Goal: Task Accomplishment & Management: Manage account settings

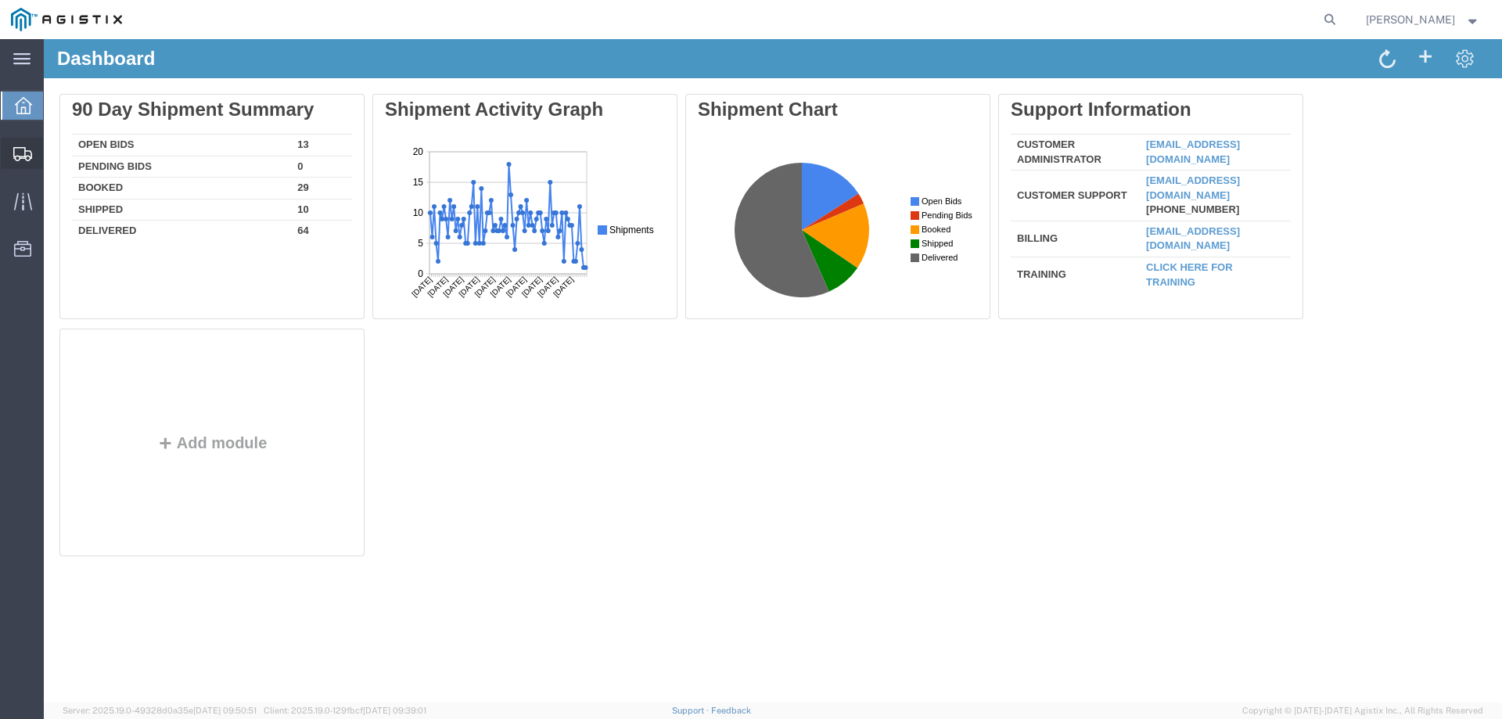
click at [24, 150] on icon at bounding box center [22, 154] width 19 height 14
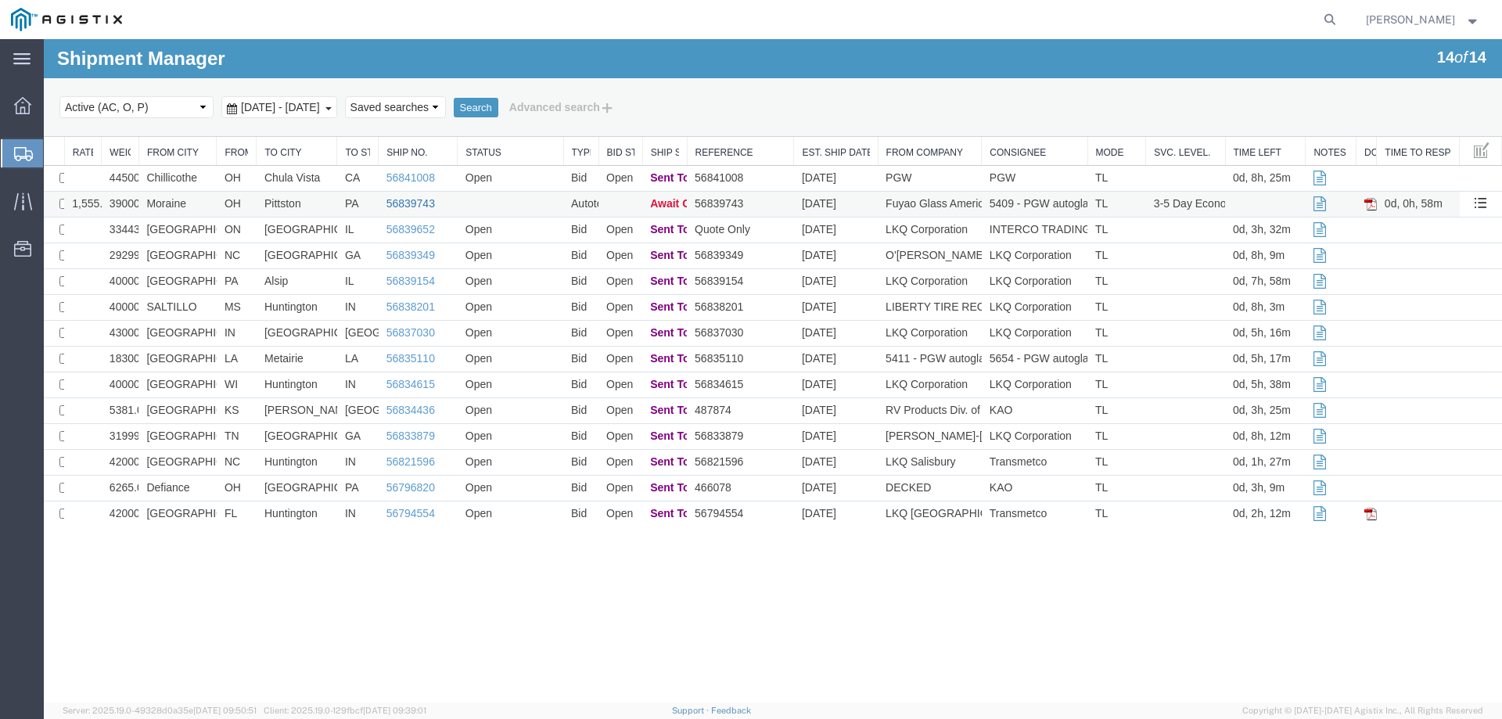
click at [406, 201] on link "56839743" at bounding box center [410, 203] width 49 height 13
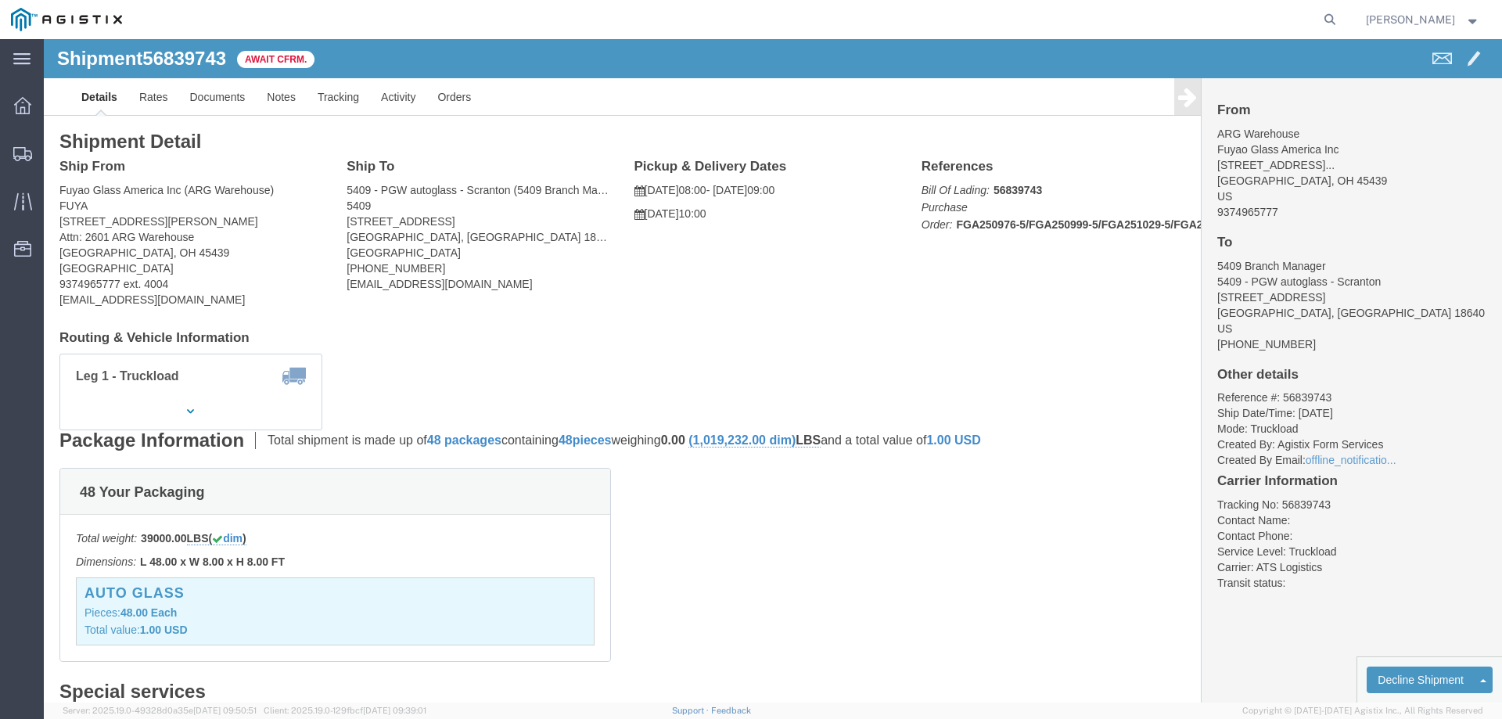
click b "56839743"
copy b "56839743"
click link "Confirm"
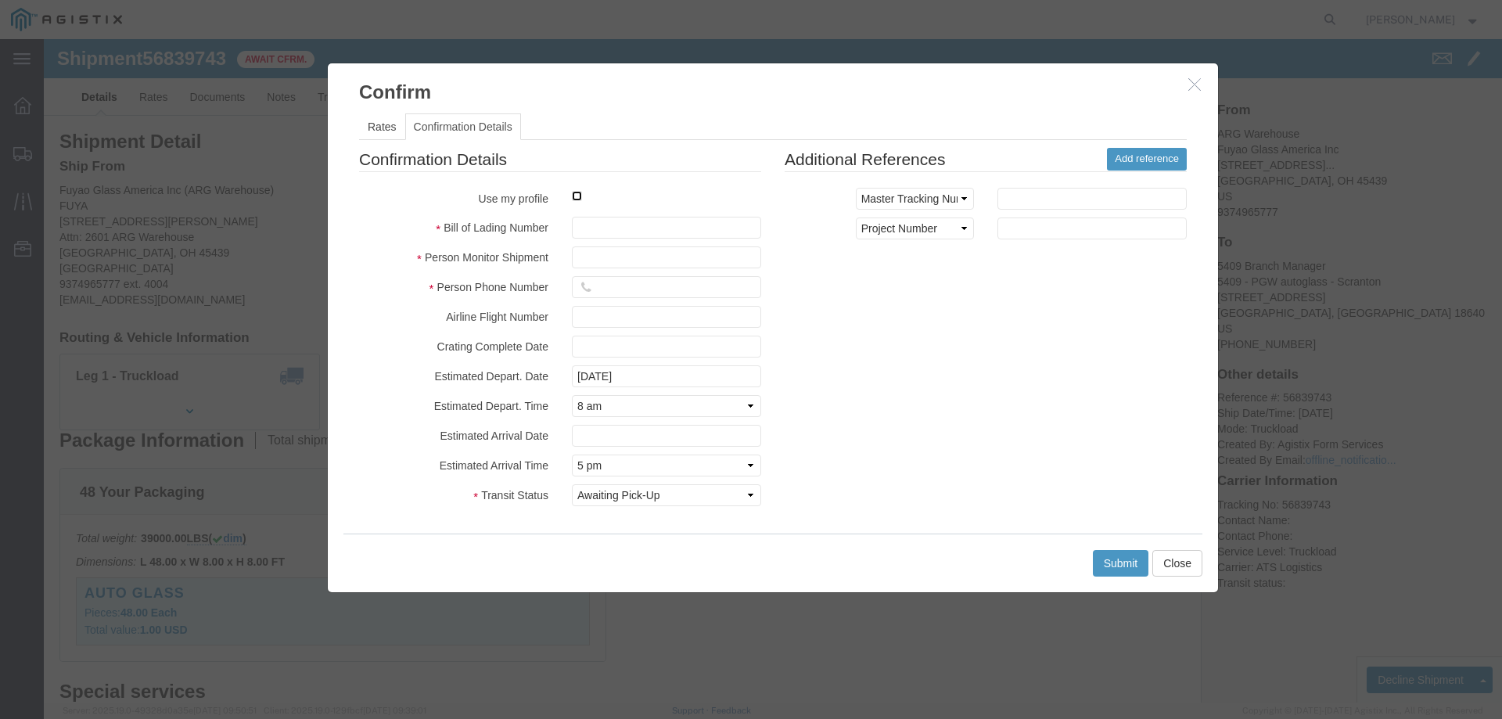
drag, startPoint x: 530, startPoint y: 155, endPoint x: 540, endPoint y: 170, distance: 17.6
click input "checkbox"
checkbox input "true"
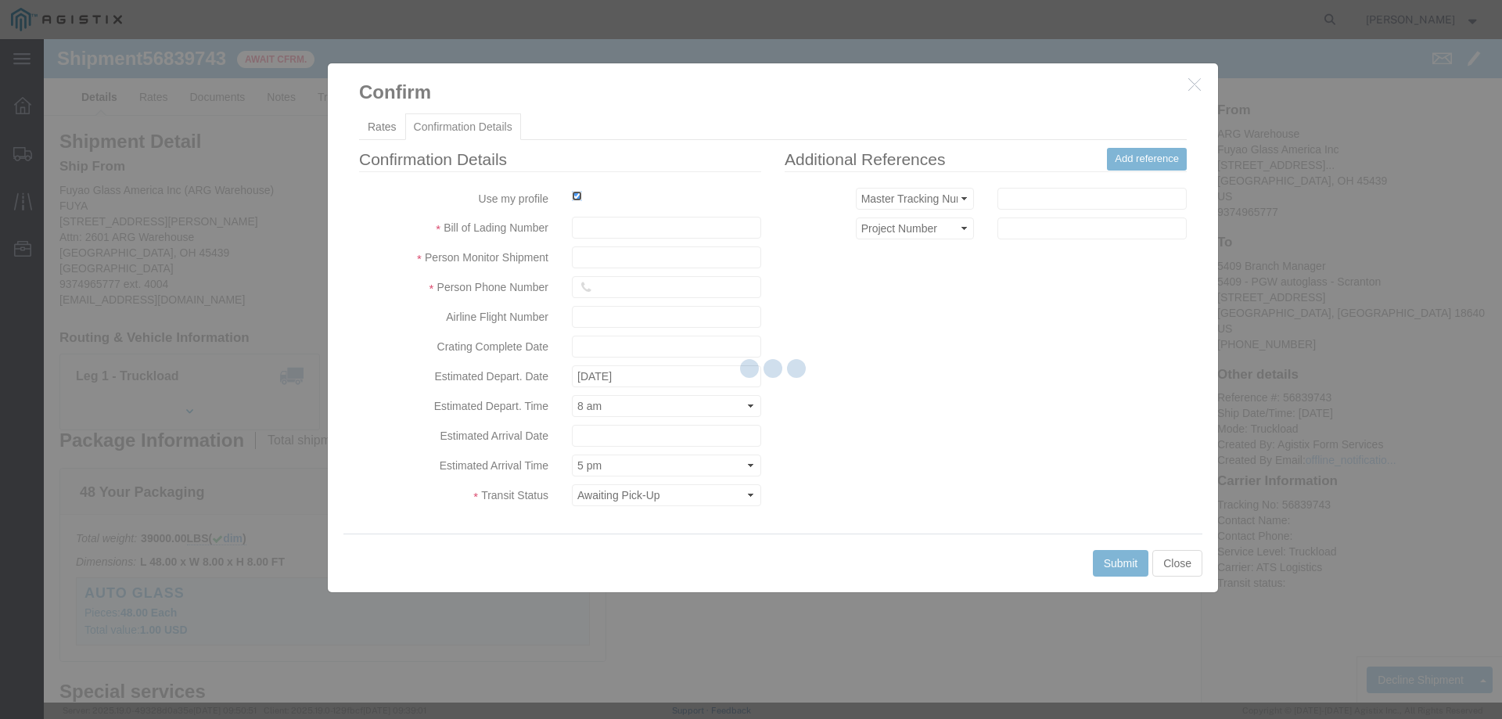
type input "[PERSON_NAME]"
type input "3204977237"
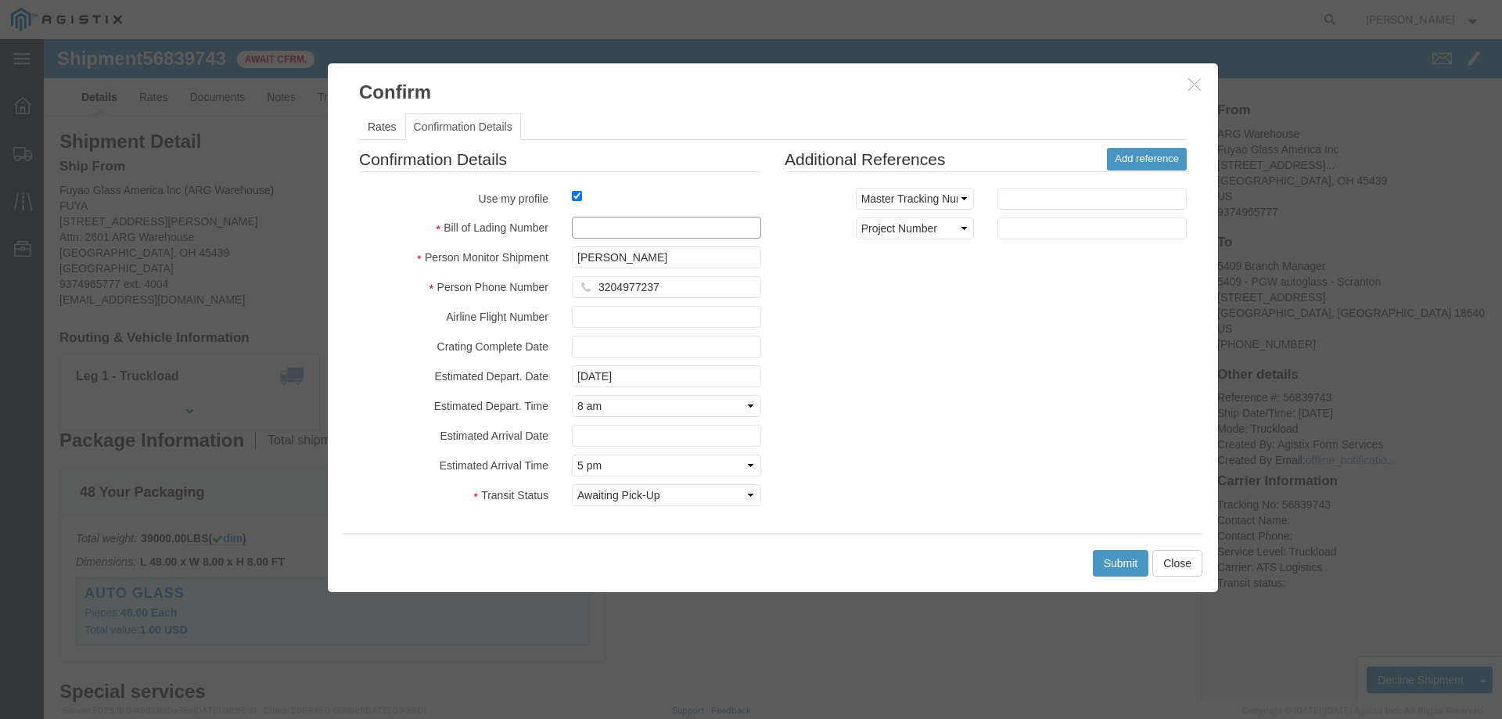
click input "text"
paste input "56839743"
type input "56839743"
click div "Submit Close"
click button "Submit"
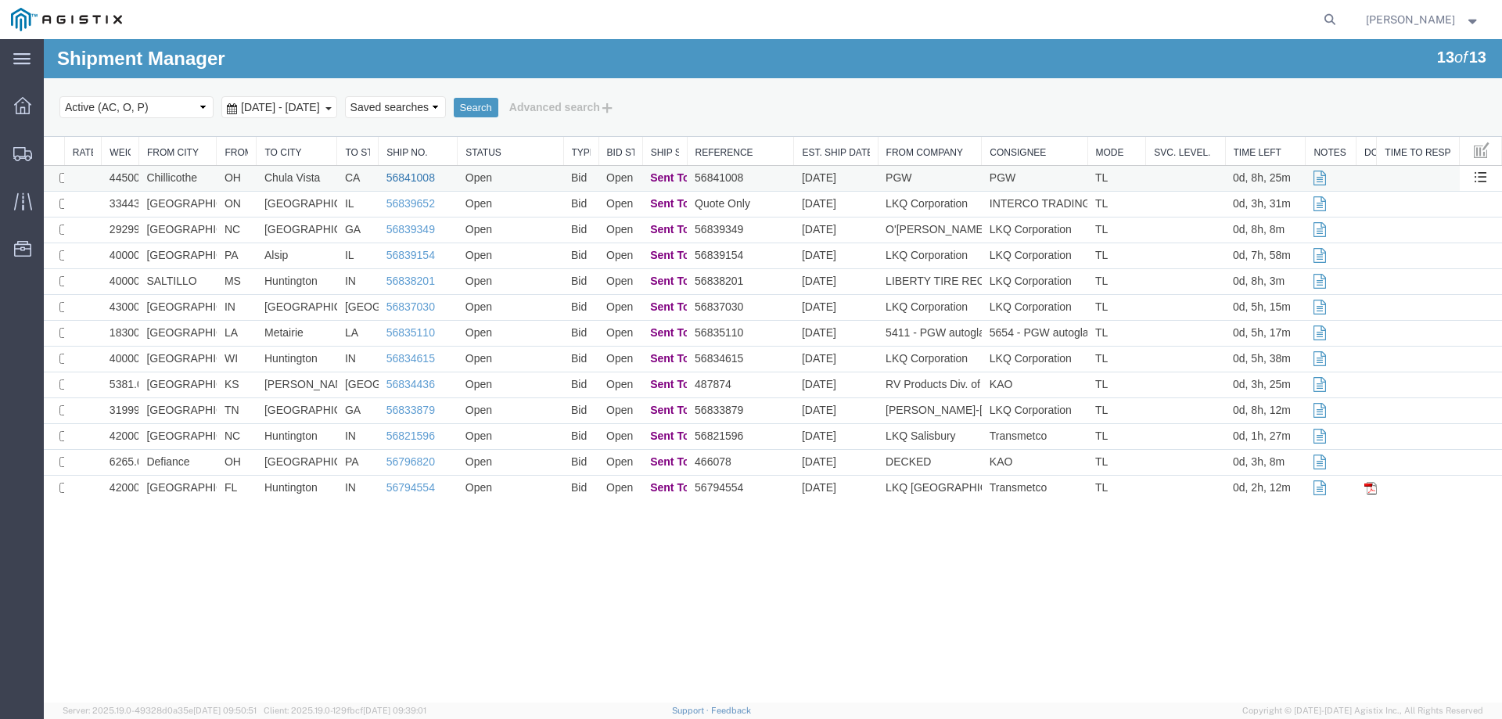
click at [408, 178] on link "56841008" at bounding box center [410, 177] width 49 height 13
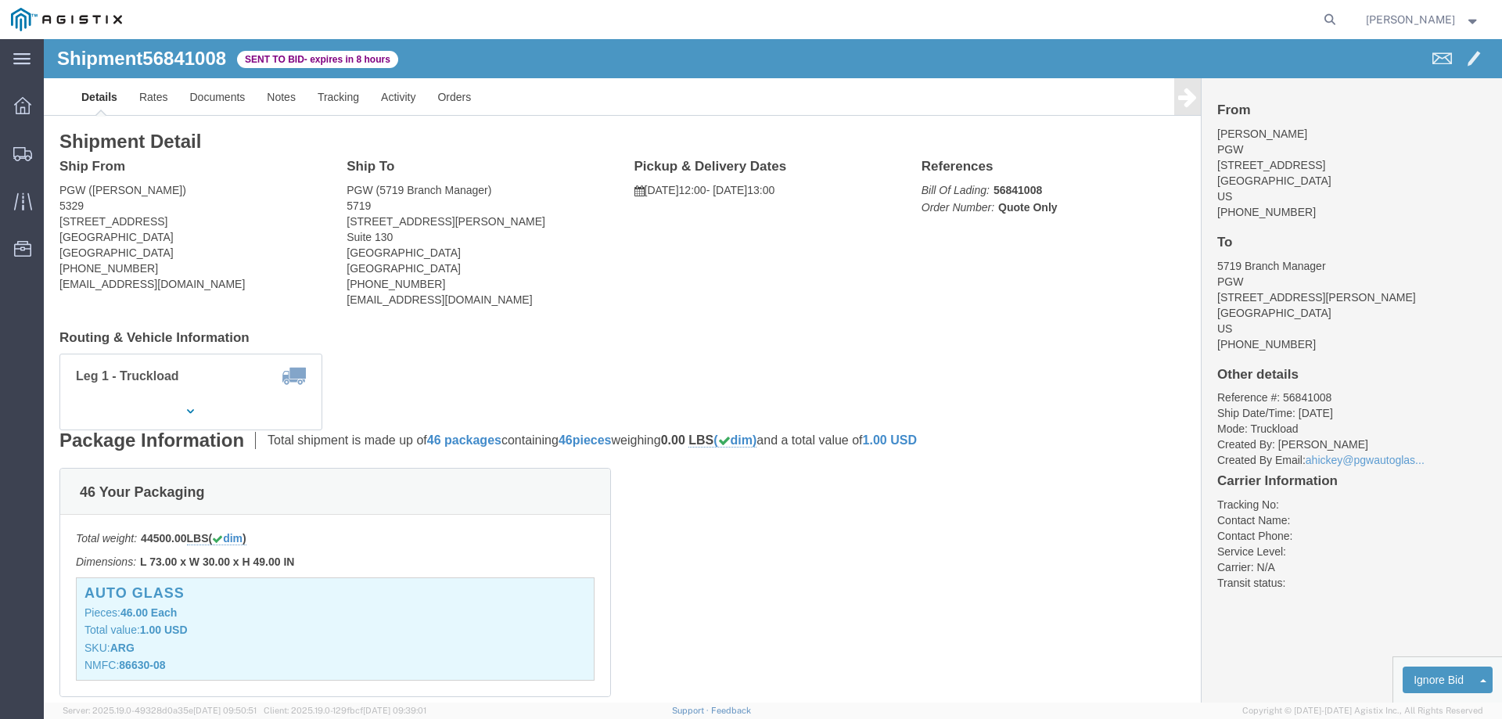
click b "56841008"
copy b "56841008"
click link "Enter / Modify Bid"
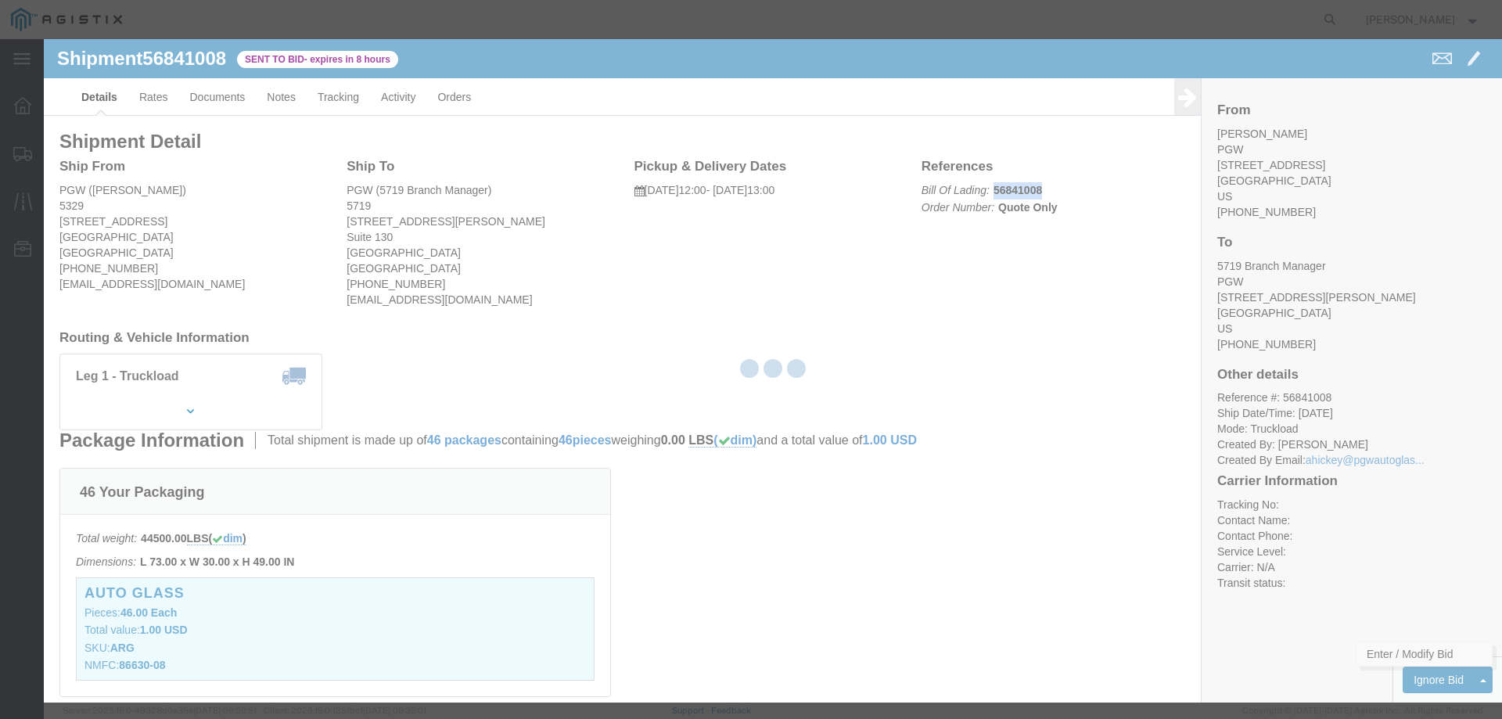
select select "146"
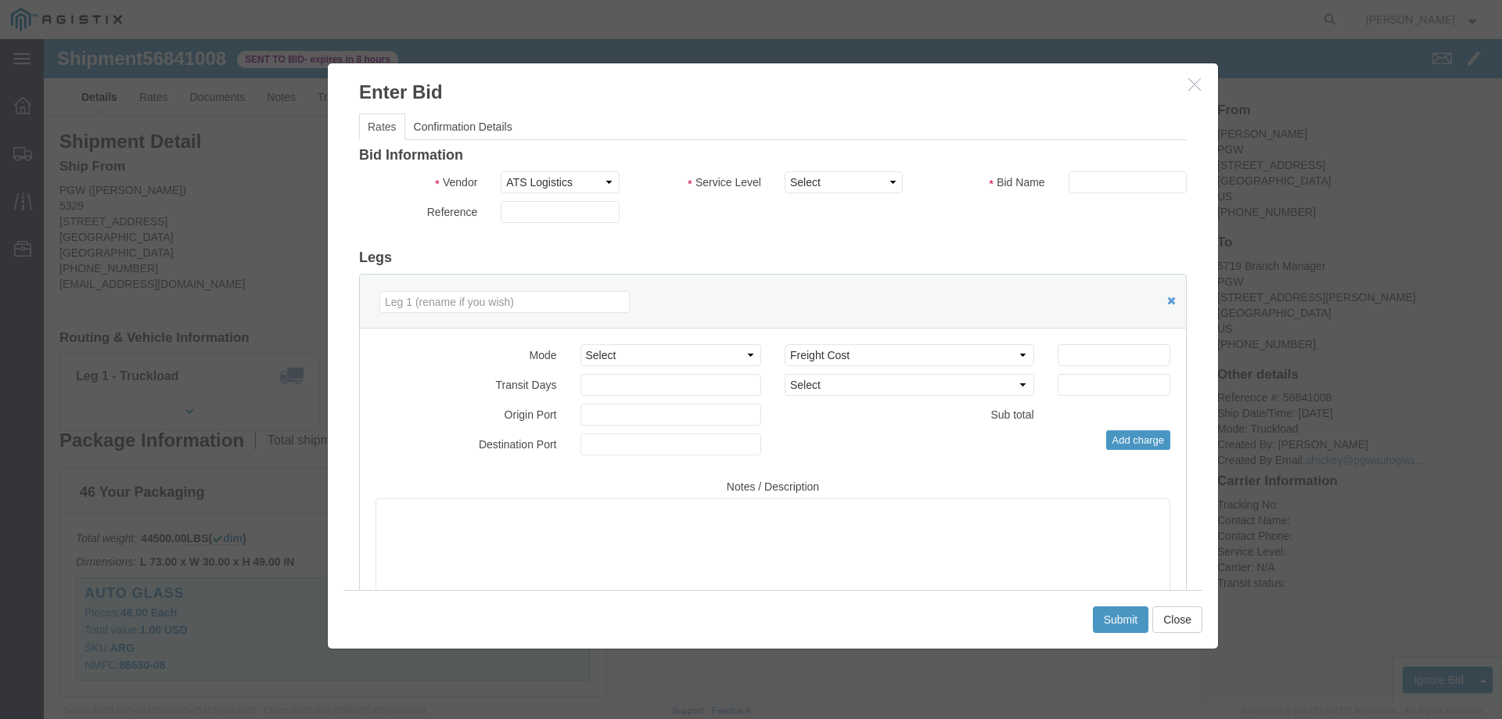
click div "Bid Information Vendor Select ATS Logistics Service Level Select CONESTOGA DFRM…"
click select "Select CONESTOGA DFRM/STEP Economy TL Flatbed Intermodal LTL Standard Next Day …"
select select "25032"
click select "Select CONESTOGA DFRM/STEP Economy TL Flatbed Intermodal LTL Standard Next Day …"
click input "text"
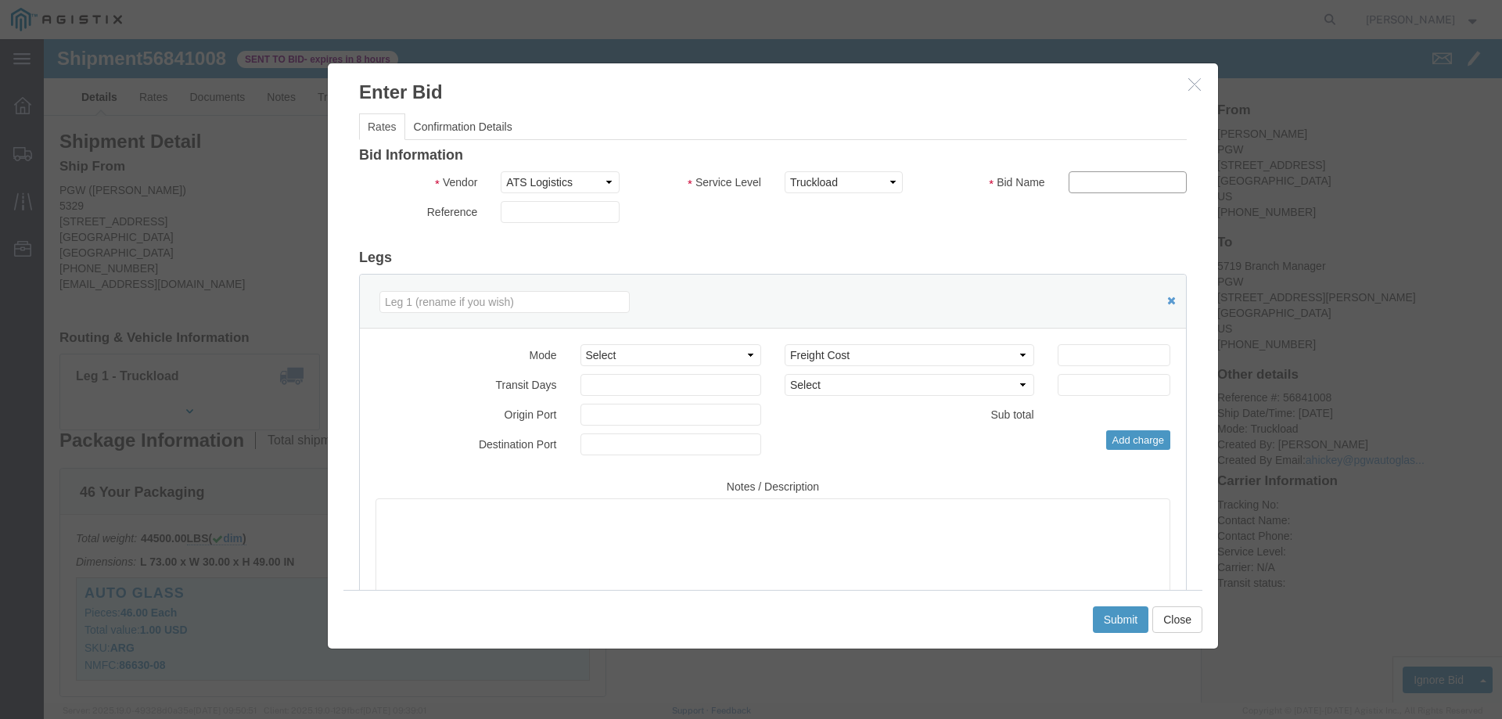
type input "ats"
click input "number"
type input "2975"
click button "Submit"
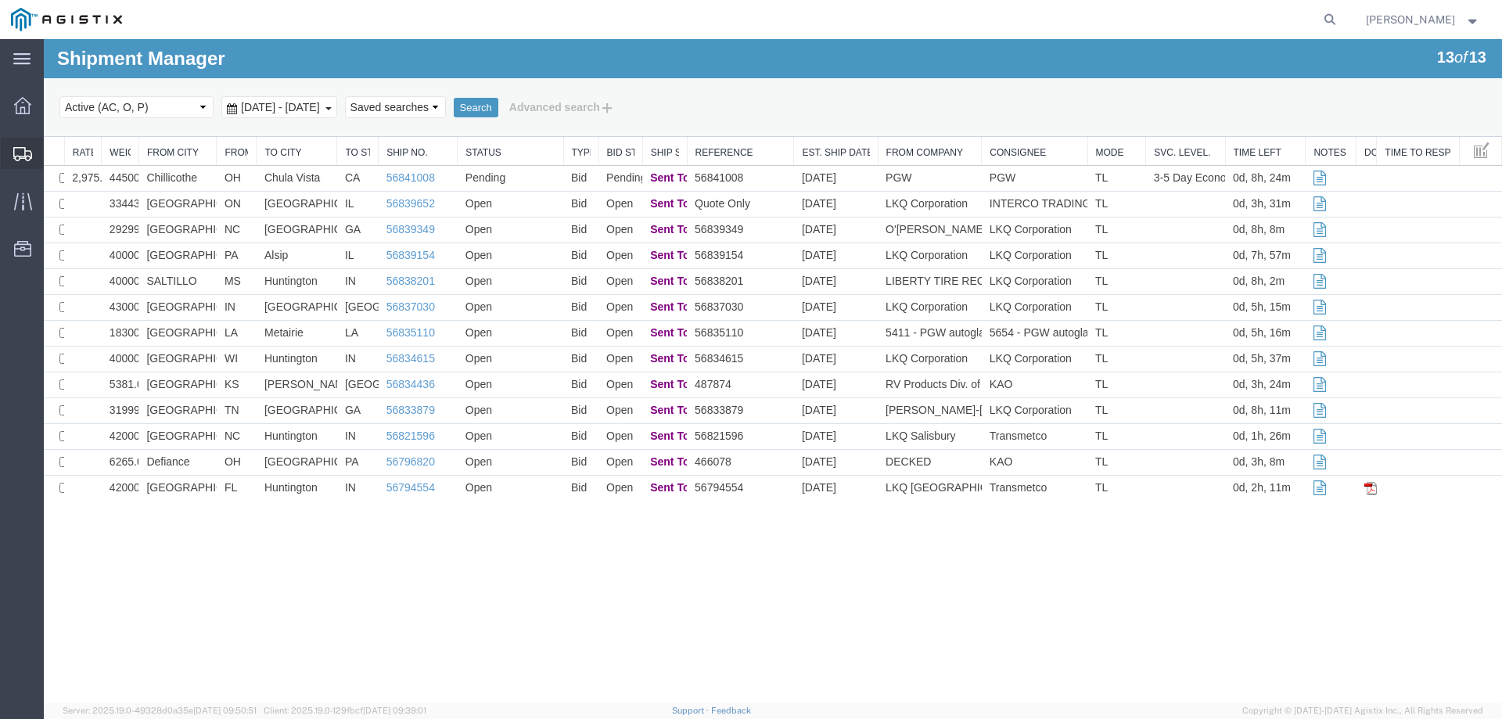
click at [12, 152] on div at bounding box center [23, 153] width 44 height 31
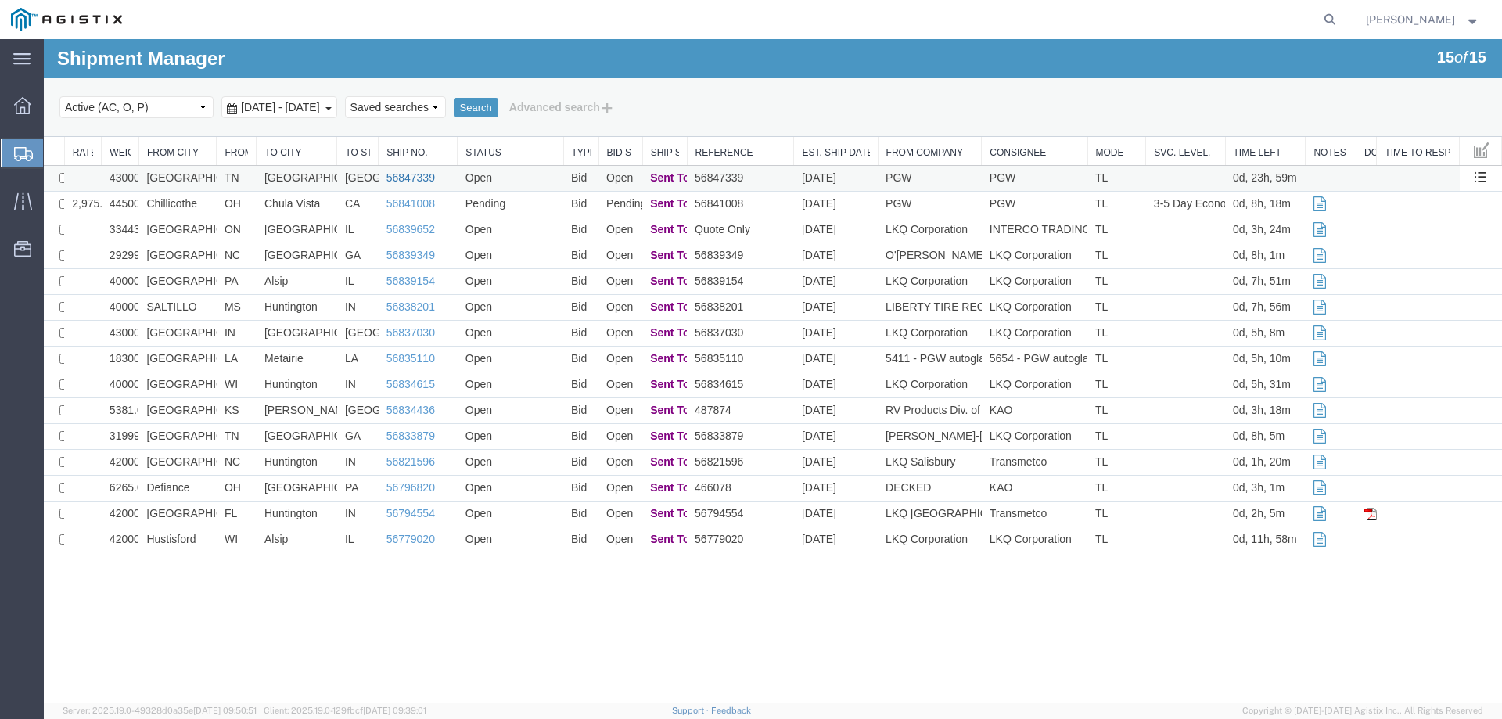
click at [404, 178] on link "56847339" at bounding box center [410, 177] width 49 height 13
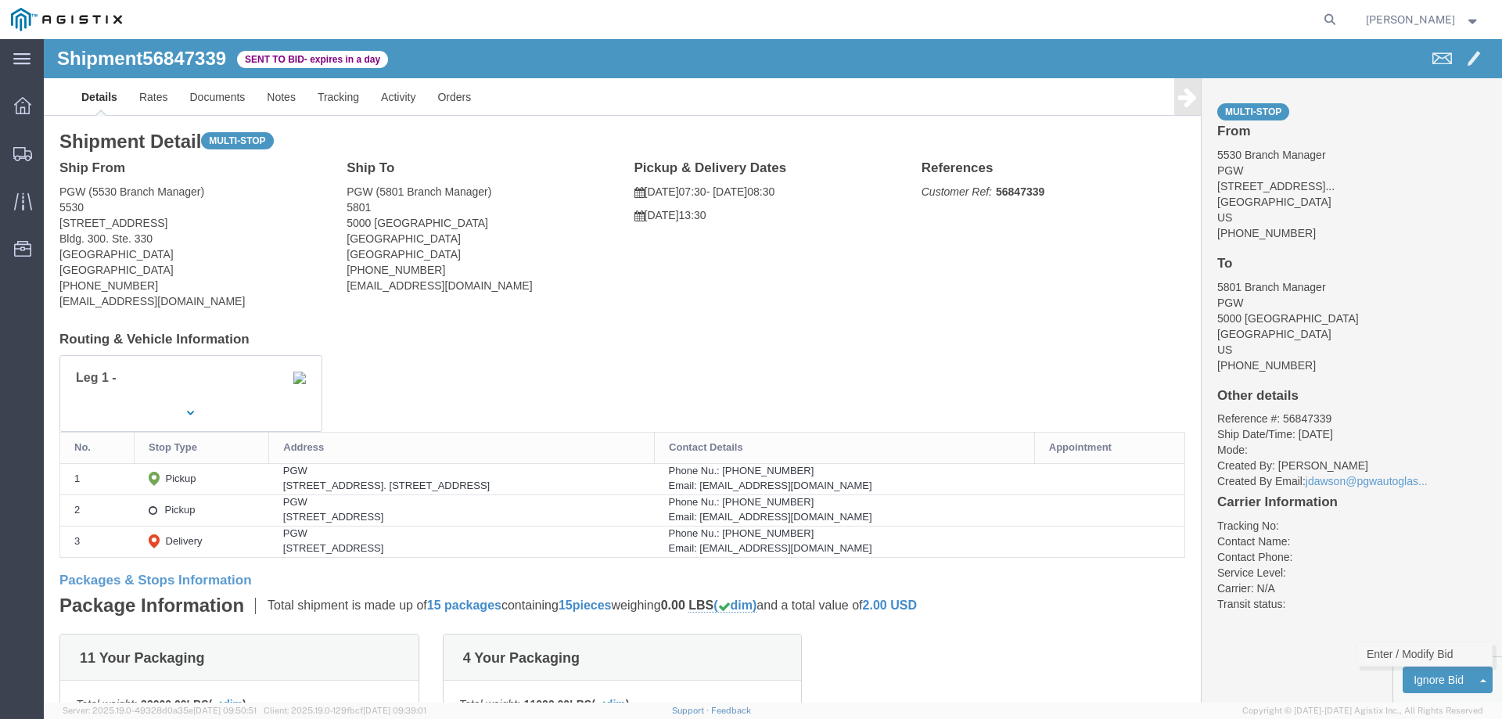
click link "Enter / Modify Bid"
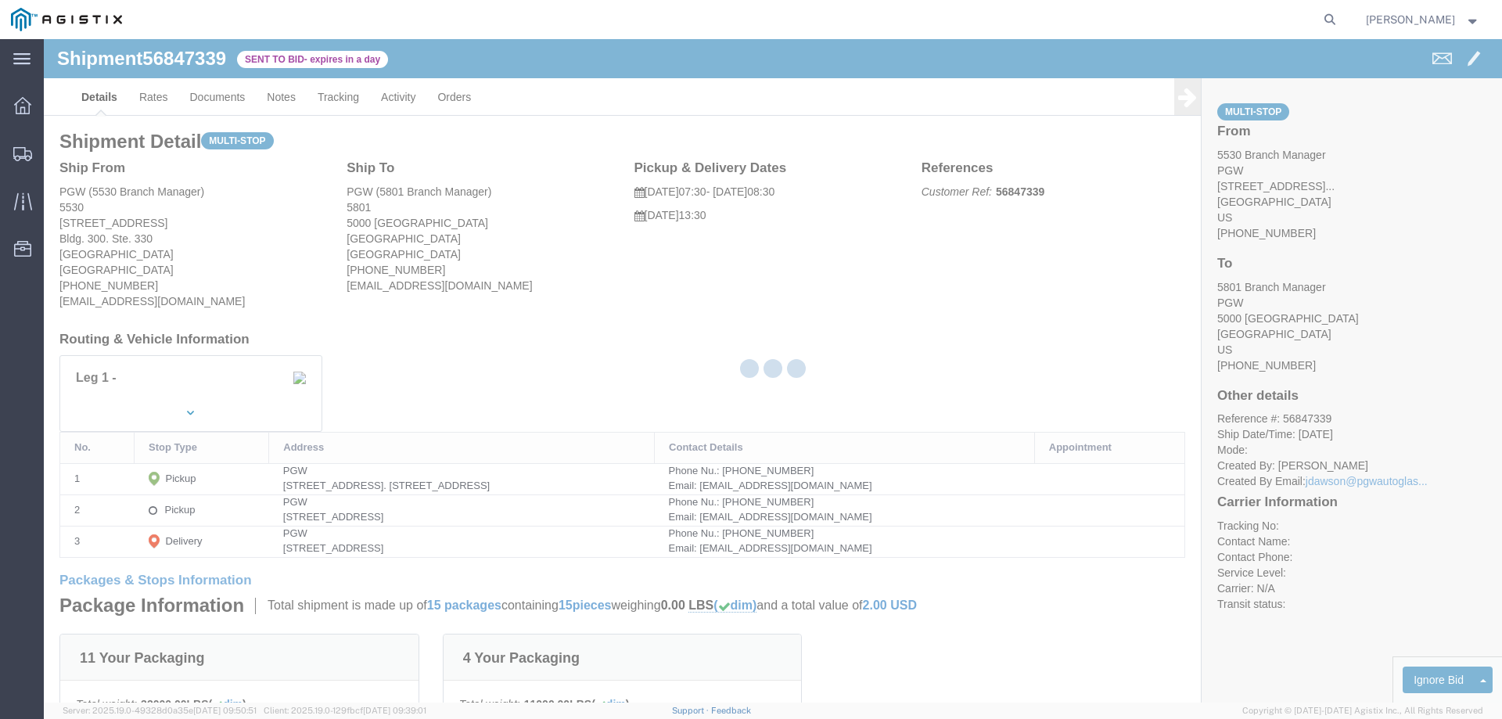
select select "146"
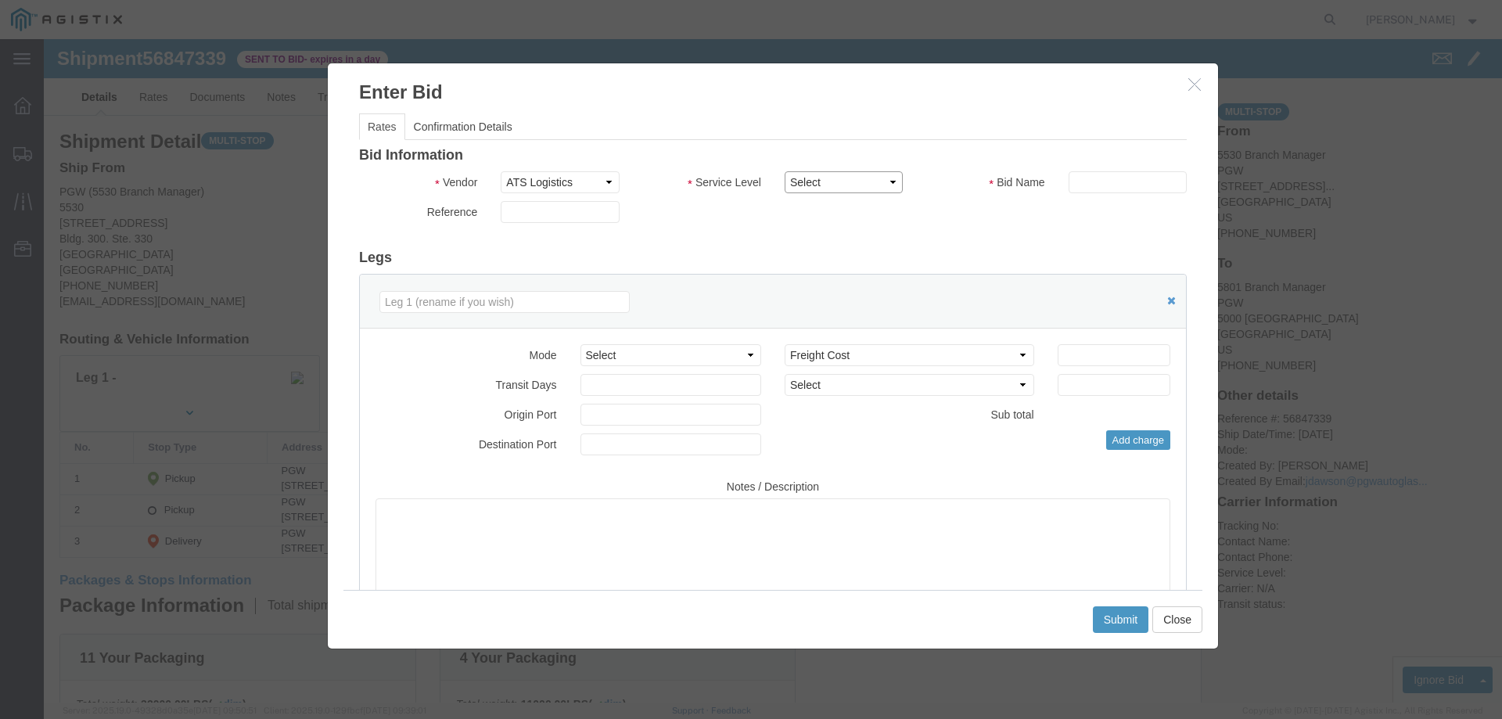
click select "Select CONESTOGA DFRM/STEP Economy TL Flatbed Intermodal LTL Standard Next Day …"
select select "25032"
click select "Select CONESTOGA DFRM/STEP Economy TL Flatbed Intermodal LTL Standard Next Day …"
click input "text"
type input "ats"
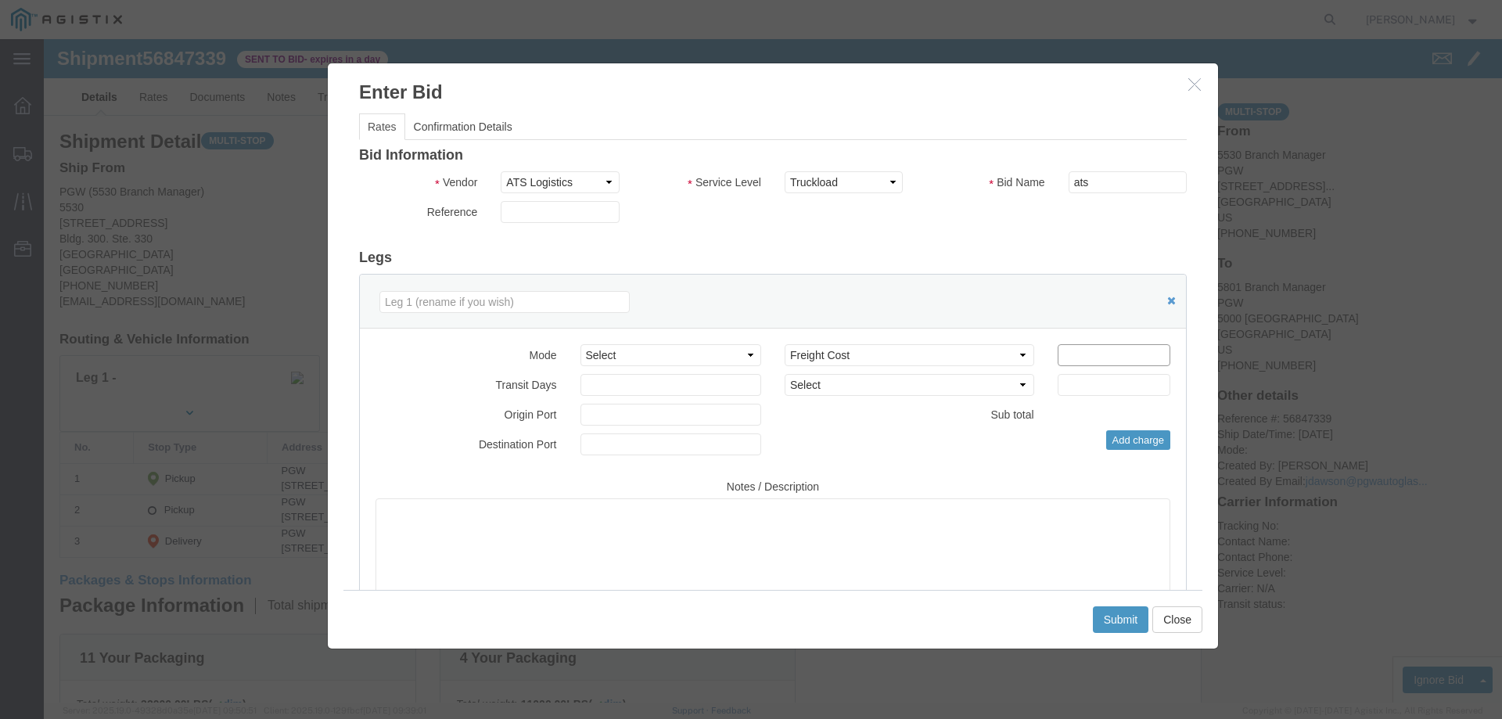
click input "number"
drag, startPoint x: 1076, startPoint y: 317, endPoint x: 943, endPoint y: 314, distance: 133.0
click div "Select 2 Day Service 3 Axle Winch Truck 3 to 5 Day Service 96L Domestic Flat Ra…"
type input "1600"
click button "Submit"
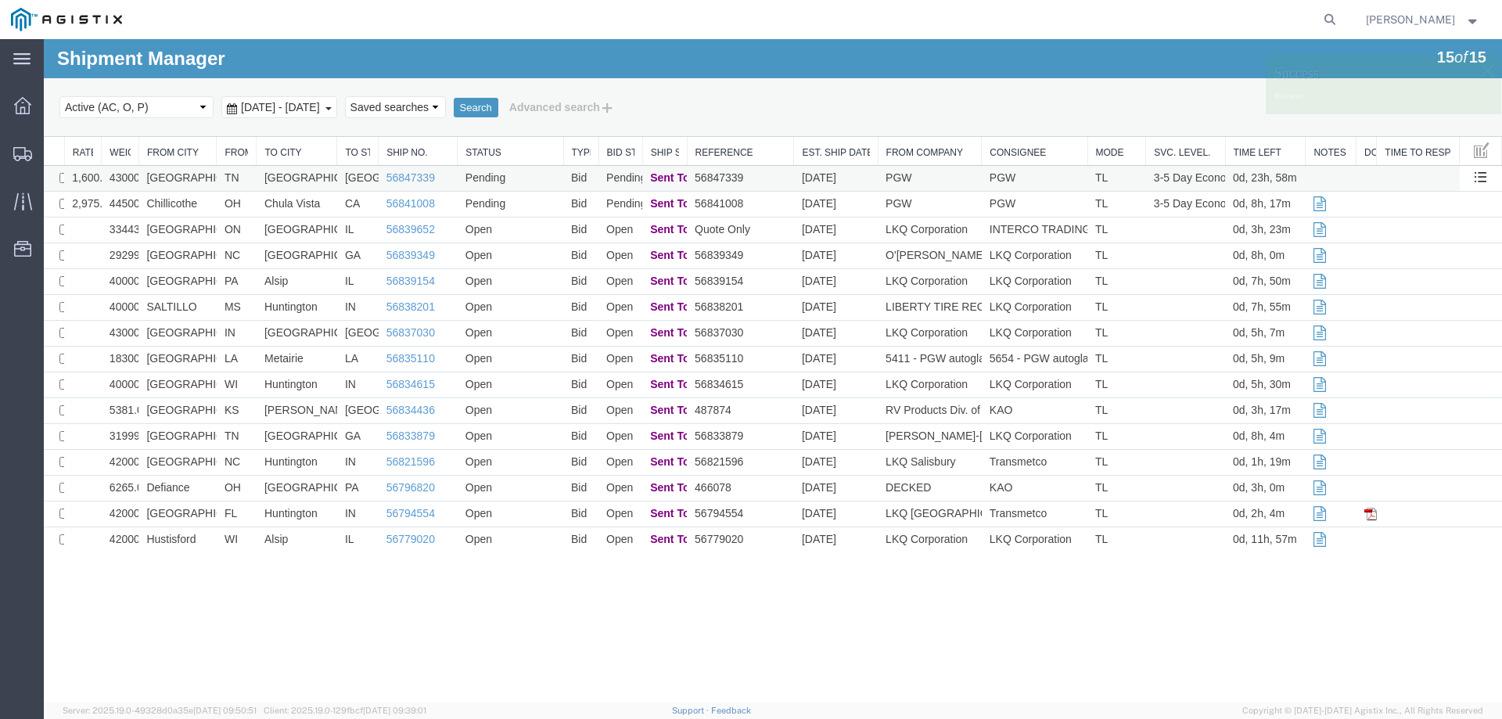
click at [534, 178] on td "Pending" at bounding box center [511, 179] width 106 height 26
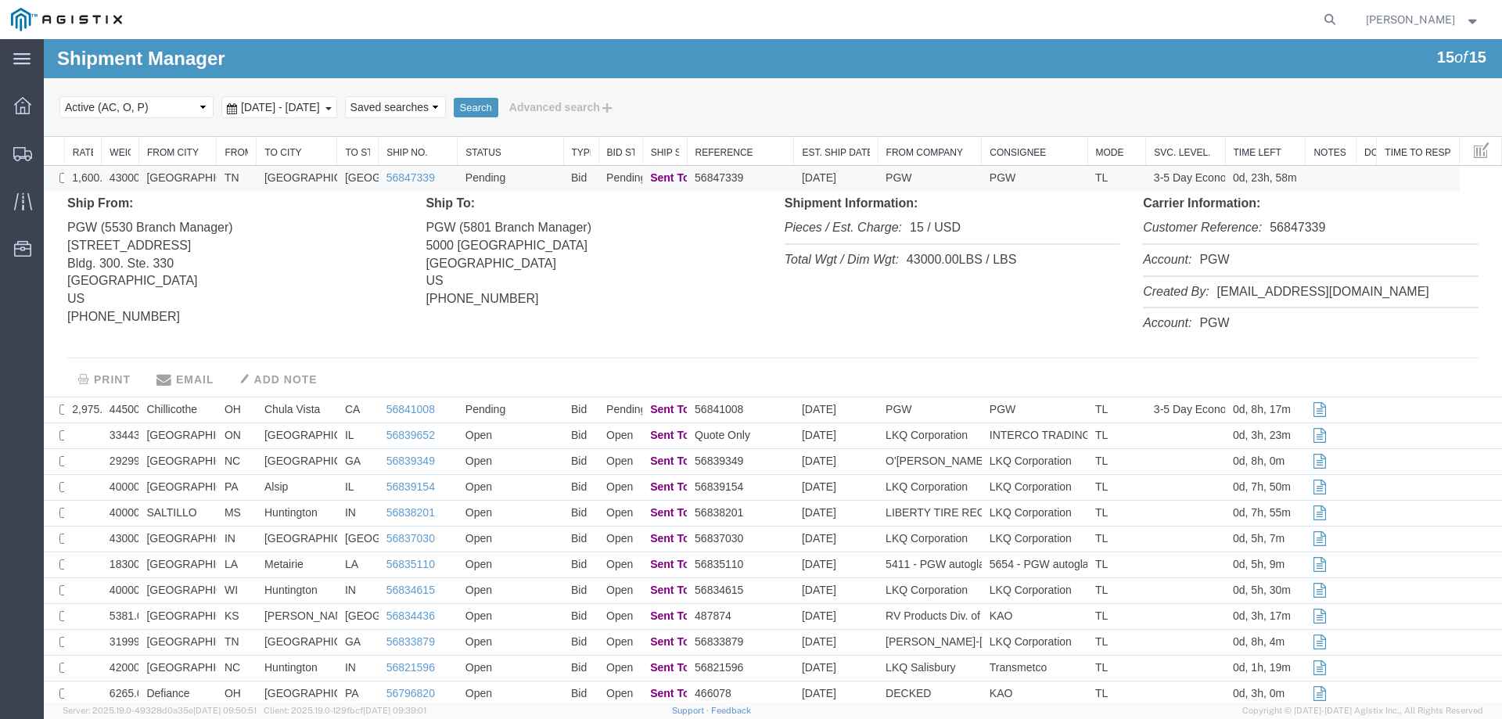
click at [1273, 228] on li "Customer Reference: 56847339" at bounding box center [1310, 229] width 335 height 32
copy li "56847339"
click at [10, 154] on div at bounding box center [23, 153] width 44 height 31
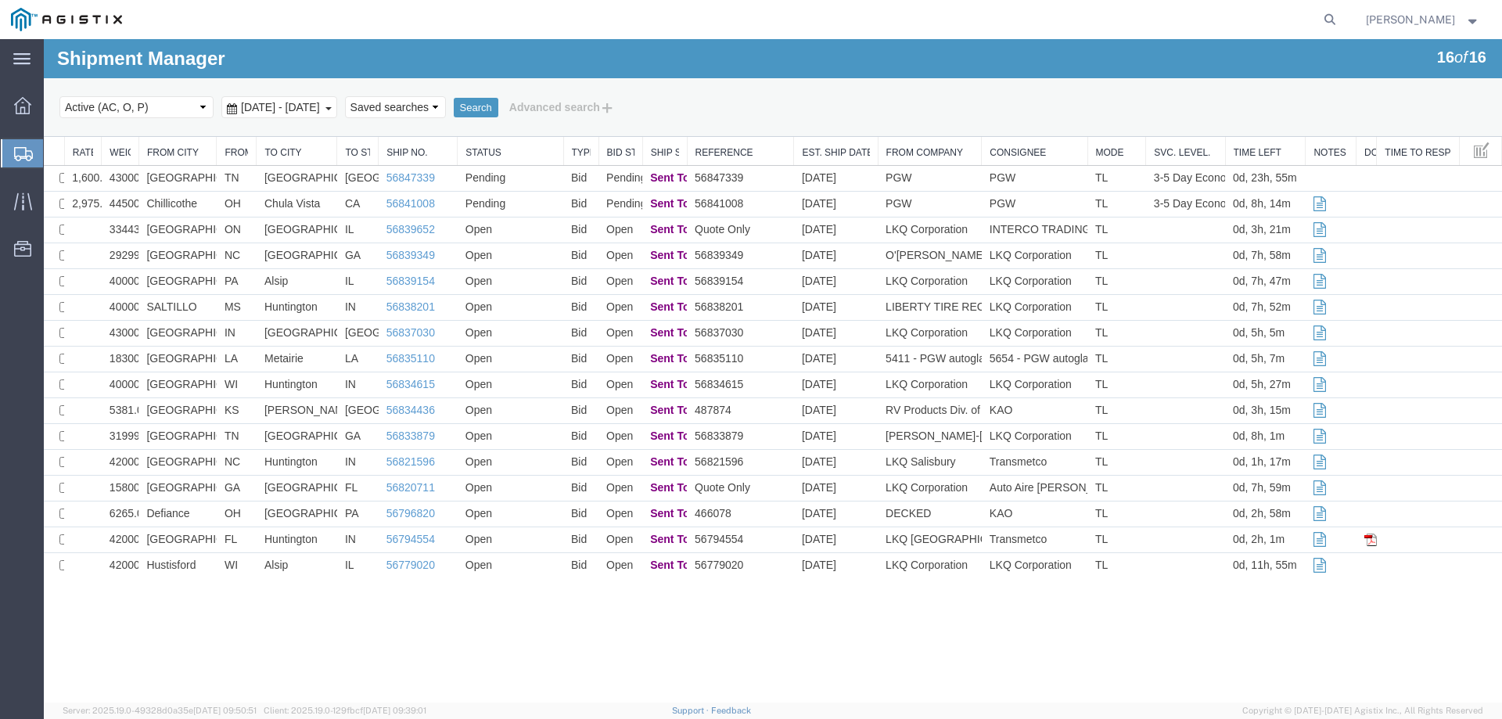
click at [23, 153] on icon at bounding box center [23, 154] width 19 height 14
click at [14, 148] on icon at bounding box center [23, 154] width 19 height 14
click at [12, 146] on div at bounding box center [23, 153] width 44 height 28
click at [23, 161] on div at bounding box center [23, 153] width 44 height 28
click at [16, 151] on icon at bounding box center [23, 154] width 19 height 14
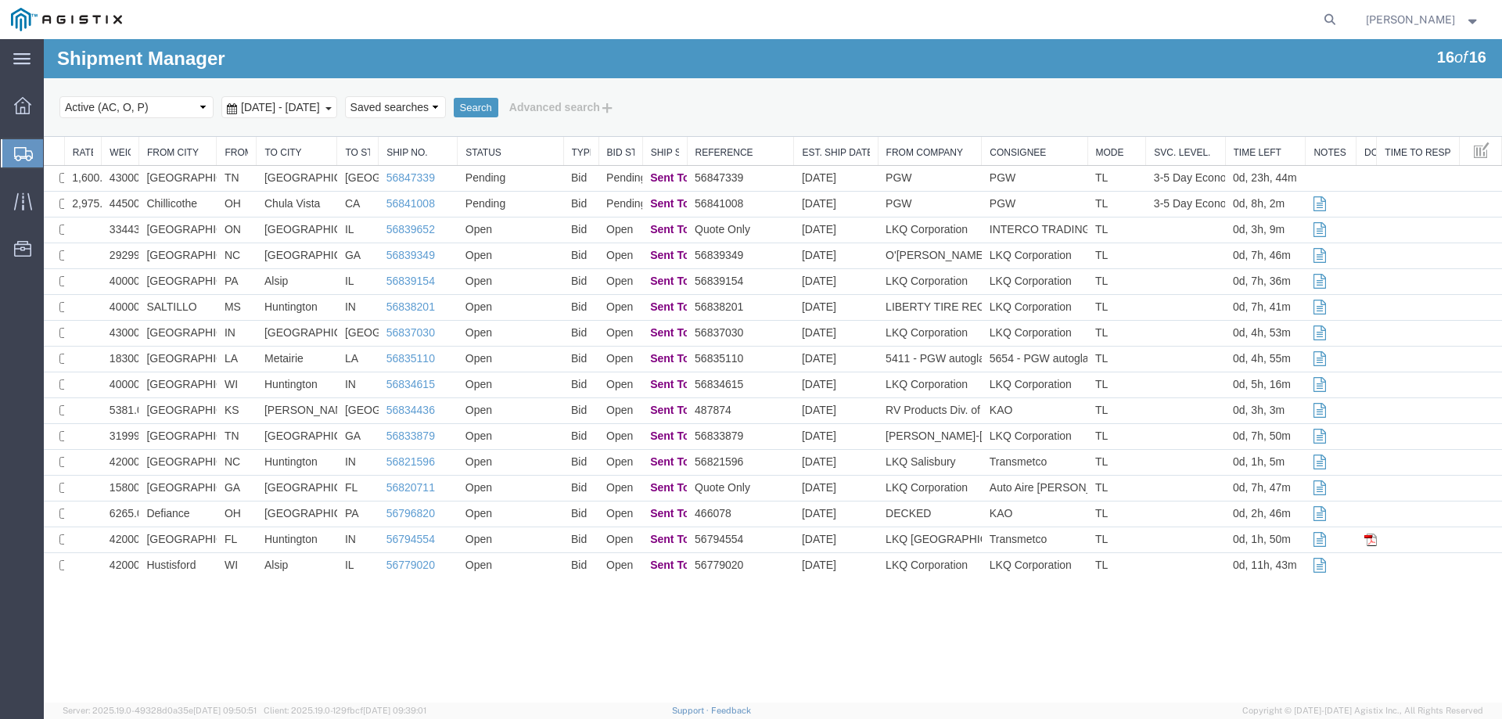
click at [24, 153] on icon at bounding box center [23, 154] width 19 height 14
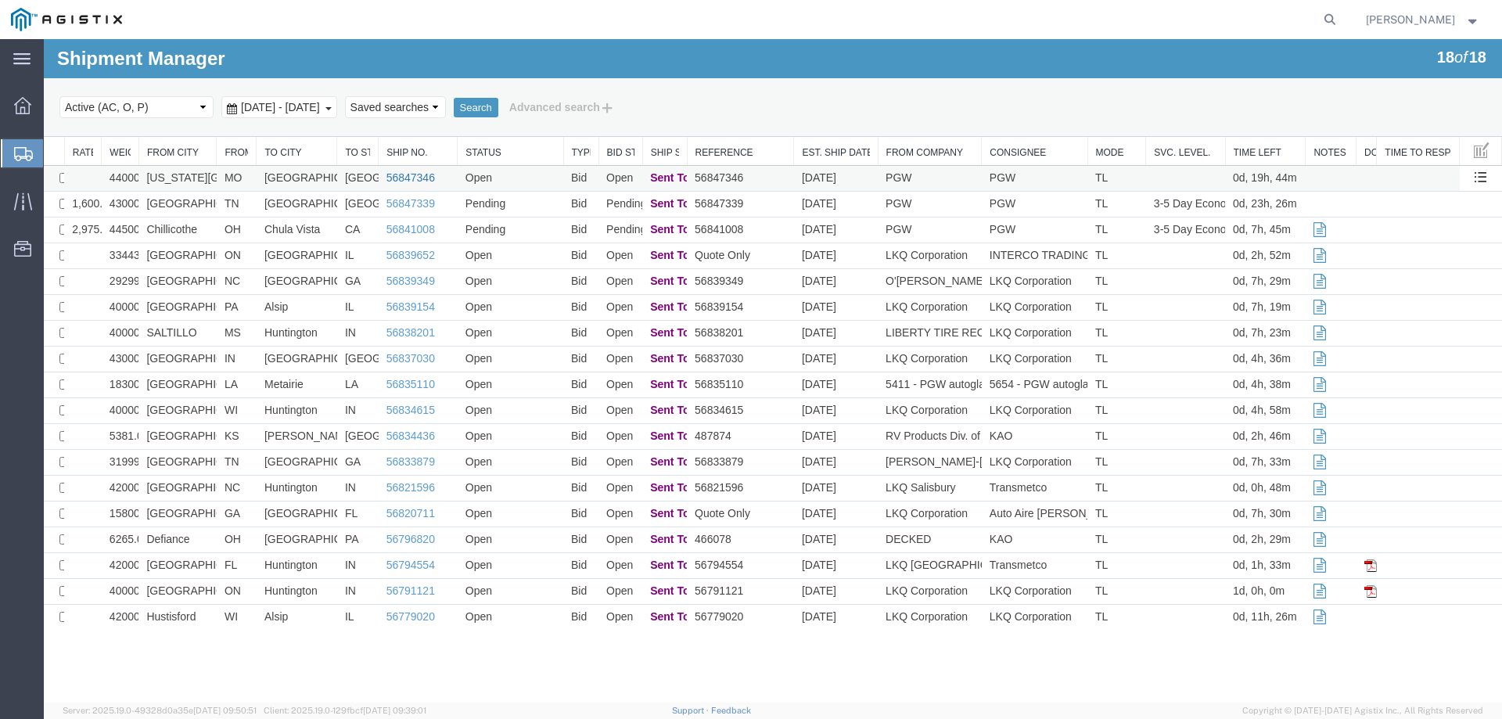
click at [404, 178] on link "56847346" at bounding box center [410, 177] width 49 height 13
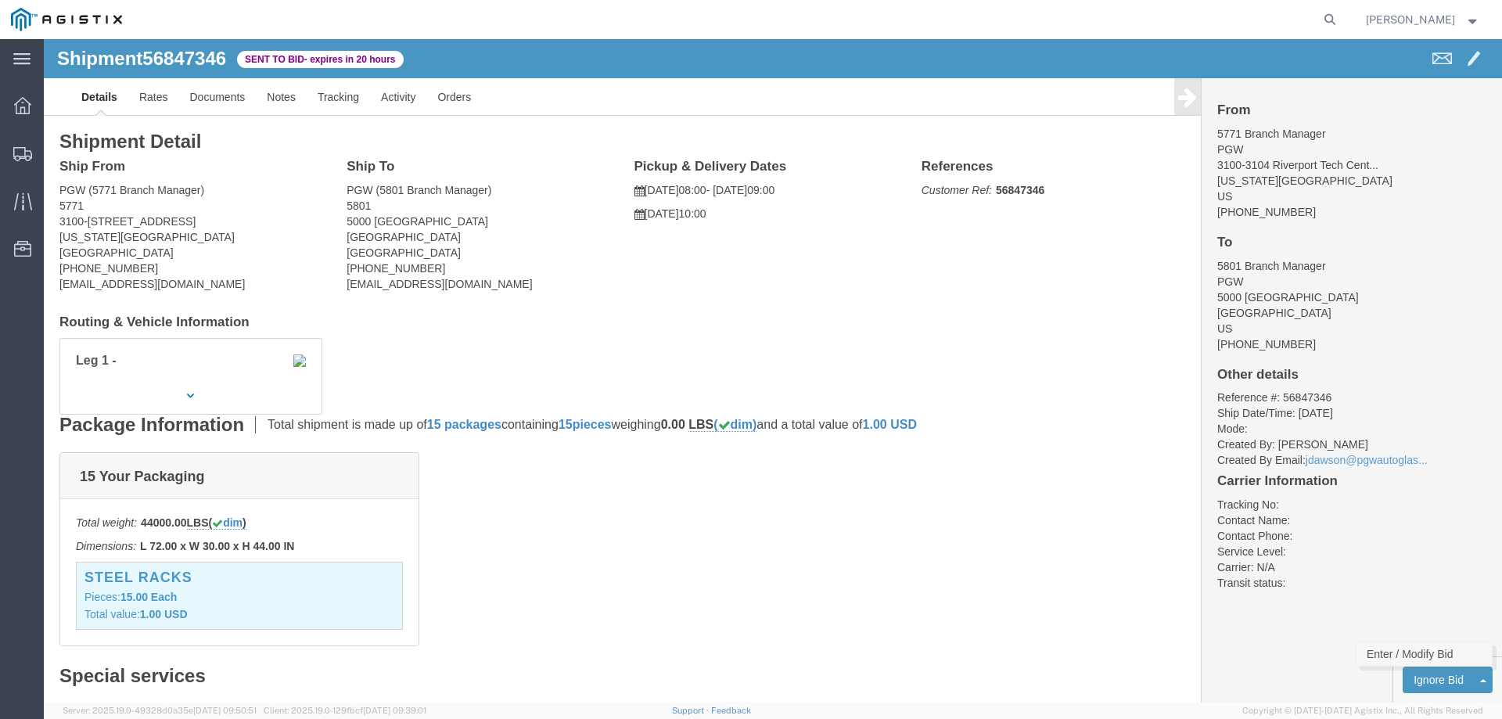
click link "Enter / Modify Bid"
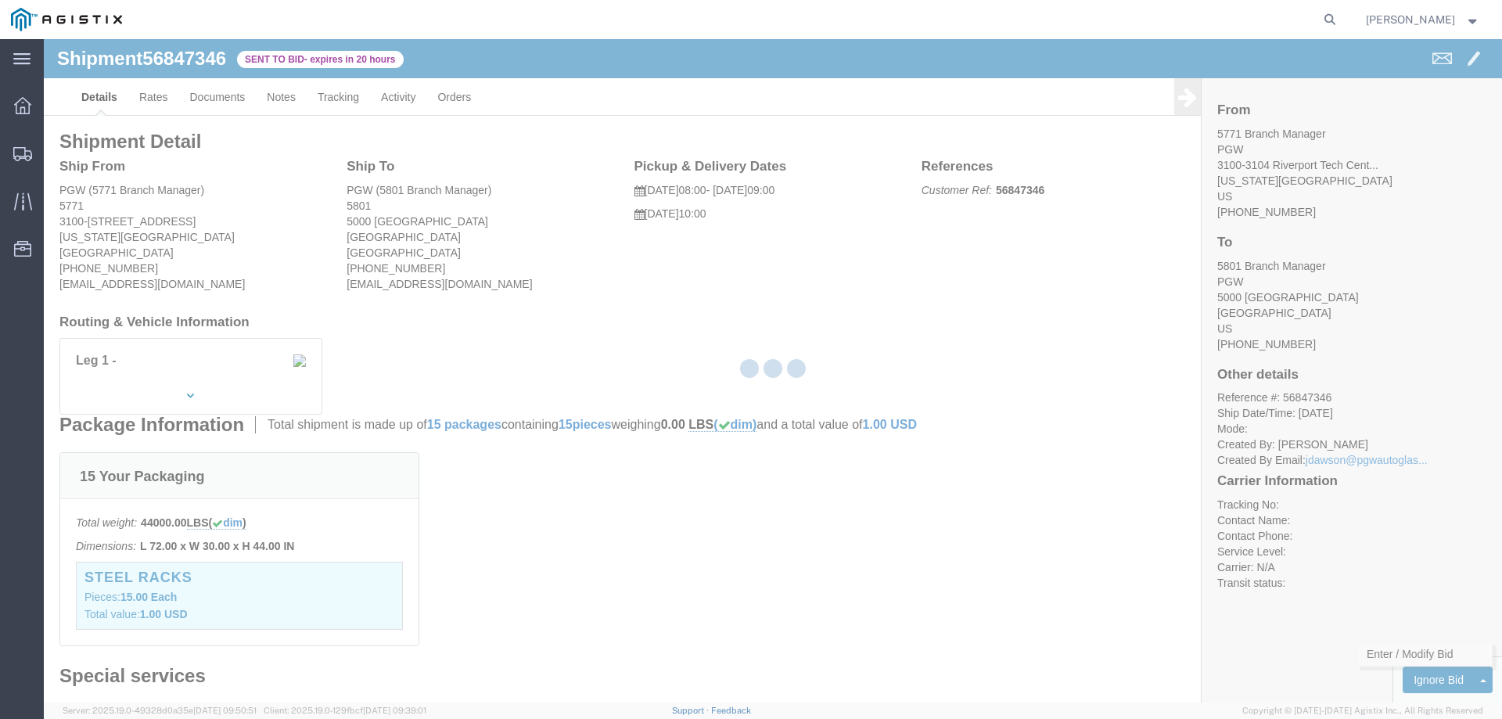
select select "146"
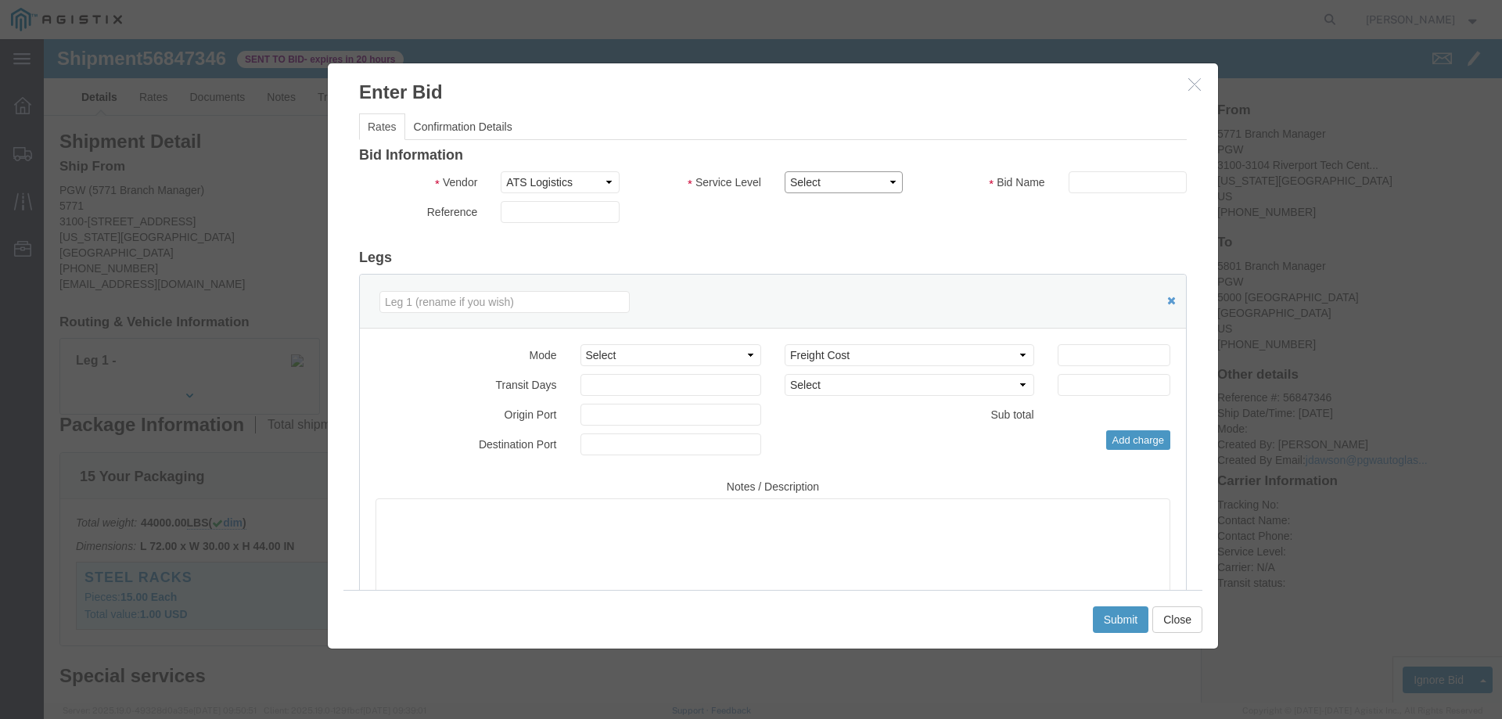
click select "Select CONESTOGA DFRM/STEP Economy TL Flatbed Intermodal LTL Standard Next Day …"
select select "25032"
click select "Select CONESTOGA DFRM/STEP Economy TL Flatbed Intermodal LTL Standard Next Day …"
click input "text"
type input "ats"
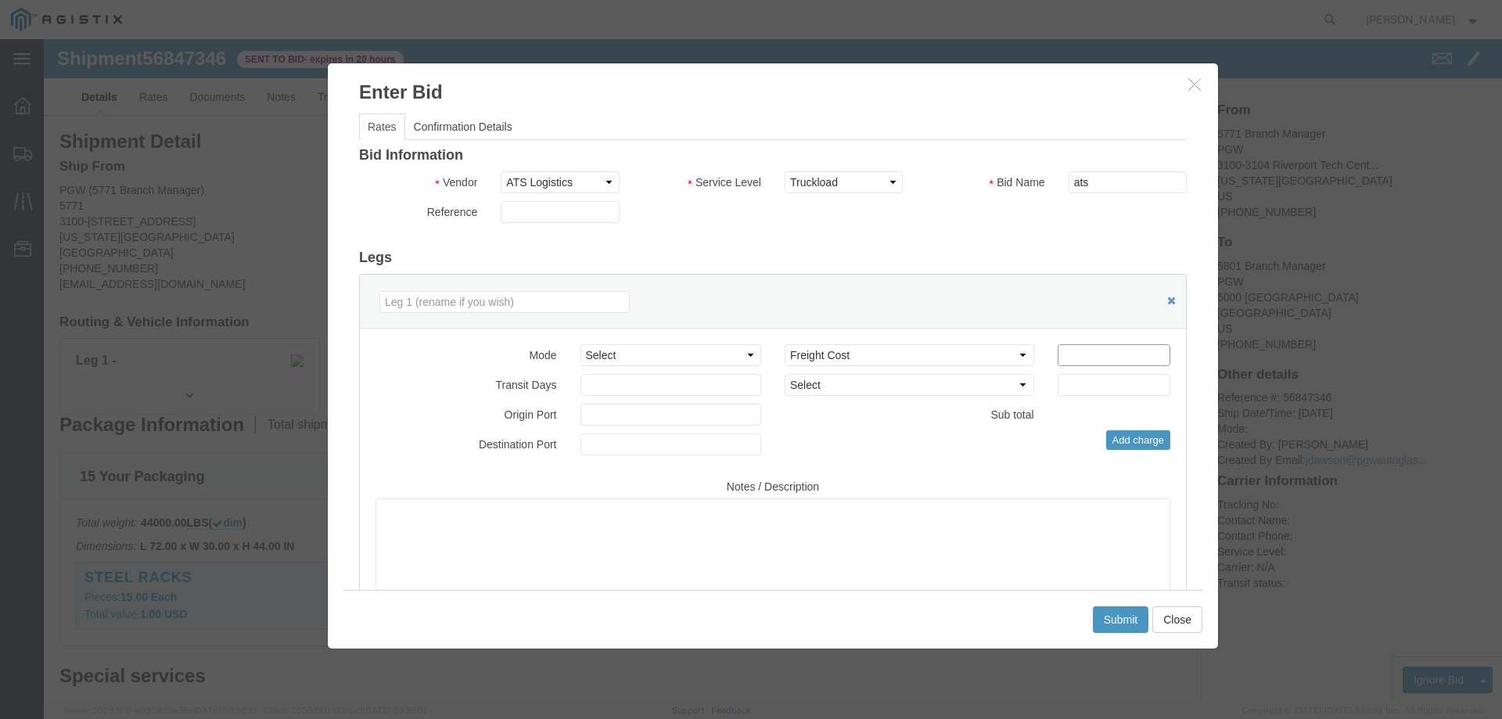
click input "number"
type input "1585"
click button "Submit"
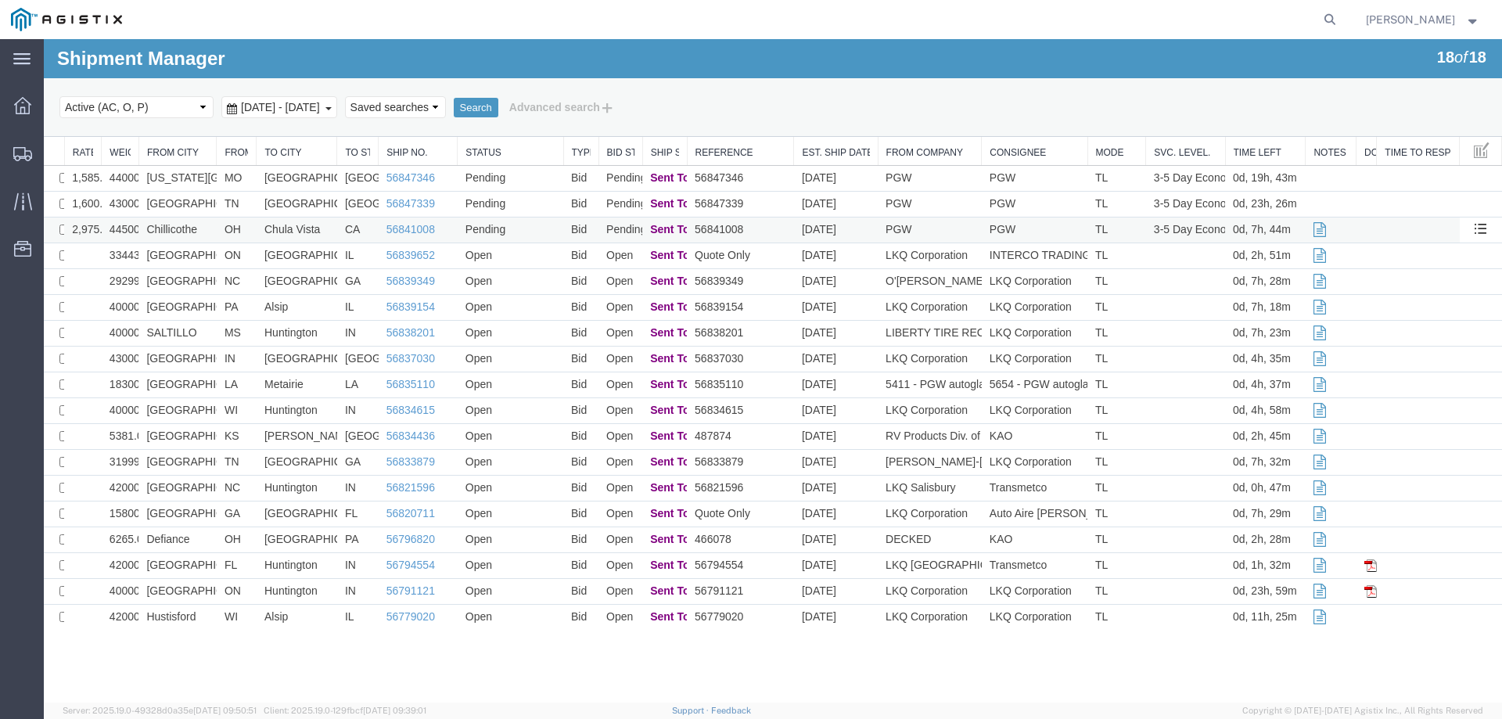
click at [205, 232] on td "Chillicothe" at bounding box center [177, 230] width 78 height 26
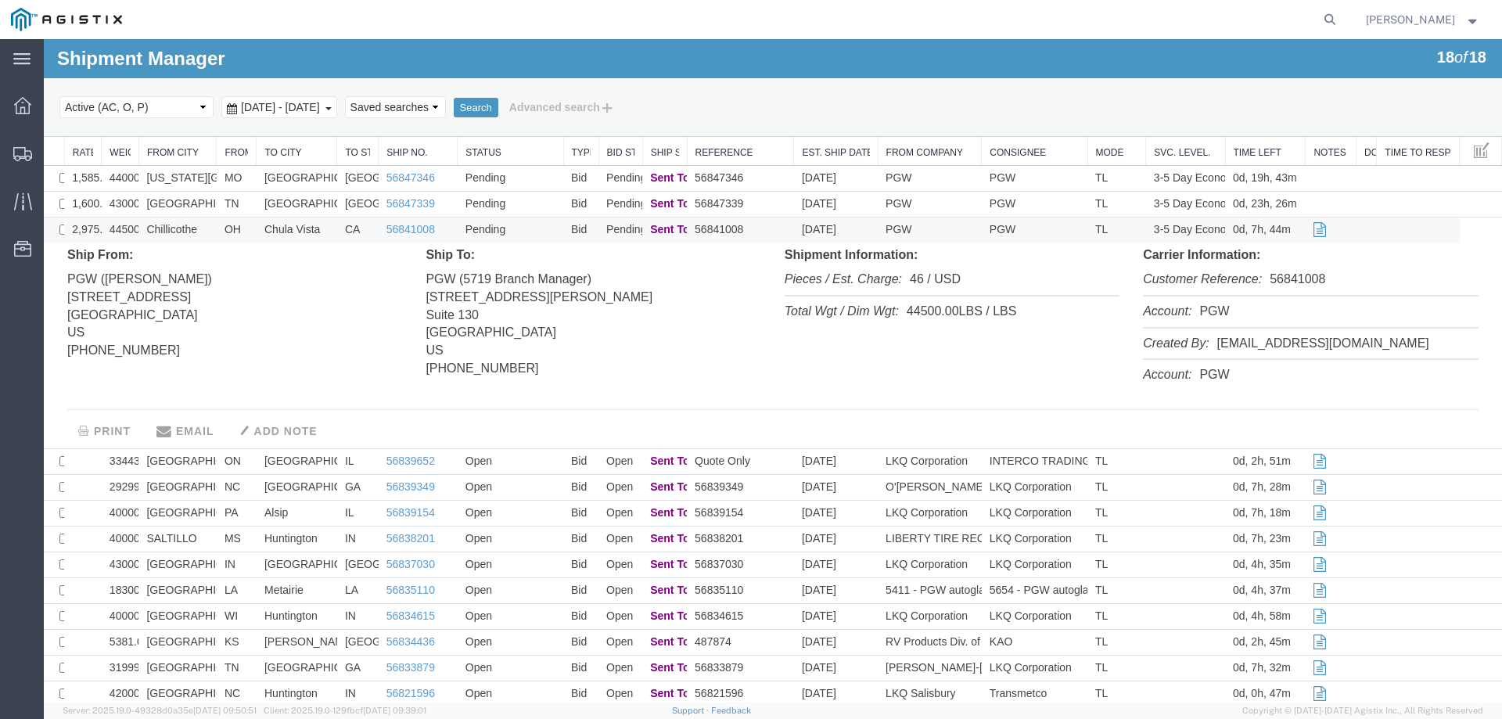
click at [213, 225] on td "Chillicothe" at bounding box center [177, 230] width 78 height 26
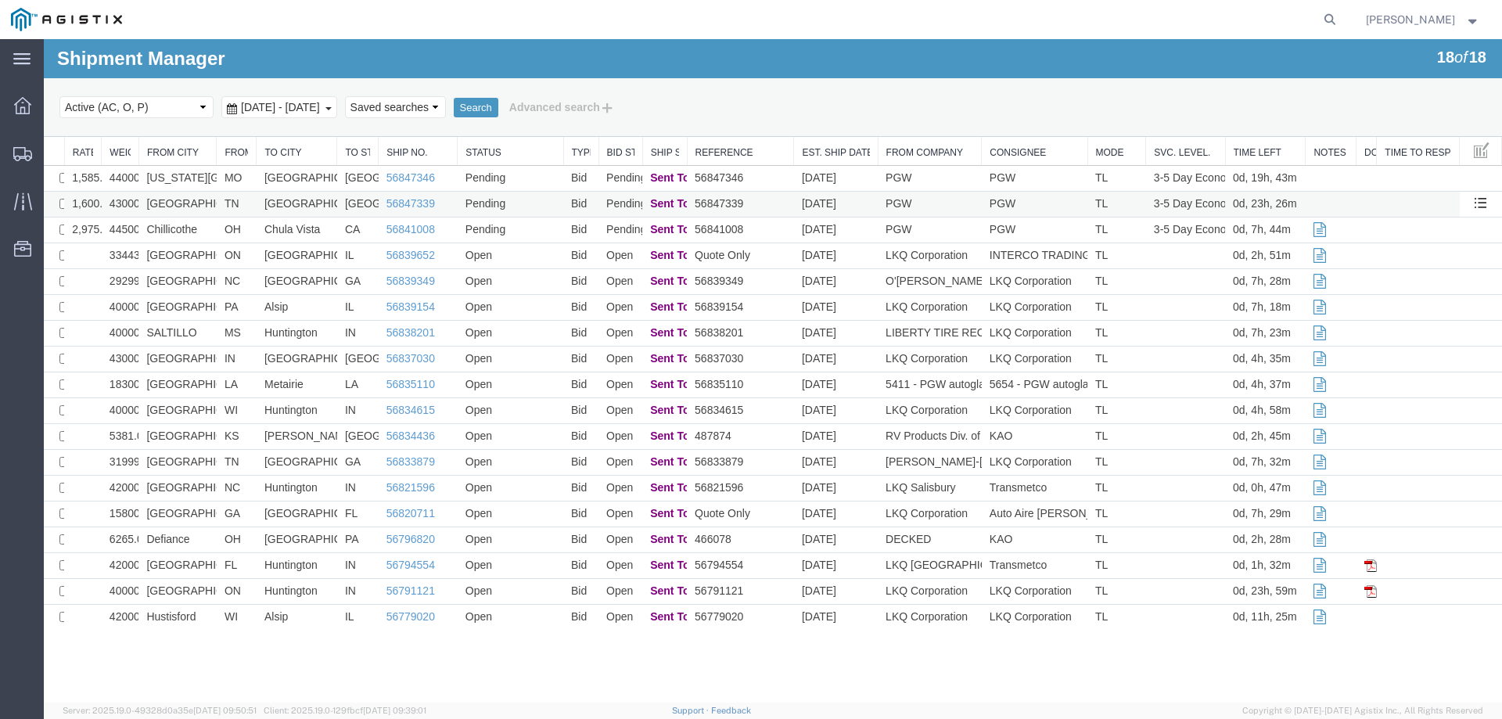
click at [222, 199] on td "TN" at bounding box center [237, 205] width 40 height 26
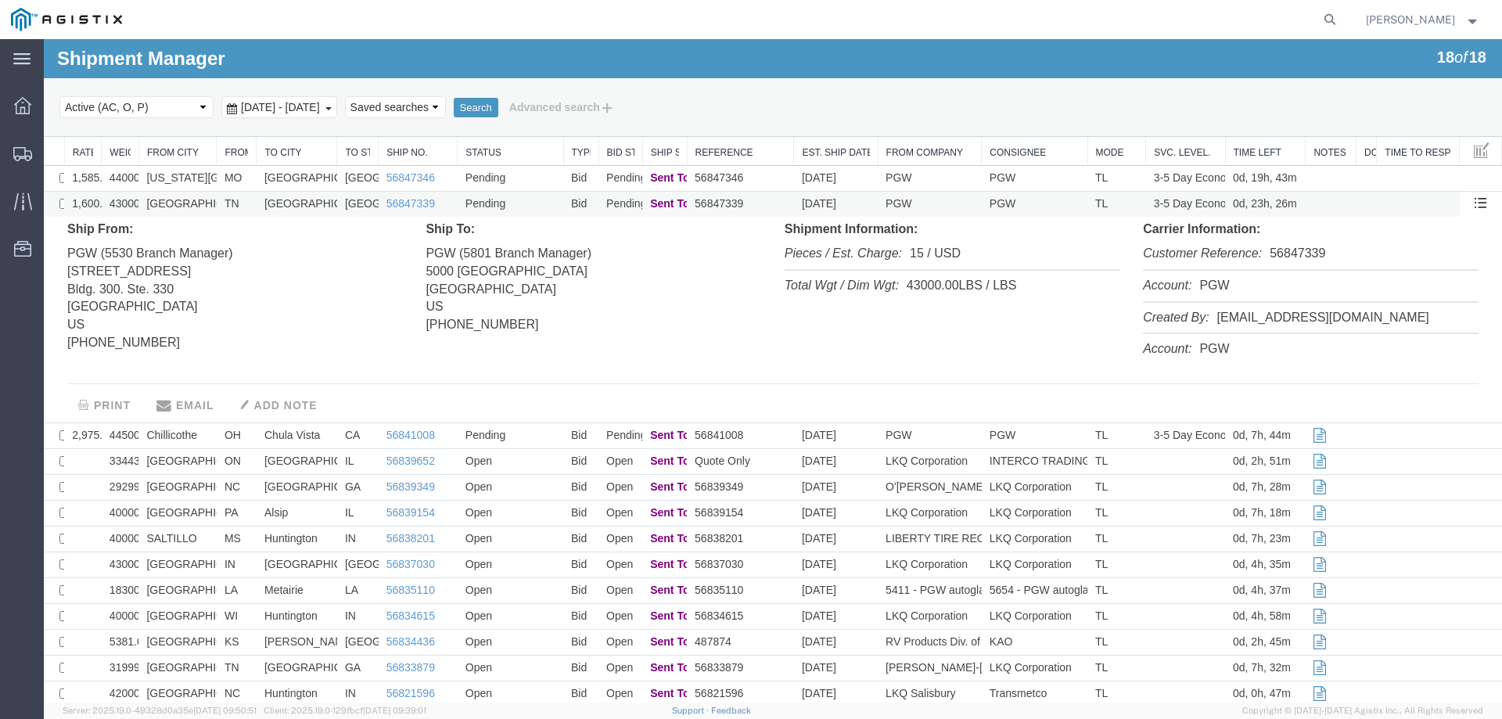
click at [222, 199] on td "TN" at bounding box center [237, 205] width 40 height 26
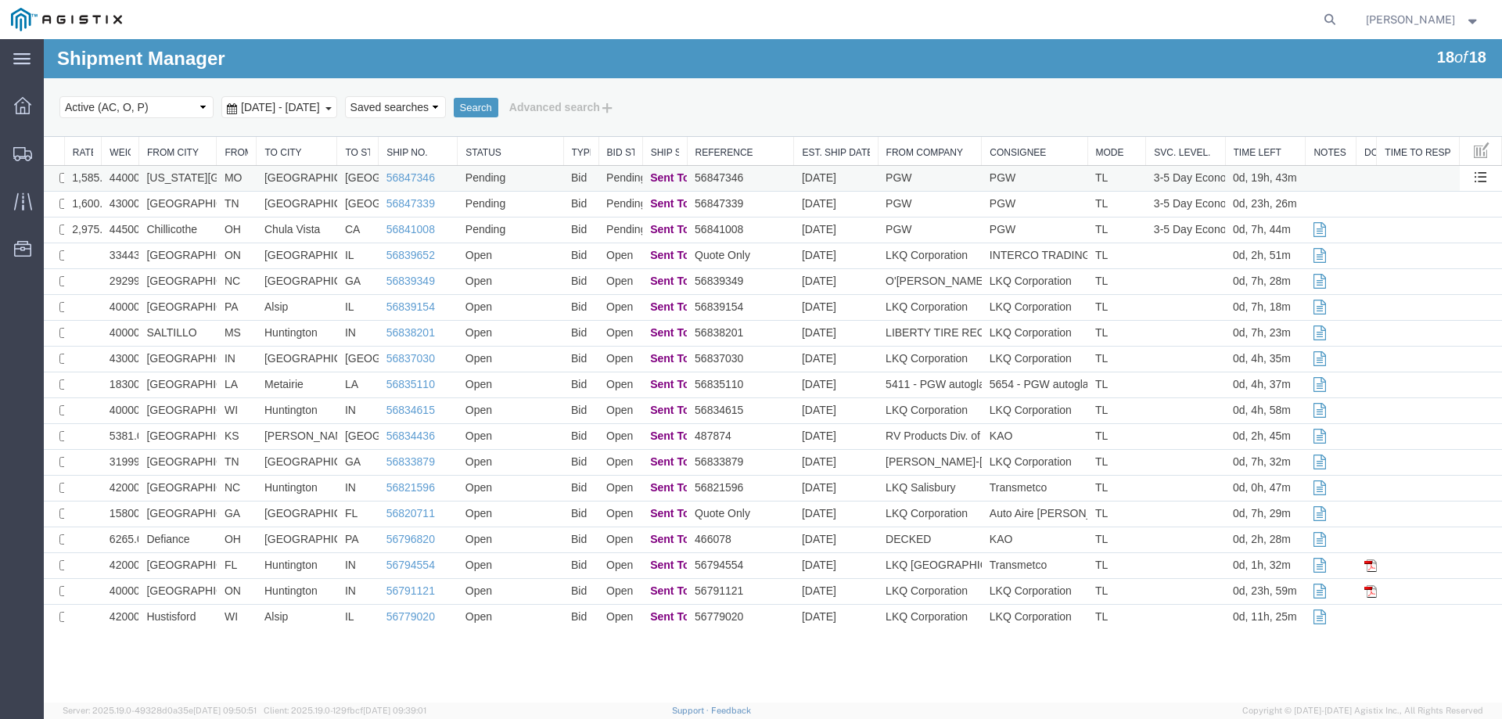
click at [239, 176] on td "MO" at bounding box center [237, 179] width 40 height 26
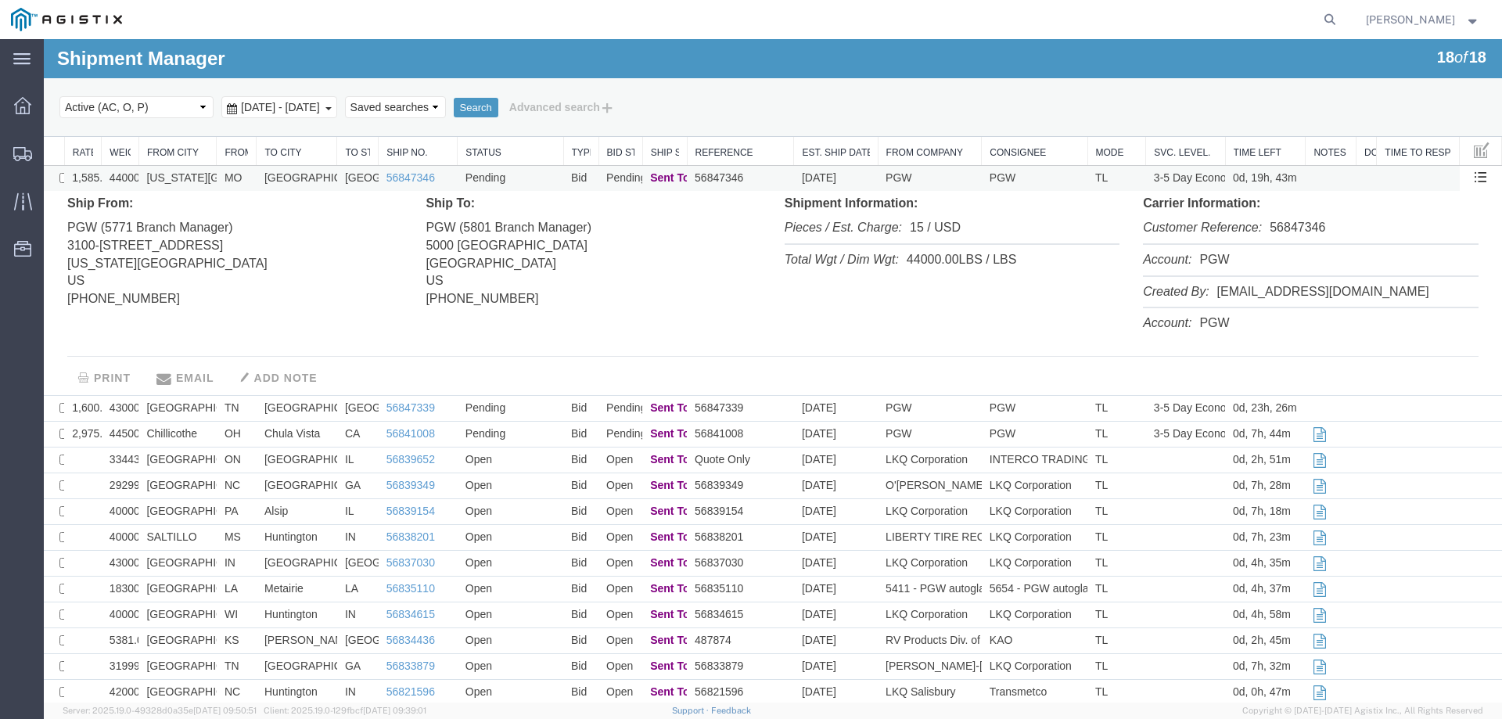
click at [239, 176] on td "MO" at bounding box center [237, 179] width 40 height 26
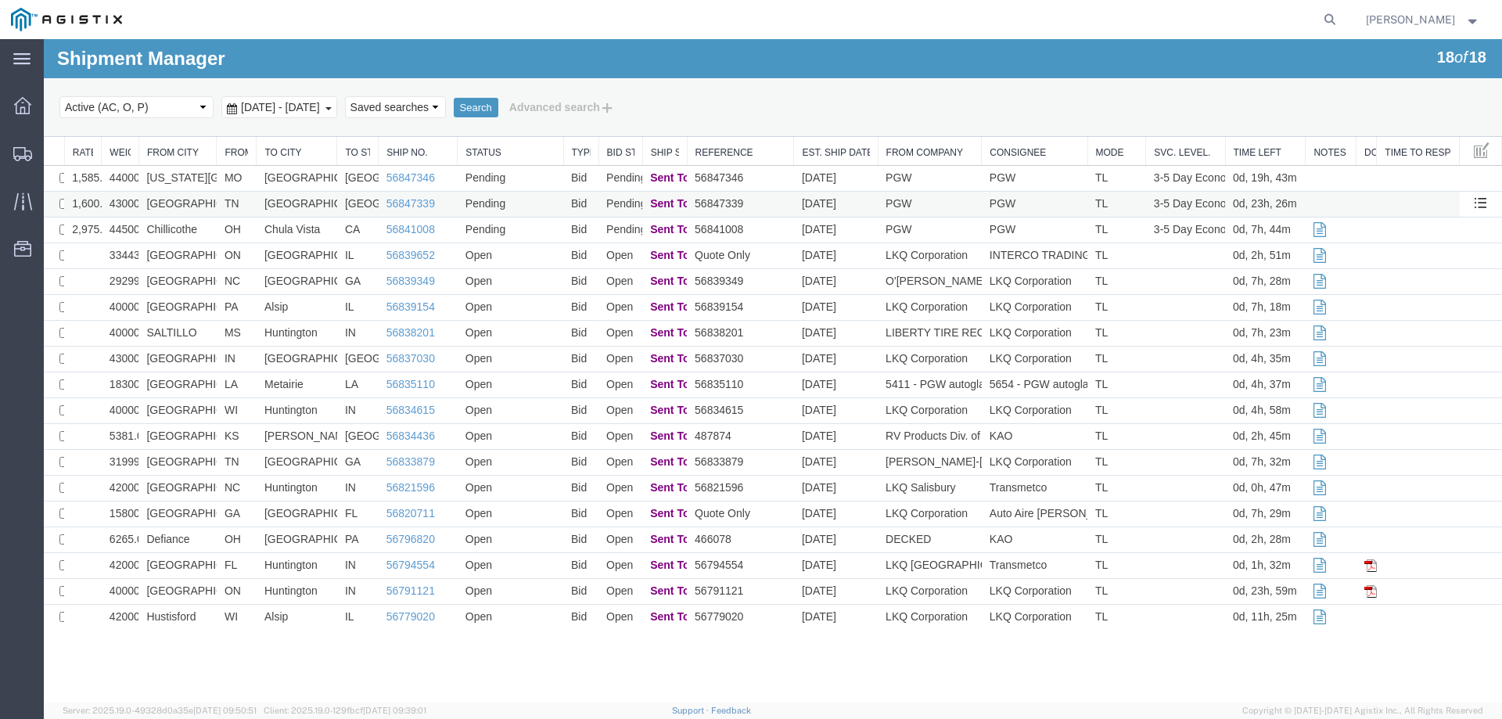
click at [530, 196] on td "Pending" at bounding box center [511, 205] width 106 height 26
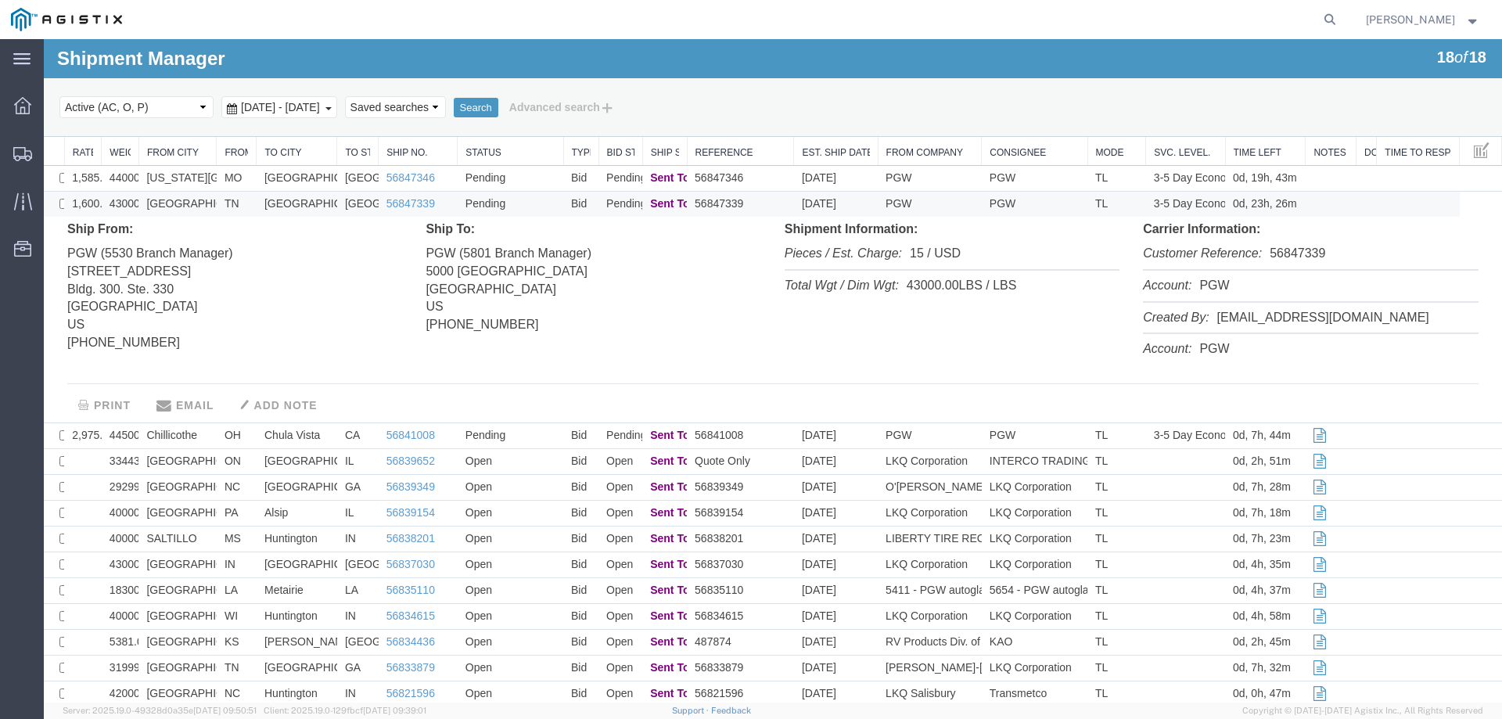
click at [1285, 255] on li "Customer Reference: 56847339" at bounding box center [1310, 255] width 335 height 32
copy li "56847339"
click at [761, 204] on td "56847339" at bounding box center [740, 205] width 107 height 26
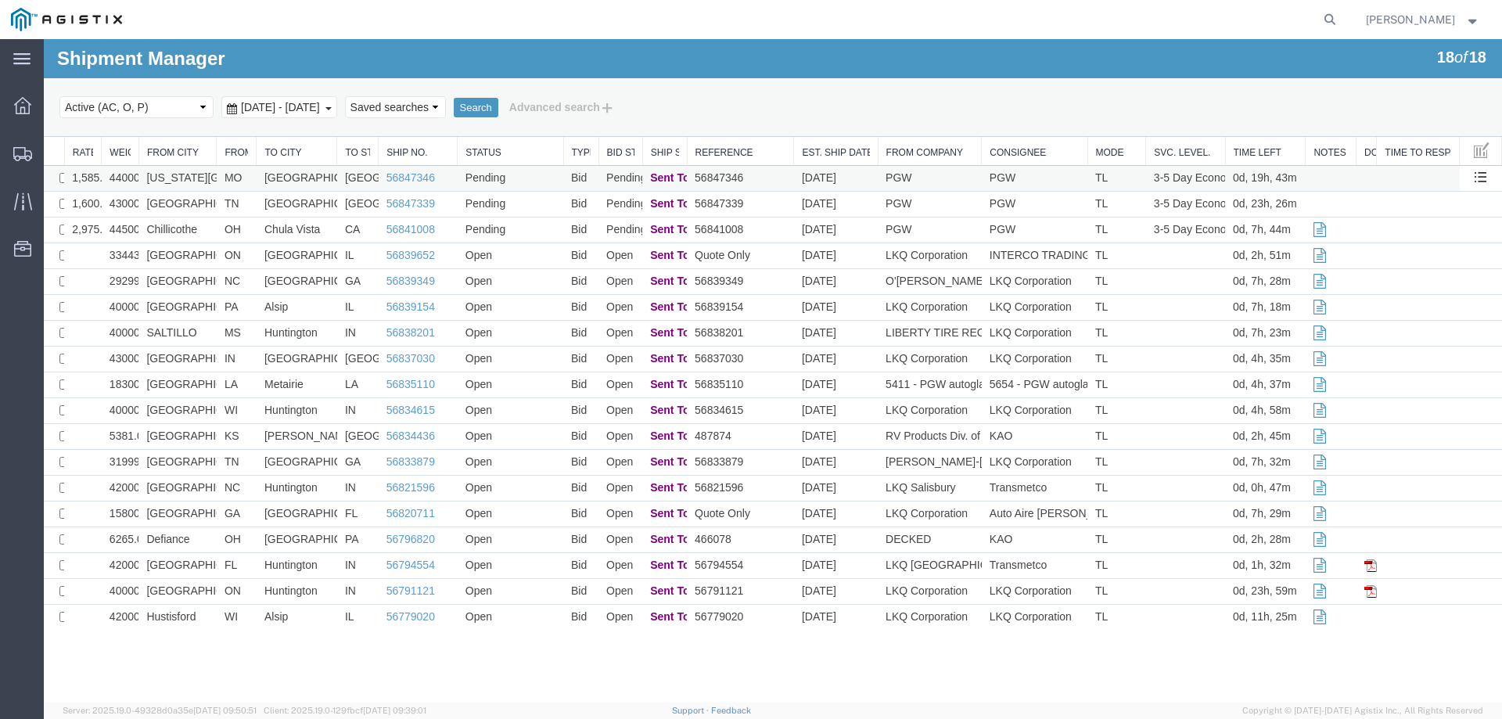
click at [334, 185] on td "[GEOGRAPHIC_DATA]" at bounding box center [297, 179] width 81 height 26
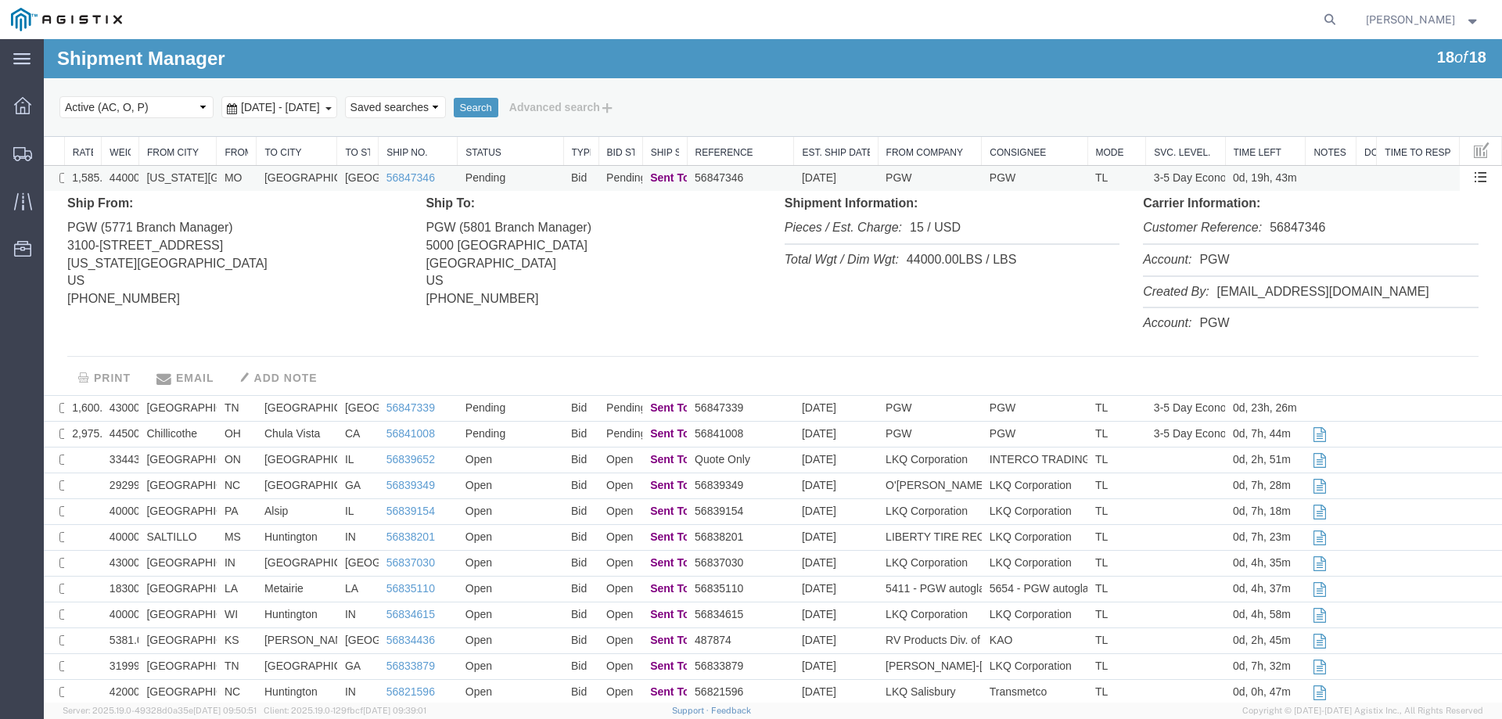
click at [332, 179] on td "[GEOGRAPHIC_DATA]" at bounding box center [297, 179] width 81 height 26
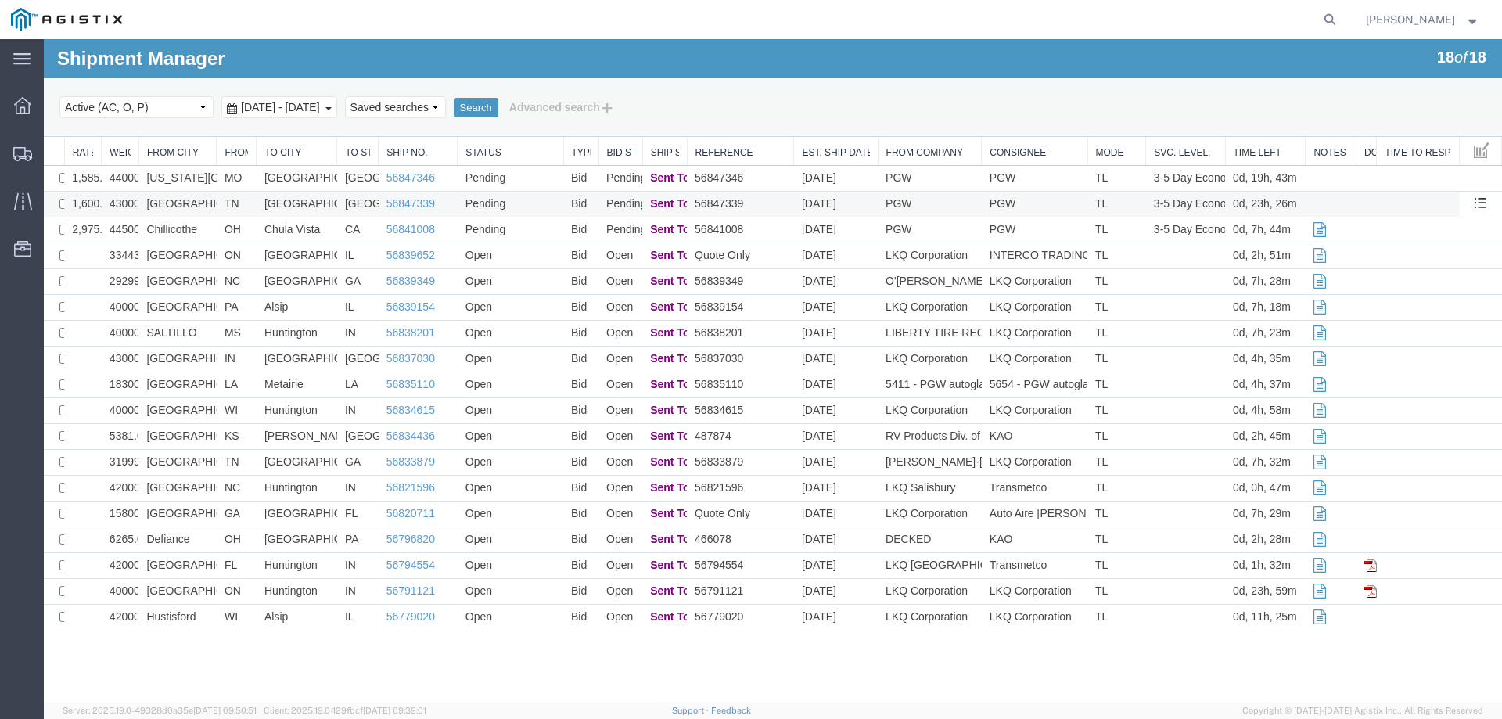
click at [329, 201] on td "[GEOGRAPHIC_DATA]" at bounding box center [297, 205] width 81 height 26
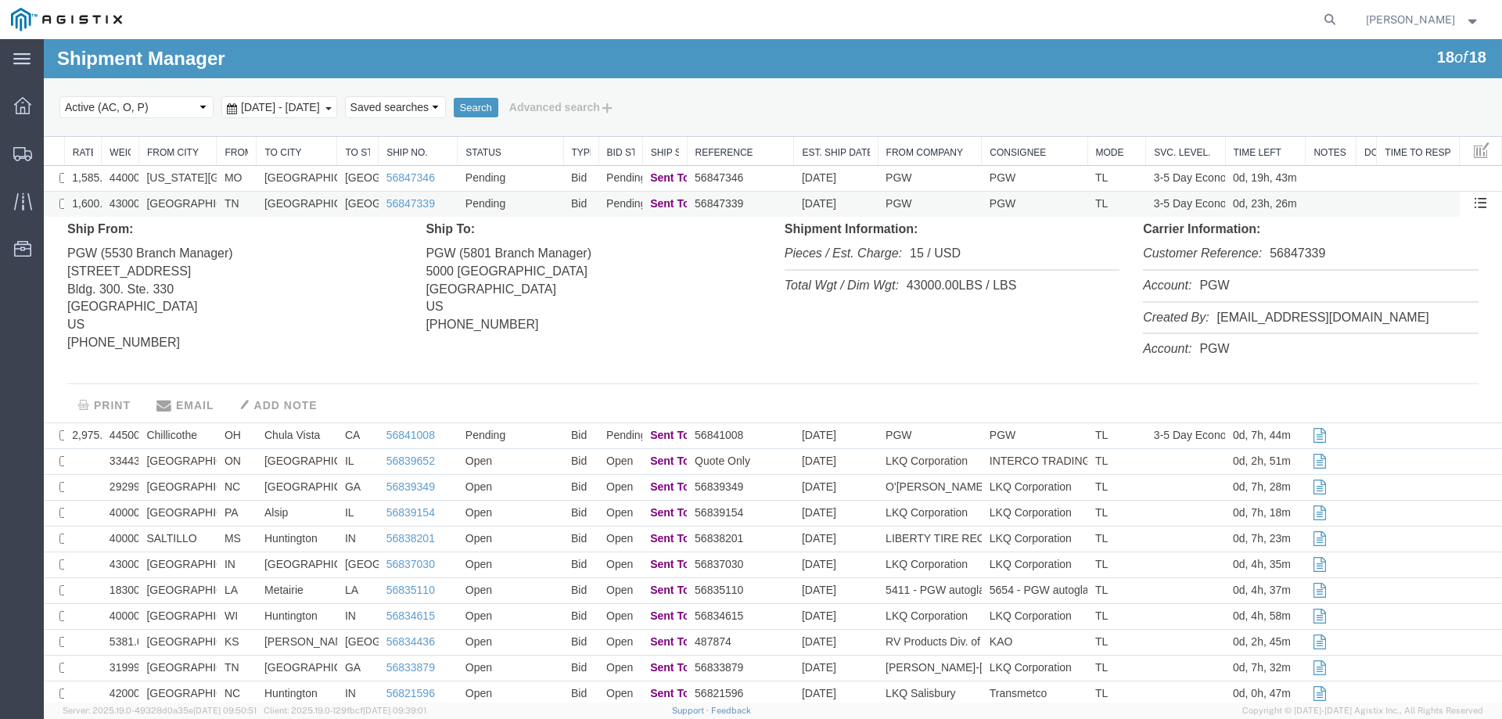
click at [329, 201] on td "[GEOGRAPHIC_DATA]" at bounding box center [297, 205] width 81 height 26
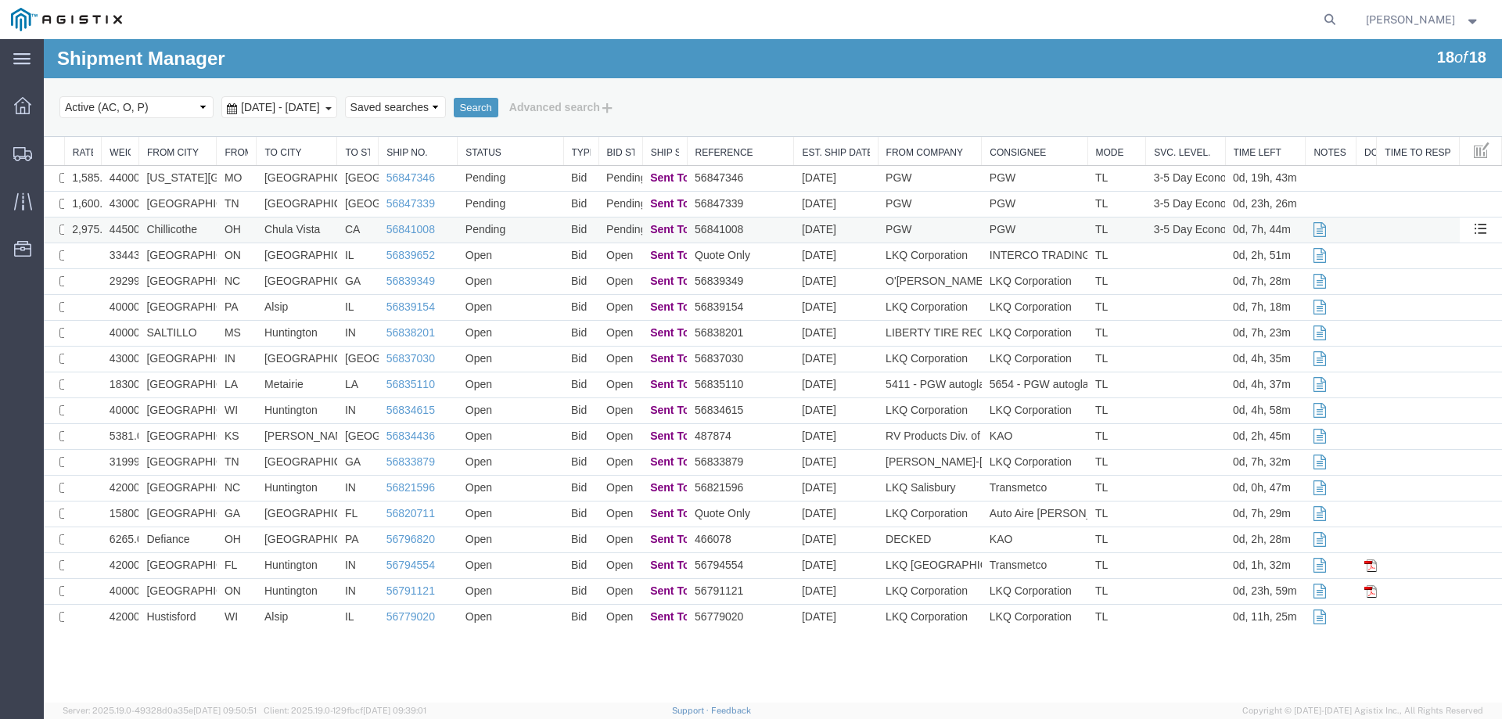
click at [340, 235] on td "CA" at bounding box center [357, 230] width 41 height 26
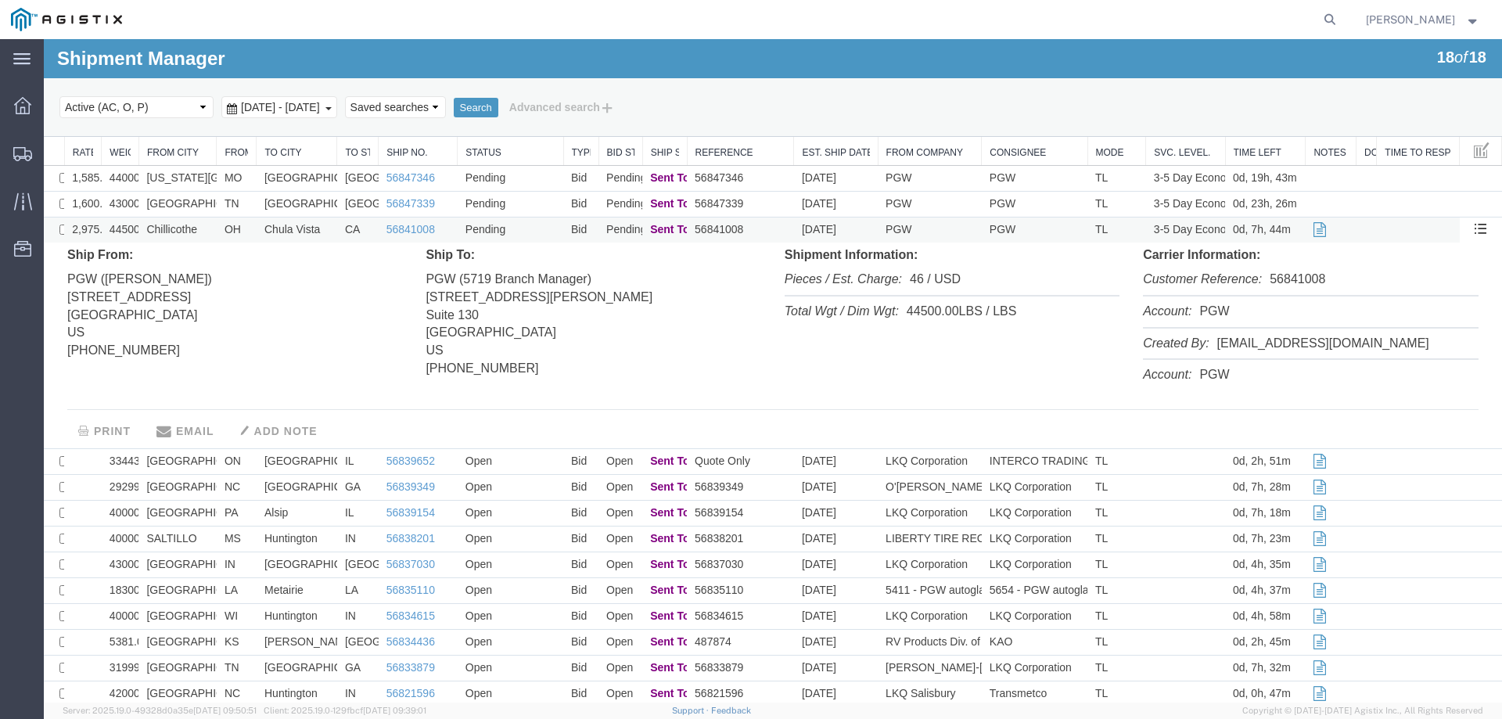
click at [340, 235] on td "CA" at bounding box center [357, 230] width 41 height 26
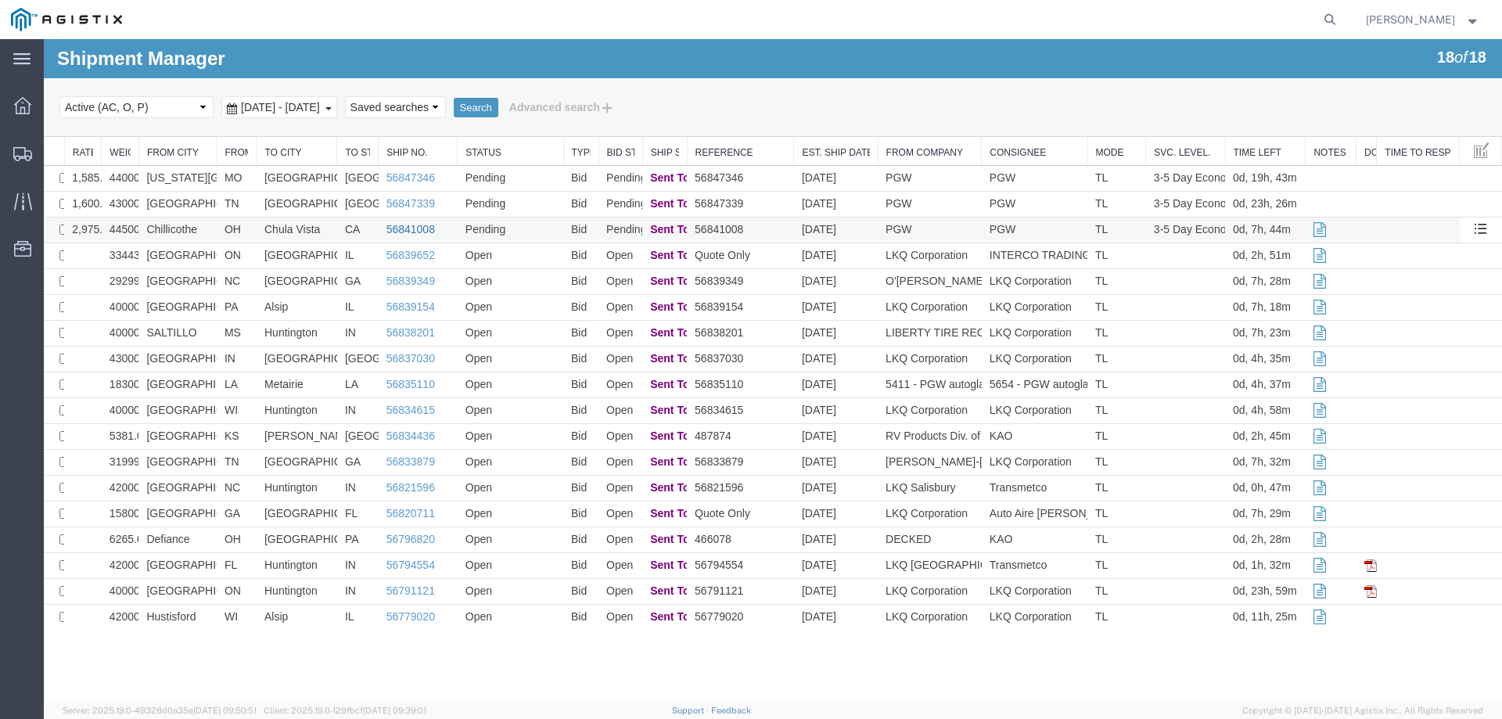
click at [427, 225] on link "56841008" at bounding box center [410, 229] width 49 height 13
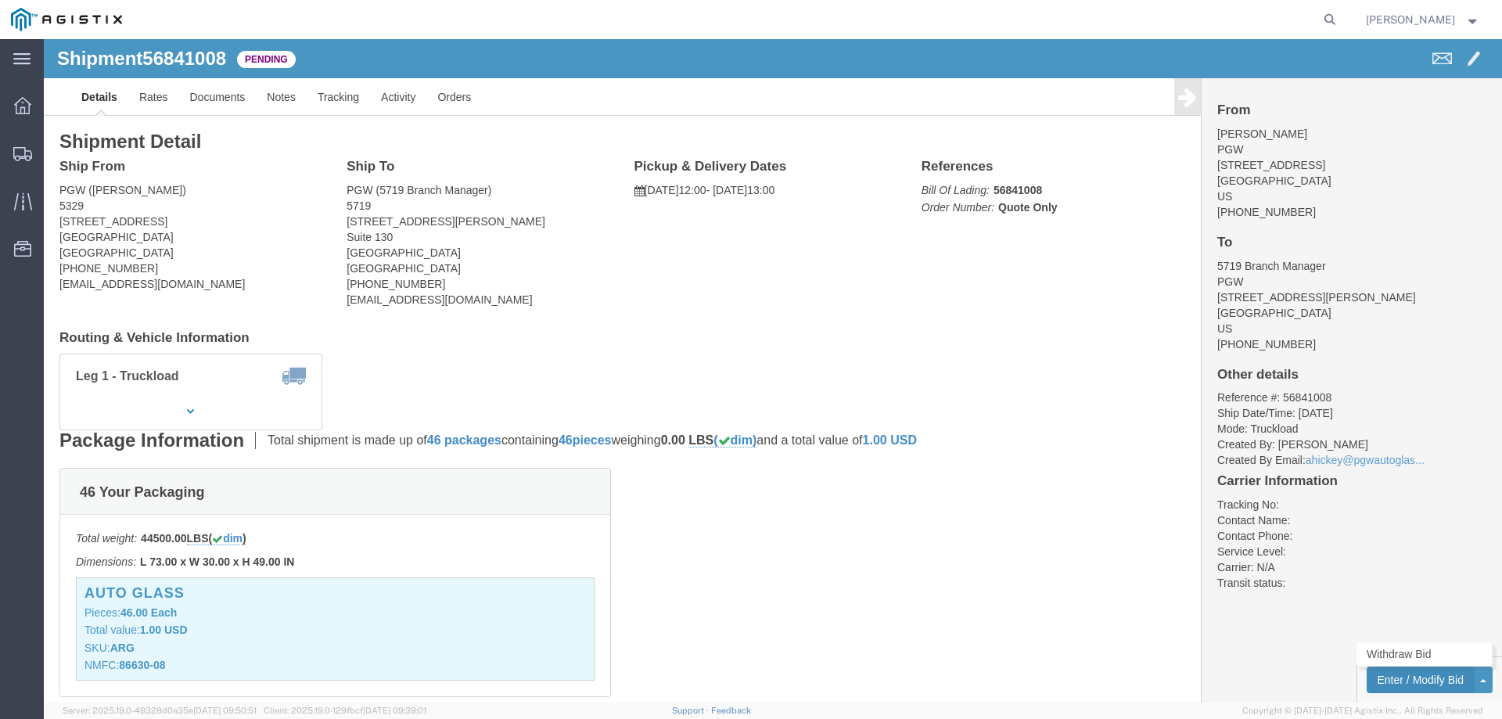
click button "Enter / Modify Bid"
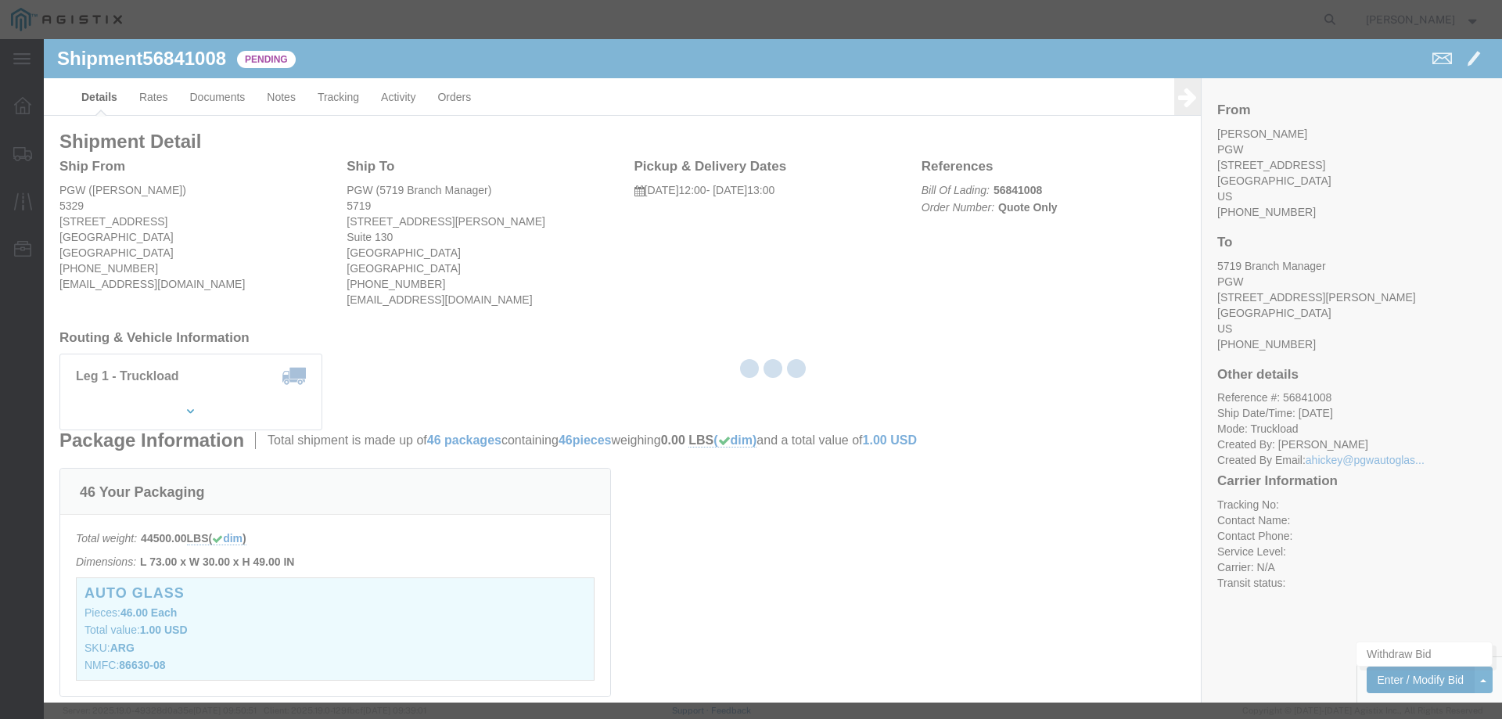
select select "146"
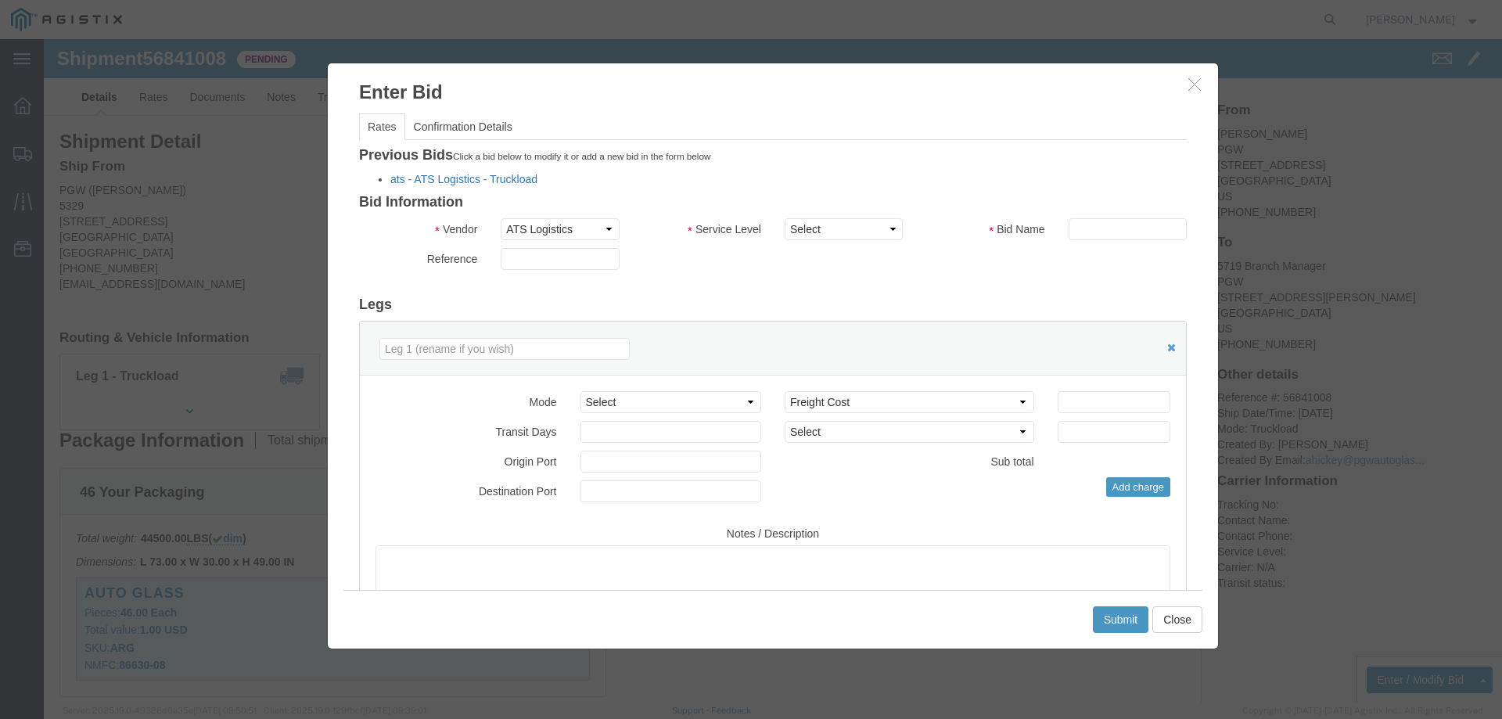
click link "ats - ATS Logistics - Truckload"
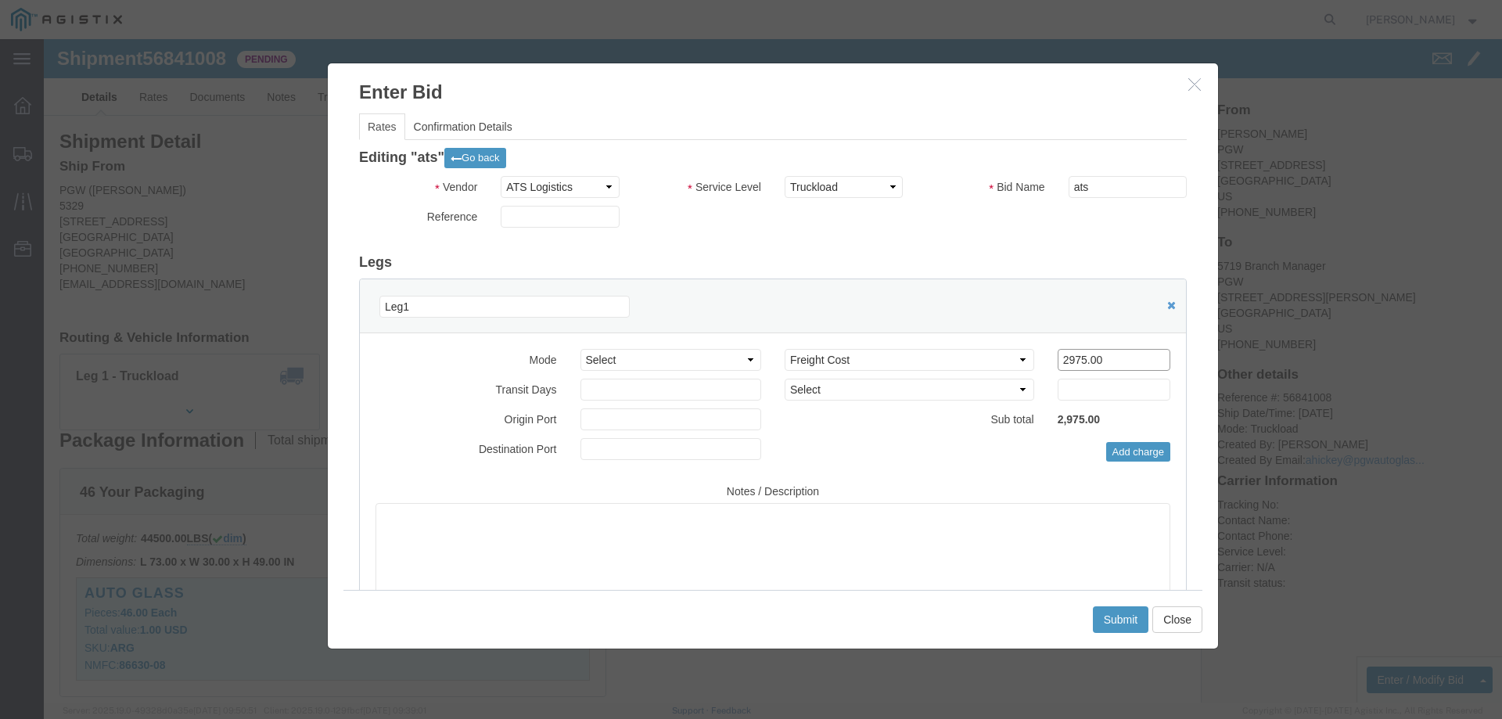
click input "2975.00"
drag, startPoint x: 1066, startPoint y: 321, endPoint x: 831, endPoint y: 311, distance: 235.7
click div "Select 2 Day Service 3 Axle Winch Truck 3 to 5 Day Service 96L Domestic Flat Ra…"
type input "3175"
click button "Submit"
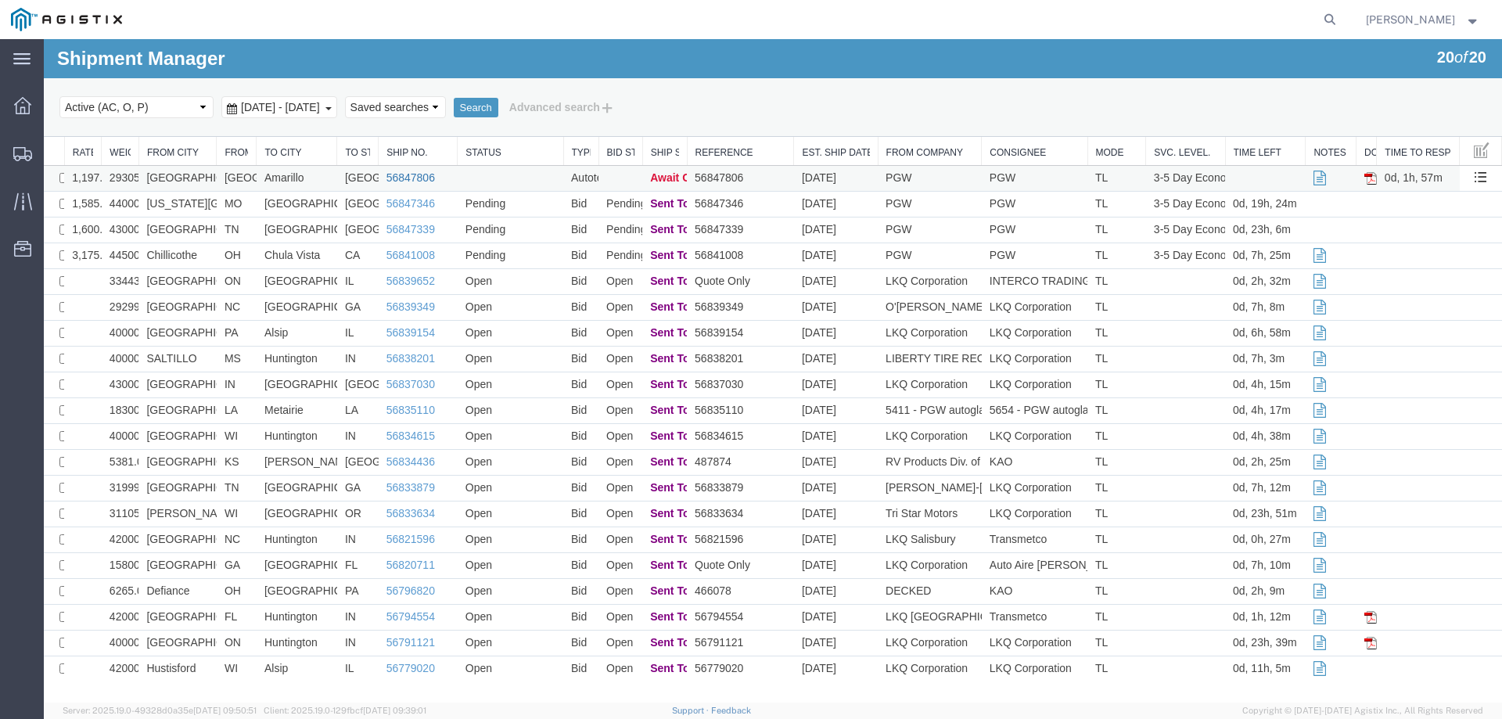
click at [421, 174] on link "56847806" at bounding box center [410, 177] width 49 height 13
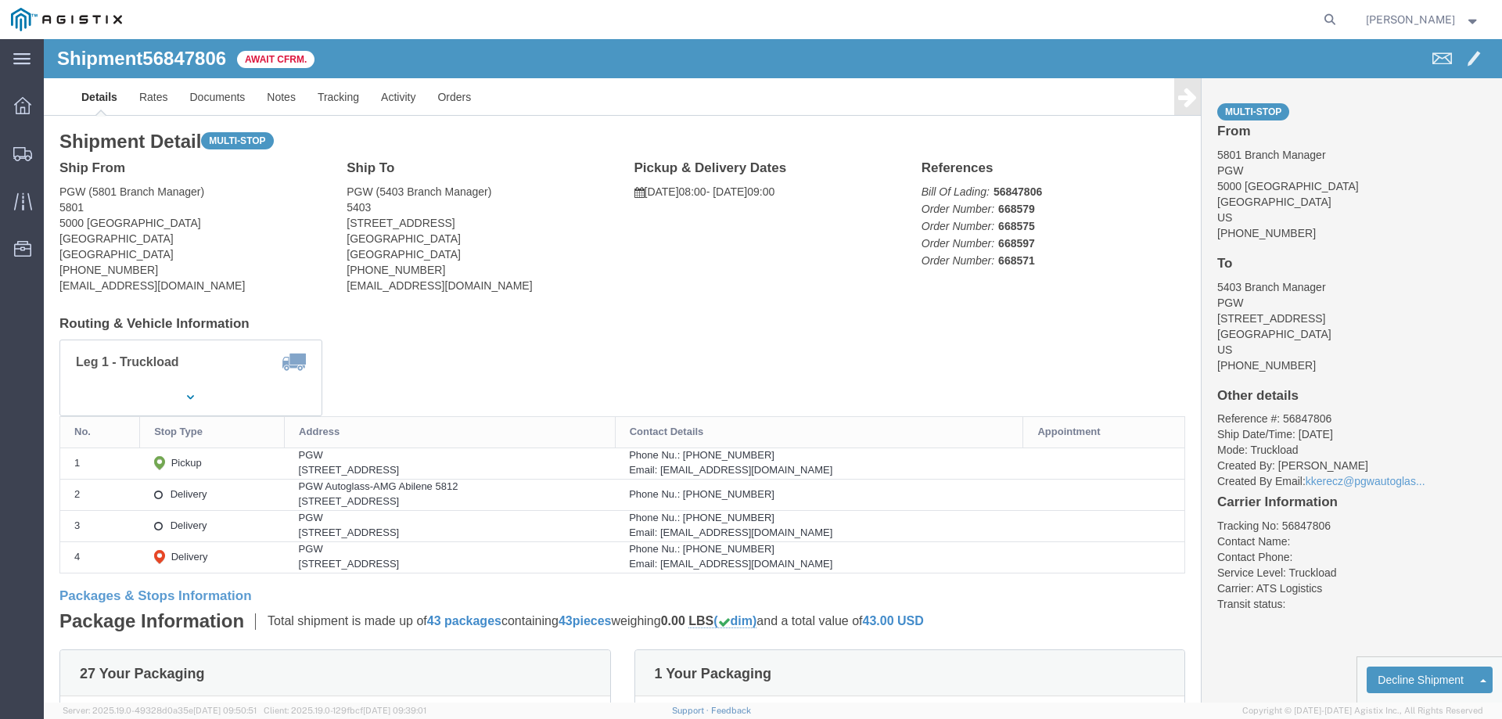
click b "56847806"
copy b "56847806"
click link "Confirm"
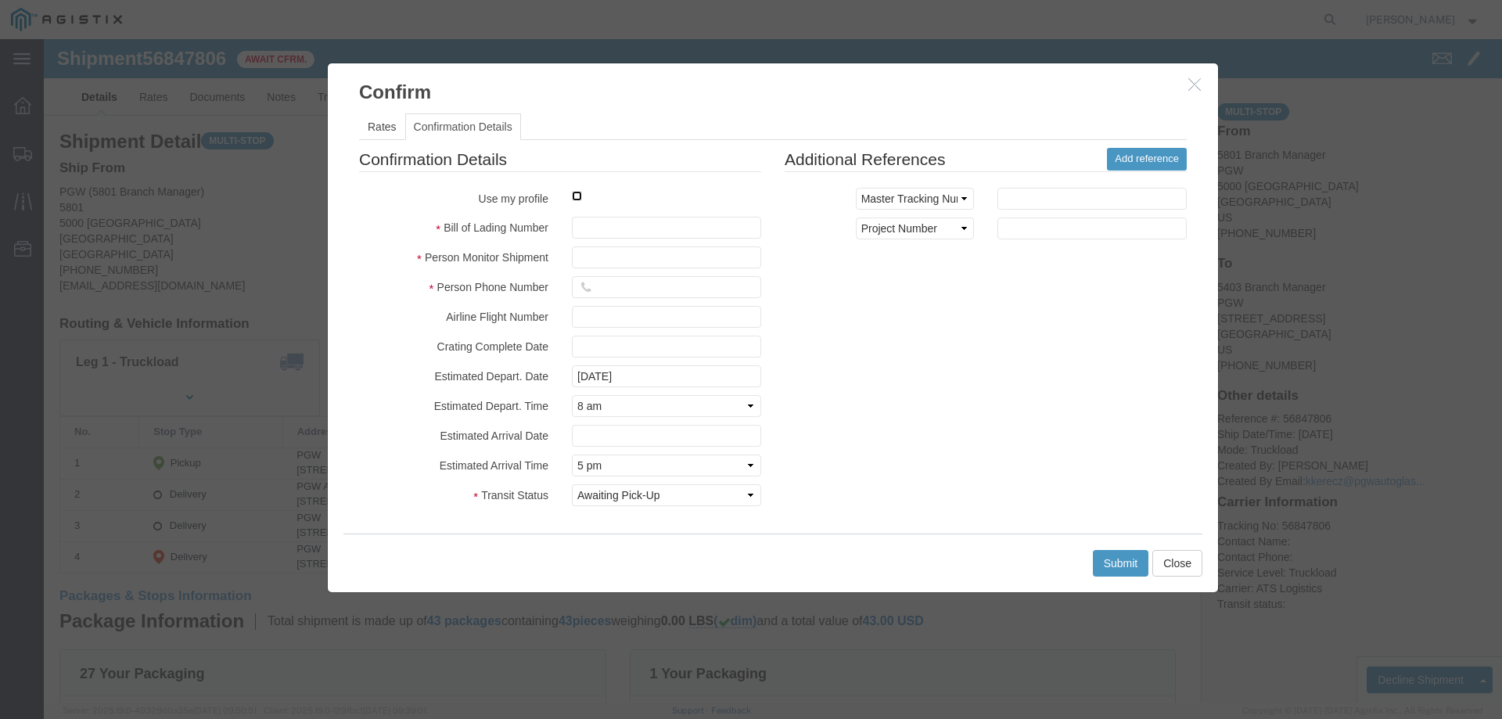
click input "checkbox"
checkbox input "true"
type input "[PERSON_NAME]"
type input "3204977237"
click input "text"
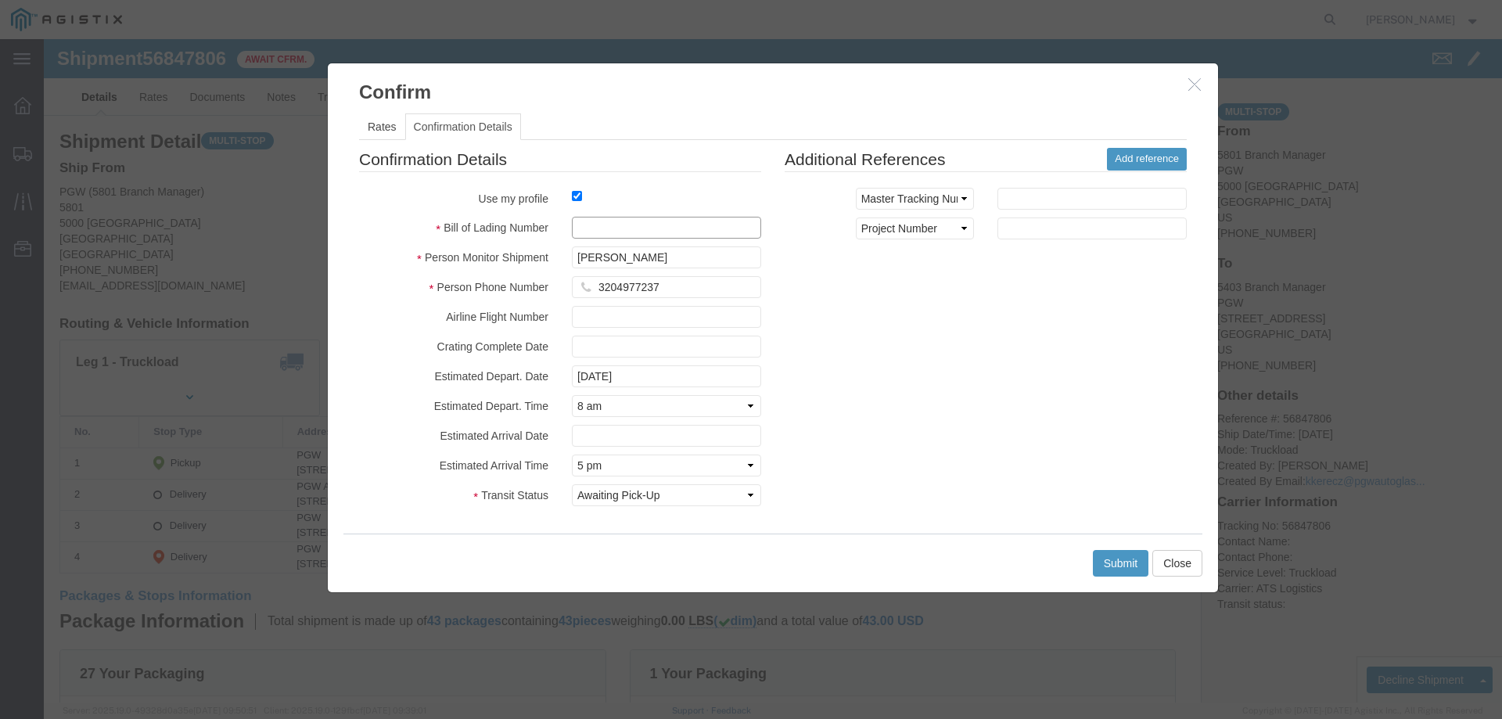
paste input "56847806"
type input "56847806"
click button "Submit"
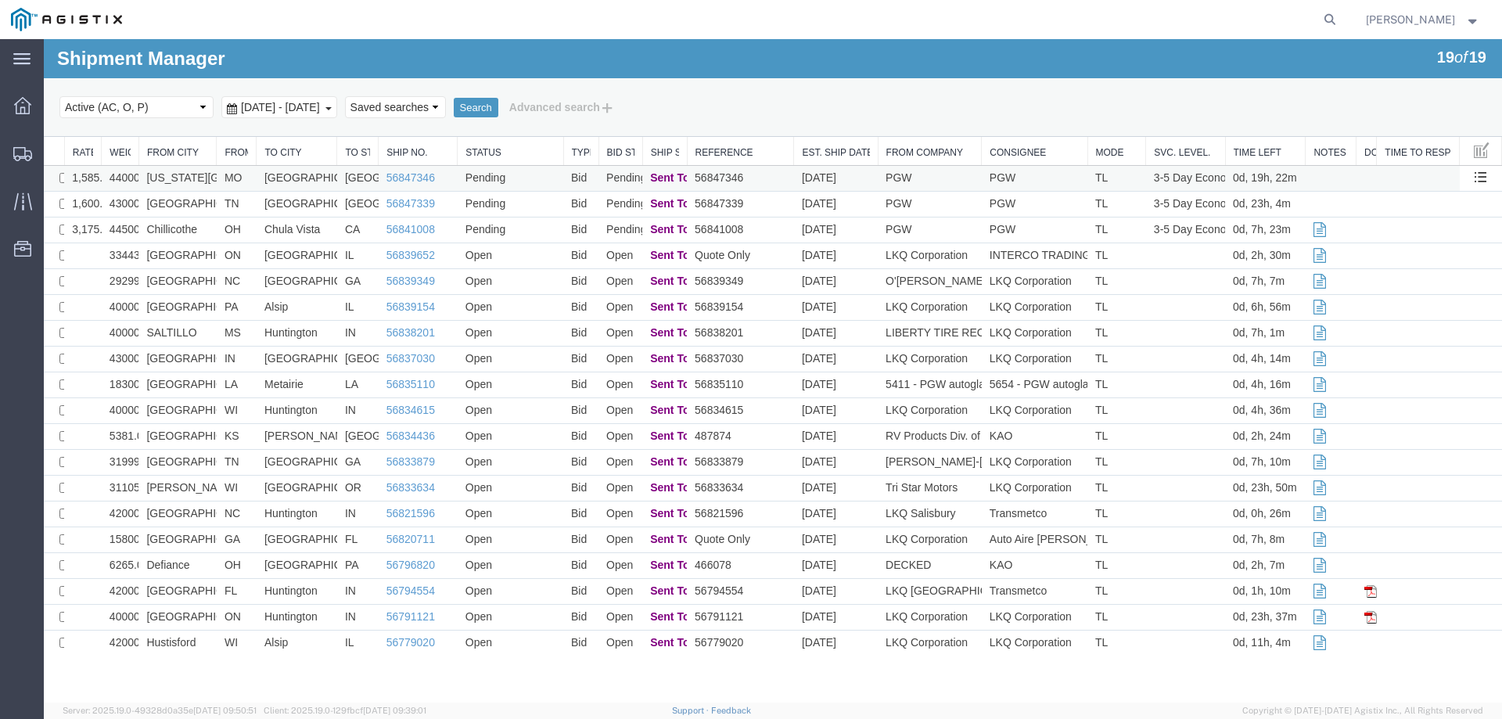
click at [250, 179] on td "MO" at bounding box center [237, 179] width 40 height 26
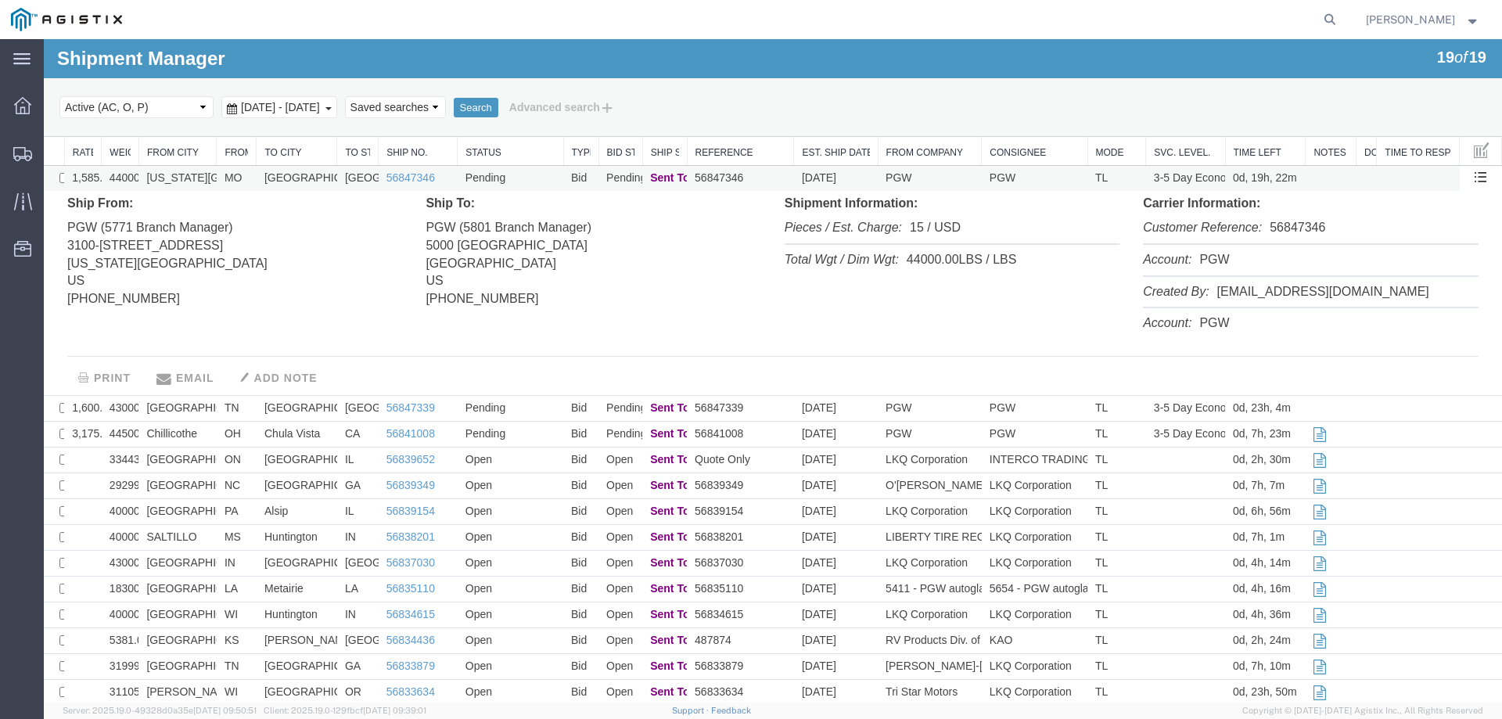
click at [250, 179] on td "MO" at bounding box center [237, 179] width 40 height 26
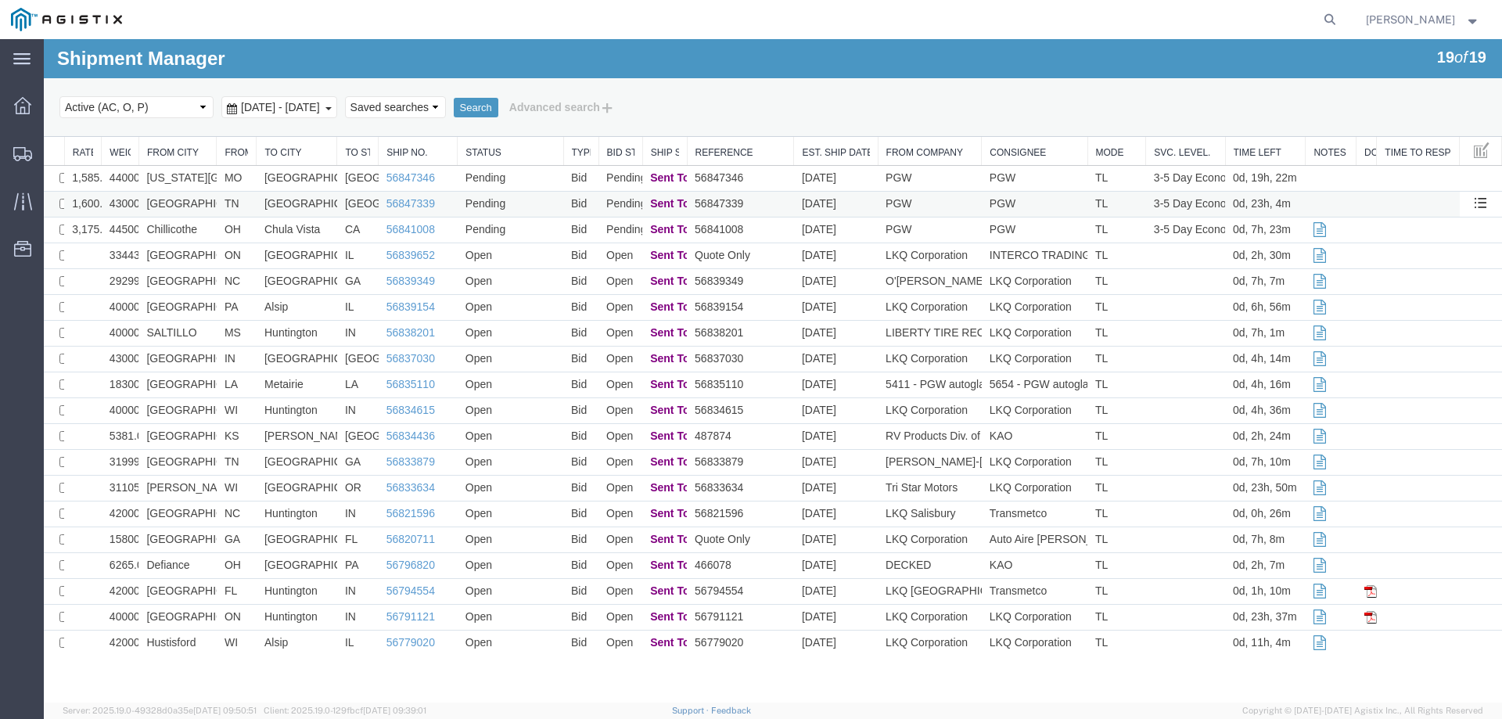
click at [253, 203] on td "TN" at bounding box center [237, 205] width 40 height 26
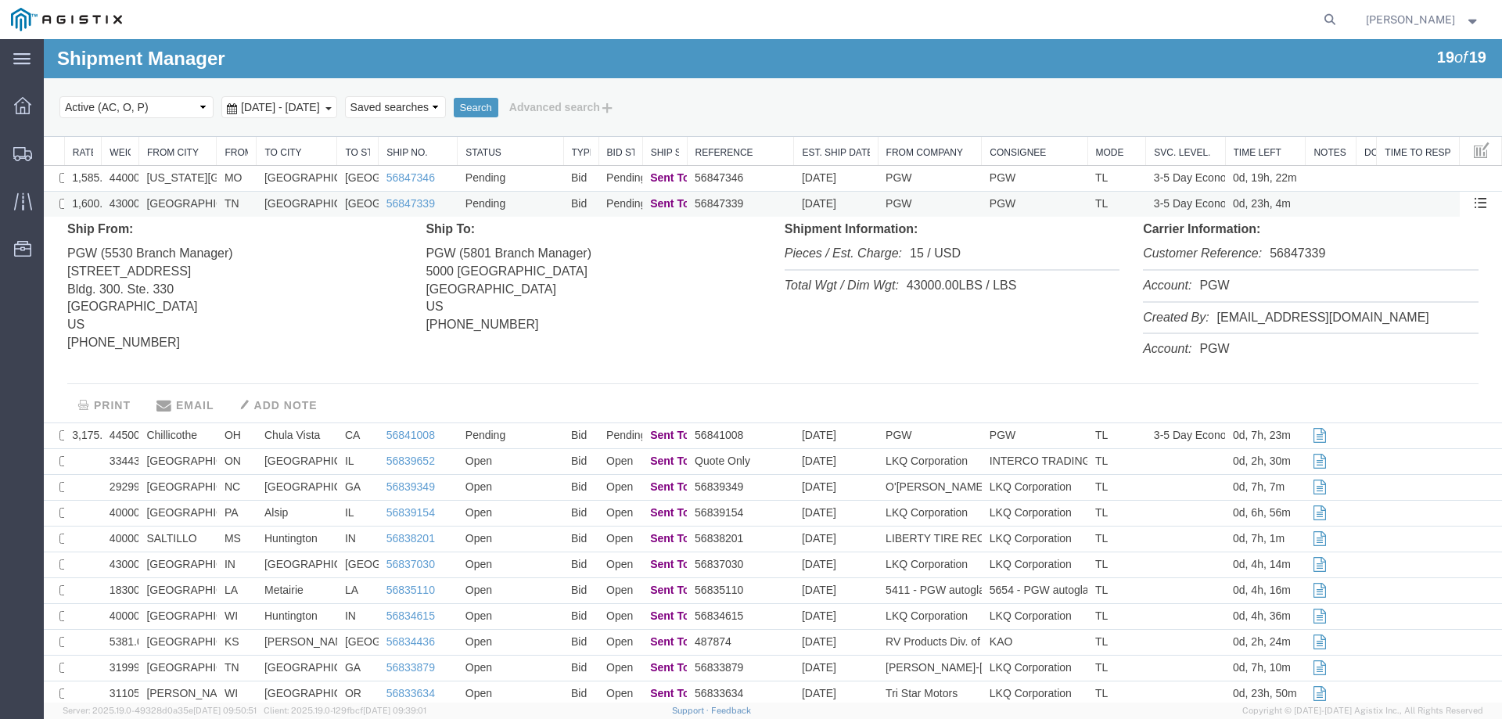
click at [253, 203] on td "TN" at bounding box center [237, 205] width 40 height 26
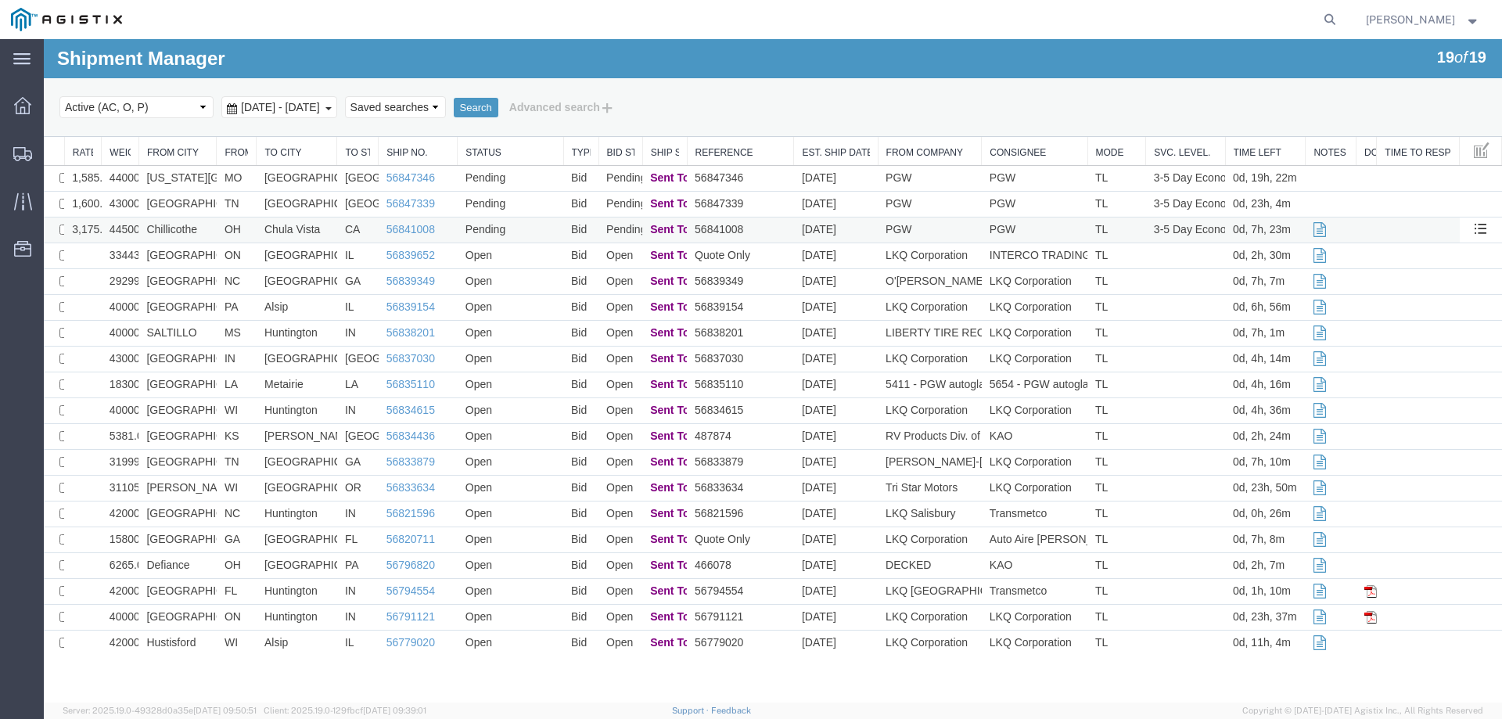
click at [245, 230] on td "OH" at bounding box center [237, 230] width 40 height 26
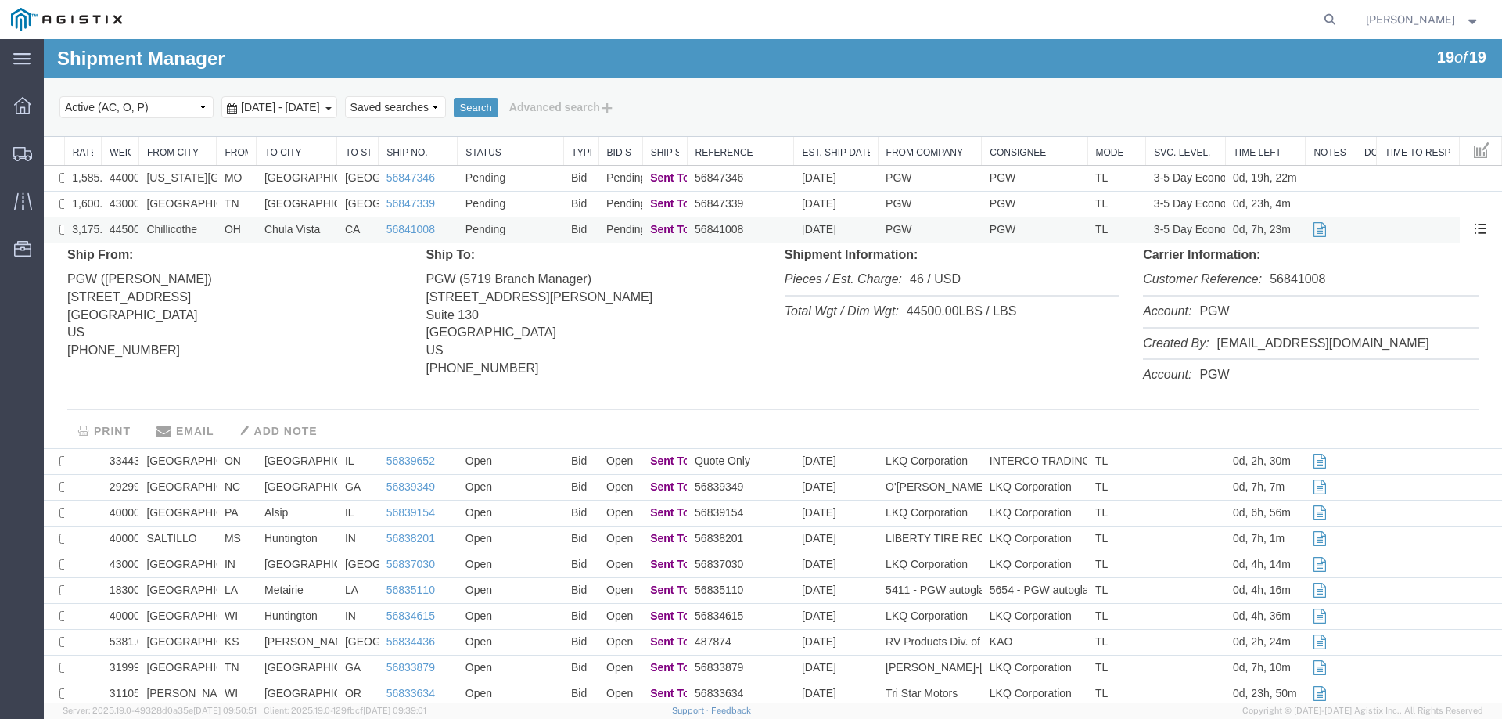
click at [245, 230] on td "OH" at bounding box center [237, 230] width 40 height 26
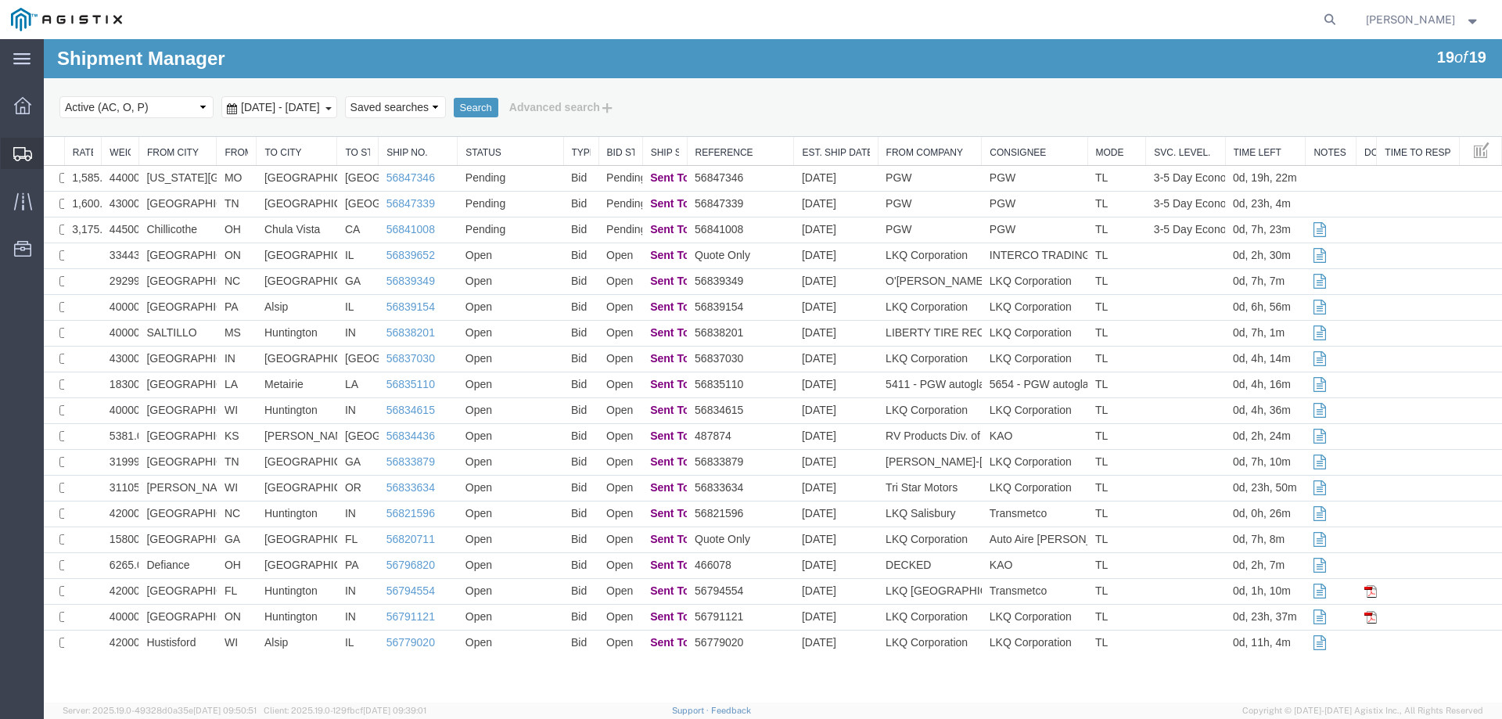
click at [11, 147] on div at bounding box center [23, 153] width 44 height 31
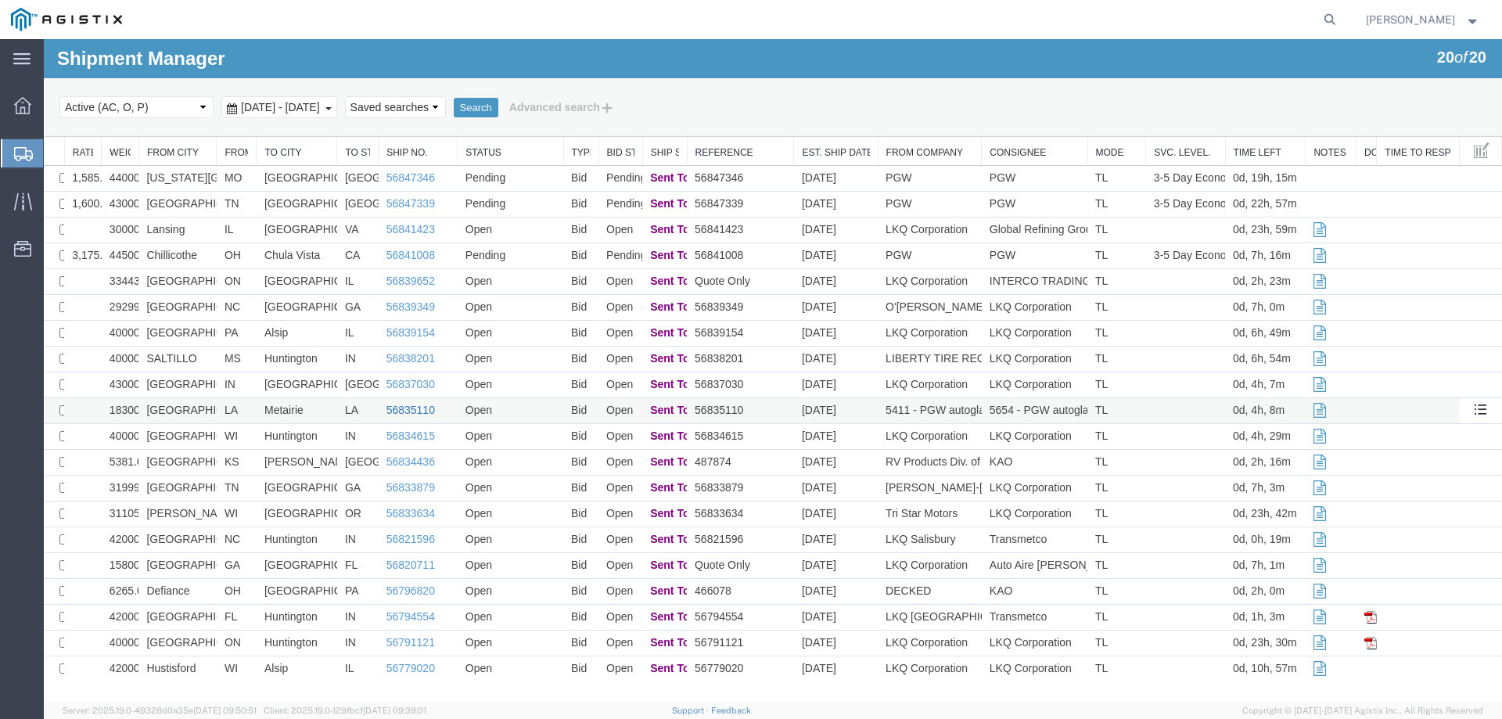
click at [406, 406] on link "56835110" at bounding box center [410, 410] width 49 height 13
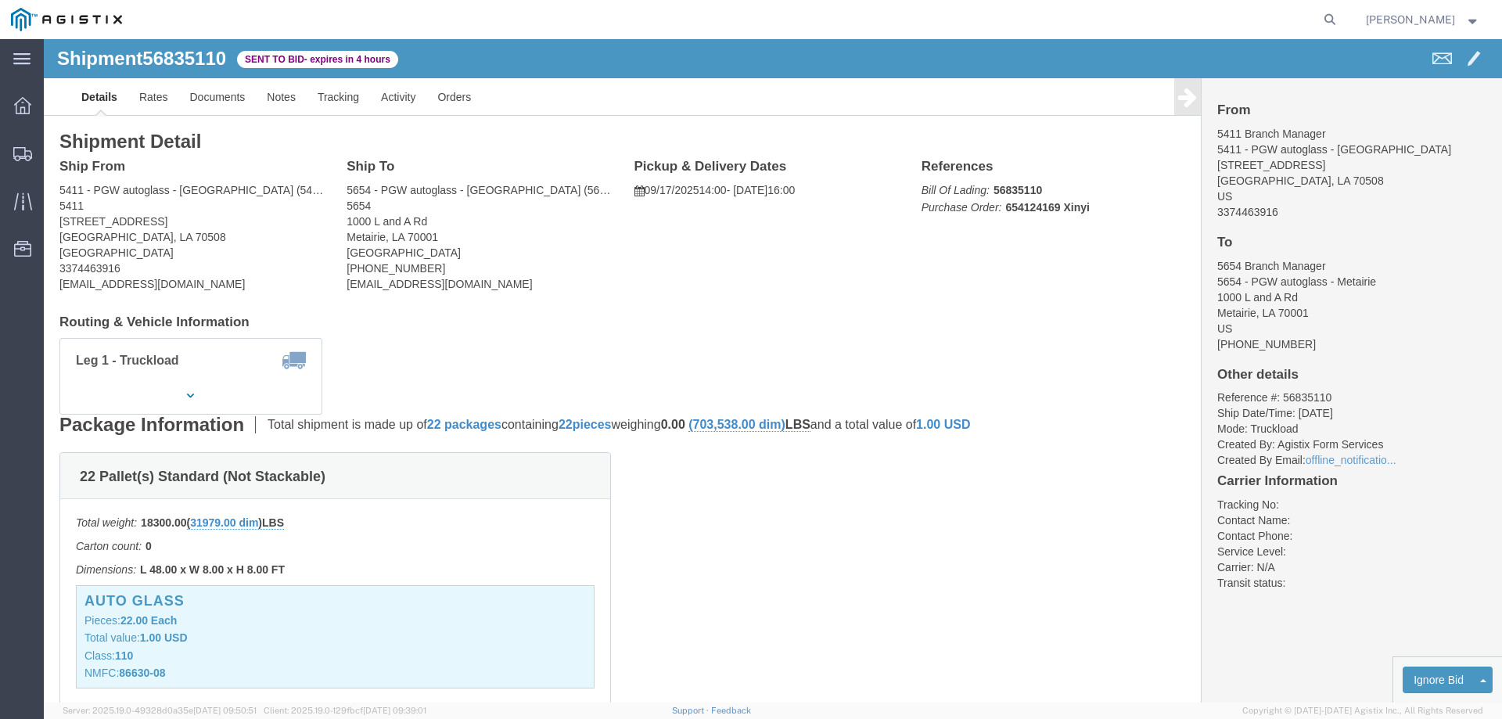
click b "56835110"
copy b "56835110"
click link "Enter / Modify Bid"
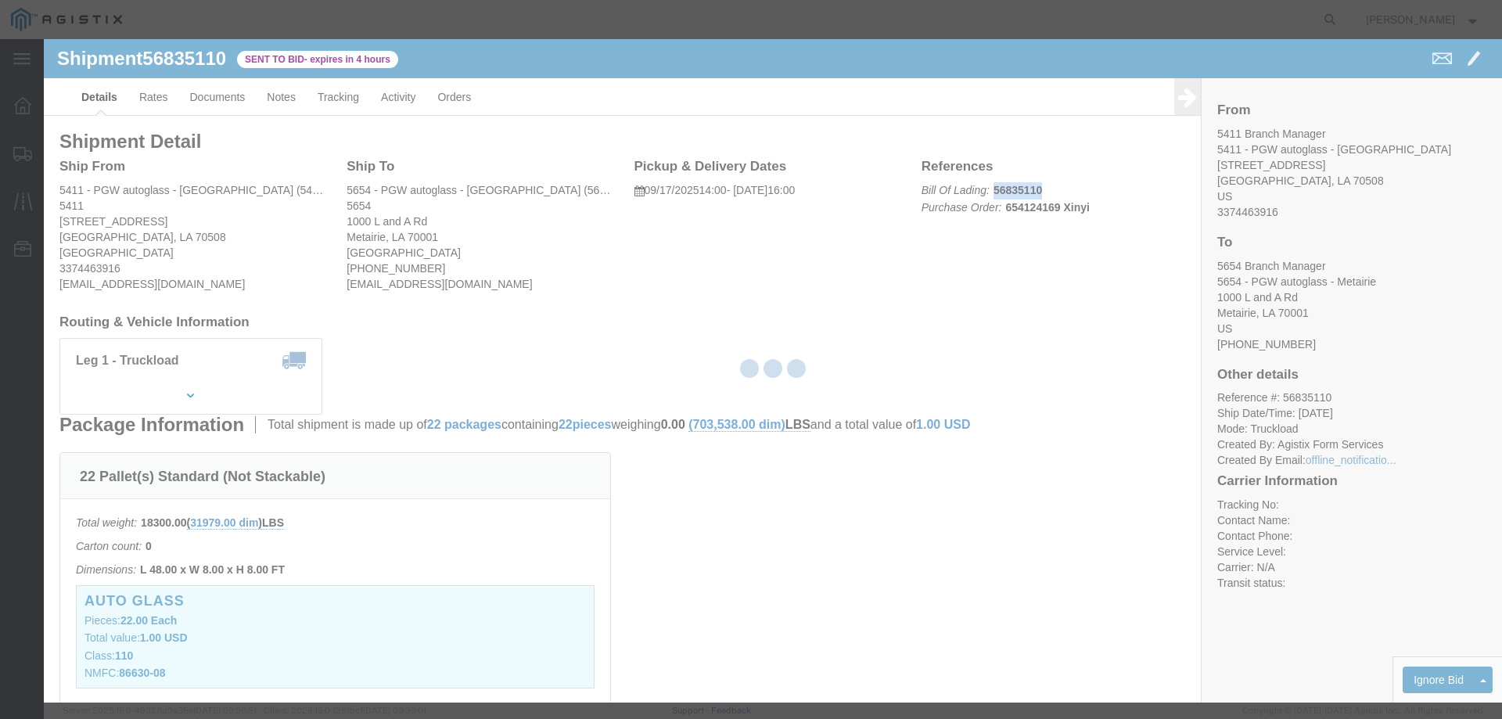
select select "146"
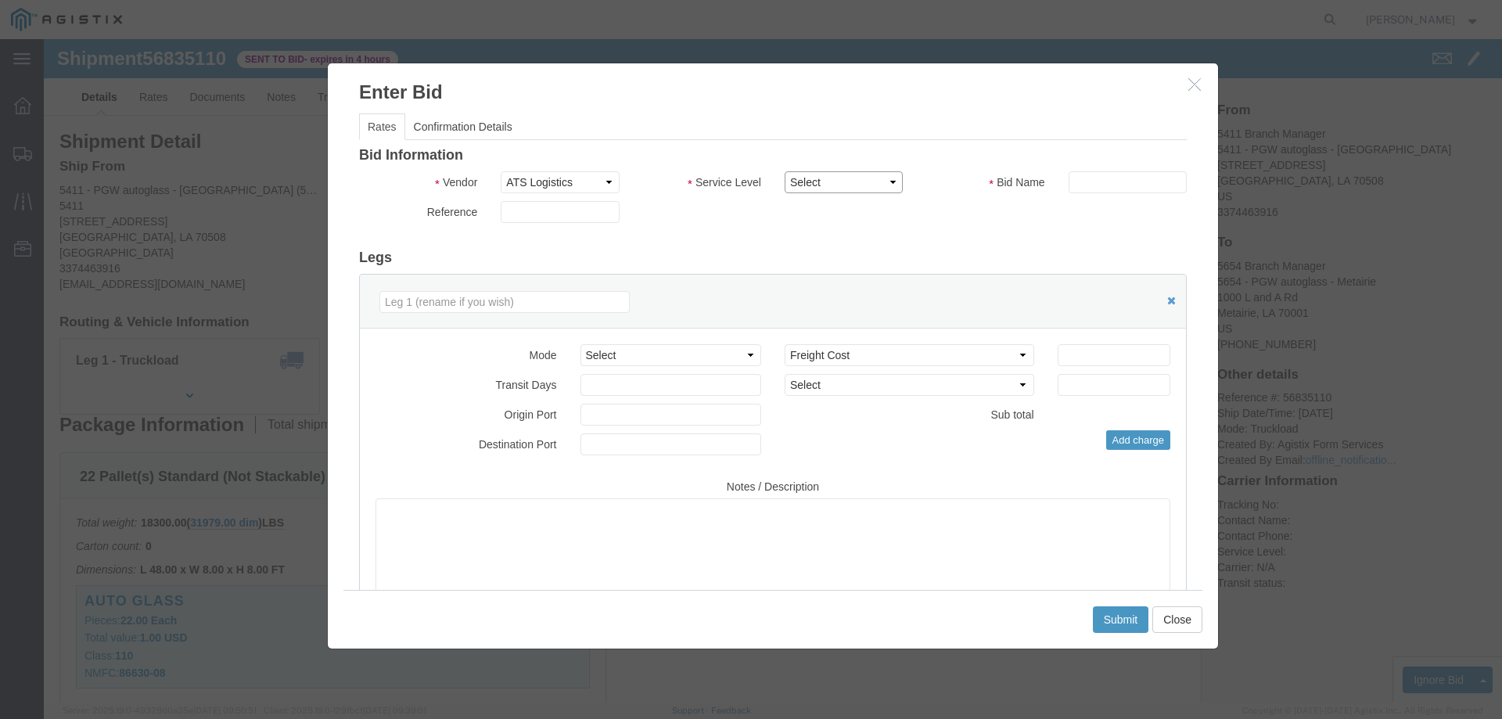
drag, startPoint x: 784, startPoint y: 136, endPoint x: 788, endPoint y: 152, distance: 16.1
click select "Select CONESTOGA DFRM/STEP Economy TL Flatbed Intermodal LTL Standard Next Day …"
select select "25032"
click select "Select CONESTOGA DFRM/STEP Economy TL Flatbed Intermodal LTL Standard Next Day …"
click input "text"
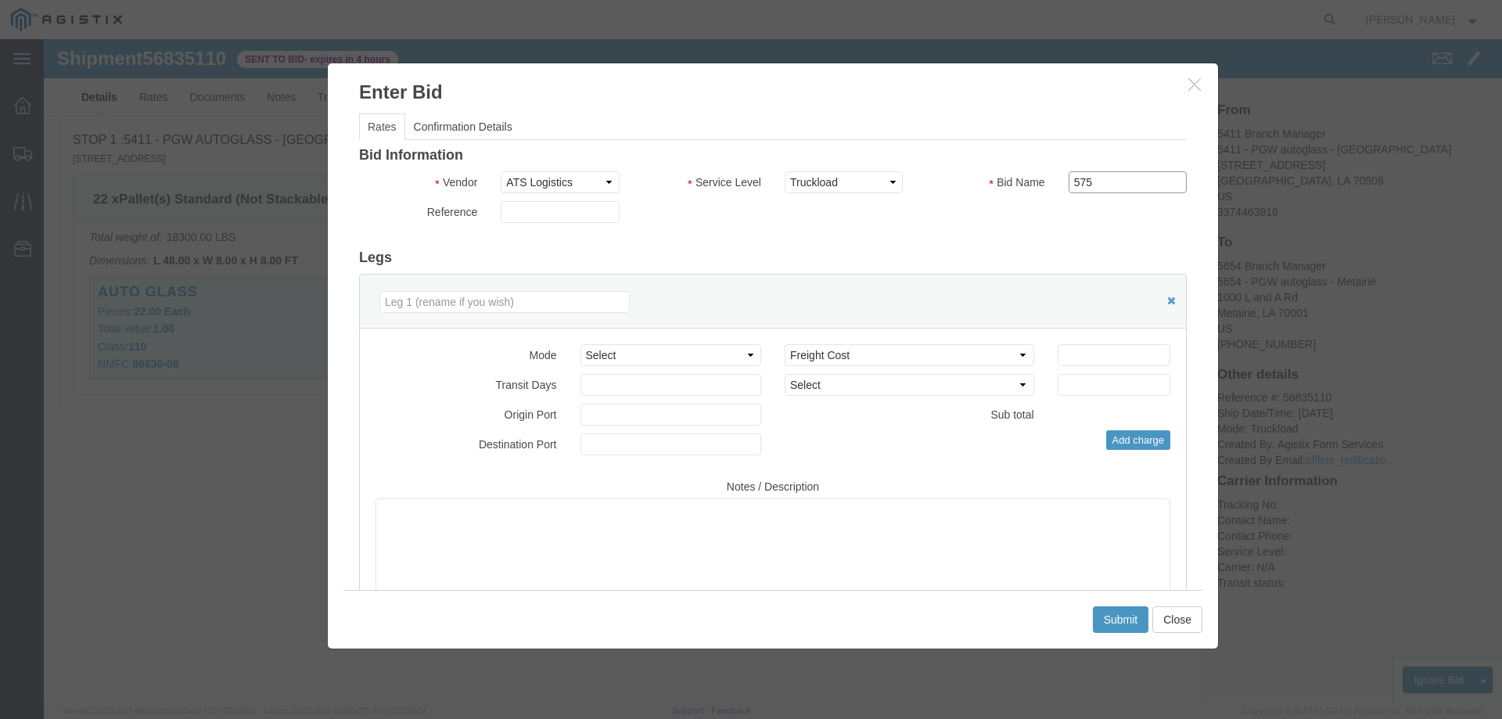
scroll to position [1166, 0]
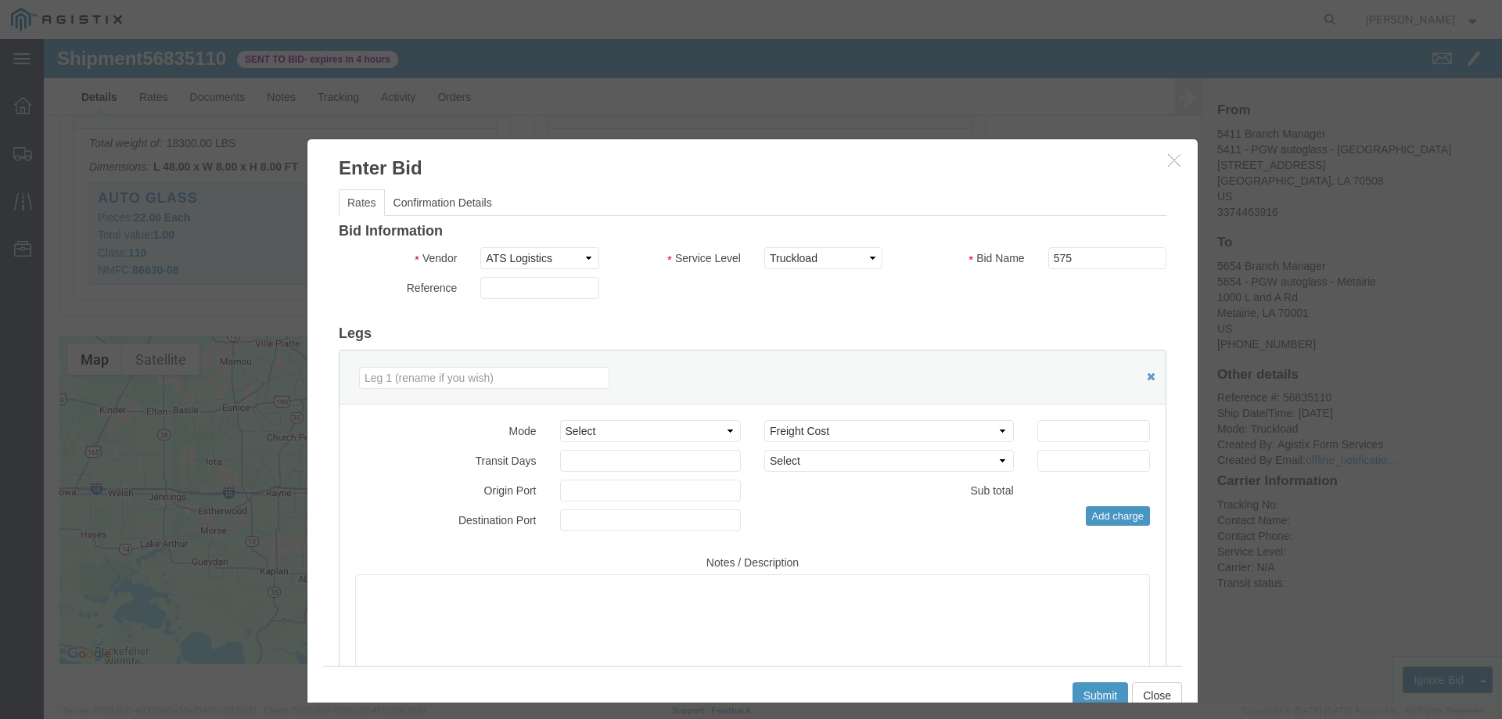
drag, startPoint x: 508, startPoint y: 45, endPoint x: 482, endPoint y: 105, distance: 65.8
click h3 "Enter Bid"
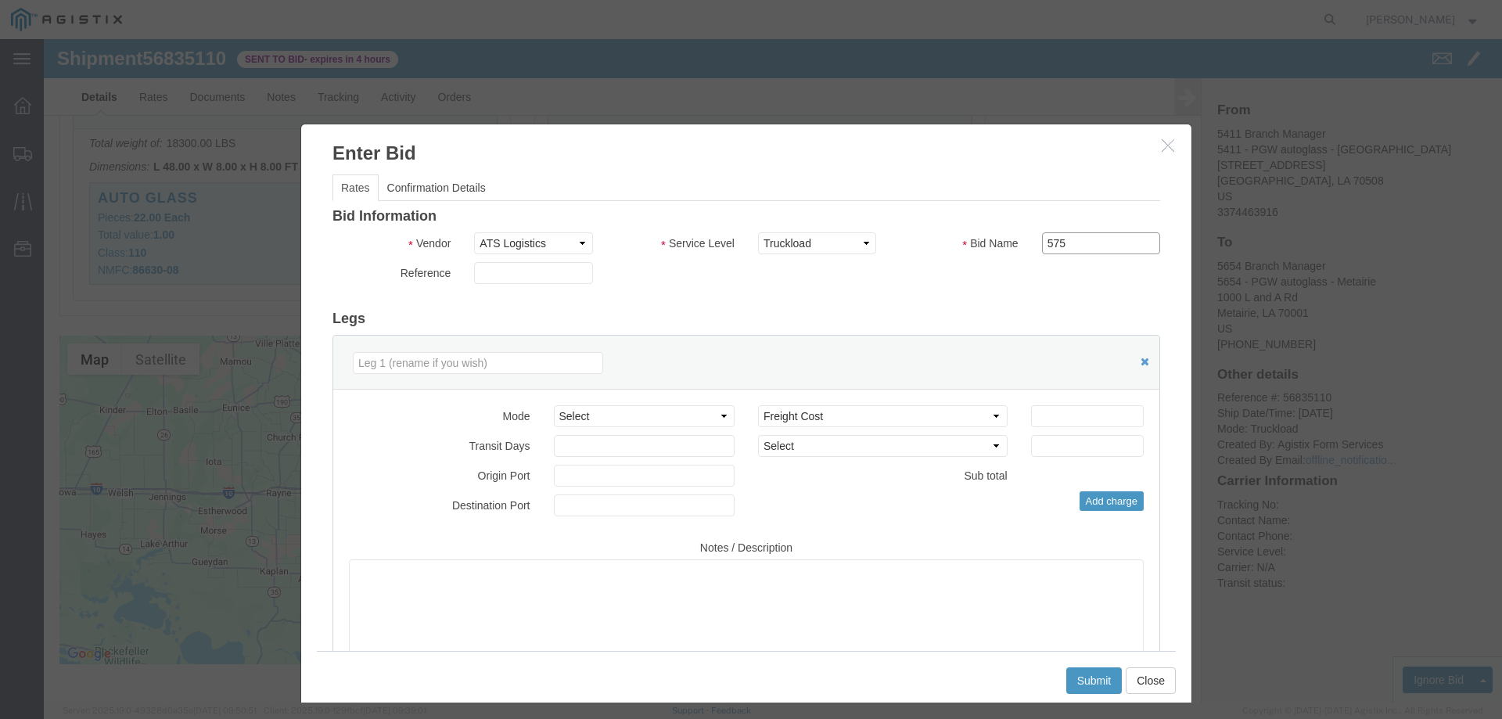
drag, startPoint x: 1020, startPoint y: 199, endPoint x: 935, endPoint y: 202, distance: 85.3
click div "Bid Name 575"
type input "ats"
click div "Mode Select Air Less than Truckload Multi-Leg Ocean Freight Rail Small Parcel T…"
click input "number"
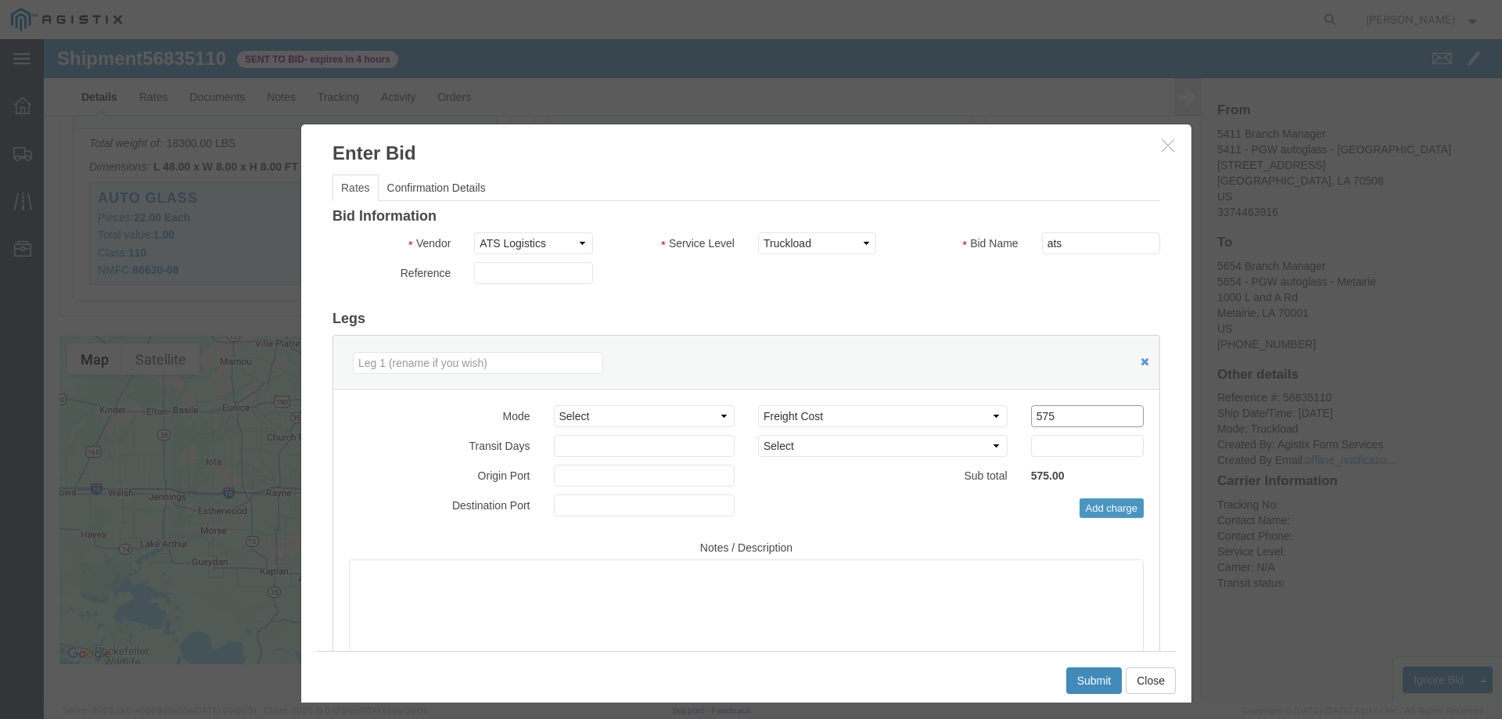
type input "575"
click button "Submit"
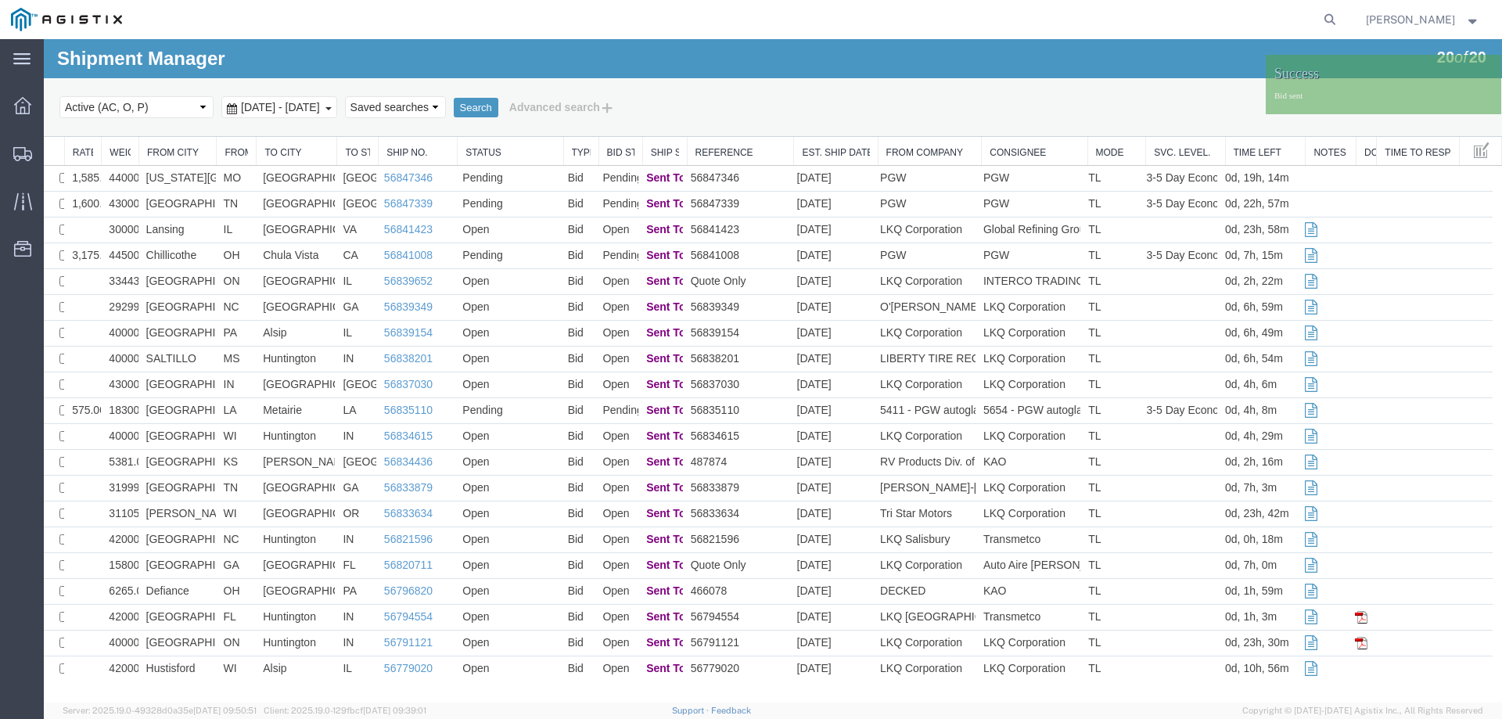
scroll to position [0, 0]
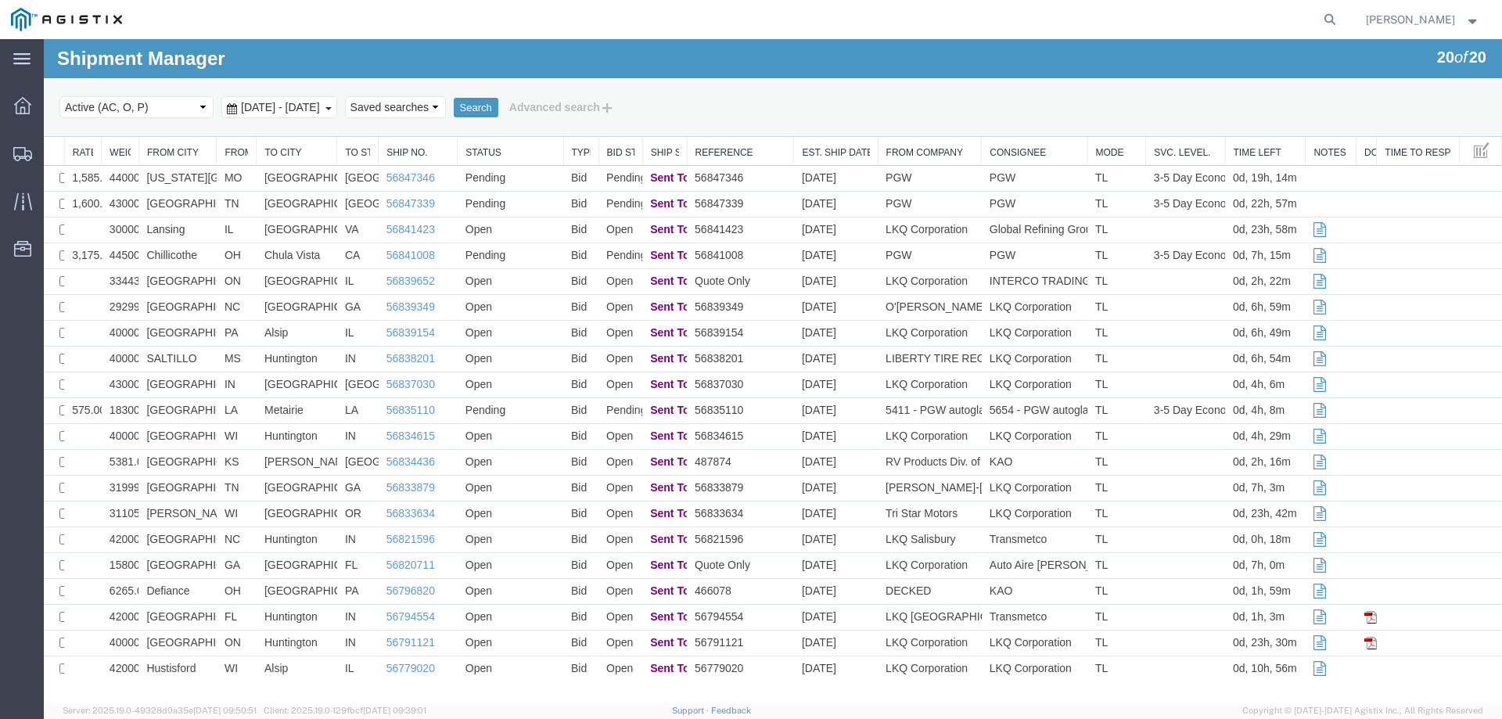
click at [781, 110] on div "Select status Active (AC, O, P) All Approved Awaiting Confirmation (AC) Booked …" at bounding box center [772, 107] width 1427 height 27
click at [20, 150] on icon at bounding box center [22, 154] width 19 height 14
click at [27, 150] on icon at bounding box center [23, 154] width 19 height 14
click at [899, 95] on div "Select status Active (AC, O, P) All Approved Awaiting Confirmation (AC) Booked …" at bounding box center [772, 107] width 1427 height 27
click at [16, 148] on icon at bounding box center [23, 154] width 19 height 14
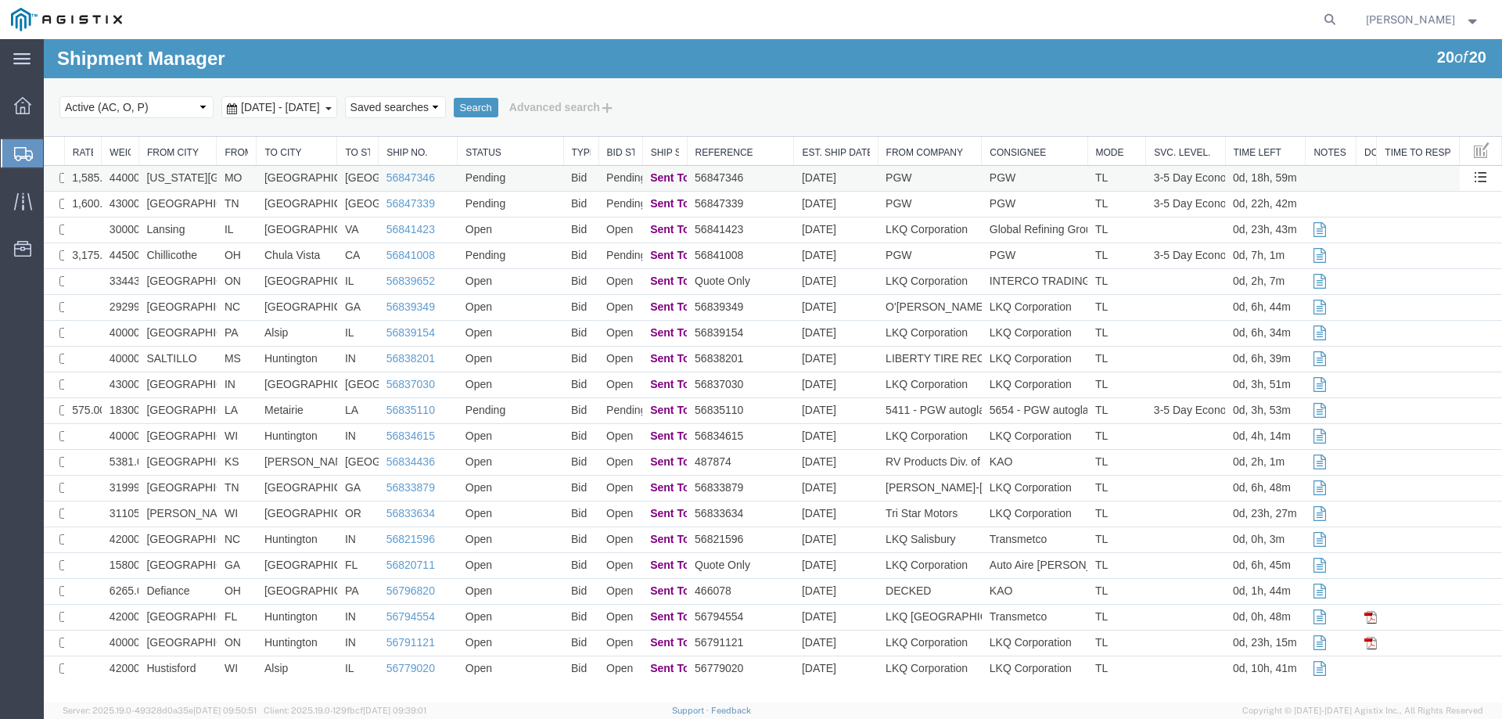
click at [251, 175] on td "MO" at bounding box center [237, 179] width 40 height 26
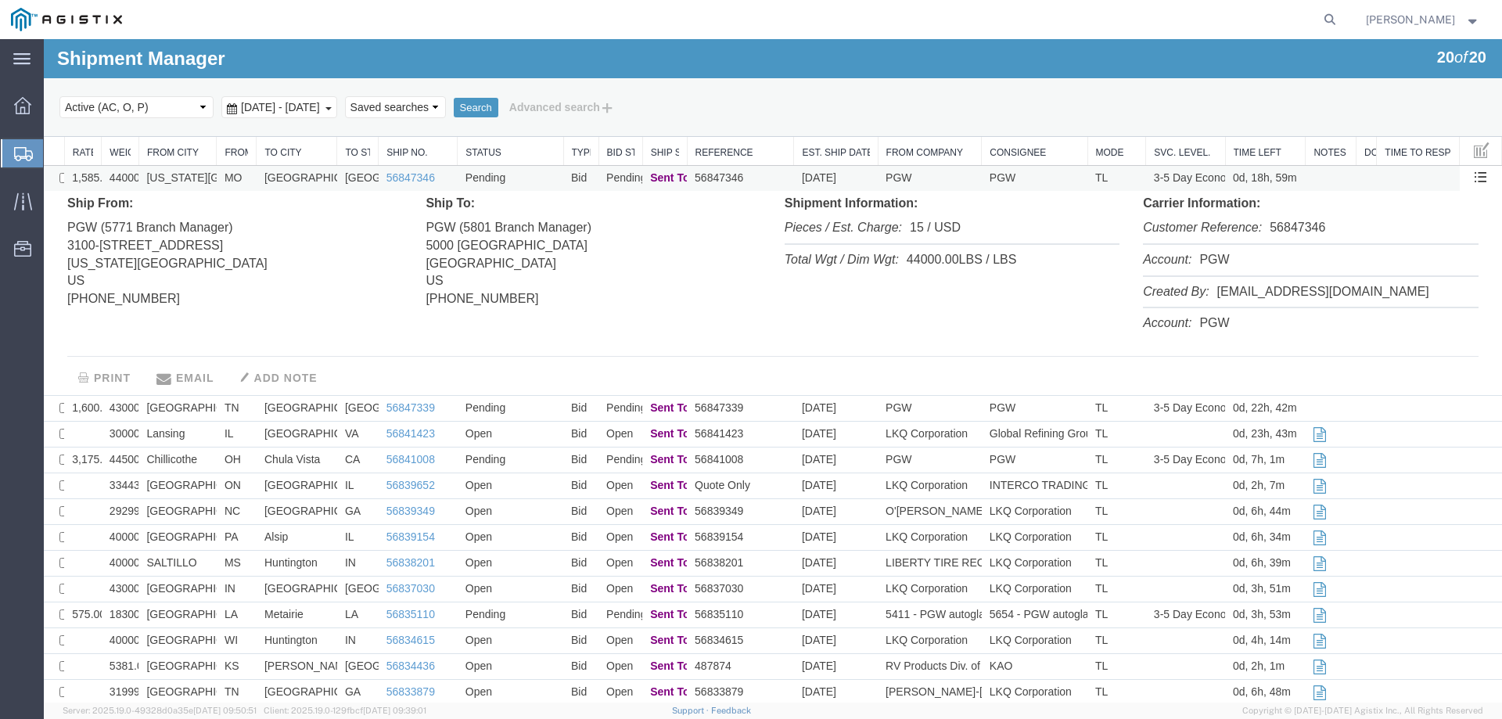
click at [251, 175] on td "MO" at bounding box center [237, 179] width 40 height 26
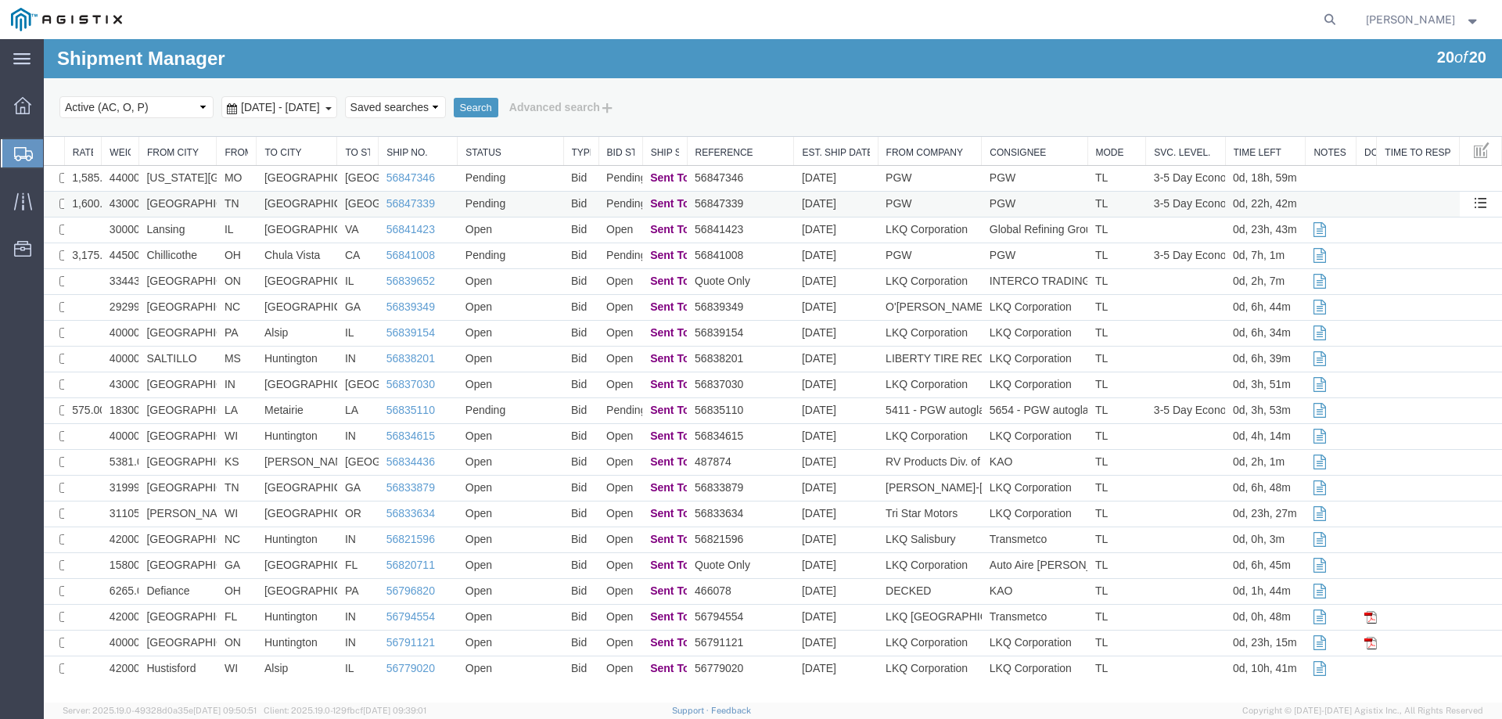
click at [250, 202] on td "TN" at bounding box center [237, 205] width 40 height 26
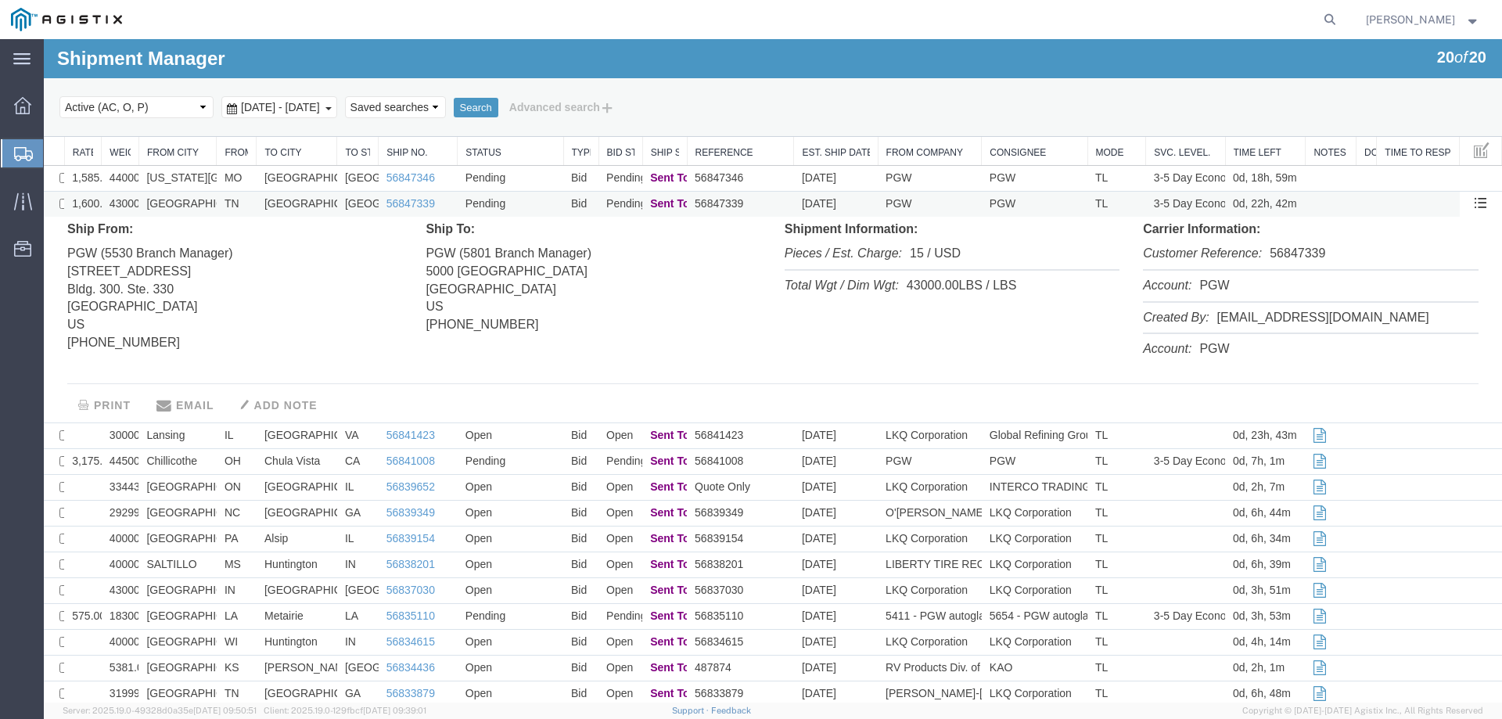
click at [250, 202] on td "TN" at bounding box center [237, 205] width 40 height 26
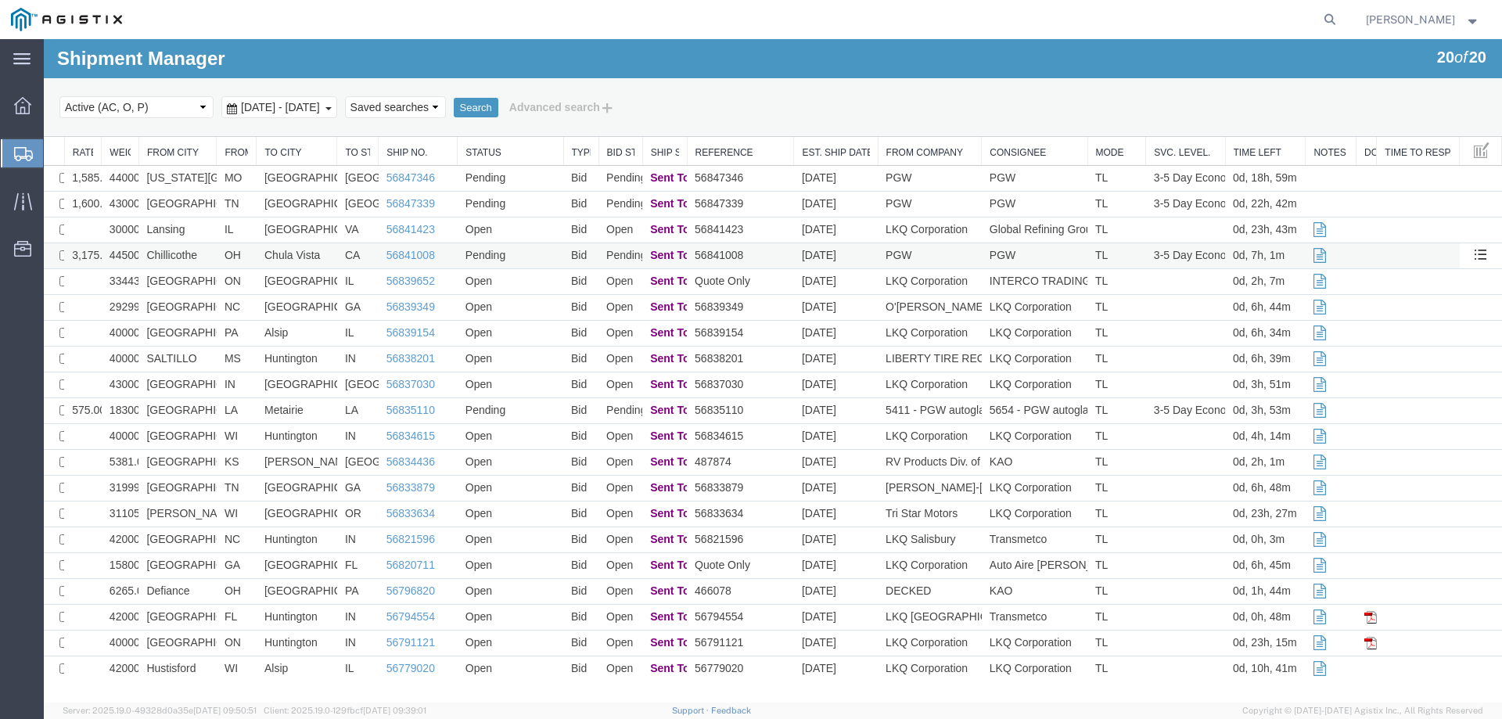
click at [246, 251] on td "OH" at bounding box center [237, 256] width 40 height 26
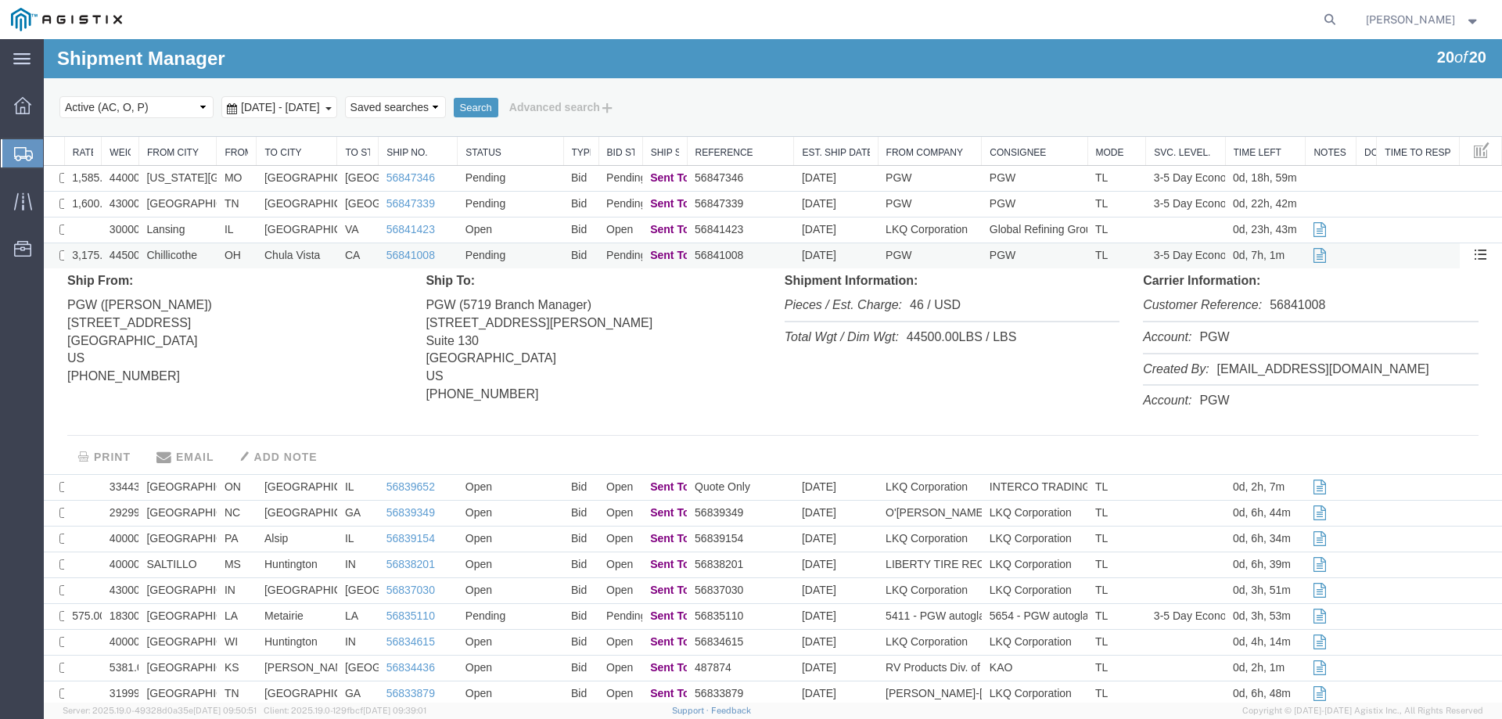
click at [246, 257] on td "OH" at bounding box center [237, 256] width 40 height 26
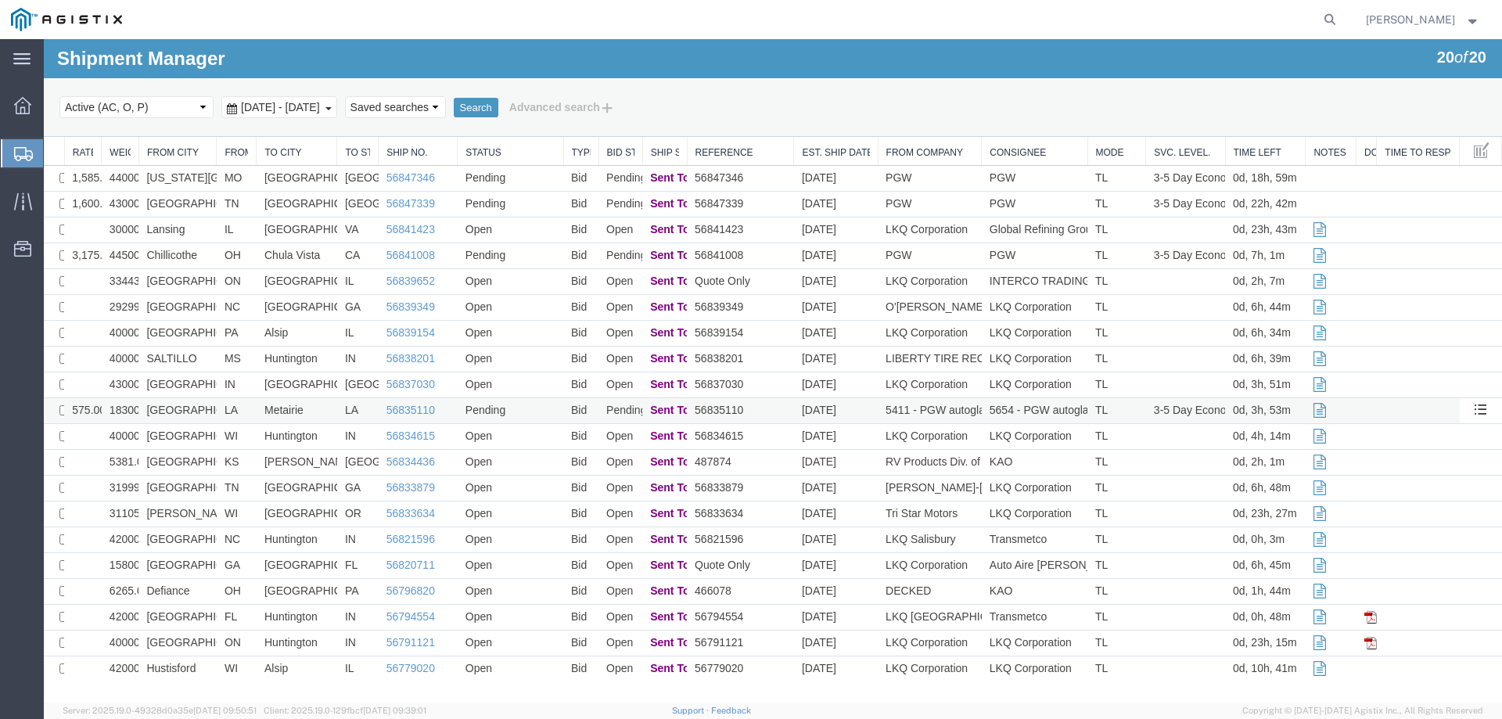
click at [239, 411] on td "LA" at bounding box center [237, 411] width 40 height 26
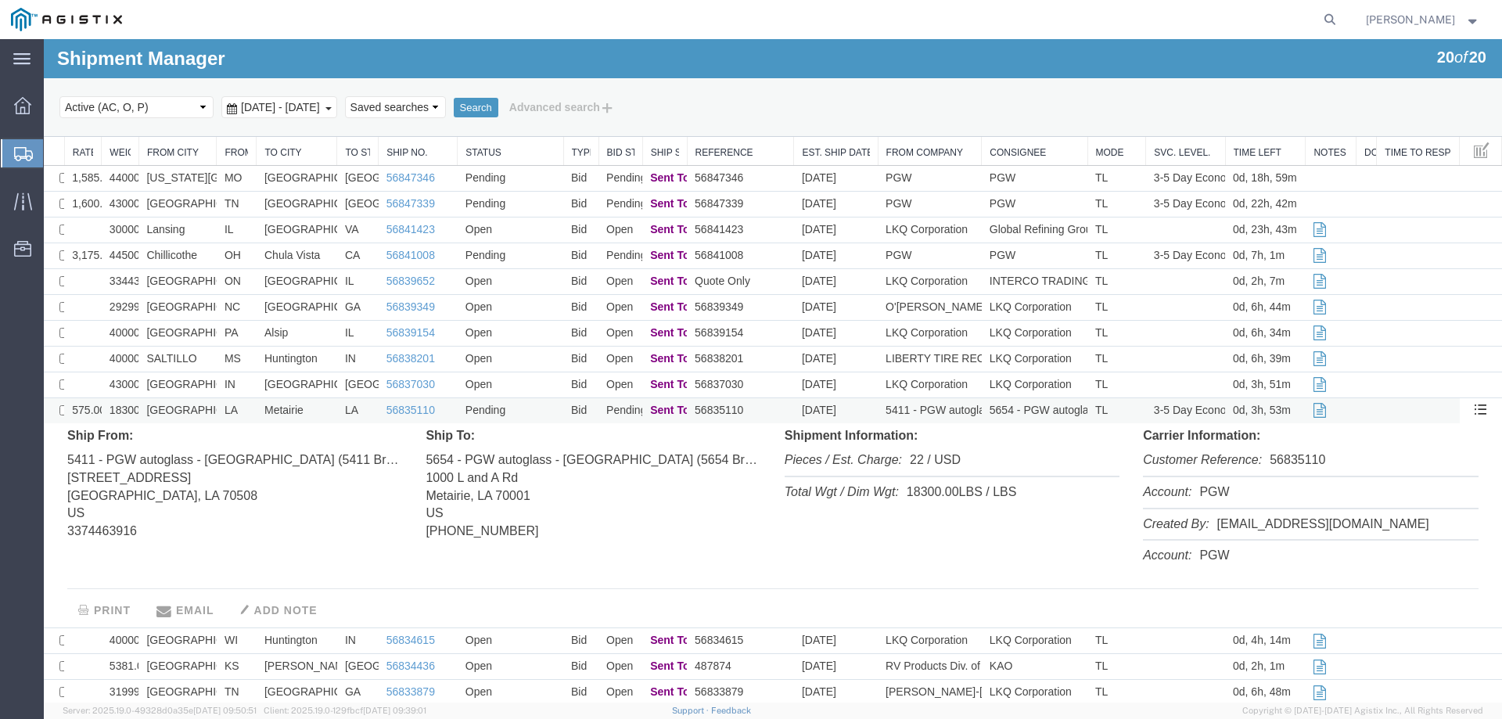
click at [239, 411] on td "LA" at bounding box center [237, 411] width 40 height 26
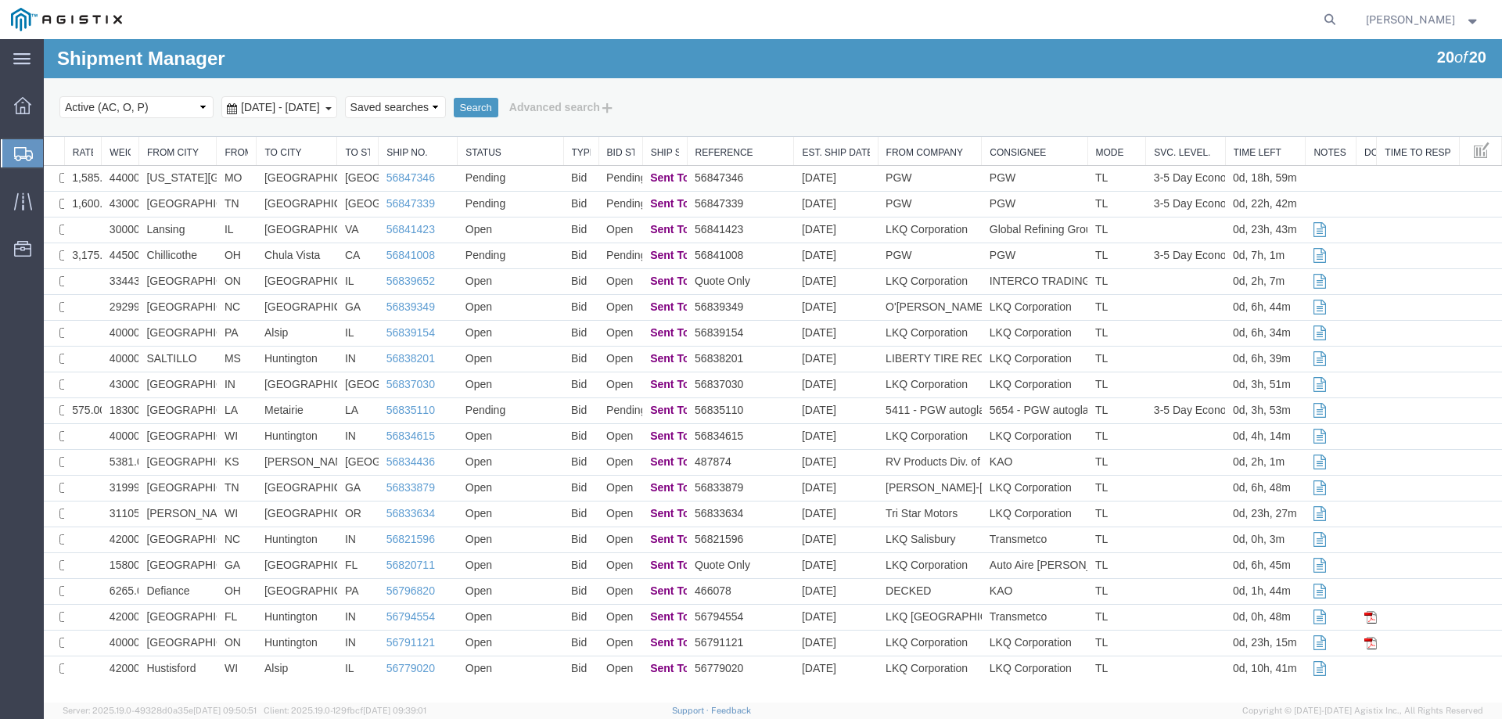
click at [29, 149] on icon at bounding box center [23, 154] width 19 height 14
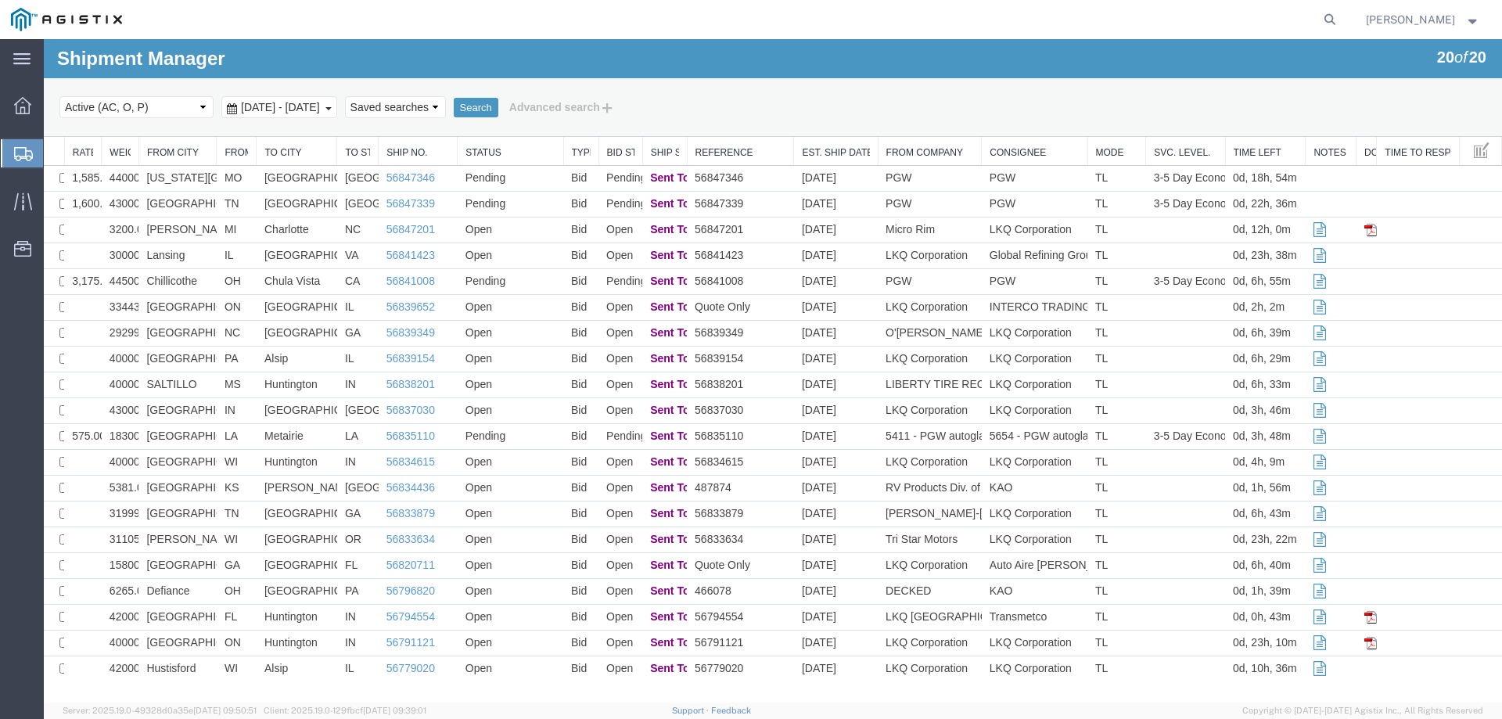
click at [17, 152] on icon at bounding box center [23, 154] width 19 height 14
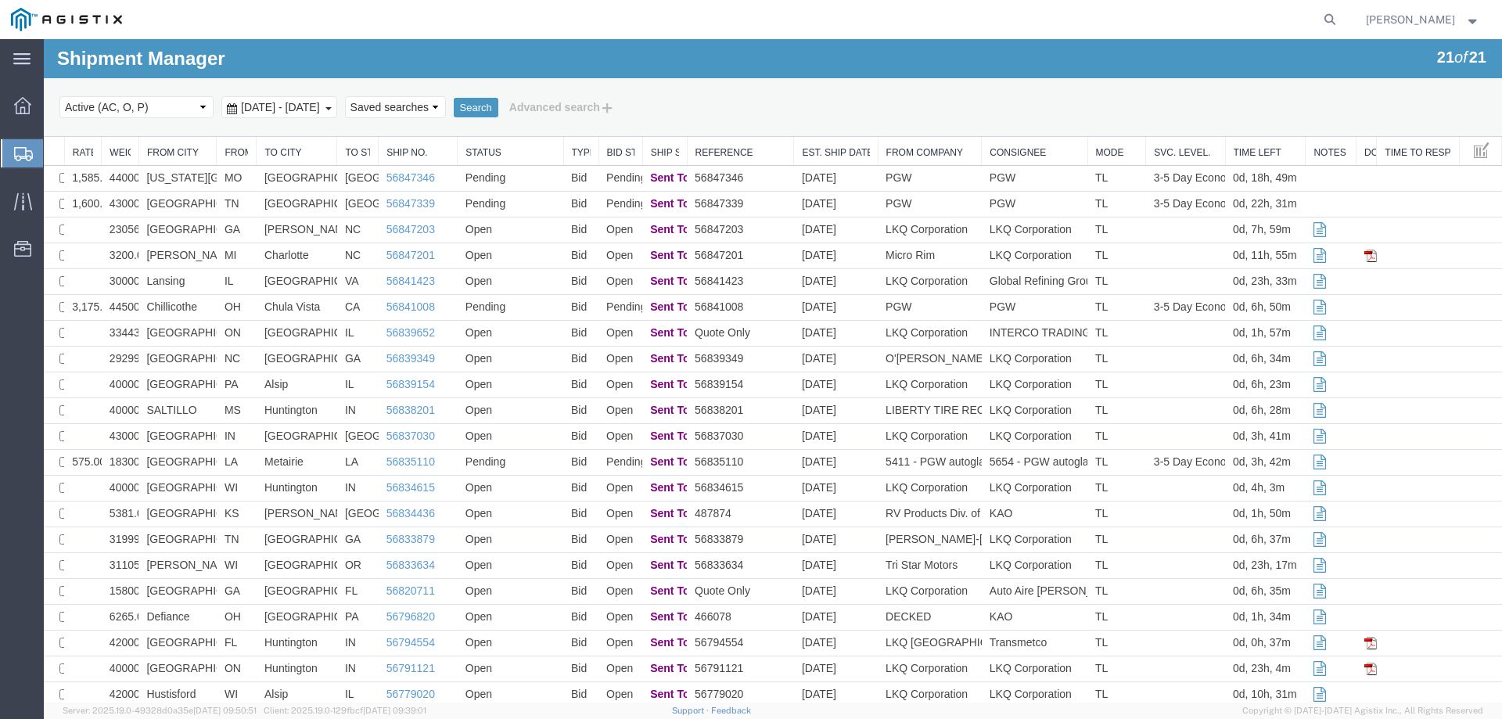
click at [882, 113] on div "Select status Active (AC, O, P) All Approved Awaiting Confirmation (AC) Booked …" at bounding box center [772, 107] width 1427 height 27
click at [207, 207] on td "[GEOGRAPHIC_DATA]" at bounding box center [177, 205] width 78 height 26
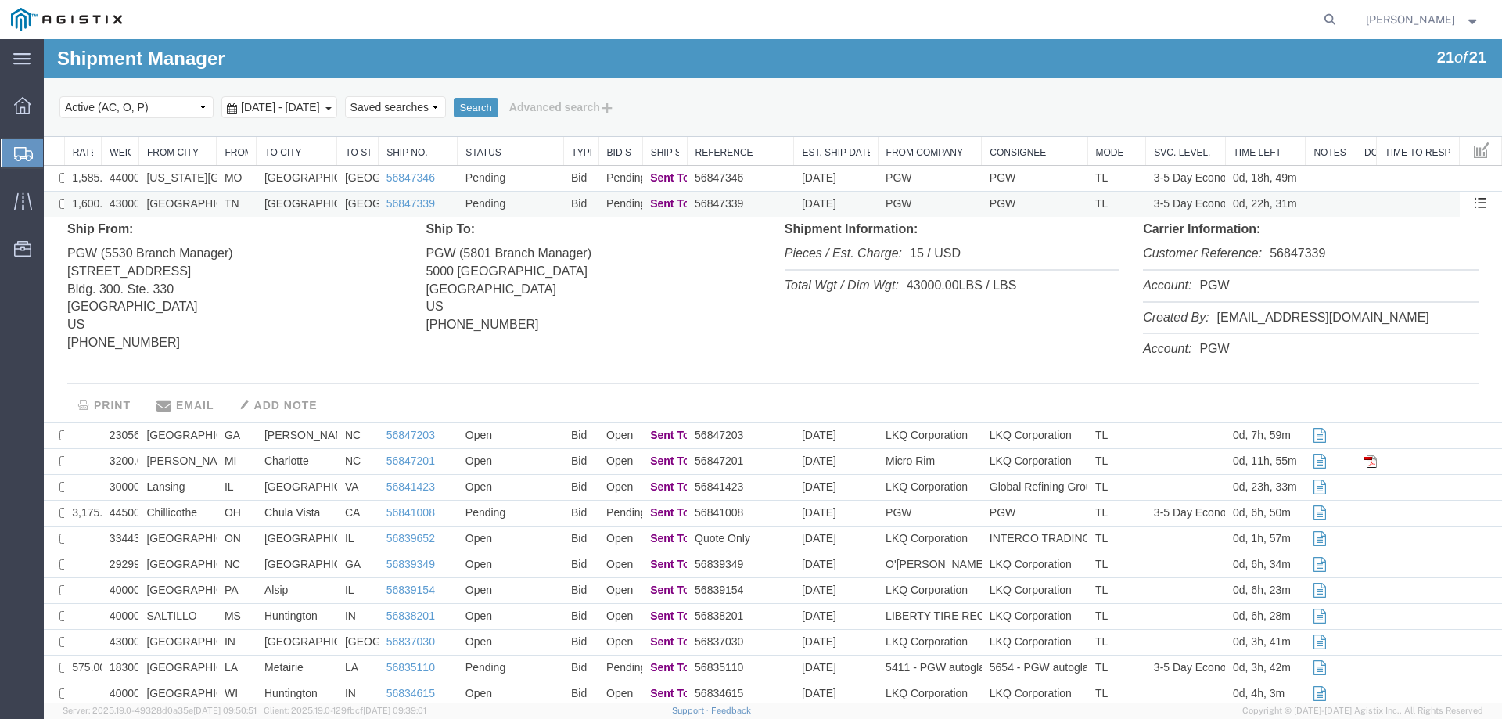
click at [758, 203] on td "56847339" at bounding box center [740, 205] width 107 height 26
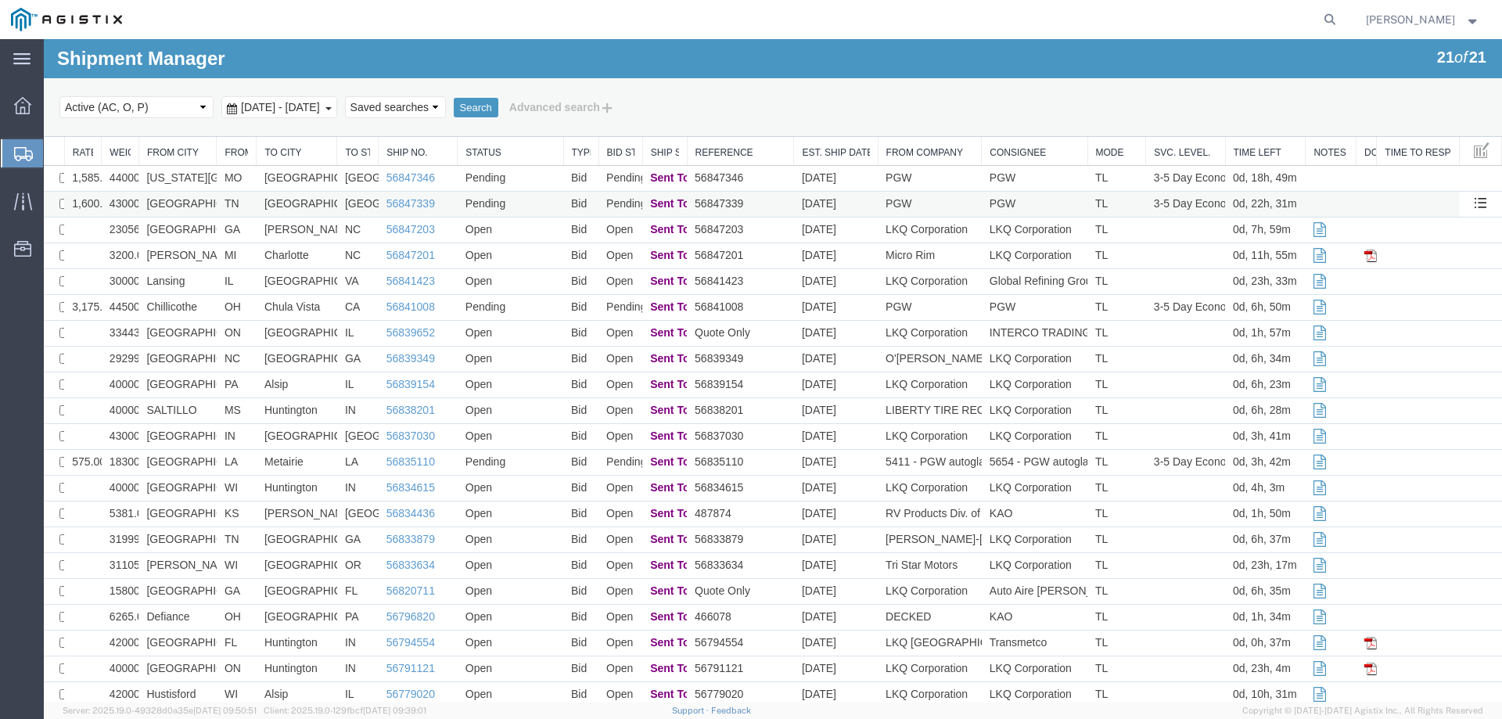
click at [758, 203] on td "56847339" at bounding box center [740, 205] width 107 height 26
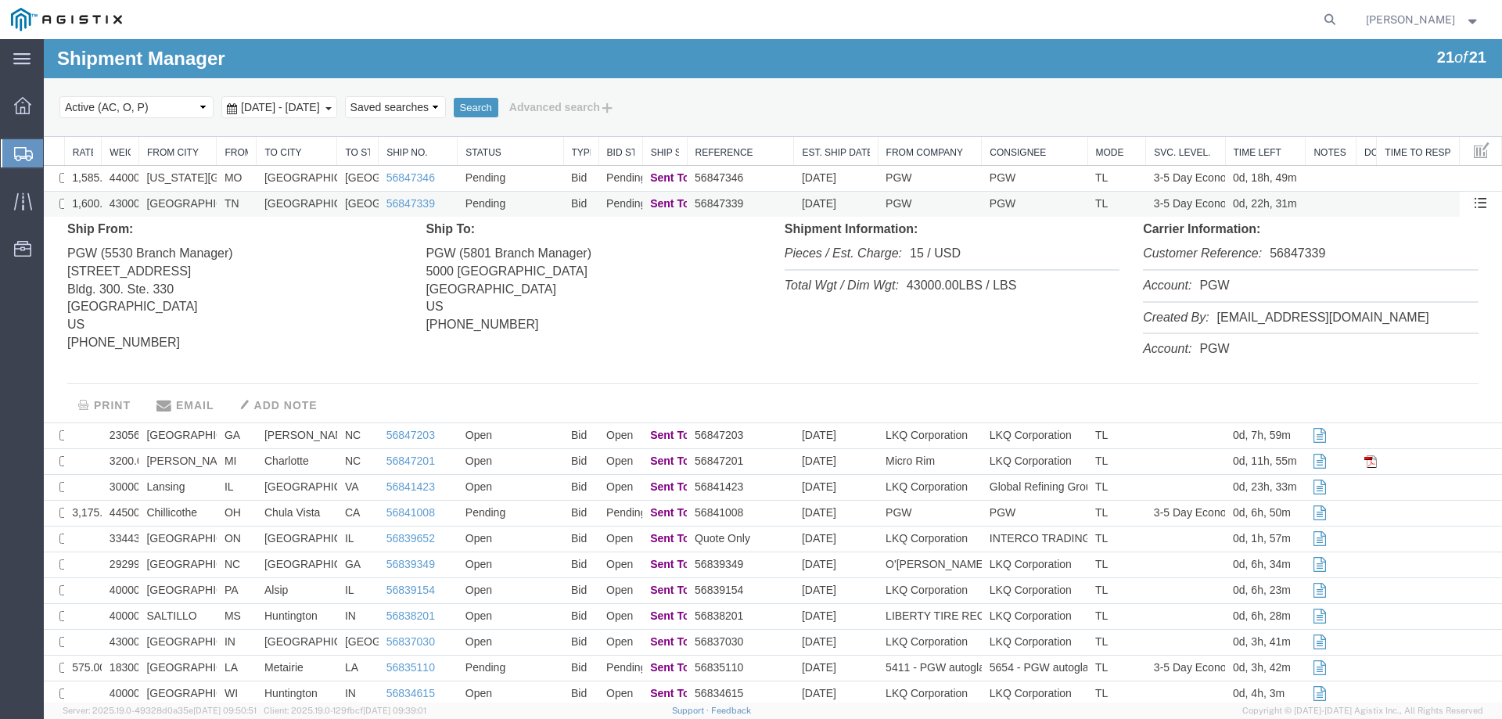
click at [758, 203] on td "56847339" at bounding box center [740, 205] width 107 height 26
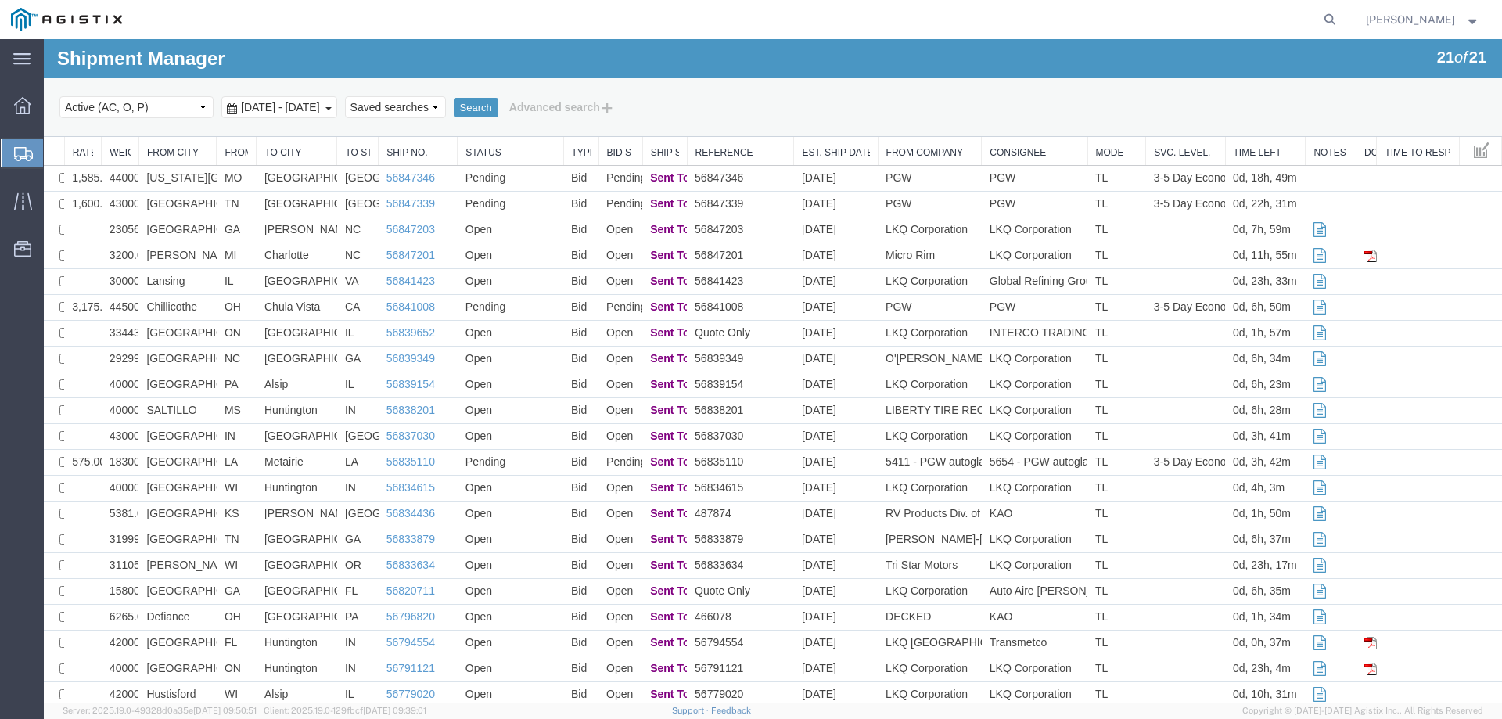
click at [771, 165] on th "Reference" at bounding box center [740, 151] width 107 height 29
click at [775, 177] on td "56847346" at bounding box center [740, 179] width 107 height 26
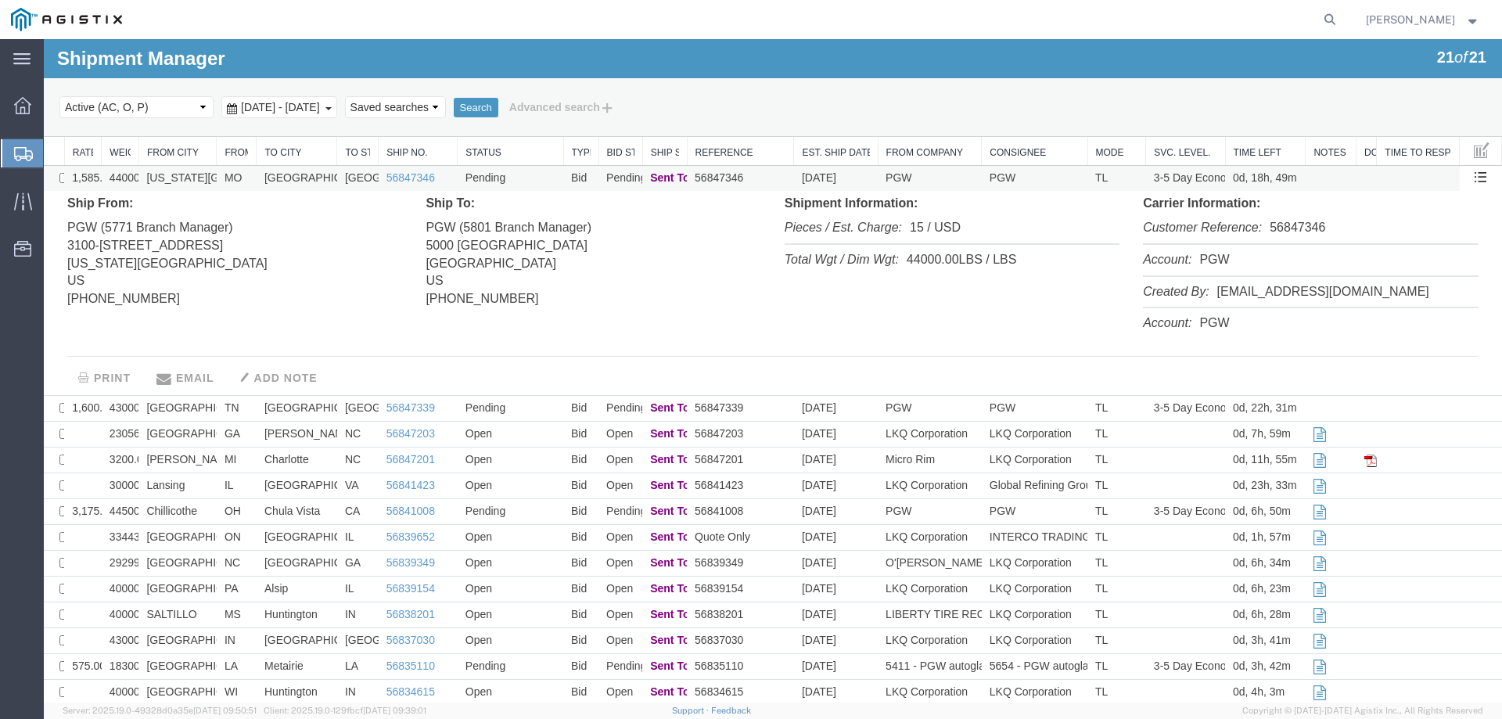
click at [775, 177] on td "56847346" at bounding box center [740, 179] width 107 height 26
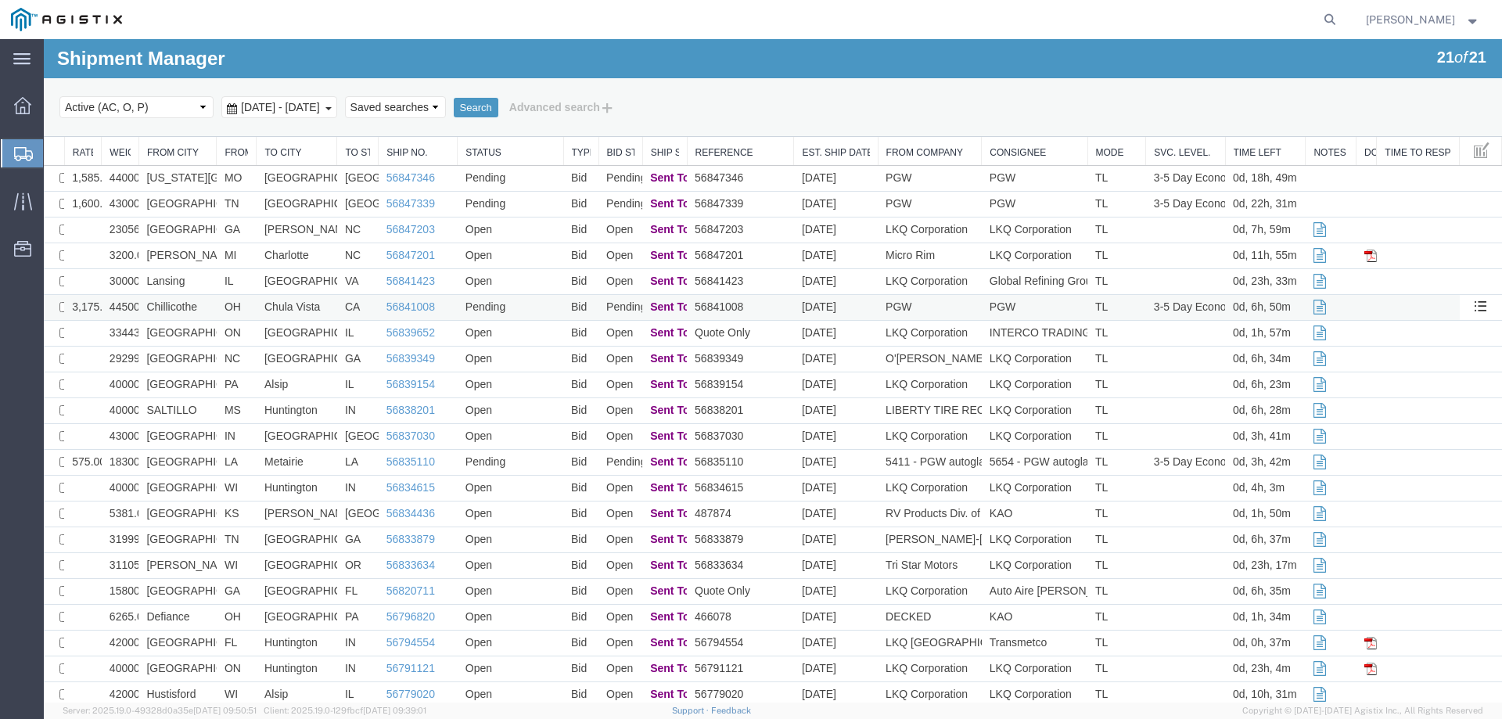
click at [767, 301] on td "56841008" at bounding box center [740, 308] width 107 height 26
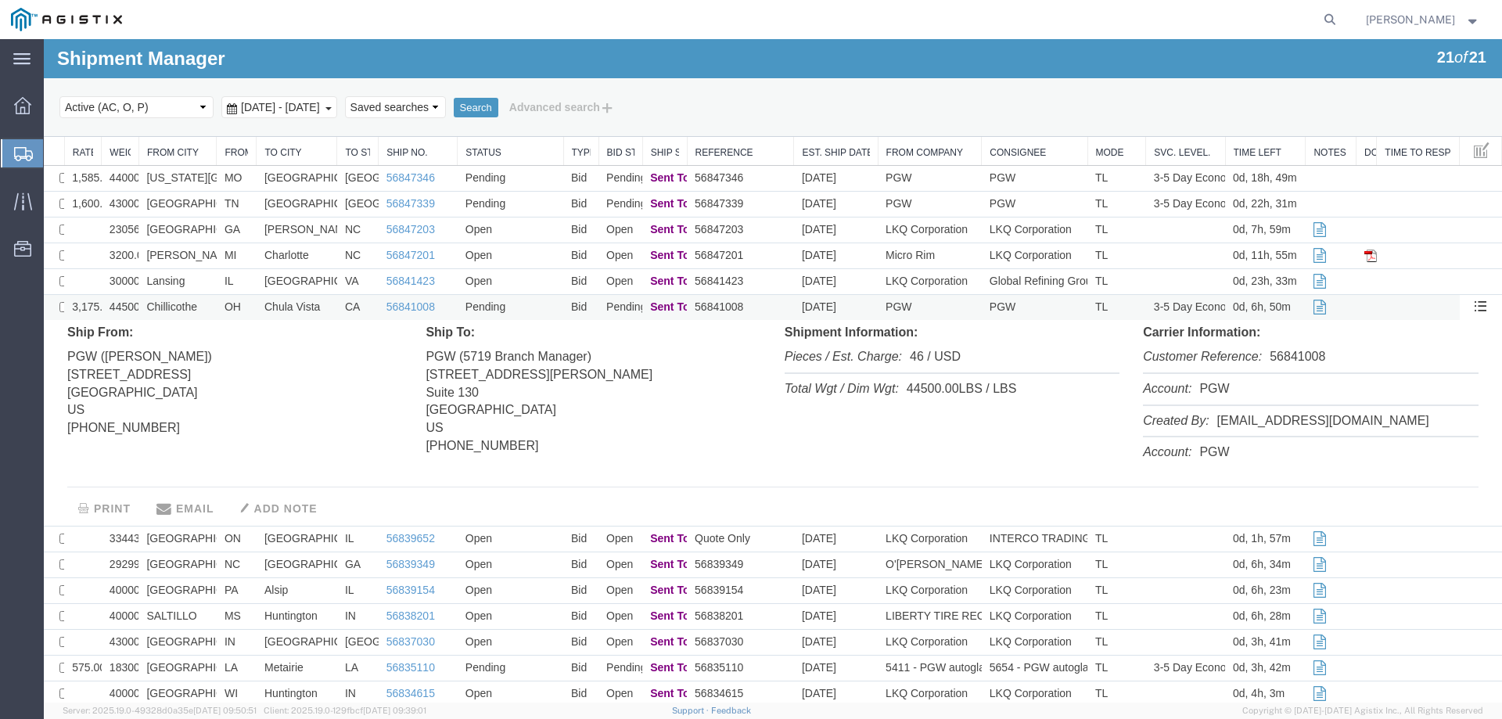
click at [767, 301] on td "56841008" at bounding box center [740, 308] width 107 height 26
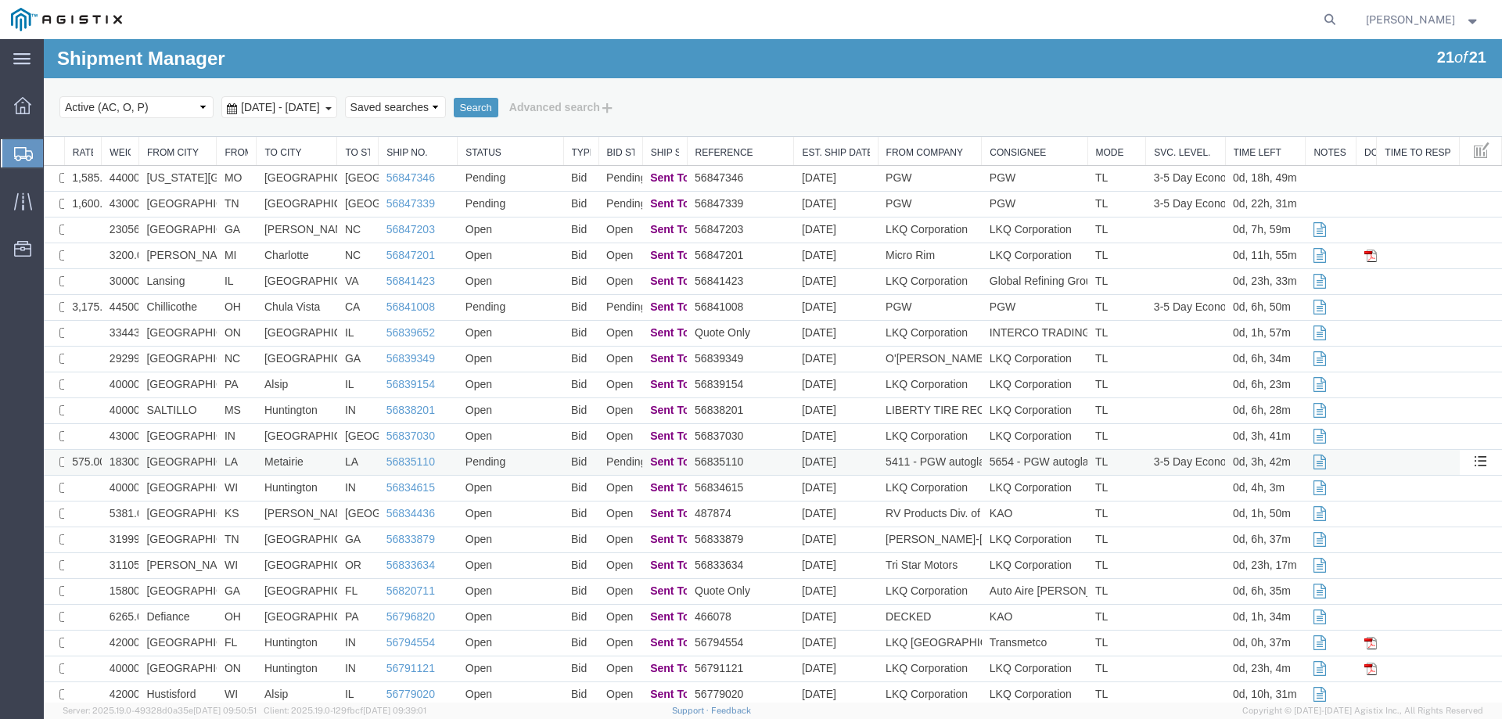
click at [1126, 463] on td "TL" at bounding box center [1116, 463] width 59 height 26
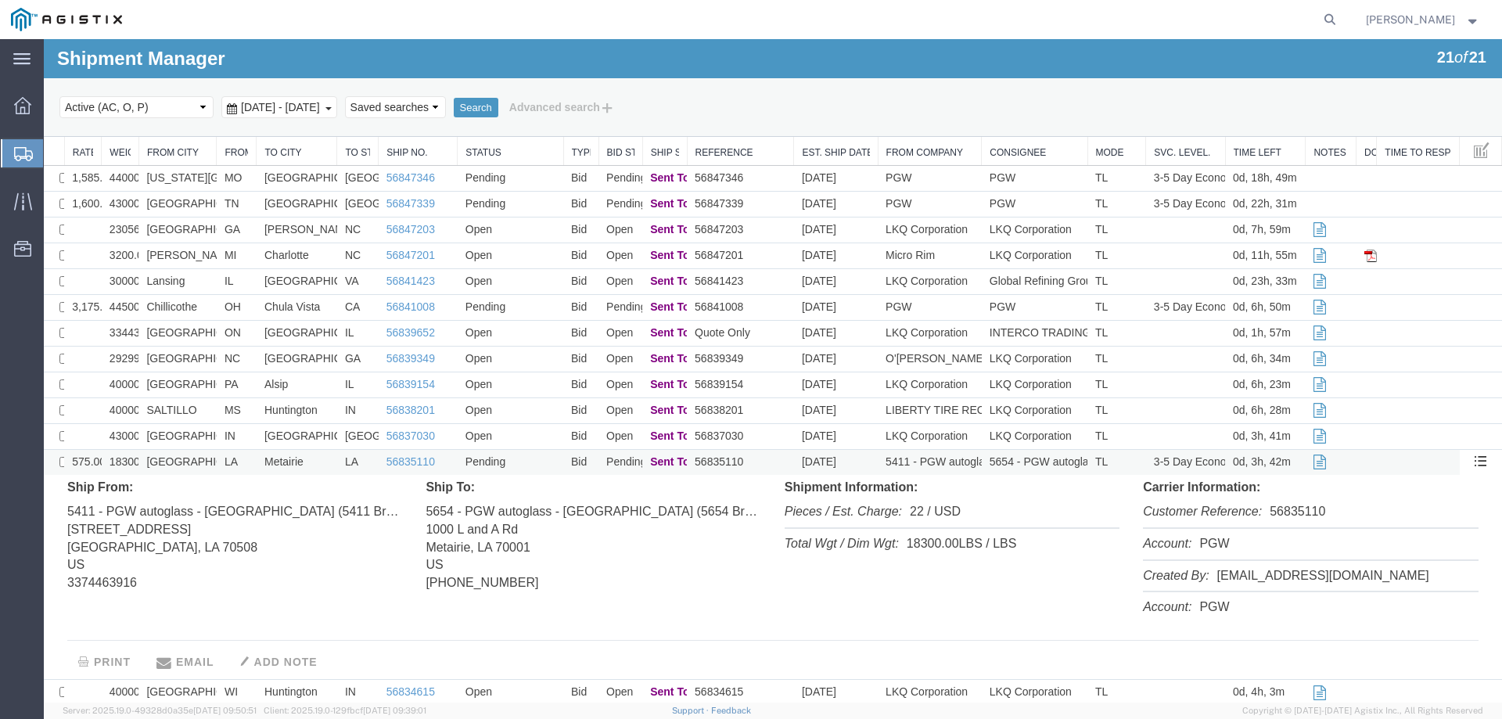
click at [1126, 463] on td "TL" at bounding box center [1116, 463] width 59 height 26
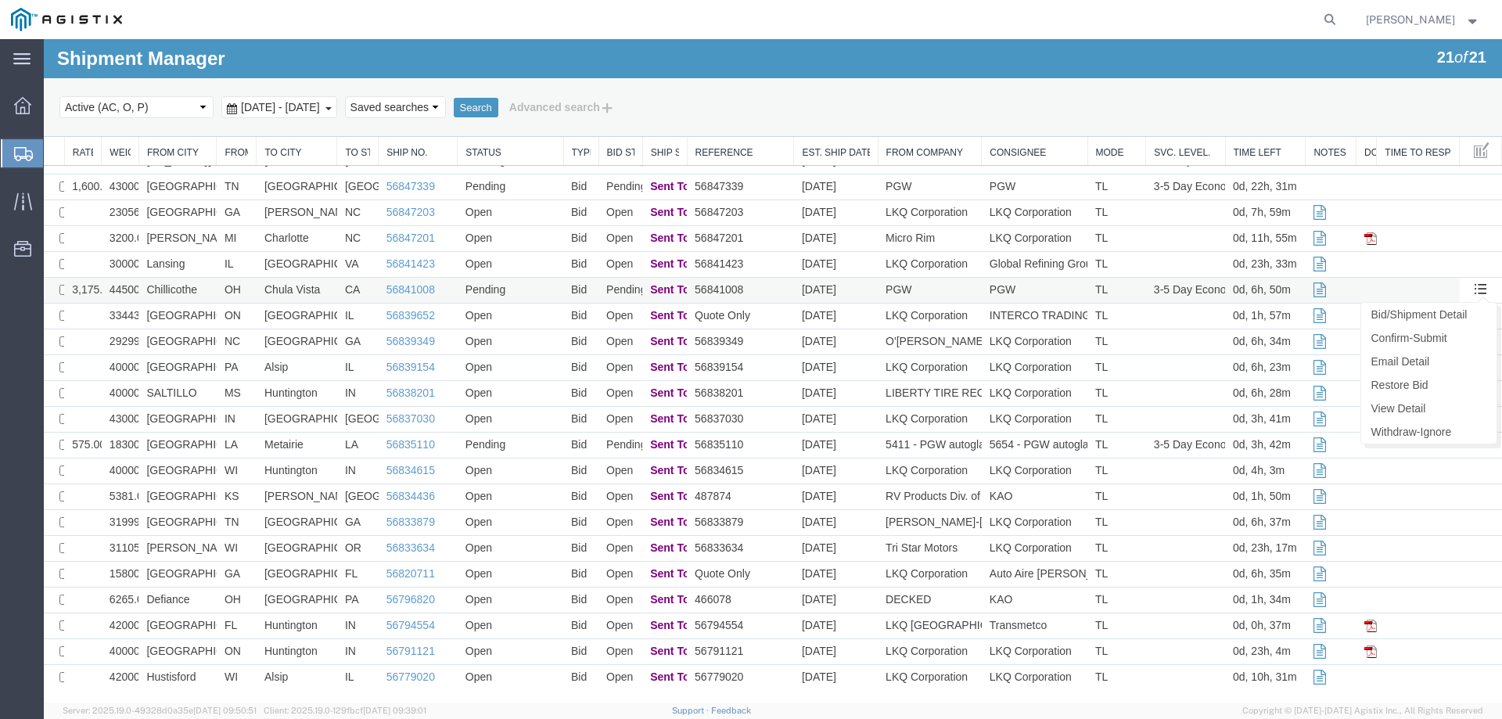
scroll to position [21, 0]
click at [217, 282] on td "OH" at bounding box center [237, 287] width 40 height 26
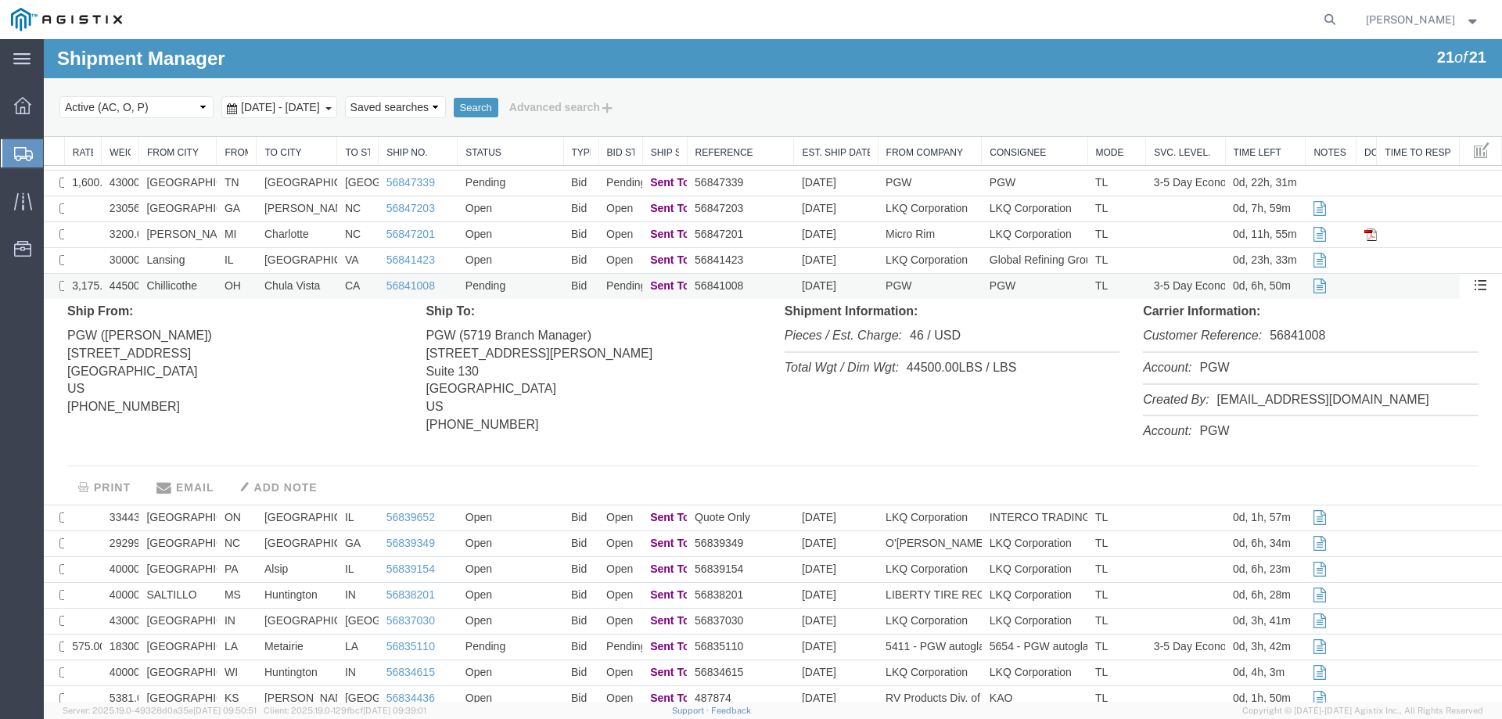
click at [523, 292] on td "Pending" at bounding box center [511, 287] width 106 height 26
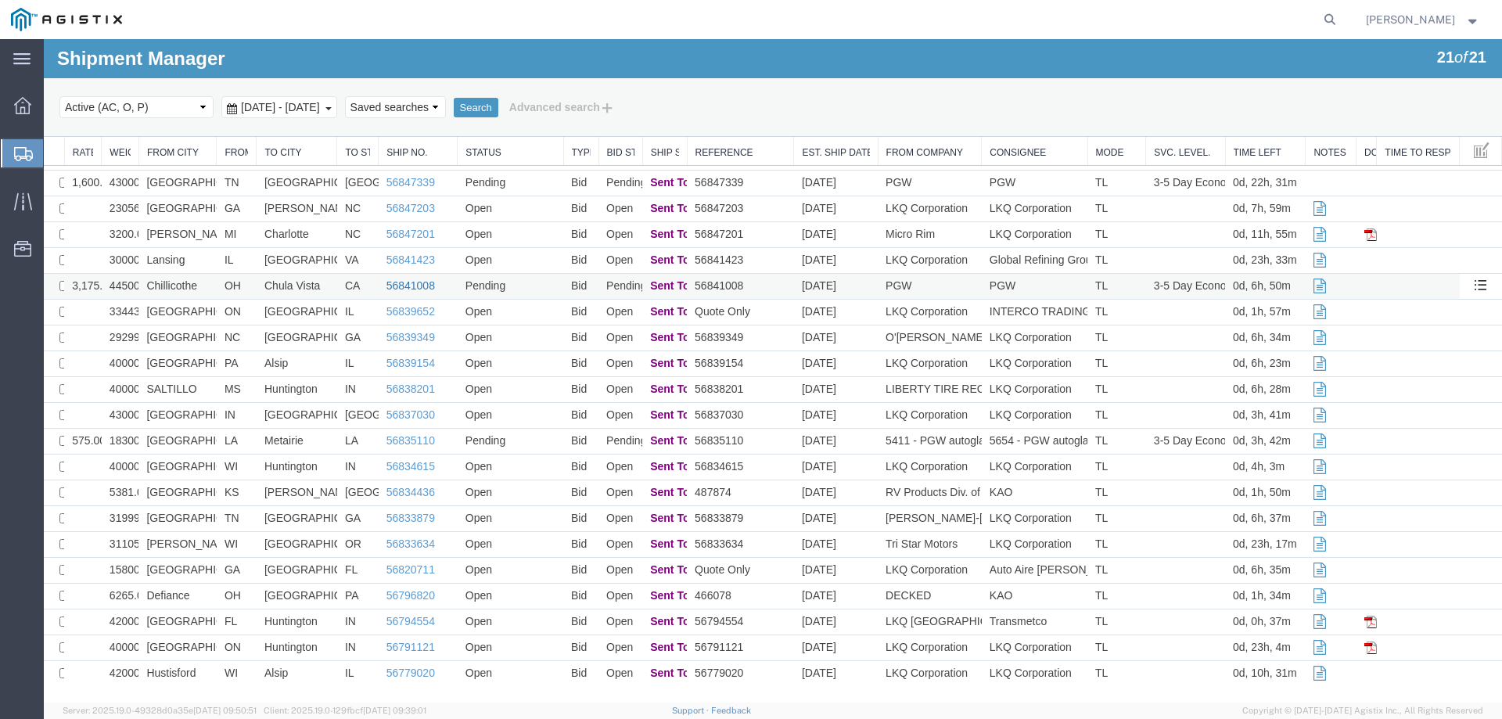
click at [401, 286] on link "56841008" at bounding box center [410, 285] width 49 height 13
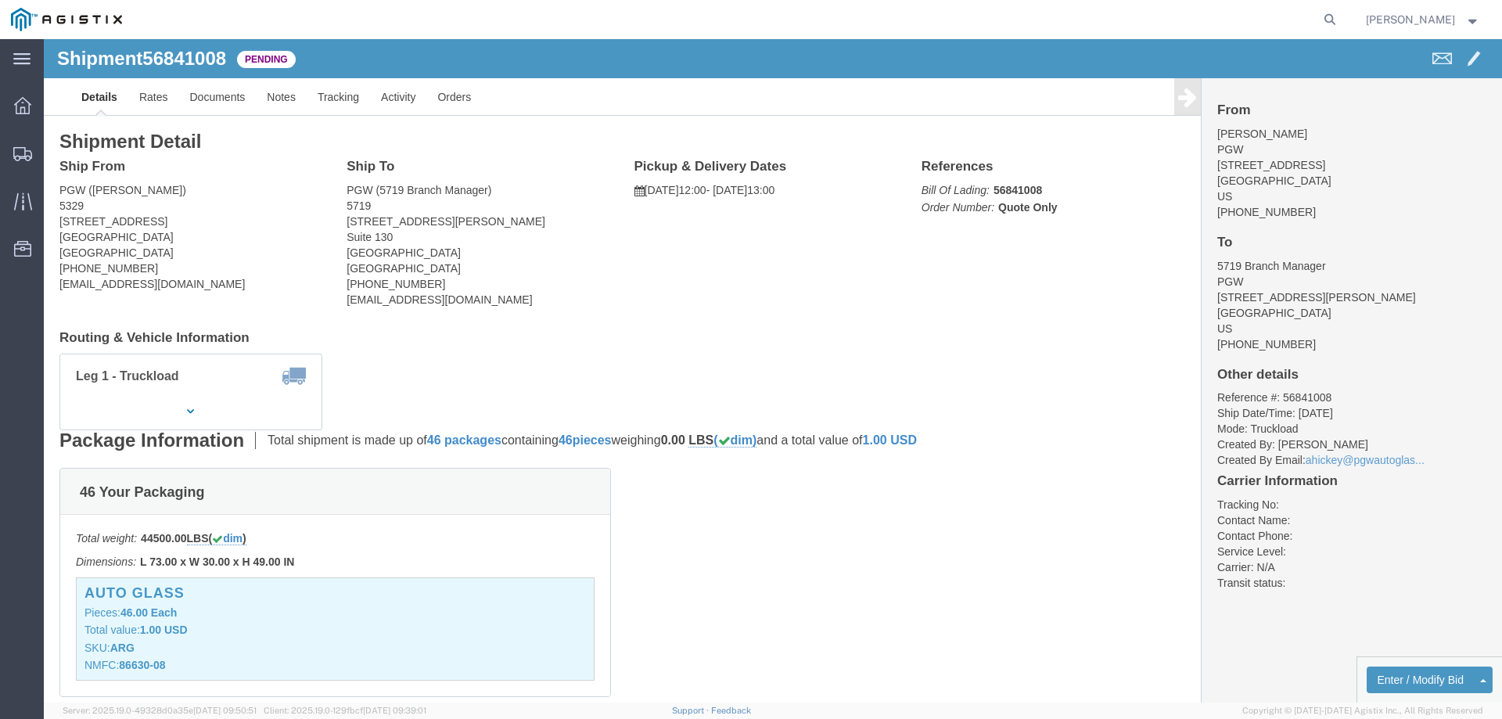
click at [766, 22] on div at bounding box center [737, 19] width 1209 height 39
click at [13, 147] on icon at bounding box center [22, 154] width 19 height 14
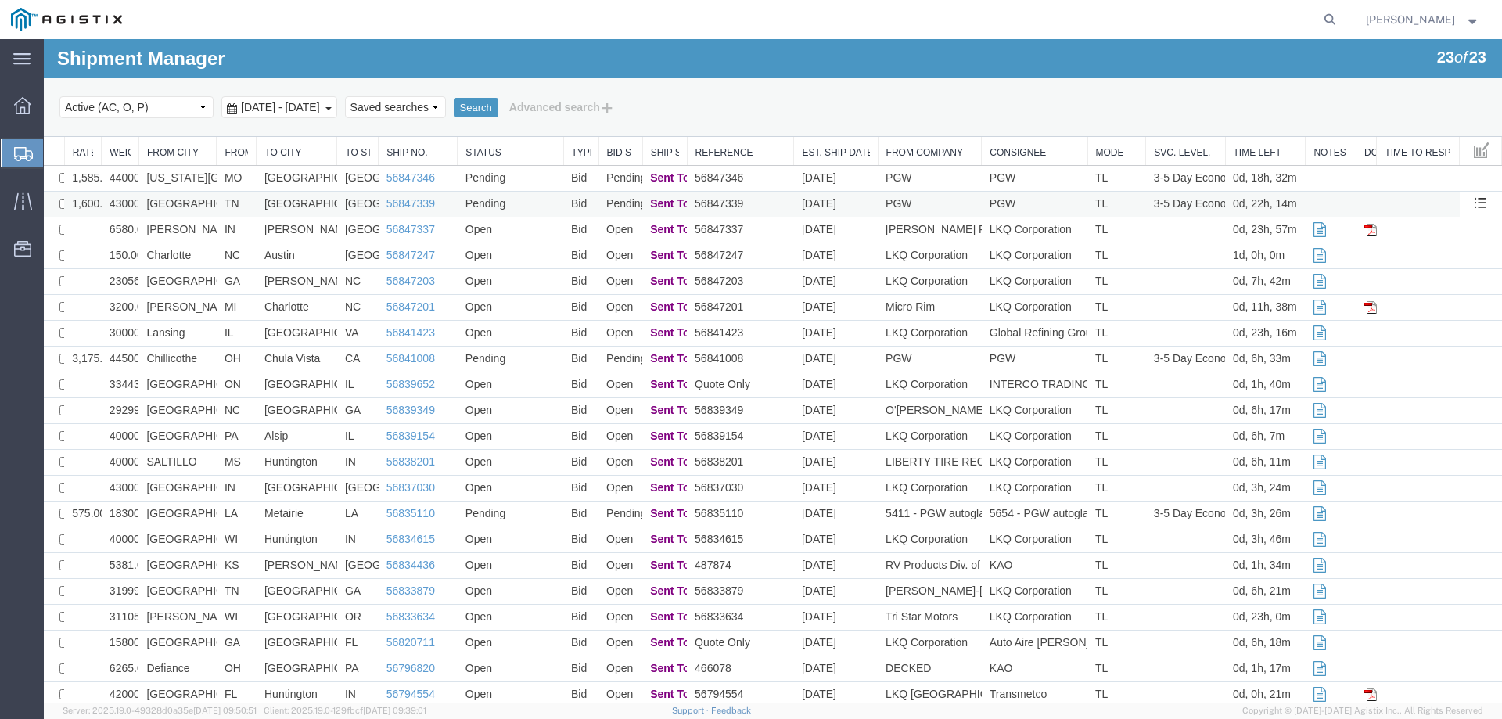
click at [203, 196] on td "[GEOGRAPHIC_DATA]" at bounding box center [177, 205] width 78 height 26
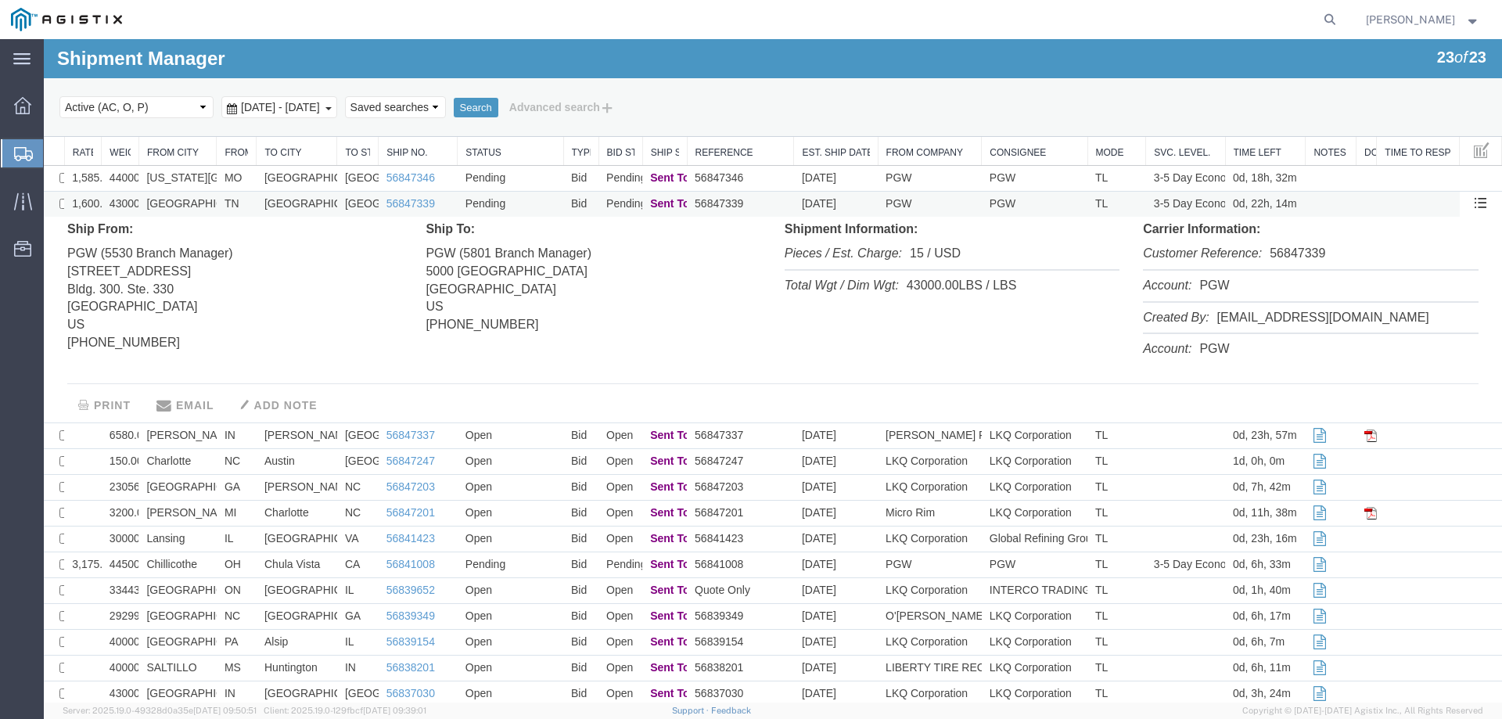
click at [203, 204] on td "[GEOGRAPHIC_DATA]" at bounding box center [177, 205] width 78 height 26
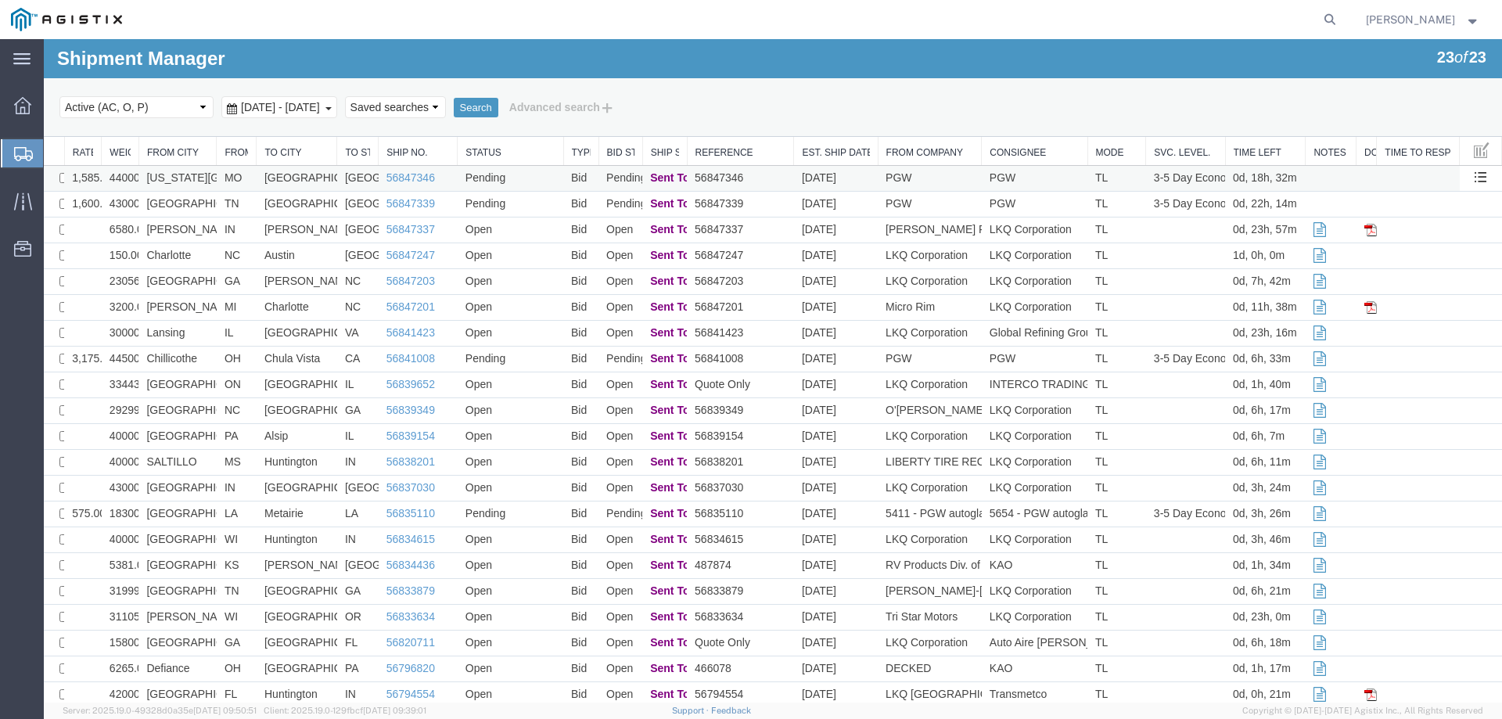
click at [525, 174] on td "Pending" at bounding box center [511, 179] width 106 height 26
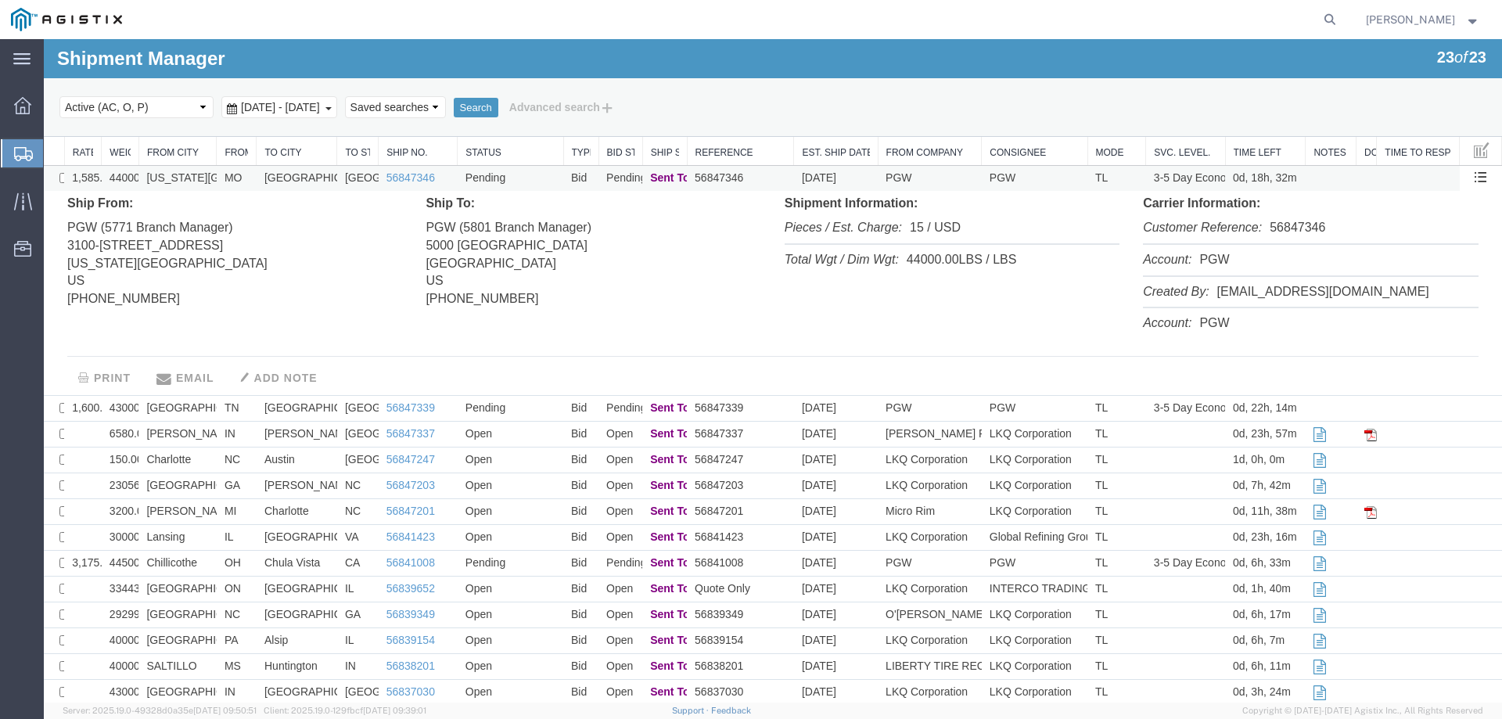
click at [525, 174] on td "Pending" at bounding box center [511, 179] width 106 height 26
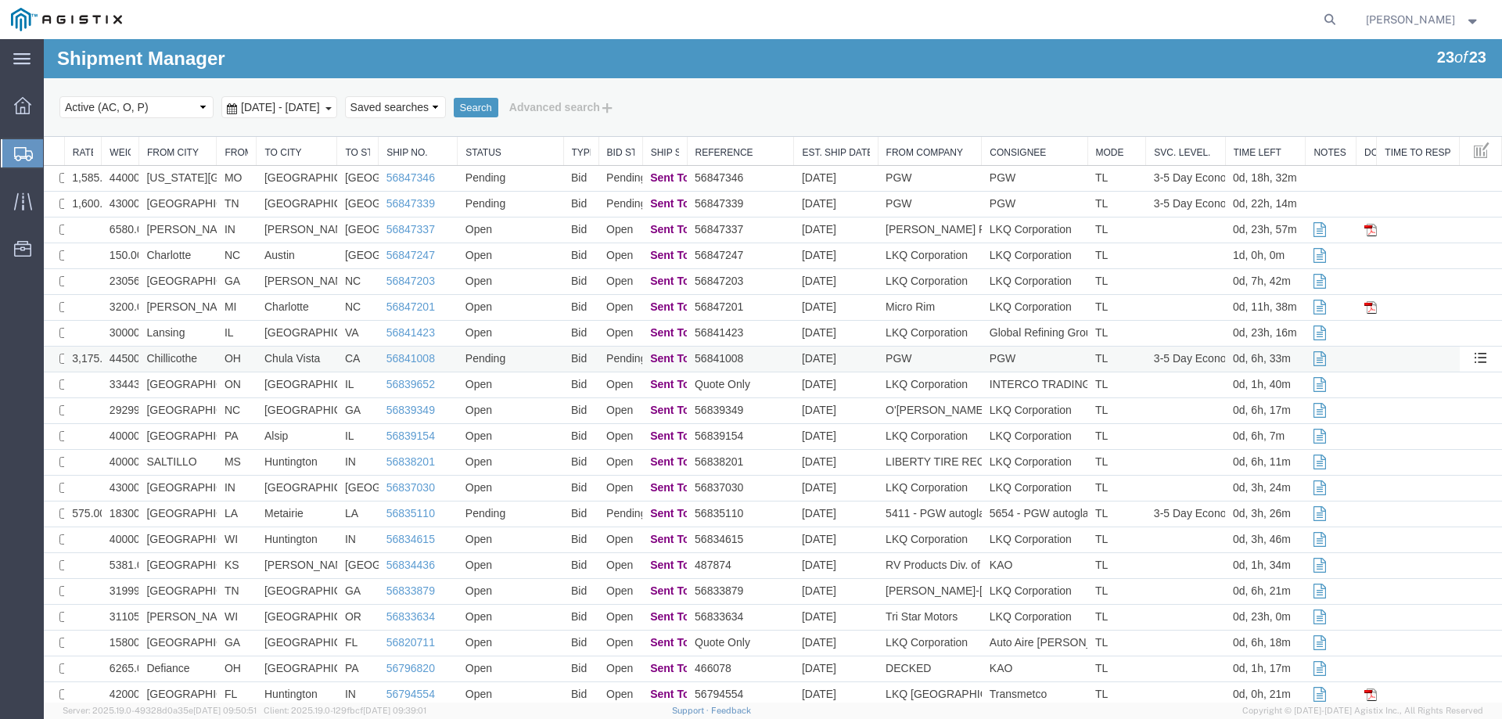
click at [340, 362] on td "CA" at bounding box center [357, 360] width 41 height 26
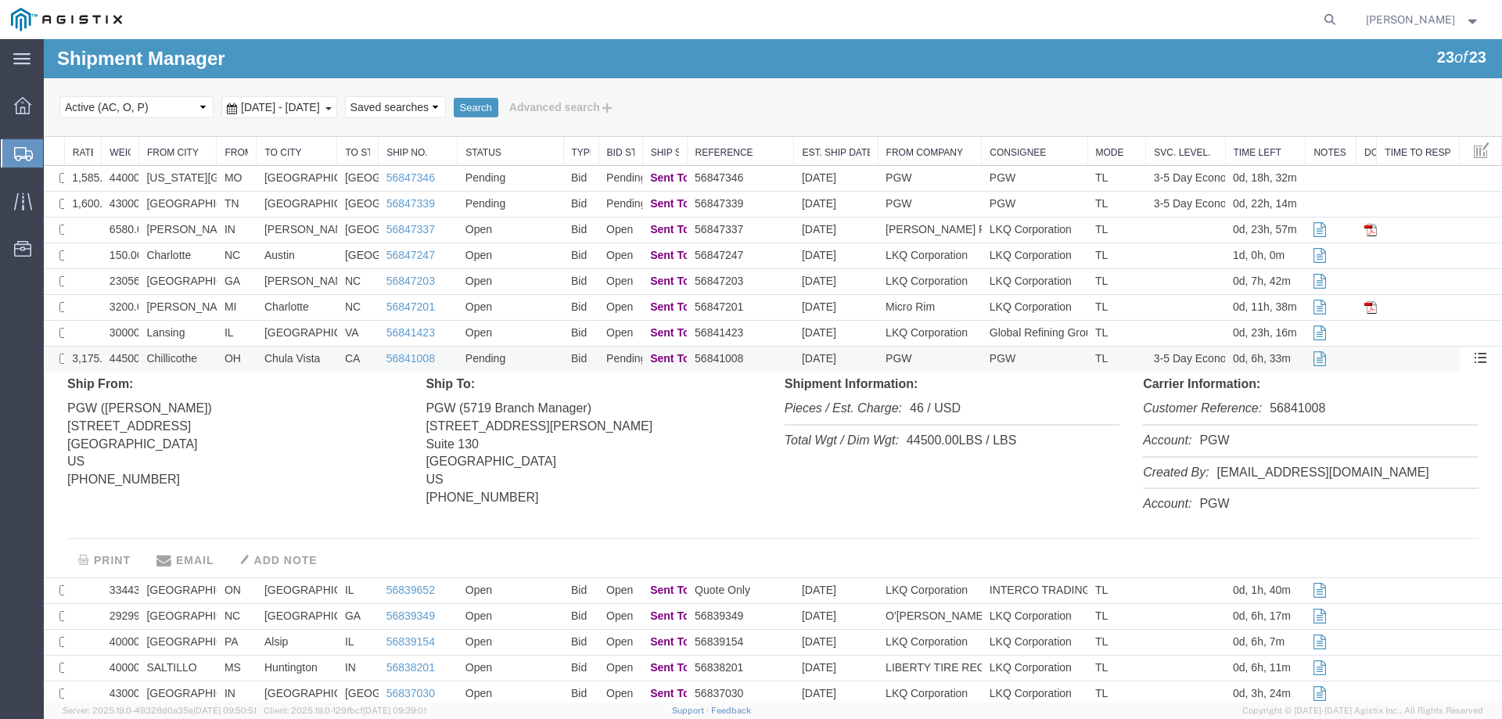
click at [340, 362] on td "CA" at bounding box center [357, 360] width 41 height 26
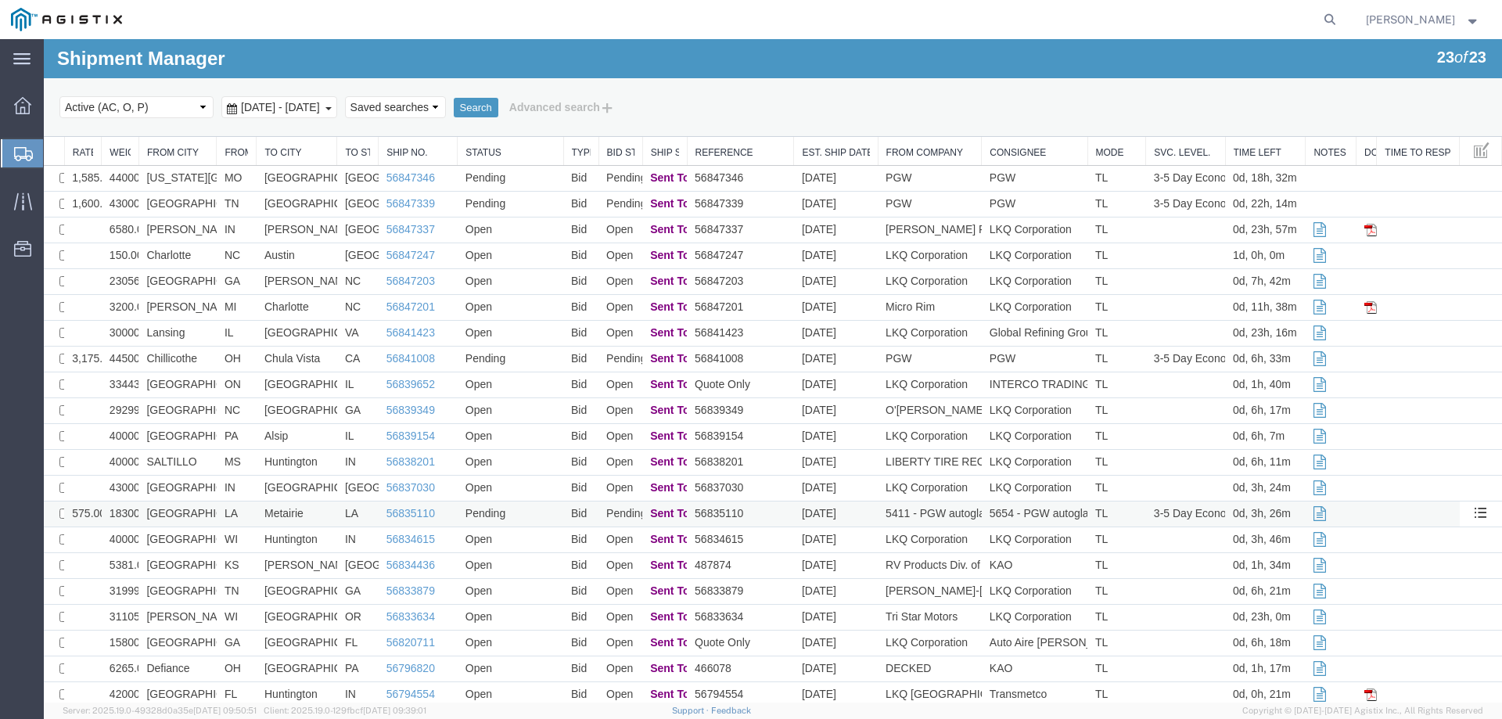
click at [331, 510] on td "Metairie" at bounding box center [297, 514] width 81 height 26
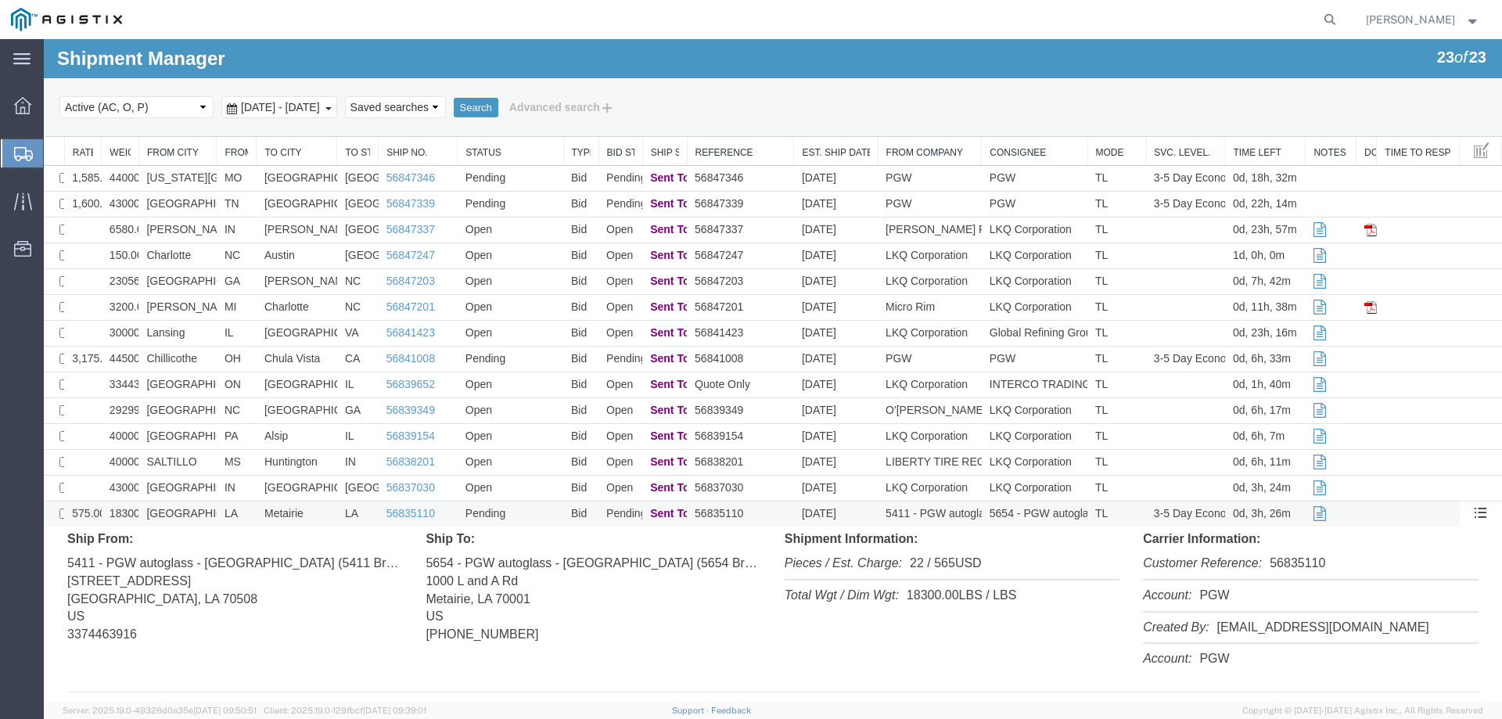
click at [332, 511] on td "Metairie" at bounding box center [297, 514] width 81 height 26
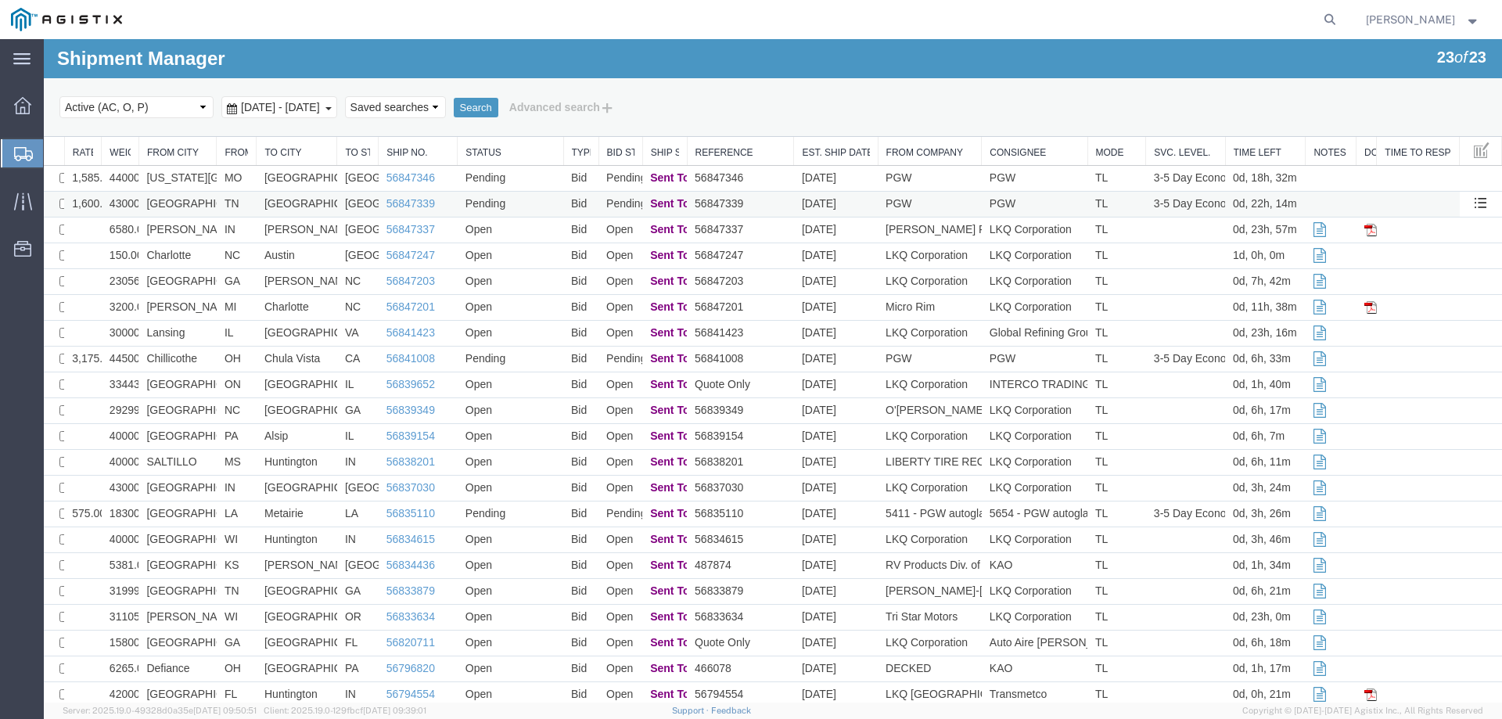
click at [202, 201] on td "[GEOGRAPHIC_DATA]" at bounding box center [177, 205] width 78 height 26
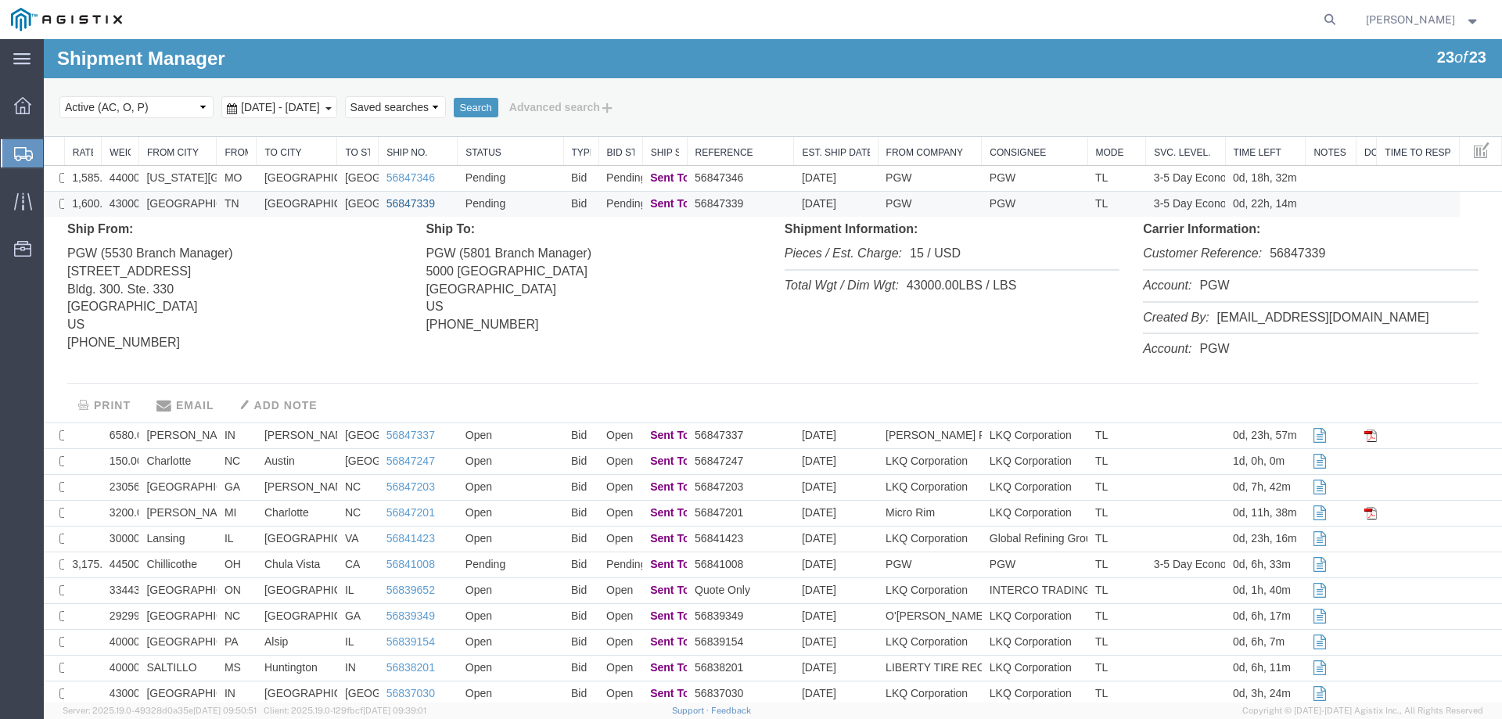
click at [413, 204] on link "56847339" at bounding box center [410, 203] width 49 height 13
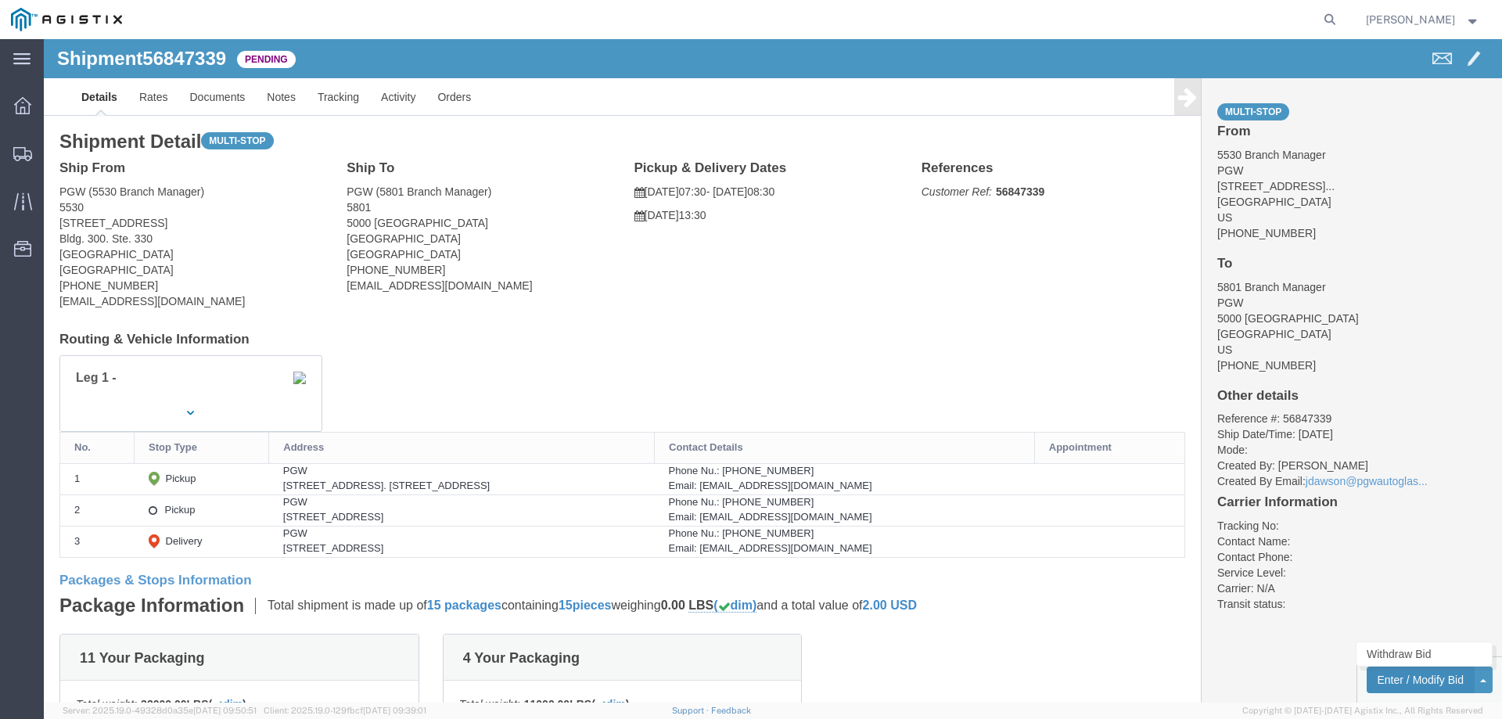
click button "Enter / Modify Bid"
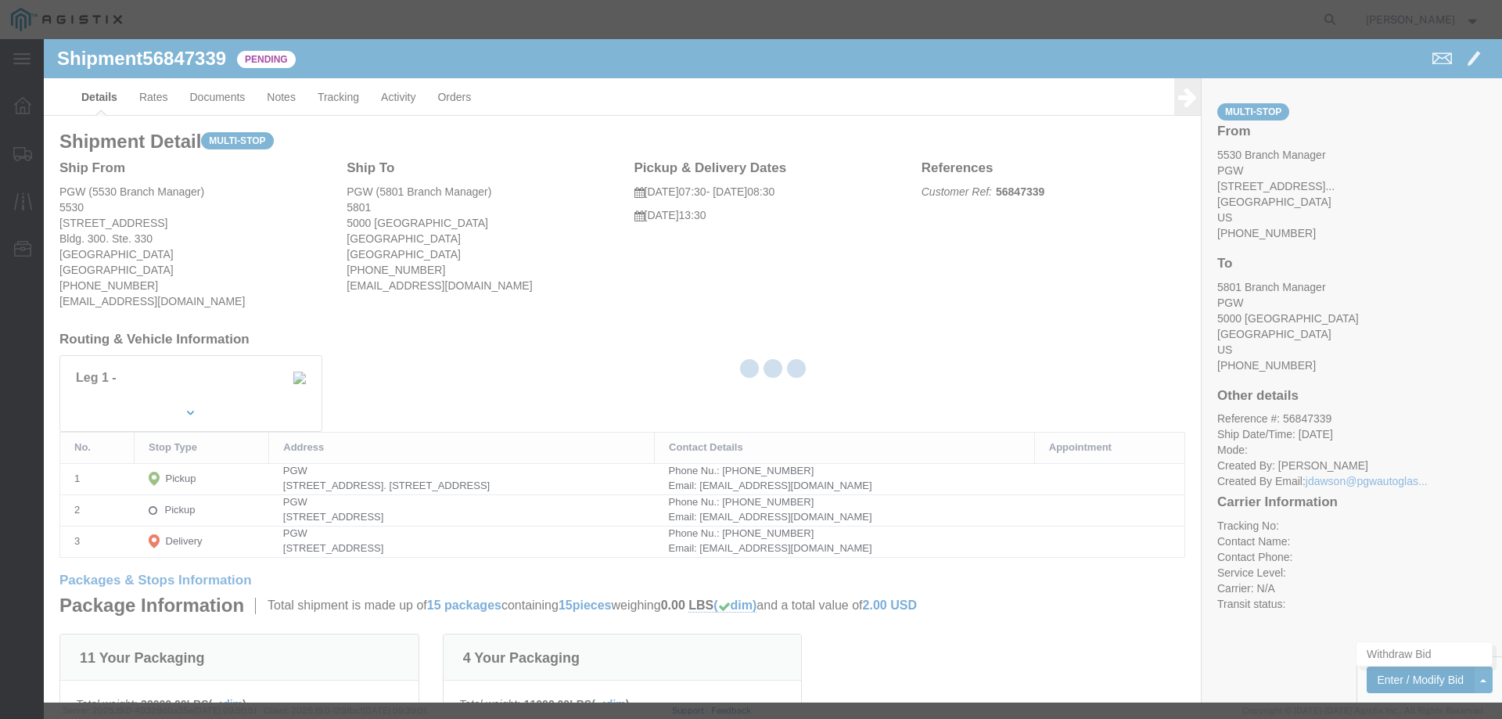
select select "146"
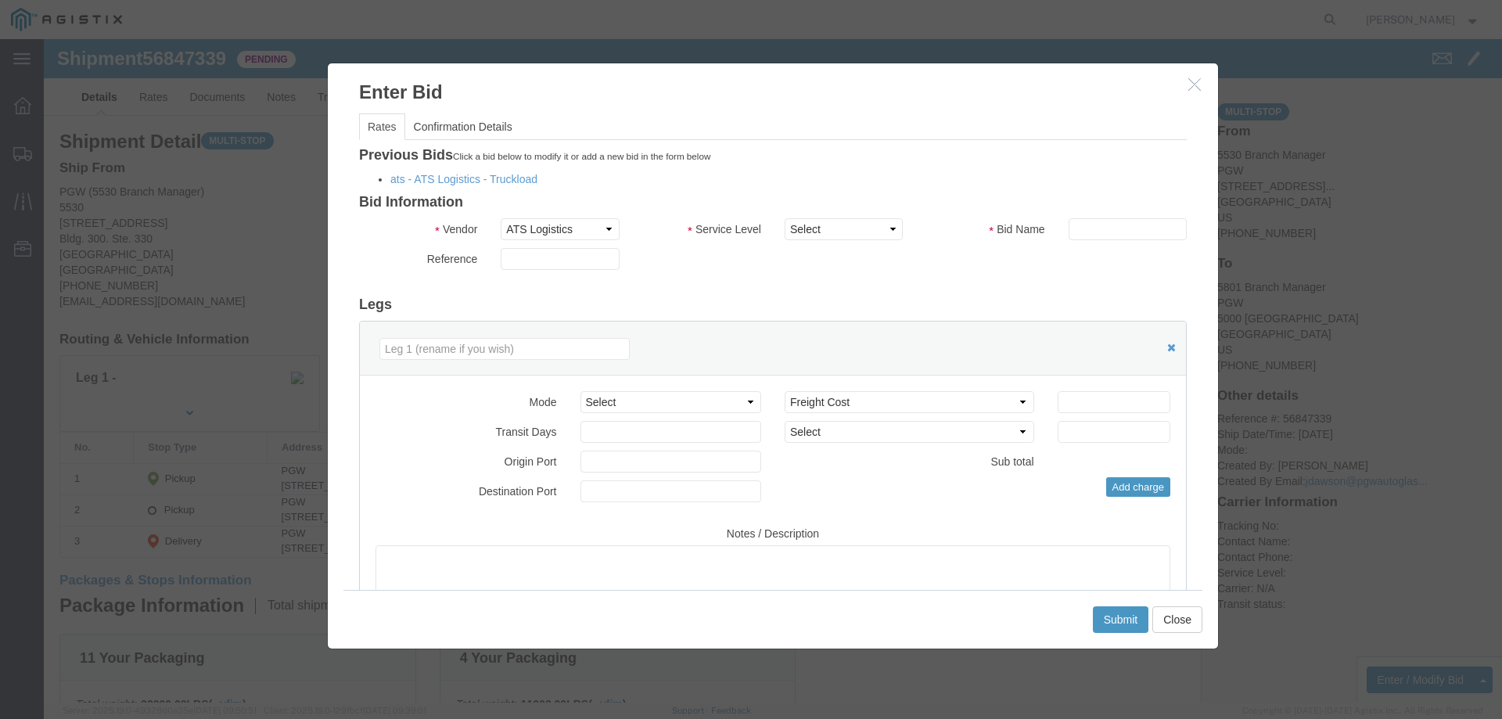
click div "Previous Bids Click a bid below to modify it or add a new bid in the form below…"
click link "ats - ATS Logistics - Truckload"
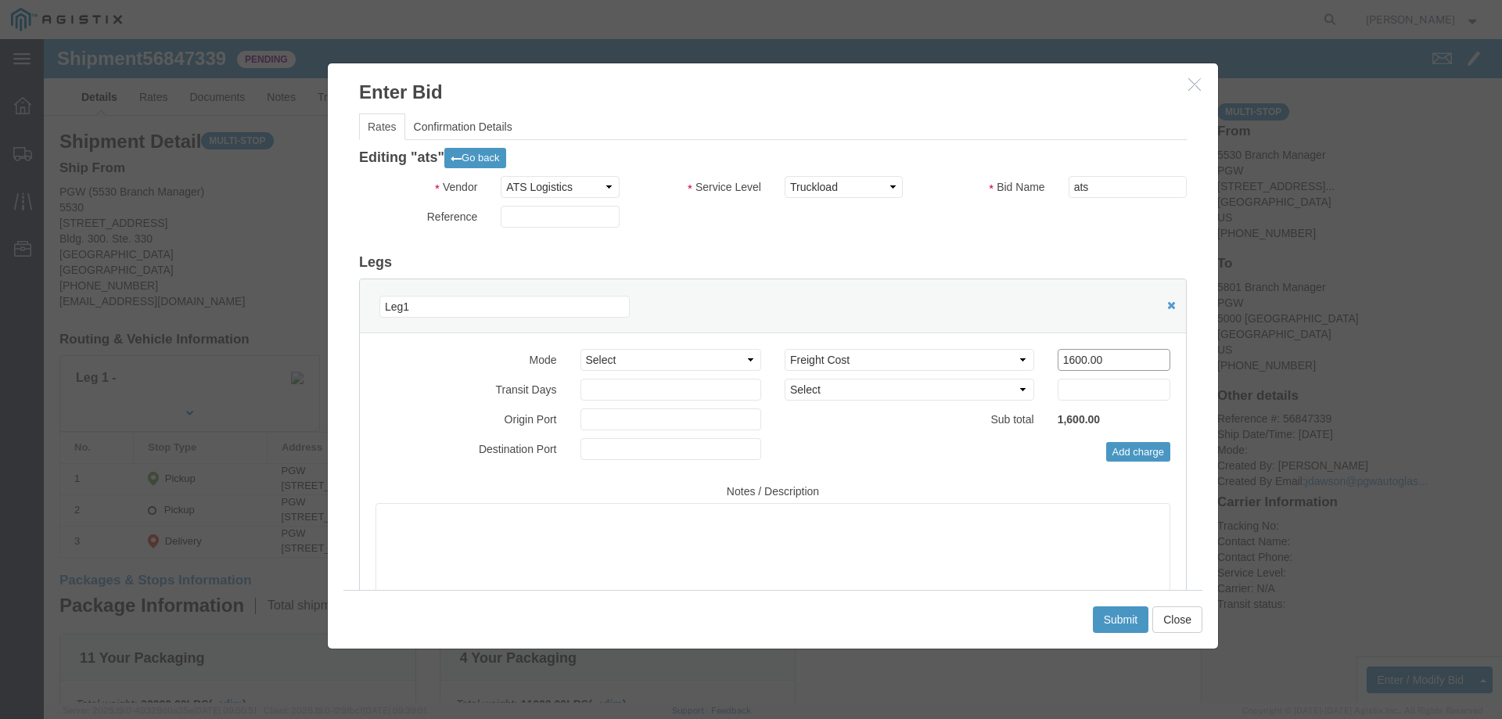
drag, startPoint x: 1057, startPoint y: 320, endPoint x: 931, endPoint y: 320, distance: 125.9
click div "Select 2 Day Service 3 Axle Winch Truck 3 to 5 Day Service 96L Domestic Flat Ra…"
click input "1450"
type input "1550"
click button "Submit"
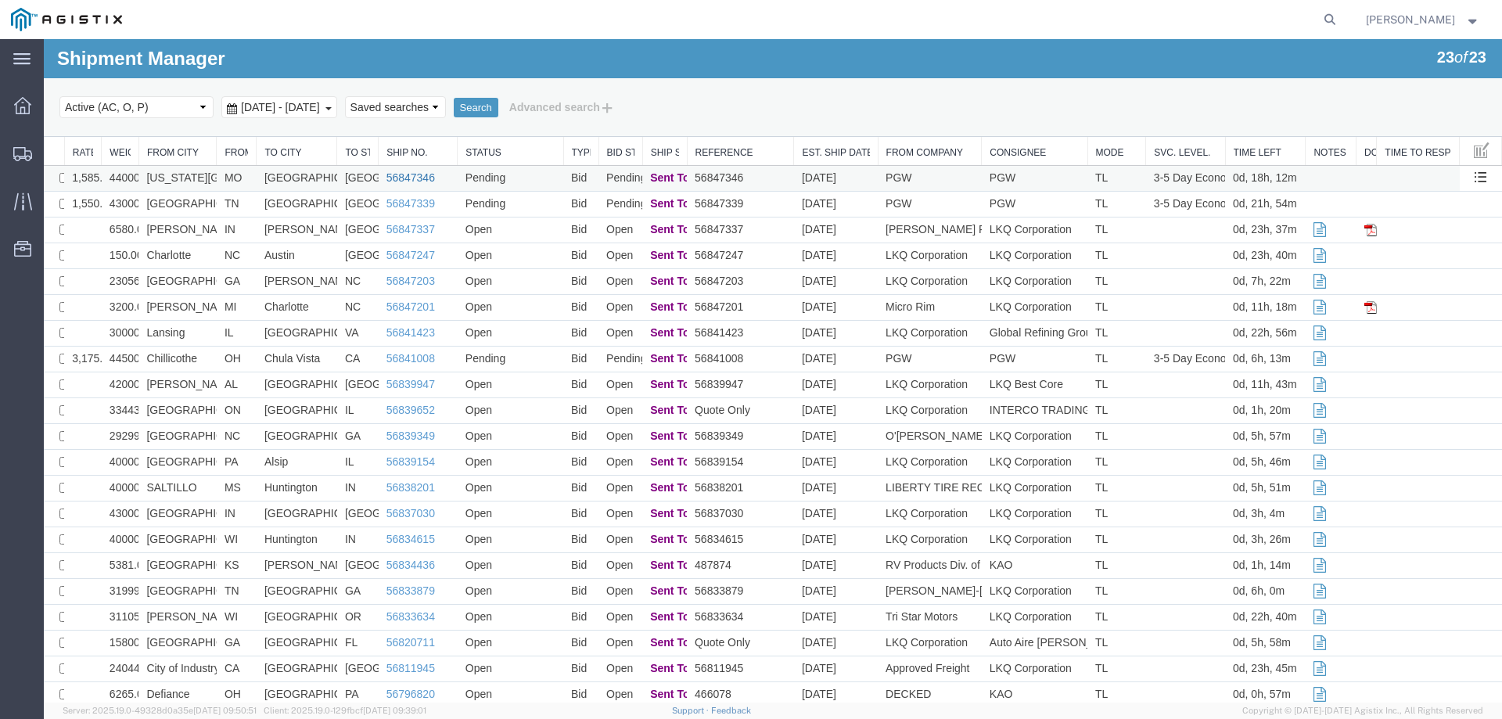
click at [386, 176] on link "56847346" at bounding box center [410, 177] width 49 height 13
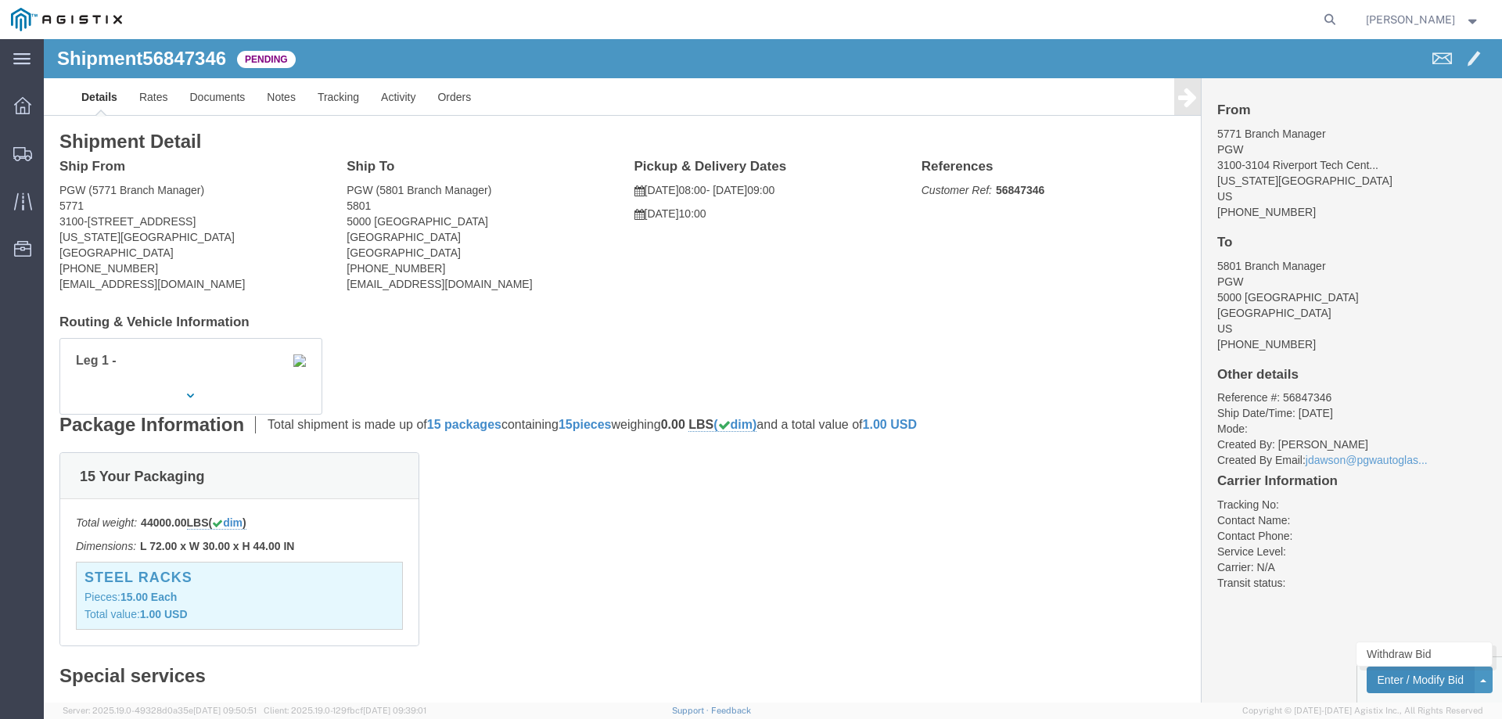
click button "Enter / Modify Bid"
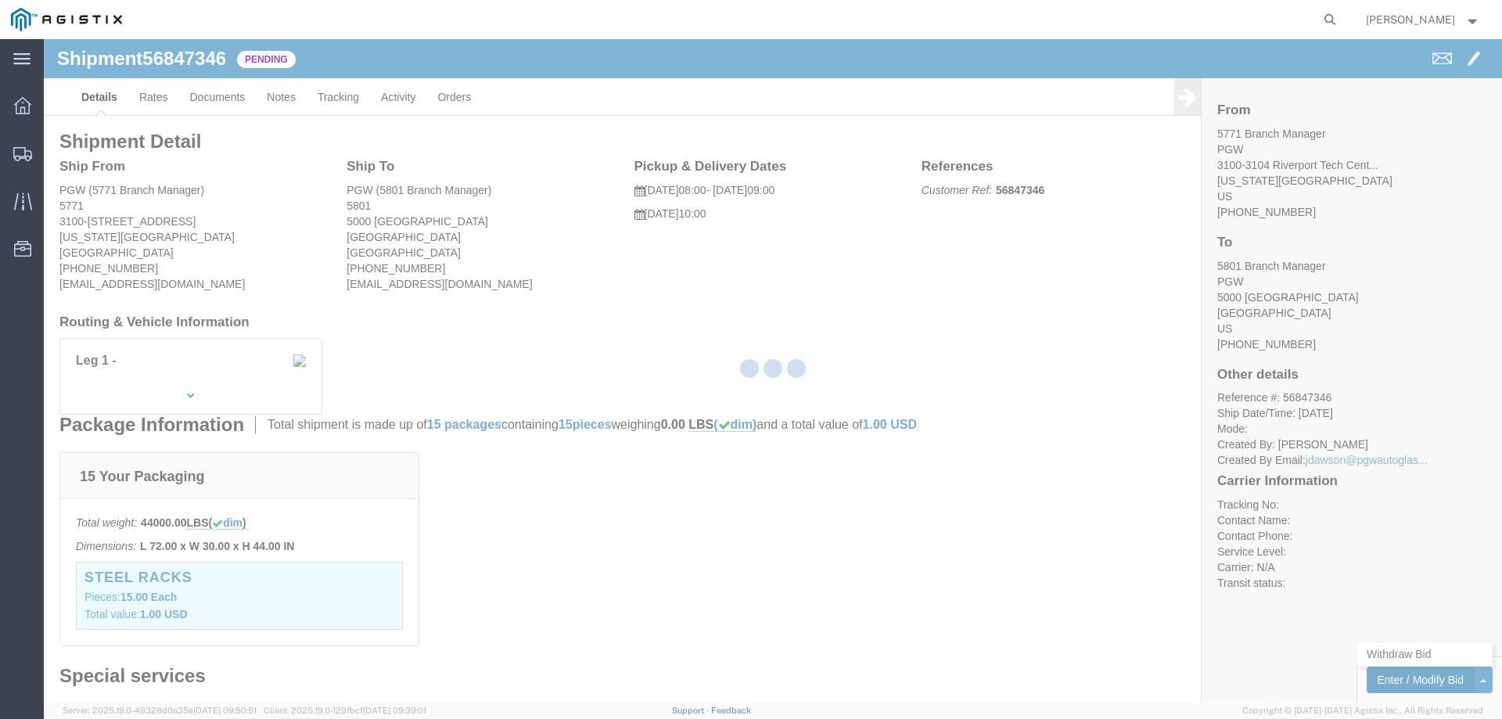
select select "146"
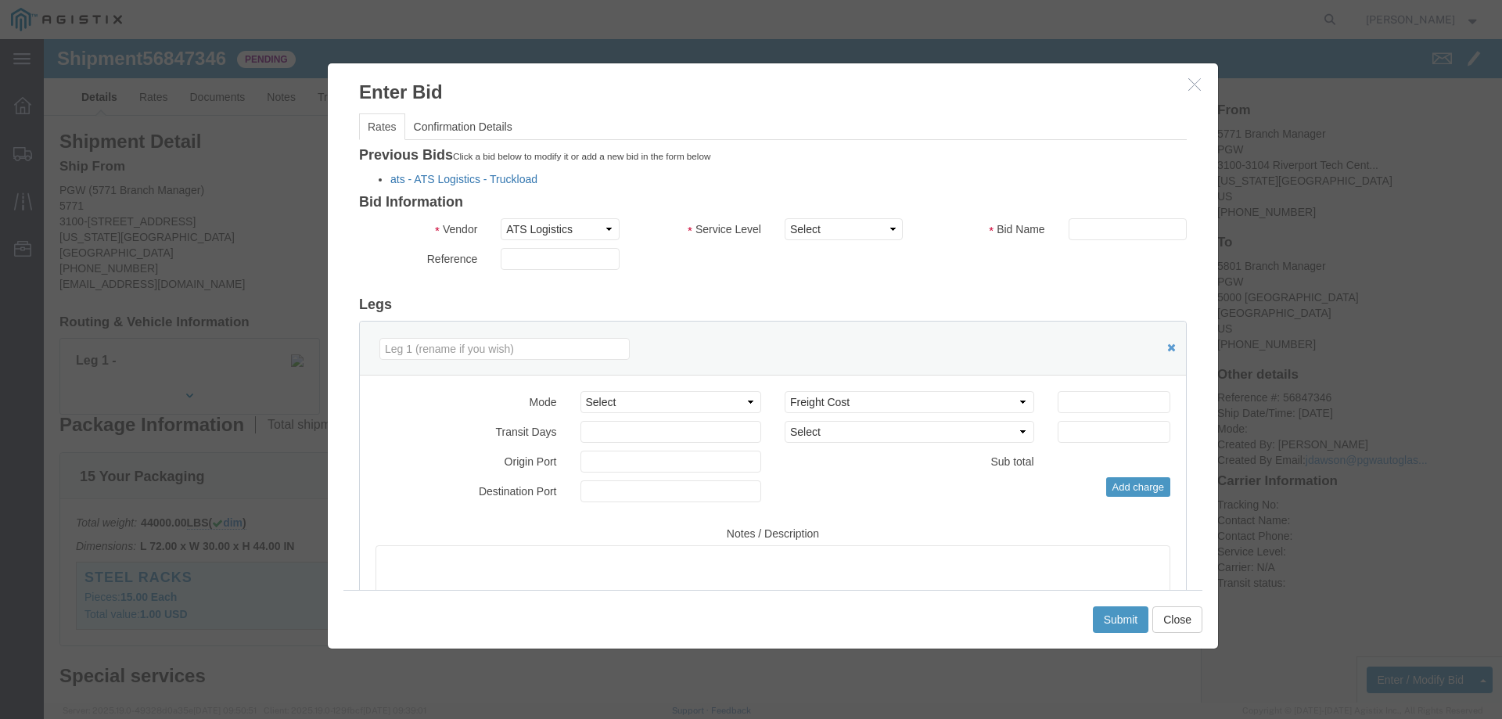
click link "ats - ATS Logistics - Truckload"
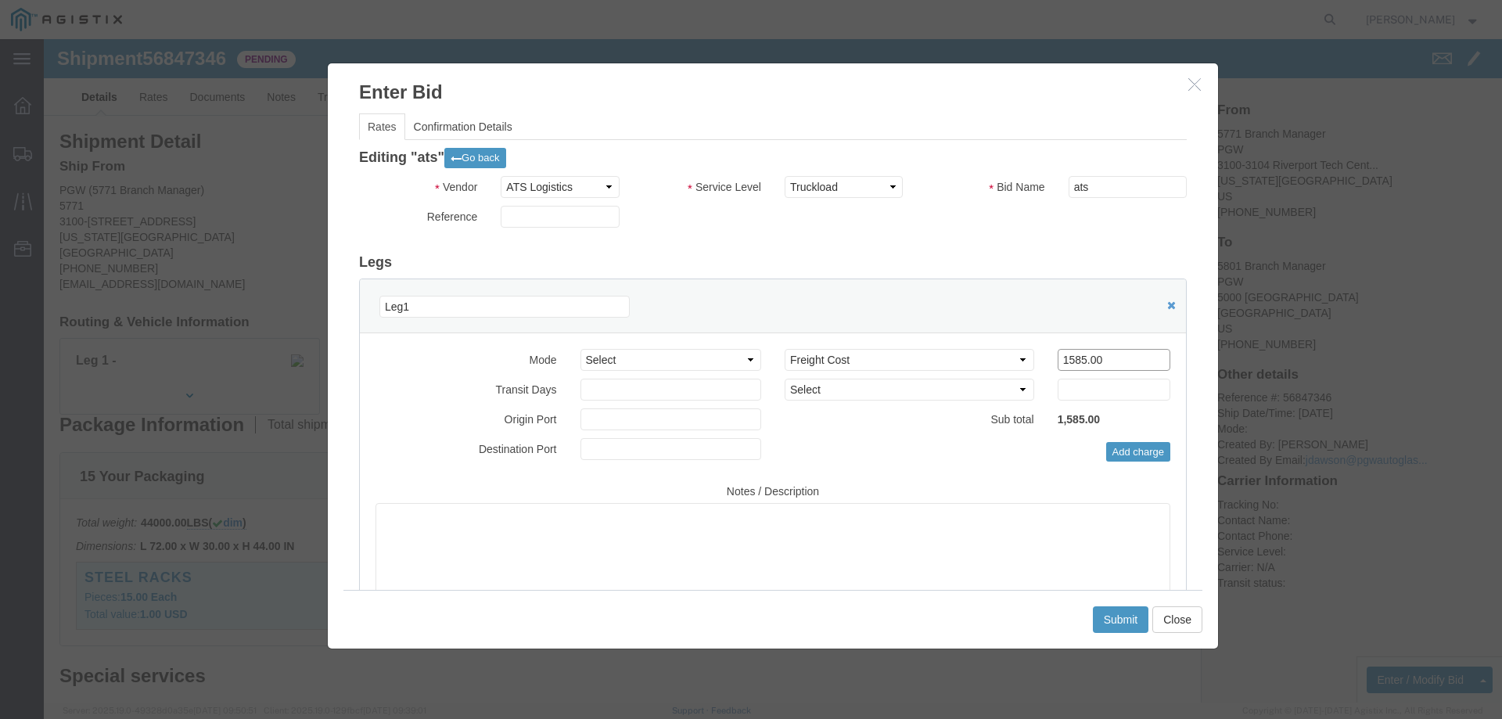
drag, startPoint x: 1055, startPoint y: 320, endPoint x: 958, endPoint y: 318, distance: 97.0
click div "Select 2 Day Service 3 Axle Winch Truck 3 to 5 Day Service 96L Domestic Flat Ra…"
type input "1485"
click button "Submit"
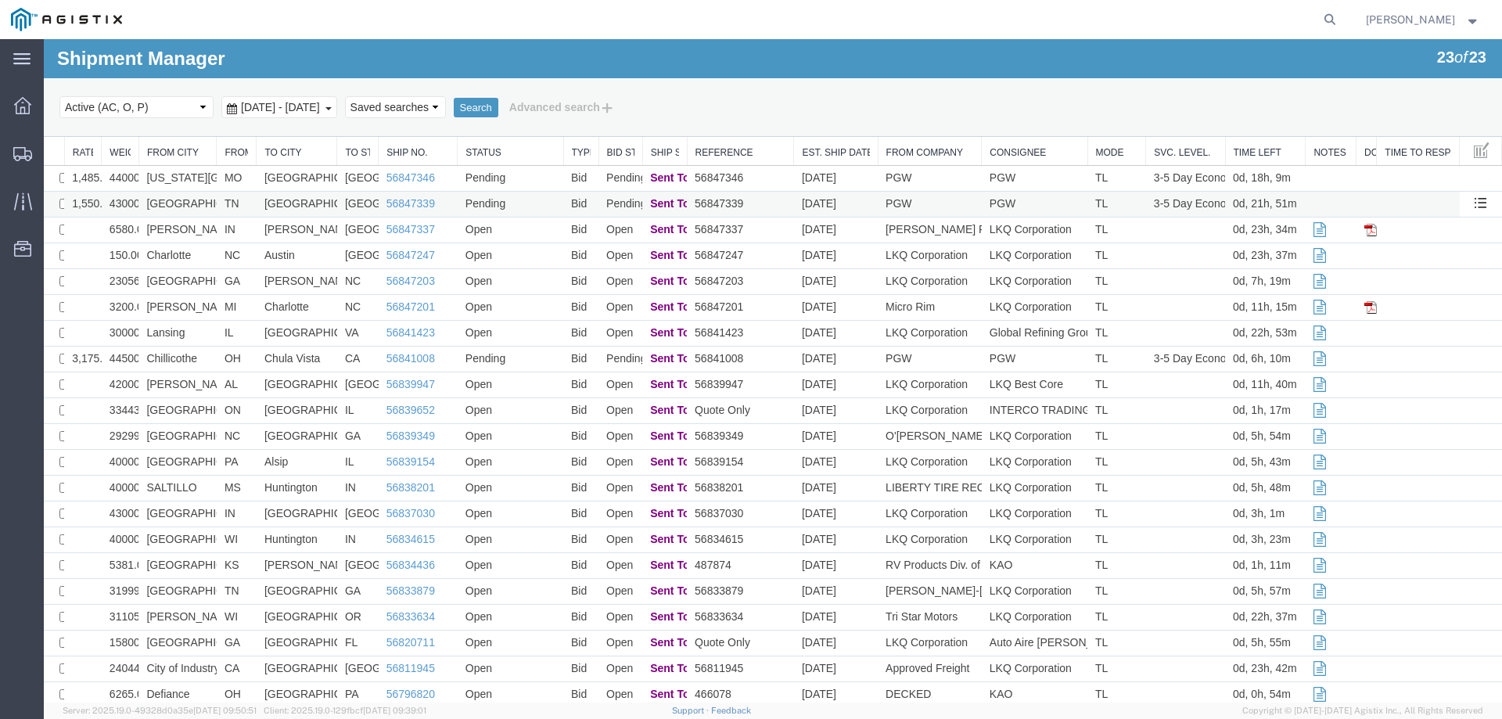
click at [331, 198] on td "[GEOGRAPHIC_DATA]" at bounding box center [297, 205] width 81 height 26
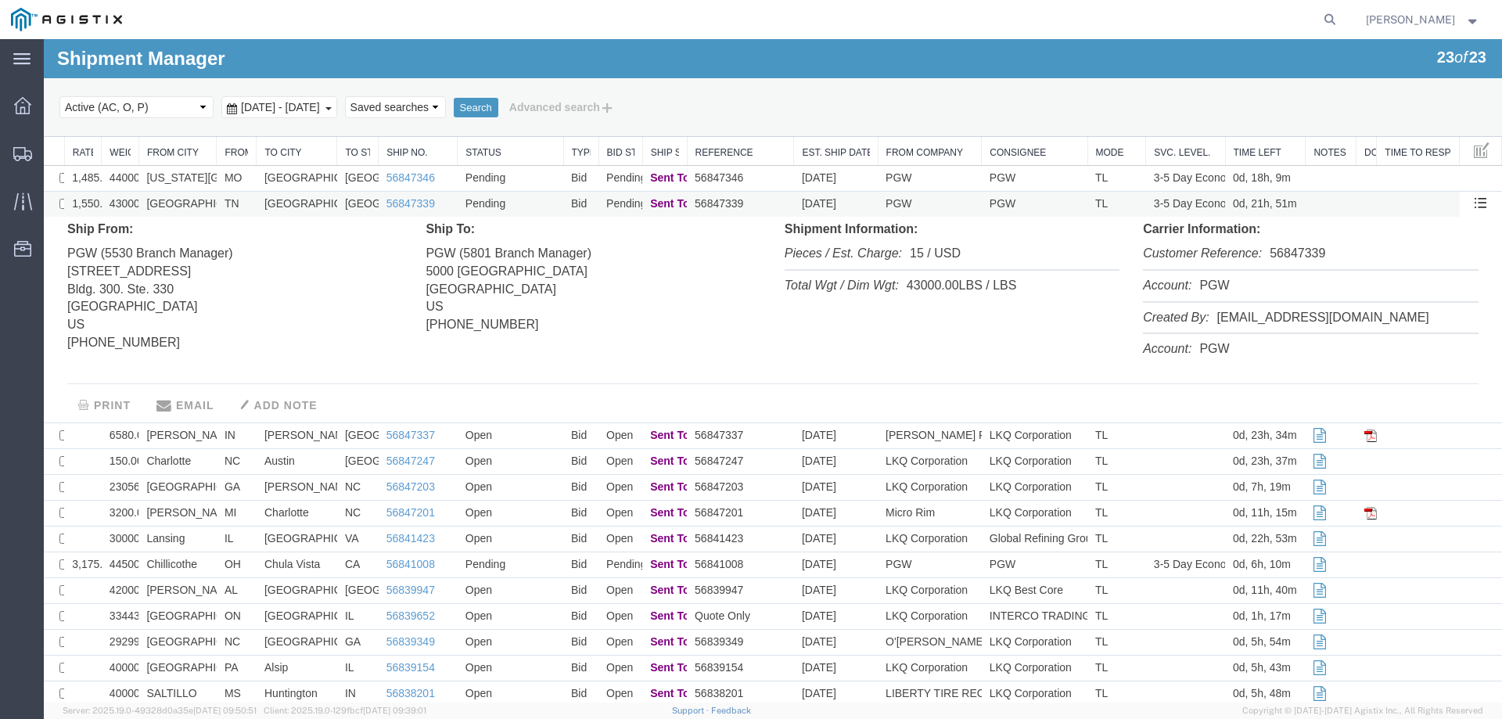
click at [331, 198] on td "[GEOGRAPHIC_DATA]" at bounding box center [297, 205] width 81 height 26
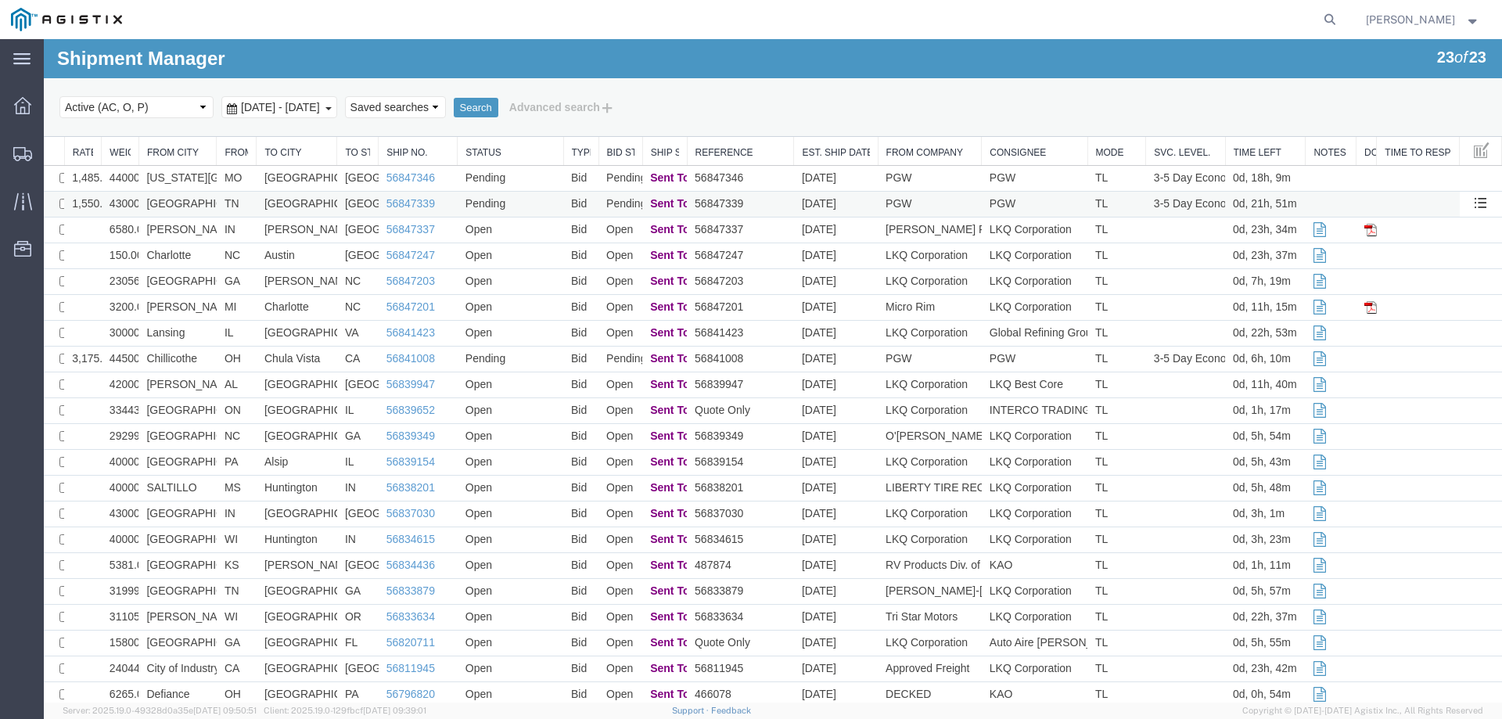
click at [846, 200] on td "[DATE]" at bounding box center [836, 205] width 84 height 26
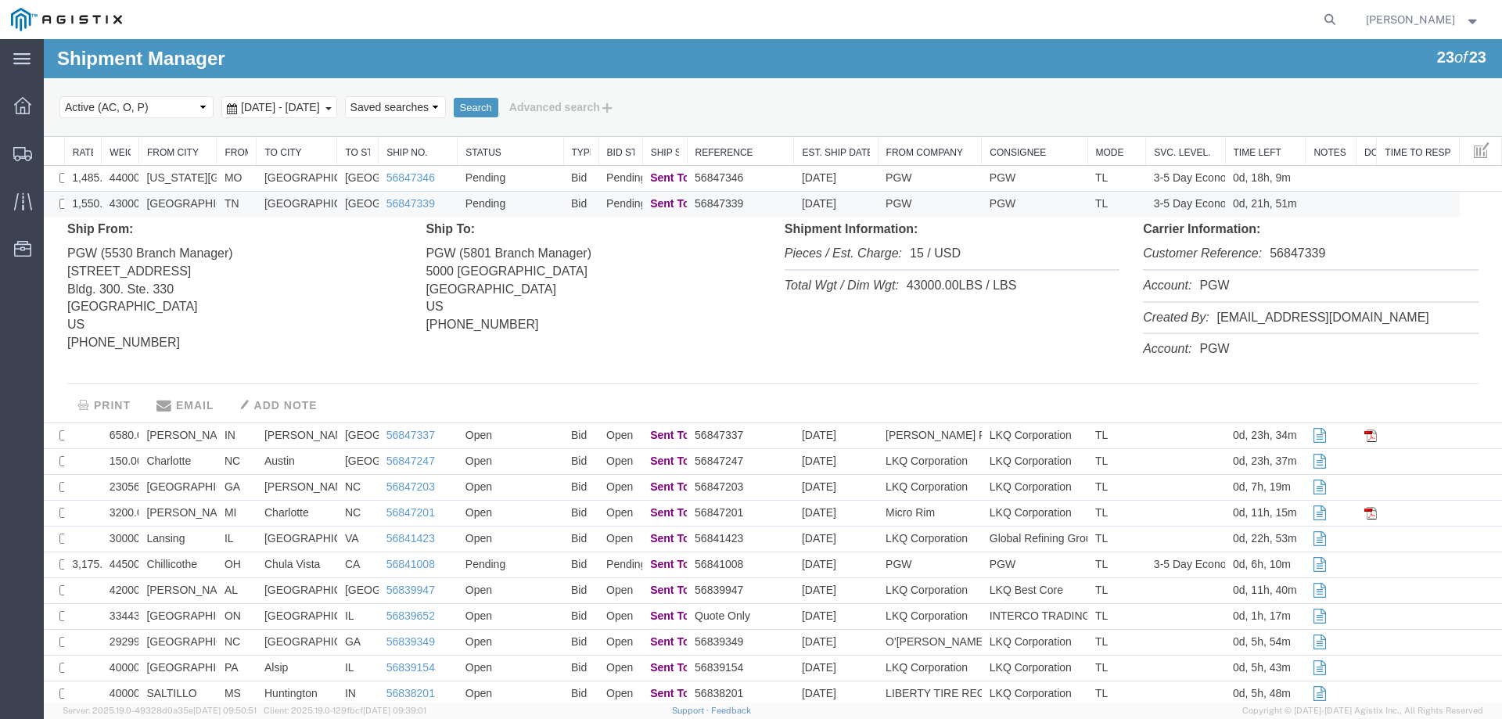
click at [1289, 253] on li "Customer Reference: 56847339" at bounding box center [1310, 255] width 335 height 32
copy li "56847339"
click at [390, 201] on link "56847339" at bounding box center [410, 203] width 49 height 13
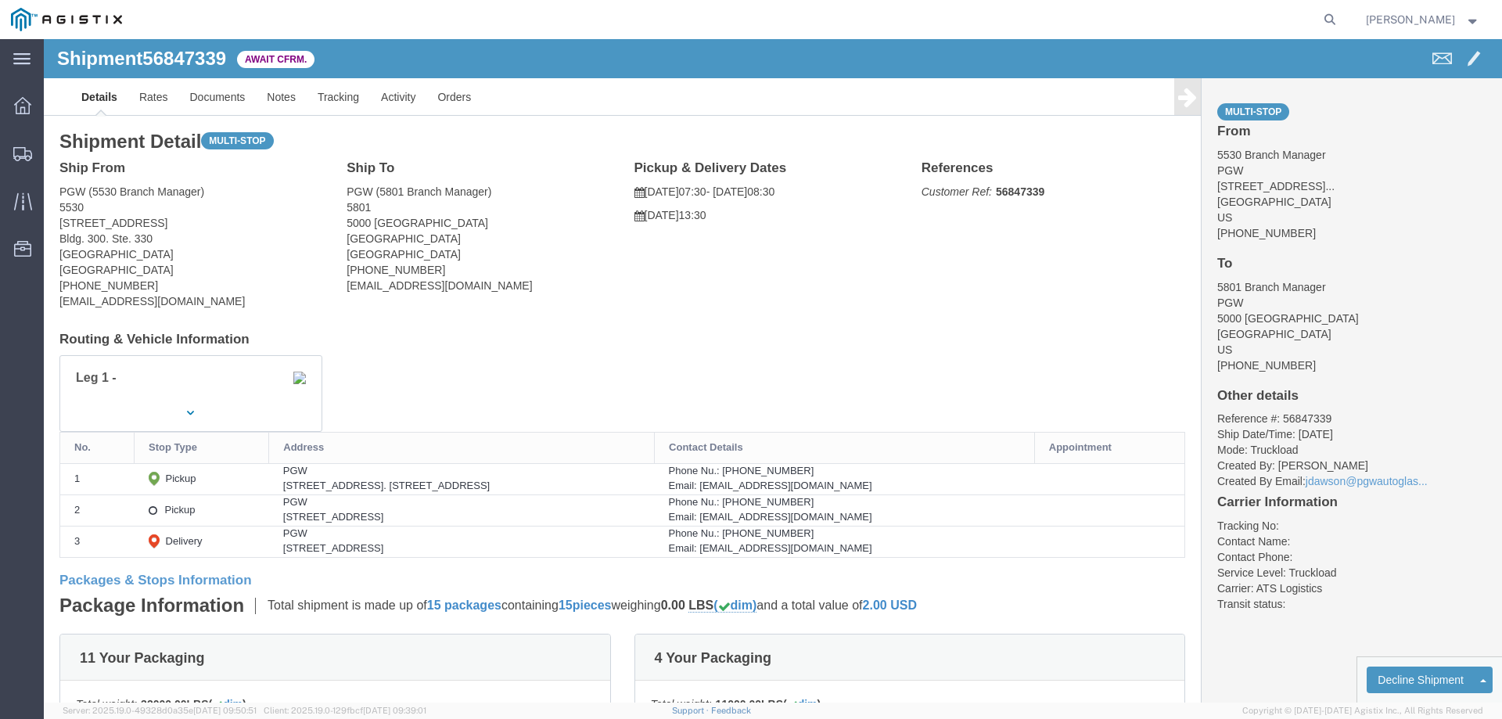
click b "56847339"
copy b "56847339"
click link "Confirm"
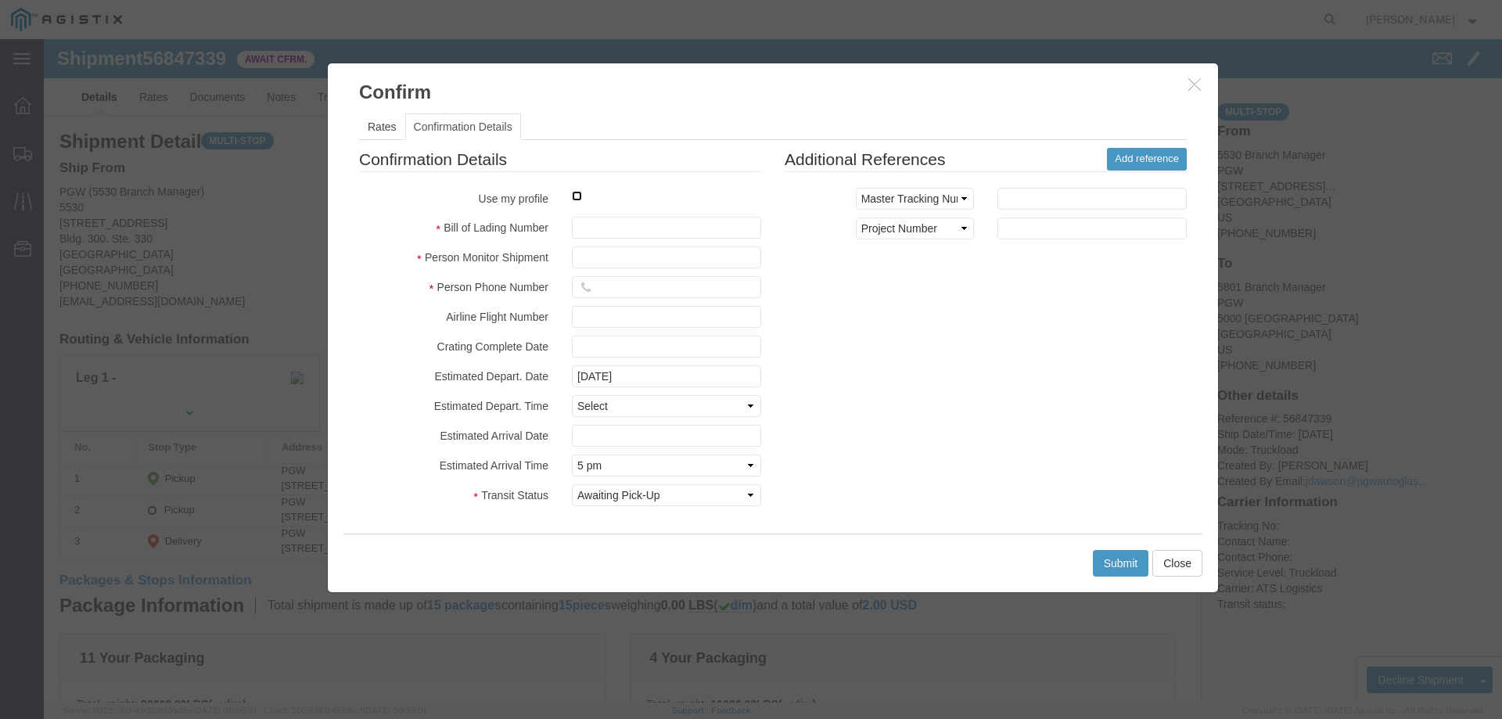
click input "checkbox"
checkbox input "true"
type input "[PERSON_NAME]"
type input "3204977237"
click fieldset "Confirmation Details Use my profile Bill of Lading Number Person Monitor Shipme…"
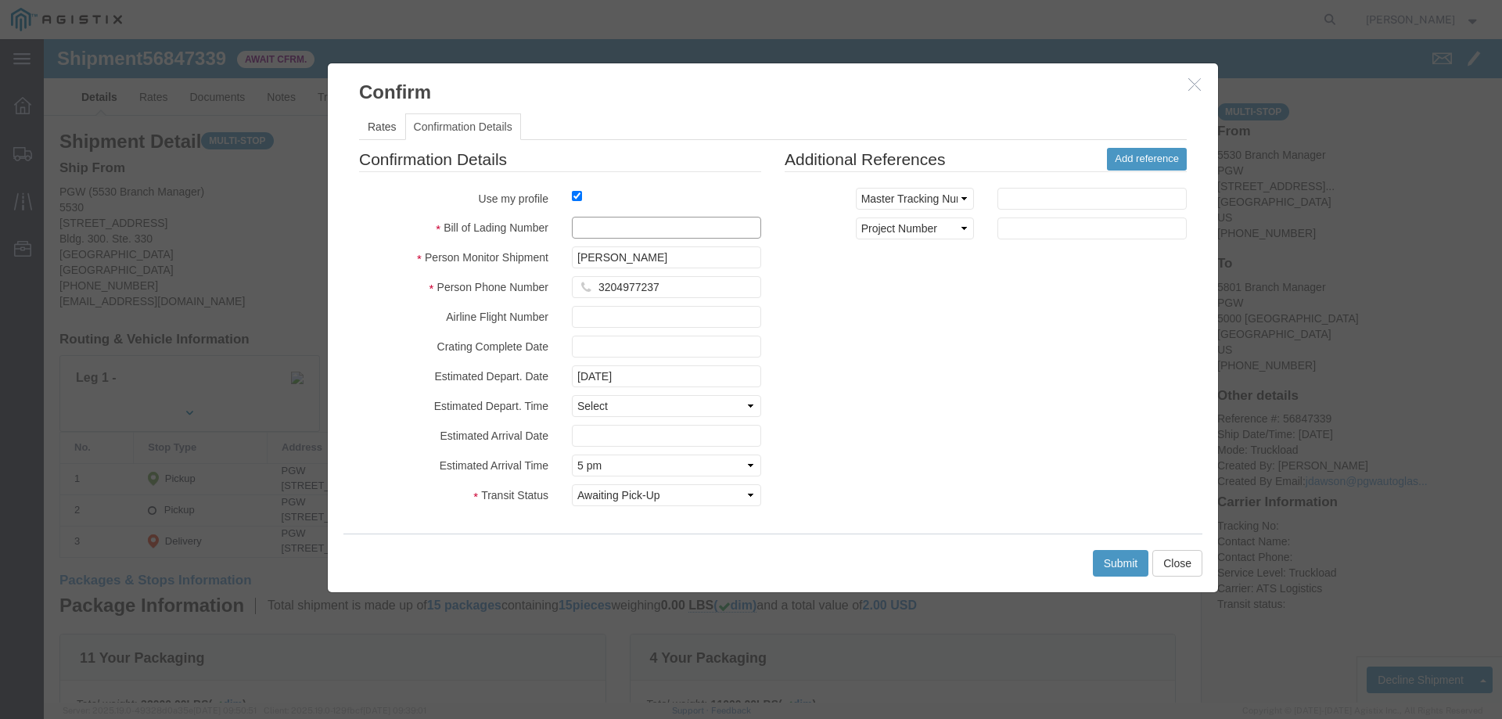
click input "text"
paste input "56847339"
type input "56847339"
click button "Submit"
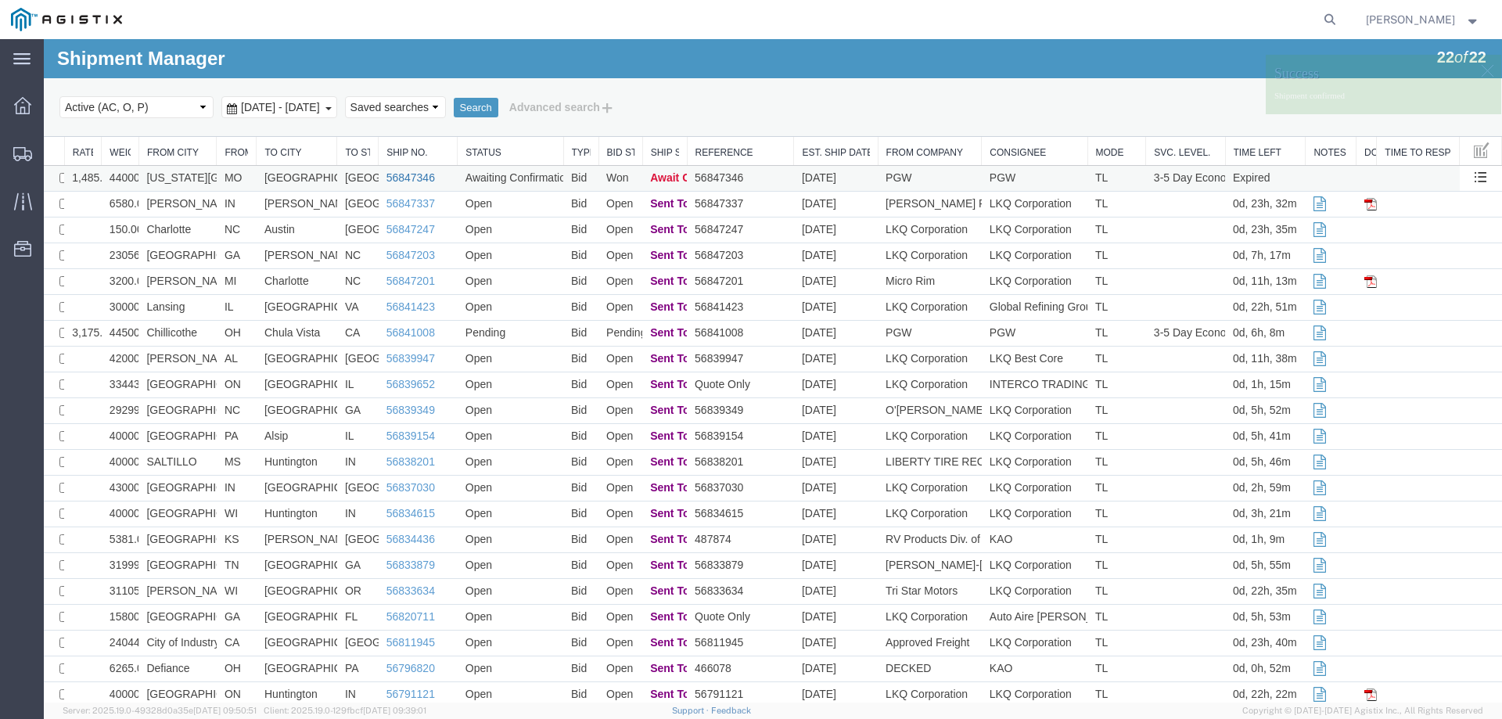
click at [414, 180] on link "56847346" at bounding box center [410, 177] width 49 height 13
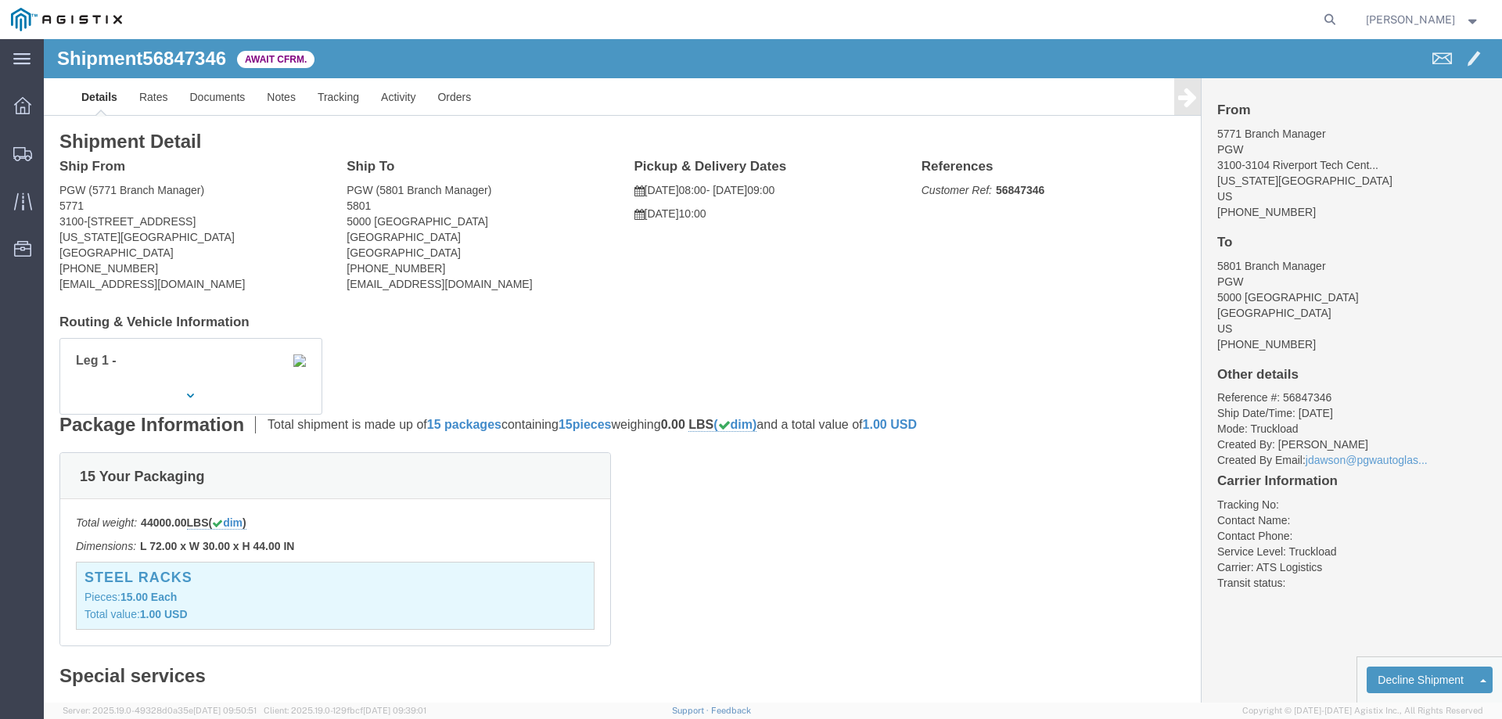
click b "56847346"
copy b "56847346"
click link "Confirm"
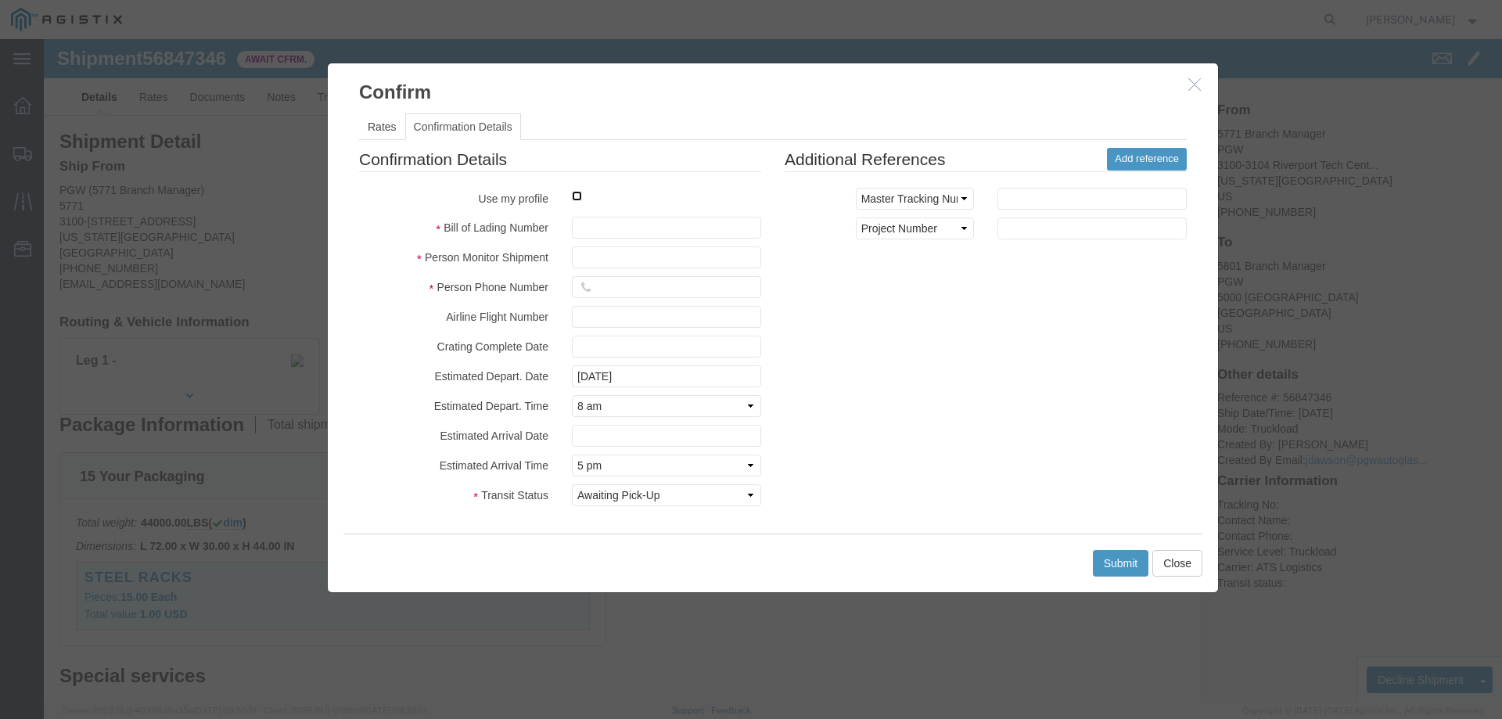
click input "checkbox"
checkbox input "true"
type input "[PERSON_NAME]"
type input "3204977237"
click input "text"
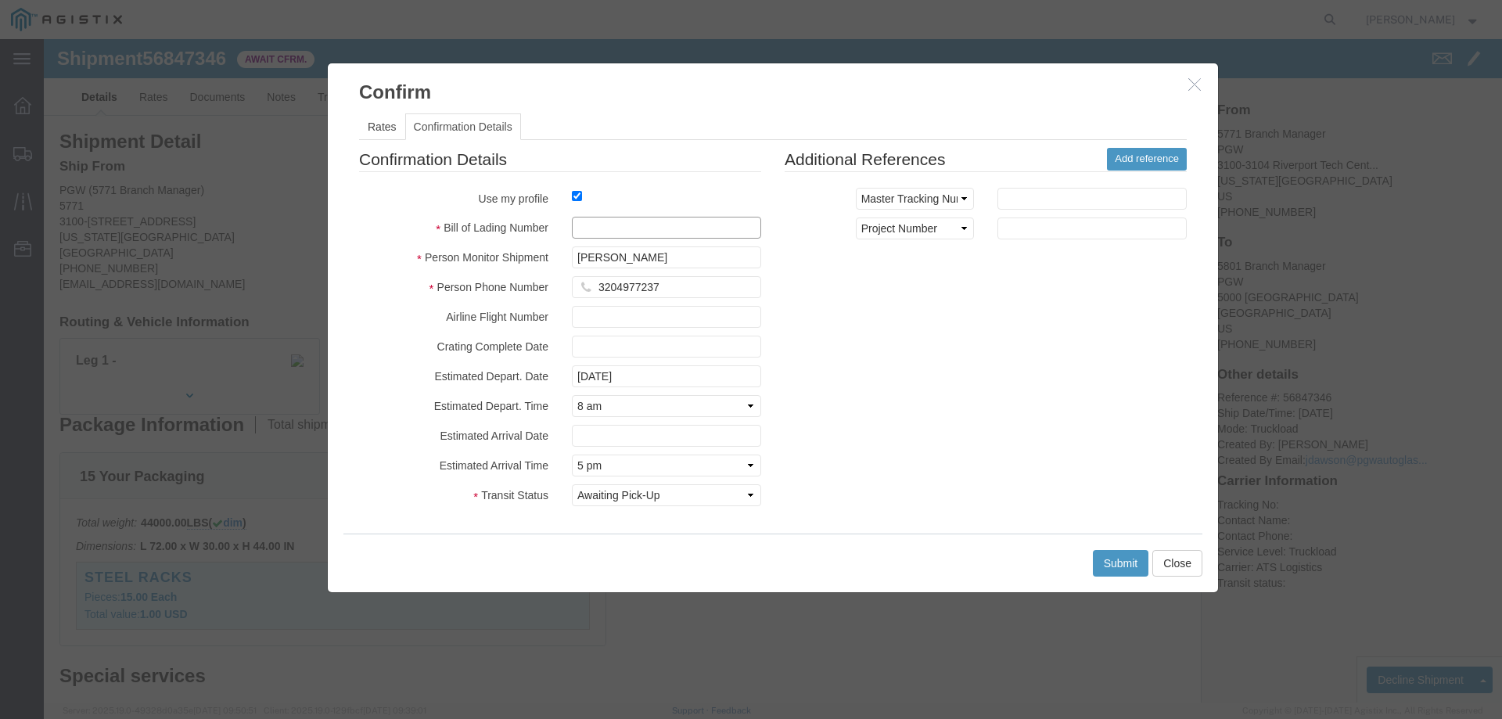
paste input "56847346"
type input "56847346"
click button "Submit"
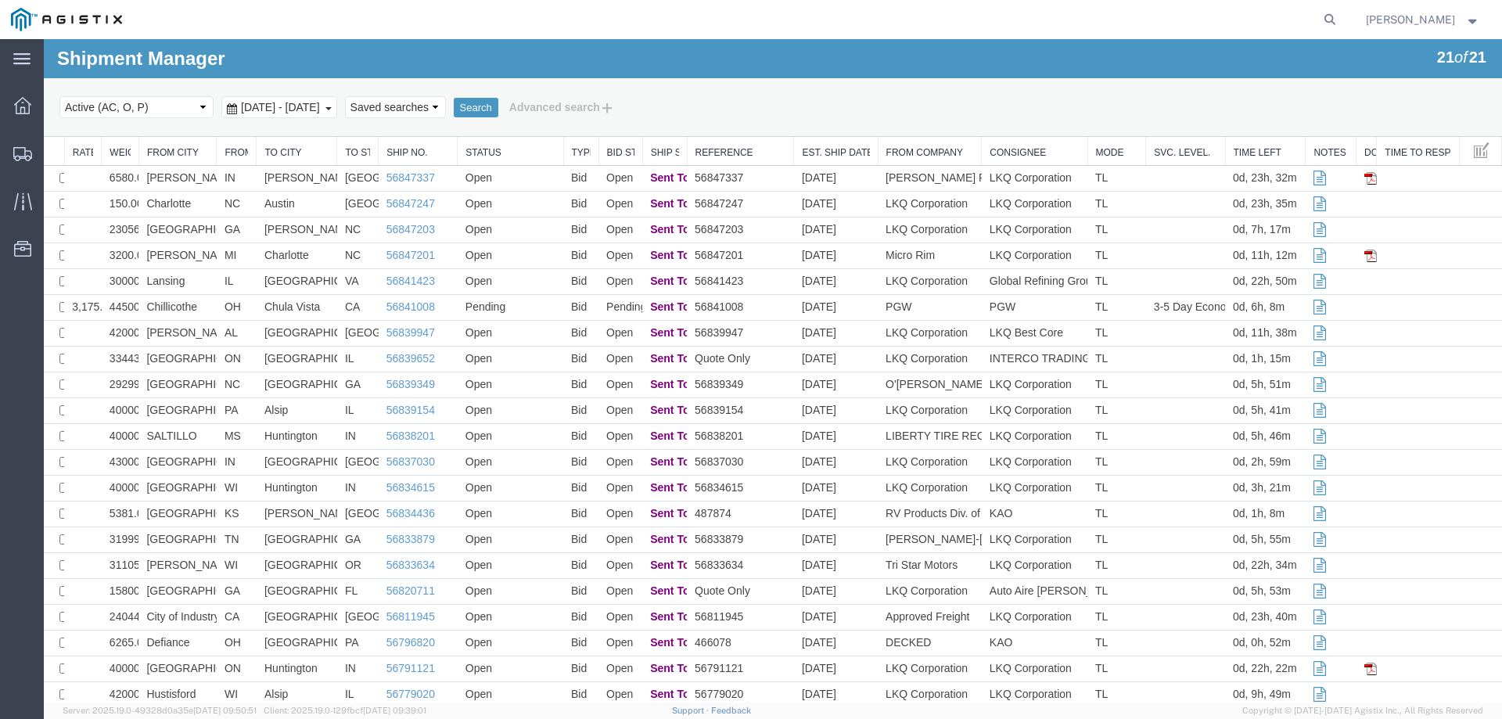
click at [175, 128] on div "Search Select status Active (AC, O, P) All Approved Awaiting Confirmation (AC) …" at bounding box center [773, 107] width 1458 height 59
click at [214, 304] on td "Chillicothe" at bounding box center [177, 308] width 78 height 26
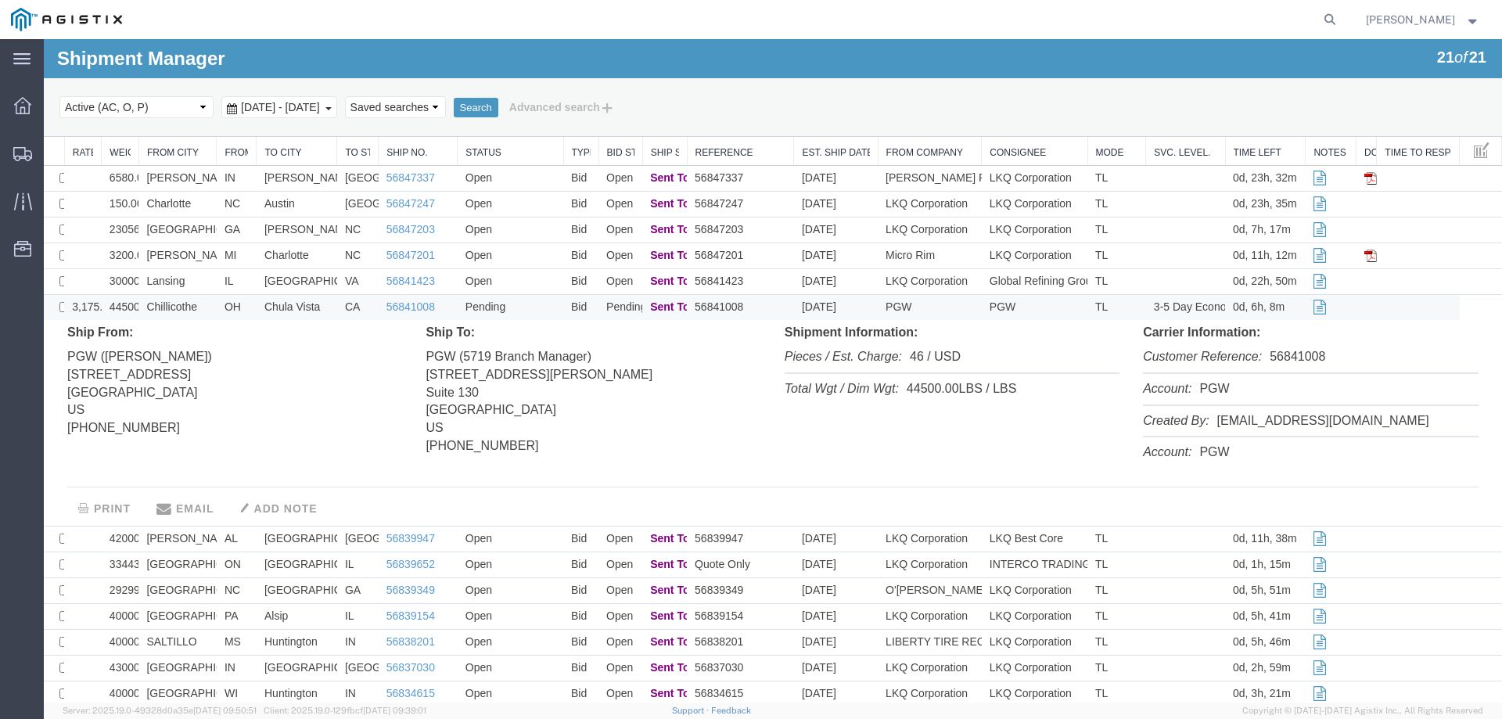
click at [210, 302] on td "Chillicothe" at bounding box center [177, 308] width 78 height 26
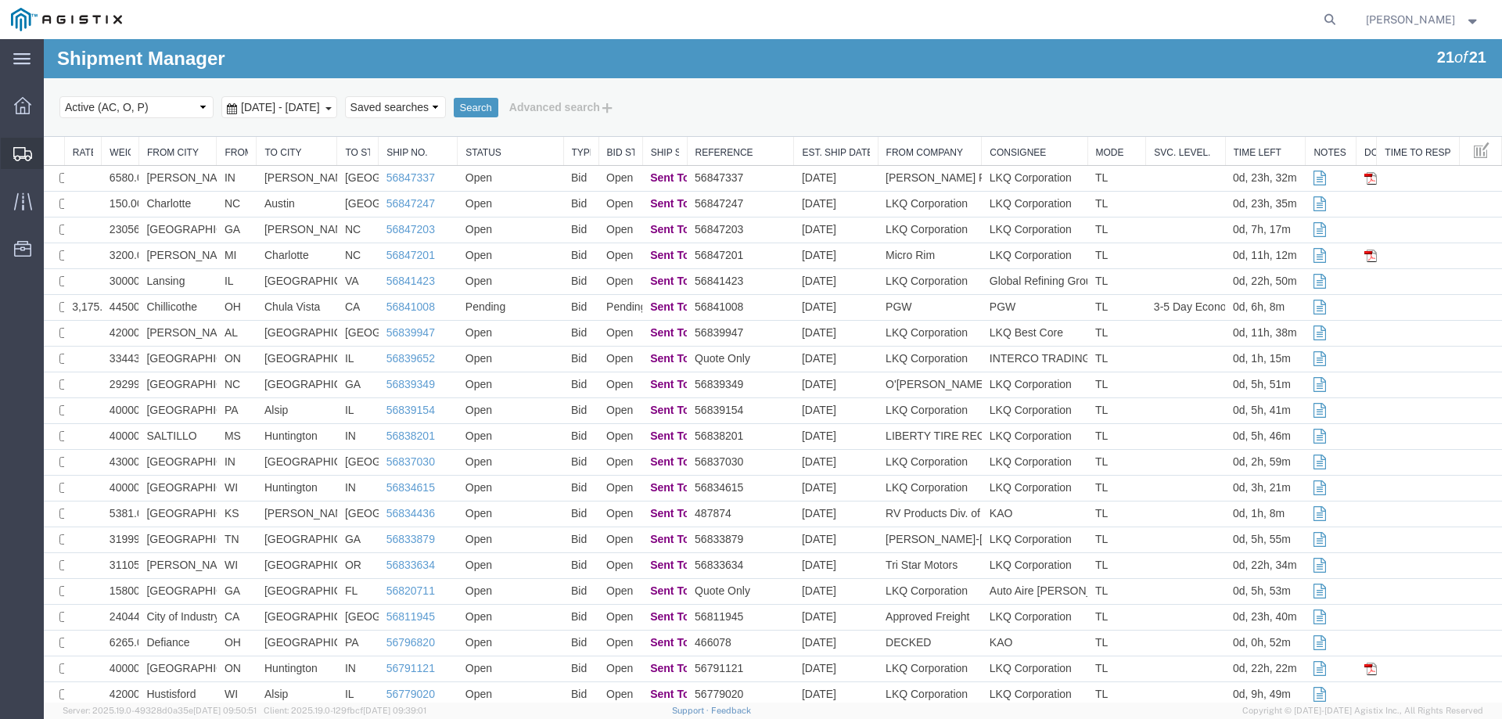
click at [19, 152] on icon at bounding box center [22, 154] width 19 height 14
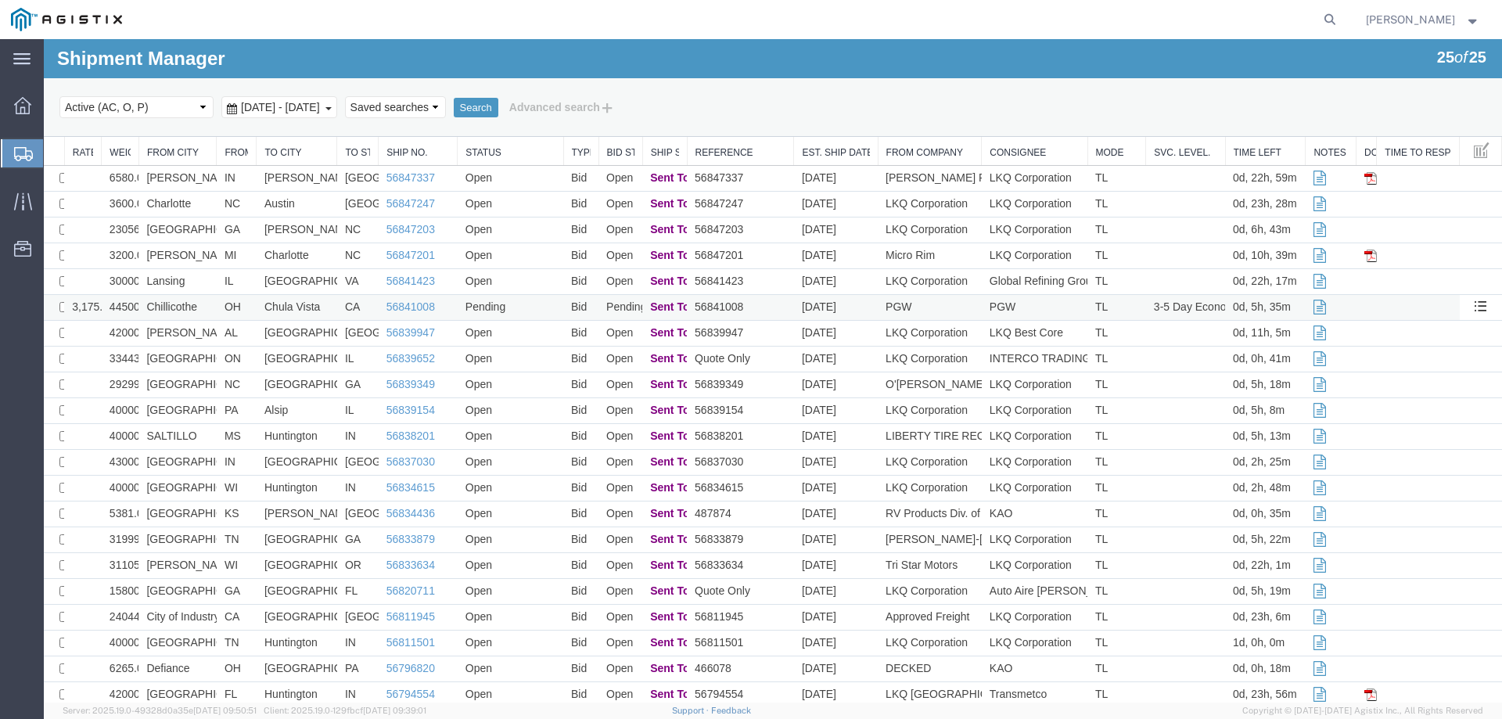
click at [534, 304] on td "Pending" at bounding box center [511, 308] width 106 height 26
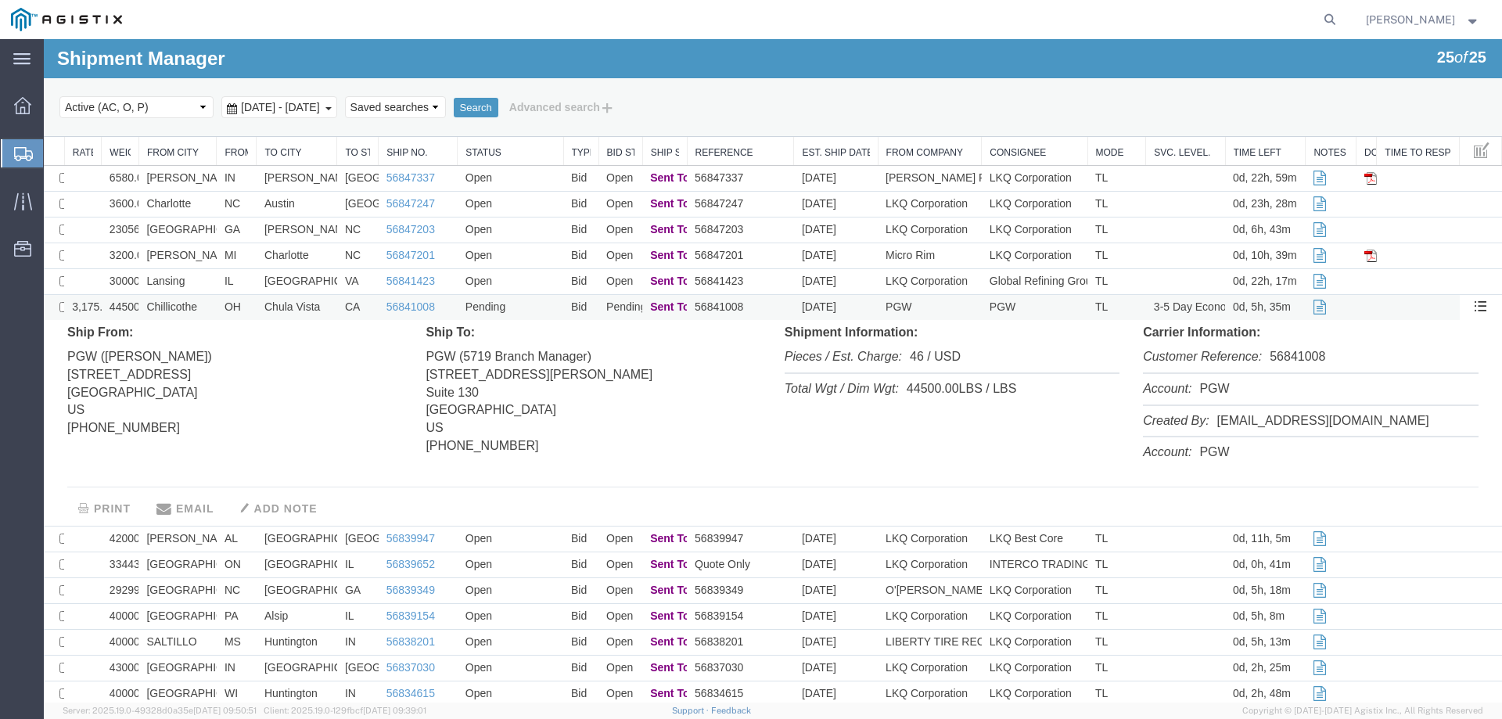
click at [534, 304] on td "Pending" at bounding box center [511, 308] width 106 height 26
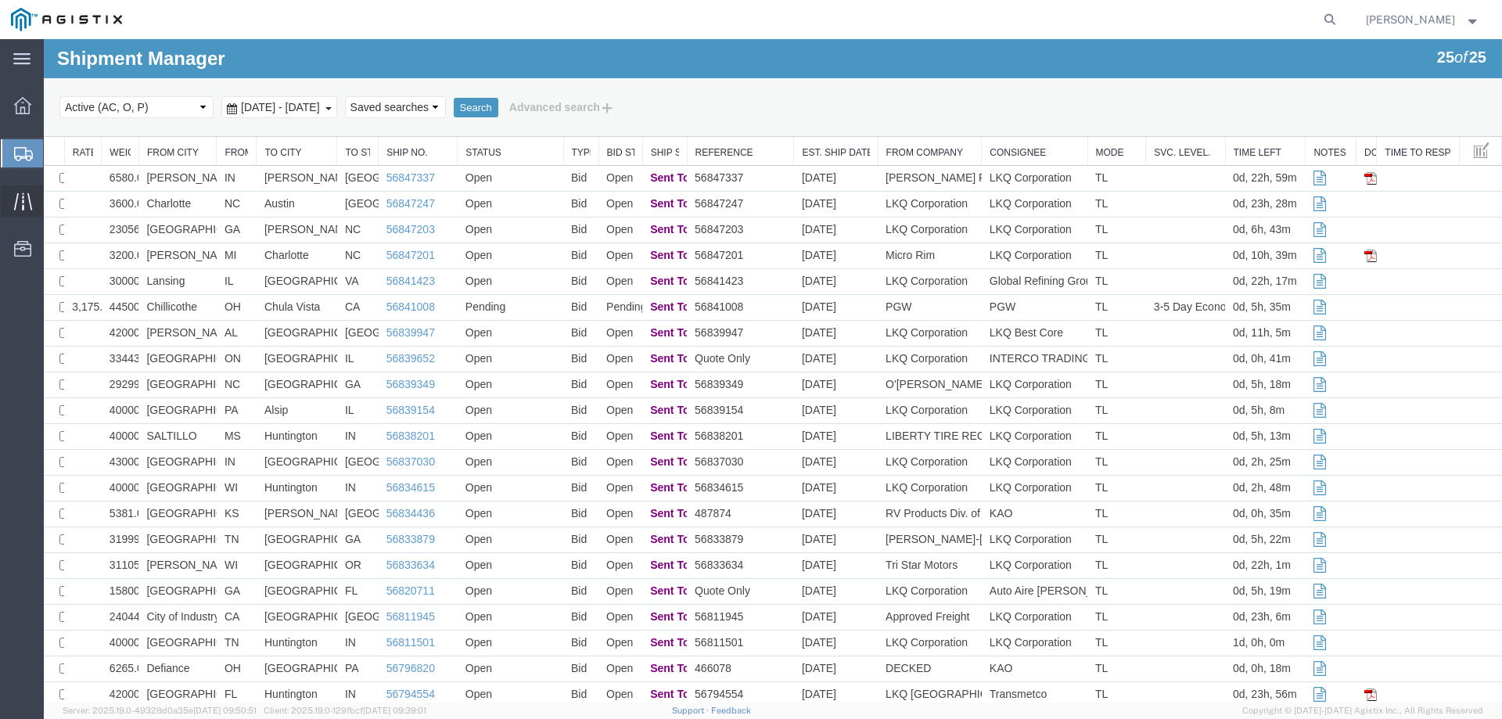
click at [13, 196] on div at bounding box center [23, 200] width 44 height 31
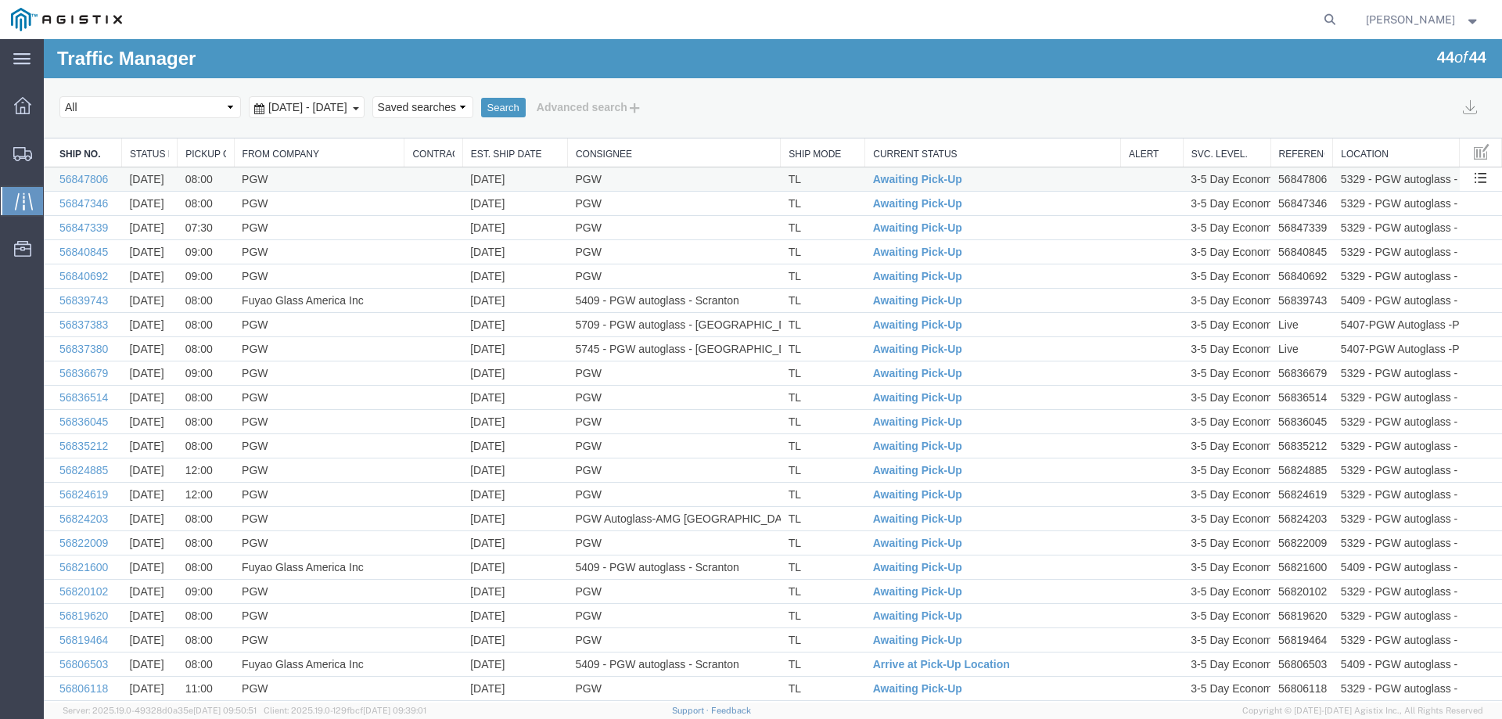
click at [655, 178] on td "PGW" at bounding box center [673, 179] width 213 height 24
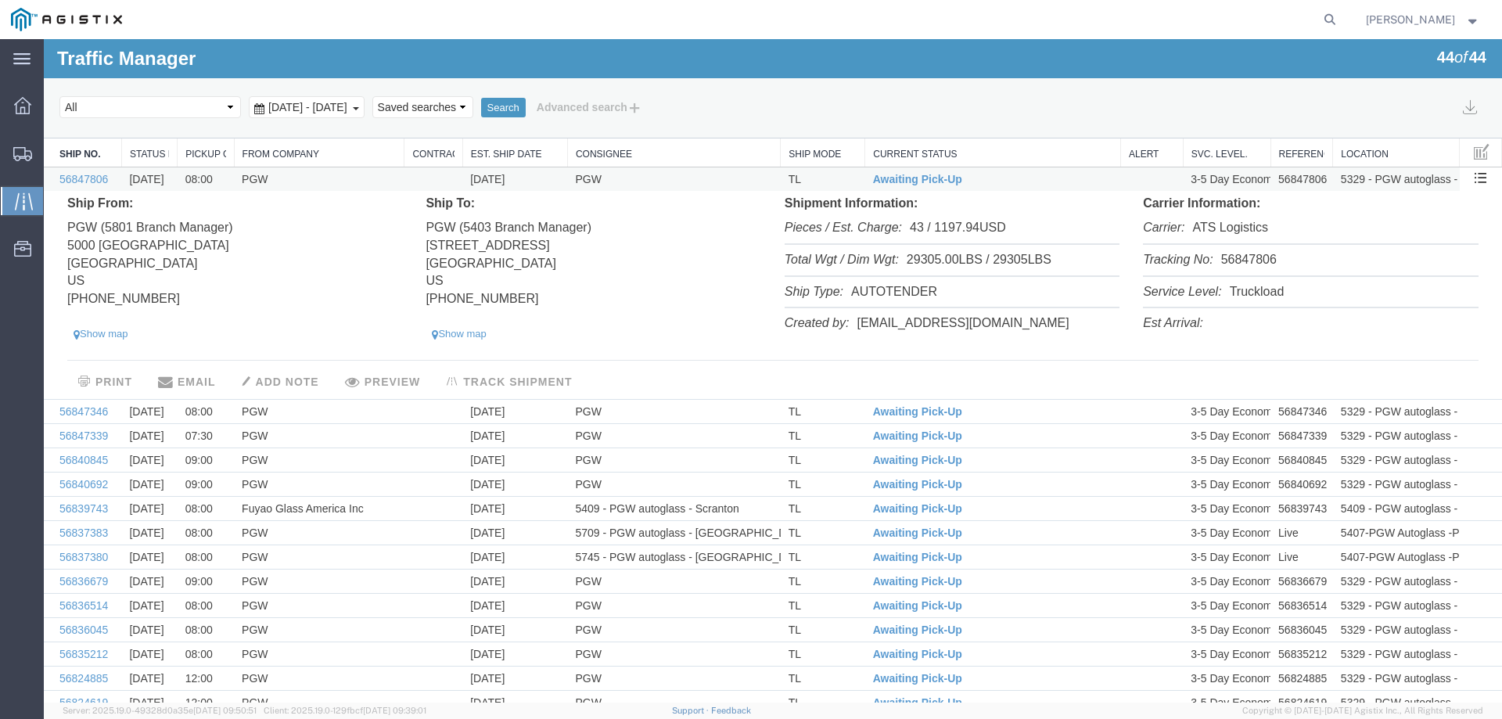
click at [655, 178] on td "PGW" at bounding box center [673, 179] width 213 height 24
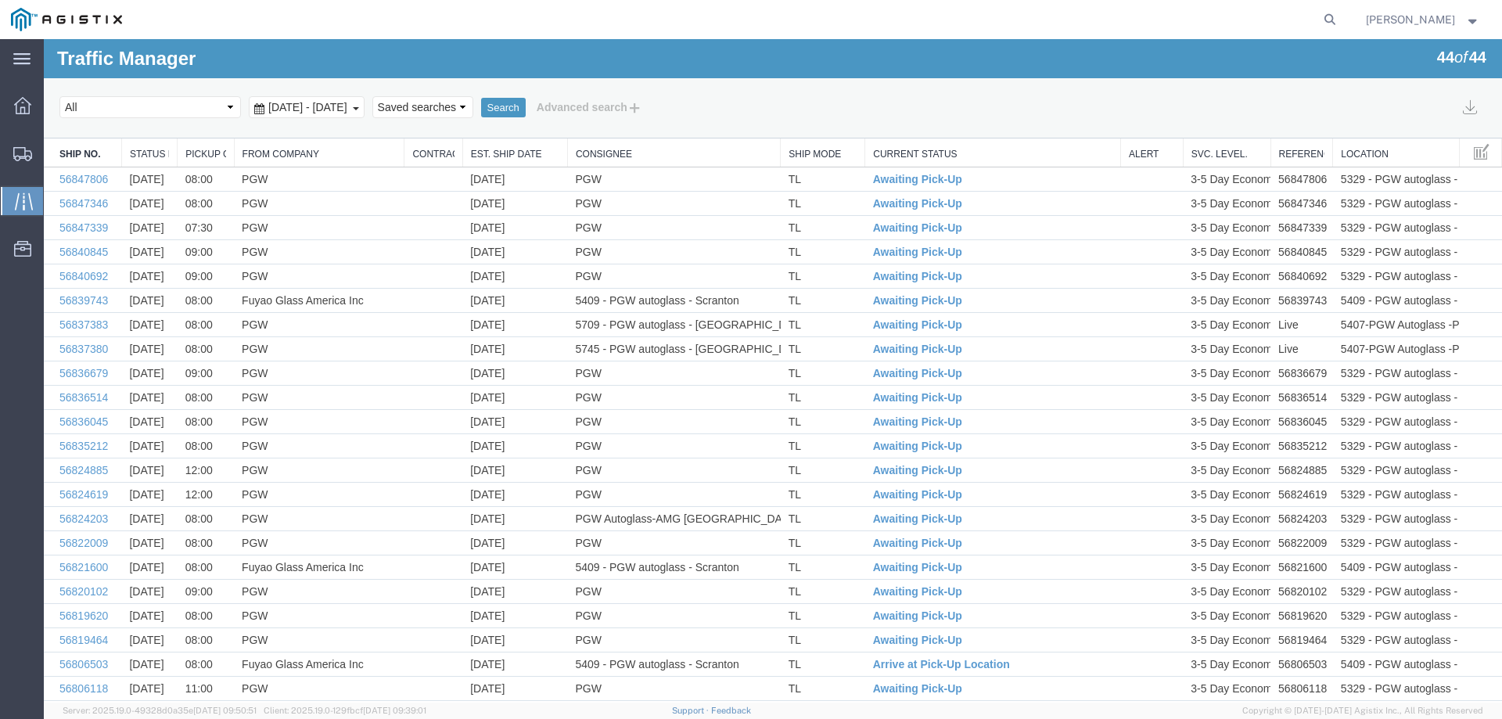
click at [492, 152] on link "Est. Ship Date" at bounding box center [515, 154] width 88 height 13
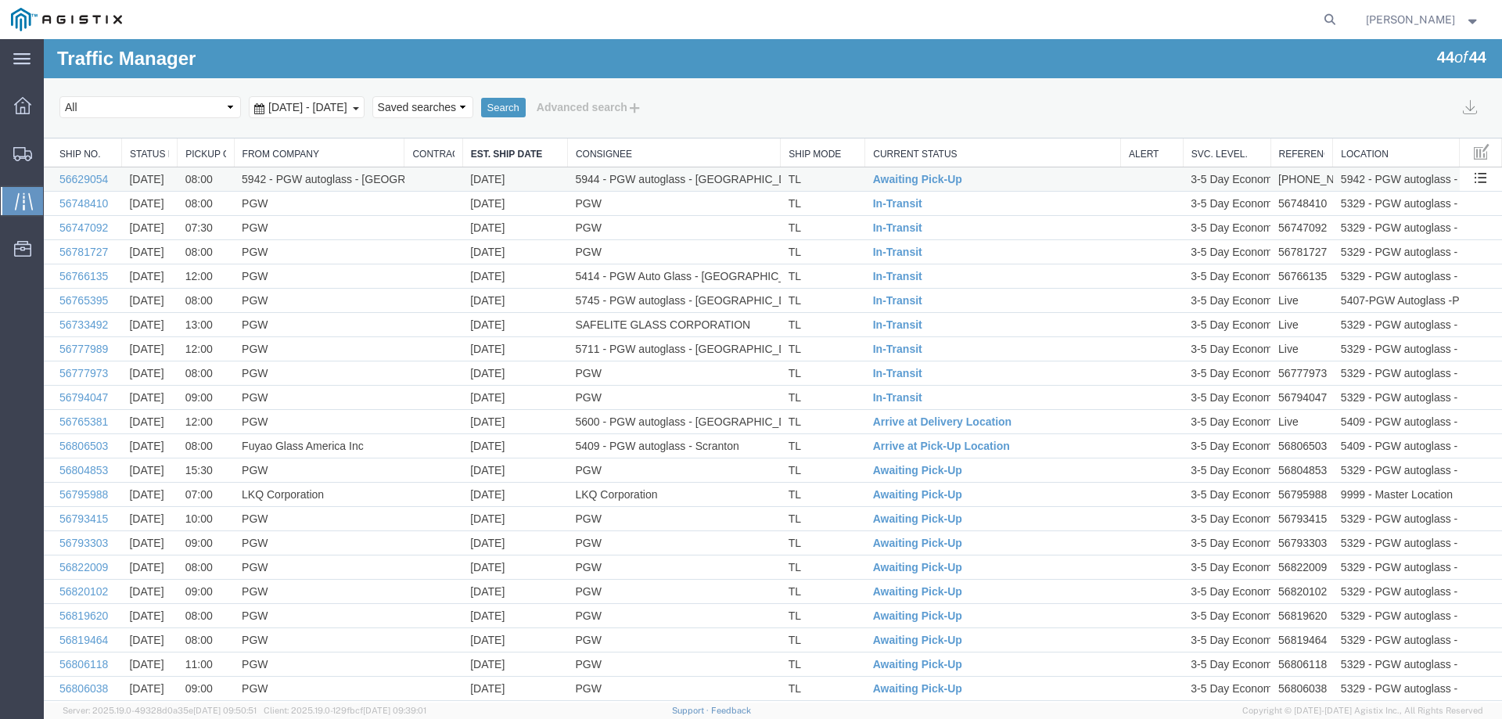
click at [825, 174] on td "TL" at bounding box center [823, 179] width 84 height 24
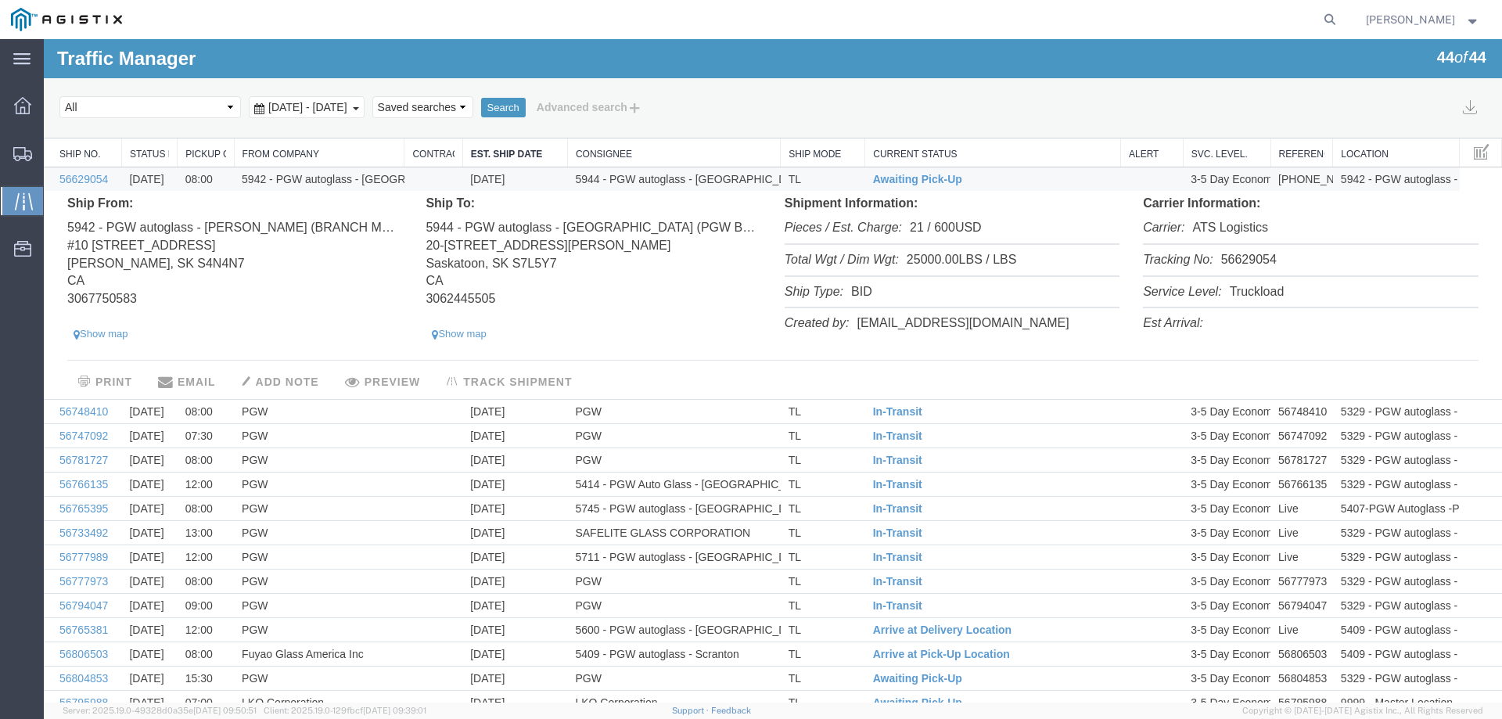
click at [1231, 261] on li "Tracking No: 56629054" at bounding box center [1310, 261] width 335 height 32
copy li "56629054"
click at [808, 182] on td "TL" at bounding box center [823, 179] width 84 height 24
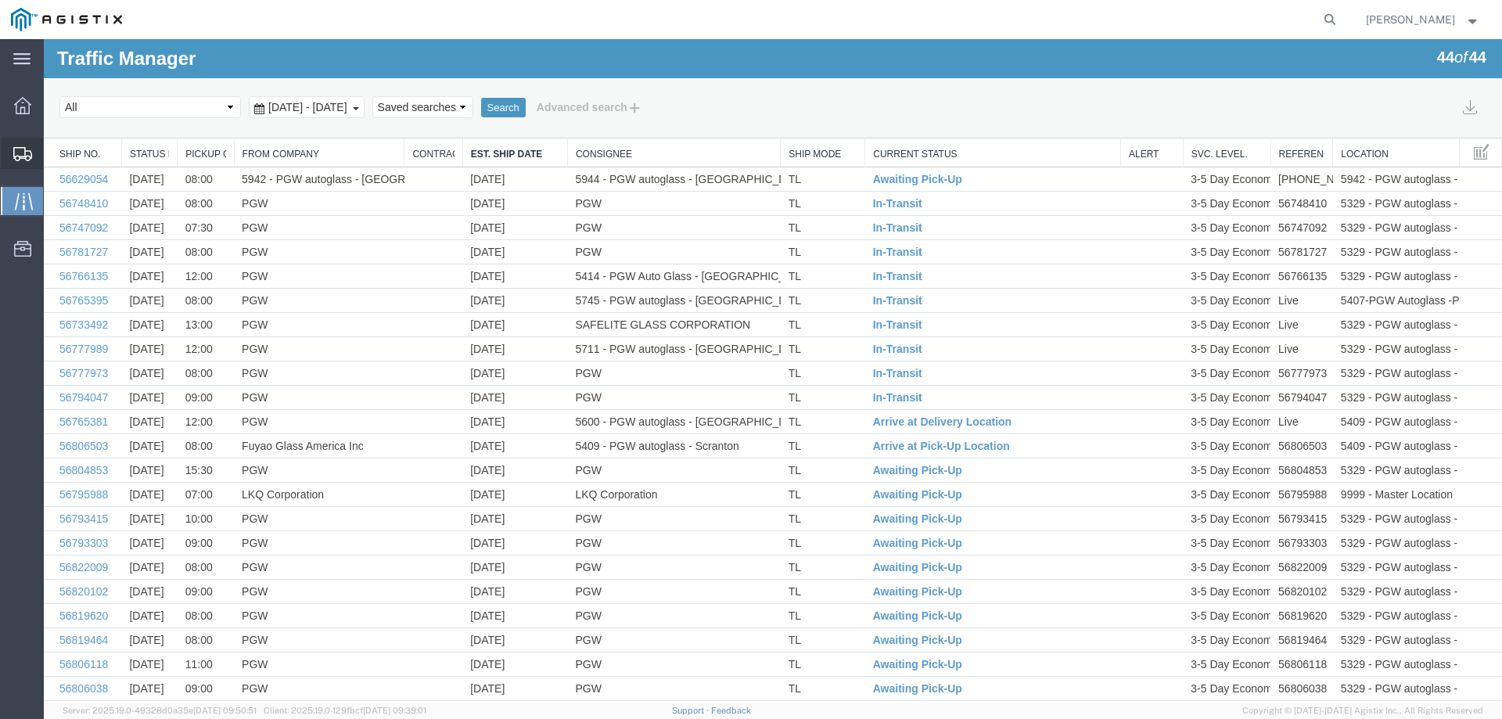
click at [24, 144] on div at bounding box center [23, 153] width 44 height 31
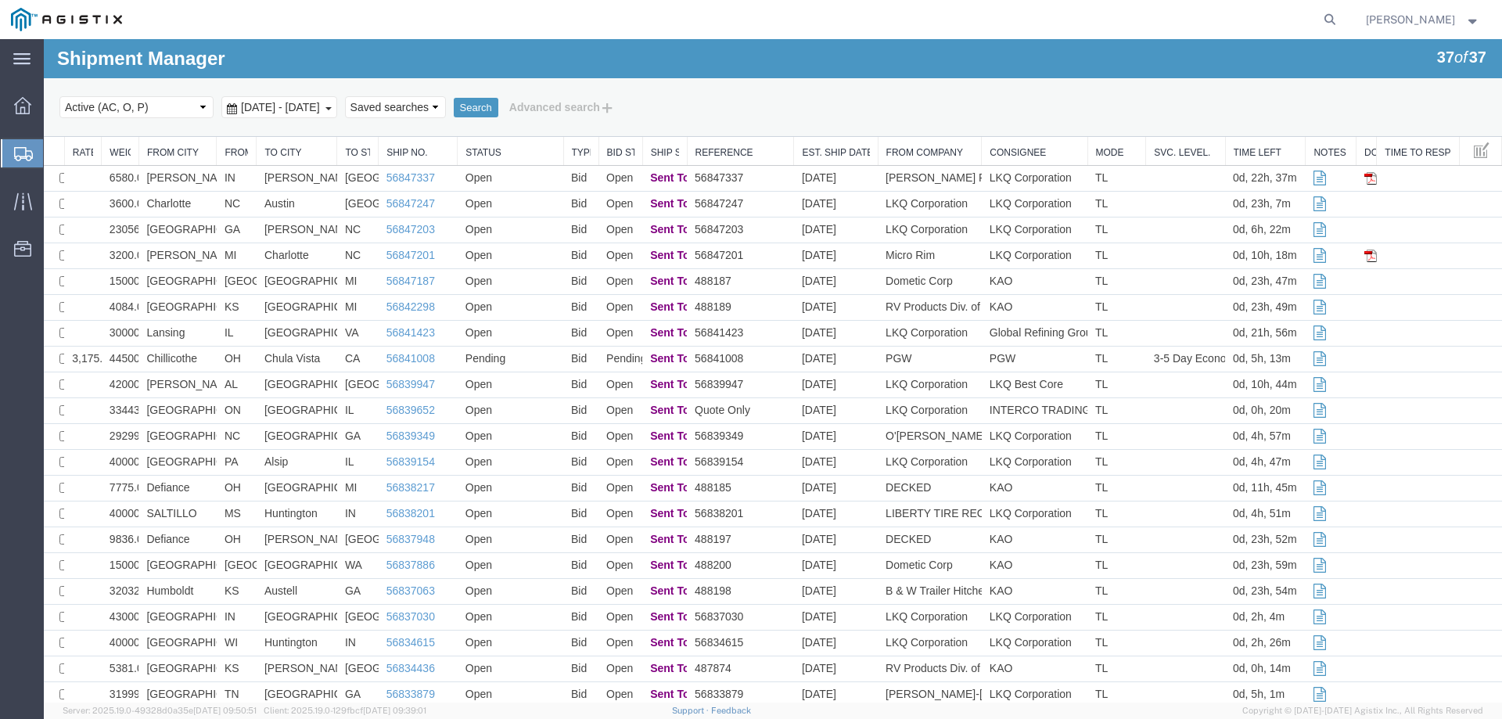
click at [25, 144] on div at bounding box center [23, 153] width 44 height 28
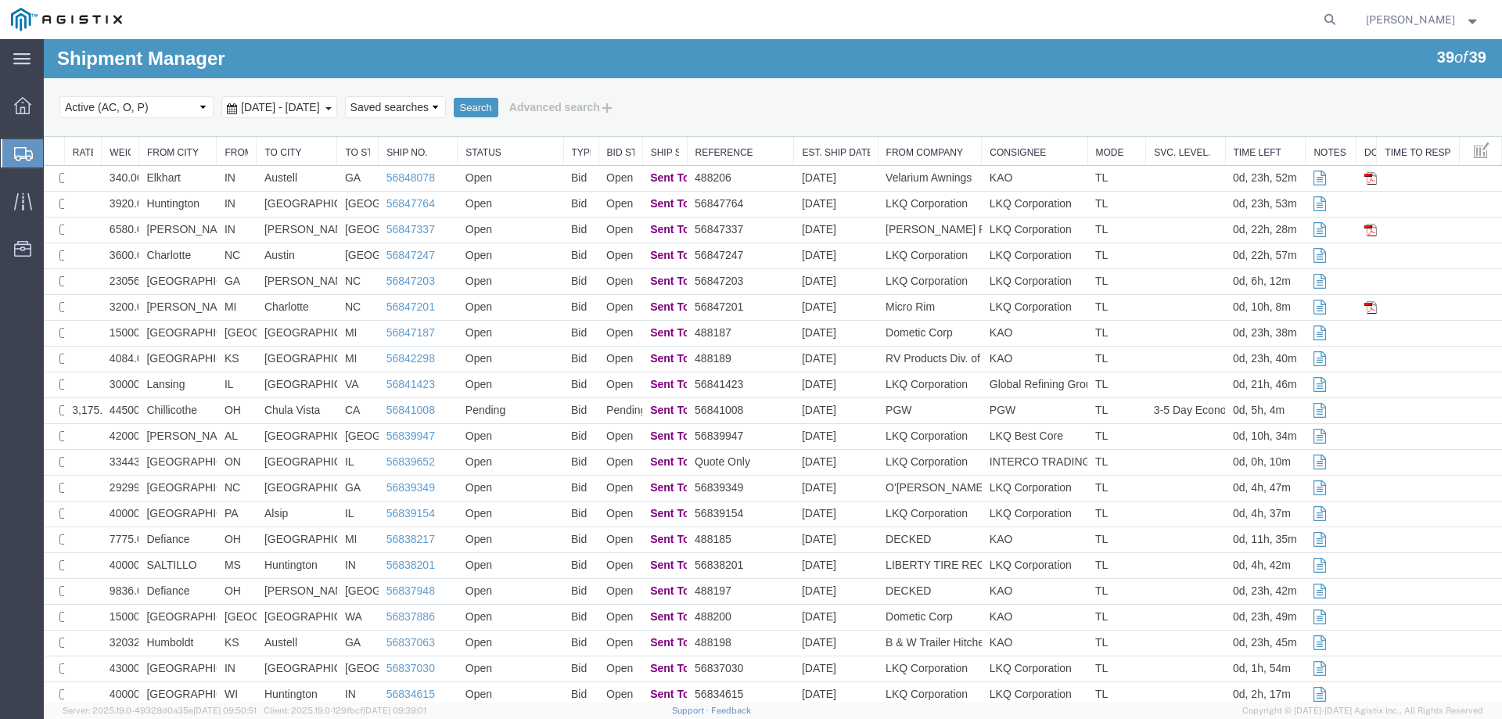
click at [16, 149] on icon at bounding box center [23, 154] width 19 height 14
click at [210, 200] on td "Huntington" at bounding box center [177, 205] width 78 height 26
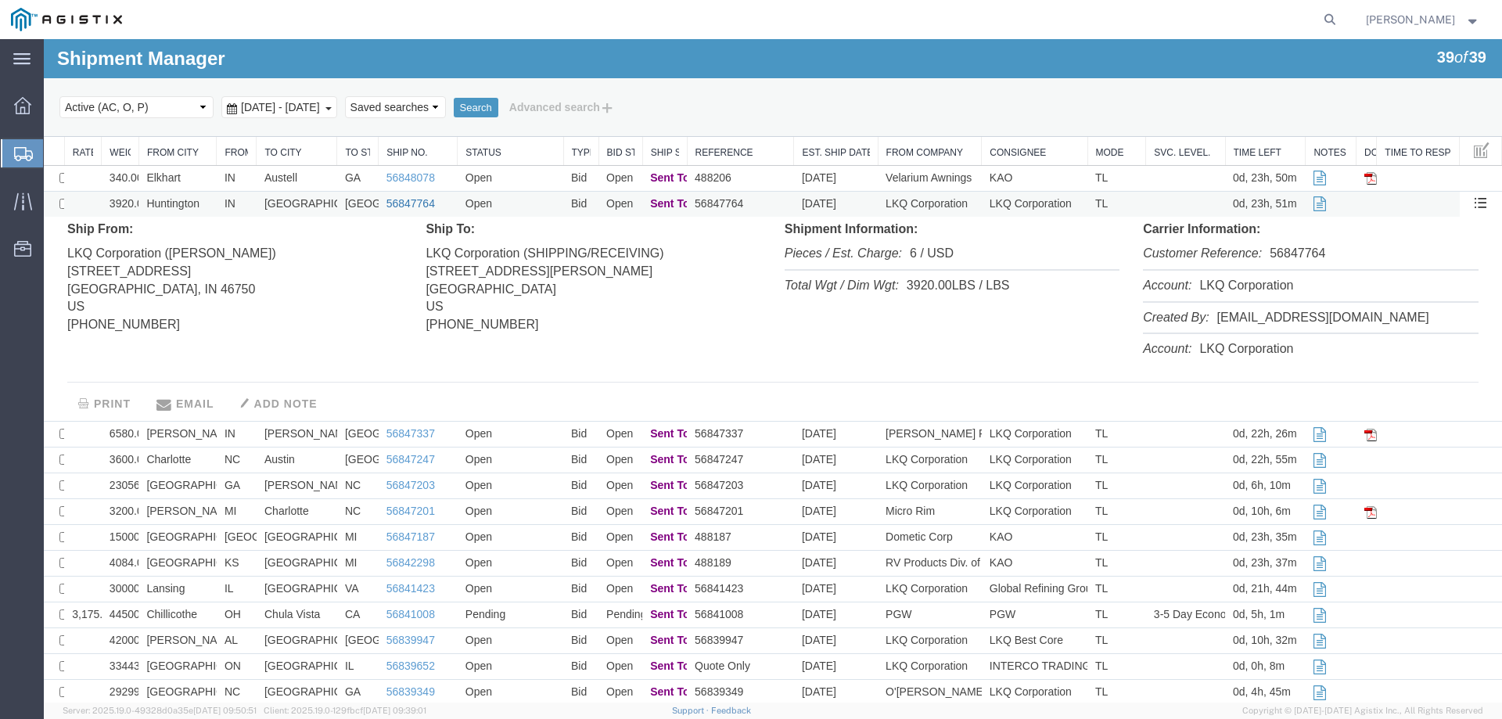
click at [397, 200] on link "56847764" at bounding box center [410, 203] width 49 height 13
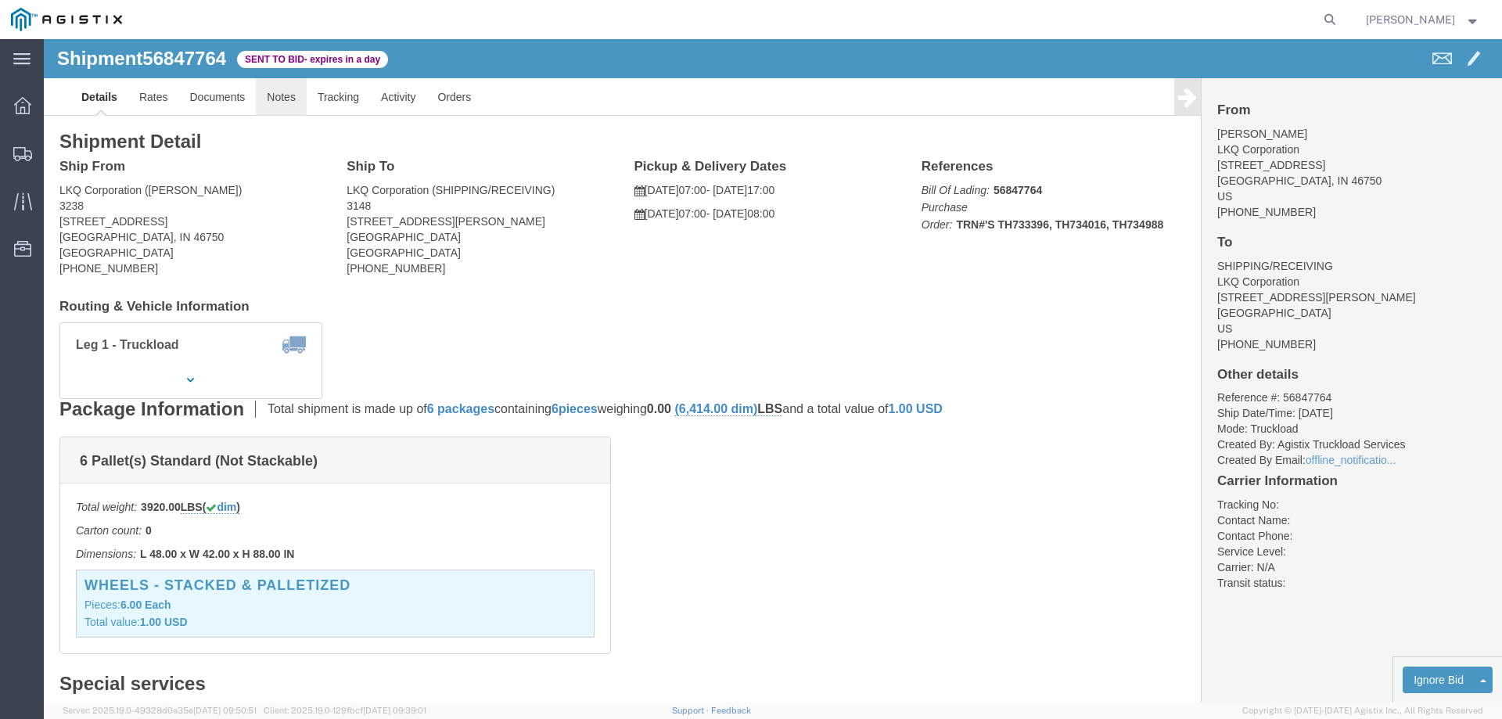
click link "Notes"
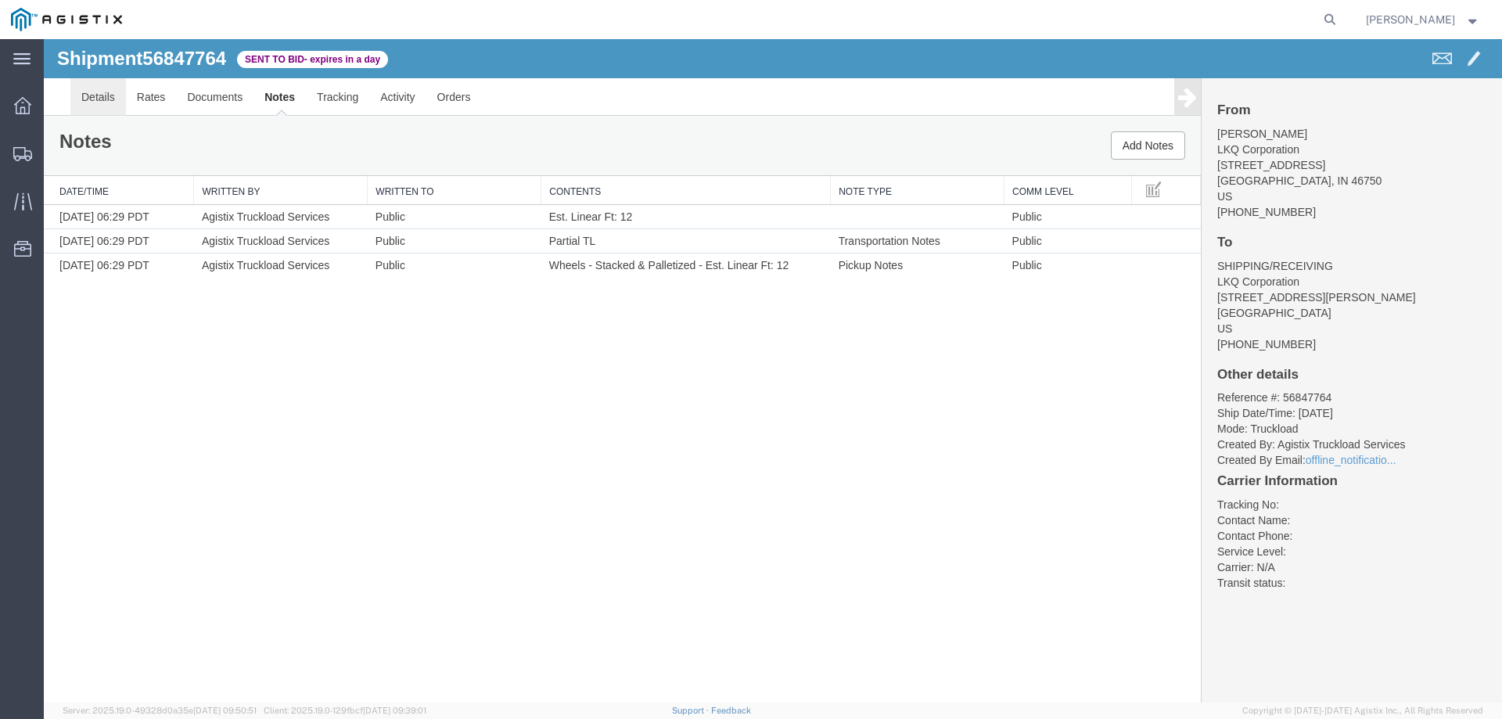
click at [114, 90] on link "Details" at bounding box center [98, 97] width 56 height 38
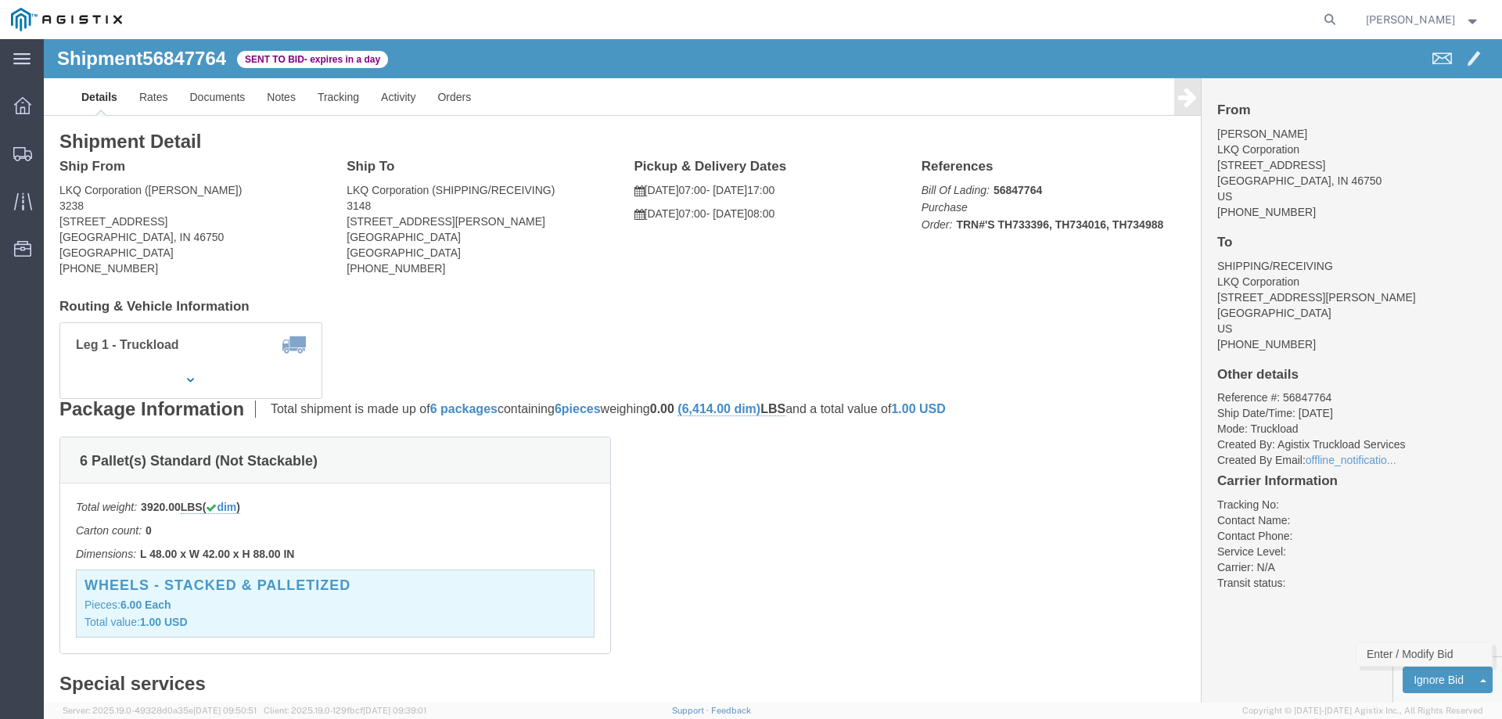
click link "Enter / Modify Bid"
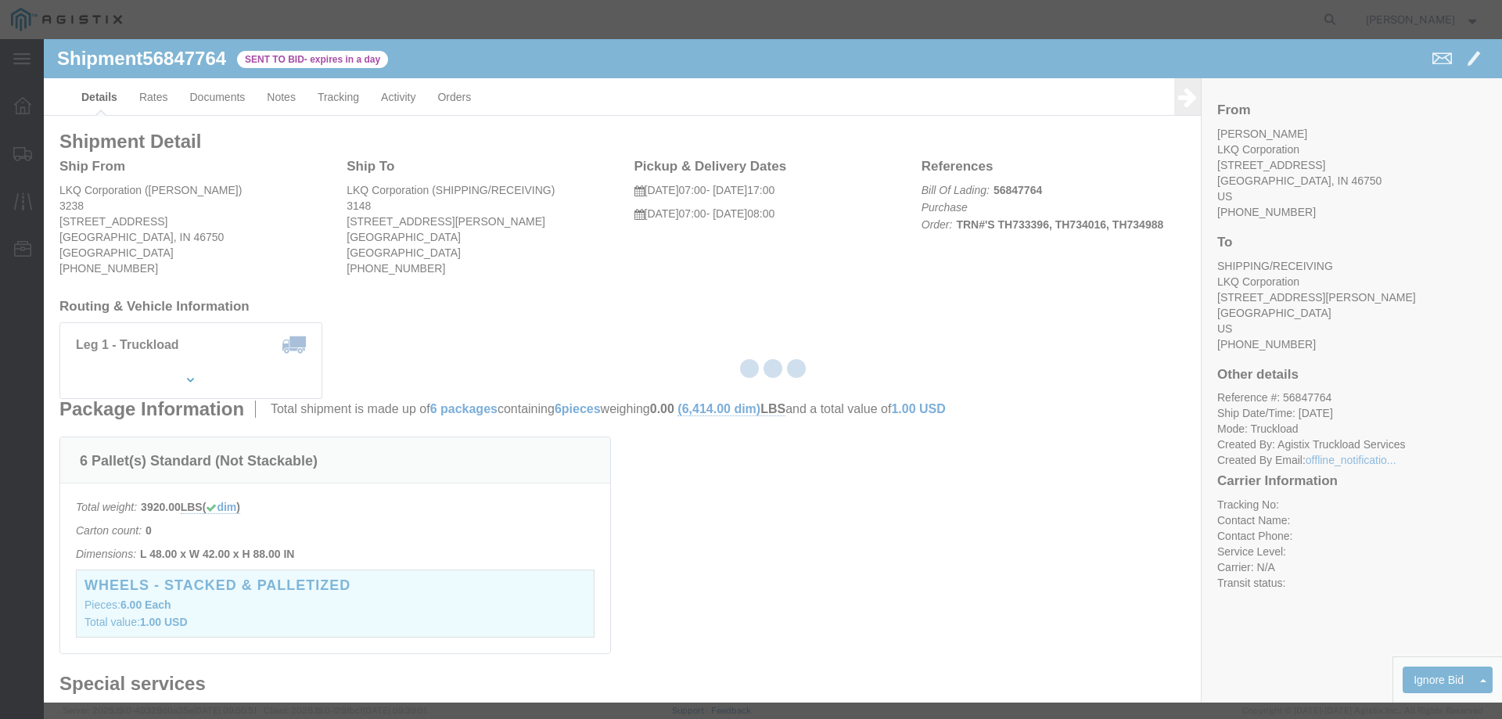
select select "146"
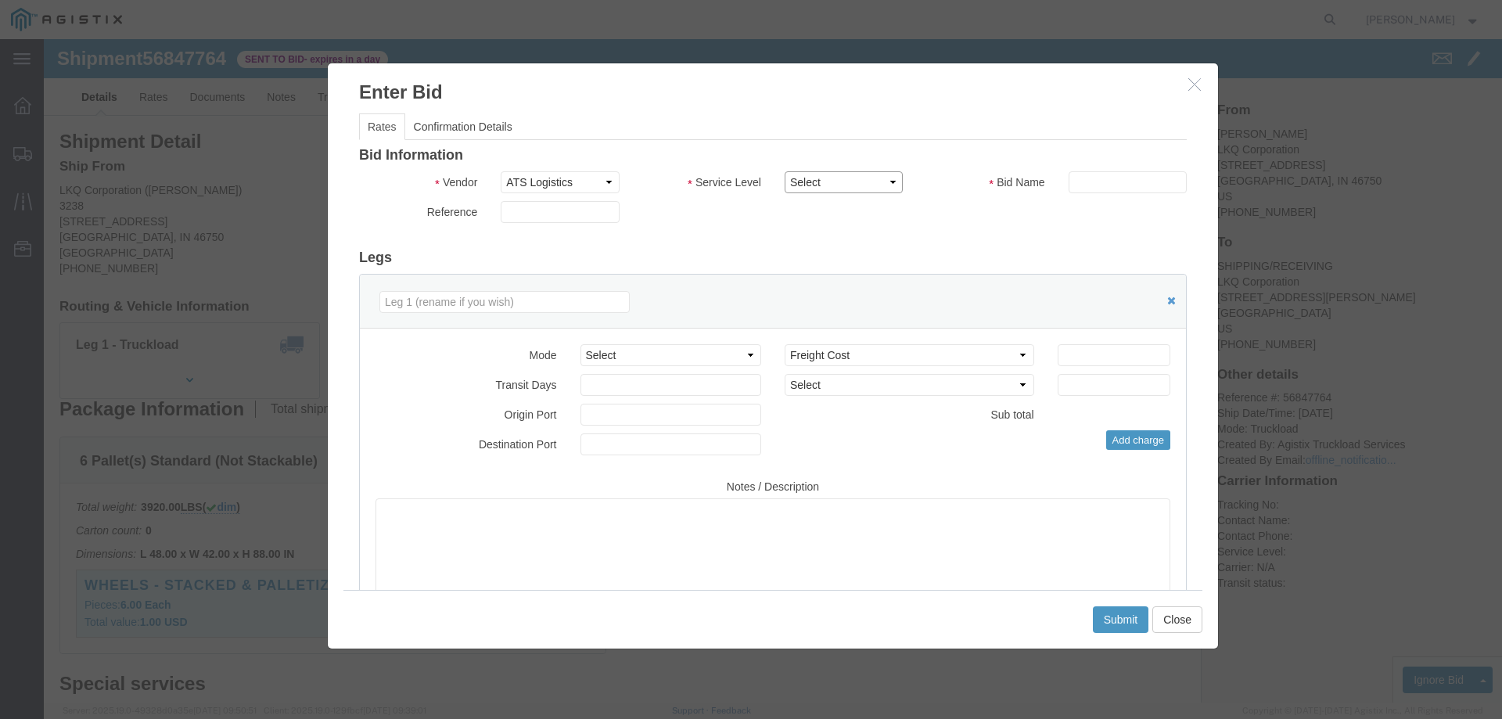
click select "Select CONESTOGA DFRM/STEP Economy TL Flatbed Intermodal LTL Standard Next Day …"
select select "25032"
click select "Select CONESTOGA DFRM/STEP Economy TL Flatbed Intermodal LTL Standard Next Day …"
click input "text"
type input "ats"
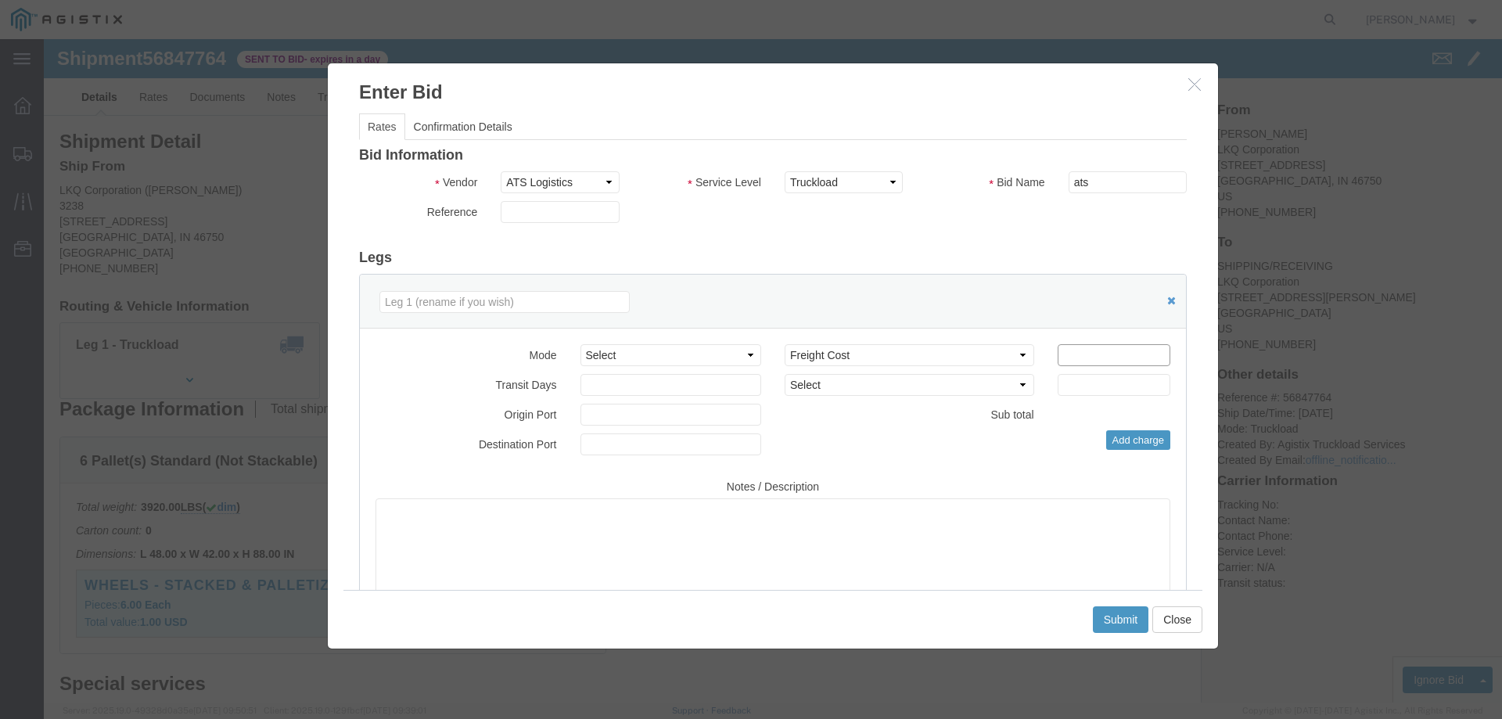
click input "number"
type input "1385"
click button "Submit"
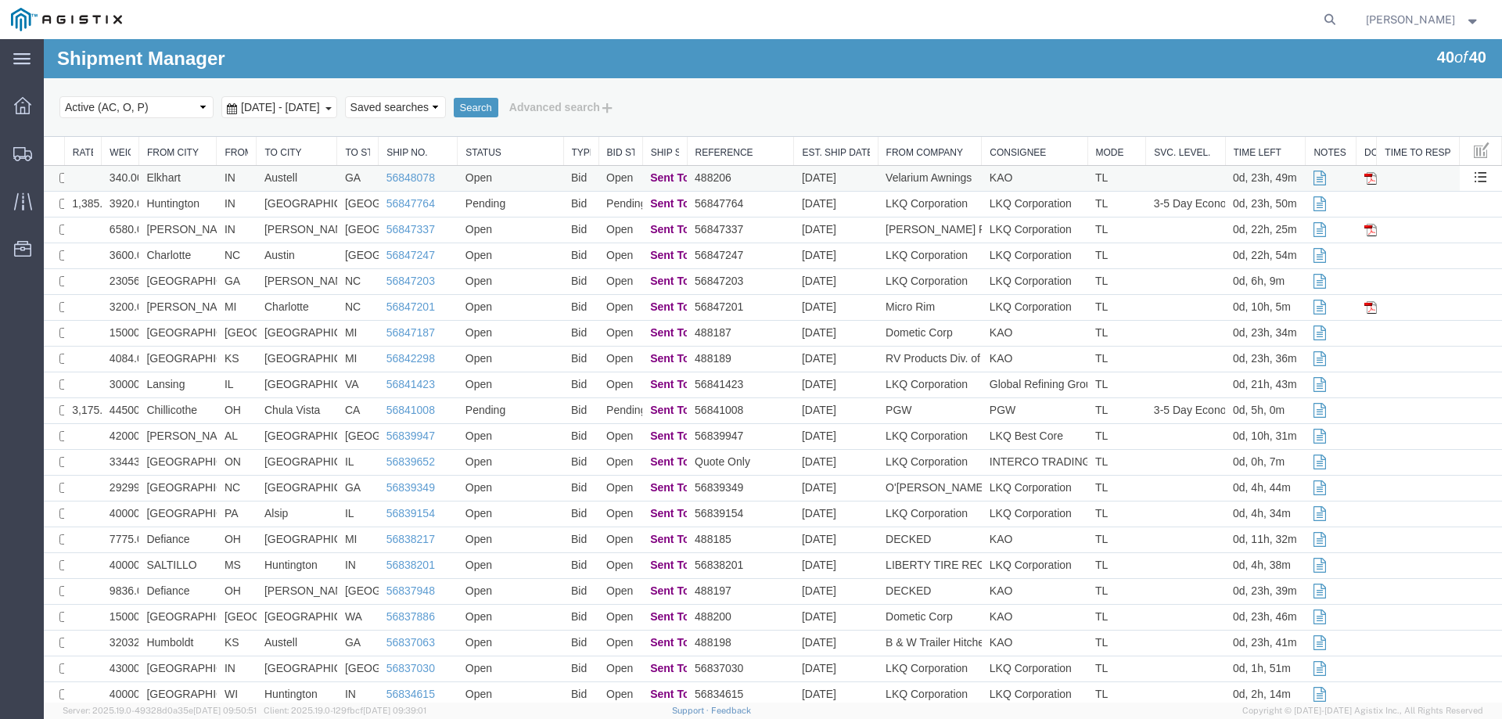
click at [206, 178] on td "Elkhart" at bounding box center [177, 179] width 78 height 26
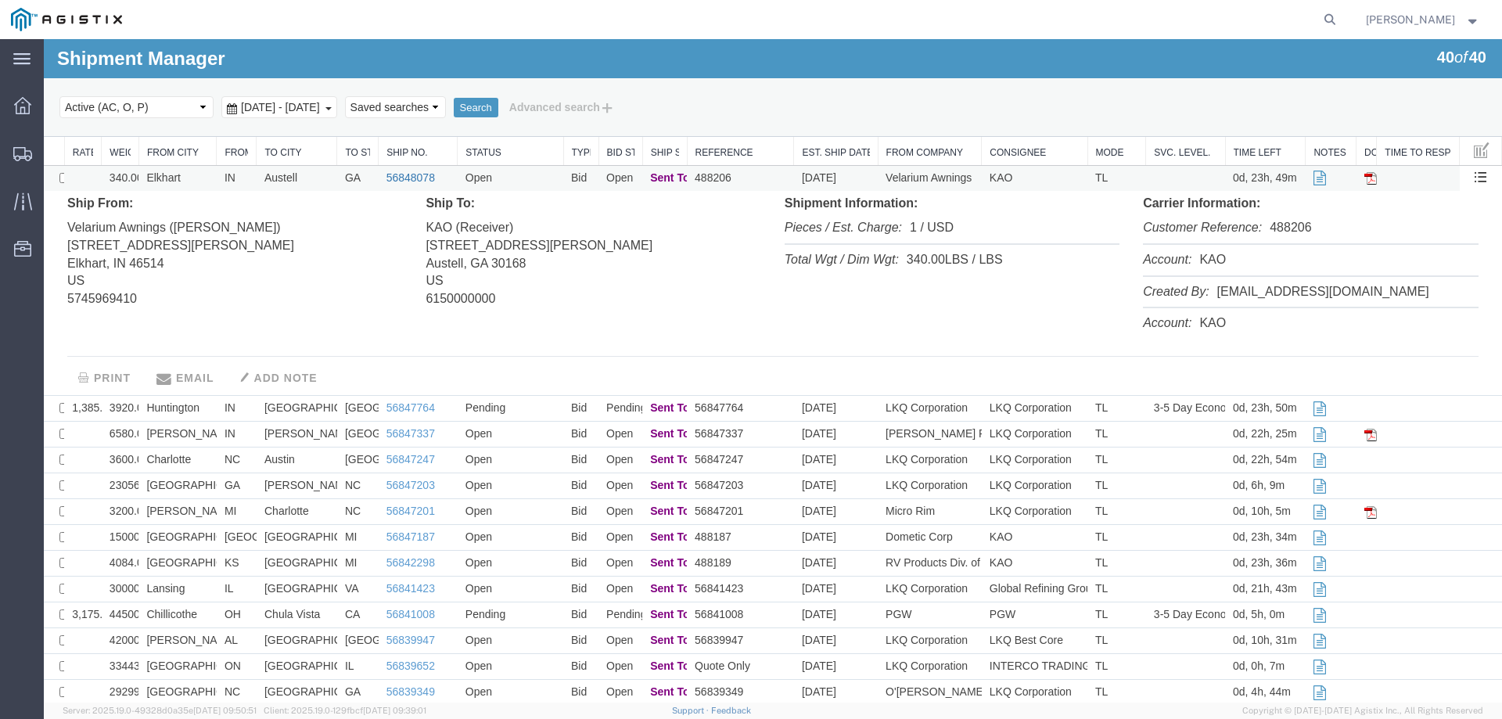
click at [415, 176] on link "56848078" at bounding box center [410, 177] width 49 height 13
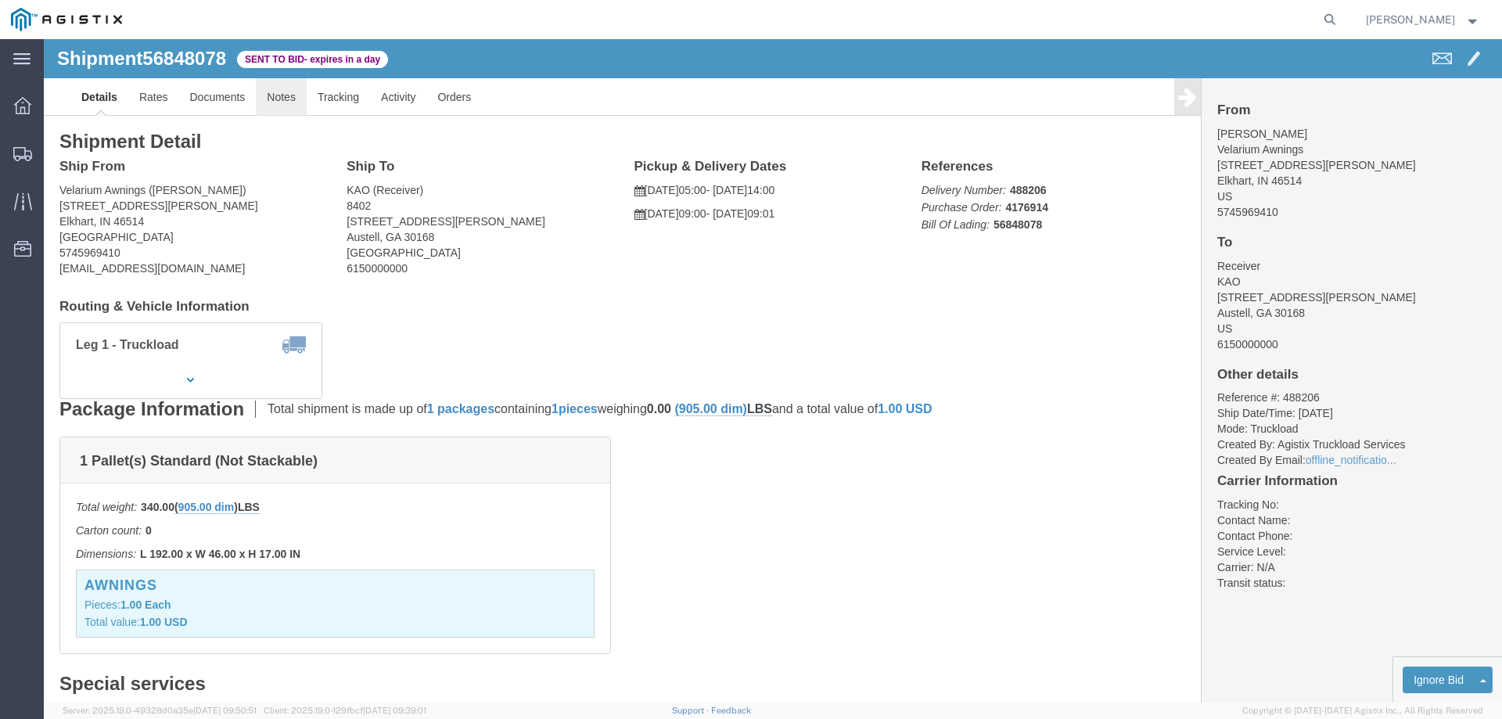
click link "Notes"
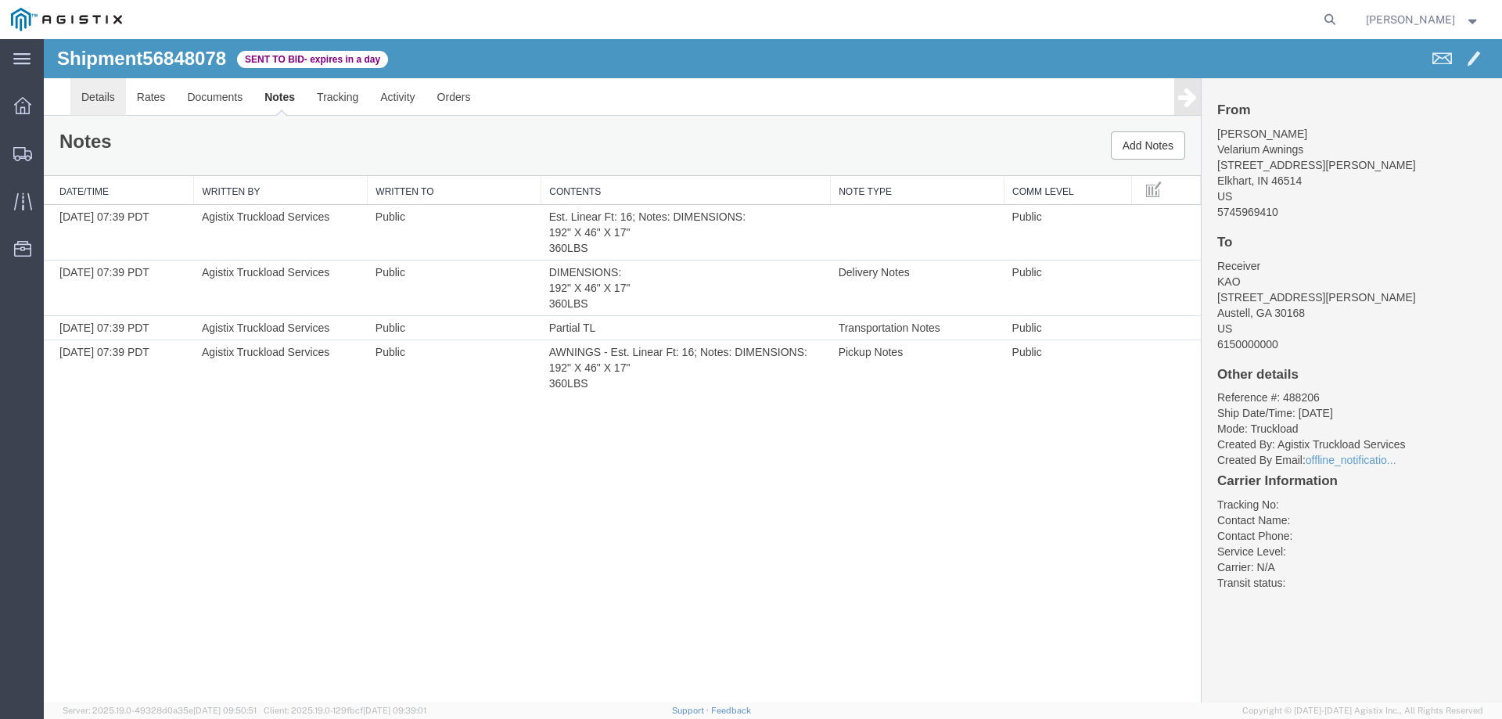
click at [98, 98] on link "Details" at bounding box center [98, 97] width 56 height 38
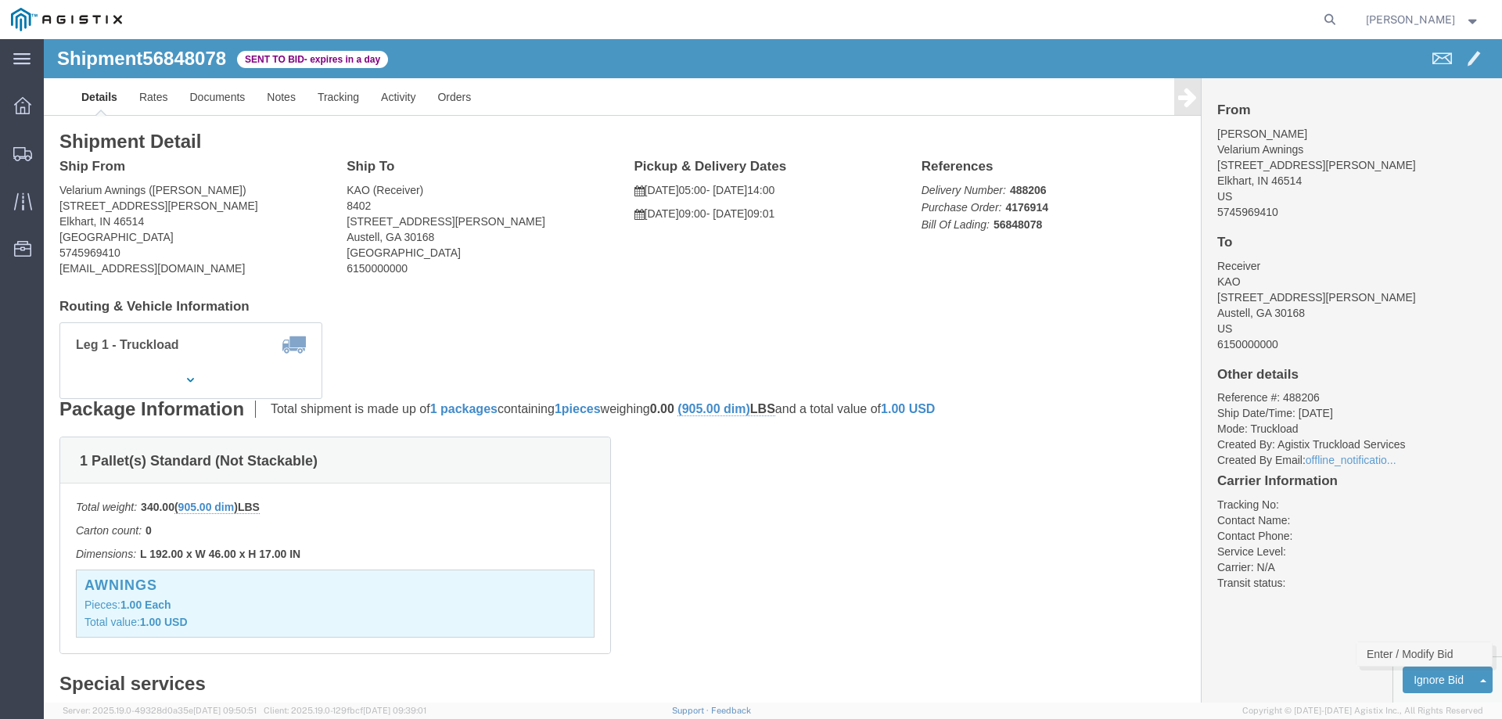
click link "Enter / Modify Bid"
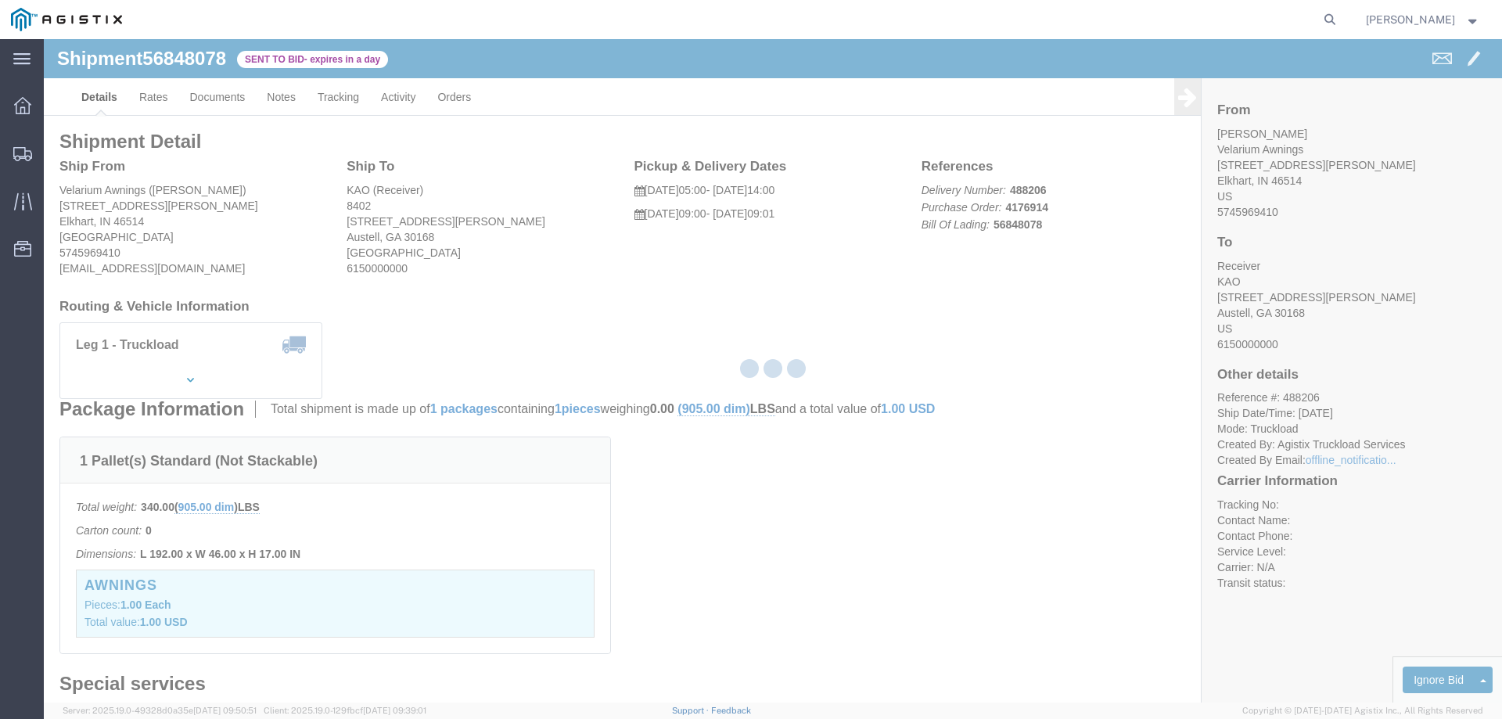
select select "146"
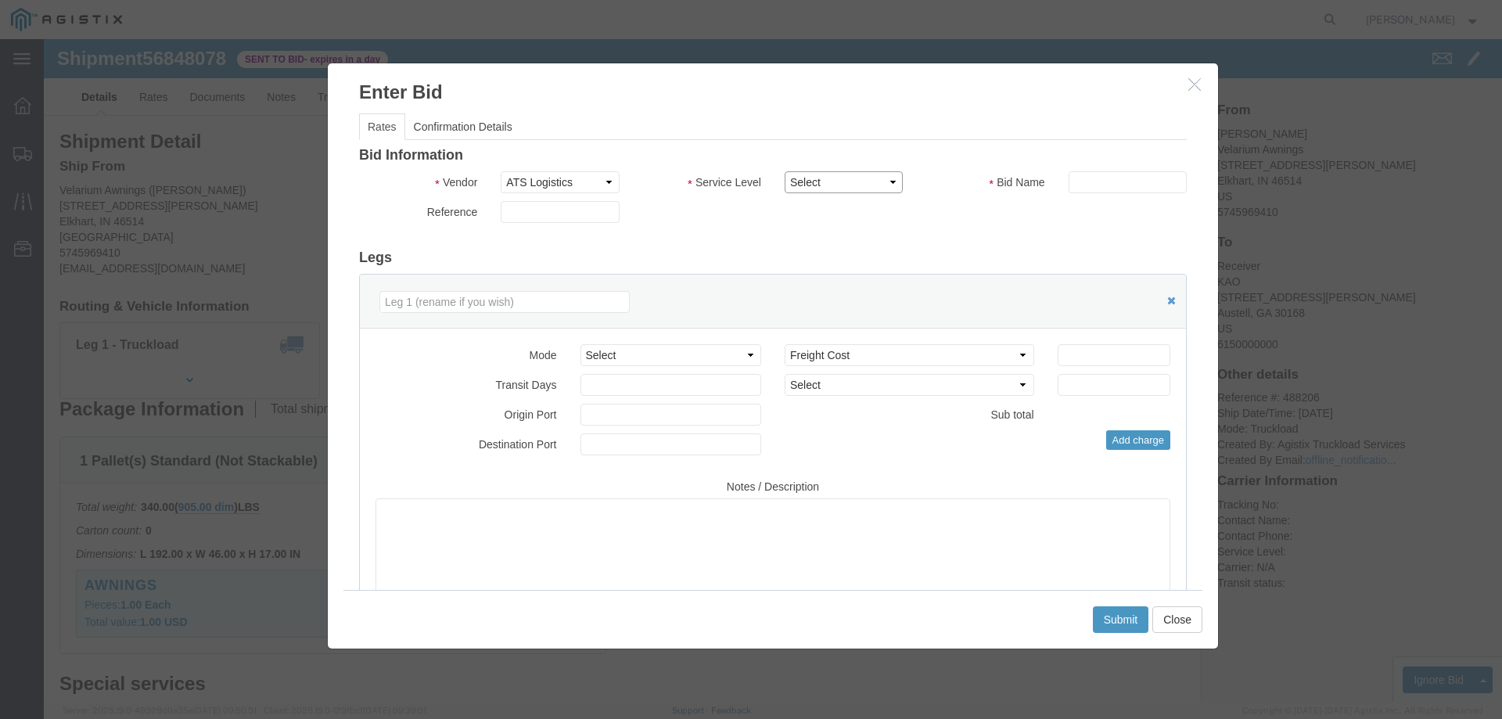
drag, startPoint x: 814, startPoint y: 139, endPoint x: 819, endPoint y: 149, distance: 11.2
click select "Select CONESTOGA DFRM/STEP Economy TL Flatbed Intermodal LTL Standard Next Day …"
select select "25032"
click select "Select CONESTOGA DFRM/STEP Economy TL Flatbed Intermodal LTL Standard Next Day …"
click input "text"
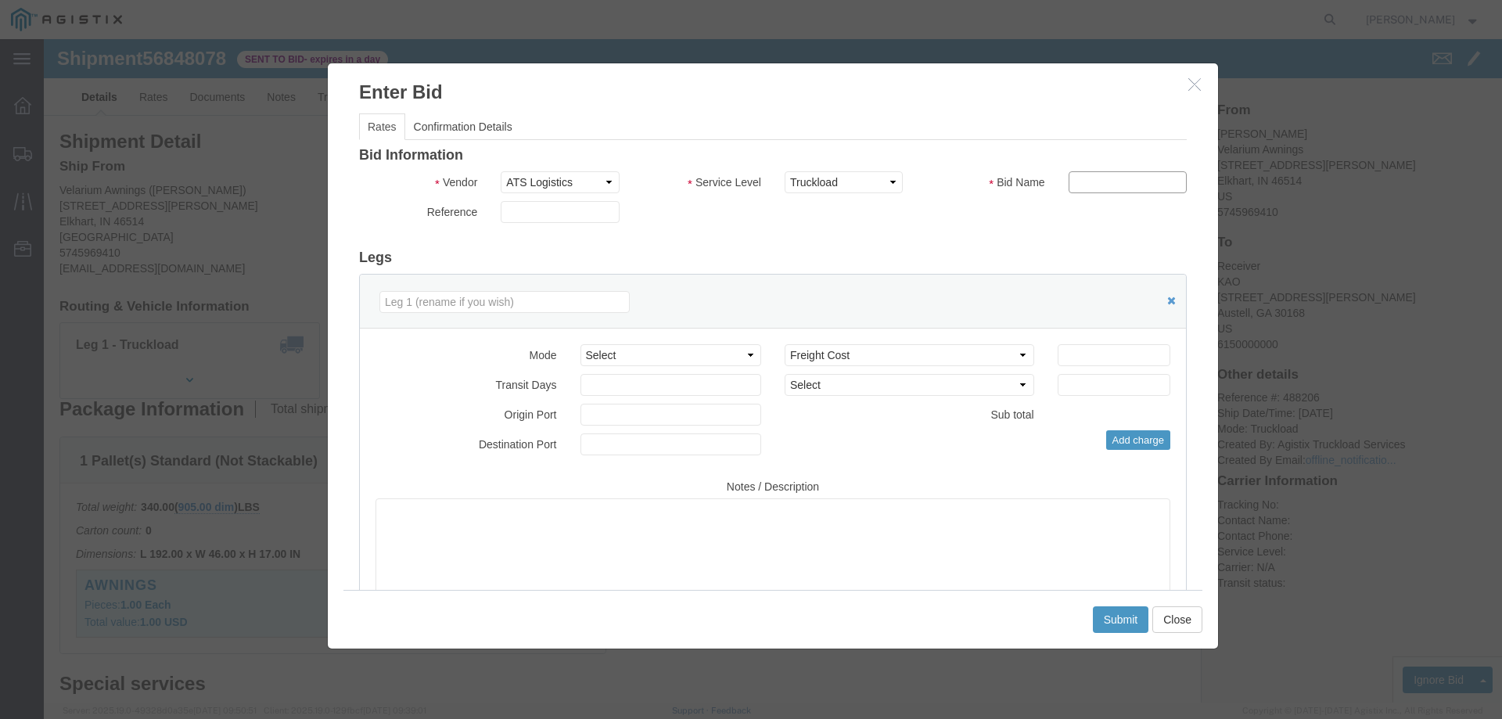
type input "ats"
click input "number"
type input "985"
click button "Submit"
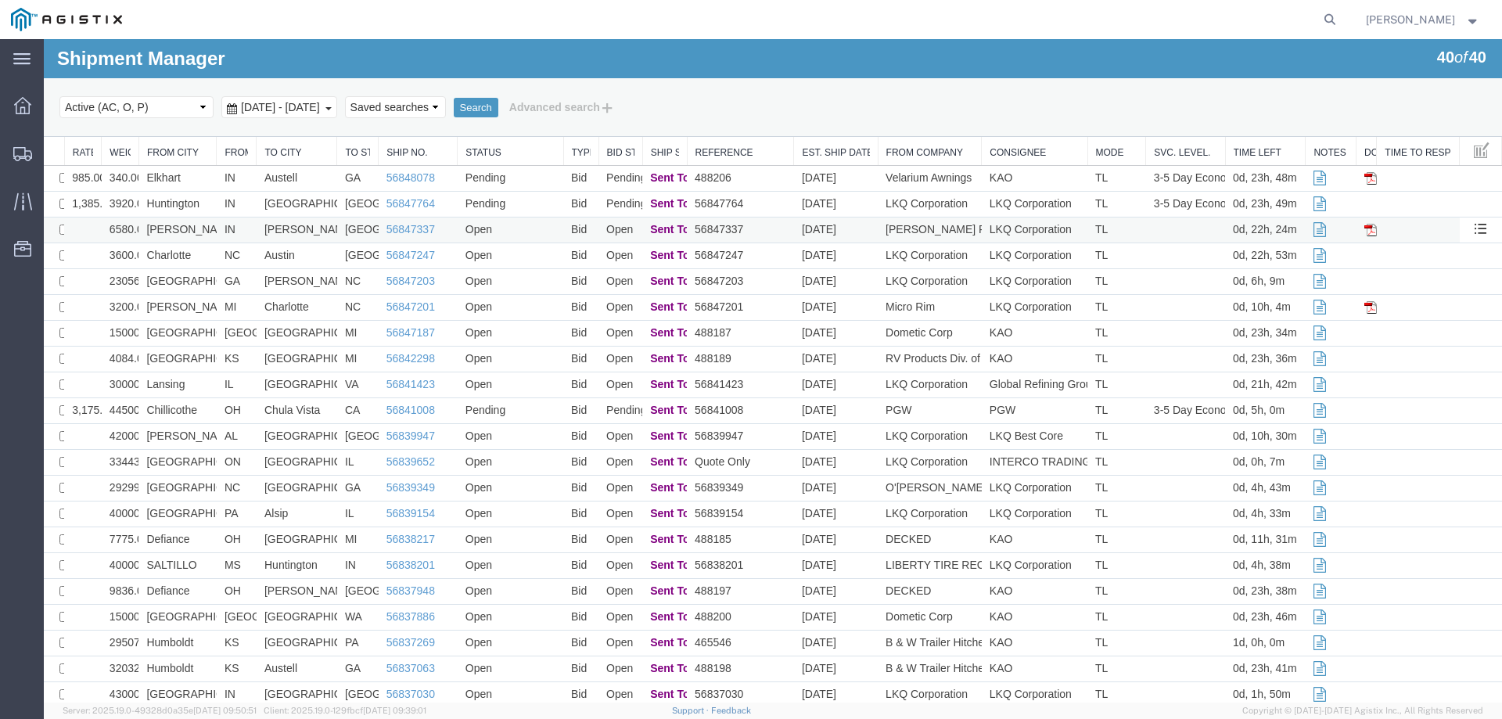
click at [210, 225] on td "[PERSON_NAME]" at bounding box center [177, 230] width 78 height 26
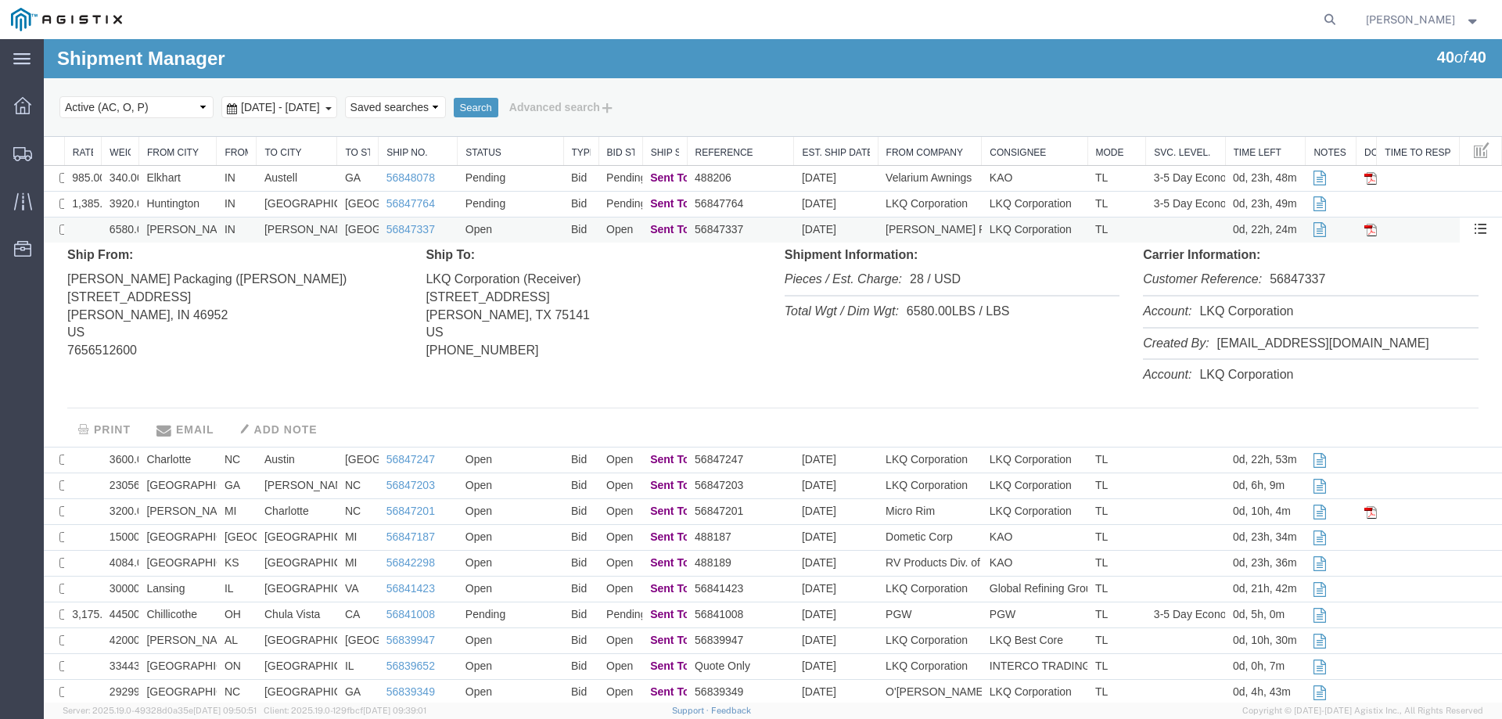
click at [210, 225] on td "[PERSON_NAME]" at bounding box center [177, 230] width 78 height 26
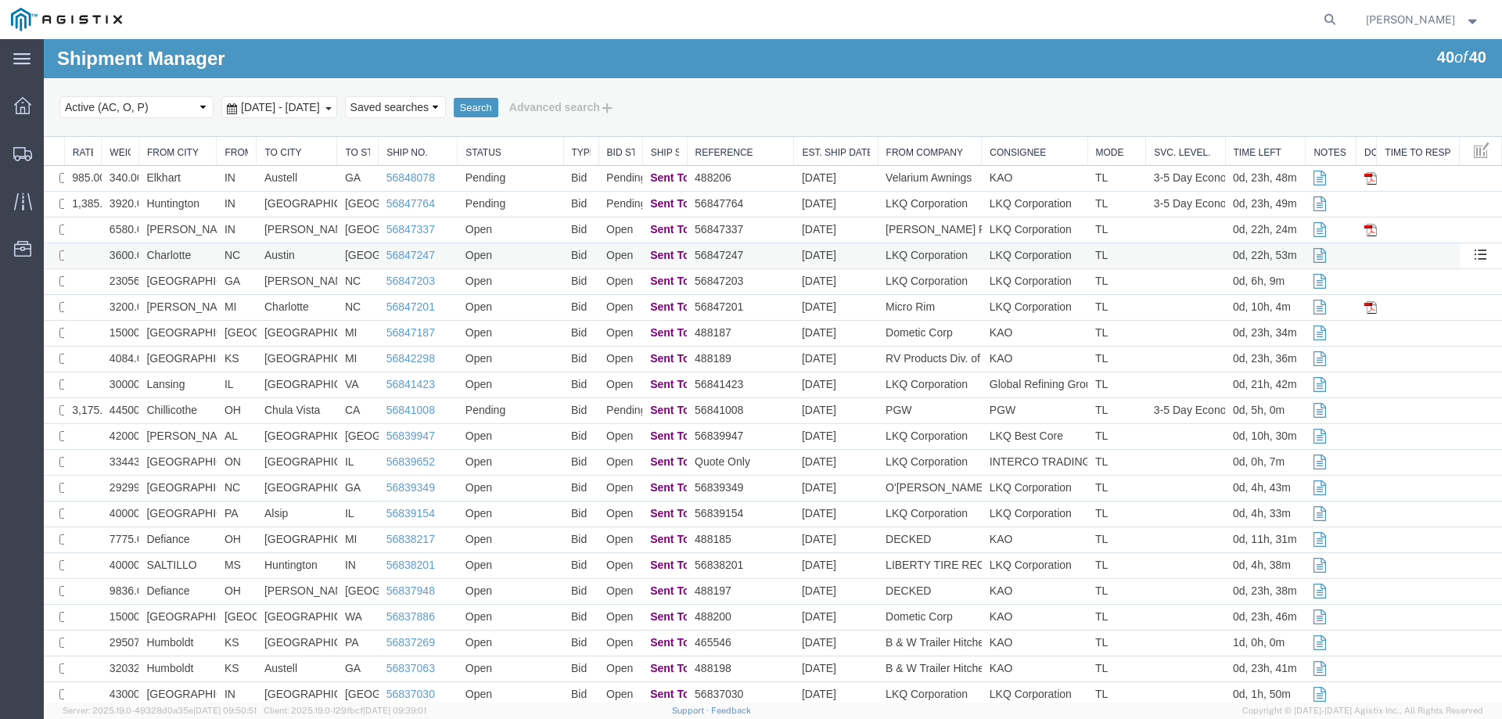
click at [206, 260] on td "Charlotte" at bounding box center [177, 256] width 78 height 26
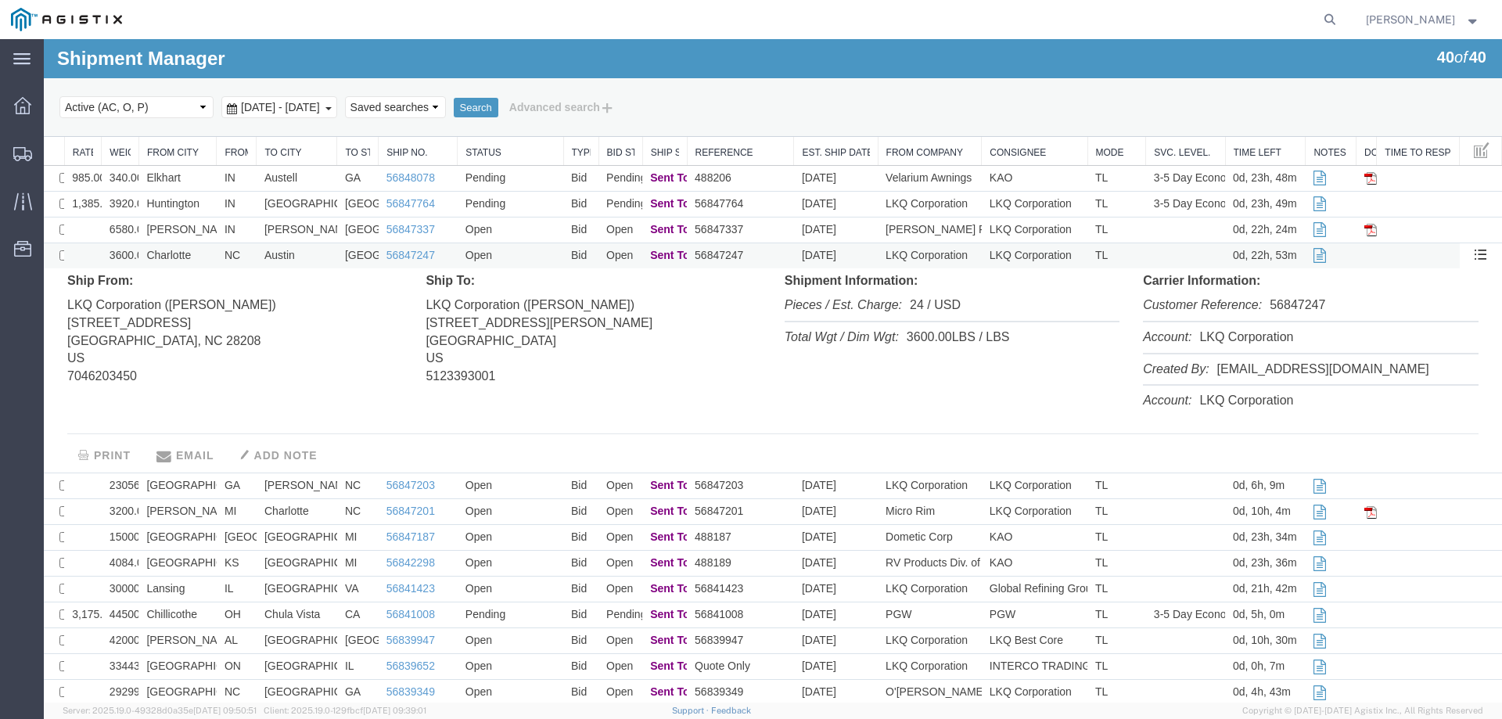
click at [206, 260] on td "Charlotte" at bounding box center [177, 256] width 78 height 26
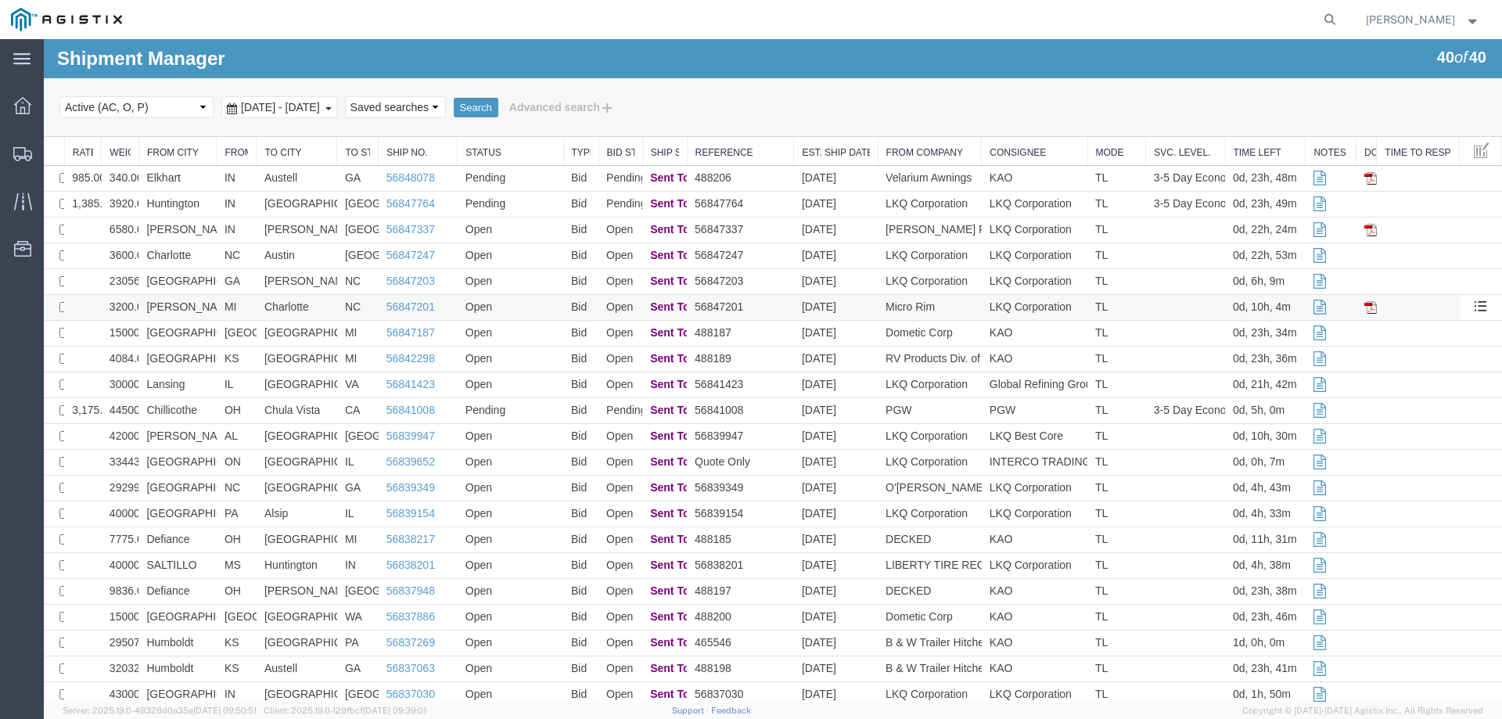
click at [204, 302] on td "[PERSON_NAME]" at bounding box center [177, 308] width 78 height 26
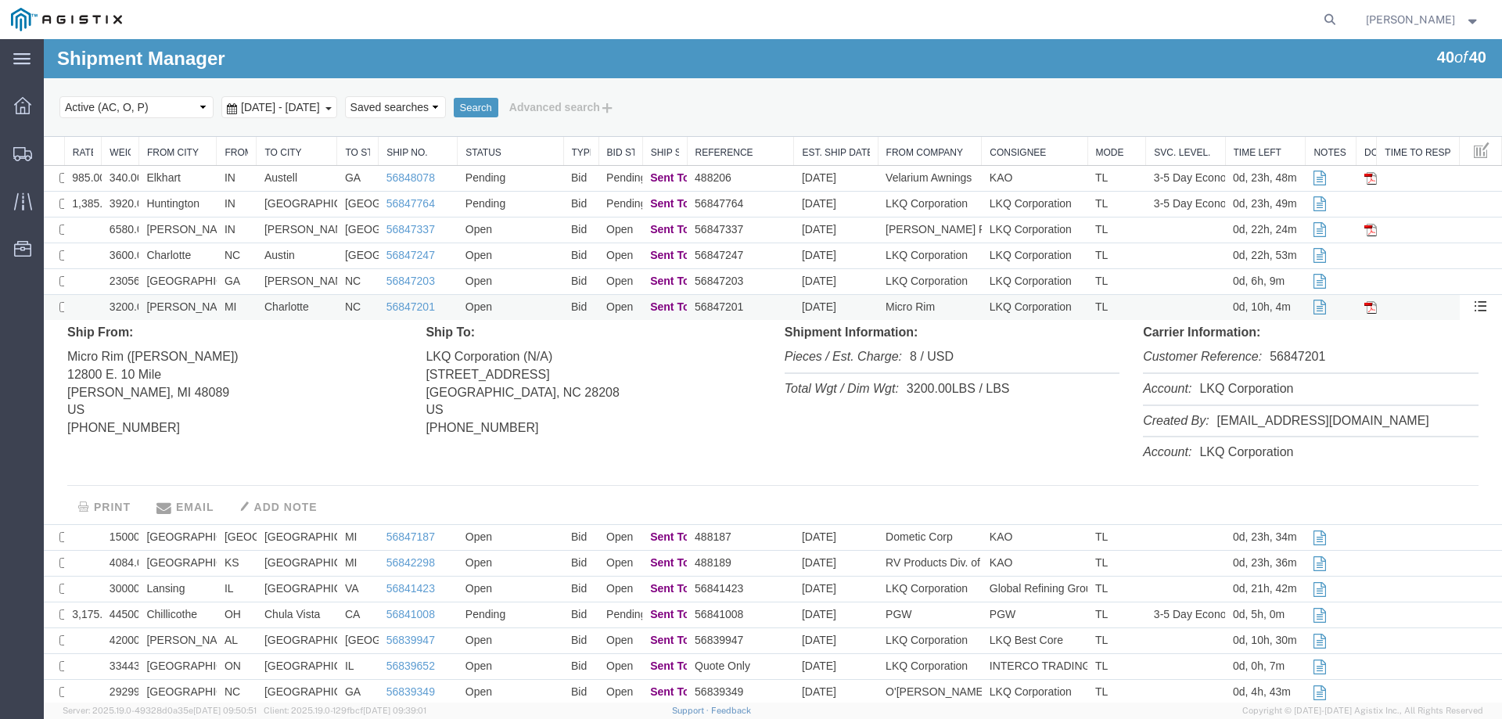
click at [209, 304] on td "[PERSON_NAME]" at bounding box center [177, 308] width 78 height 26
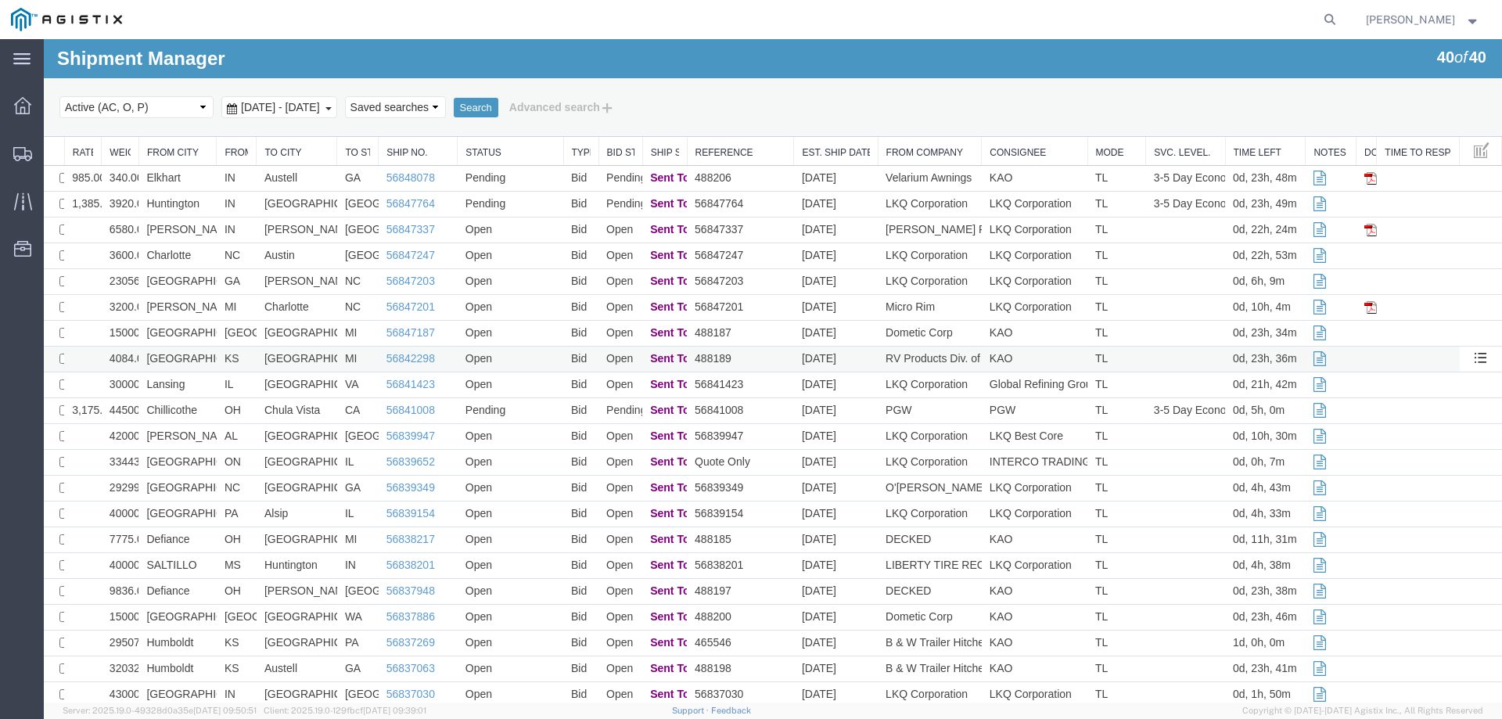
click at [214, 359] on td "[GEOGRAPHIC_DATA]" at bounding box center [177, 360] width 78 height 26
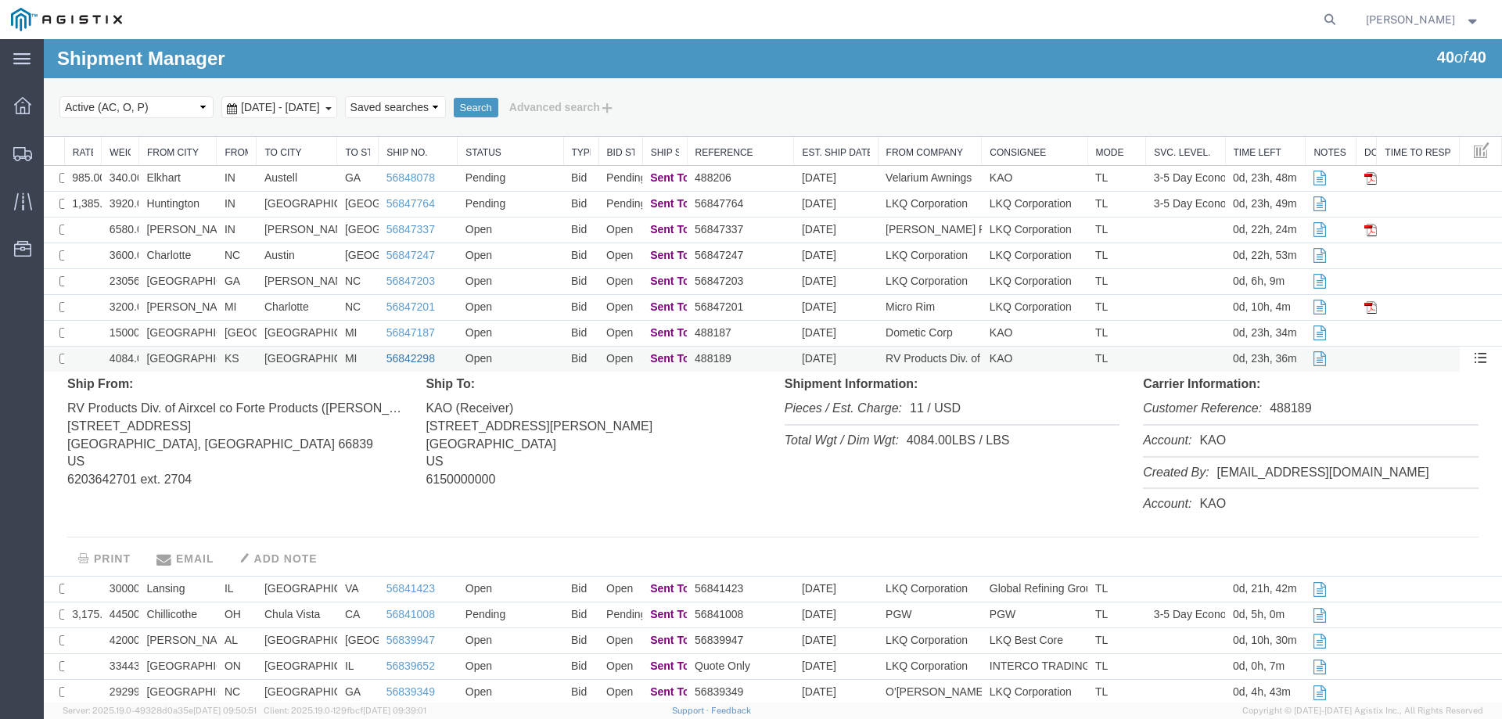
click at [397, 358] on link "56842298" at bounding box center [410, 358] width 49 height 13
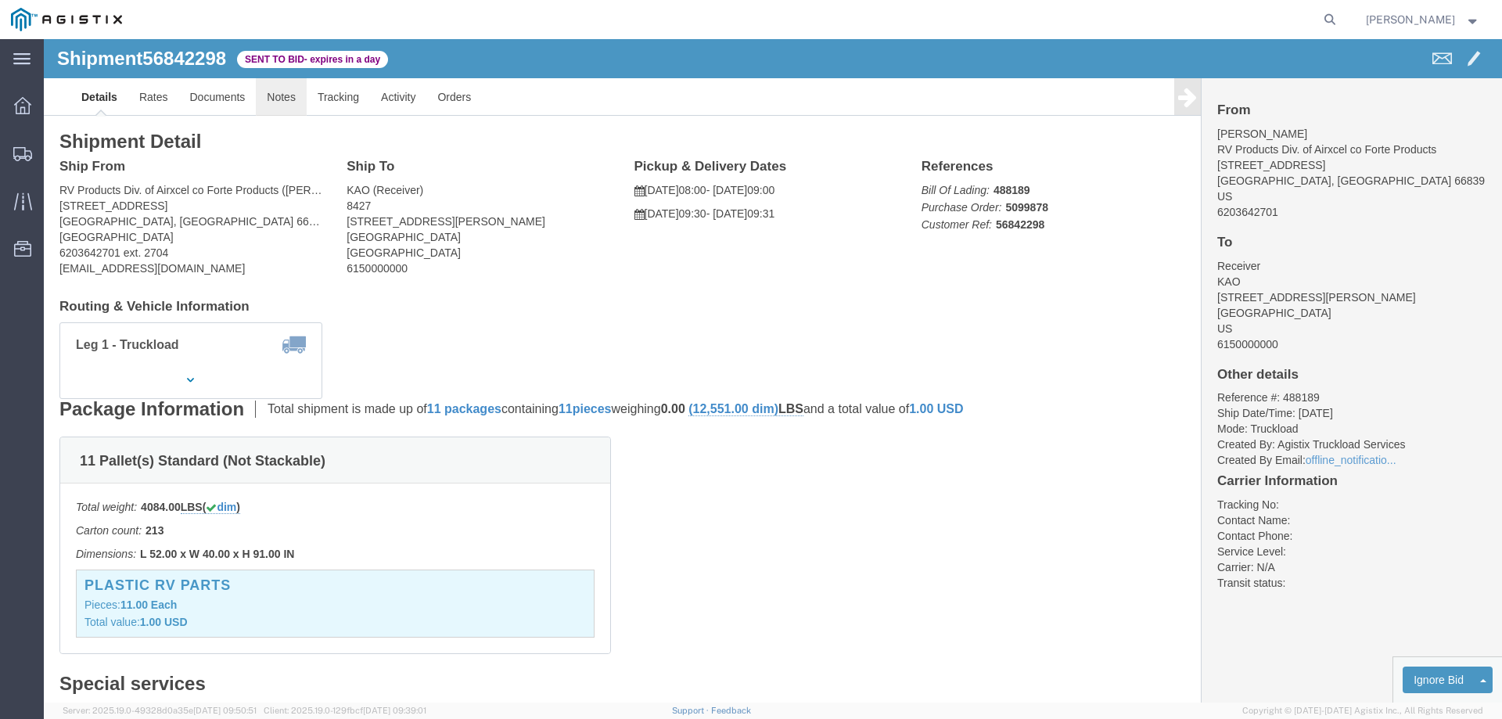
click link "Notes"
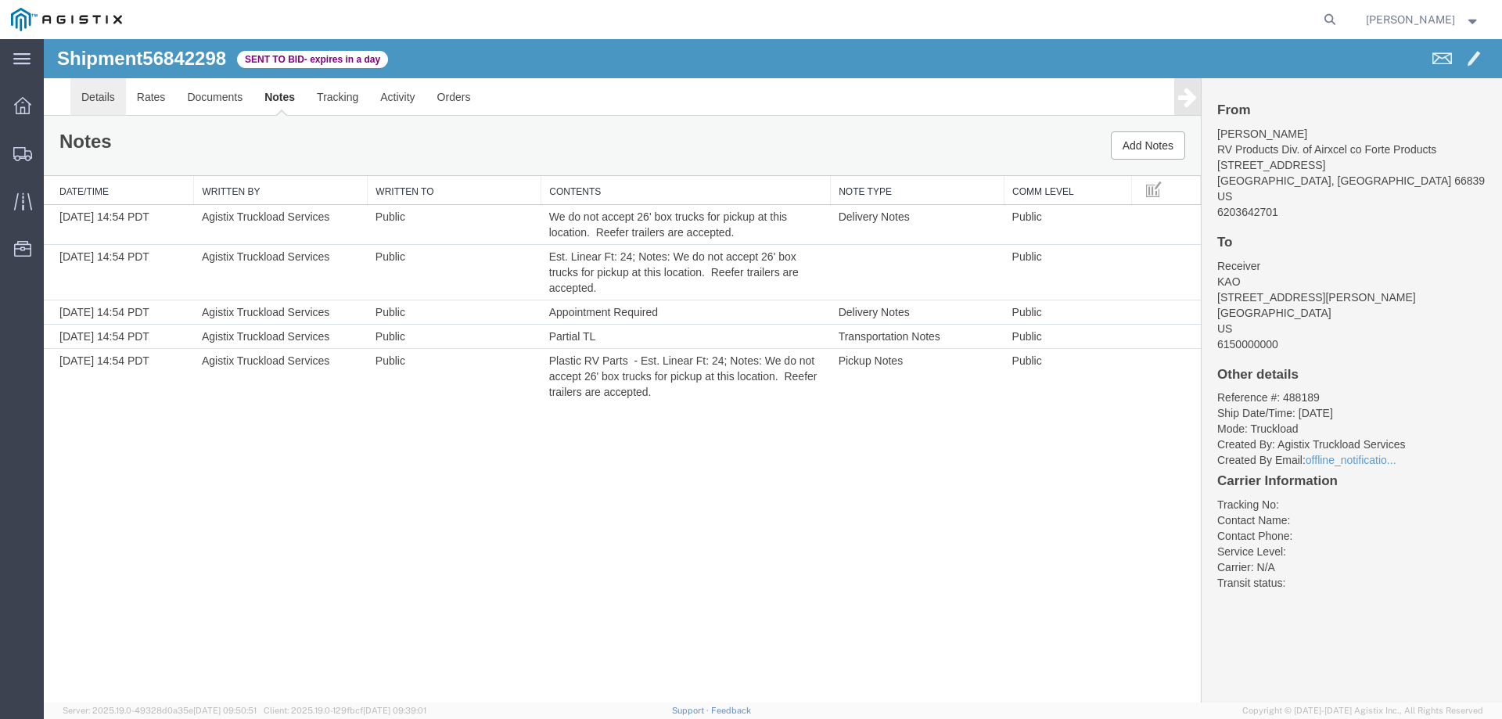
click at [88, 92] on link "Details" at bounding box center [98, 97] width 56 height 38
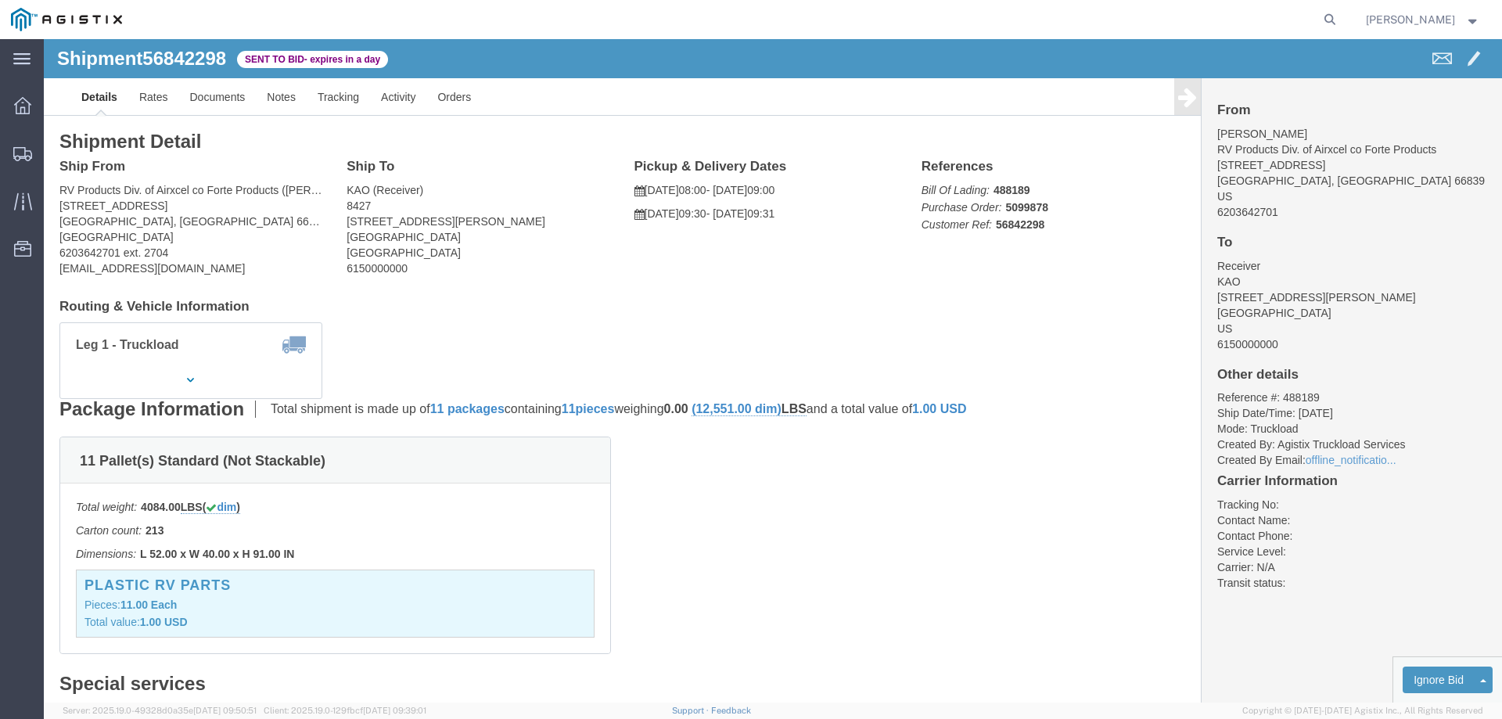
drag, startPoint x: 1318, startPoint y: 619, endPoint x: 1323, endPoint y: 636, distance: 17.8
click div "From [PERSON_NAME] RV Products Div. of Airxcel co Forte Products [STREET_ADDRES…"
click link "Enter / Modify Bid"
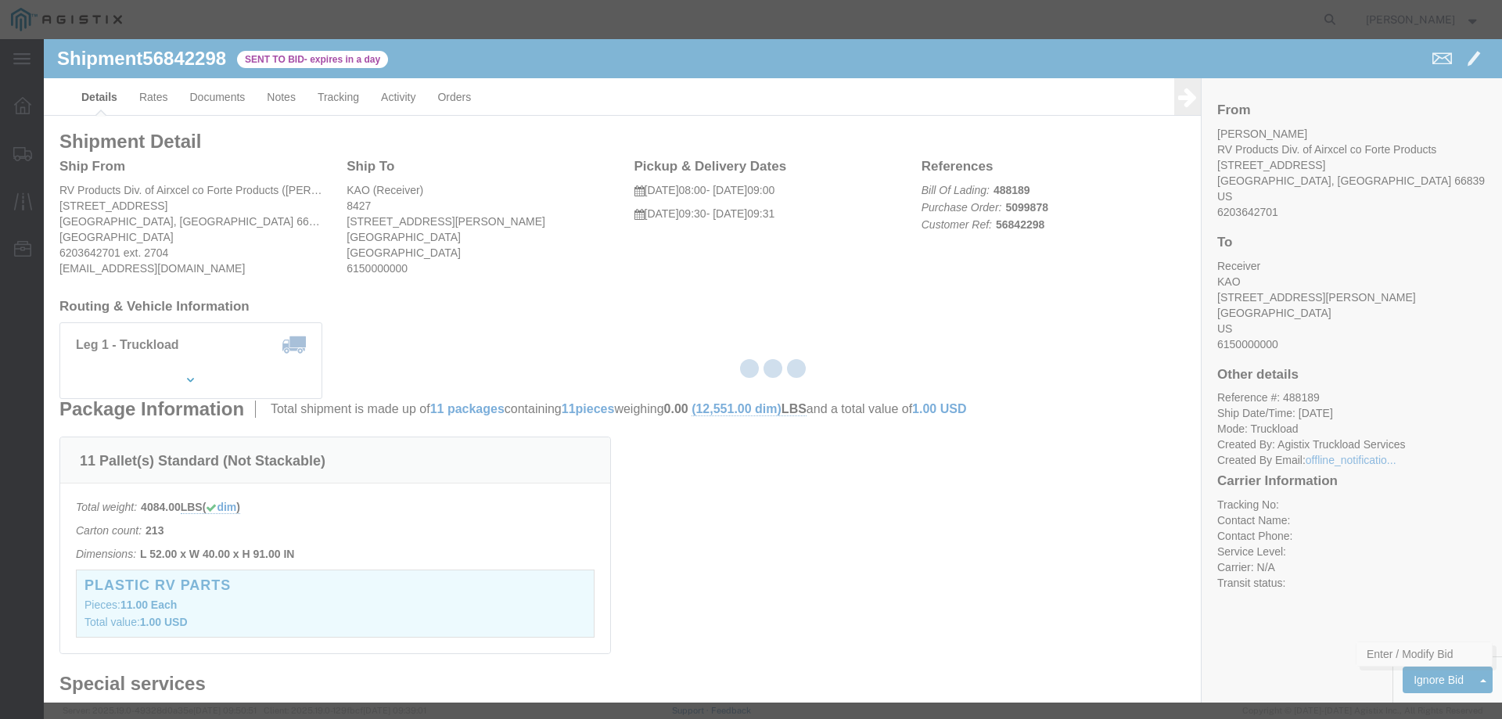
select select "146"
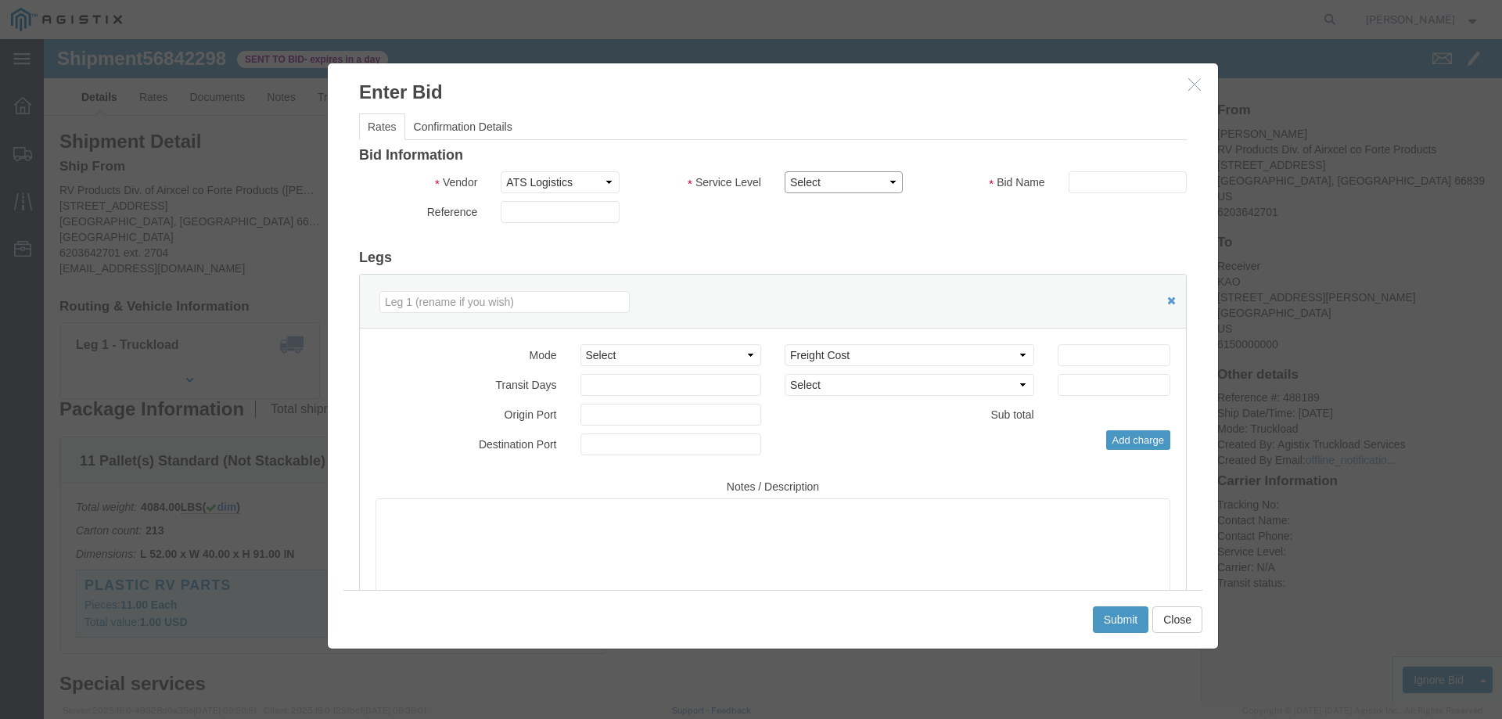
drag, startPoint x: 755, startPoint y: 134, endPoint x: 781, endPoint y: 146, distance: 28.7
click select "Select CONESTOGA DFRM/STEP Economy TL Flatbed Intermodal LTL Standard Next Day …"
select select "25032"
click select "Select CONESTOGA DFRM/STEP Economy TL Flatbed Intermodal LTL Standard Next Day …"
click div "Bid Information Vendor Select ATS Logistics Service Level Select CONESTOGA DFRM…"
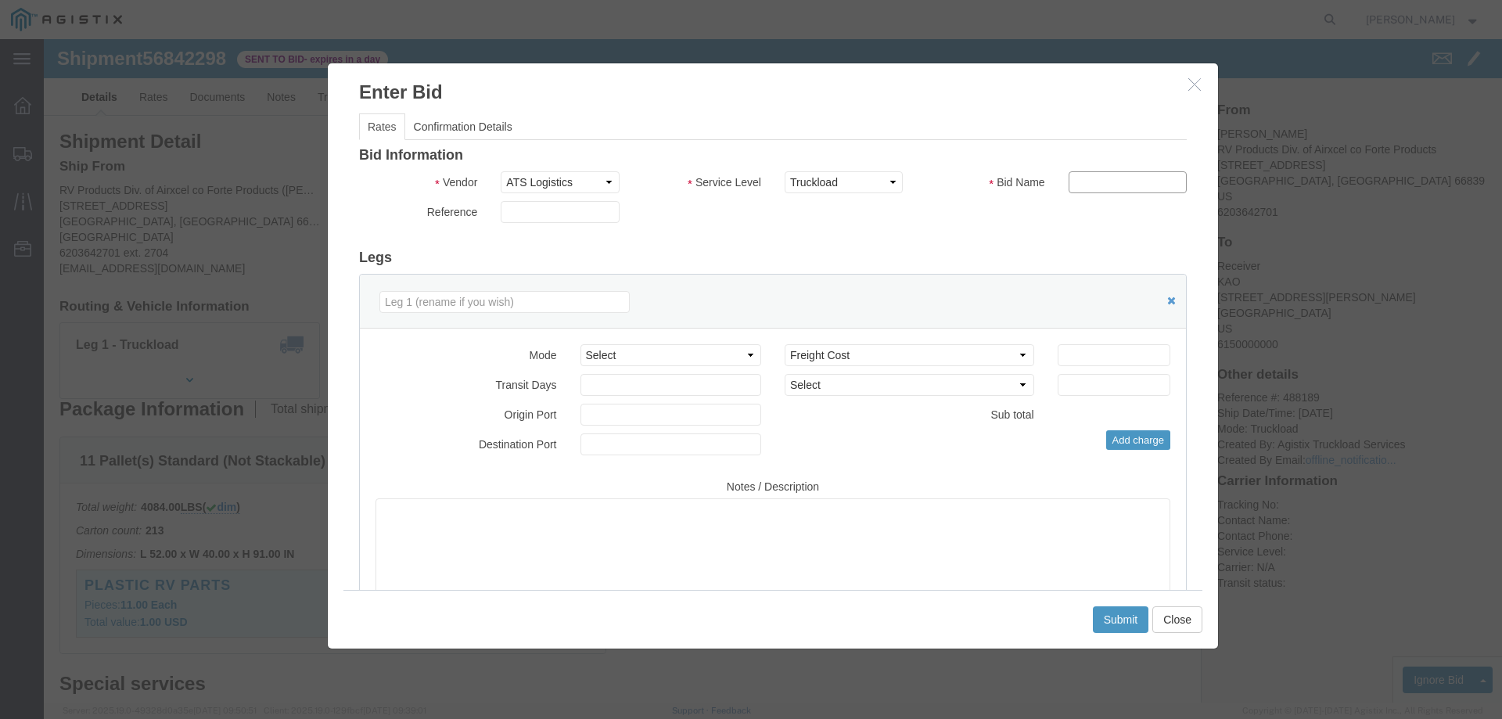
click input "text"
type input "ats"
drag, startPoint x: 1038, startPoint y: 328, endPoint x: 1023, endPoint y: 318, distance: 18.0
click div "Select 2 Day Service 3 Axle Winch Truck 3 to 5 Day Service 96L Domestic Flat Ra…"
click input "number"
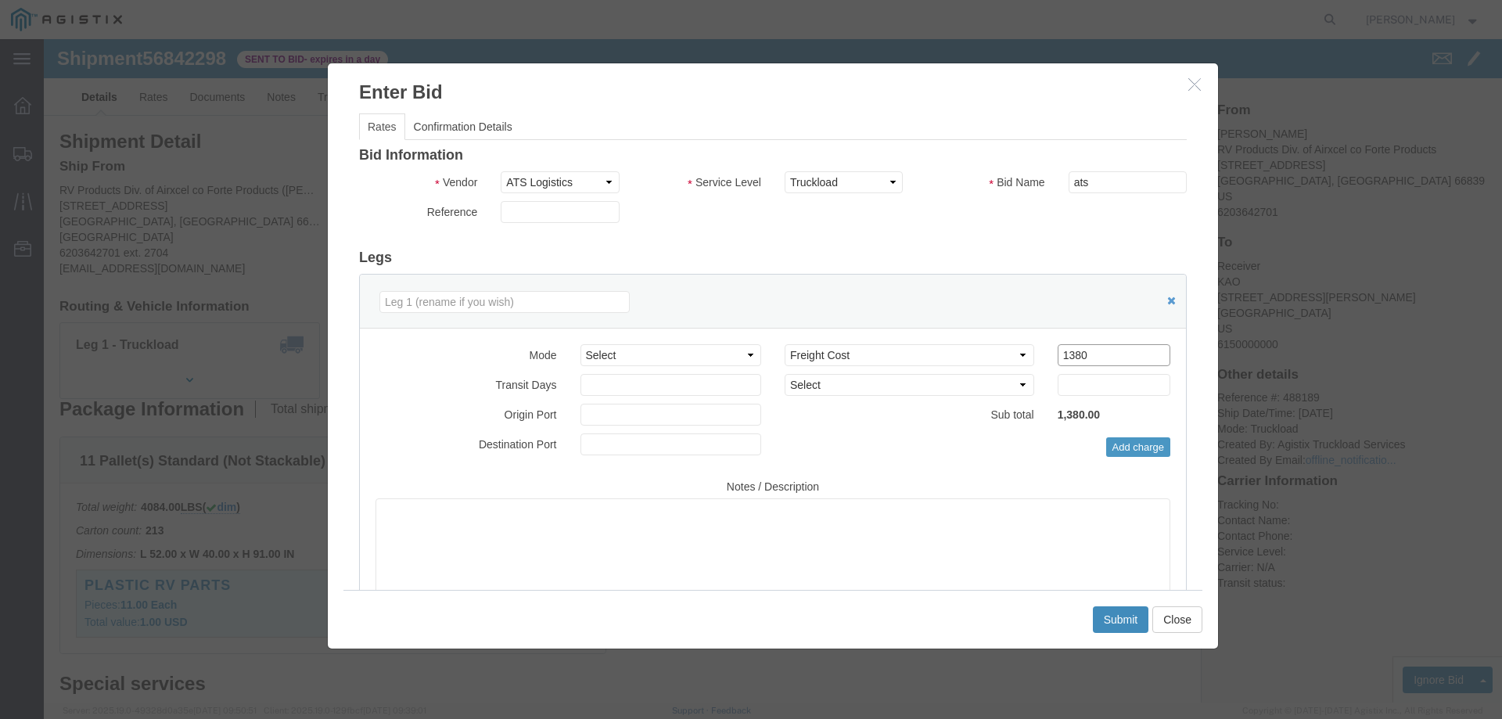
type input "1380"
click button "Submit"
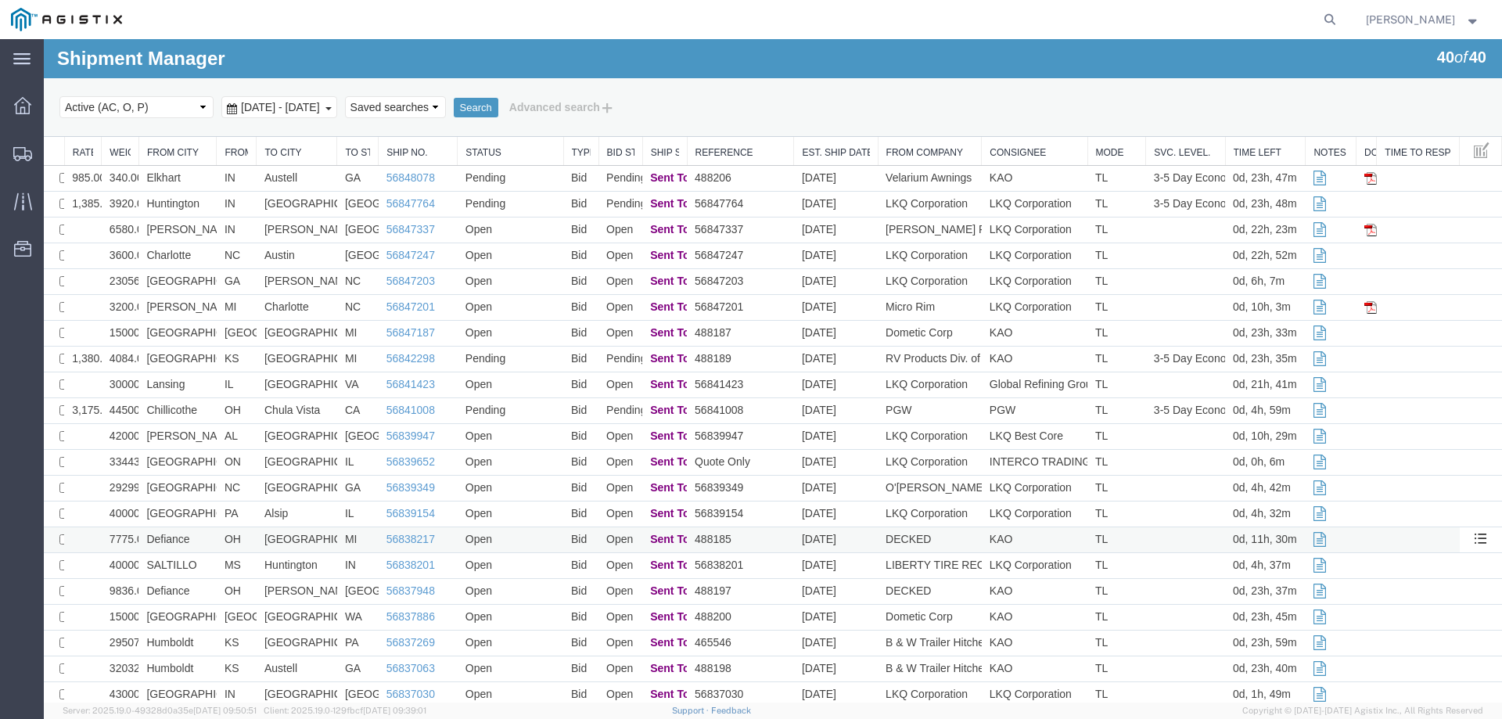
click at [204, 542] on td "Defiance" at bounding box center [177, 540] width 78 height 26
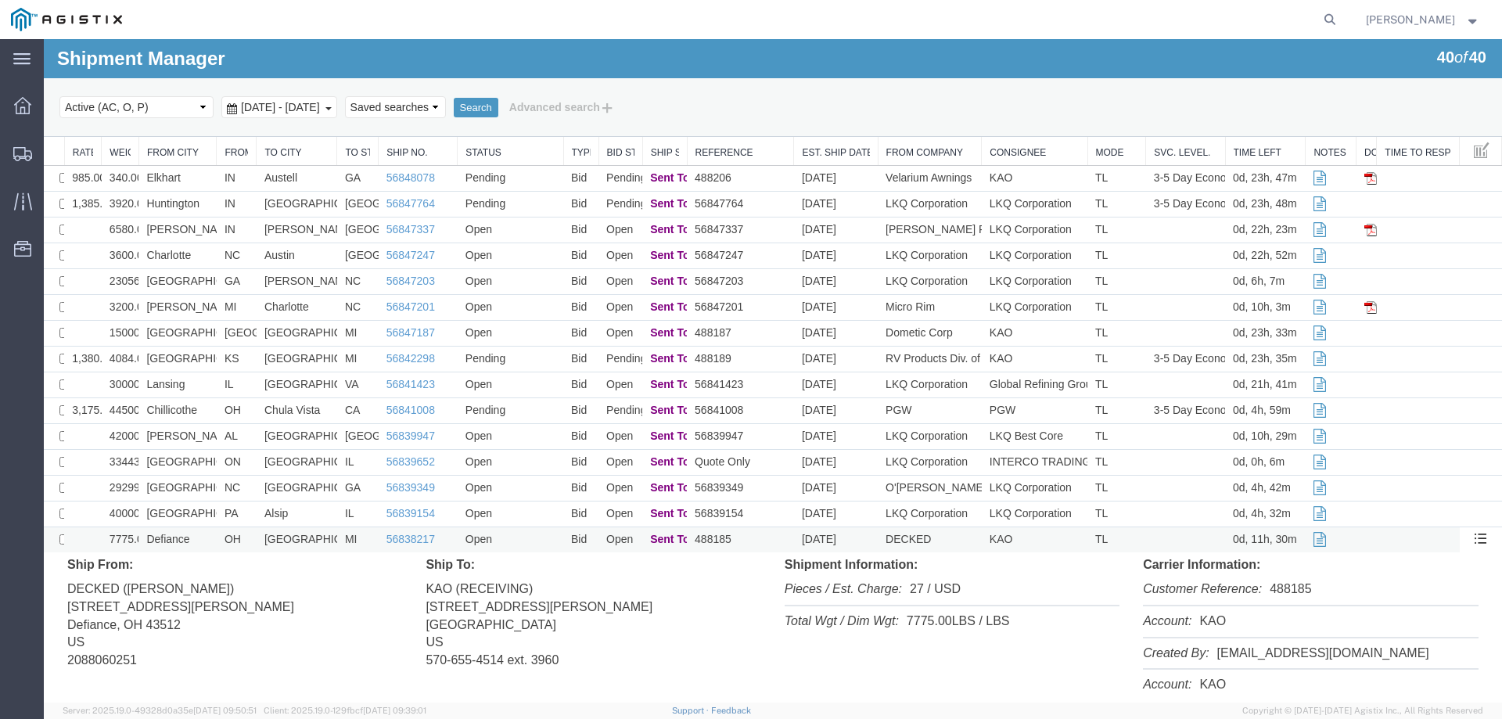
click at [204, 542] on td "Defiance" at bounding box center [177, 540] width 78 height 26
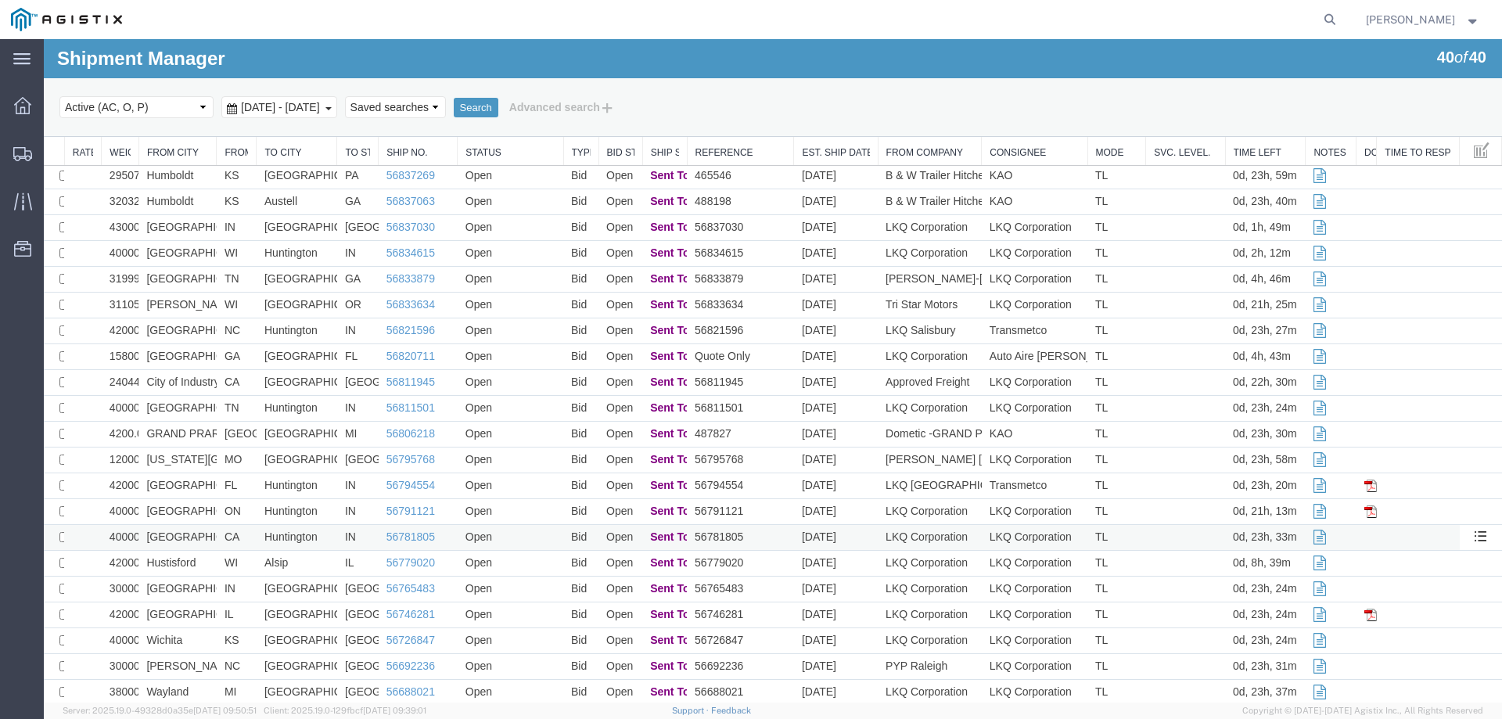
scroll to position [512, 0]
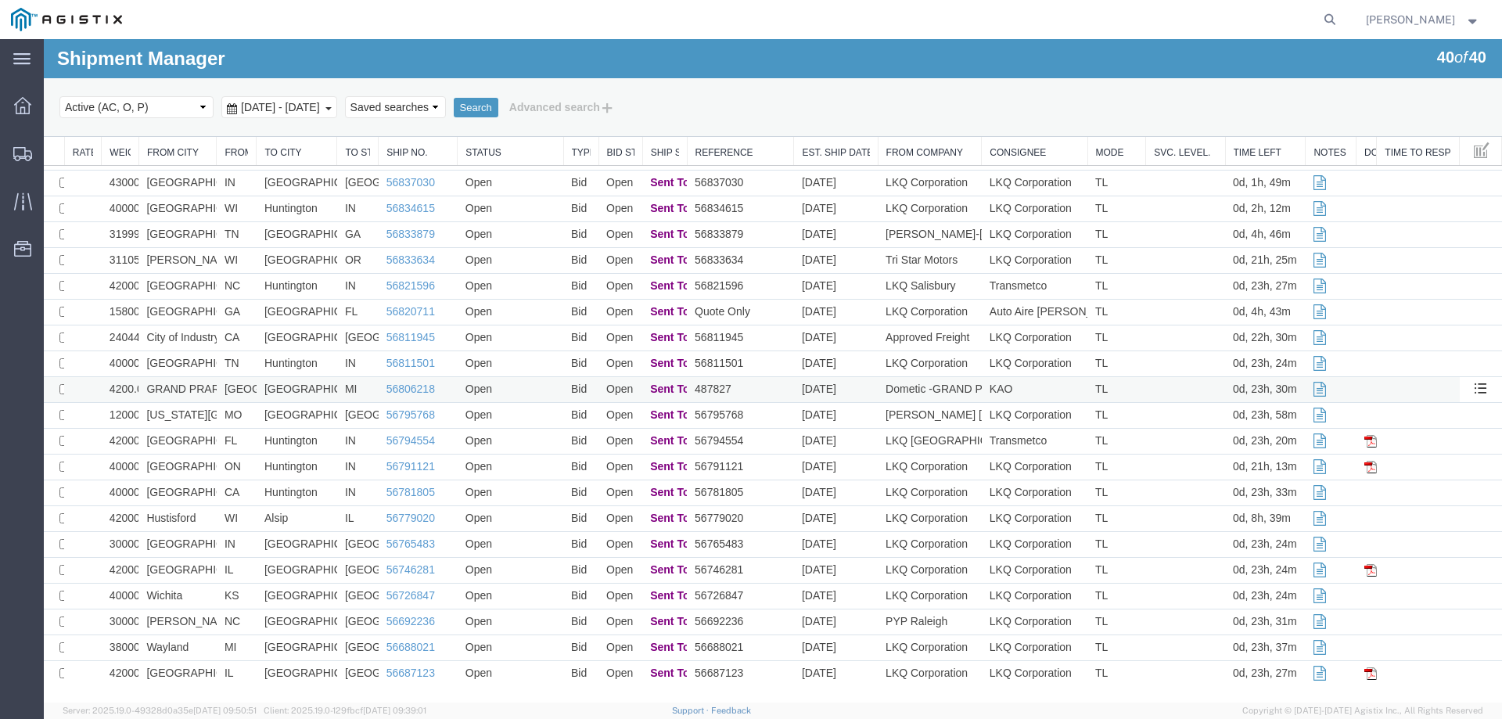
click at [365, 390] on td "MI" at bounding box center [357, 390] width 41 height 26
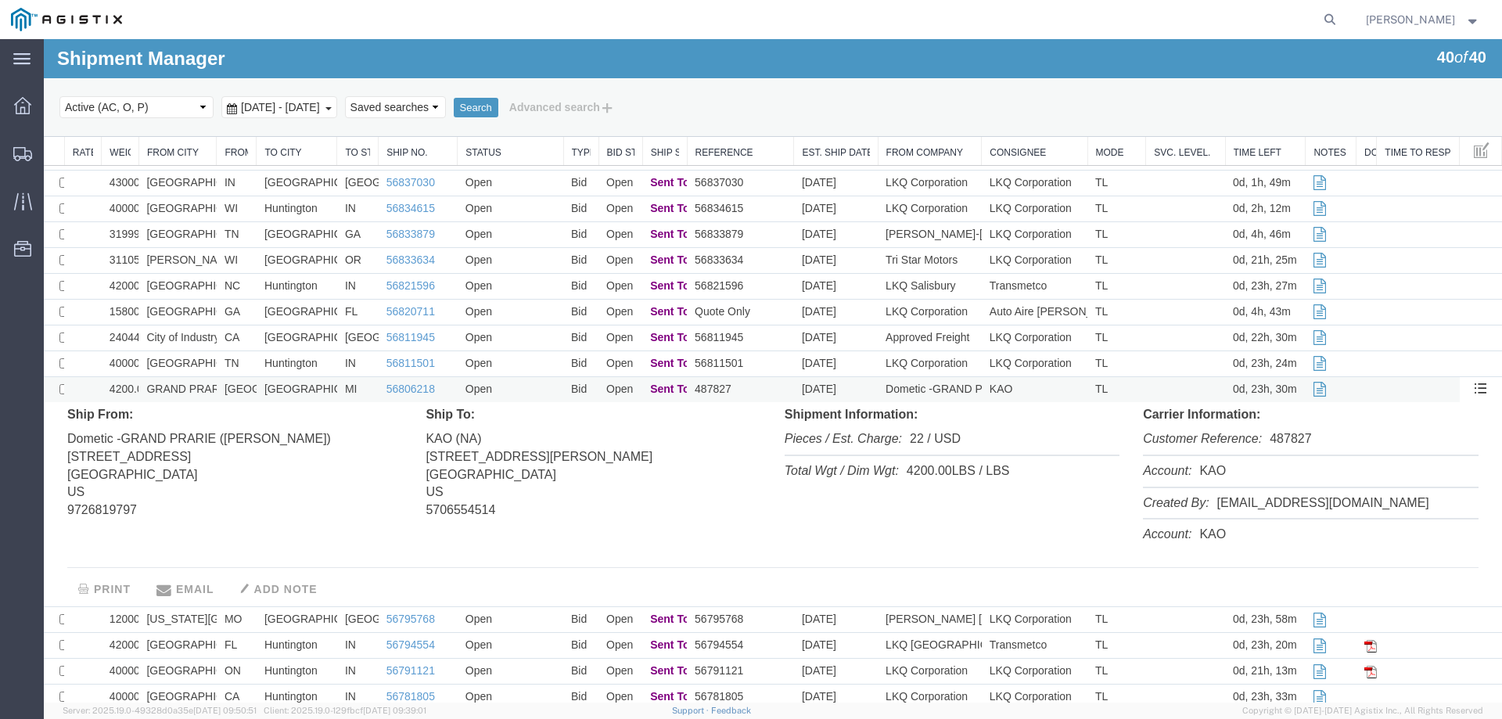
click at [365, 390] on td "MI" at bounding box center [357, 390] width 41 height 26
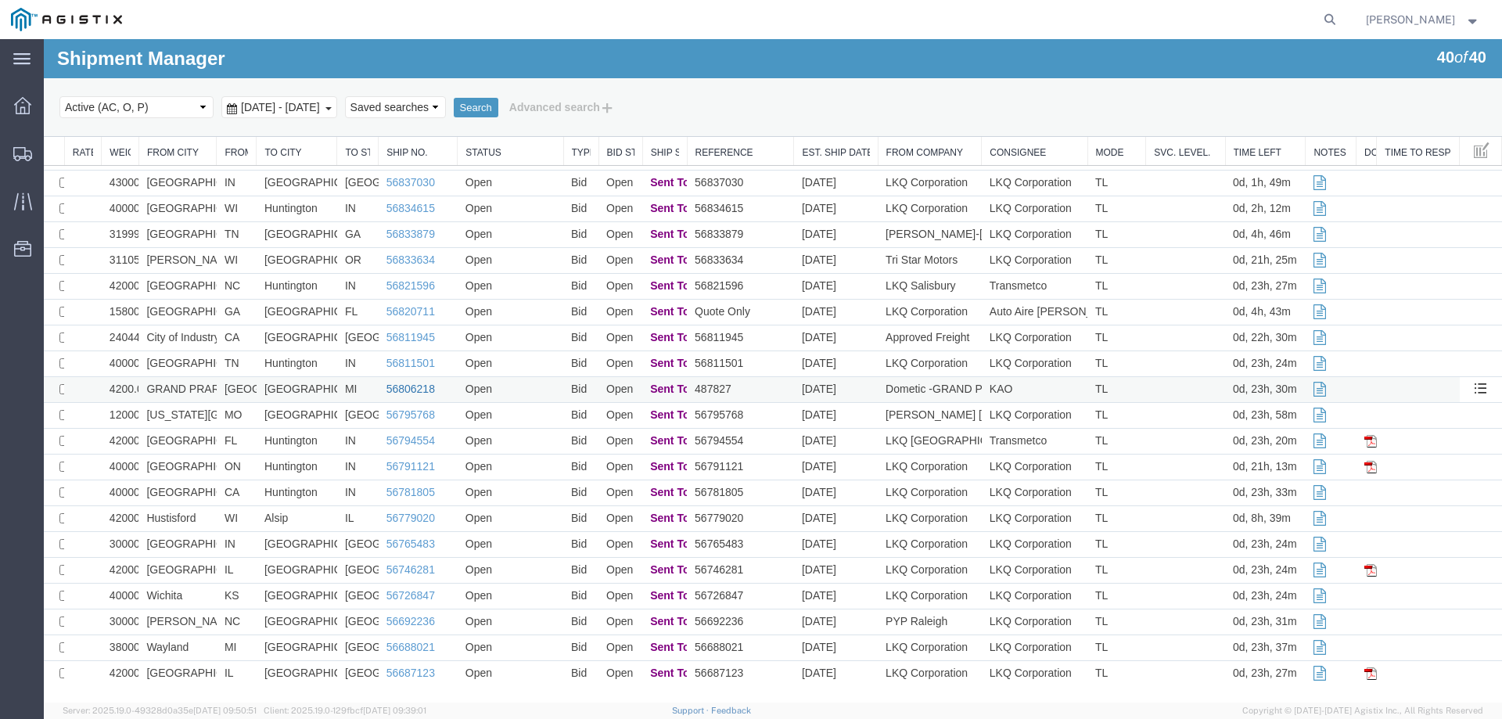
click at [400, 389] on link "56806218" at bounding box center [410, 389] width 49 height 13
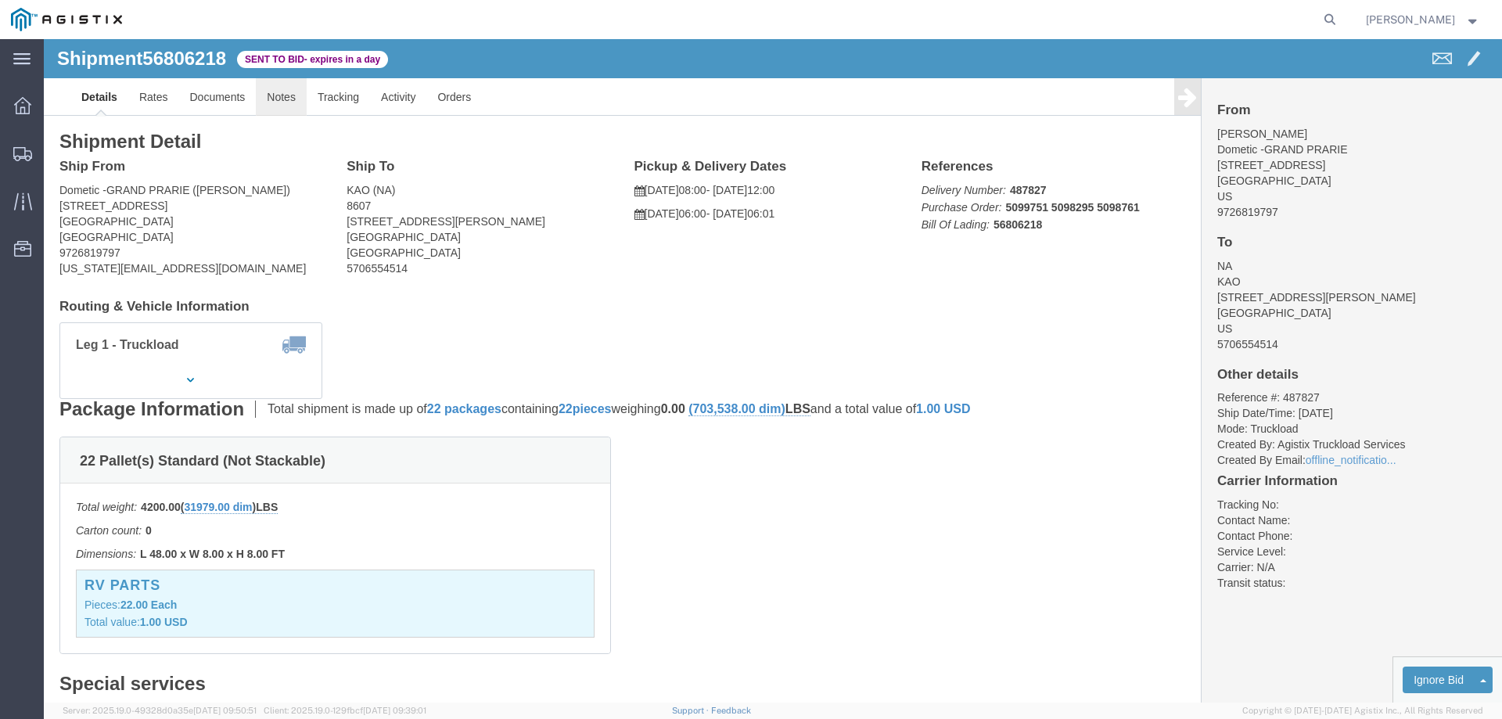
click link "Notes"
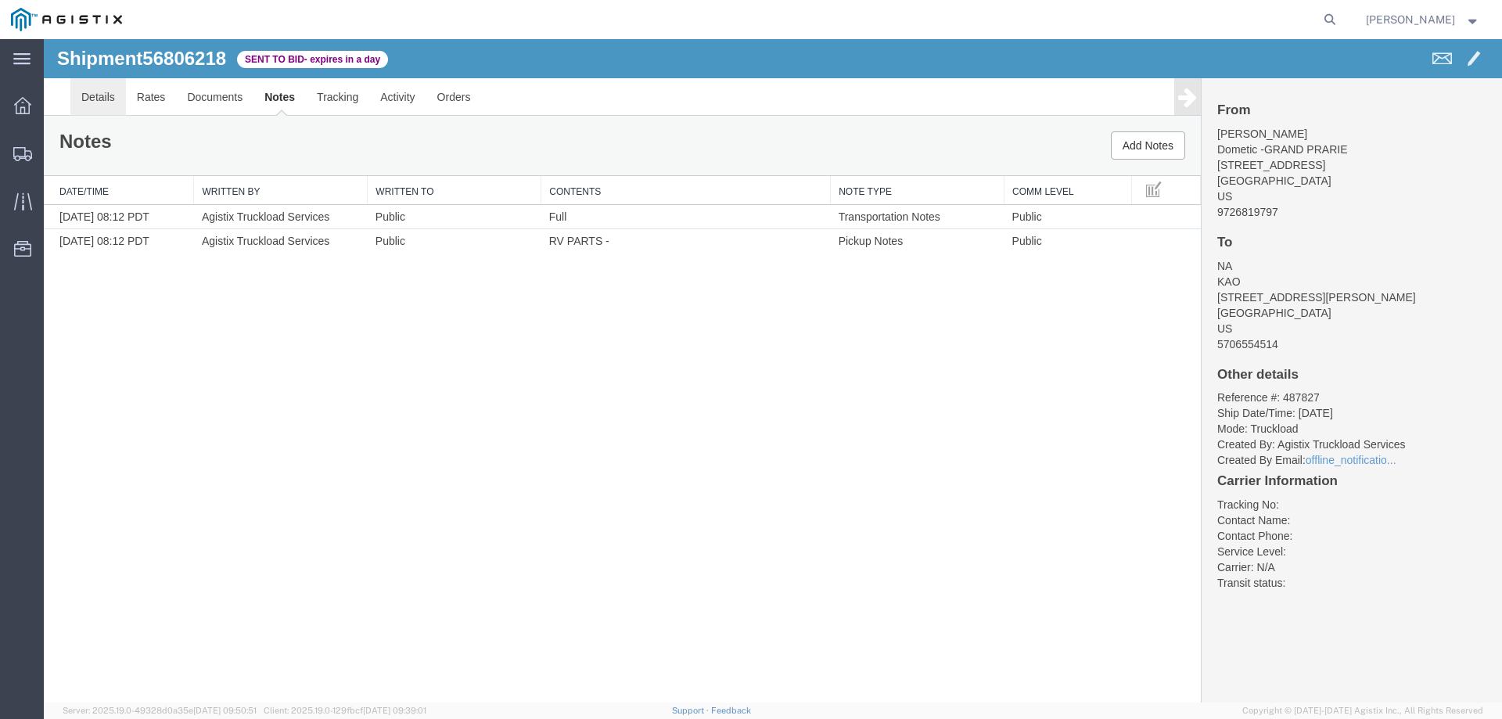
click at [95, 90] on link "Details" at bounding box center [98, 97] width 56 height 38
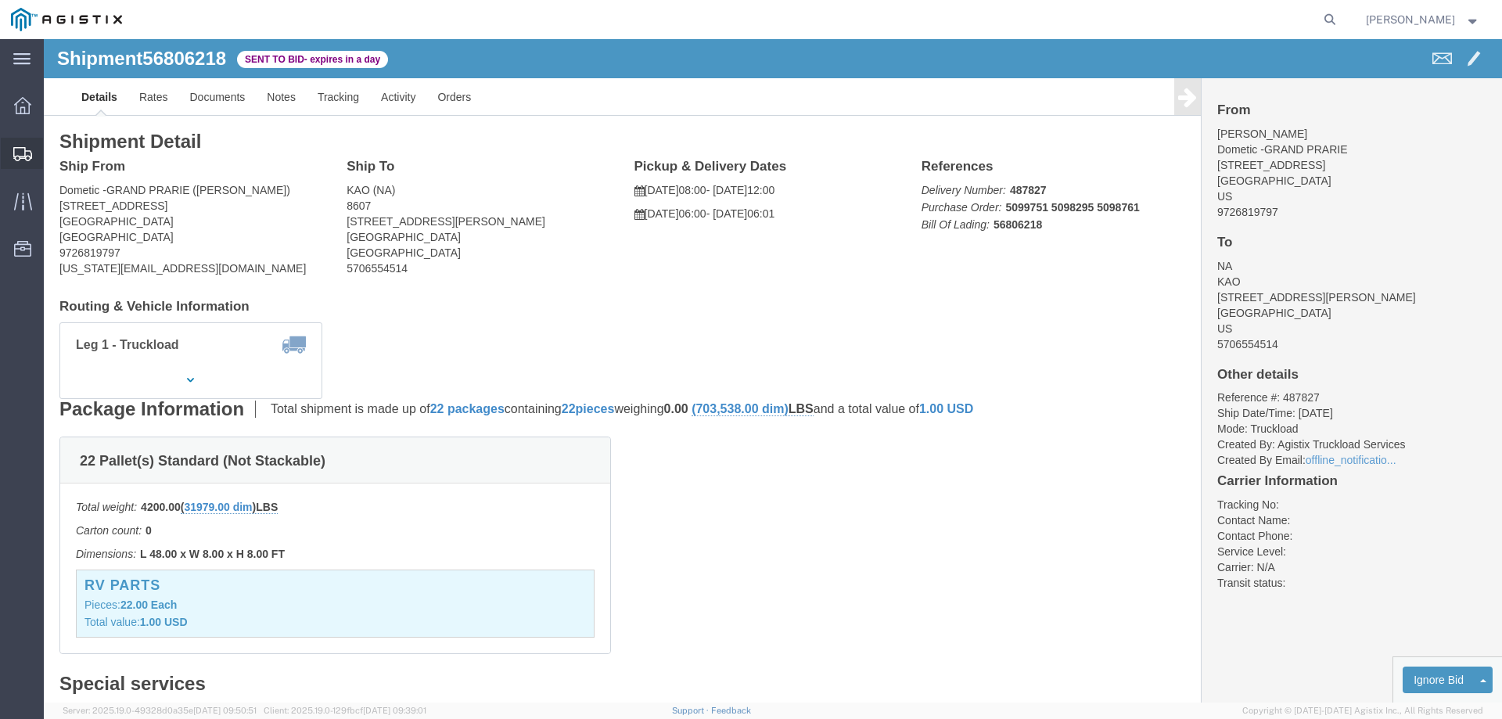
click at [24, 155] on icon at bounding box center [22, 154] width 19 height 14
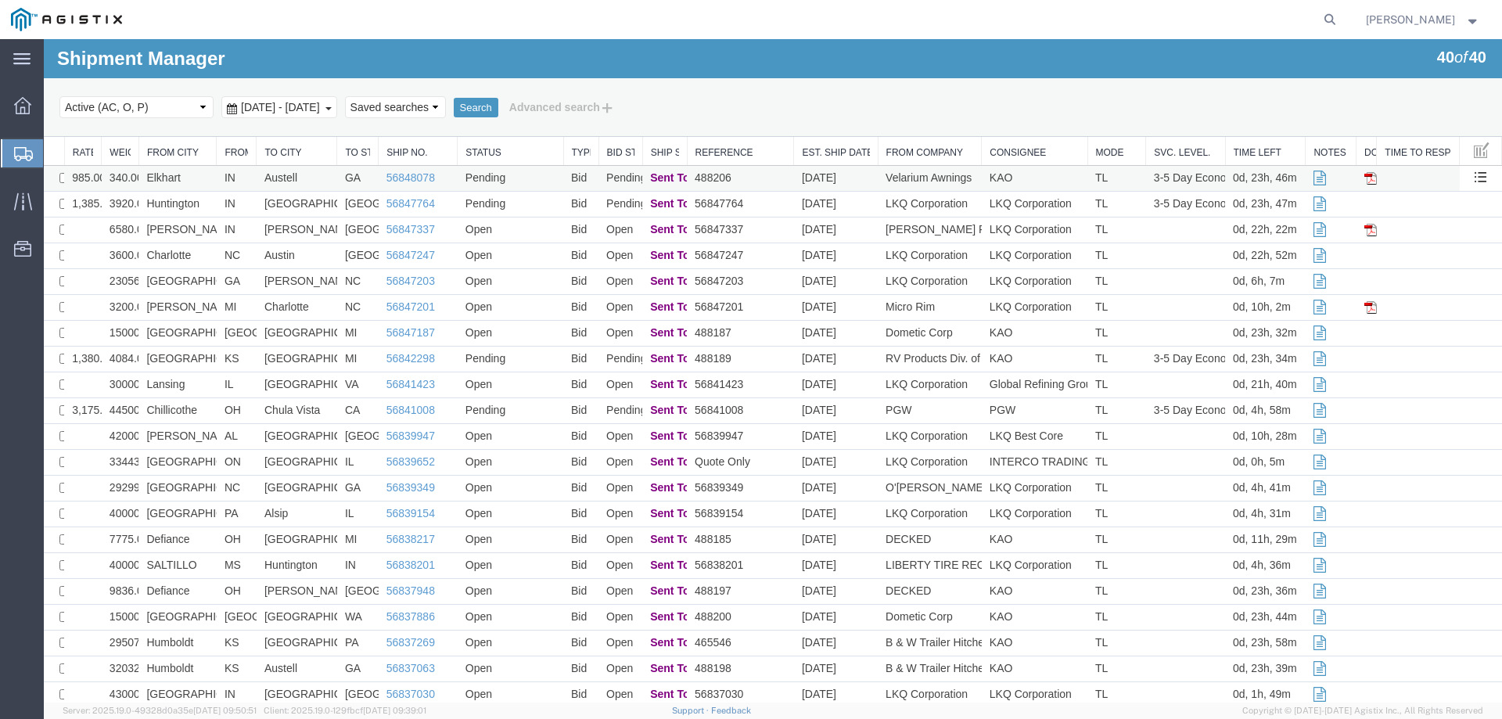
click at [194, 178] on td "Elkhart" at bounding box center [177, 179] width 78 height 26
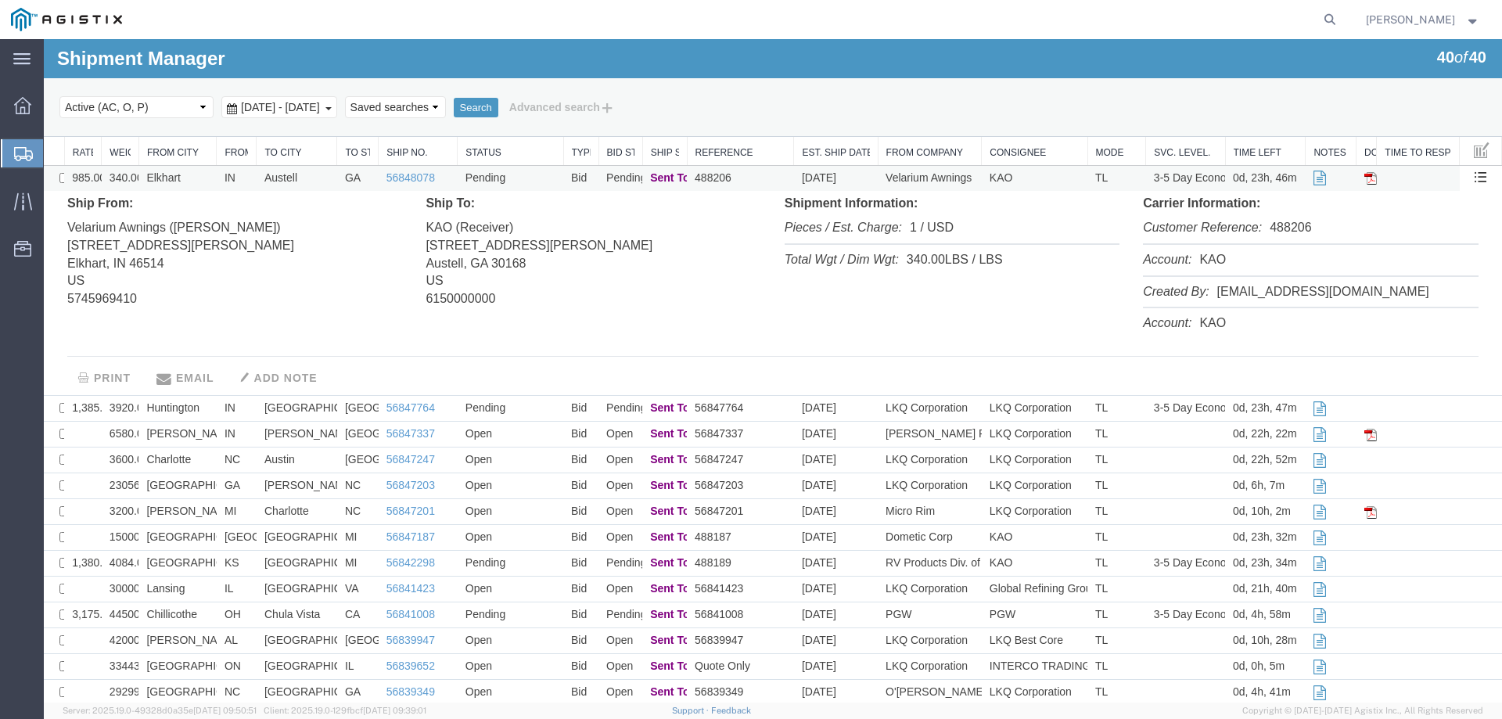
click at [194, 178] on td "Elkhart" at bounding box center [177, 179] width 78 height 26
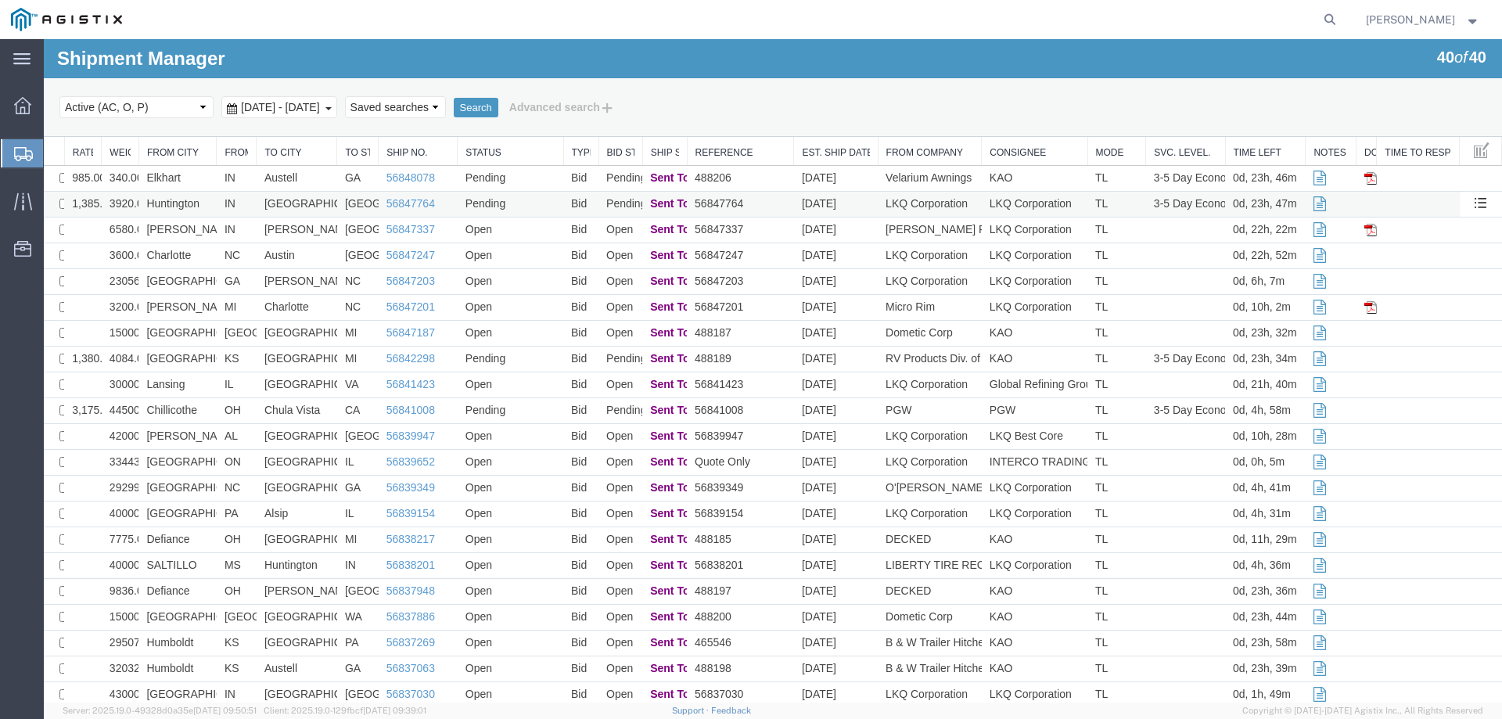
click at [199, 210] on td "Huntington" at bounding box center [177, 205] width 78 height 26
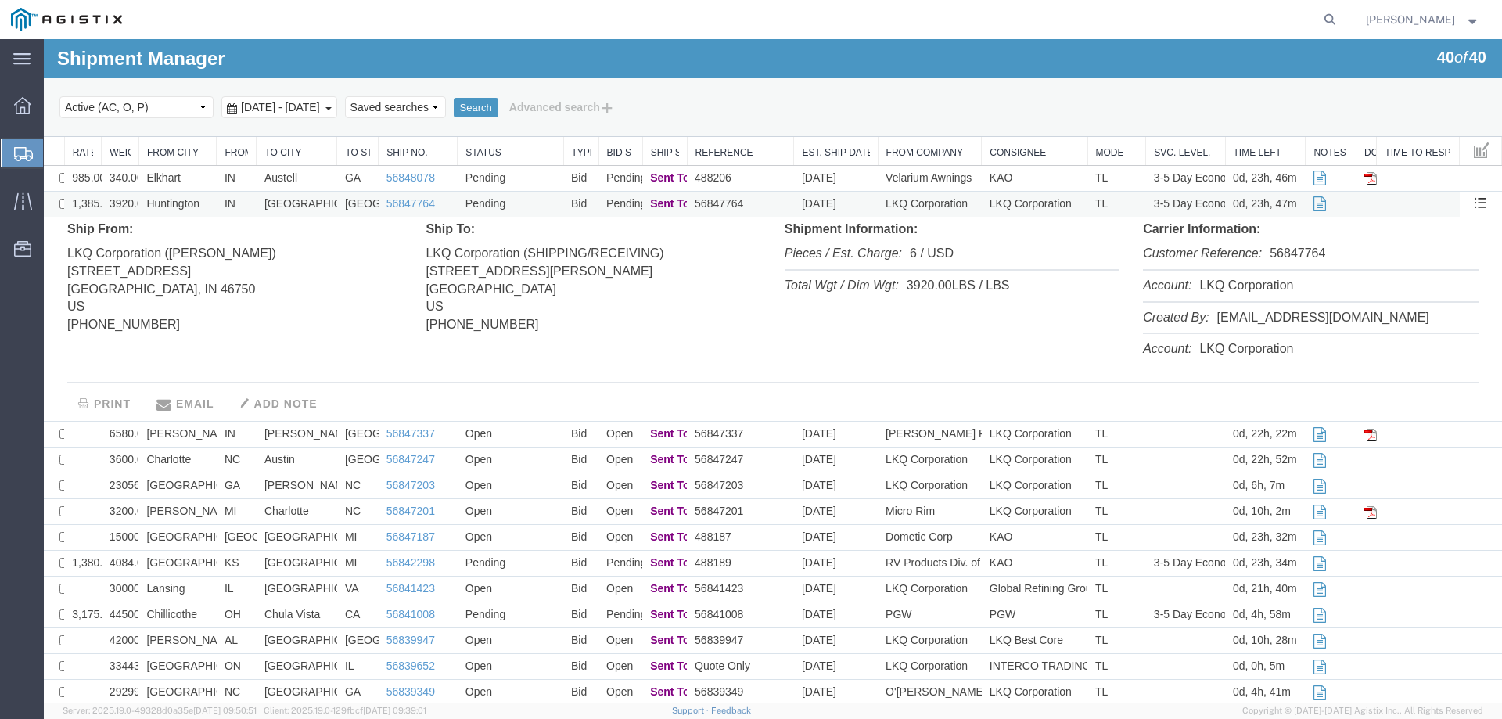
click at [199, 210] on td "Huntington" at bounding box center [177, 205] width 78 height 26
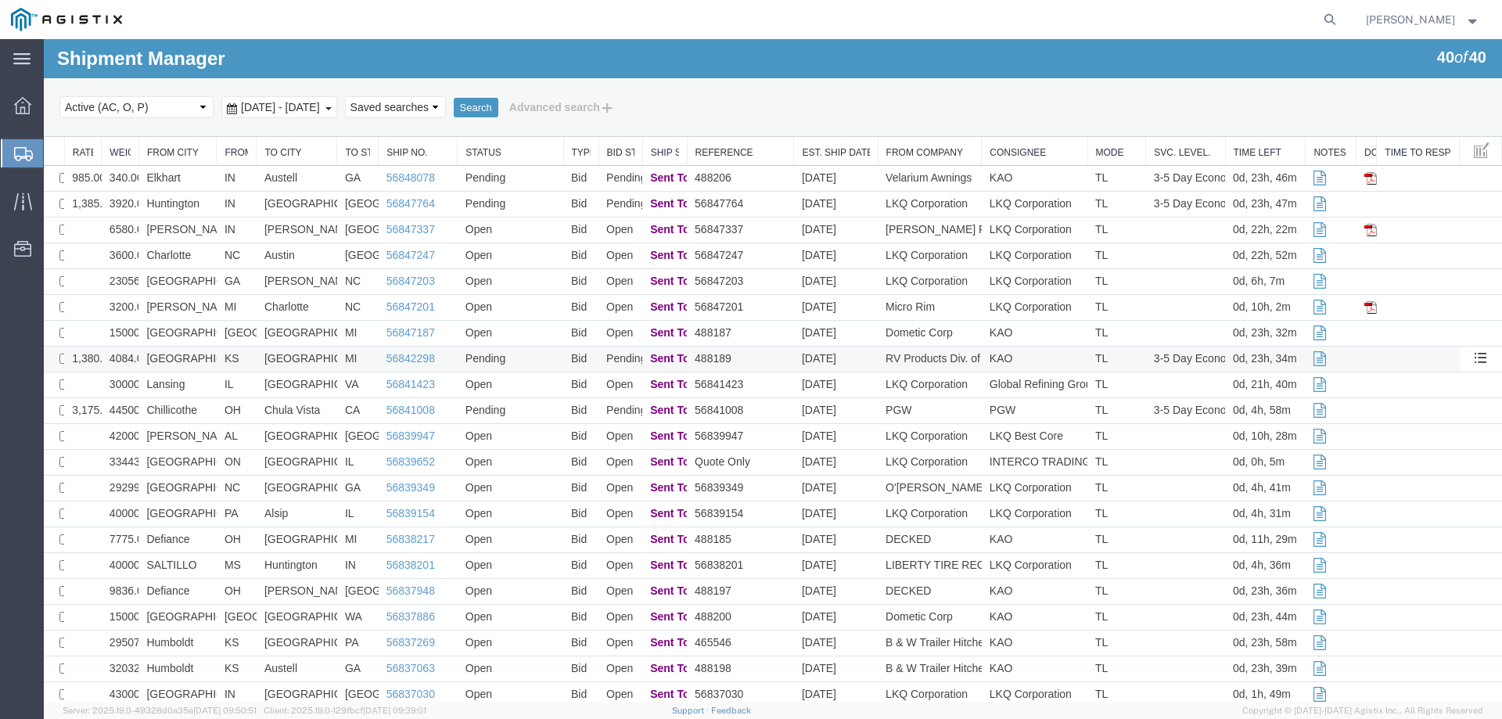
click at [206, 359] on td "[GEOGRAPHIC_DATA]" at bounding box center [177, 360] width 78 height 26
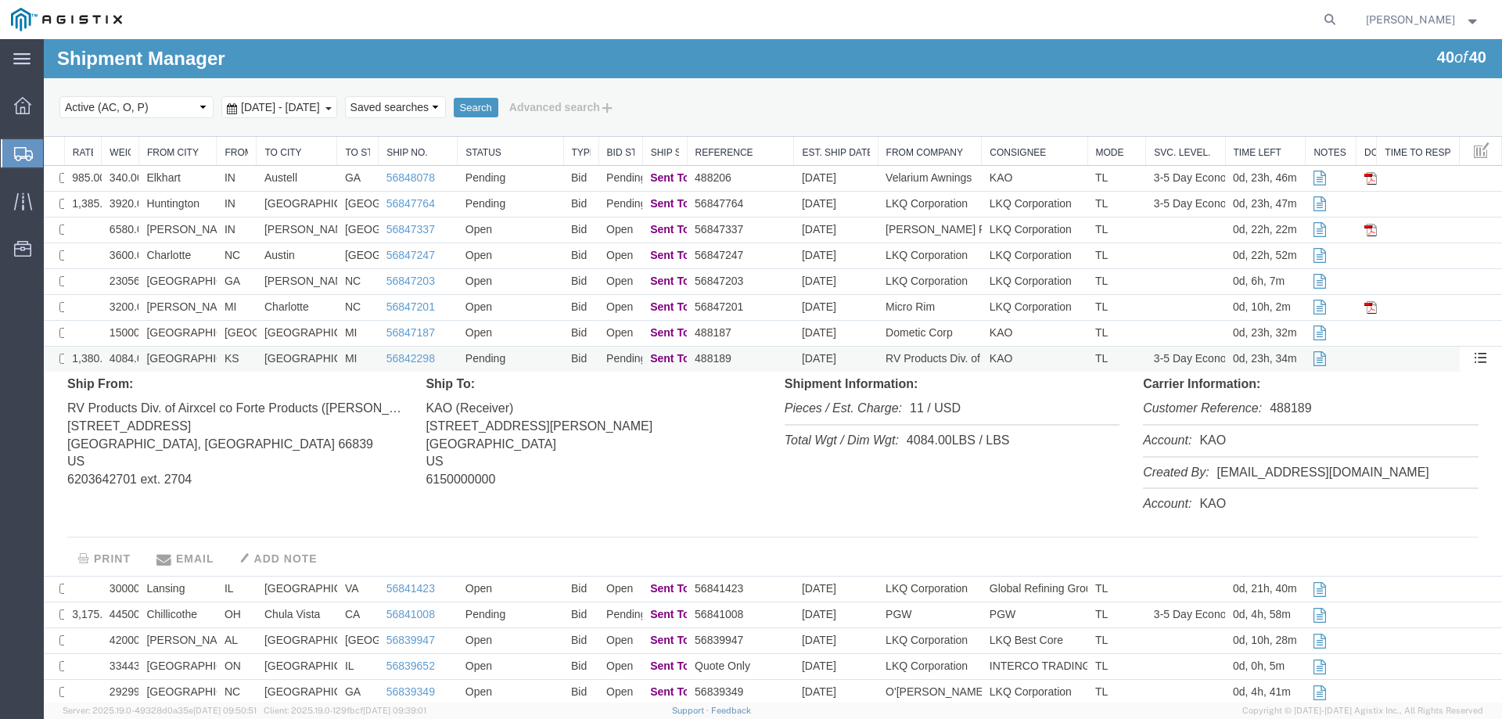
click at [206, 359] on td "[GEOGRAPHIC_DATA]" at bounding box center [177, 360] width 78 height 26
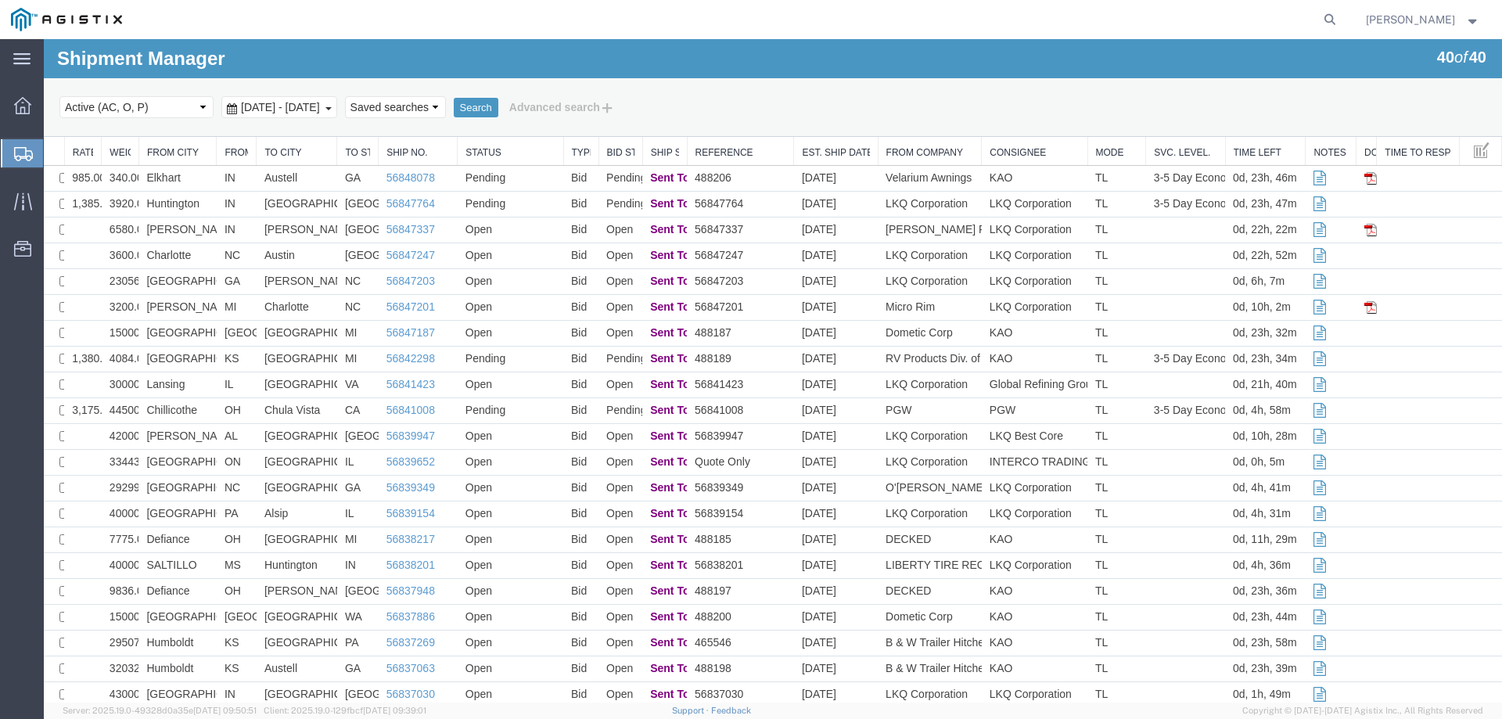
click at [16, 150] on icon at bounding box center [23, 154] width 19 height 14
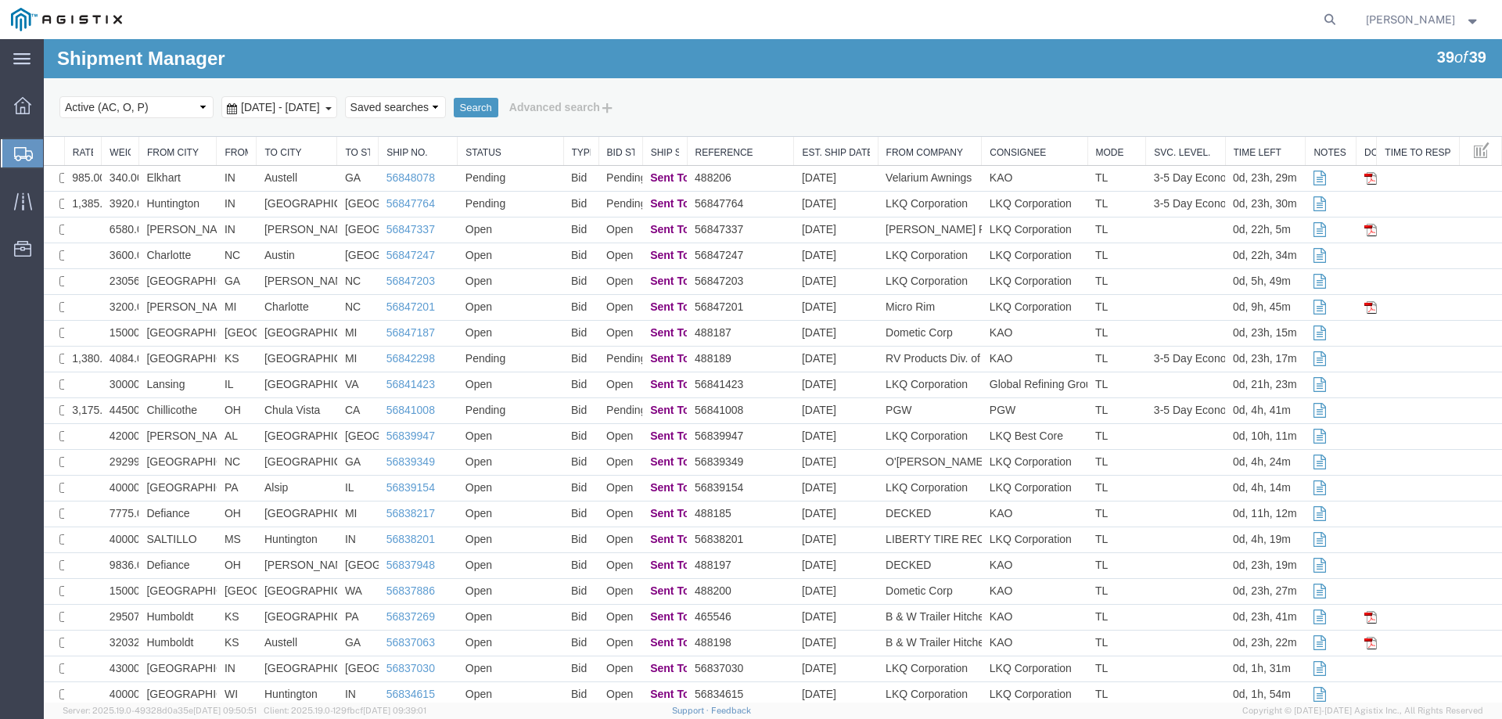
click at [17, 156] on icon at bounding box center [23, 154] width 19 height 14
click at [761, 171] on td "488206" at bounding box center [740, 179] width 107 height 26
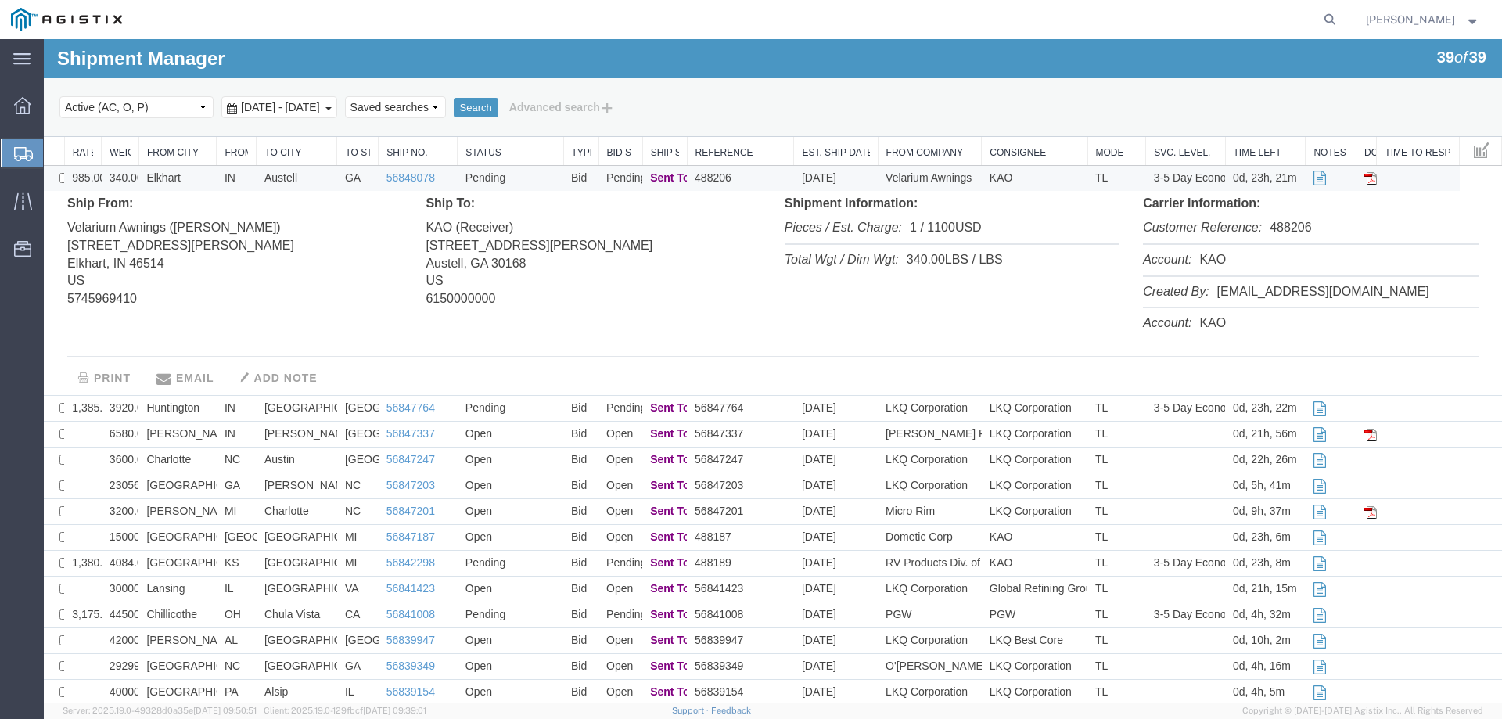
click at [974, 16] on agx-global-search at bounding box center [1093, 19] width 501 height 39
click at [339, 174] on td "GA" at bounding box center [357, 179] width 41 height 26
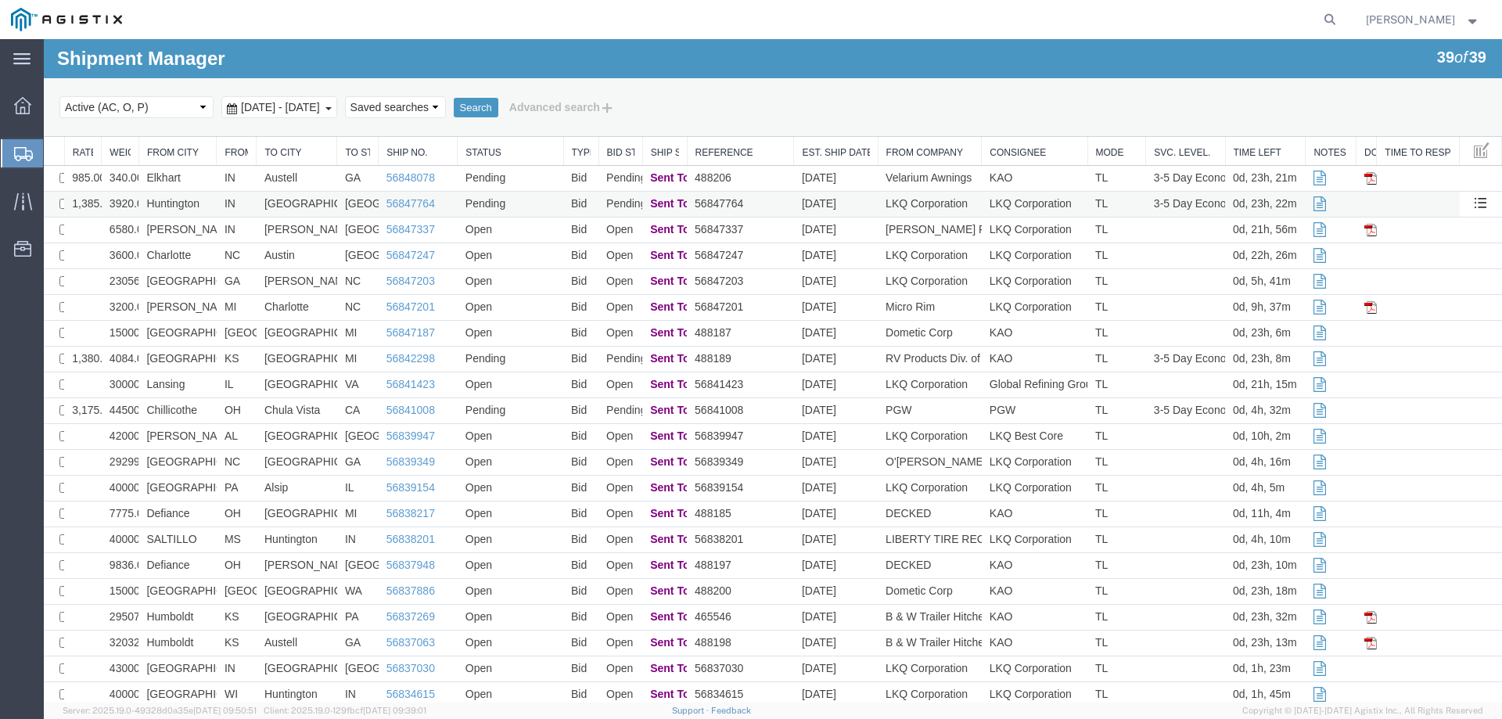
click at [332, 200] on td "[GEOGRAPHIC_DATA]" at bounding box center [297, 205] width 81 height 26
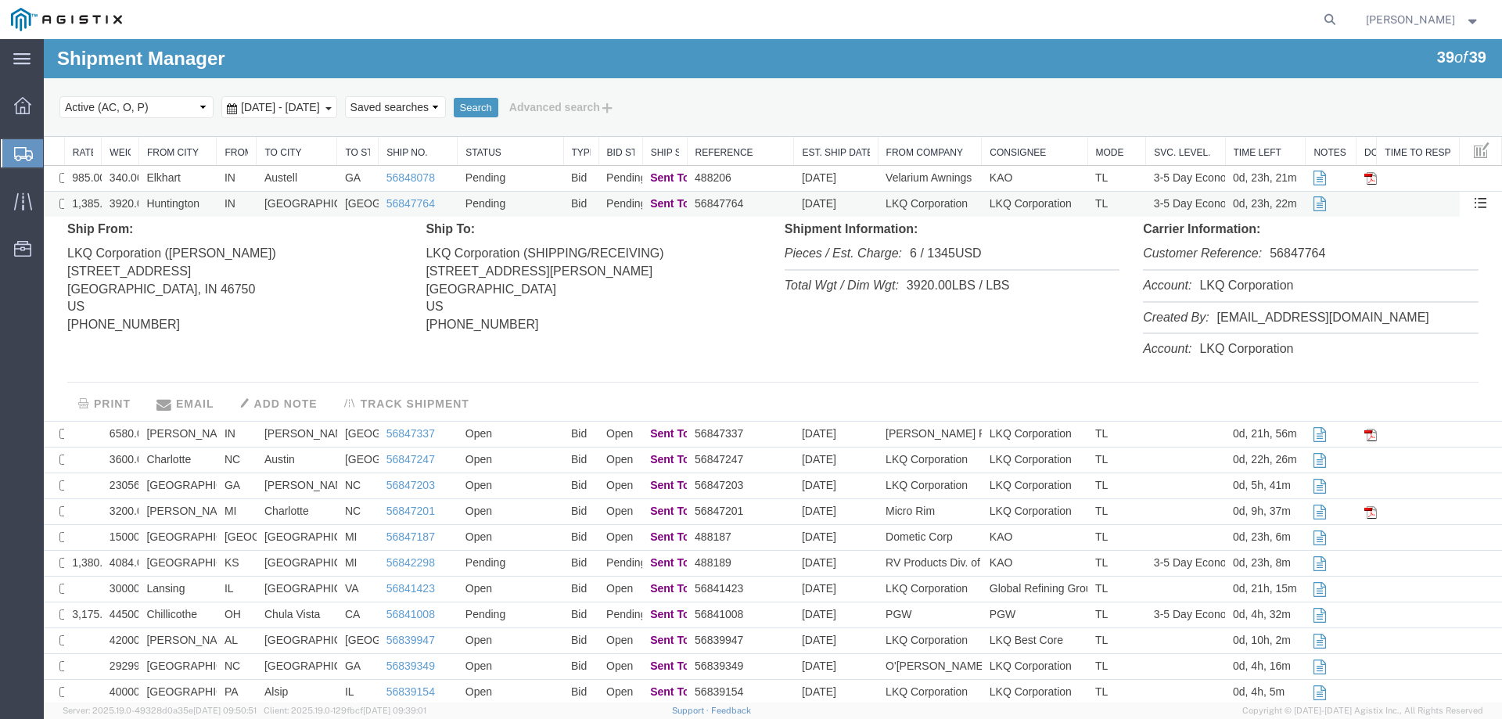
click at [318, 200] on td "[GEOGRAPHIC_DATA]" at bounding box center [297, 205] width 81 height 26
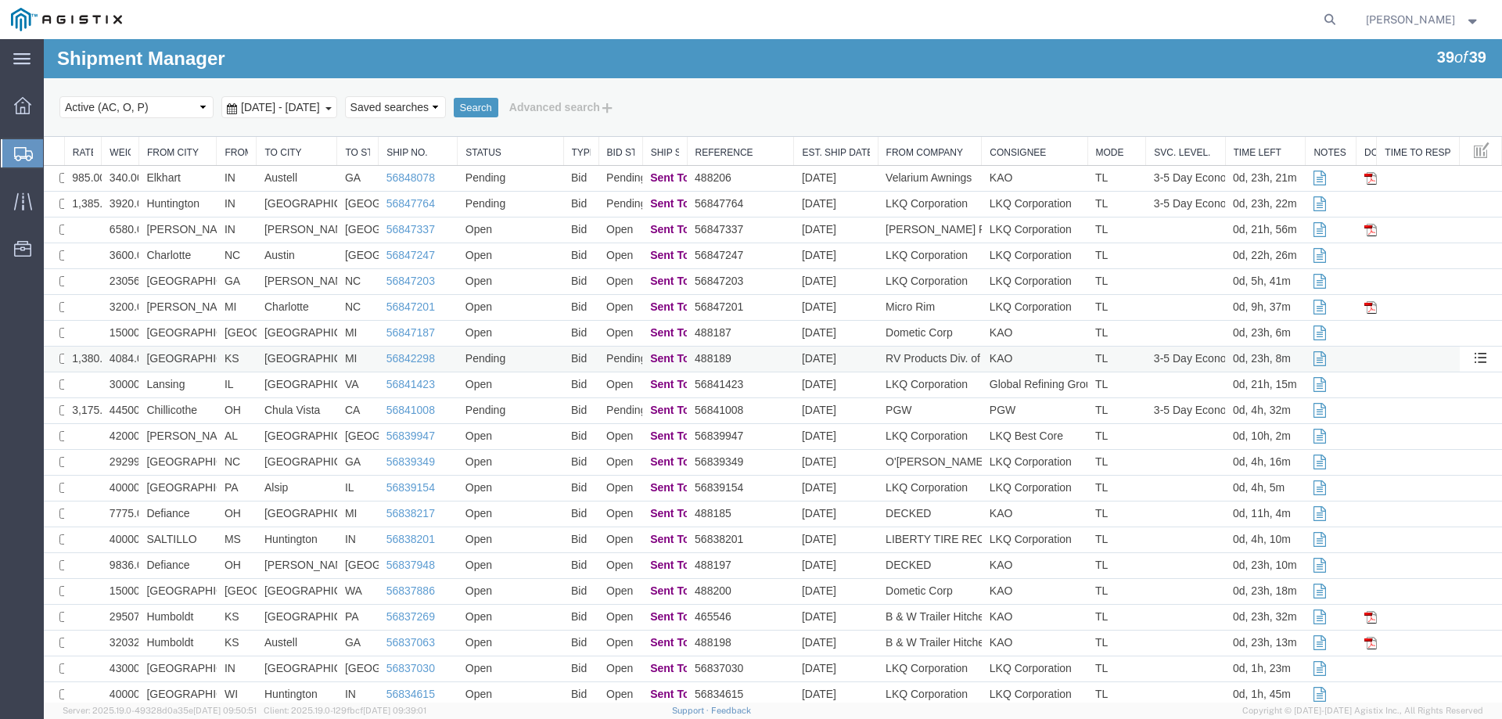
click at [340, 359] on td "MI" at bounding box center [357, 360] width 41 height 26
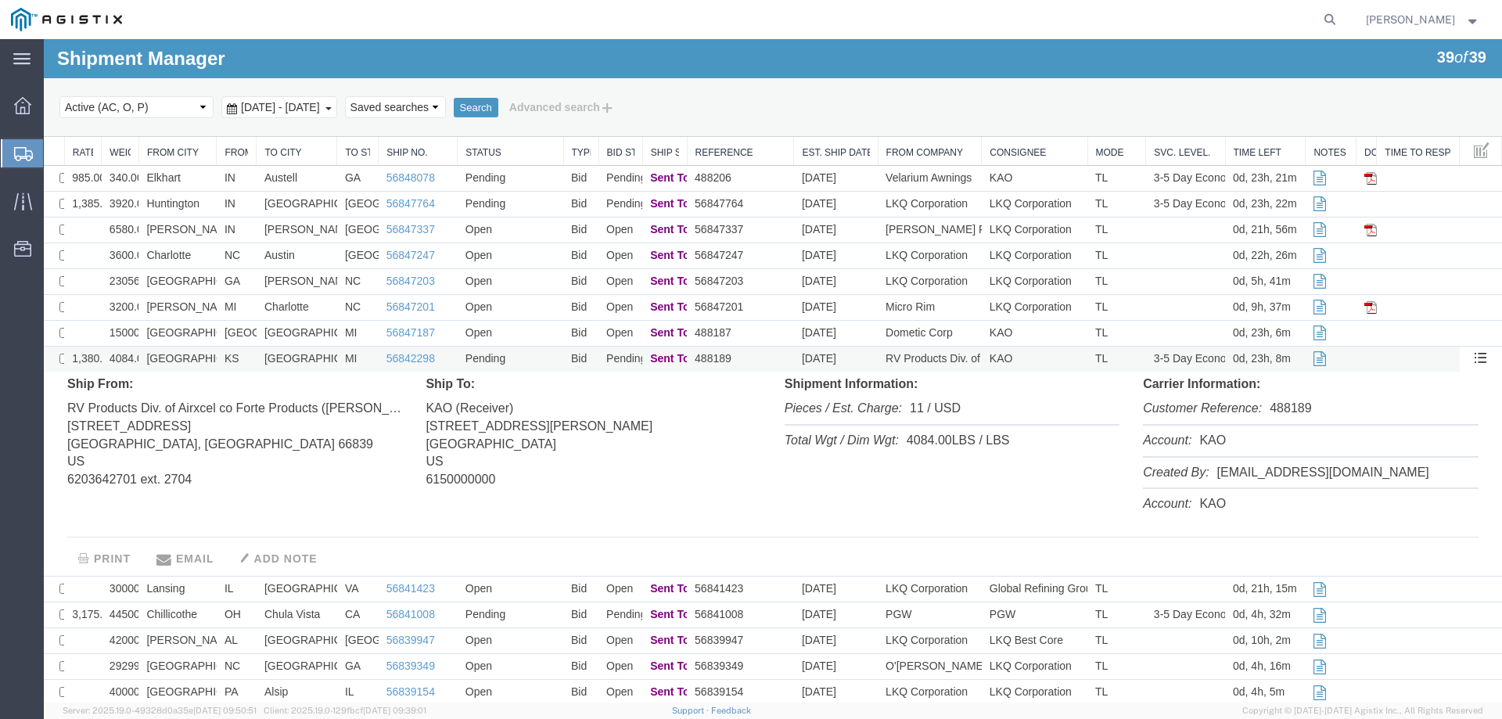
click at [340, 359] on td "MI" at bounding box center [357, 360] width 41 height 26
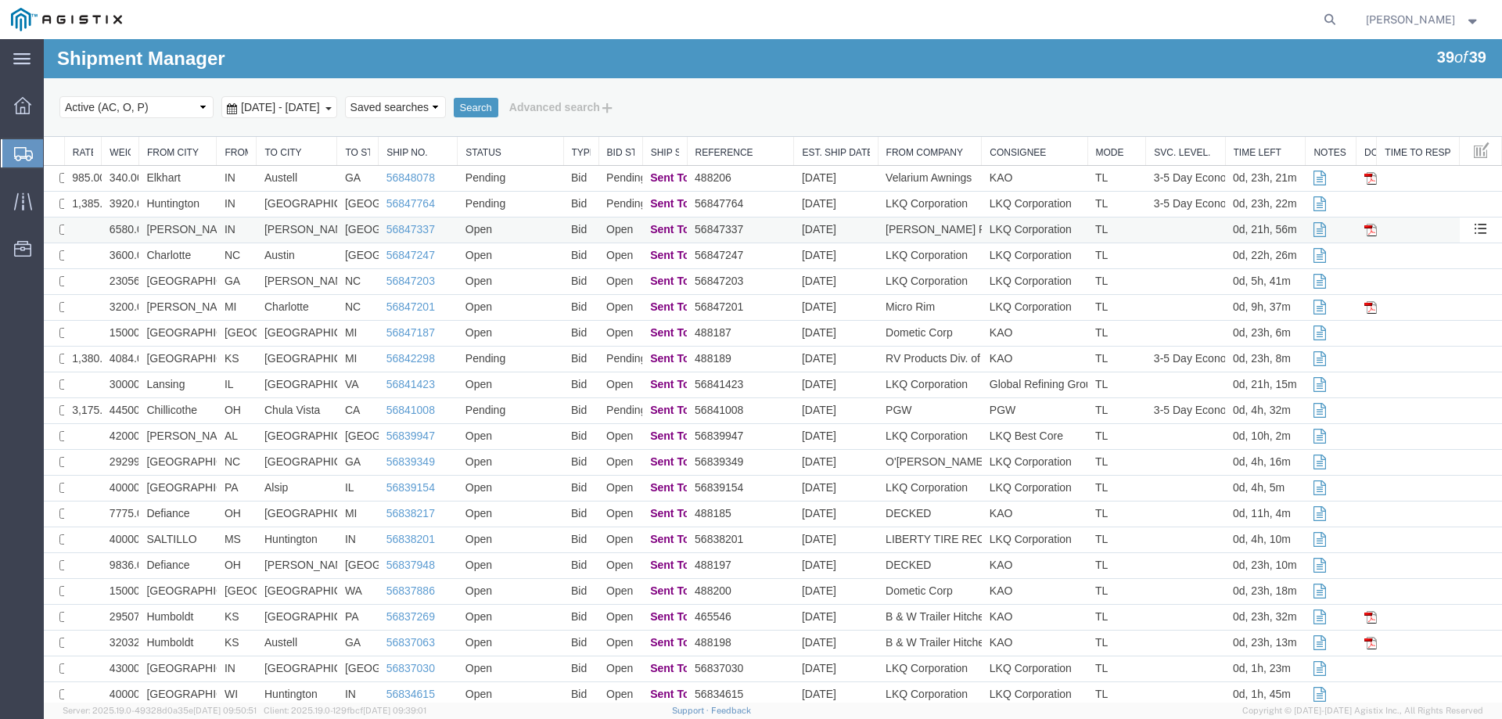
click at [325, 223] on td "[PERSON_NAME]" at bounding box center [297, 230] width 81 height 26
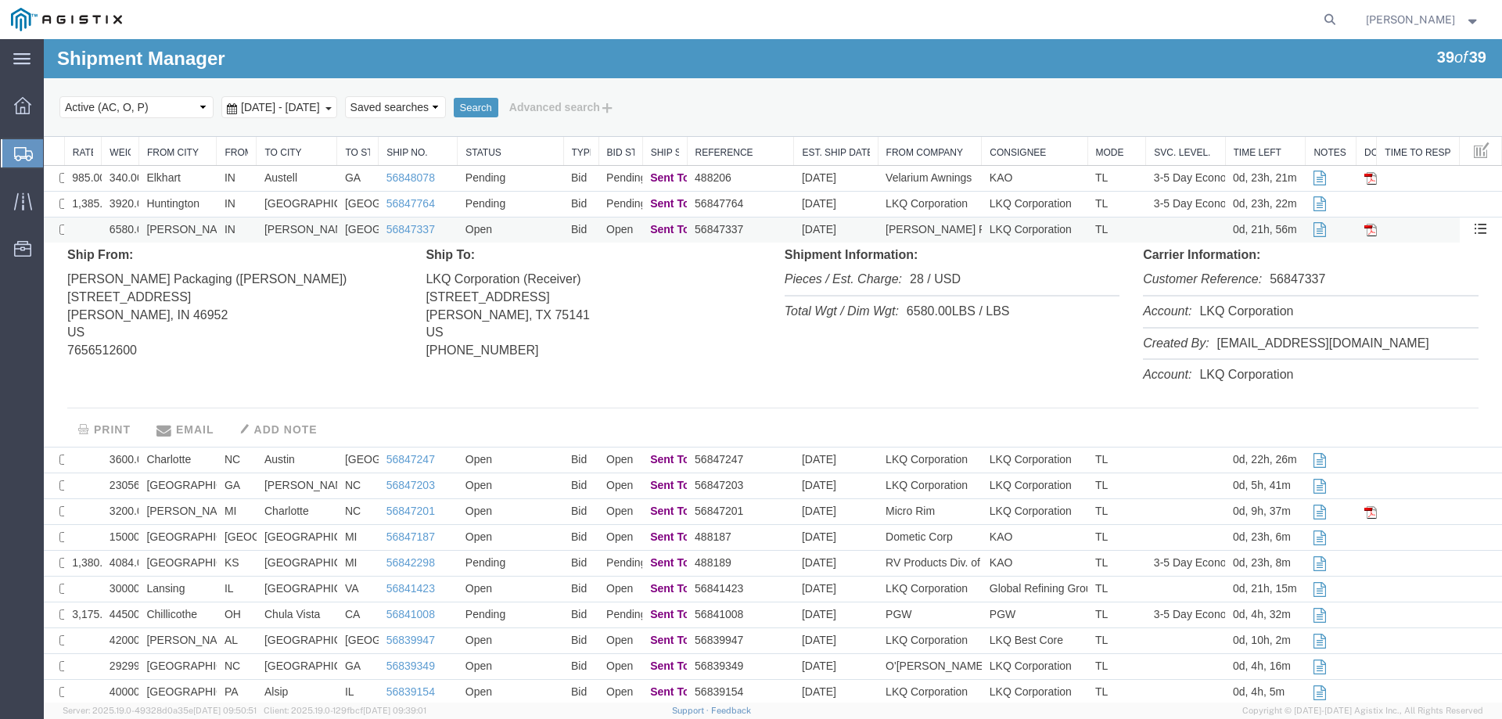
click at [325, 223] on td "[PERSON_NAME]" at bounding box center [297, 230] width 81 height 26
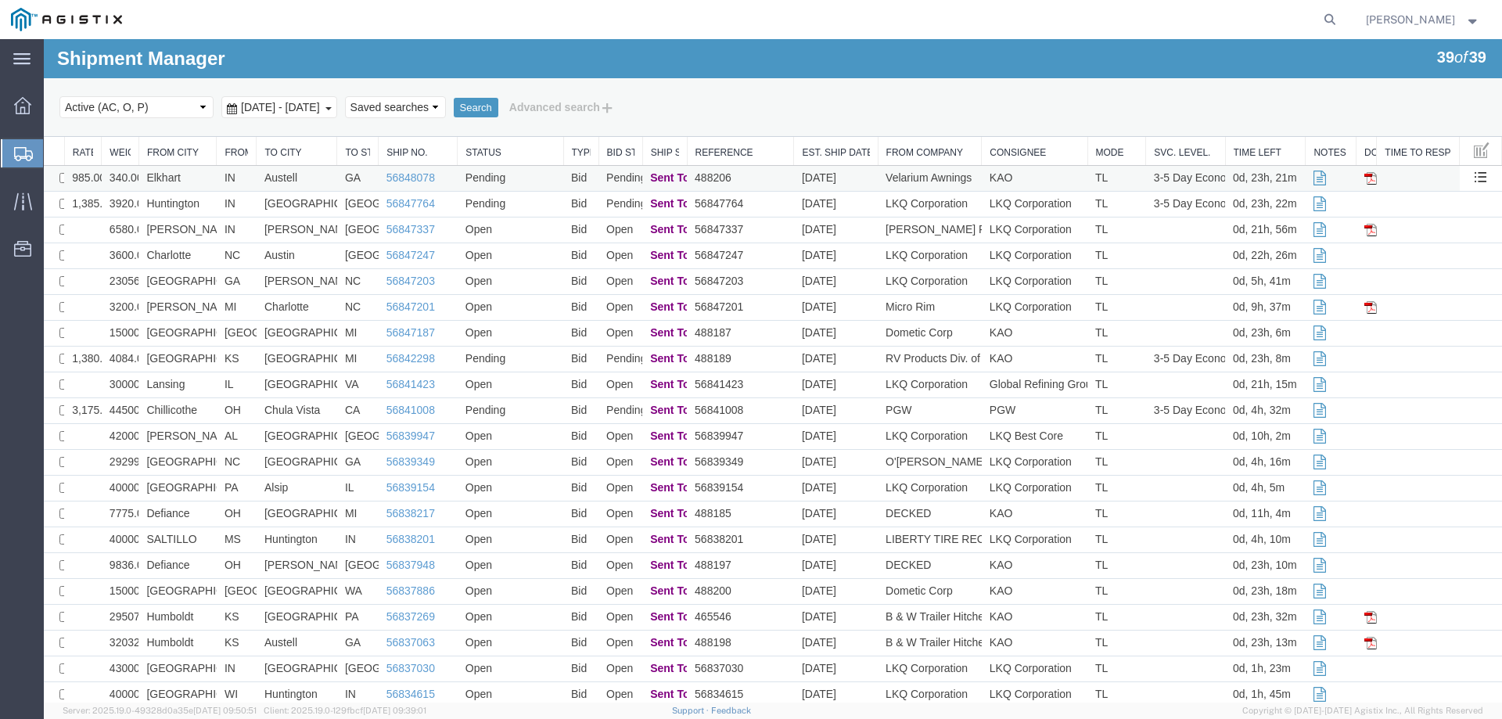
click at [329, 174] on td "Austell" at bounding box center [297, 179] width 81 height 26
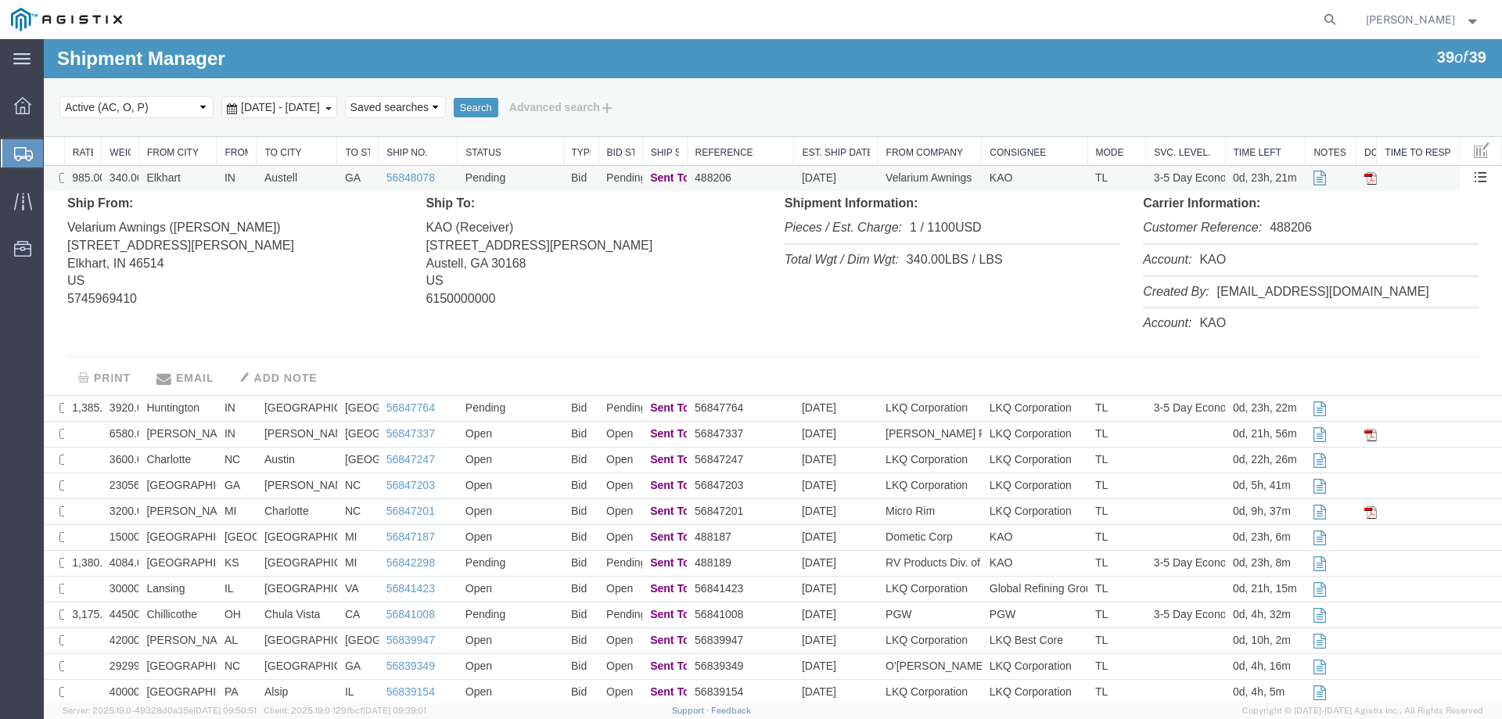
click at [563, 175] on td "Bid" at bounding box center [580, 179] width 35 height 26
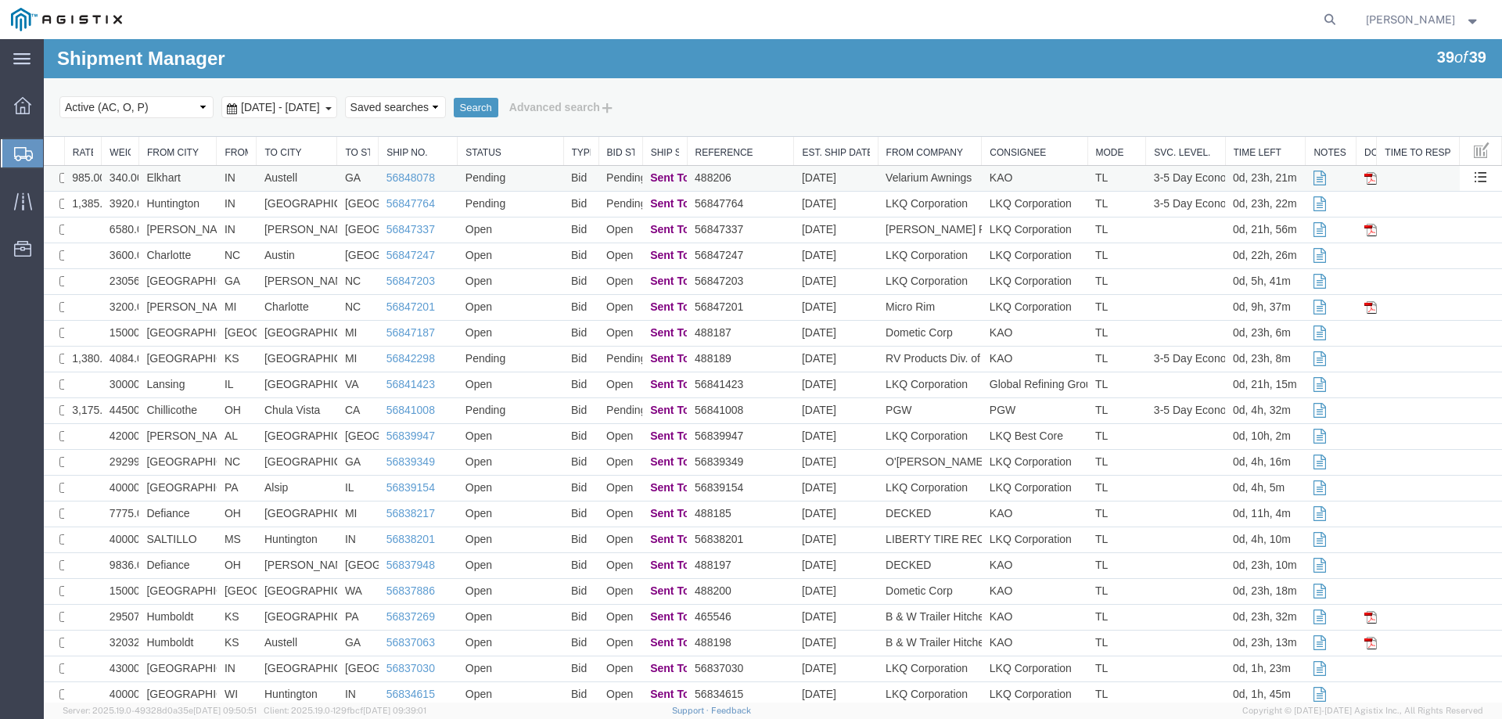
click at [548, 174] on td "Pending" at bounding box center [511, 179] width 106 height 26
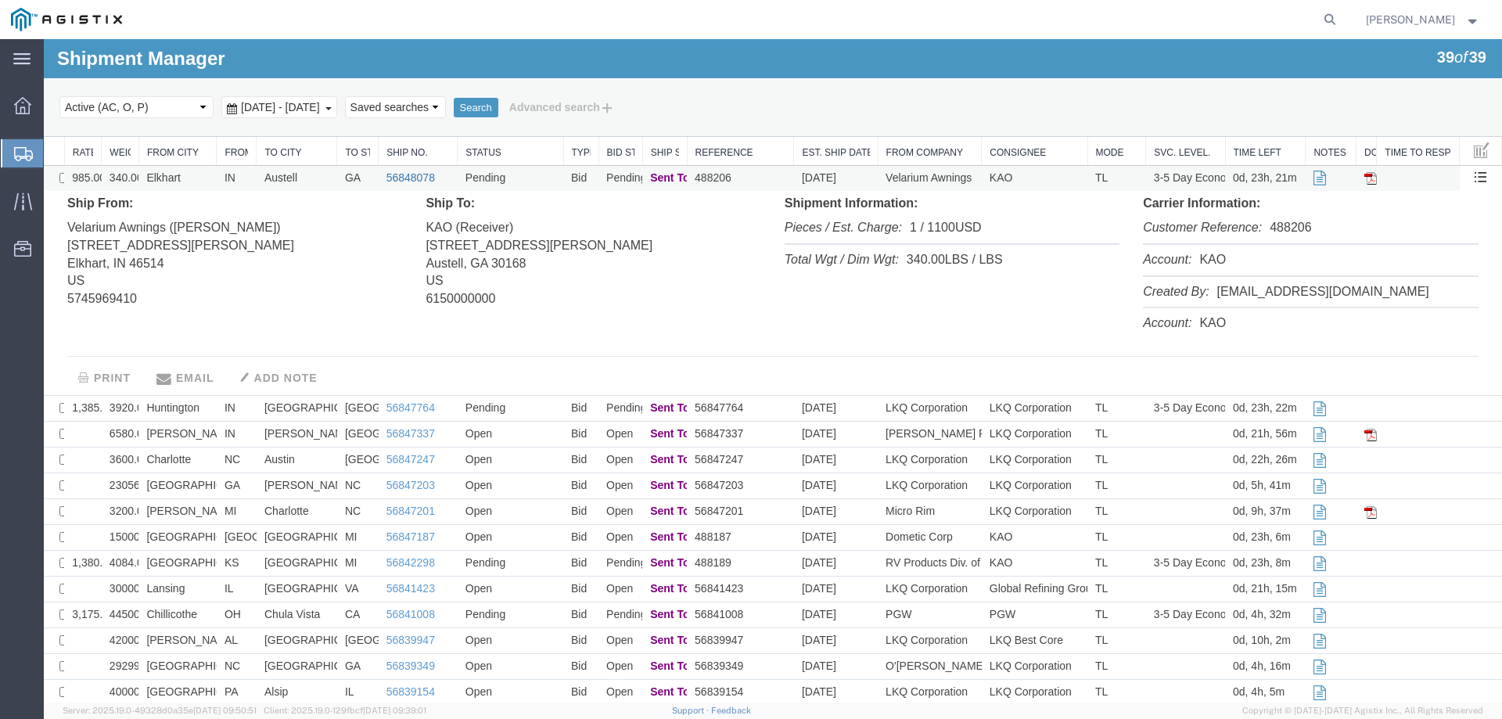
click at [392, 176] on link "56848078" at bounding box center [410, 177] width 49 height 13
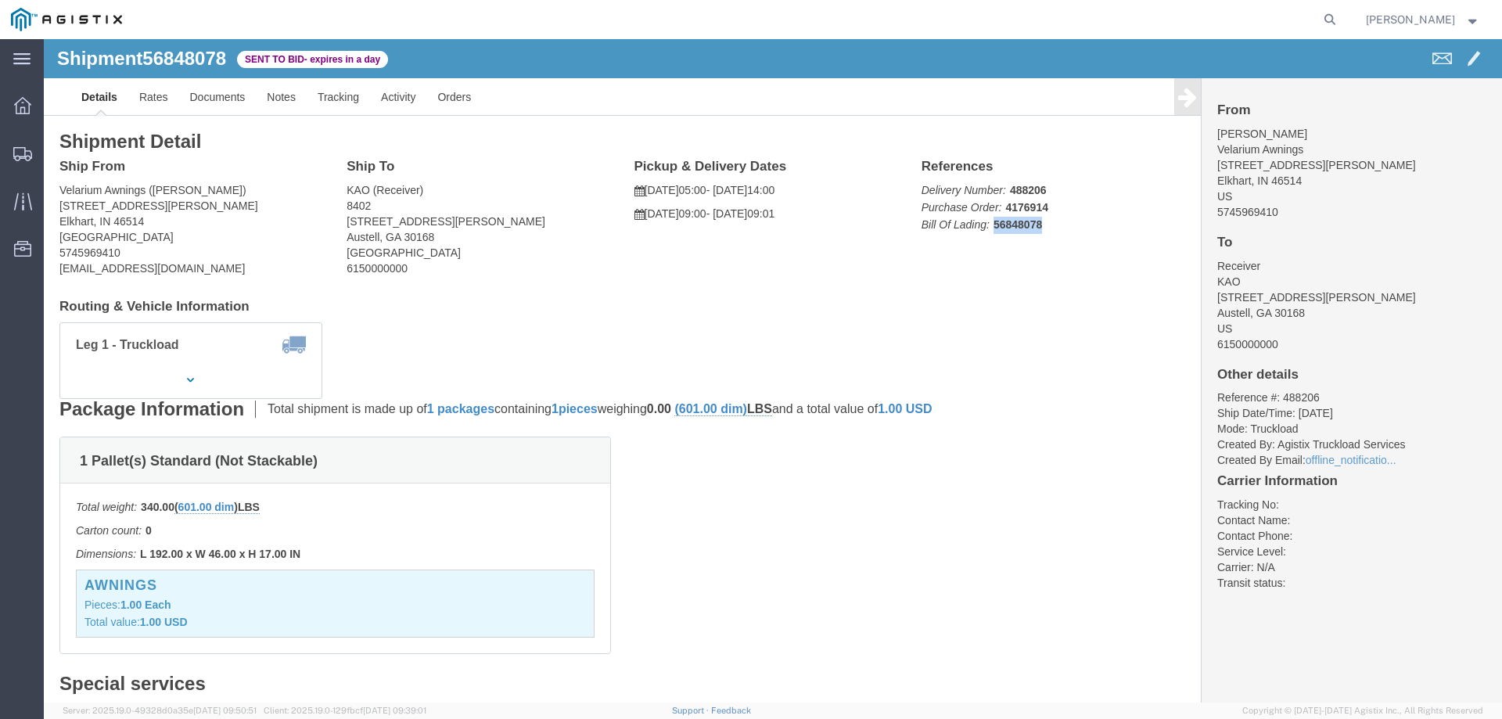
drag, startPoint x: 1010, startPoint y: 189, endPoint x: 1001, endPoint y: 196, distance: 11.7
click div "References Delivery Number: 488206 Purchase Order: 4176914 Bill Of Lading: 5684…"
drag, startPoint x: 942, startPoint y: 185, endPoint x: 1001, endPoint y: 185, distance: 59.5
click p "Delivery Number: 488206 Purchase Order: 4176914 Bill Of Lading: 56848078"
click span "56848078"
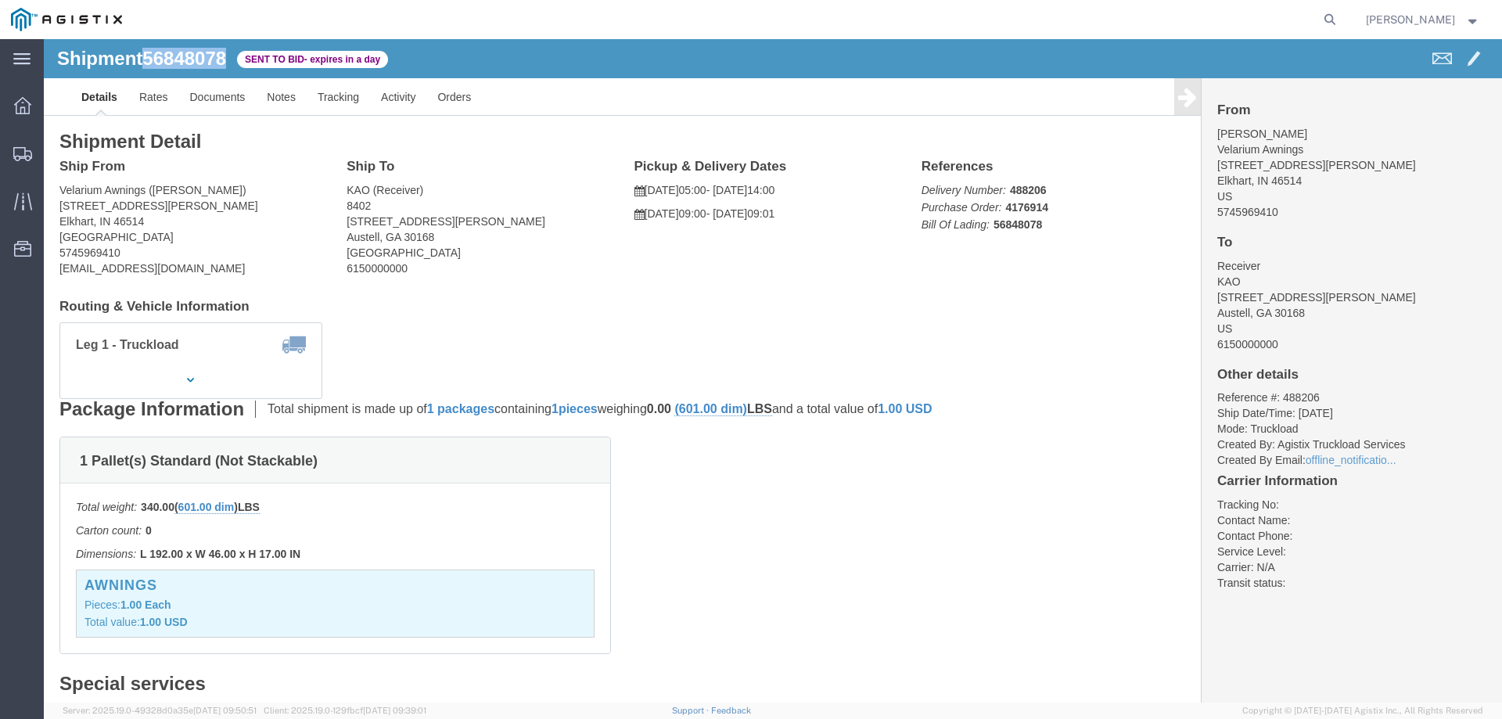
click span "56848078"
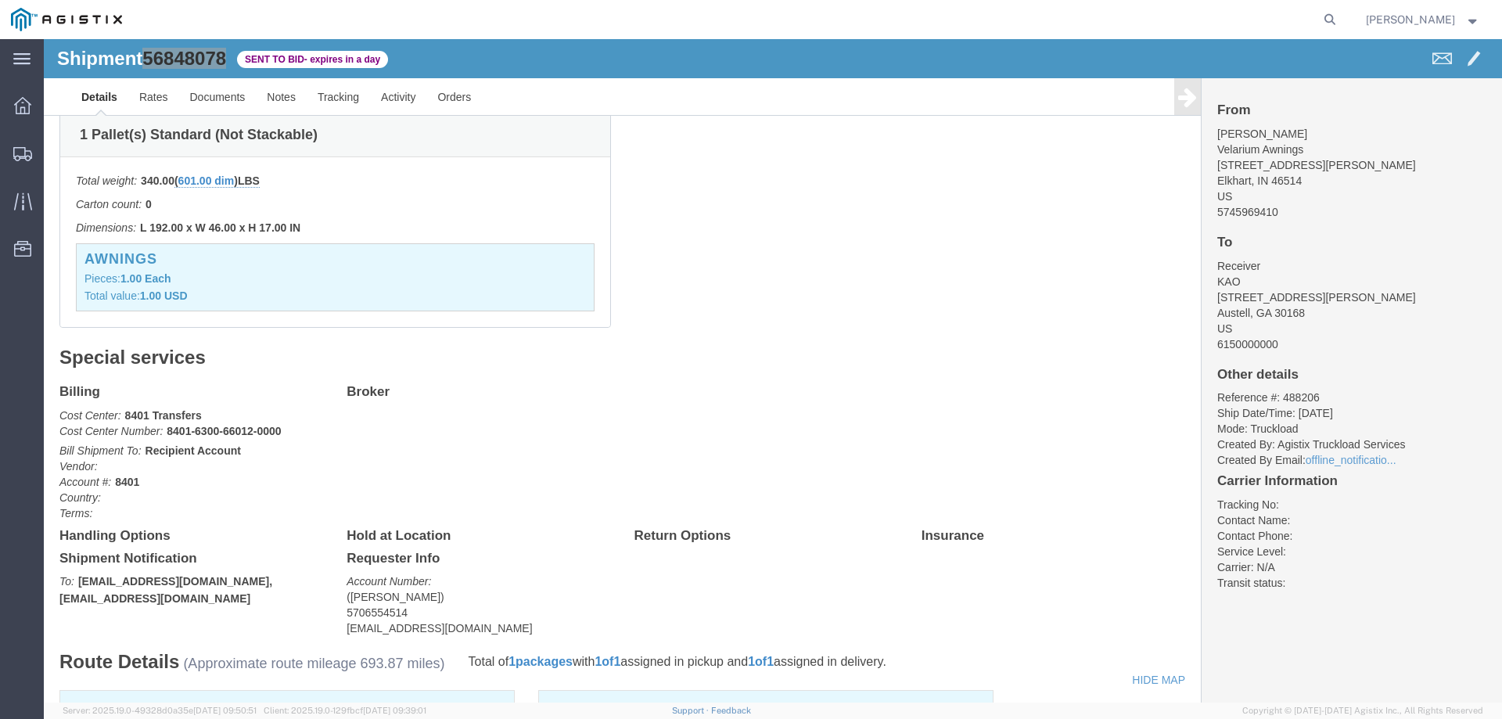
scroll to position [704, 0]
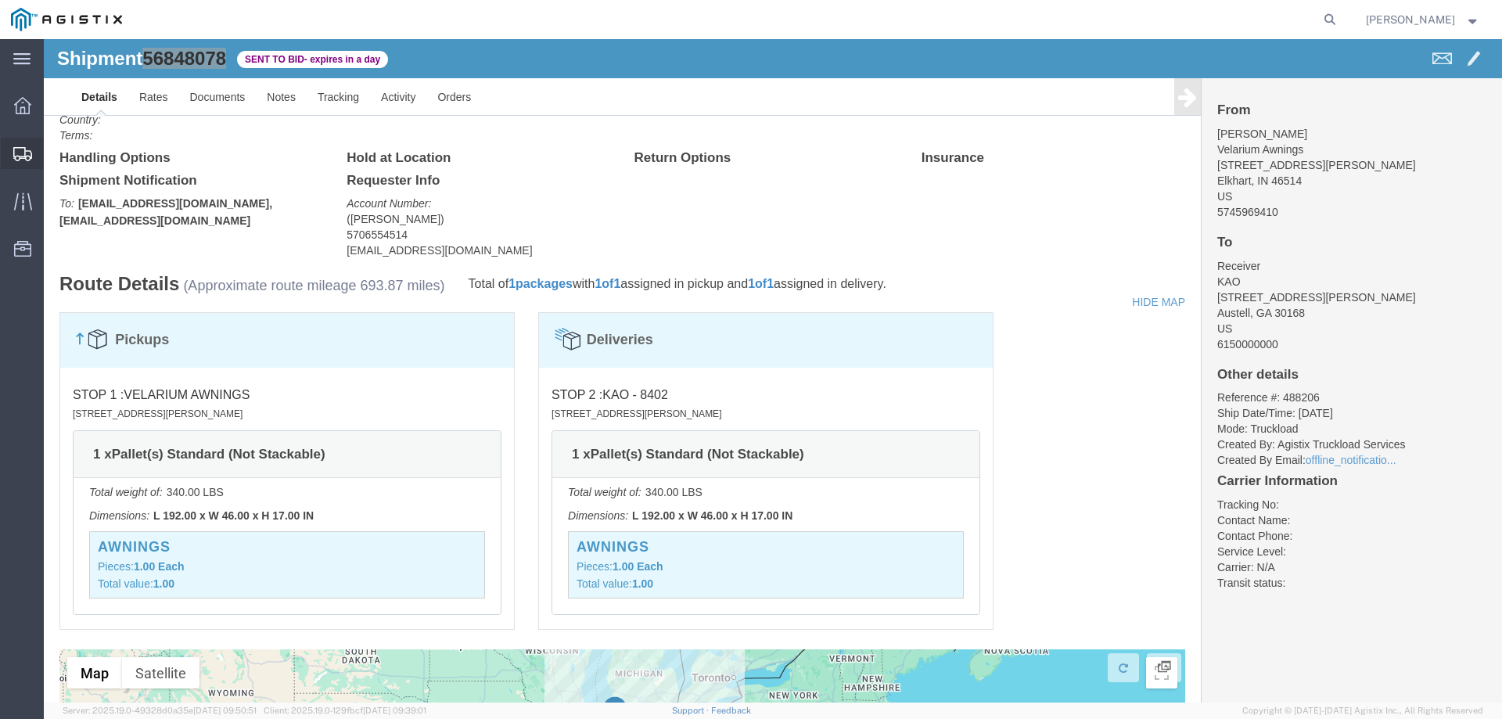
click at [21, 147] on icon at bounding box center [22, 154] width 19 height 14
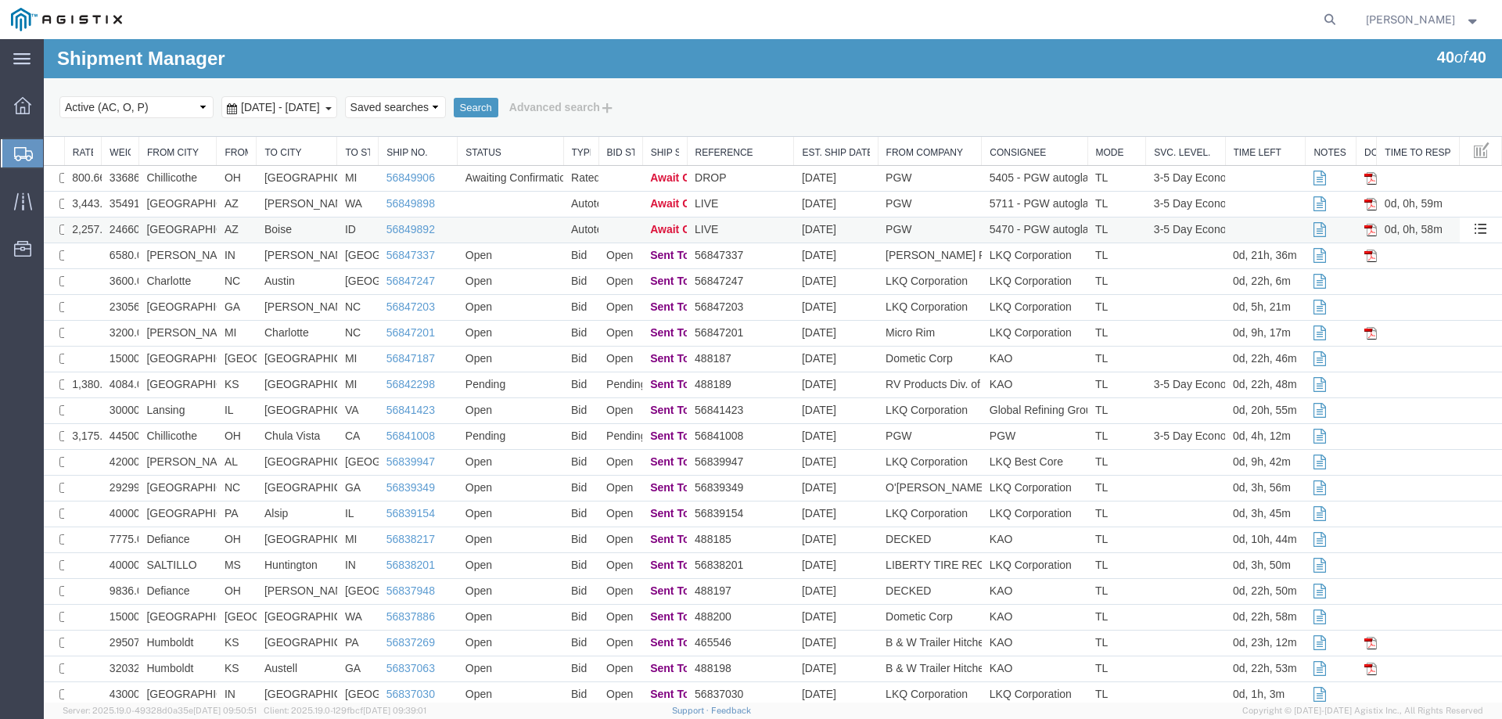
click at [489, 228] on td at bounding box center [511, 230] width 106 height 26
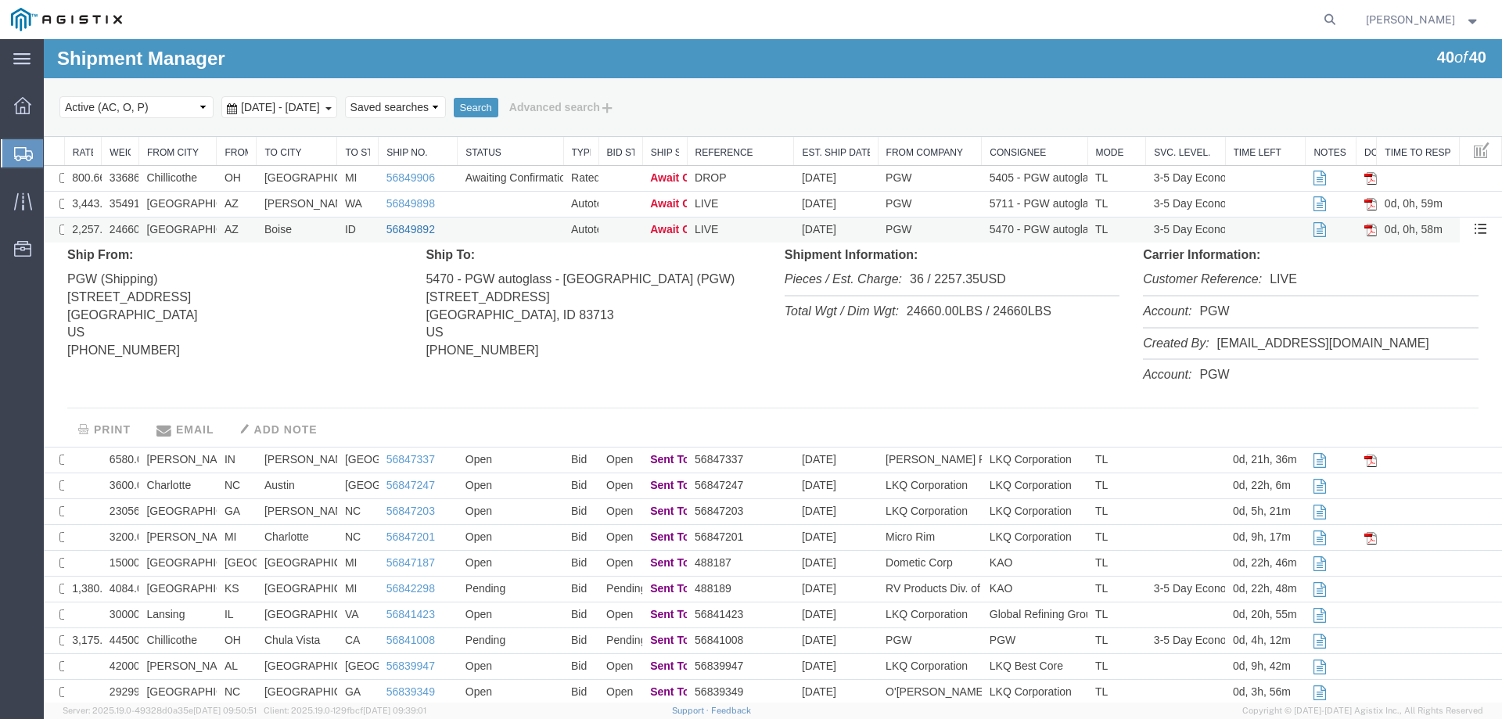
click at [401, 228] on link "56849892" at bounding box center [410, 229] width 49 height 13
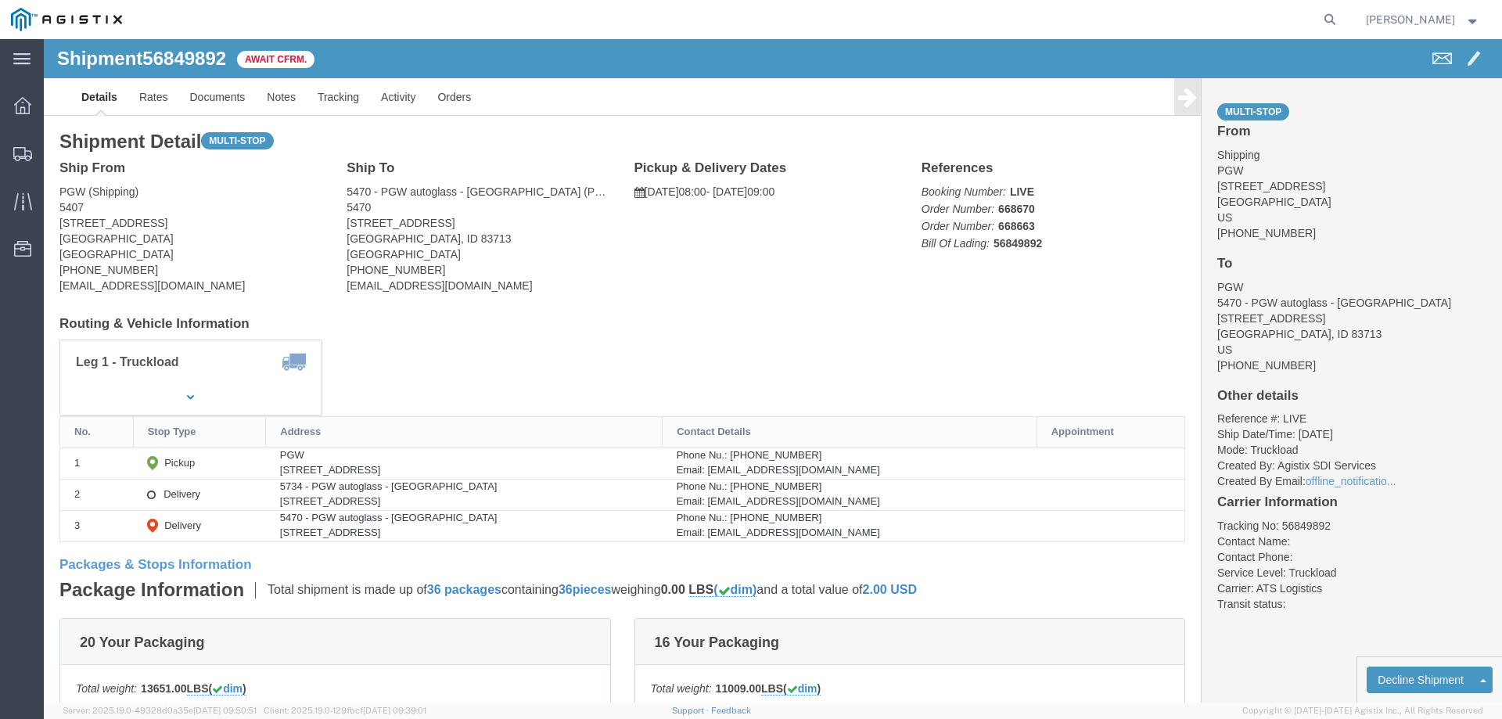
click b "56849892"
click link "Confirm"
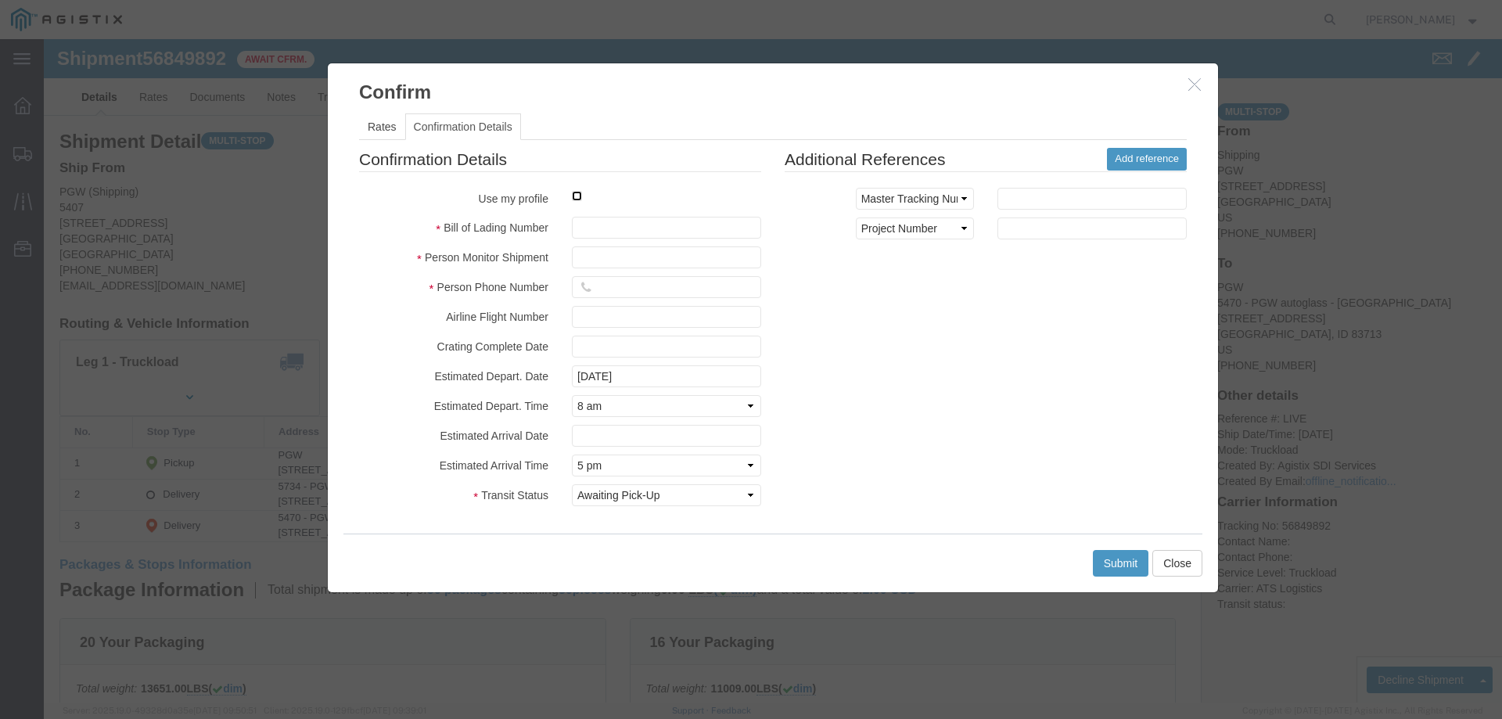
click input "checkbox"
checkbox input "true"
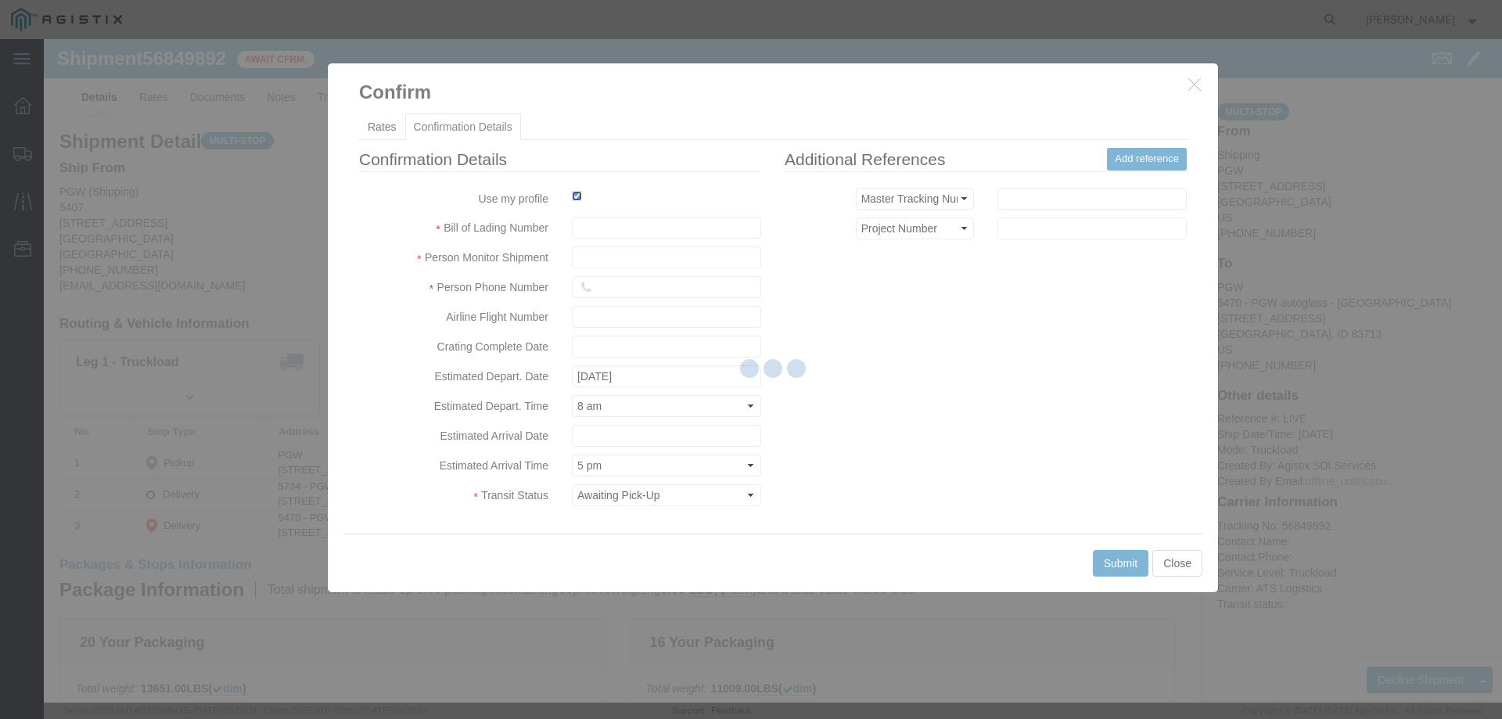
type input "[PERSON_NAME]"
type input "3204977237"
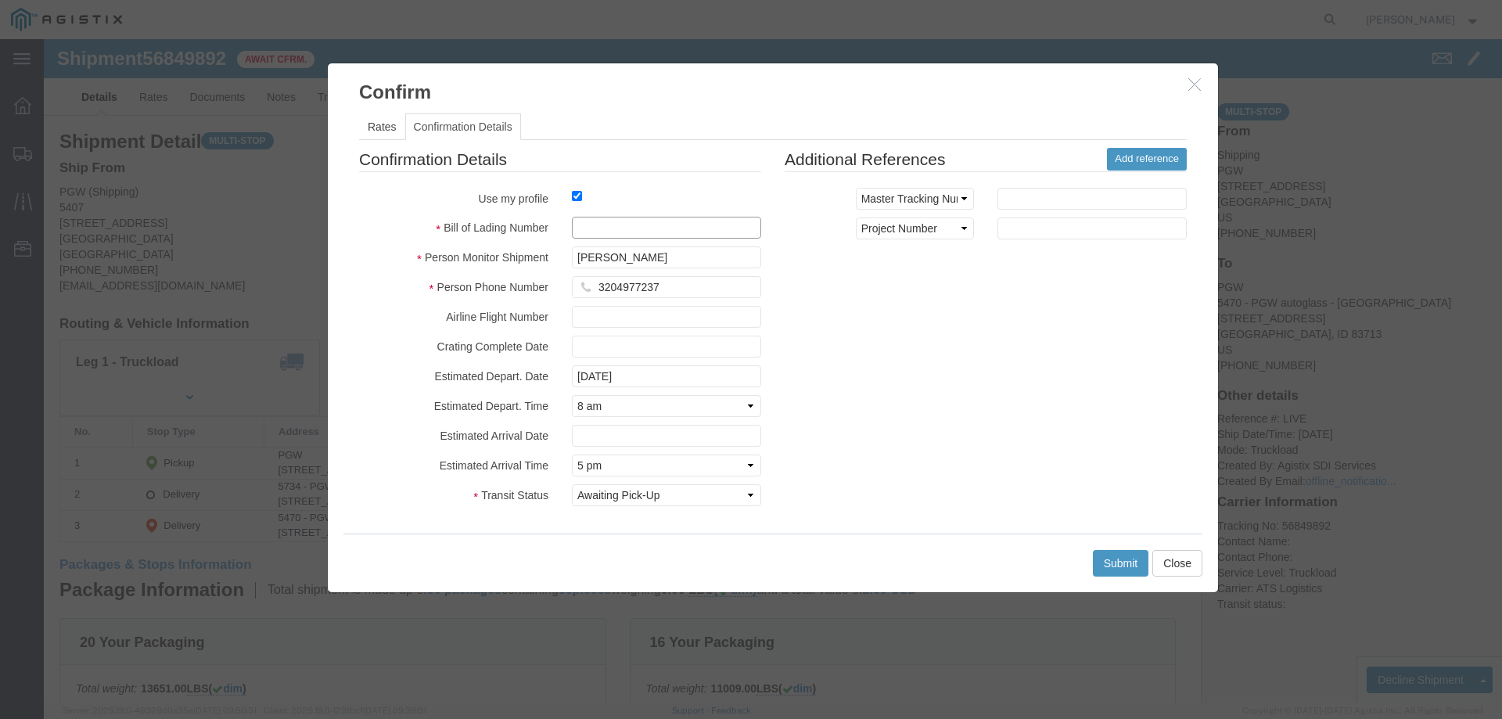
click input "text"
paste input "56849892"
type input "56849892"
click button "Submit"
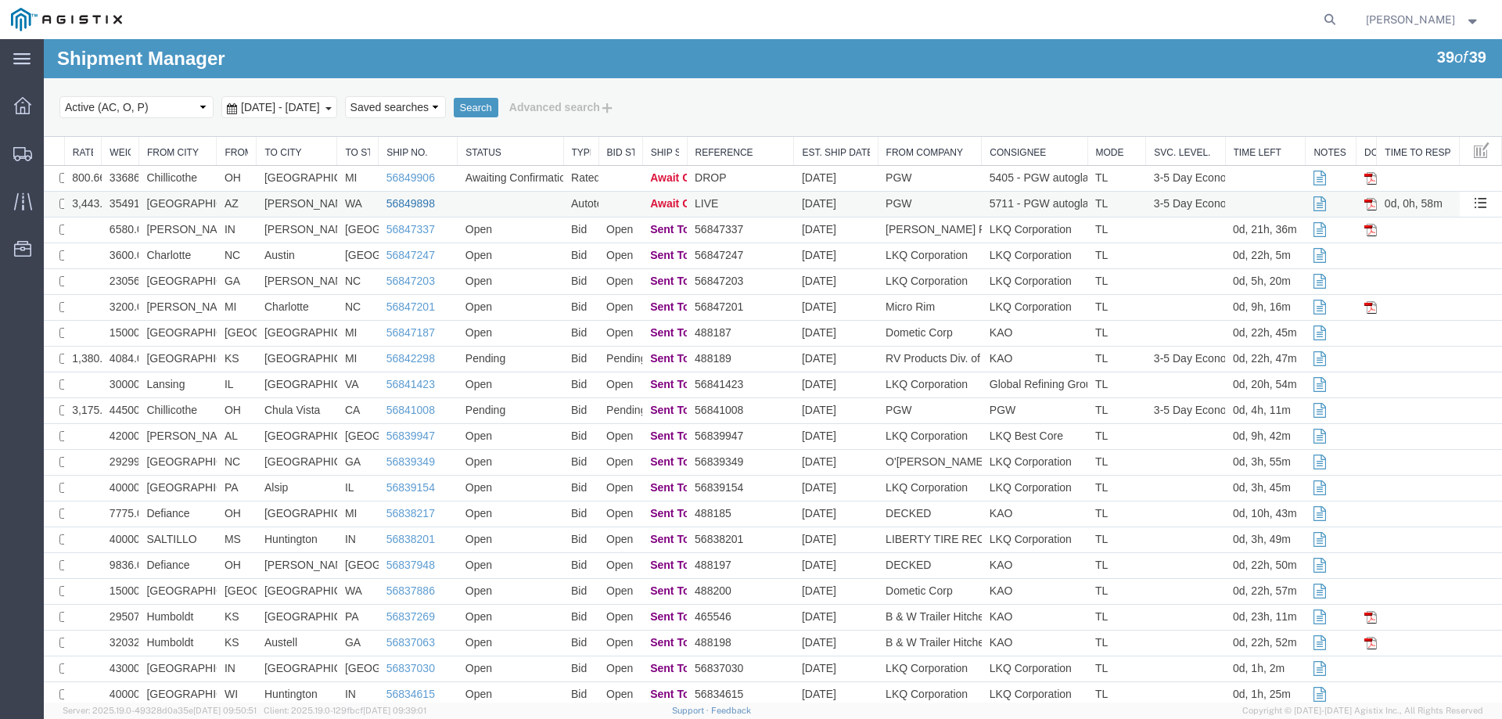
click at [394, 203] on link "56849898" at bounding box center [410, 203] width 49 height 13
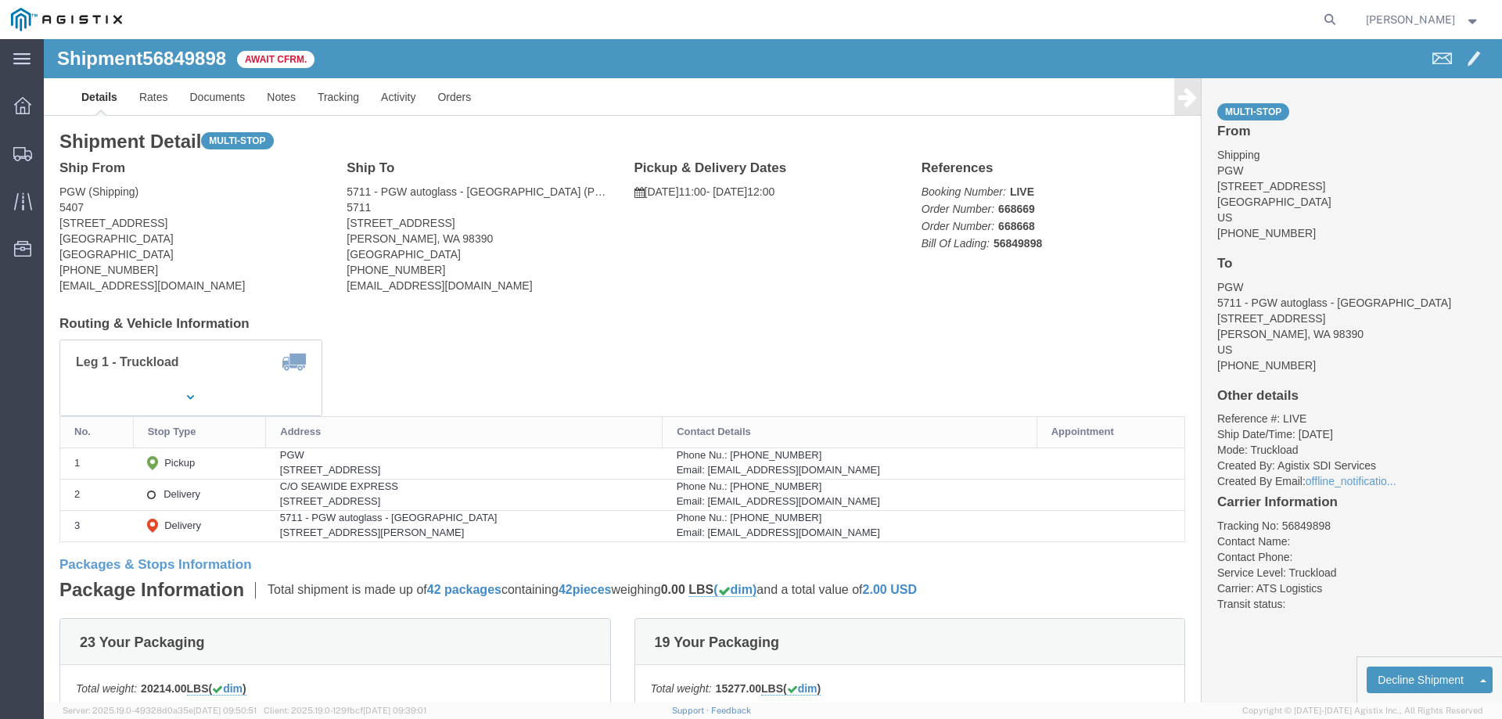
click b "56849898"
click link "Confirm"
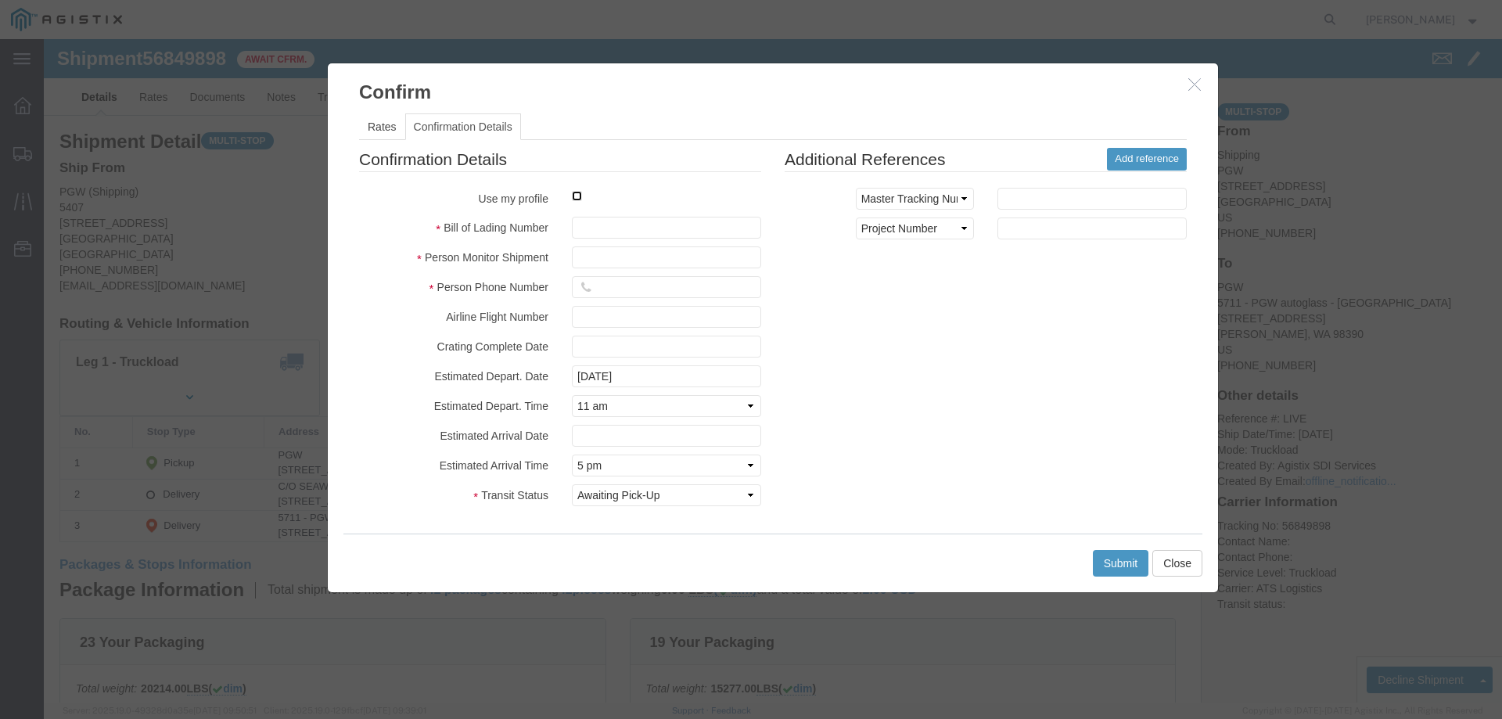
click input "checkbox"
checkbox input "true"
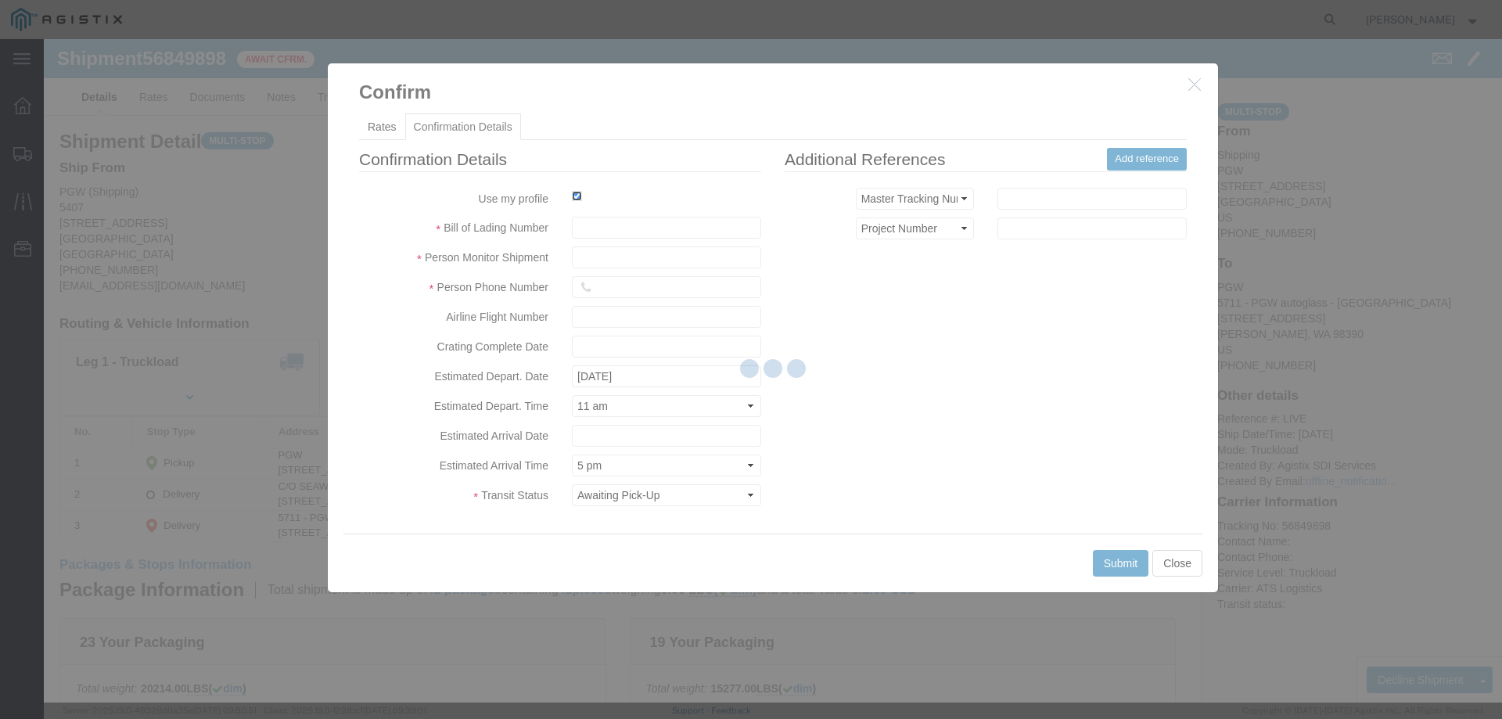
type input "[PERSON_NAME]"
type input "3204977237"
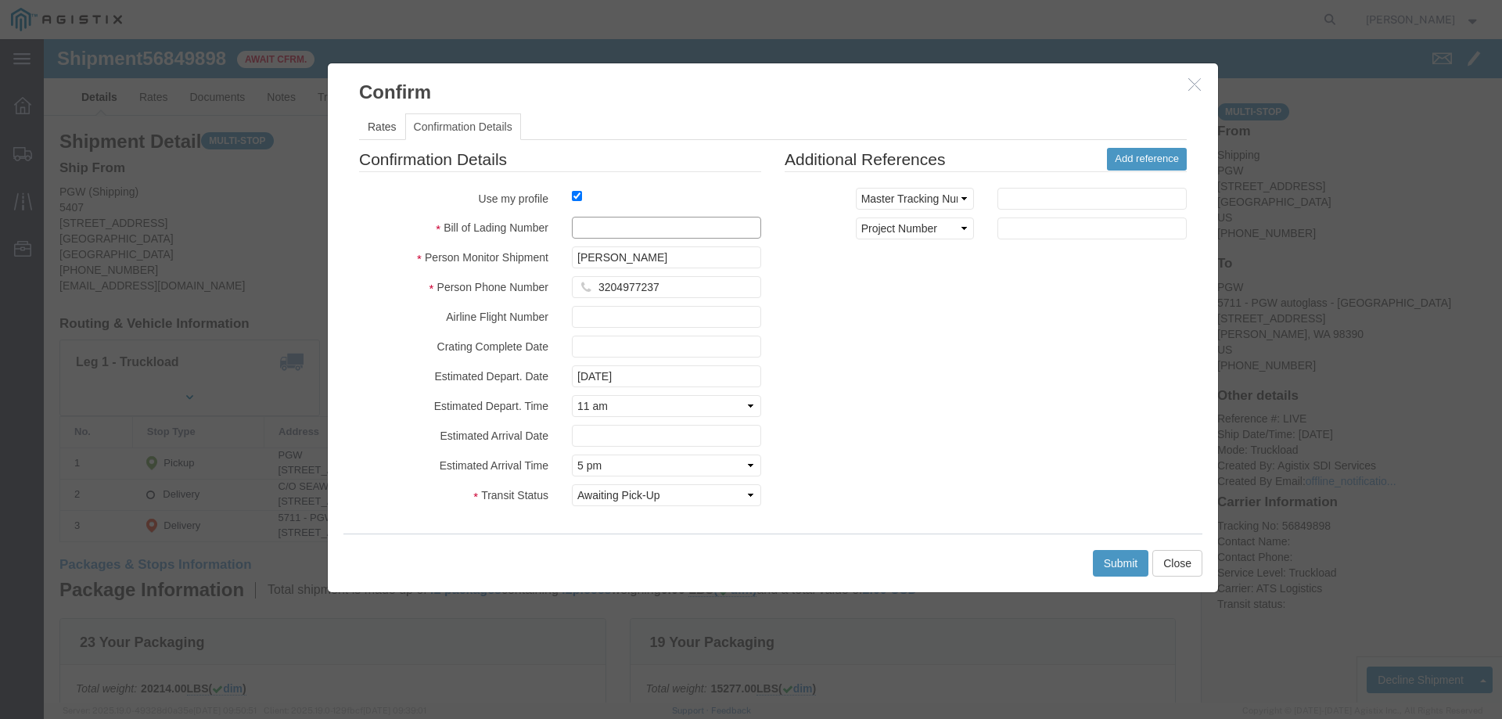
click input "text"
paste input "56849898"
type input "56849898"
click button "Submit"
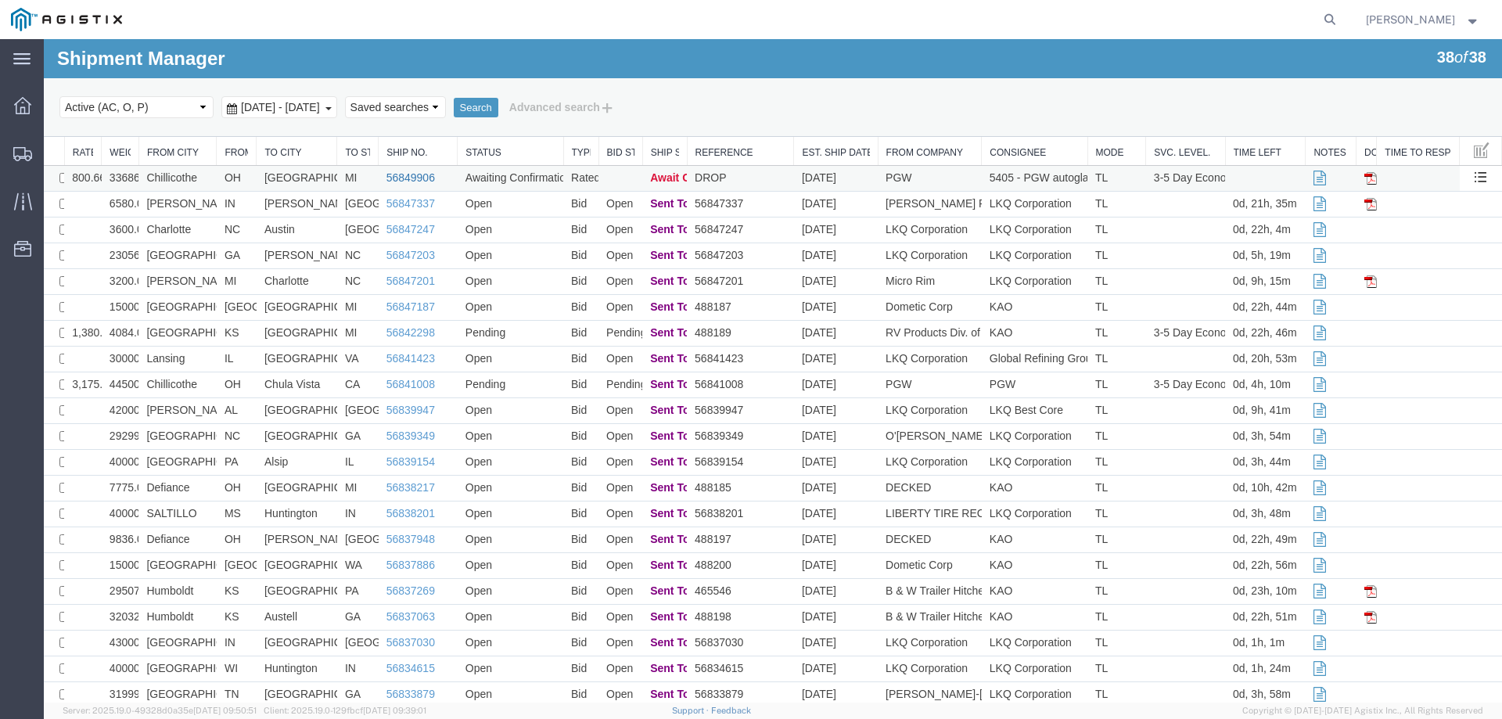
click at [411, 171] on link "56849906" at bounding box center [410, 177] width 49 height 13
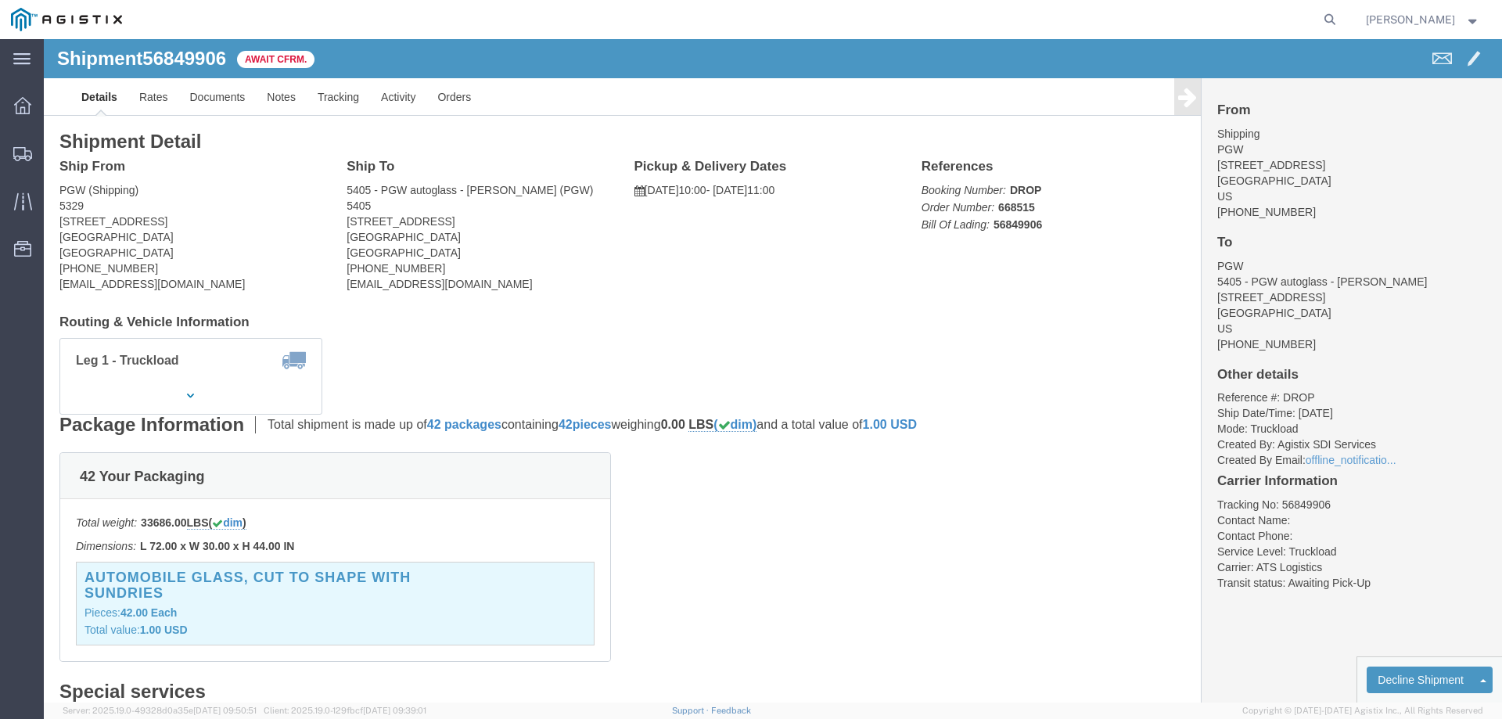
click b "56849906"
click link "Confirm"
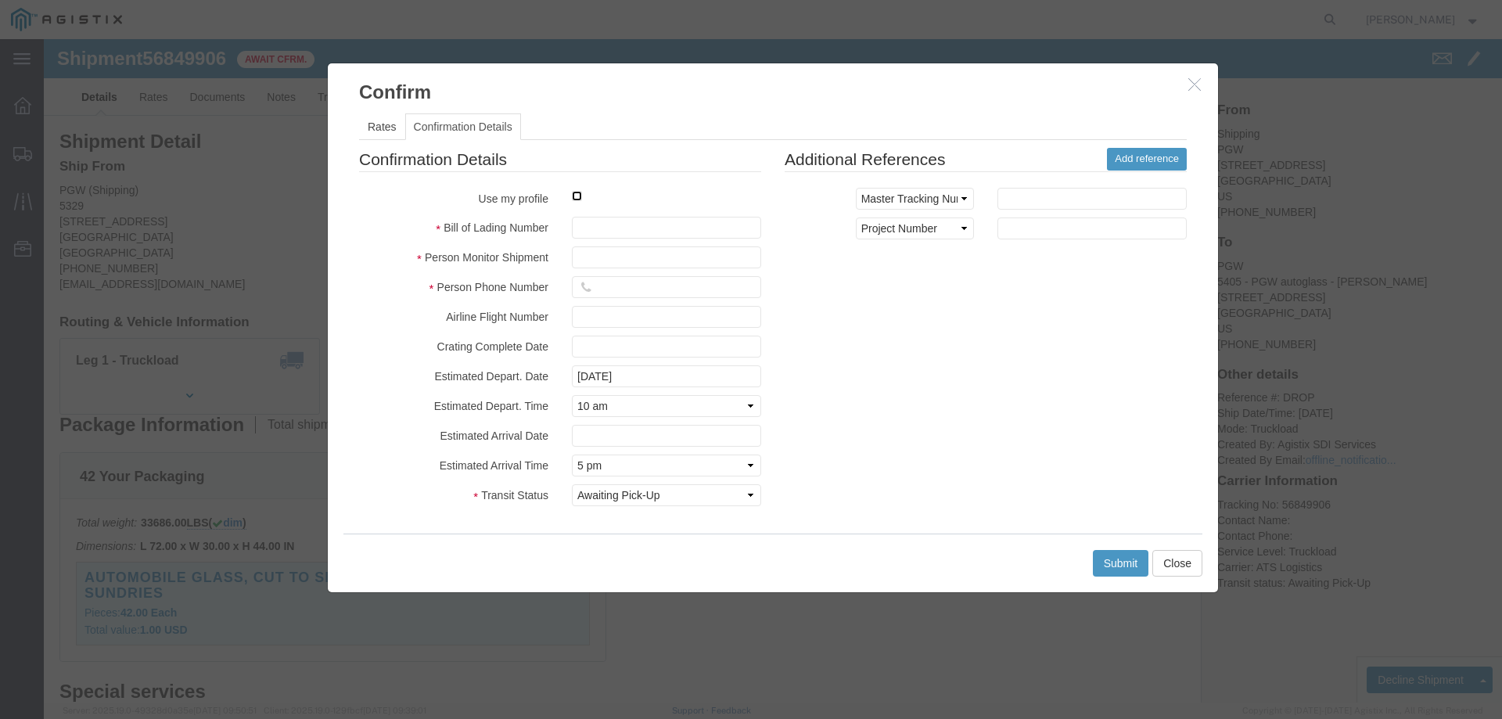
click input "checkbox"
checkbox input "true"
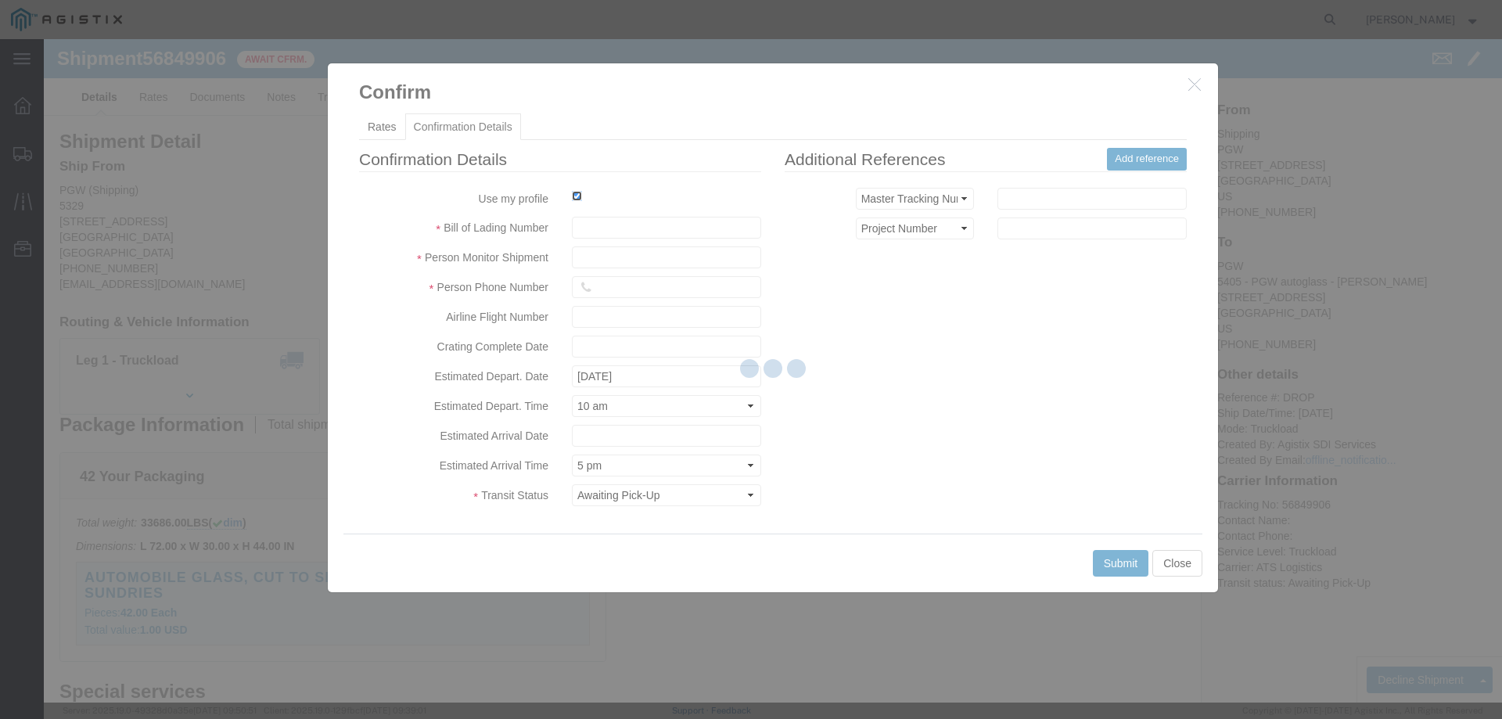
type input "[PERSON_NAME]"
type input "3204977237"
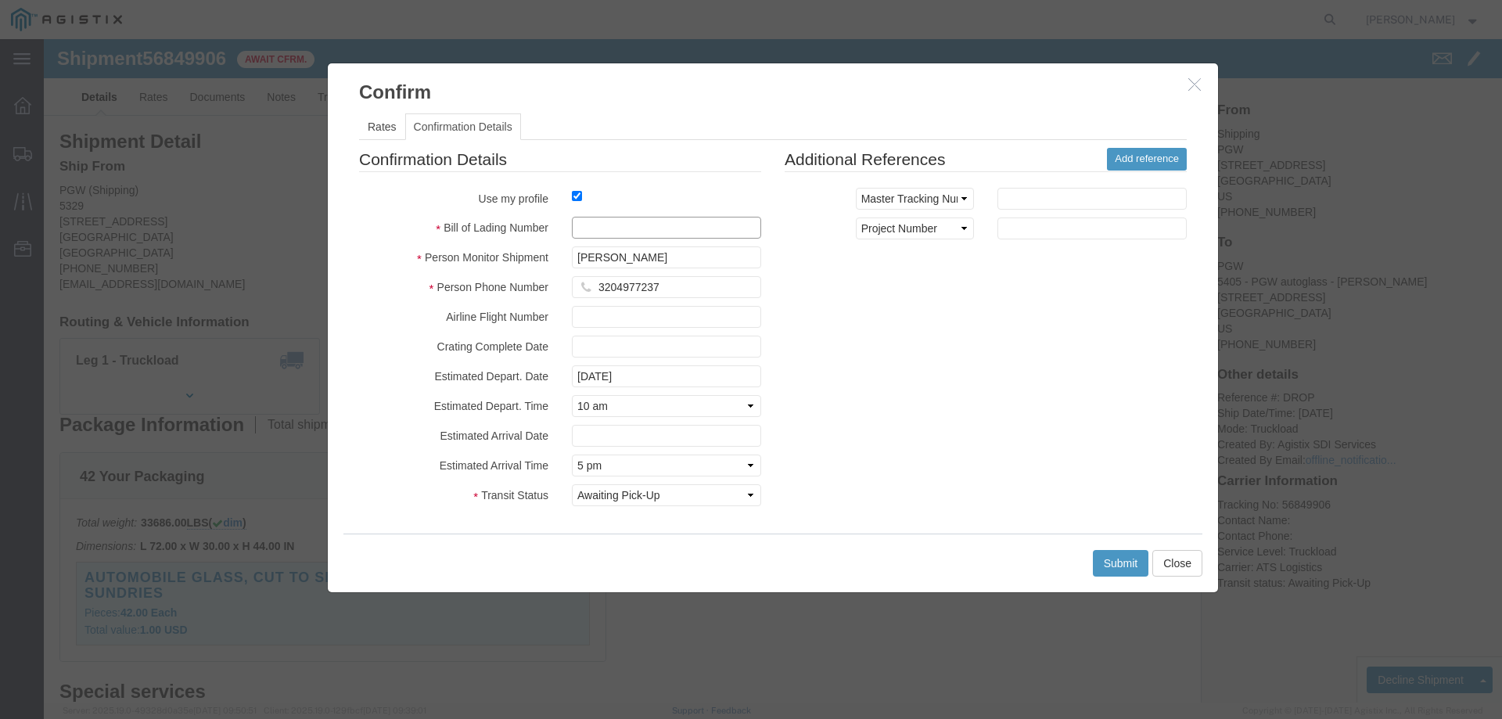
click input "text"
paste input "56849906"
type input "56849906"
click button "Submit"
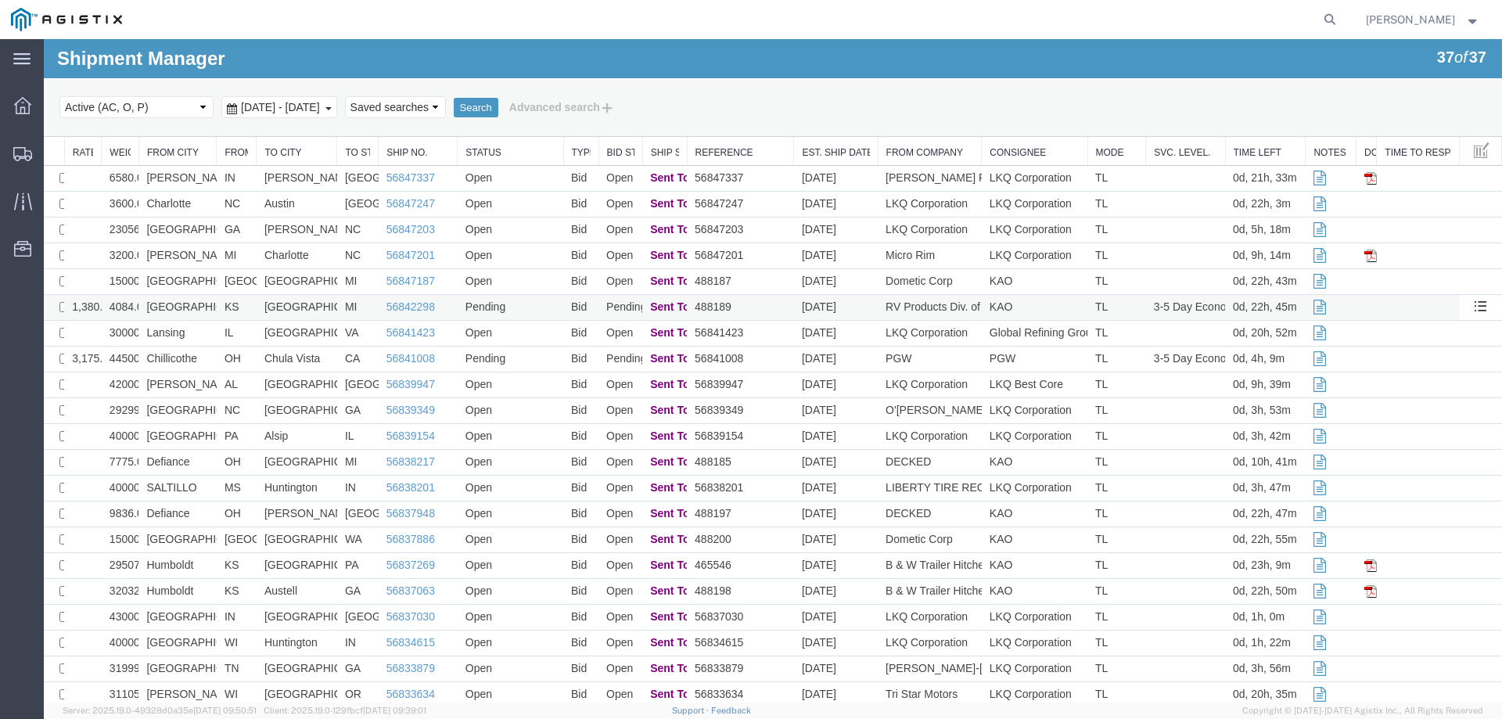
click at [206, 307] on td "[GEOGRAPHIC_DATA]" at bounding box center [177, 308] width 78 height 26
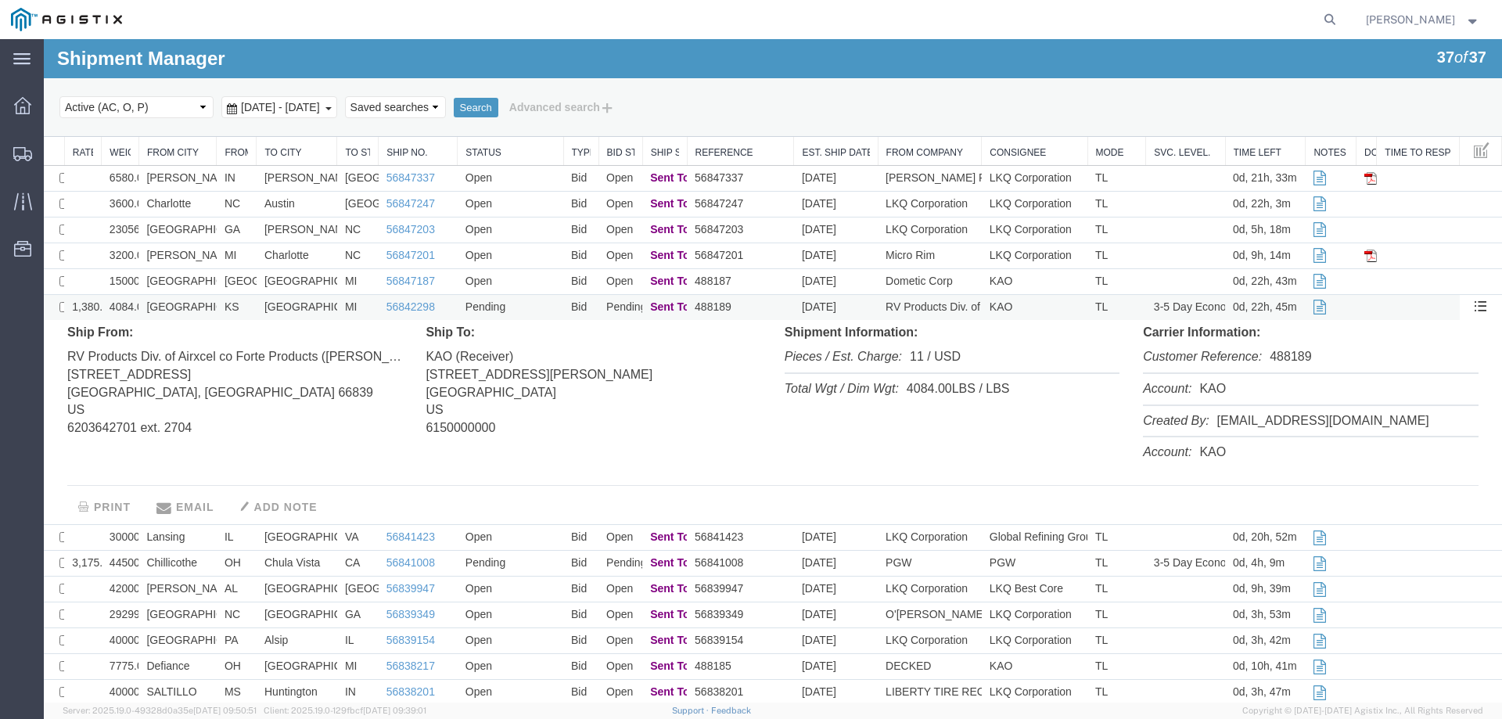
click at [206, 307] on td "[GEOGRAPHIC_DATA]" at bounding box center [177, 308] width 78 height 26
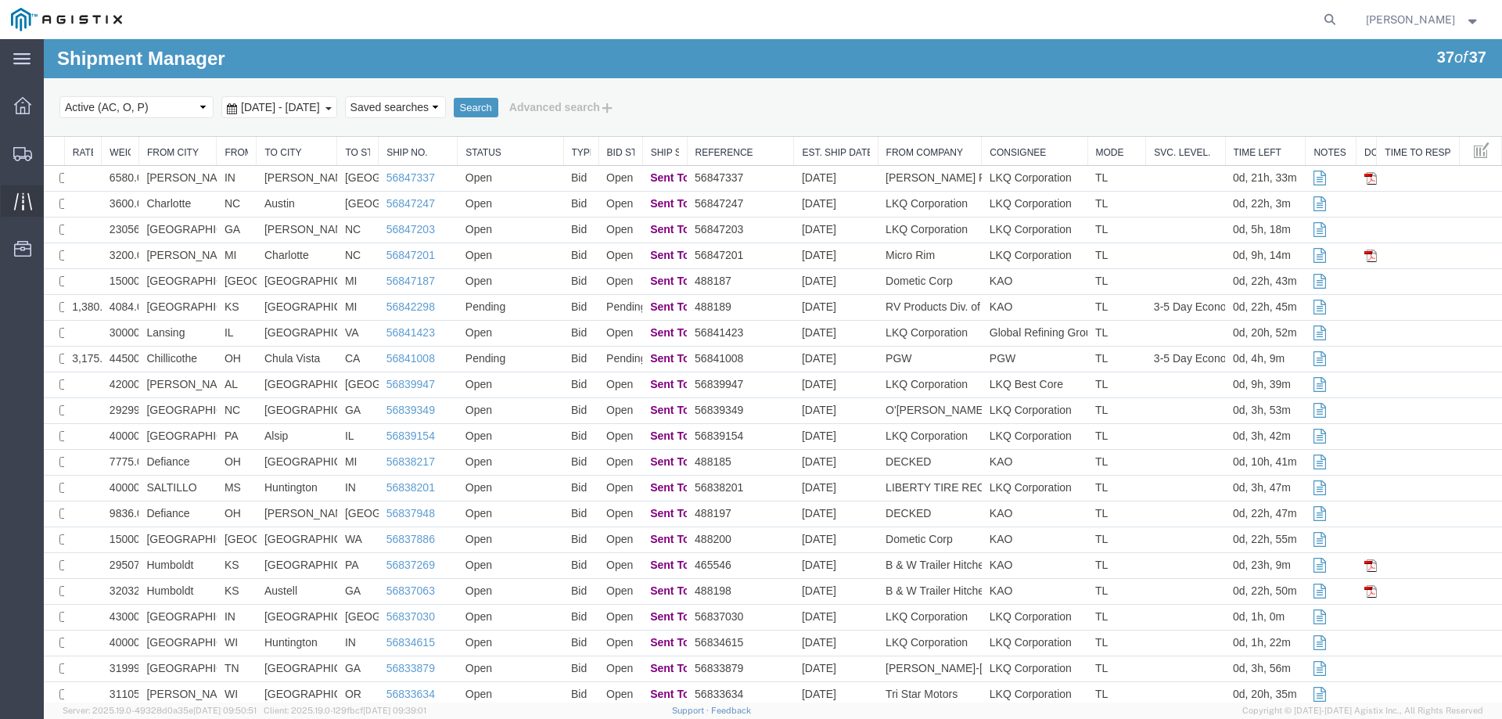
click at [27, 196] on icon at bounding box center [23, 201] width 18 height 18
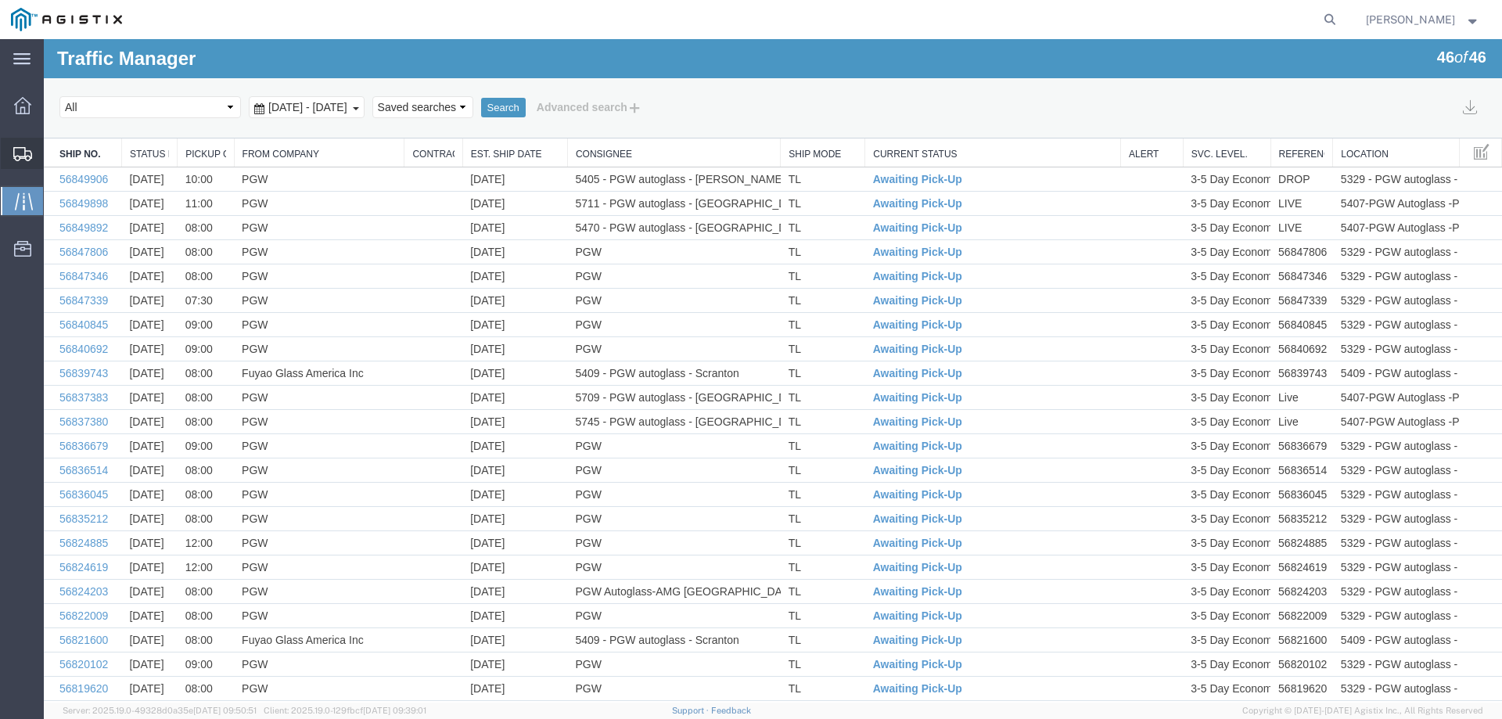
click at [25, 151] on icon at bounding box center [22, 154] width 19 height 14
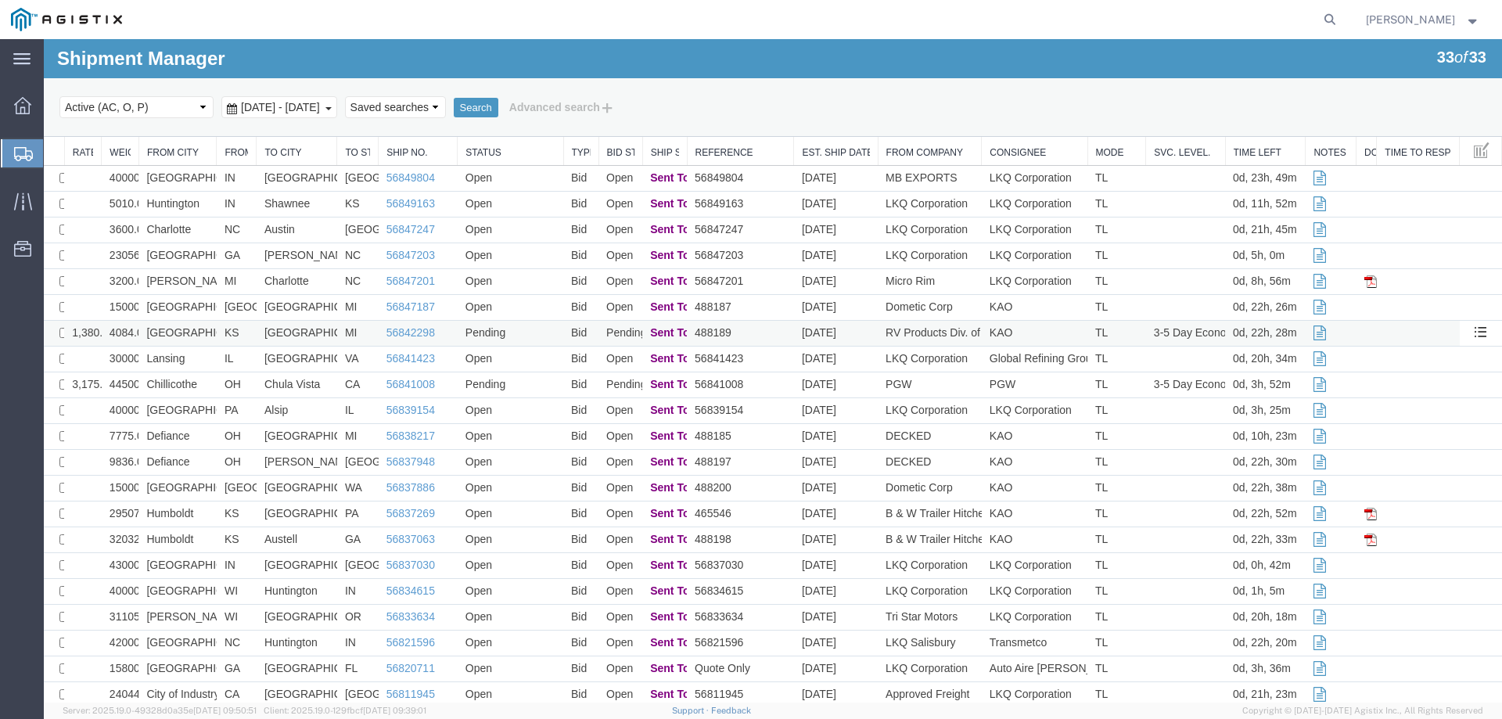
click at [214, 336] on td "[GEOGRAPHIC_DATA]" at bounding box center [177, 334] width 78 height 26
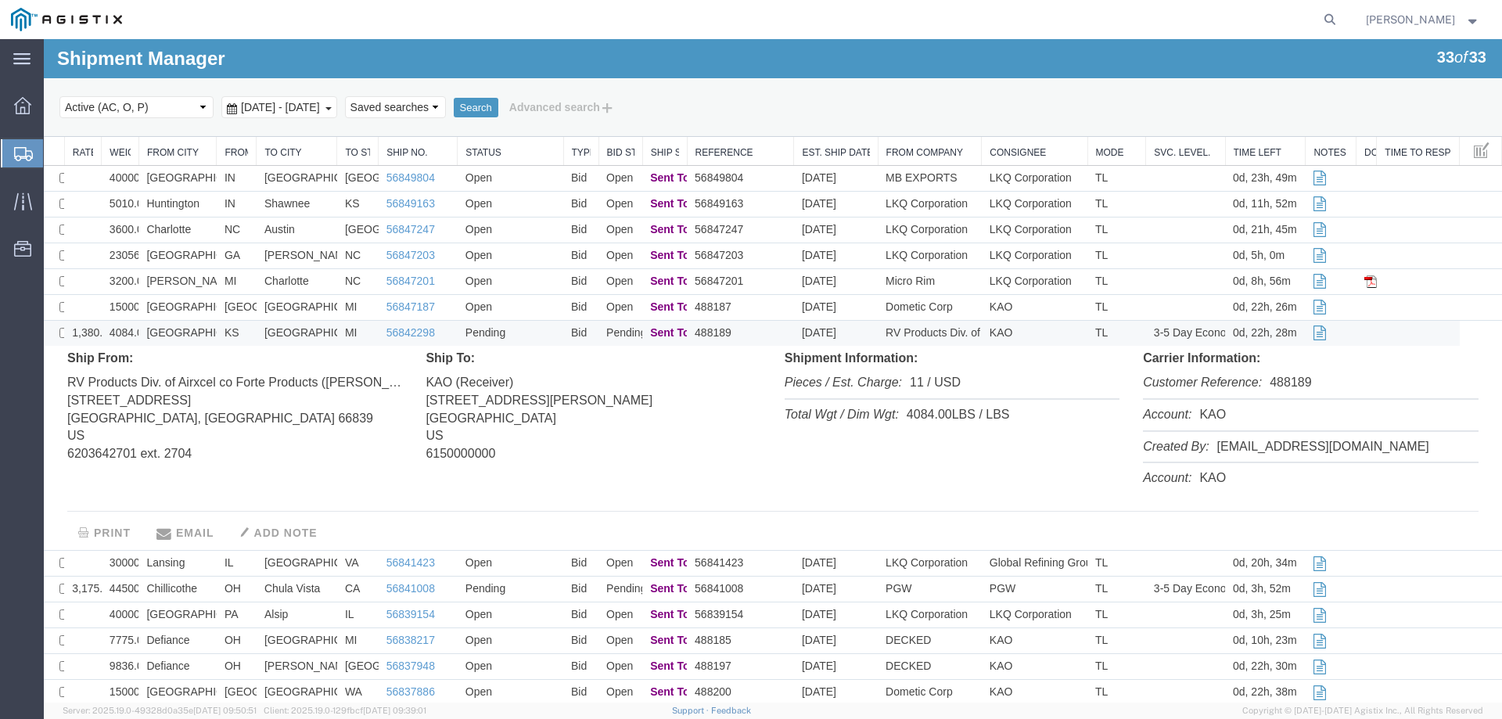
click at [214, 332] on td "[GEOGRAPHIC_DATA]" at bounding box center [177, 334] width 78 height 26
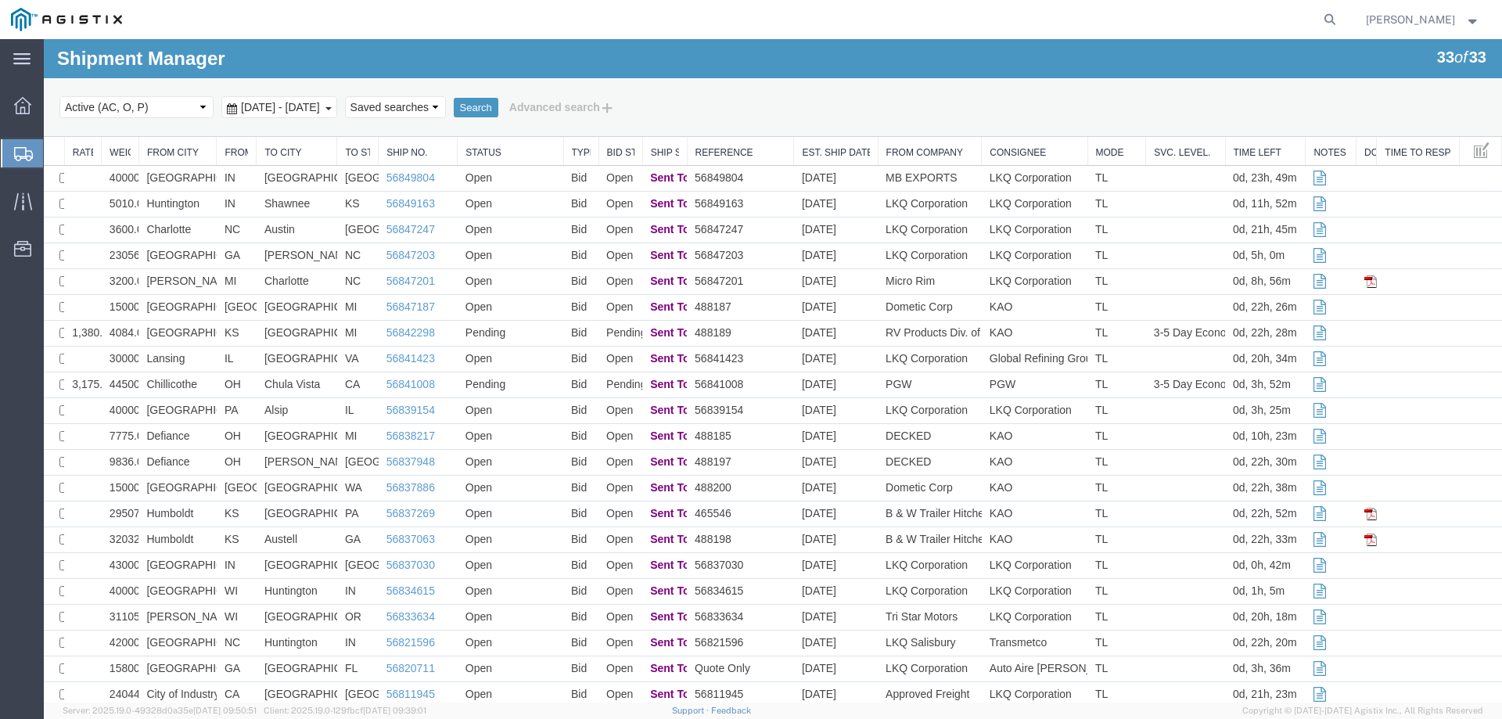
click at [19, 150] on icon at bounding box center [23, 154] width 19 height 14
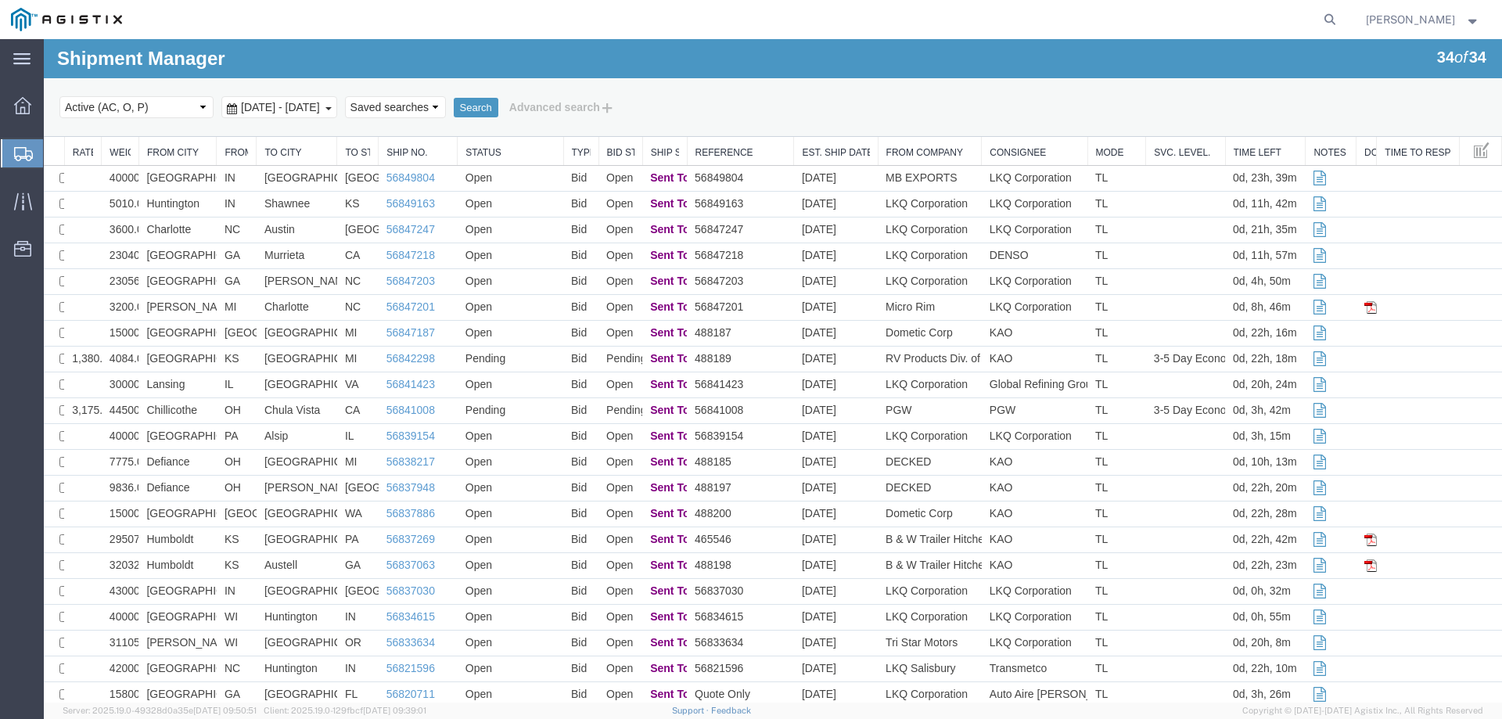
drag, startPoint x: 983, startPoint y: 105, endPoint x: 889, endPoint y: 61, distance: 102.9
click at [983, 105] on div "Select status Active (AC, O, P) All Approved Awaiting Confirmation (AC) Booked …" at bounding box center [772, 107] width 1427 height 27
click at [318, 202] on td "Shawnee" at bounding box center [297, 205] width 81 height 26
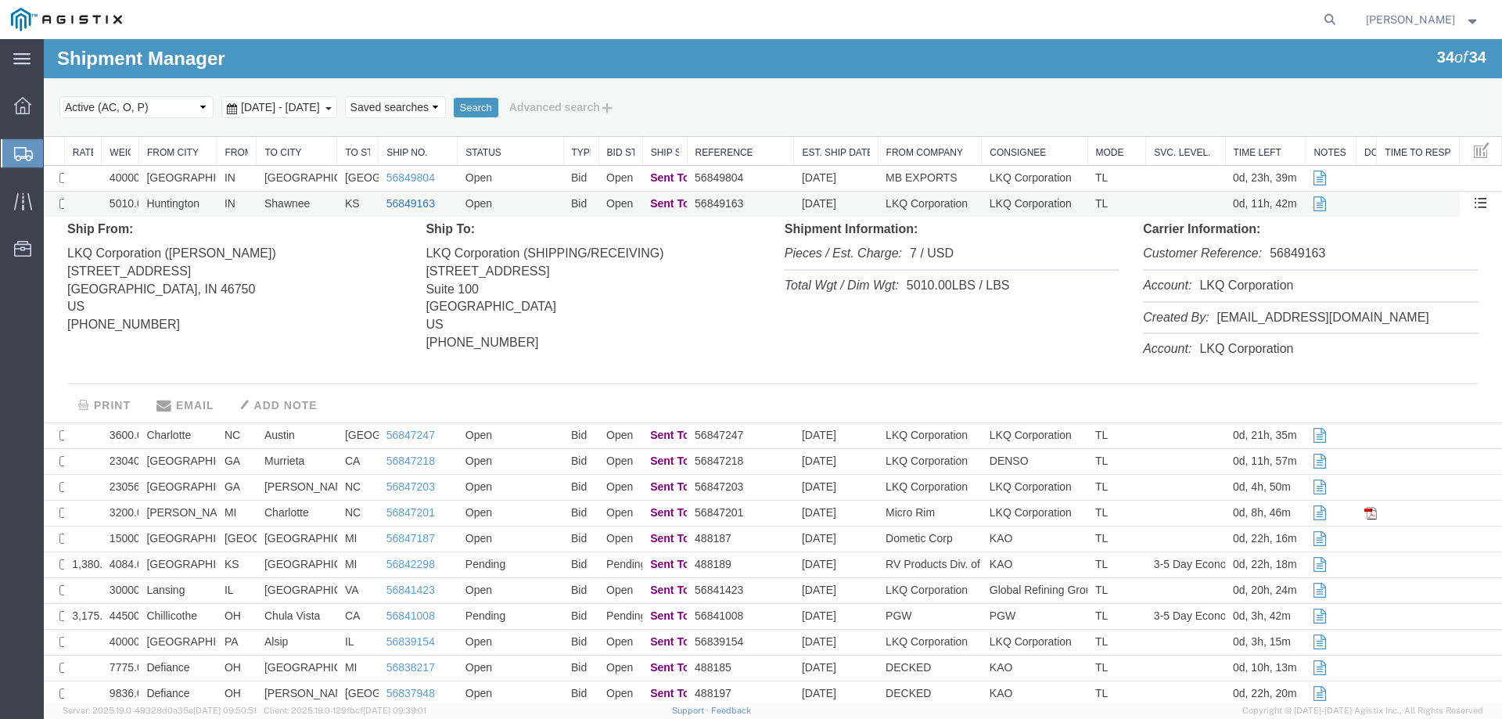
click at [412, 203] on link "56849163" at bounding box center [410, 203] width 49 height 13
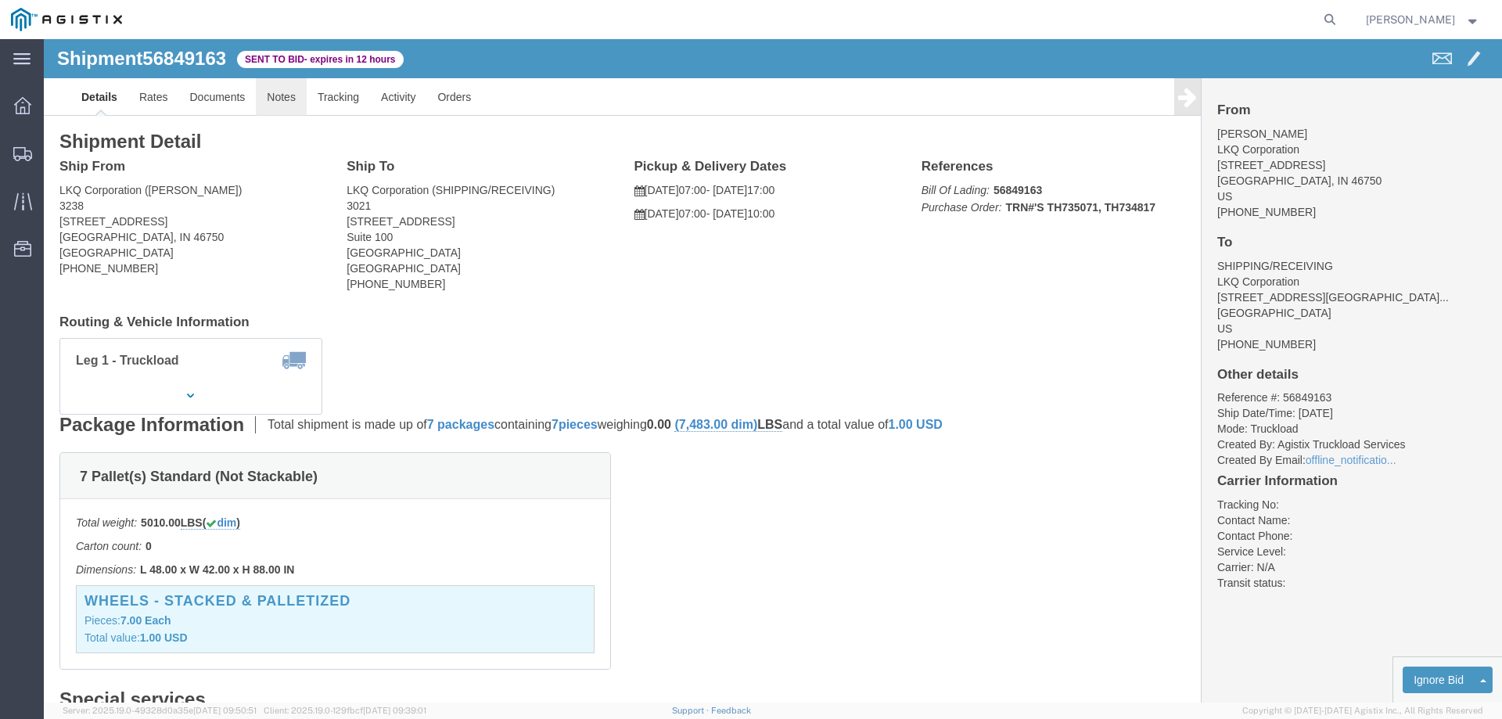
click link "Notes"
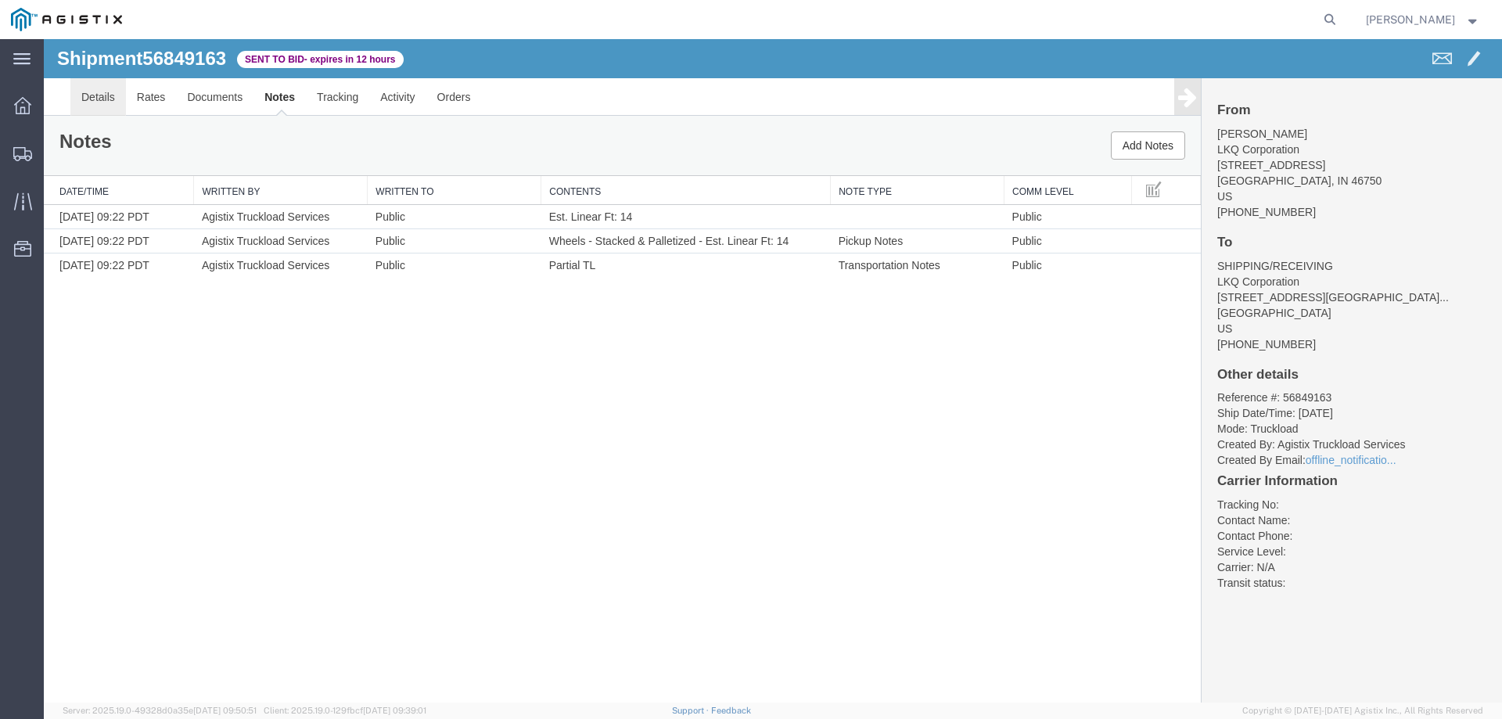
click at [83, 93] on link "Details" at bounding box center [98, 97] width 56 height 38
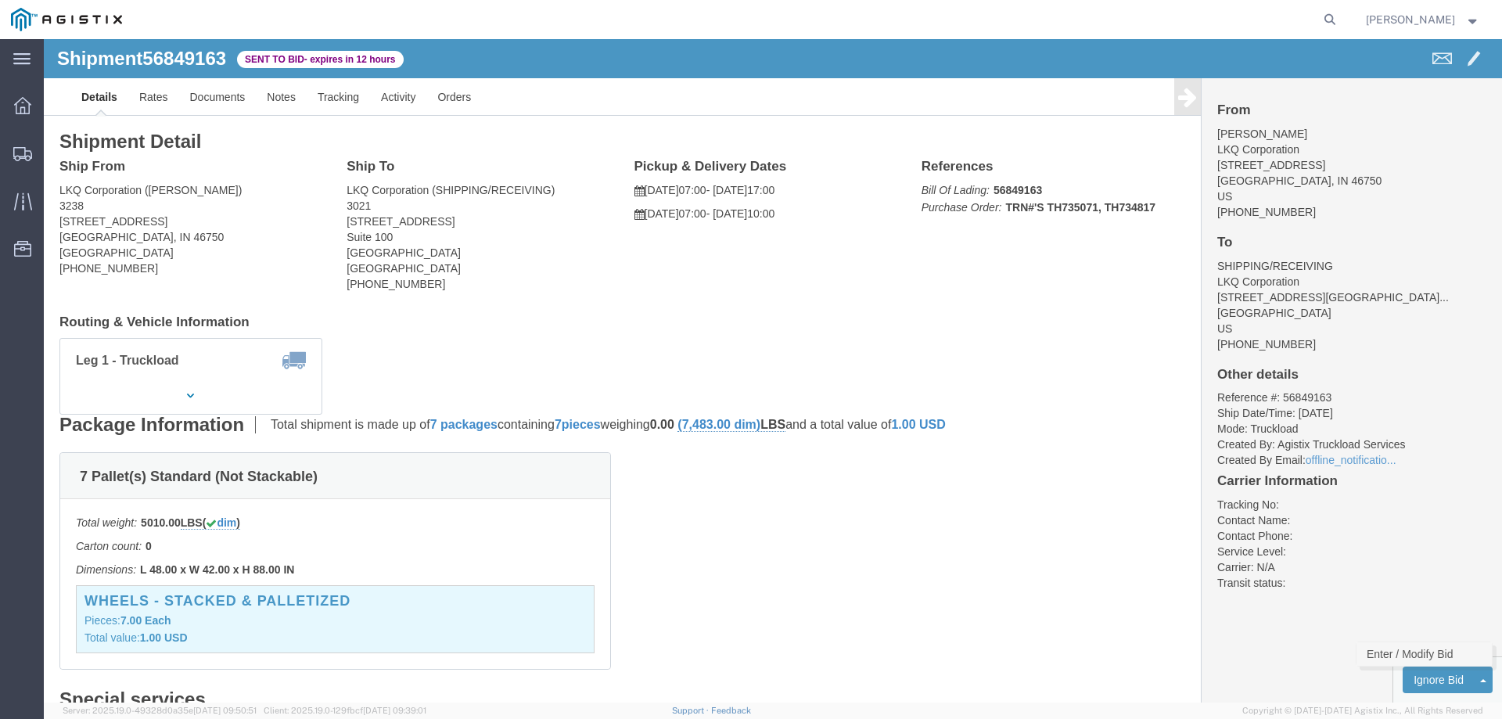
click link "Enter / Modify Bid"
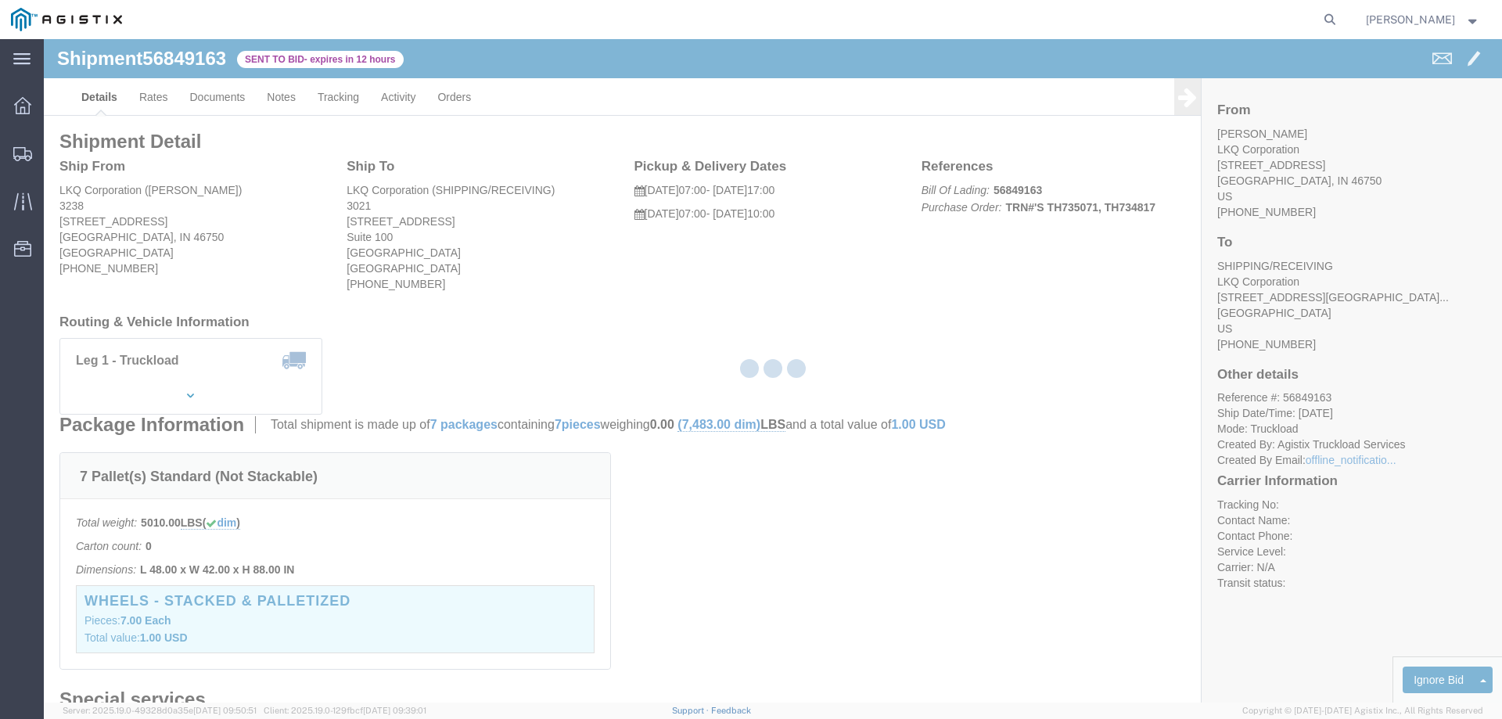
select select "146"
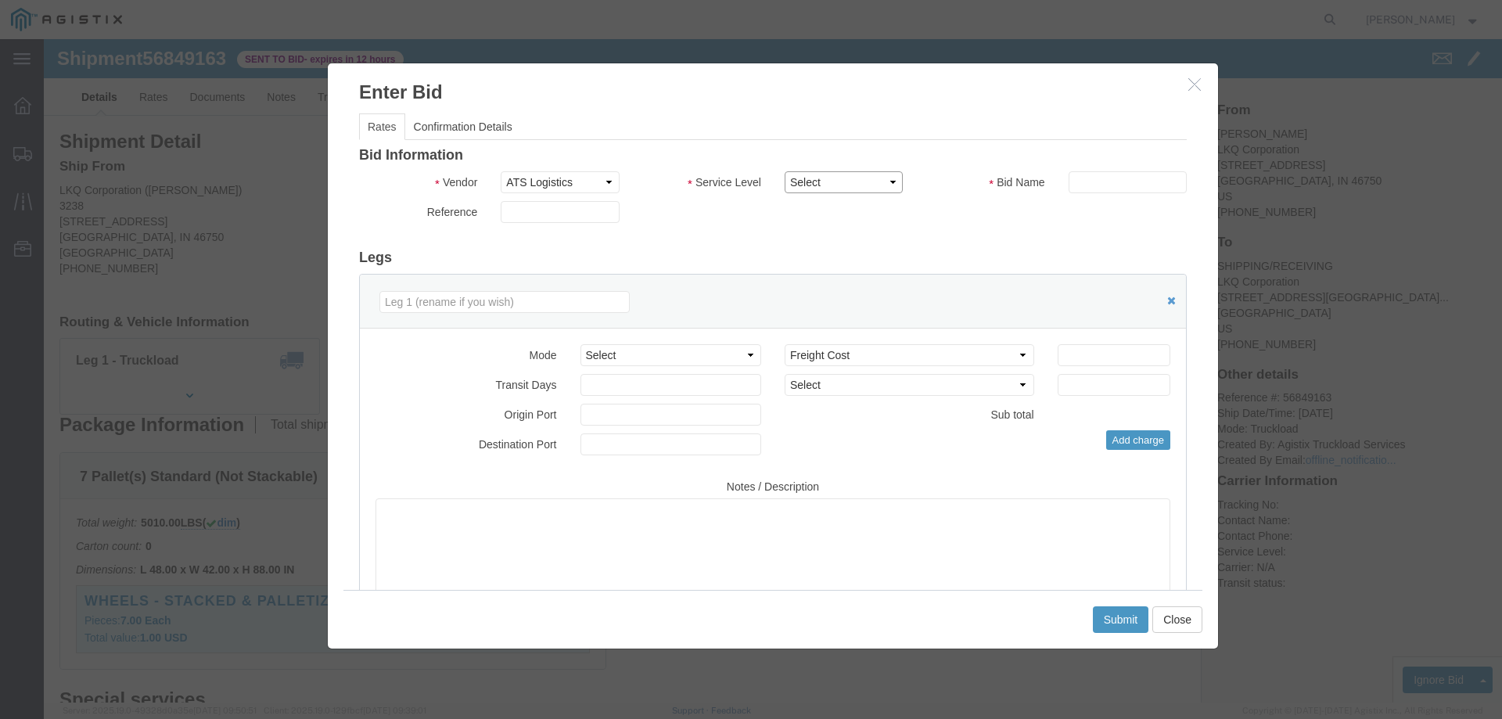
click select "Select CONESTOGA DFRM/STEP Economy TL Flatbed Intermodal LTL Standard Next Day …"
select select "25032"
click select "Select CONESTOGA DFRM/STEP Economy TL Flatbed Intermodal LTL Standard Next Day …"
click input "text"
type input "ats"
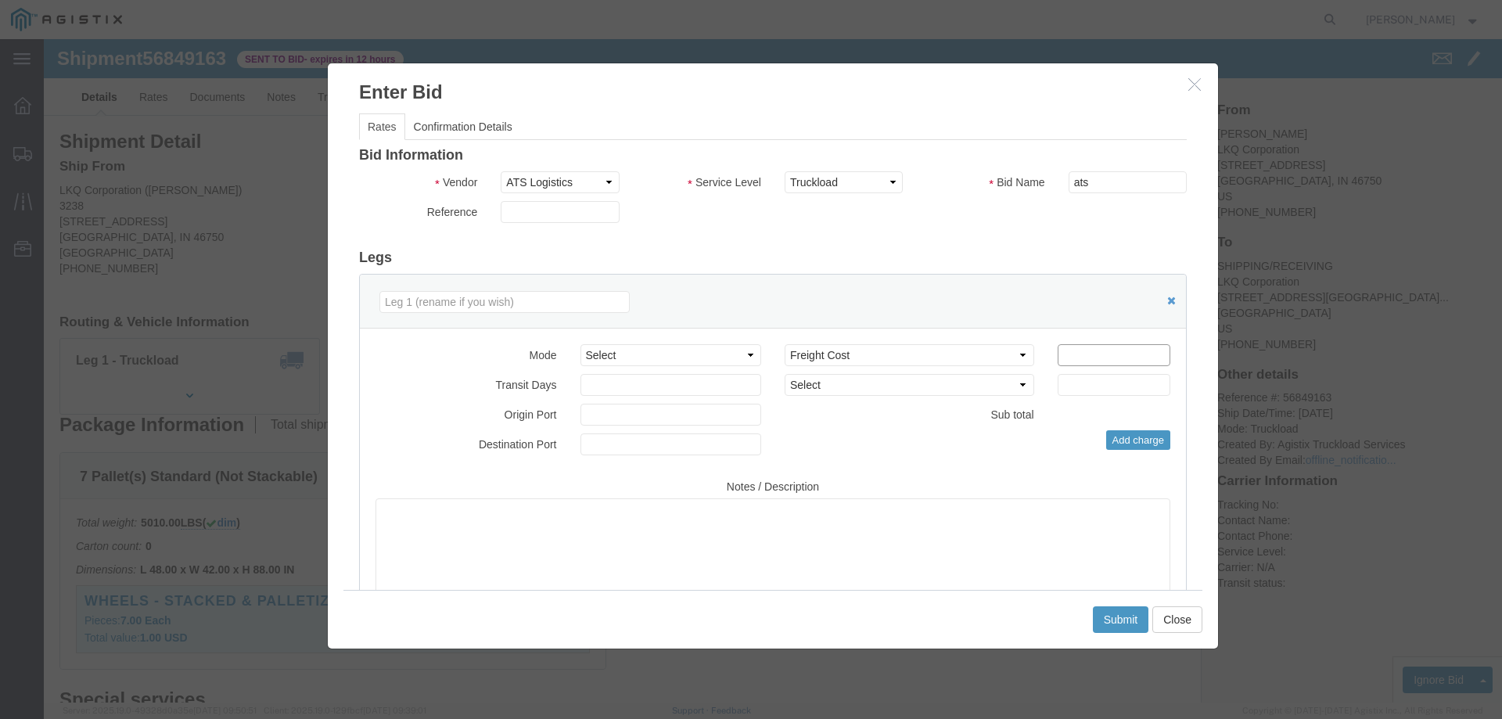
click input "number"
type input "1050"
click button "Submit"
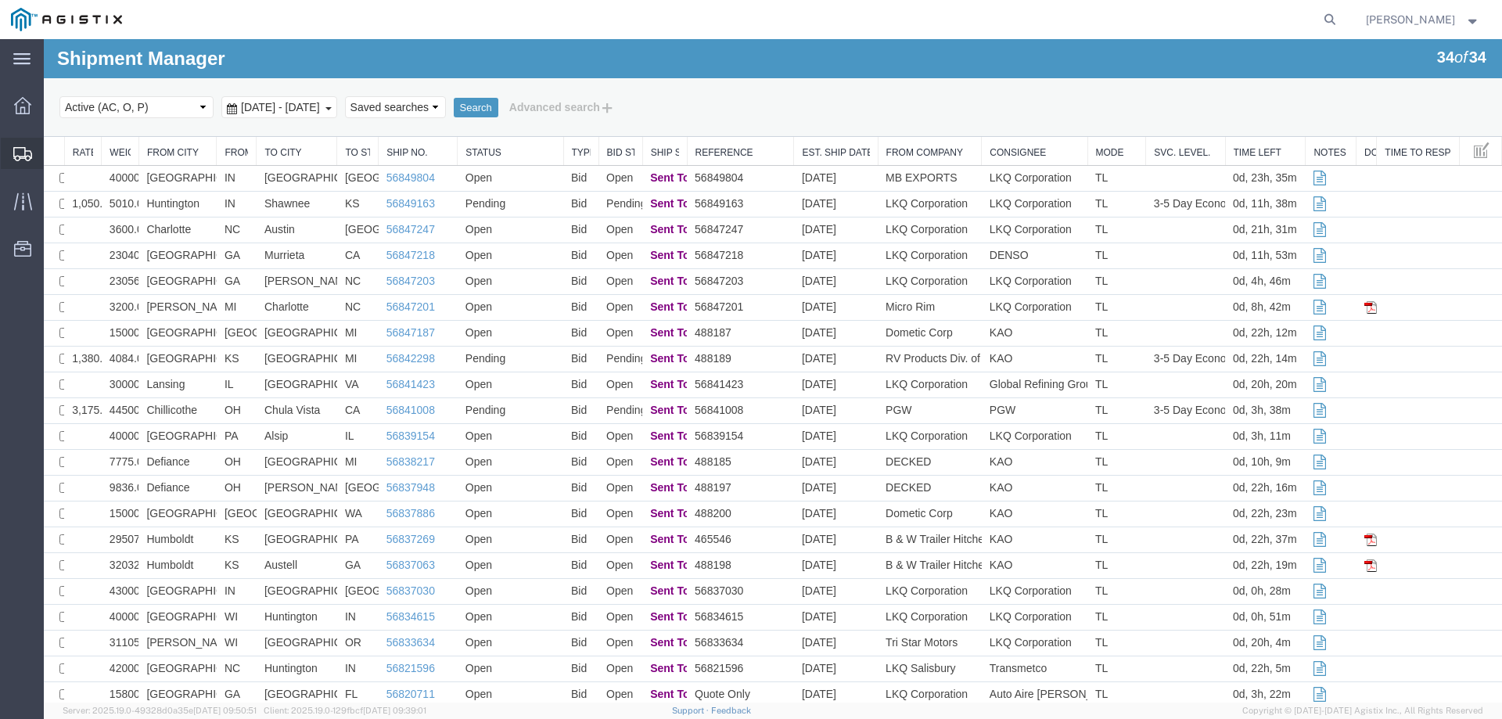
click at [27, 152] on icon at bounding box center [22, 154] width 19 height 14
click at [217, 358] on td "KS" at bounding box center [237, 360] width 40 height 26
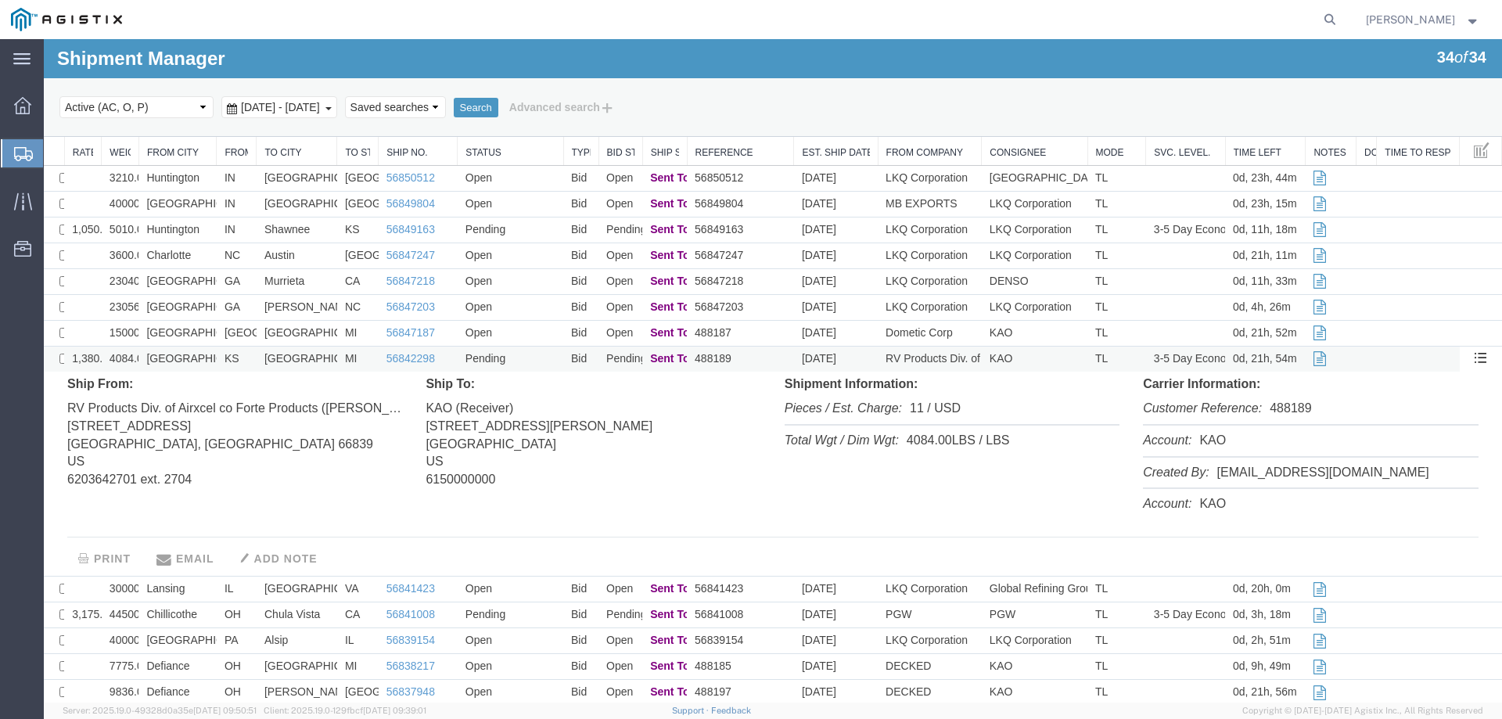
click at [217, 358] on td "KS" at bounding box center [237, 360] width 40 height 26
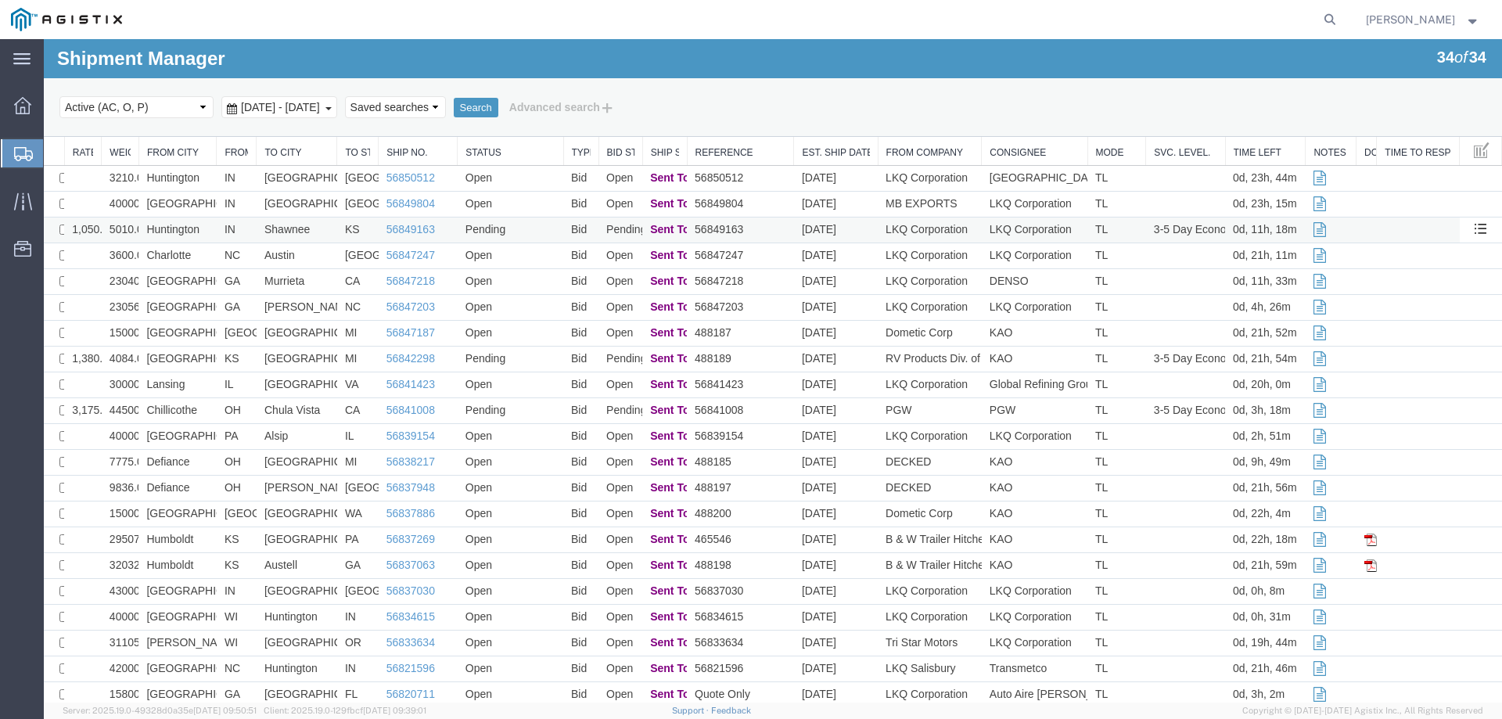
click at [208, 230] on td "Huntington" at bounding box center [177, 230] width 78 height 26
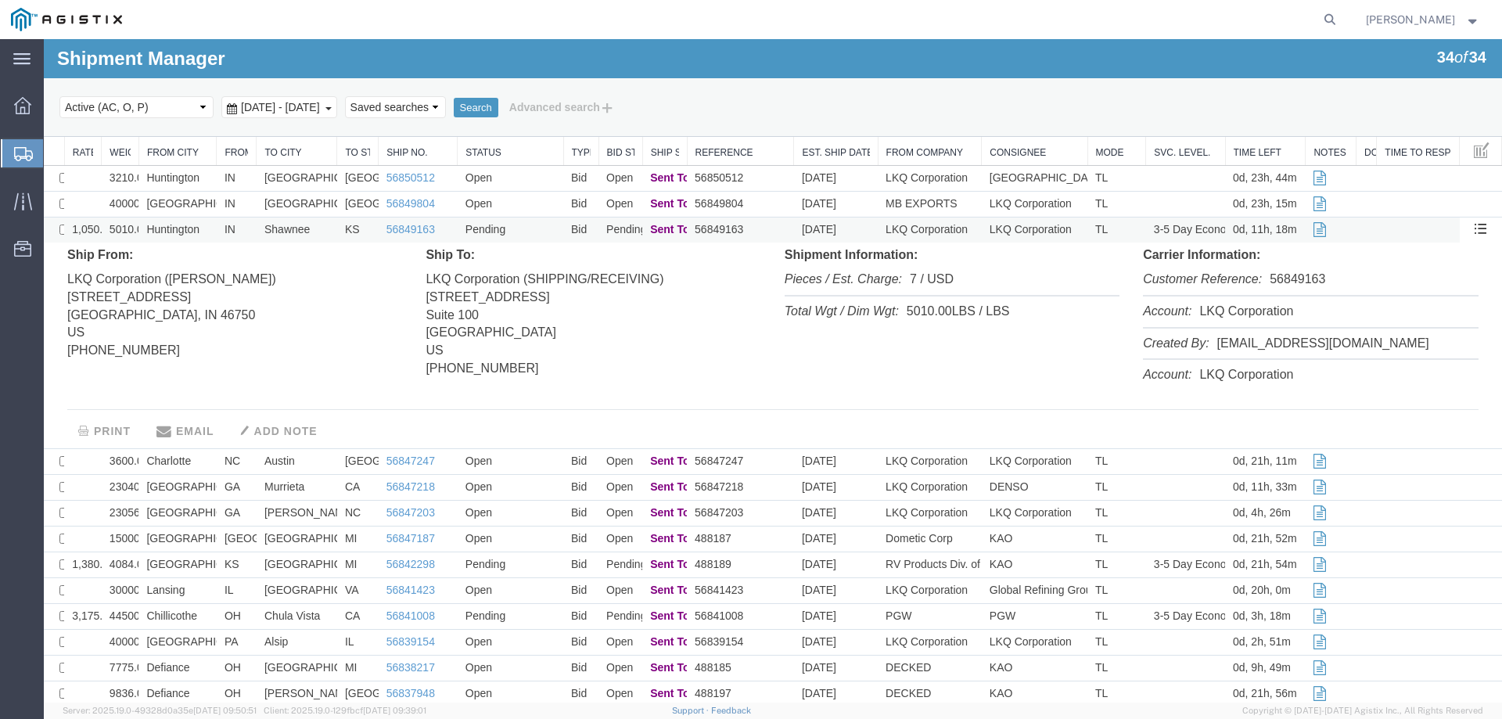
click at [208, 230] on td "Huntington" at bounding box center [177, 230] width 78 height 26
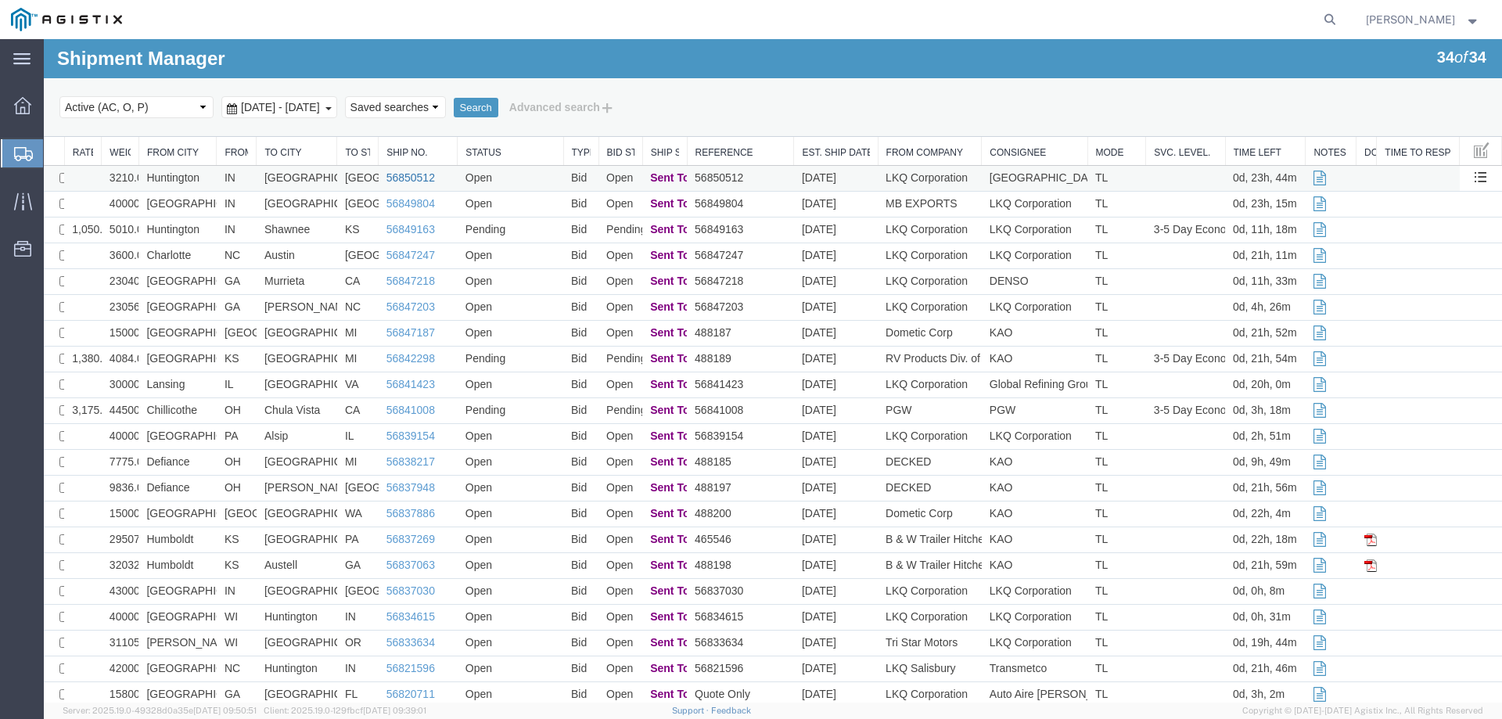
click at [401, 175] on link "56850512" at bounding box center [410, 177] width 49 height 13
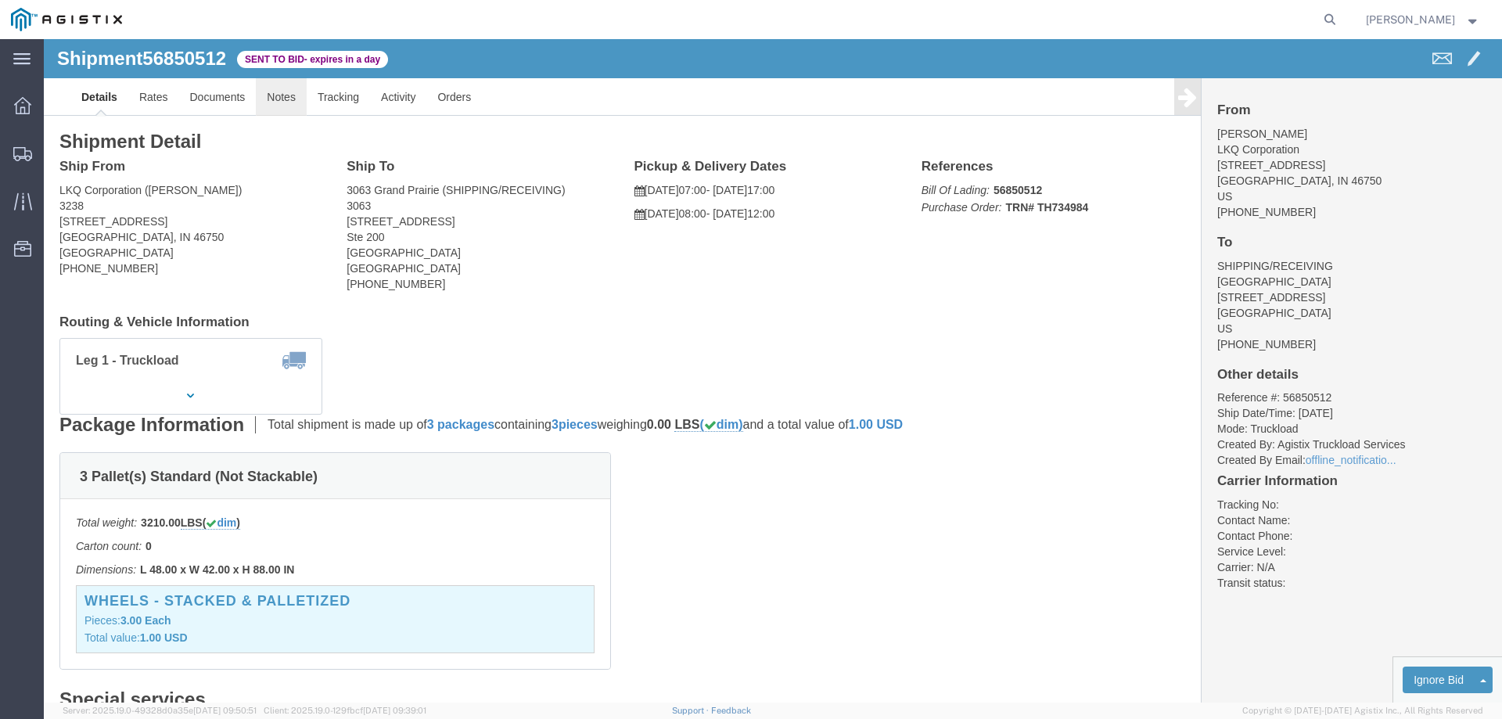
click link "Notes"
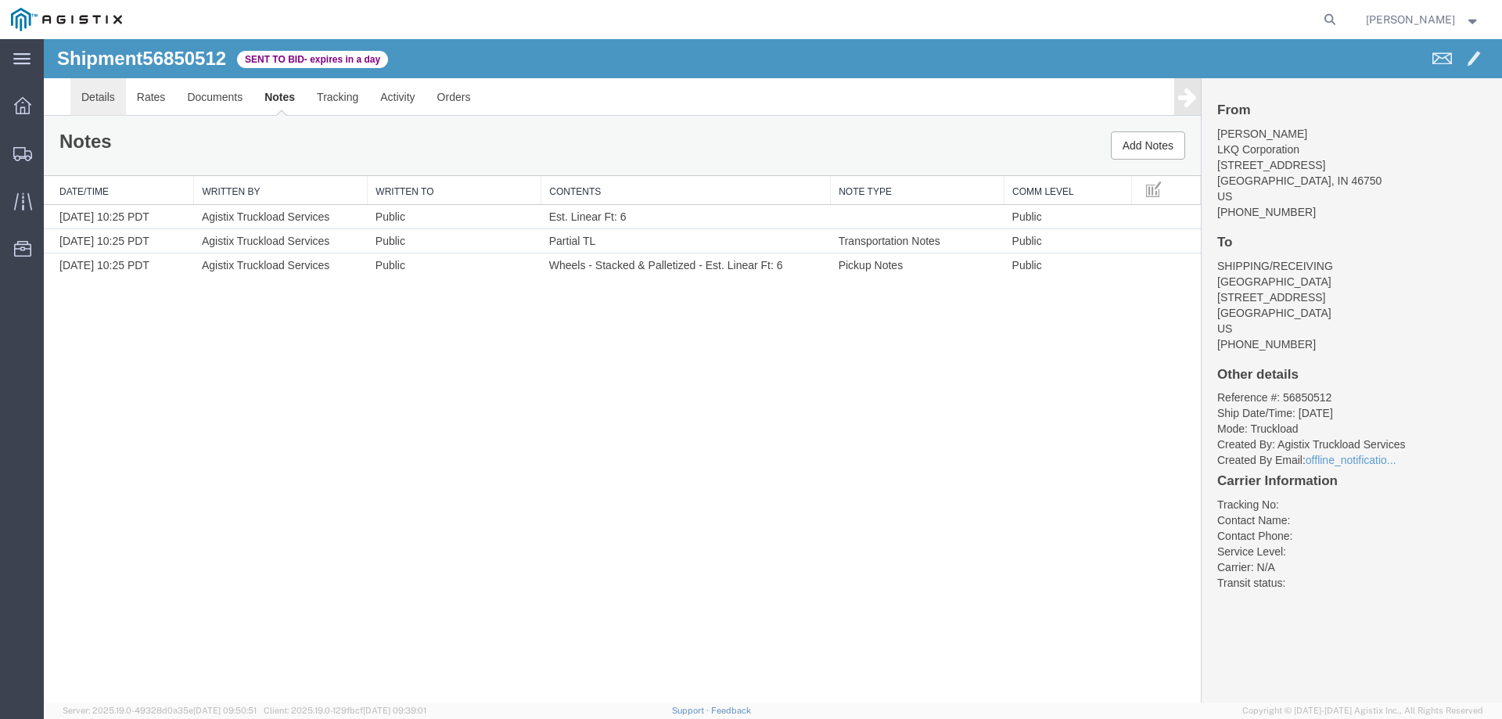
click at [85, 94] on link "Details" at bounding box center [98, 97] width 56 height 38
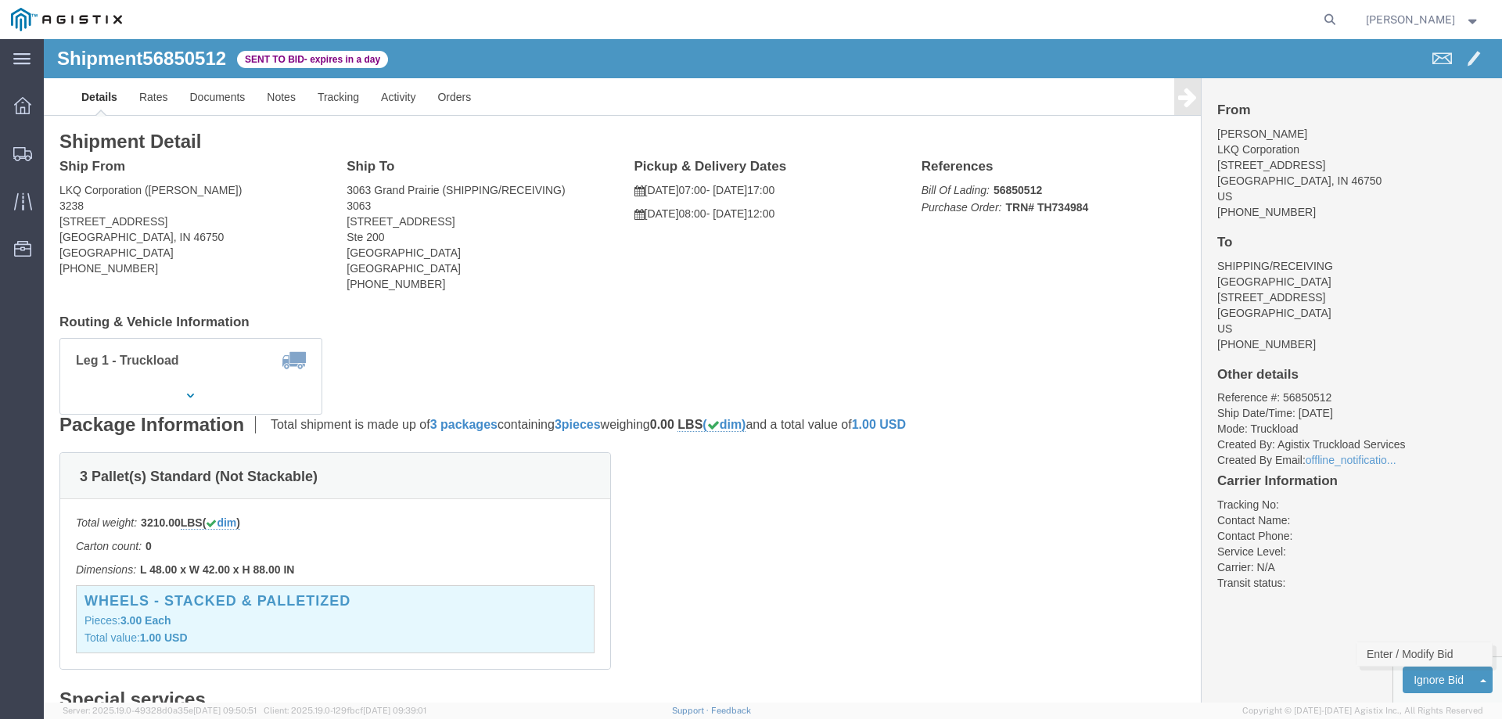
click link "Enter / Modify Bid"
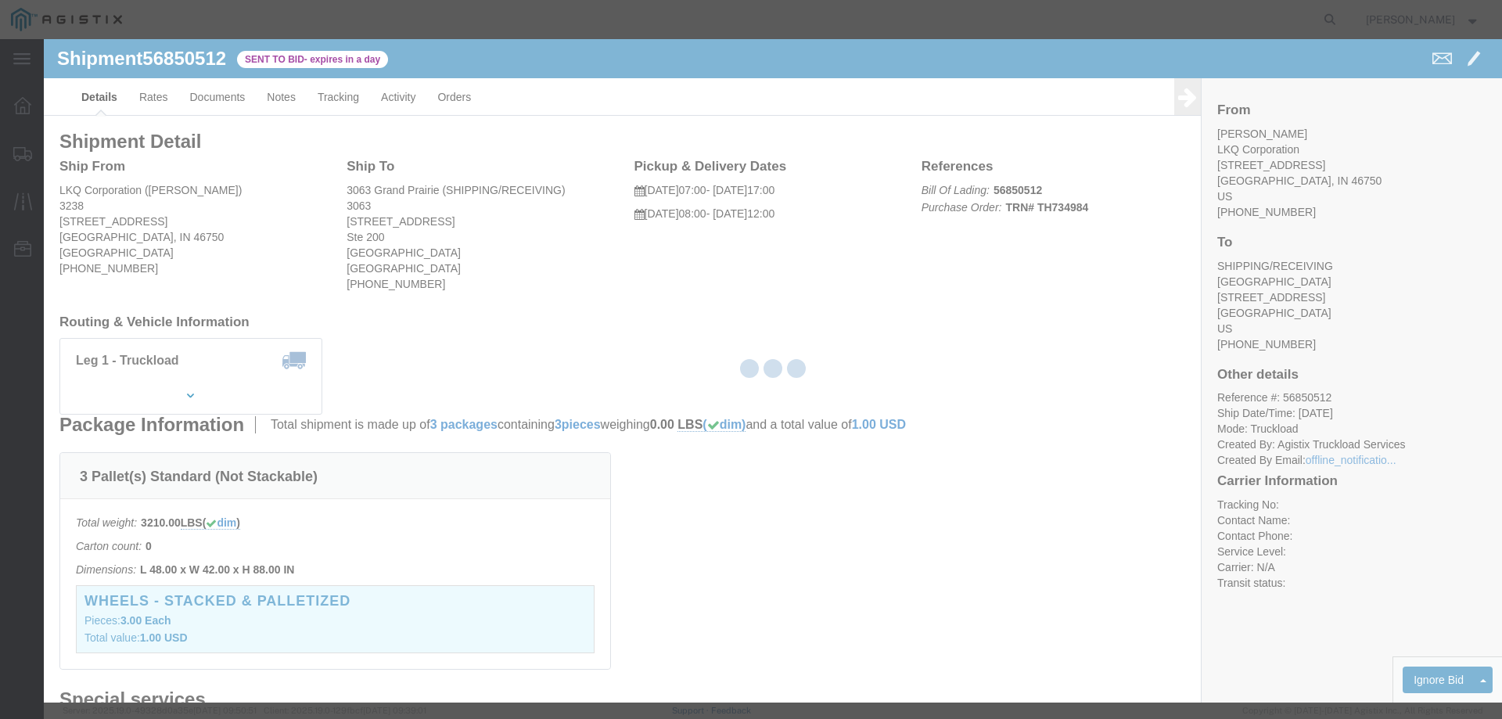
select select "146"
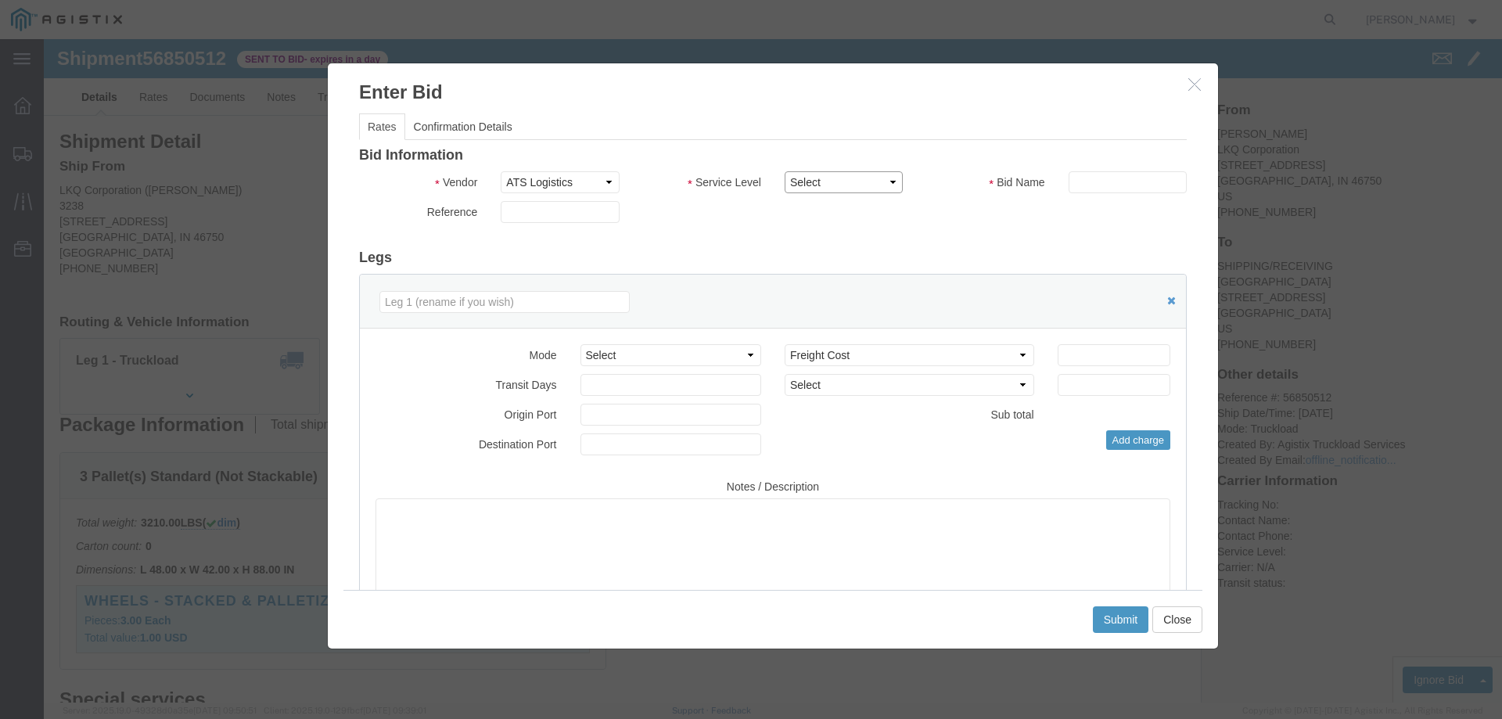
click select "Select CONESTOGA DFRM/STEP Economy TL Flatbed Intermodal LTL Standard Next Day …"
select select "25032"
click select "Select CONESTOGA DFRM/STEP Economy TL Flatbed Intermodal LTL Standard Next Day …"
click input "text"
type input "ats"
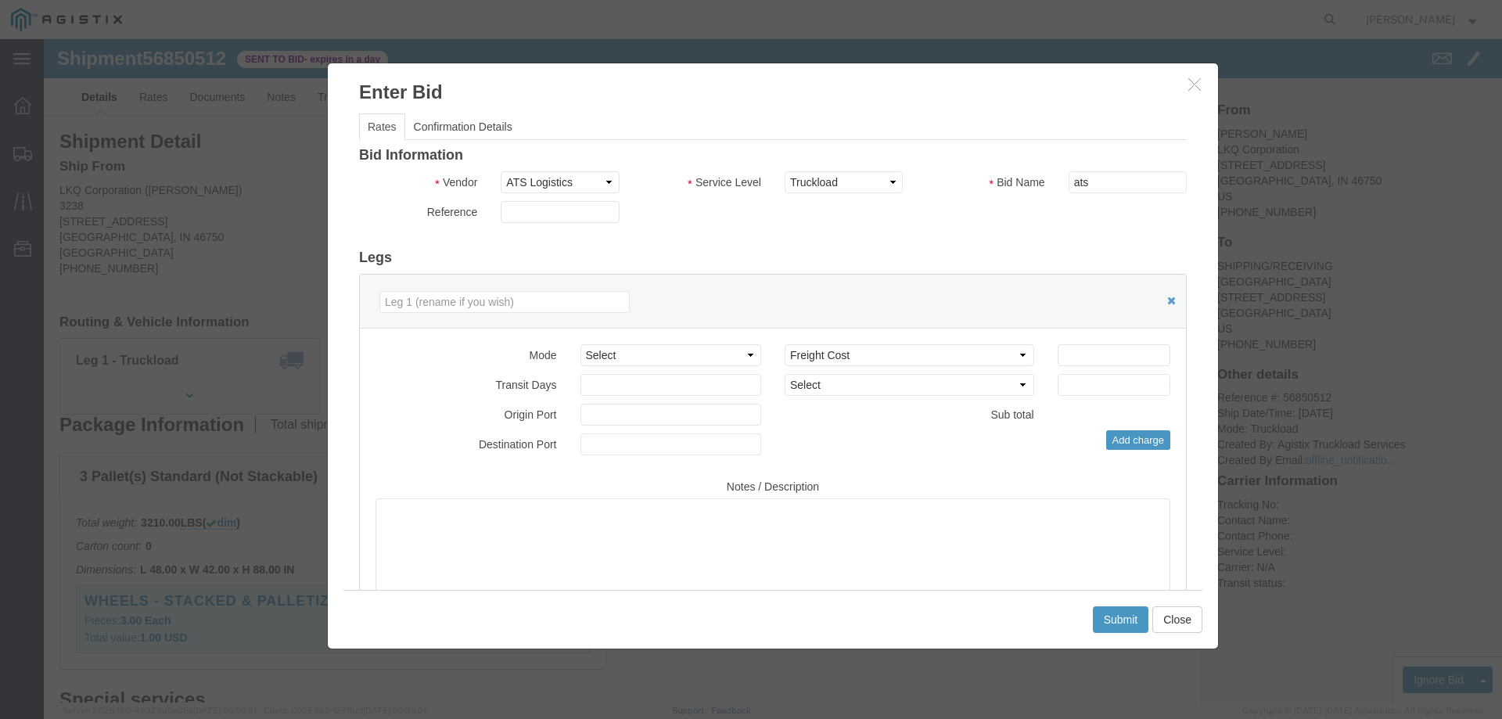
click div "Select 2 Day Service 3 Axle Winch Truck 3 to 5 Day Service 96L Domestic Flat Ra…"
click input "number"
drag, startPoint x: 1038, startPoint y: 311, endPoint x: 969, endPoint y: 317, distance: 69.1
click div "Select 2 Day Service 3 Axle Winch Truck 3 to 5 Day Service 96L Domestic Flat Ra…"
type input "1050"
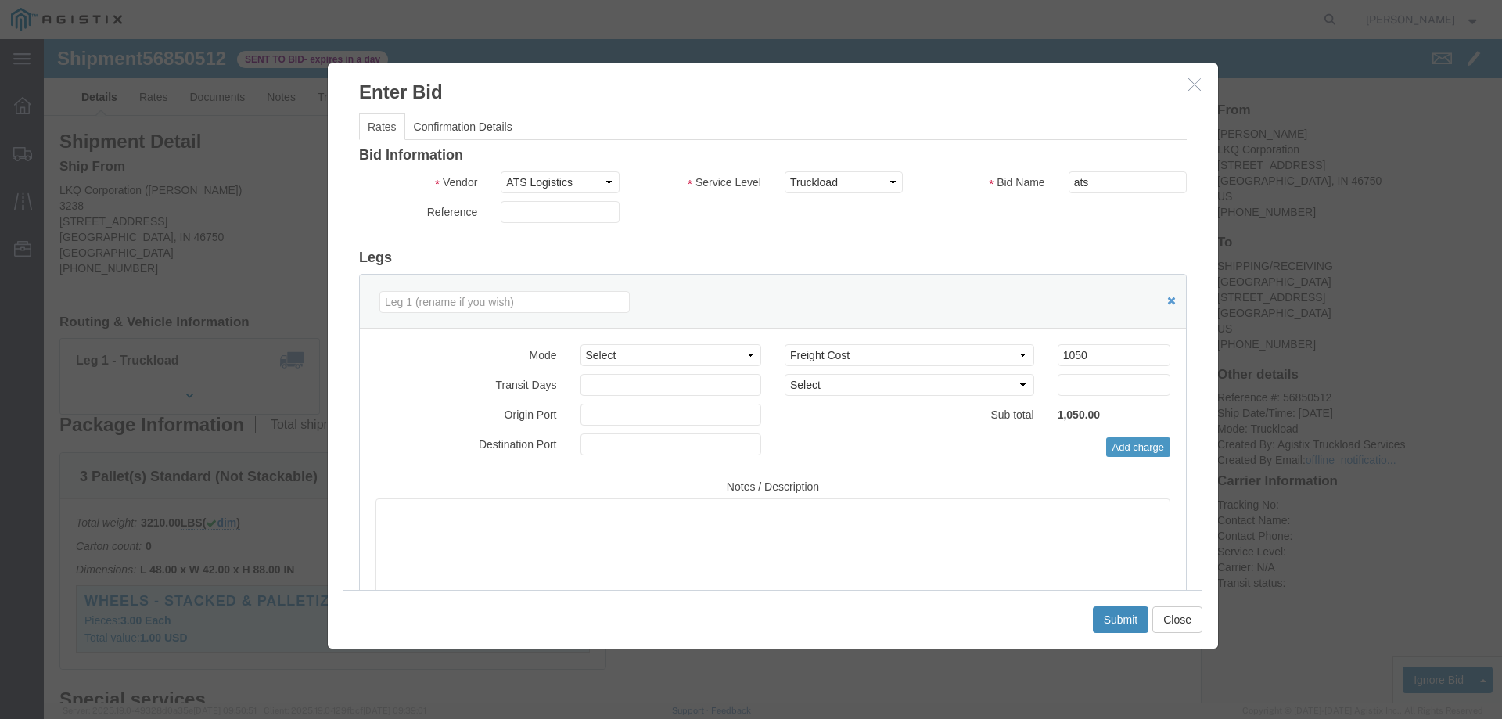
click button "Submit"
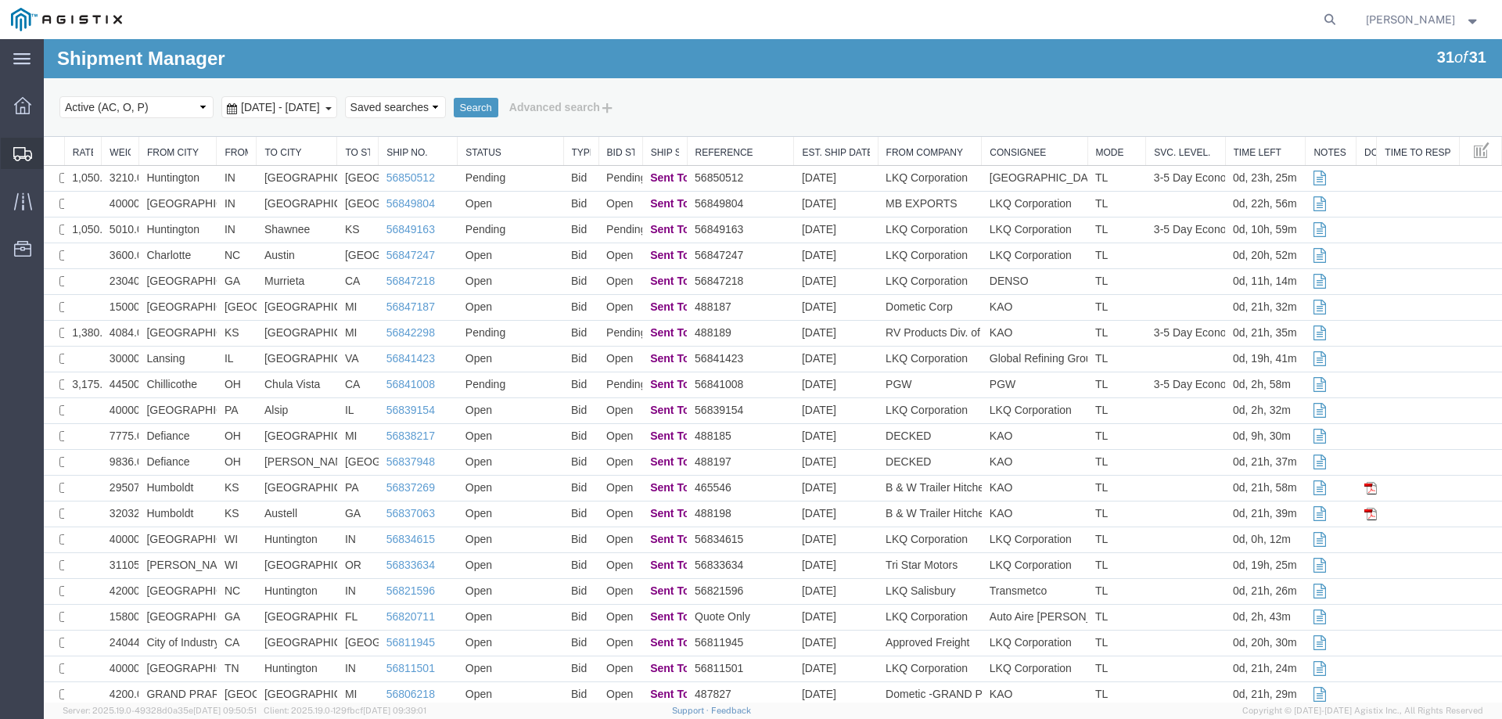
click at [16, 149] on icon at bounding box center [22, 154] width 19 height 14
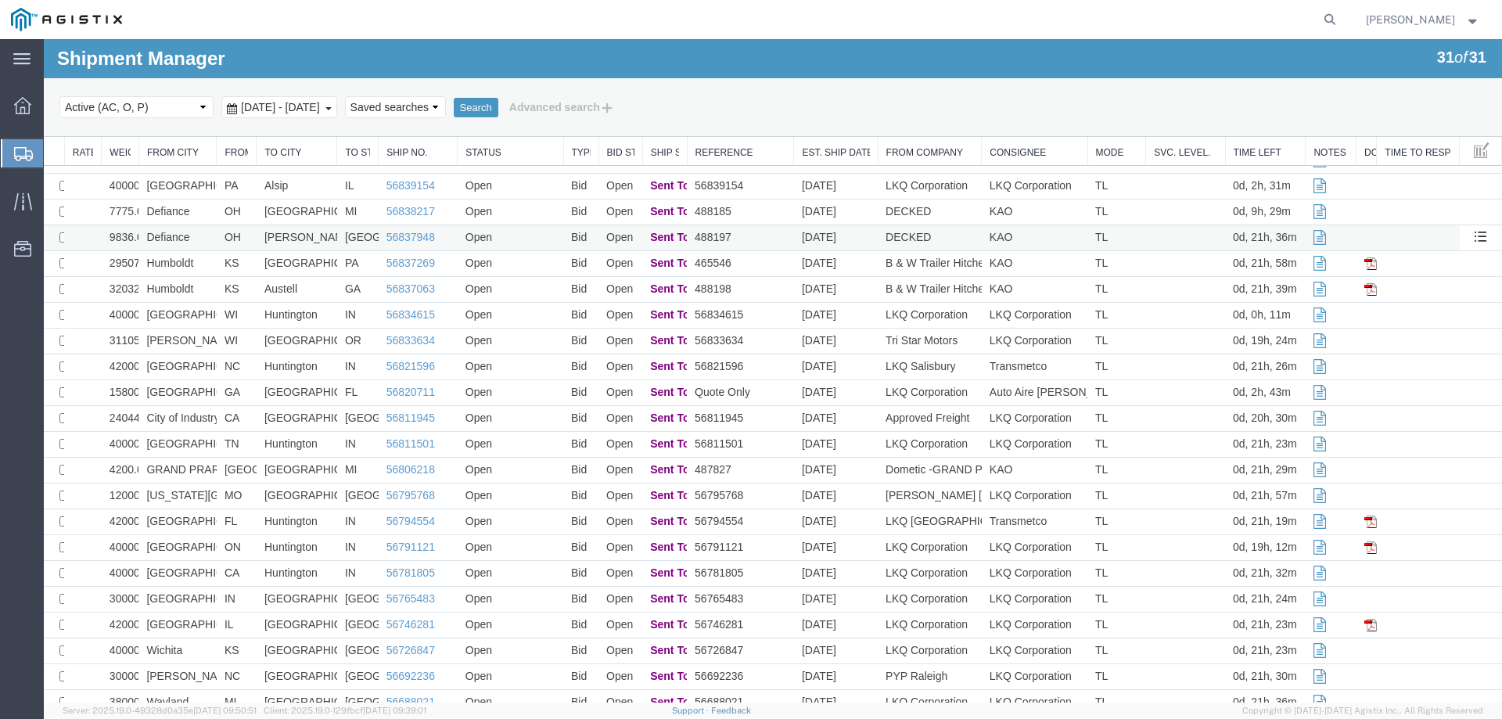
scroll to position [235, 0]
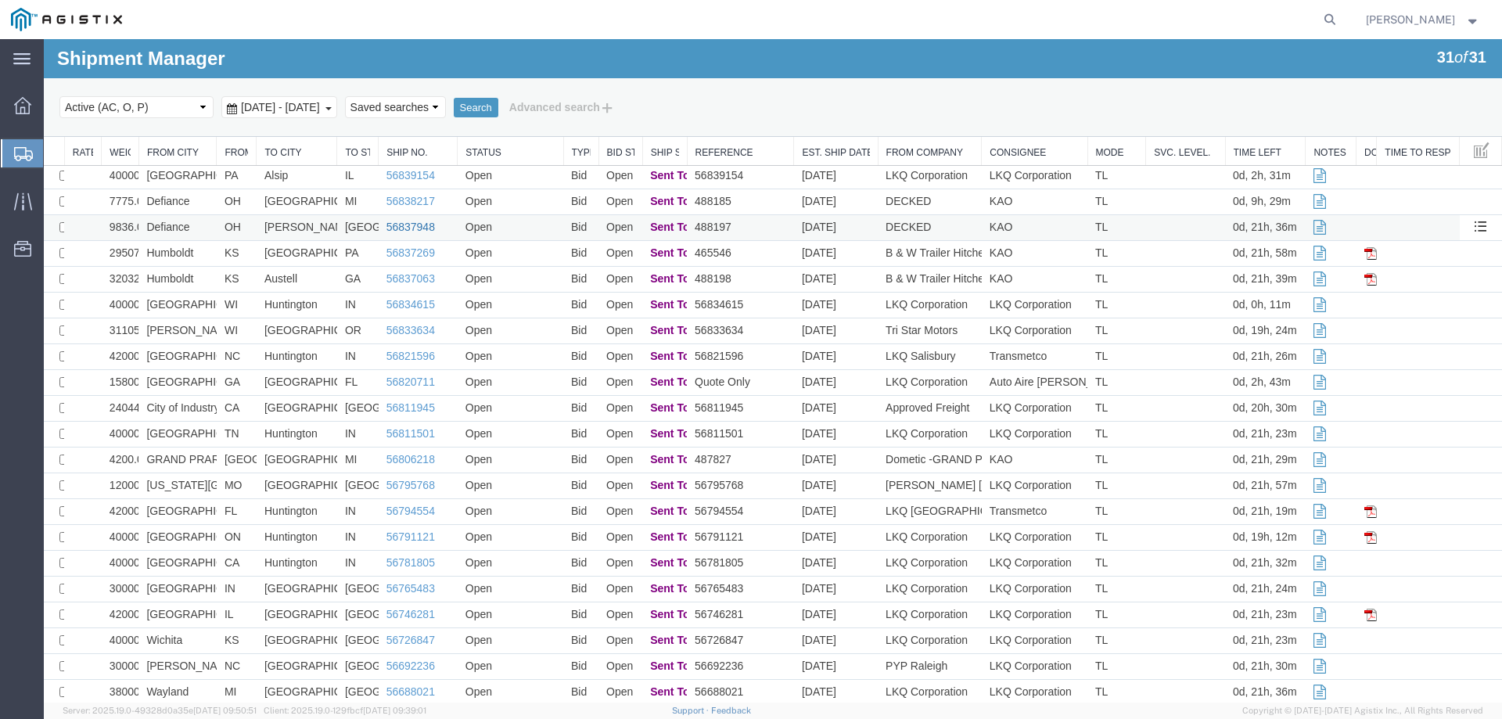
click at [401, 226] on link "56837948" at bounding box center [410, 227] width 49 height 13
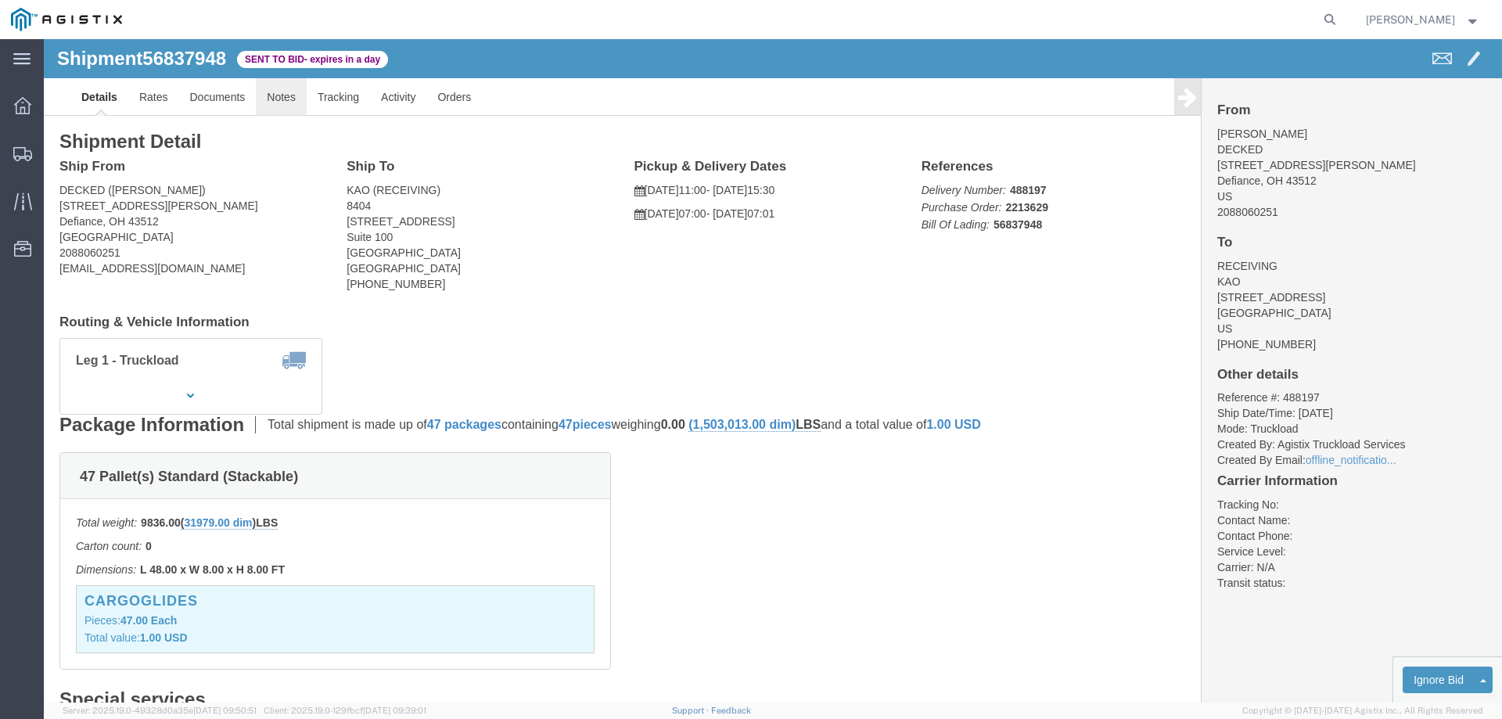
click link "Notes"
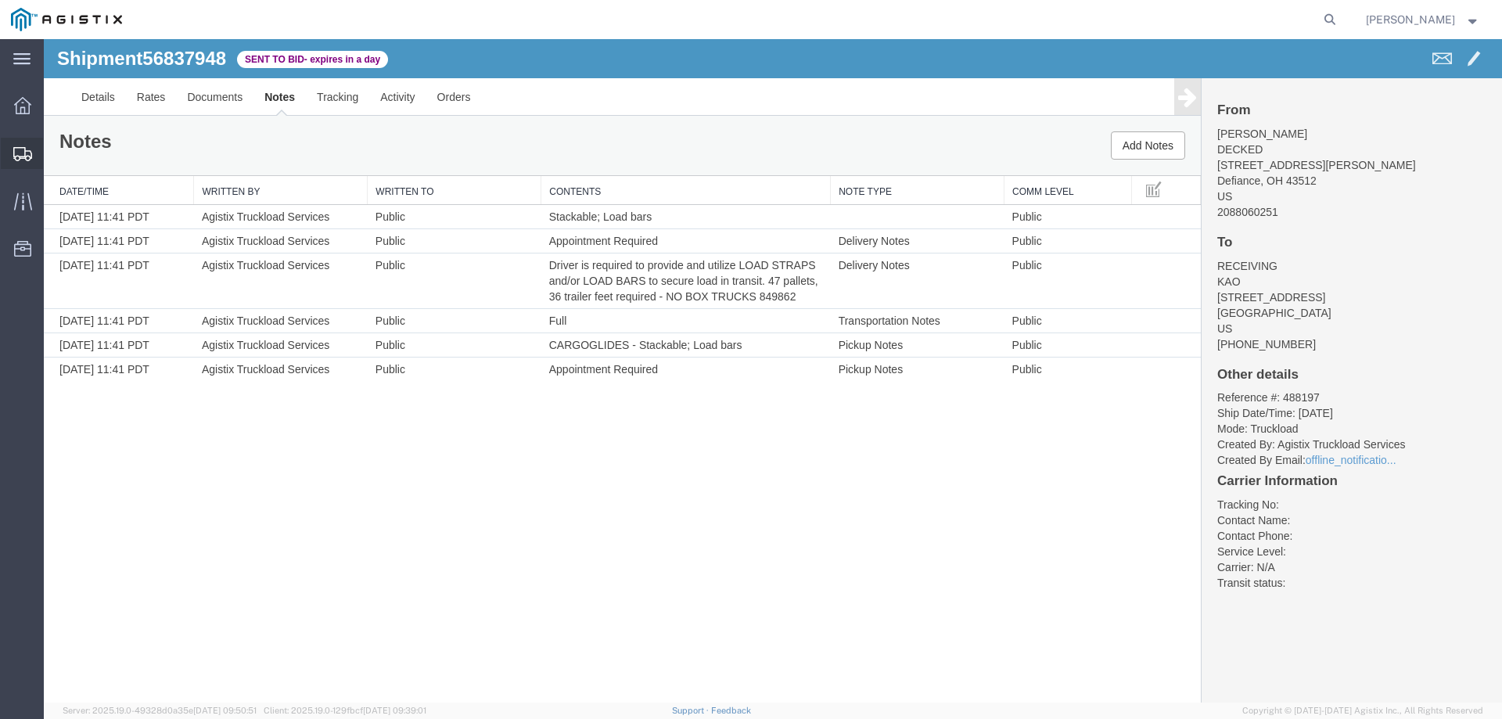
click at [17, 145] on div at bounding box center [23, 153] width 44 height 31
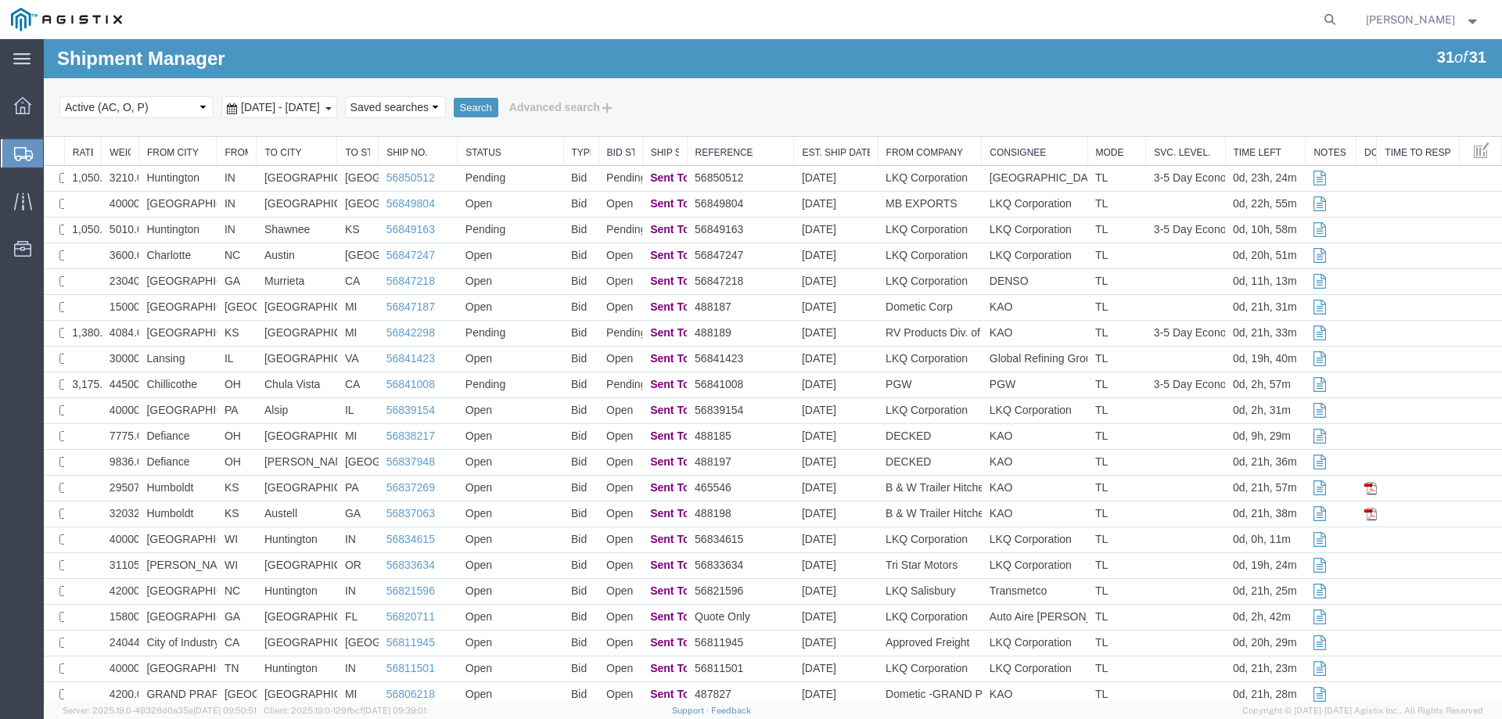
drag, startPoint x: 1358, startPoint y: 15, endPoint x: 1339, endPoint y: 22, distance: 20.1
click at [1341, 15] on icon at bounding box center [1330, 20] width 22 height 22
click at [960, 16] on input "search" at bounding box center [1081, 20] width 476 height 38
paste input "56824885"
type input "56824885"
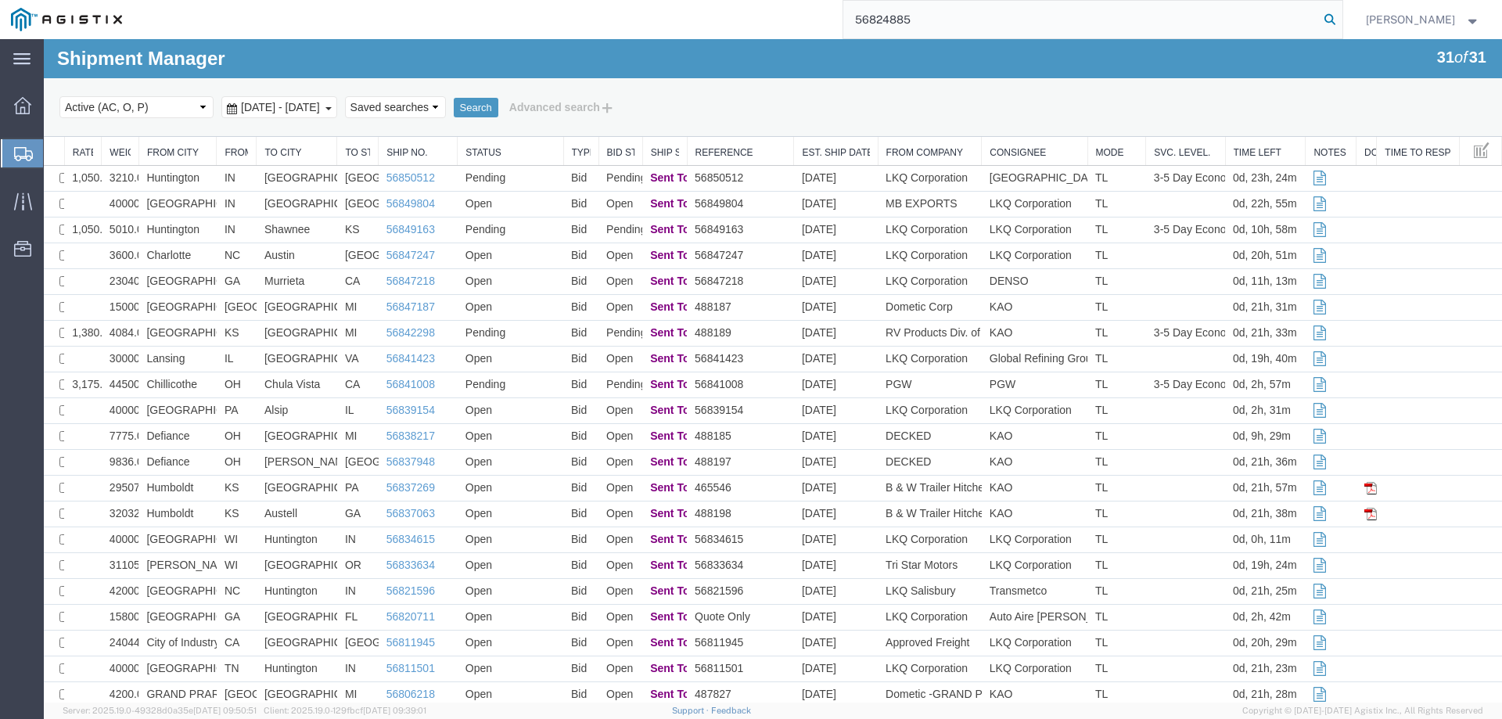
click at [1341, 23] on icon at bounding box center [1330, 20] width 22 height 22
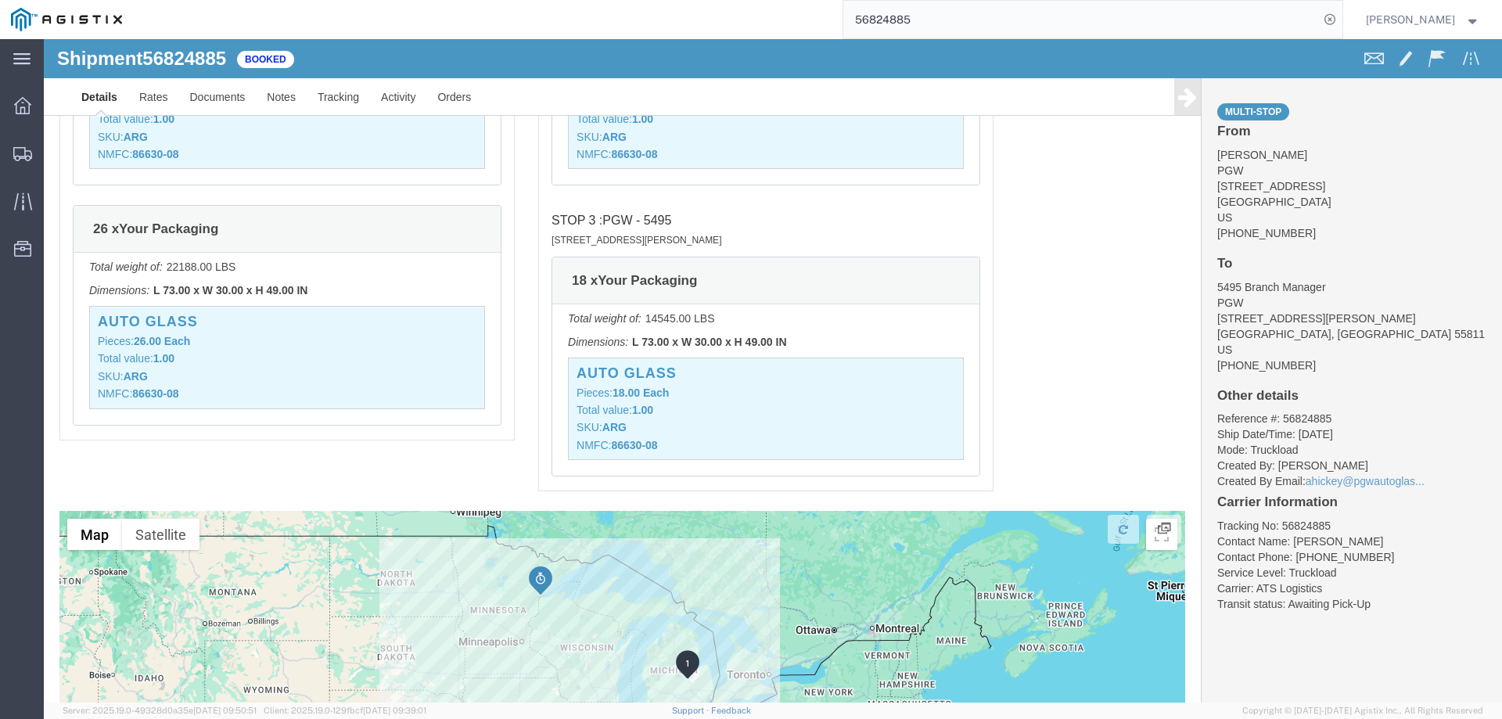
scroll to position [1408, 0]
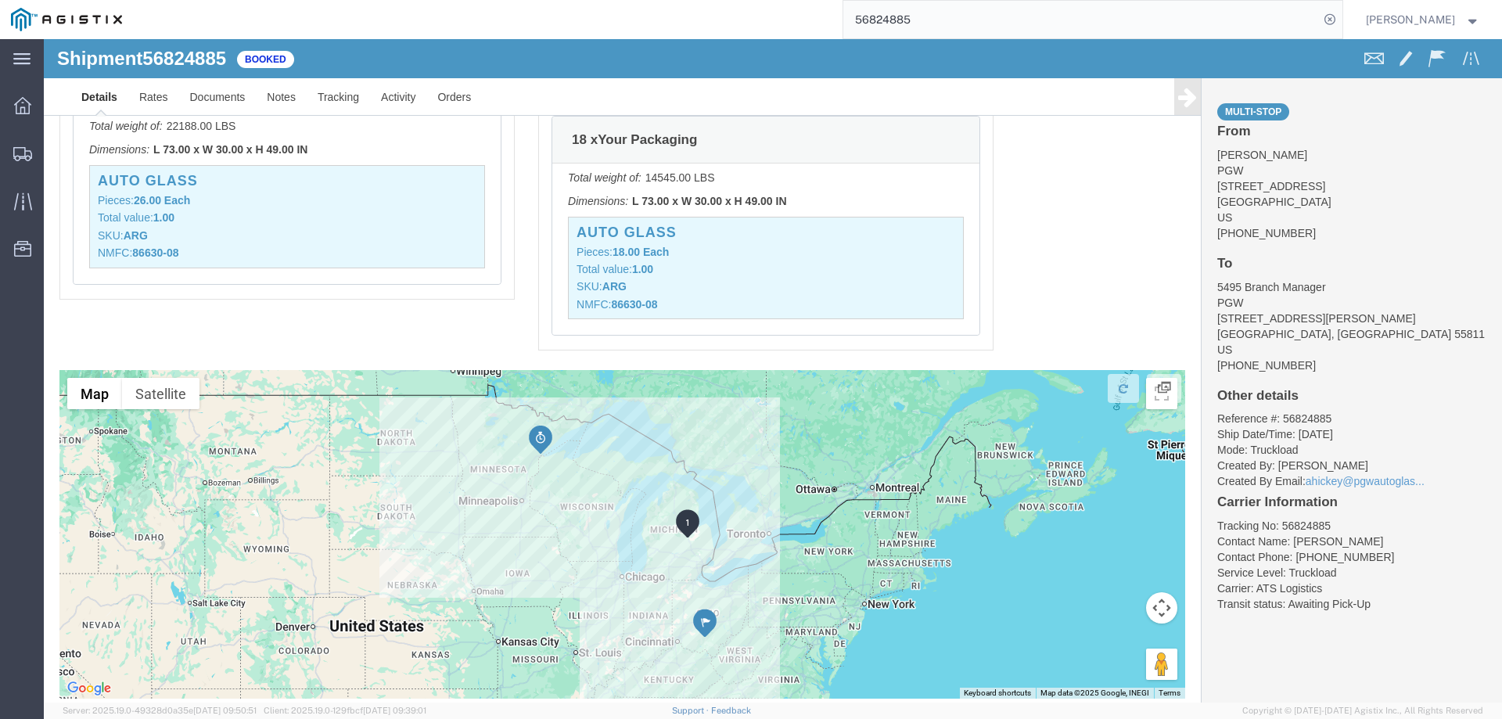
drag, startPoint x: 966, startPoint y: 560, endPoint x: 955, endPoint y: 560, distance: 11.0
click div
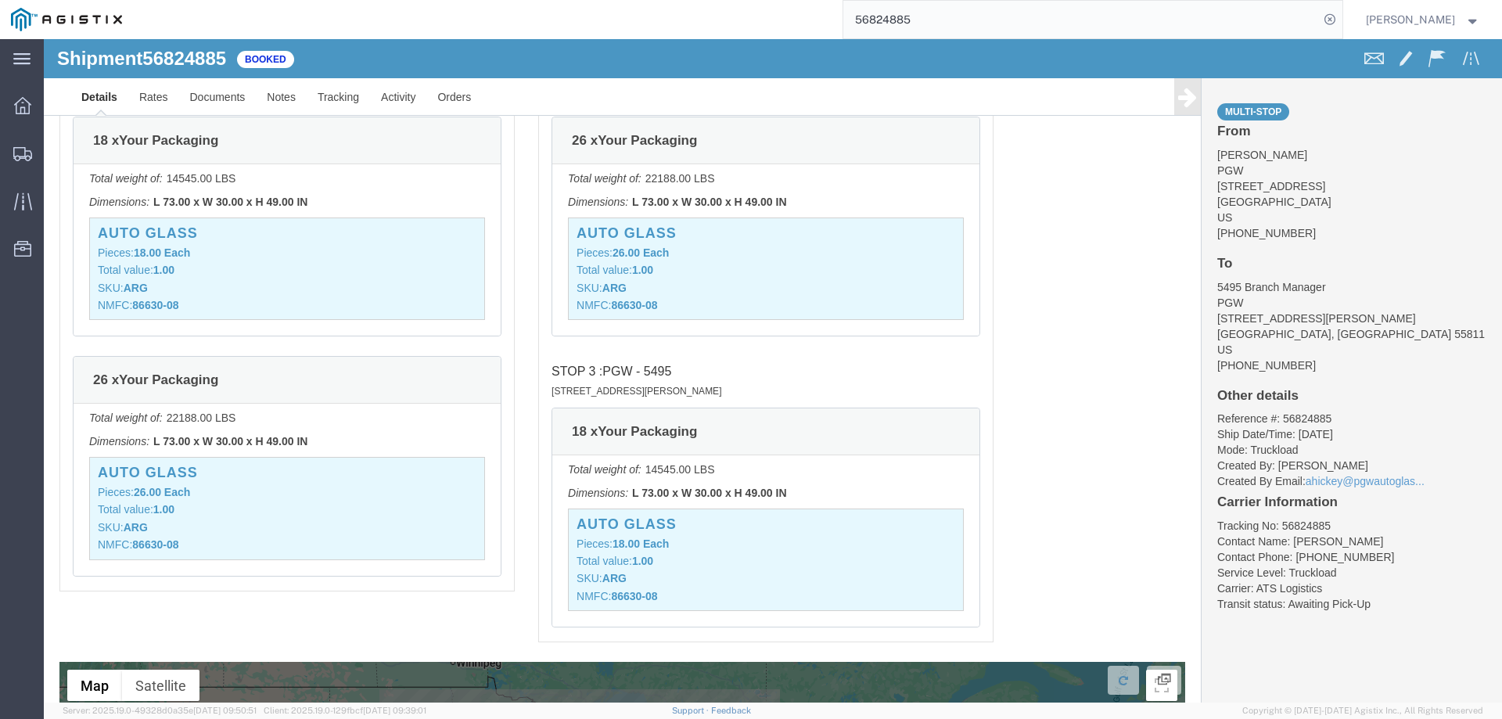
scroll to position [1460, 0]
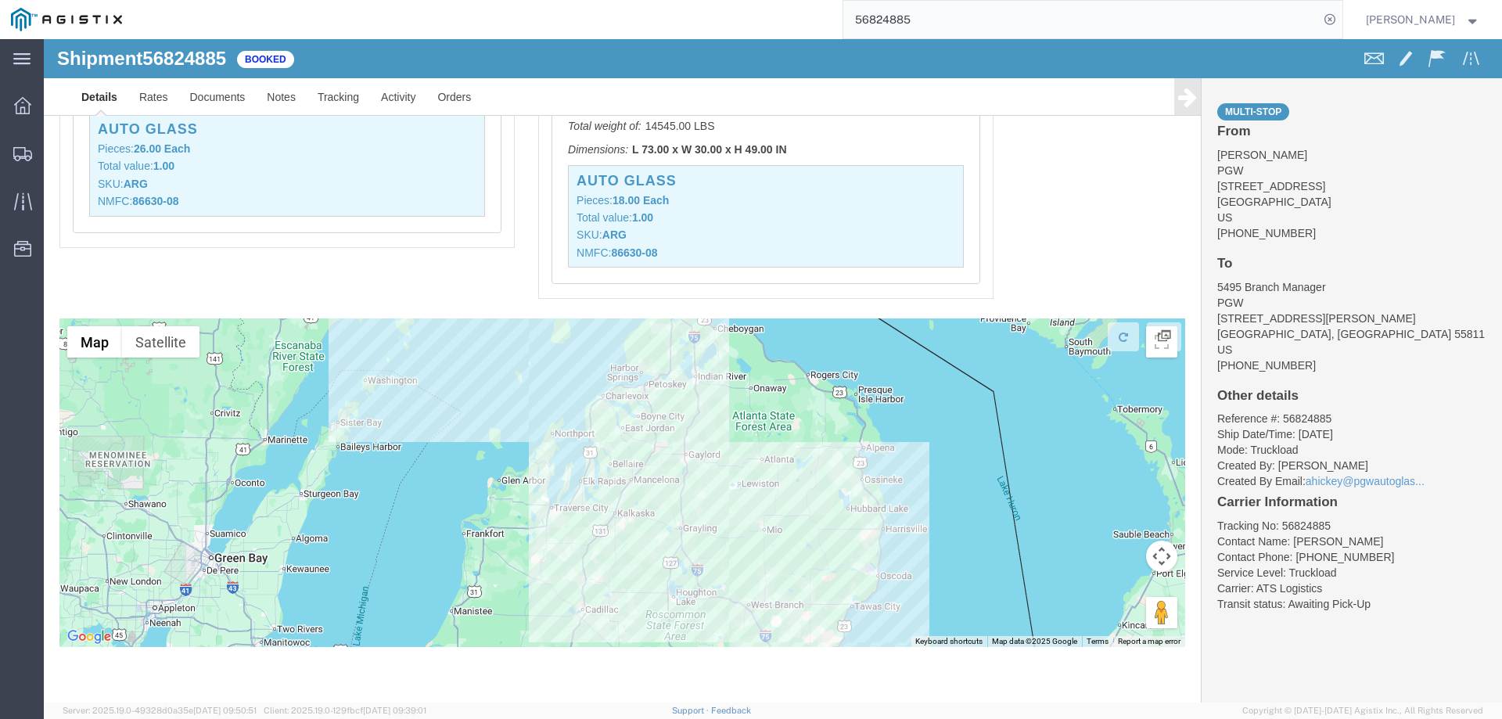
drag, startPoint x: 704, startPoint y: 347, endPoint x: 526, endPoint y: 596, distance: 306.3
click html "Shipment 56824885 Booked Details Rates Documents Notes Tracking Activity Orders…"
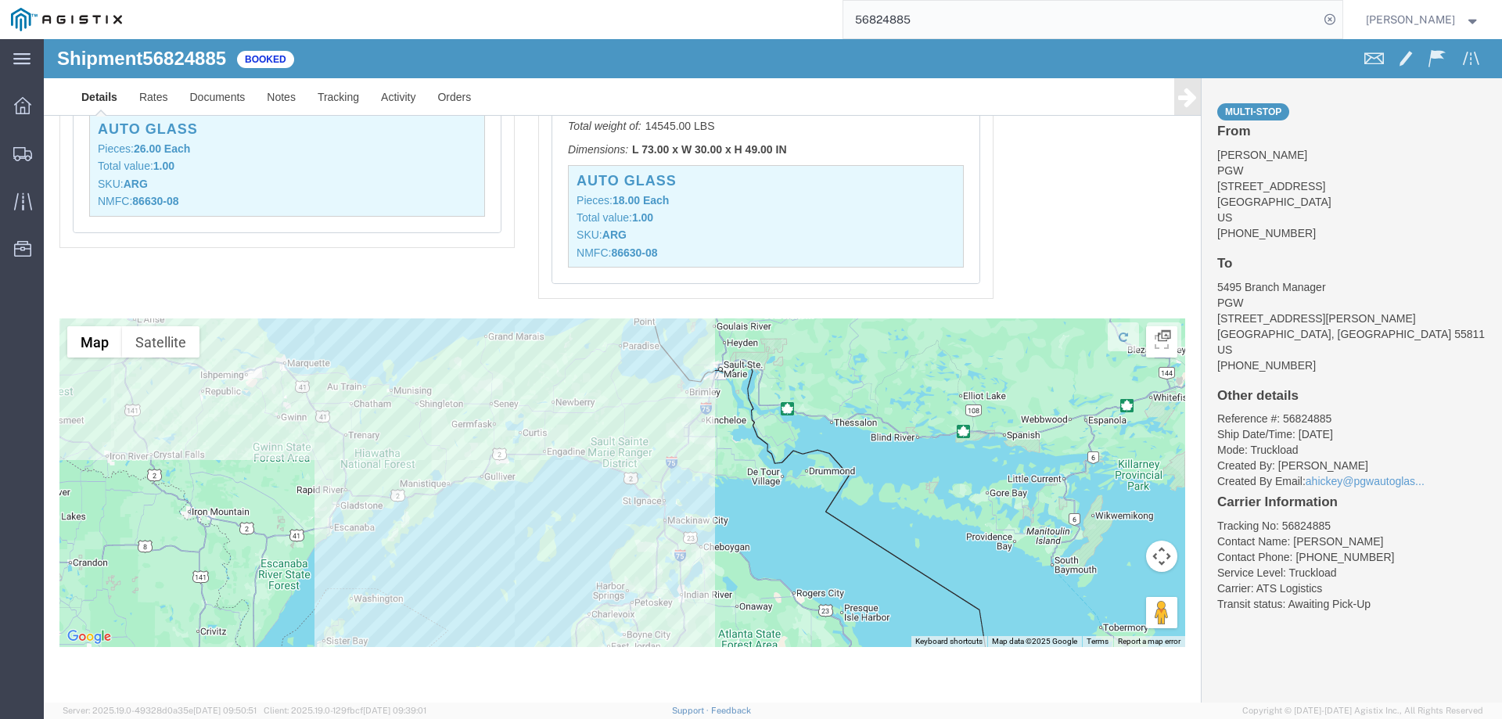
drag, startPoint x: 601, startPoint y: 340, endPoint x: 623, endPoint y: 497, distance: 158.0
click div
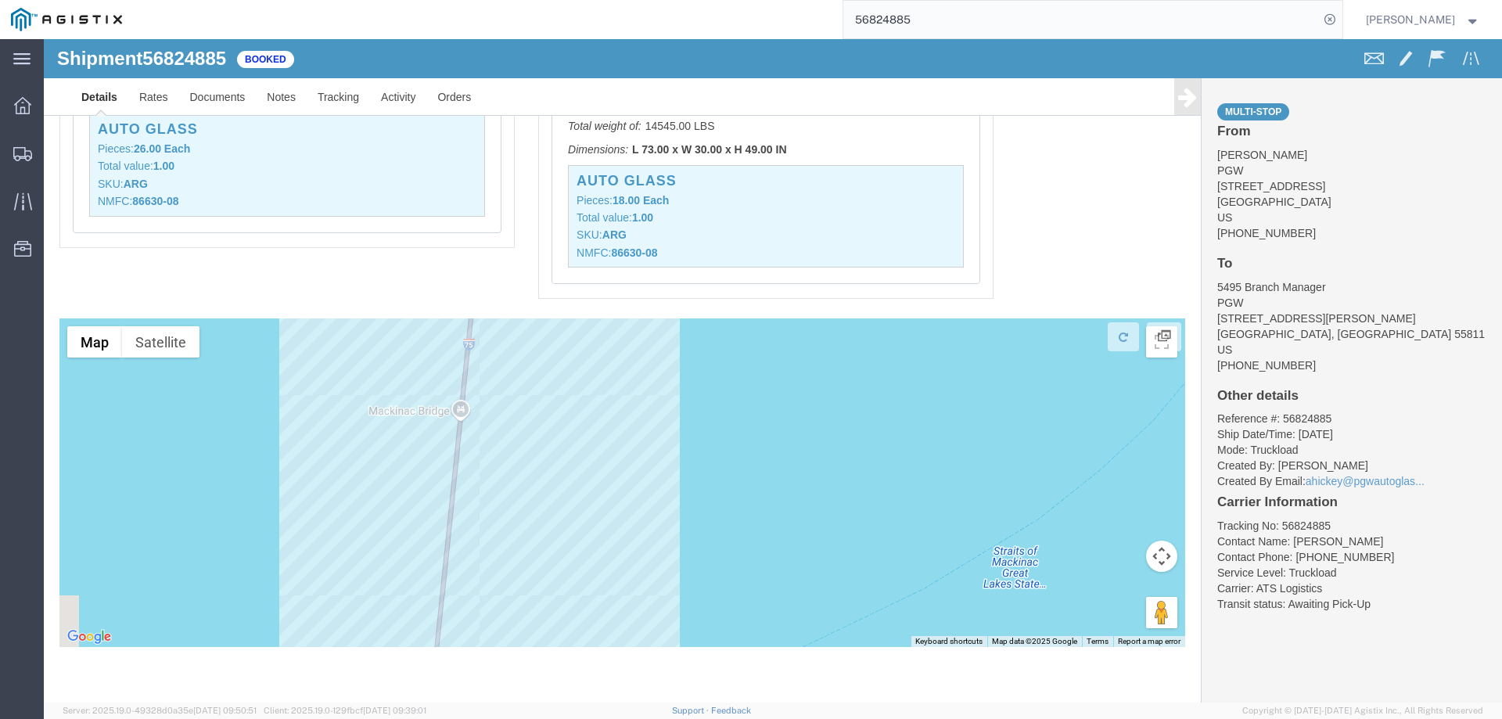
drag, startPoint x: 427, startPoint y: 463, endPoint x: 519, endPoint y: 487, distance: 95.2
click div
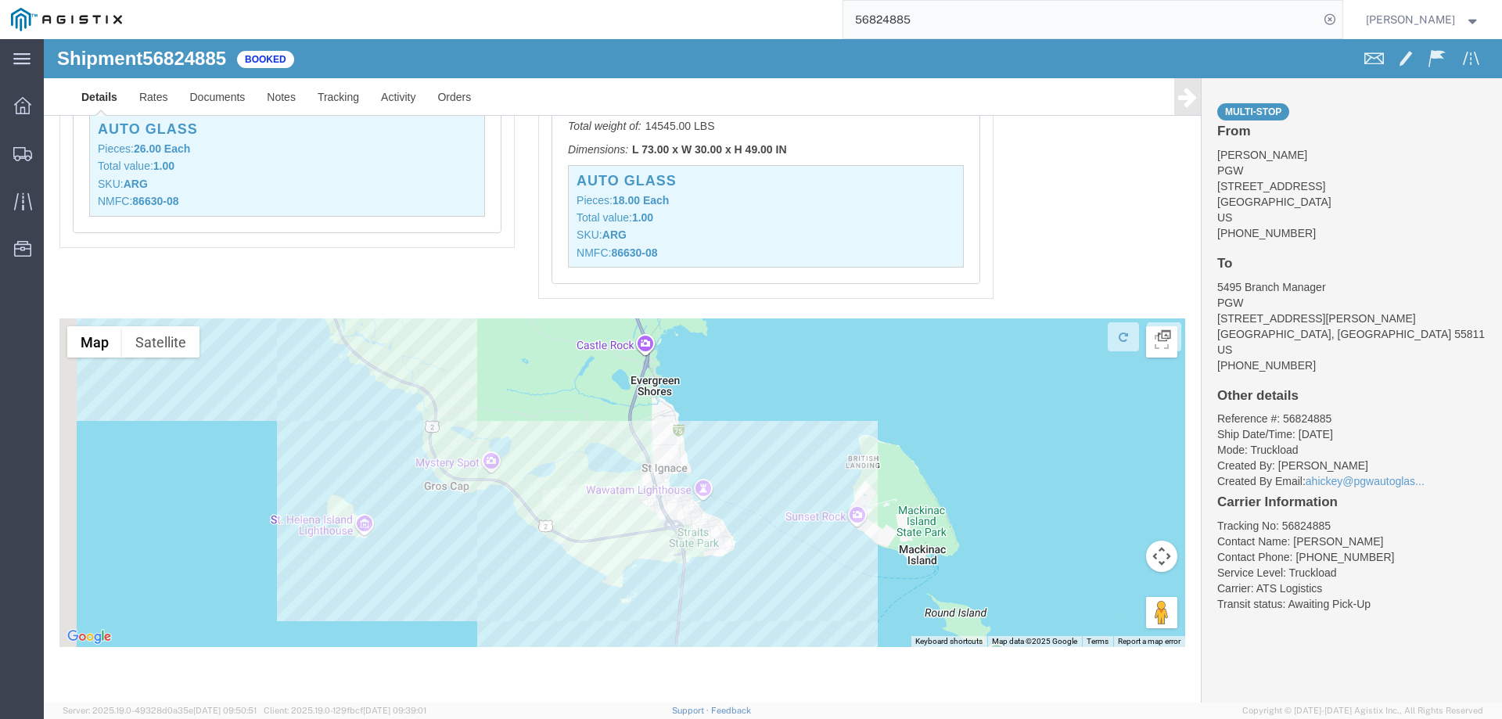
drag, startPoint x: 602, startPoint y: 344, endPoint x: 690, endPoint y: 533, distance: 207.9
click div
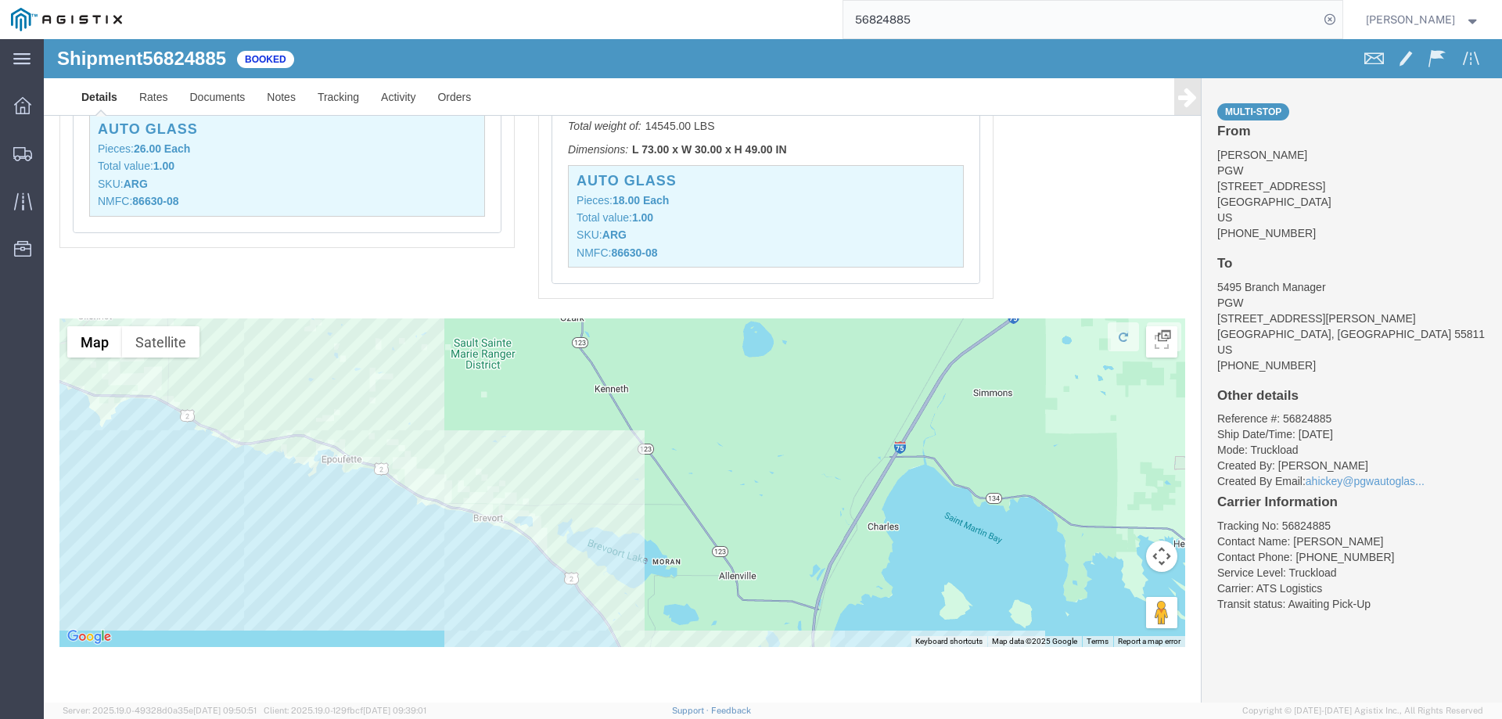
drag, startPoint x: 584, startPoint y: 576, endPoint x: 608, endPoint y: 631, distance: 60.6
click div "Shipment Detail Multi-stop Ship From PGW ([PERSON_NAME]) 5329 [STREET_ADDRESS] …"
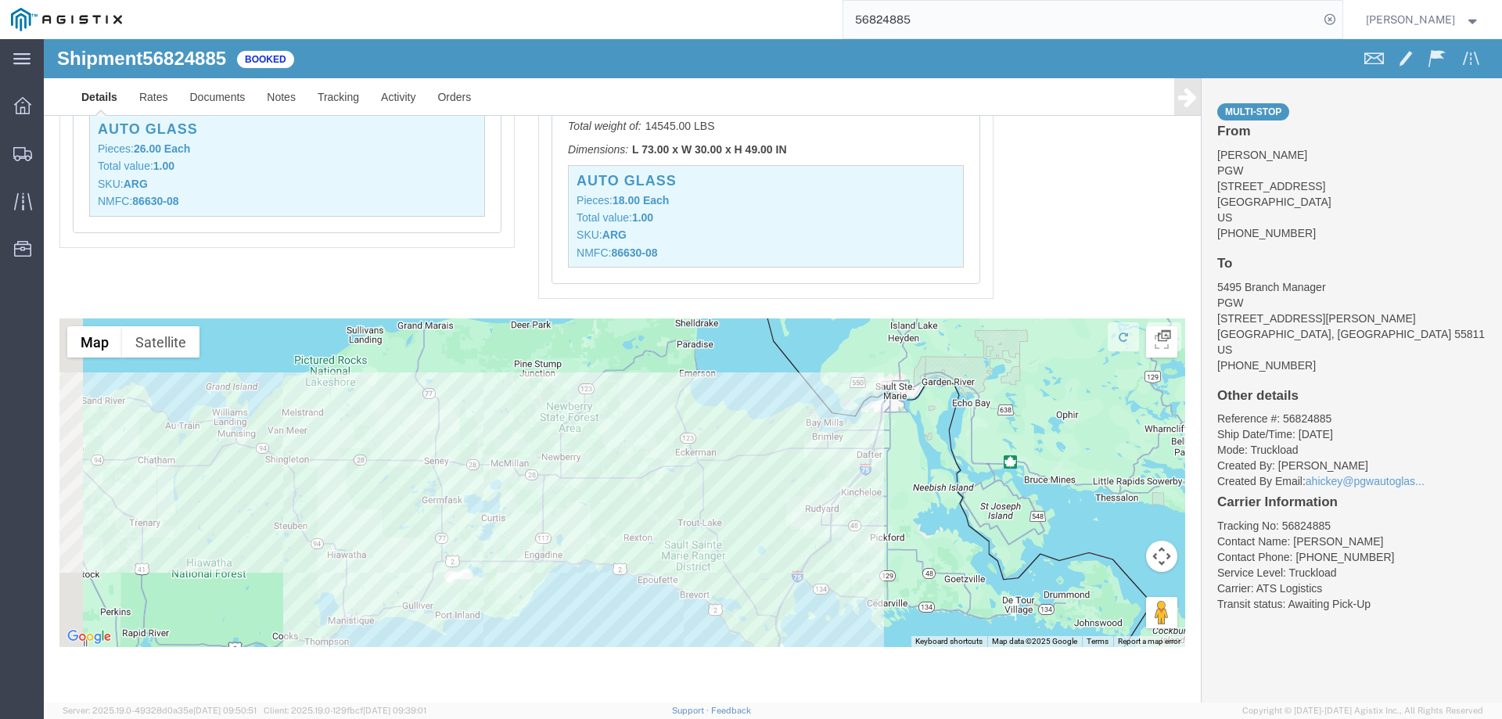
drag, startPoint x: 311, startPoint y: 411, endPoint x: 476, endPoint y: 471, distance: 175.7
click div
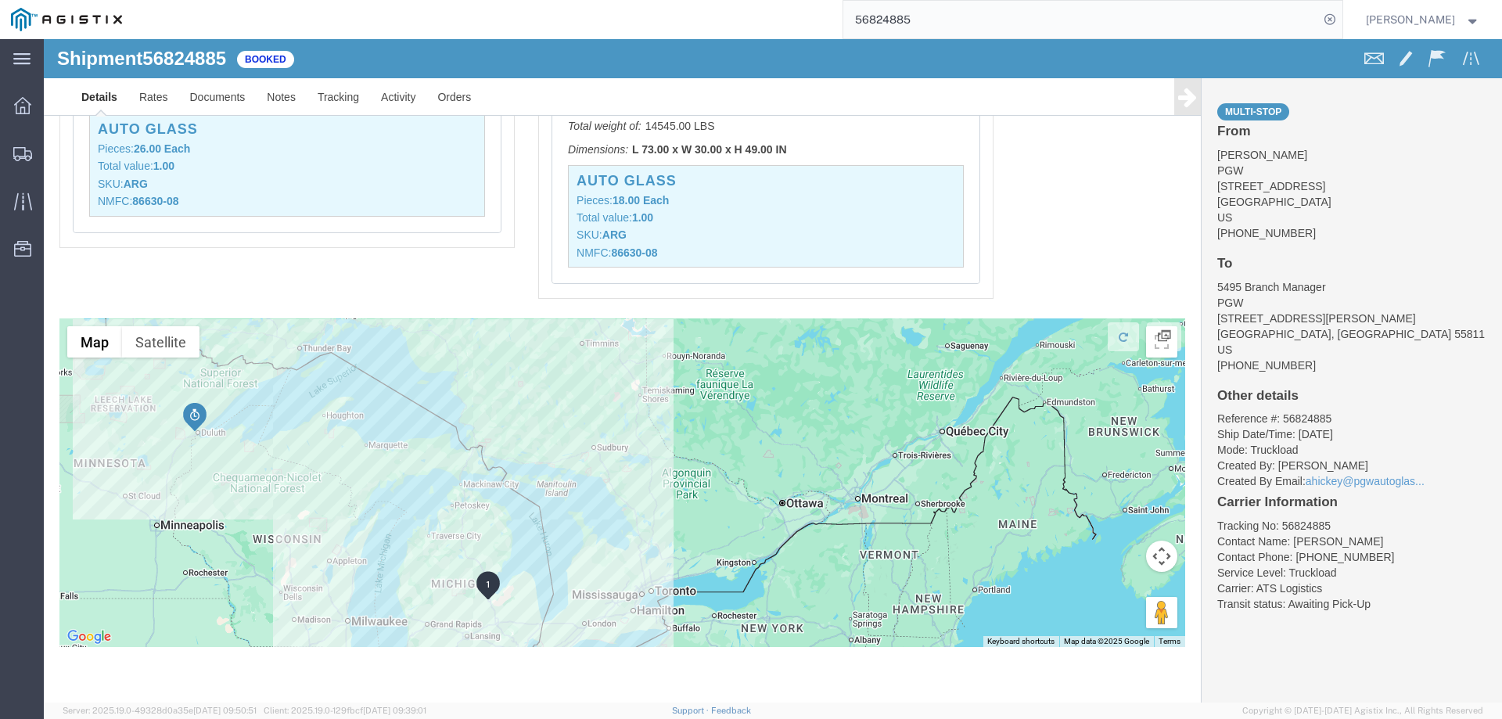
drag, startPoint x: 217, startPoint y: 473, endPoint x: 227, endPoint y: 440, distance: 34.9
click div
click at [19, 147] on icon at bounding box center [22, 154] width 19 height 14
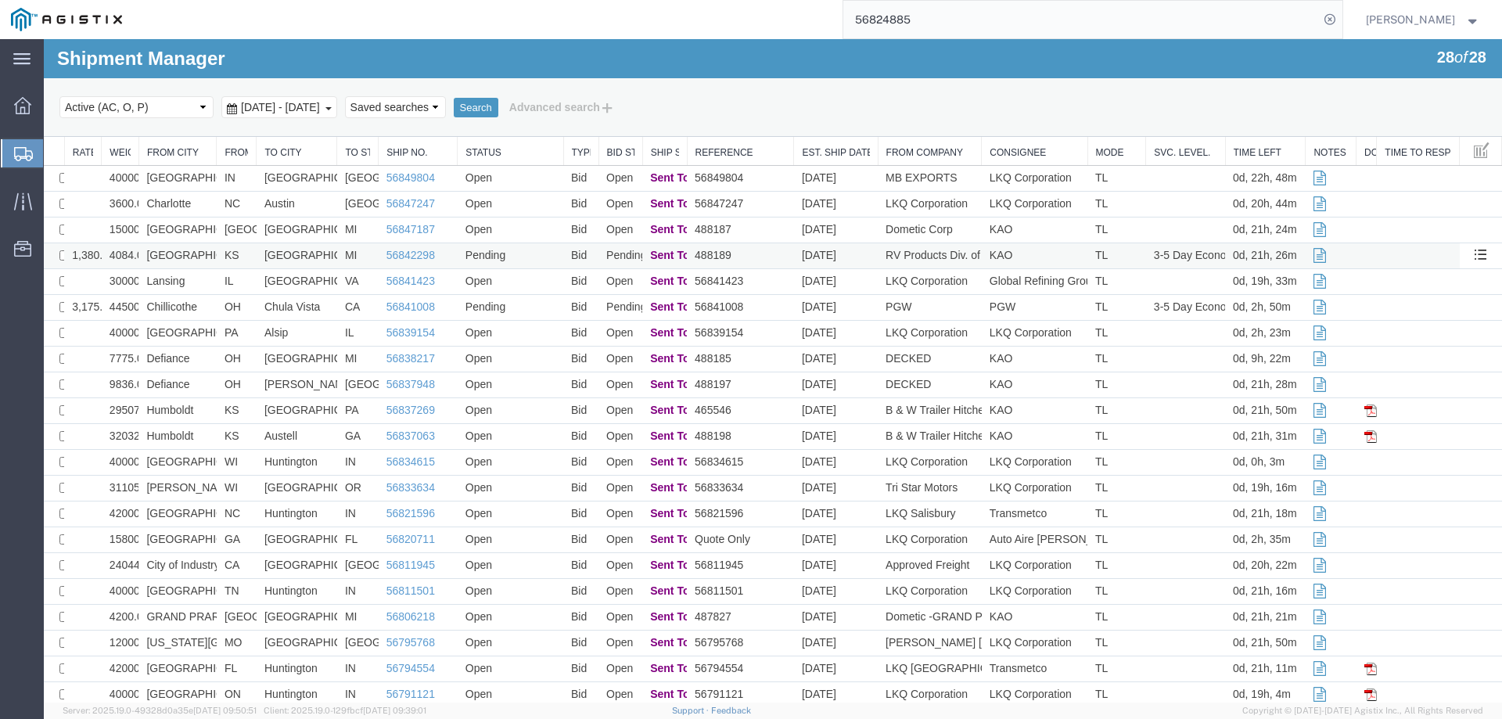
click at [523, 254] on td "Pending" at bounding box center [511, 256] width 106 height 26
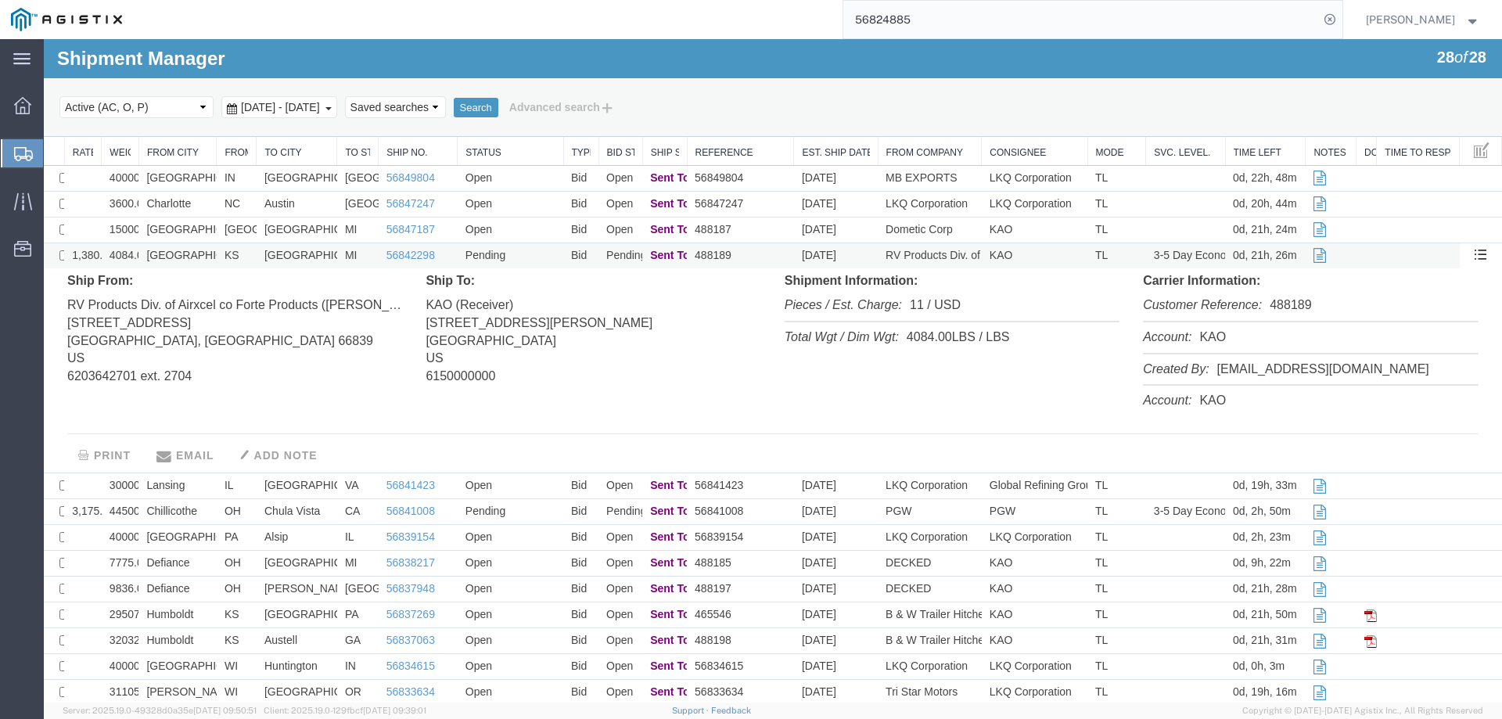
click at [523, 254] on td "Pending" at bounding box center [511, 256] width 106 height 26
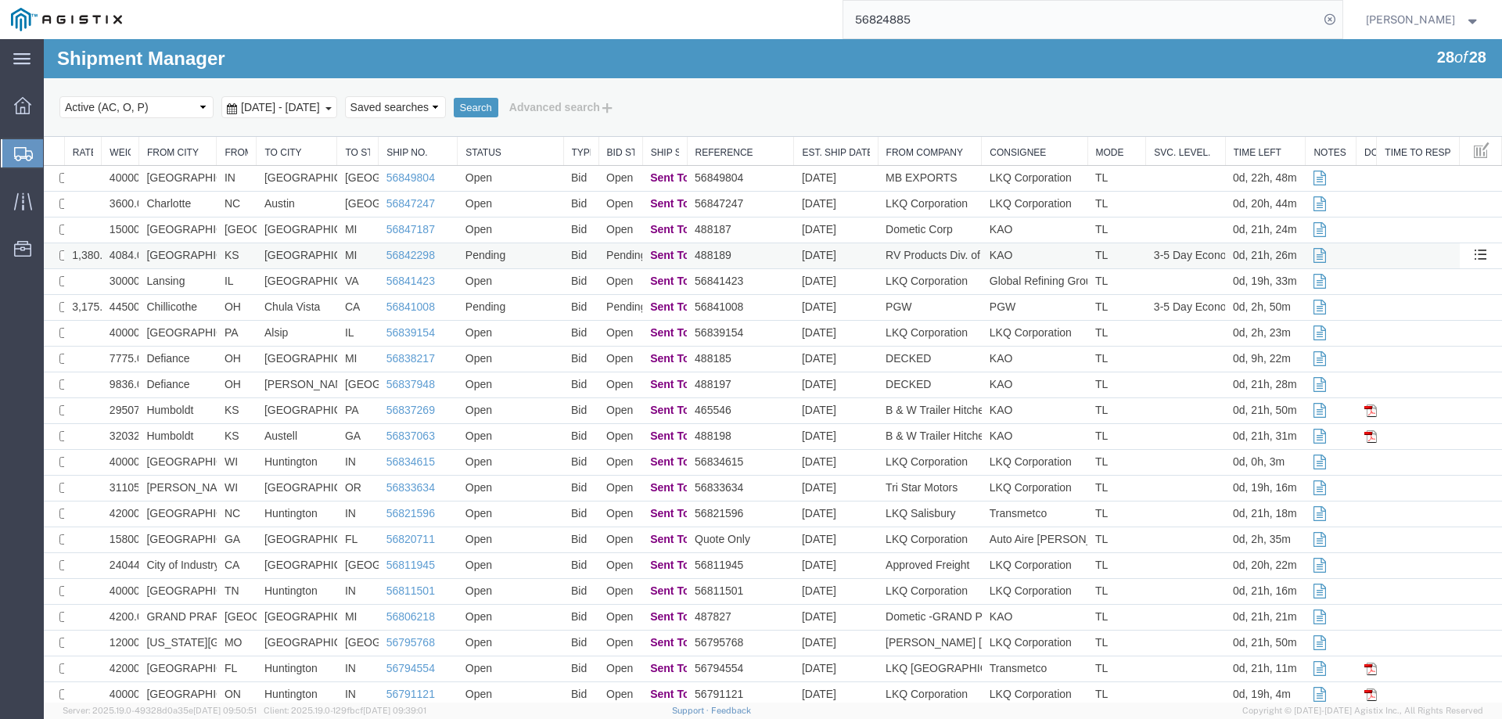
click at [199, 255] on td "[GEOGRAPHIC_DATA]" at bounding box center [177, 256] width 78 height 26
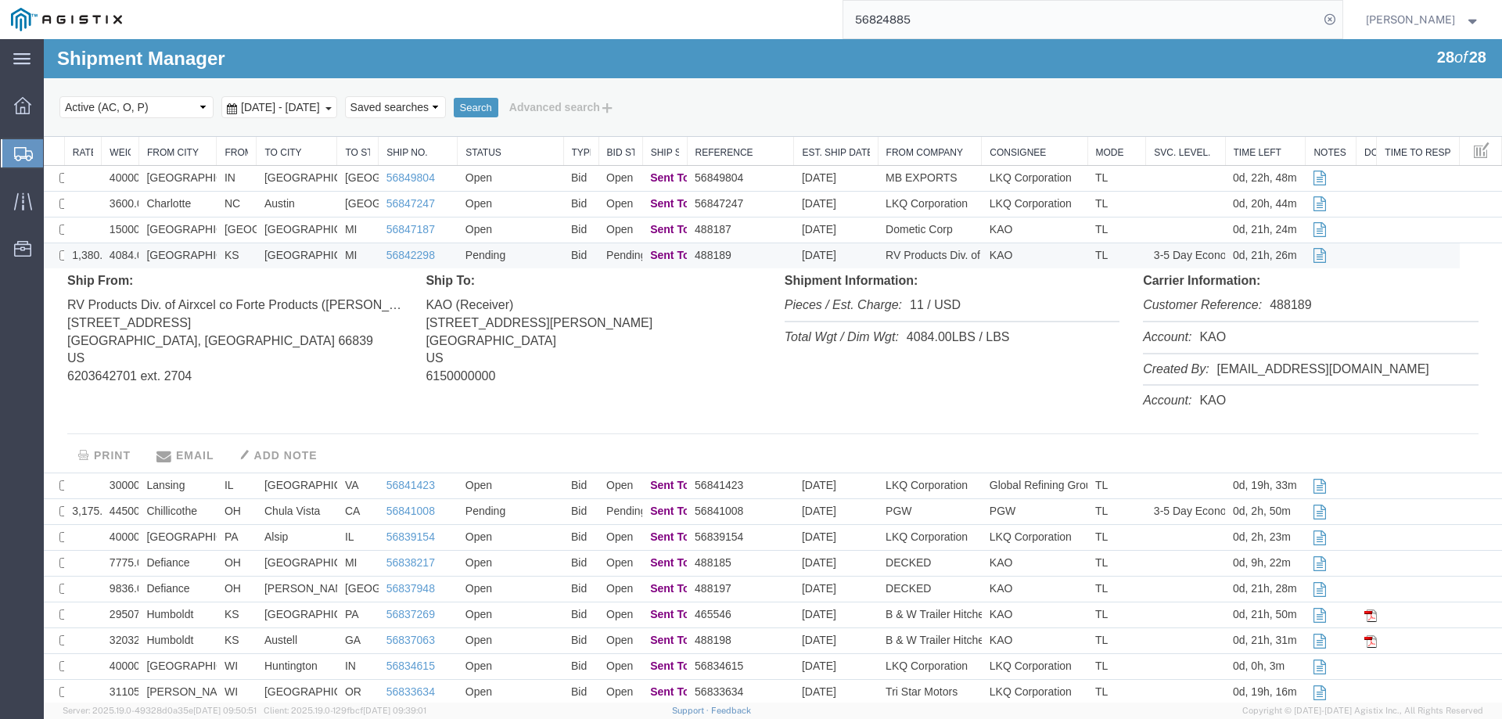
click at [208, 257] on td "[GEOGRAPHIC_DATA]" at bounding box center [177, 256] width 78 height 26
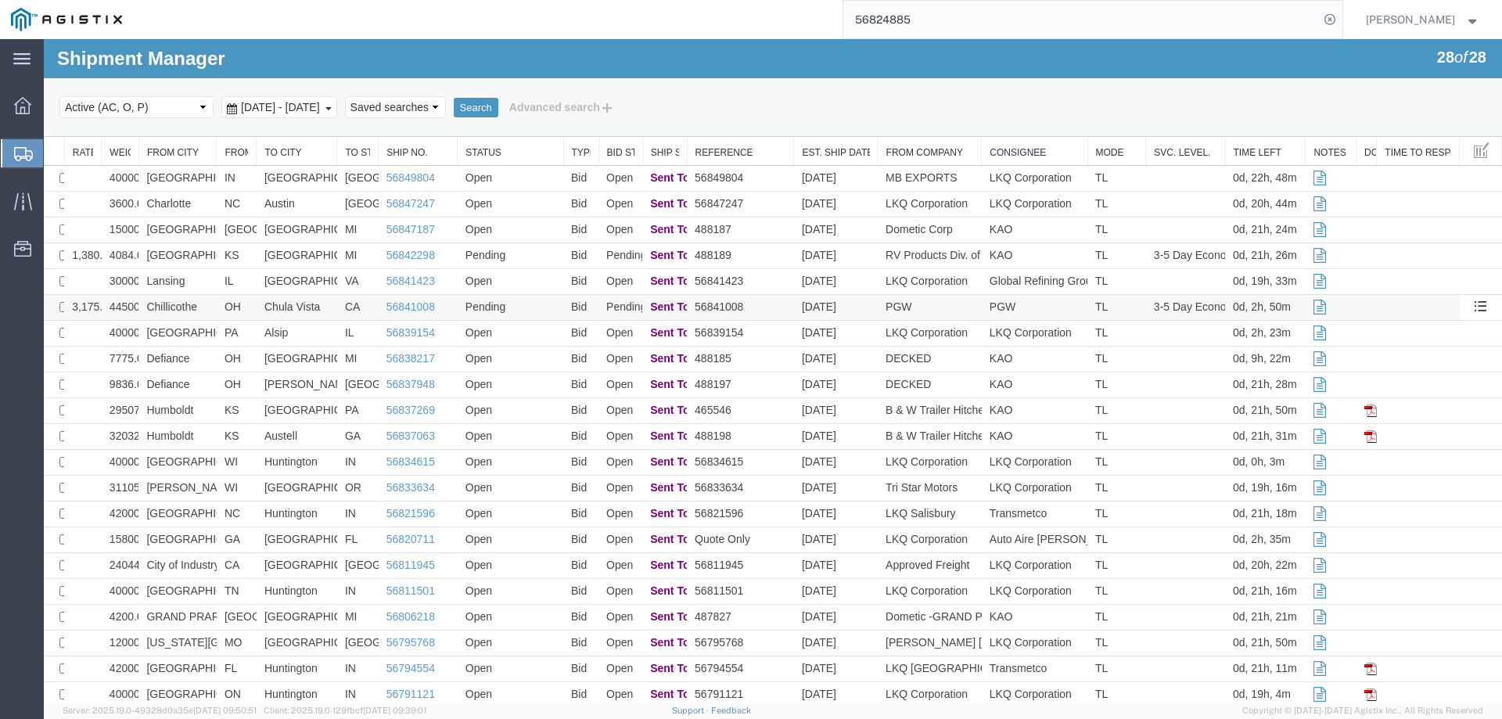
click at [203, 304] on td "Chillicothe" at bounding box center [177, 308] width 78 height 26
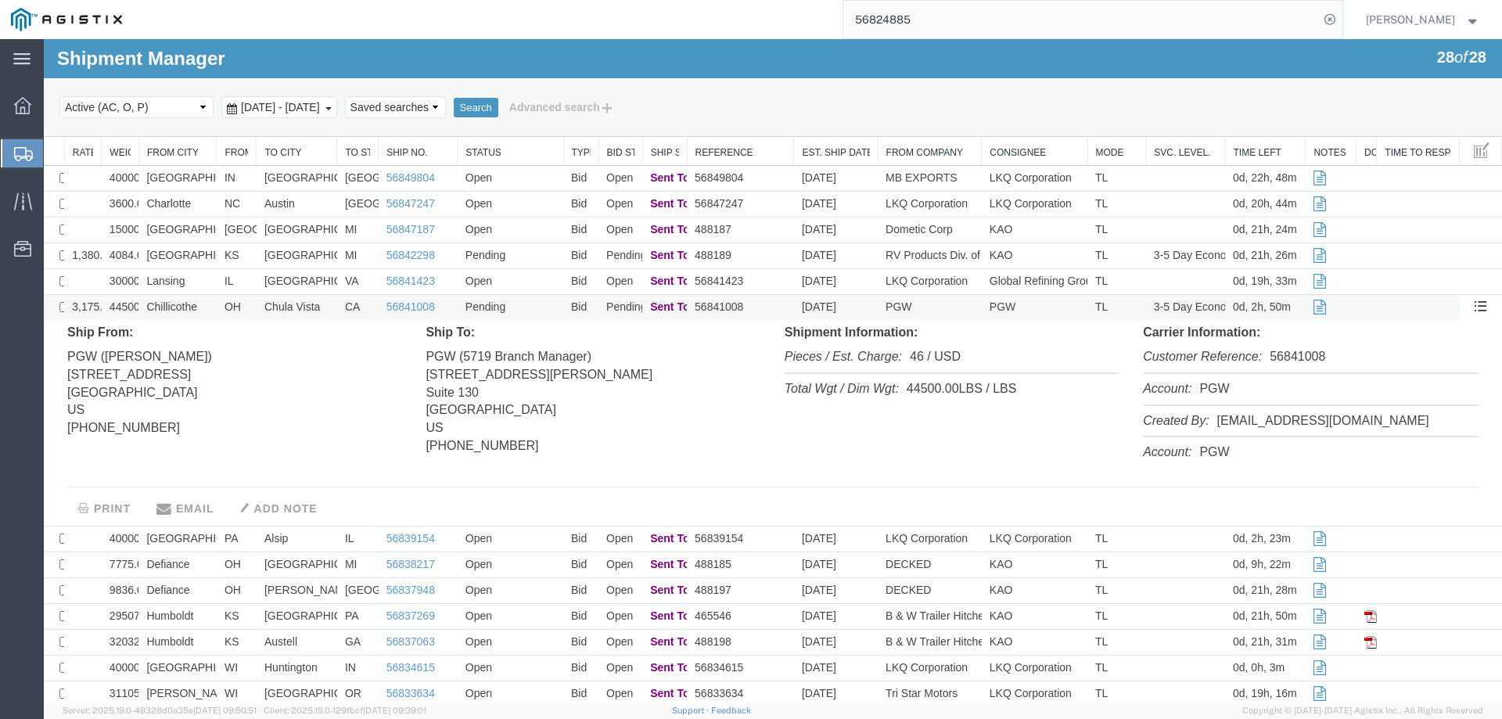
click at [203, 305] on td "Chillicothe" at bounding box center [177, 308] width 78 height 26
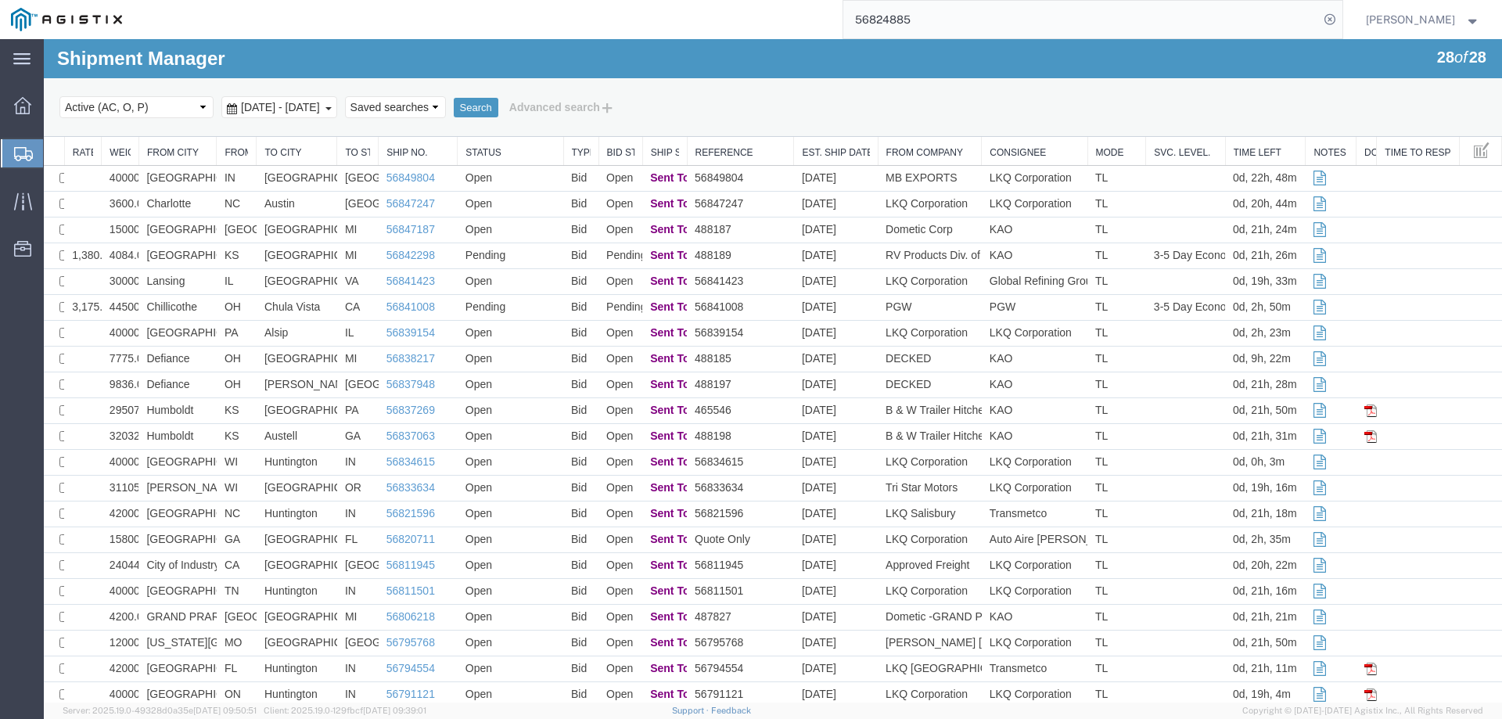
click at [19, 146] on svg-icon at bounding box center [23, 154] width 19 height 16
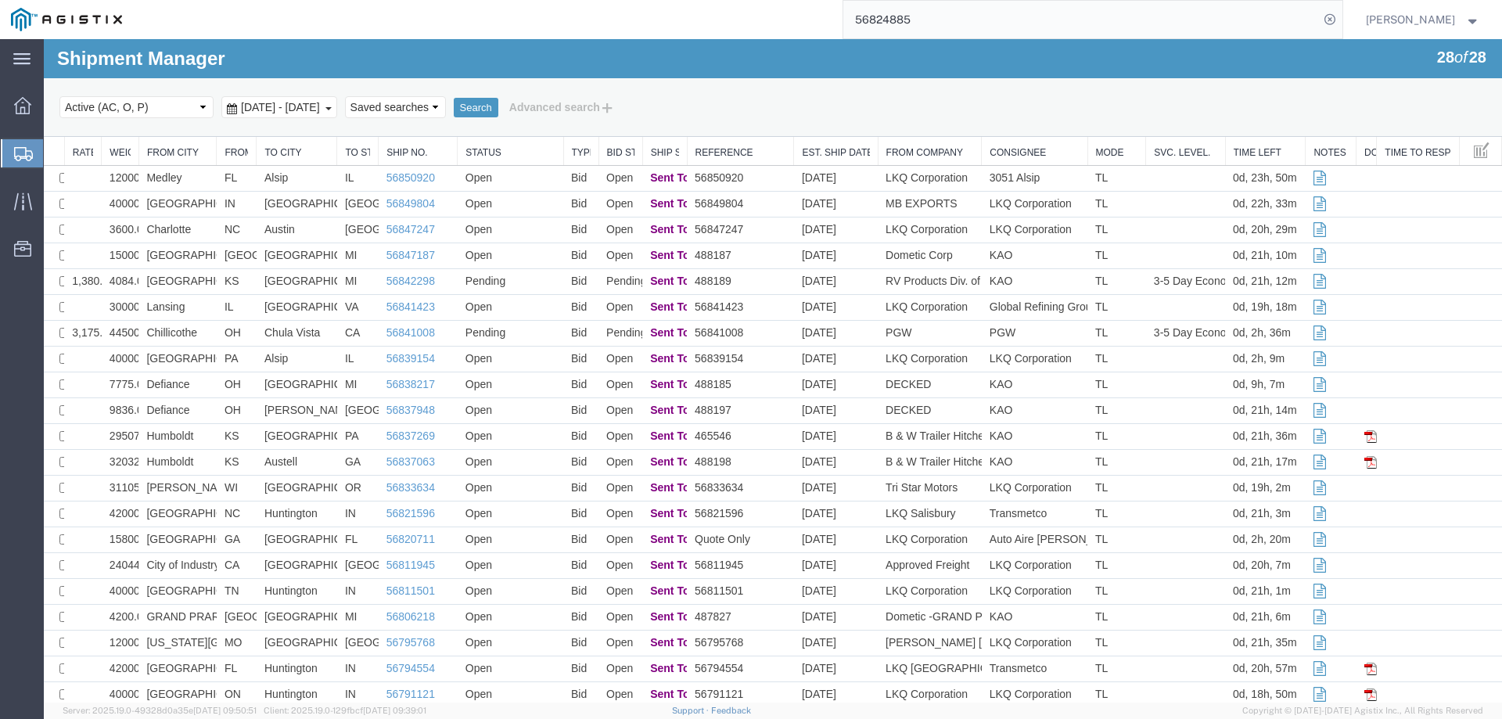
click at [16, 153] on icon at bounding box center [23, 154] width 19 height 14
click at [204, 279] on td "[GEOGRAPHIC_DATA]" at bounding box center [177, 282] width 78 height 26
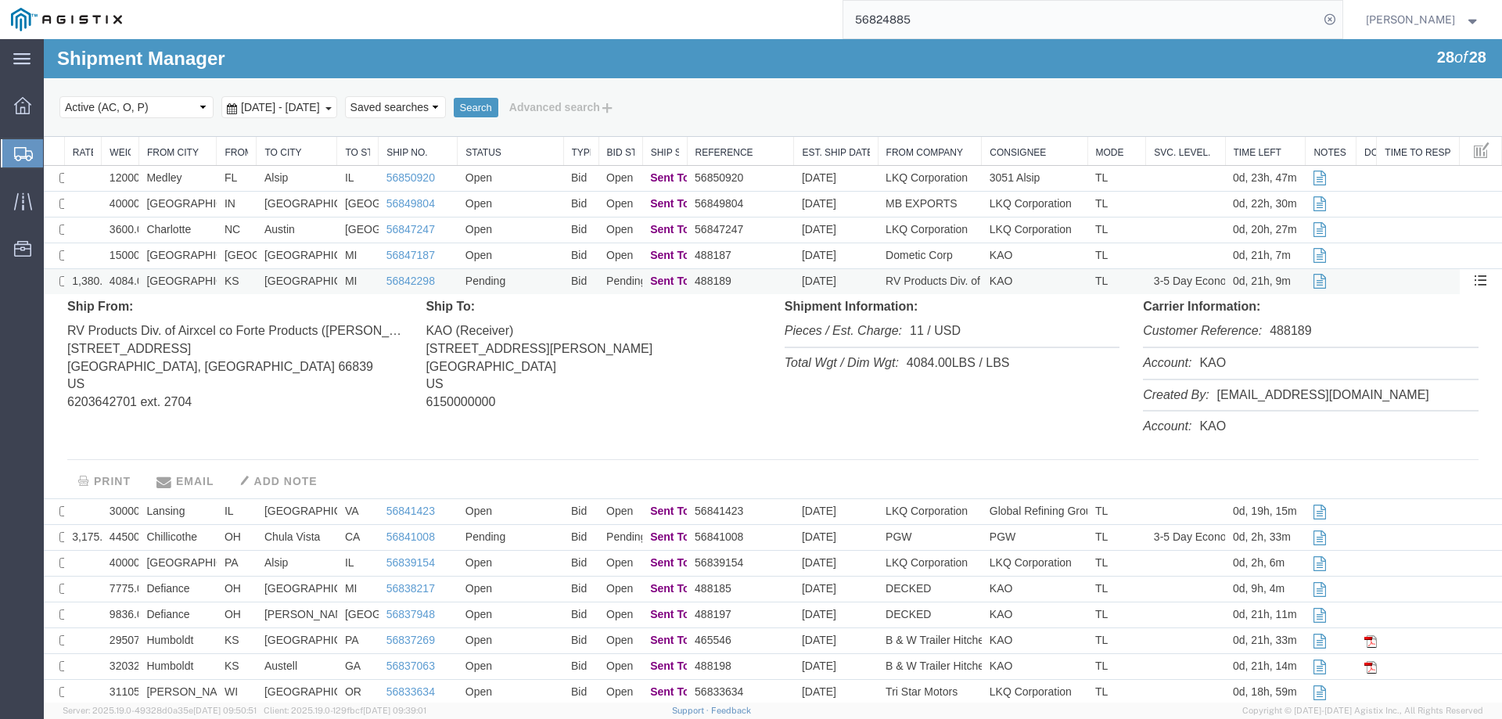
click at [204, 279] on td "[GEOGRAPHIC_DATA]" at bounding box center [177, 282] width 78 height 26
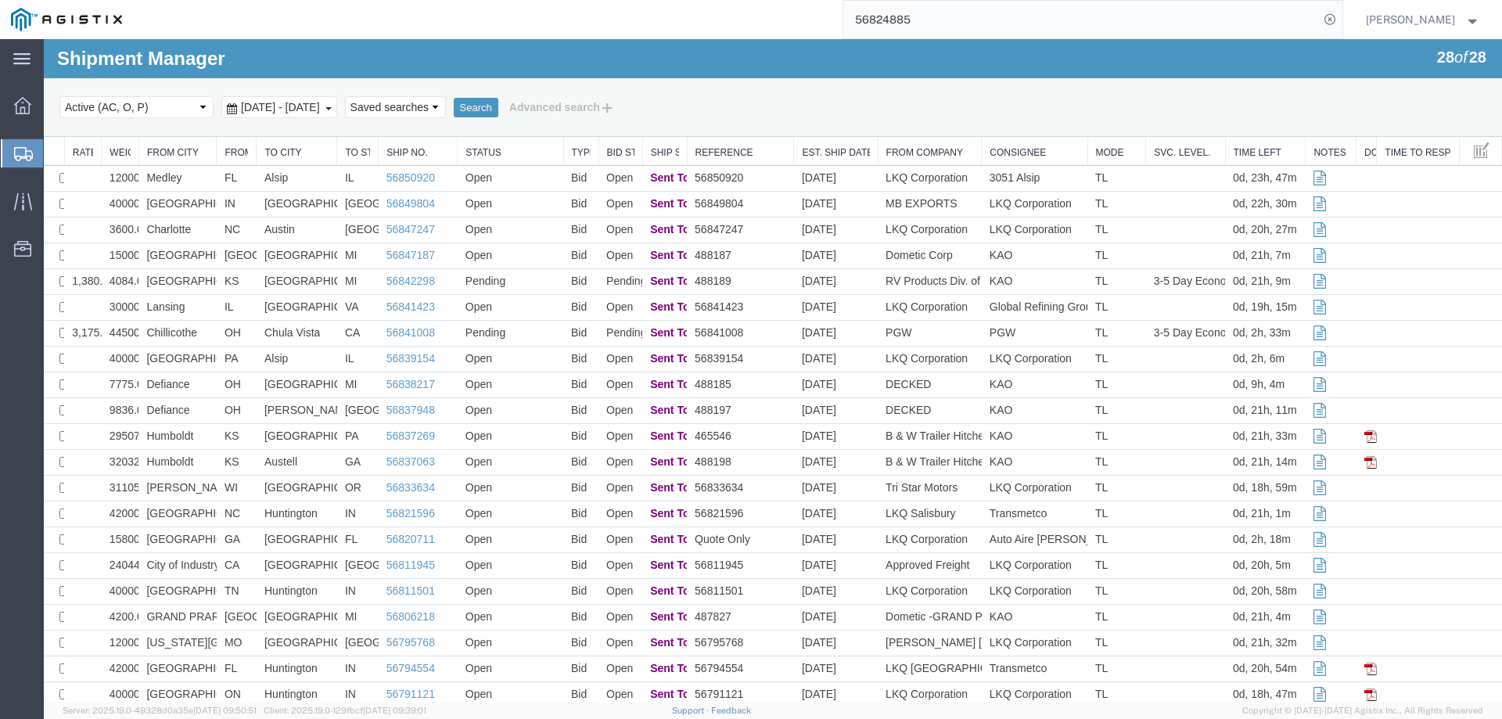
click at [17, 151] on icon at bounding box center [23, 154] width 19 height 14
click at [210, 283] on td "[GEOGRAPHIC_DATA]" at bounding box center [177, 282] width 78 height 26
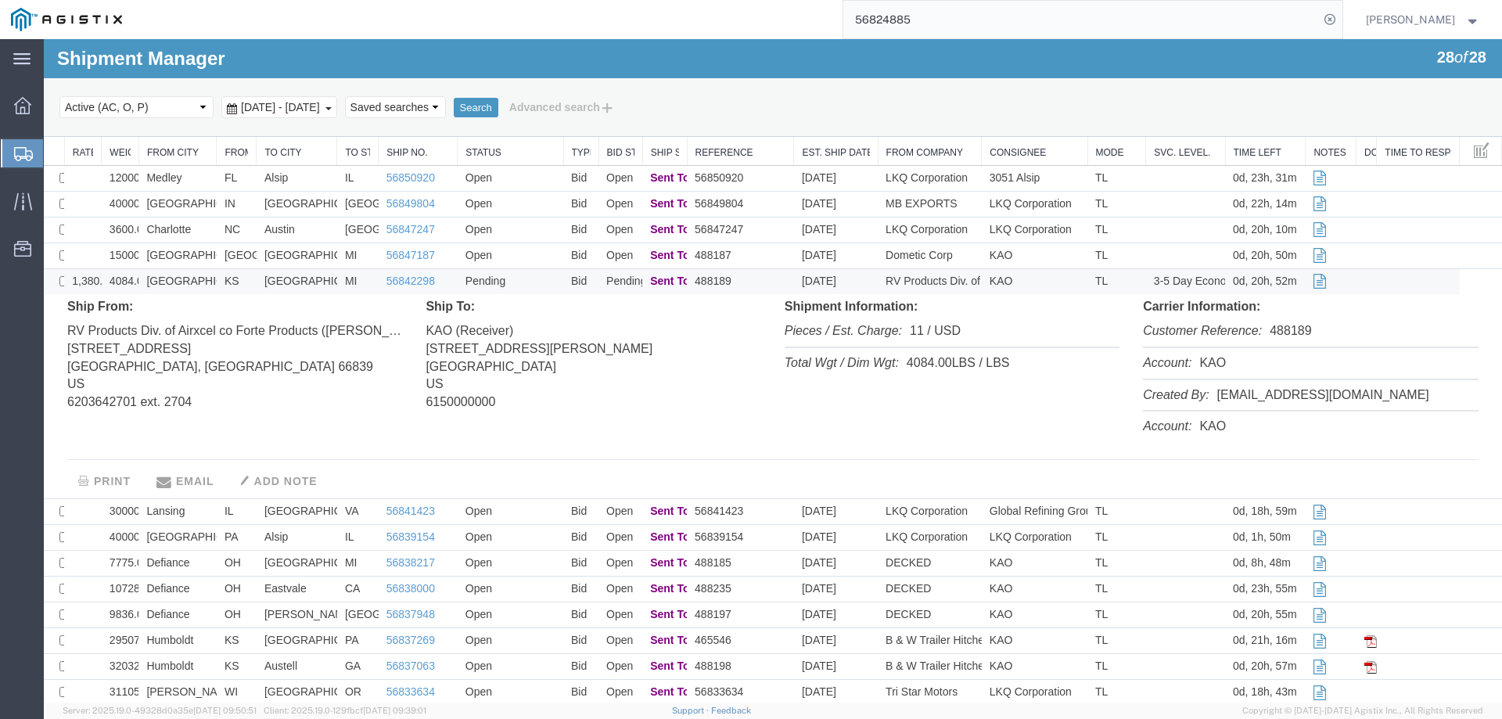
click at [210, 281] on td "[GEOGRAPHIC_DATA]" at bounding box center [177, 282] width 78 height 26
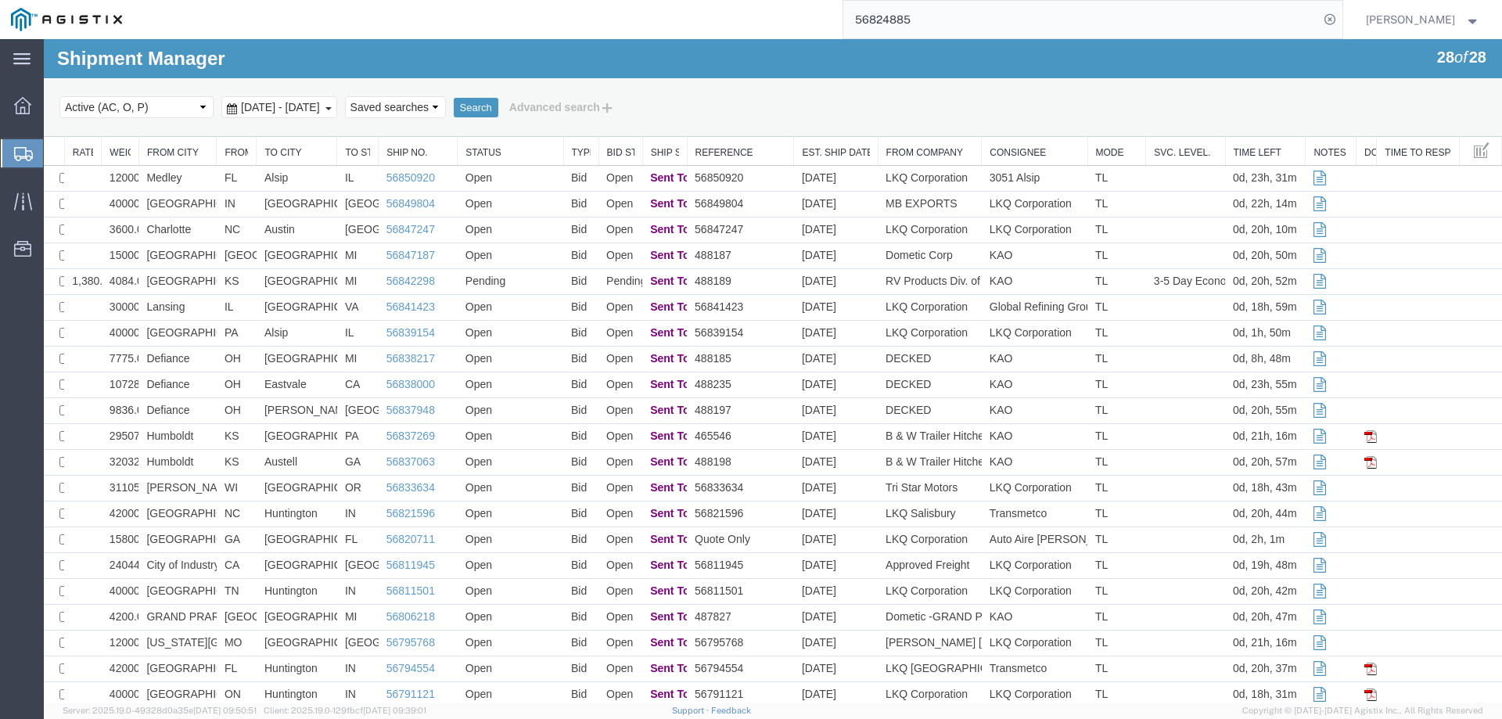
click at [20, 149] on icon at bounding box center [23, 154] width 19 height 14
click at [392, 179] on link "56851516" at bounding box center [410, 177] width 49 height 13
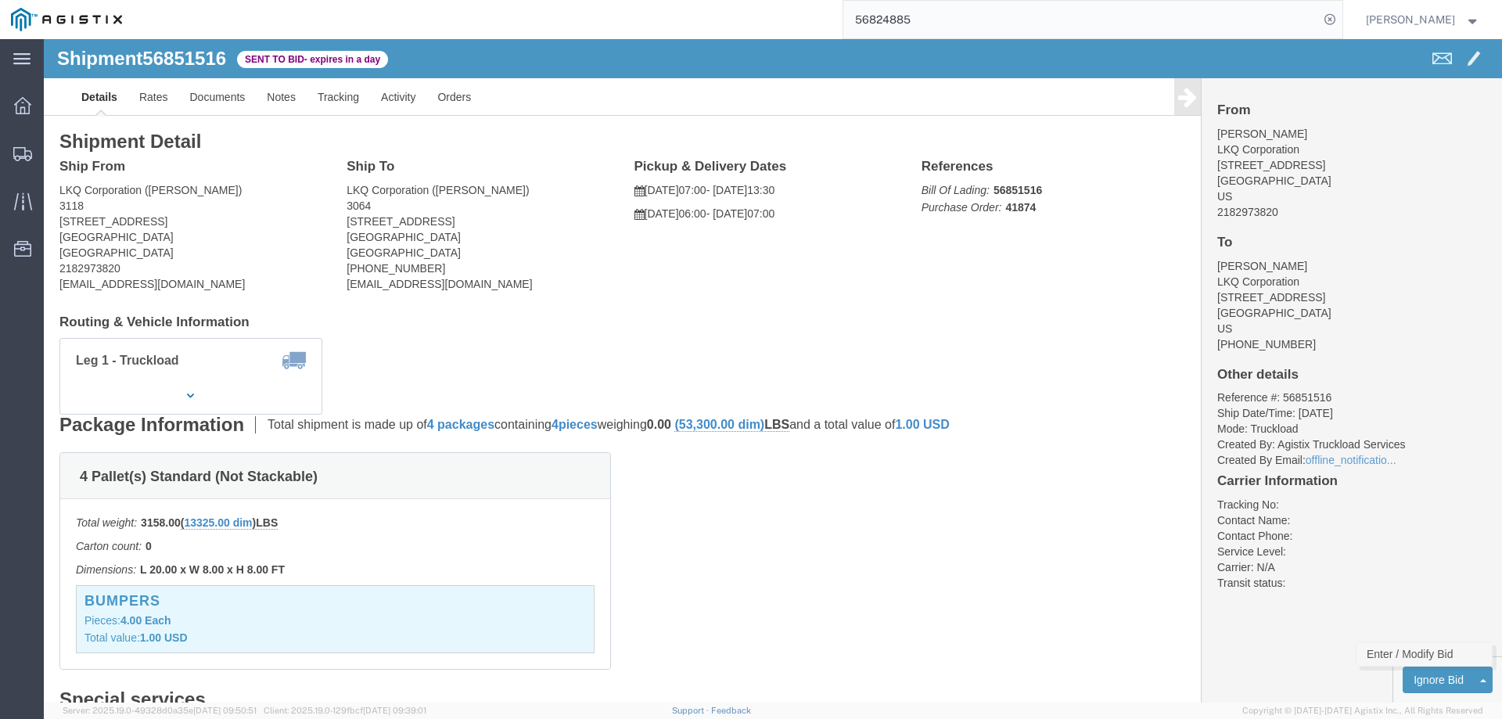
click link "Enter / Modify Bid"
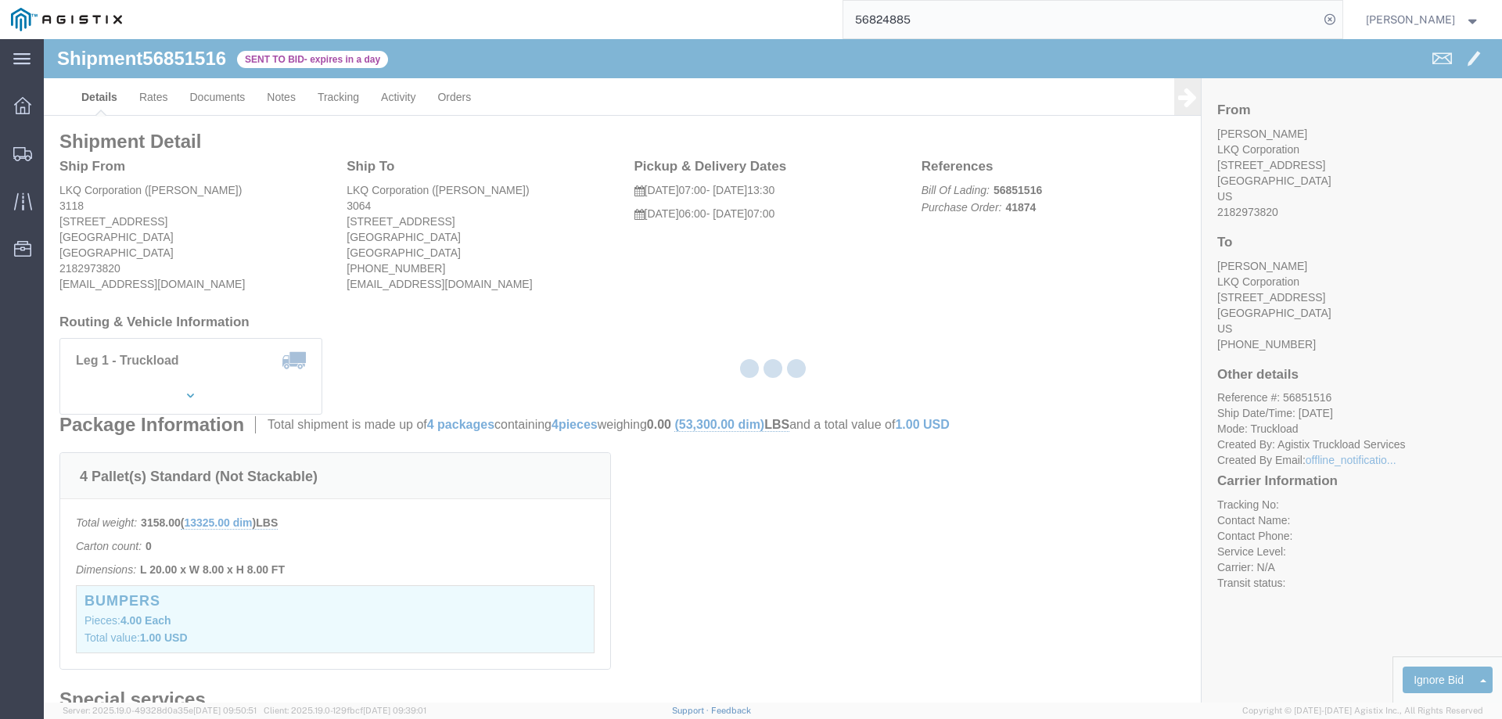
select select "146"
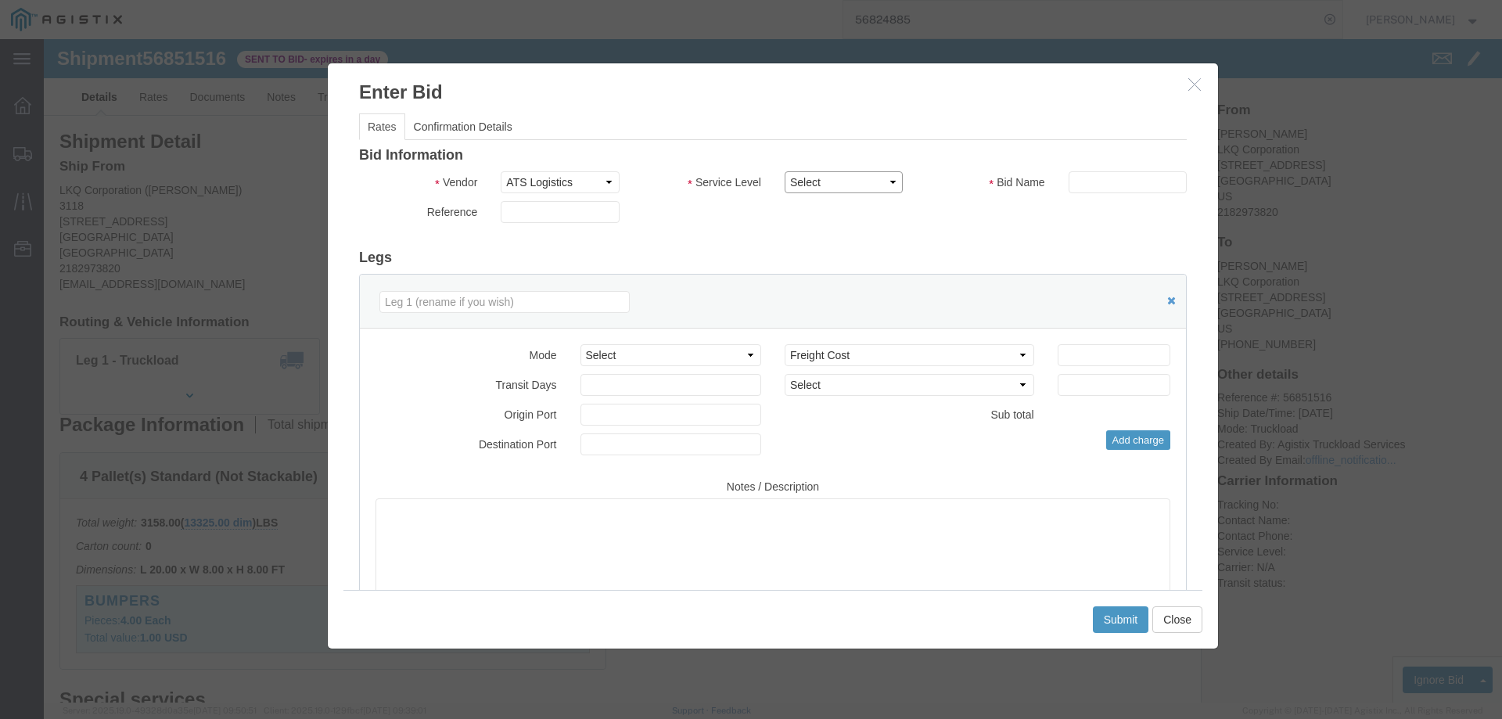
click select "Select CONESTOGA DFRM/STEP Economy TL Flatbed Intermodal LTL Standard Next Day …"
select select "25032"
click select "Select CONESTOGA DFRM/STEP Economy TL Flatbed Intermodal LTL Standard Next Day …"
click input "text"
type input "ats"
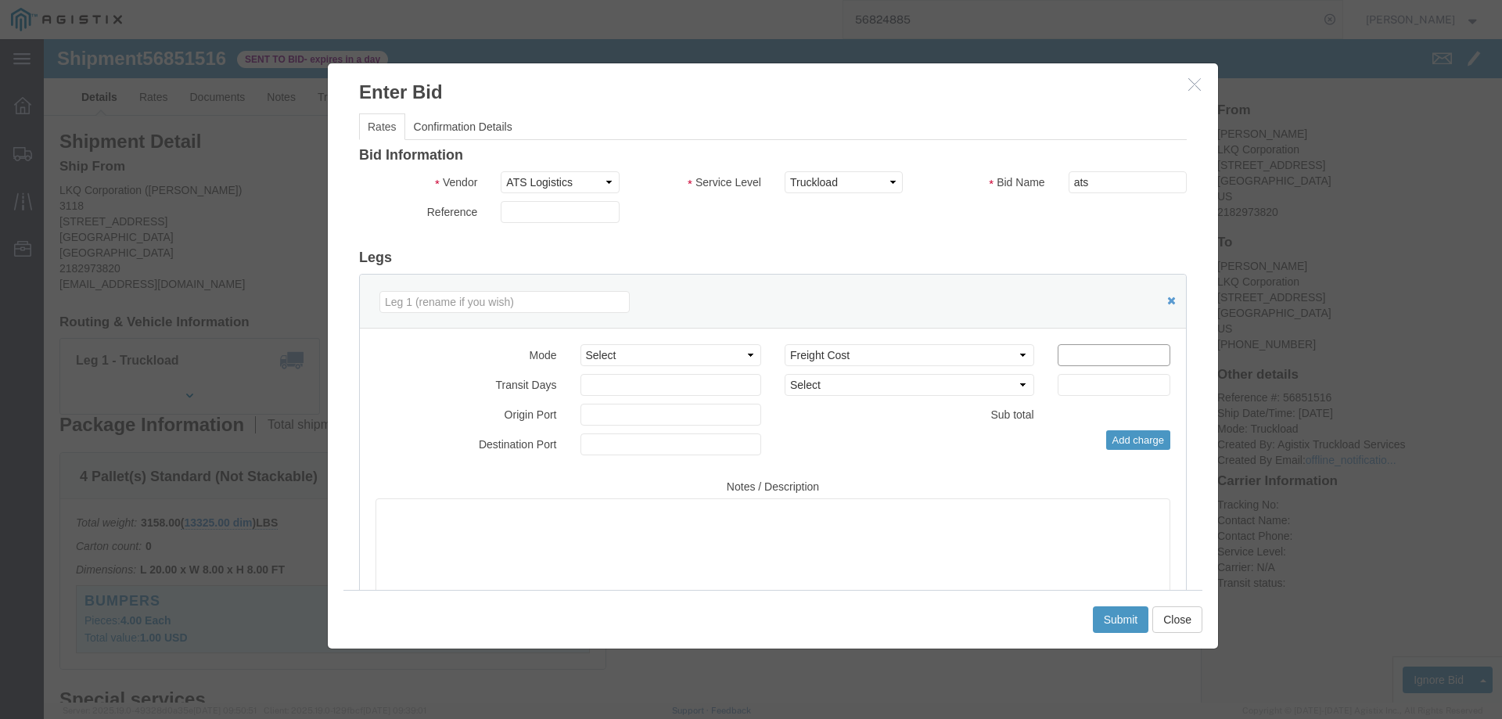
click input "number"
type input "1700"
click button "Submit"
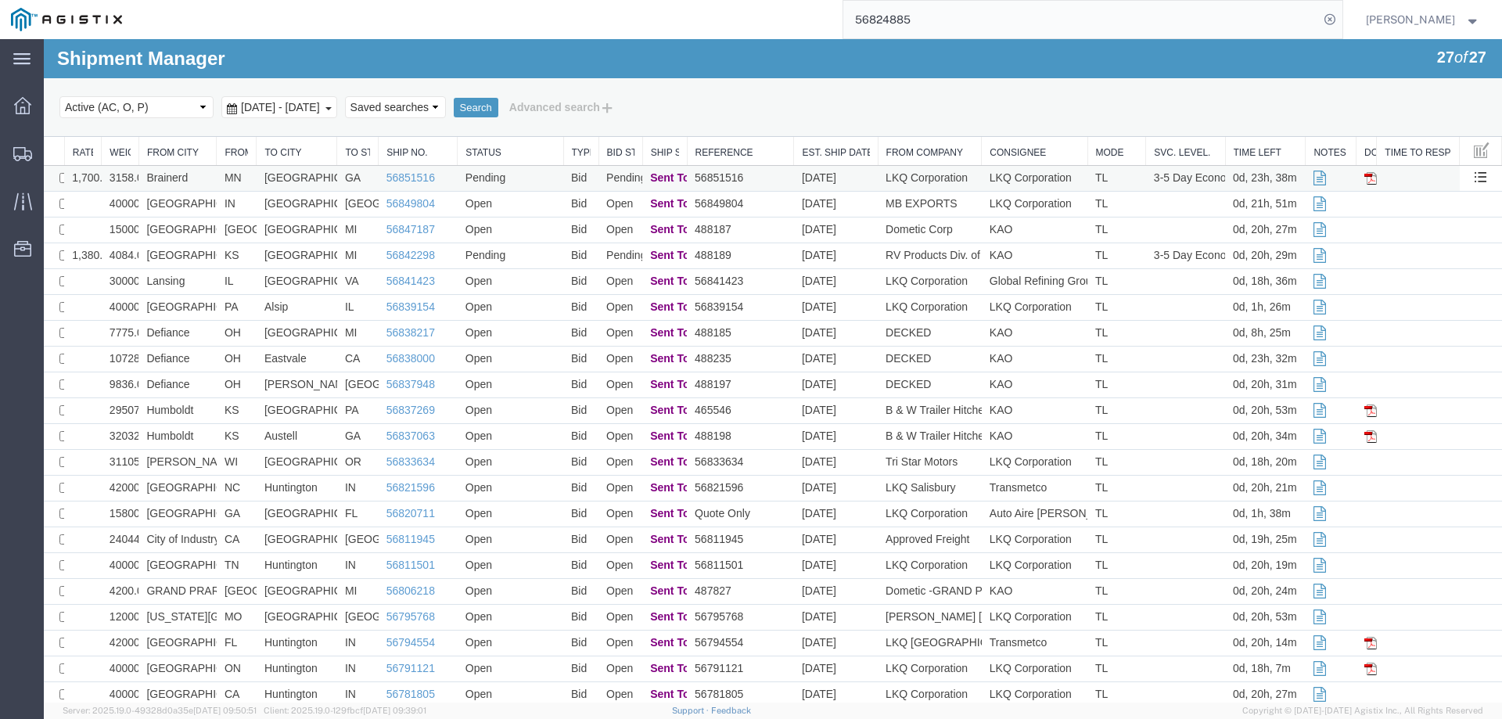
click at [207, 176] on td "Brainerd" at bounding box center [177, 179] width 78 height 26
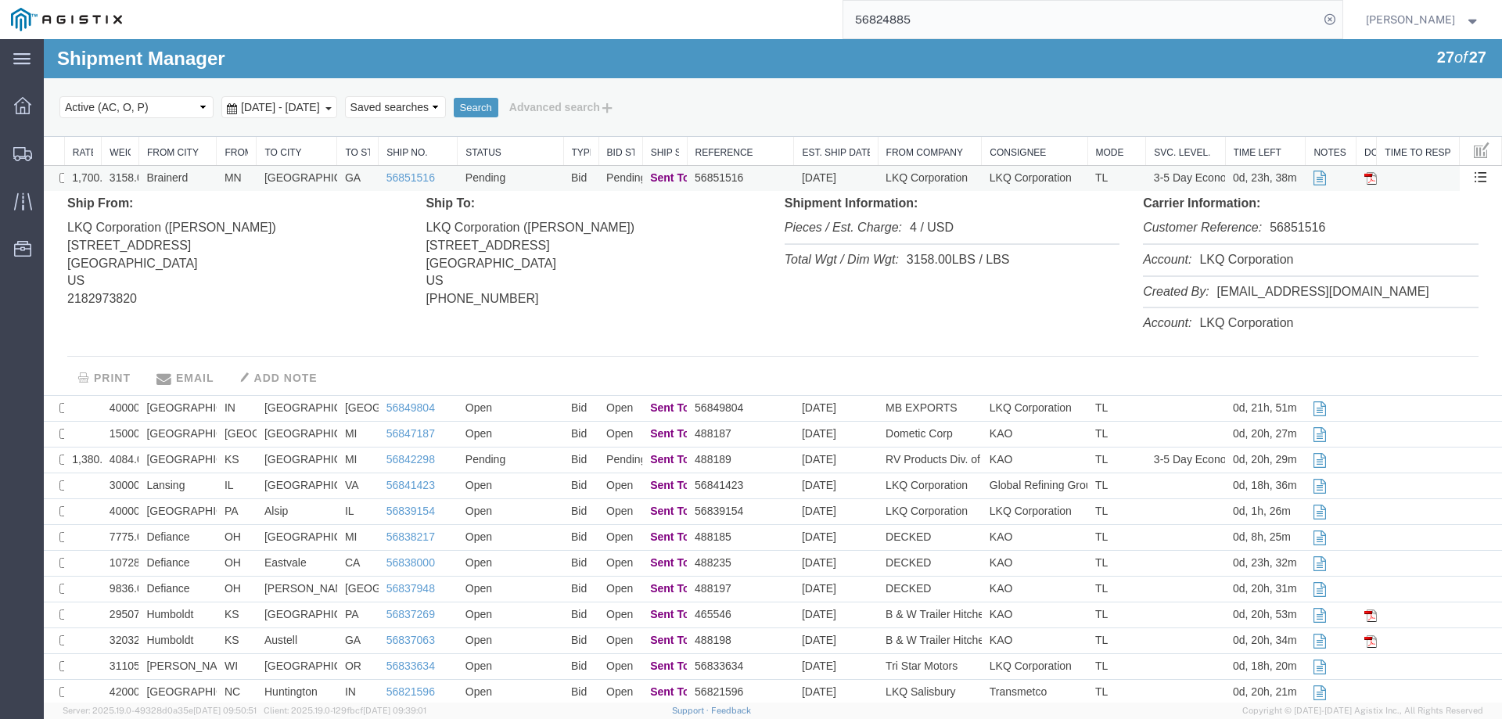
click at [207, 176] on td "Brainerd" at bounding box center [177, 179] width 78 height 26
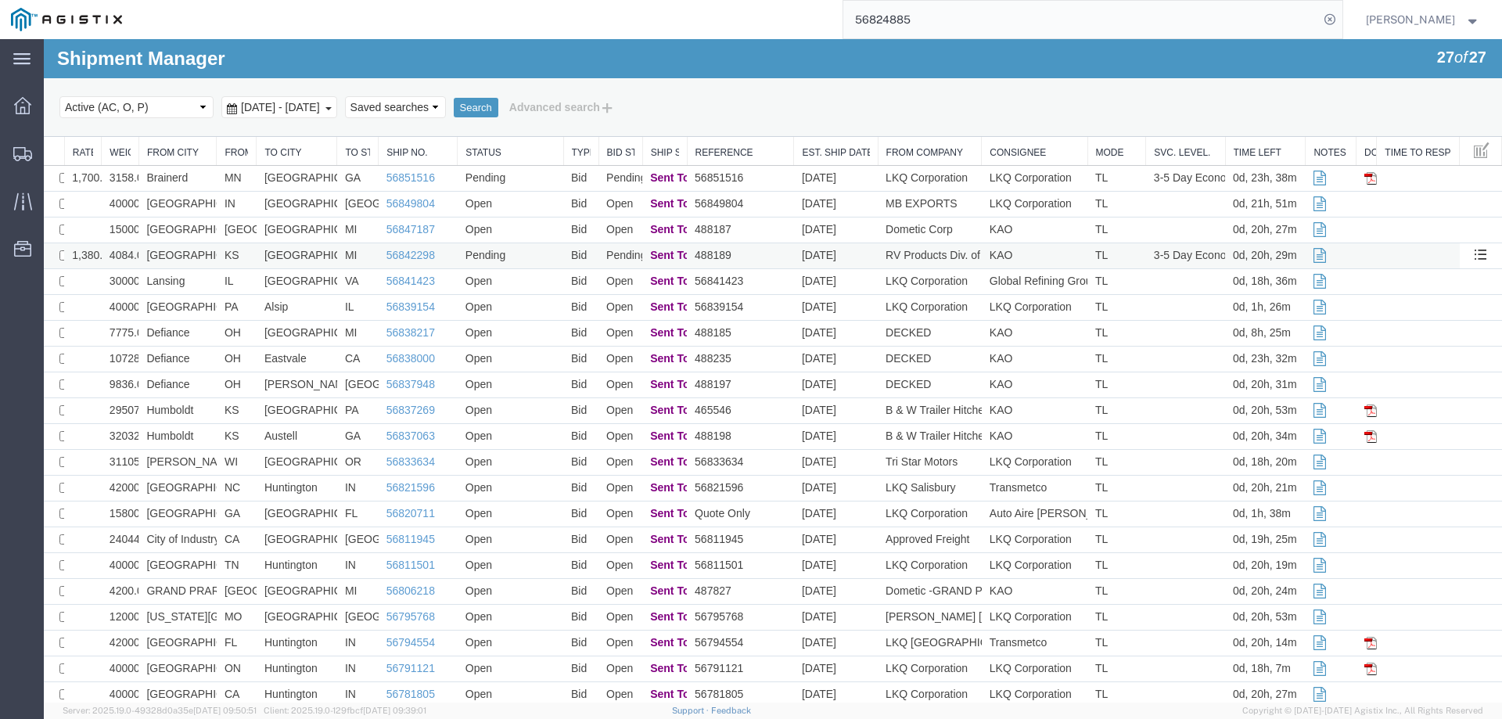
click at [209, 261] on td "[GEOGRAPHIC_DATA]" at bounding box center [177, 256] width 78 height 26
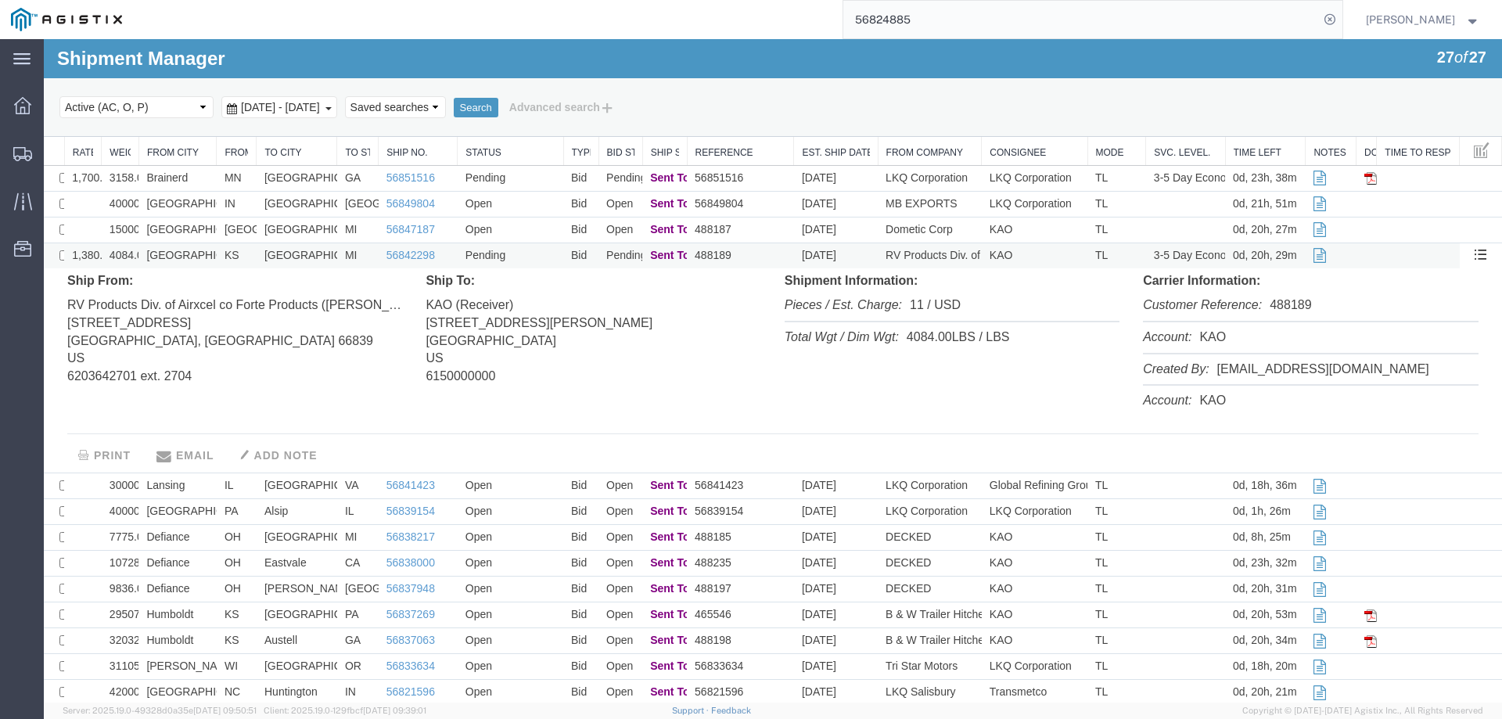
click at [209, 261] on td "[GEOGRAPHIC_DATA]" at bounding box center [177, 256] width 78 height 26
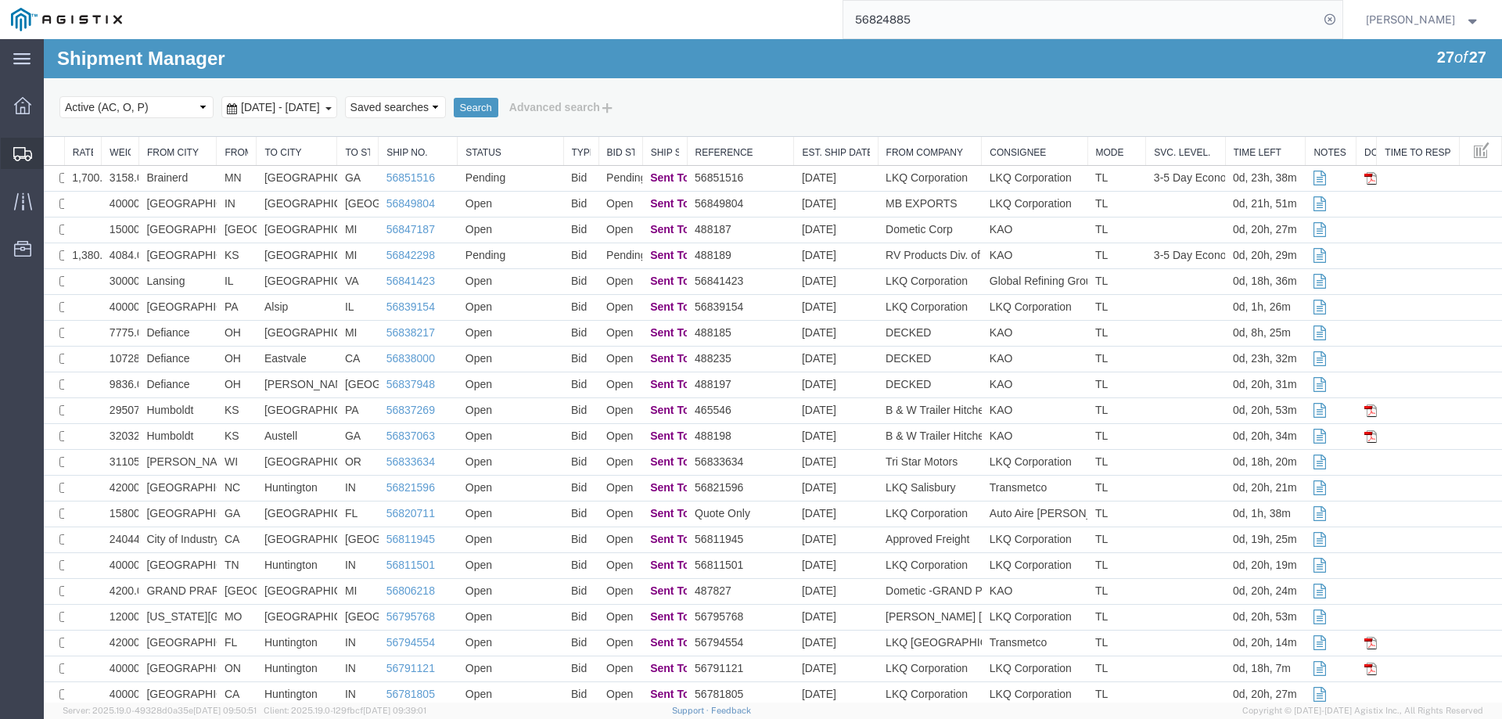
click at [20, 156] on icon at bounding box center [22, 154] width 19 height 14
click at [985, 111] on div "Select status Active (AC, O, P) All Approved Awaiting Confirmation (AC) Booked …" at bounding box center [772, 107] width 1427 height 27
click at [200, 176] on td "Brainerd" at bounding box center [177, 179] width 78 height 26
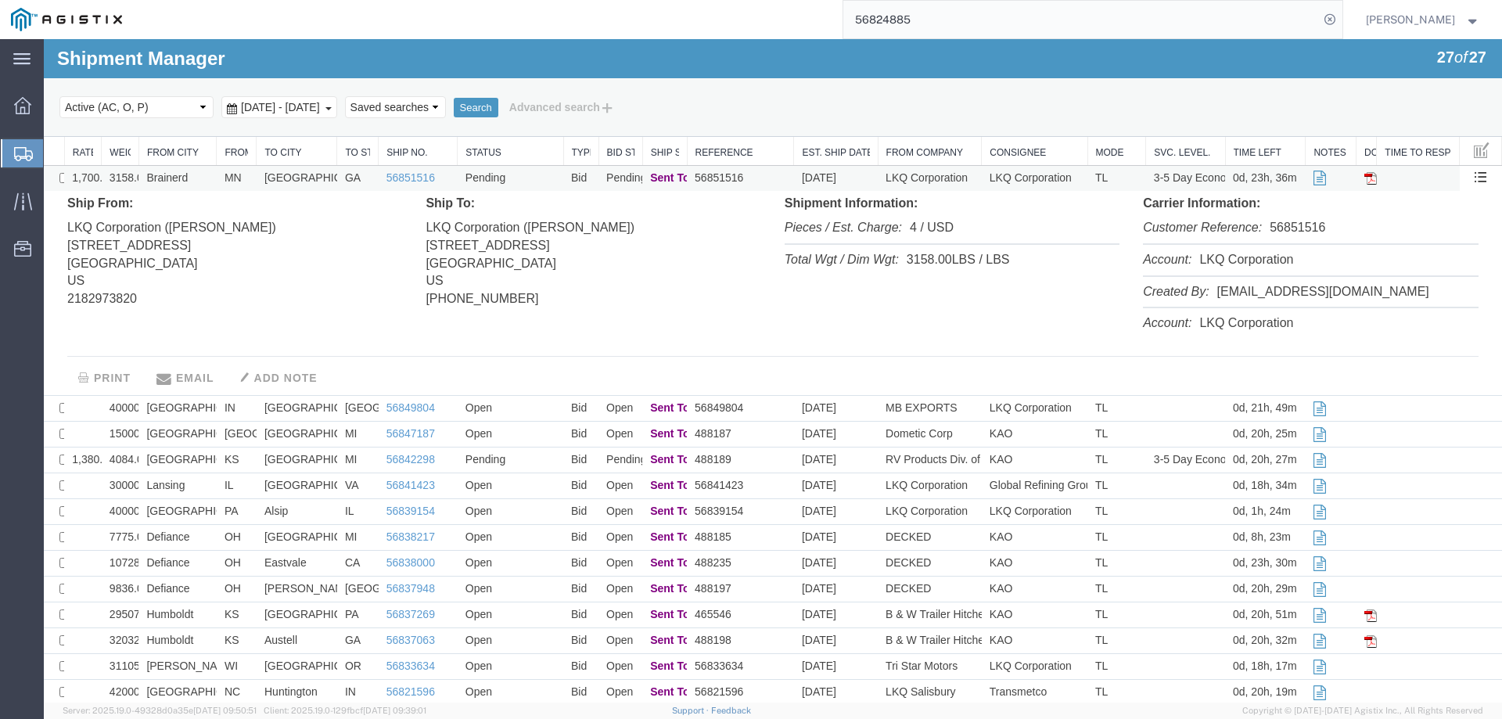
click at [200, 176] on td "Brainerd" at bounding box center [177, 179] width 78 height 26
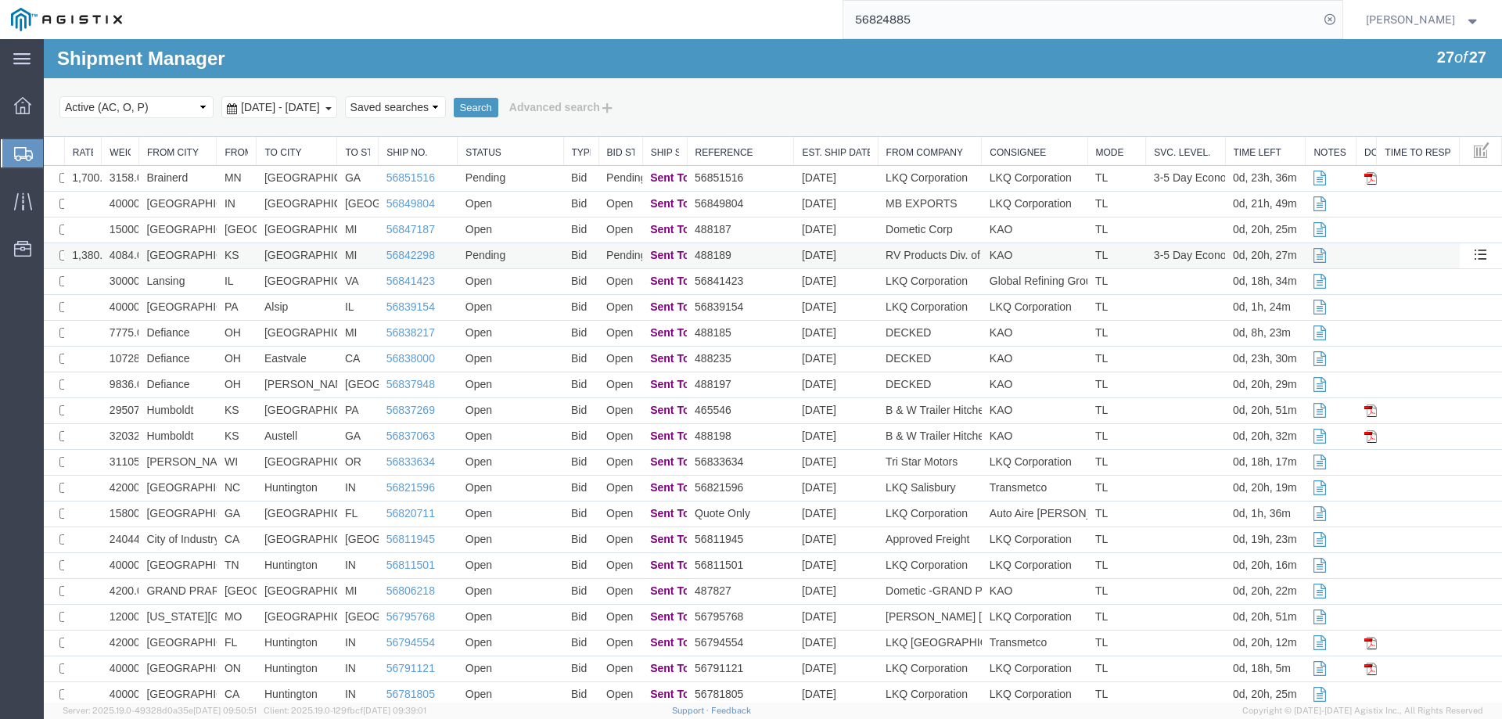
click at [208, 255] on td "[GEOGRAPHIC_DATA]" at bounding box center [177, 256] width 78 height 26
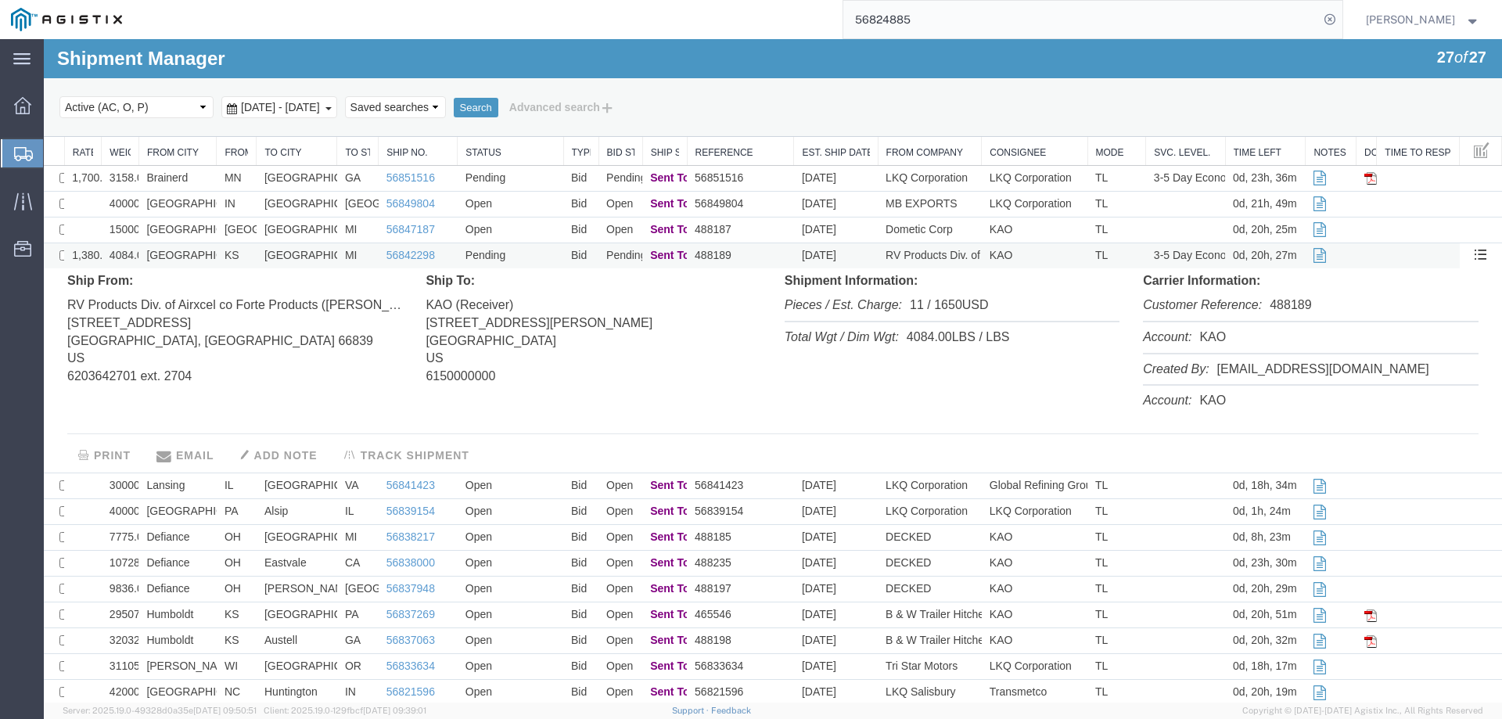
click at [1047, 250] on td "KAO" at bounding box center [1035, 256] width 106 height 26
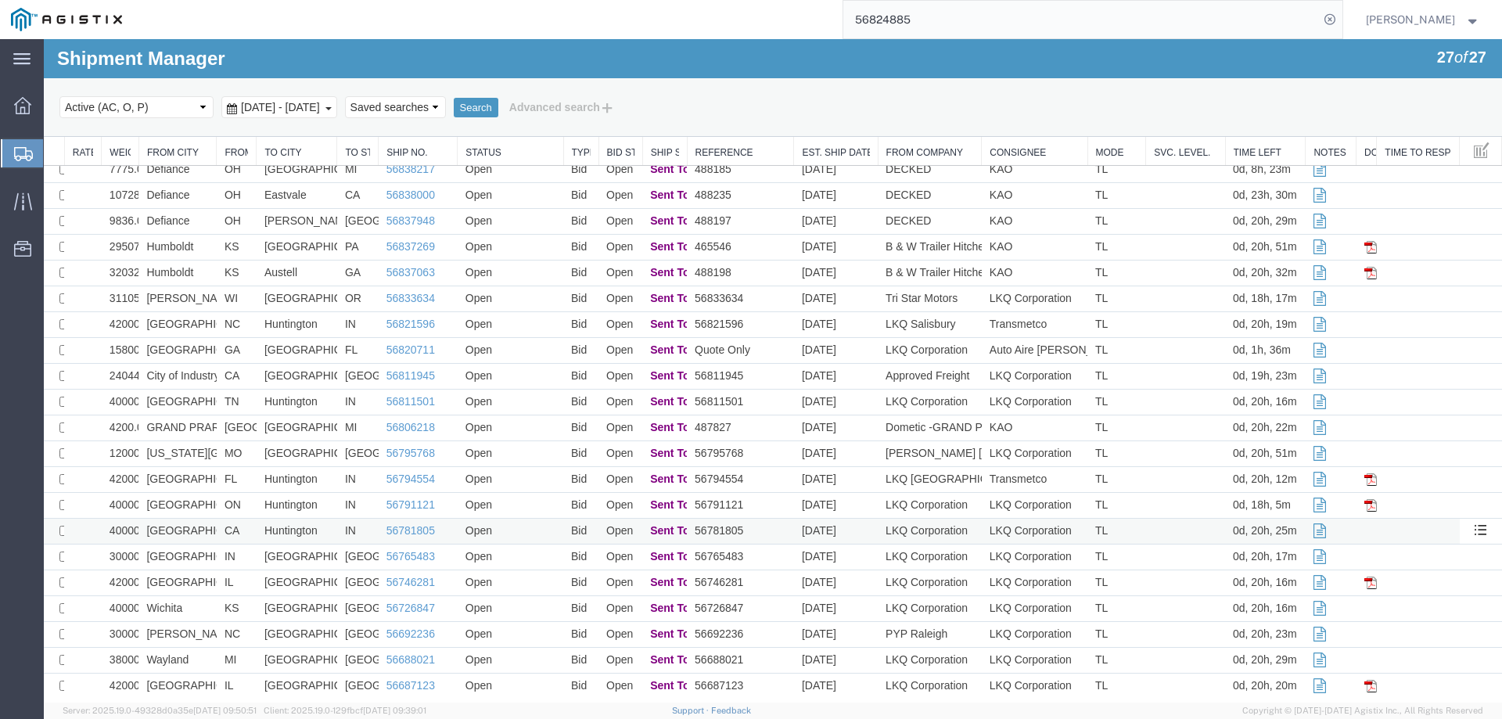
scroll to position [176, 0]
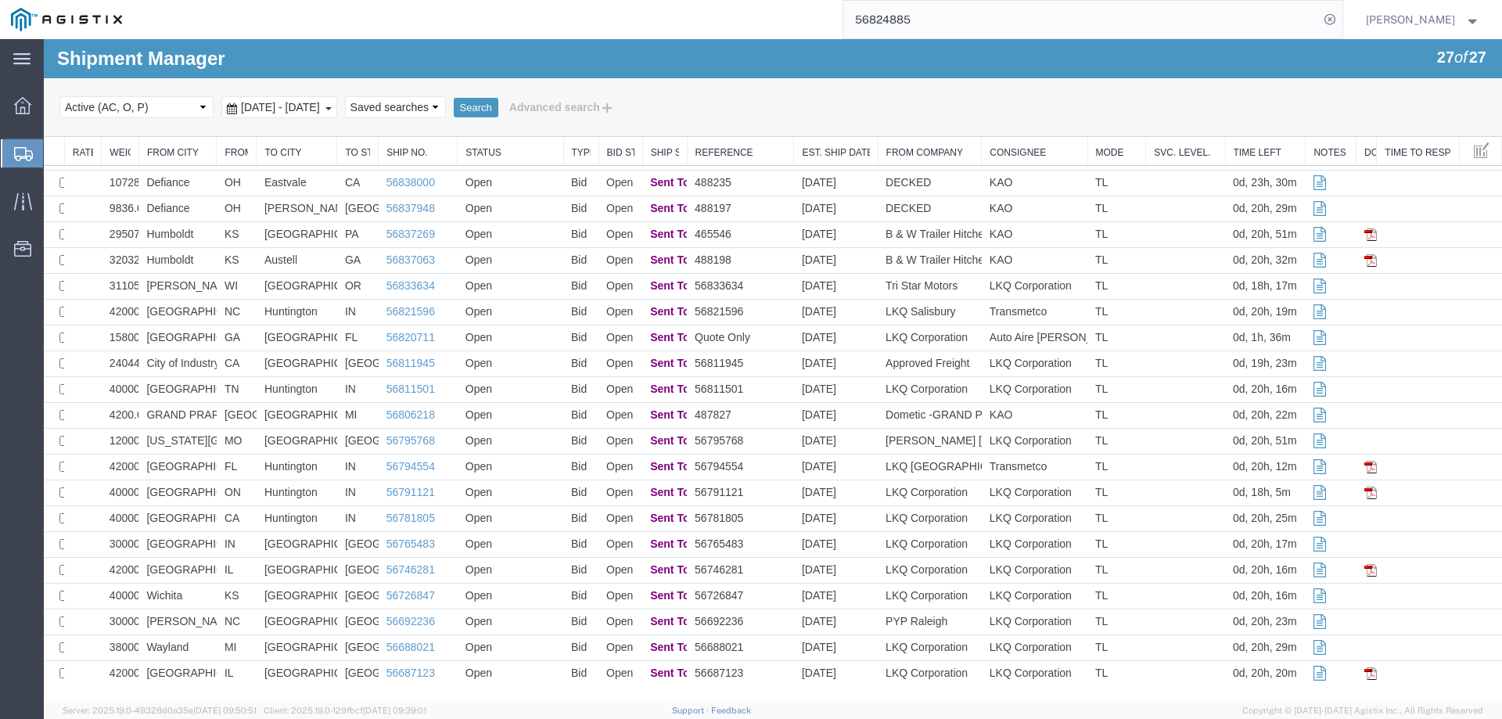
click at [18, 153] on icon at bounding box center [23, 154] width 19 height 14
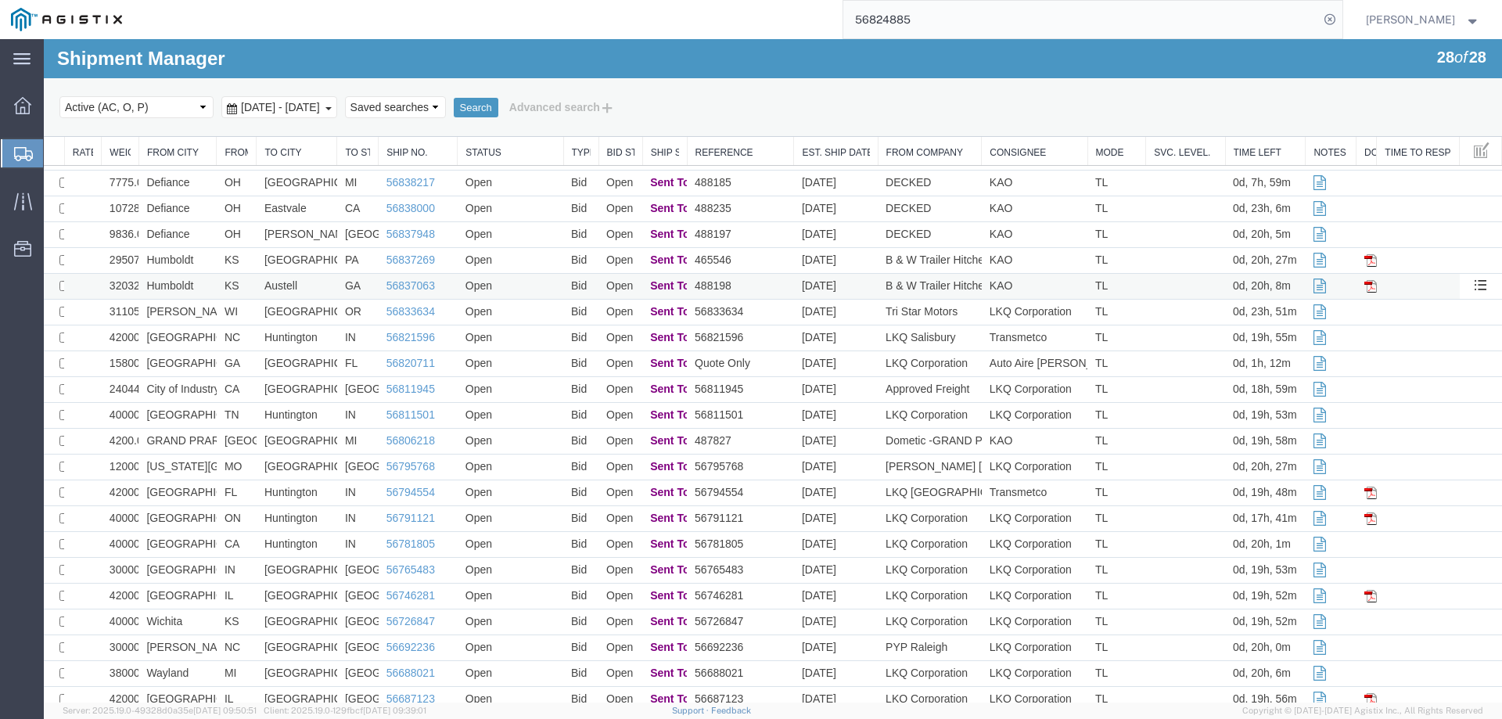
scroll to position [0, 0]
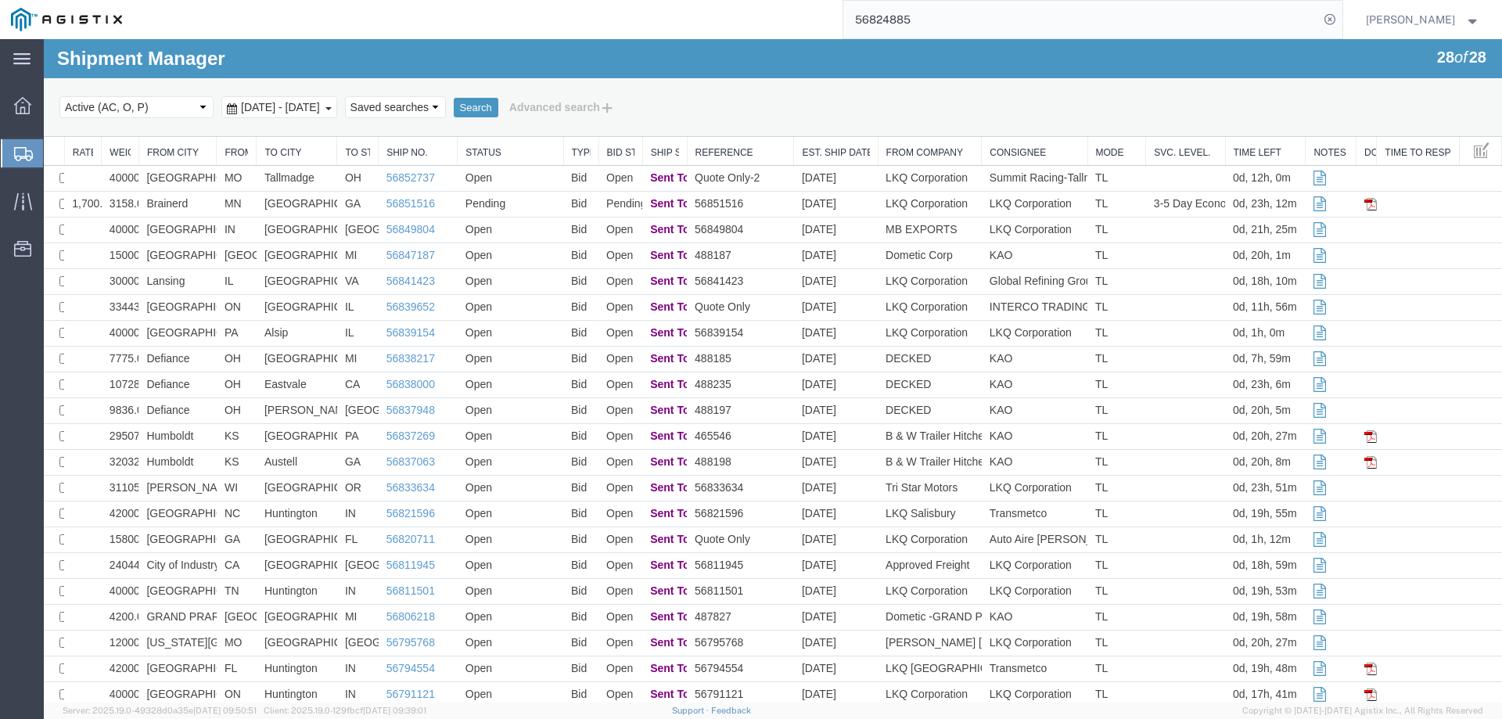
drag, startPoint x: 906, startPoint y: 27, endPoint x: 790, endPoint y: 27, distance: 115.8
click at [791, 27] on div "56824885" at bounding box center [737, 19] width 1209 height 39
paste input "619"
type input "56824619"
click at [1341, 17] on icon at bounding box center [1330, 20] width 22 height 22
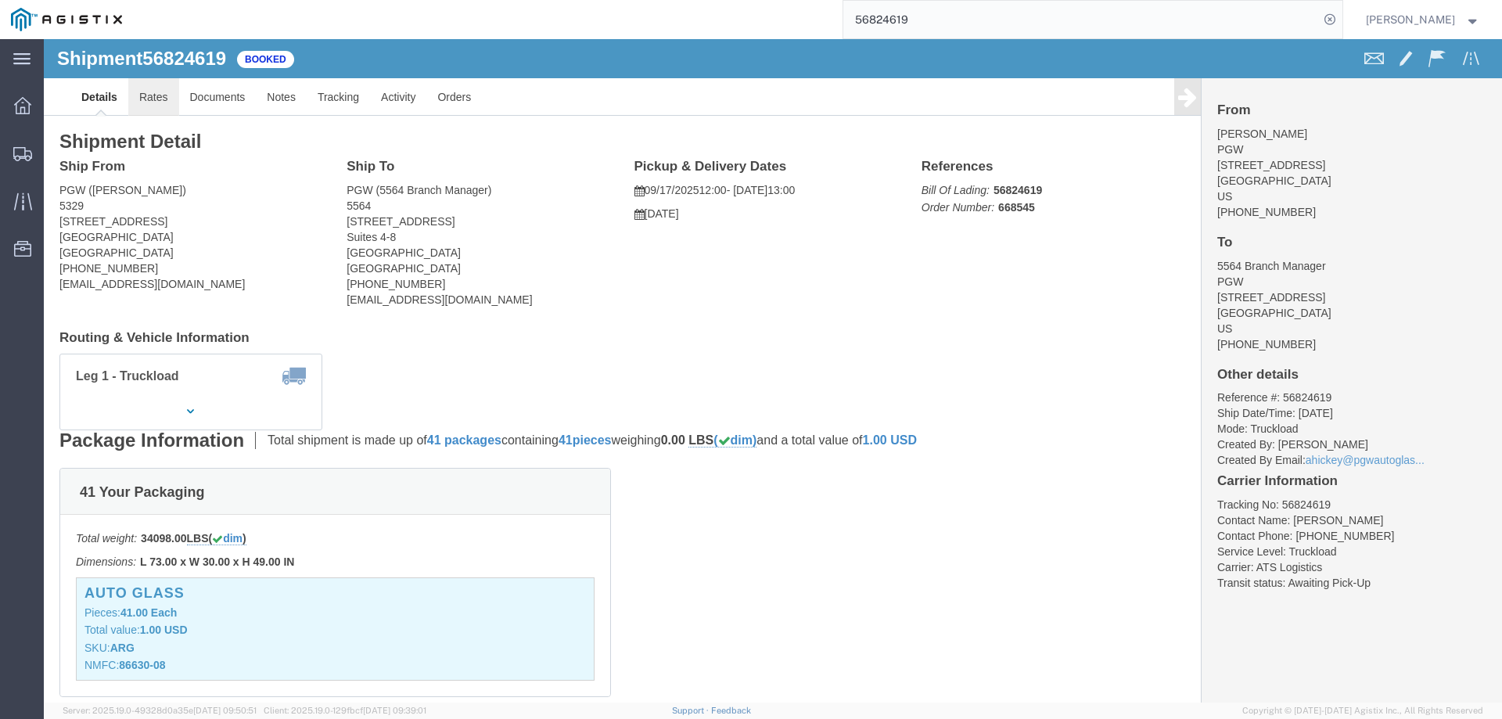
click link "Rates"
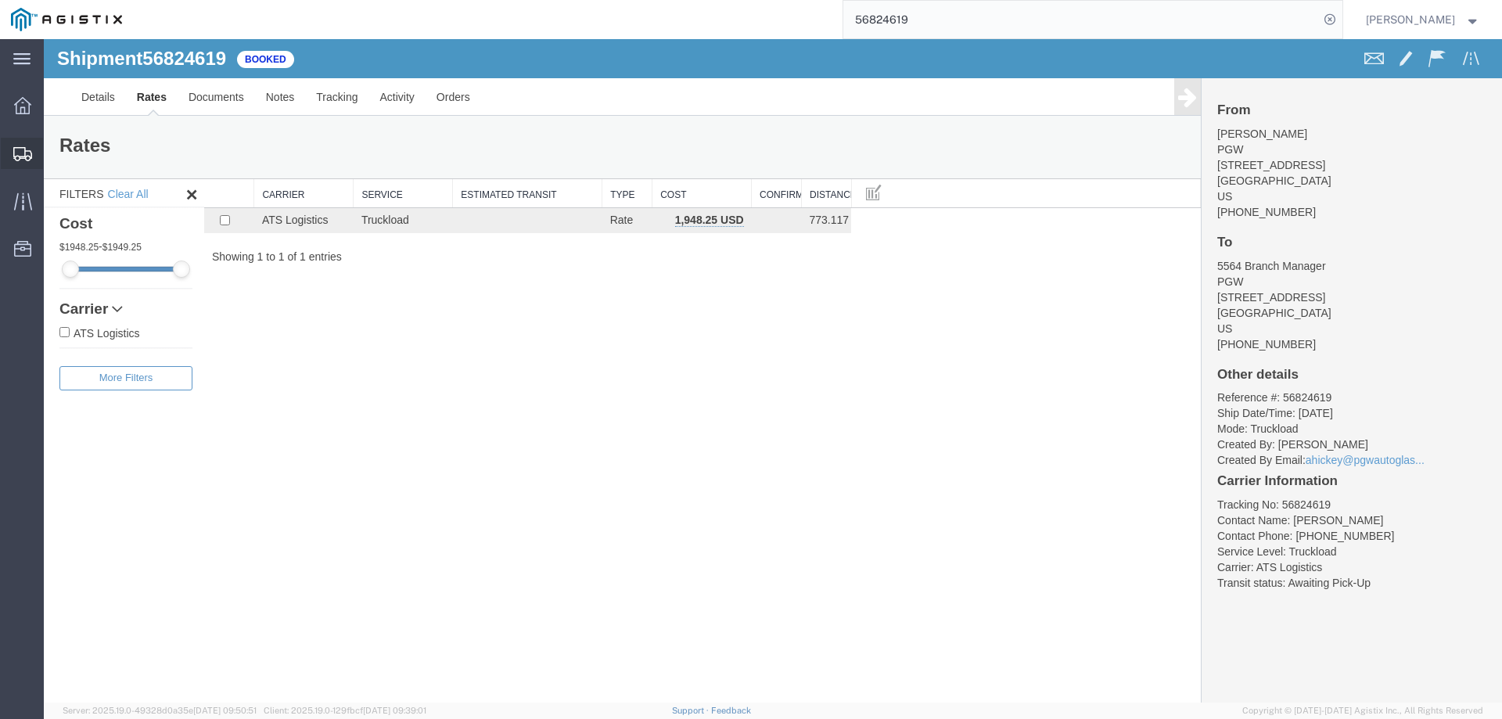
click at [13, 148] on icon at bounding box center [22, 154] width 19 height 14
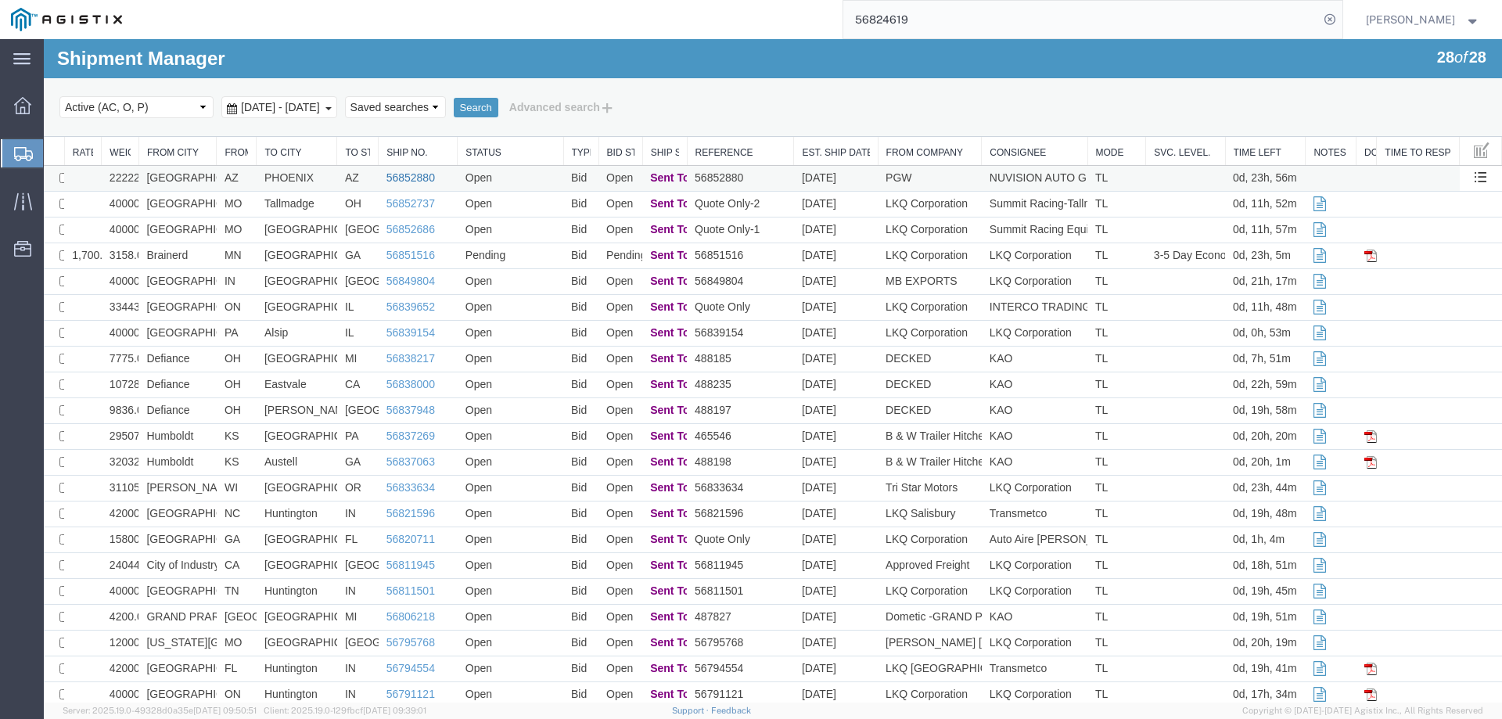
click at [413, 172] on link "56852880" at bounding box center [410, 177] width 49 height 13
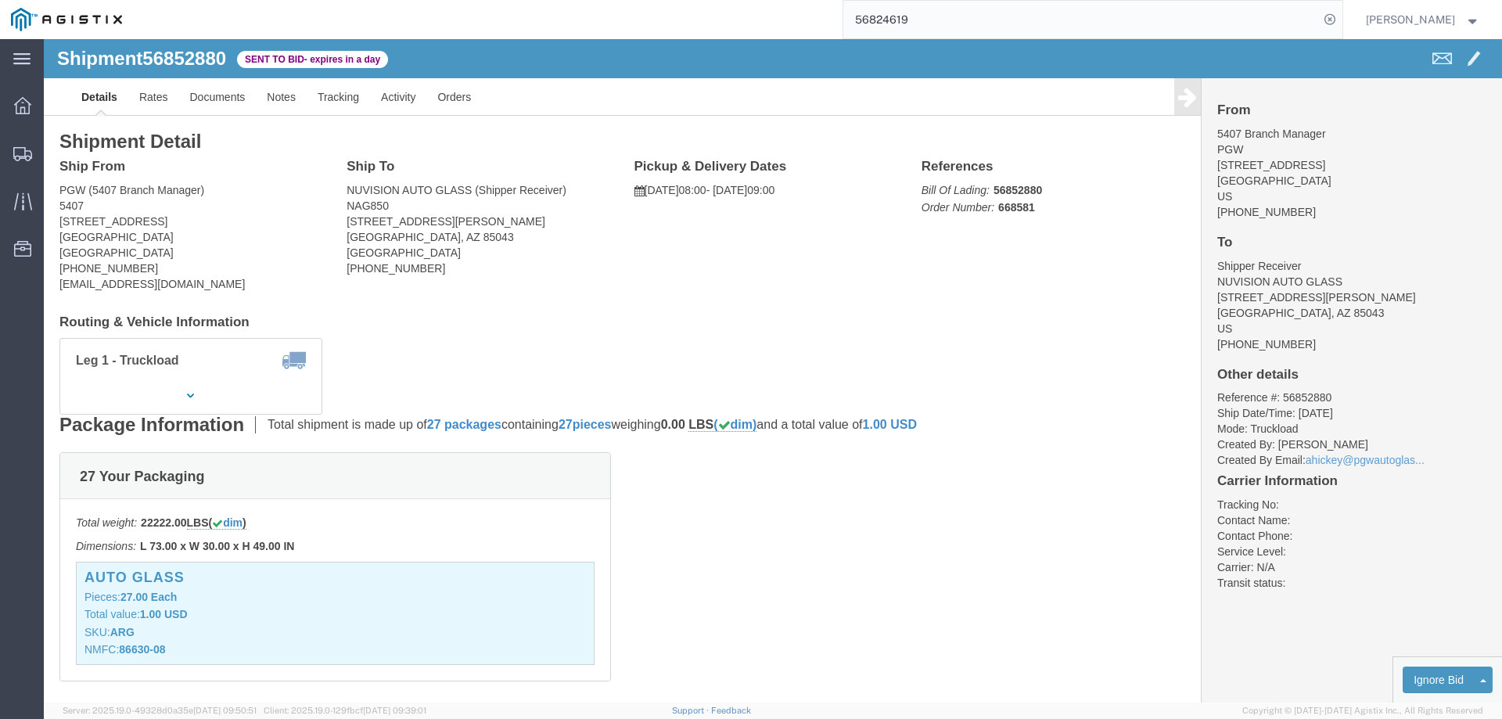
click b "56852880"
copy b "56852880"
click link "Enter / Modify Bid"
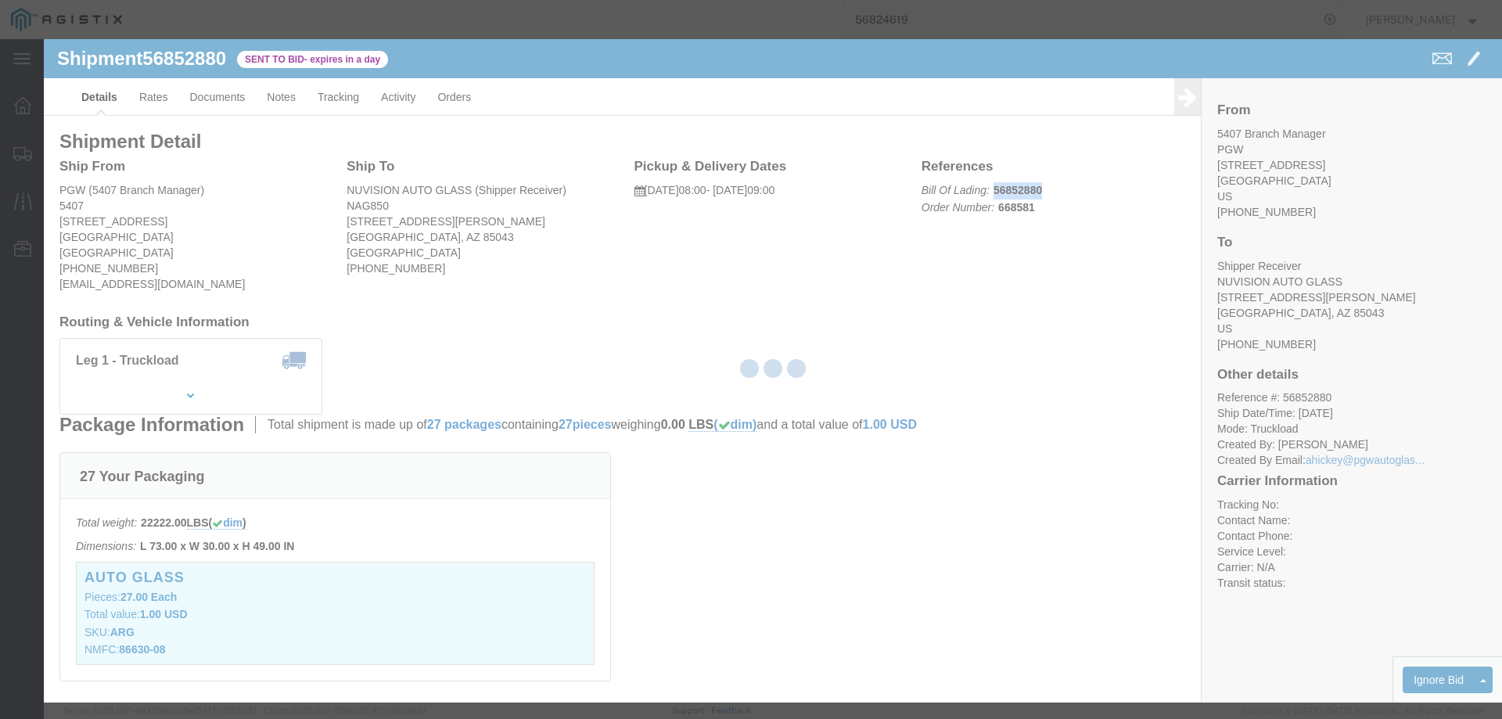
select select "146"
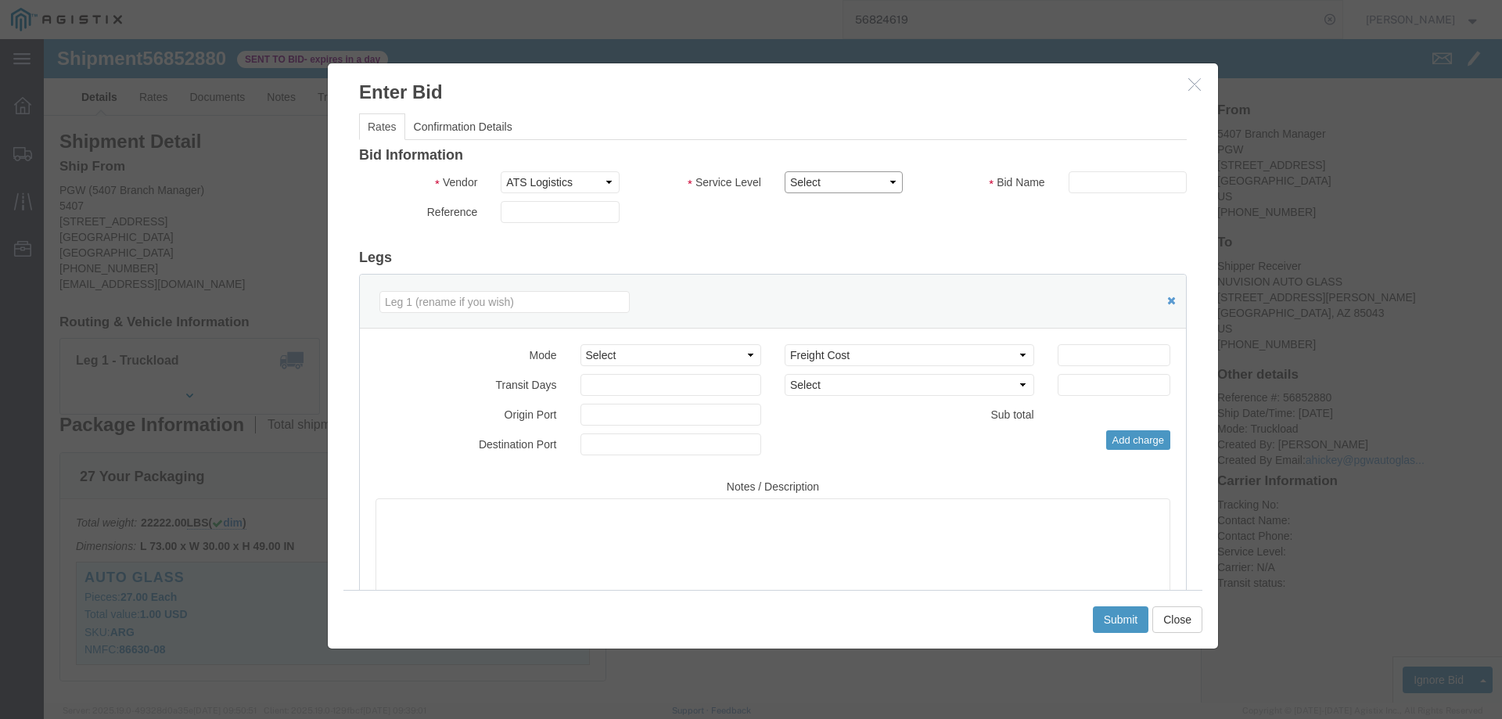
drag, startPoint x: 799, startPoint y: 141, endPoint x: 791, endPoint y: 152, distance: 13.9
click select "Select CONESTOGA DFRM/STEP Economy TL Flatbed Intermodal LTL Standard Next Day …"
select select "25032"
click select "Select CONESTOGA DFRM/STEP Economy TL Flatbed Intermodal LTL Standard Next Day …"
click input "text"
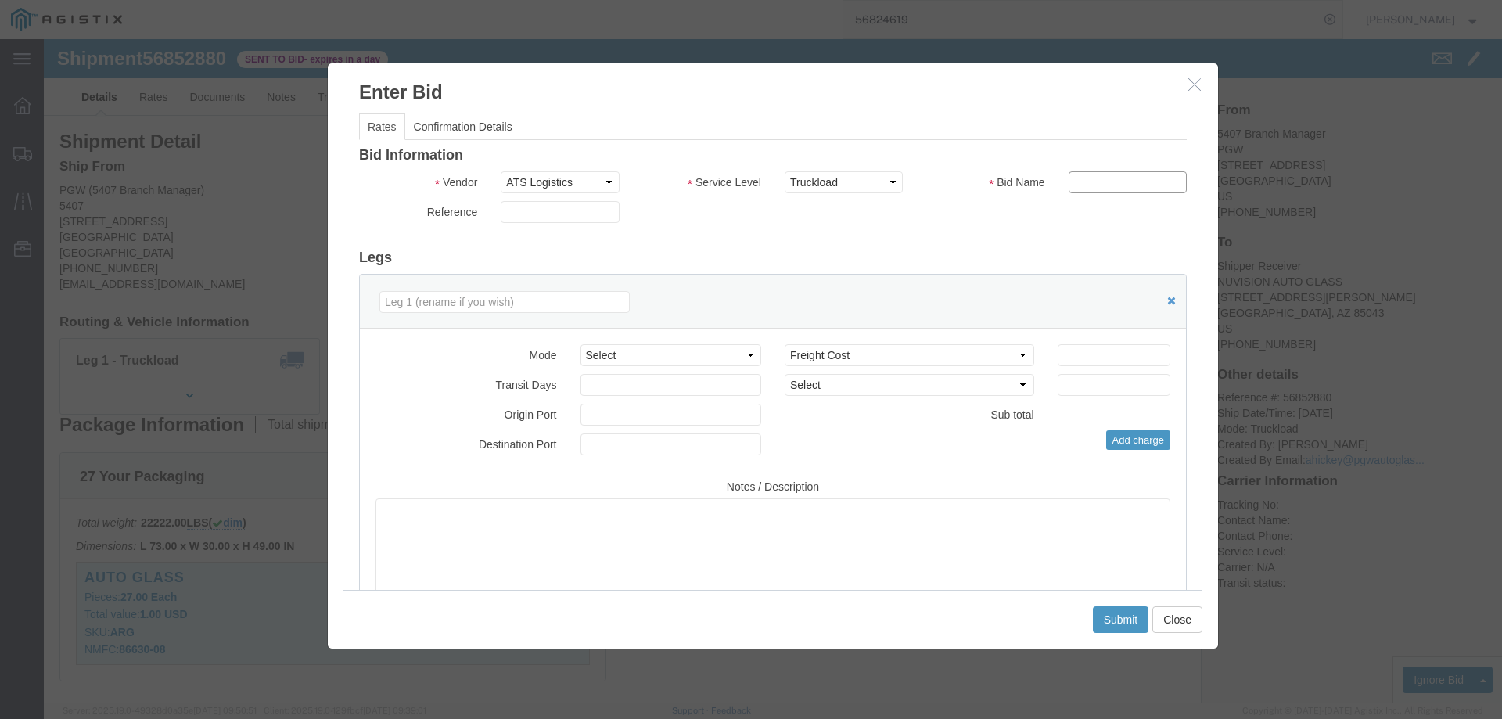
type input "ats"
click input "number"
type input "385"
click button "Submit"
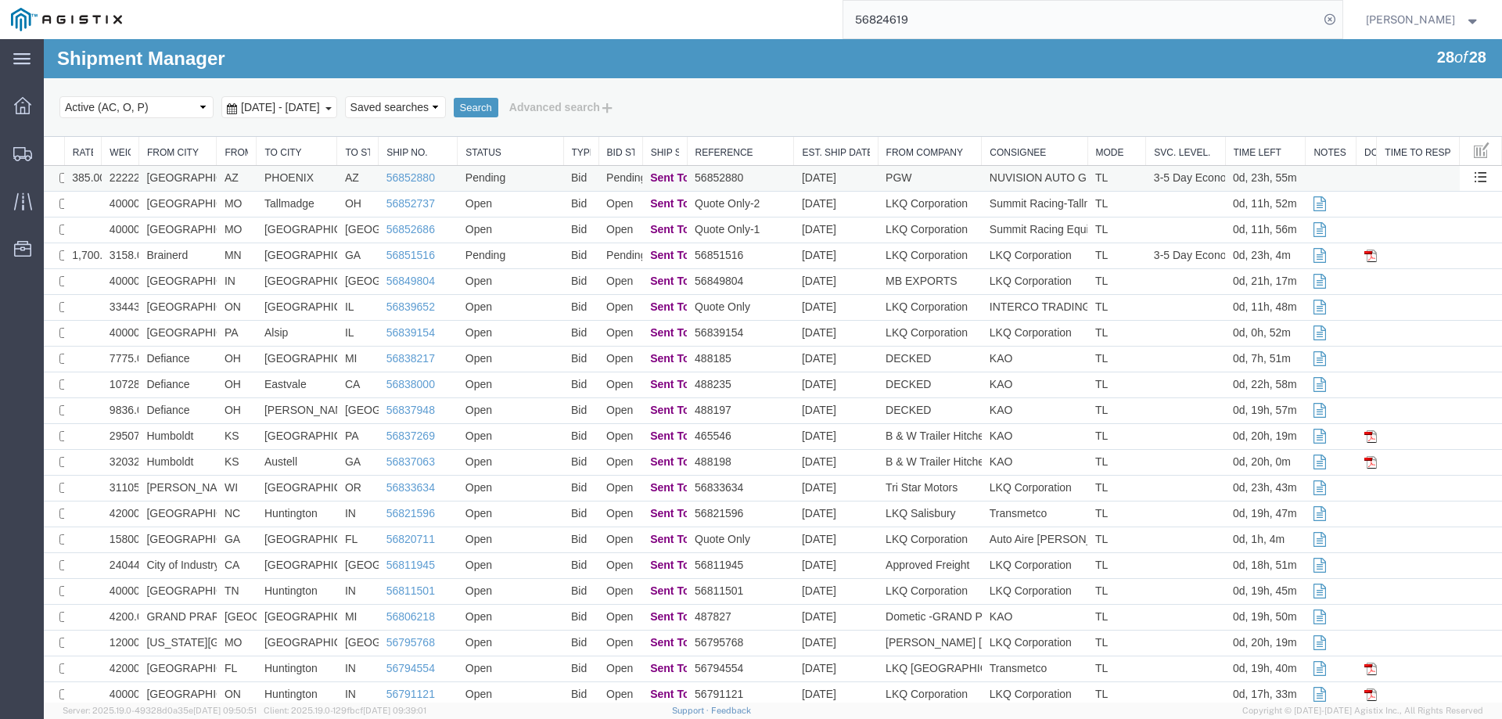
click at [944, 179] on td "PGW" at bounding box center [930, 179] width 104 height 26
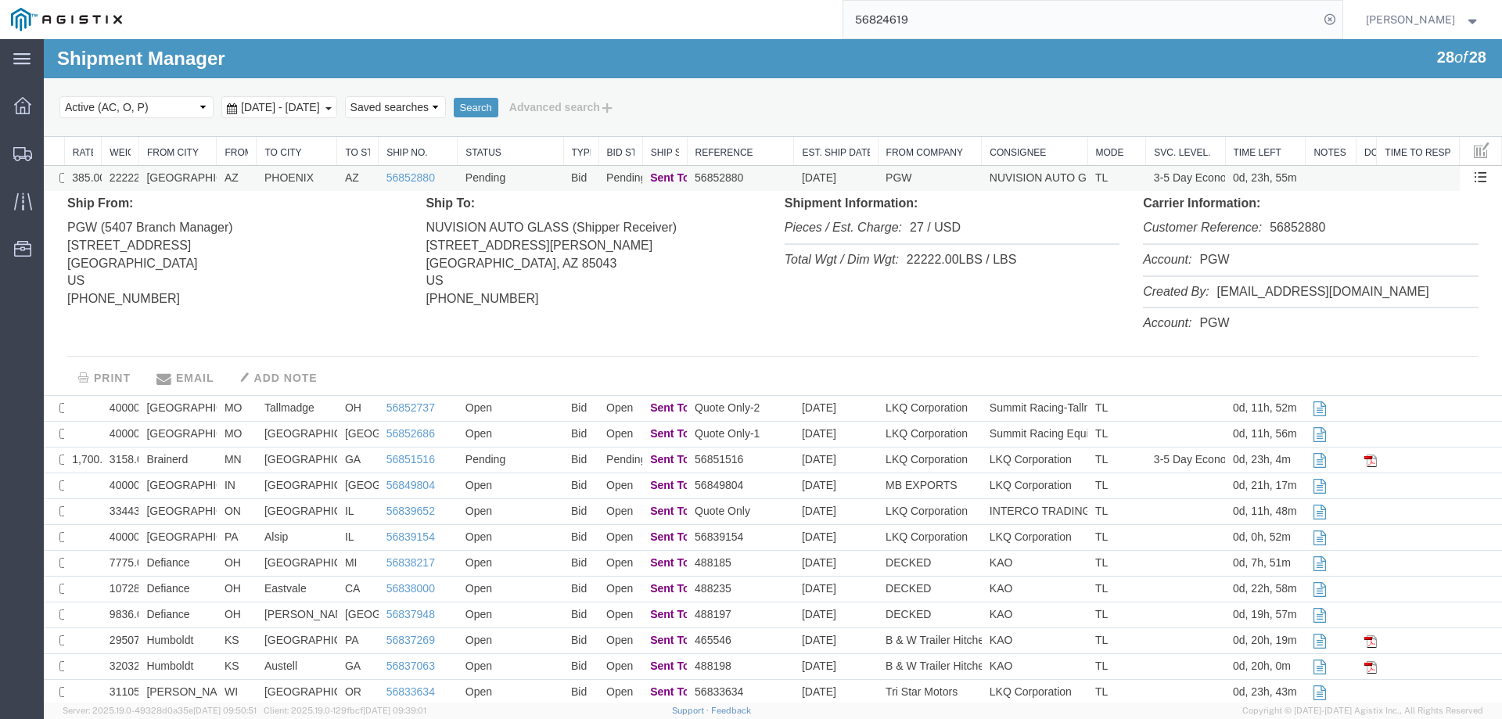
click at [944, 179] on td "PGW" at bounding box center [930, 179] width 104 height 26
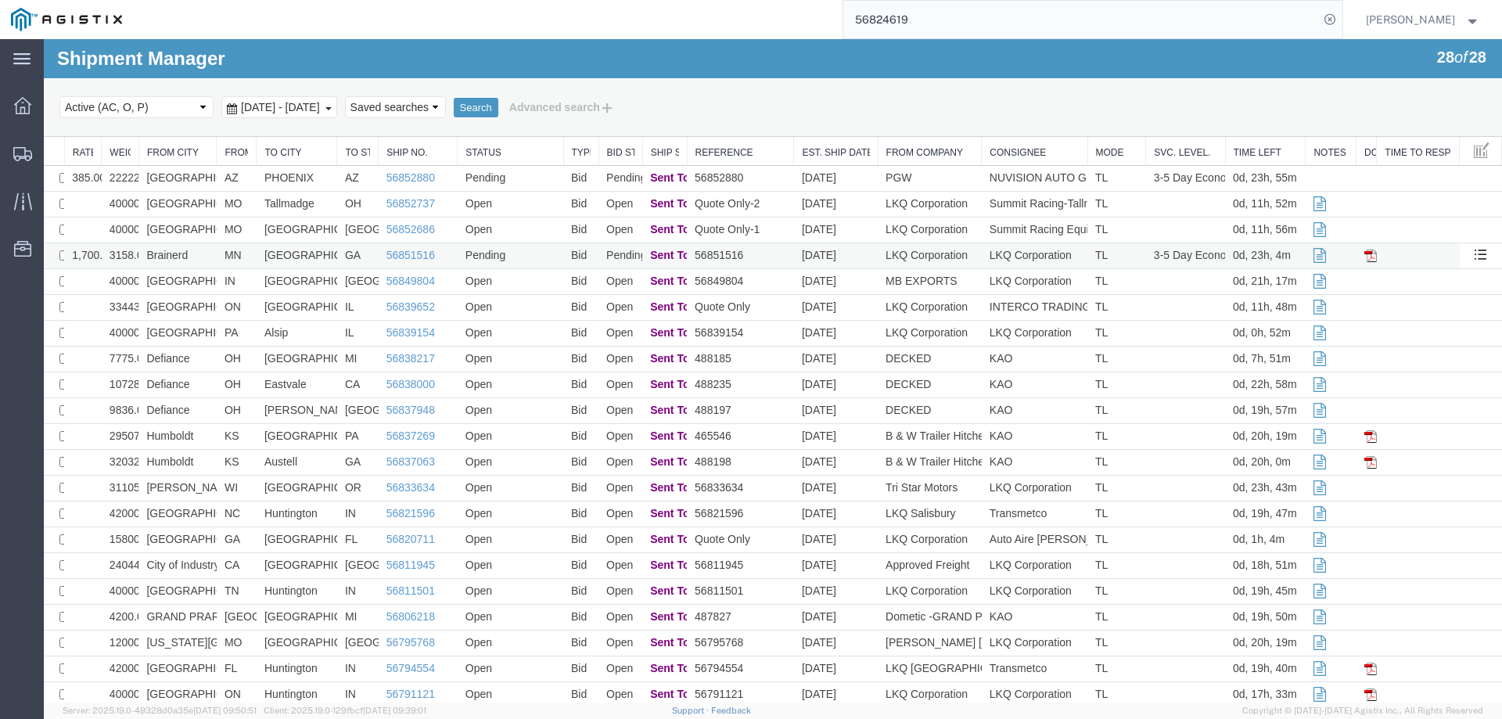
click at [198, 253] on td "Brainerd" at bounding box center [177, 256] width 78 height 26
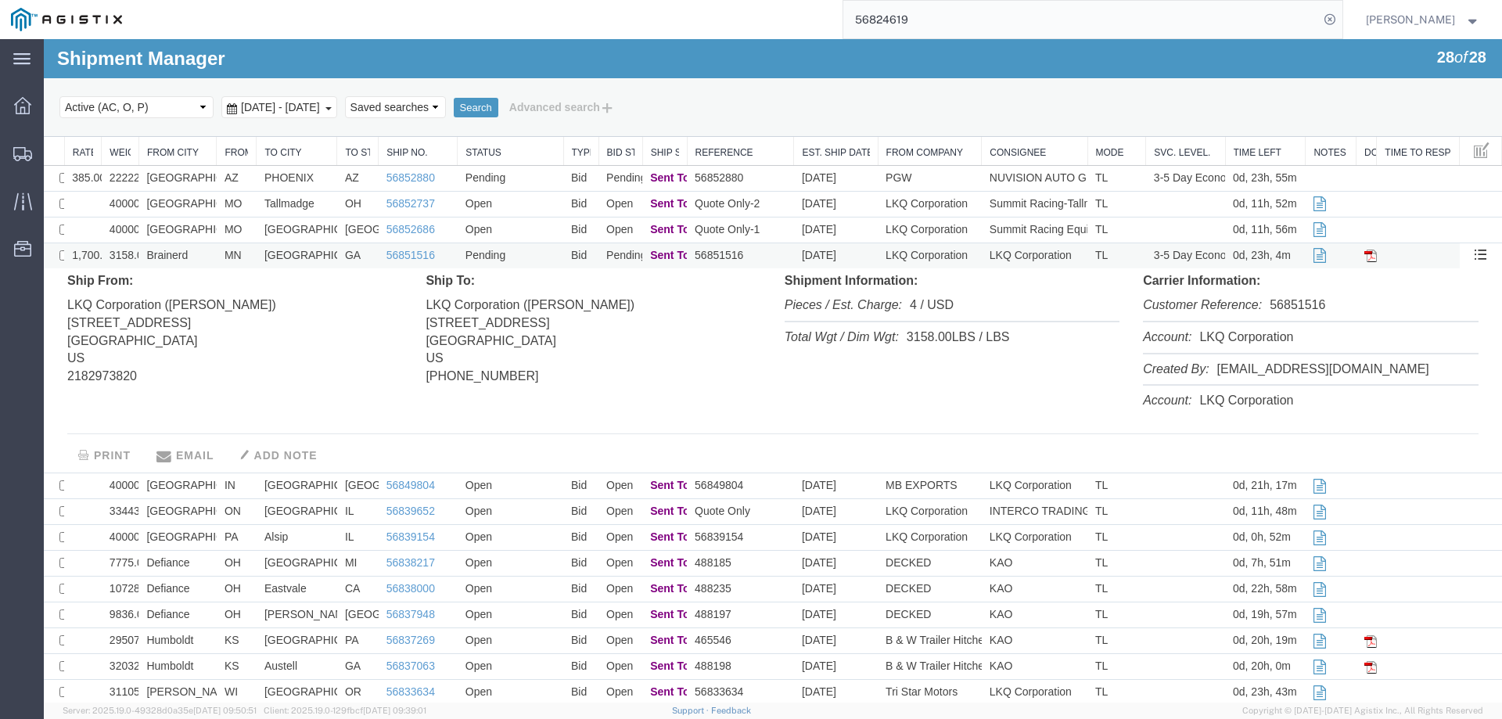
click at [198, 253] on td "Brainerd" at bounding box center [177, 256] width 78 height 26
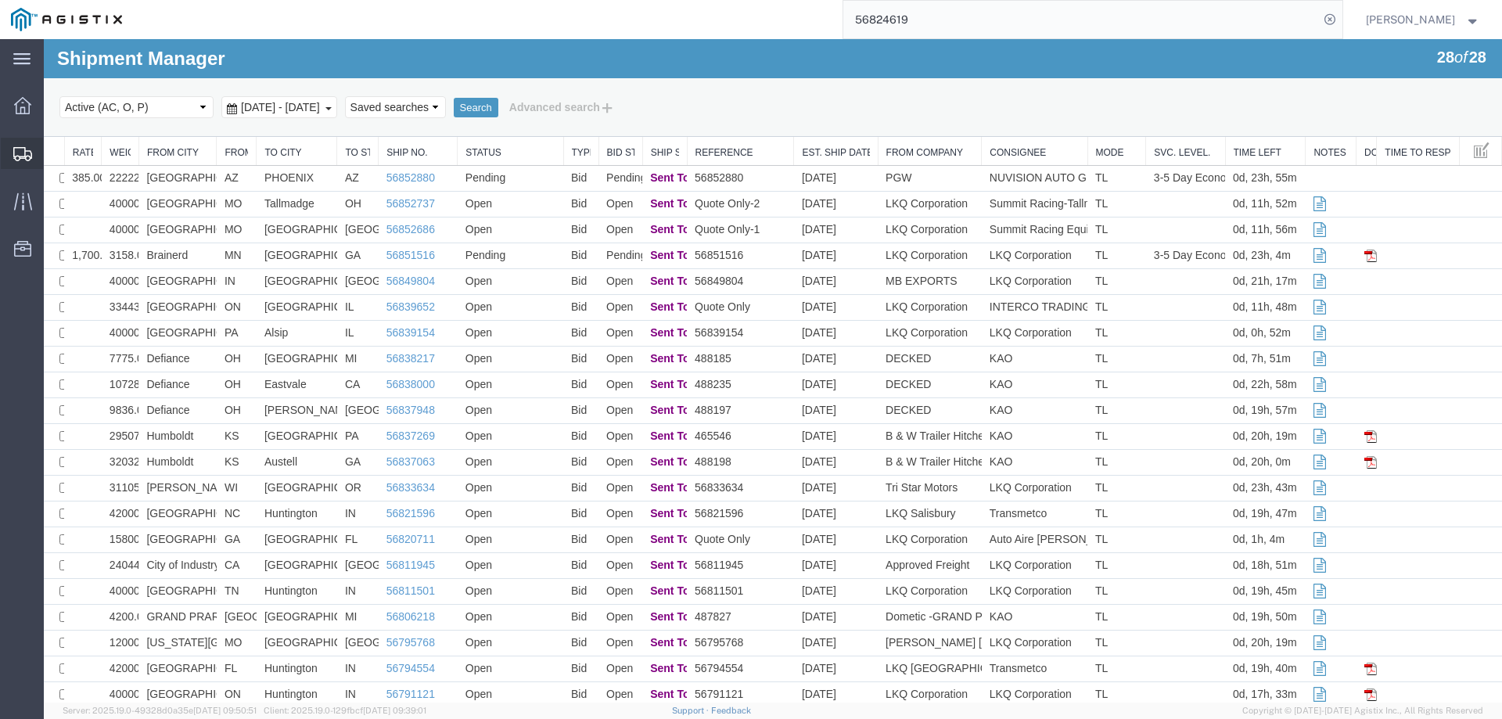
click at [17, 149] on icon at bounding box center [22, 154] width 19 height 14
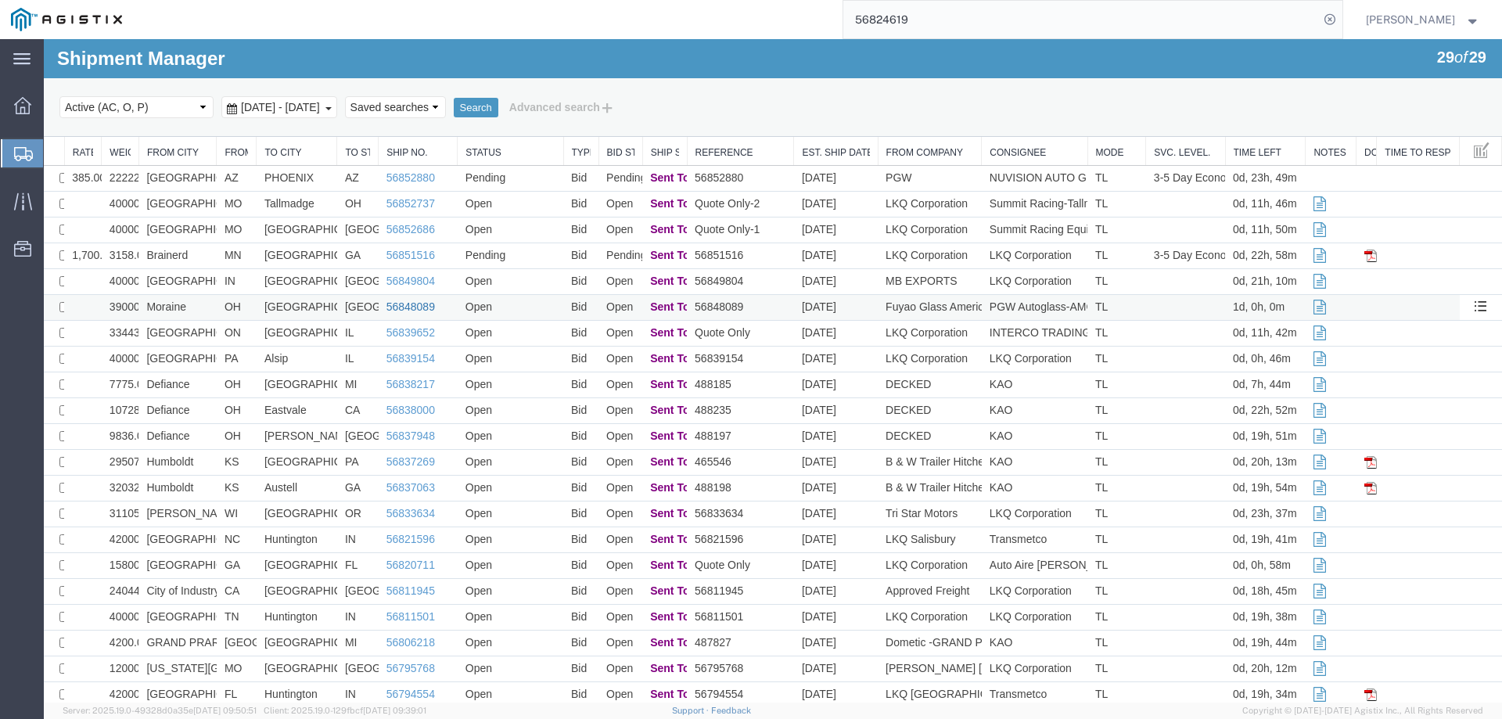
click at [409, 304] on link "56848089" at bounding box center [410, 306] width 49 height 13
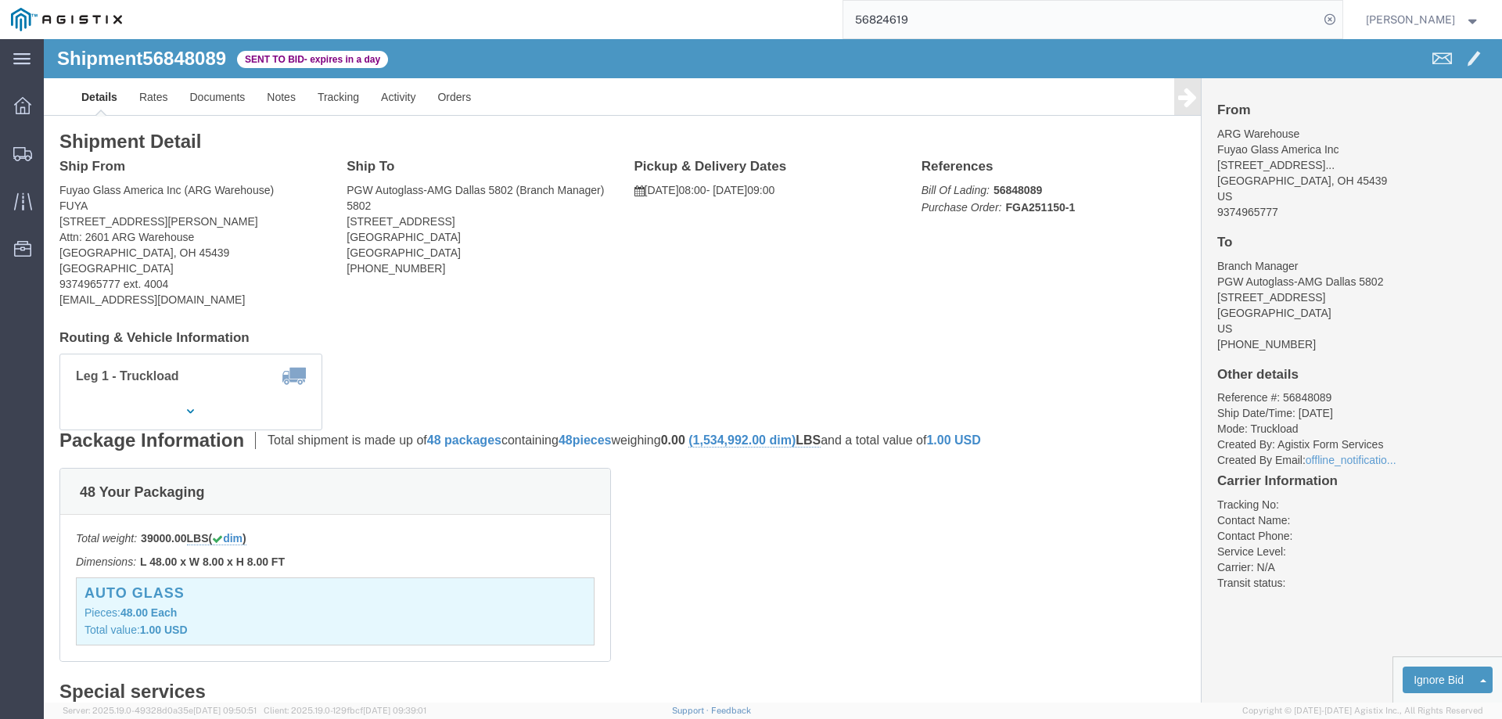
click b "56848089"
copy b "56848089"
click div "From ARG Warehouse Fuyao Glass America Inc 2801 W Stroop RdAttn: 2601 AR... Mor…"
click link "Enter / Modify Bid"
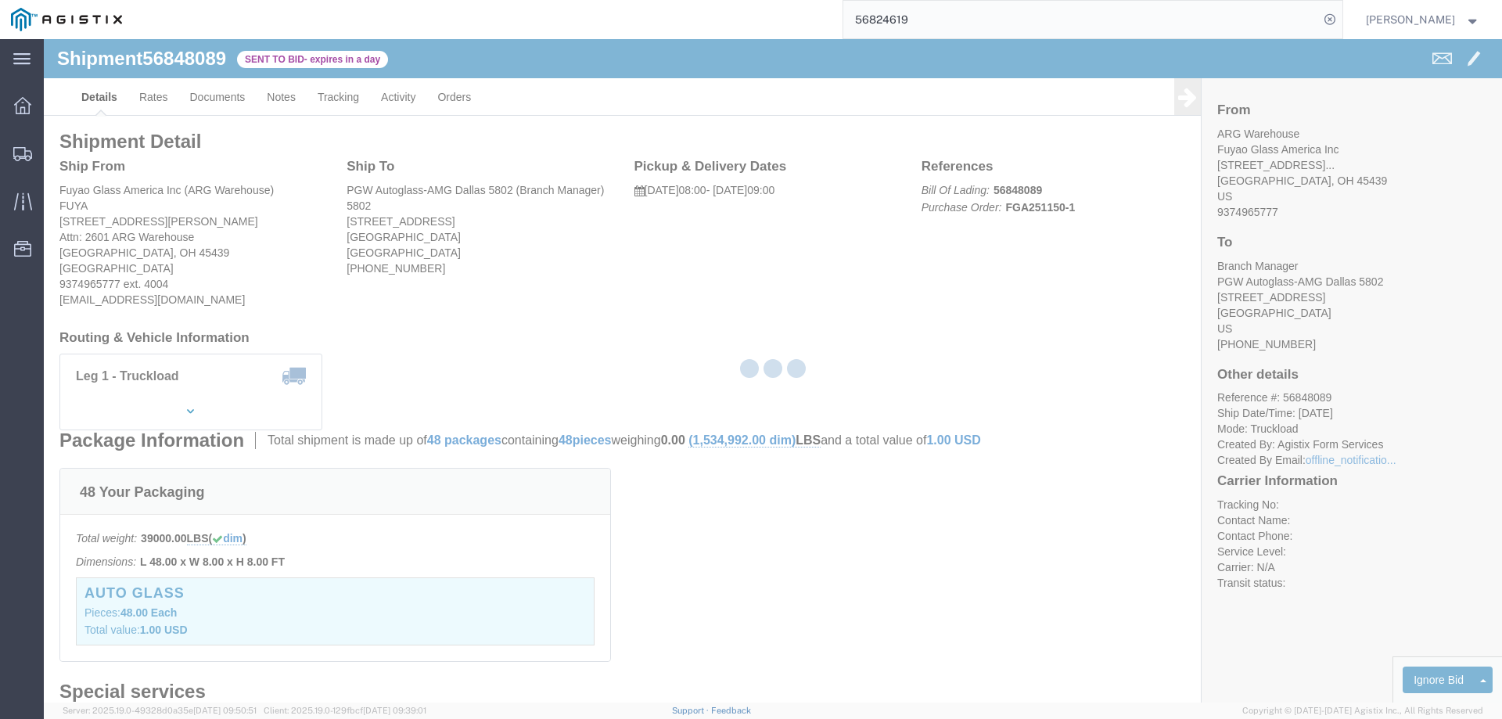
select select "146"
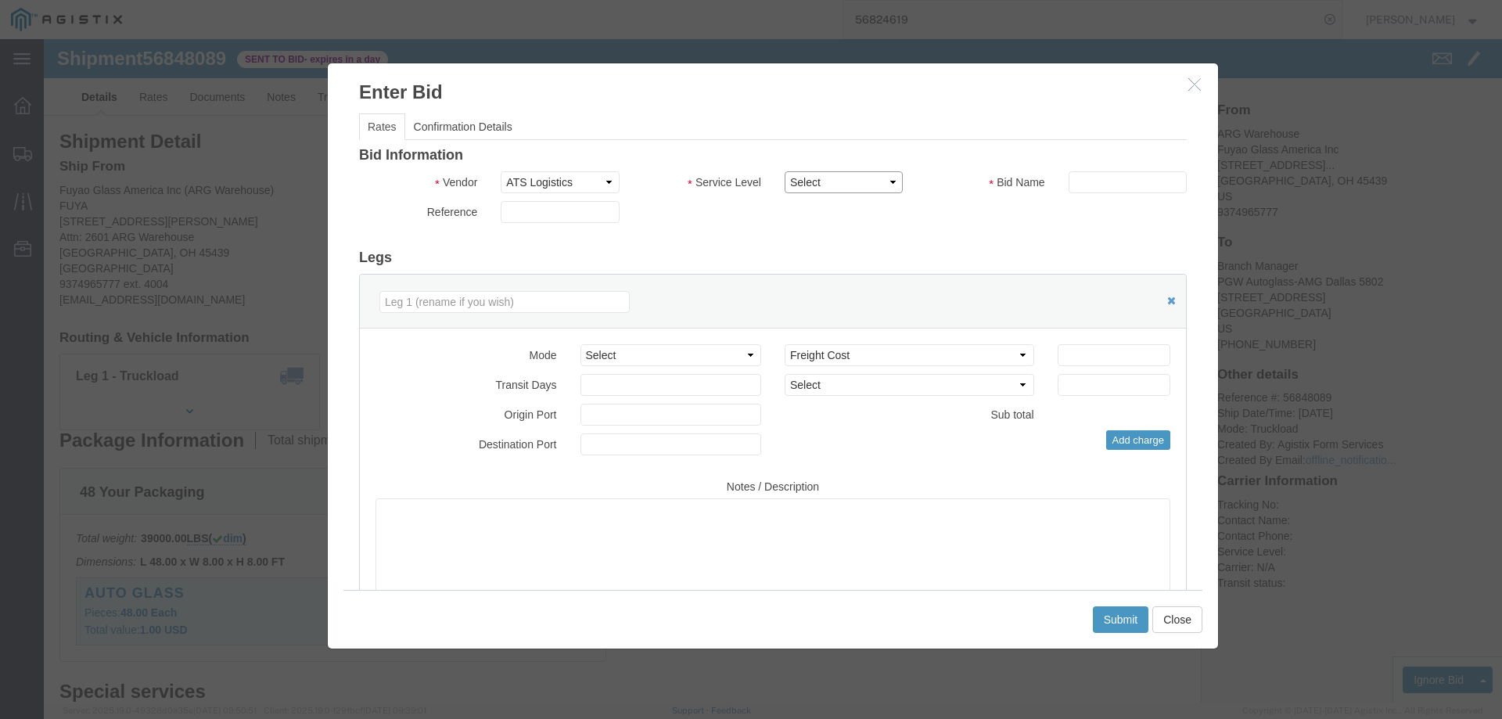
drag, startPoint x: 778, startPoint y: 142, endPoint x: 810, endPoint y: 153, distance: 33.2
click select "Select CONESTOGA DFRM/STEP Economy TL Flatbed Intermodal LTL Standard Next Day …"
select select "25032"
click select "Select CONESTOGA DFRM/STEP Economy TL Flatbed Intermodal LTL Standard Next Day …"
click input "text"
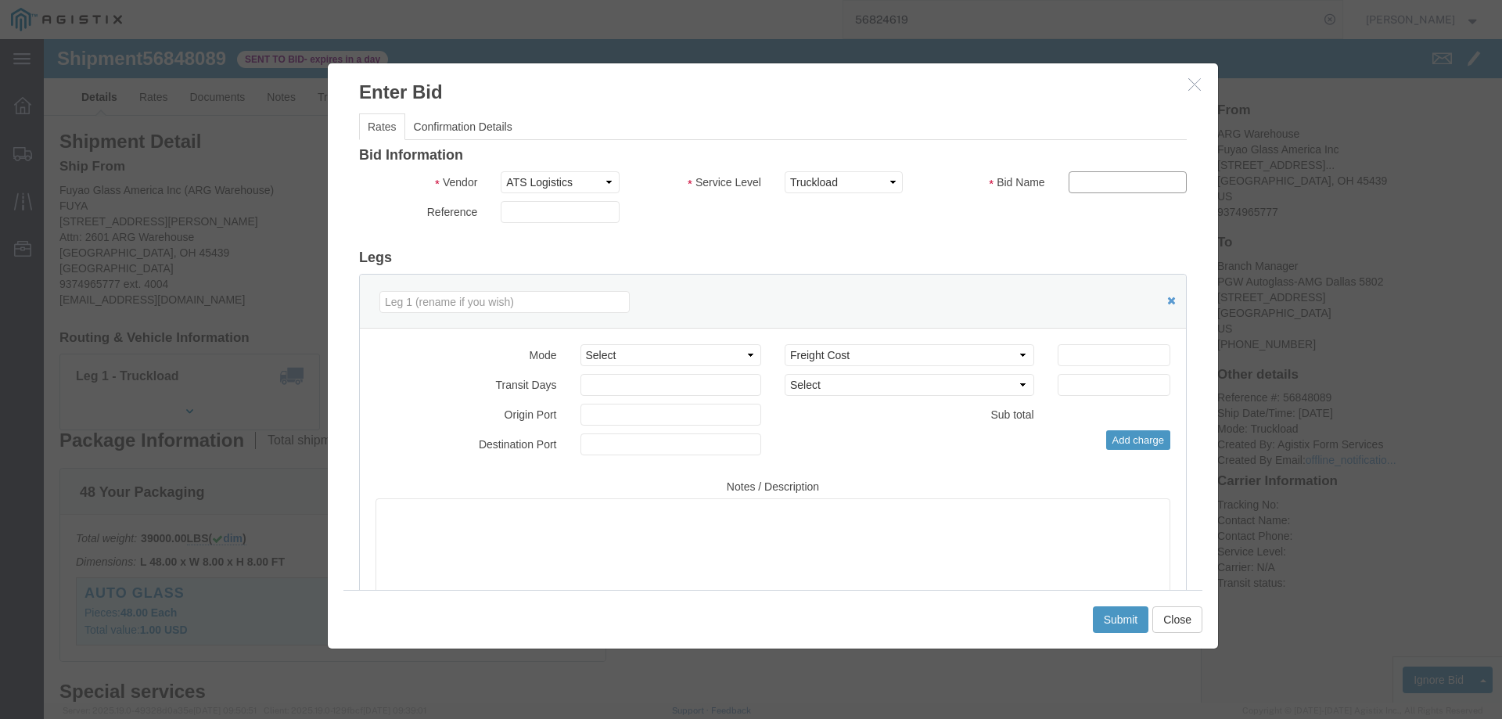
type input "ats"
drag, startPoint x: 1024, startPoint y: 318, endPoint x: 1040, endPoint y: 314, distance: 16.0
click input "number"
type input "2145"
click button "Submit"
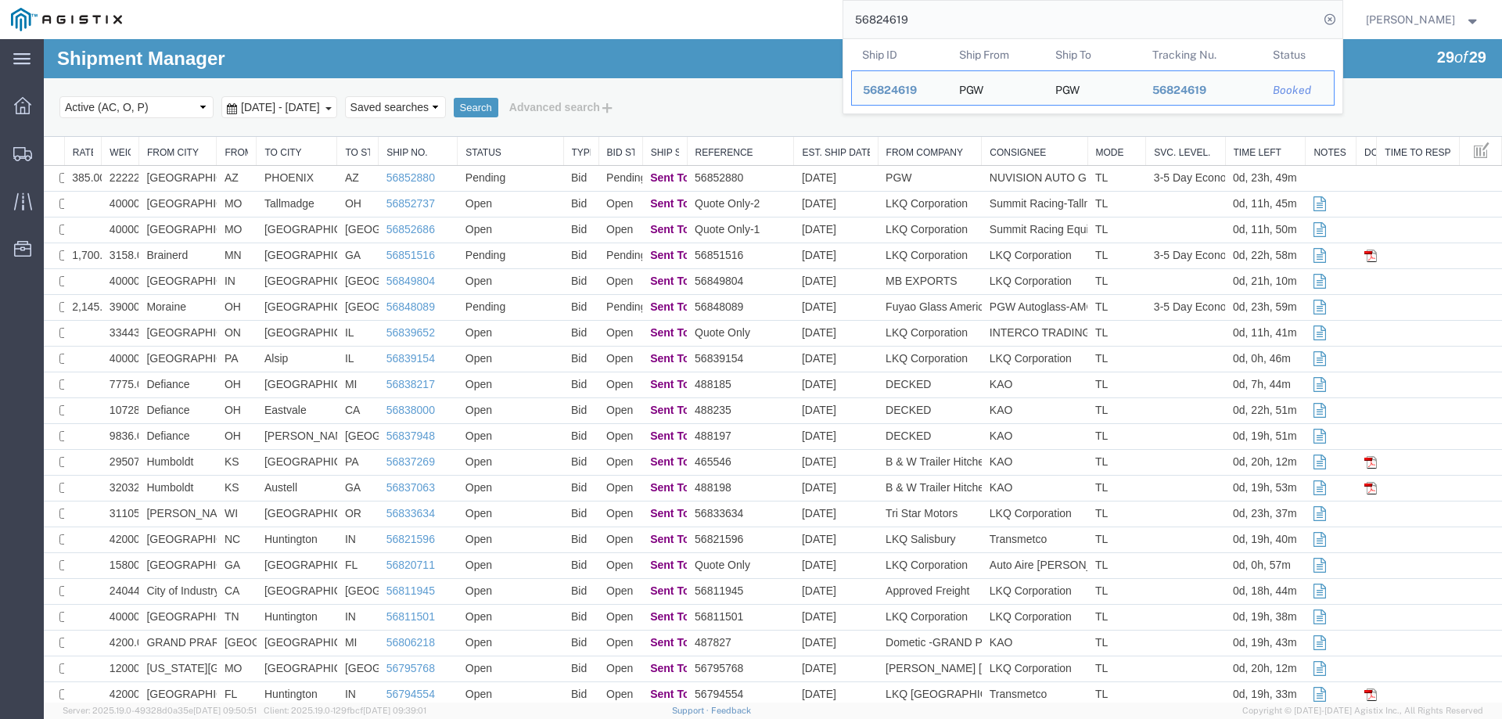
drag, startPoint x: 990, startPoint y: 25, endPoint x: 691, endPoint y: 31, distance: 299.7
click at [698, 37] on div "56824619 Ship ID Ship From Ship To Tracking Nu. Status Ship ID 56824619 Ship Fr…" at bounding box center [737, 19] width 1209 height 39
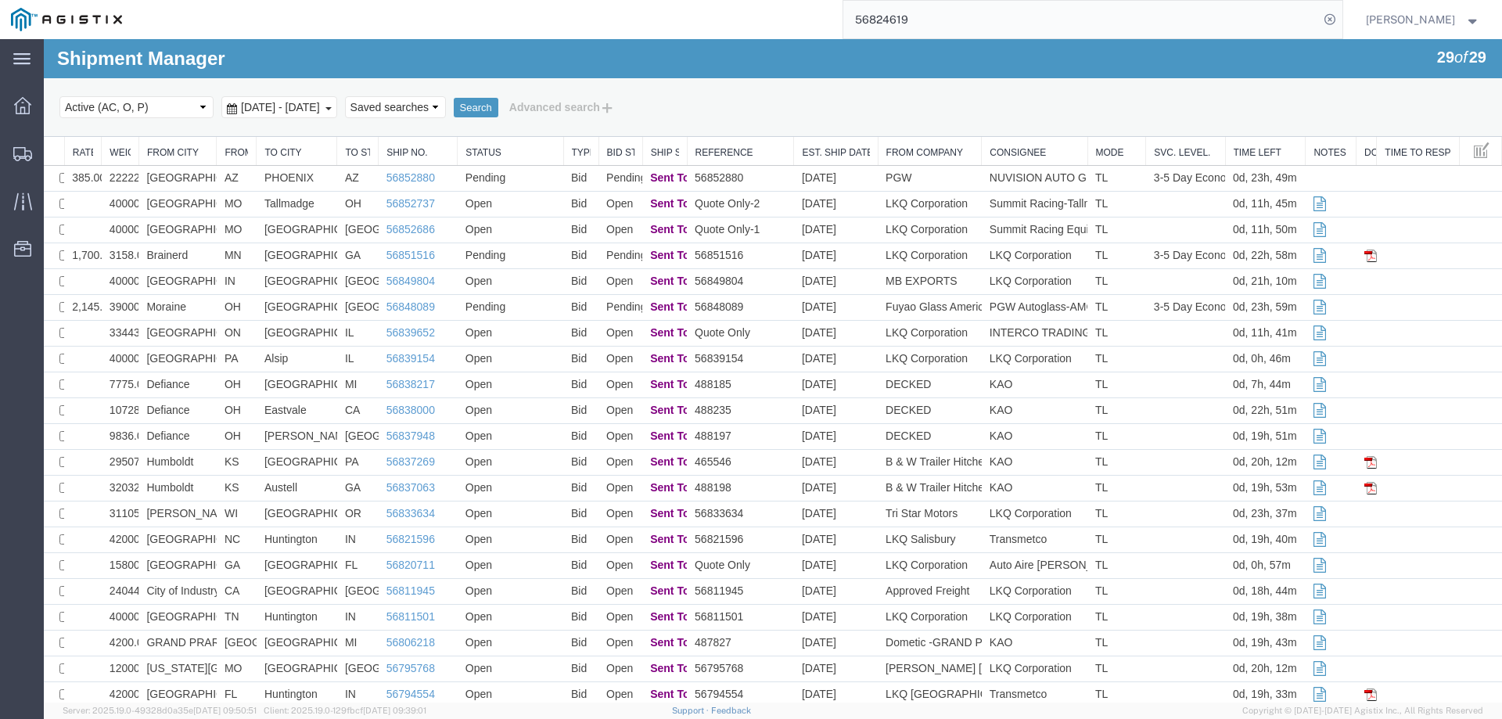
paste input "885 appt set"
type input "56824885"
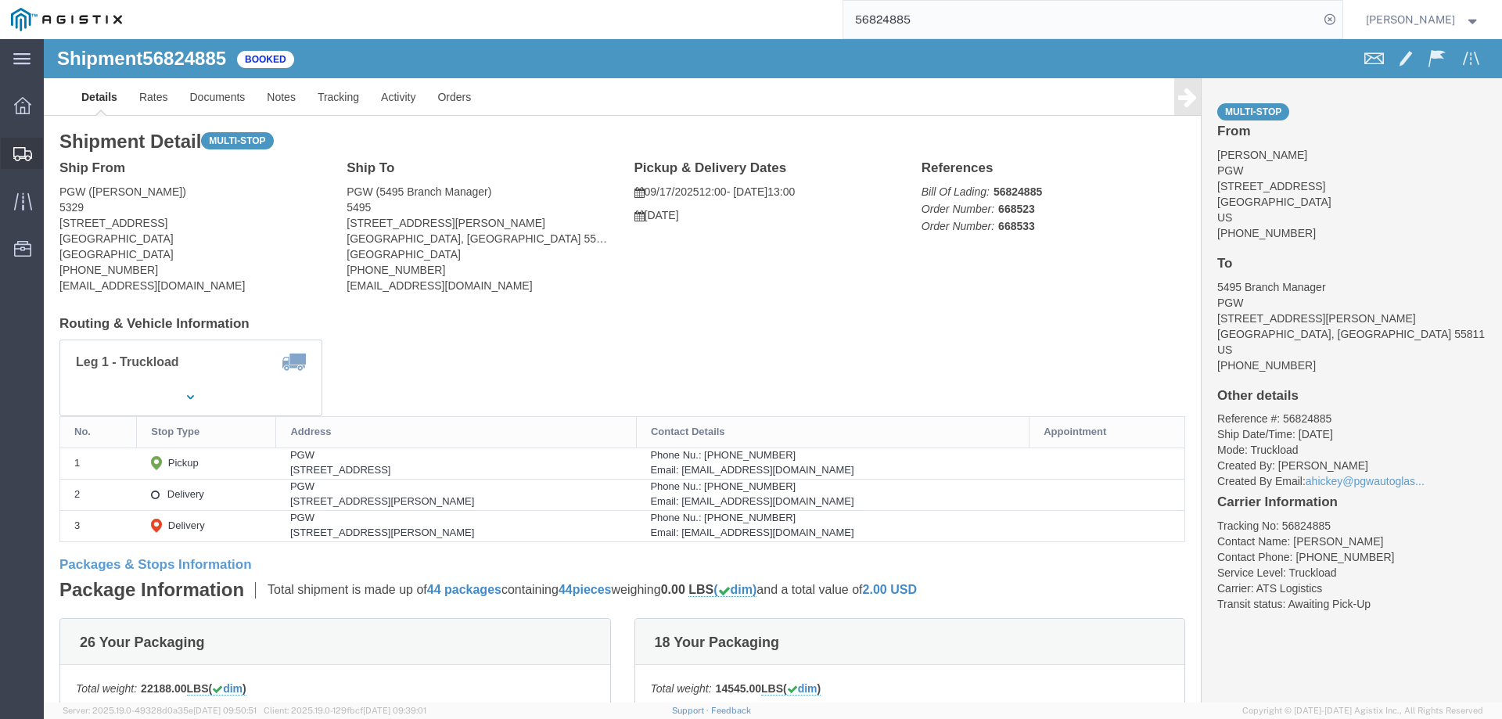
click at [19, 153] on icon at bounding box center [22, 154] width 19 height 14
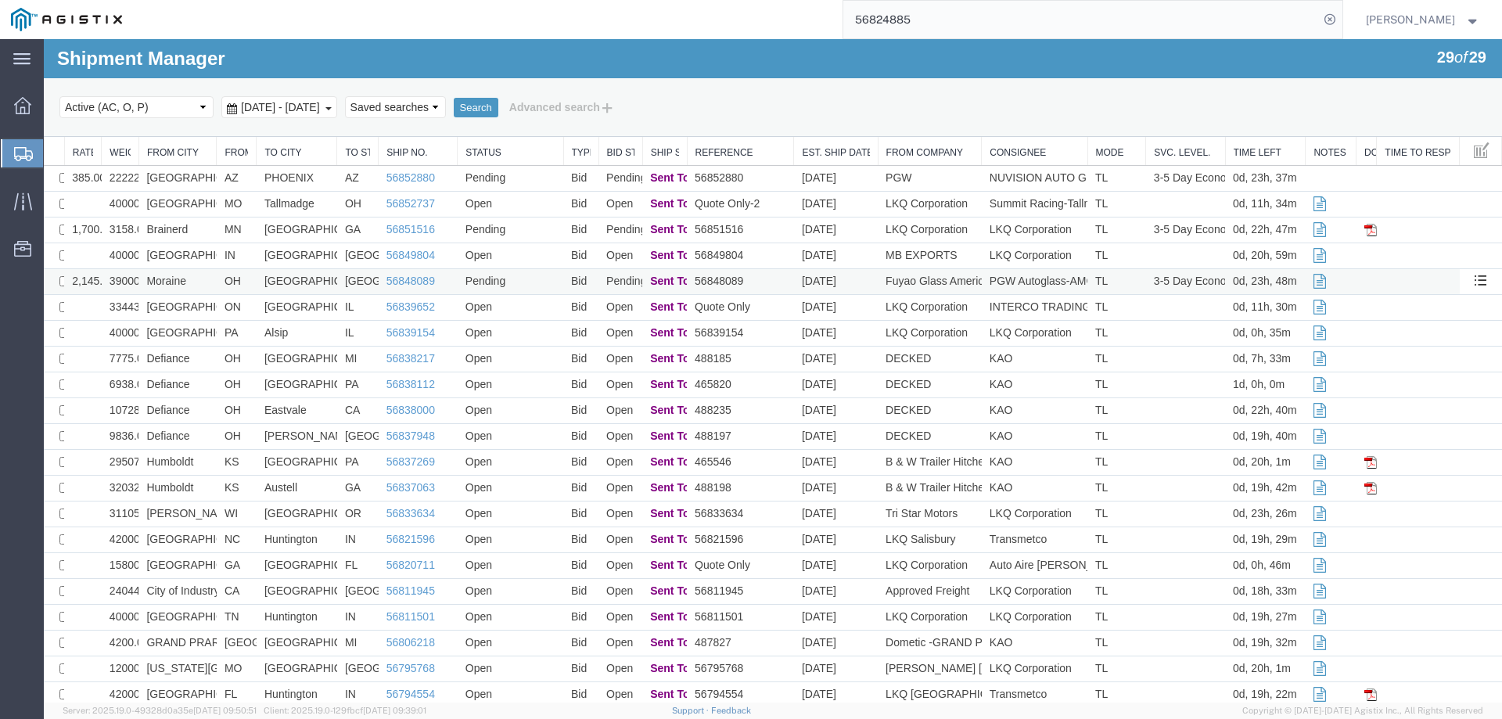
click at [850, 278] on td "[DATE]" at bounding box center [836, 282] width 84 height 26
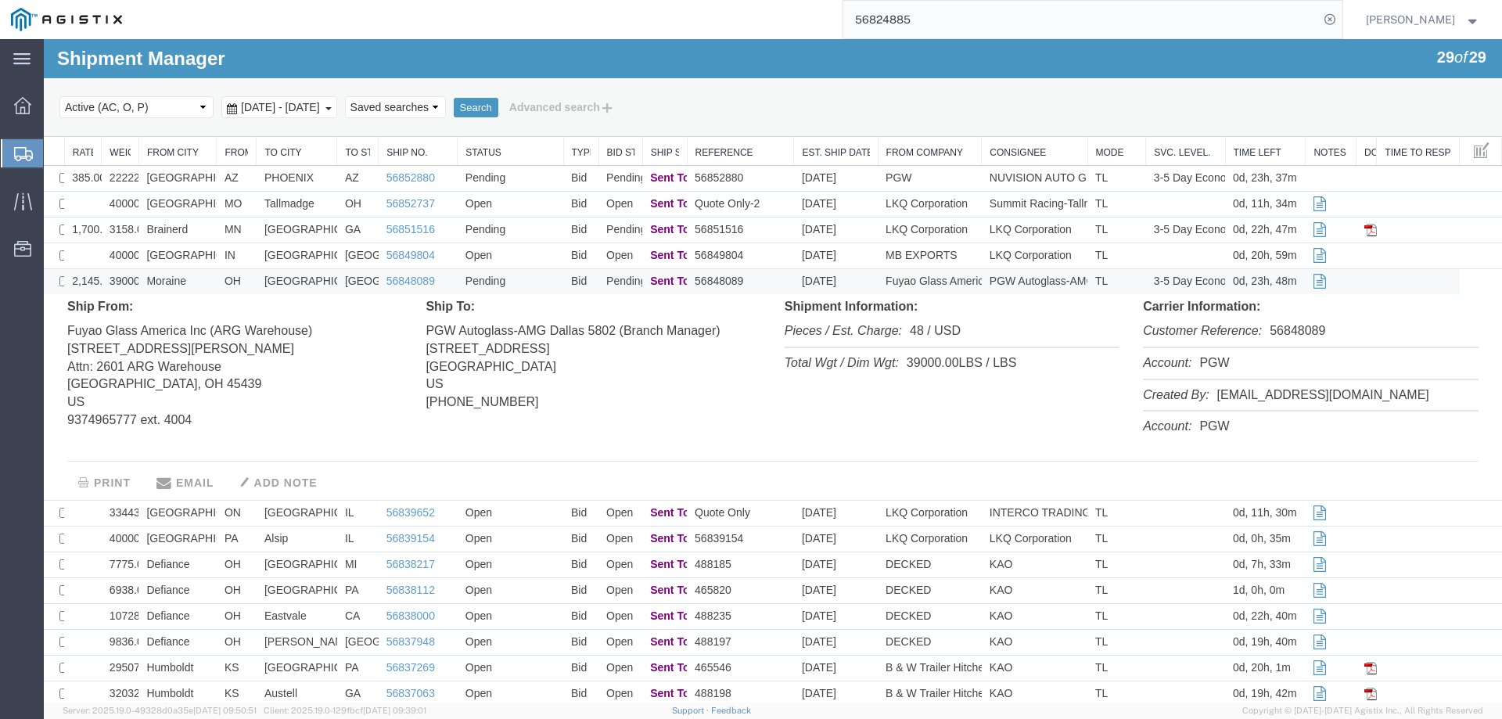
click at [1295, 331] on li "Customer Reference: 56848089" at bounding box center [1310, 332] width 335 height 32
copy li "56848089"
click at [1125, 278] on td "TL" at bounding box center [1116, 282] width 59 height 26
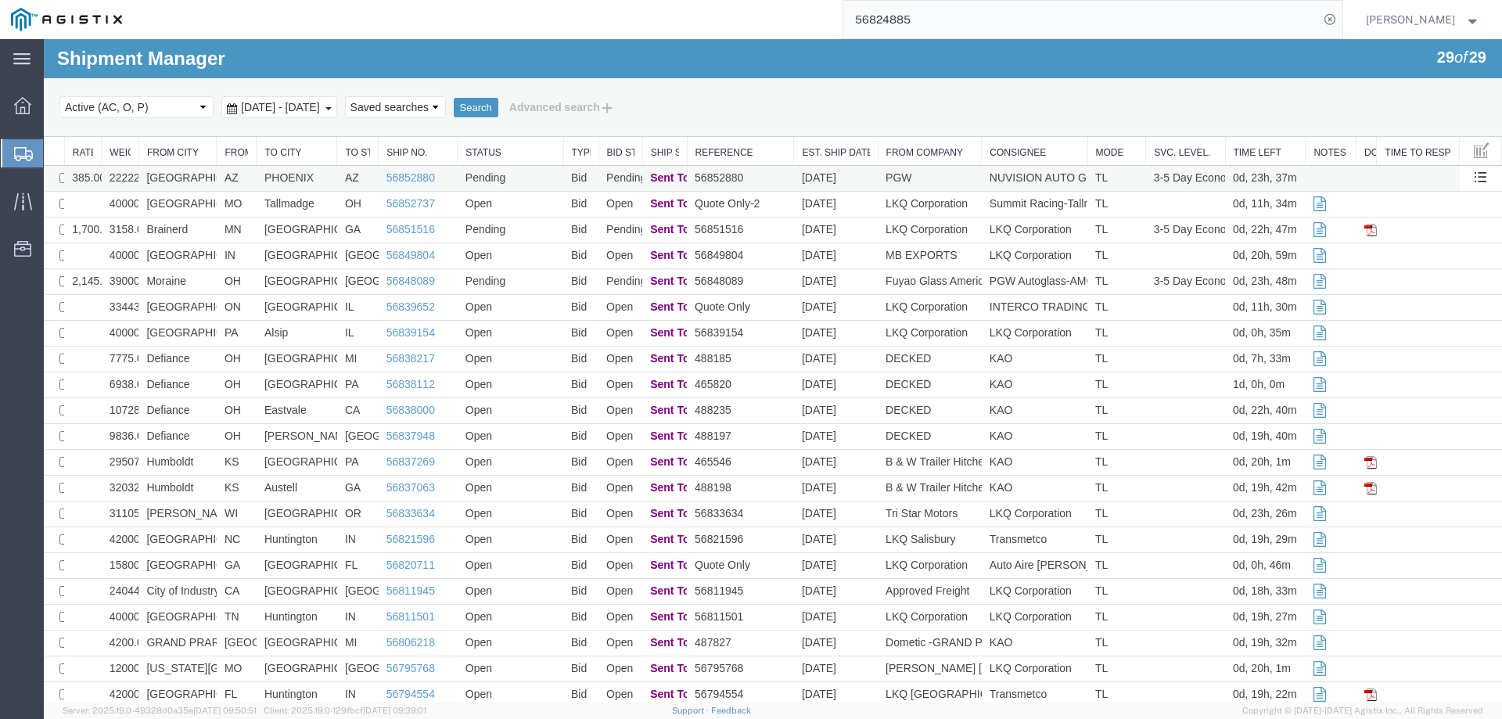
click at [204, 178] on td "[GEOGRAPHIC_DATA]" at bounding box center [177, 179] width 78 height 26
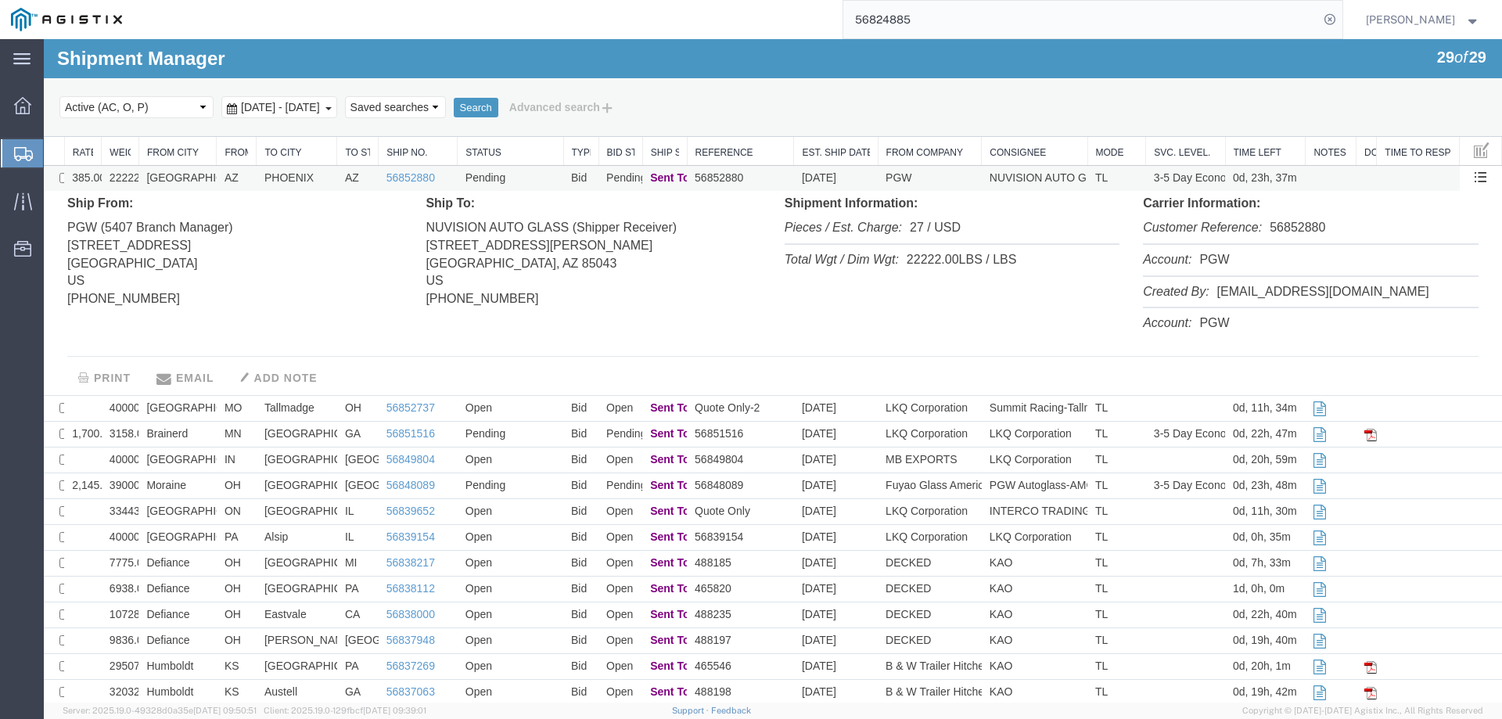
click at [204, 178] on td "[GEOGRAPHIC_DATA]" at bounding box center [177, 179] width 78 height 26
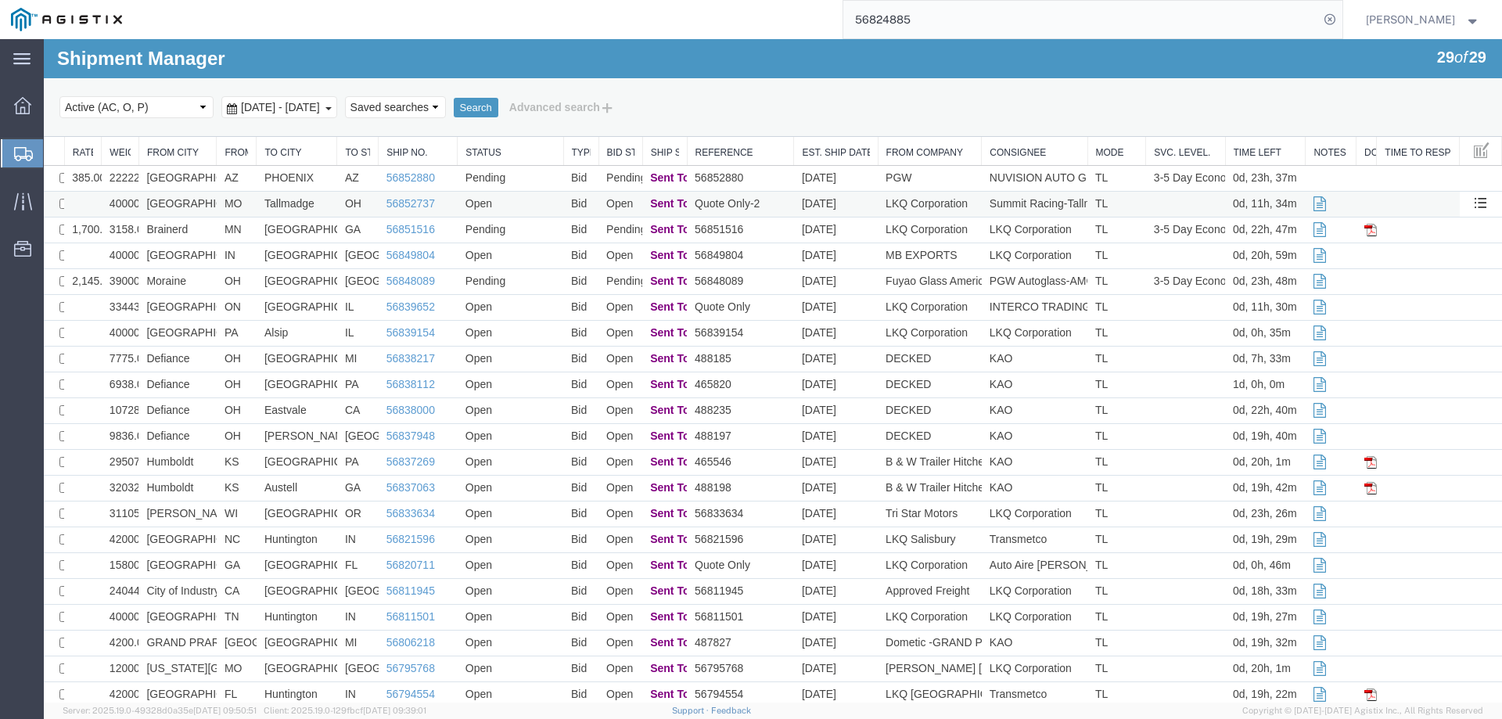
click at [203, 205] on td "Springfield" at bounding box center [177, 205] width 78 height 26
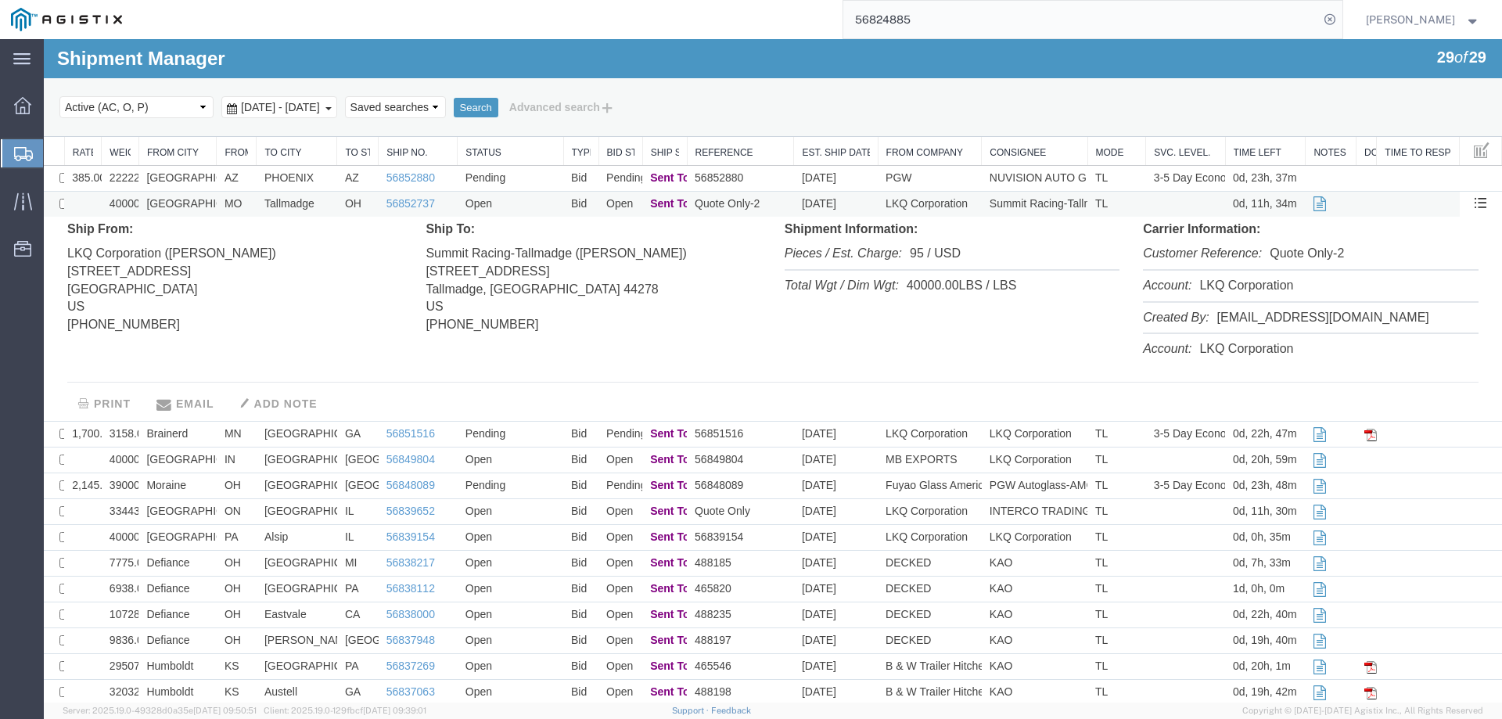
click at [203, 205] on td "Springfield" at bounding box center [177, 205] width 78 height 26
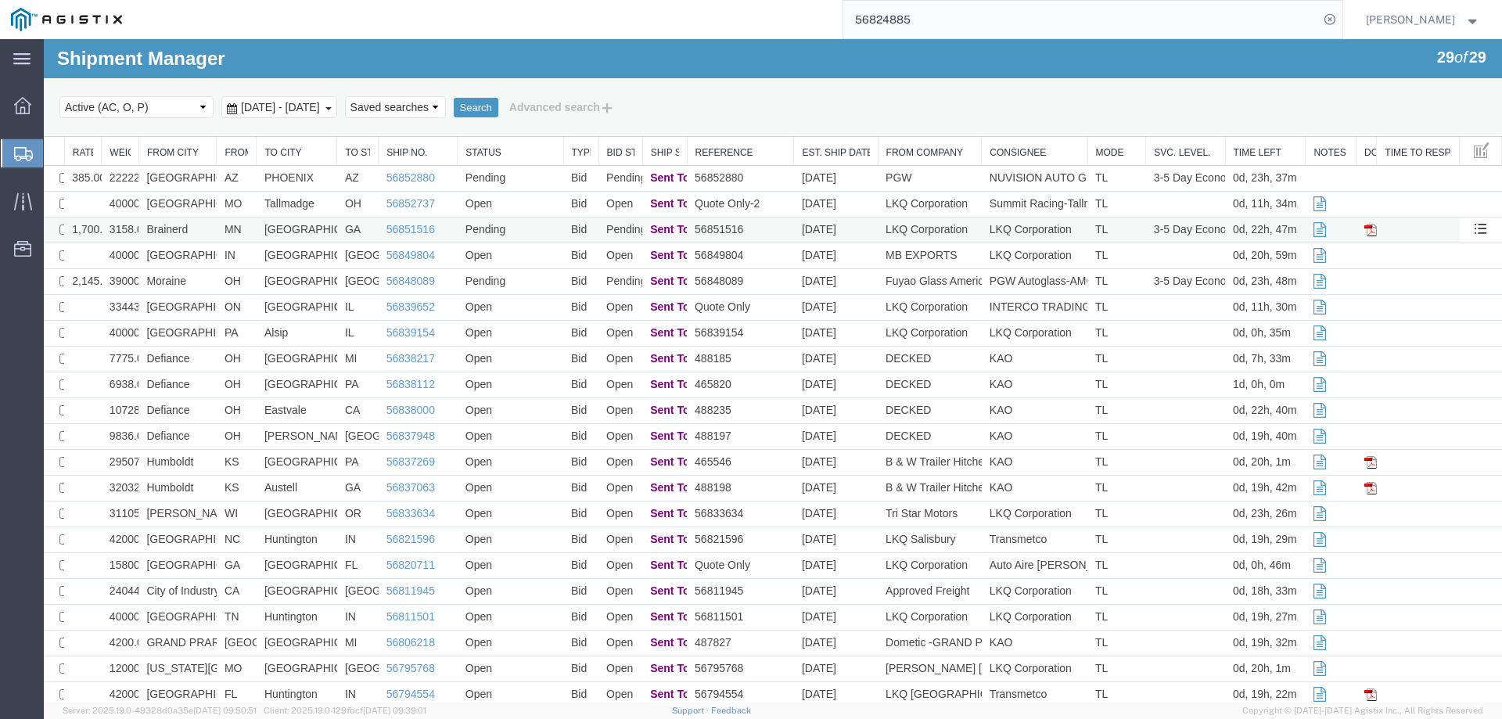
click at [207, 225] on td "Brainerd" at bounding box center [177, 230] width 78 height 26
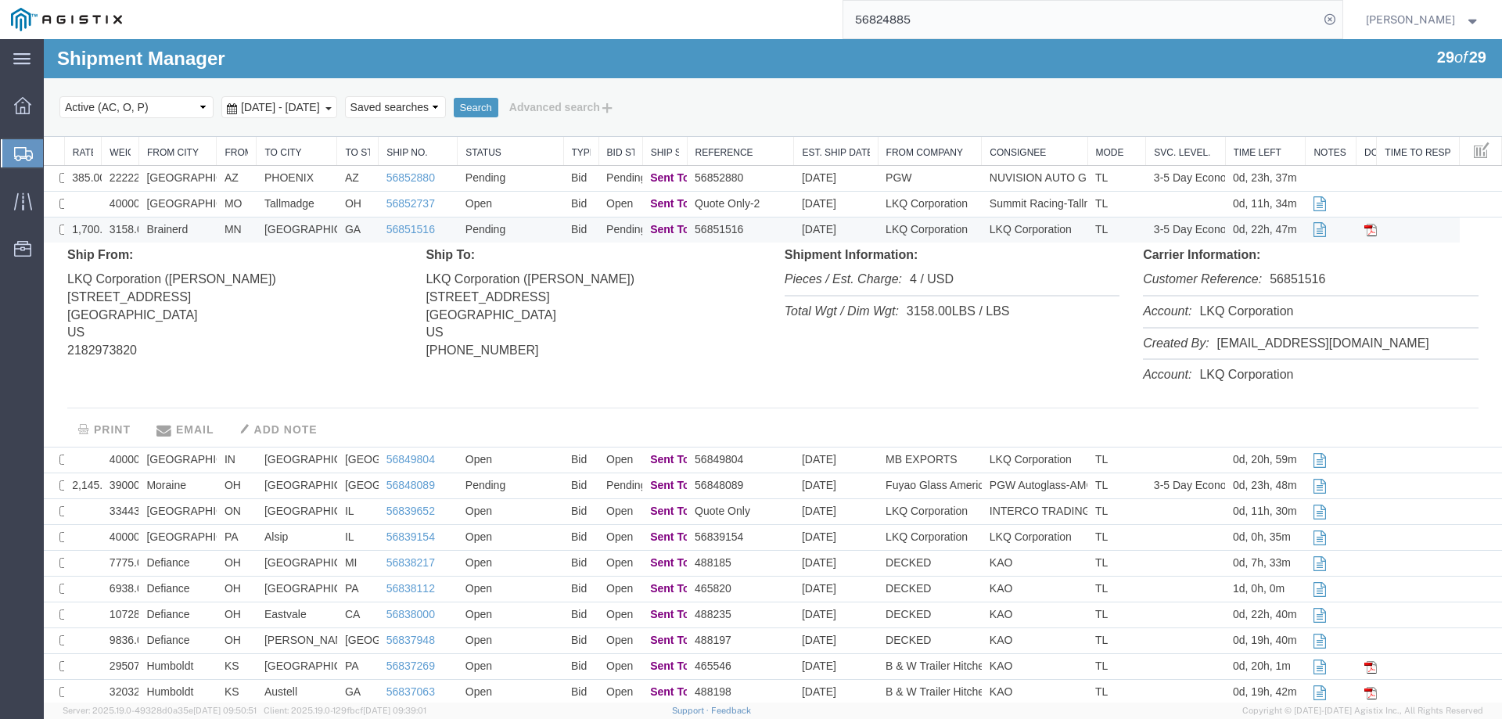
click at [212, 225] on td "Brainerd" at bounding box center [177, 230] width 78 height 26
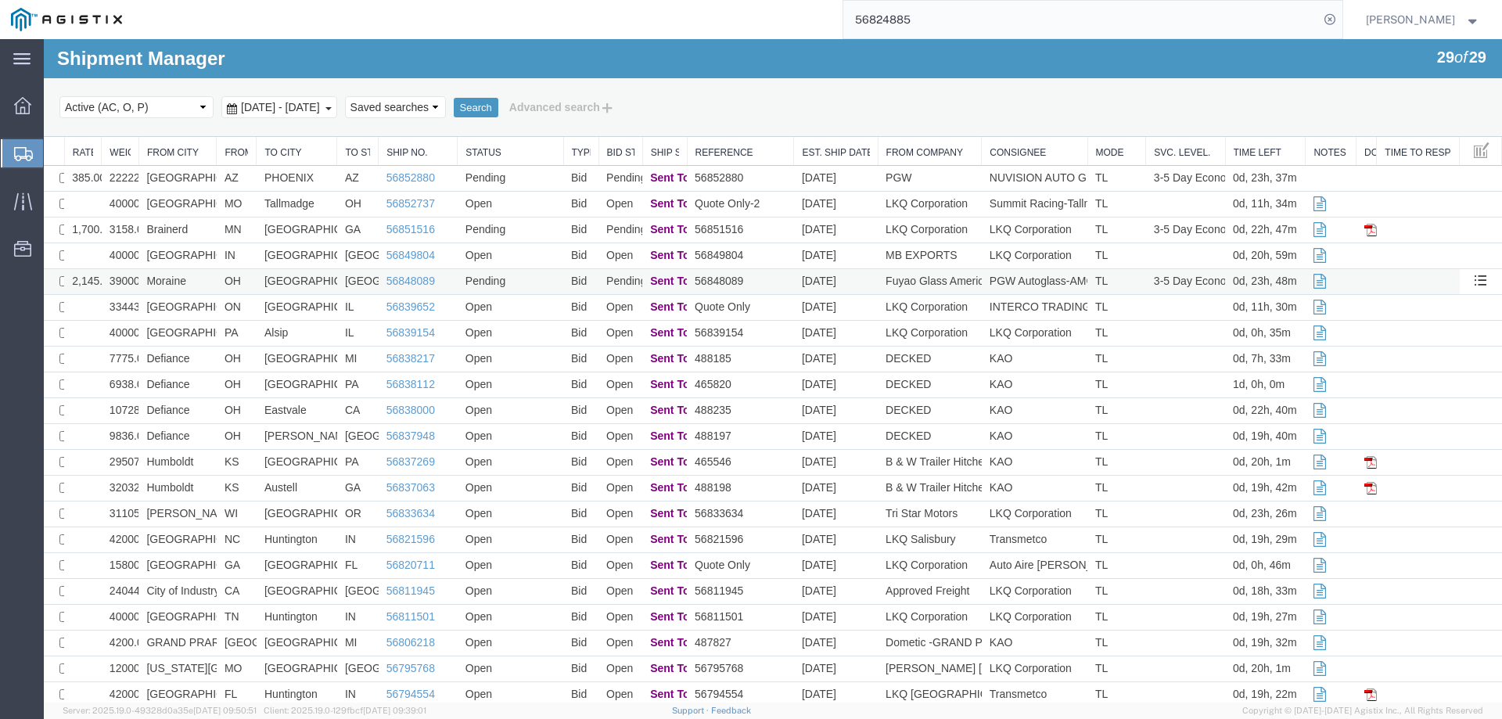
click at [208, 281] on td "Moraine" at bounding box center [177, 282] width 78 height 26
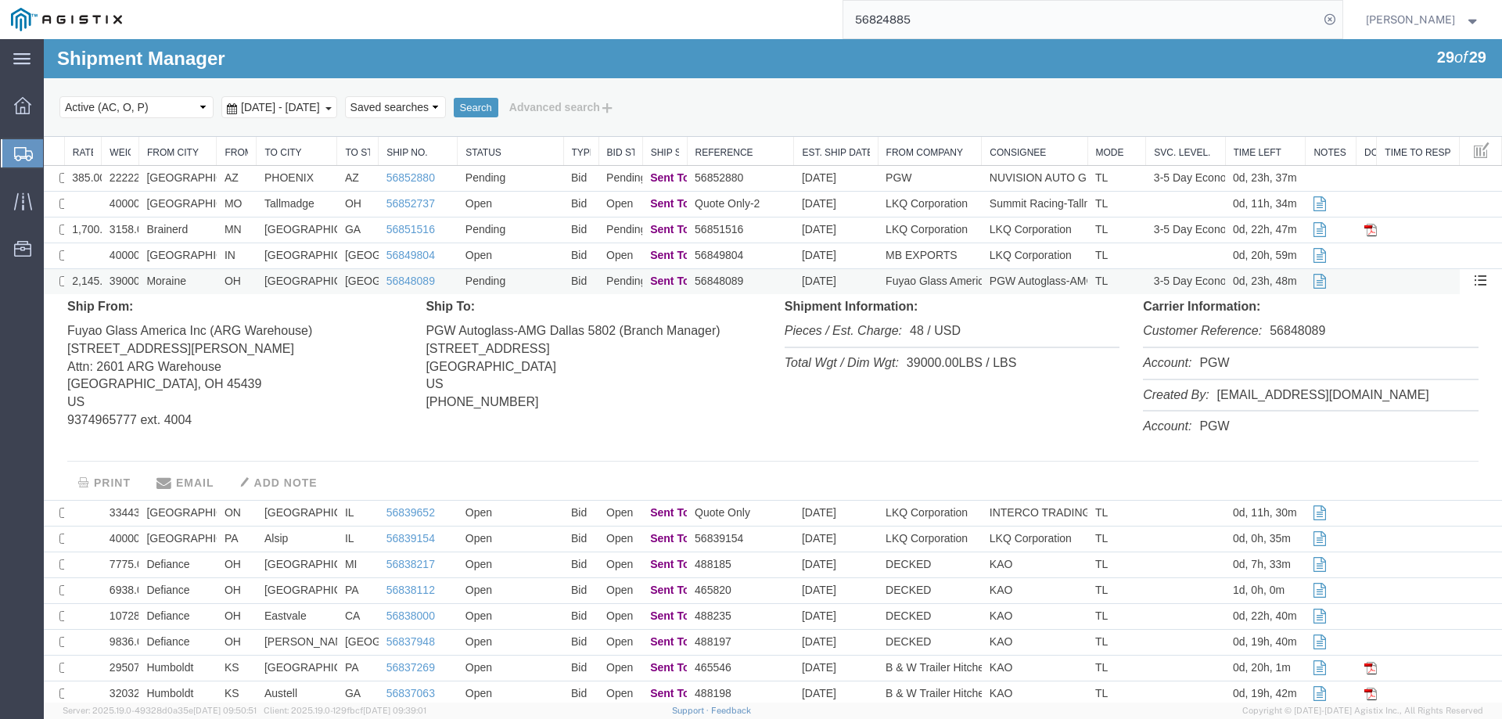
click at [208, 281] on td "Moraine" at bounding box center [177, 282] width 78 height 26
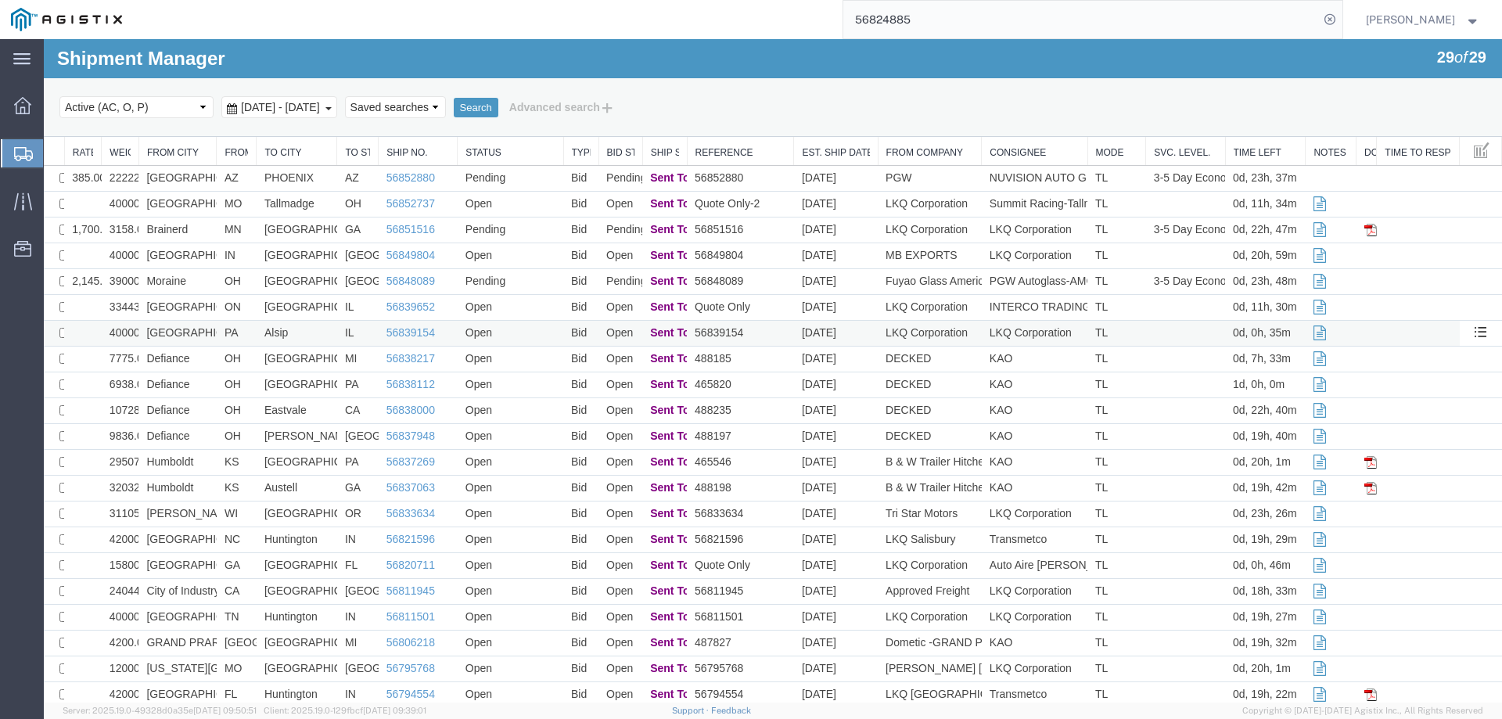
click at [205, 332] on td "[GEOGRAPHIC_DATA]" at bounding box center [177, 334] width 78 height 26
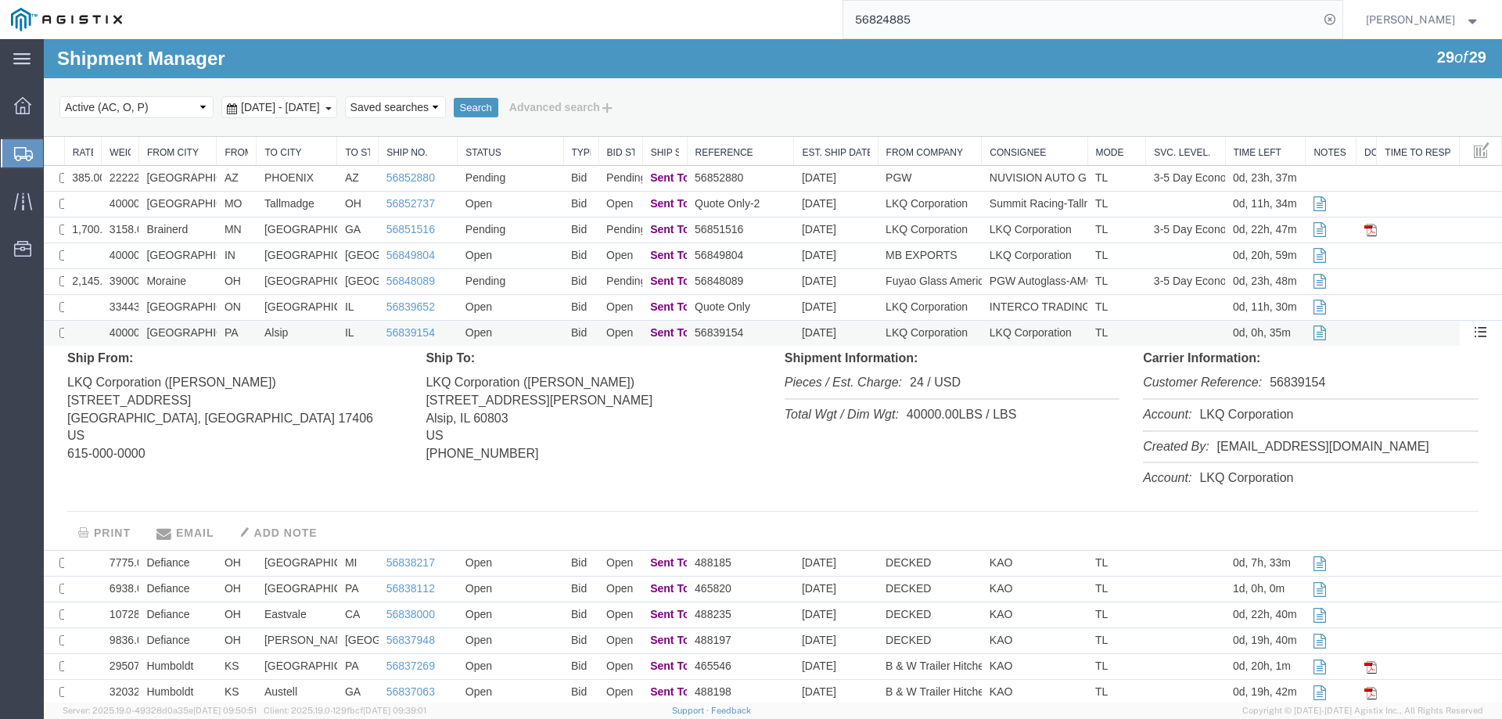
click at [205, 332] on td "[GEOGRAPHIC_DATA]" at bounding box center [177, 334] width 78 height 26
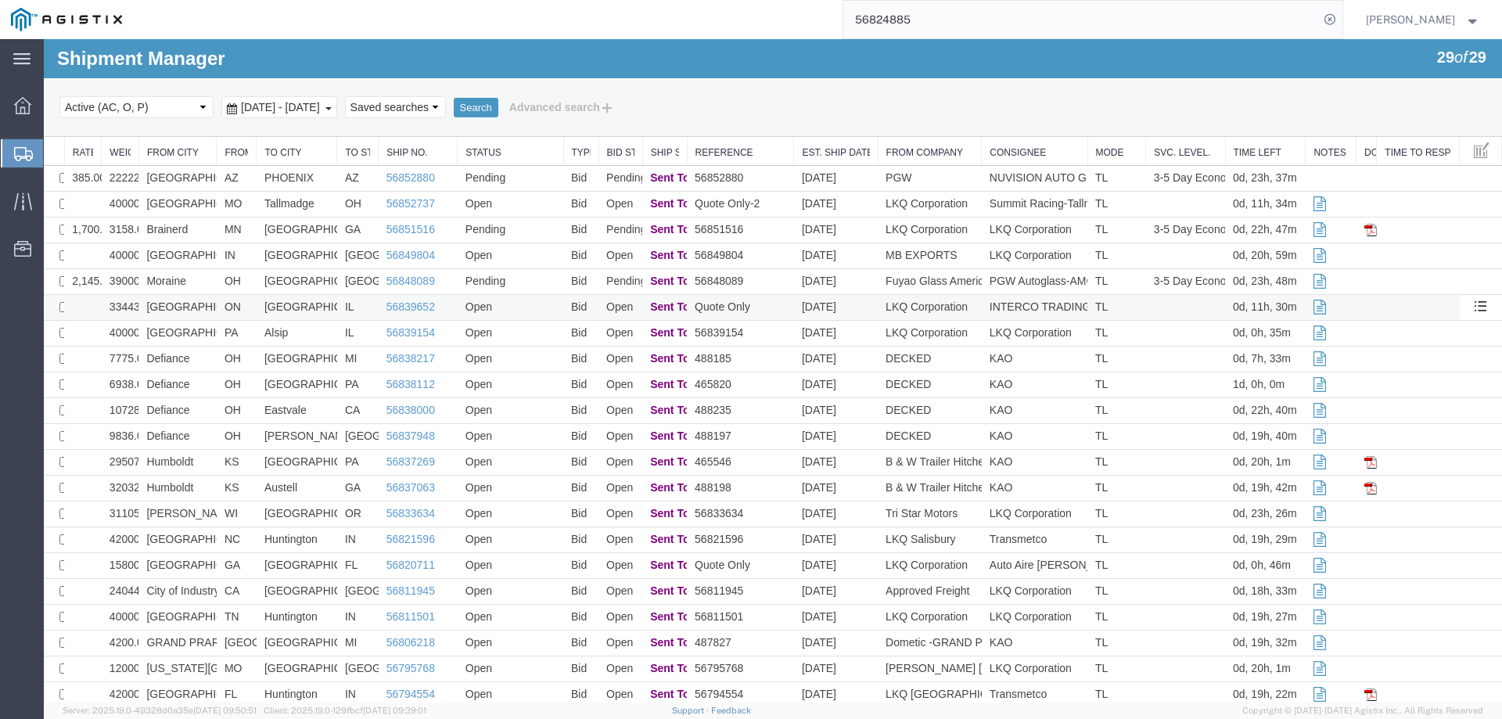
click at [217, 307] on td "ON" at bounding box center [237, 308] width 40 height 26
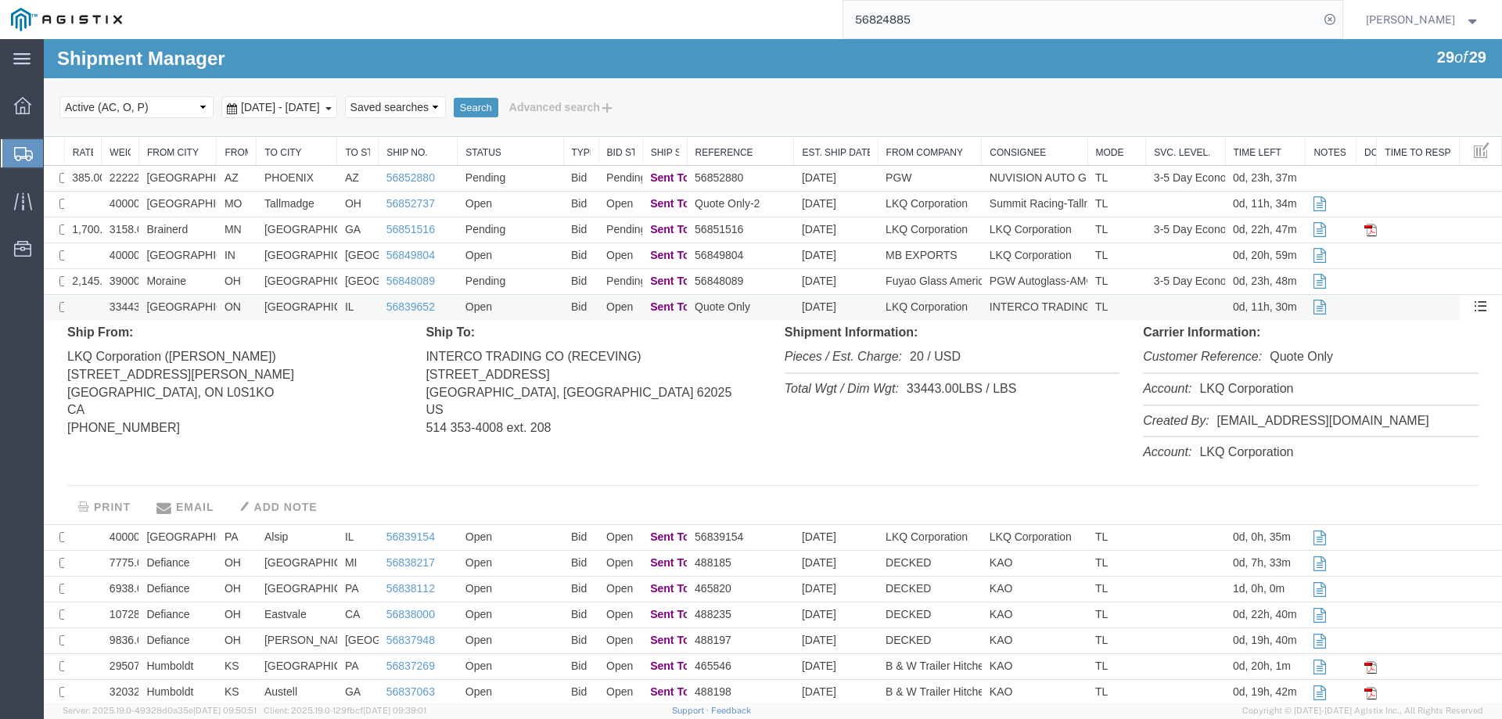
click at [217, 307] on td "ON" at bounding box center [237, 308] width 40 height 26
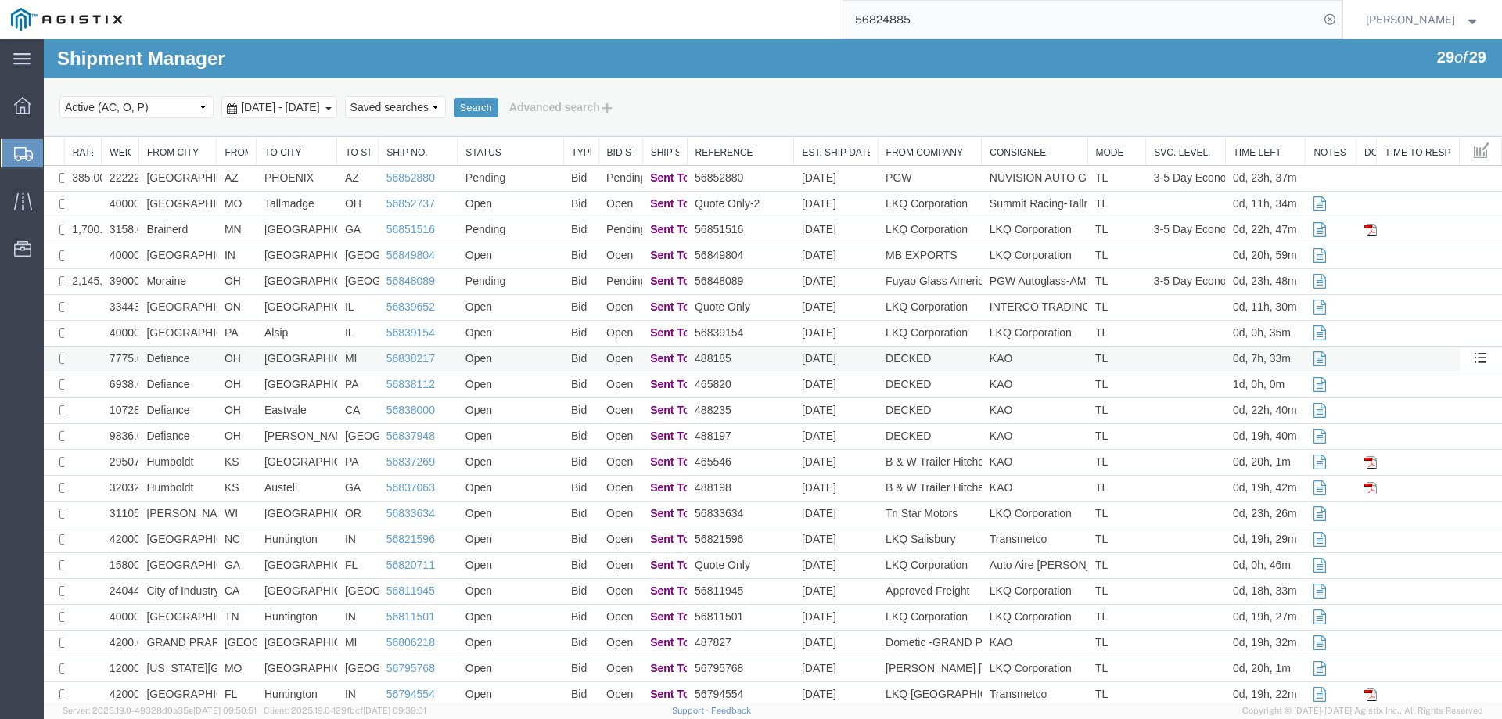
click at [209, 357] on td "Defiance" at bounding box center [177, 360] width 78 height 26
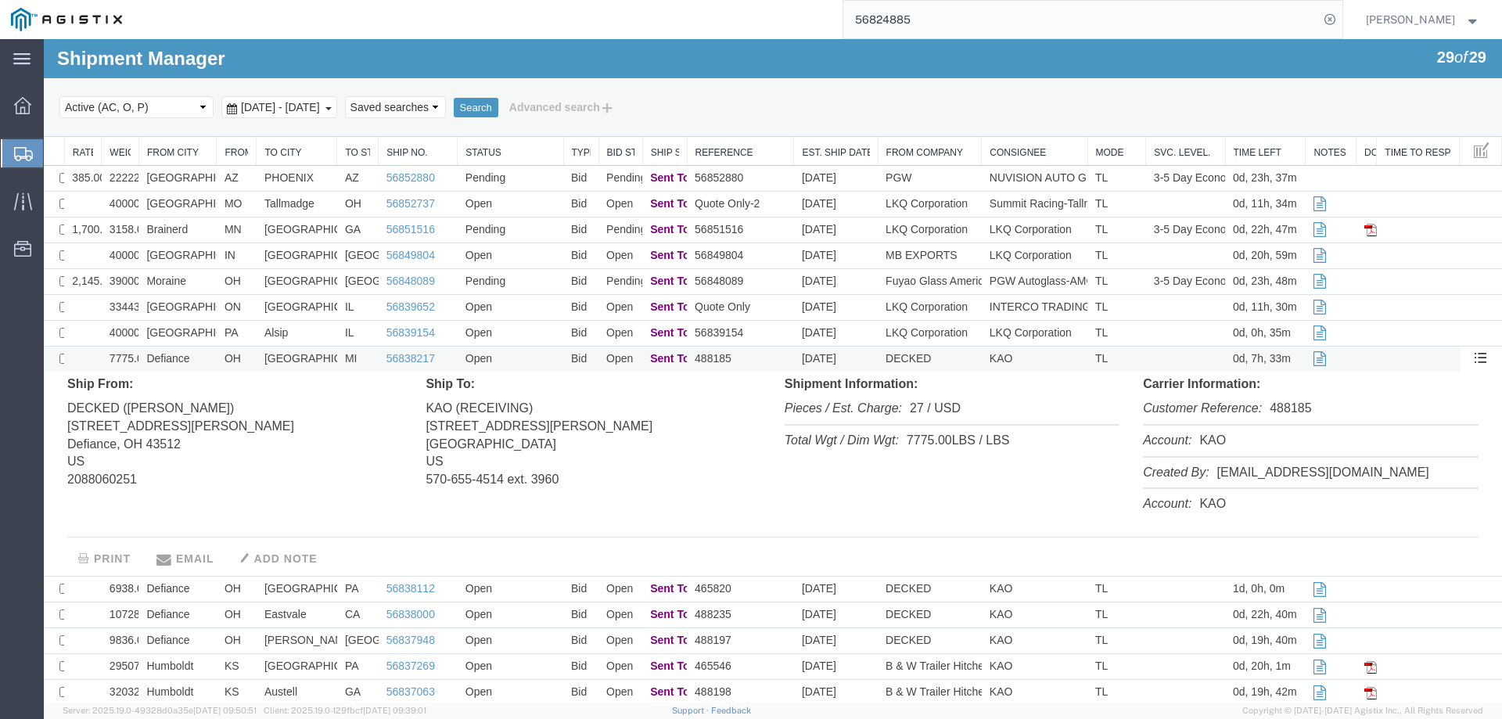
click at [209, 357] on td "Defiance" at bounding box center [177, 360] width 78 height 26
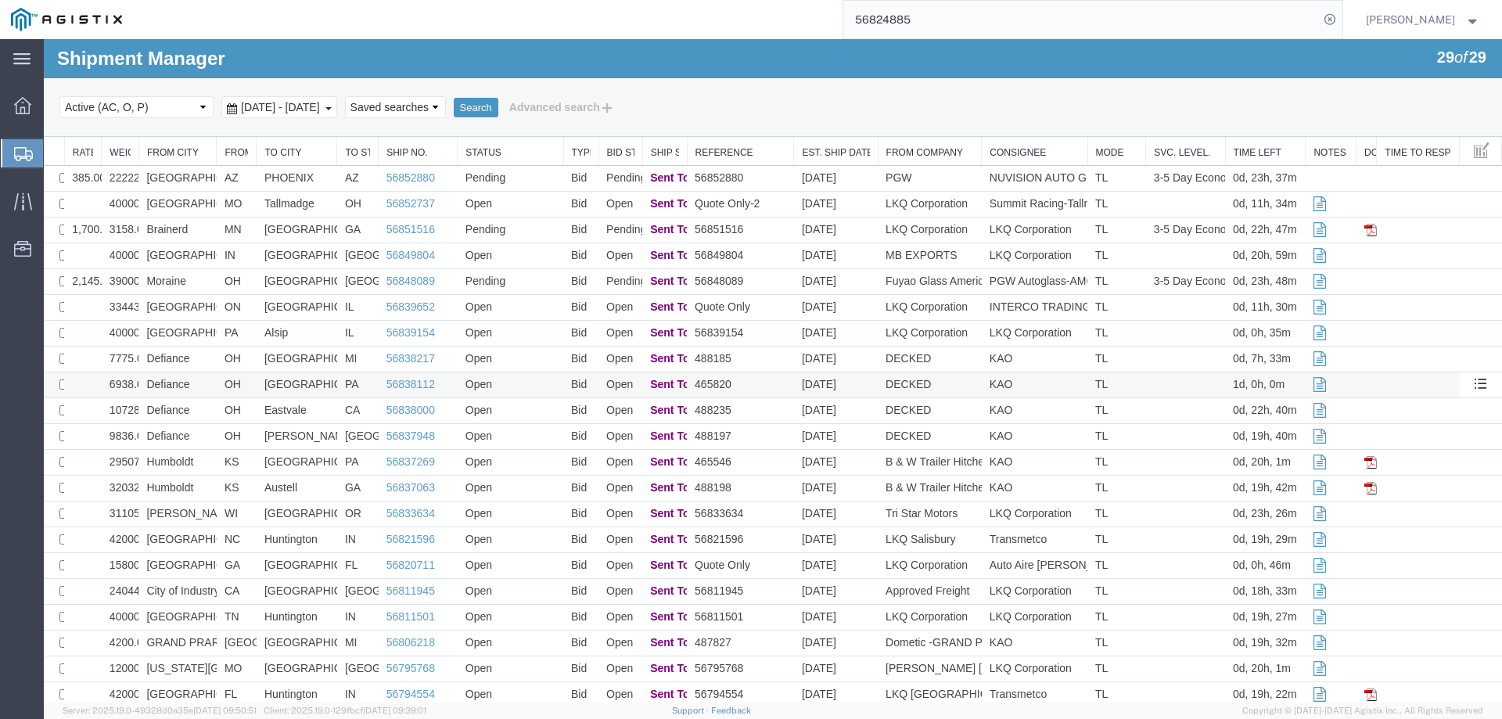
click at [211, 380] on td "Defiance" at bounding box center [177, 385] width 78 height 26
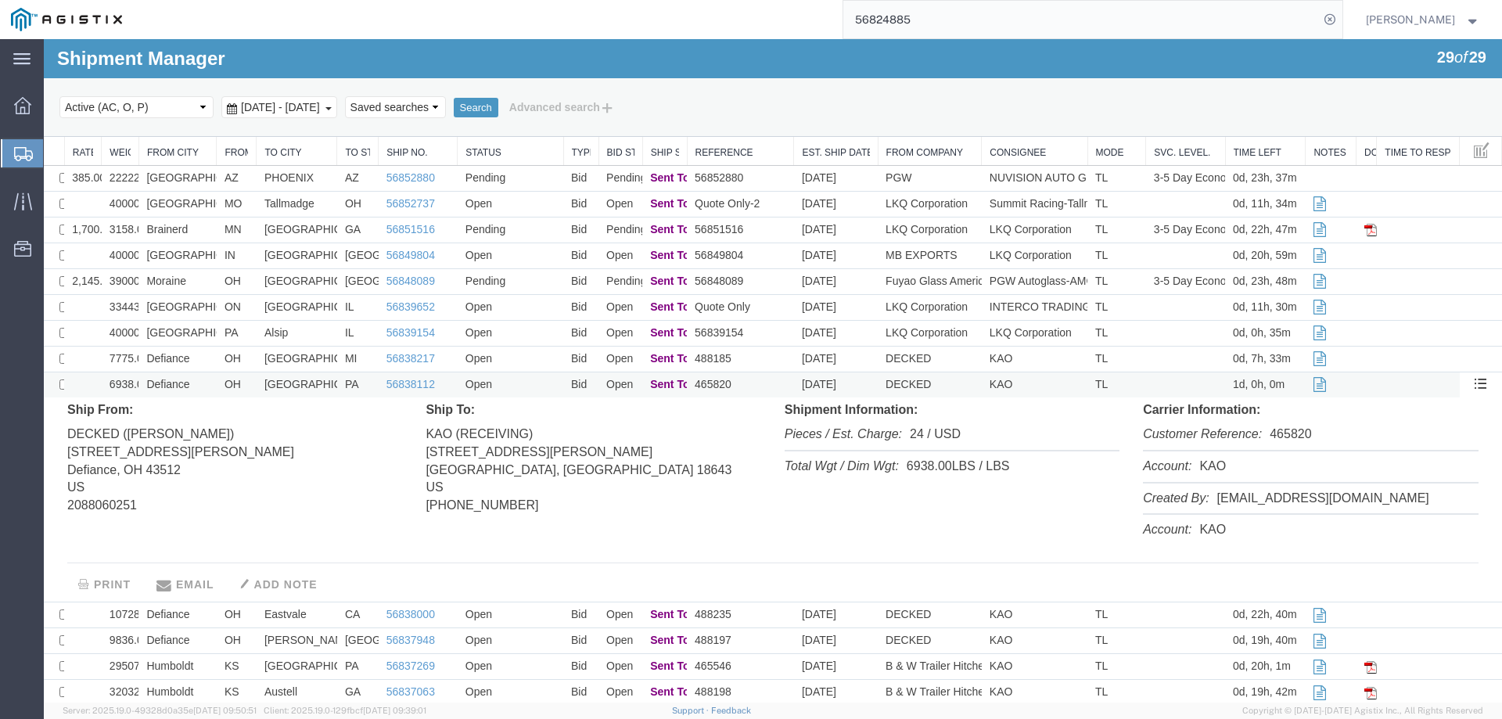
click at [210, 383] on td "Defiance" at bounding box center [177, 385] width 78 height 26
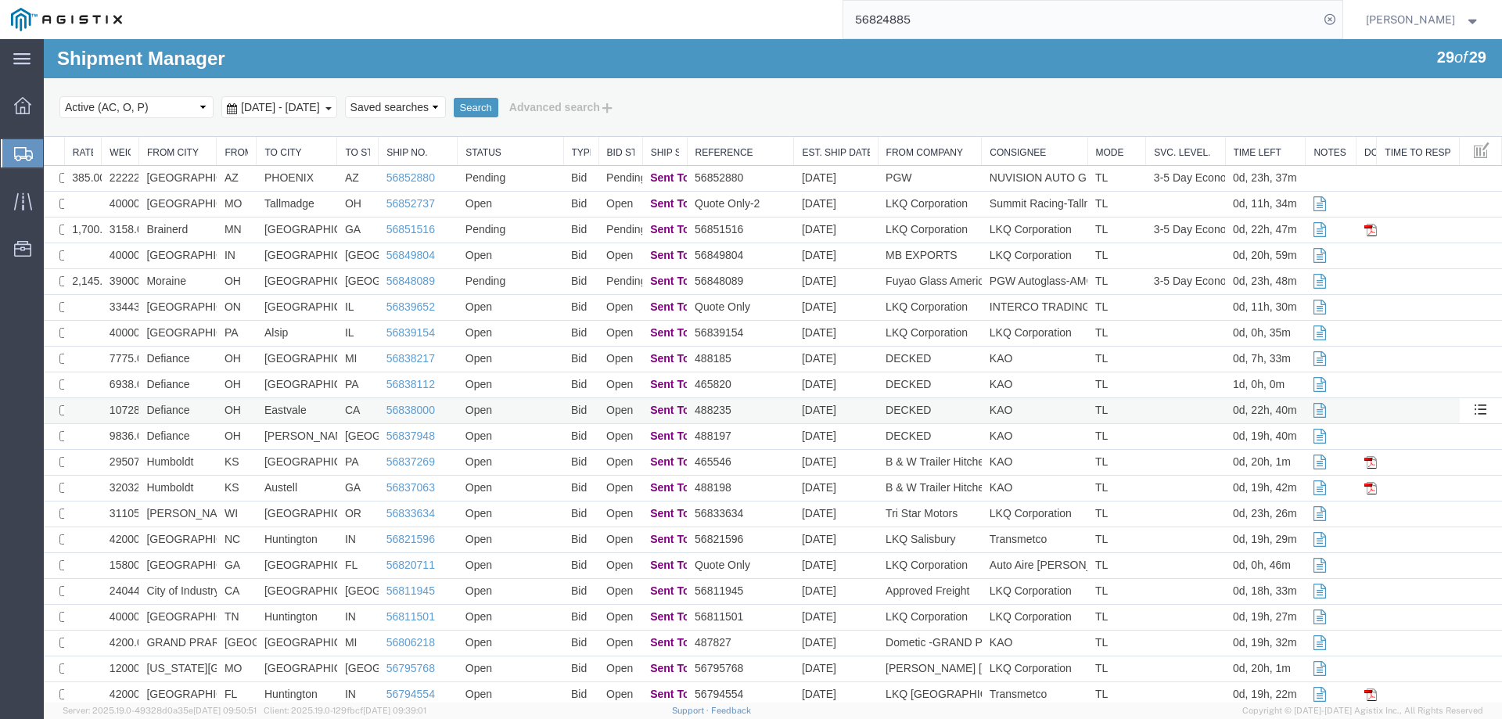
click at [210, 409] on td "Defiance" at bounding box center [177, 411] width 78 height 26
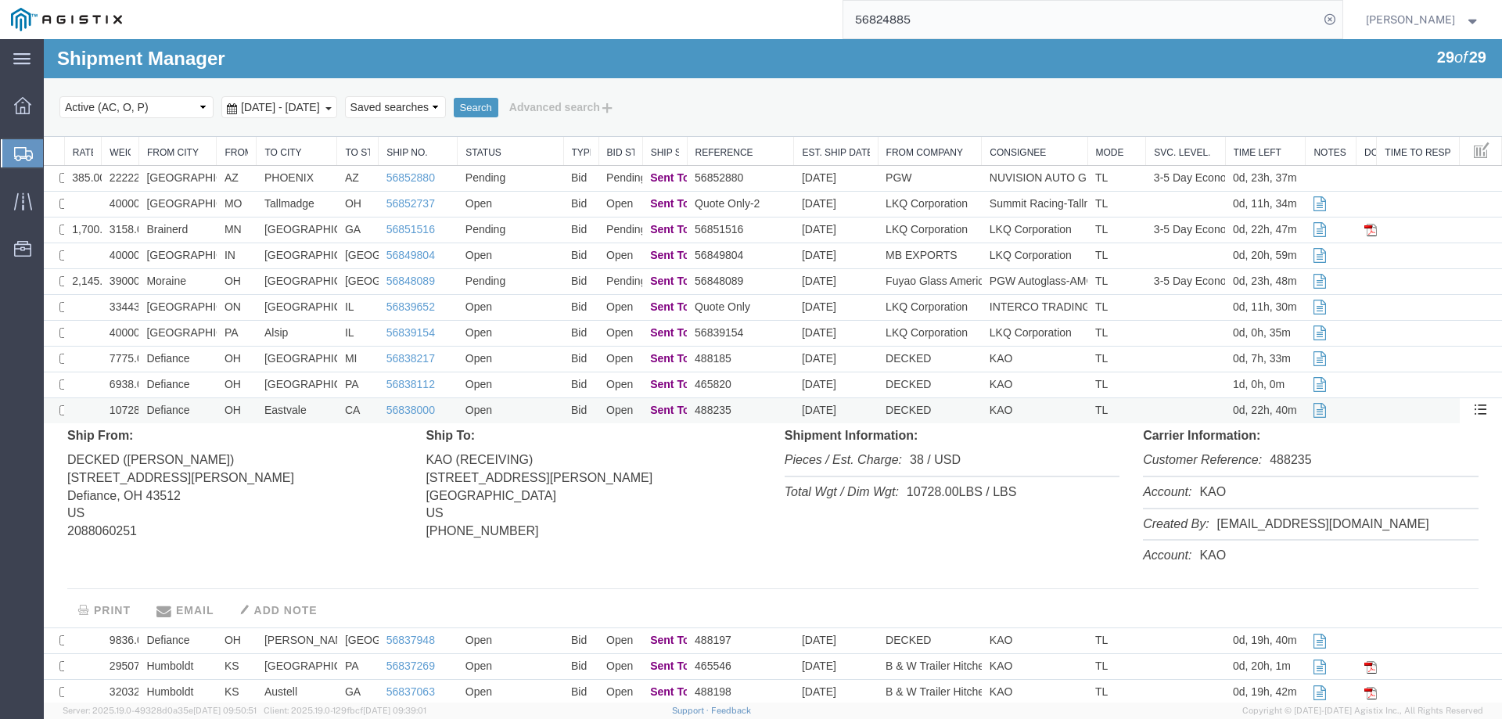
click at [211, 410] on td "Defiance" at bounding box center [177, 411] width 78 height 26
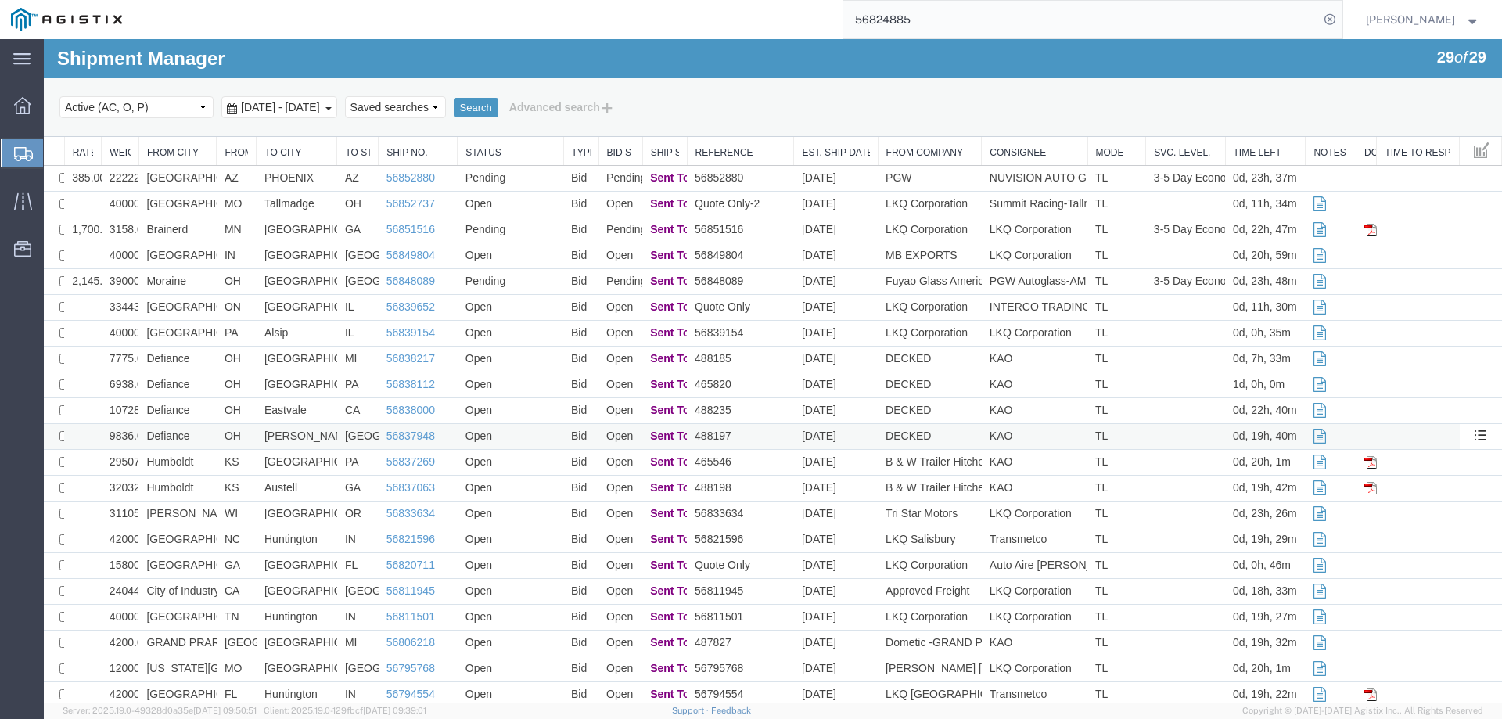
click at [209, 437] on td "Defiance" at bounding box center [177, 437] width 78 height 26
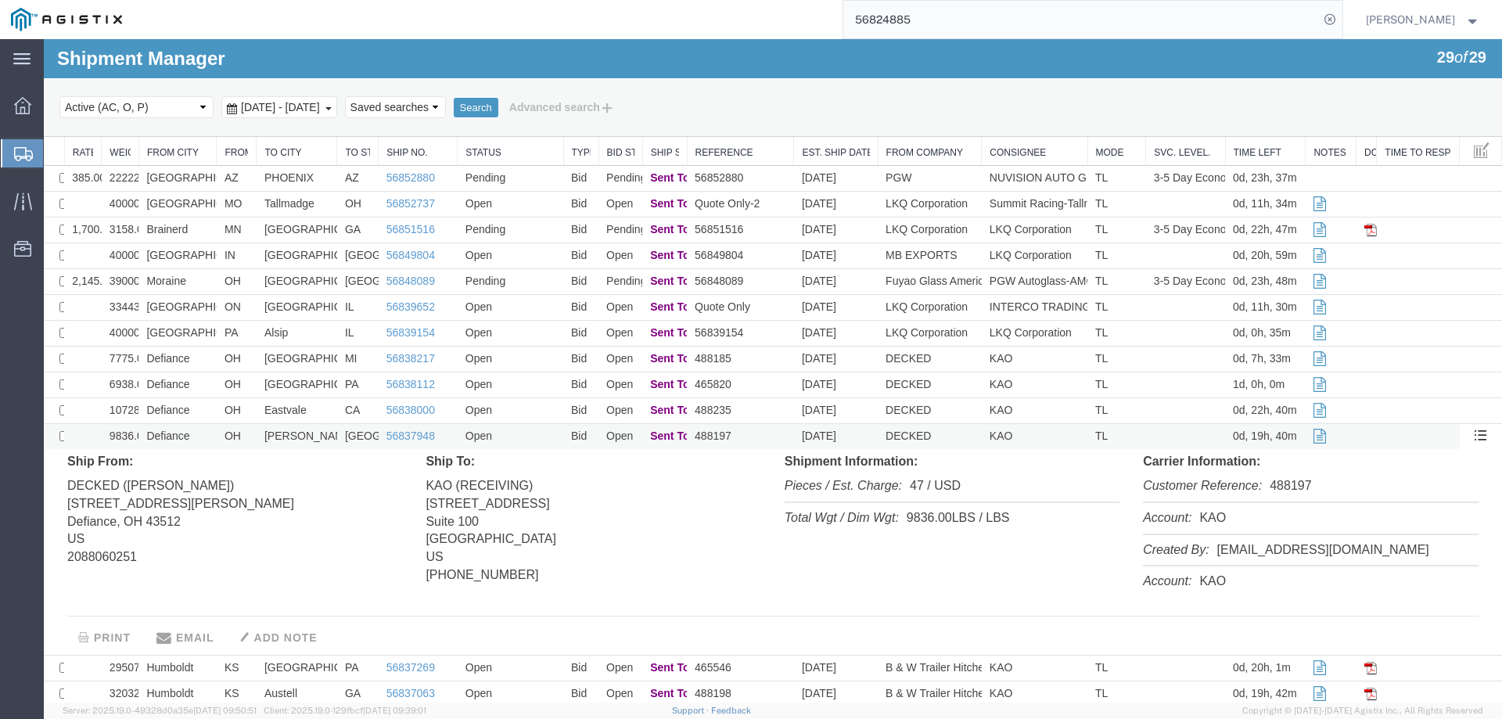
click at [208, 437] on td "Defiance" at bounding box center [177, 437] width 78 height 26
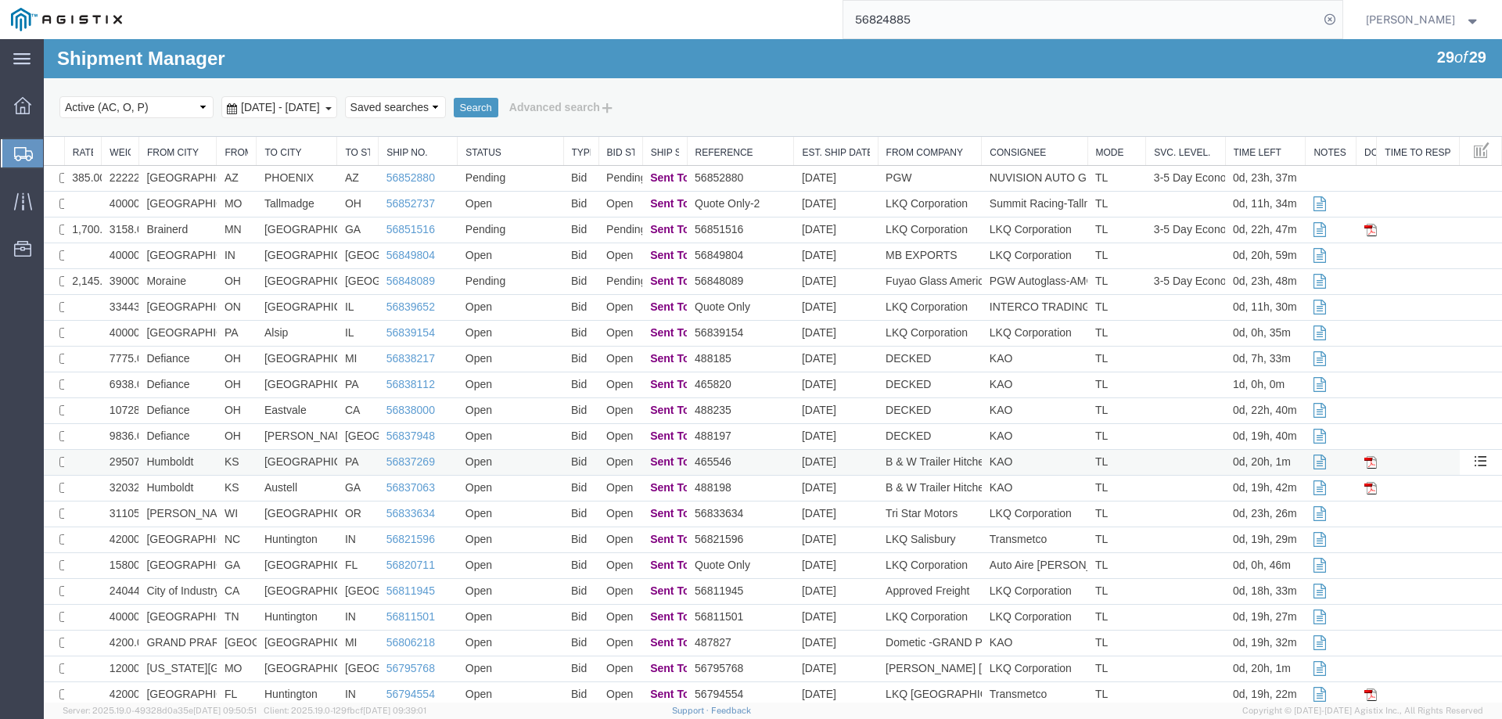
click at [205, 464] on td "Humboldt" at bounding box center [177, 463] width 78 height 26
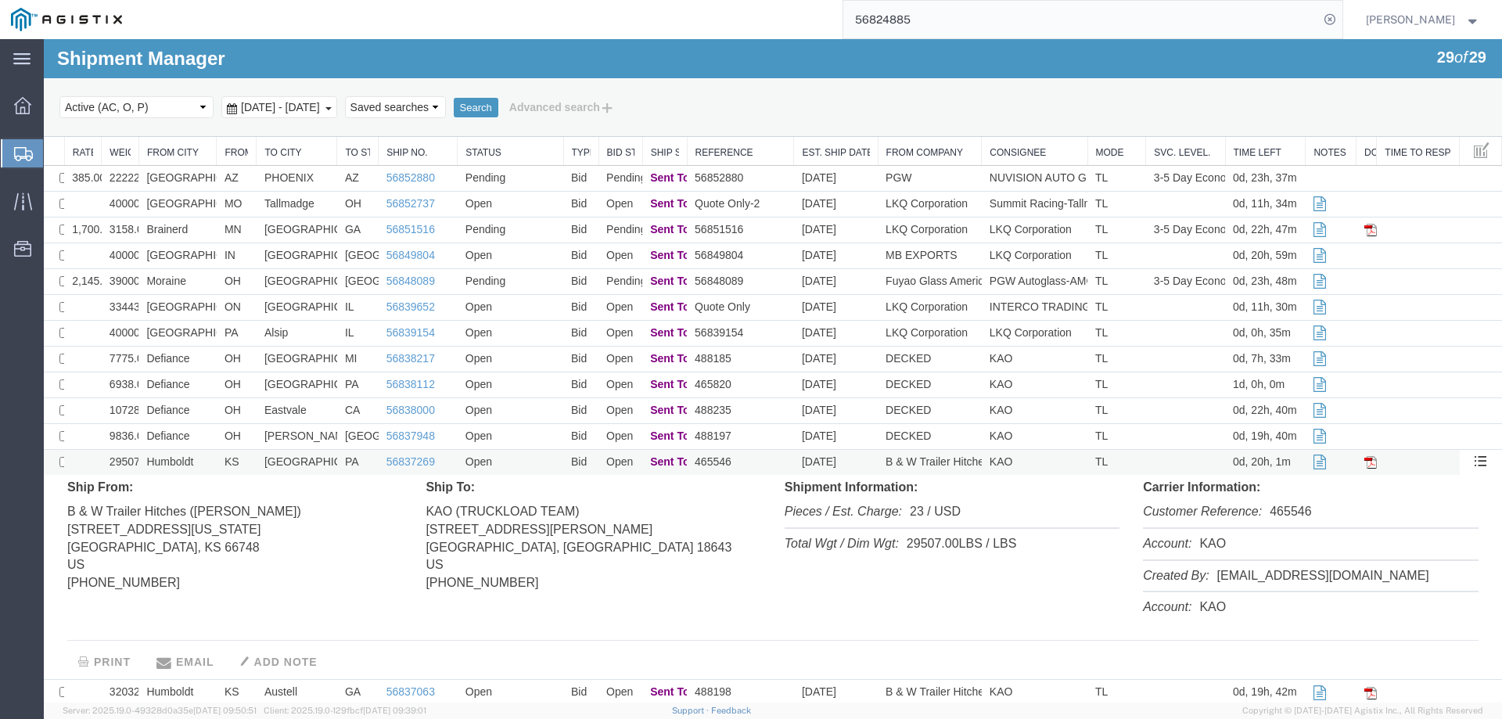
click at [205, 464] on td "Humboldt" at bounding box center [177, 463] width 78 height 26
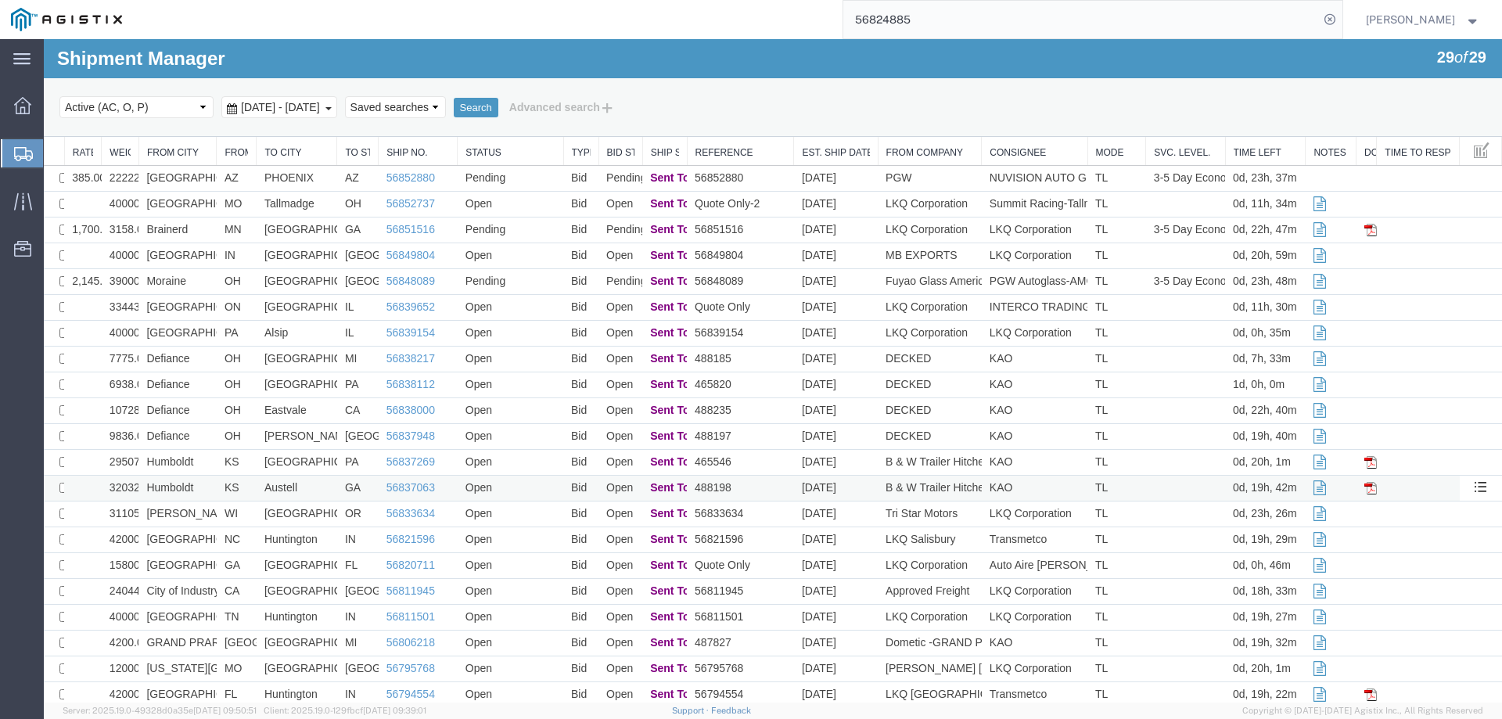
click at [204, 486] on td "Humboldt" at bounding box center [177, 489] width 78 height 26
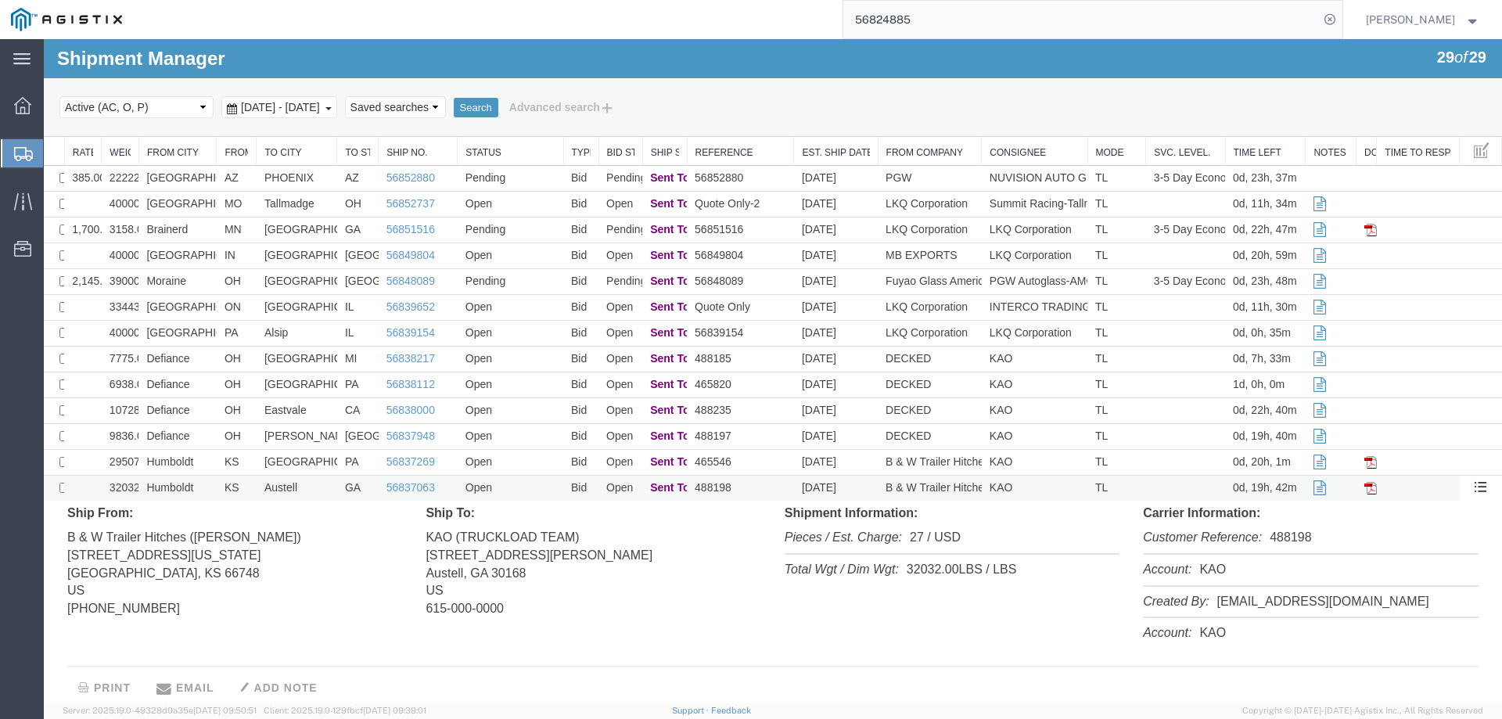
click at [204, 486] on td "Humboldt" at bounding box center [177, 489] width 78 height 26
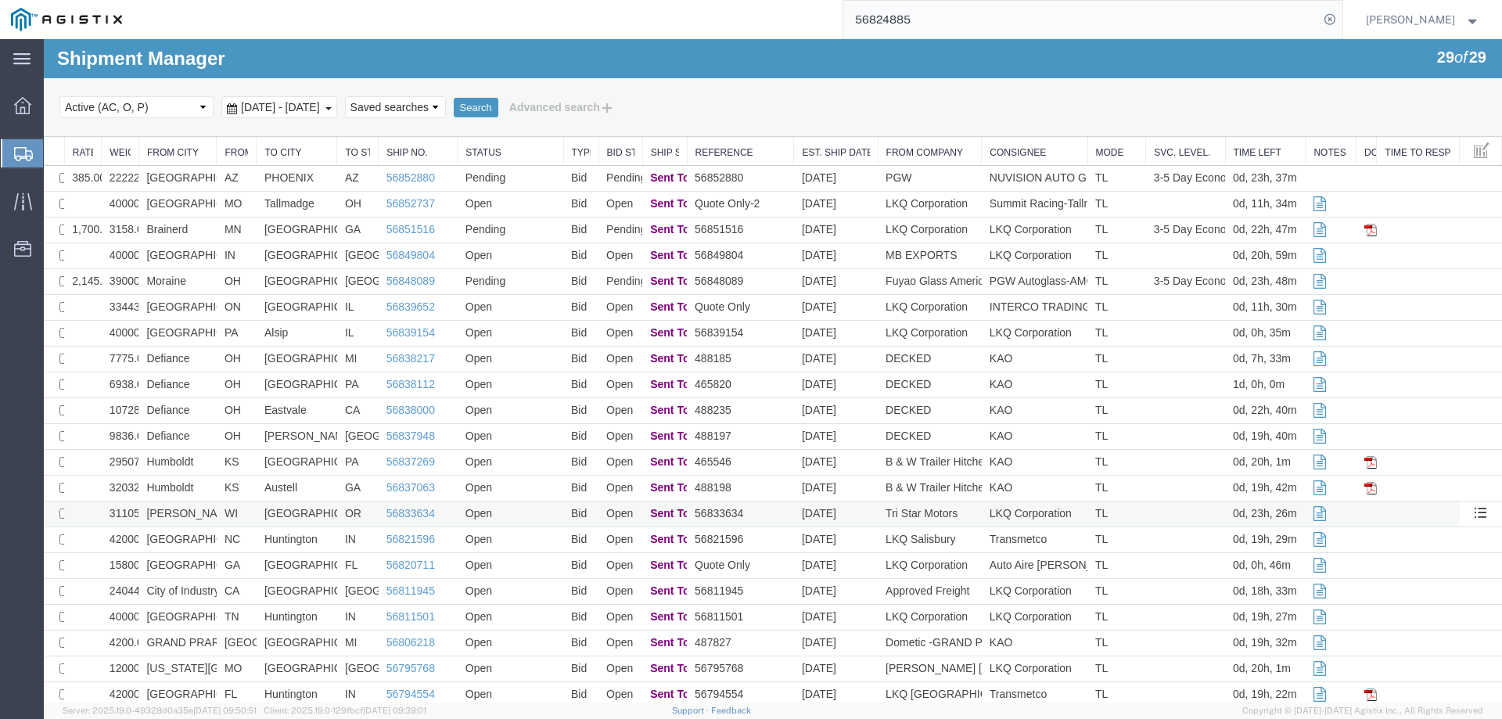
click at [208, 514] on td "[PERSON_NAME]" at bounding box center [177, 514] width 78 height 26
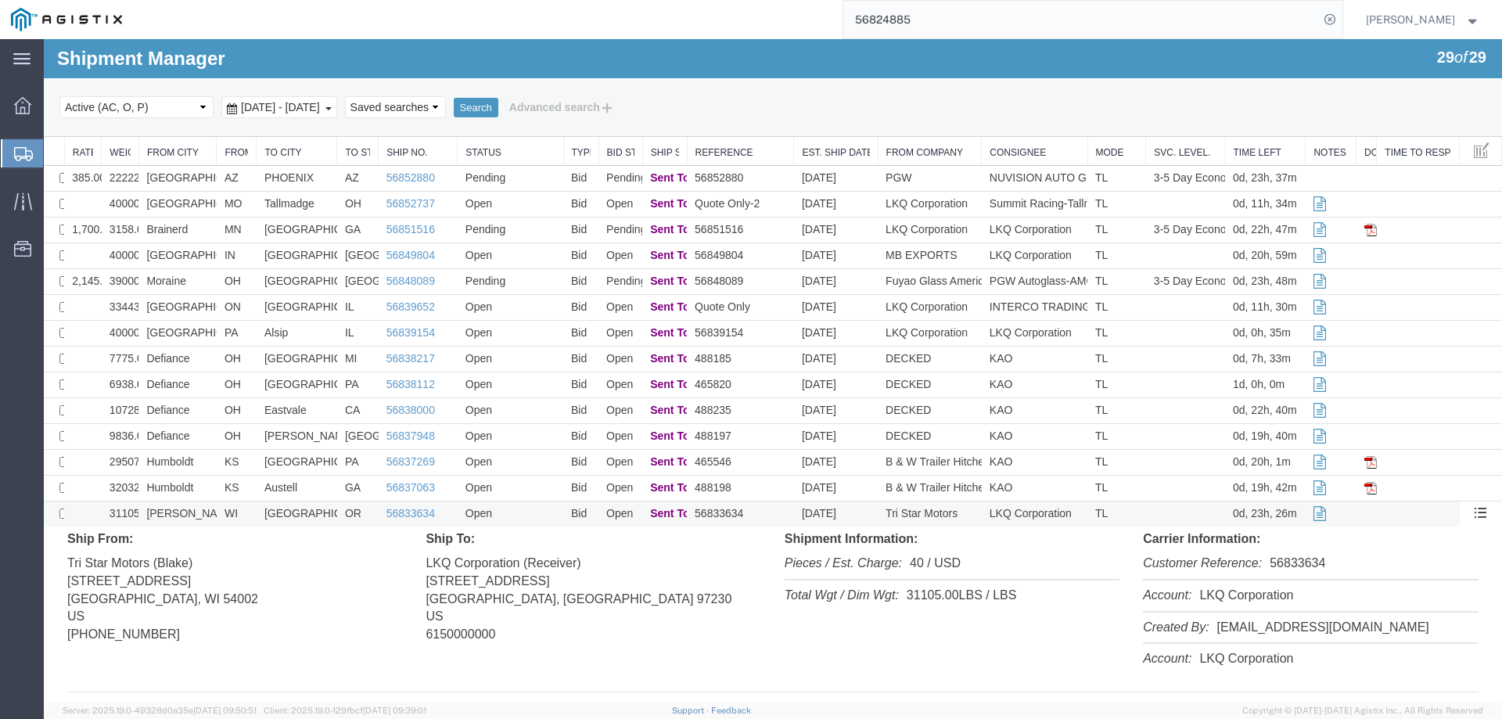
click at [208, 514] on td "[PERSON_NAME]" at bounding box center [177, 514] width 78 height 26
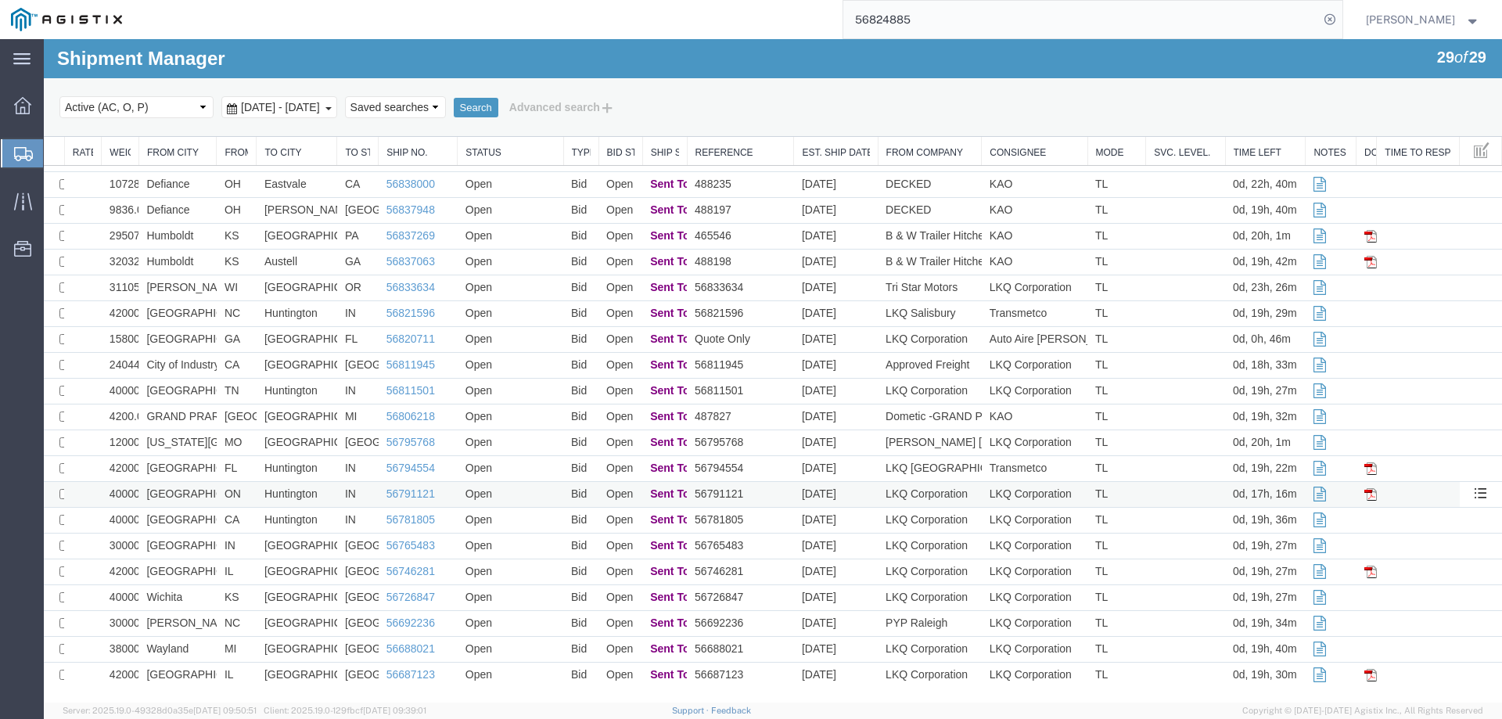
scroll to position [228, 0]
click at [214, 314] on td "[GEOGRAPHIC_DATA]" at bounding box center [177, 313] width 78 height 26
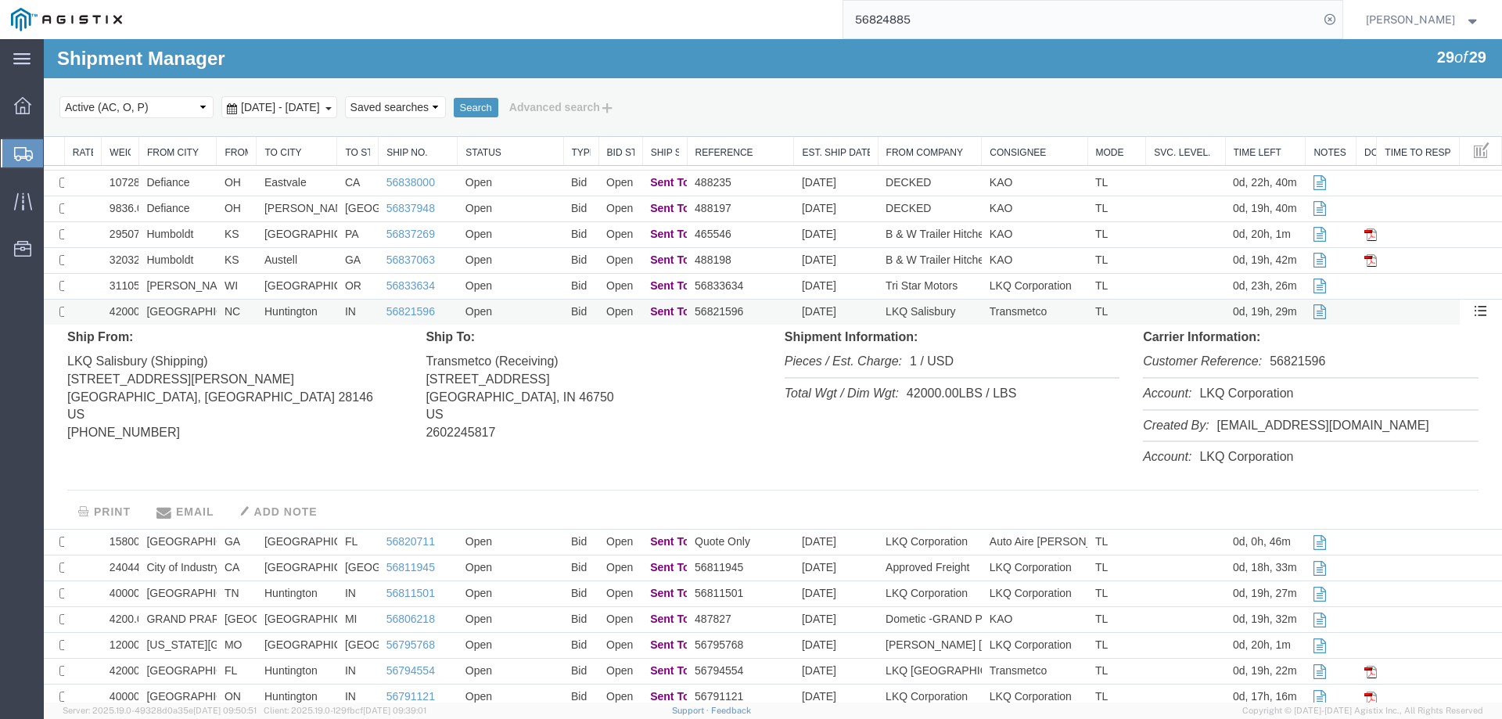
click at [214, 314] on td "[GEOGRAPHIC_DATA]" at bounding box center [177, 313] width 78 height 26
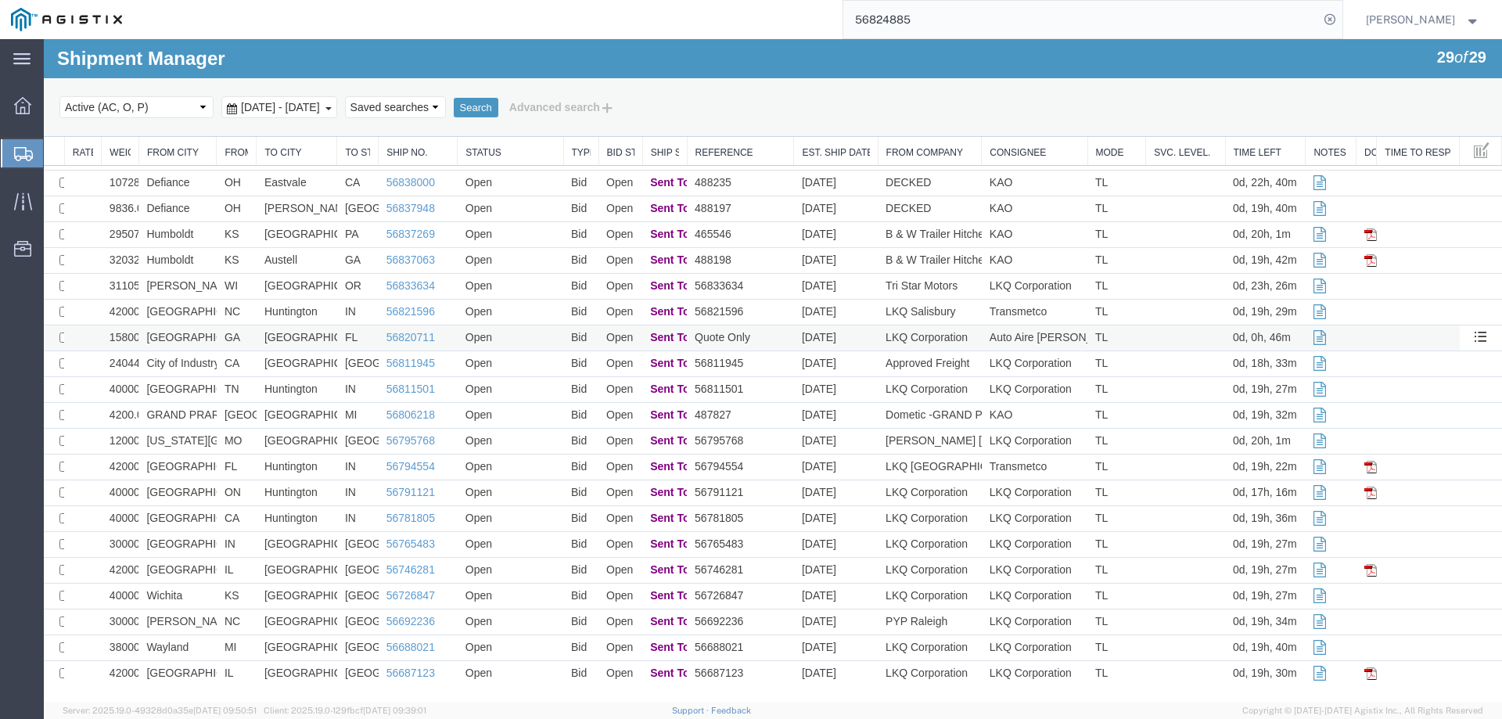
click at [210, 340] on td "[GEOGRAPHIC_DATA]" at bounding box center [177, 338] width 78 height 26
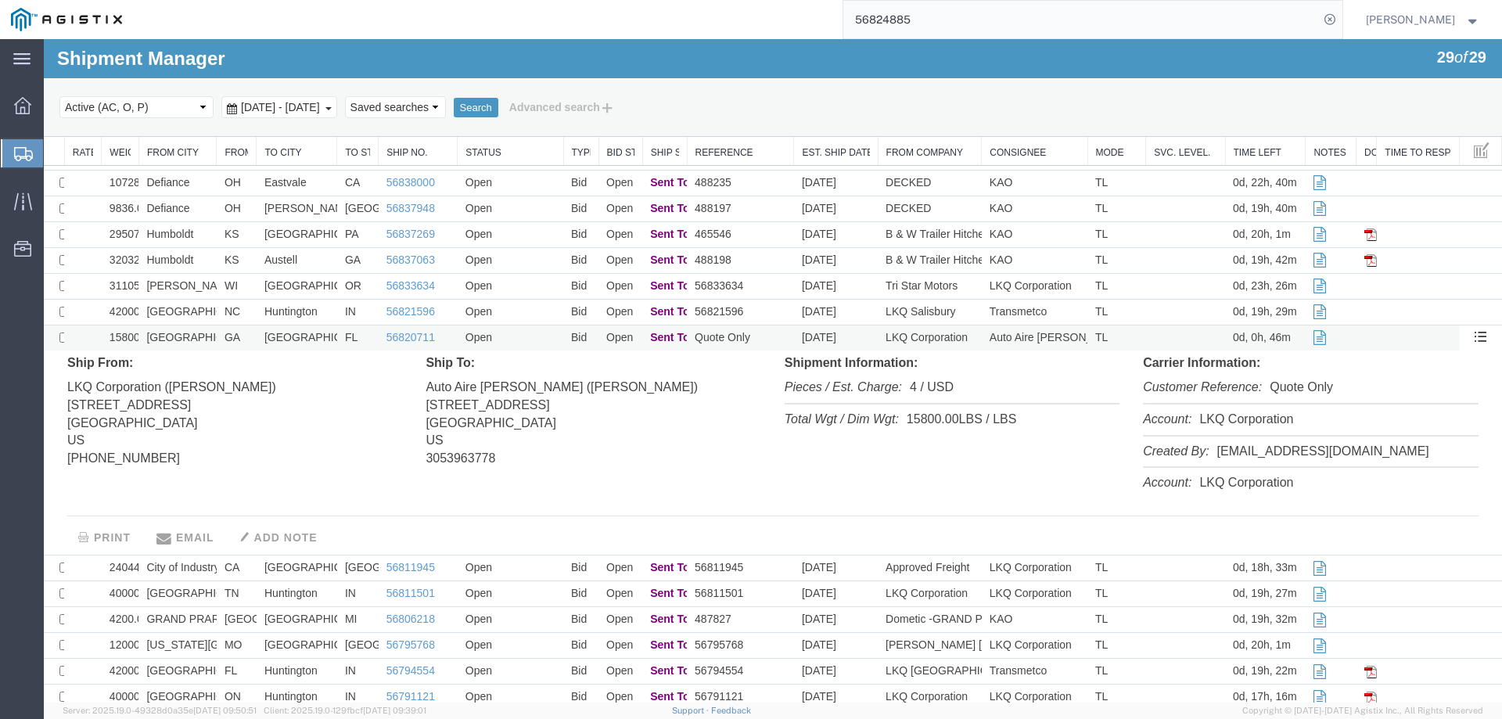
click at [210, 340] on td "[GEOGRAPHIC_DATA]" at bounding box center [177, 338] width 78 height 26
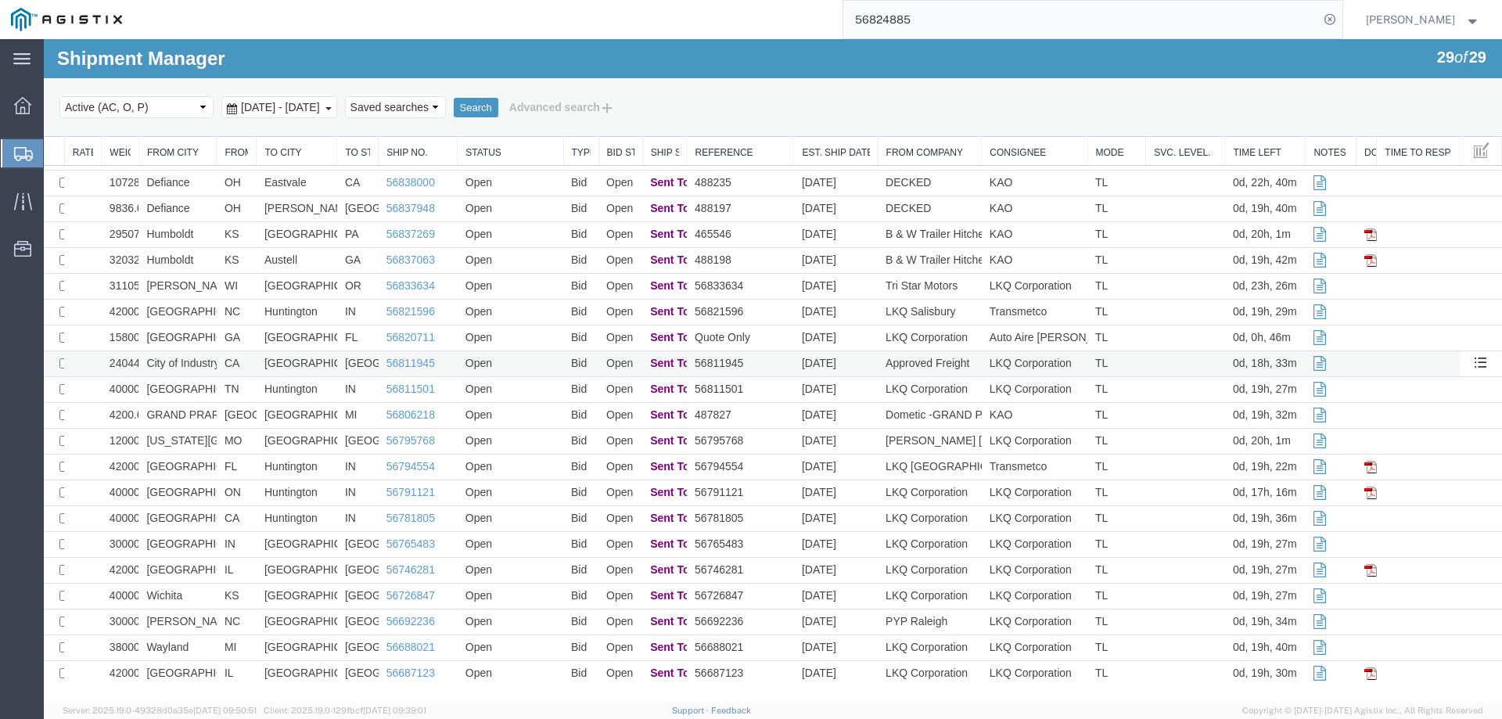
click at [223, 367] on td "CA" at bounding box center [237, 364] width 40 height 26
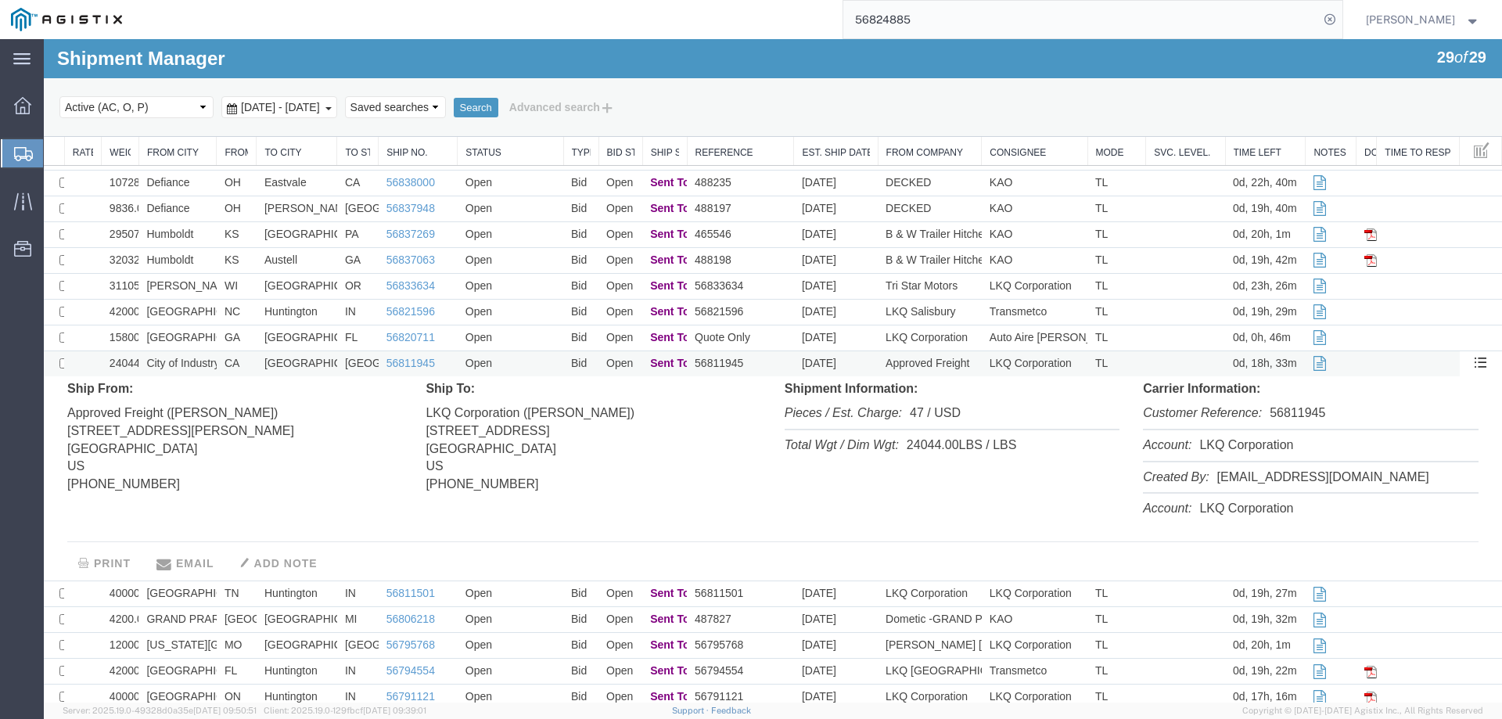
click at [223, 367] on td "CA" at bounding box center [237, 364] width 40 height 26
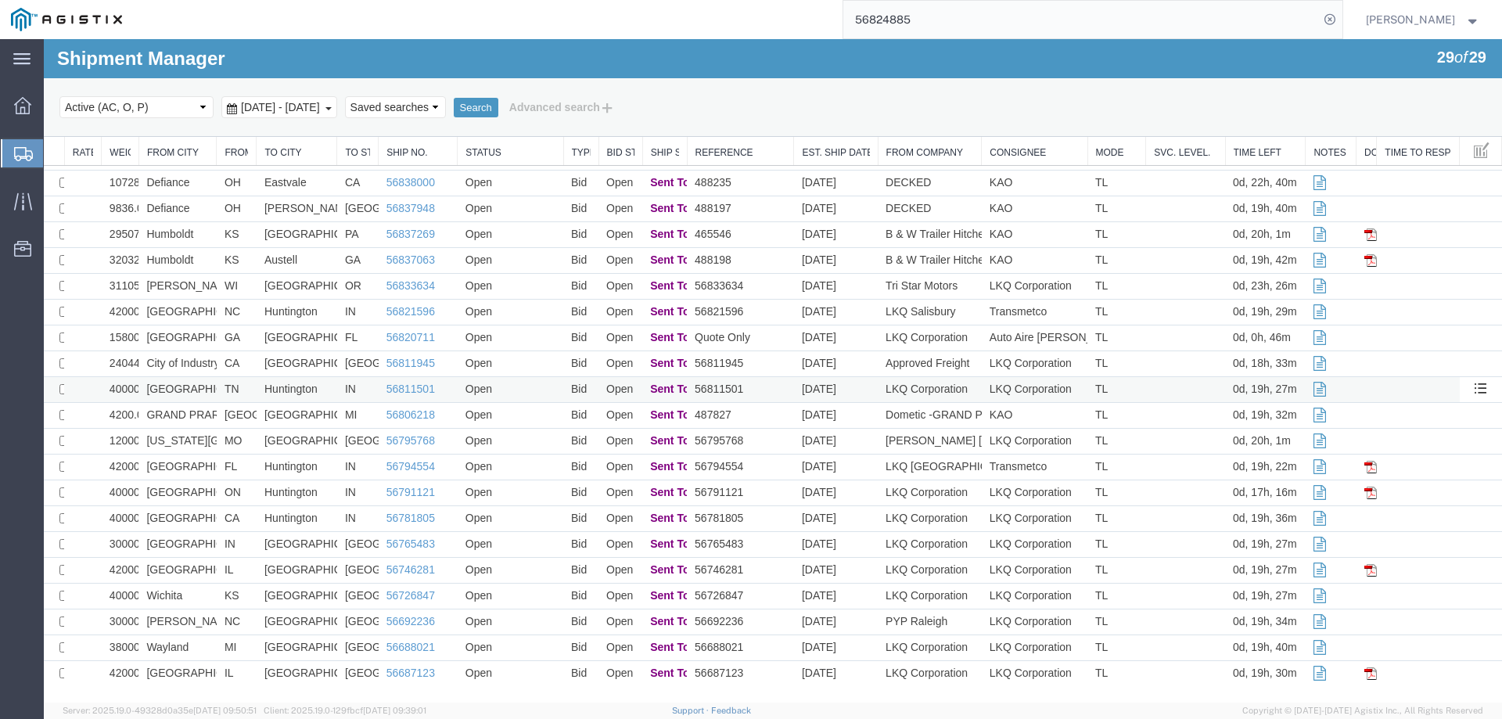
click at [220, 396] on td "TN" at bounding box center [237, 390] width 40 height 26
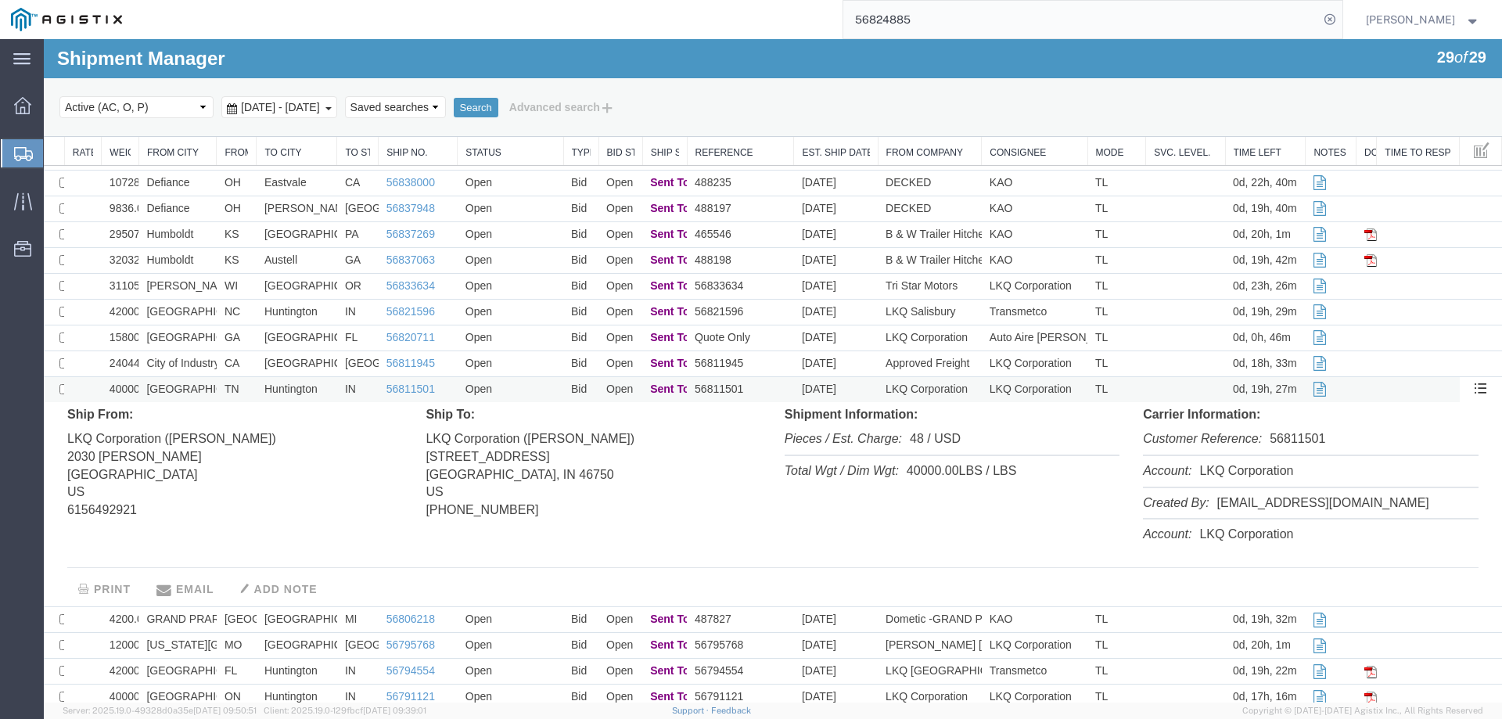
click at [217, 395] on td "TN" at bounding box center [237, 390] width 40 height 26
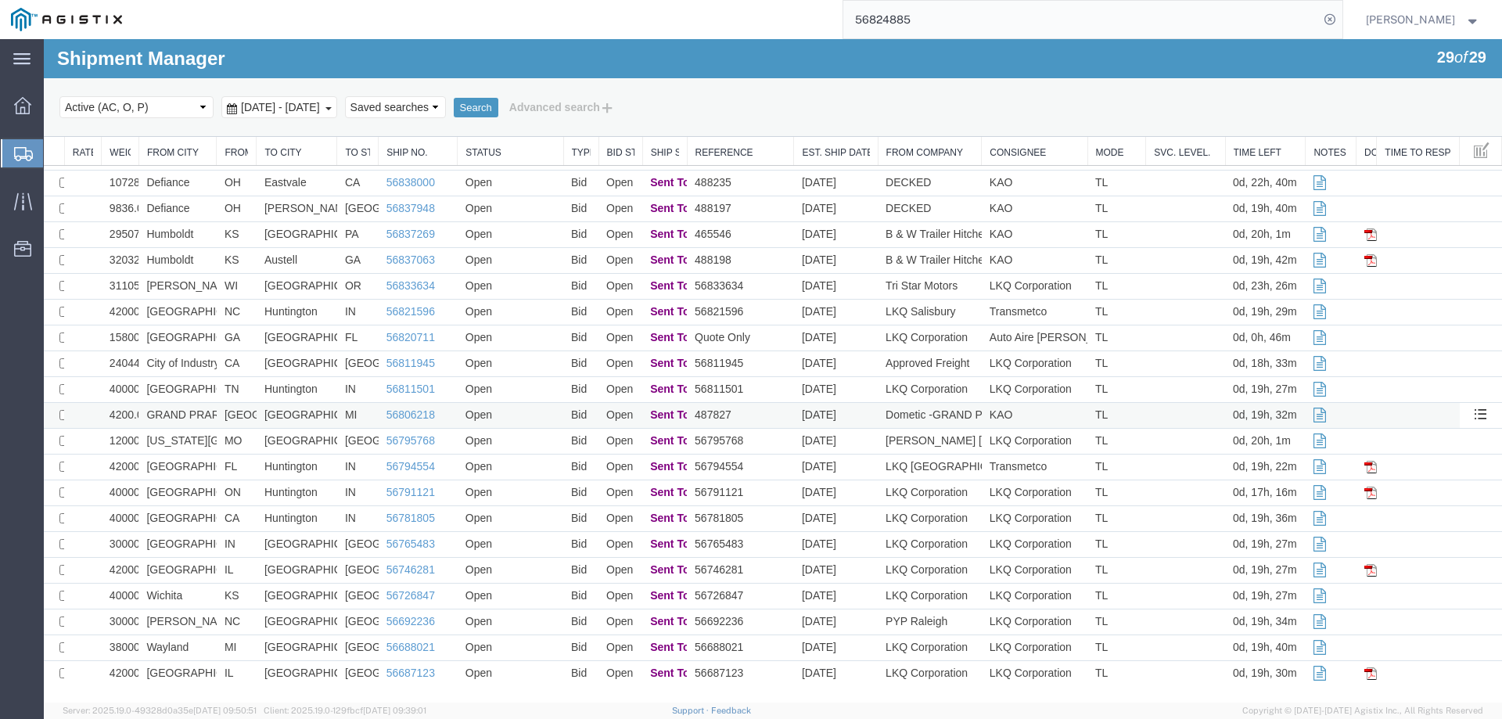
click at [246, 413] on td "[GEOGRAPHIC_DATA]" at bounding box center [237, 416] width 40 height 26
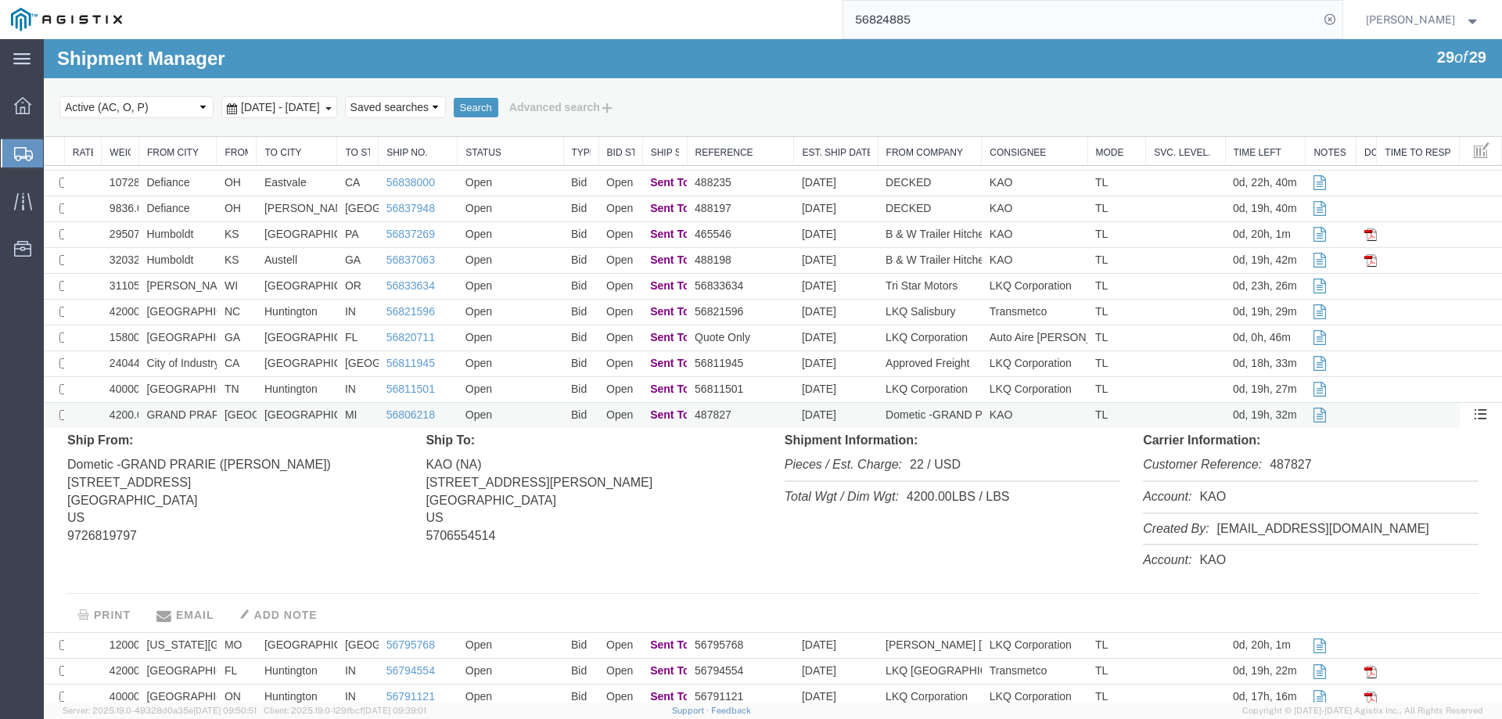
click at [246, 413] on td "[GEOGRAPHIC_DATA]" at bounding box center [237, 416] width 40 height 26
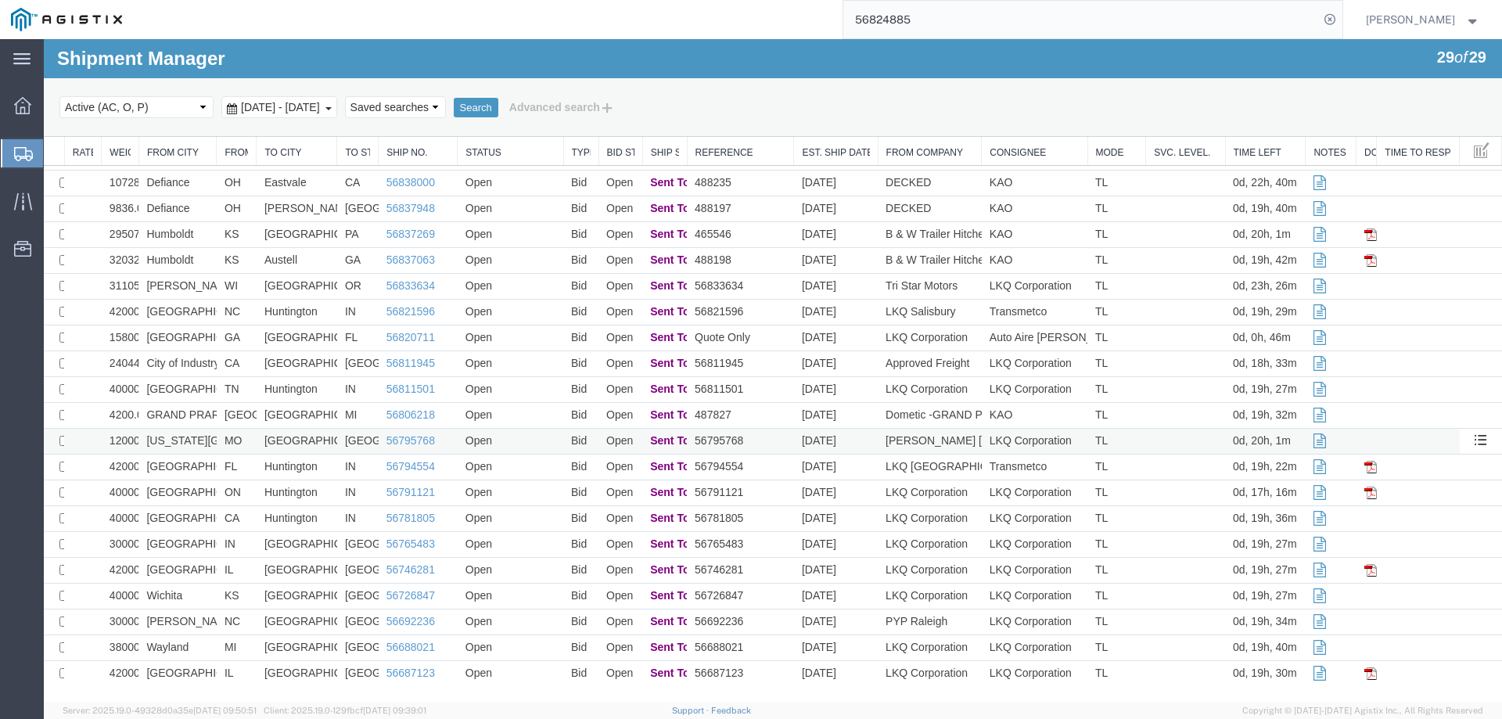
click at [248, 437] on td "MO" at bounding box center [237, 442] width 40 height 26
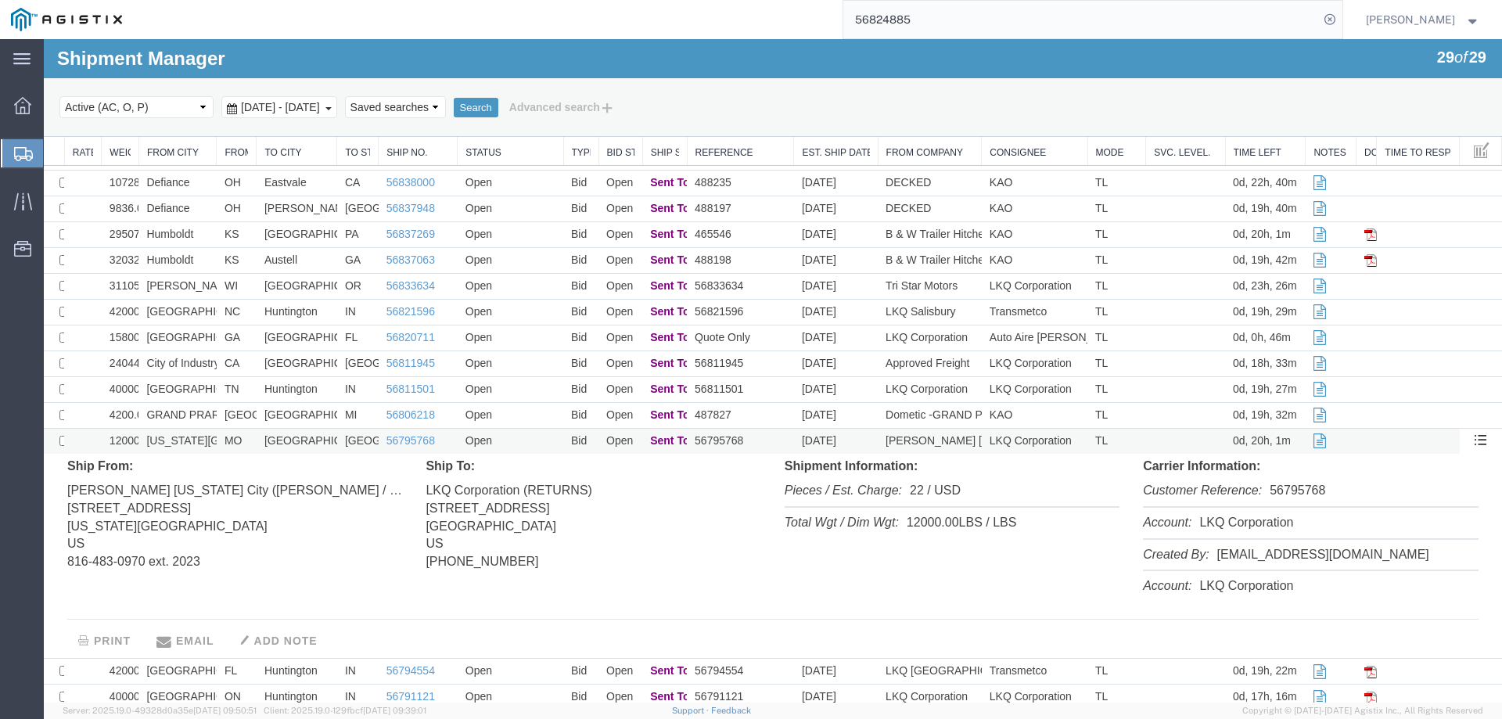
click at [249, 438] on td "MO" at bounding box center [237, 442] width 40 height 26
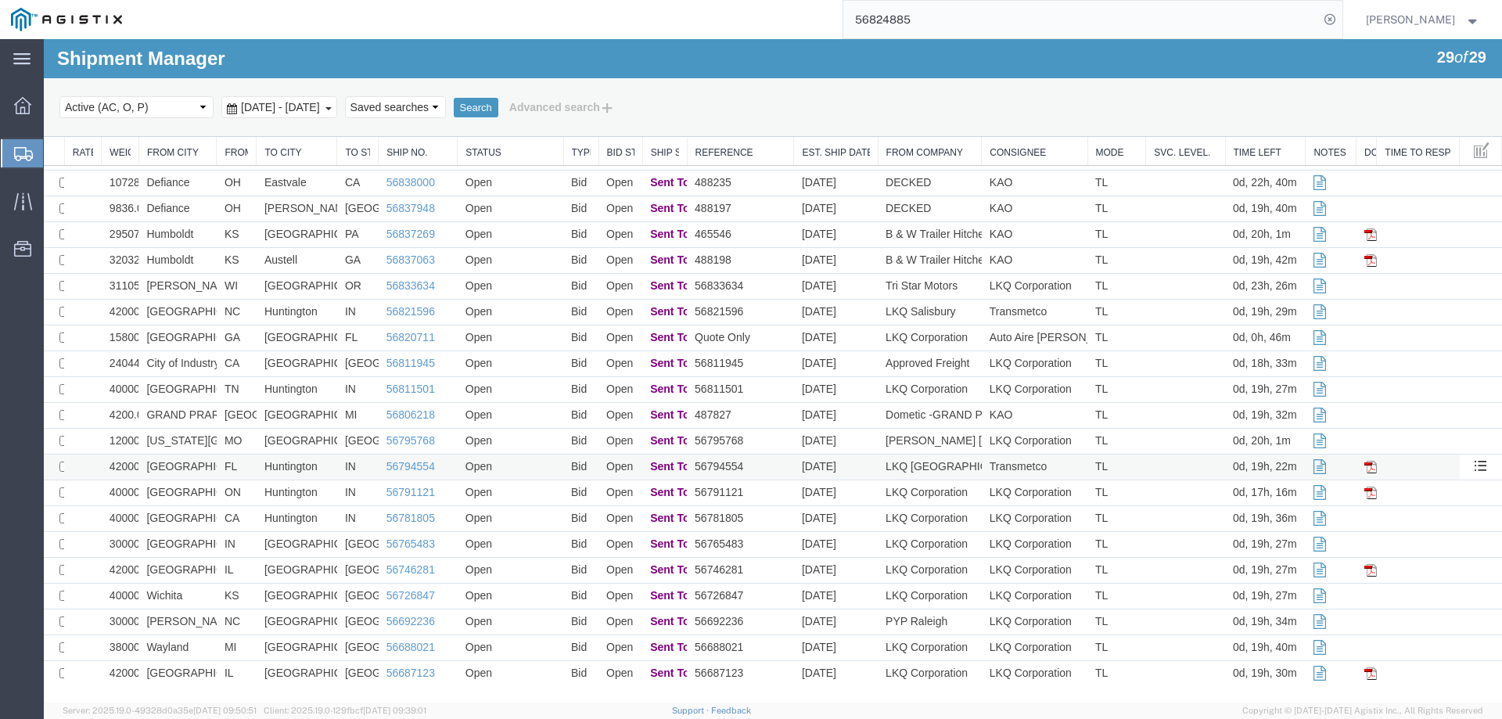
click at [250, 472] on td "FL" at bounding box center [237, 468] width 40 height 26
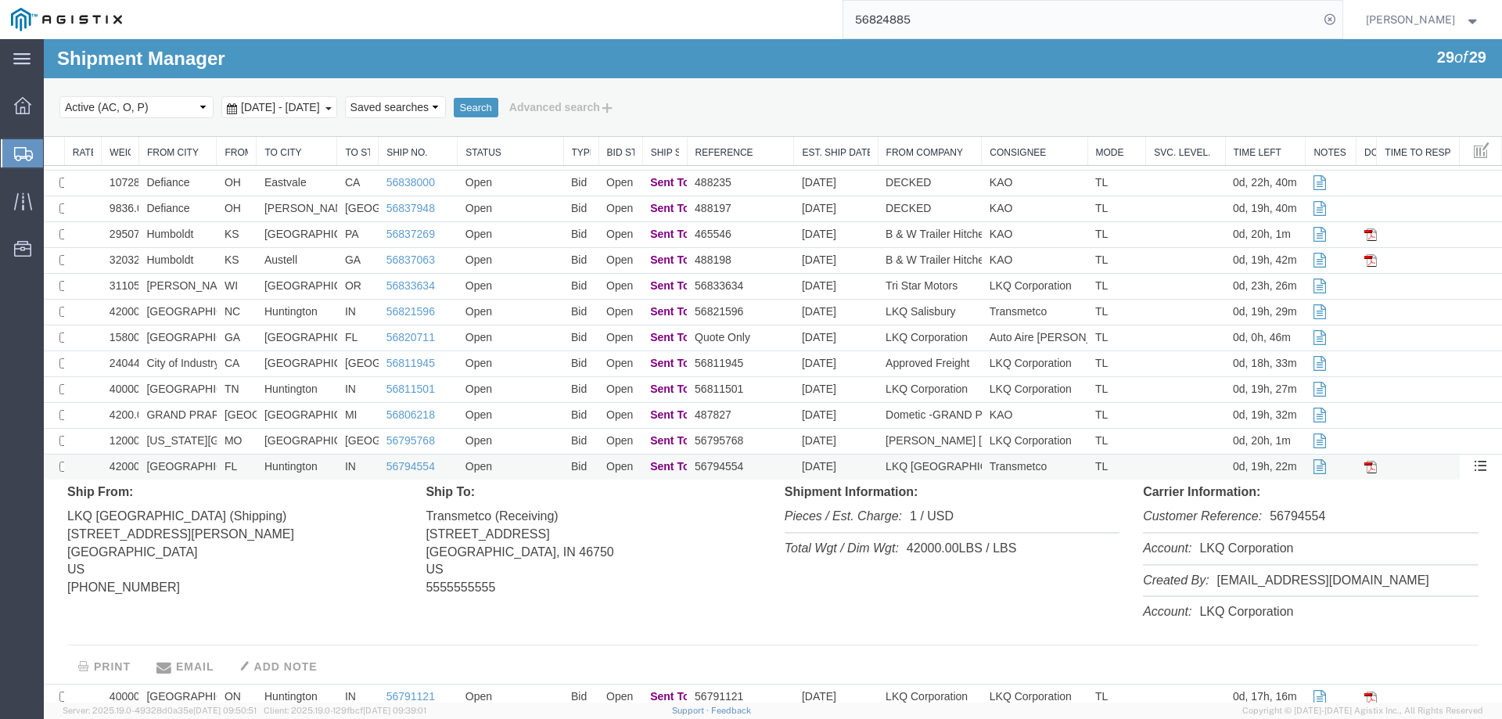
click at [250, 472] on td "FL" at bounding box center [237, 468] width 40 height 26
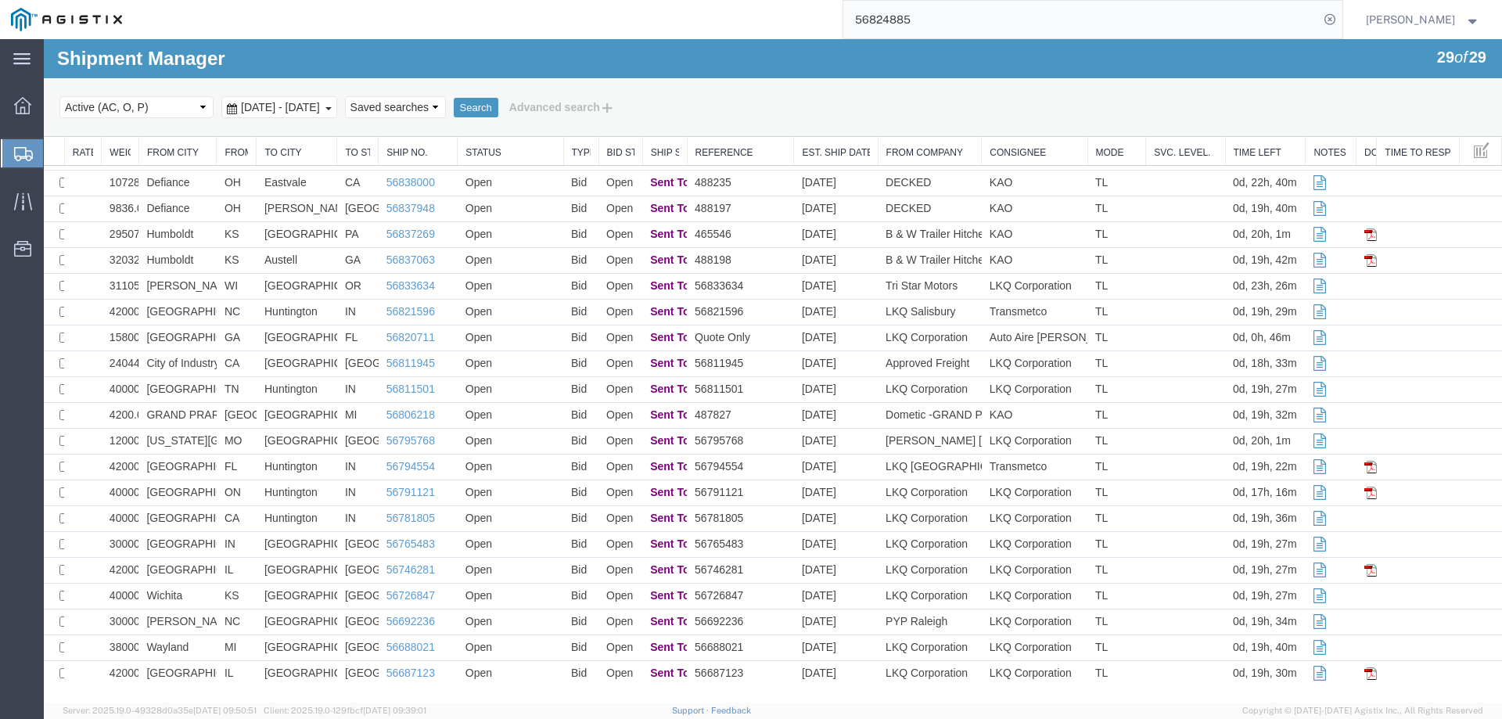
click at [253, 494] on td "ON" at bounding box center [237, 493] width 40 height 26
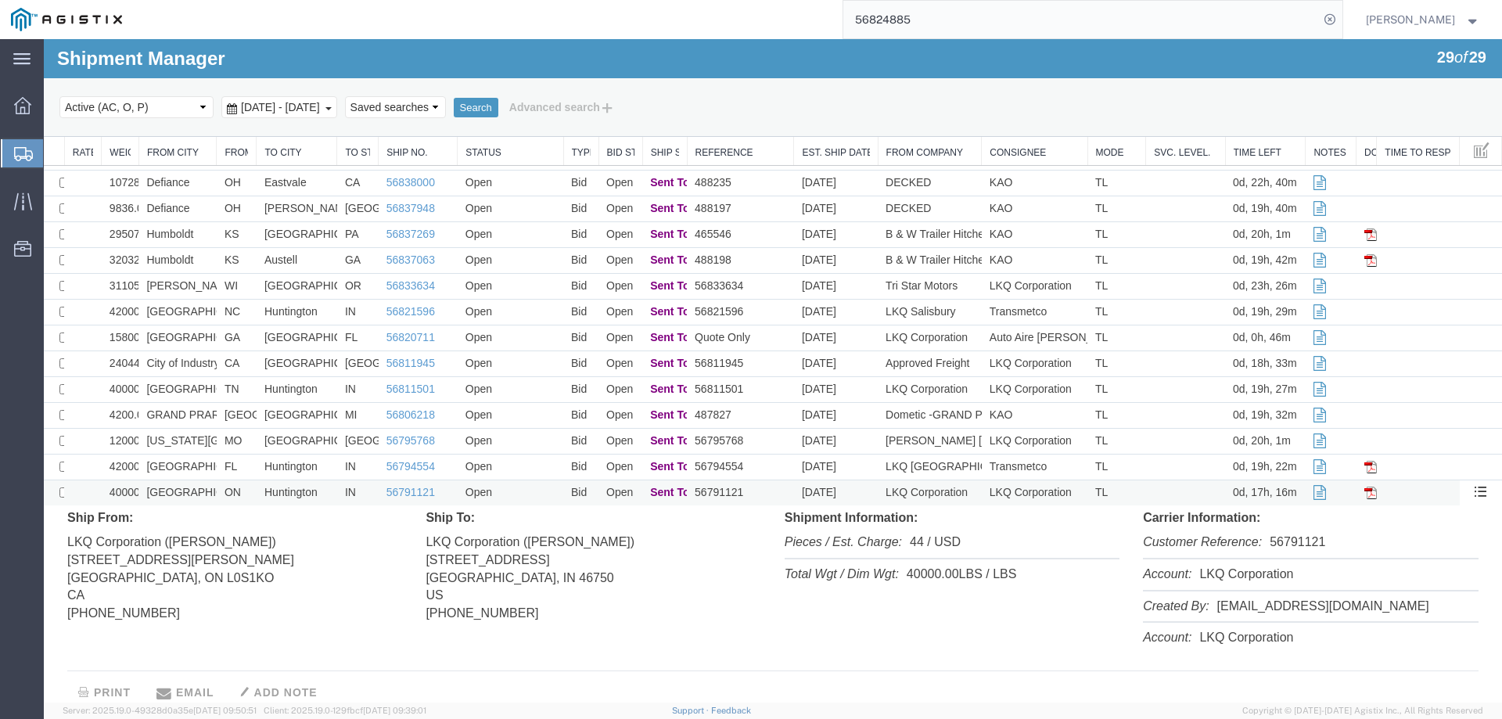
click at [250, 494] on td "ON" at bounding box center [237, 493] width 40 height 26
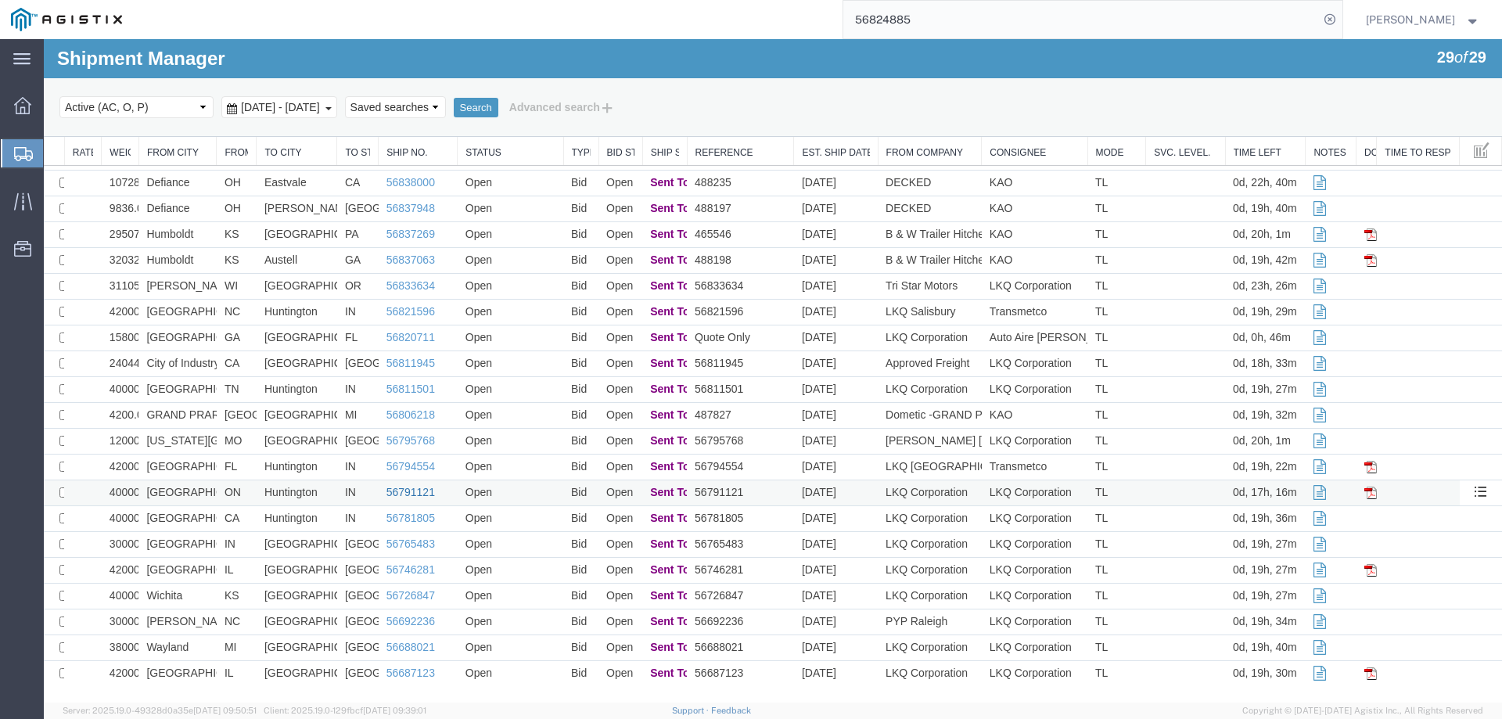
click at [395, 494] on link "56791121" at bounding box center [410, 492] width 49 height 13
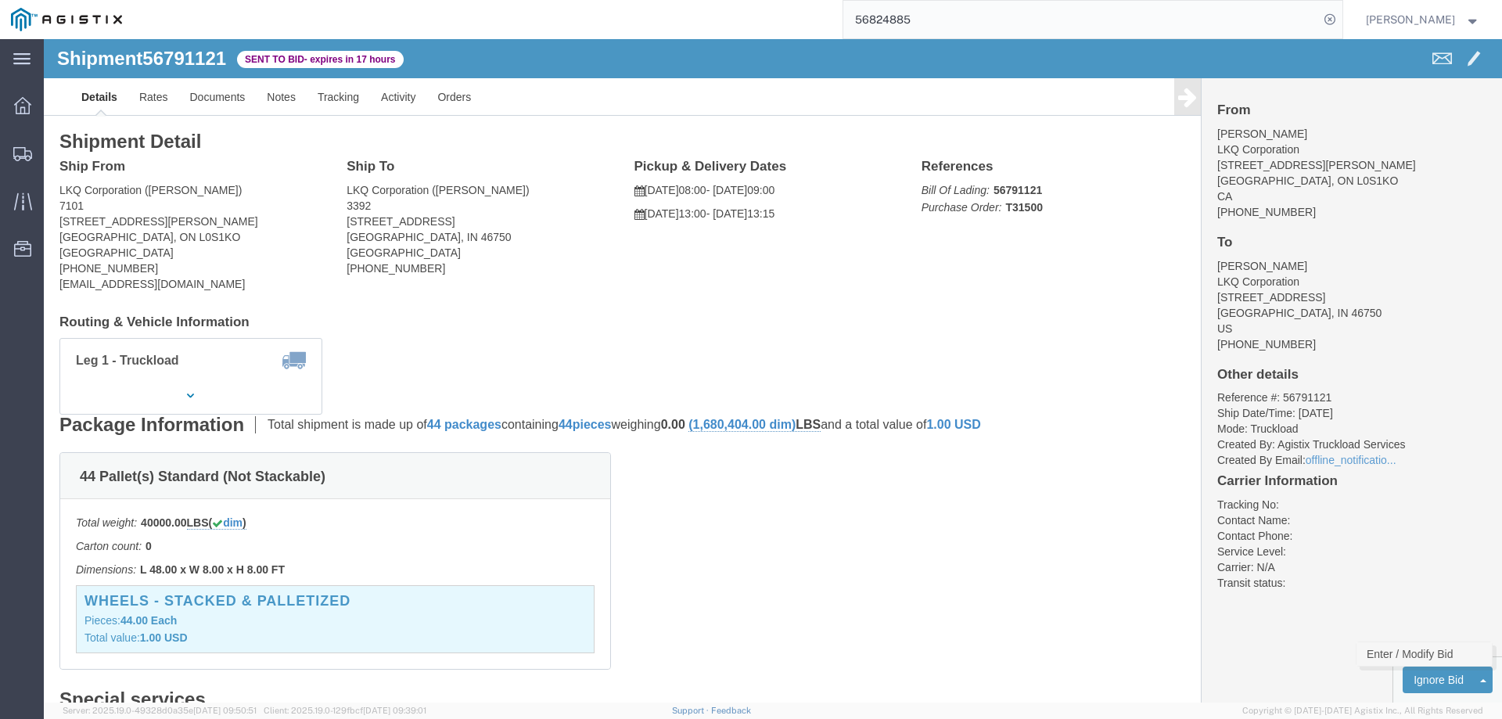
click link "Enter / Modify Bid"
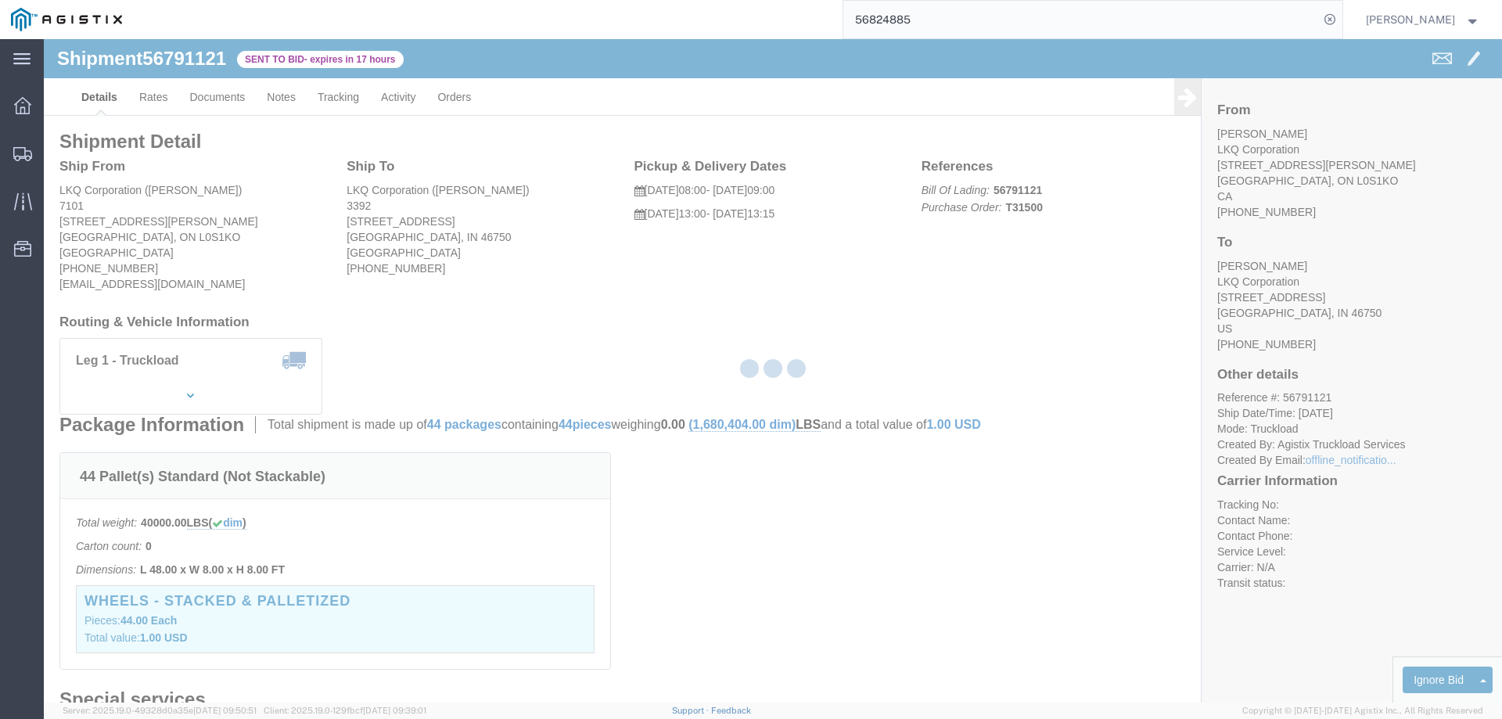
select select "146"
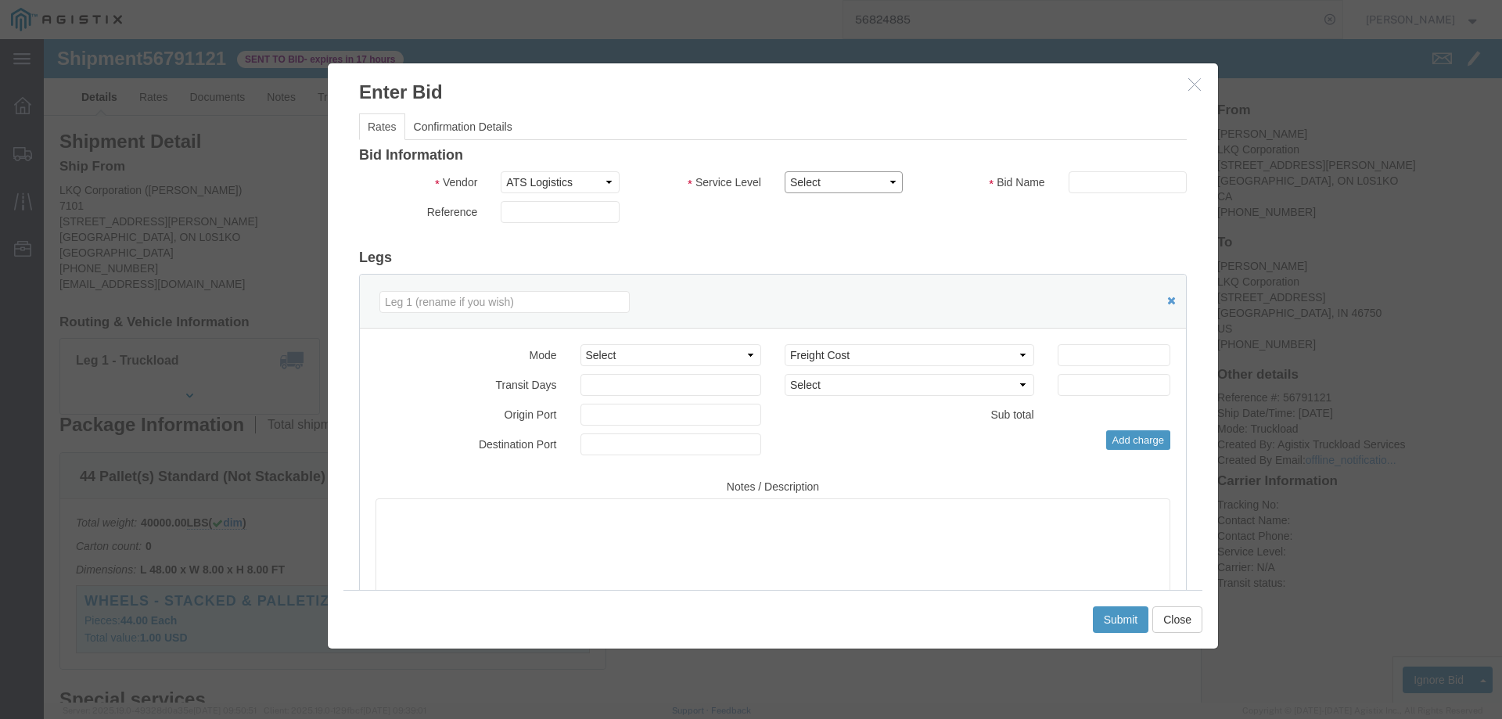
drag, startPoint x: 797, startPoint y: 140, endPoint x: 809, endPoint y: 149, distance: 15.0
click select "Select CONESTOGA DFRM/STEP Economy TL Flatbed Intermodal LTL Standard Next Day …"
select select "25032"
click select "Select CONESTOGA DFRM/STEP Economy TL Flatbed Intermodal LTL Standard Next Day …"
click input "text"
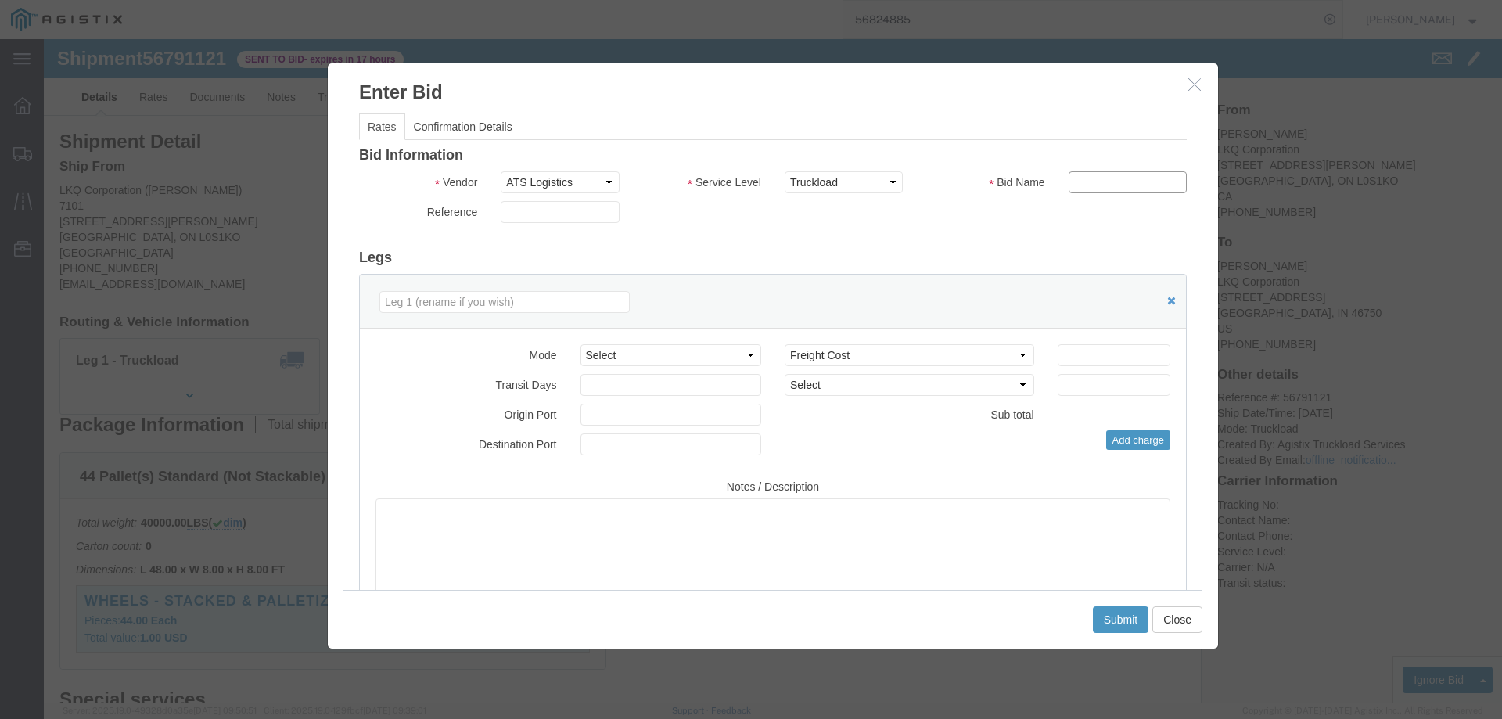
type input "ats"
click input "number"
type input "875"
click button "Submit"
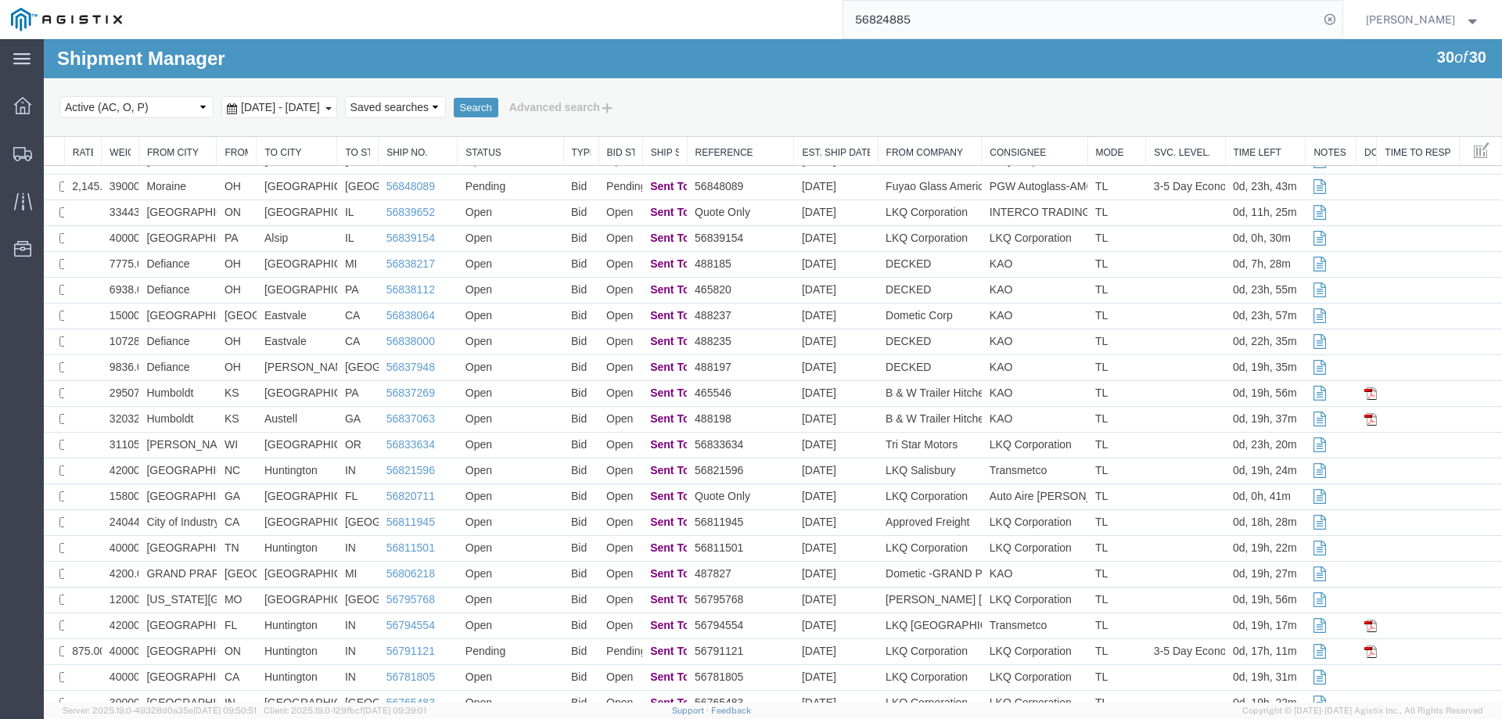
scroll to position [253, 0]
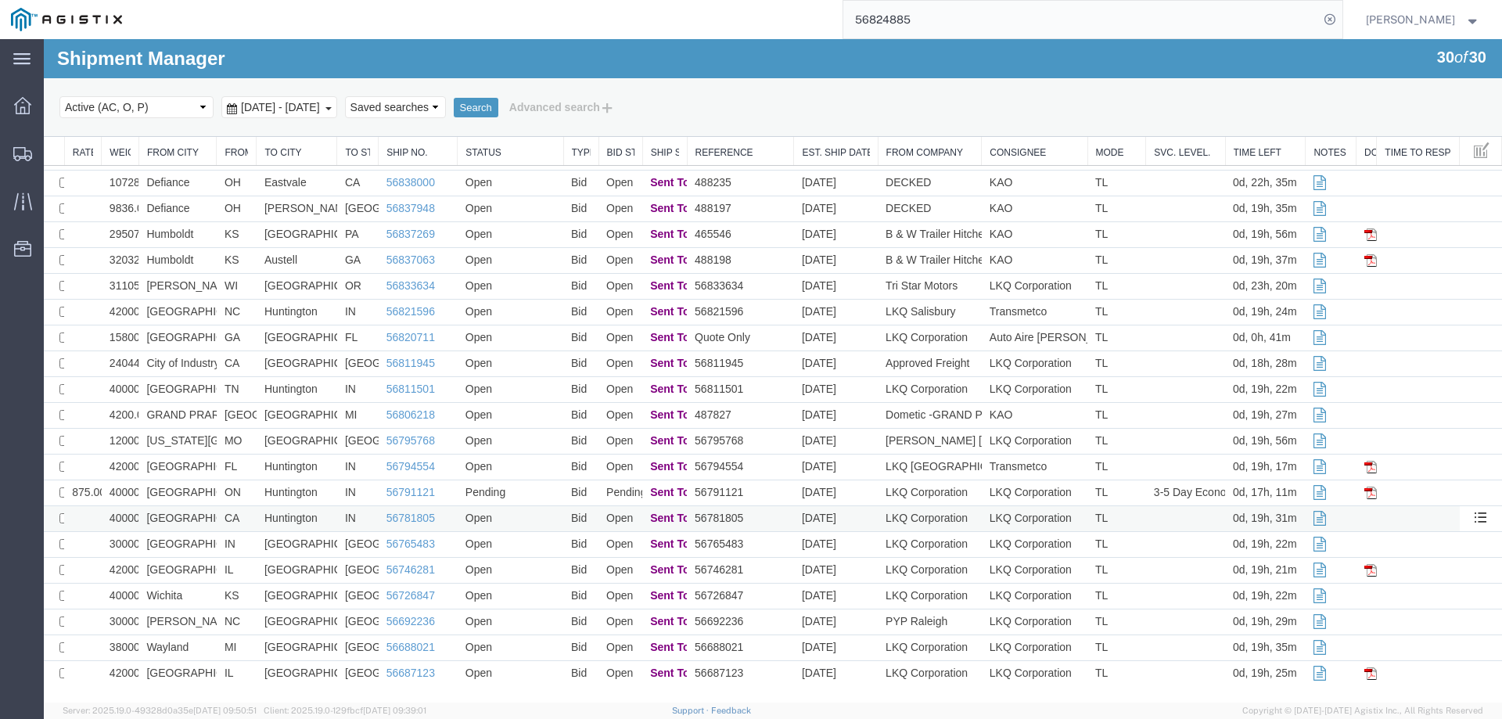
click at [340, 523] on td "IN" at bounding box center [357, 519] width 41 height 26
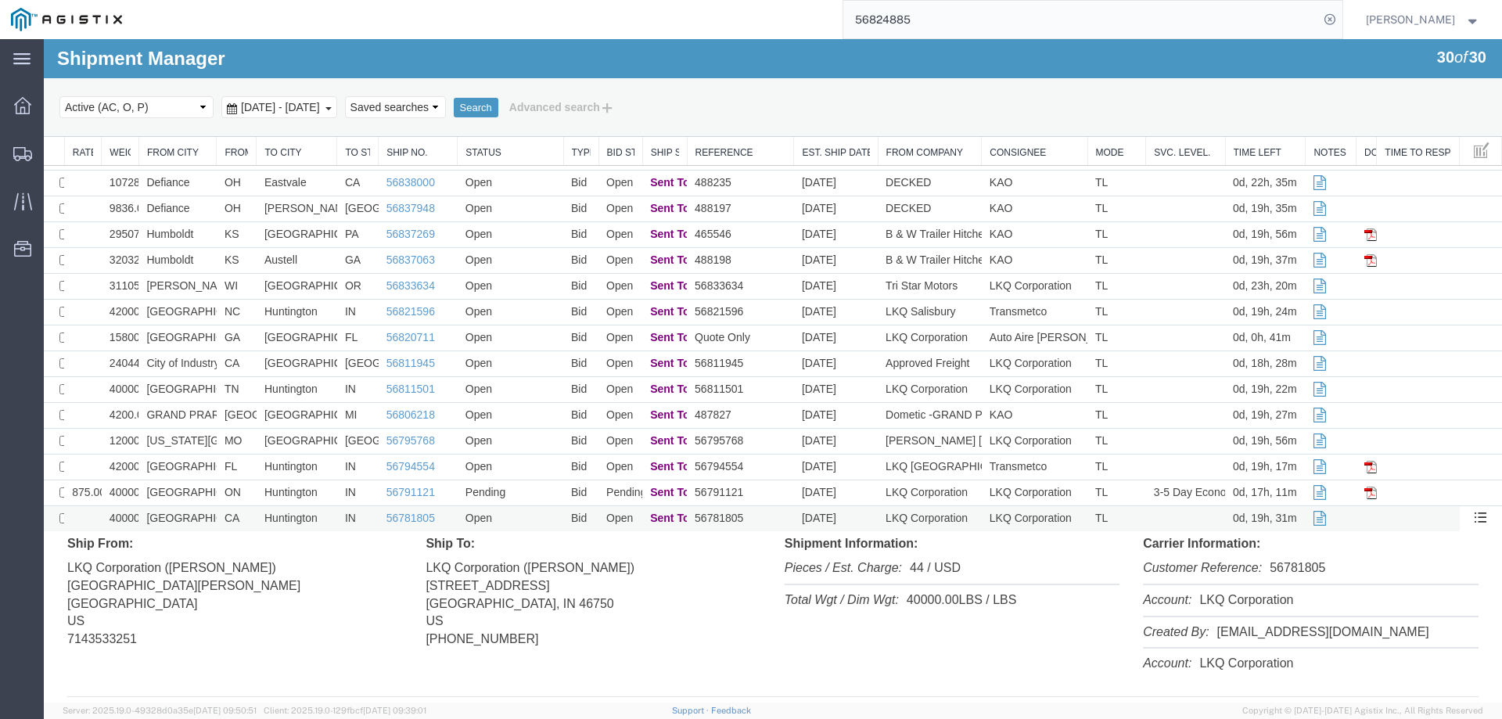
click at [337, 523] on td "IN" at bounding box center [357, 519] width 41 height 26
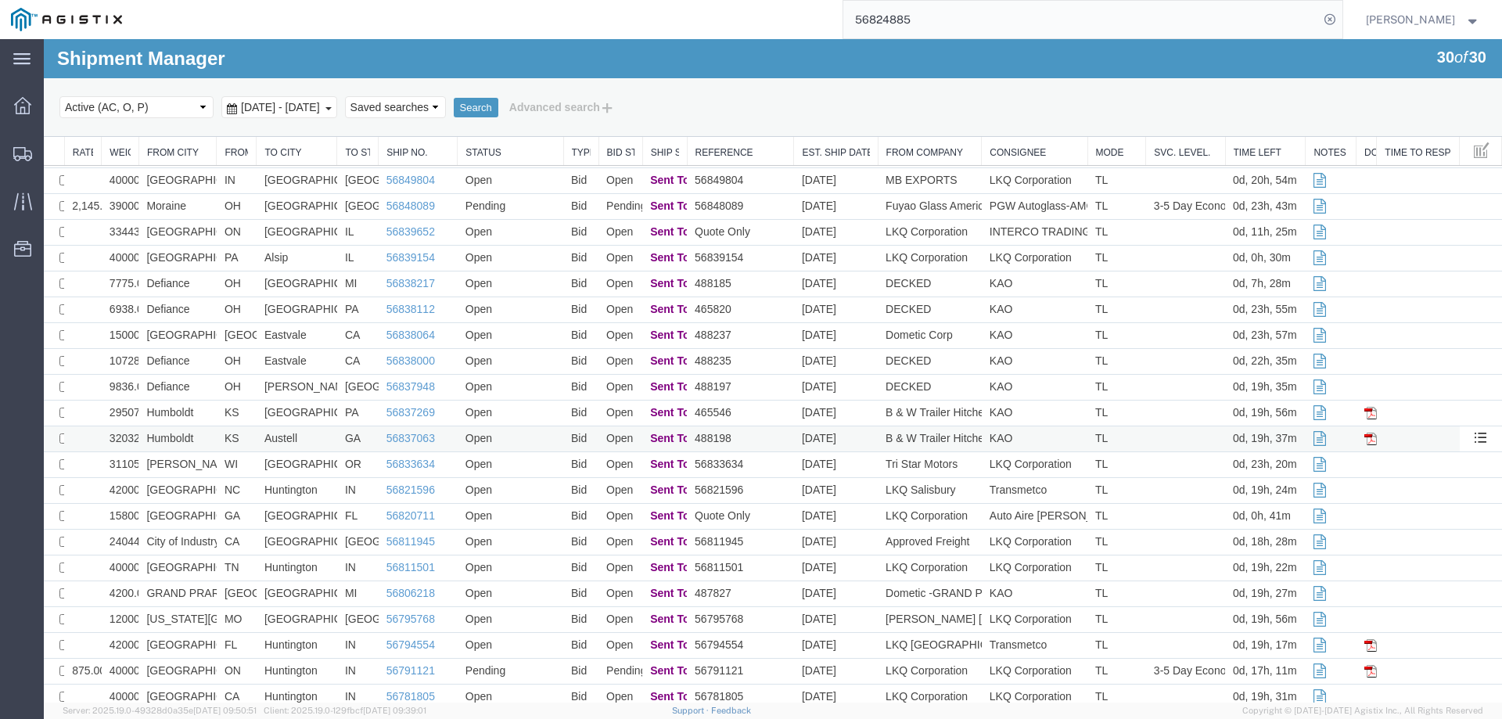
scroll to position [0, 0]
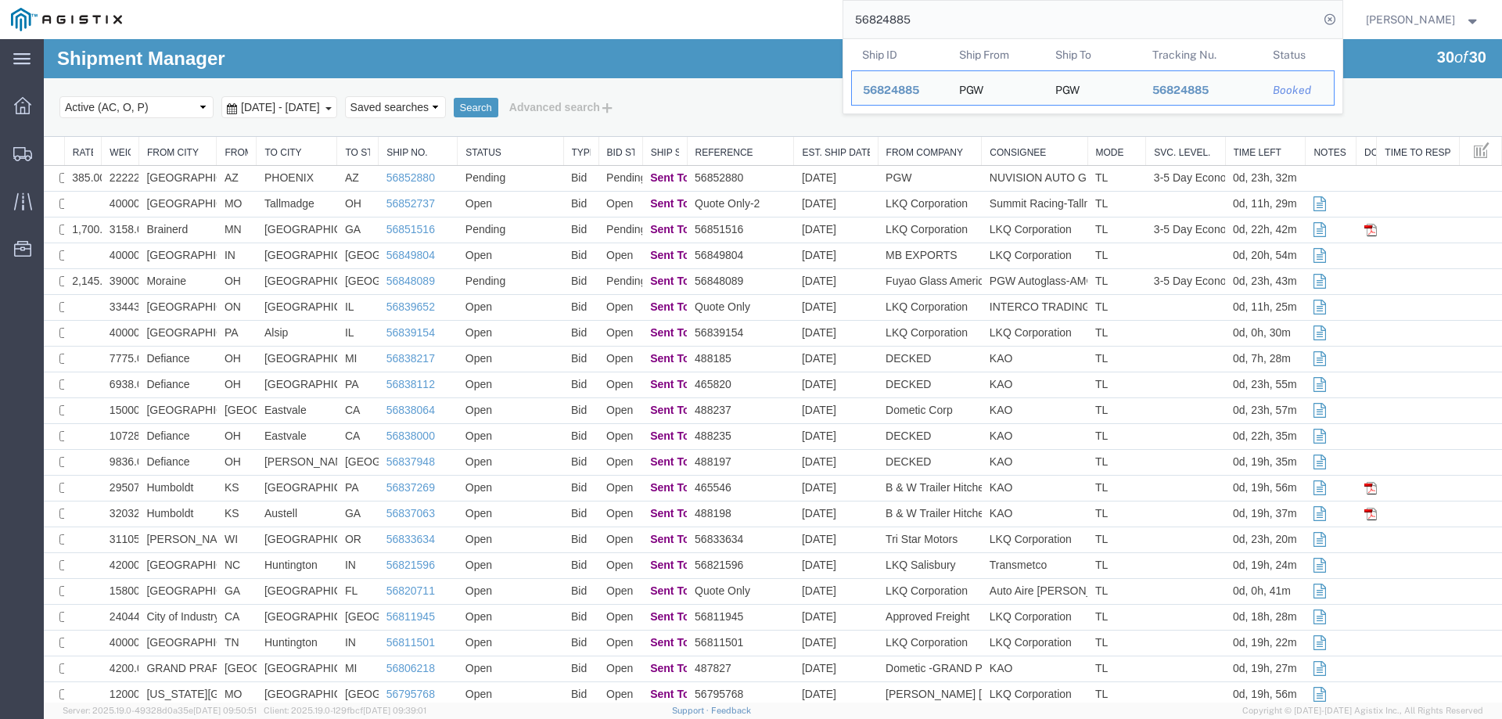
drag, startPoint x: 968, startPoint y: 23, endPoint x: 745, endPoint y: 24, distance: 223.7
click at [745, 24] on div "56824885 Ship ID Ship From Ship To Tracking Nu. Status Ship ID 56824885 Ship Fr…" at bounding box center [737, 19] width 1209 height 39
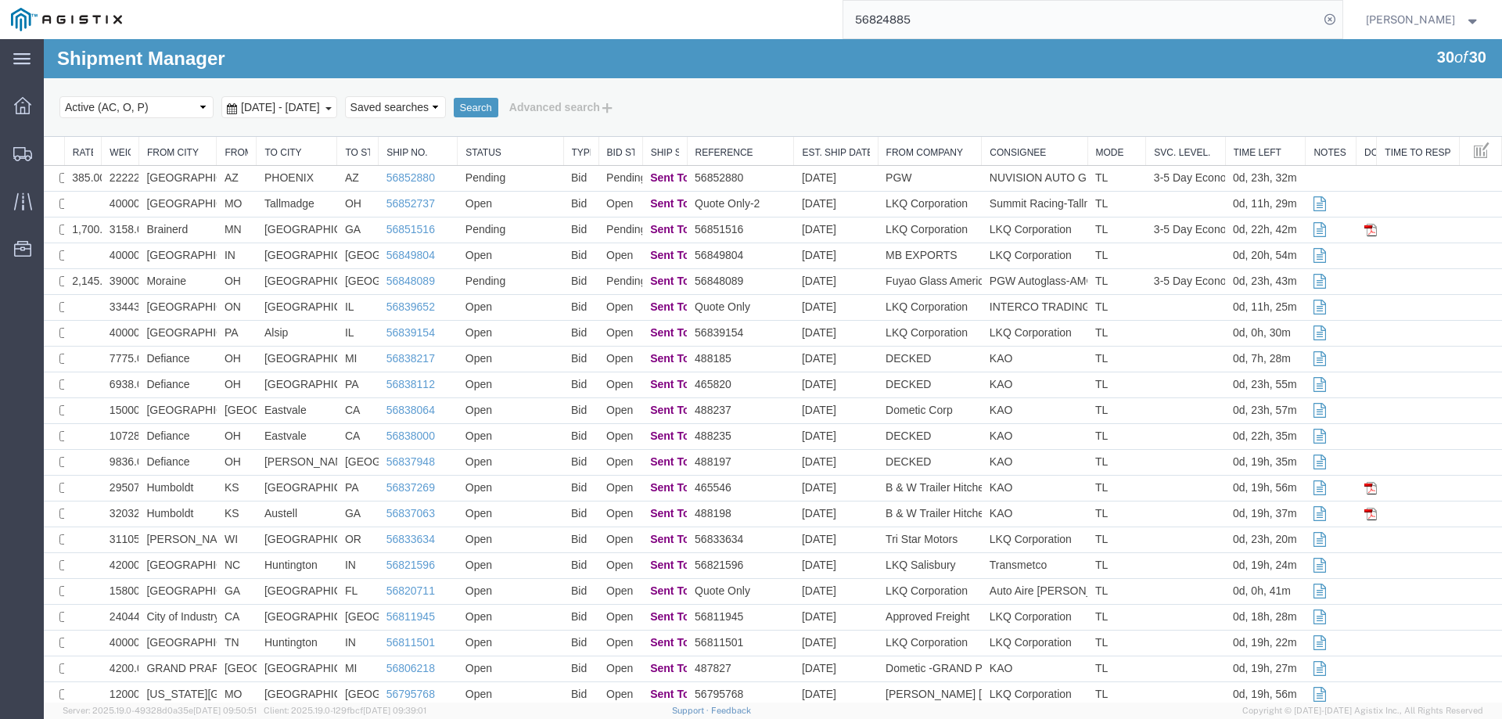
paste input "36679"
type input "56836679"
click at [1341, 20] on icon at bounding box center [1330, 20] width 22 height 22
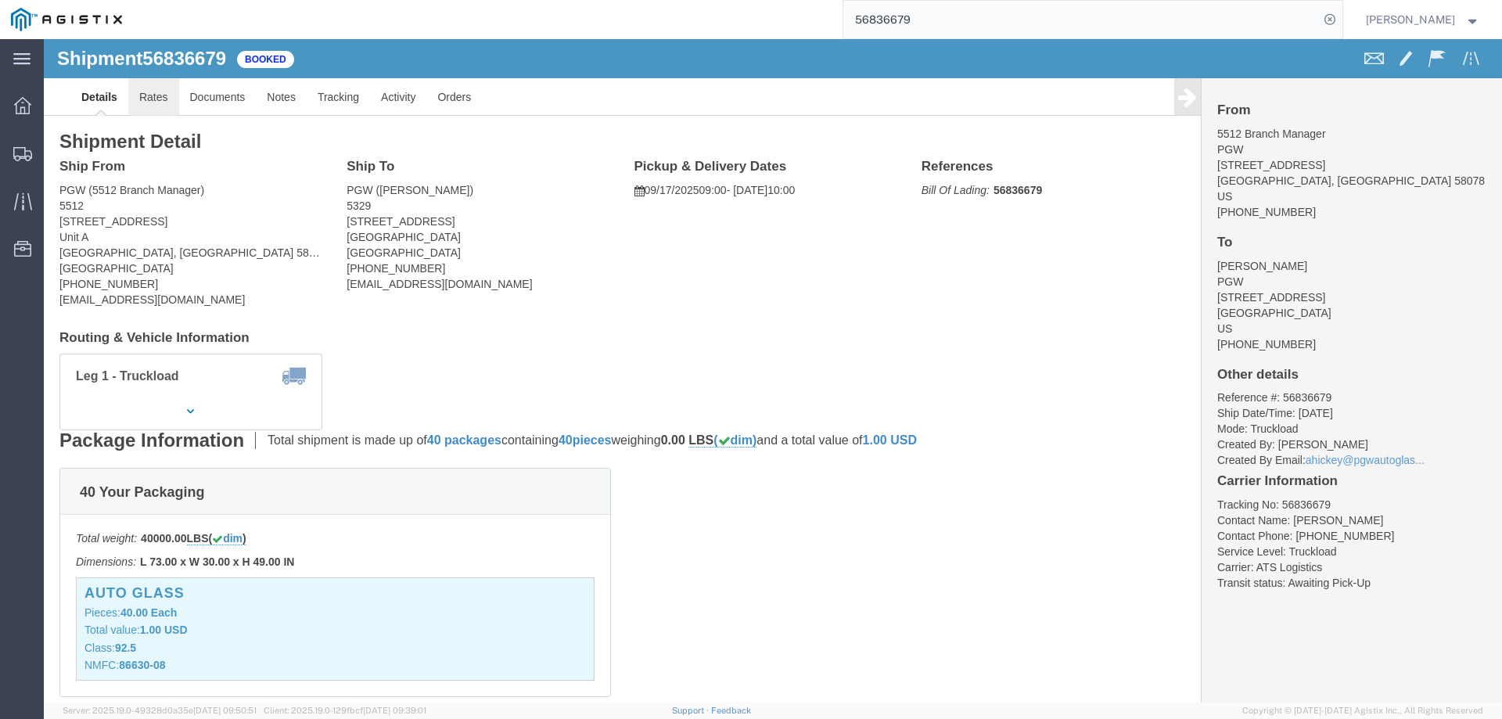
click link "Rates"
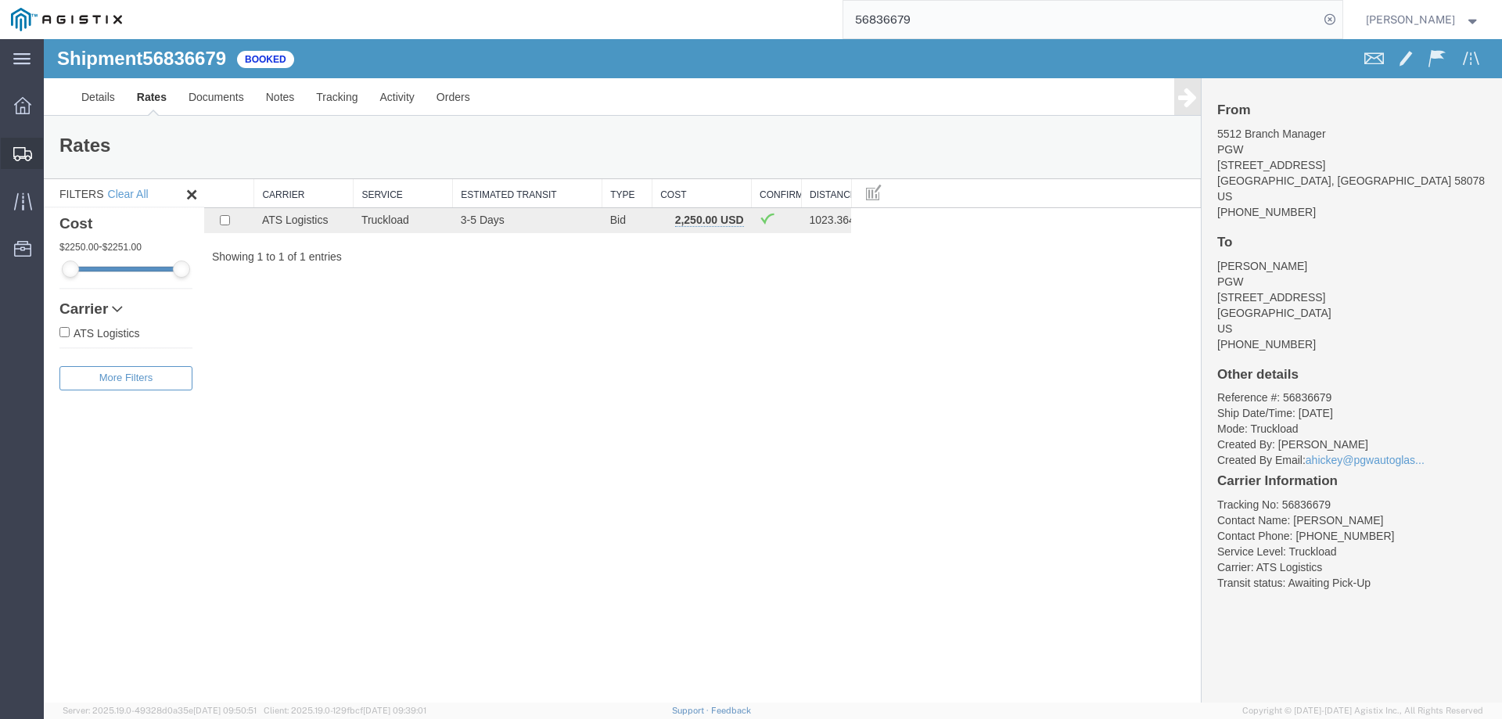
click at [16, 164] on div at bounding box center [23, 153] width 44 height 31
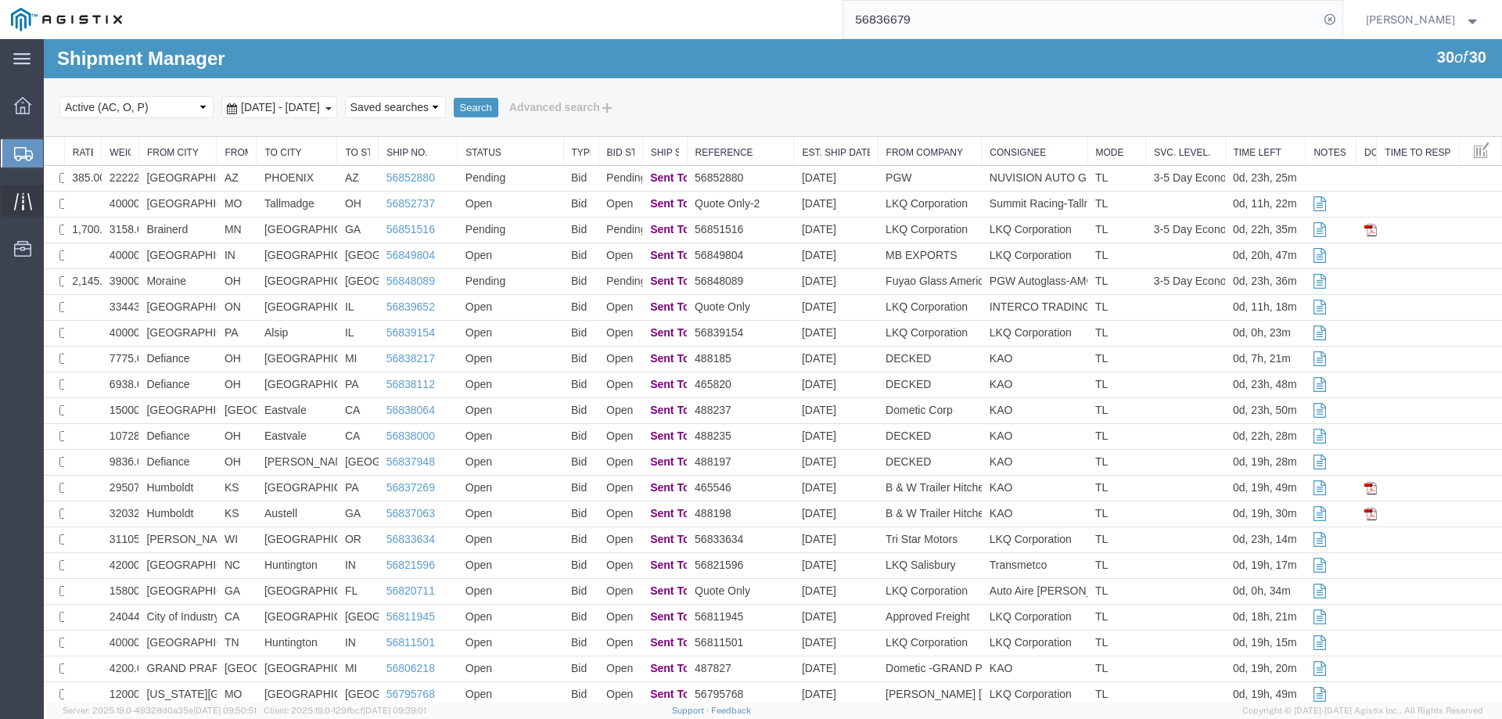
click at [23, 198] on icon at bounding box center [22, 200] width 18 height 17
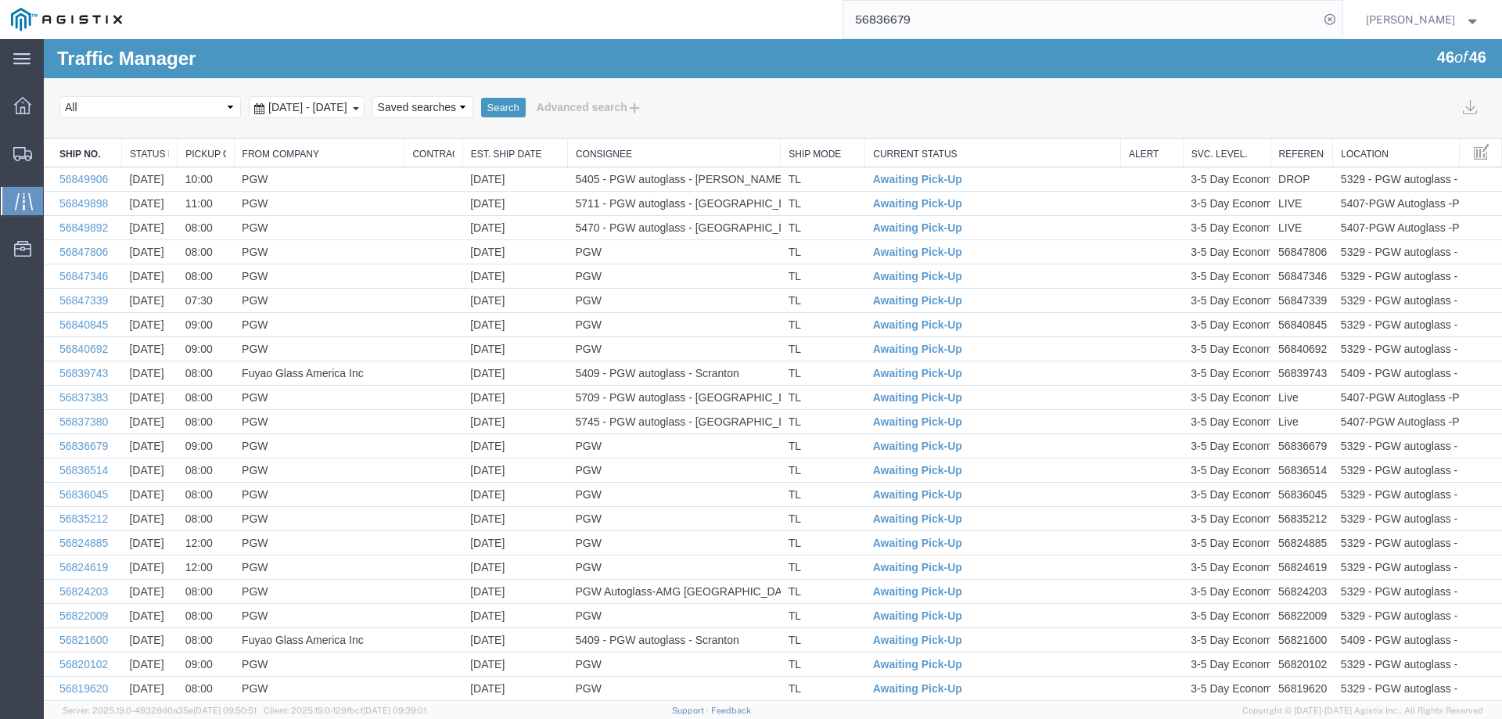
click at [509, 152] on link "Est. Ship Date" at bounding box center [515, 154] width 88 height 13
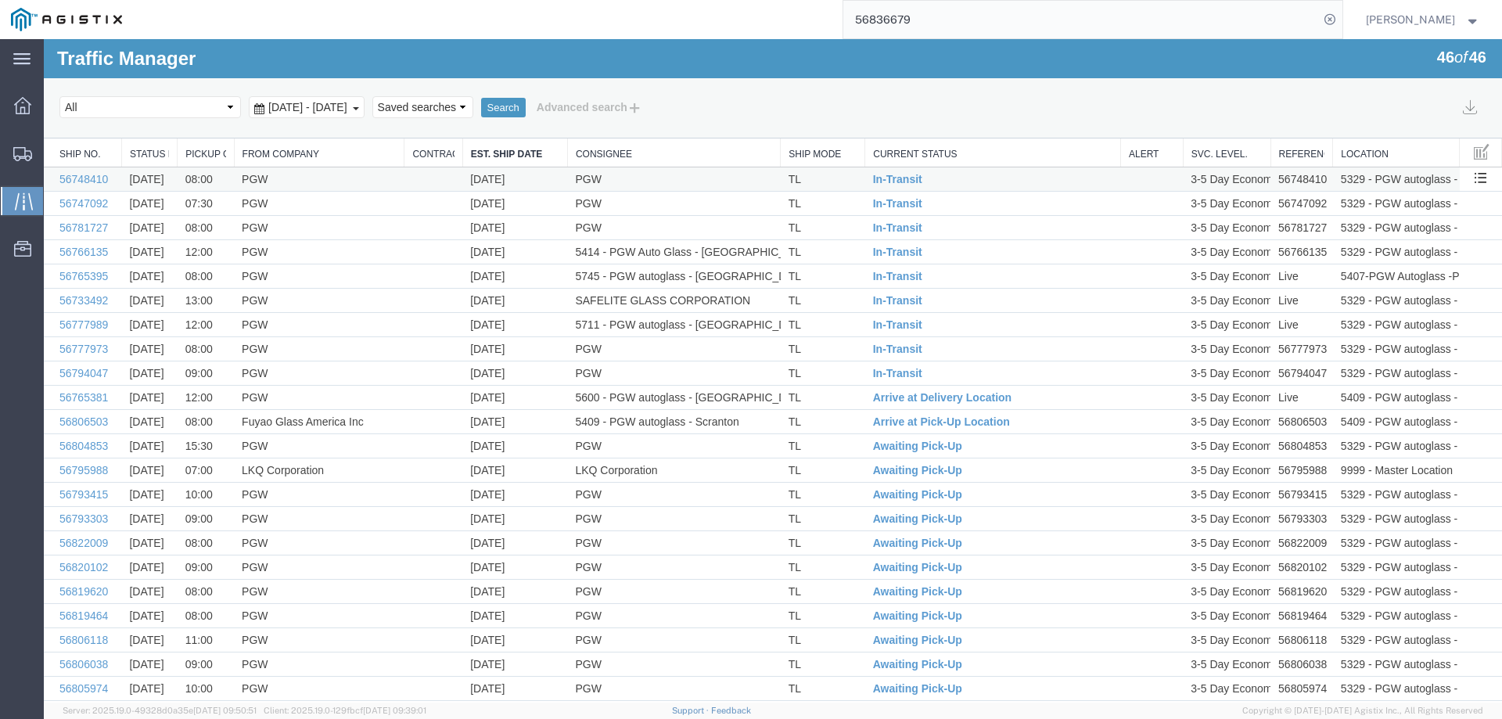
click at [693, 180] on td "PGW" at bounding box center [673, 179] width 213 height 24
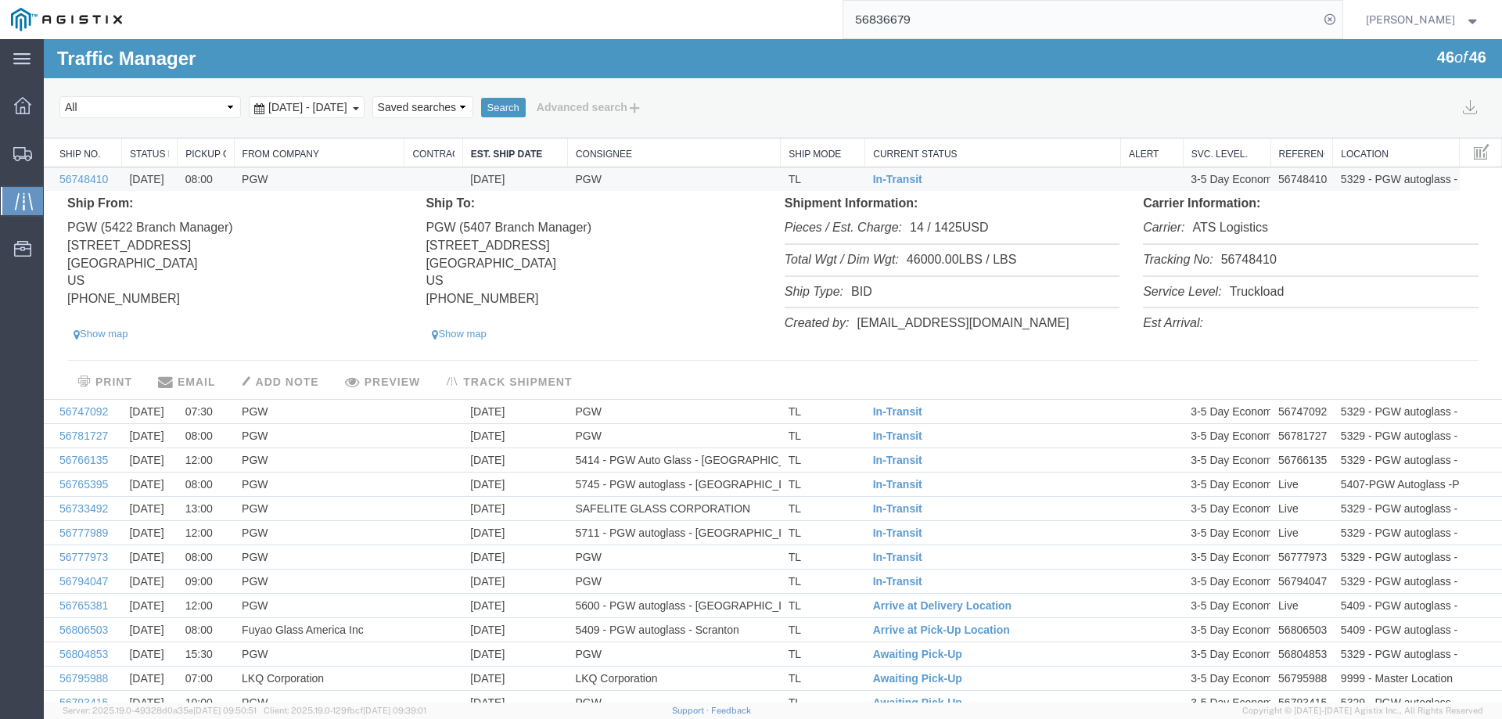
click at [1230, 261] on li "Tracking No: 56748410" at bounding box center [1310, 261] width 335 height 32
copy li "56748410"
click at [888, 178] on span "In-Transit" at bounding box center [897, 179] width 49 height 13
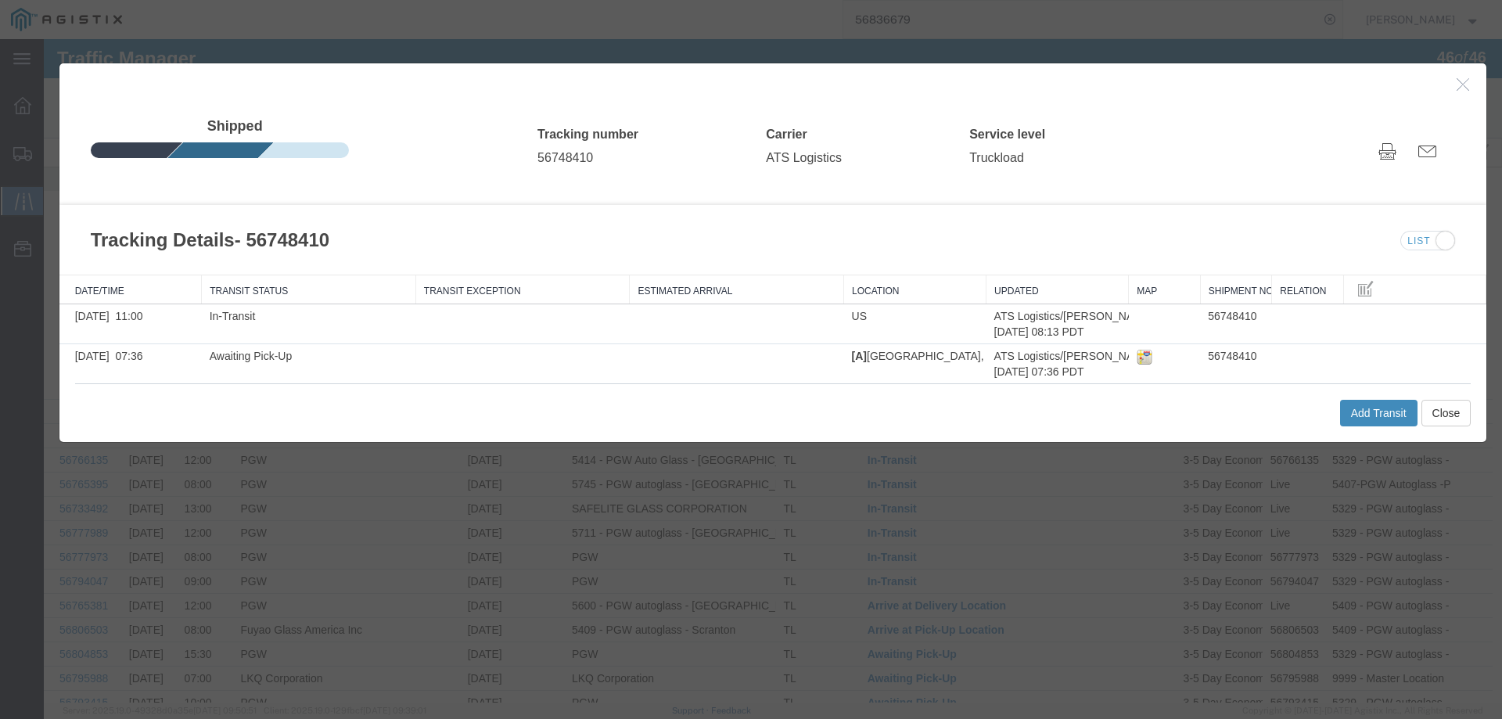
click at [1374, 418] on button "Add Transit" at bounding box center [1378, 413] width 77 height 27
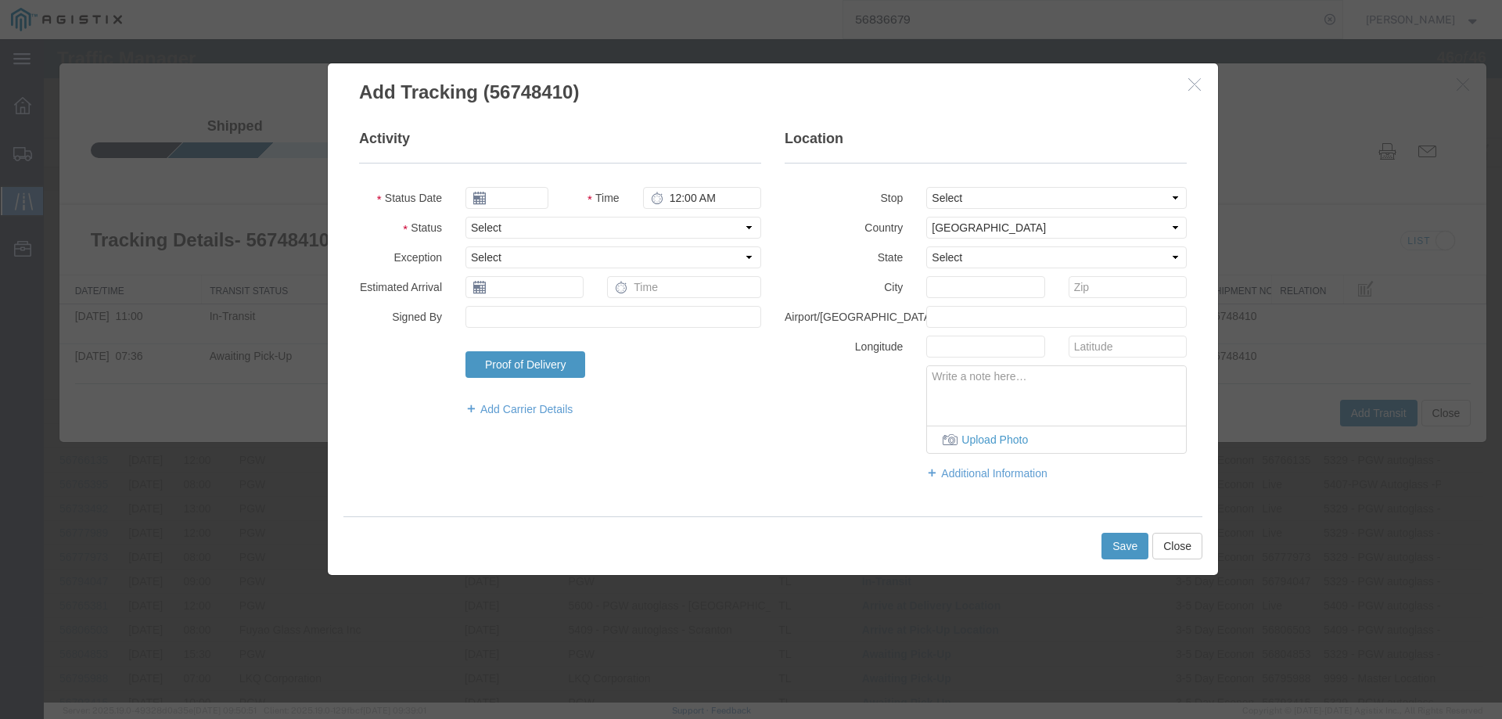
type input "09/17/2025"
type input "4:00 PM"
click at [512, 203] on input "09/17/2025" at bounding box center [506, 198] width 83 height 22
click at [505, 321] on td "15" at bounding box center [500, 318] width 23 height 23
type input "[DATE]"
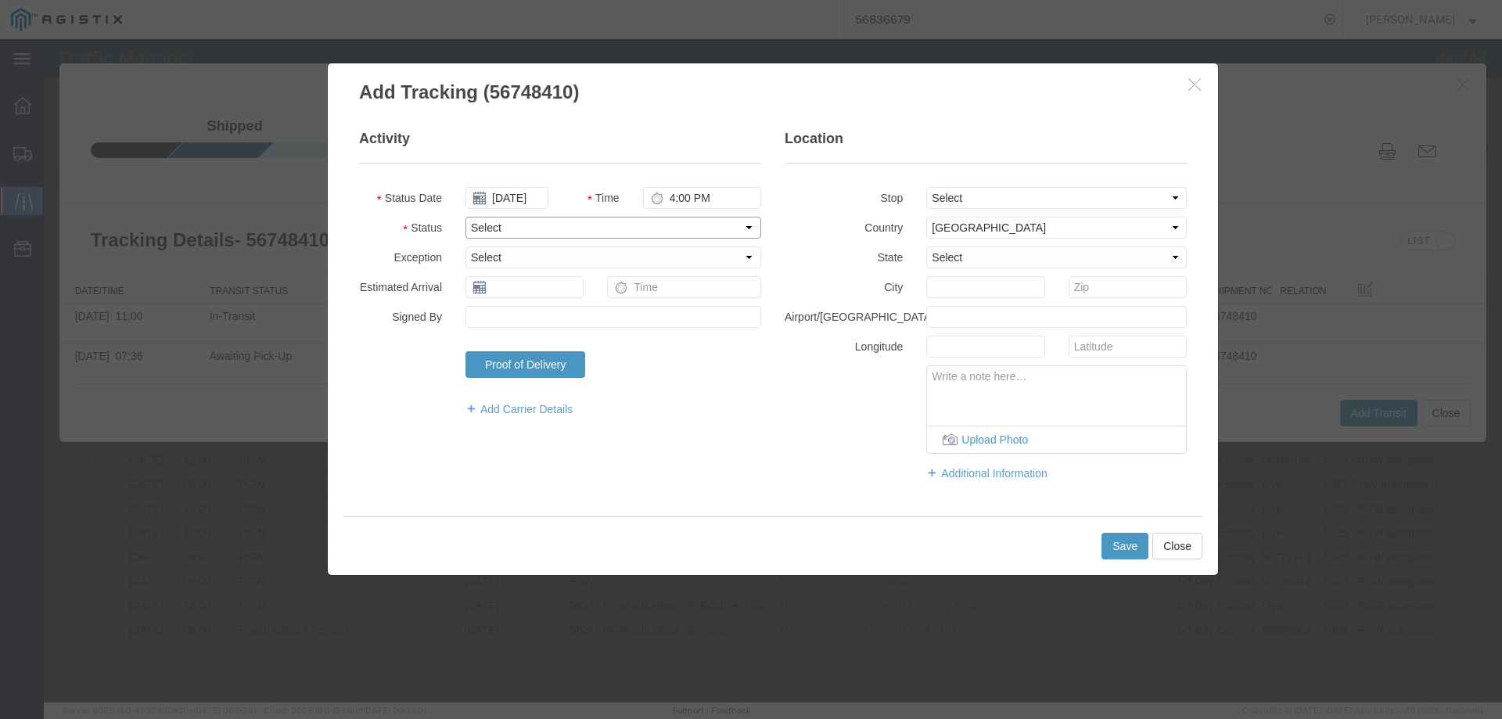
click at [500, 235] on select "Select Arrival Notice Available Arrival Notice Imported Arrive at Delivery Loca…" at bounding box center [613, 228] width 296 height 22
select select "DELIVRED"
click at [465, 217] on select "Select Arrival Notice Available Arrival Notice Imported Arrive at Delivery Loca…" at bounding box center [613, 228] width 296 height 22
click at [1138, 547] on button "Save" at bounding box center [1124, 546] width 47 height 27
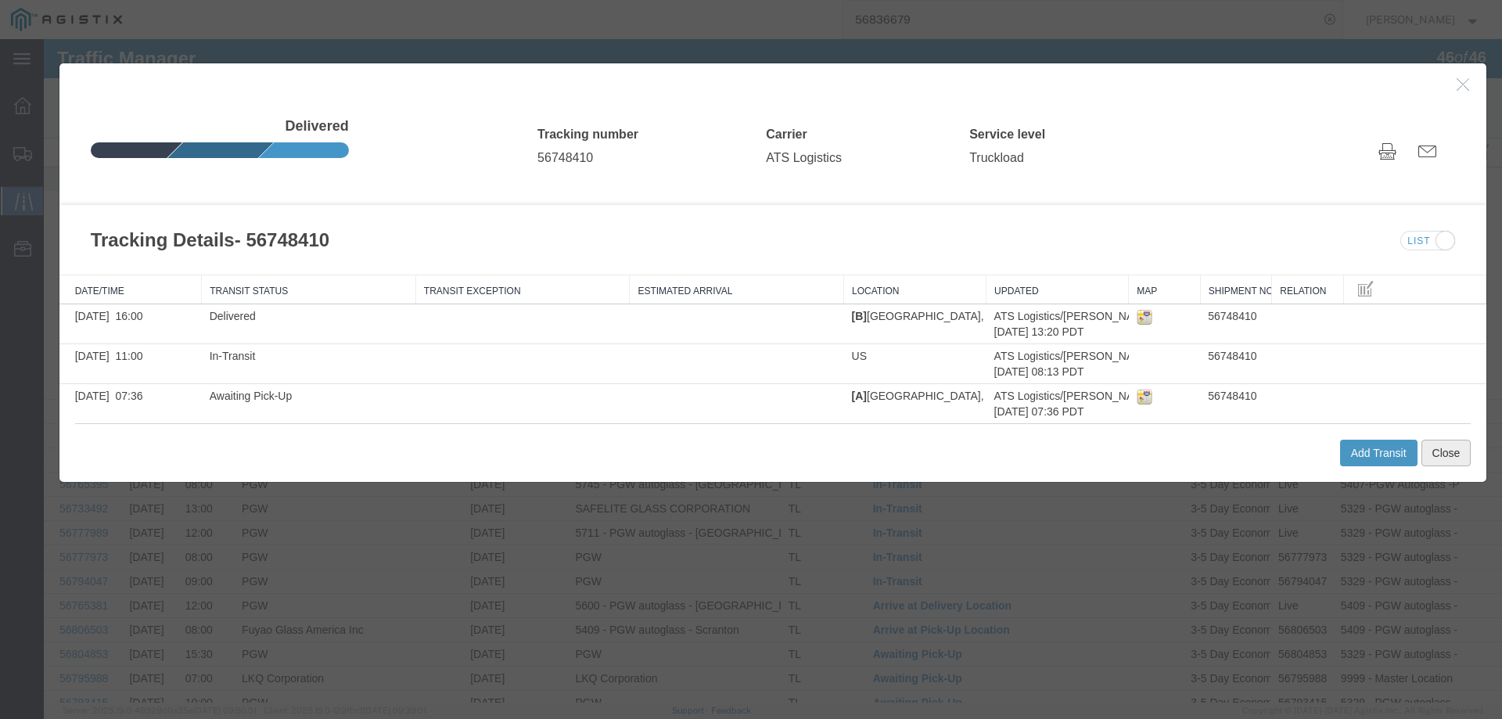
click at [1435, 454] on button "Close" at bounding box center [1446, 453] width 50 height 27
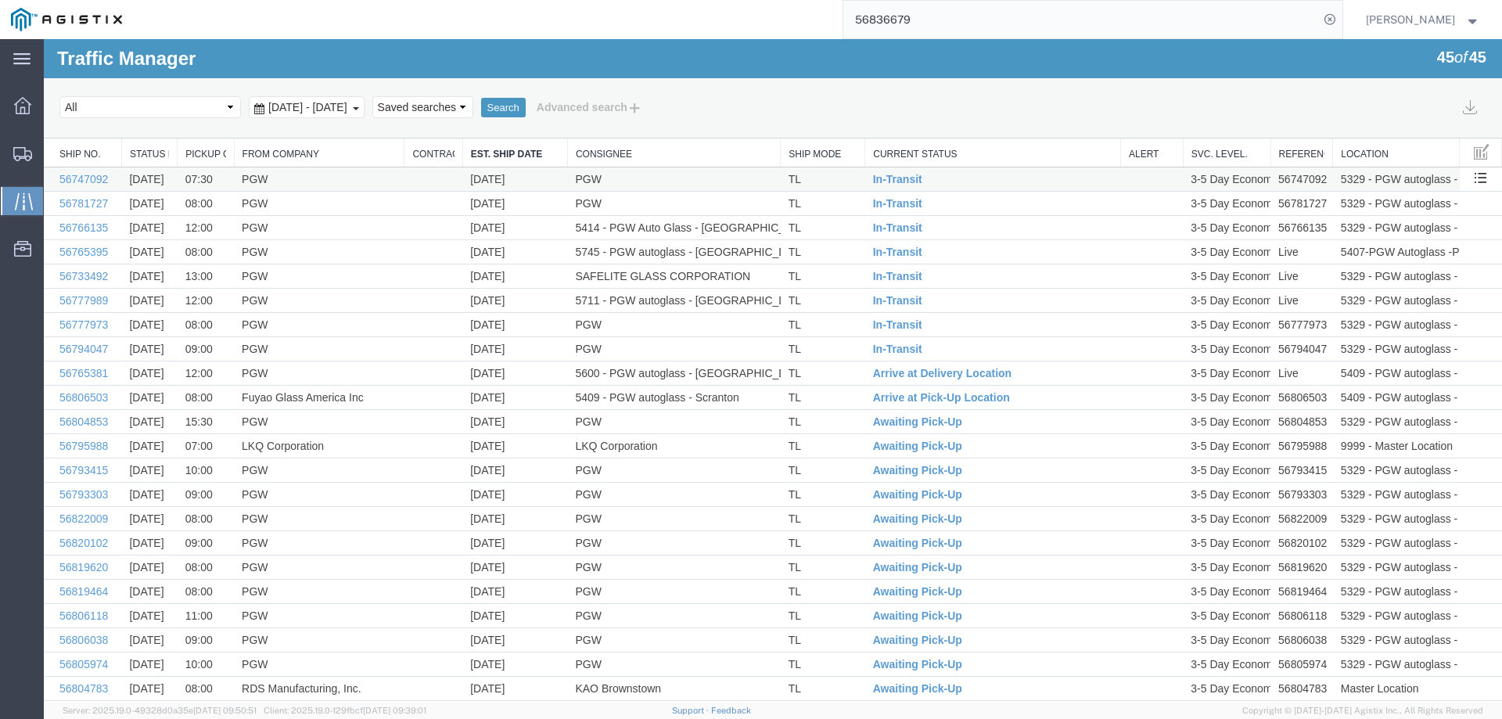
click at [841, 178] on td "TL" at bounding box center [823, 179] width 84 height 24
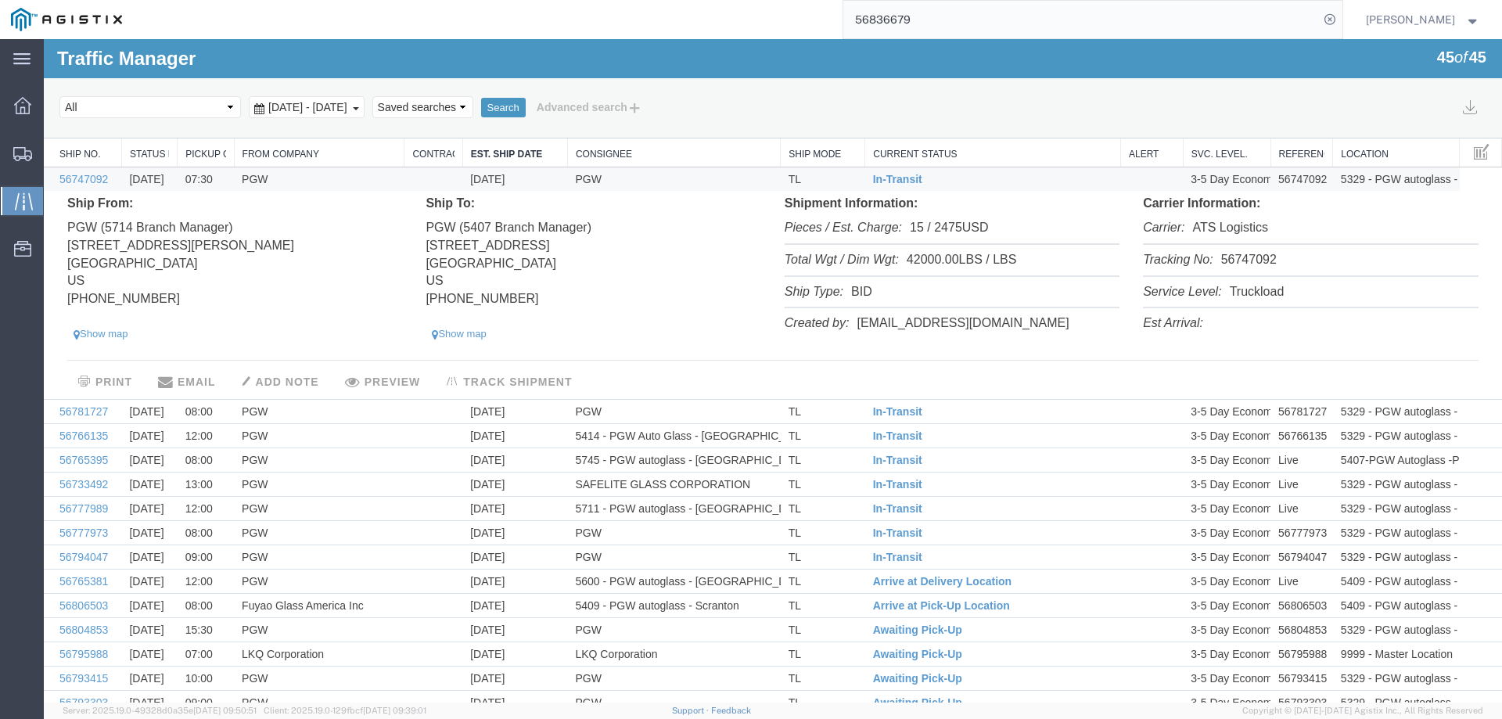
click at [1248, 258] on li "Tracking No: 56747092" at bounding box center [1310, 261] width 335 height 32
copy li "56747092"
click at [943, 177] on td "In-Transit" at bounding box center [993, 179] width 256 height 24
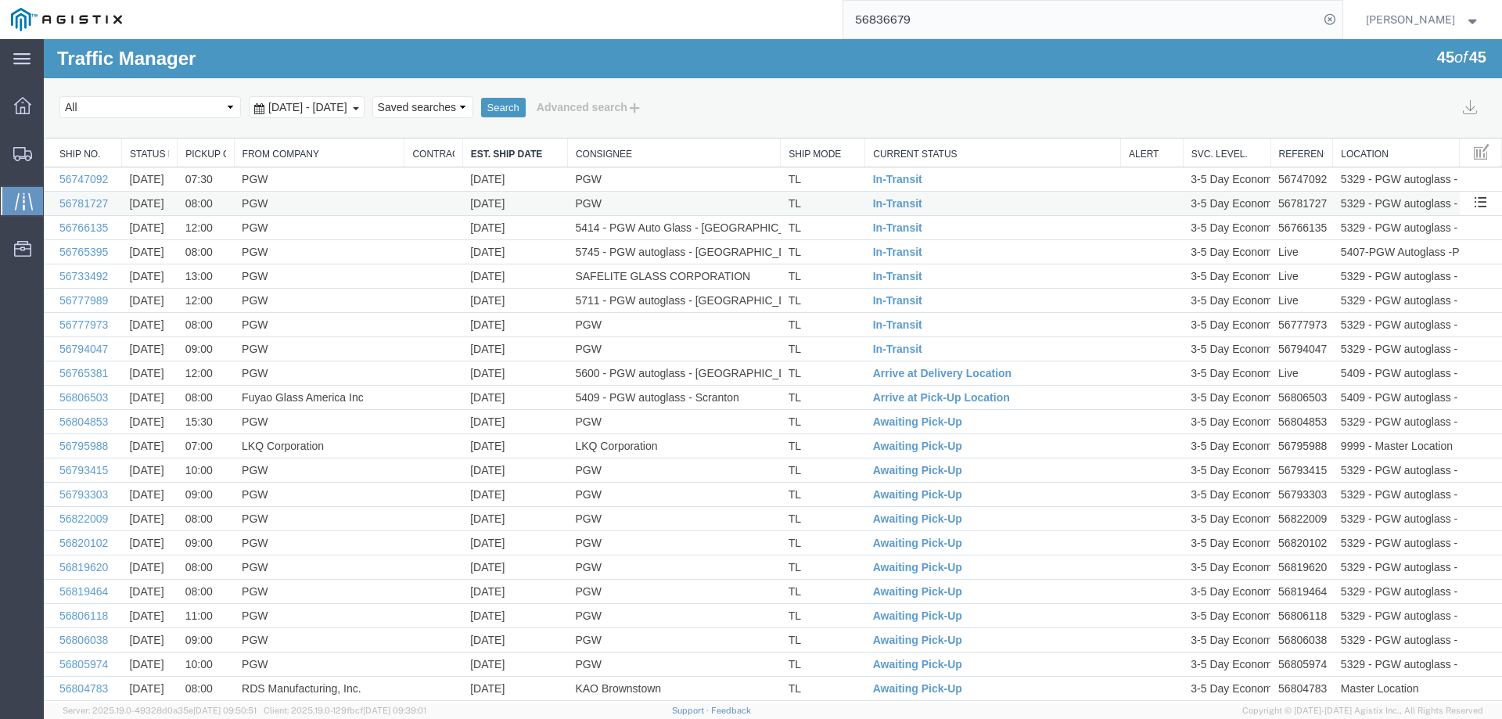
click at [834, 203] on td "TL" at bounding box center [823, 204] width 84 height 24
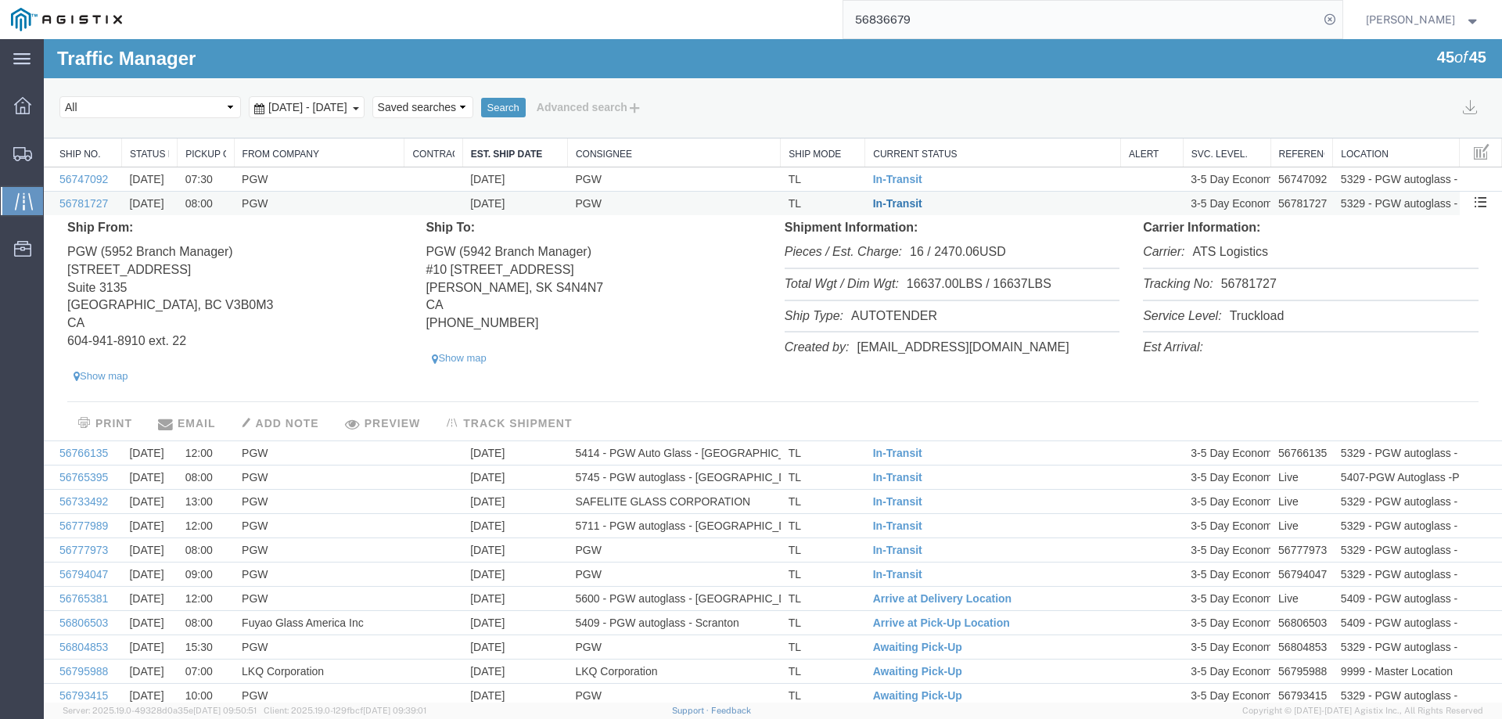
click at [882, 202] on span "In-Transit" at bounding box center [897, 203] width 49 height 13
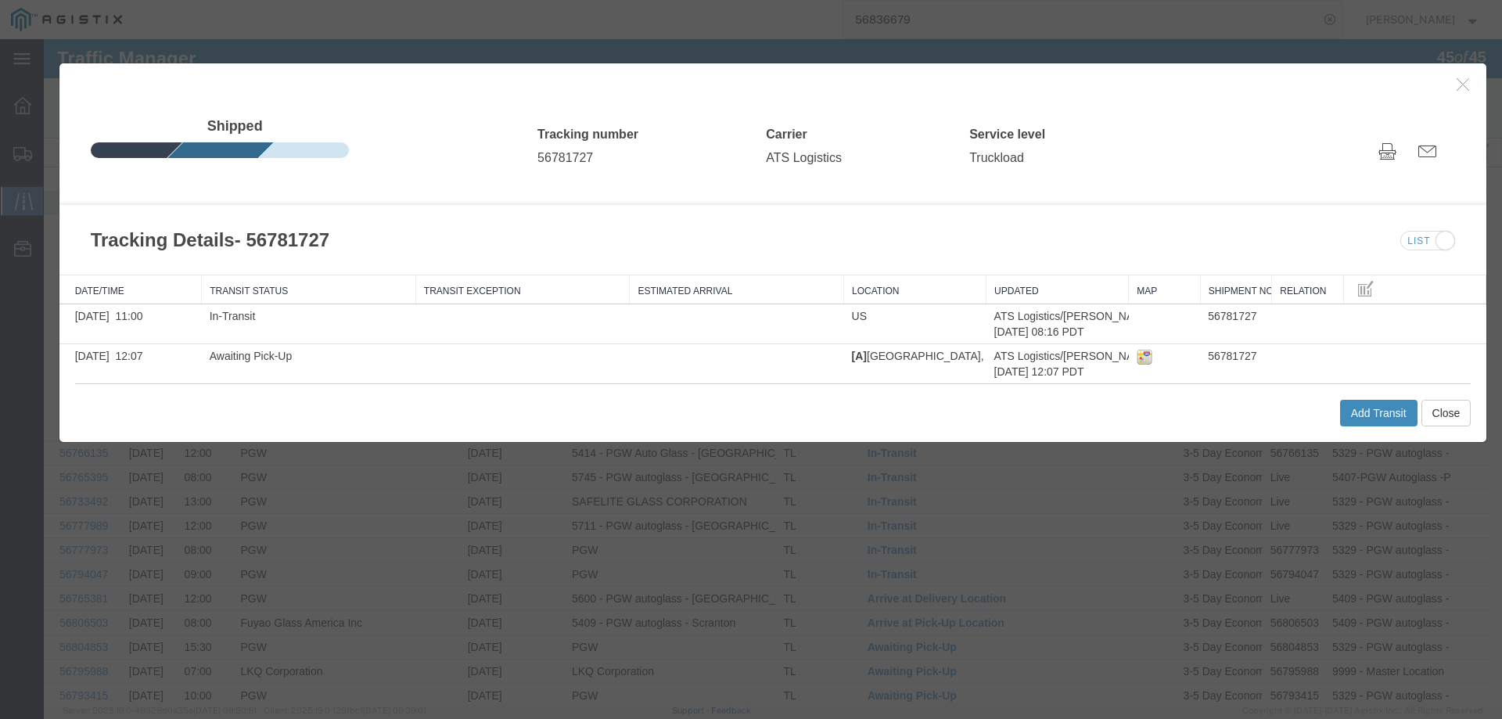
click at [1355, 405] on button "Add Transit" at bounding box center [1378, 413] width 77 height 27
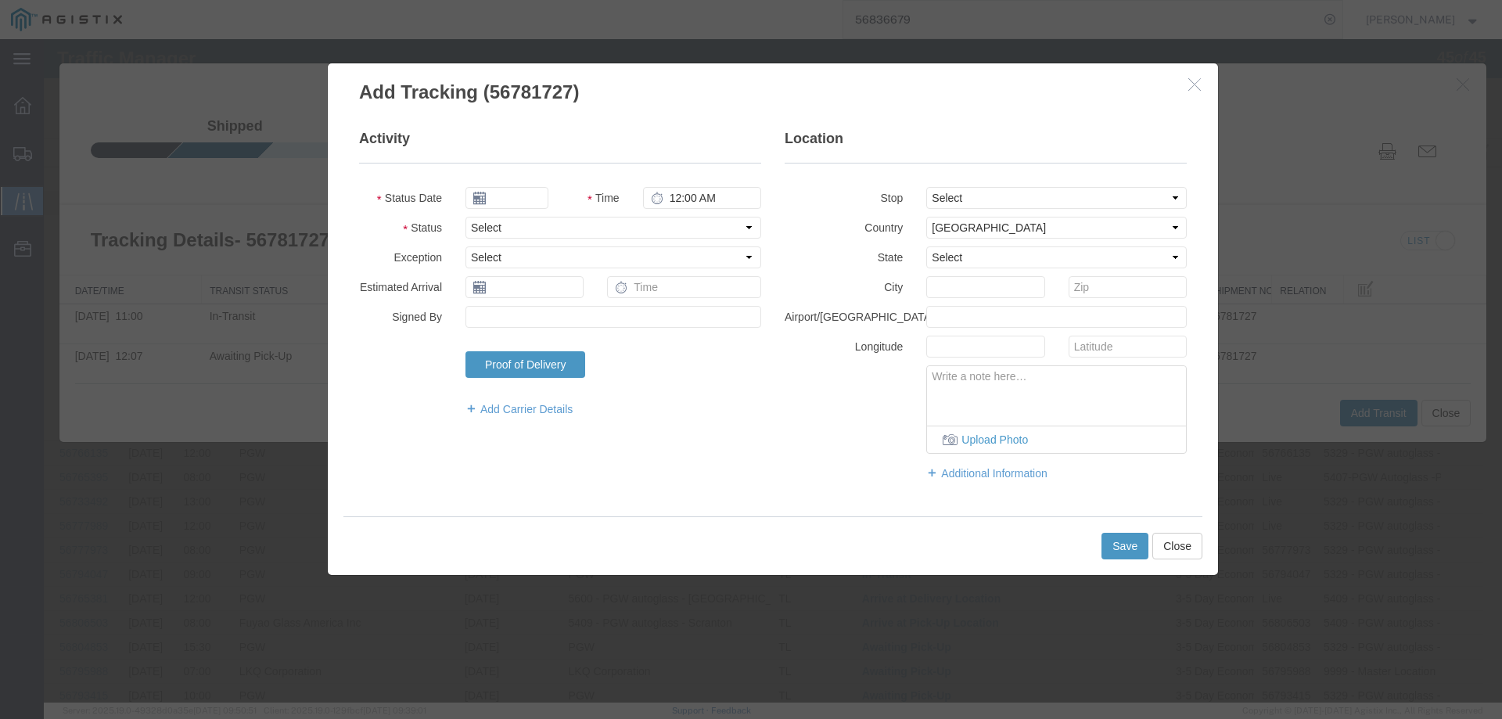
type input "09/17/2025"
type input "4:00 PM"
click at [493, 228] on select "Select Arrival Notice Available Arrival Notice Imported Arrive at Delivery Loca…" at bounding box center [613, 228] width 296 height 22
select select "DELIVRED"
click at [465, 217] on select "Select Arrival Notice Available Arrival Notice Imported Arrive at Delivery Loca…" at bounding box center [613, 228] width 296 height 22
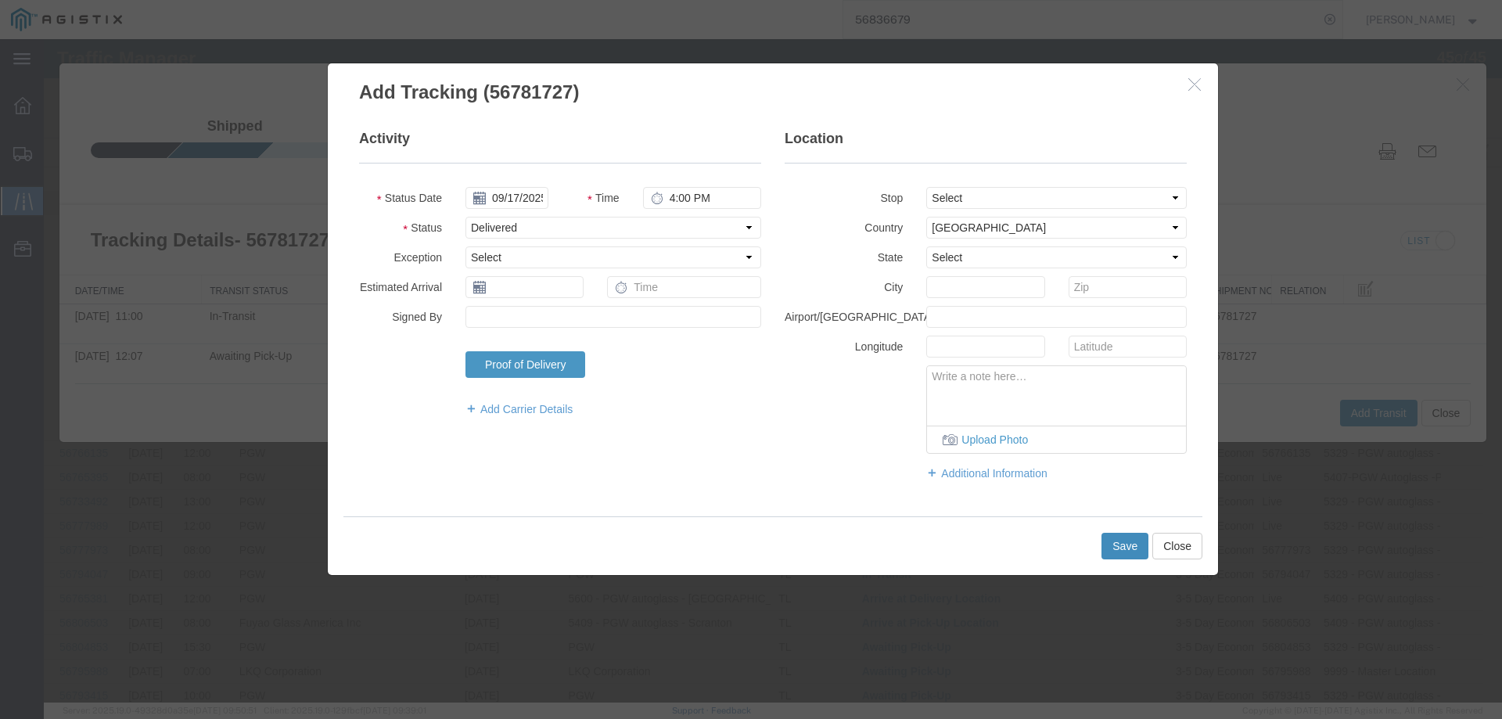
click at [1123, 552] on button "Save" at bounding box center [1124, 546] width 47 height 27
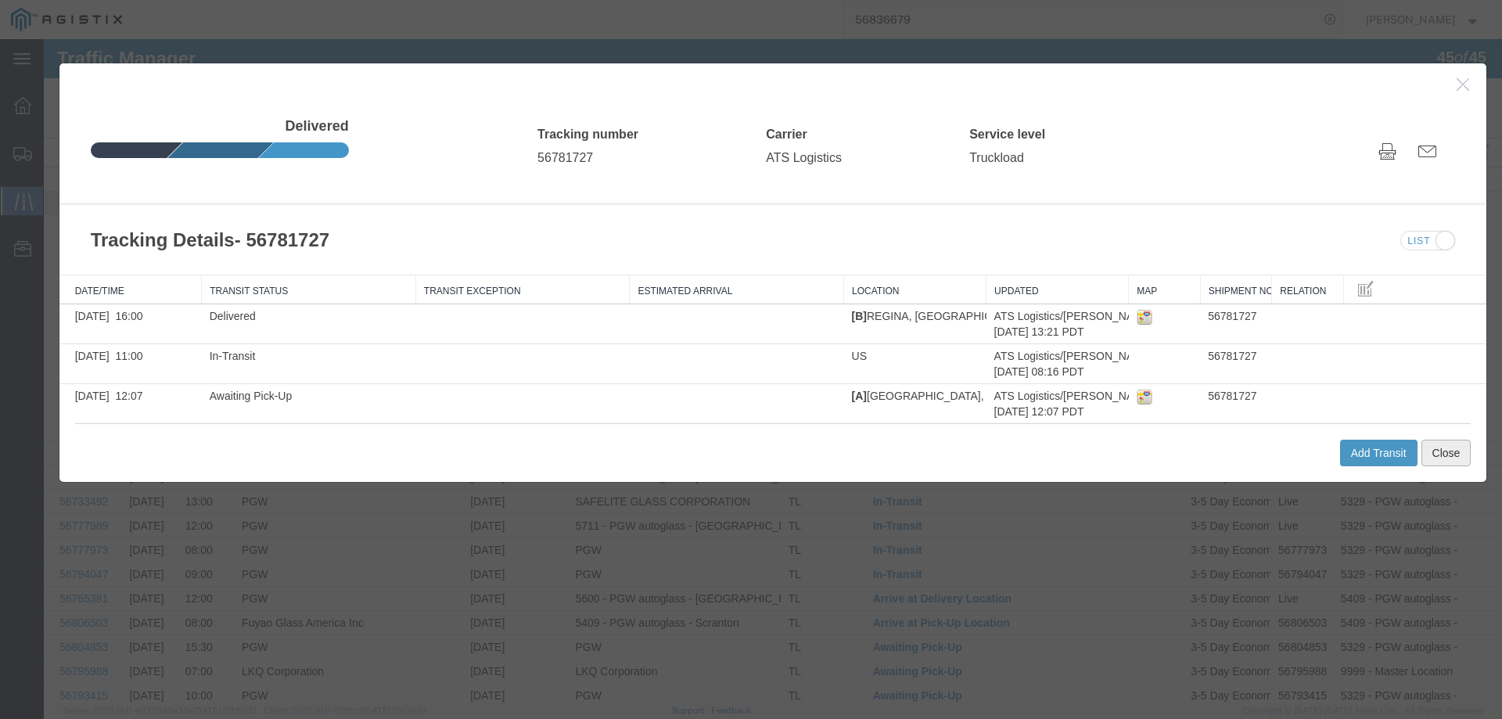
click at [1428, 460] on button "Close" at bounding box center [1446, 453] width 50 height 27
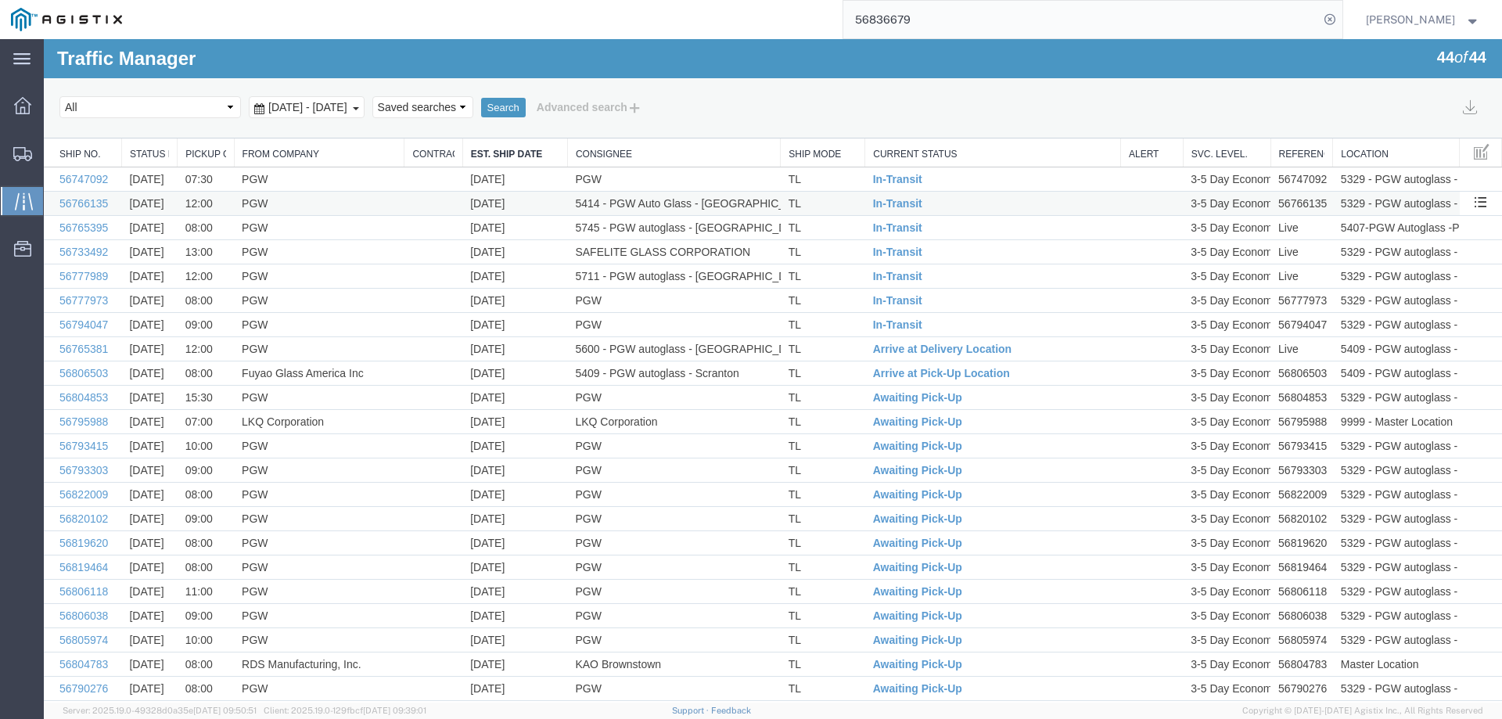
click at [839, 208] on td "TL" at bounding box center [823, 204] width 84 height 24
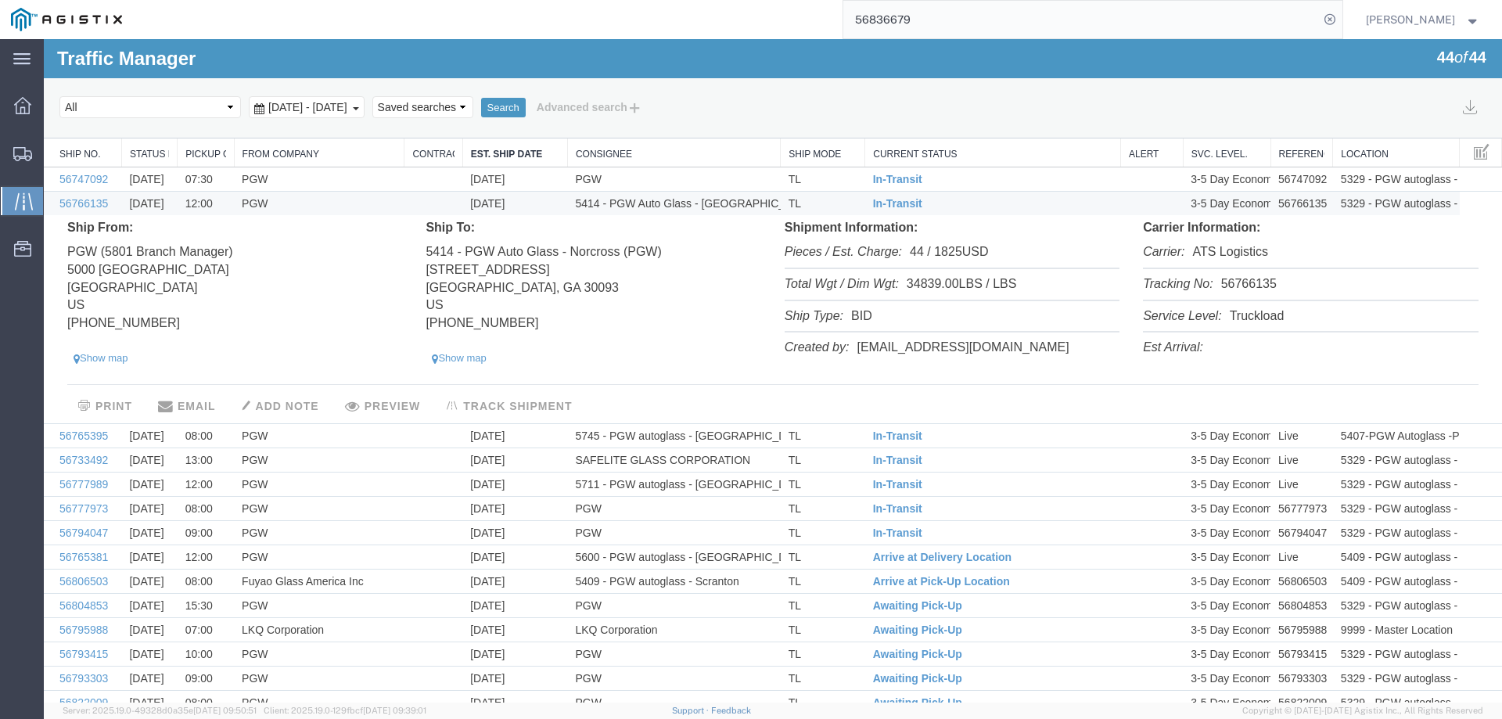
click at [1242, 288] on li "Tracking No: 56766135" at bounding box center [1310, 285] width 335 height 32
copy li "56766135"
click at [892, 201] on span "In-Transit" at bounding box center [897, 203] width 49 height 13
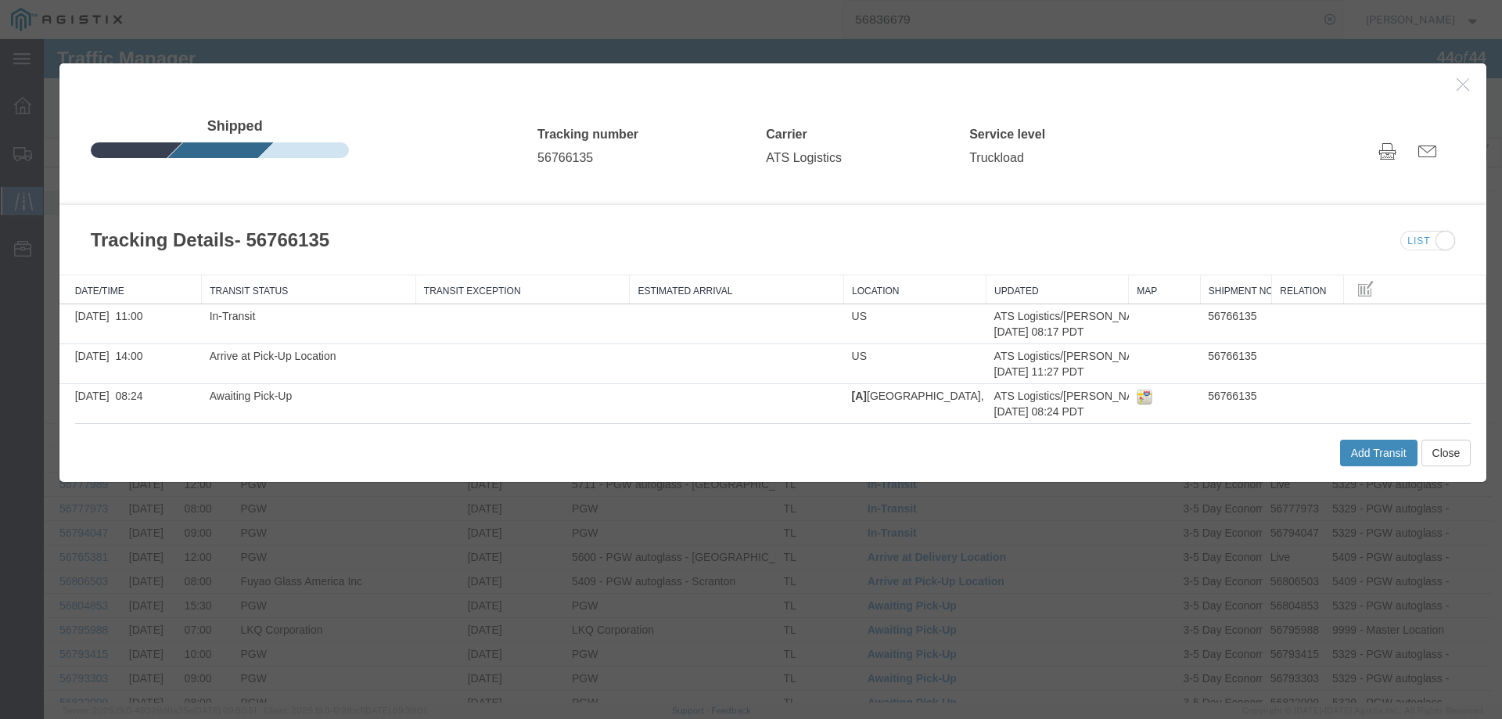
click at [1356, 456] on button "Add Transit" at bounding box center [1378, 453] width 77 height 27
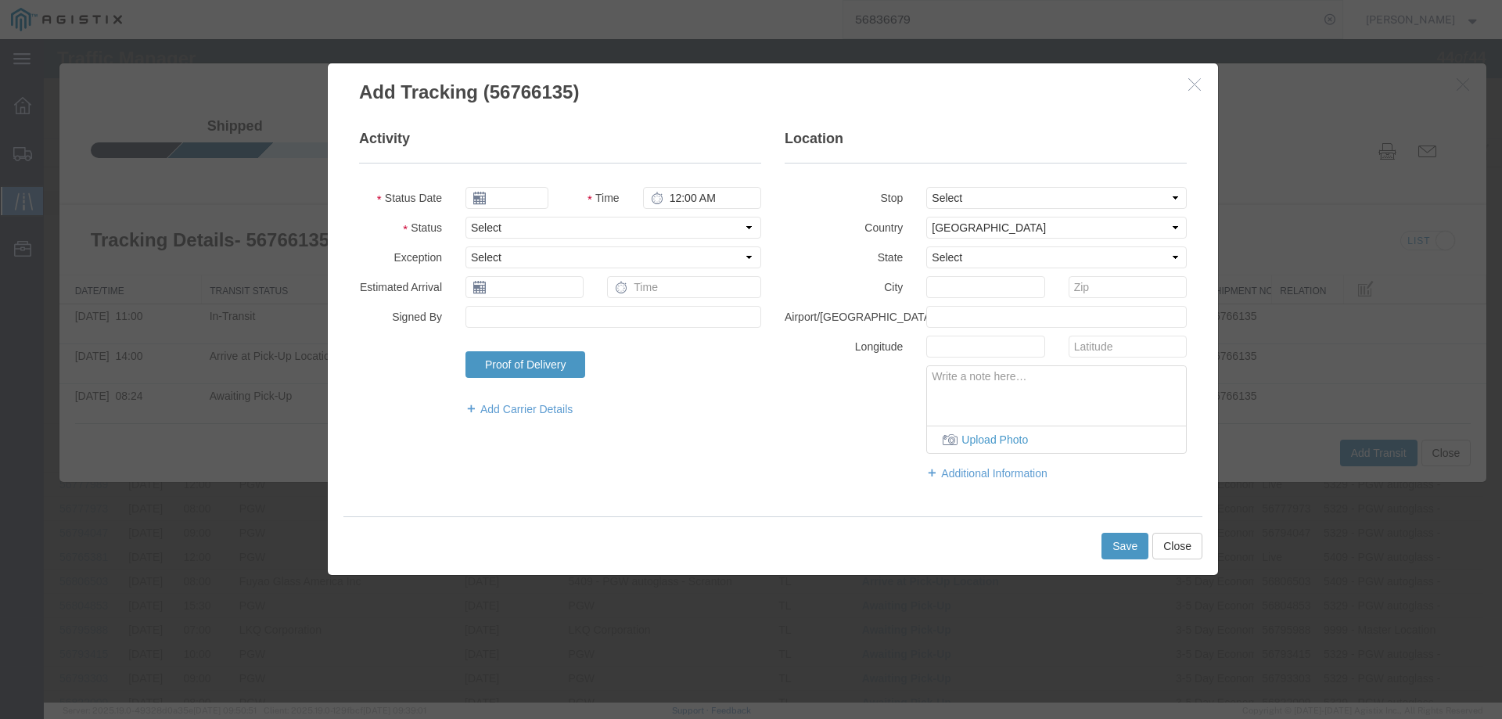
type input "09/17/2025"
type input "4:00 PM"
click at [511, 195] on input "09/17/2025" at bounding box center [506, 198] width 83 height 22
click at [498, 314] on td "15" at bounding box center [500, 318] width 23 height 23
type input "[DATE]"
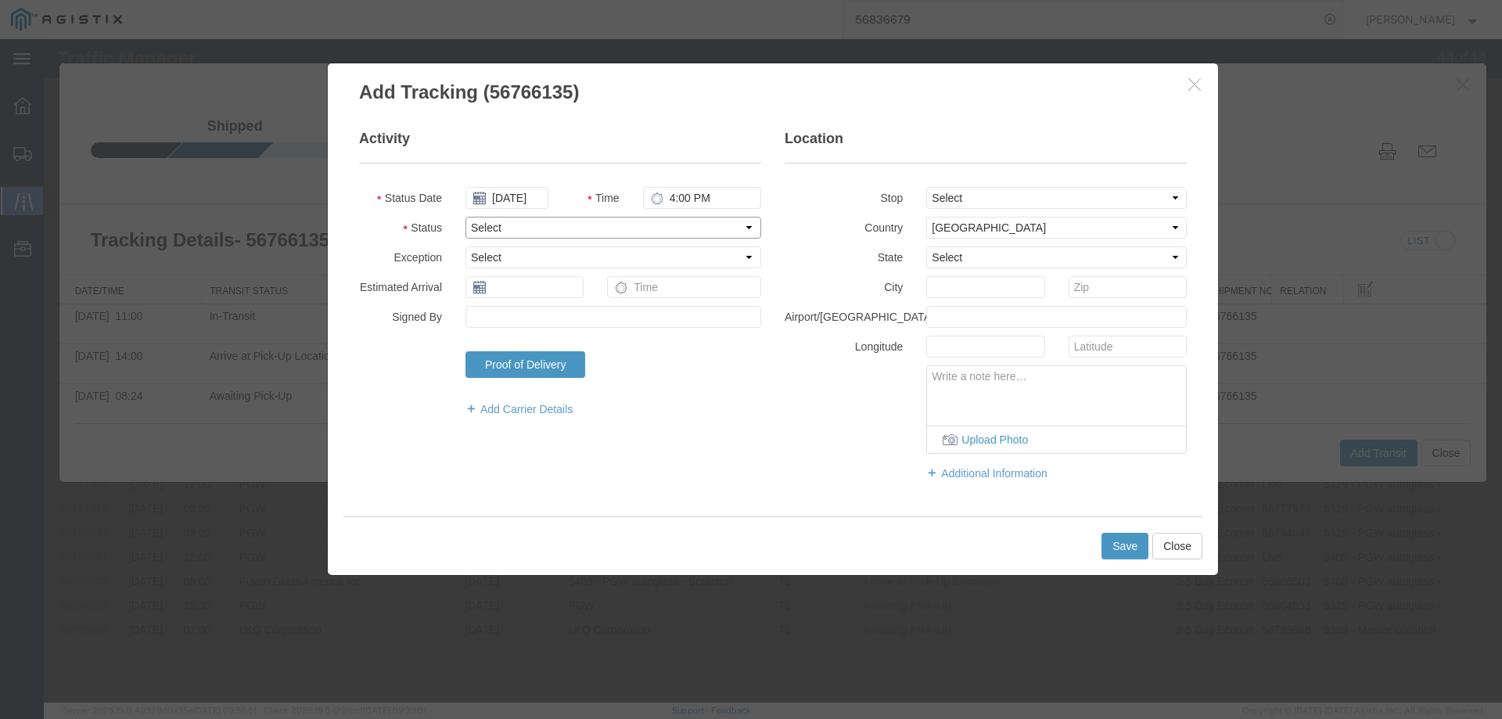
click at [508, 224] on select "Select Arrival Notice Available Arrival Notice Imported Arrive at Delivery Loca…" at bounding box center [613, 228] width 296 height 22
select select "DELIVRED"
click at [465, 217] on select "Select Arrival Notice Available Arrival Notice Imported Arrive at Delivery Loca…" at bounding box center [613, 228] width 296 height 22
click at [1124, 545] on button "Save" at bounding box center [1124, 546] width 47 height 27
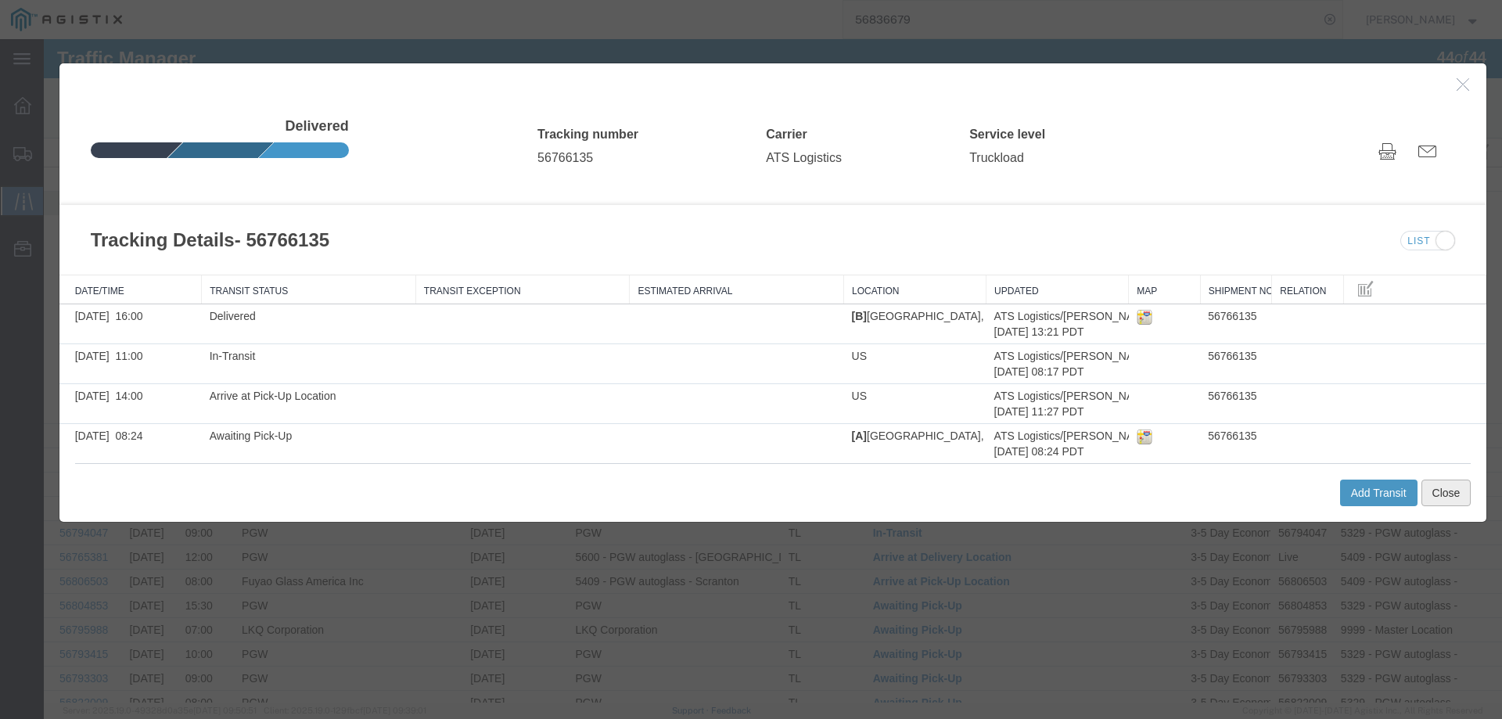
click at [1439, 488] on button "Close" at bounding box center [1446, 493] width 50 height 27
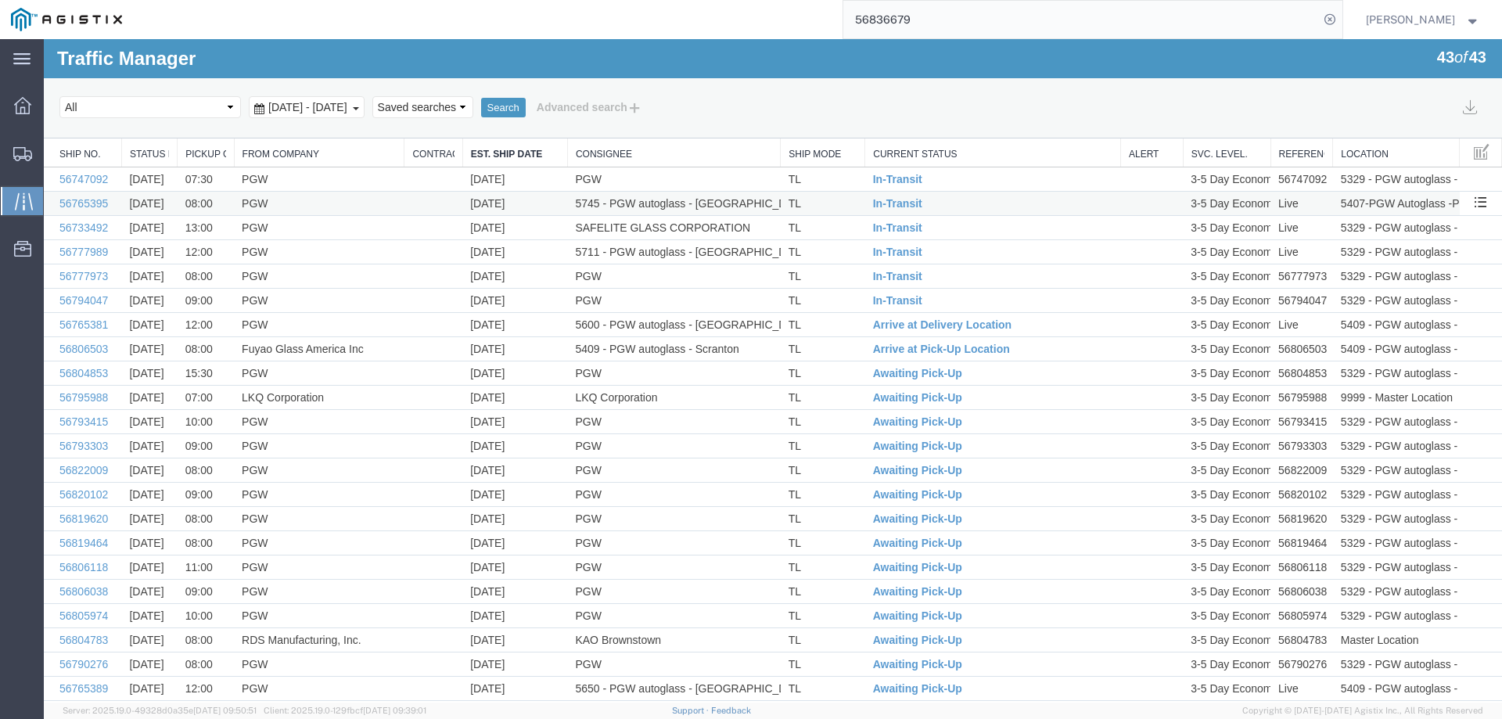
click at [842, 200] on td "TL" at bounding box center [823, 204] width 84 height 24
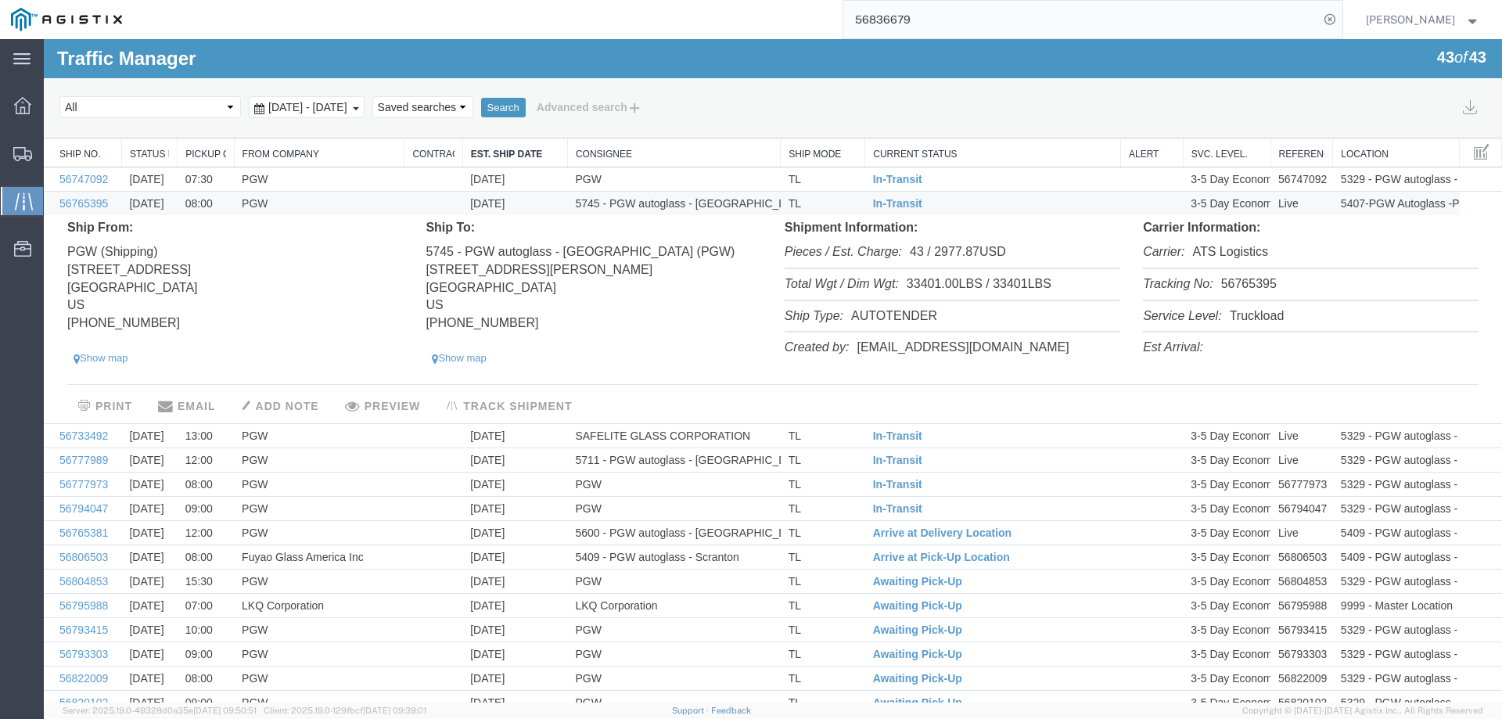
click at [1251, 285] on li "Tracking No: 56765395" at bounding box center [1310, 285] width 335 height 32
copy li "56765395"
click at [886, 205] on span "In-Transit" at bounding box center [897, 203] width 49 height 13
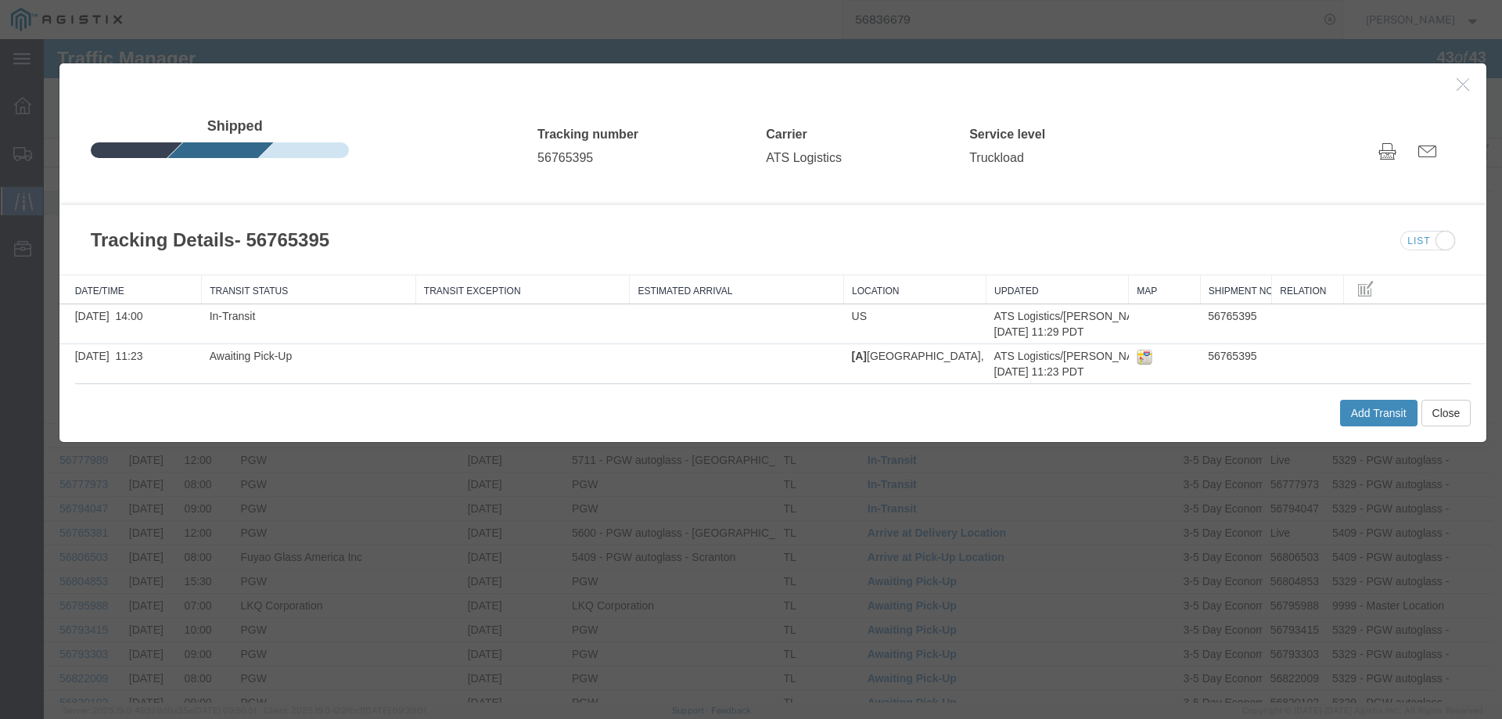
click at [1376, 418] on button "Add Transit" at bounding box center [1378, 413] width 77 height 27
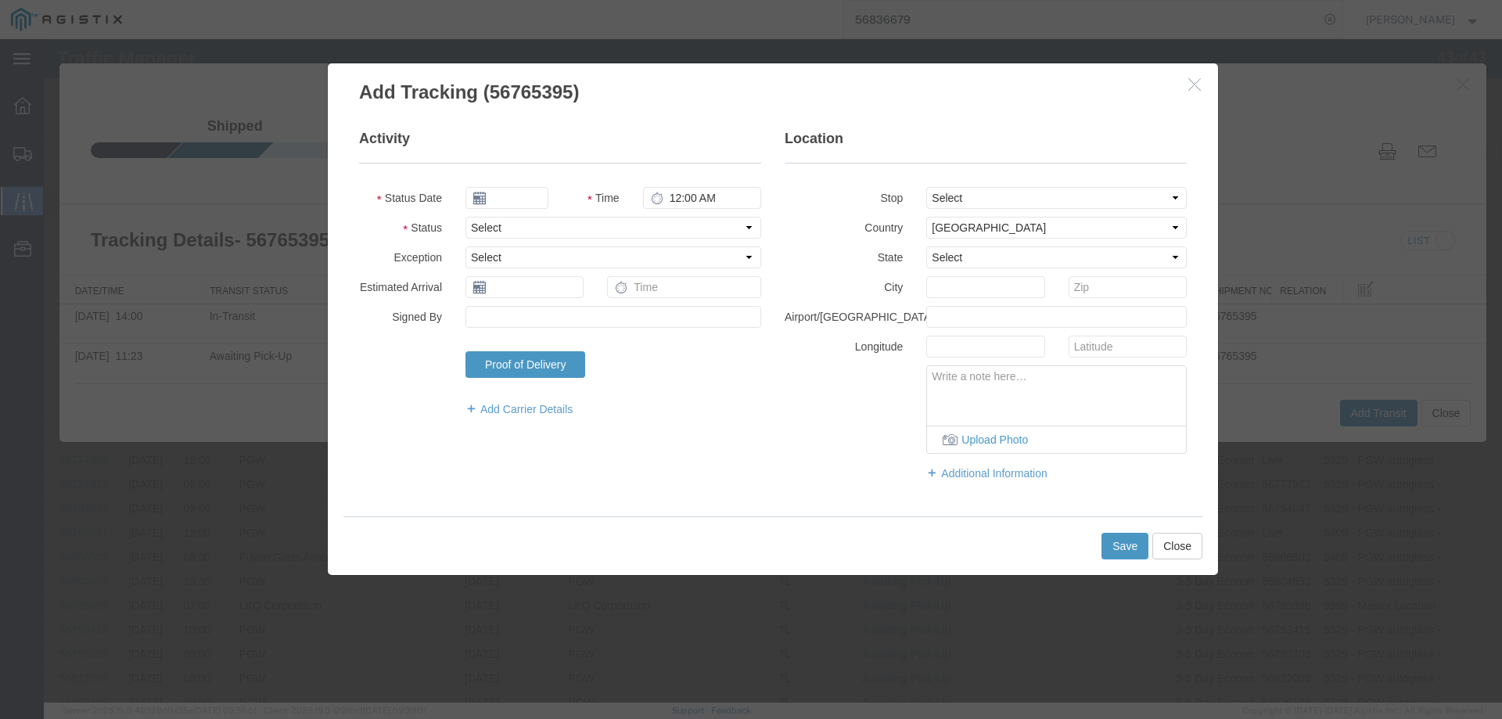
type input "09/17/2025"
type input "4:00 PM"
click at [509, 198] on input "09/17/2025" at bounding box center [506, 198] width 83 height 22
click at [501, 318] on td "15" at bounding box center [500, 318] width 23 height 23
type input "[DATE]"
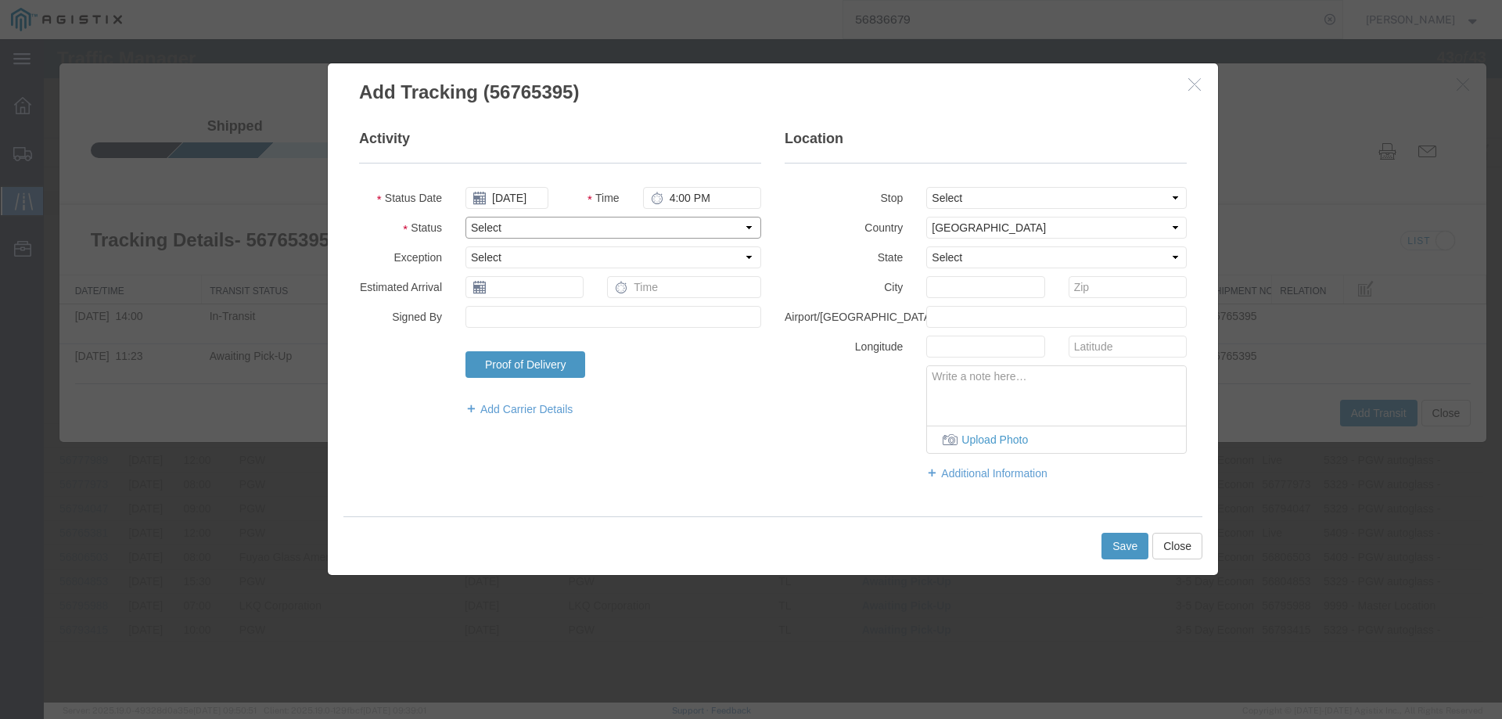
click at [490, 229] on select "Select Arrival Notice Available Arrival Notice Imported Arrive at Delivery Loca…" at bounding box center [613, 228] width 296 height 22
select select "DELIVRED"
click at [465, 217] on select "Select Arrival Notice Available Arrival Notice Imported Arrive at Delivery Loca…" at bounding box center [613, 228] width 296 height 22
click at [1117, 548] on button "Save" at bounding box center [1124, 546] width 47 height 27
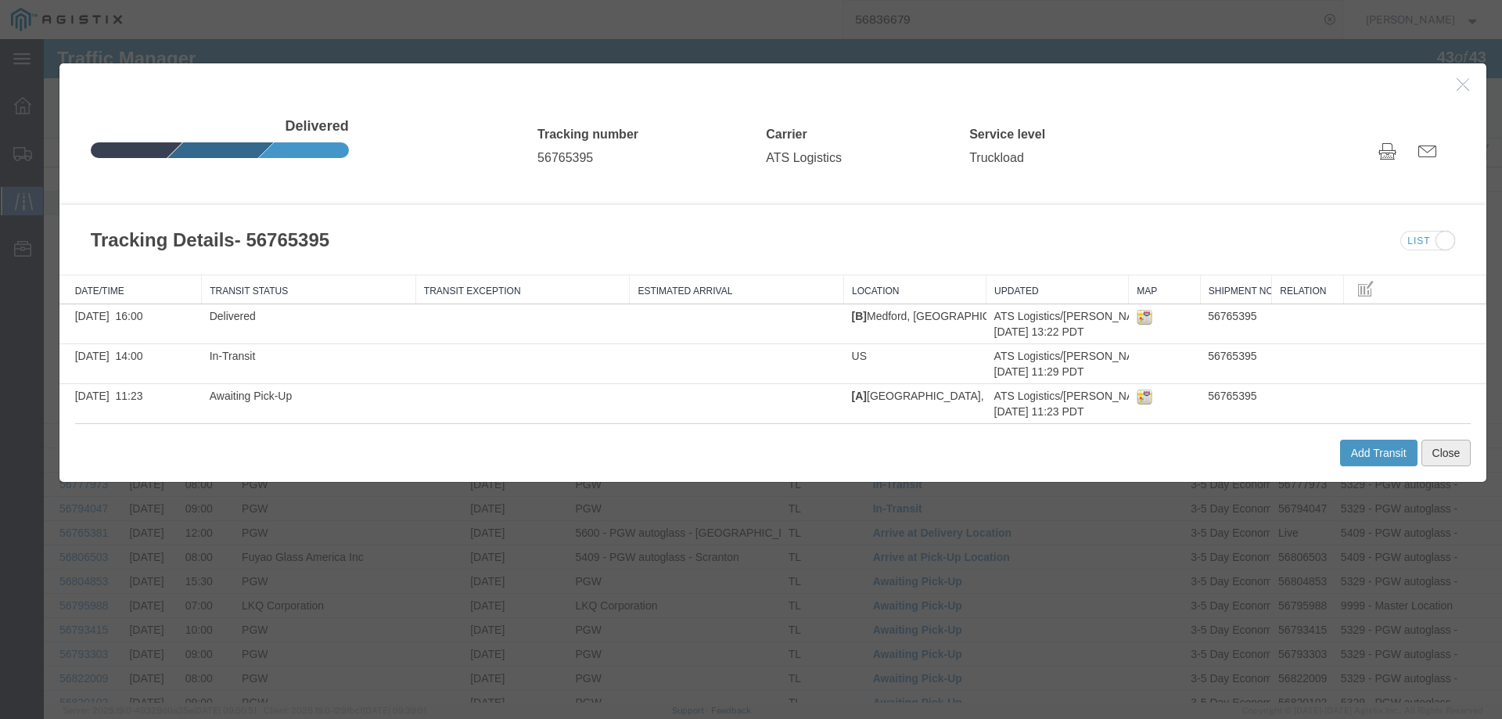
click at [1446, 456] on button "Close" at bounding box center [1446, 453] width 50 height 27
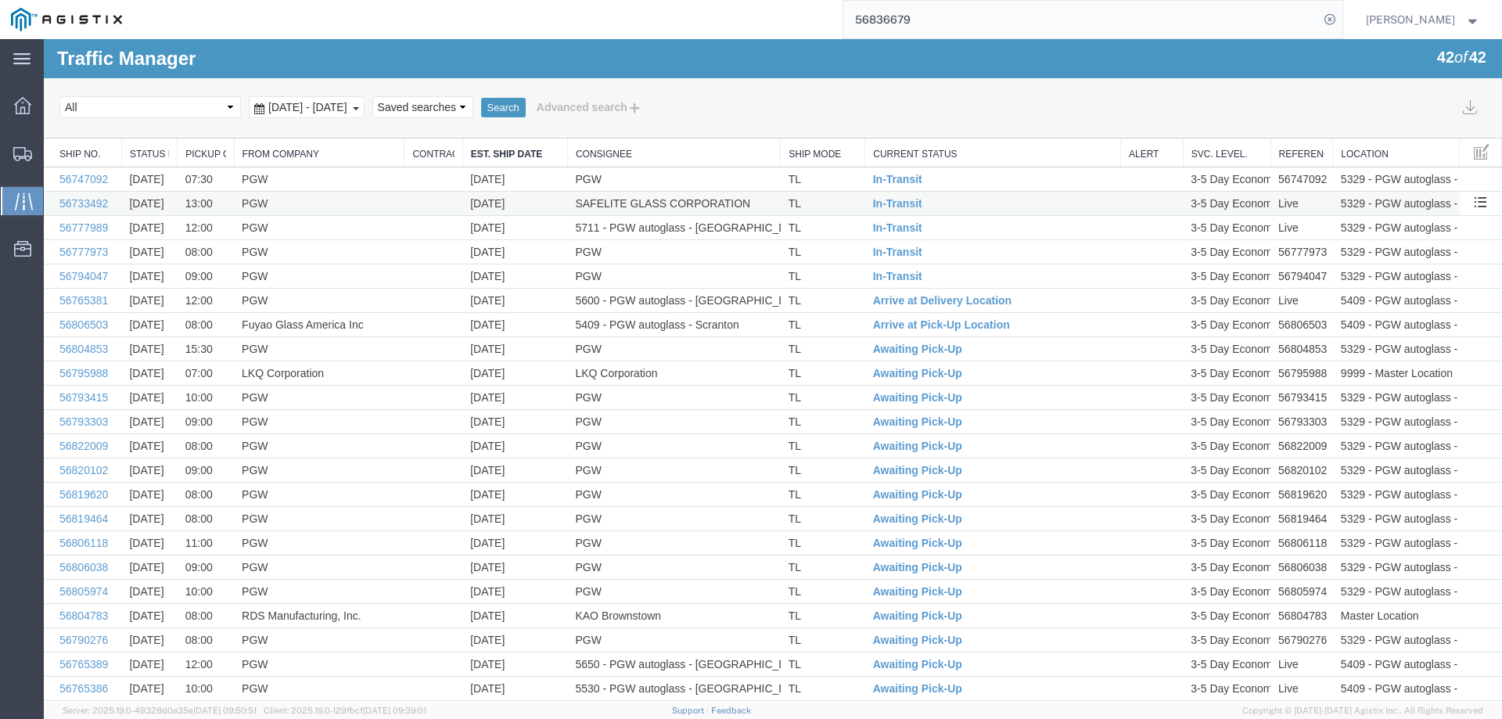
click at [828, 210] on td "TL" at bounding box center [823, 204] width 84 height 24
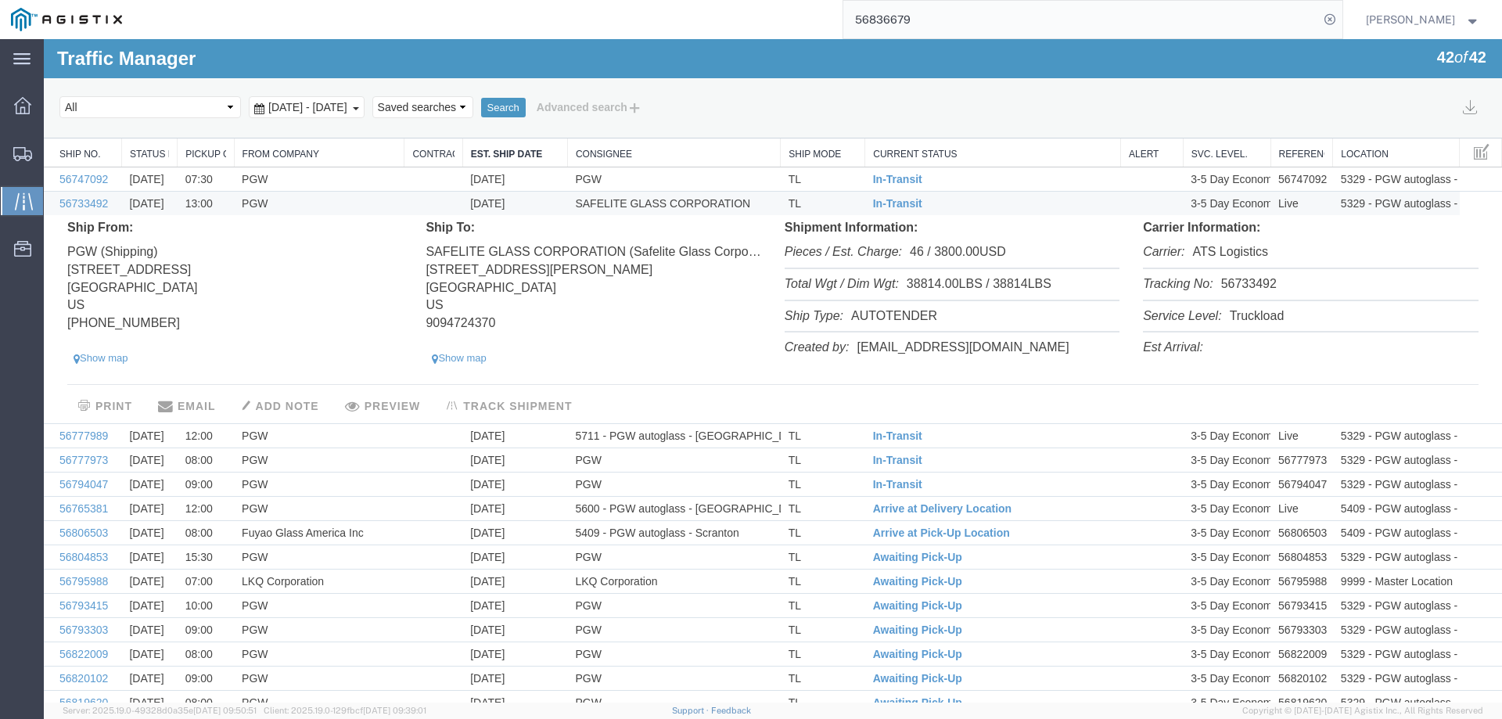
click at [1225, 287] on li "Tracking No: 56733492" at bounding box center [1310, 285] width 335 height 32
copy li "56733492"
click at [882, 202] on span "In-Transit" at bounding box center [897, 203] width 49 height 13
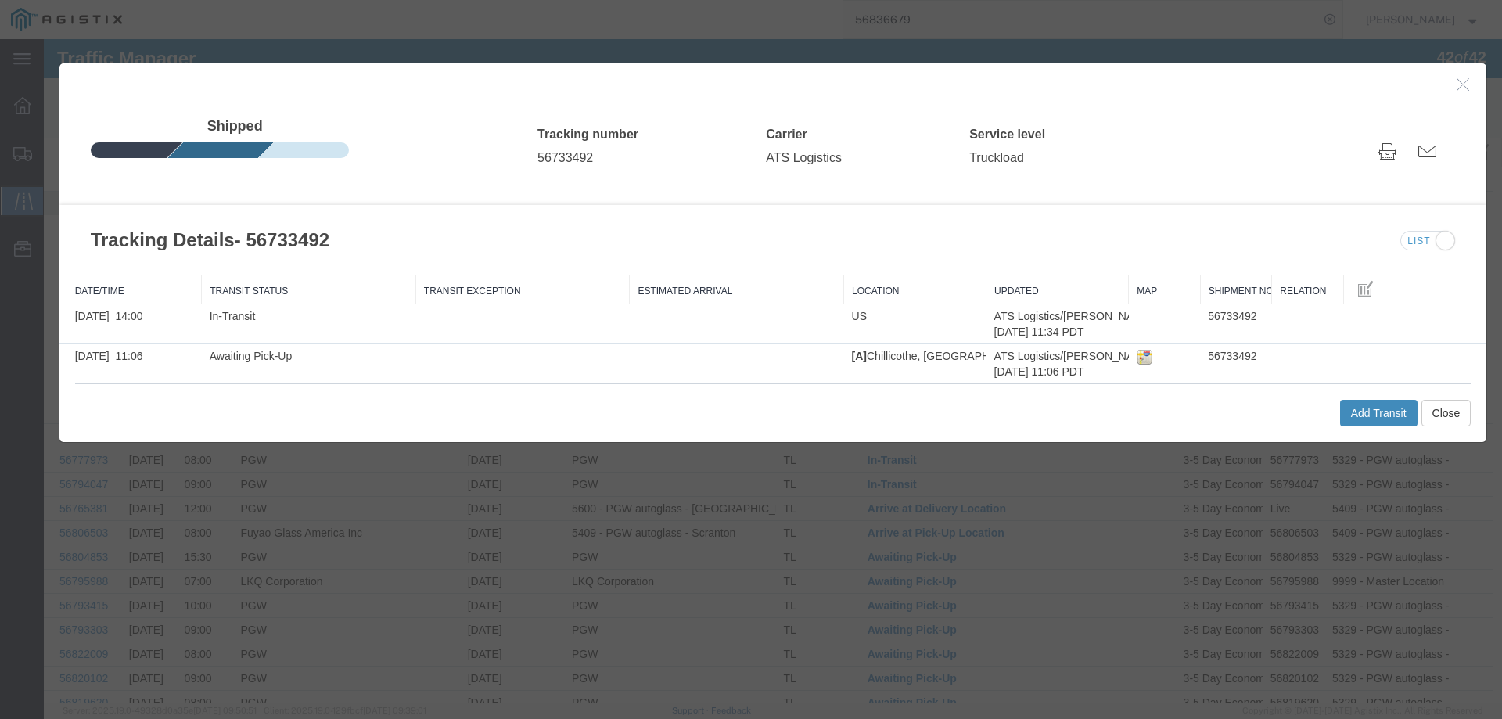
click at [1371, 418] on button "Add Transit" at bounding box center [1378, 413] width 77 height 27
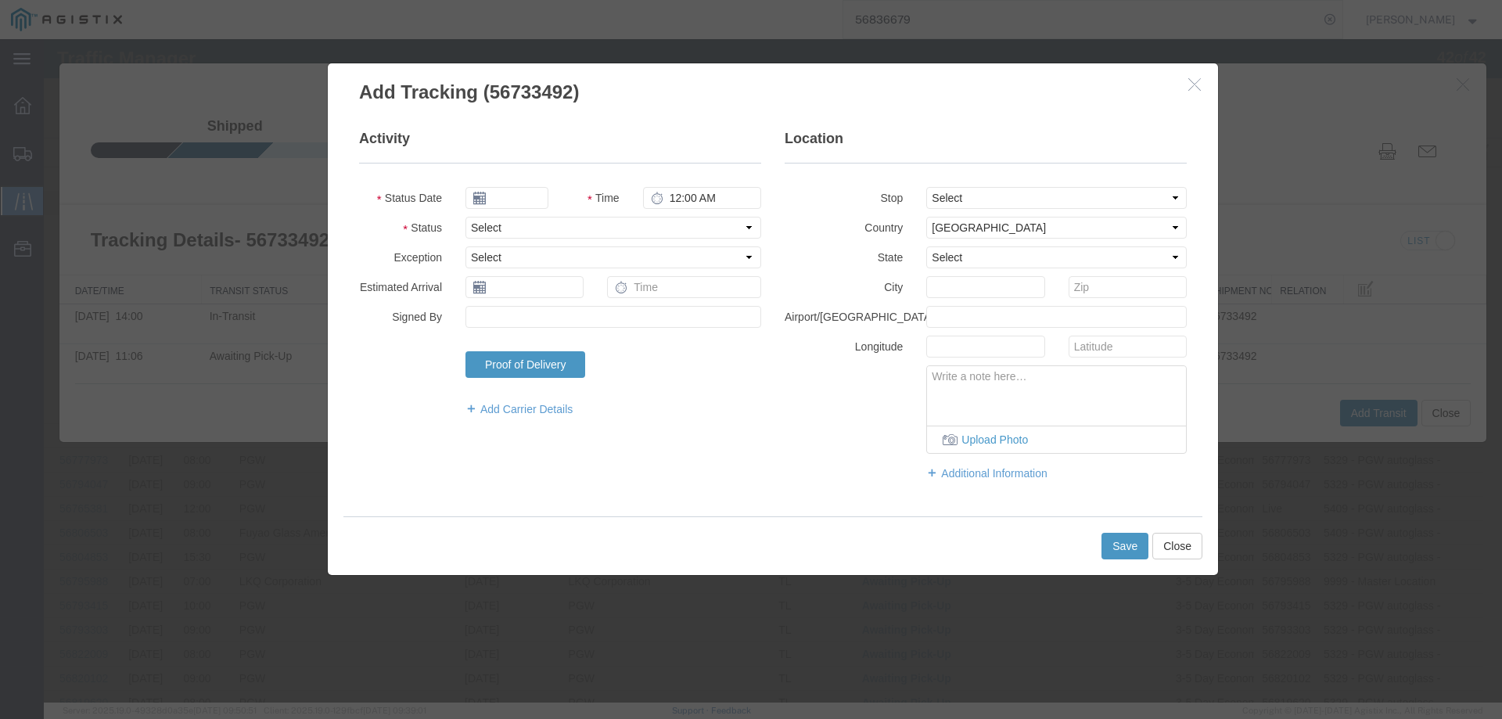
type input "09/17/2025"
type input "4:00 PM"
click at [496, 199] on input "09/17/2025" at bounding box center [506, 198] width 83 height 22
click at [499, 321] on td "15" at bounding box center [500, 318] width 23 height 23
type input "[DATE]"
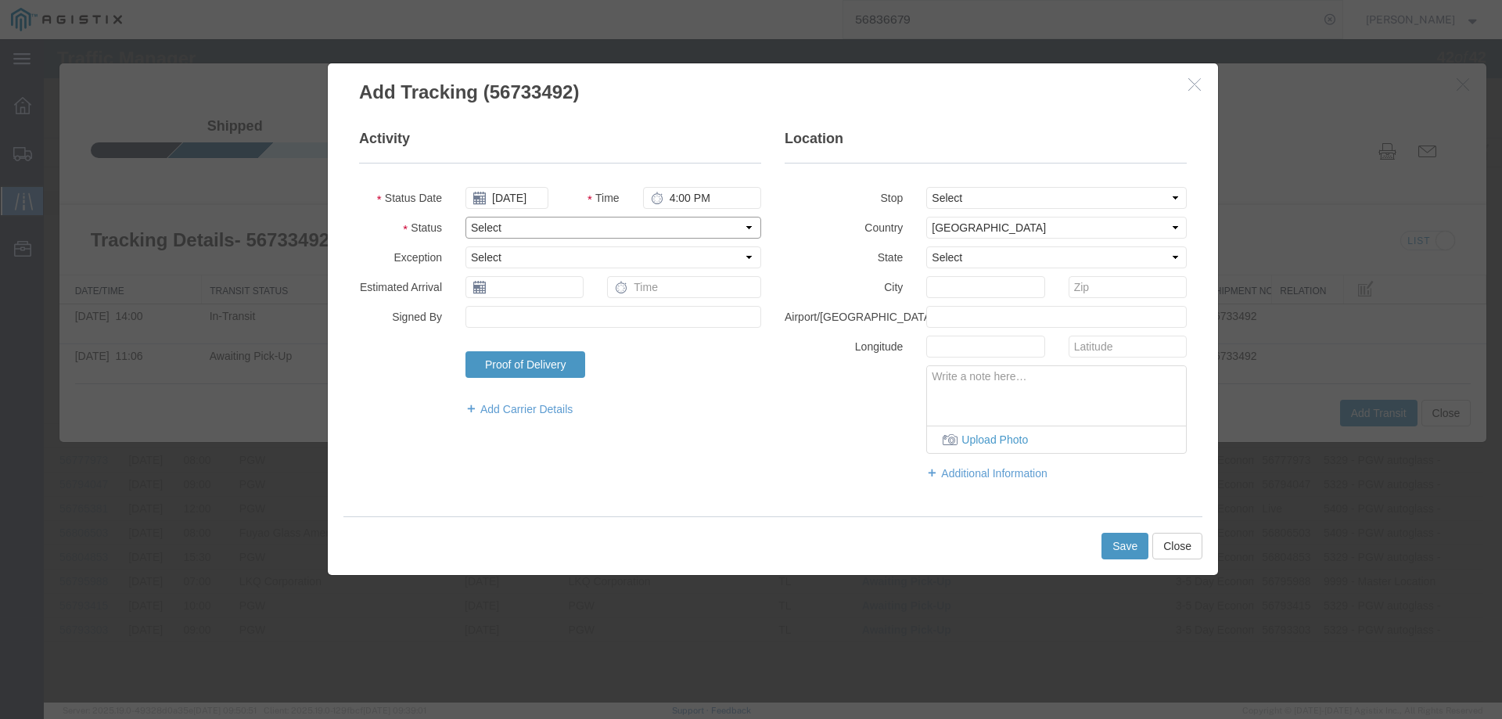
click at [490, 232] on select "Select Arrival Notice Available Arrival Notice Imported Arrive at Delivery Loca…" at bounding box center [613, 228] width 296 height 22
select select "DELIVRED"
click at [465, 217] on select "Select Arrival Notice Available Arrival Notice Imported Arrive at Delivery Loca…" at bounding box center [613, 228] width 296 height 22
click at [1092, 553] on div "Save Close" at bounding box center [772, 545] width 859 height 59
click at [1116, 548] on button "Save" at bounding box center [1124, 546] width 47 height 27
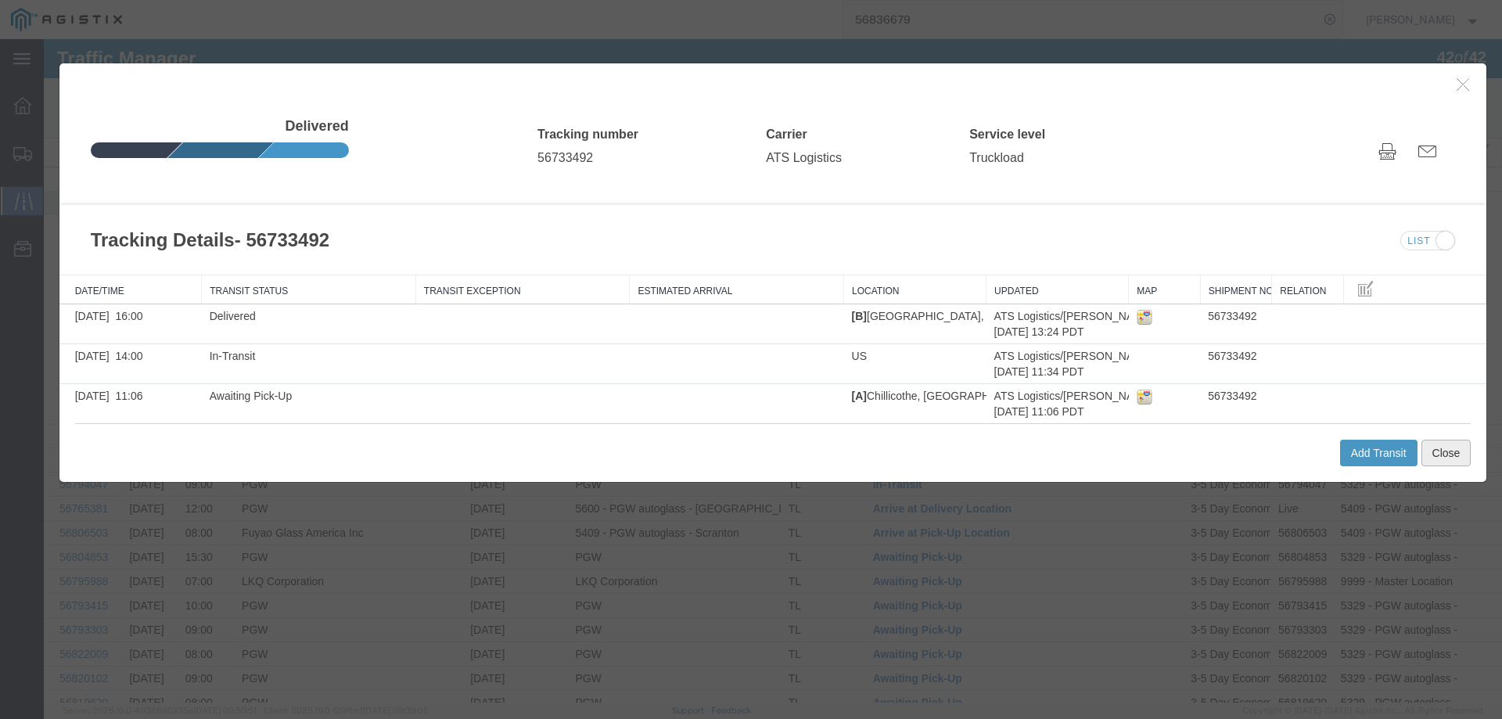
click at [1442, 457] on button "Close" at bounding box center [1446, 453] width 50 height 27
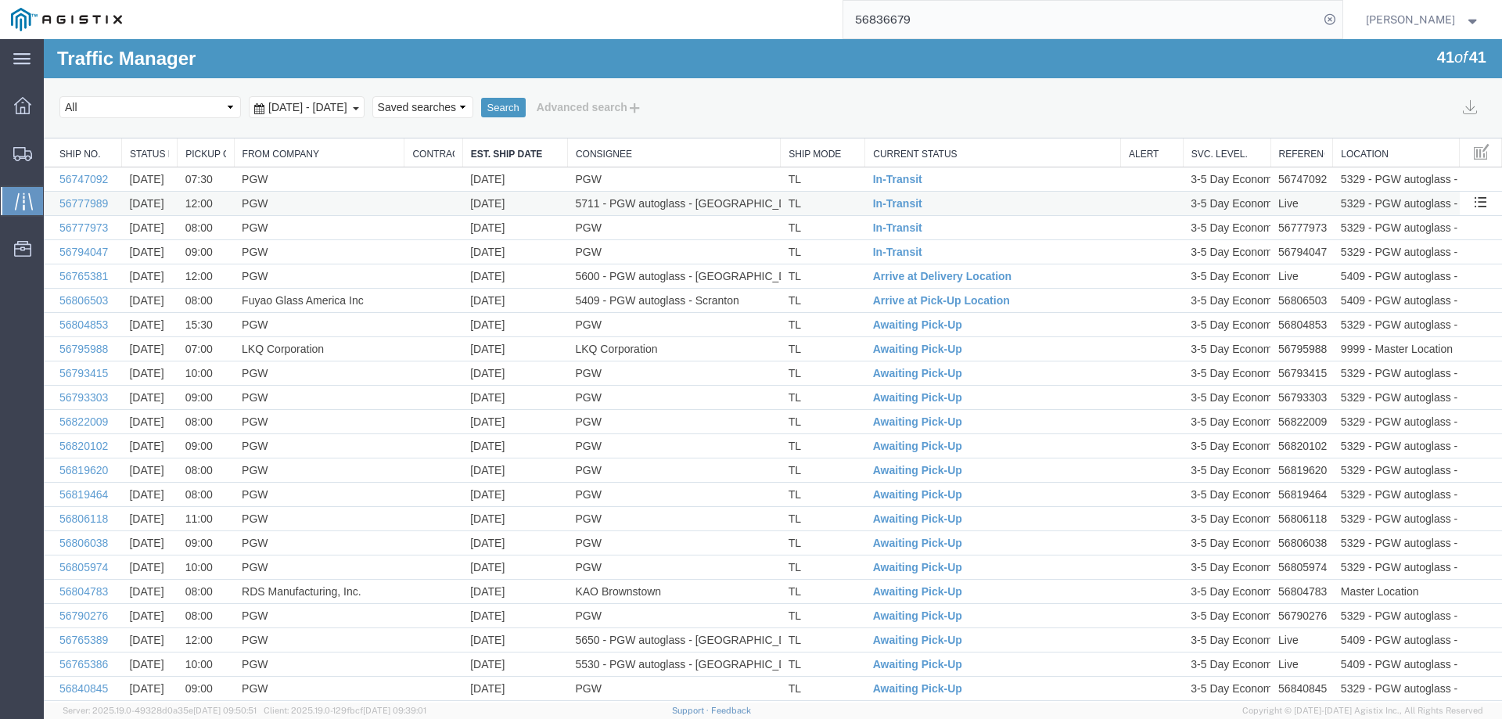
click at [839, 203] on td "TL" at bounding box center [823, 204] width 84 height 24
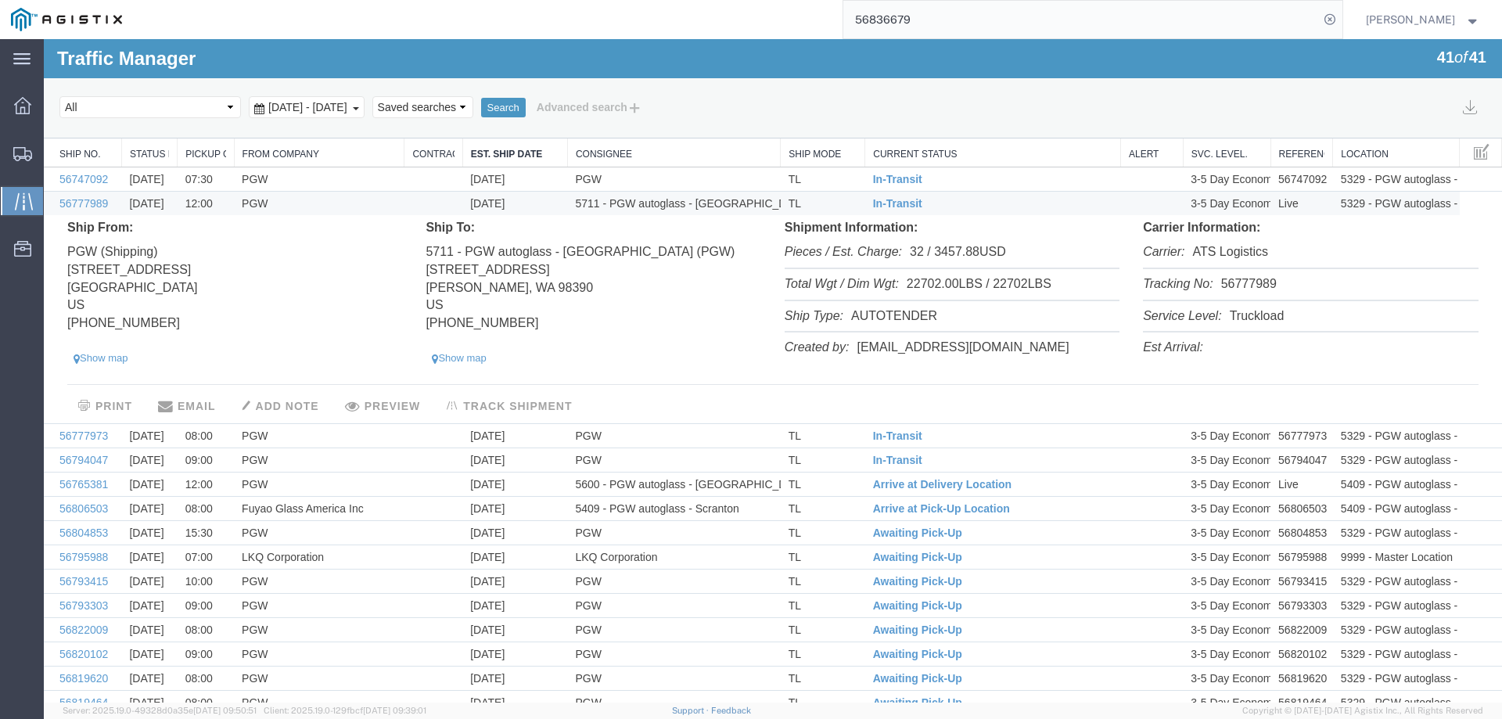
click at [1241, 283] on li "Tracking No: 56777989" at bounding box center [1310, 285] width 335 height 32
click at [880, 205] on span "In-Transit" at bounding box center [897, 203] width 49 height 13
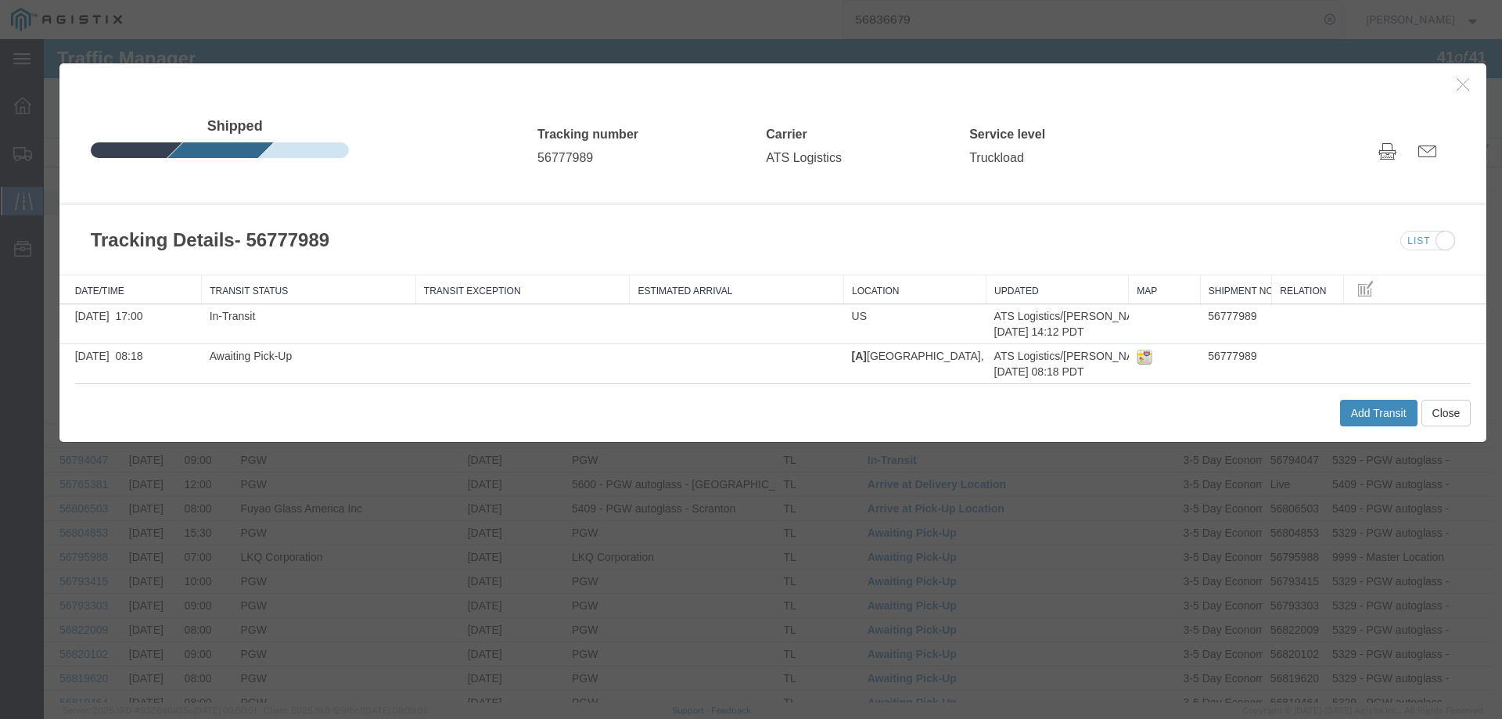
click at [1355, 411] on button "Add Transit" at bounding box center [1378, 413] width 77 height 27
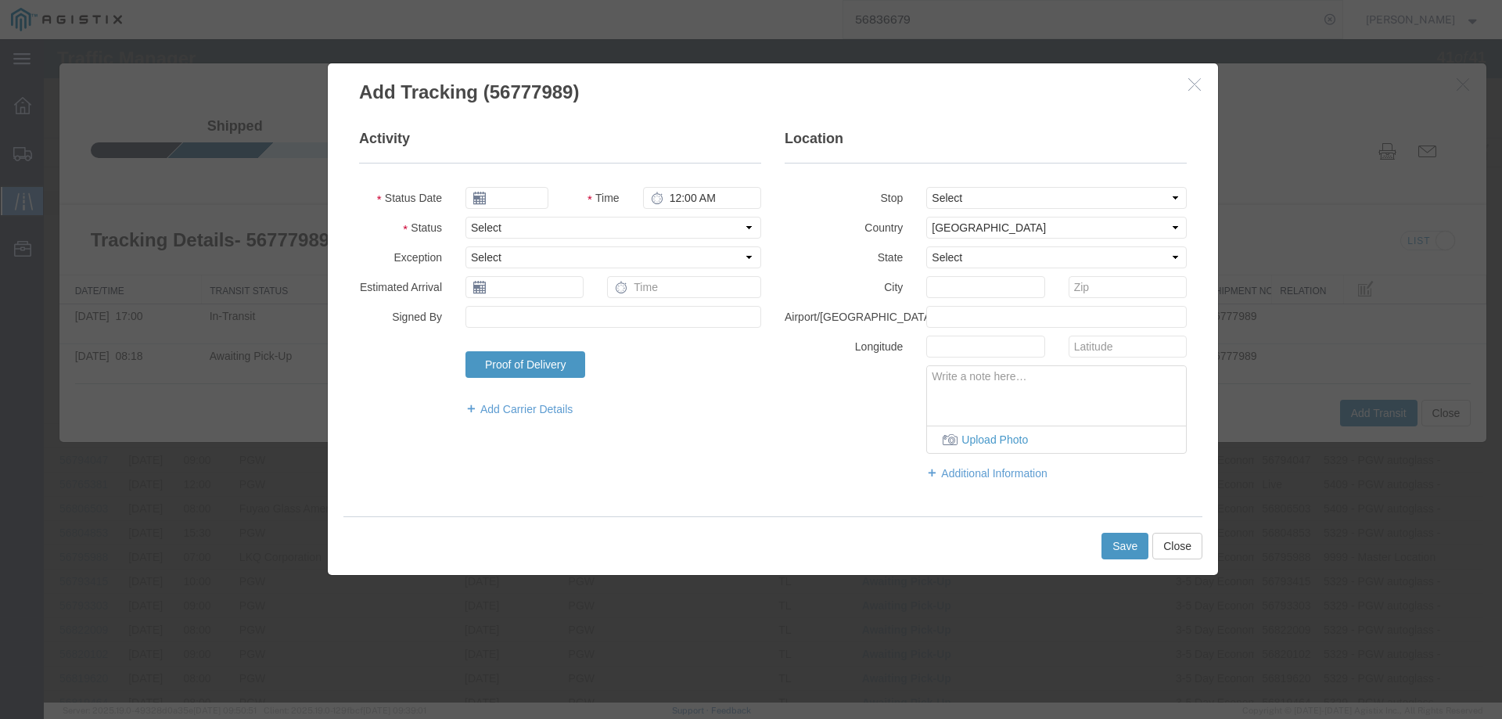
type input "09/17/2025"
type input "4:00 PM"
click at [509, 196] on input "09/17/2025" at bounding box center [506, 198] width 83 height 22
click at [503, 322] on td "15" at bounding box center [500, 318] width 23 height 23
type input "[DATE]"
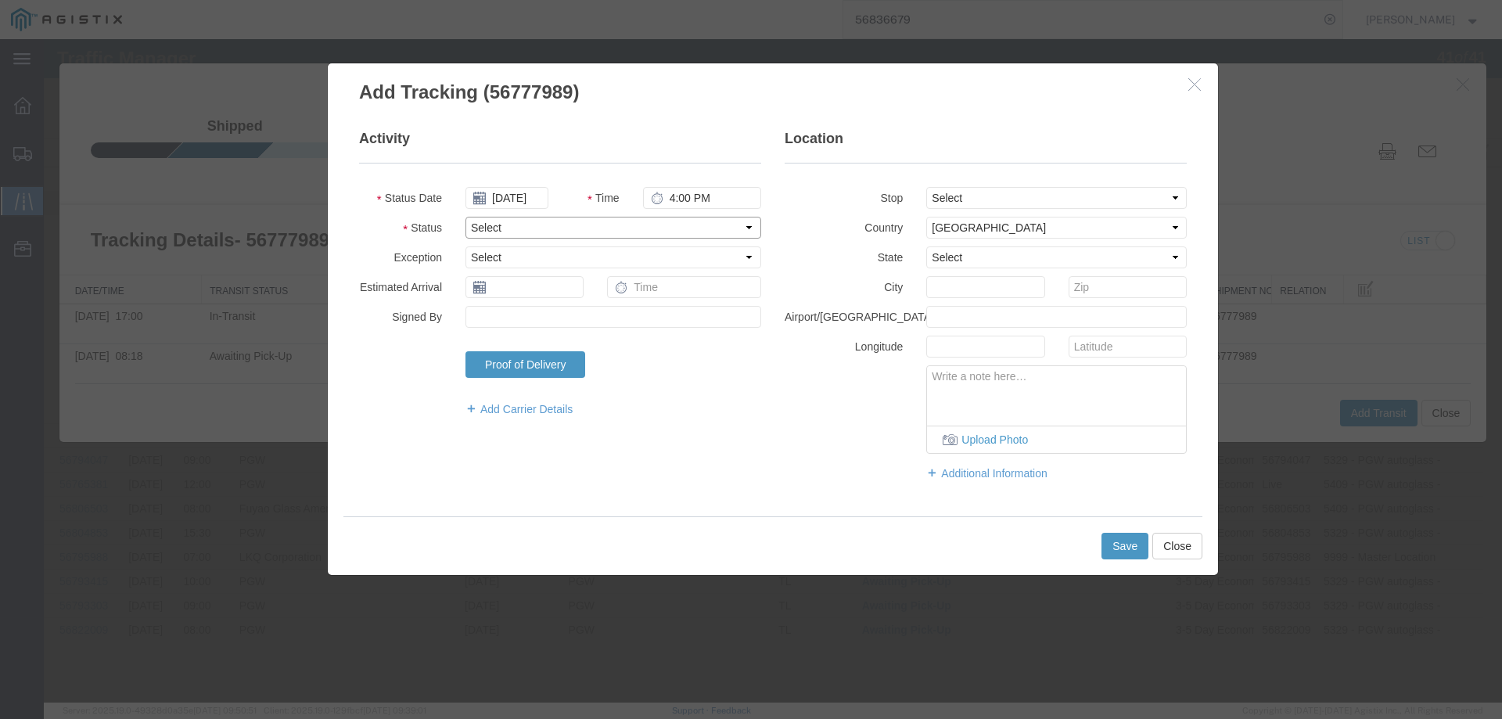
click at [492, 225] on select "Select Arrival Notice Available Arrival Notice Imported Arrive at Delivery Loca…" at bounding box center [613, 228] width 296 height 22
select select "DELIVRED"
click at [465, 217] on select "Select Arrival Notice Available Arrival Notice Imported Arrive at Delivery Loca…" at bounding box center [613, 228] width 296 height 22
click at [1123, 543] on button "Save" at bounding box center [1124, 546] width 47 height 27
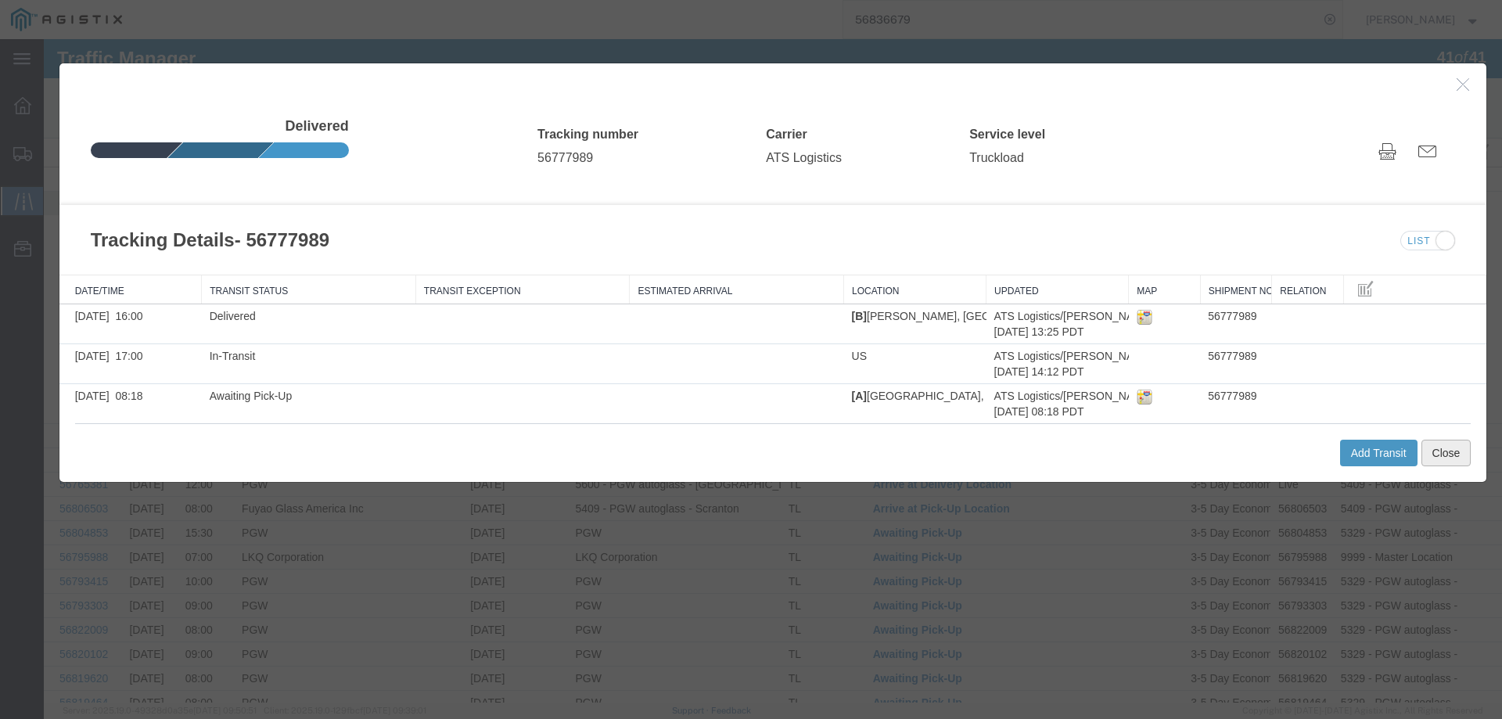
click at [1437, 455] on button "Close" at bounding box center [1446, 453] width 50 height 27
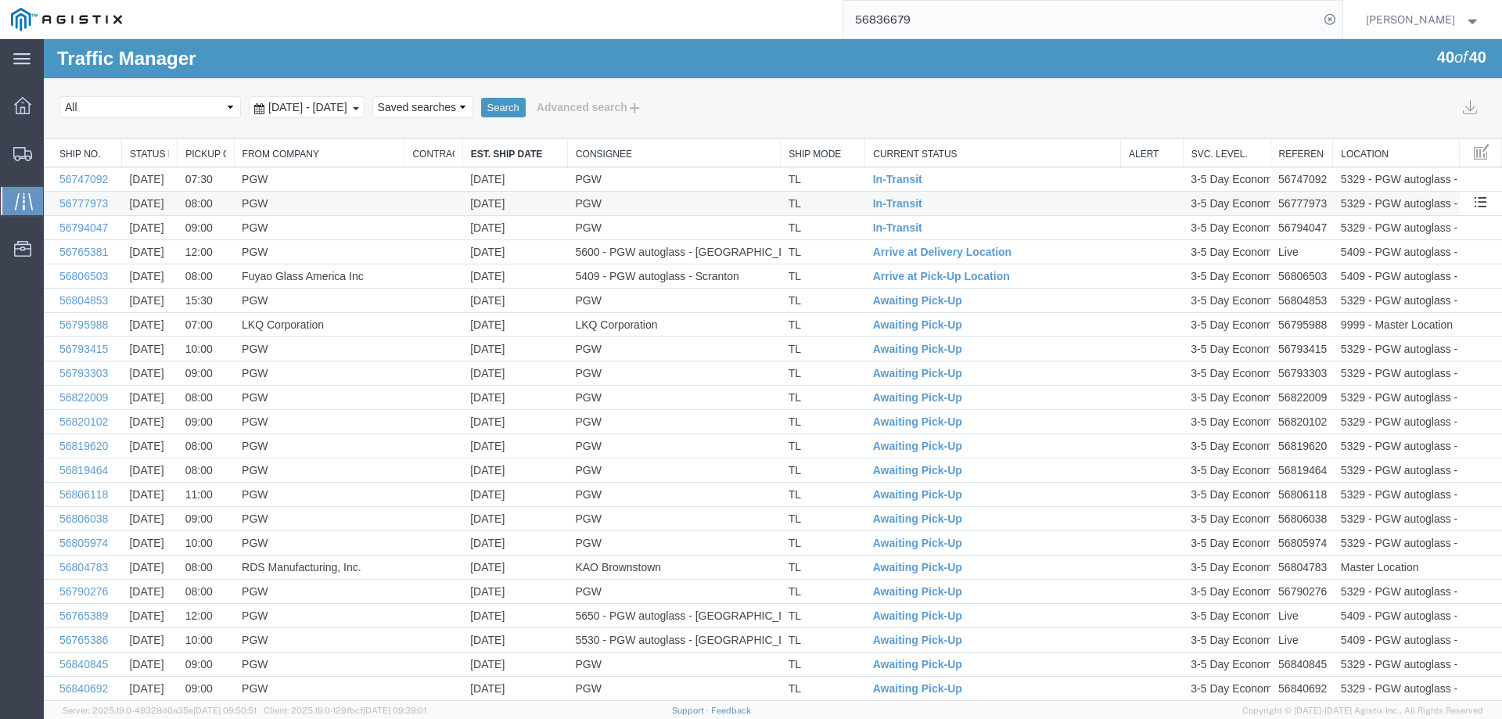
click at [842, 199] on td "TL" at bounding box center [823, 204] width 84 height 24
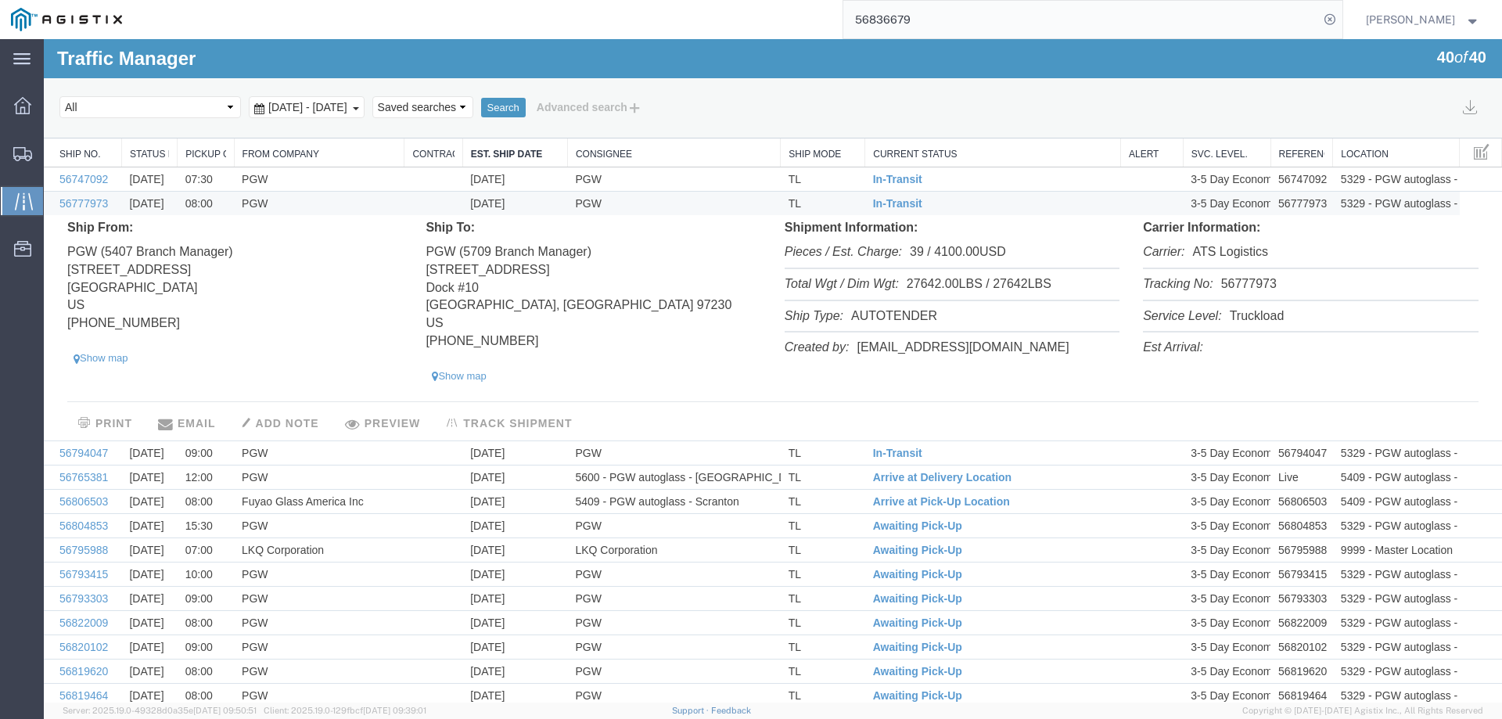
click at [1240, 284] on li "Tracking No: 56777973" at bounding box center [1310, 285] width 335 height 32
click at [885, 202] on span "In-Transit" at bounding box center [897, 203] width 49 height 13
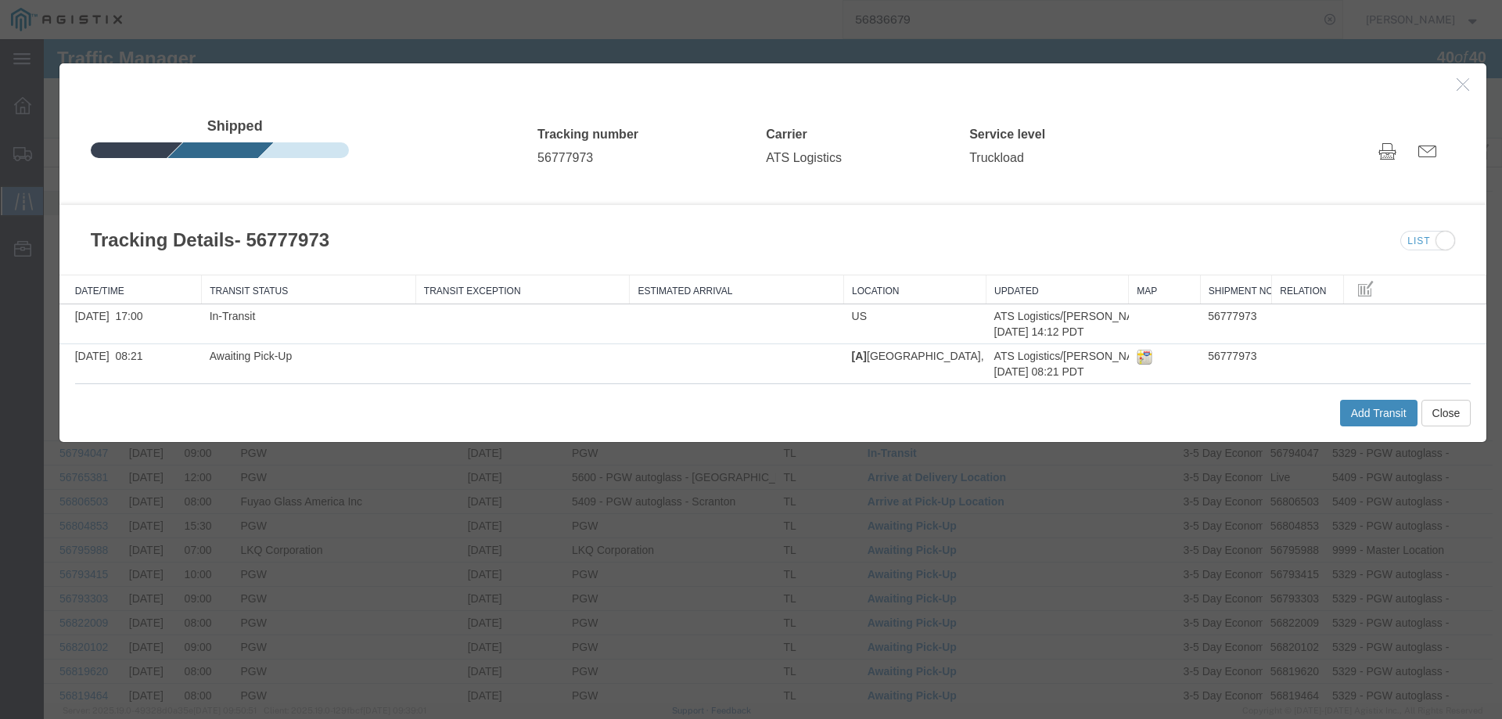
click at [1367, 410] on button "Add Transit" at bounding box center [1378, 413] width 77 height 27
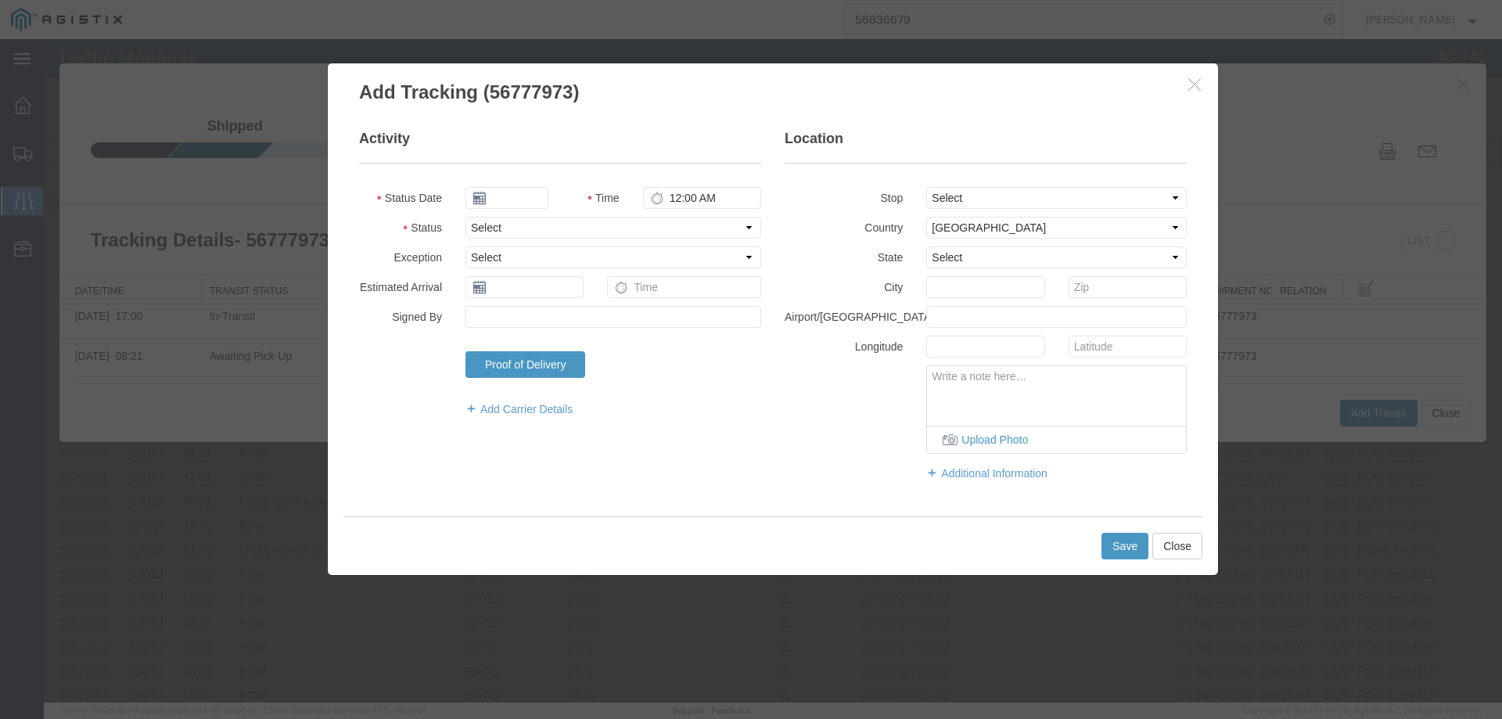
type input "09/17/2025"
type input "4:00 PM"
drag, startPoint x: 498, startPoint y: 225, endPoint x: 498, endPoint y: 237, distance: 12.5
click at [498, 225] on select "Select Arrival Notice Available Arrival Notice Imported Arrive at Delivery Loca…" at bounding box center [613, 228] width 296 height 22
select select "DELIVRED"
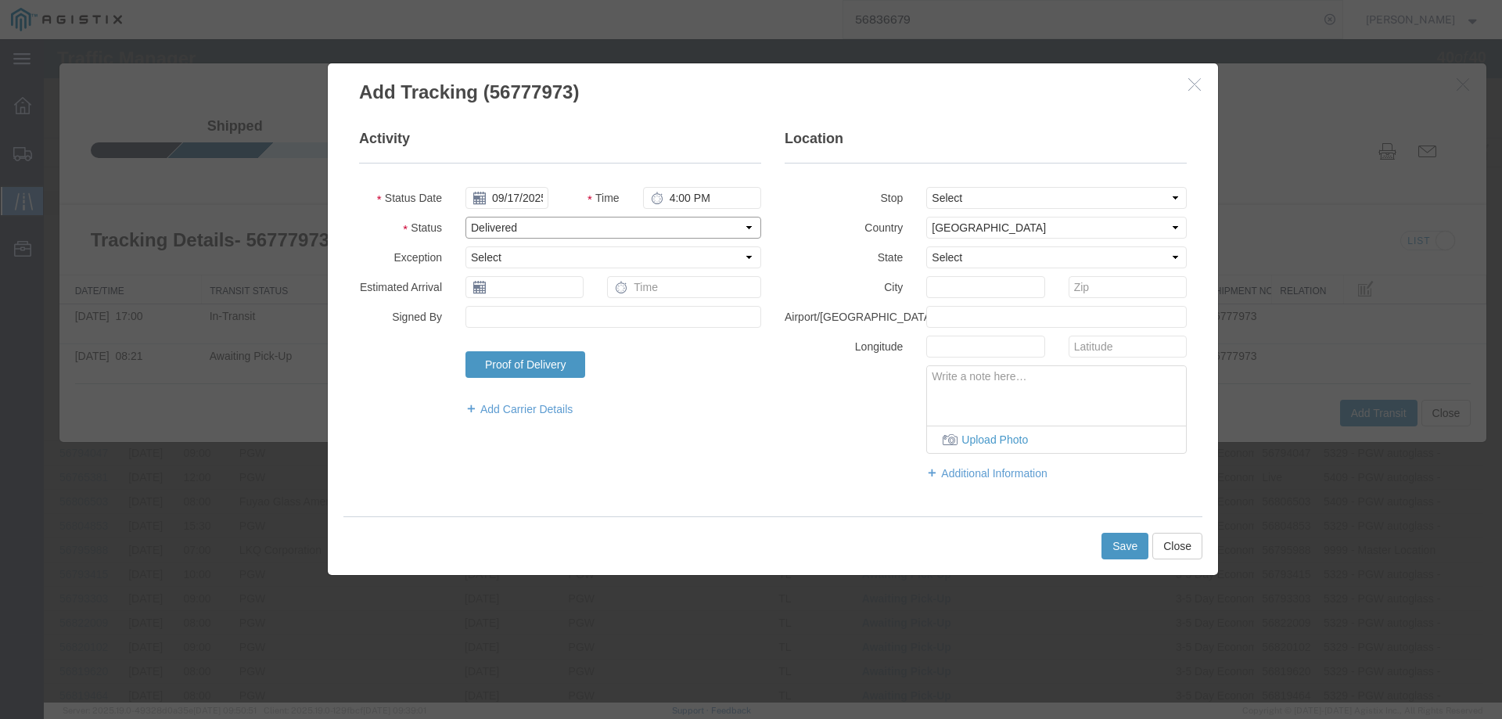
click at [465, 217] on select "Select Arrival Notice Available Arrival Notice Imported Arrive at Delivery Loca…" at bounding box center [613, 228] width 296 height 22
click at [1130, 546] on button "Save" at bounding box center [1124, 546] width 47 height 27
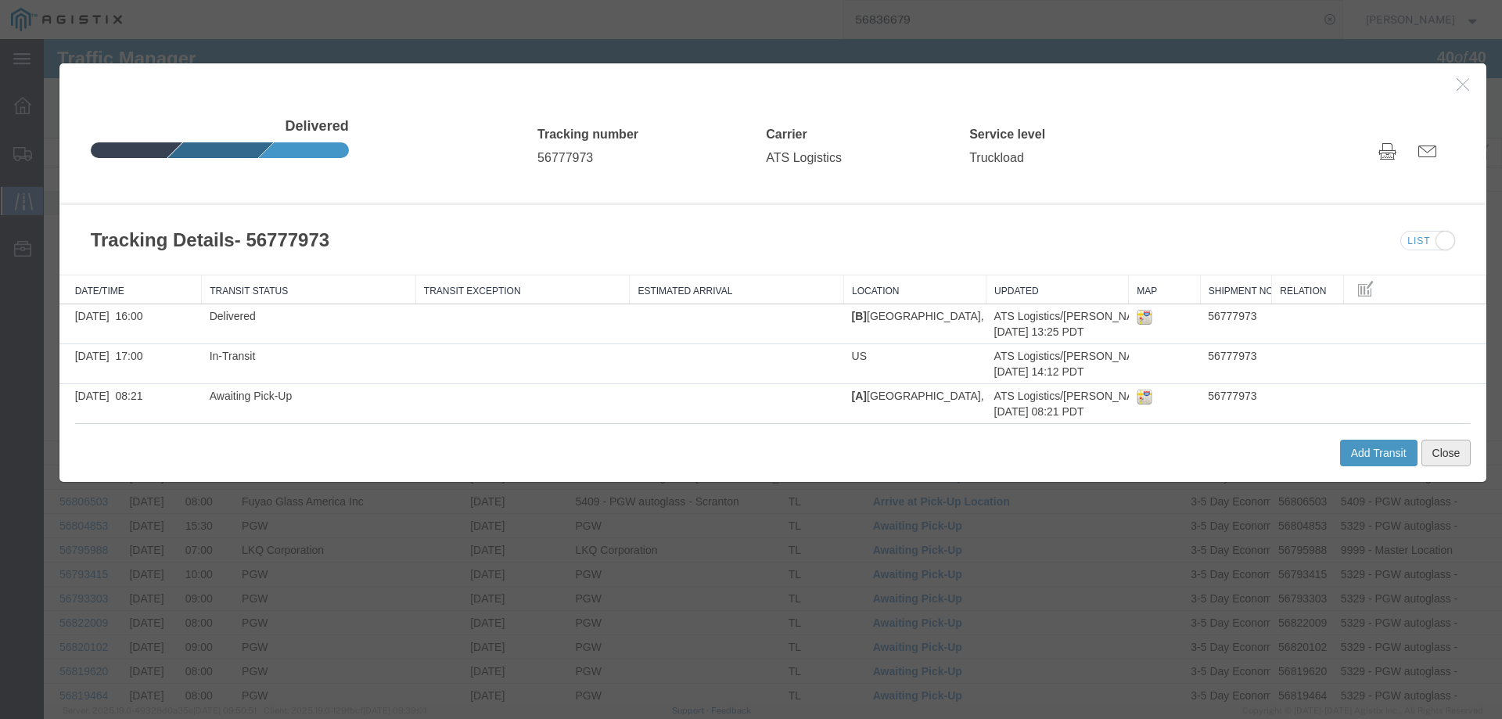
click at [1440, 458] on button "Close" at bounding box center [1446, 453] width 50 height 27
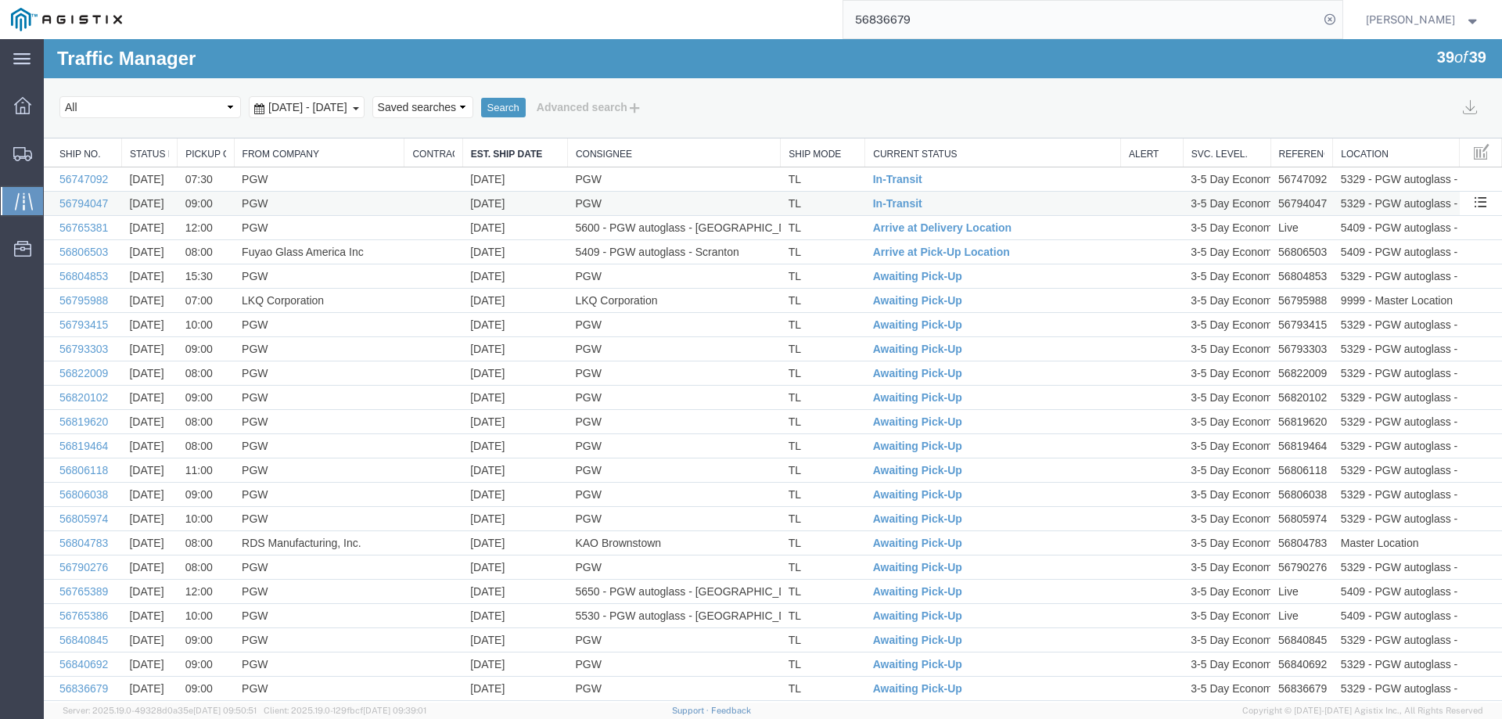
click at [817, 207] on td "TL" at bounding box center [823, 204] width 84 height 24
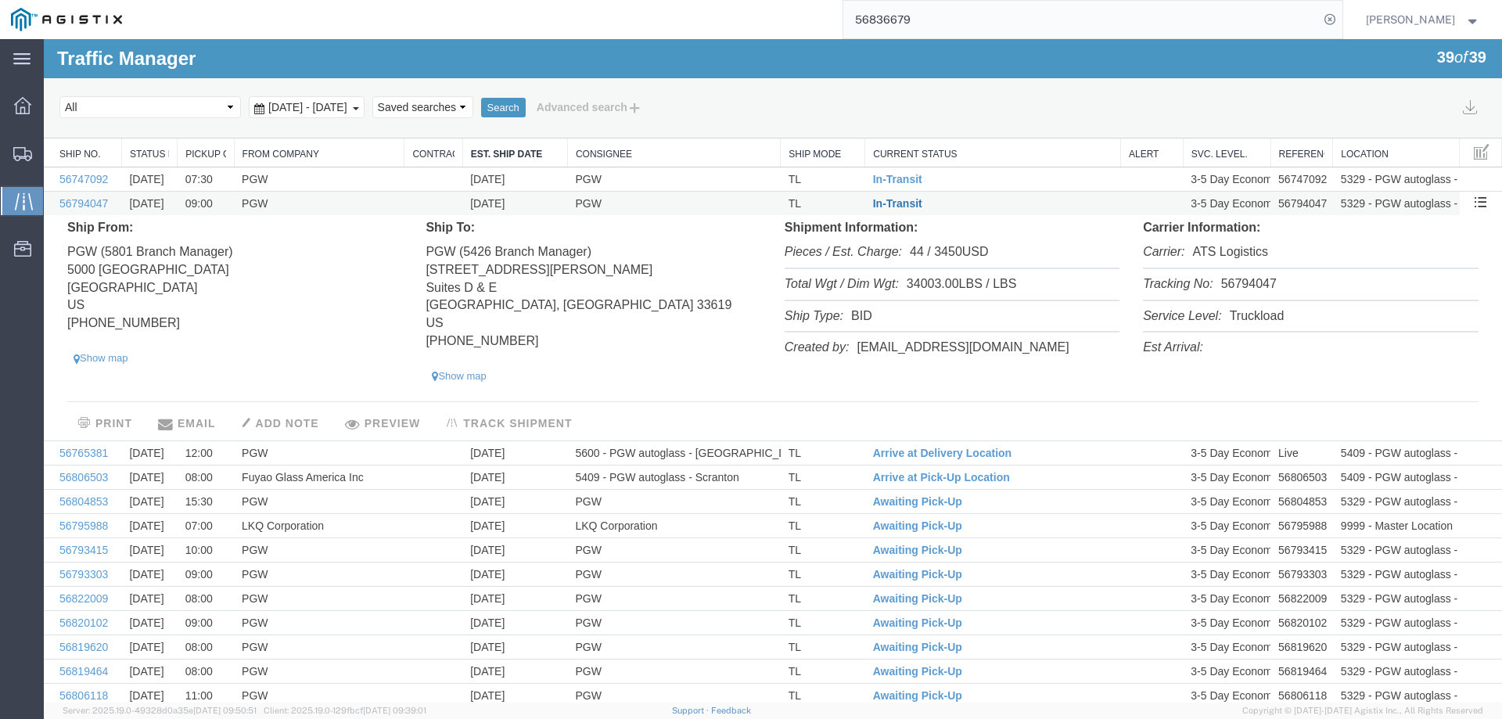
click at [886, 205] on span "In-Transit" at bounding box center [897, 203] width 49 height 13
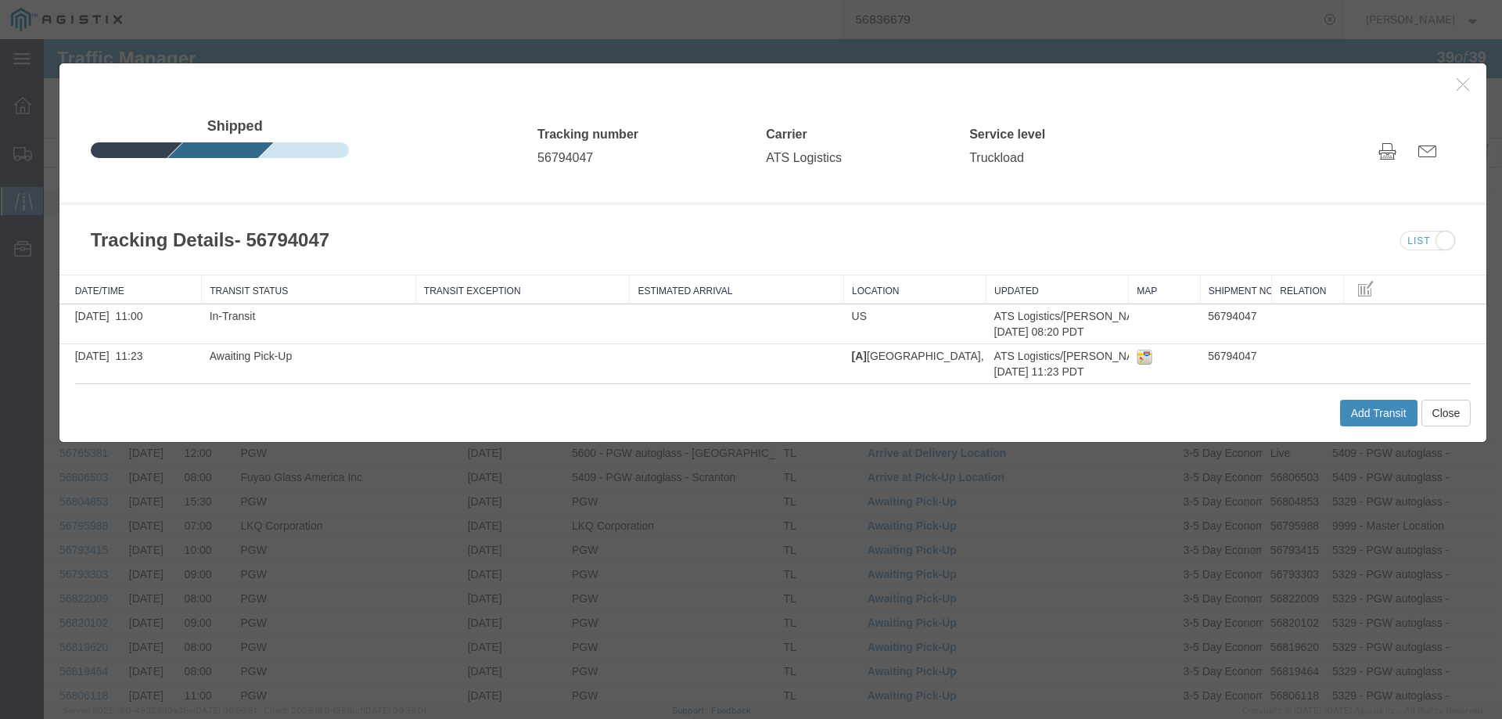
click at [1354, 411] on button "Add Transit" at bounding box center [1378, 413] width 77 height 27
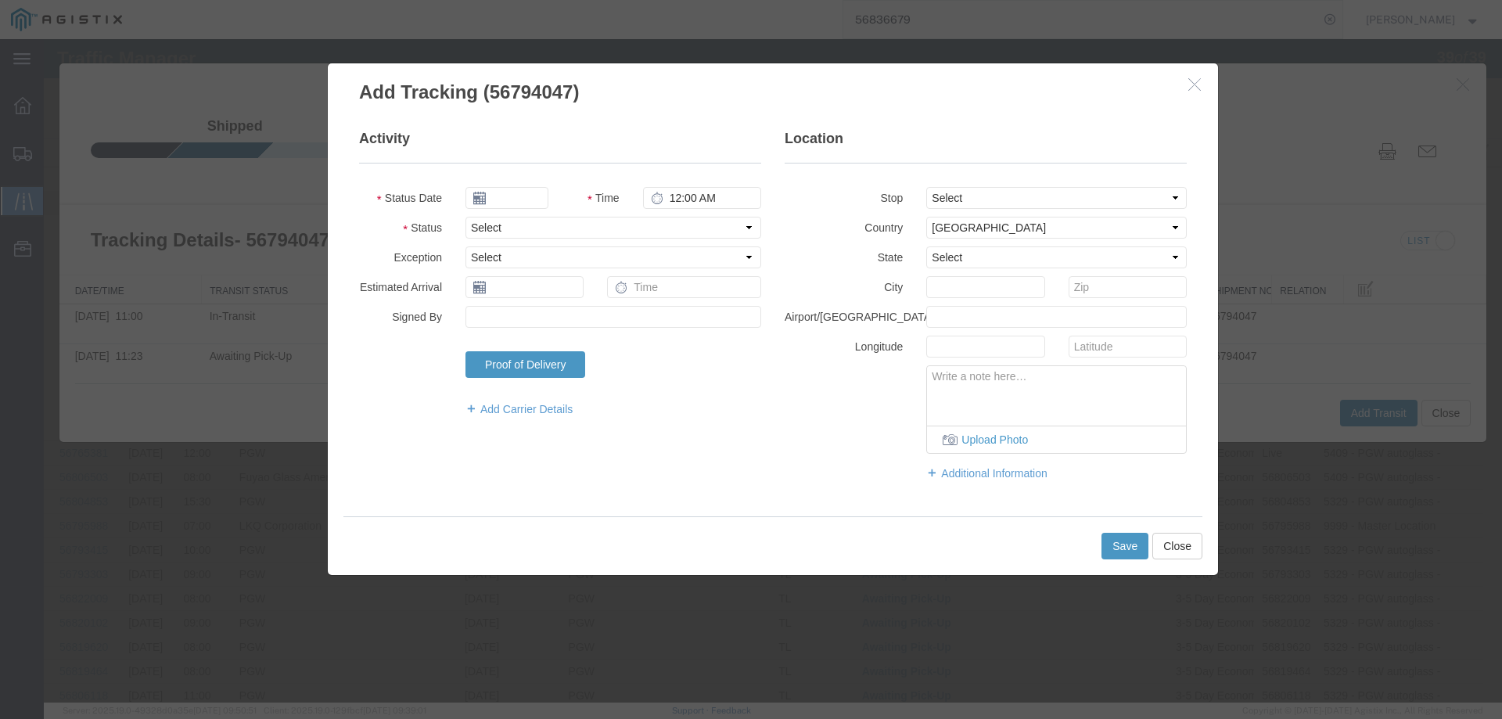
type input "09/17/2025"
type input "4:00 PM"
click at [499, 202] on input "09/17/2025" at bounding box center [506, 198] width 83 height 22
click at [532, 319] on td "16" at bounding box center [523, 318] width 23 height 23
type input "09/16/2025"
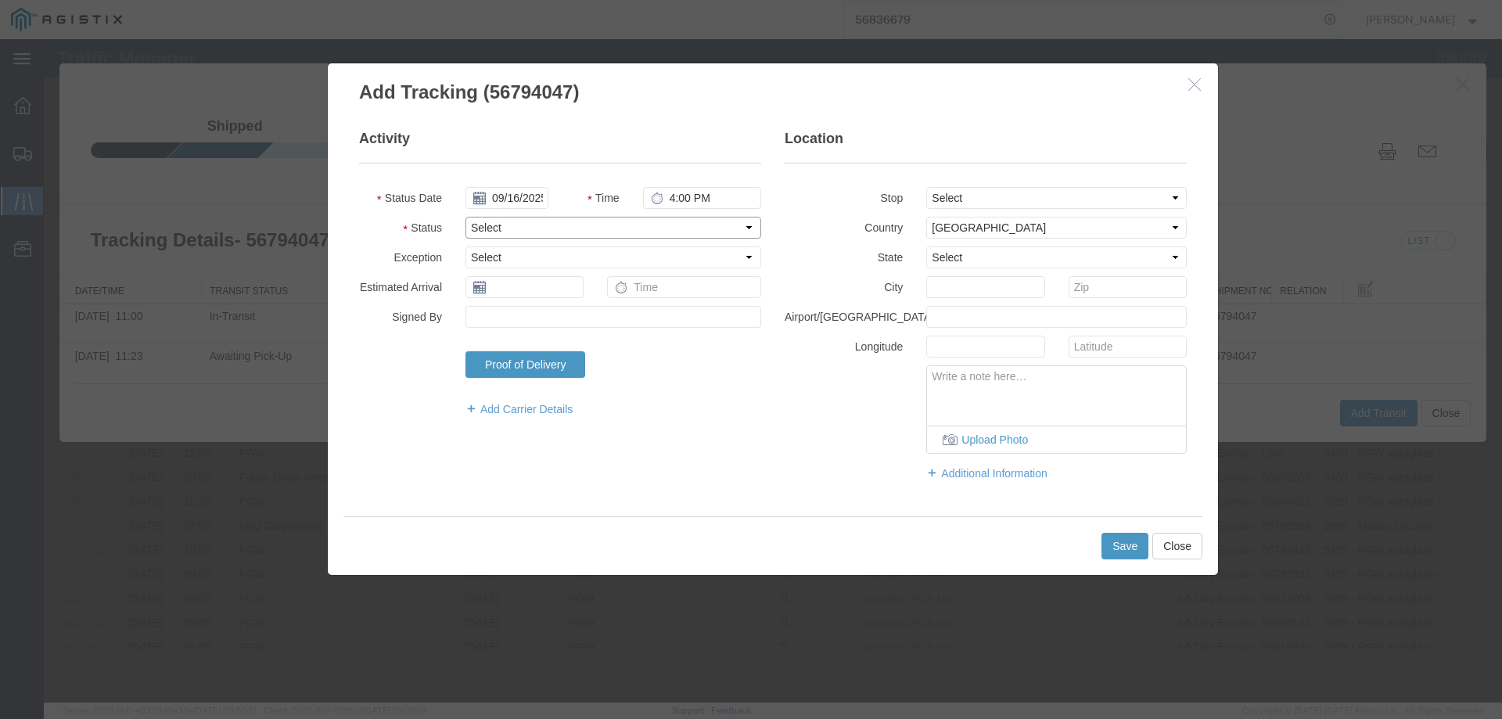
click at [512, 223] on select "Select Arrival Notice Available Arrival Notice Imported Arrive at Delivery Loca…" at bounding box center [613, 228] width 296 height 22
select select "DELIVRED"
click at [465, 217] on select "Select Arrival Notice Available Arrival Notice Imported Arrive at Delivery Loca…" at bounding box center [613, 228] width 296 height 22
click at [1118, 539] on button "Save" at bounding box center [1124, 546] width 47 height 27
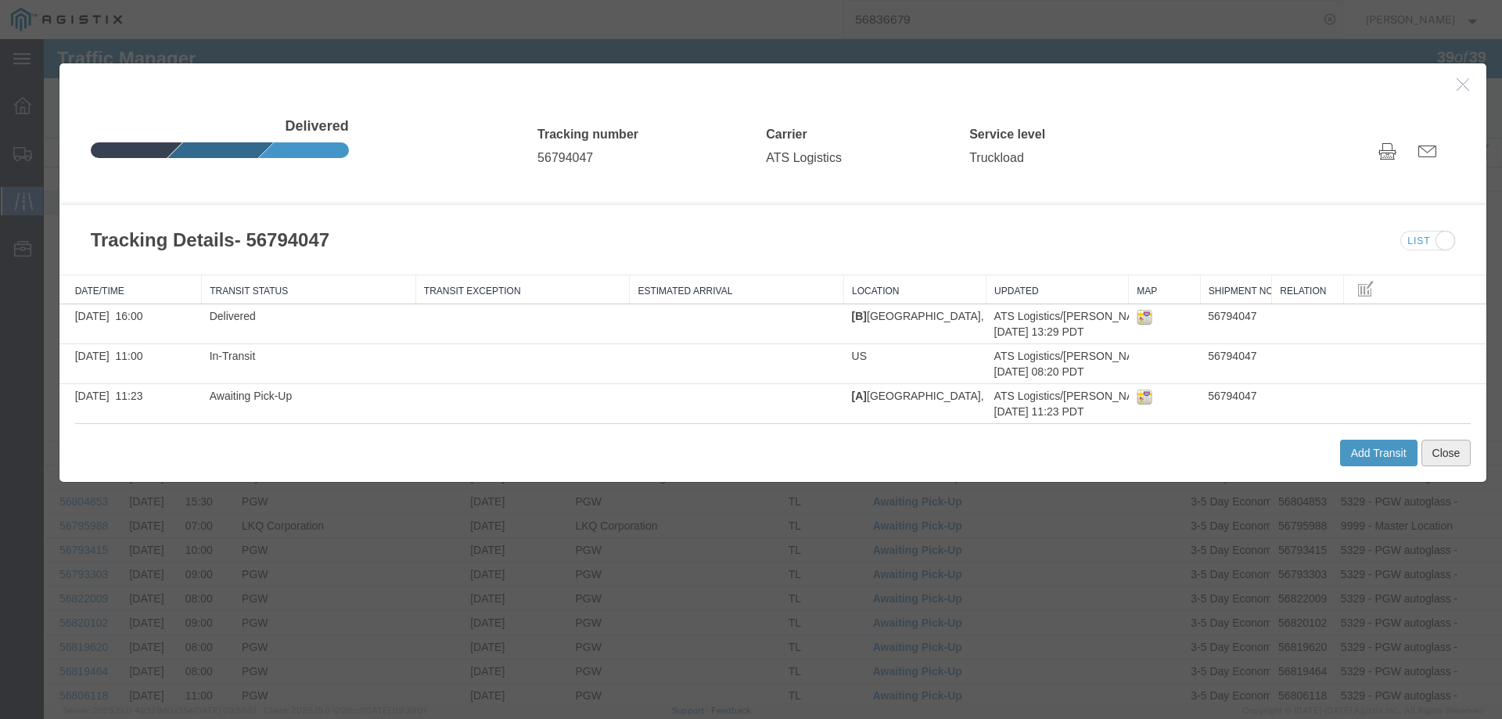
click at [1421, 447] on button "Close" at bounding box center [1446, 453] width 50 height 27
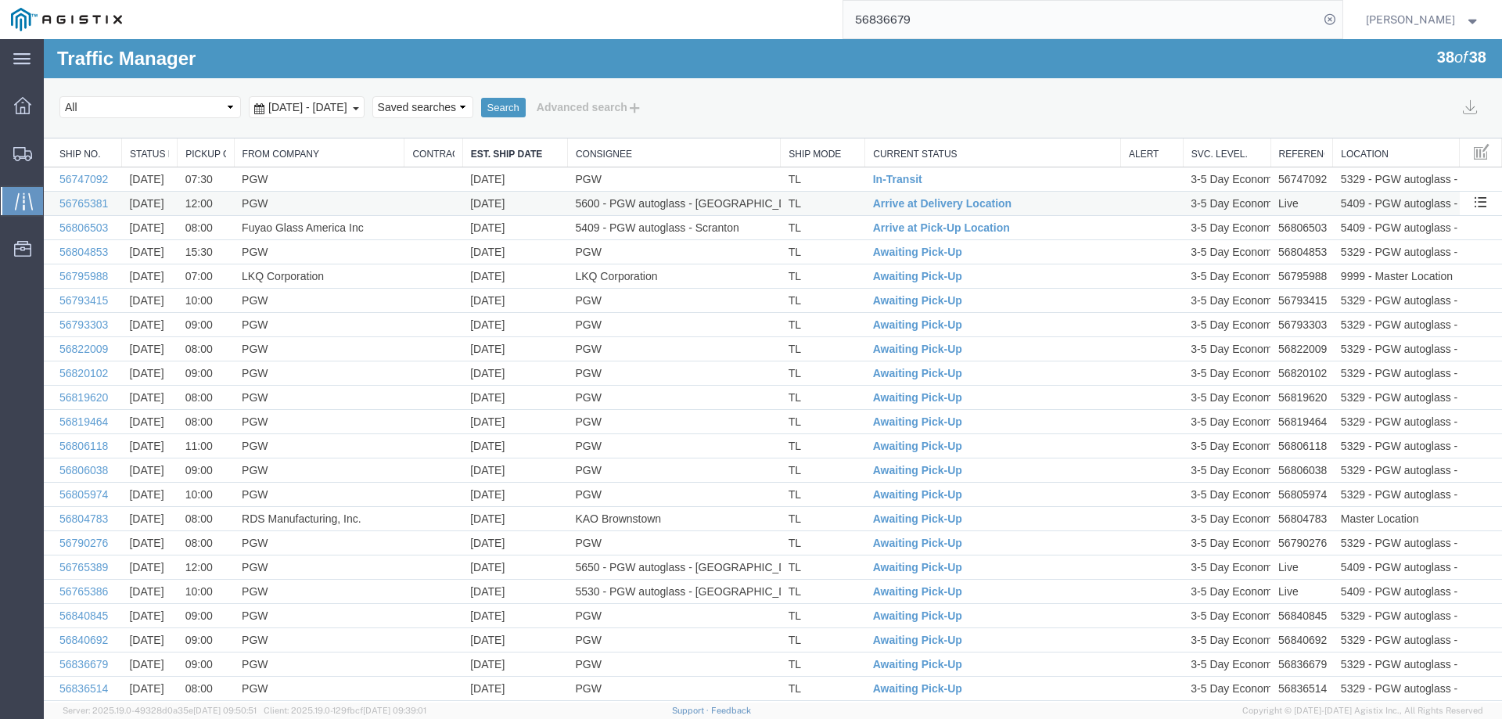
click at [825, 197] on td "TL" at bounding box center [823, 204] width 84 height 24
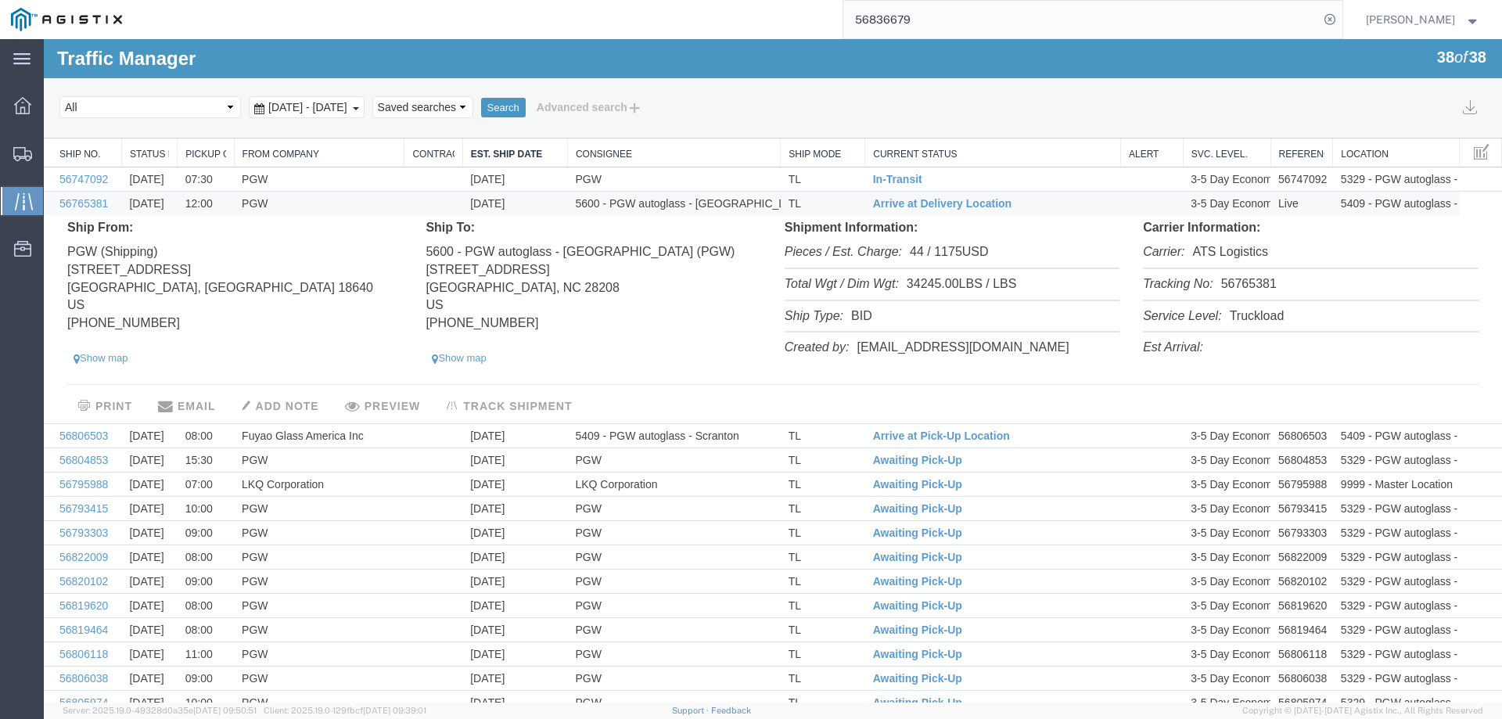
click at [1238, 289] on li "Tracking No: 56765381" at bounding box center [1310, 285] width 335 height 32
click at [927, 202] on span "Arrive at Delivery Location" at bounding box center [942, 203] width 138 height 13
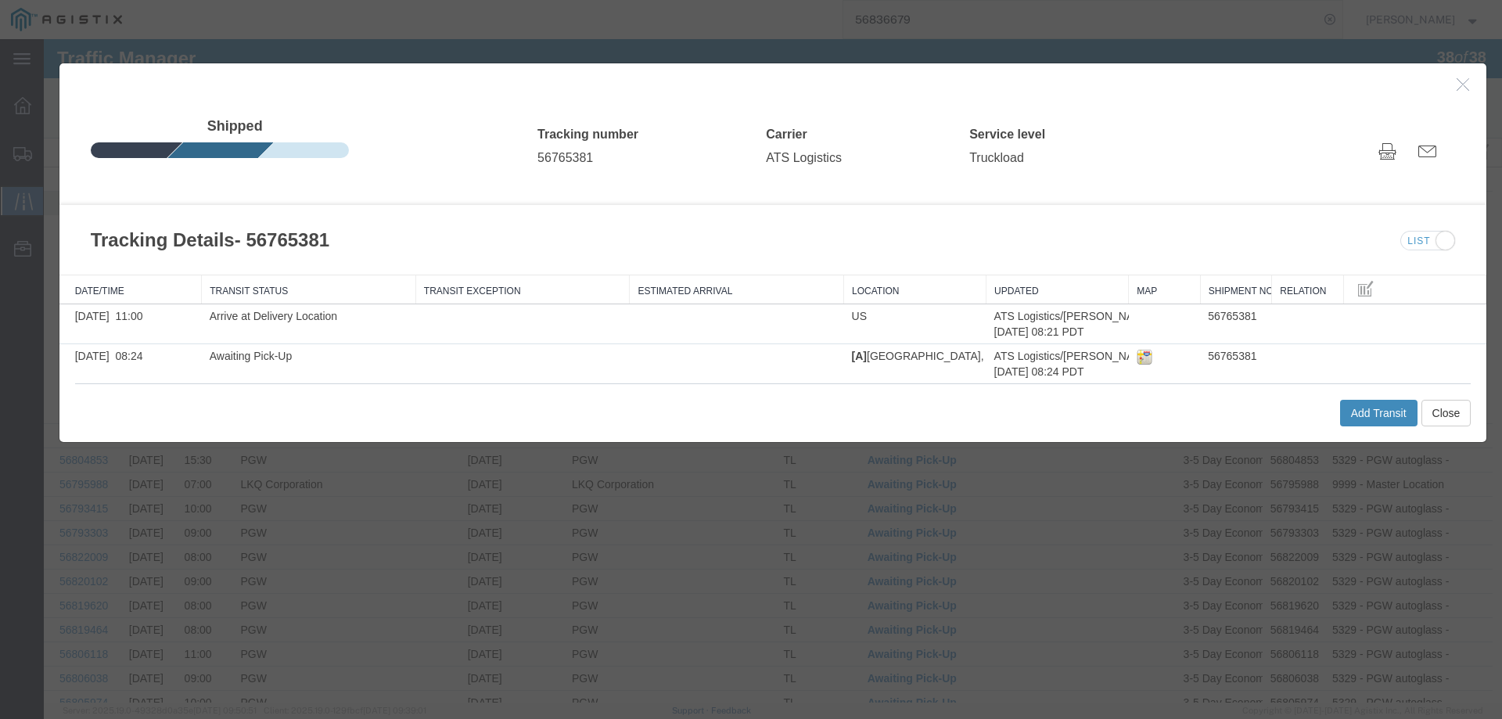
click at [1366, 414] on button "Add Transit" at bounding box center [1378, 413] width 77 height 27
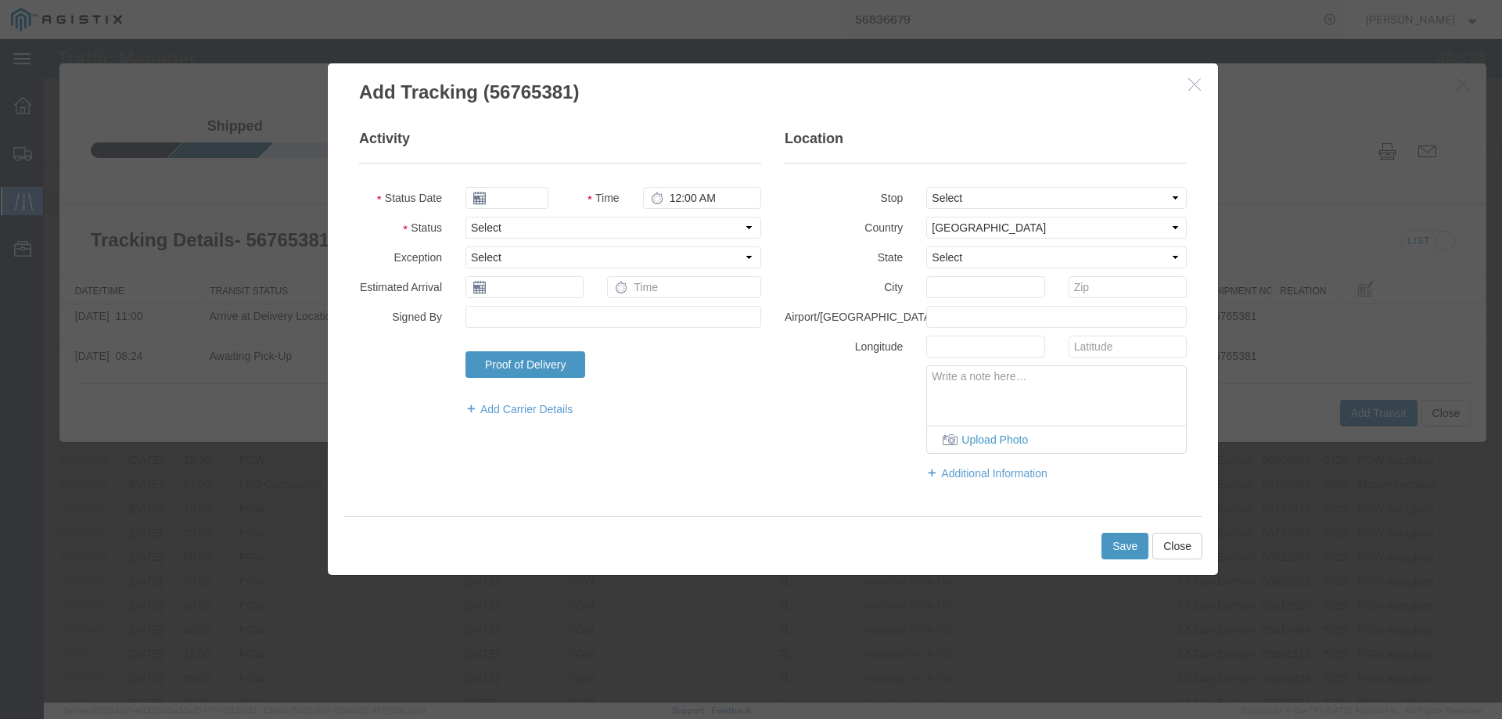
type input "09/17/2025"
type input "4:00 PM"
click at [520, 196] on input "09/17/2025" at bounding box center [506, 198] width 83 height 22
click at [497, 322] on td "15" at bounding box center [500, 318] width 23 height 23
type input "[DATE]"
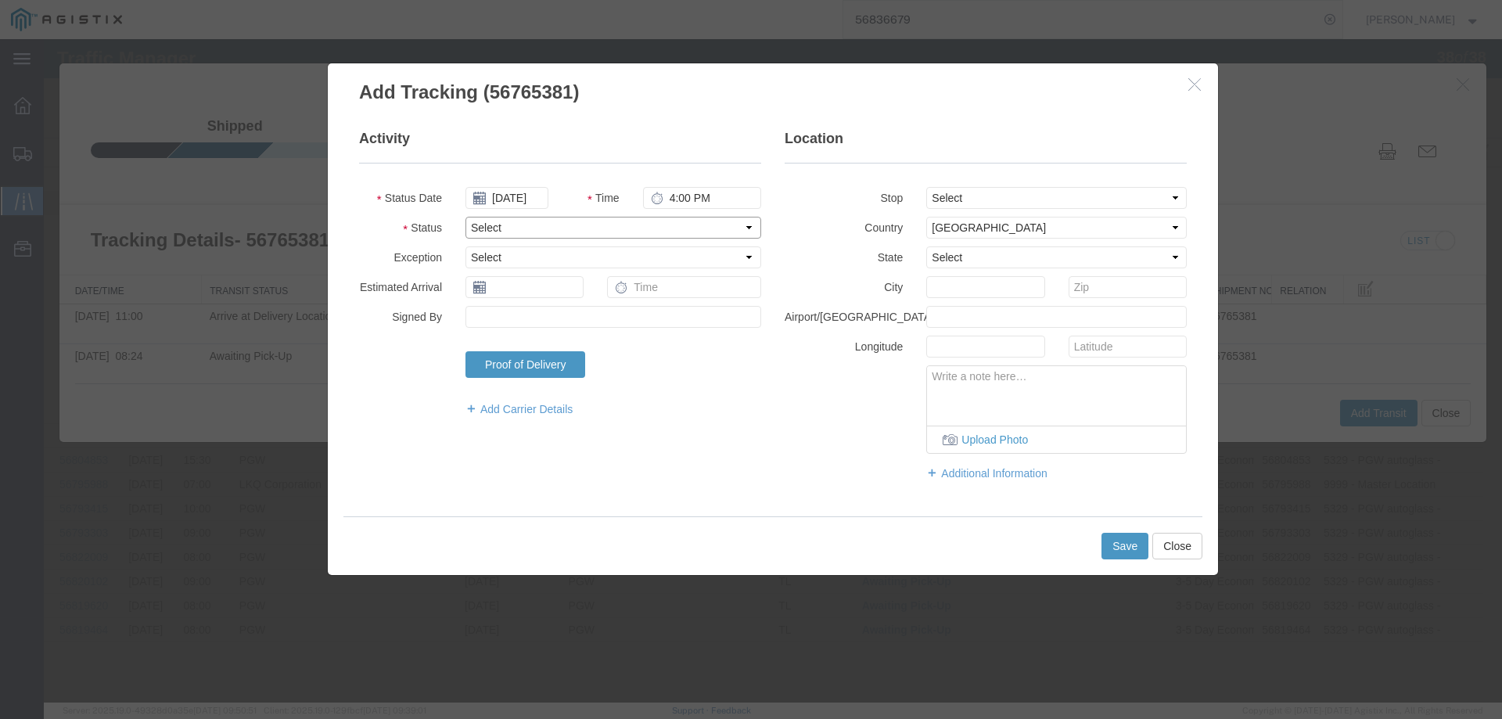
click at [501, 233] on select "Select Arrival Notice Available Arrival Notice Imported Arrive at Delivery Loca…" at bounding box center [613, 228] width 296 height 22
select select "DELIVRED"
click at [465, 217] on select "Select Arrival Notice Available Arrival Notice Imported Arrive at Delivery Loca…" at bounding box center [613, 228] width 296 height 22
click at [1134, 546] on button "Save" at bounding box center [1124, 546] width 47 height 27
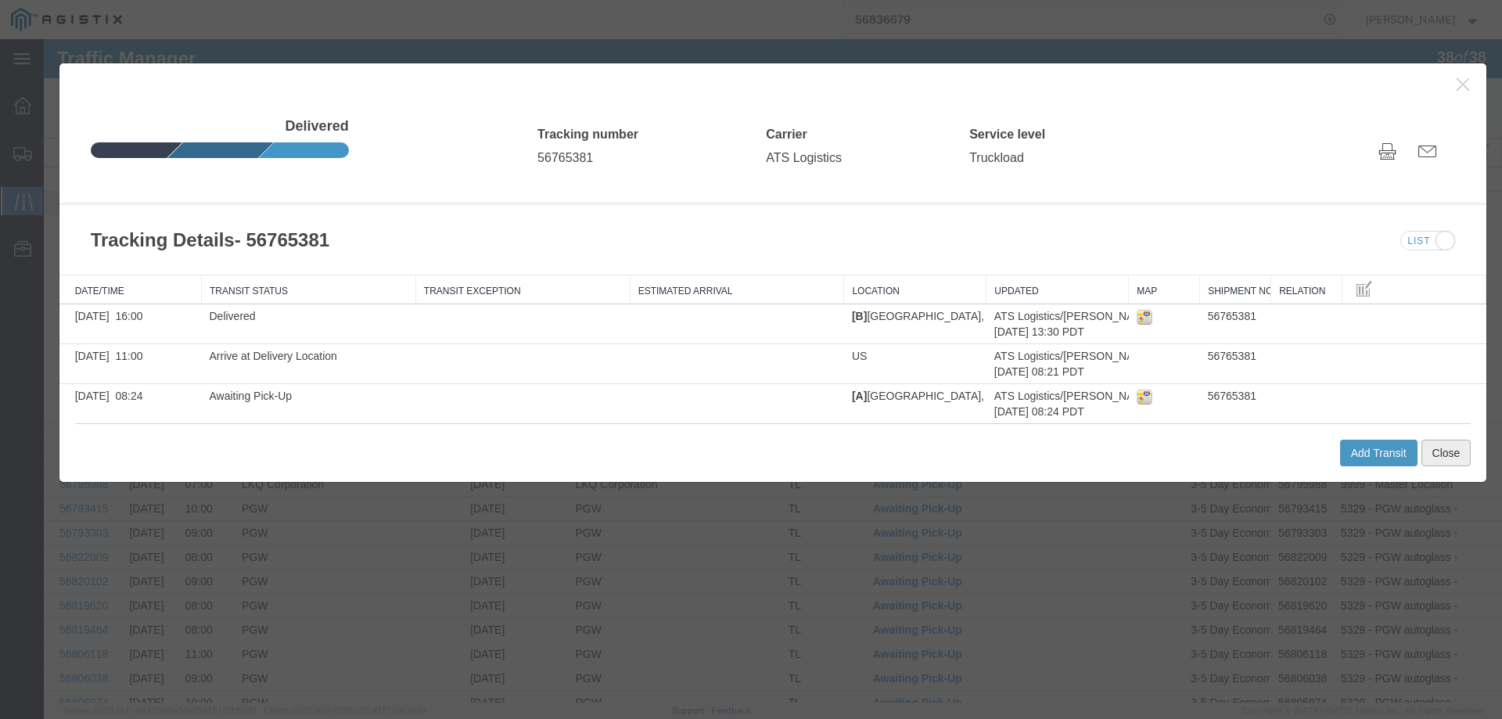
click at [1446, 458] on button "Close" at bounding box center [1446, 453] width 50 height 27
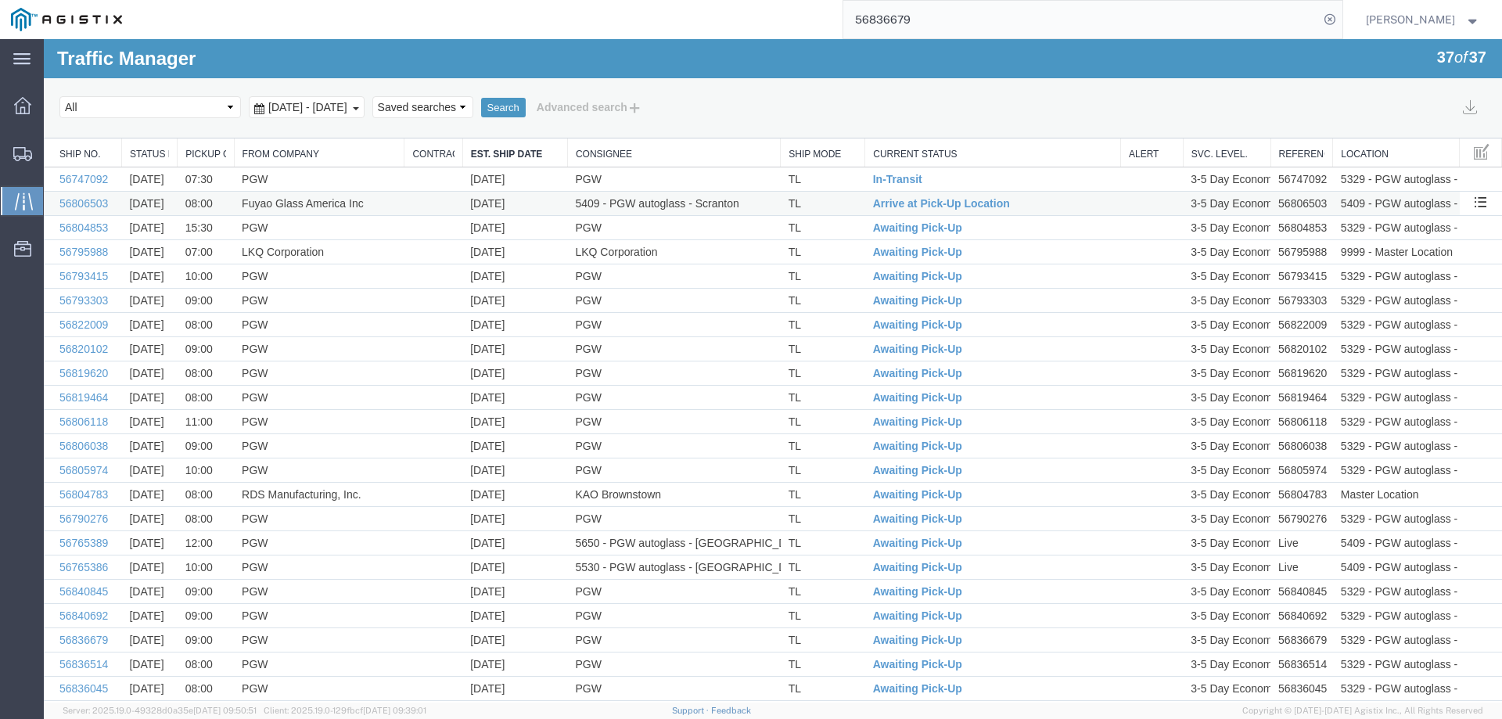
click at [841, 204] on td "TL" at bounding box center [823, 204] width 84 height 24
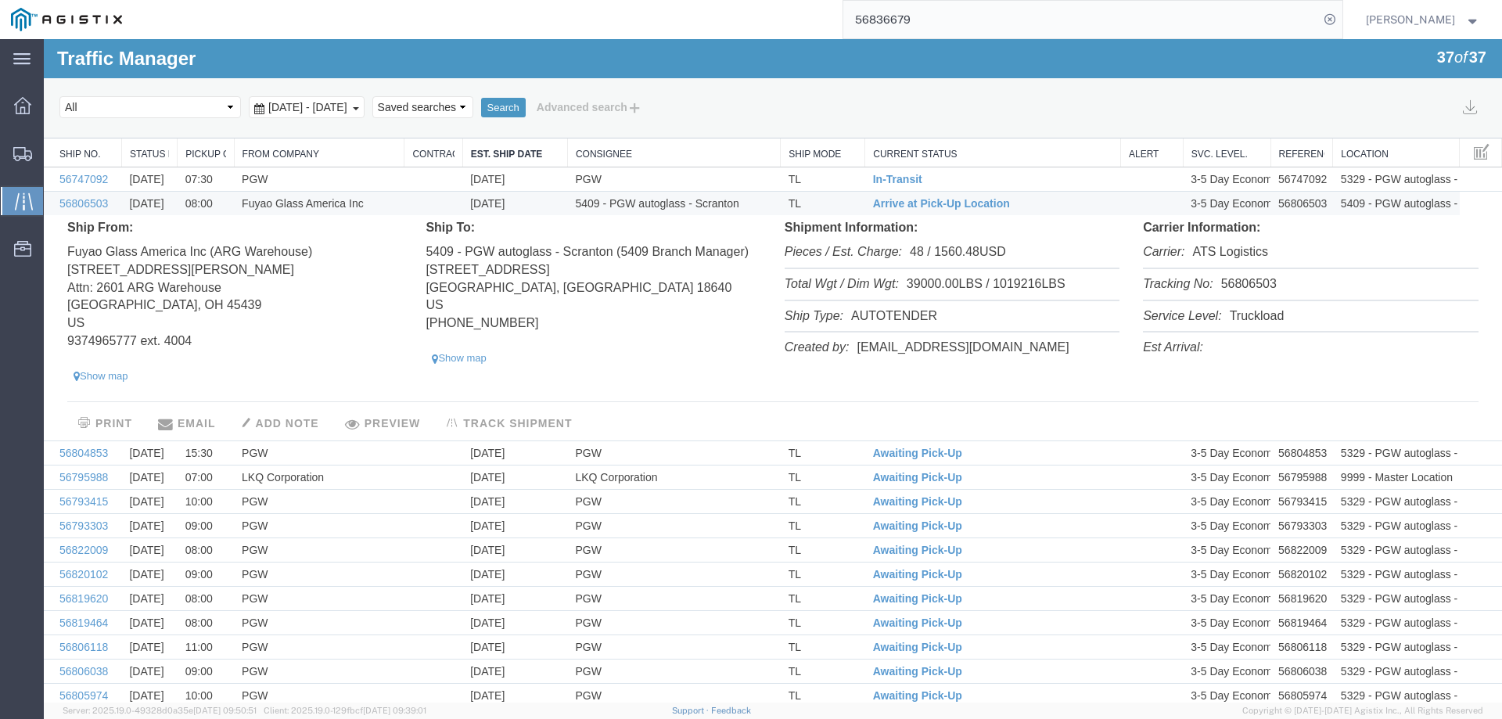
click at [1242, 282] on li "Tracking No: 56806503" at bounding box center [1310, 285] width 335 height 32
click at [899, 199] on span "Arrive at Pick-Up Location" at bounding box center [941, 203] width 137 height 13
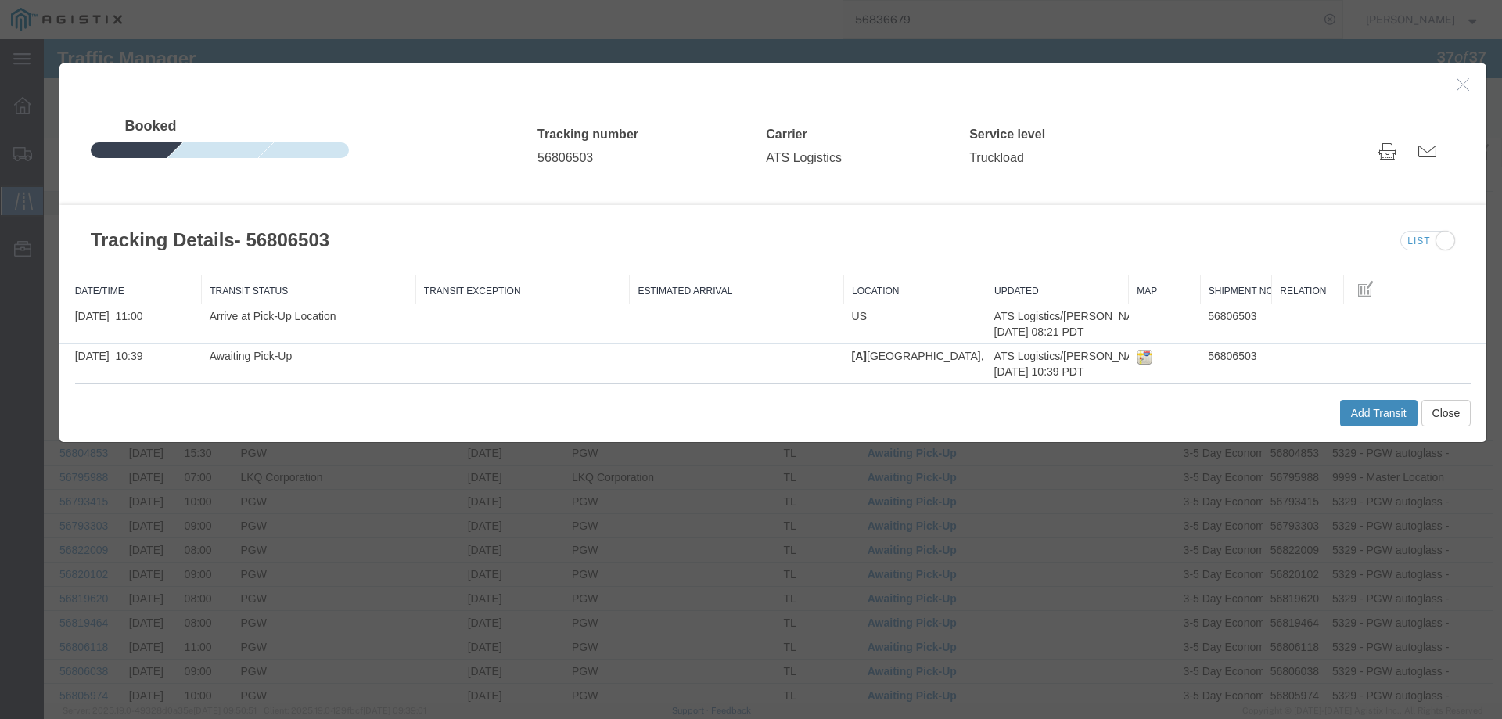
click at [1381, 412] on button "Add Transit" at bounding box center [1378, 413] width 77 height 27
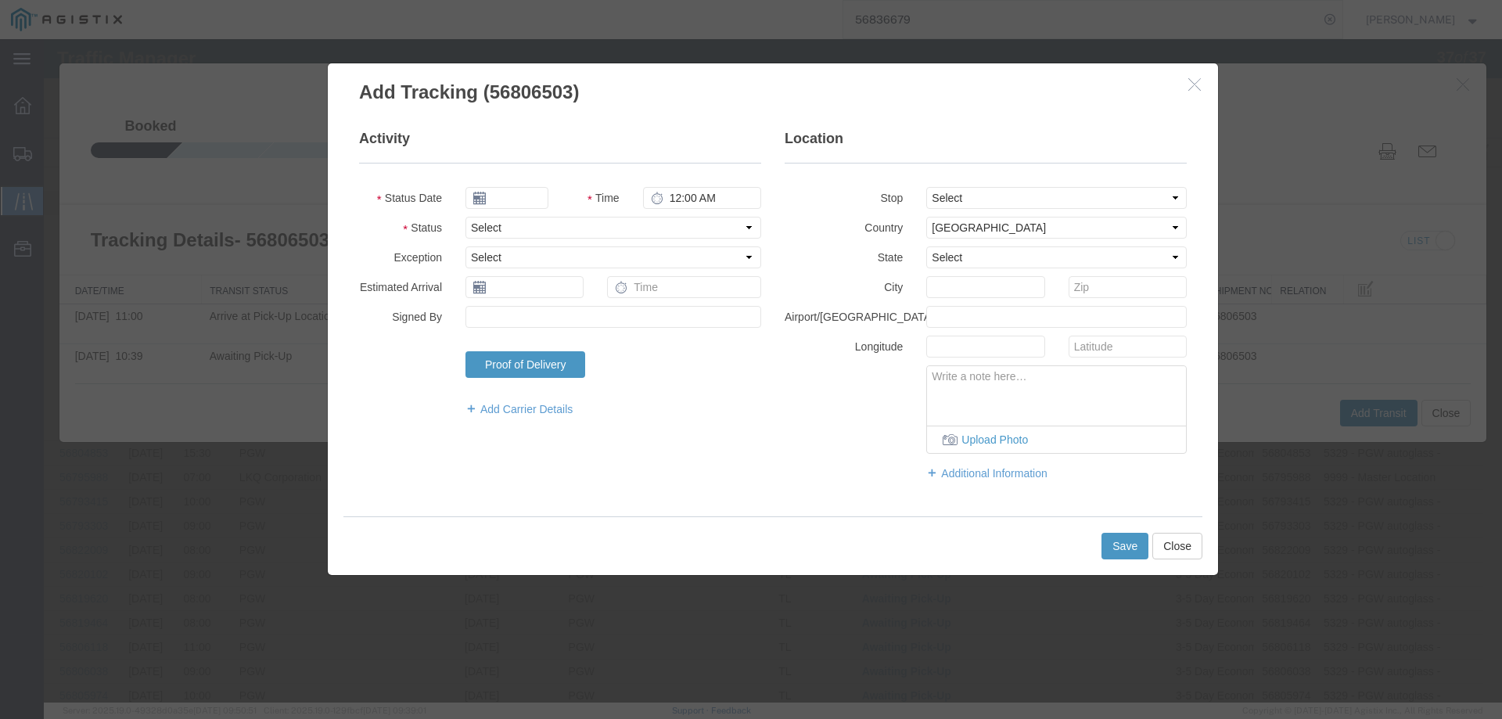
type input "09/17/2025"
type input "4:00 PM"
click at [524, 195] on input "09/17/2025" at bounding box center [506, 198] width 83 height 22
click at [524, 316] on td "16" at bounding box center [523, 318] width 23 height 23
type input "09/16/2025"
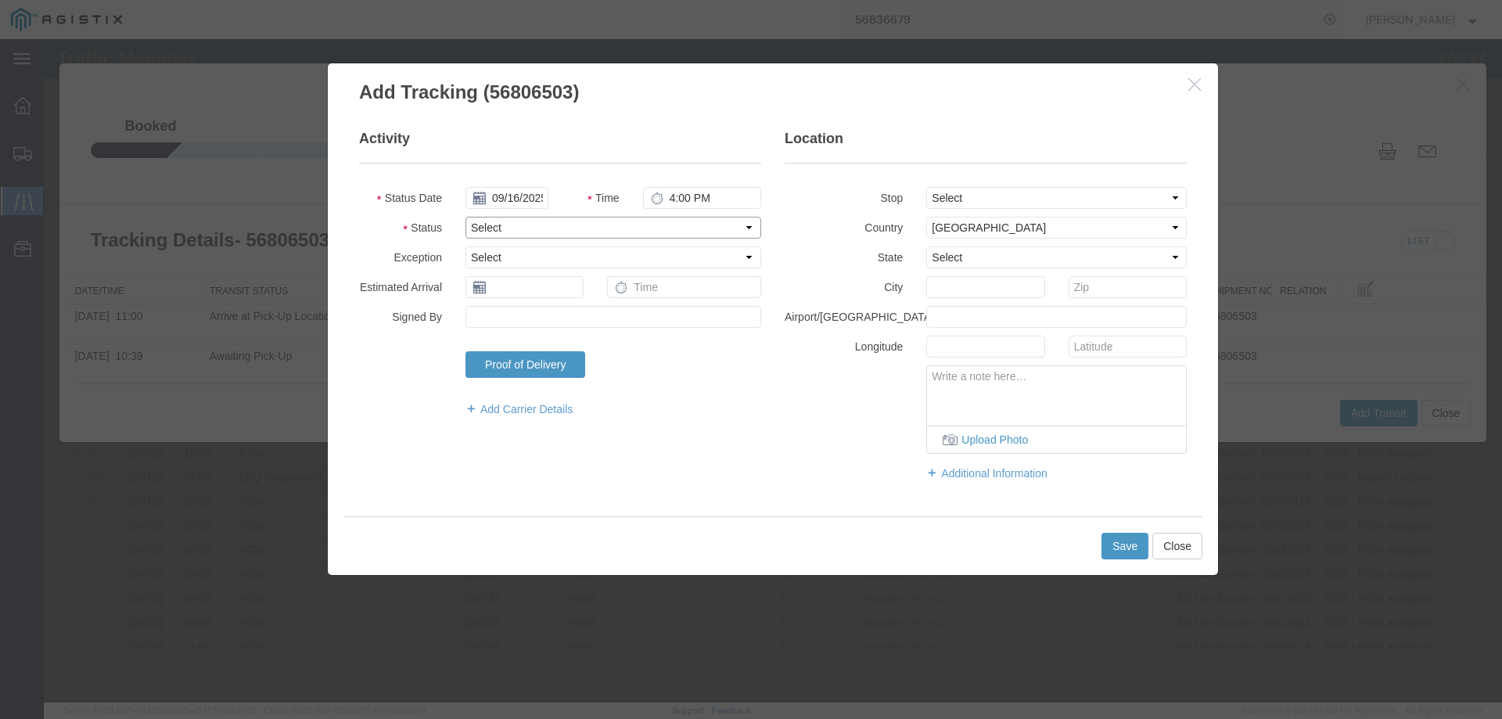
click at [504, 228] on select "Select Arrival Notice Available Arrival Notice Imported Arrive at Delivery Loca…" at bounding box center [613, 228] width 296 height 22
select select "DELIVRED"
click at [465, 217] on select "Select Arrival Notice Available Arrival Notice Imported Arrive at Delivery Loca…" at bounding box center [613, 228] width 296 height 22
click at [1137, 547] on button "Save" at bounding box center [1124, 546] width 47 height 27
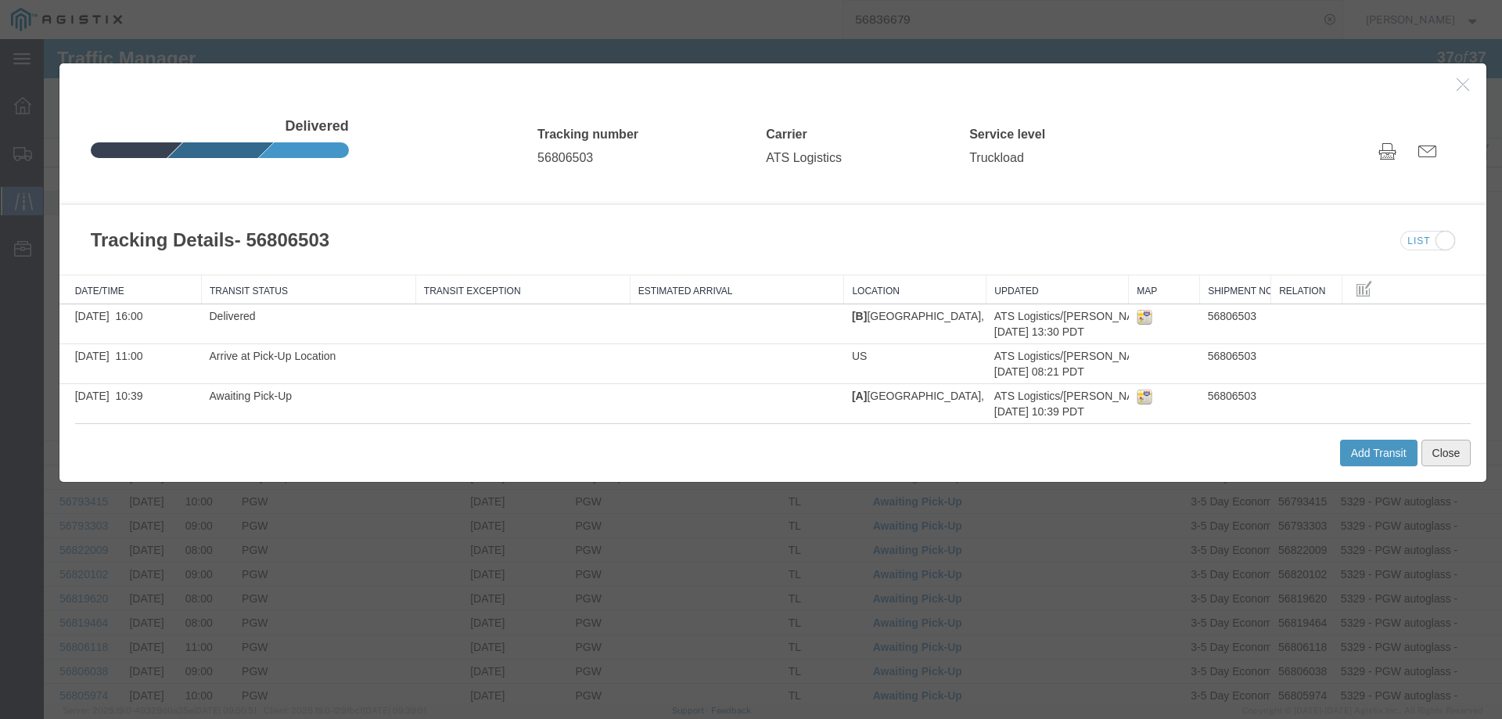
click at [1449, 457] on button "Close" at bounding box center [1446, 453] width 50 height 27
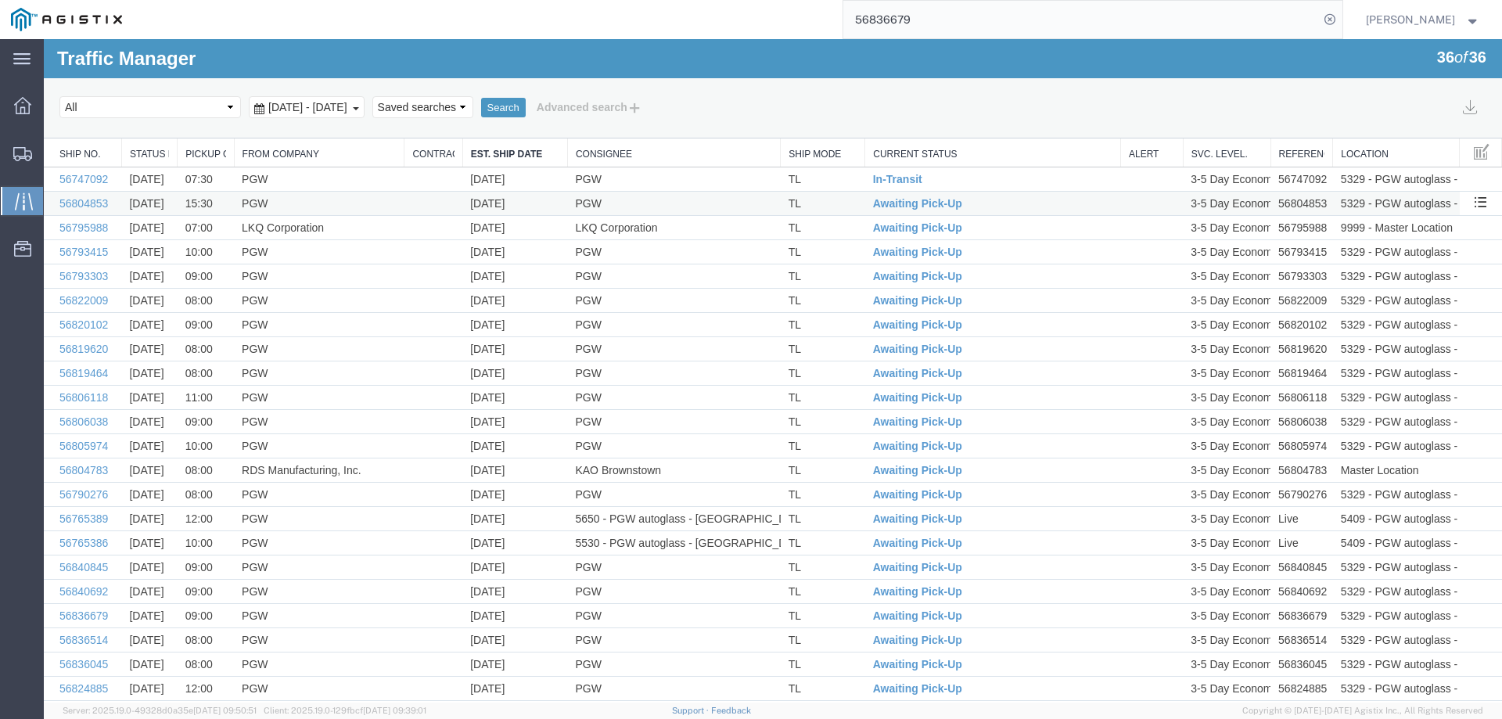
click at [831, 199] on td "TL" at bounding box center [823, 204] width 84 height 24
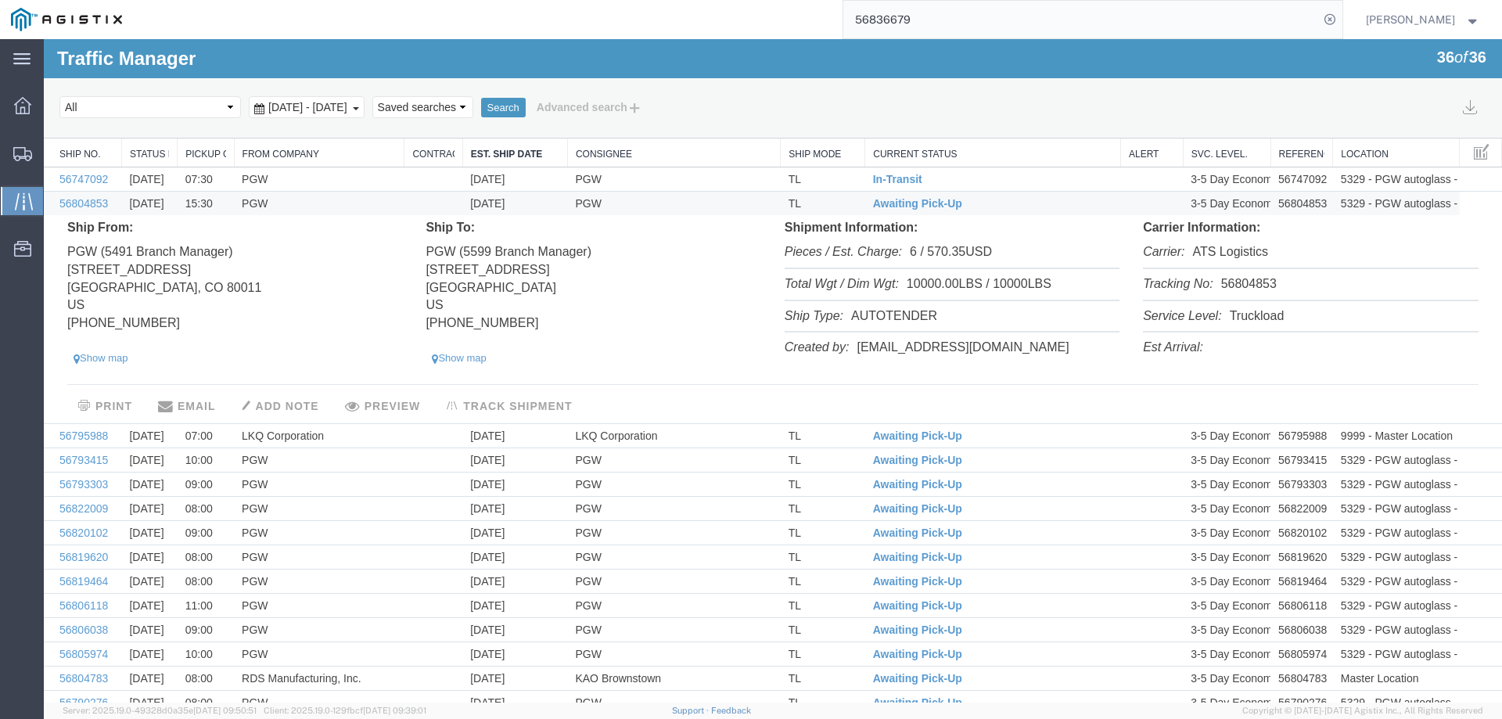
click at [1243, 282] on li "Tracking No: 56804853" at bounding box center [1310, 285] width 335 height 32
click at [902, 203] on span "Awaiting Pick-Up" at bounding box center [917, 203] width 89 height 13
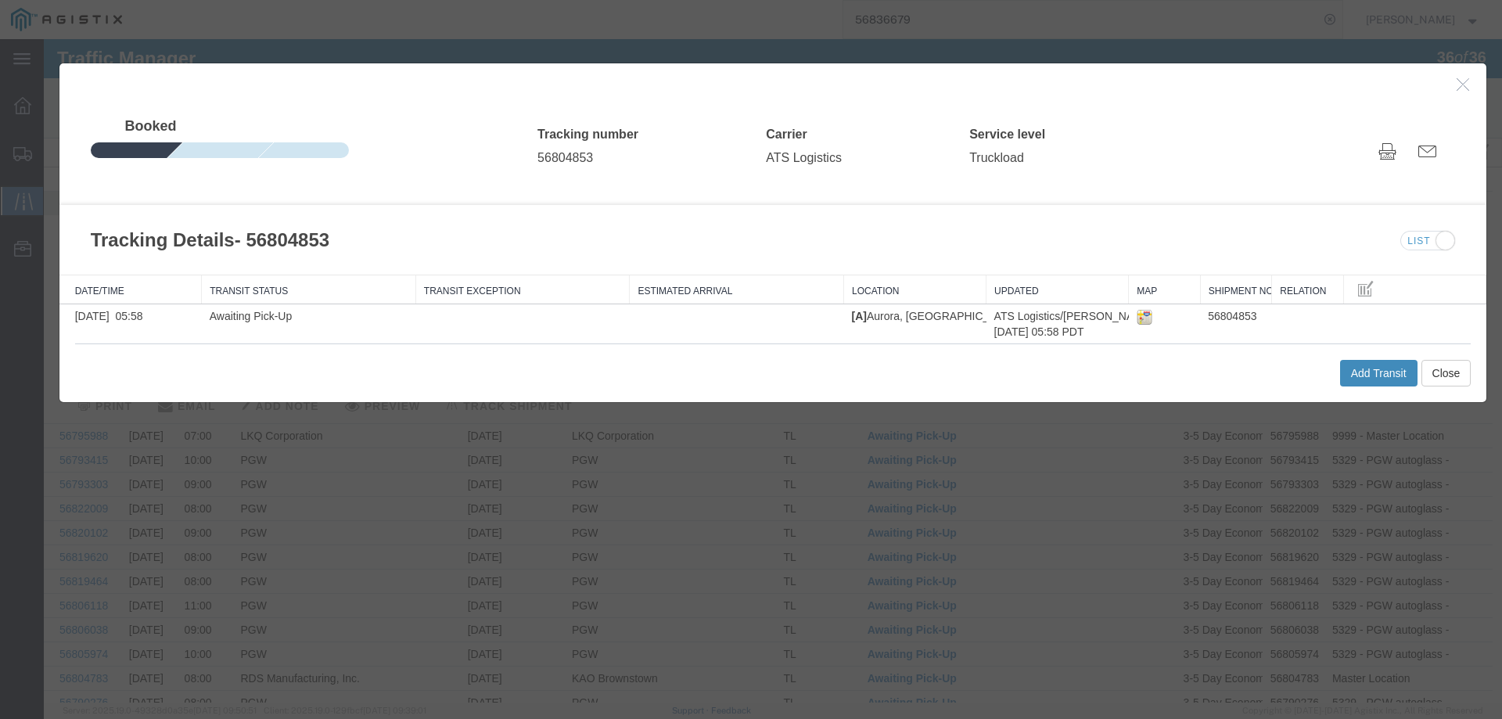
click at [1365, 368] on button "Add Transit" at bounding box center [1378, 373] width 77 height 27
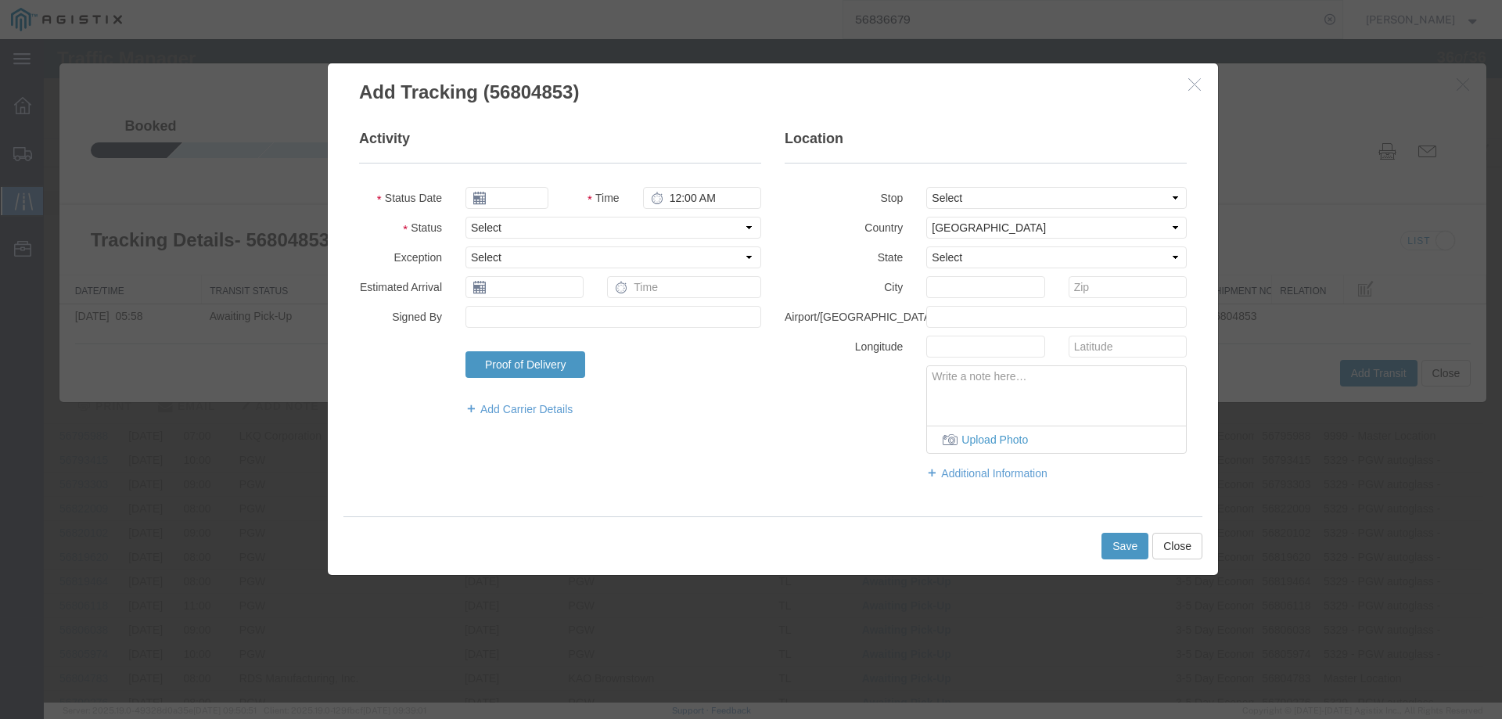
type input "09/17/2025"
type input "4:00 PM"
click at [509, 196] on input "09/17/2025" at bounding box center [506, 198] width 83 height 22
click at [522, 315] on td "16" at bounding box center [523, 318] width 23 height 23
type input "09/16/2025"
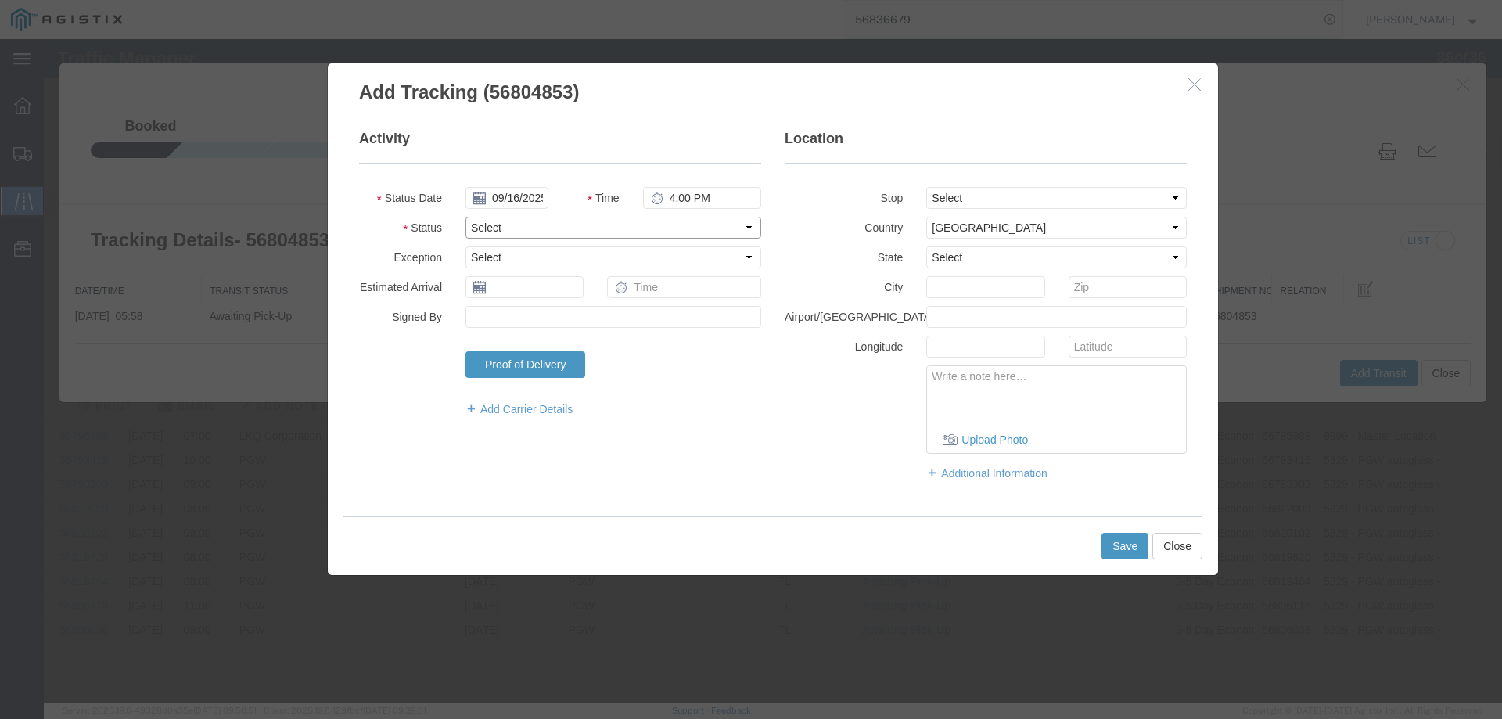
click at [488, 234] on select "Select Arrival Notice Available Arrival Notice Imported Arrive at Delivery Loca…" at bounding box center [613, 228] width 296 height 22
select select "DELIVRED"
click at [465, 217] on select "Select Arrival Notice Available Arrival Notice Imported Arrive at Delivery Loca…" at bounding box center [613, 228] width 296 height 22
click at [1123, 544] on button "Save" at bounding box center [1124, 546] width 47 height 27
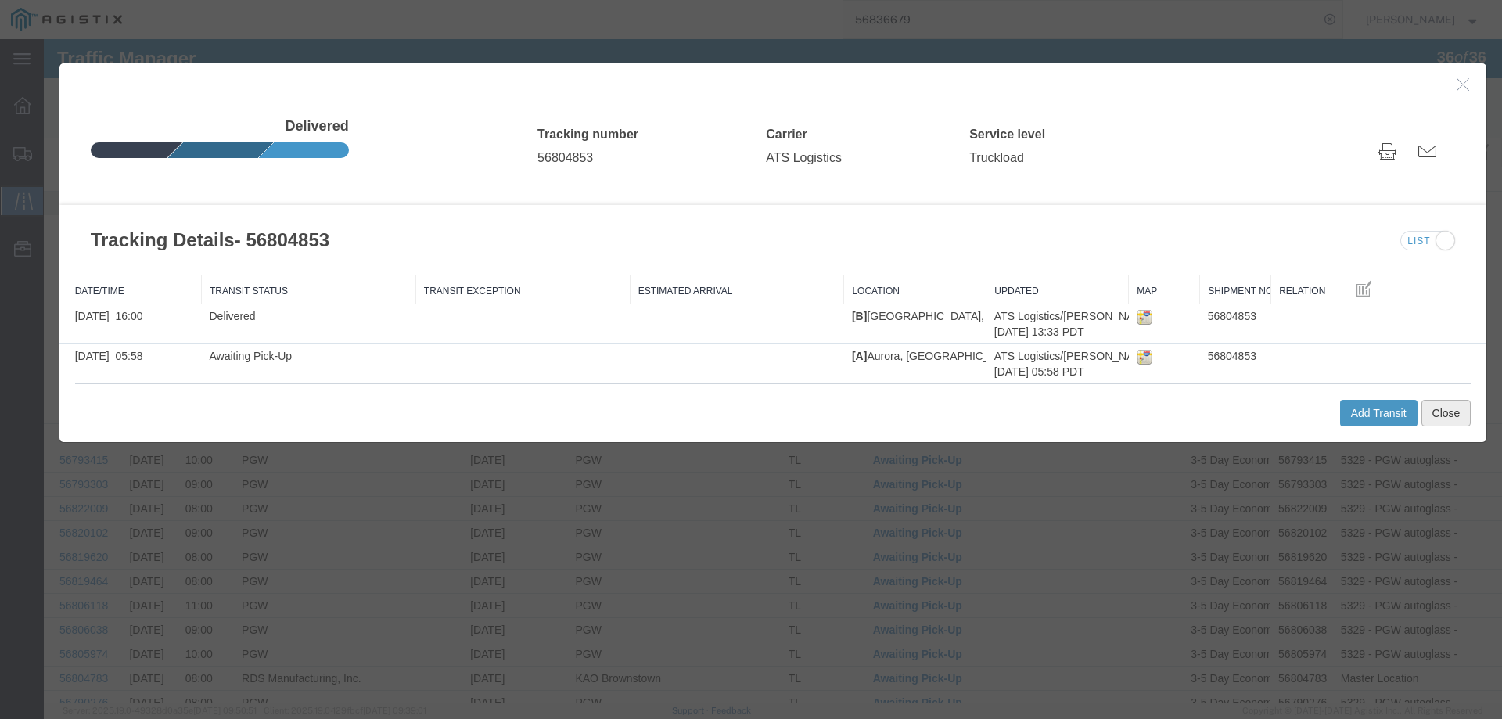
click at [1457, 412] on button "Close" at bounding box center [1446, 413] width 50 height 27
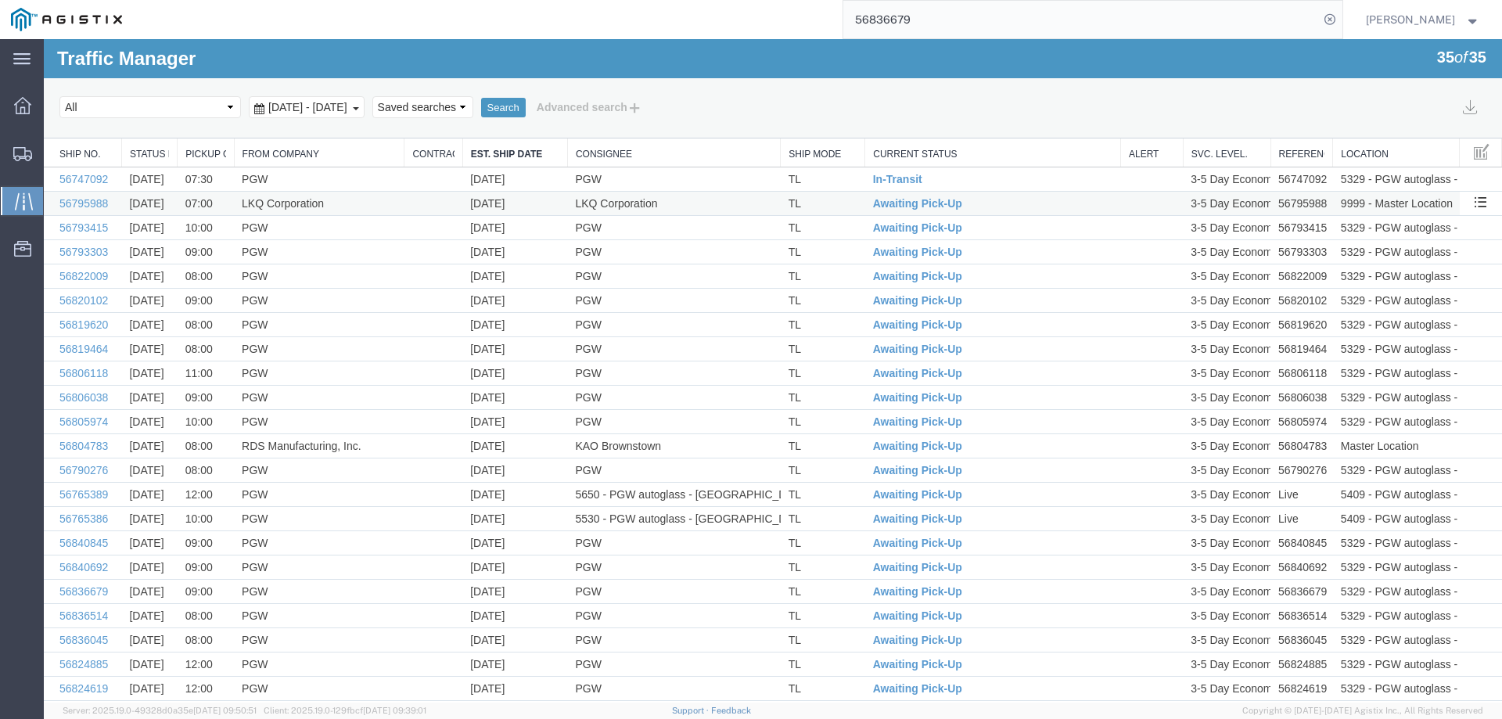
click at [840, 201] on td "TL" at bounding box center [823, 204] width 84 height 24
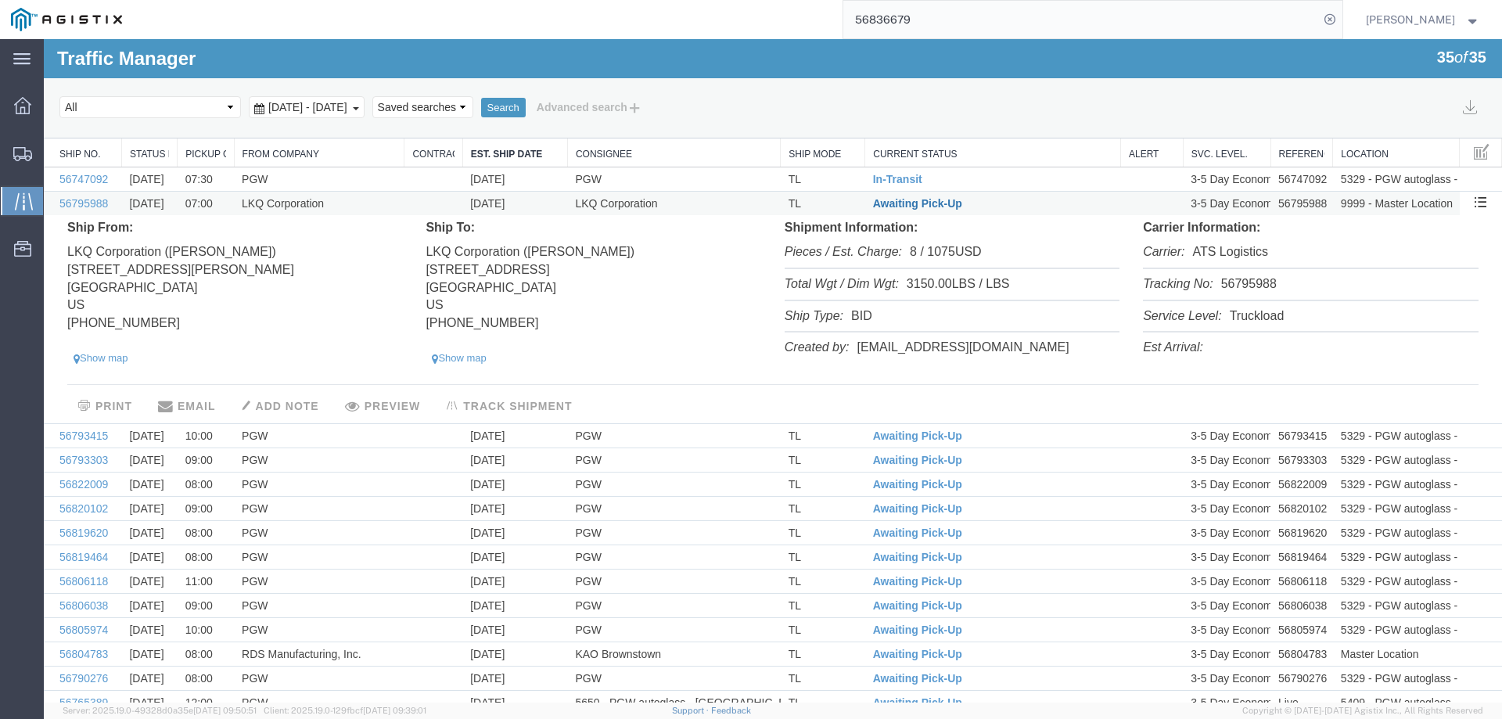
click at [907, 201] on span "Awaiting Pick-Up" at bounding box center [917, 203] width 89 height 13
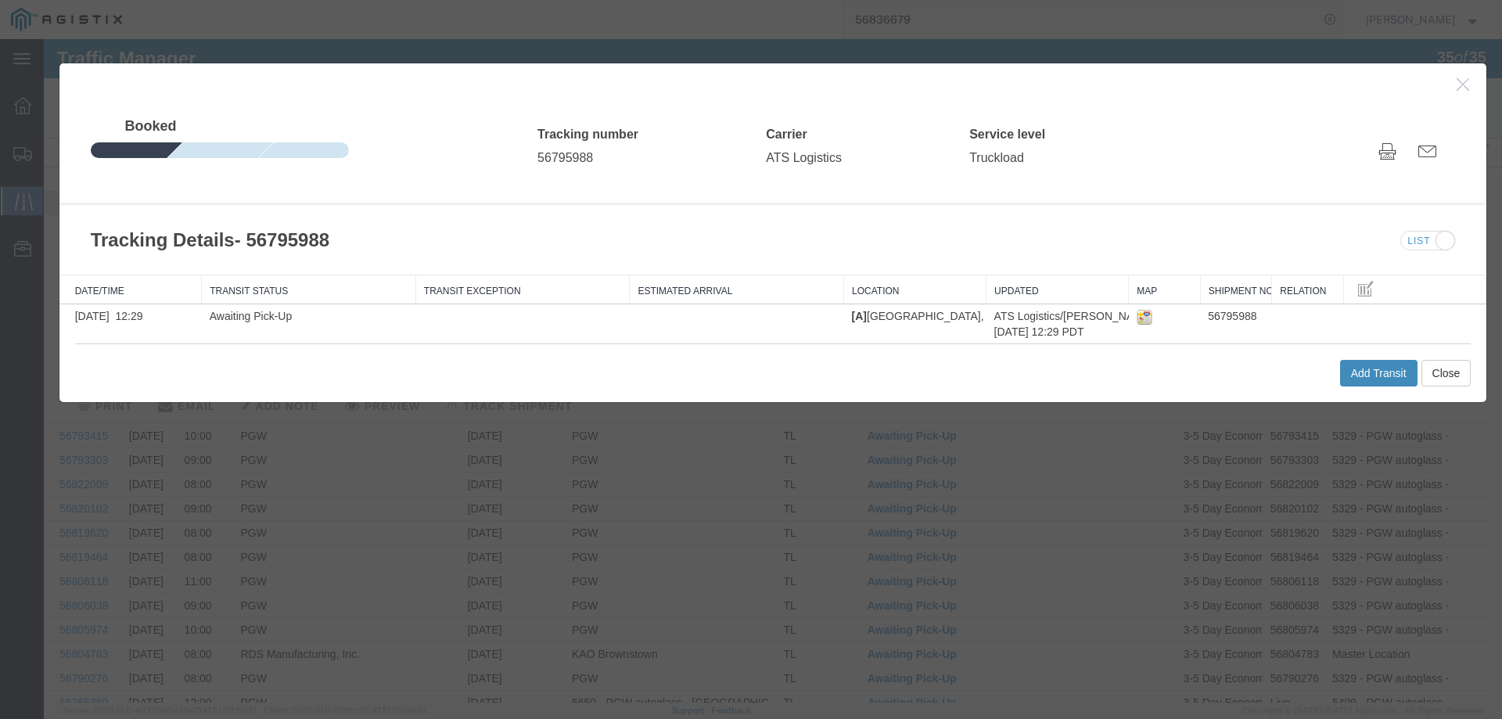
click at [1340, 365] on button "Add Transit" at bounding box center [1378, 373] width 77 height 27
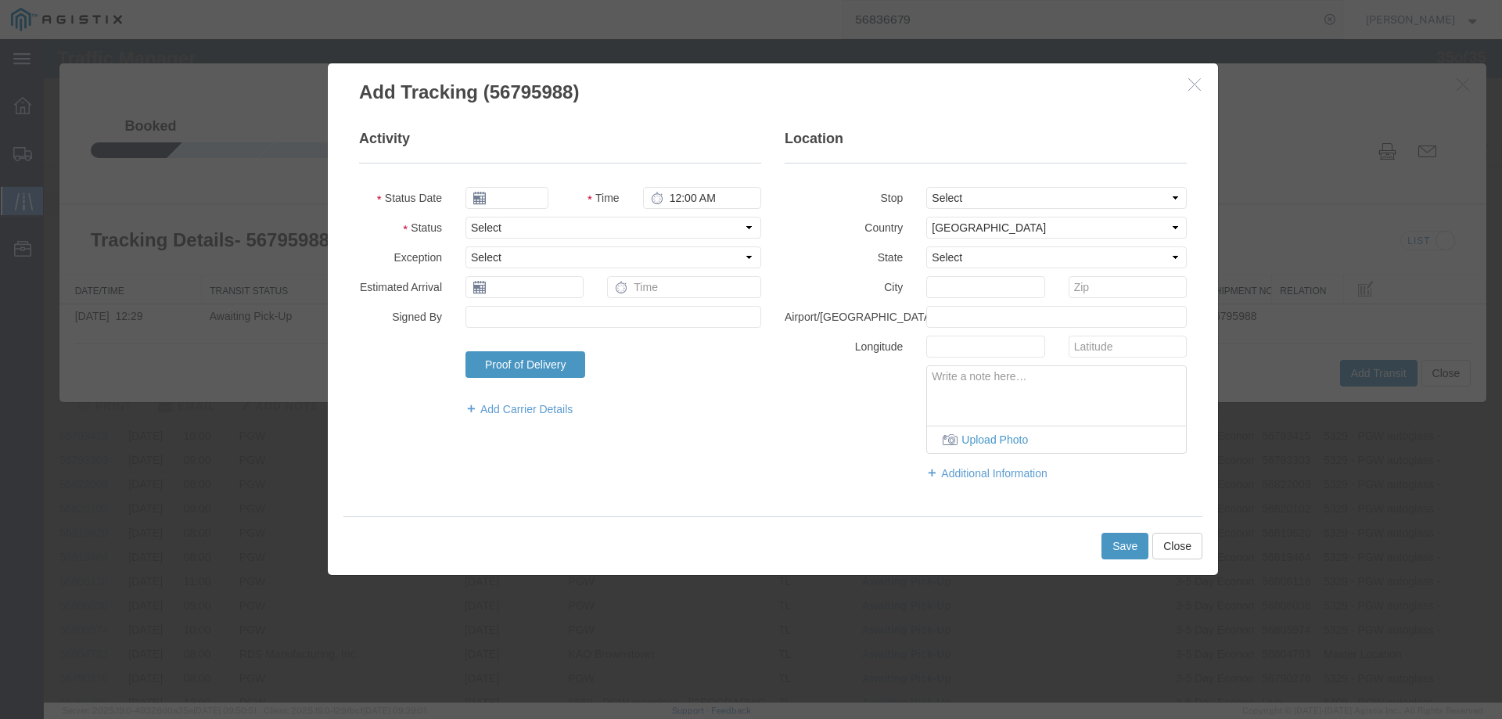
type input "09/17/2025"
type input "4:00 PM"
click at [511, 192] on input "09/17/2025" at bounding box center [506, 198] width 83 height 22
click at [544, 314] on td "17" at bounding box center [547, 318] width 23 height 23
drag, startPoint x: 506, startPoint y: 222, endPoint x: 507, endPoint y: 232, distance: 9.4
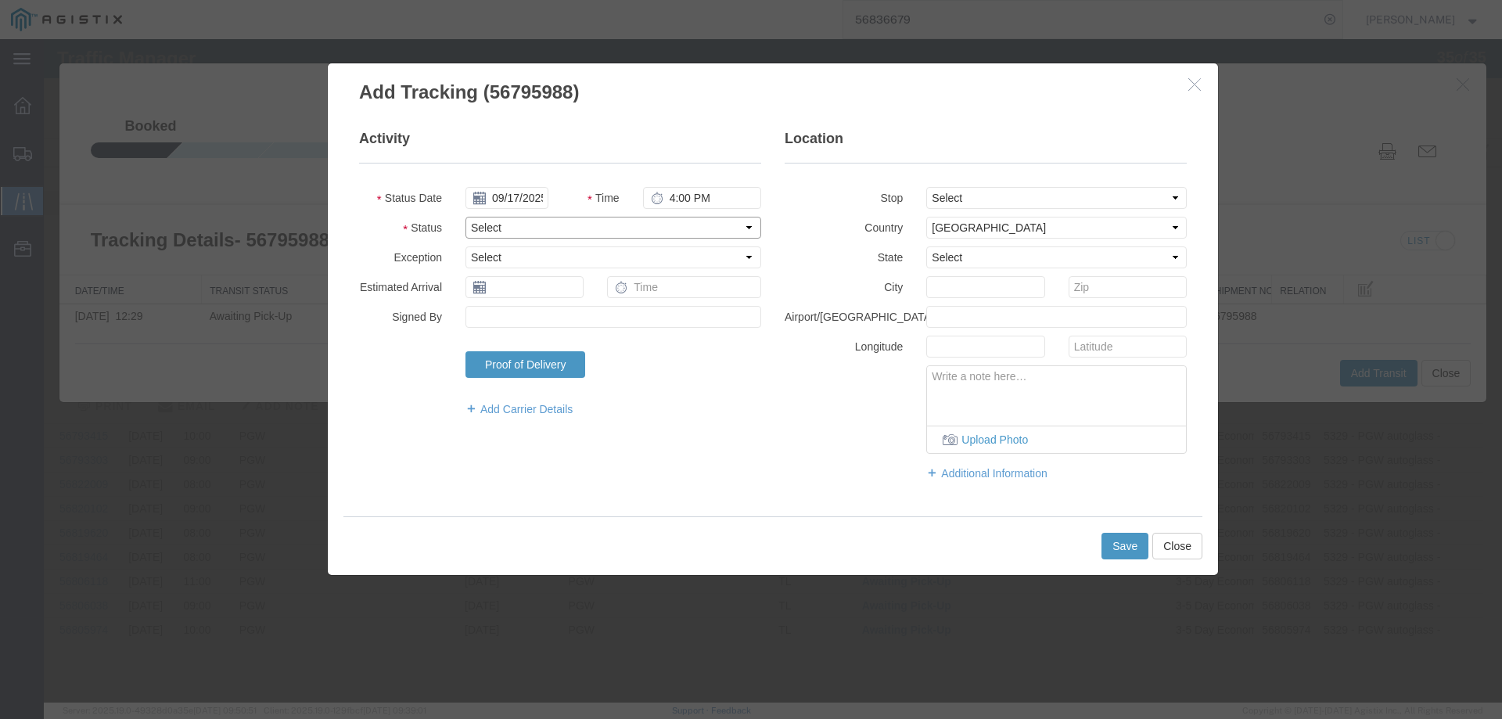
click at [506, 222] on select "Select Arrival Notice Available Arrival Notice Imported Arrive at Delivery Loca…" at bounding box center [613, 228] width 296 height 22
select select "DELIVRED"
click at [465, 217] on select "Select Arrival Notice Available Arrival Notice Imported Arrive at Delivery Loca…" at bounding box center [613, 228] width 296 height 22
click at [1143, 542] on button "Save" at bounding box center [1124, 546] width 47 height 27
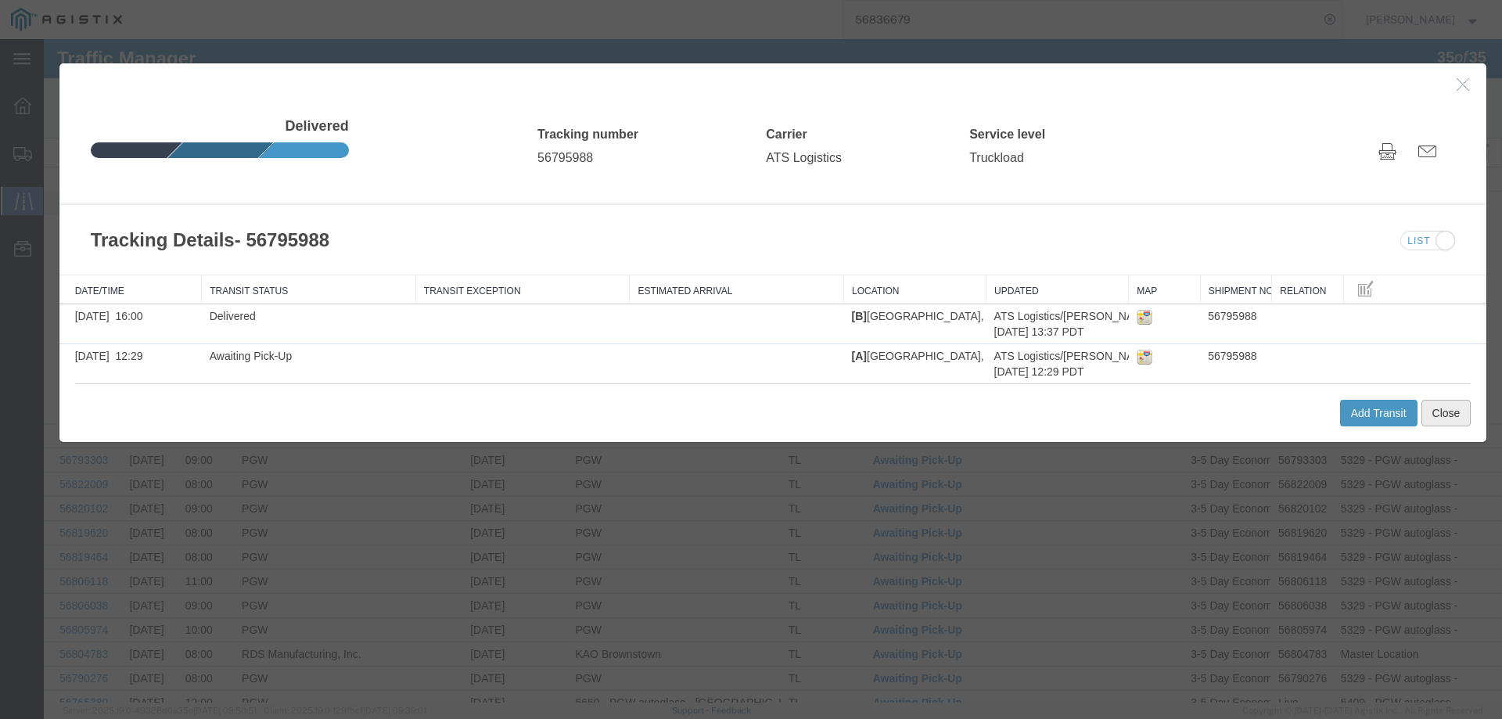
click at [1439, 413] on button "Close" at bounding box center [1446, 413] width 50 height 27
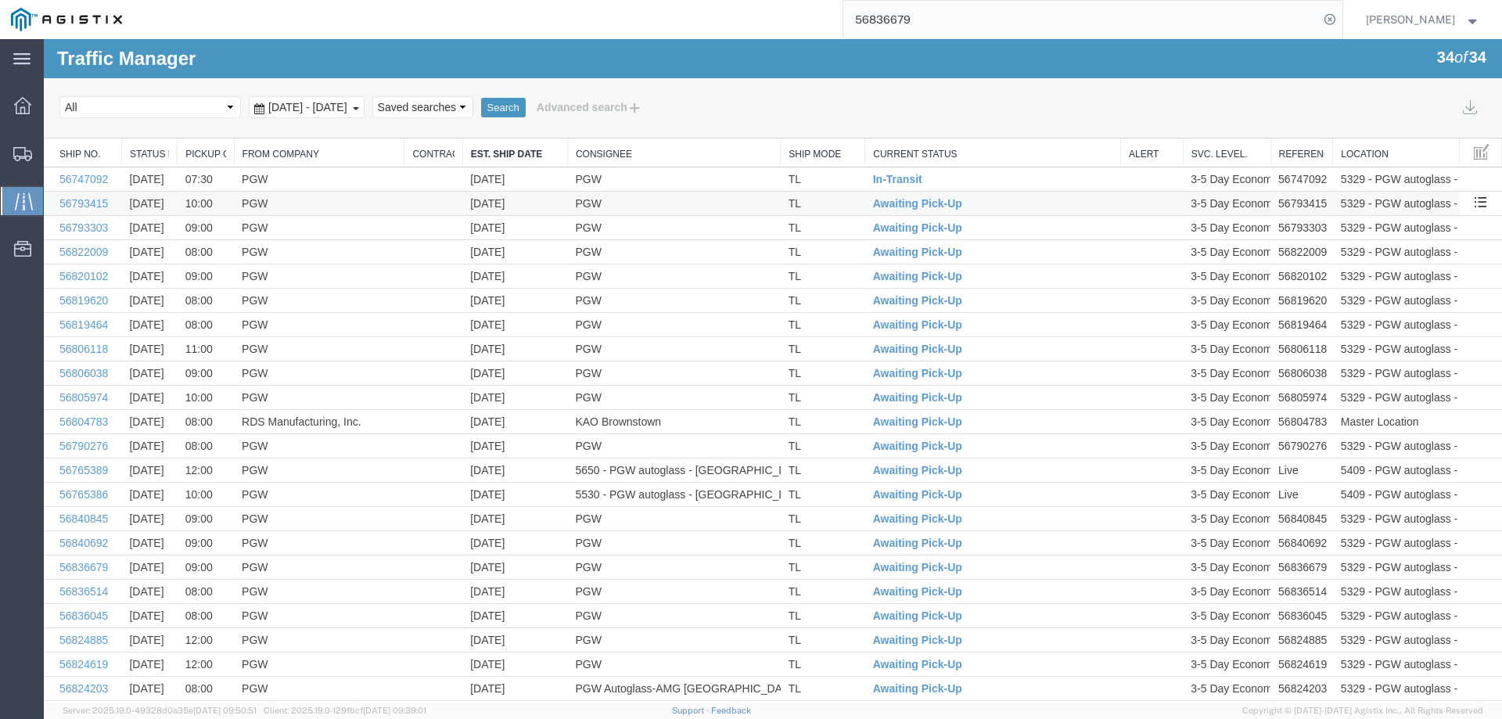
click at [848, 198] on td "TL" at bounding box center [823, 204] width 84 height 24
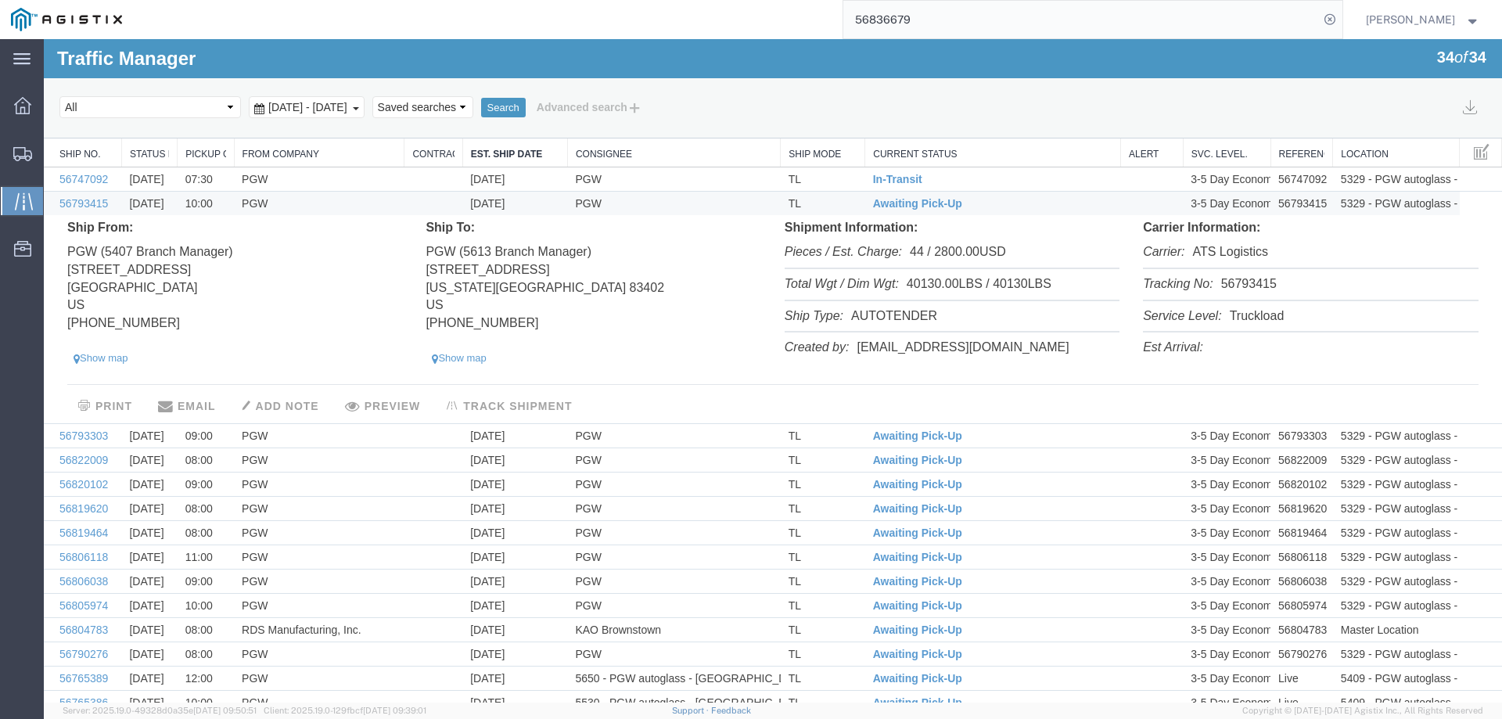
click at [1245, 285] on li "Tracking No: 56793415" at bounding box center [1310, 285] width 335 height 32
click at [893, 200] on span "Awaiting Pick-Up" at bounding box center [917, 203] width 89 height 13
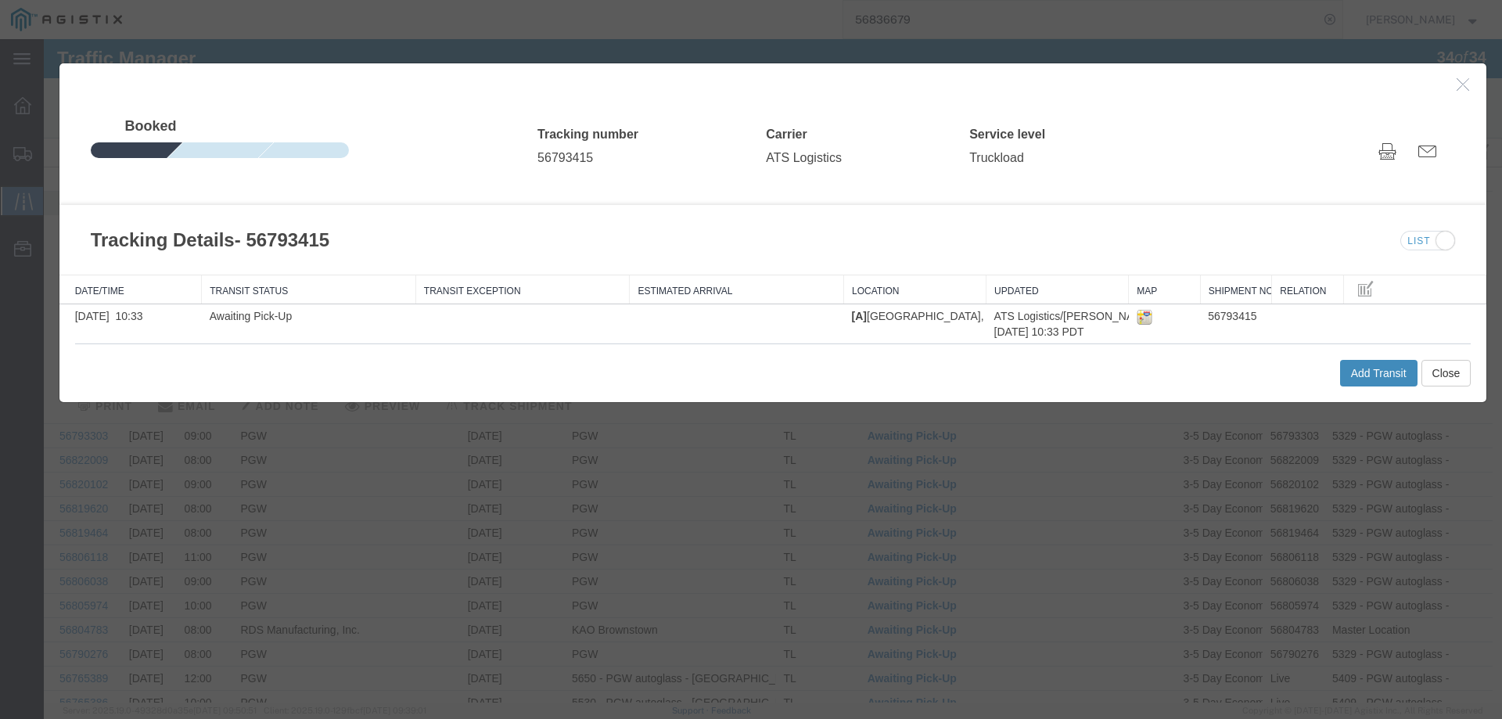
click at [1345, 371] on button "Add Transit" at bounding box center [1378, 373] width 77 height 27
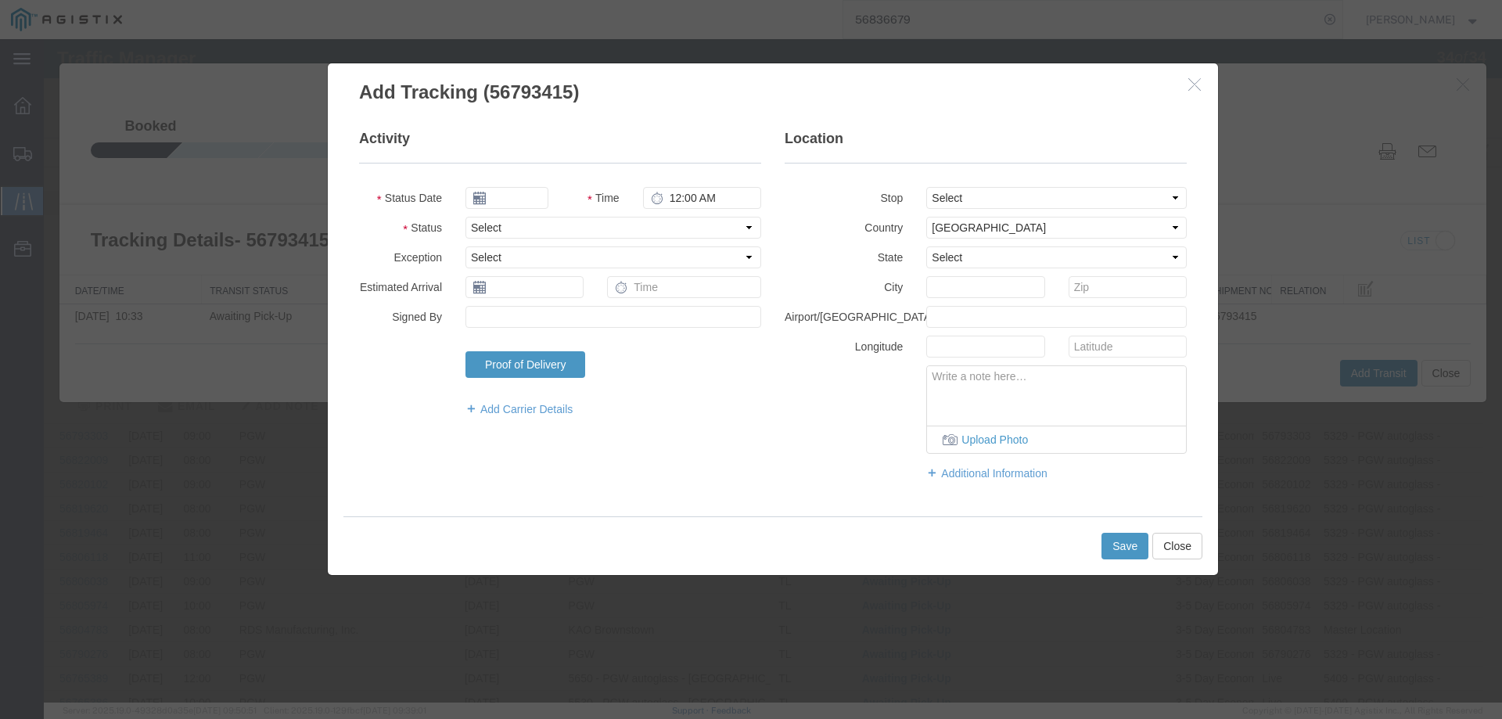
type input "09/17/2025"
type input "4:00 PM"
click at [498, 221] on select "Select Arrival Notice Available Arrival Notice Imported Arrive at Delivery Loca…" at bounding box center [613, 228] width 296 height 22
select select "DELIVRED"
click at [465, 217] on select "Select Arrival Notice Available Arrival Notice Imported Arrive at Delivery Loca…" at bounding box center [613, 228] width 296 height 22
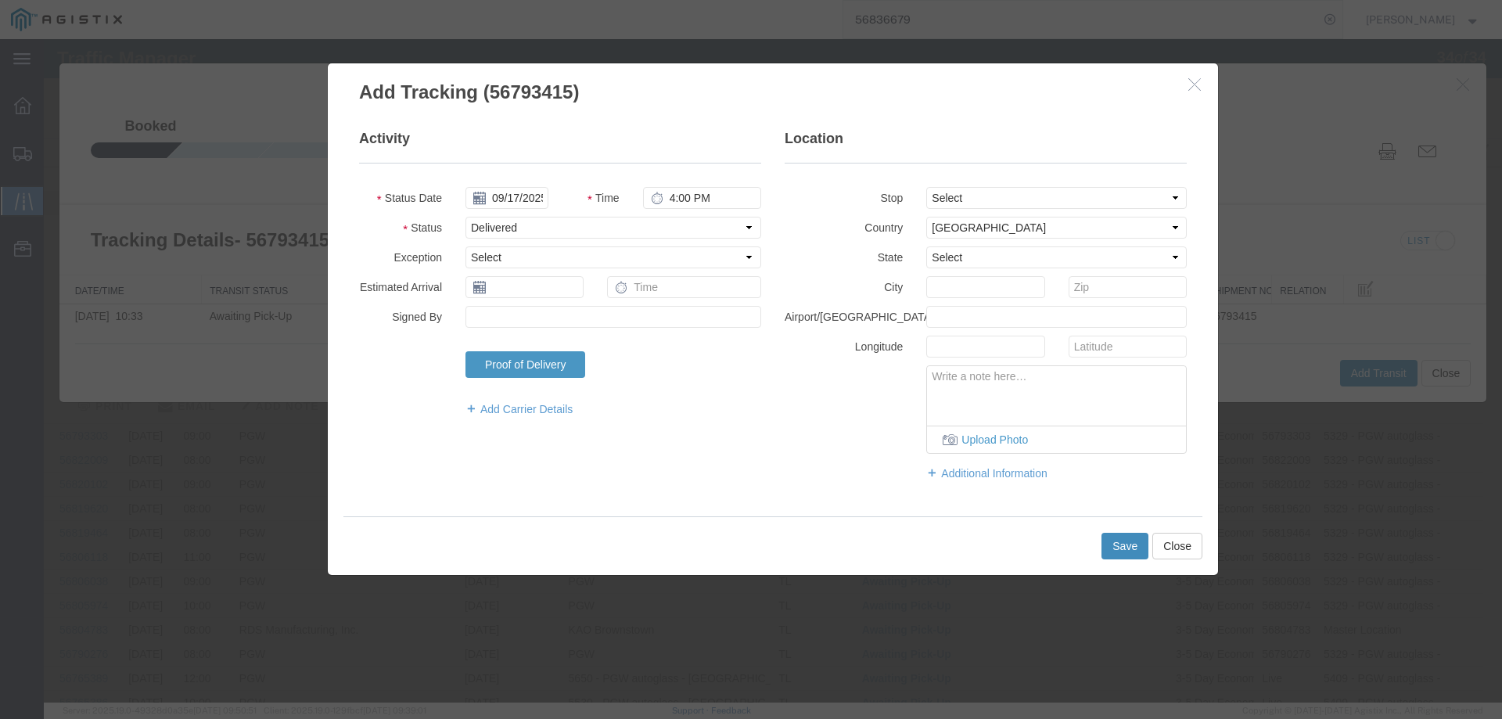
click at [1116, 540] on button "Save" at bounding box center [1124, 546] width 47 height 27
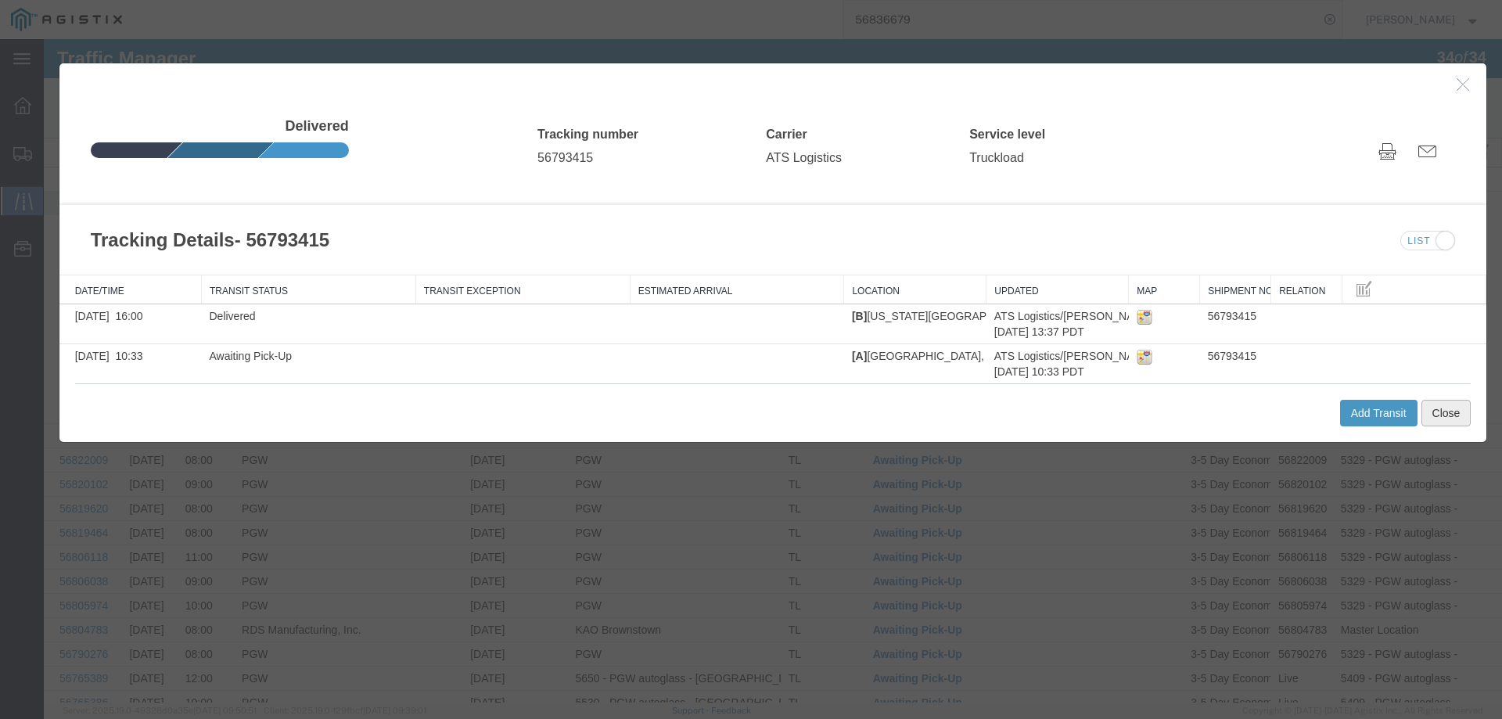
click at [1439, 415] on button "Close" at bounding box center [1446, 413] width 50 height 27
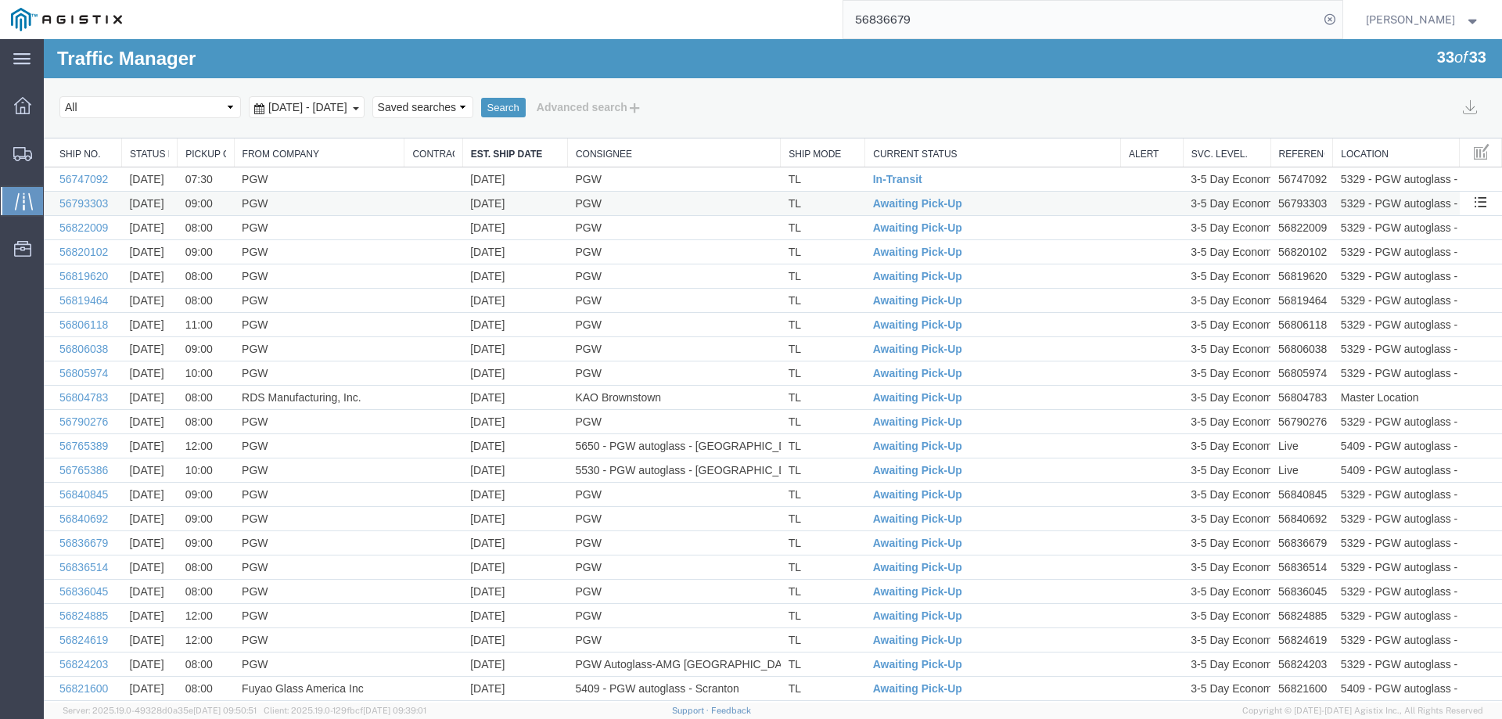
click at [835, 204] on td "TL" at bounding box center [823, 204] width 84 height 24
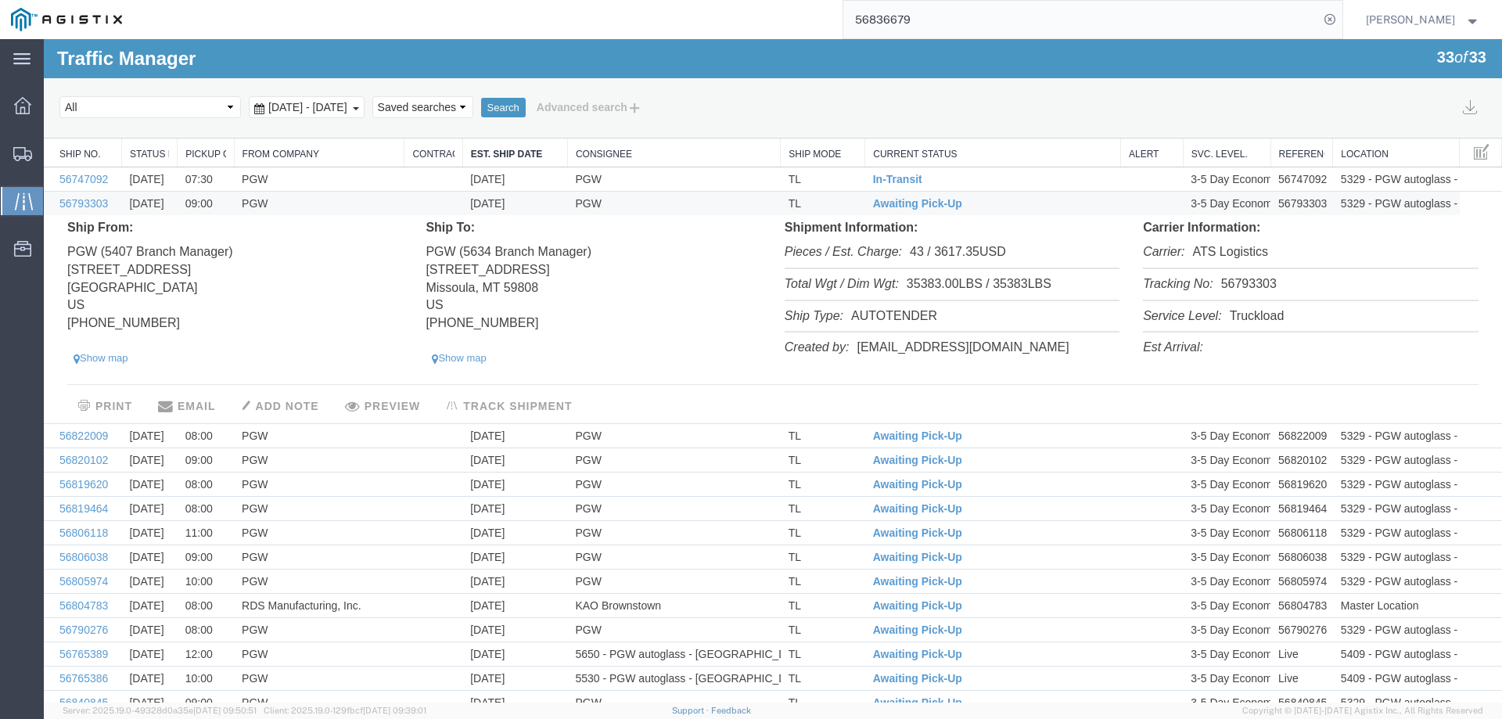
click at [1256, 284] on li "Tracking No: 56793303" at bounding box center [1310, 285] width 335 height 32
click at [880, 206] on span "Awaiting Pick-Up" at bounding box center [917, 203] width 89 height 13
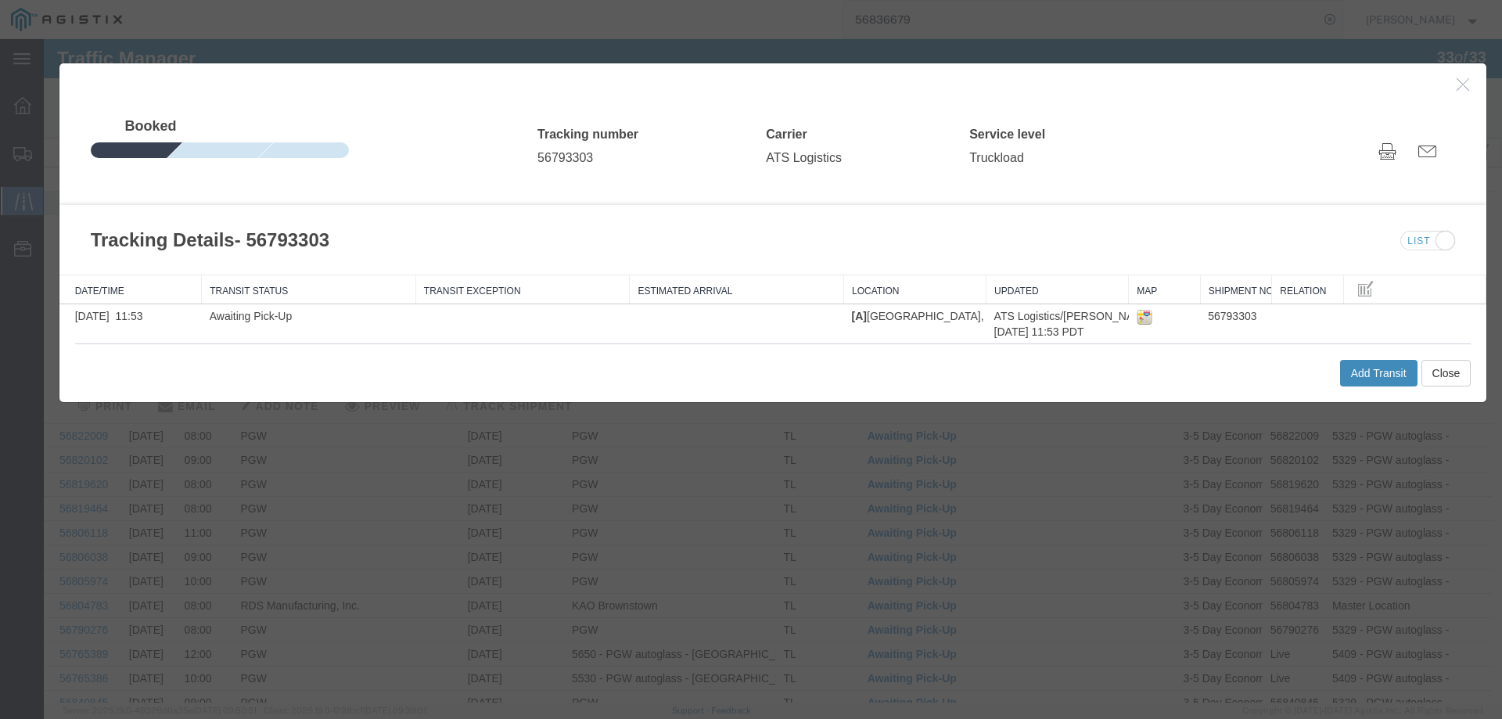
click at [1343, 379] on button "Add Transit" at bounding box center [1378, 373] width 77 height 27
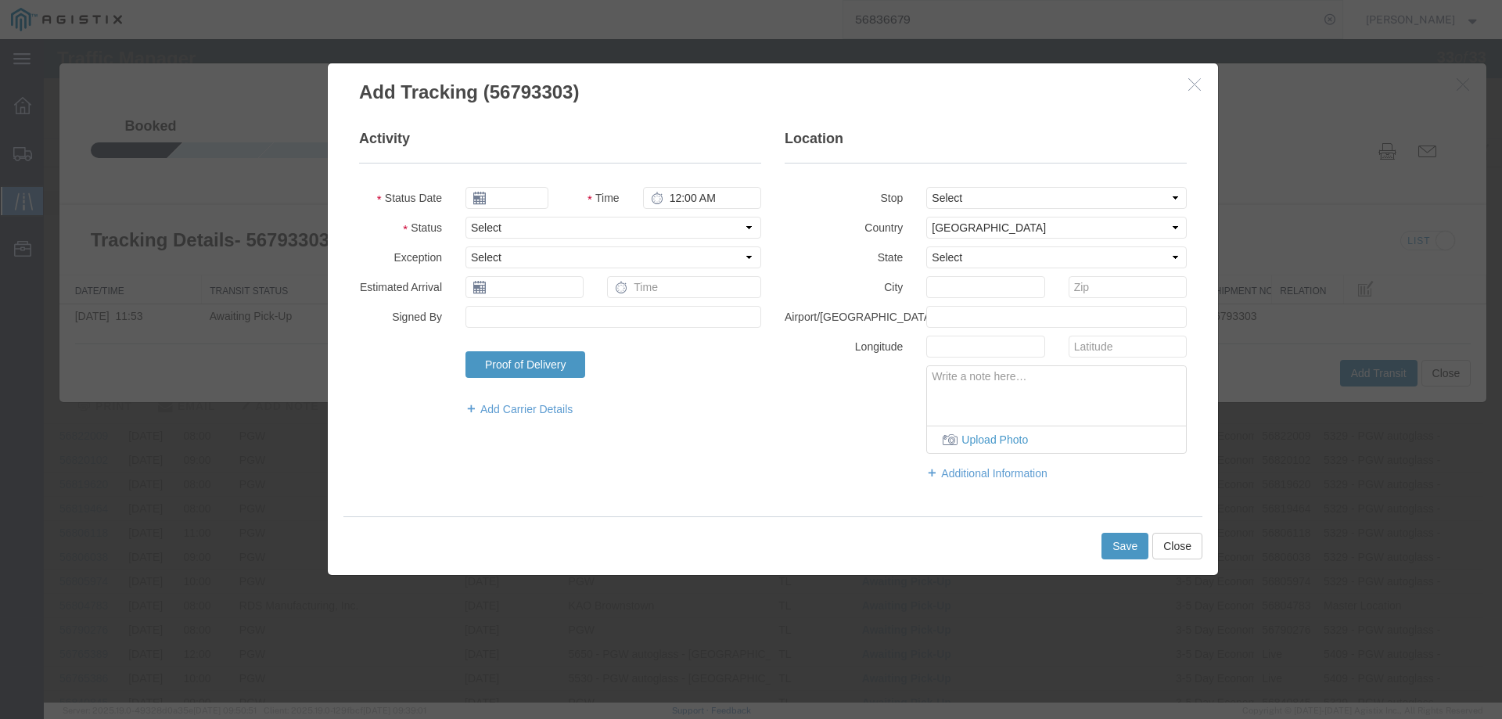
type input "09/17/2025"
type input "4:00 PM"
click at [501, 226] on select "Select Arrival Notice Available Arrival Notice Imported Arrive at Delivery Loca…" at bounding box center [613, 228] width 296 height 22
select select "DELIVRED"
click at [465, 217] on select "Select Arrival Notice Available Arrival Notice Imported Arrive at Delivery Loca…" at bounding box center [613, 228] width 296 height 22
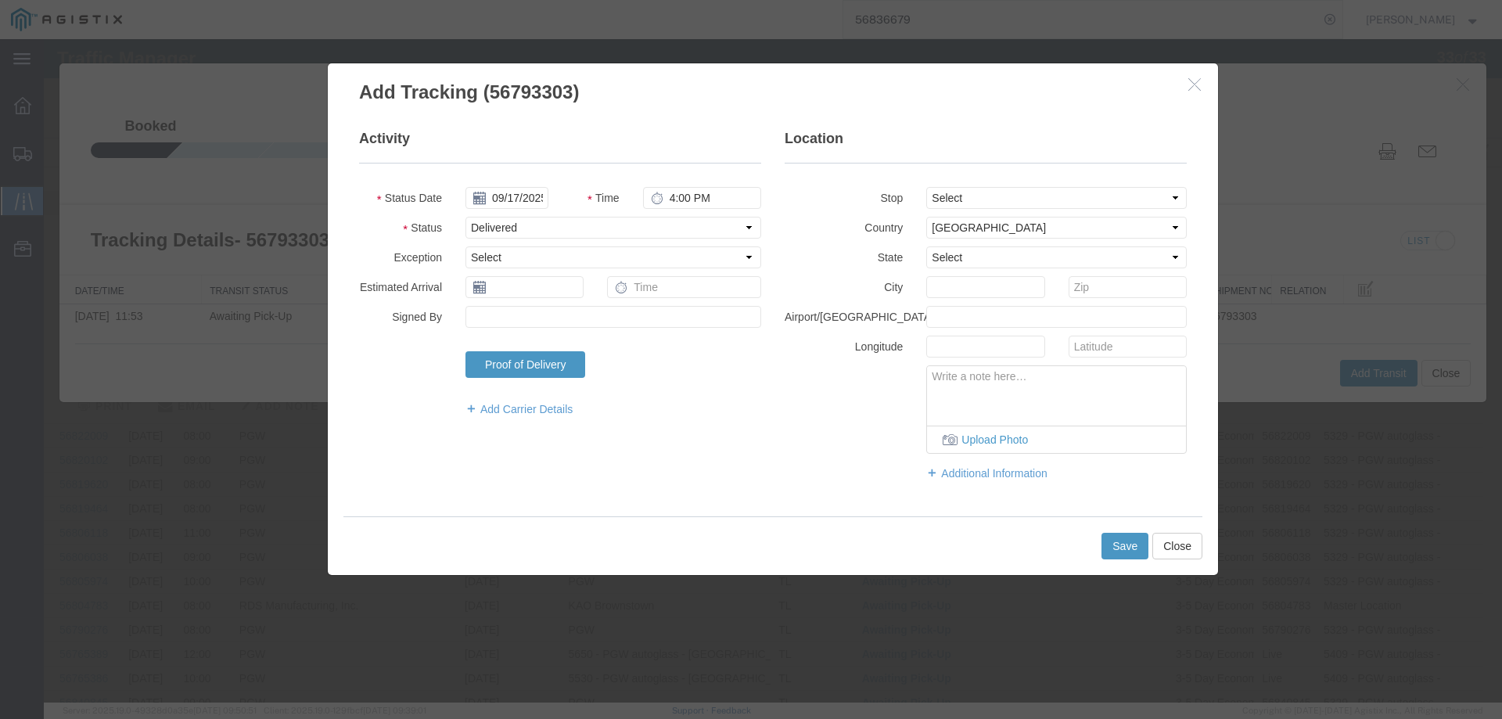
click at [1127, 563] on div "Save Close" at bounding box center [772, 545] width 859 height 59
click at [1123, 553] on button "Save" at bounding box center [1124, 546] width 47 height 27
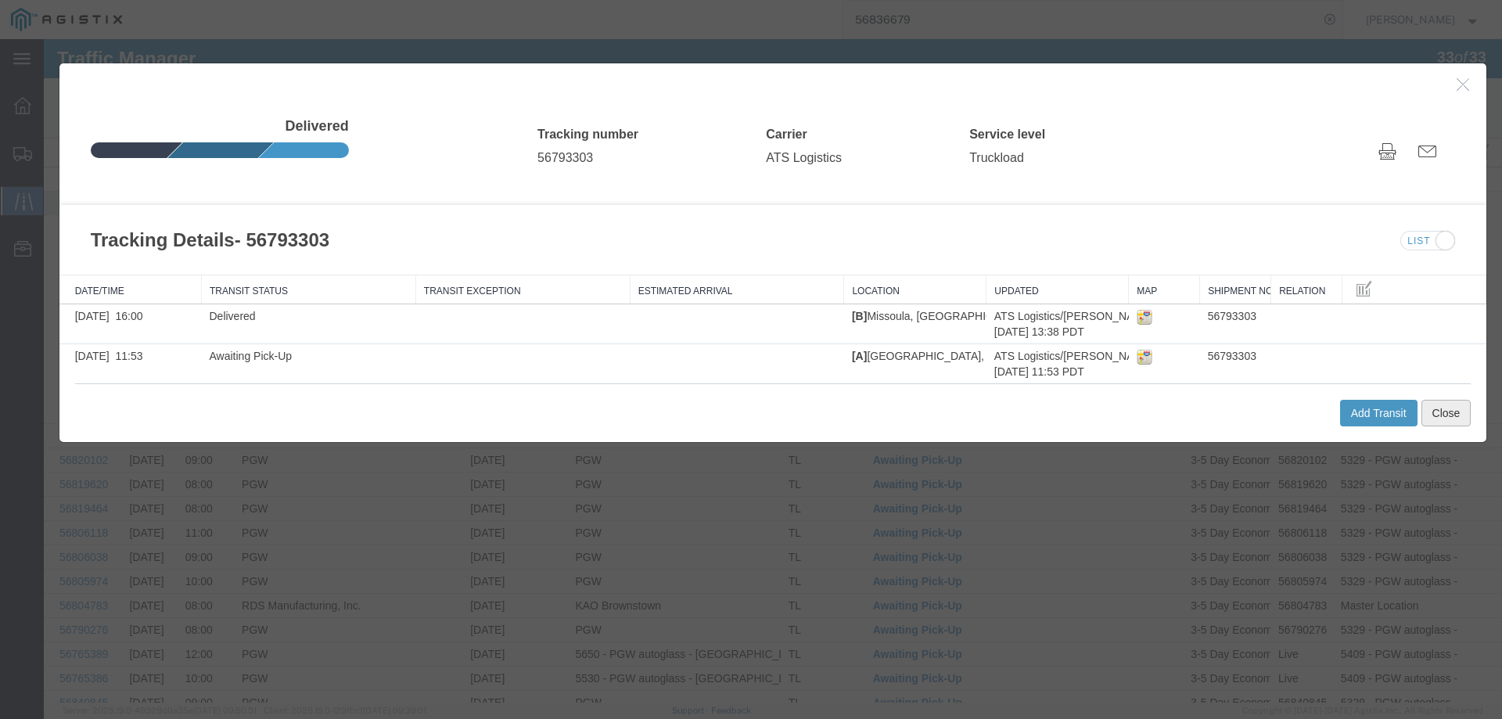
click at [1446, 411] on button "Close" at bounding box center [1446, 413] width 50 height 27
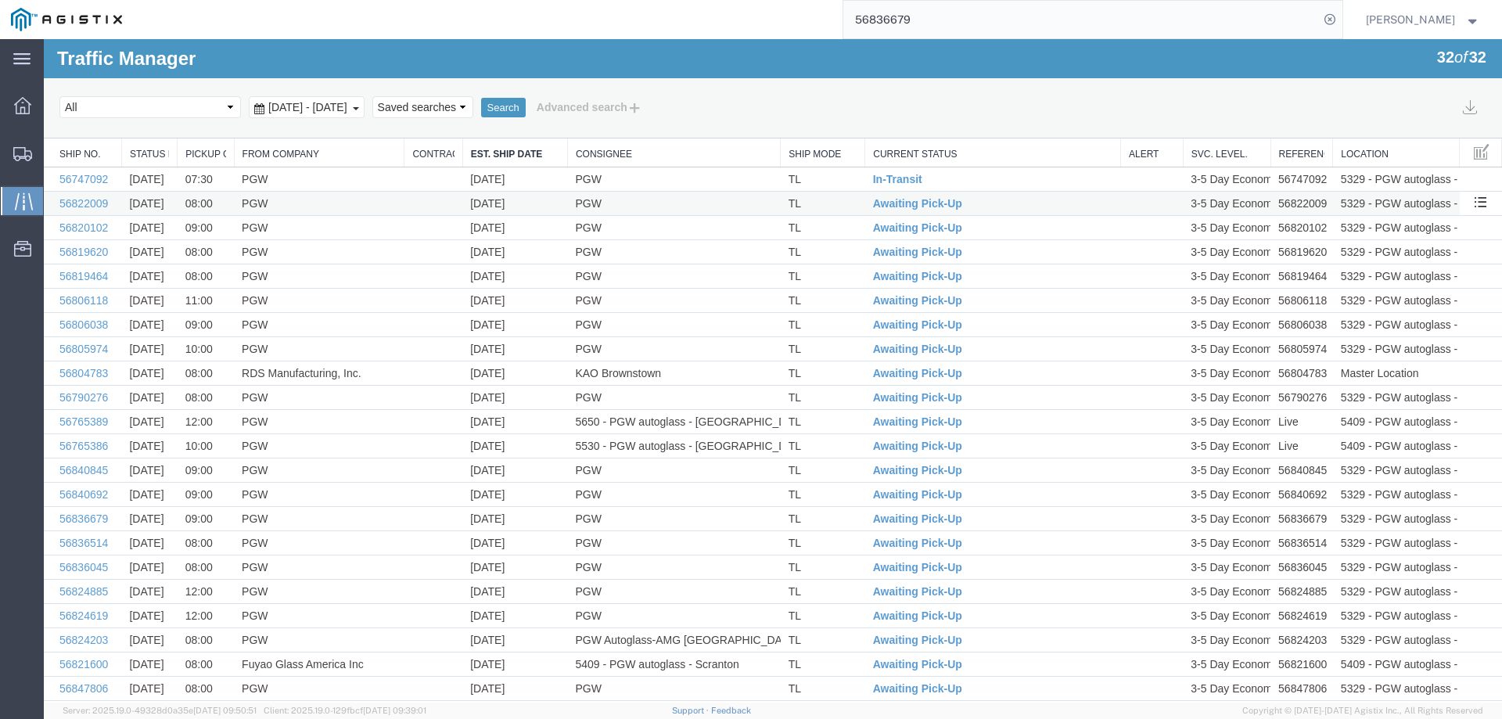
click at [840, 199] on td "TL" at bounding box center [823, 204] width 84 height 24
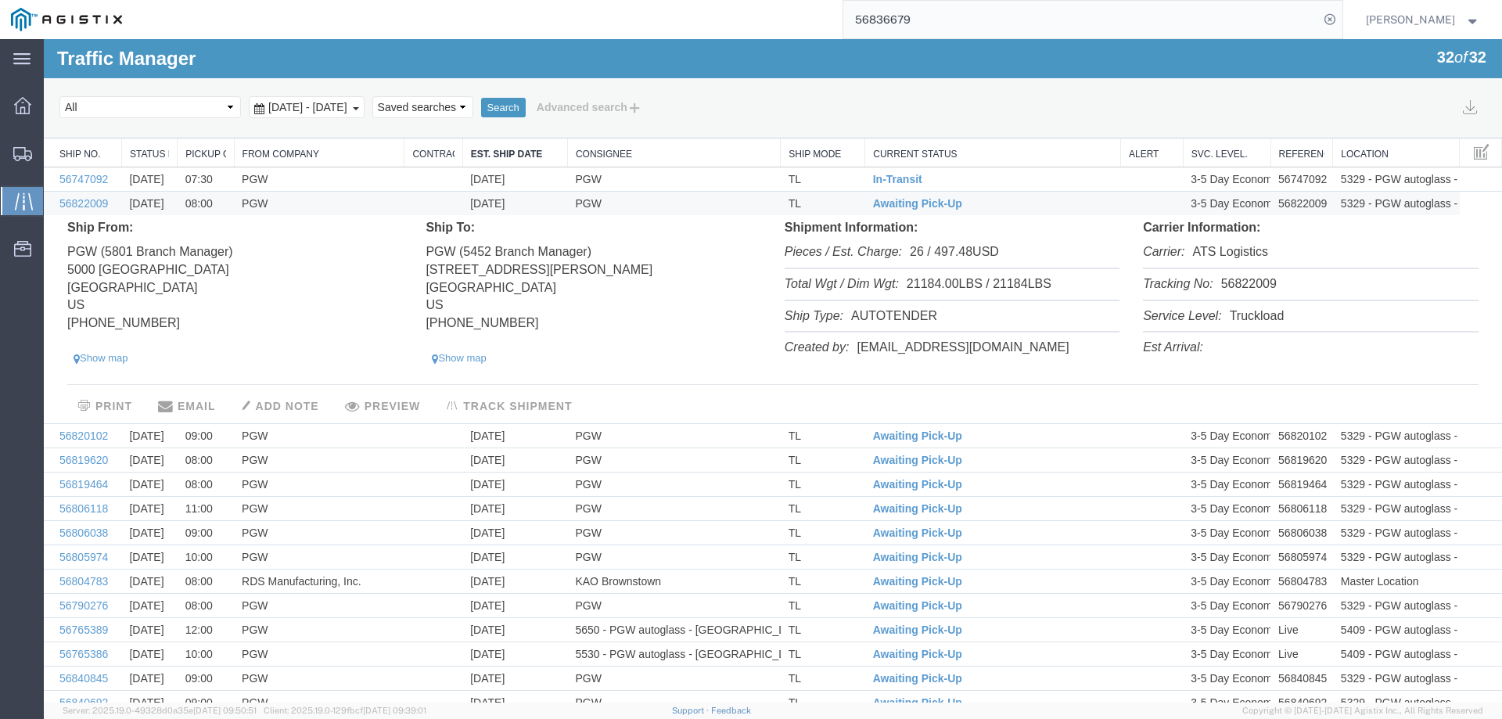
click at [1248, 285] on li "Tracking No: 56822009" at bounding box center [1310, 285] width 335 height 32
click at [901, 207] on span "Awaiting Pick-Up" at bounding box center [917, 203] width 89 height 13
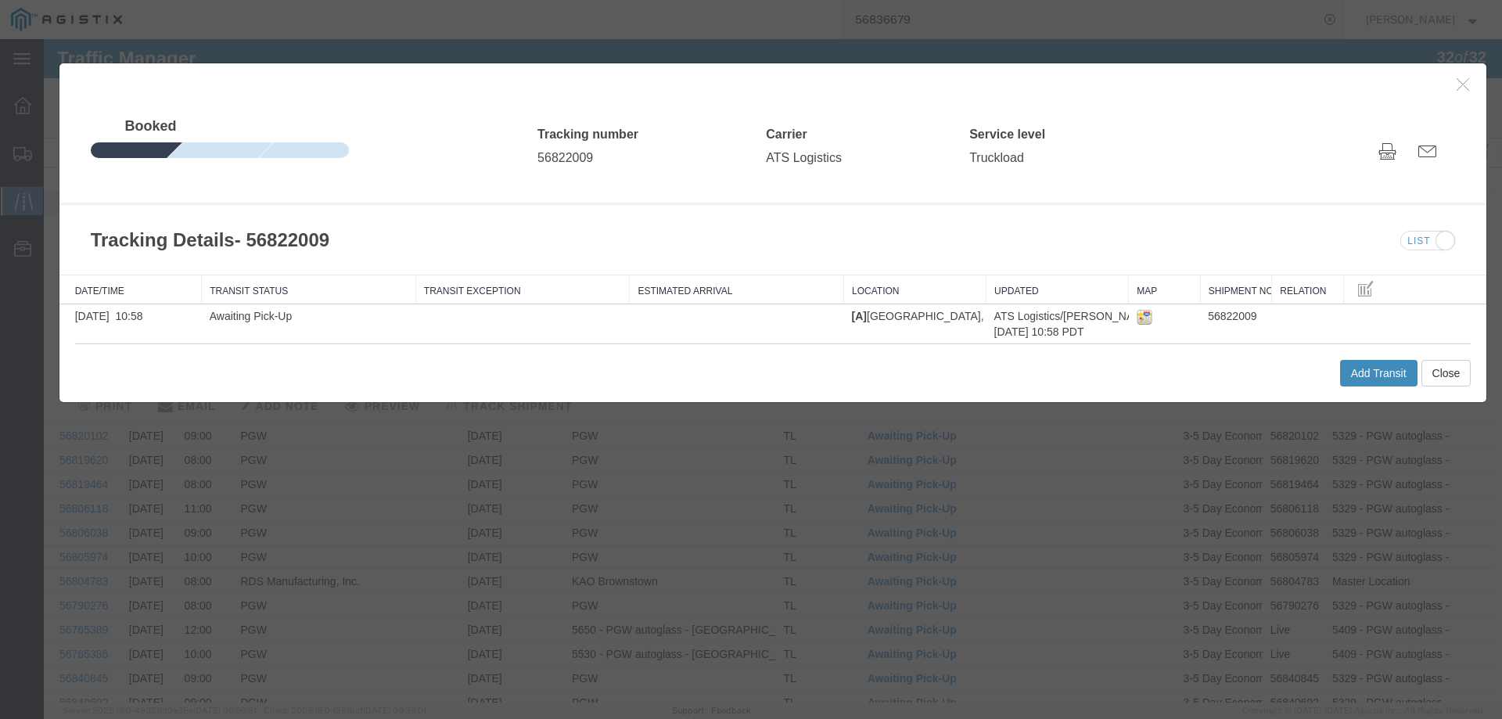
click at [1383, 373] on button "Add Transit" at bounding box center [1378, 373] width 77 height 27
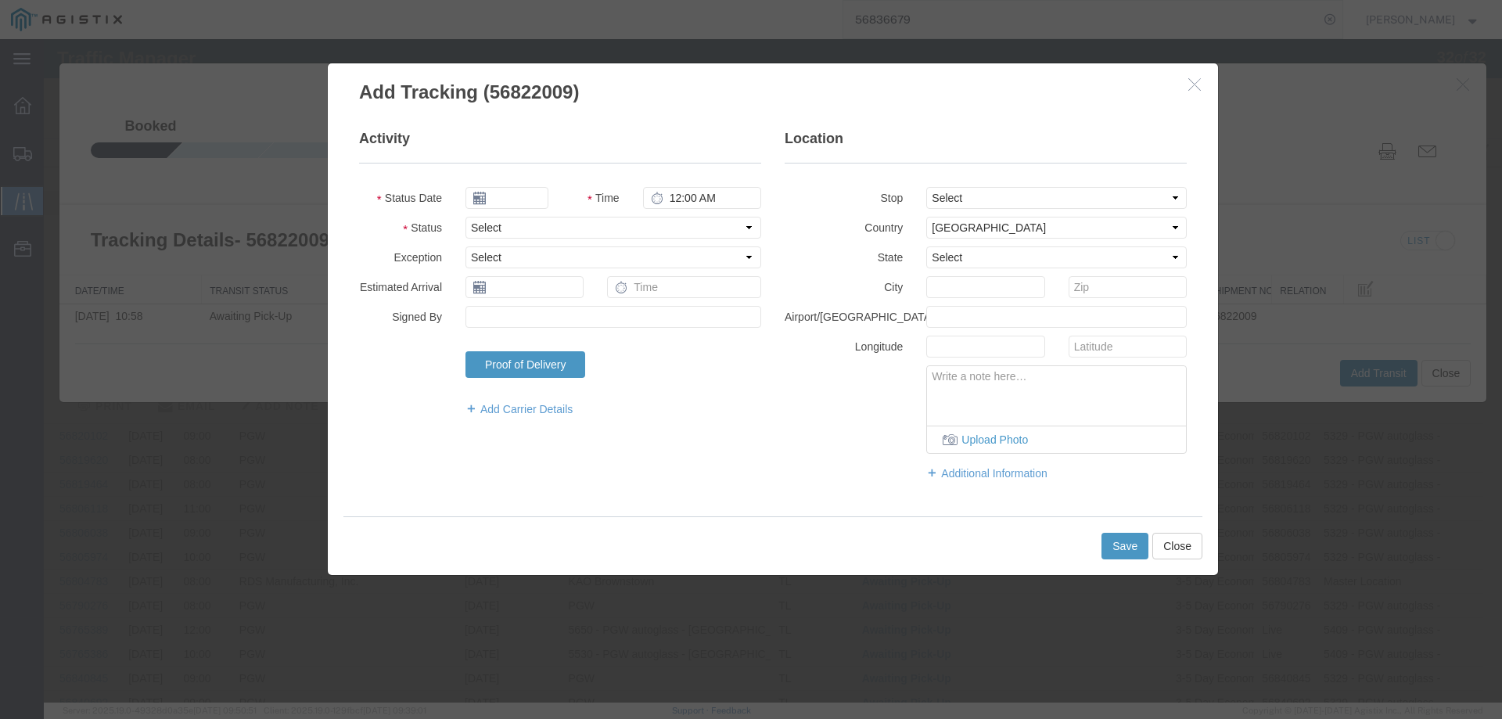
type input "09/17/2025"
type input "4:00 PM"
click at [521, 197] on input "09/17/2025" at bounding box center [506, 198] width 83 height 22
click at [526, 321] on td "16" at bounding box center [523, 318] width 23 height 23
type input "09/16/2025"
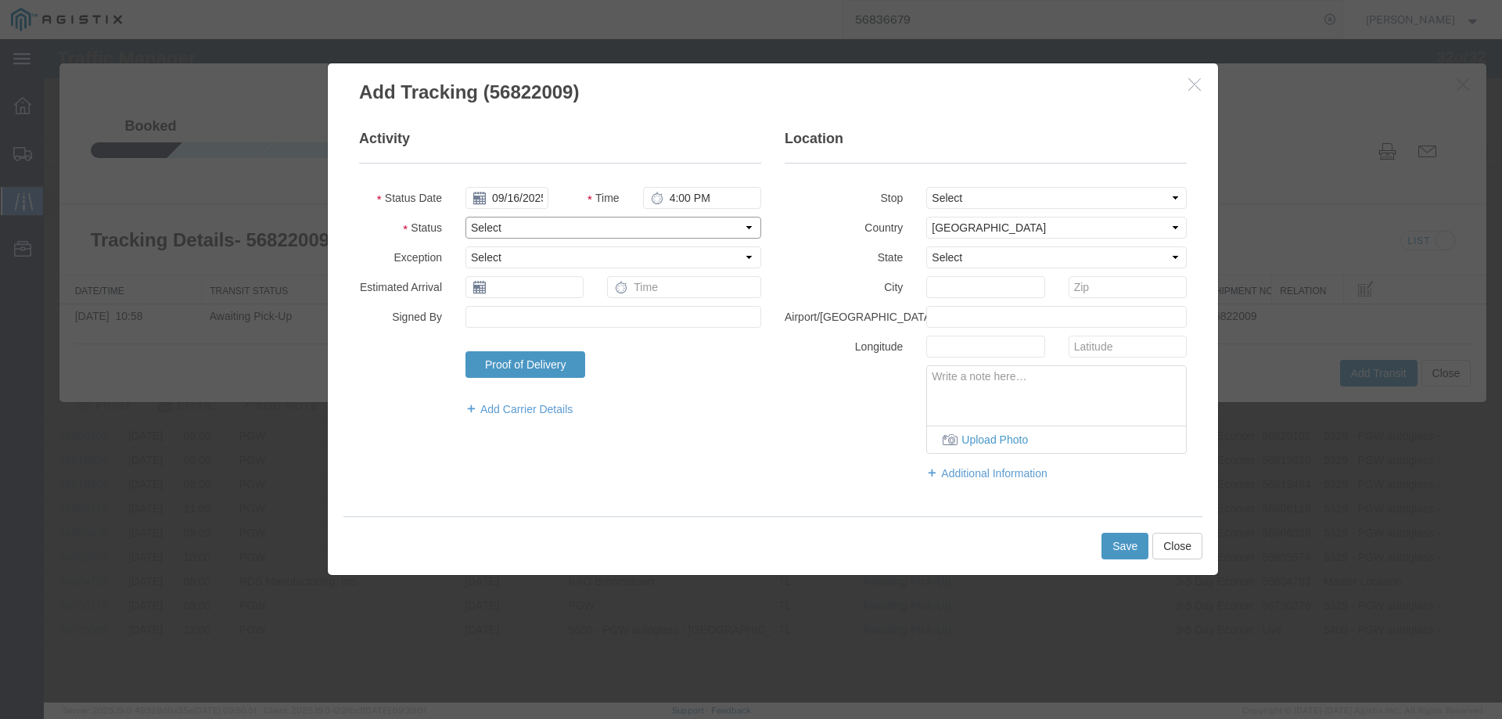
click at [505, 226] on select "Select Arrival Notice Available Arrival Notice Imported Arrive at Delivery Loca…" at bounding box center [613, 228] width 296 height 22
select select "DELIVRED"
click at [465, 217] on select "Select Arrival Notice Available Arrival Notice Imported Arrive at Delivery Loca…" at bounding box center [613, 228] width 296 height 22
click at [1122, 548] on button "Save" at bounding box center [1124, 546] width 47 height 27
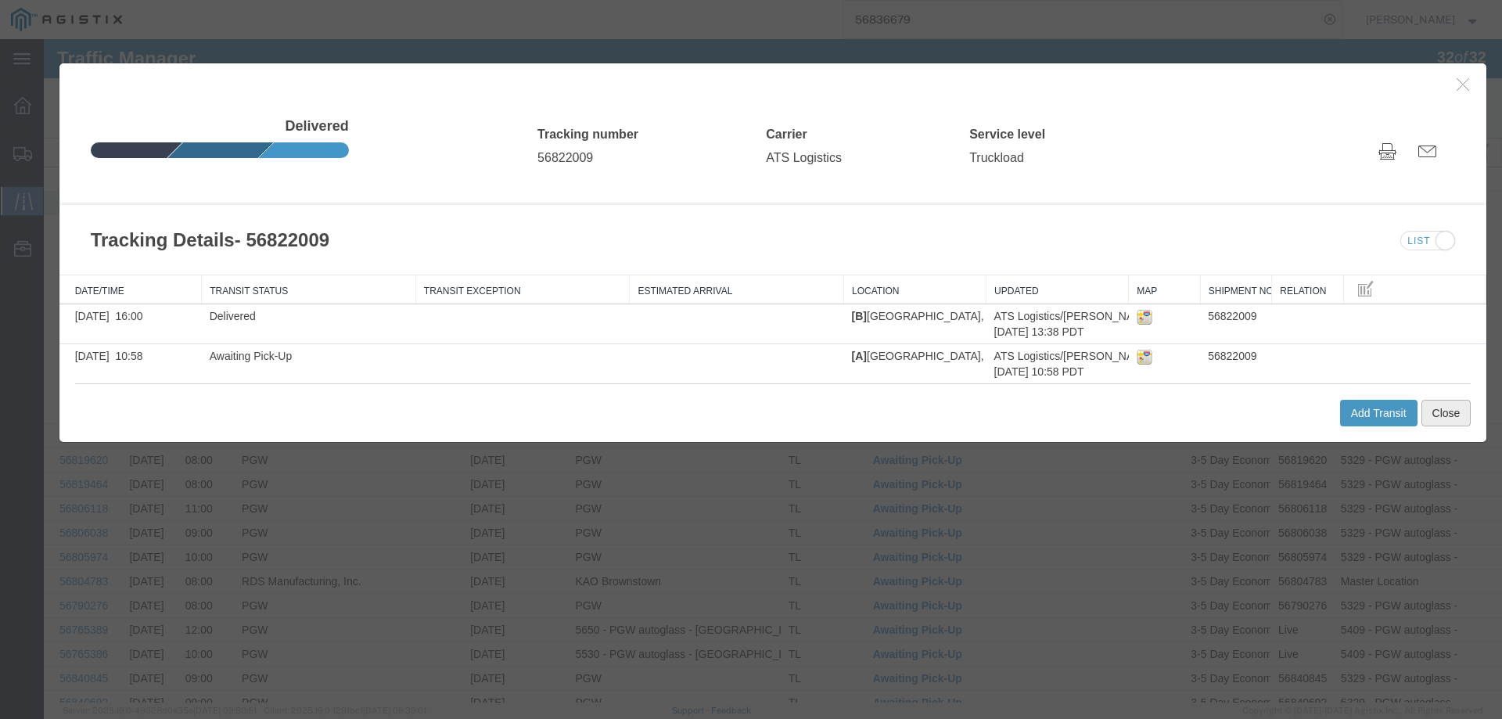
click at [1434, 415] on button "Close" at bounding box center [1446, 413] width 50 height 27
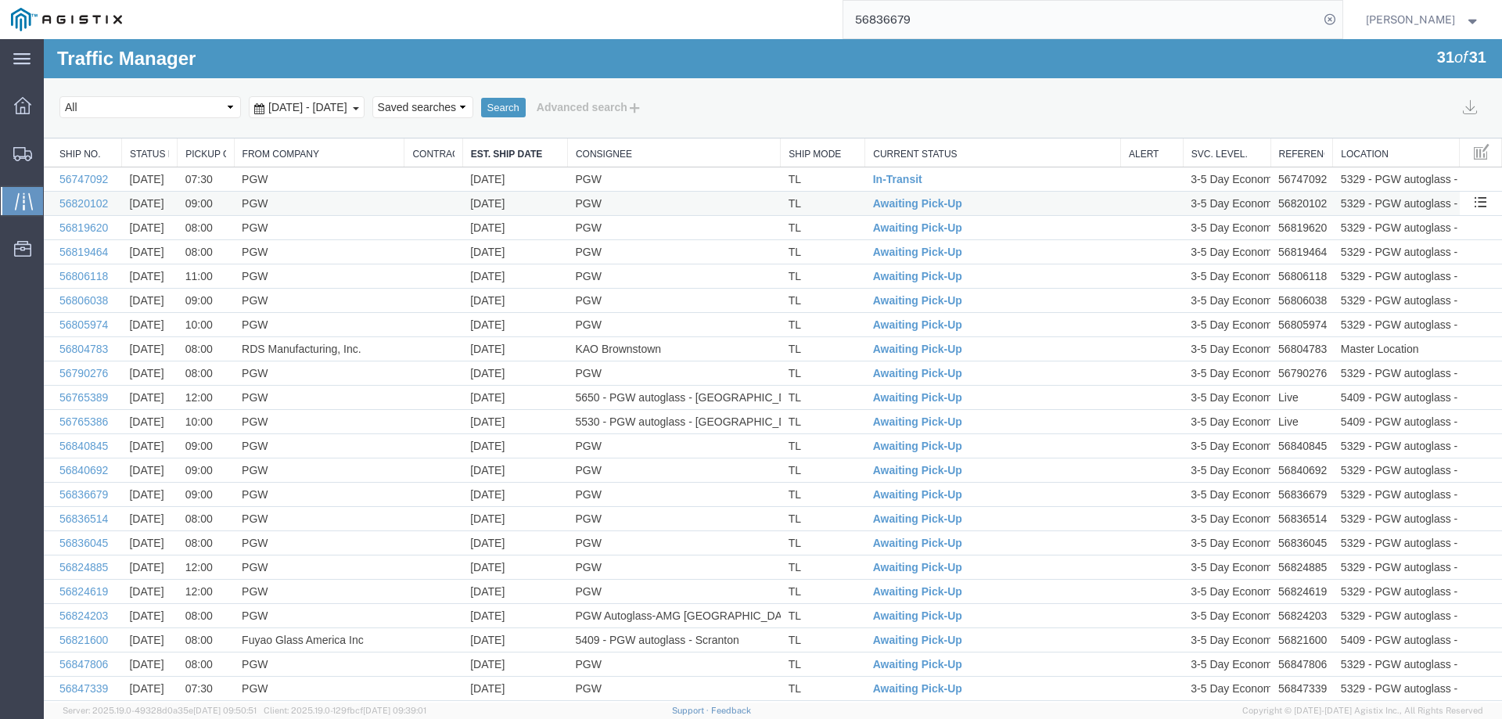
click at [833, 204] on td "TL" at bounding box center [823, 204] width 84 height 24
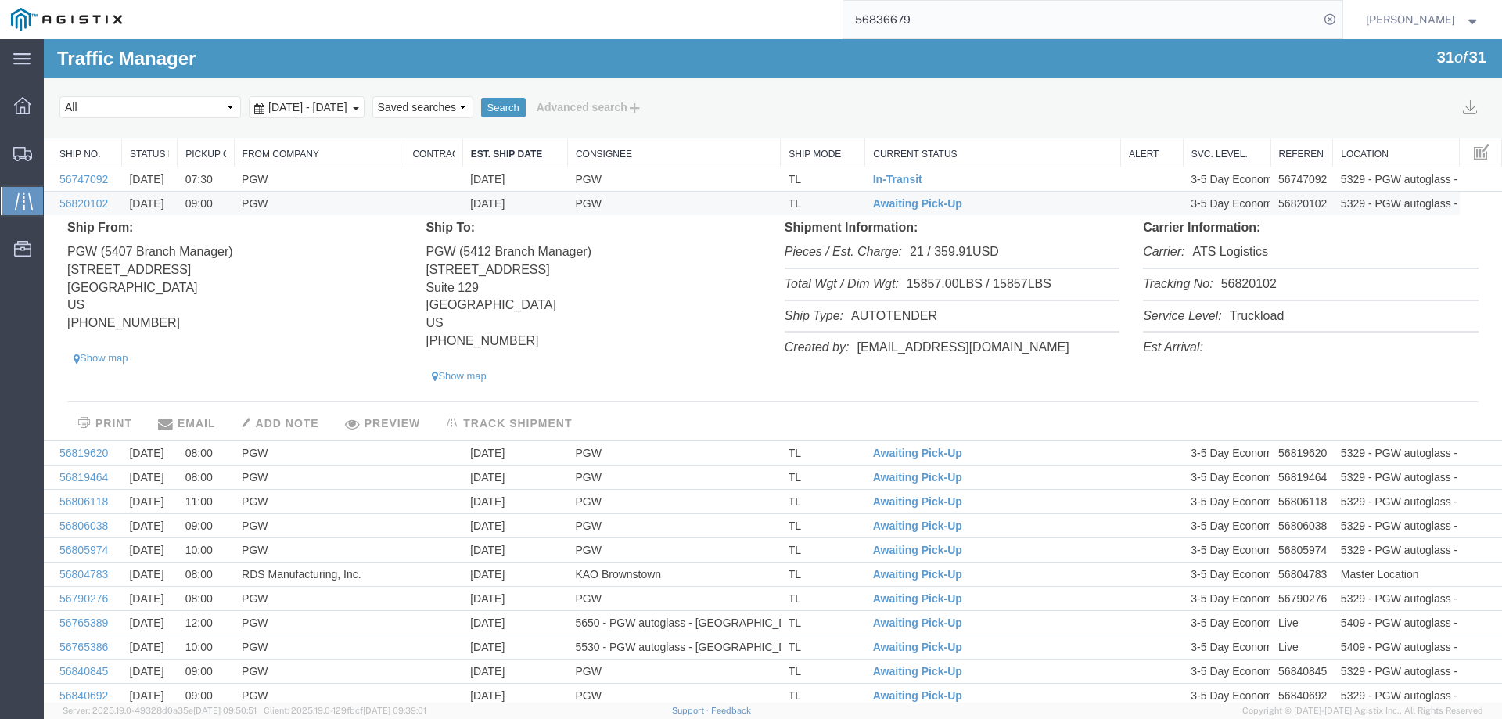
click at [1260, 288] on li "Tracking No: 56820102" at bounding box center [1310, 285] width 335 height 32
click at [918, 199] on span "Awaiting Pick-Up" at bounding box center [917, 203] width 89 height 13
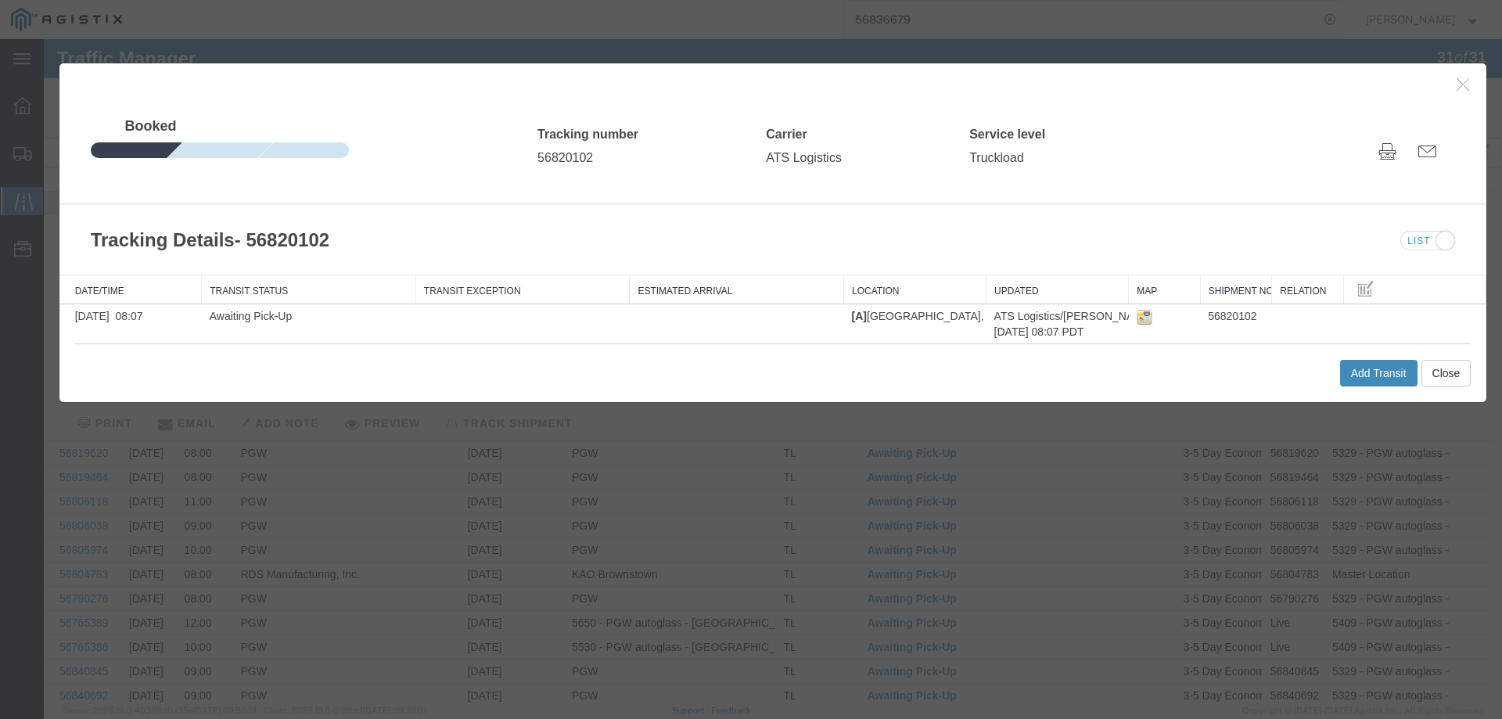
click at [1349, 375] on button "Add Transit" at bounding box center [1378, 373] width 77 height 27
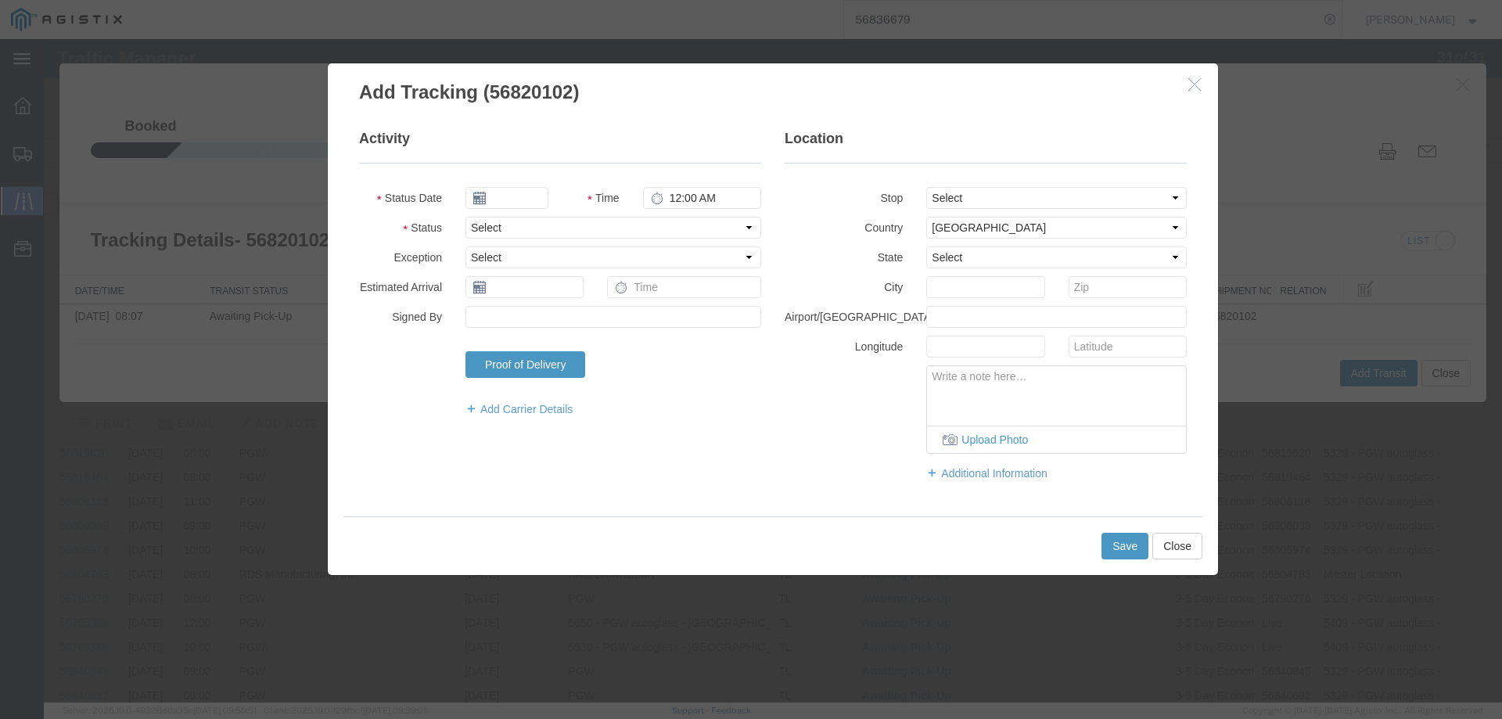
type input "09/17/2025"
type input "4:00 PM"
click at [516, 196] on input "09/17/2025" at bounding box center [506, 198] width 83 height 22
click at [528, 314] on td "16" at bounding box center [523, 318] width 23 height 23
type input "09/16/2025"
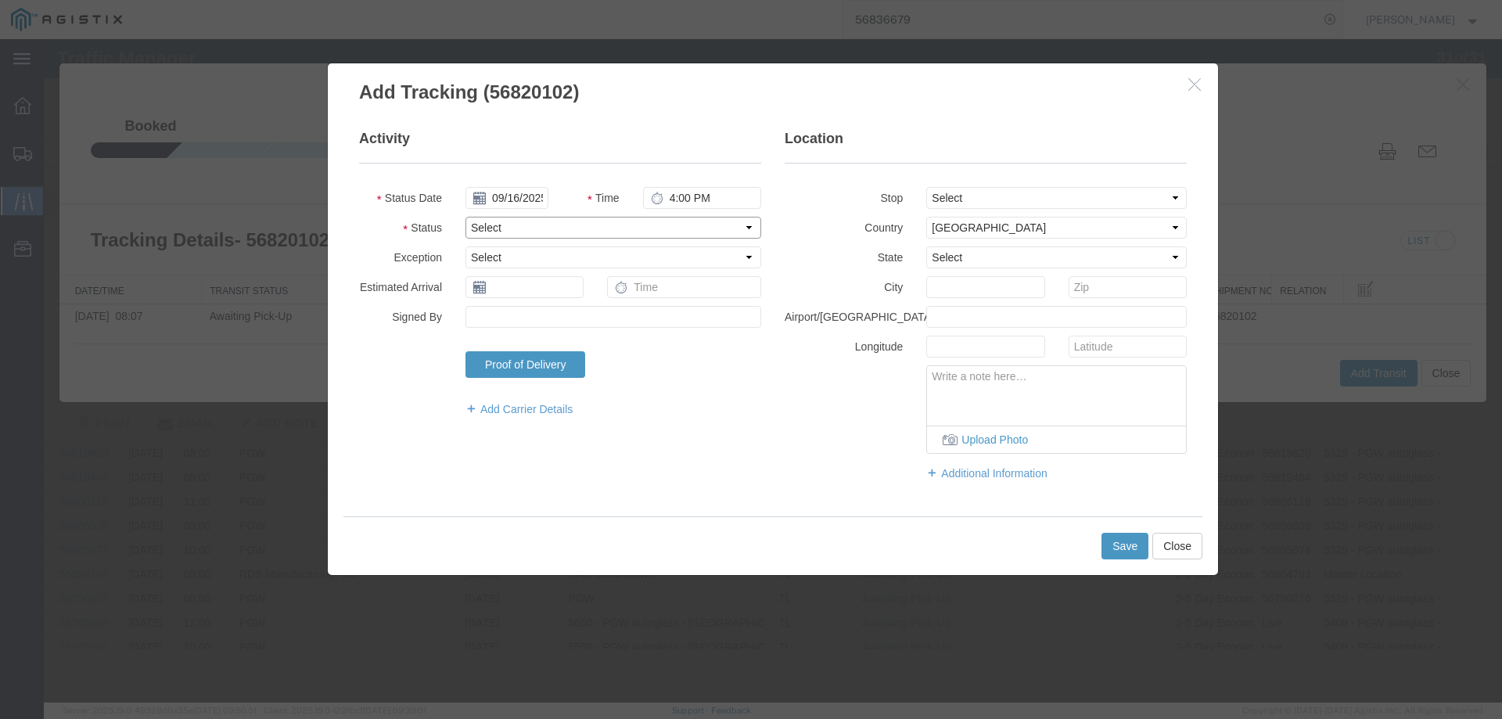
click at [496, 228] on select "Select Arrival Notice Available Arrival Notice Imported Arrive at Delivery Loca…" at bounding box center [613, 228] width 296 height 22
select select "DELIVRED"
click at [465, 217] on select "Select Arrival Notice Available Arrival Notice Imported Arrive at Delivery Loca…" at bounding box center [613, 228] width 296 height 22
click at [1123, 550] on button "Save" at bounding box center [1124, 546] width 47 height 27
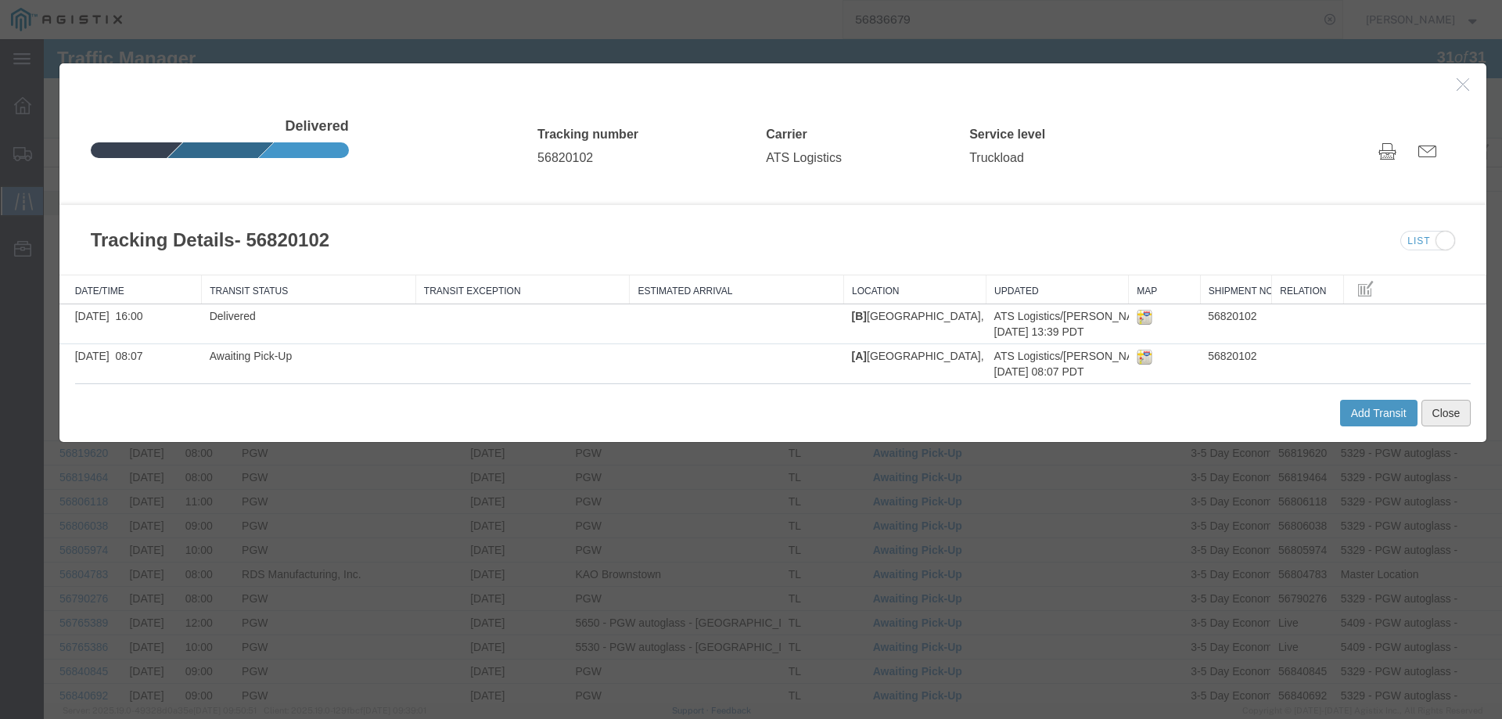
click at [1428, 404] on button "Close" at bounding box center [1446, 413] width 50 height 27
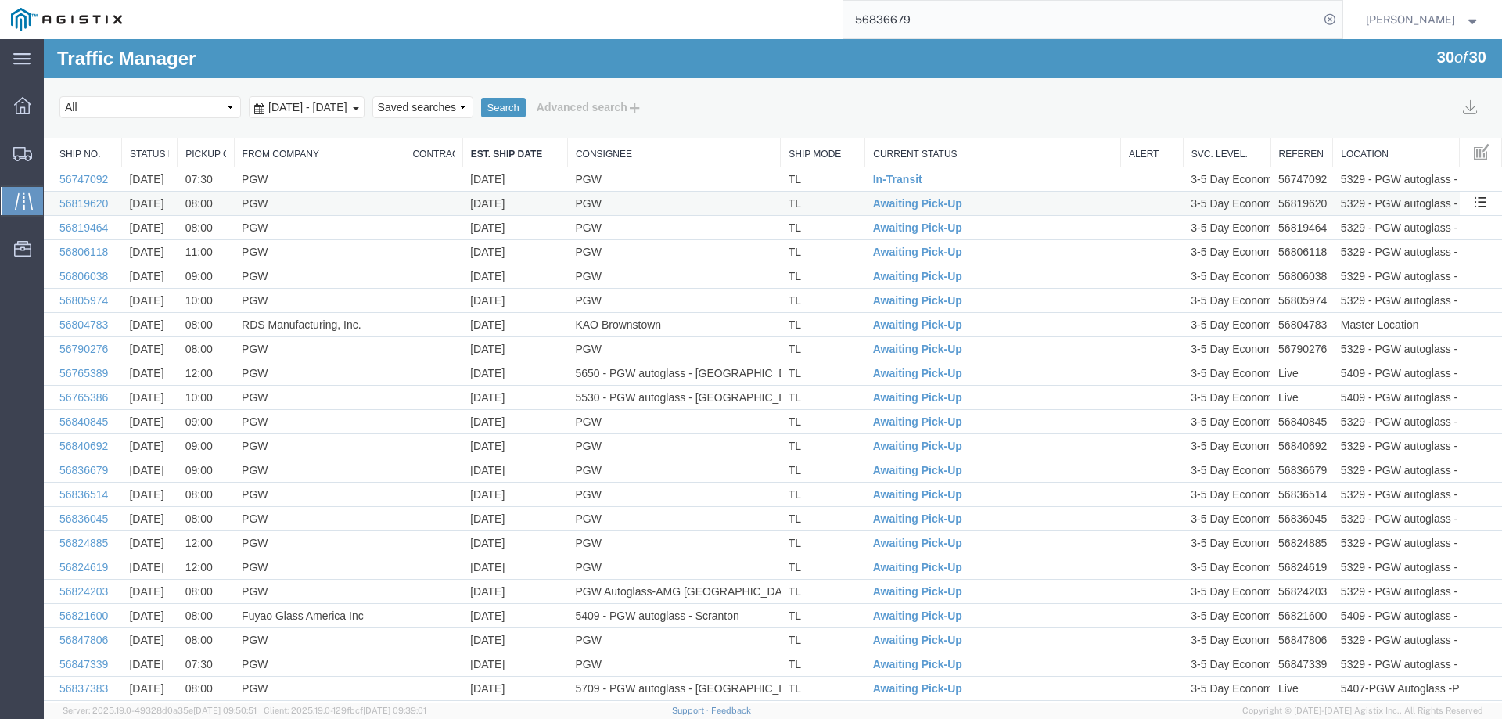
click at [849, 204] on td "TL" at bounding box center [823, 204] width 84 height 24
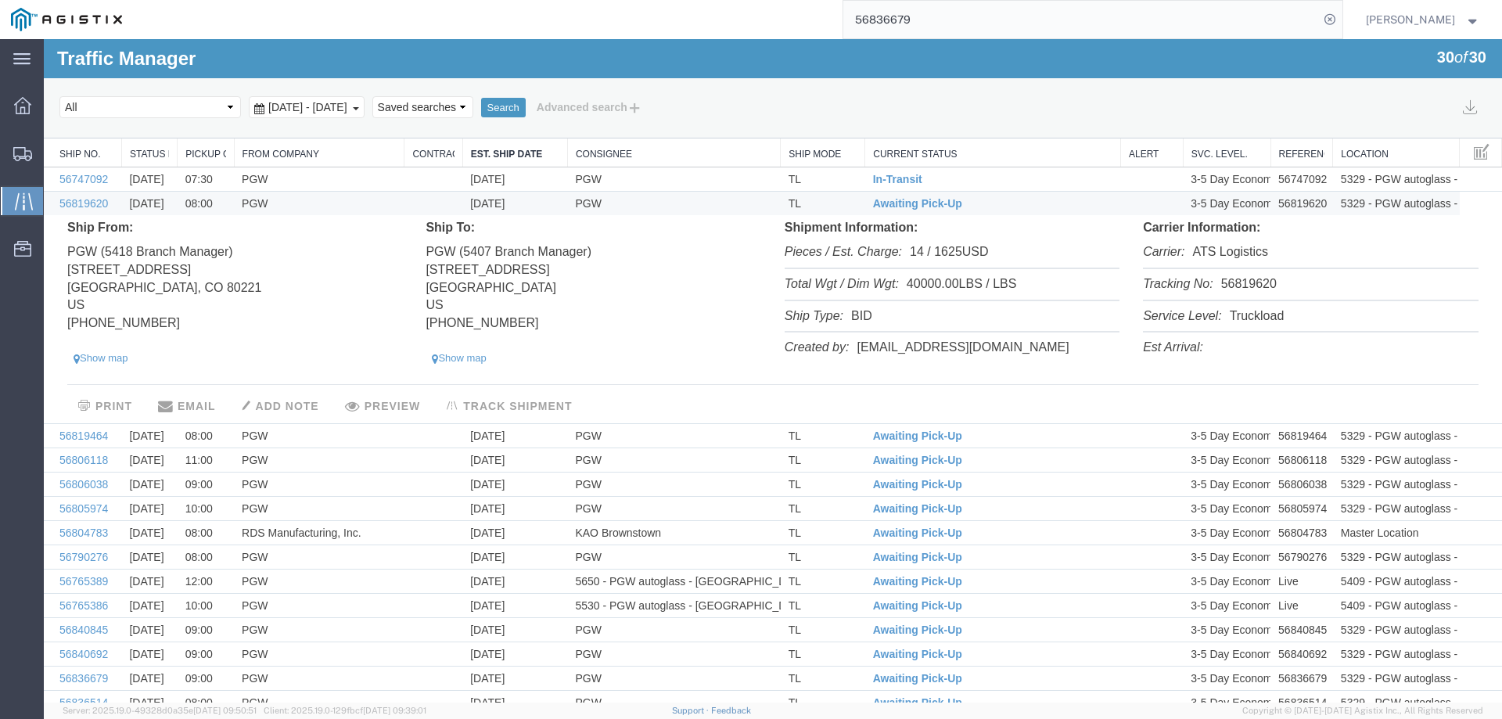
click at [1244, 284] on li "Tracking No: 56819620" at bounding box center [1310, 285] width 335 height 32
click at [905, 202] on span "Awaiting Pick-Up" at bounding box center [917, 203] width 89 height 13
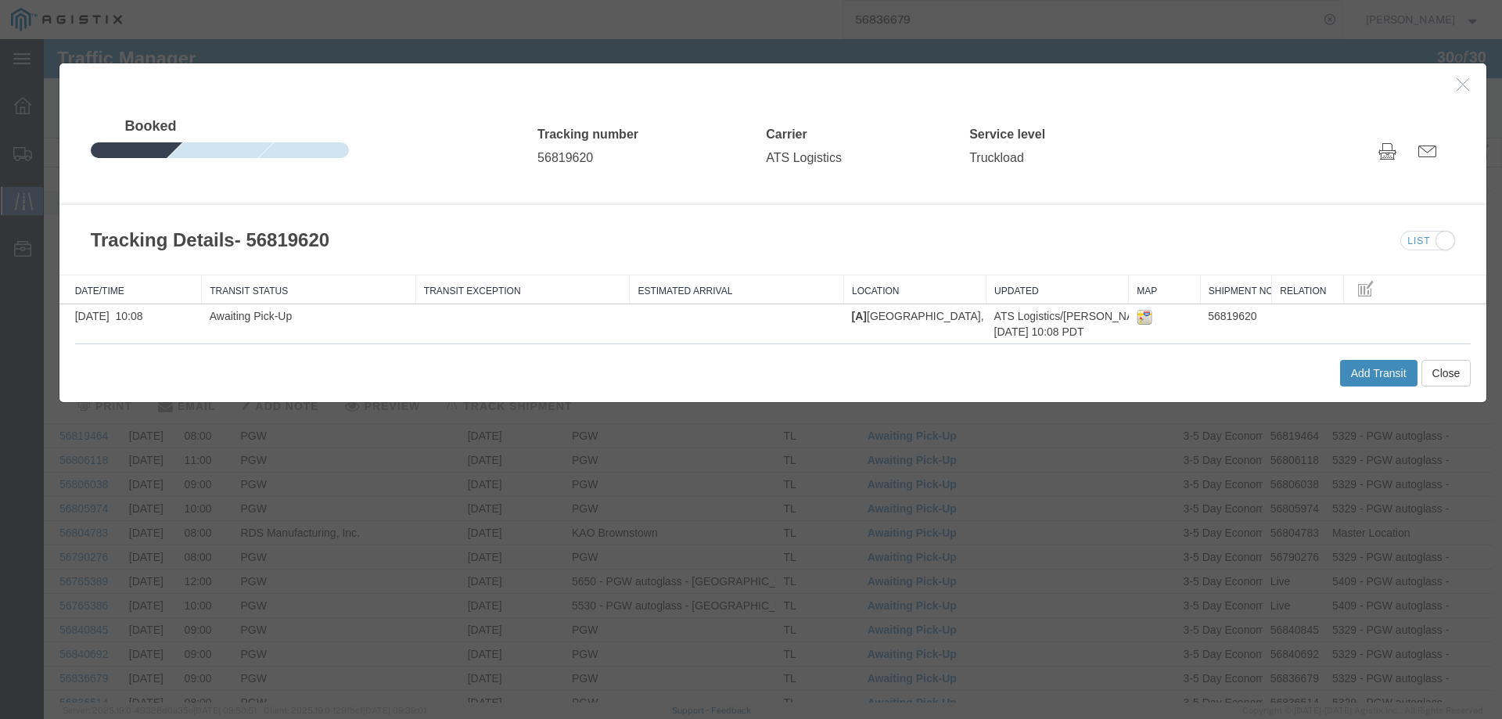
click at [1354, 368] on button "Add Transit" at bounding box center [1378, 373] width 77 height 27
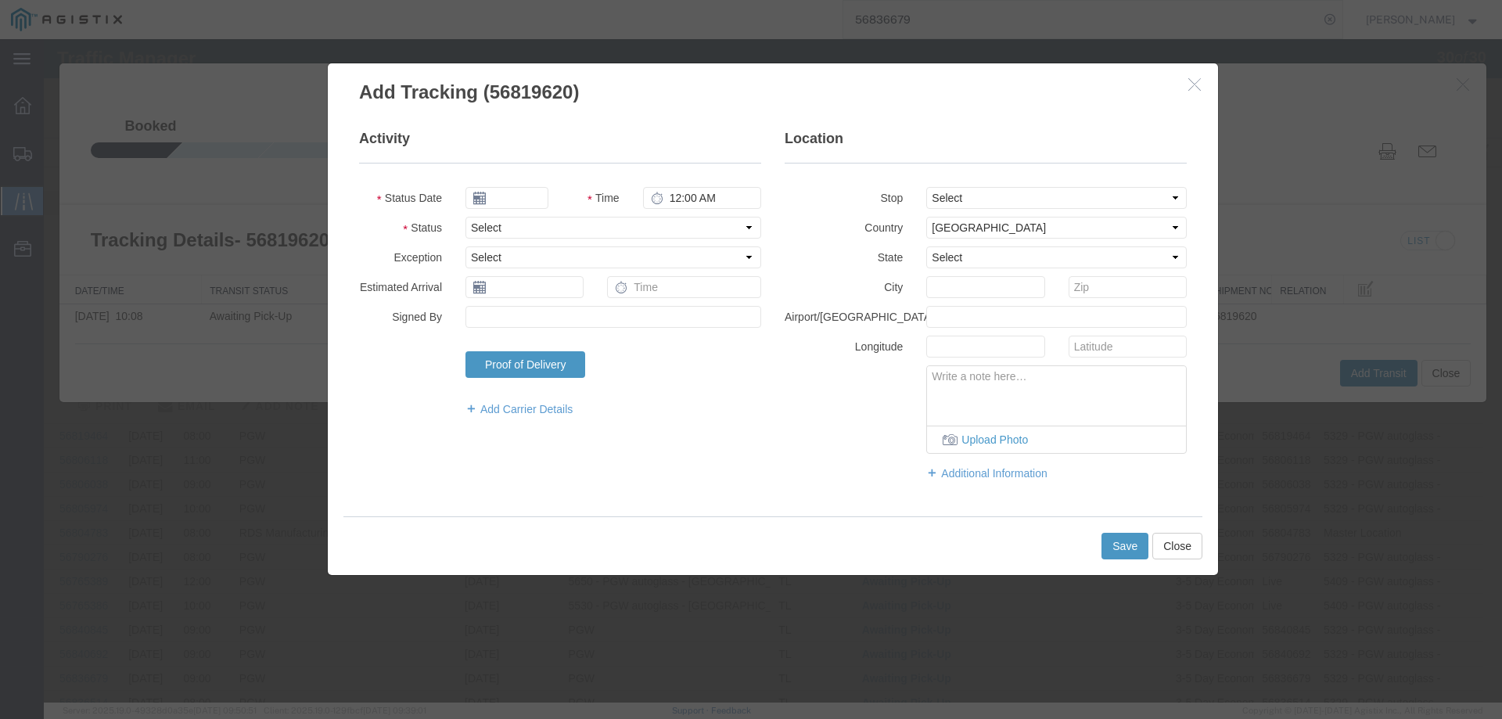
type input "09/17/2025"
type input "4:00 PM"
click at [507, 219] on select "Select Arrival Notice Available Arrival Notice Imported Arrive at Delivery Loca…" at bounding box center [613, 228] width 296 height 22
select select "DELIVRED"
click at [465, 217] on select "Select Arrival Notice Available Arrival Notice Imported Arrive at Delivery Loca…" at bounding box center [613, 228] width 296 height 22
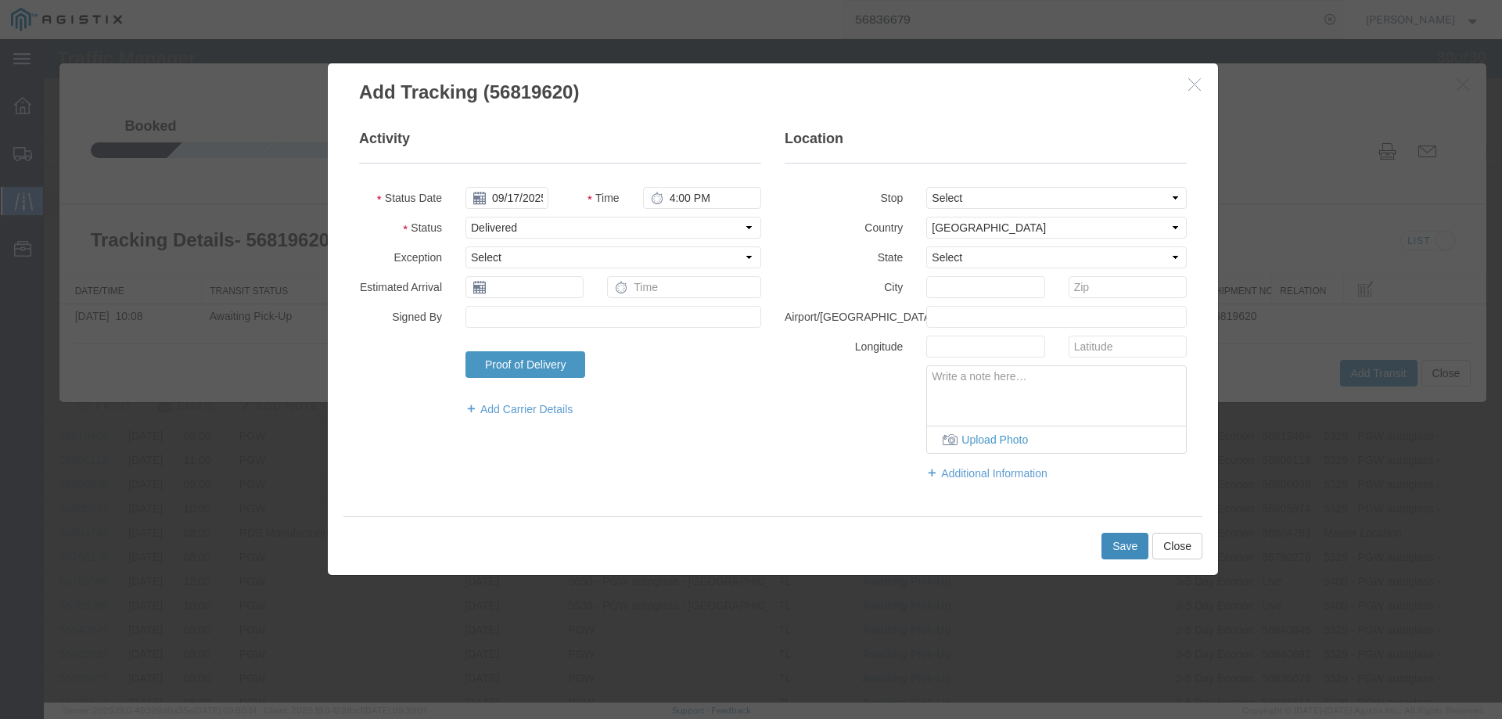
click at [1111, 544] on button "Save" at bounding box center [1124, 546] width 47 height 27
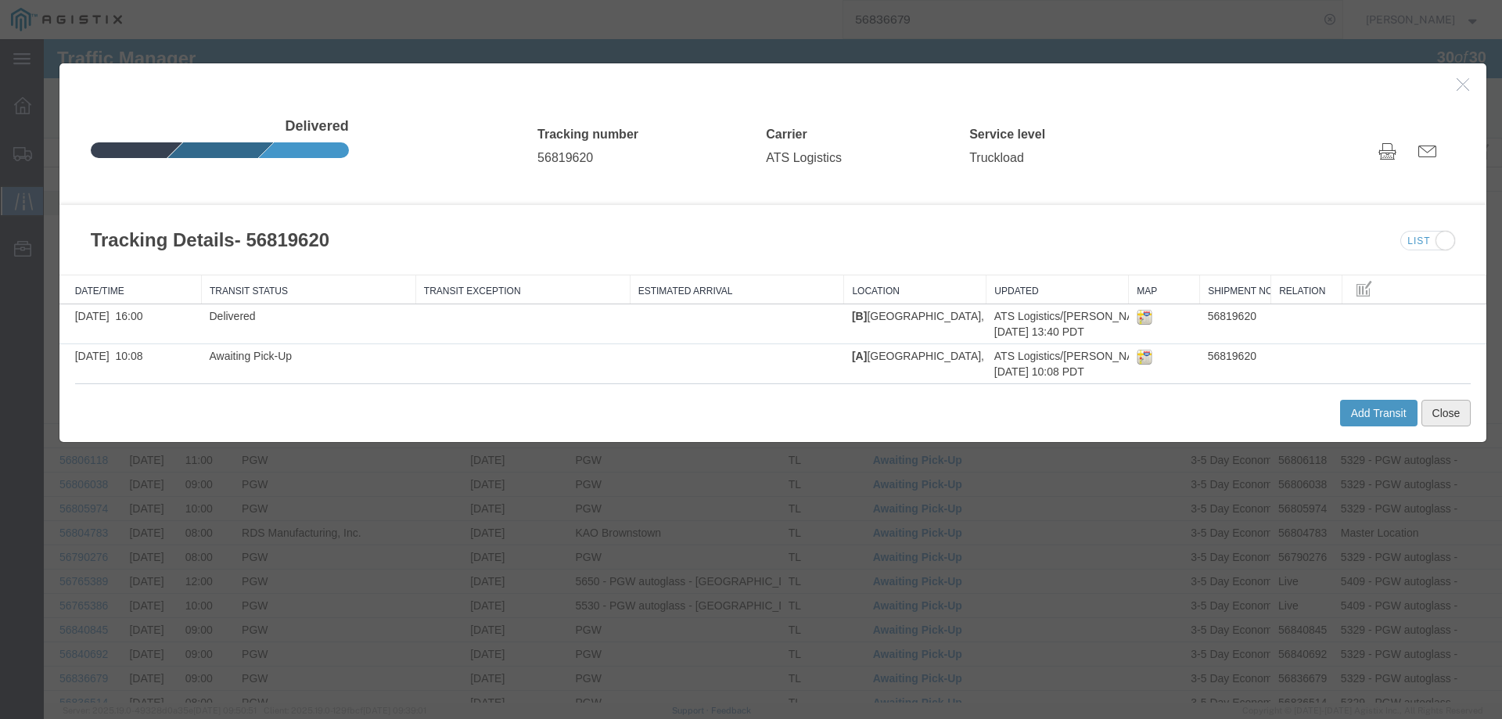
click at [1434, 414] on button "Close" at bounding box center [1446, 413] width 50 height 27
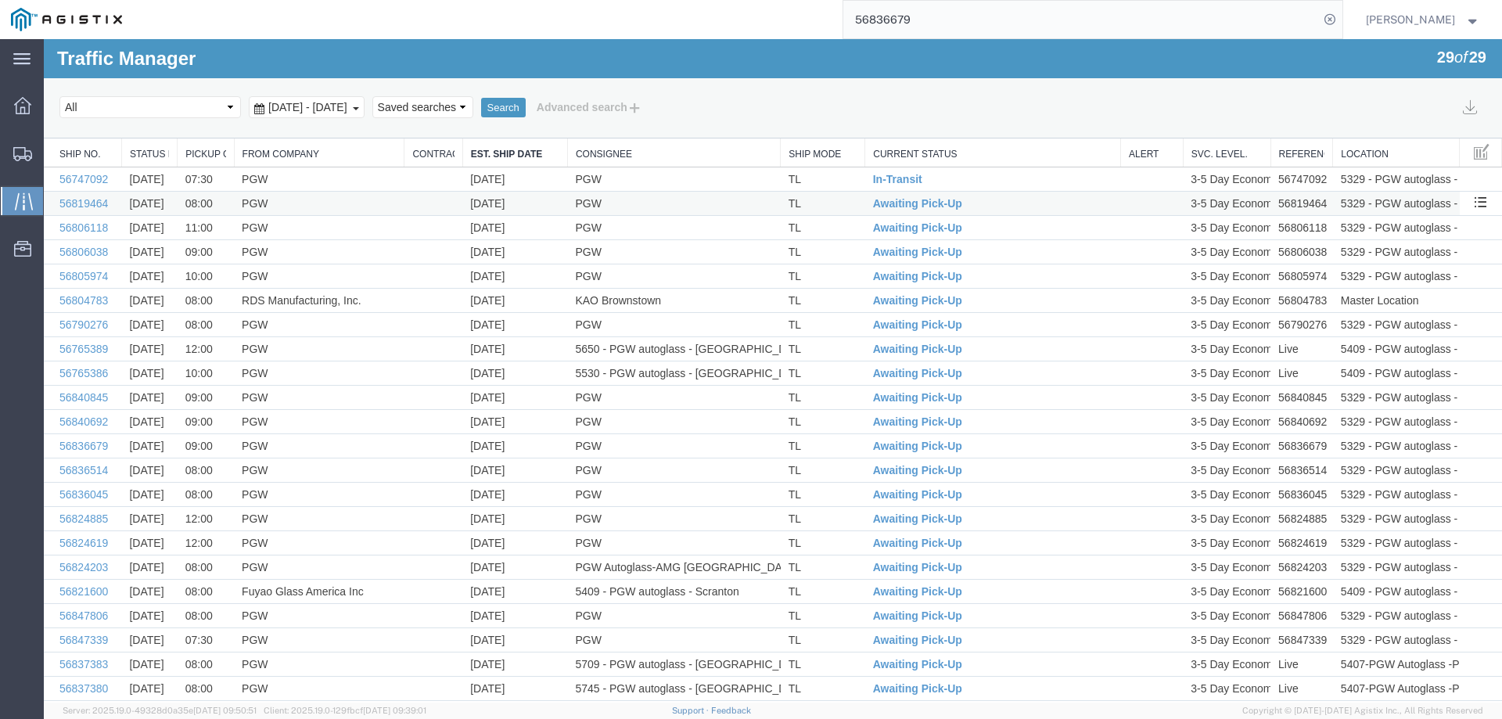
click at [839, 199] on td "TL" at bounding box center [823, 204] width 84 height 24
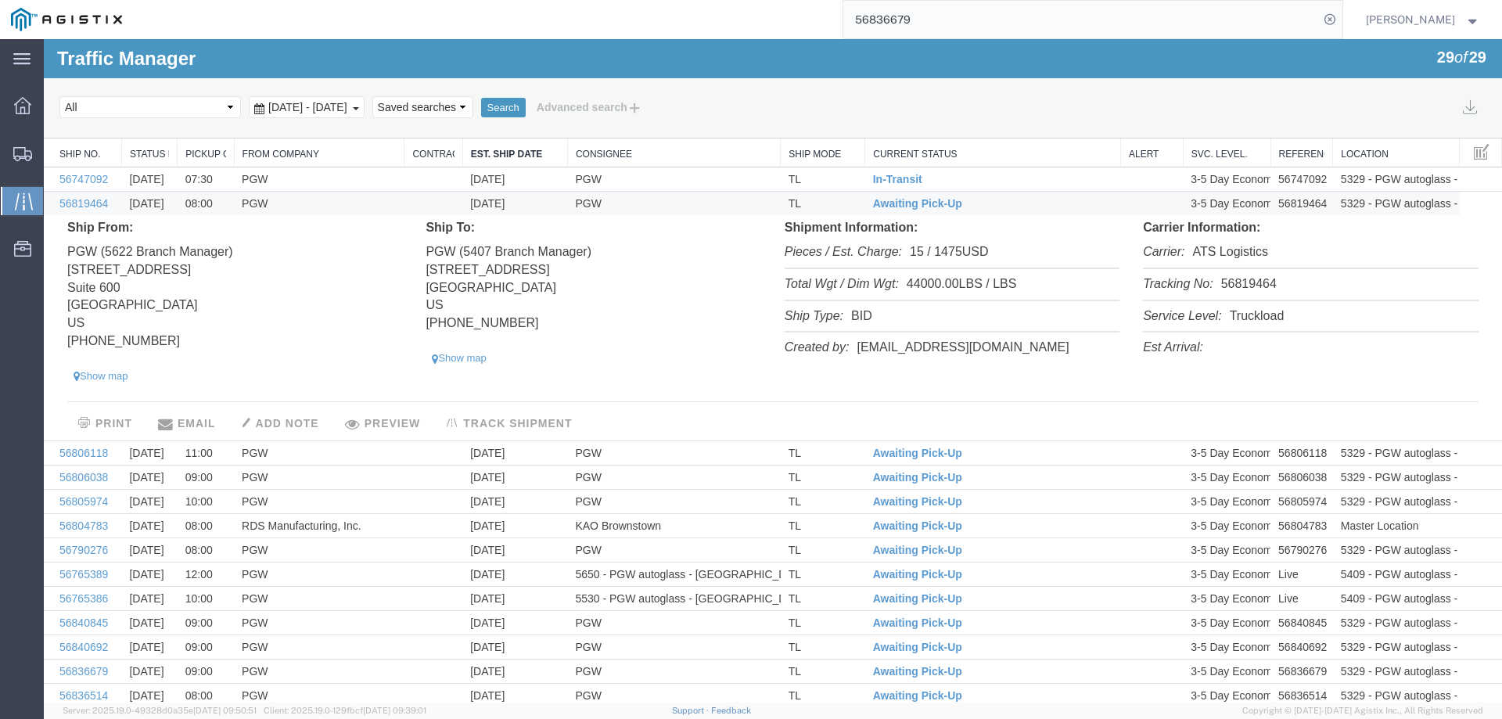
click at [1238, 280] on li "Tracking No: 56819464" at bounding box center [1310, 285] width 335 height 32
click at [877, 204] on span "Awaiting Pick-Up" at bounding box center [917, 203] width 89 height 13
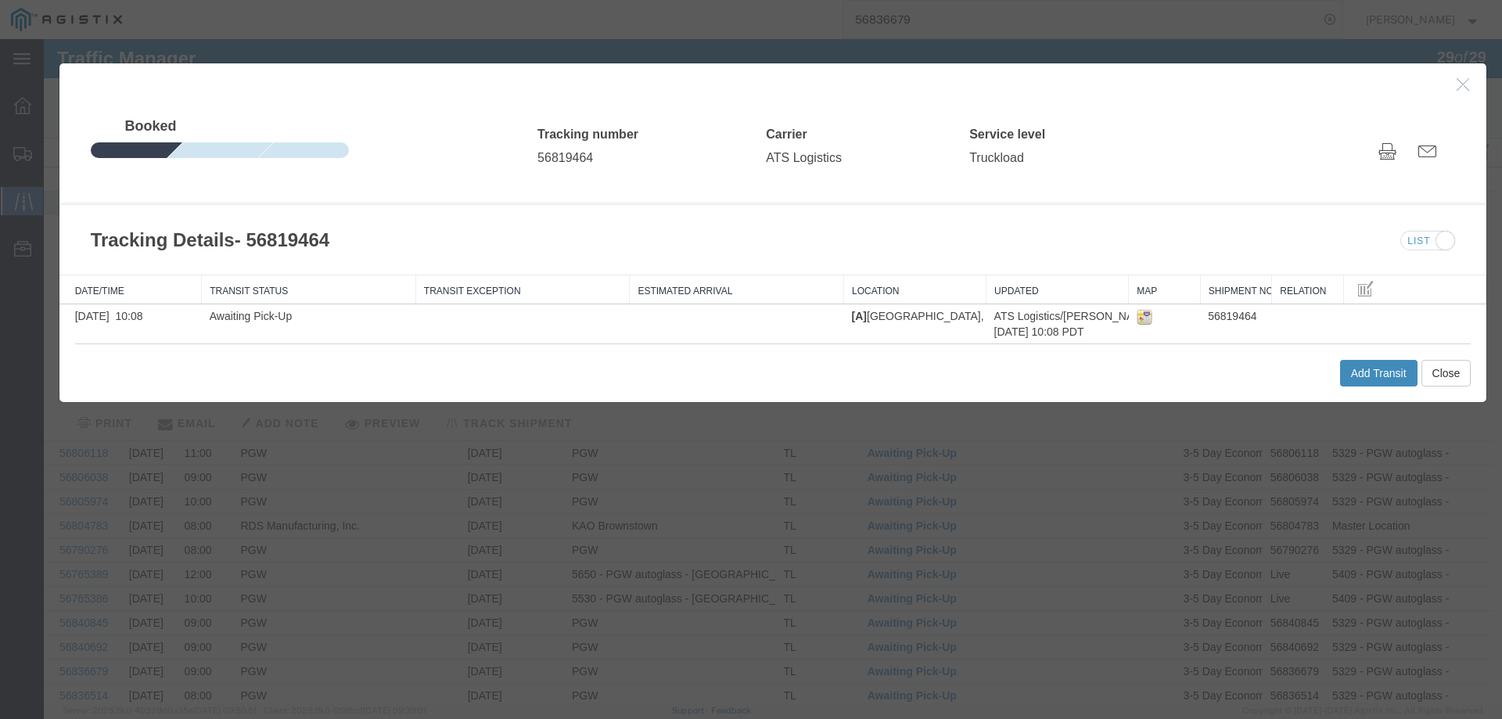
click at [1346, 372] on button "Add Transit" at bounding box center [1378, 373] width 77 height 27
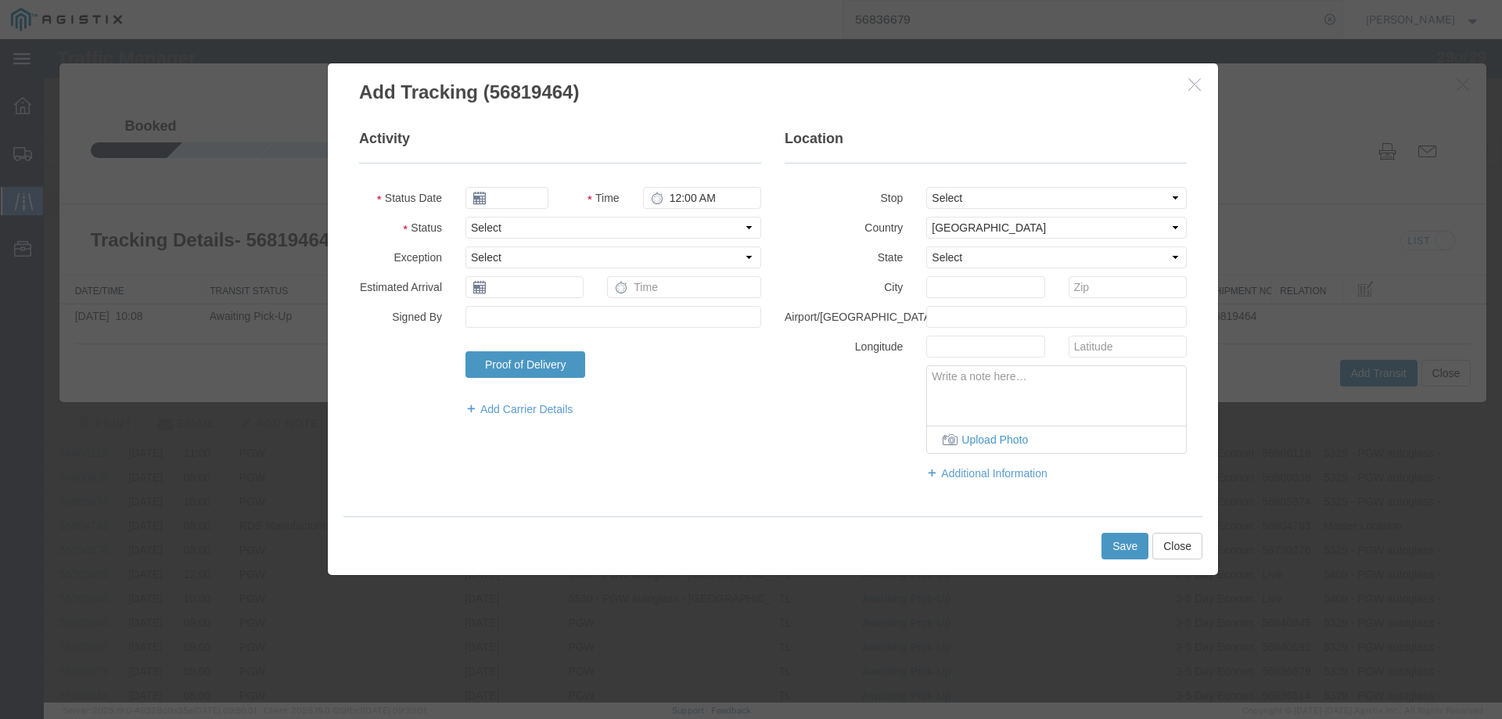
type input "09/17/2025"
type input "4:00 PM"
click at [507, 228] on select "Select Arrival Notice Available Arrival Notice Imported Arrive at Delivery Loca…" at bounding box center [613, 228] width 296 height 22
select select "DELIVRED"
click at [465, 217] on select "Select Arrival Notice Available Arrival Notice Imported Arrive at Delivery Loca…" at bounding box center [613, 228] width 296 height 22
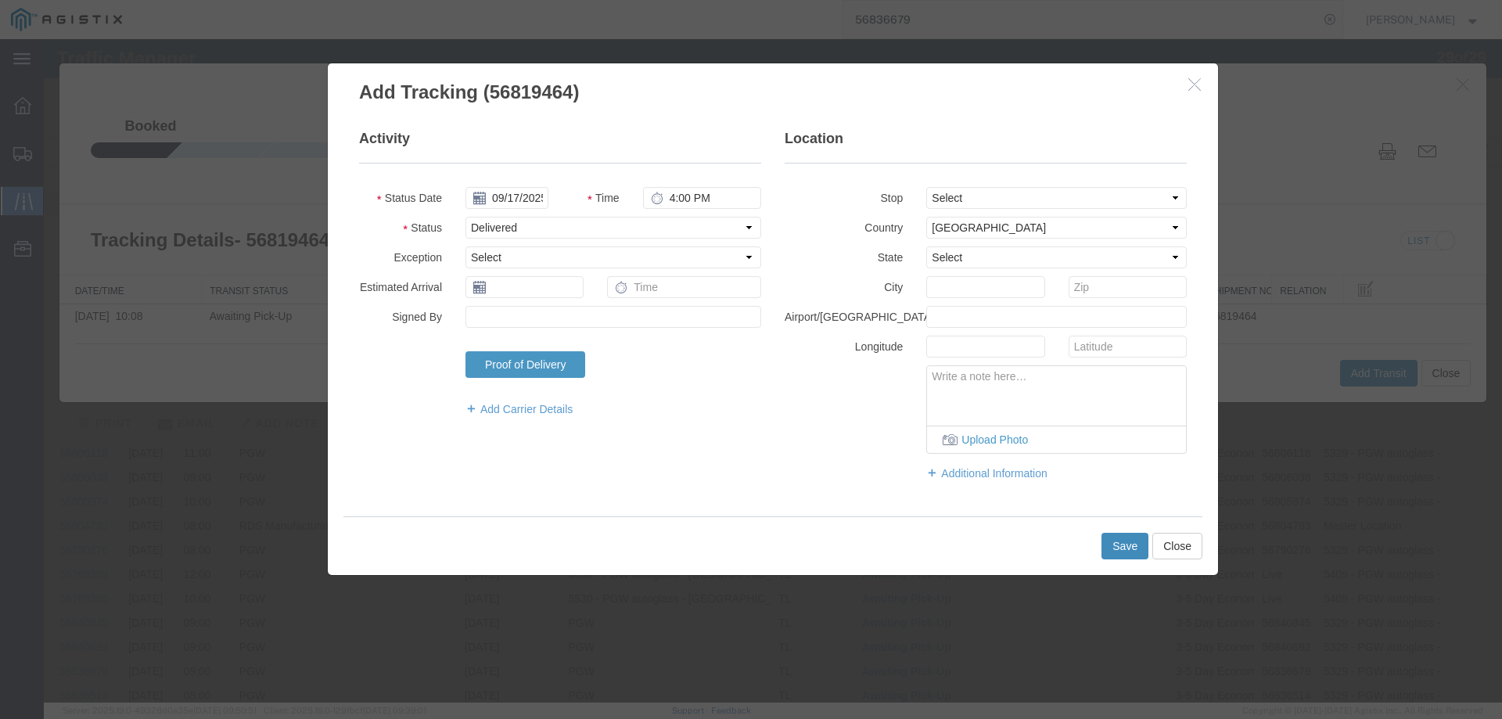
click at [1128, 553] on button "Save" at bounding box center [1124, 546] width 47 height 27
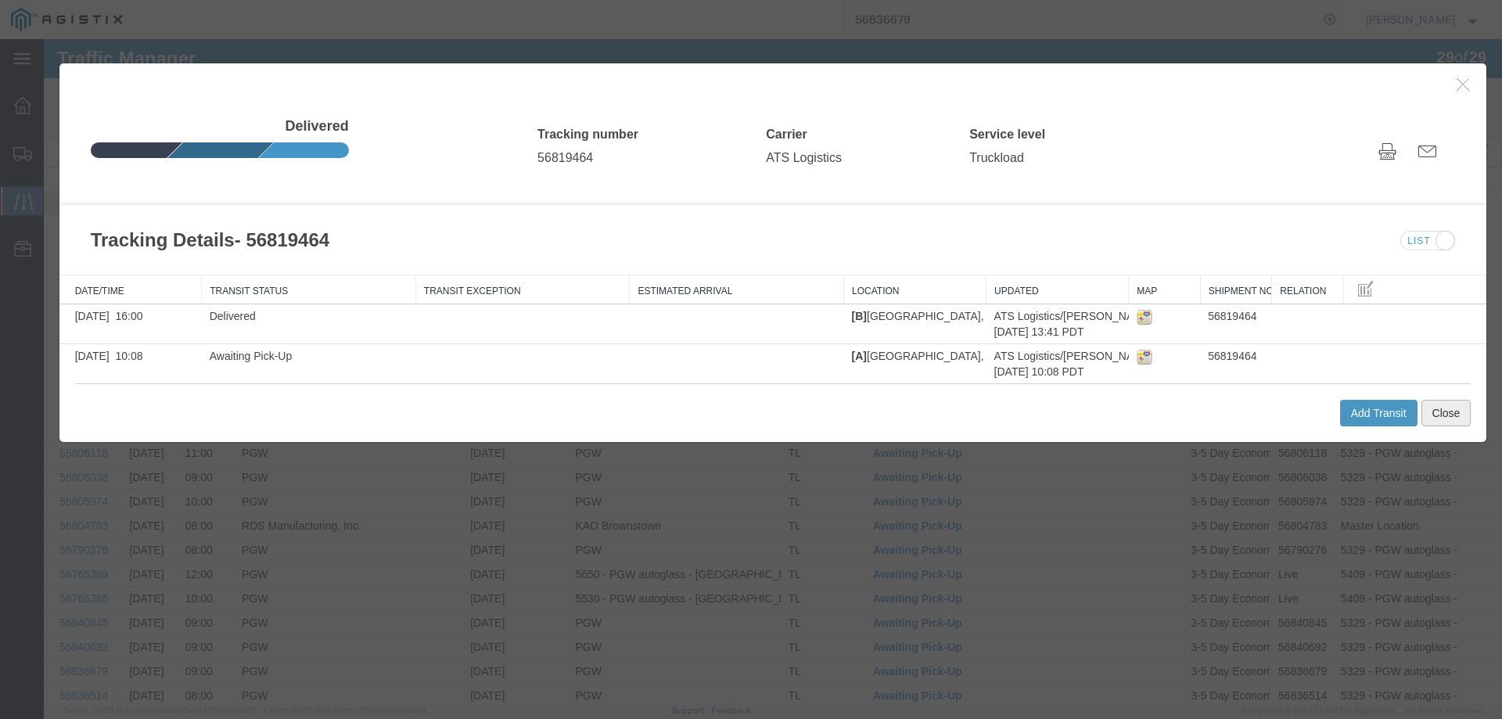
click at [1450, 410] on button "Close" at bounding box center [1446, 413] width 50 height 27
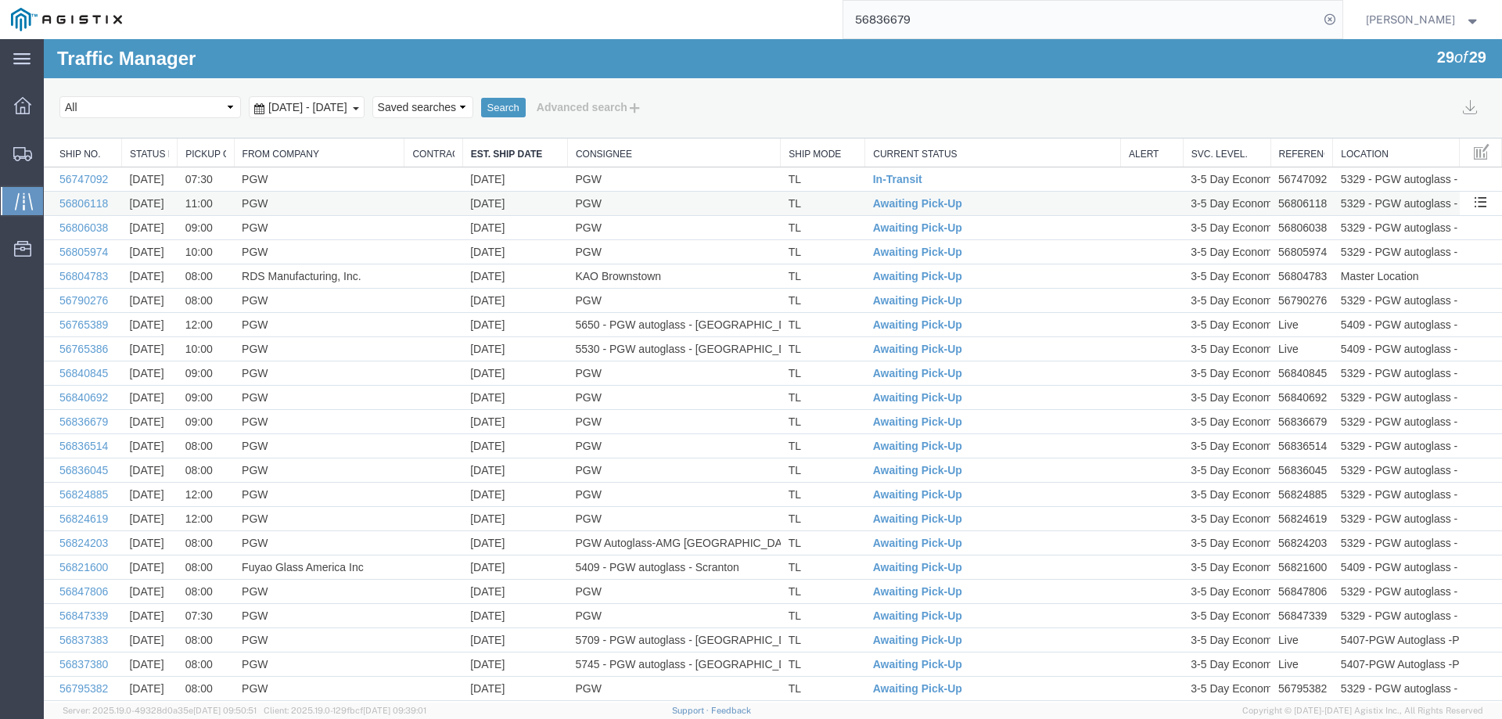
click at [841, 200] on td "TL" at bounding box center [823, 204] width 84 height 24
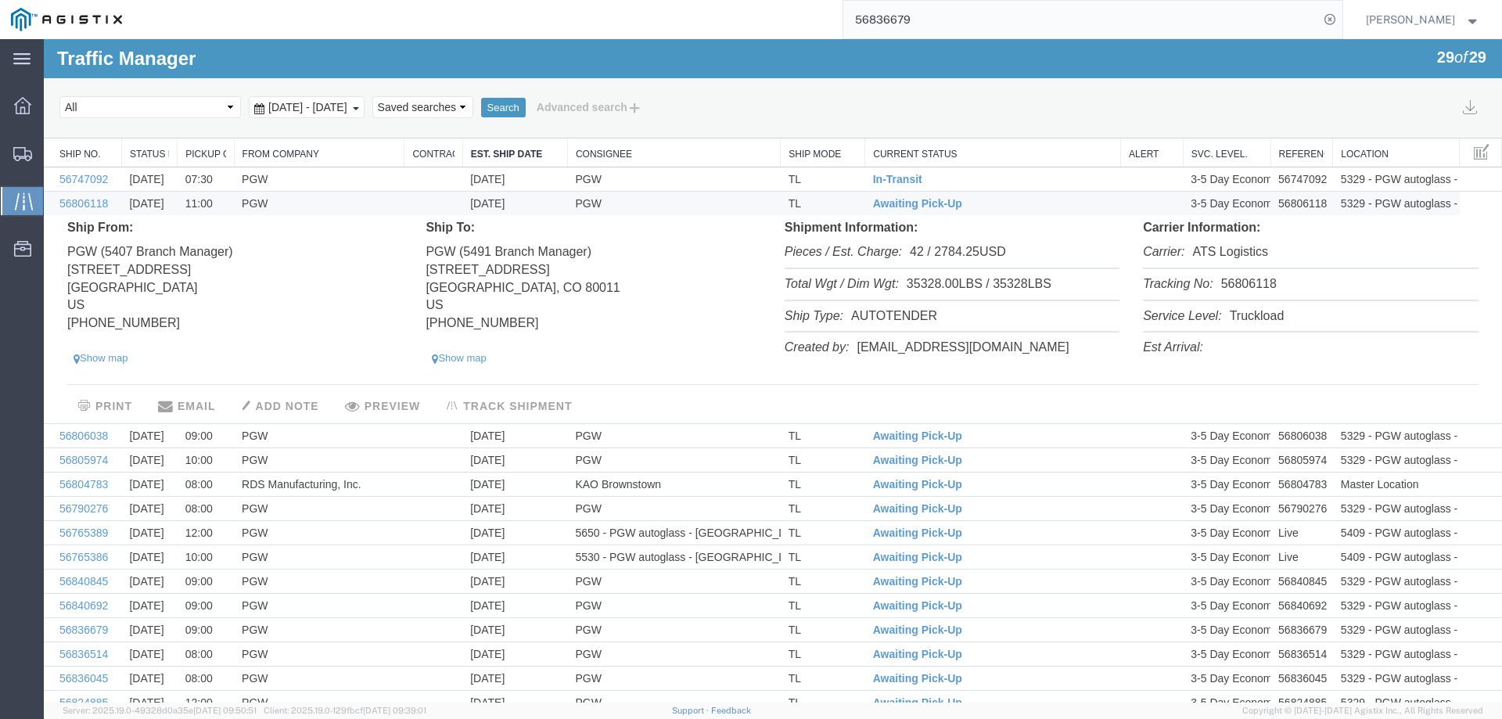
click at [1232, 278] on li "Tracking No: 56806118" at bounding box center [1310, 285] width 335 height 32
click at [888, 198] on span "Awaiting Pick-Up" at bounding box center [917, 203] width 89 height 13
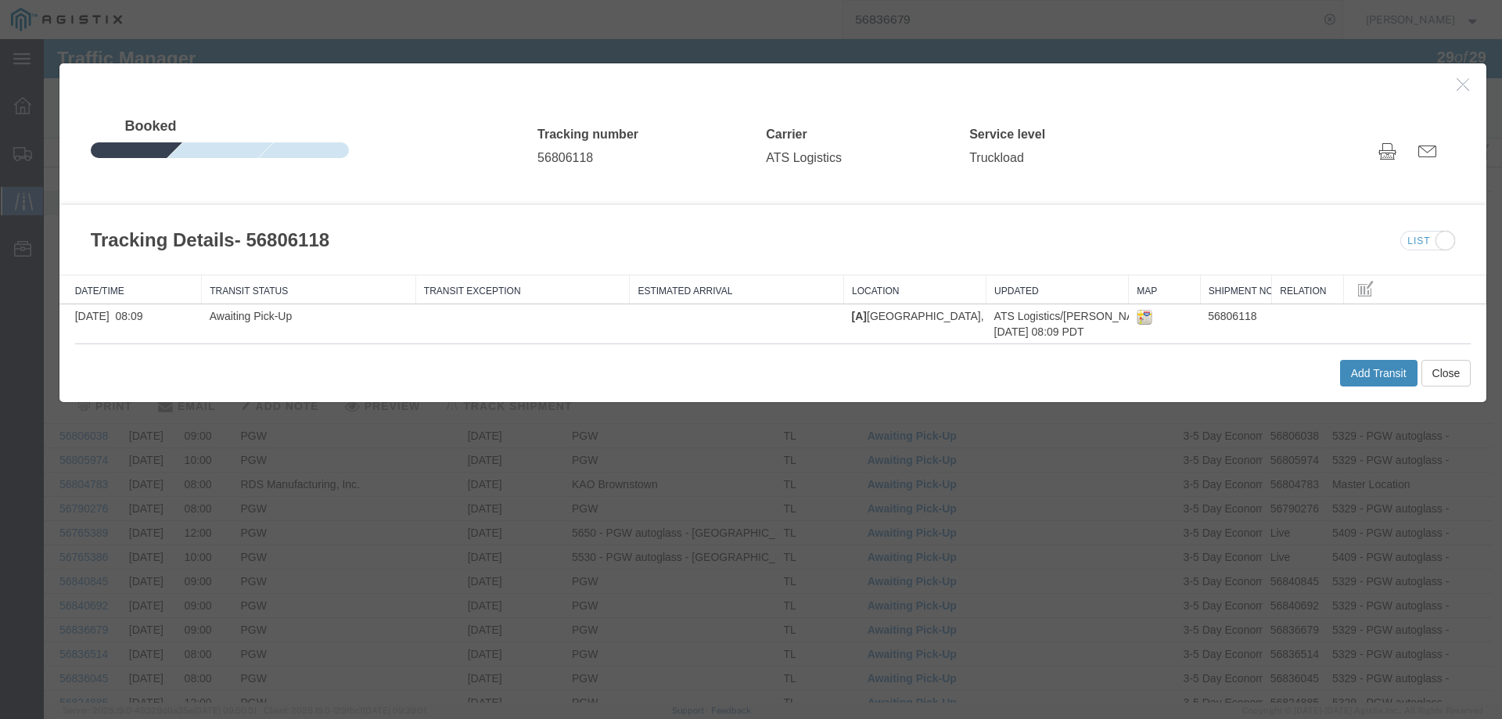
click at [1382, 371] on button "Add Transit" at bounding box center [1378, 373] width 77 height 27
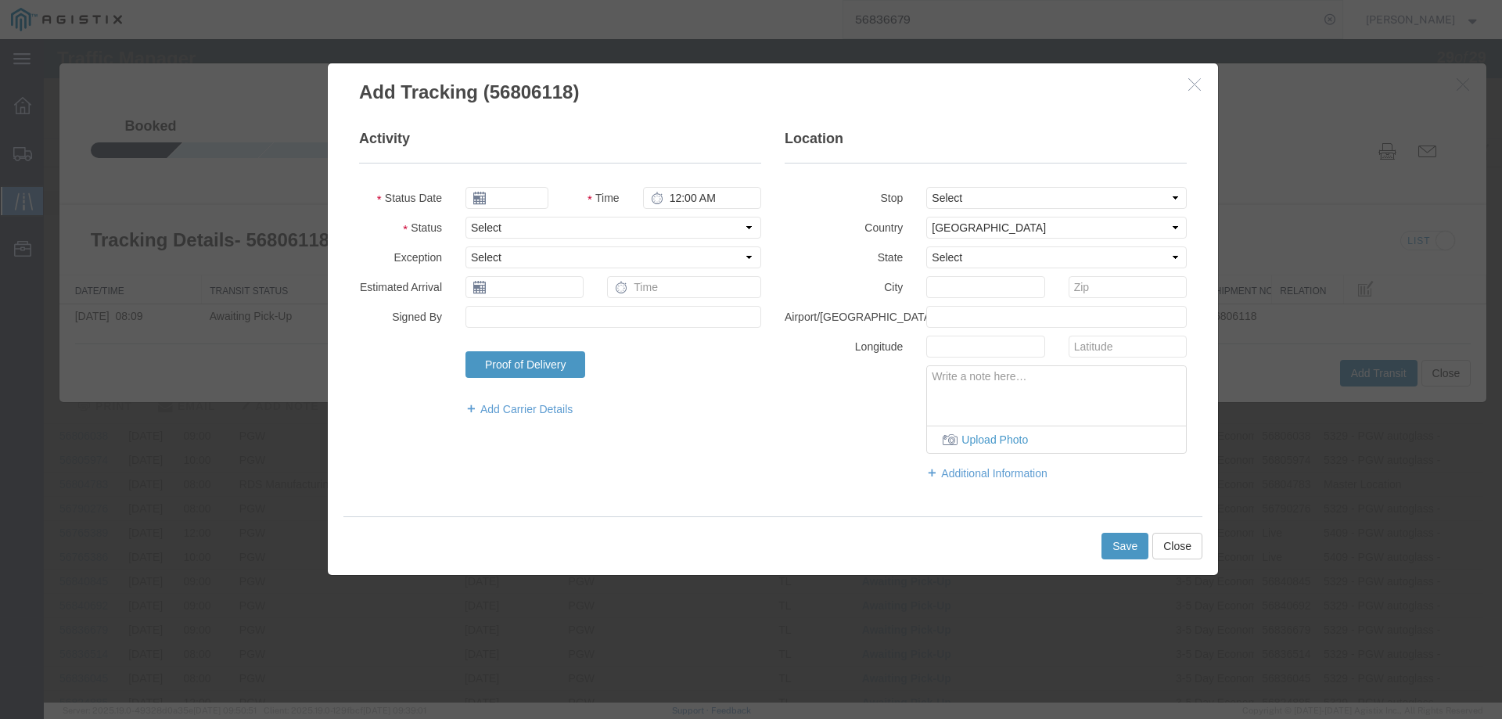
type input "09/17/2025"
type input "4:00 PM"
click at [490, 219] on select "Select Arrival Notice Available Arrival Notice Imported Arrive at Delivery Loca…" at bounding box center [613, 228] width 296 height 22
select select "DELIVRED"
click at [465, 217] on select "Select Arrival Notice Available Arrival Notice Imported Arrive at Delivery Loca…" at bounding box center [613, 228] width 296 height 22
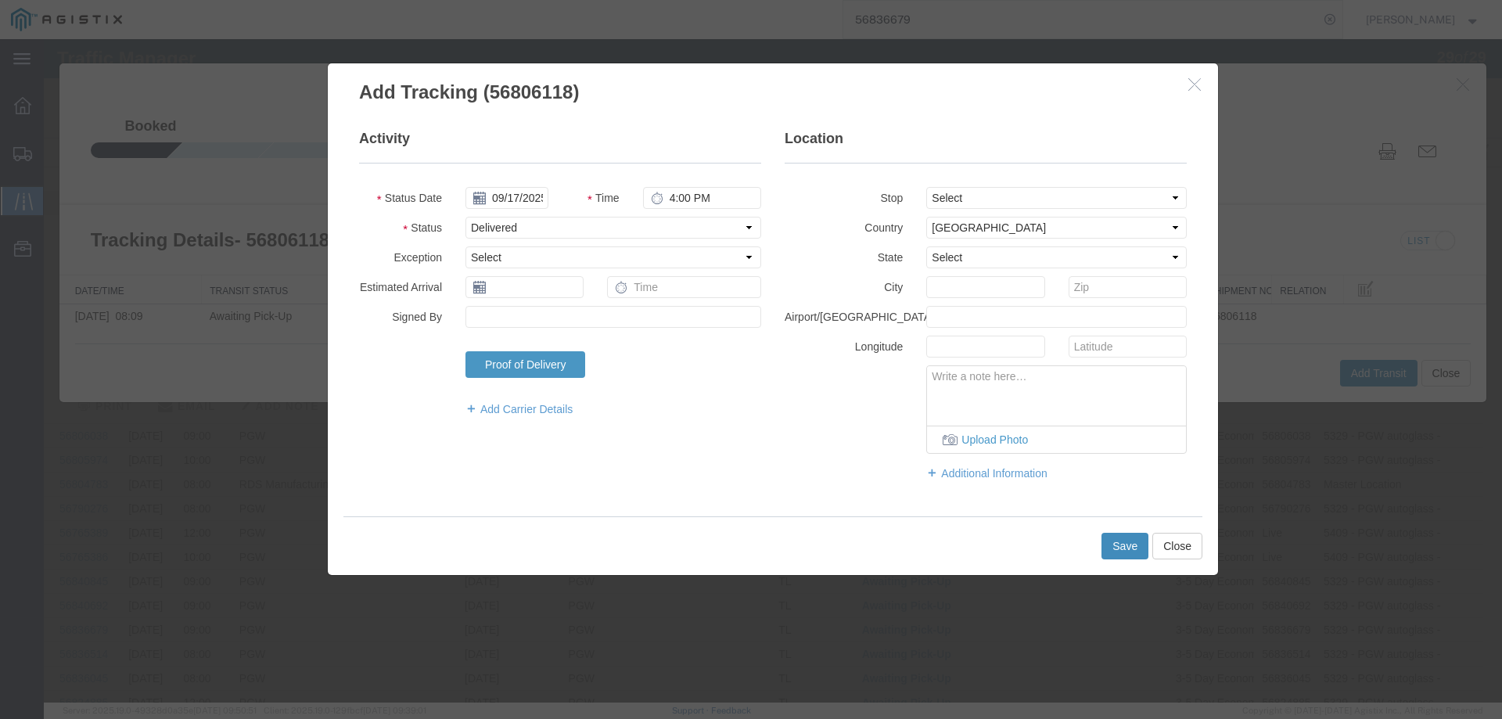
click at [1137, 558] on button "Save" at bounding box center [1124, 546] width 47 height 27
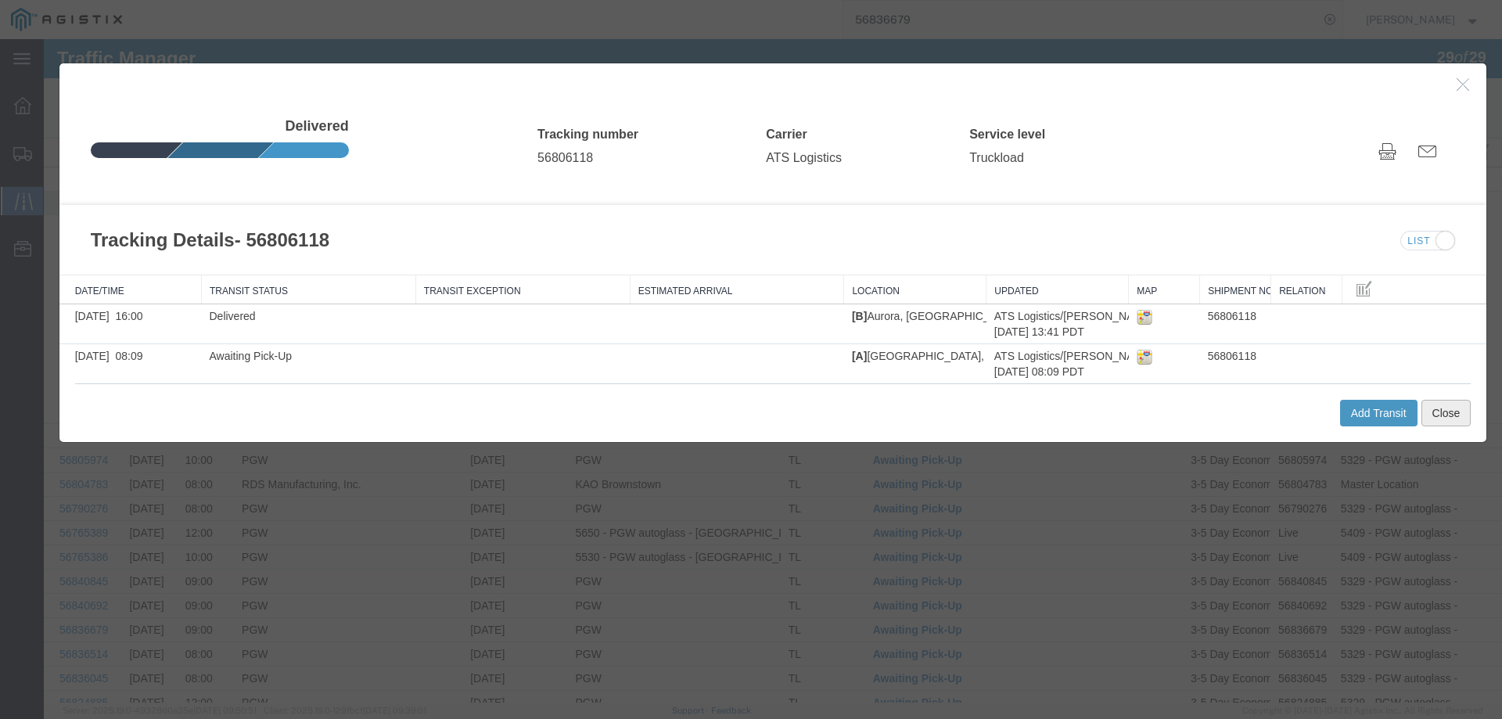
click at [1443, 418] on button "Close" at bounding box center [1446, 413] width 50 height 27
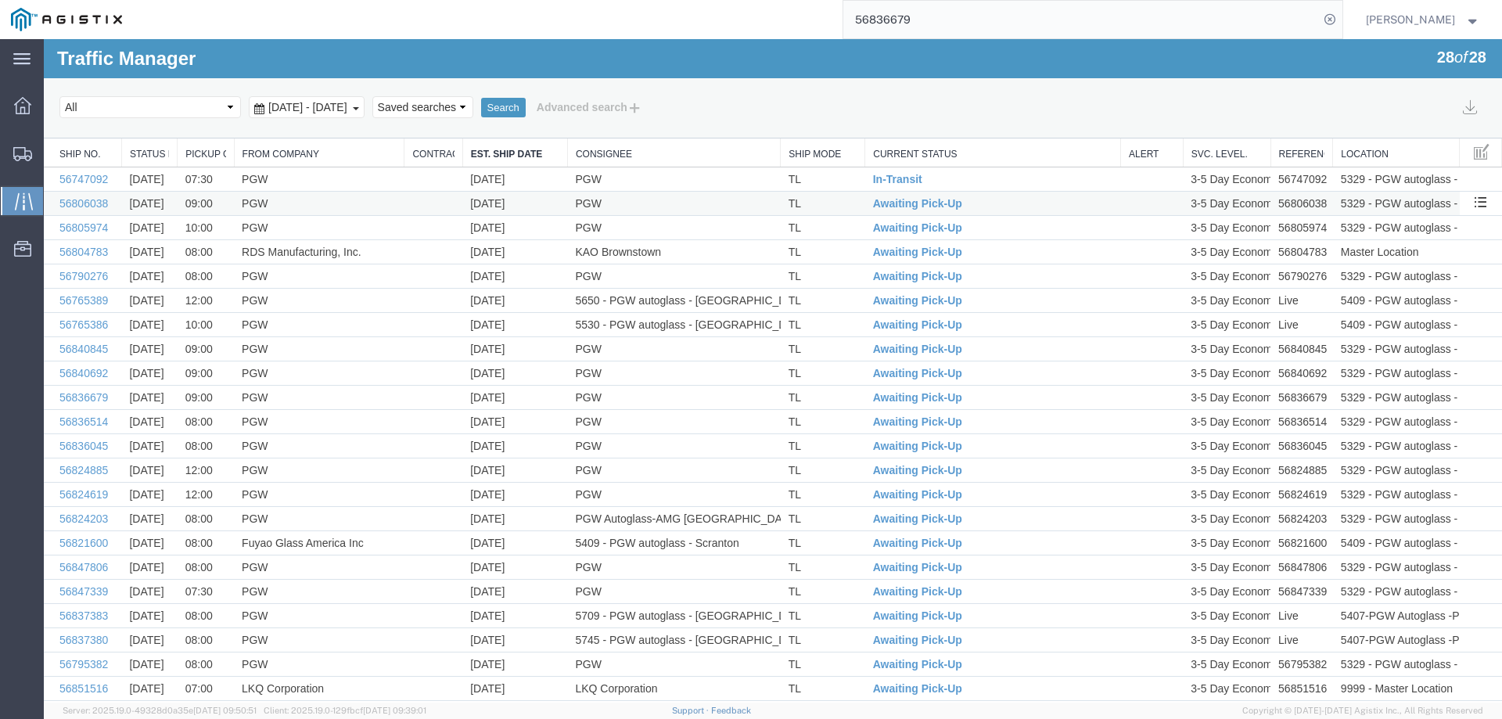
click at [838, 199] on td "TL" at bounding box center [823, 204] width 84 height 24
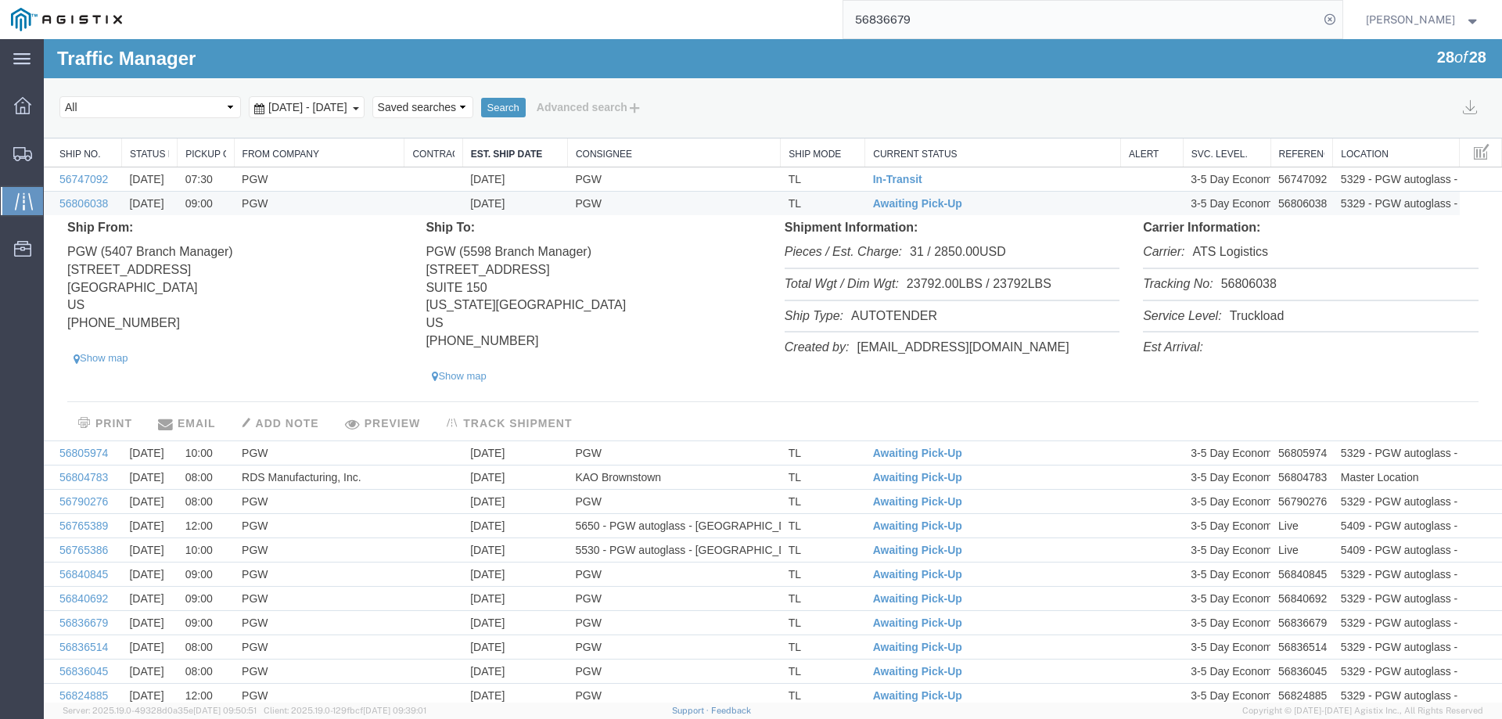
click at [1256, 283] on li "Tracking No: 56806038" at bounding box center [1310, 285] width 335 height 32
click at [896, 201] on span "Awaiting Pick-Up" at bounding box center [917, 203] width 89 height 13
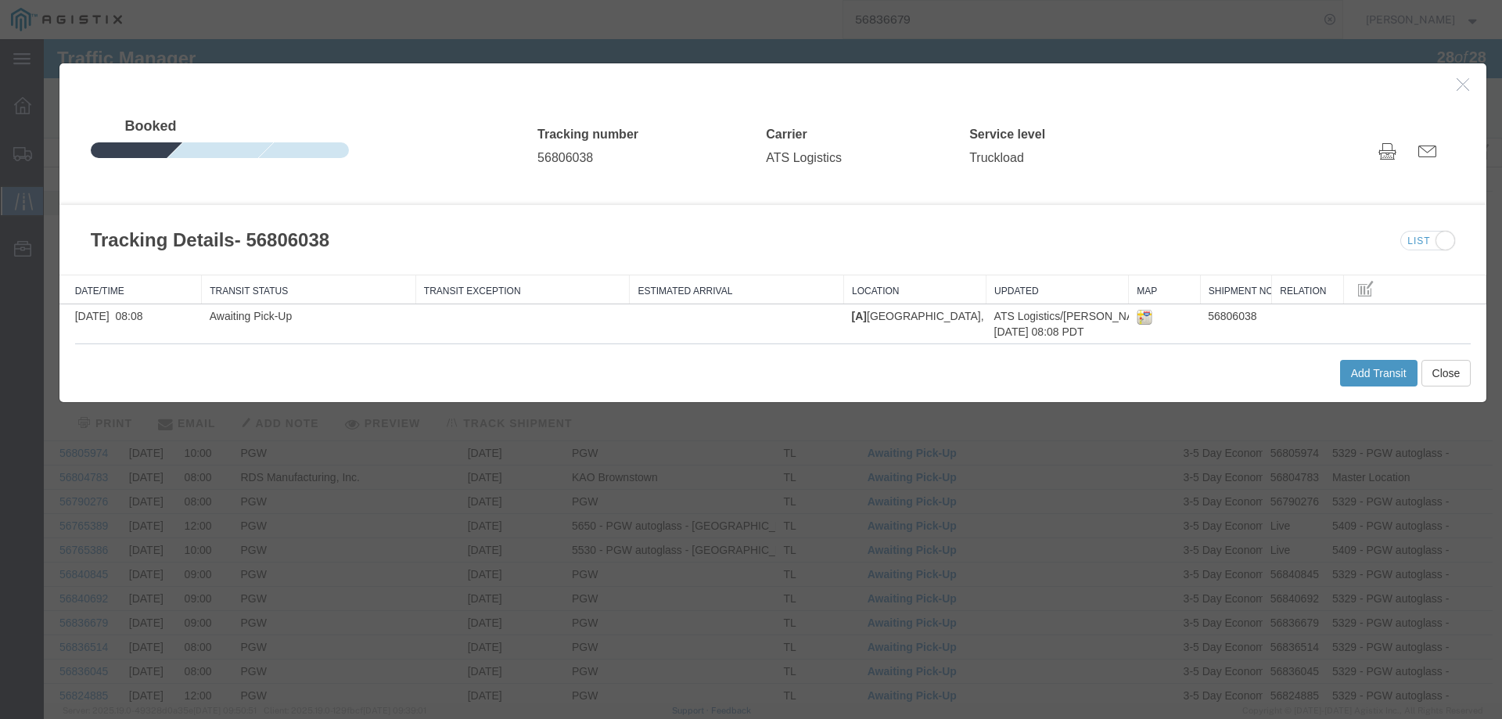
click at [1387, 390] on div "Add Transit Close" at bounding box center [773, 372] width 1396 height 59
click at [1376, 386] on button "Add Transit" at bounding box center [1378, 373] width 77 height 27
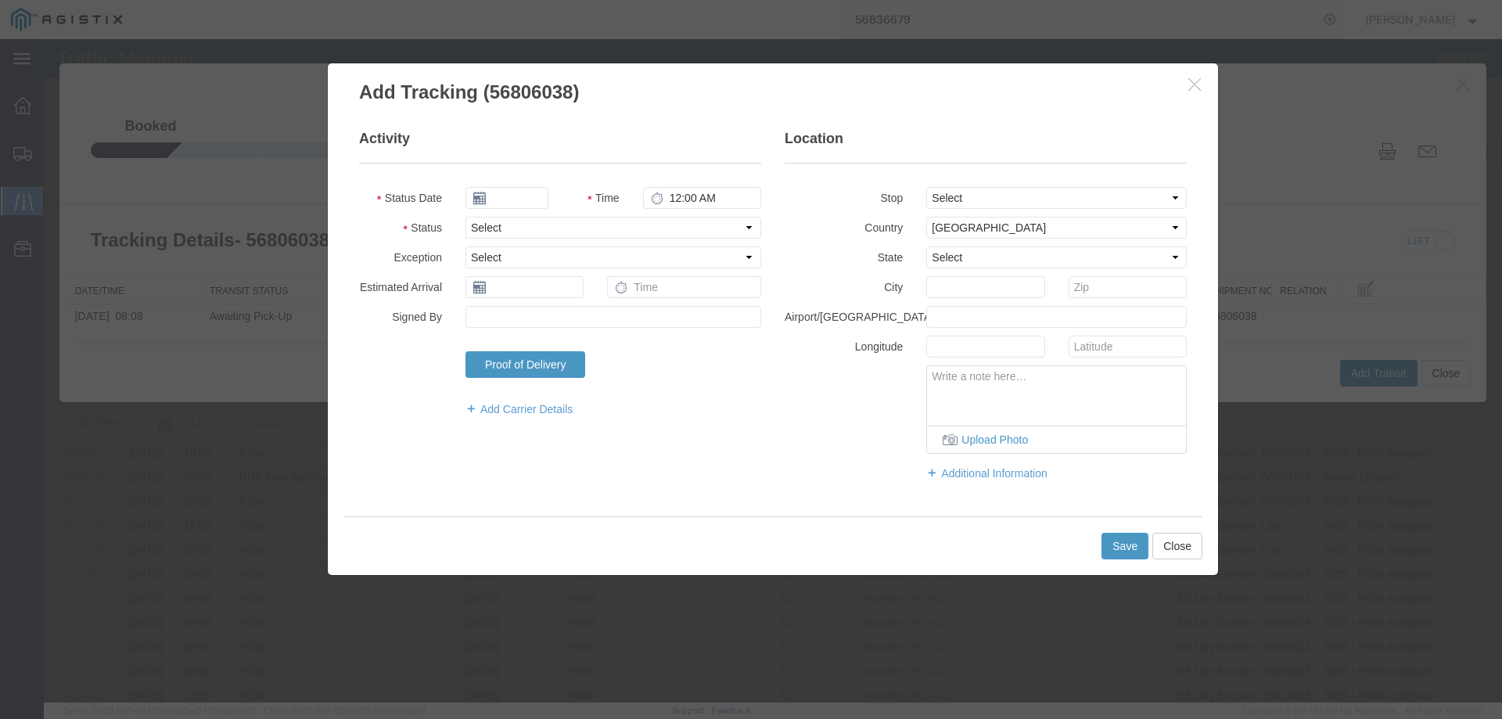
type input "09/17/2025"
type input "4:00 PM"
click at [519, 225] on select "Select Arrival Notice Available Arrival Notice Imported Arrive at Delivery Loca…" at bounding box center [613, 228] width 296 height 22
select select "INTRANST"
click at [465, 217] on select "Select Arrival Notice Available Arrival Notice Imported Arrive at Delivery Loca…" at bounding box center [613, 228] width 296 height 22
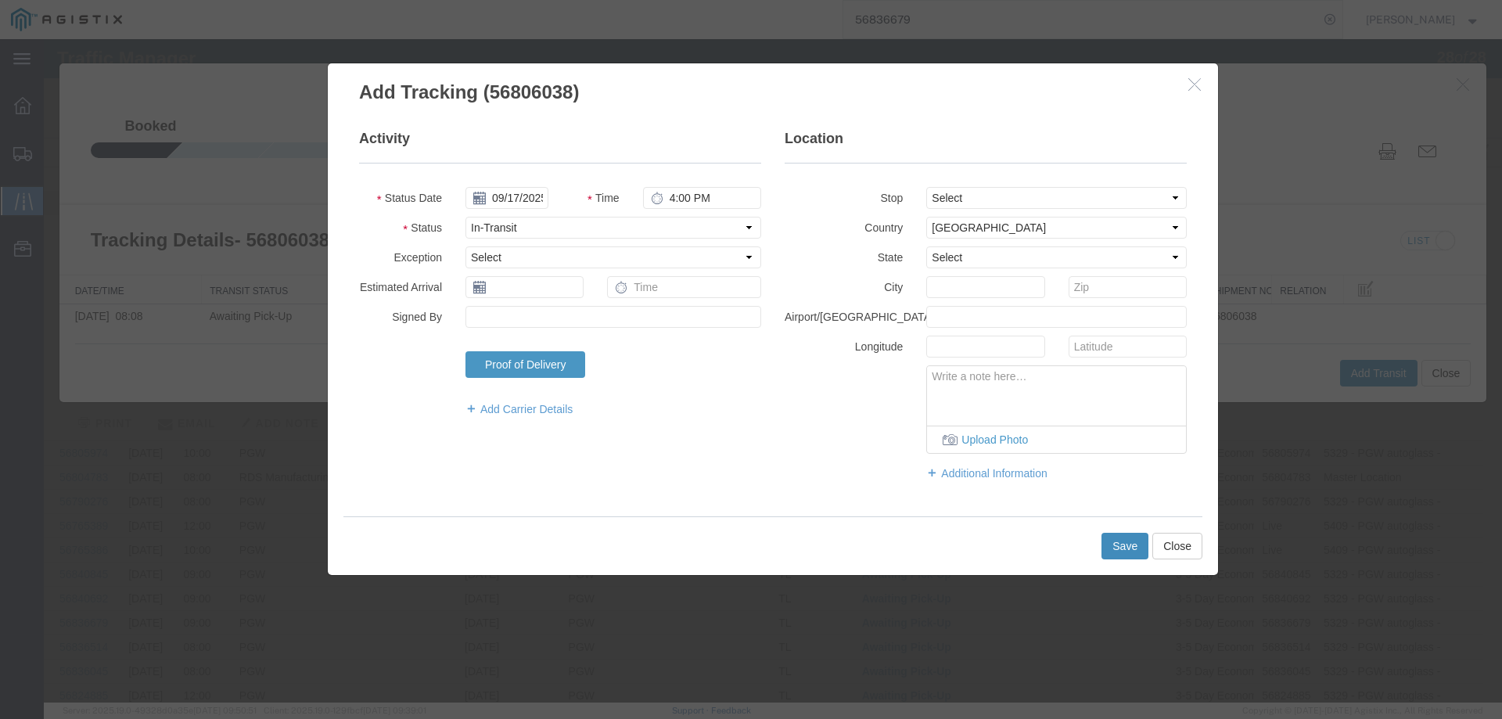
click at [1123, 553] on button "Save" at bounding box center [1124, 546] width 47 height 27
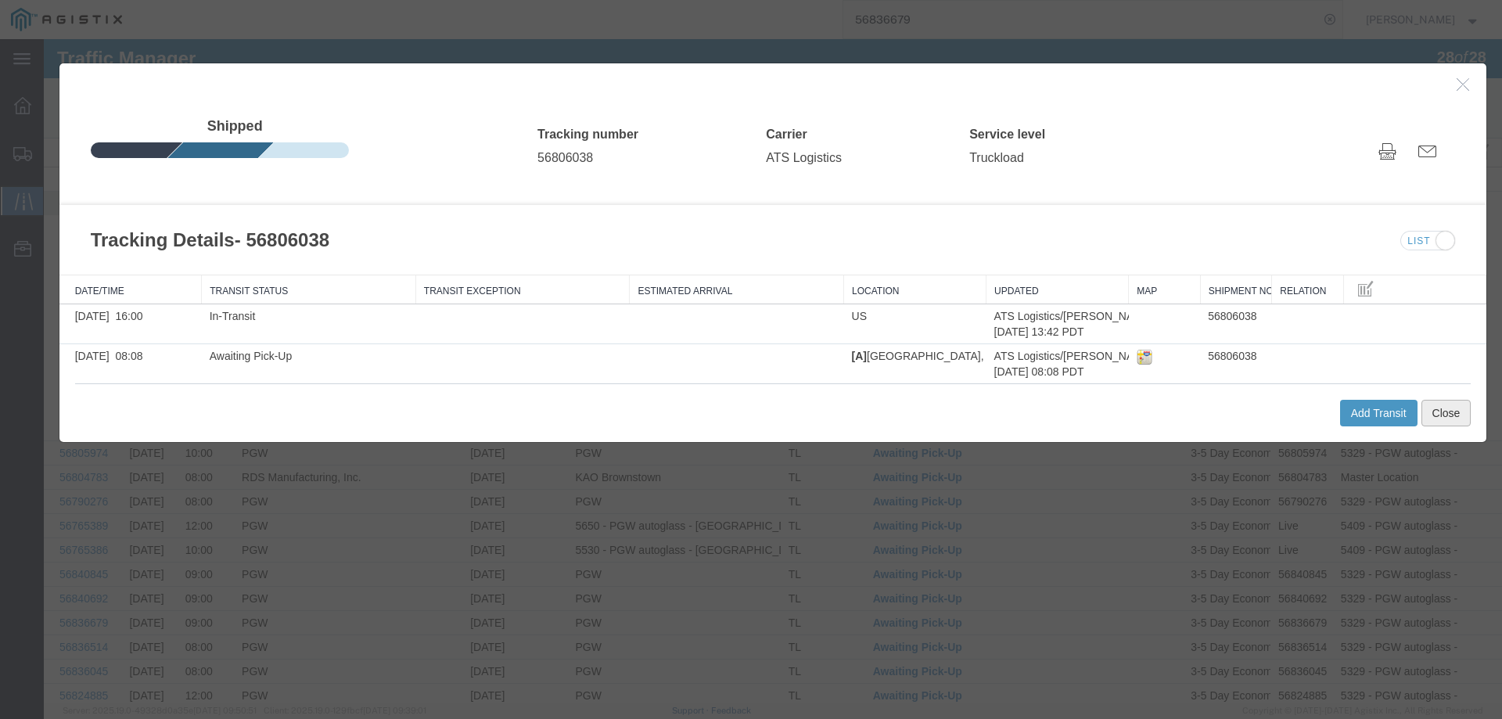
click at [1446, 413] on button "Close" at bounding box center [1446, 413] width 50 height 27
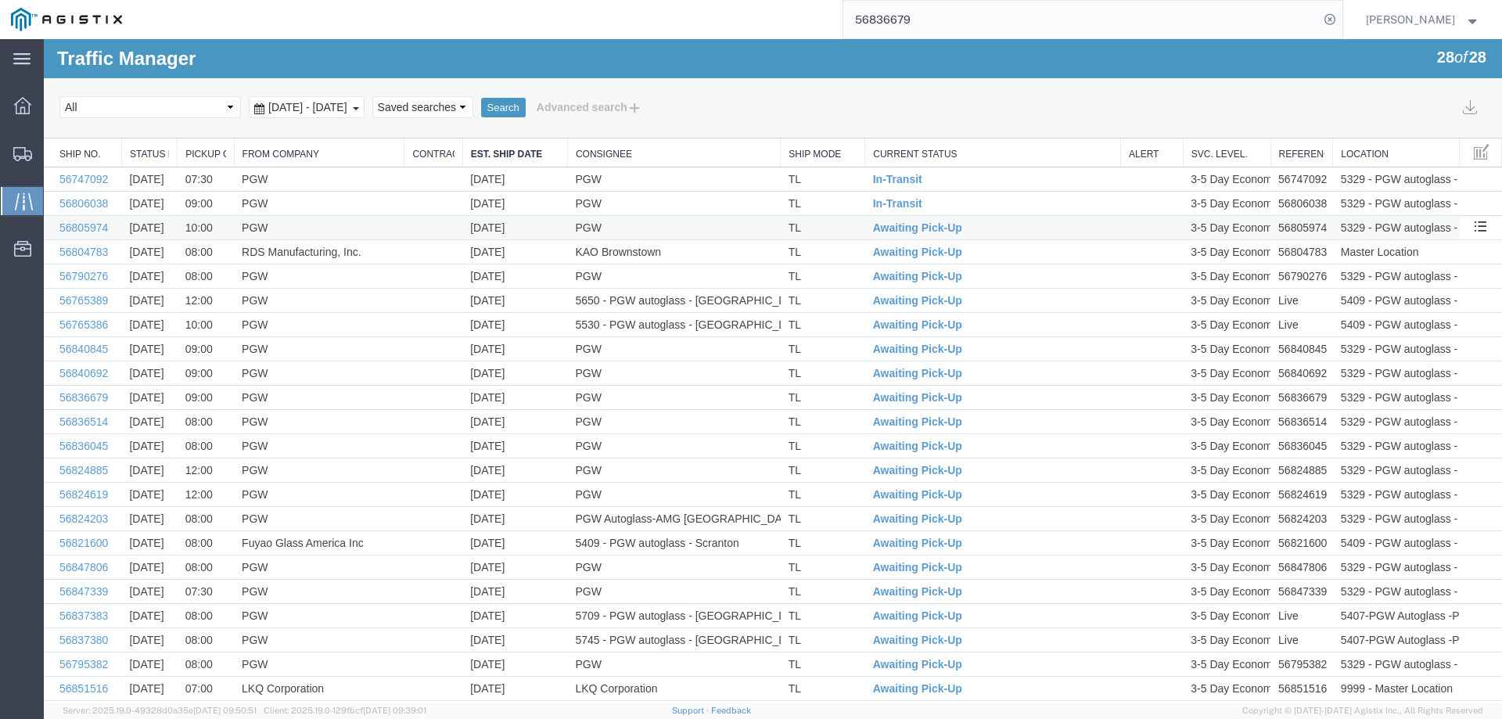
click at [844, 231] on td "TL" at bounding box center [823, 228] width 84 height 24
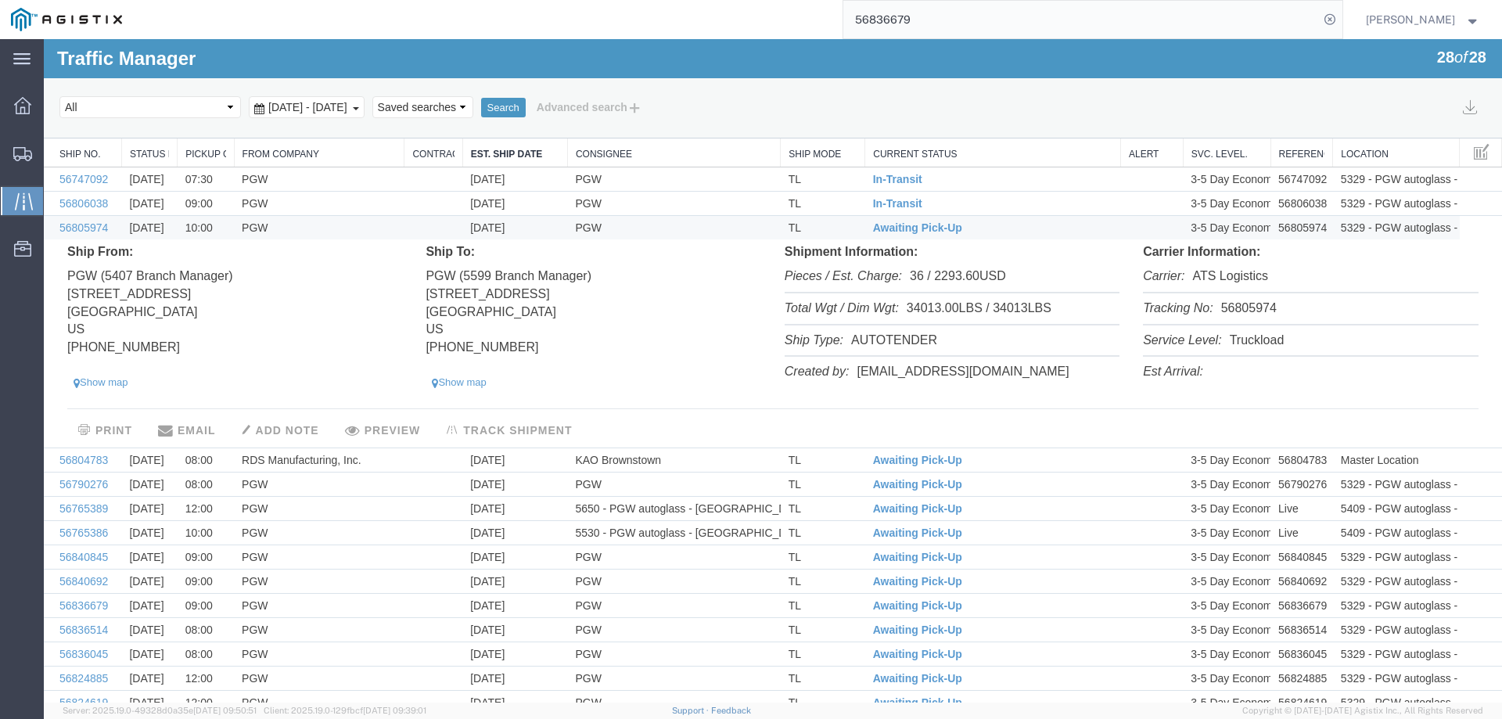
click at [1233, 308] on li "Tracking No: 56805974" at bounding box center [1310, 309] width 335 height 32
click at [893, 224] on span "Awaiting Pick-Up" at bounding box center [917, 227] width 89 height 13
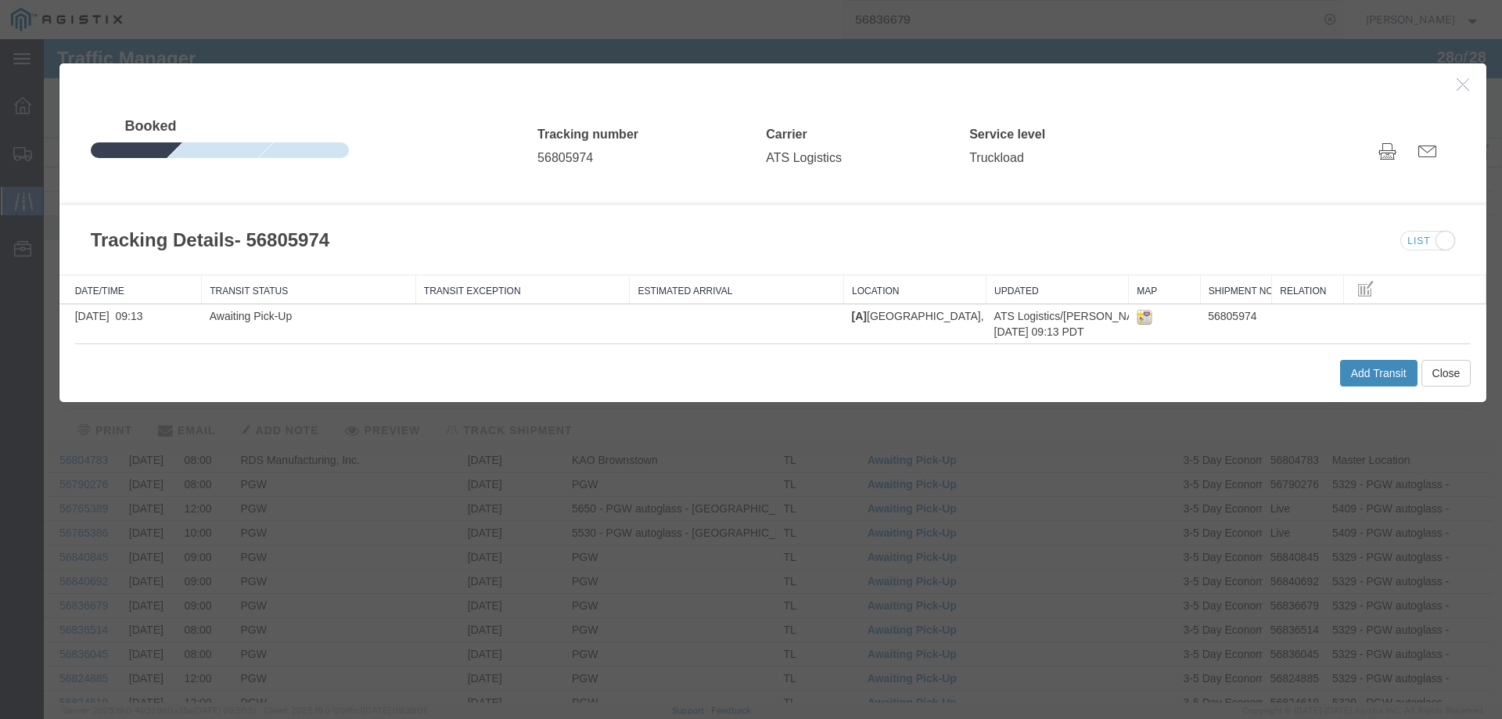
click at [1362, 372] on button "Add Transit" at bounding box center [1378, 373] width 77 height 27
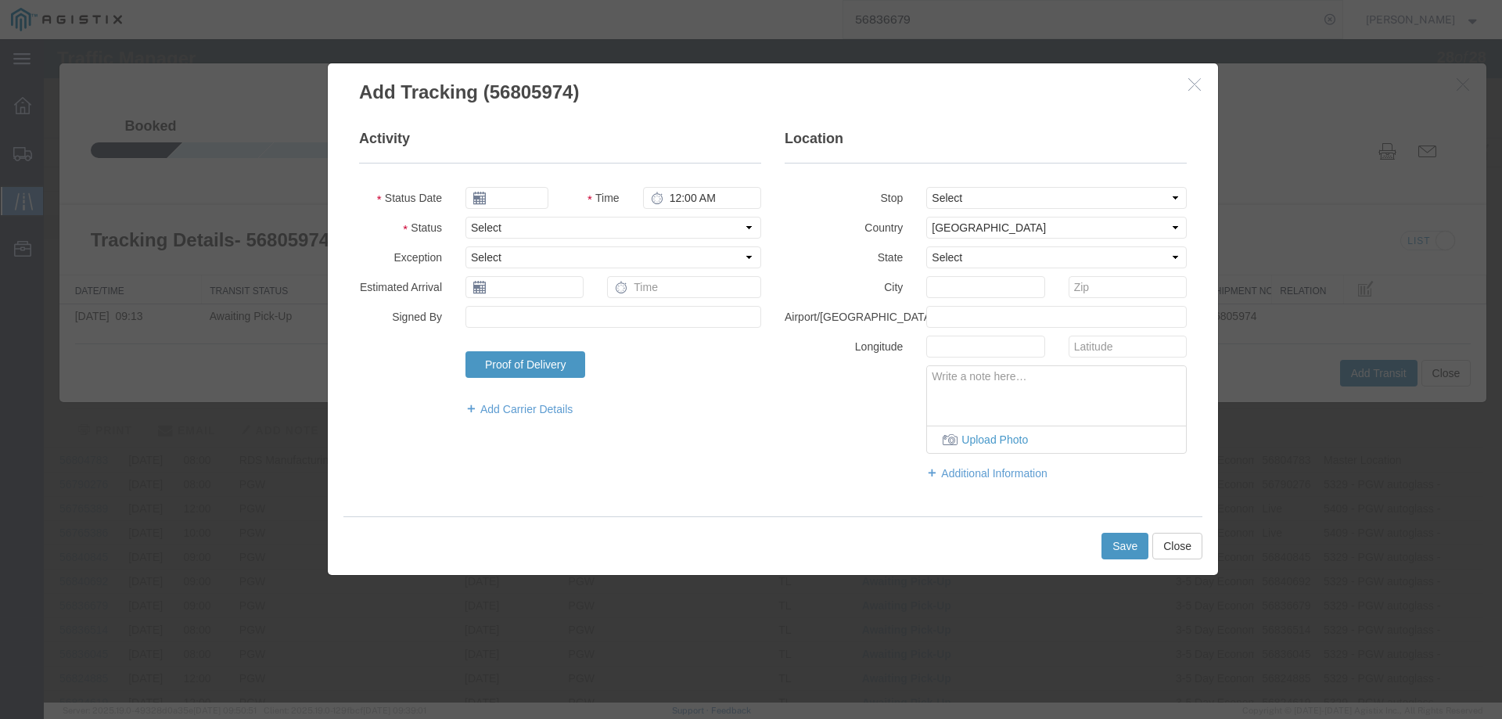
type input "09/17/2025"
type input "4:00 PM"
click at [490, 236] on select "Select Arrival Notice Available Arrival Notice Imported Arrive at Delivery Loca…" at bounding box center [613, 228] width 296 height 22
select select "INTRANST"
click at [465, 217] on select "Select Arrival Notice Available Arrival Notice Imported Arrive at Delivery Loca…" at bounding box center [613, 228] width 296 height 22
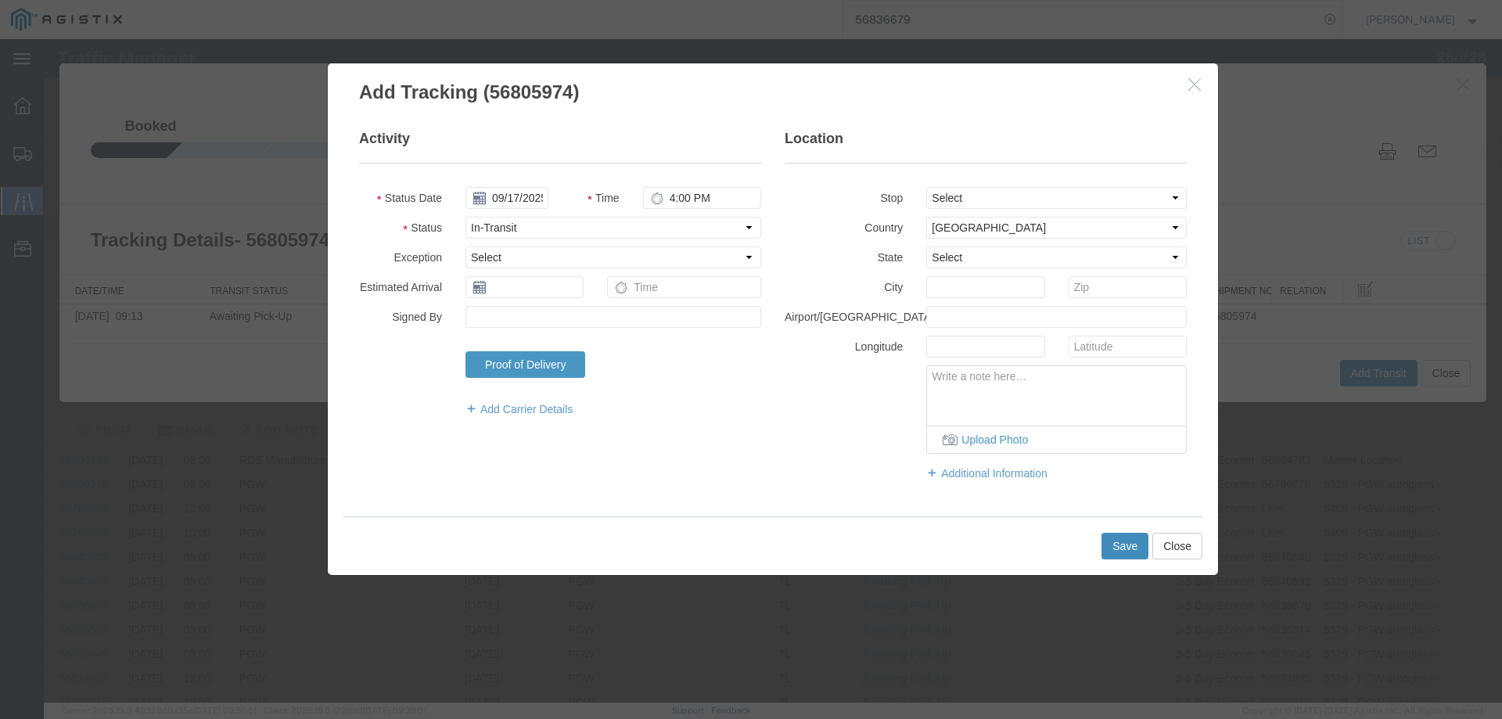
click at [1113, 541] on button "Save" at bounding box center [1124, 546] width 47 height 27
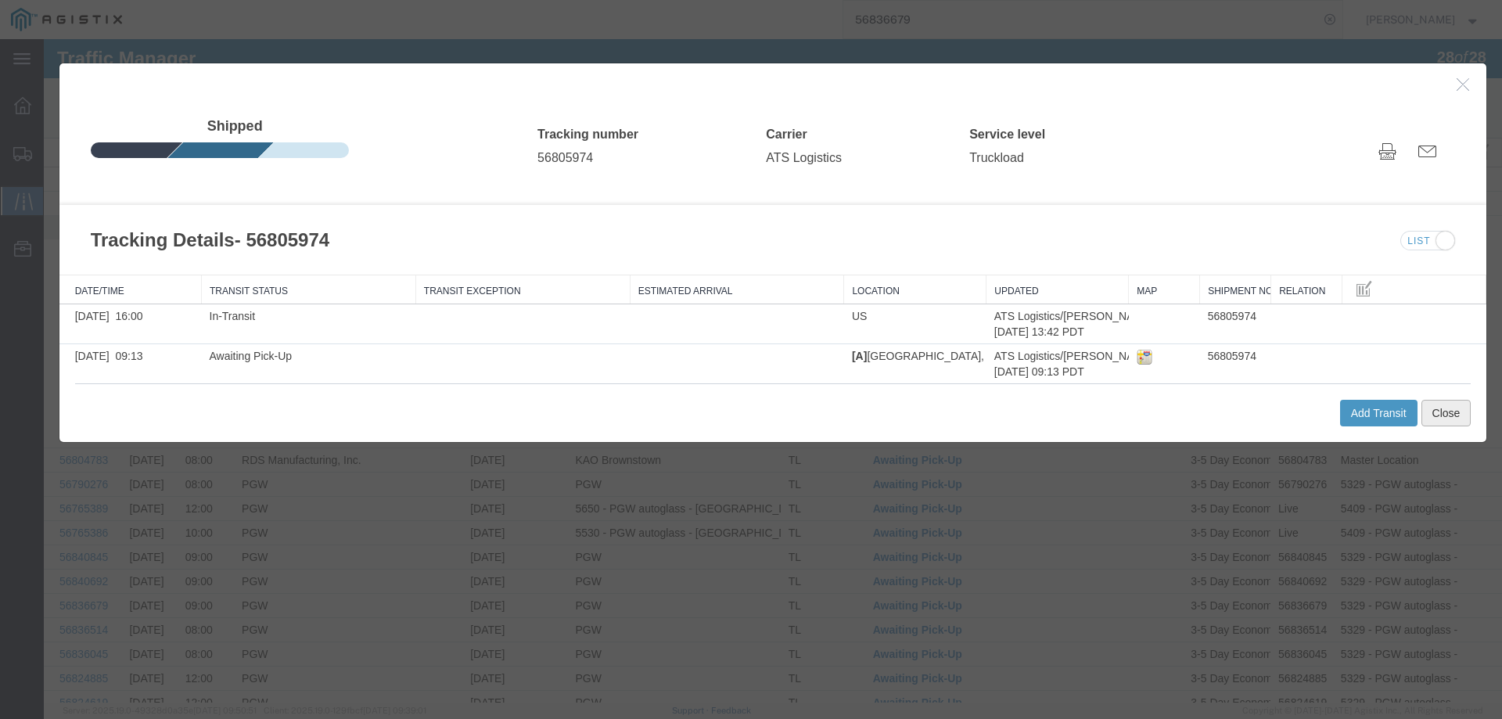
click at [1433, 407] on button "Close" at bounding box center [1446, 413] width 50 height 27
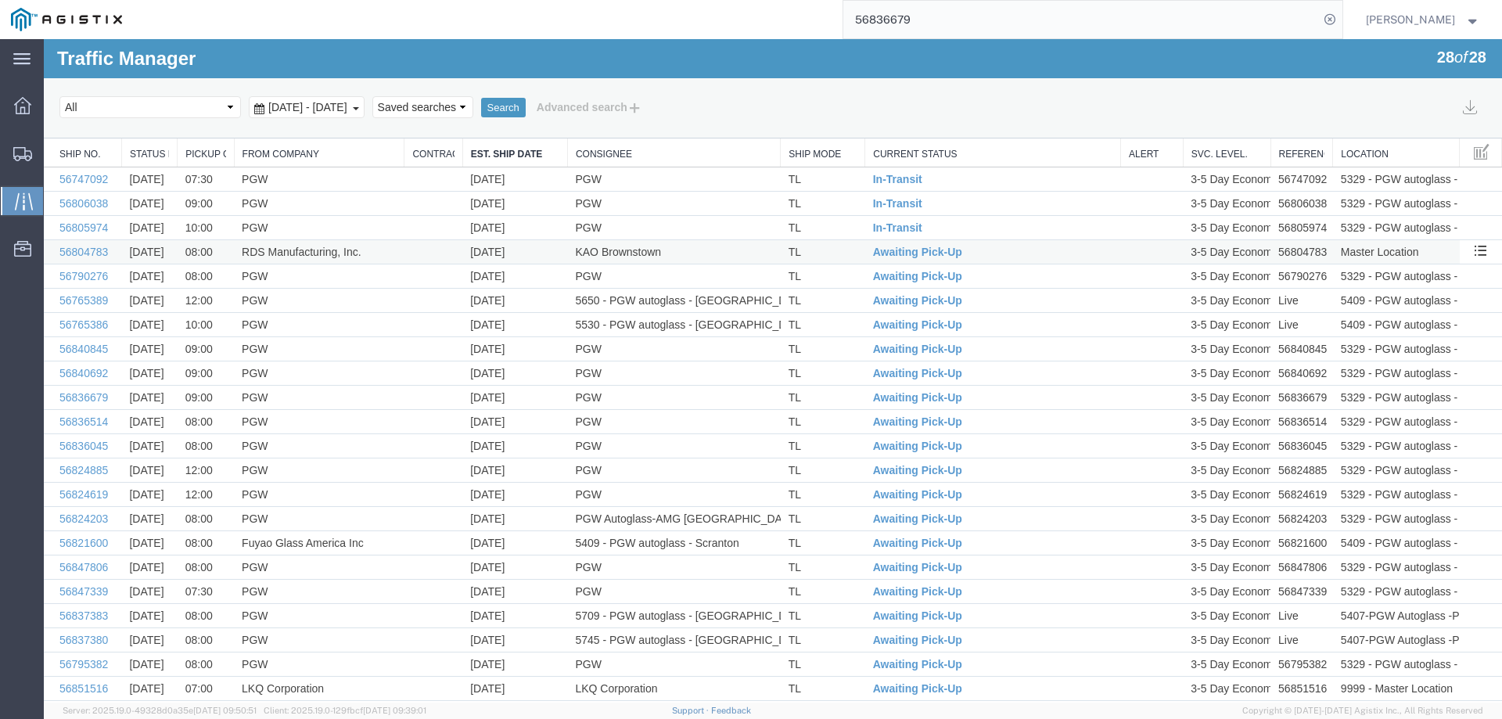
click at [848, 250] on td "TL" at bounding box center [823, 252] width 84 height 24
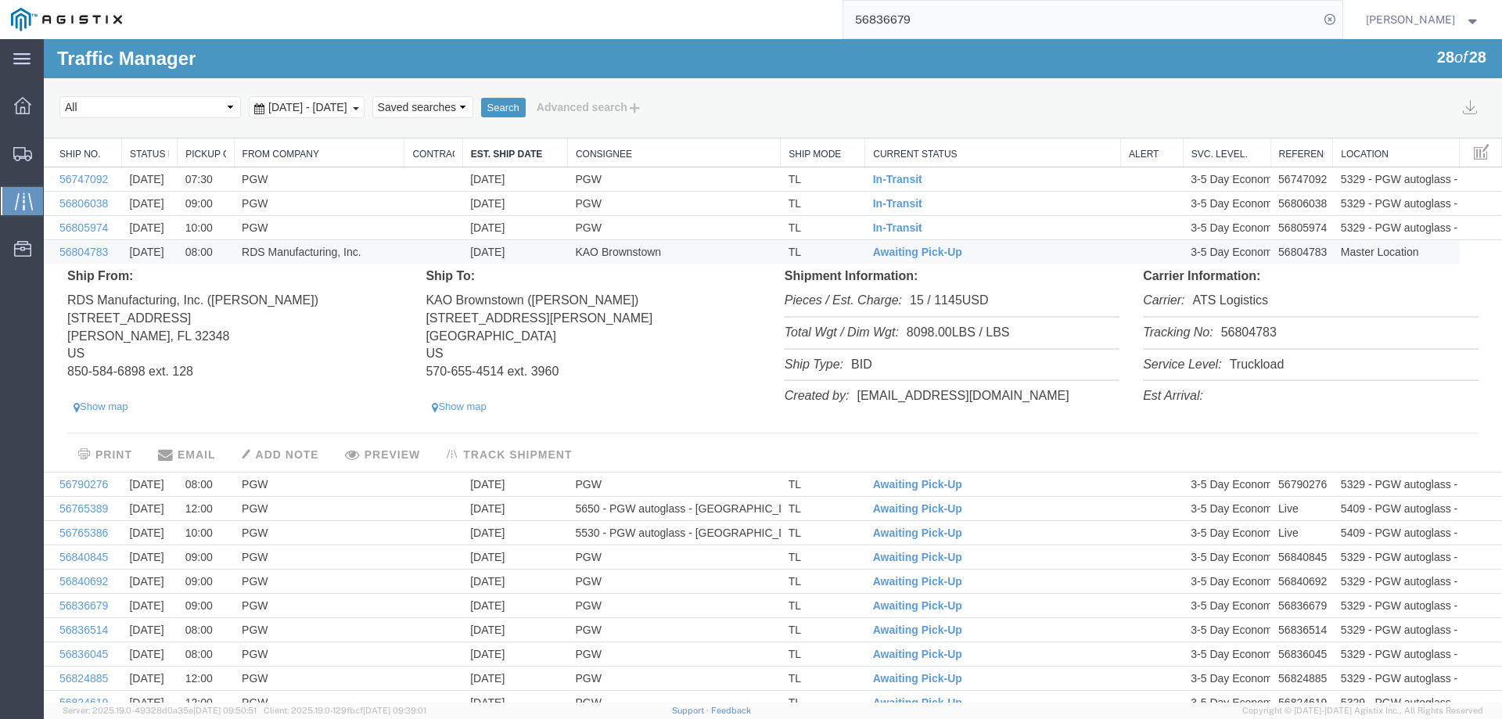
click at [1238, 336] on li "Tracking No: 56804783" at bounding box center [1310, 334] width 335 height 32
click at [902, 248] on span "Awaiting Pick-Up" at bounding box center [917, 252] width 89 height 13
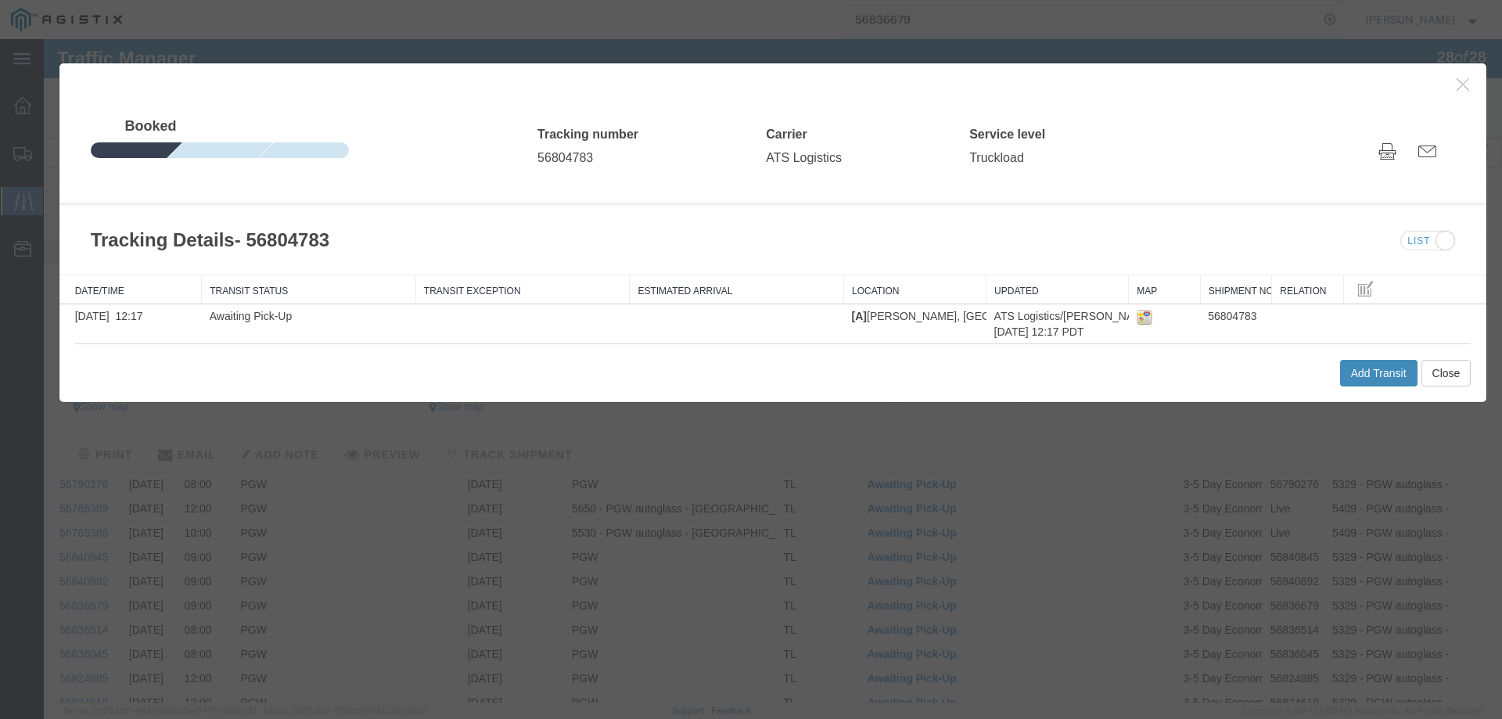
click at [1361, 370] on button "Add Transit" at bounding box center [1378, 373] width 77 height 27
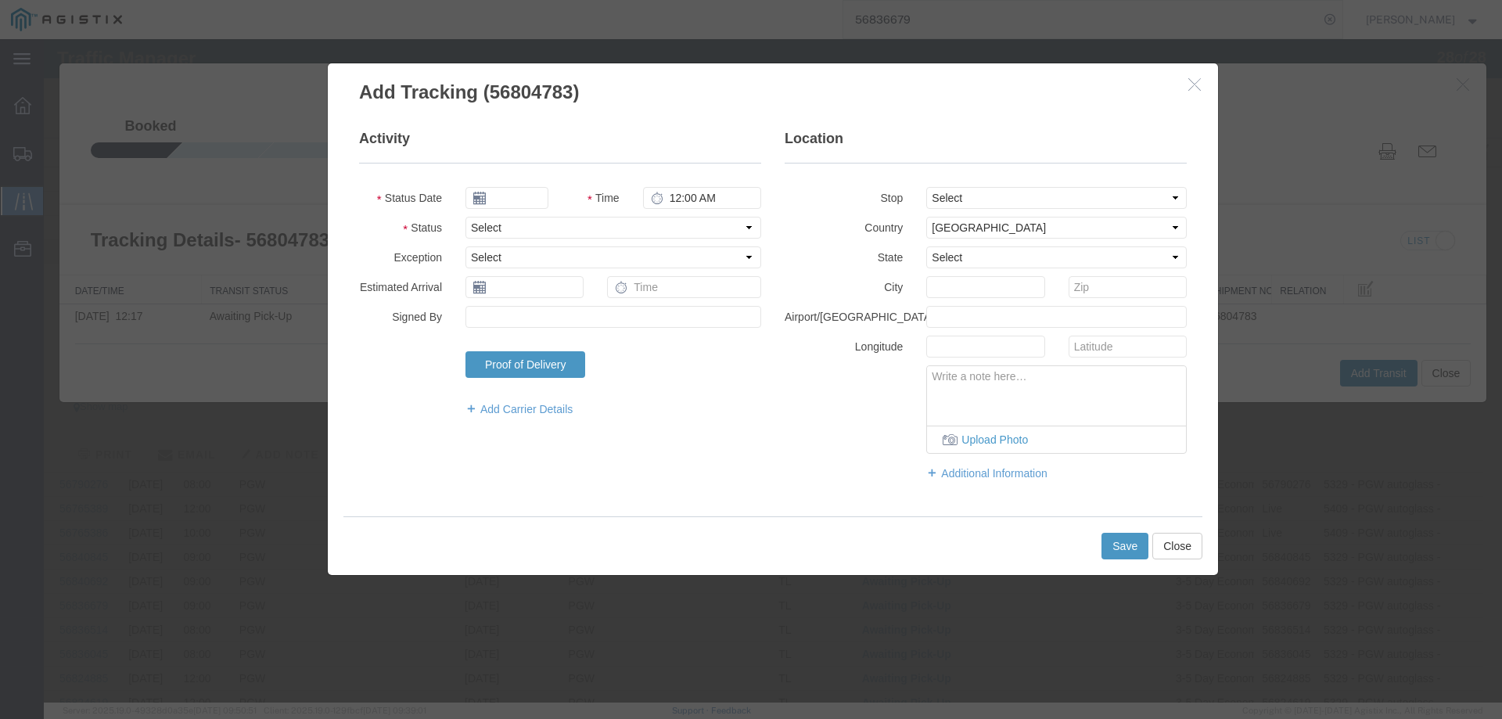
type input "09/17/2025"
type input "4:00 PM"
click at [501, 226] on select "Select Arrival Notice Available Arrival Notice Imported Arrive at Delivery Loca…" at bounding box center [613, 228] width 296 height 22
select select "INTRANST"
click at [465, 217] on select "Select Arrival Notice Available Arrival Notice Imported Arrive at Delivery Loca…" at bounding box center [613, 228] width 296 height 22
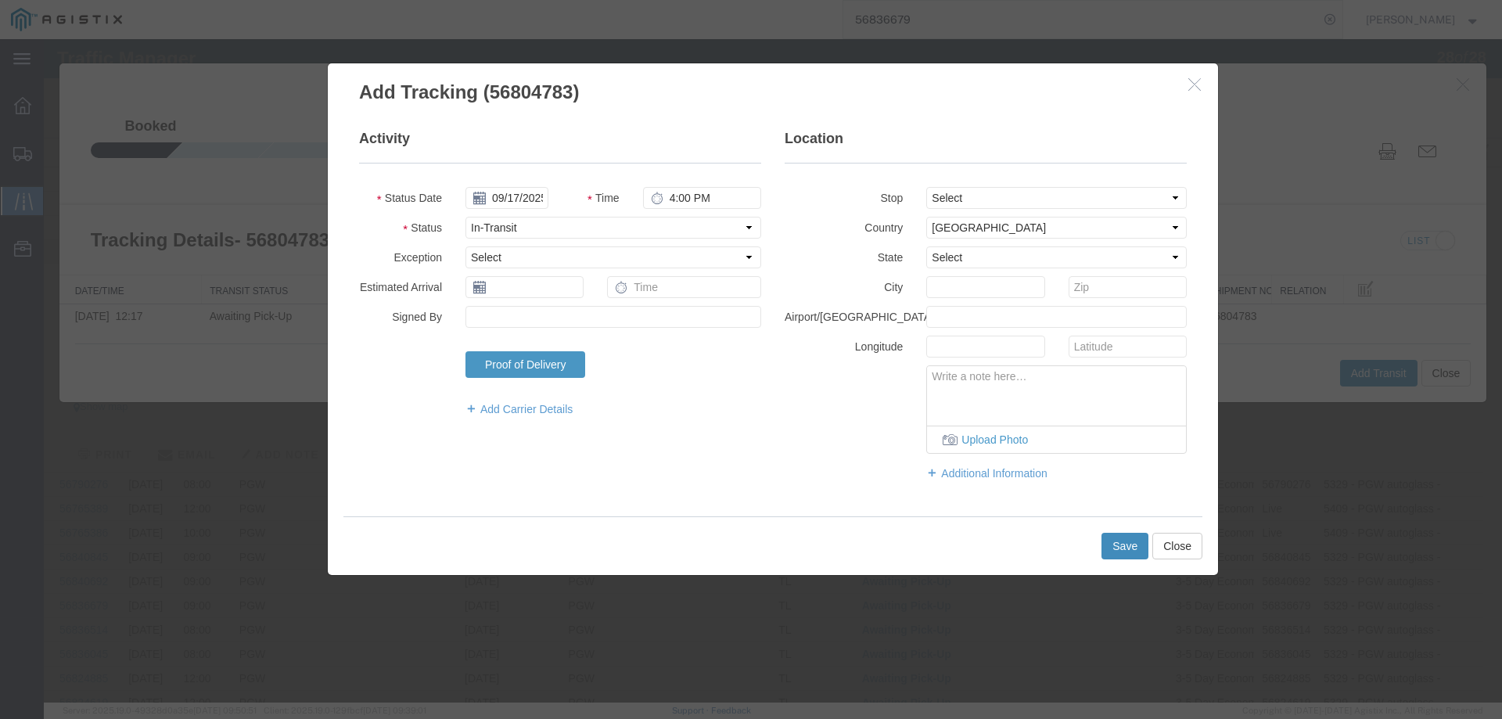
click at [1105, 551] on button "Save" at bounding box center [1124, 546] width 47 height 27
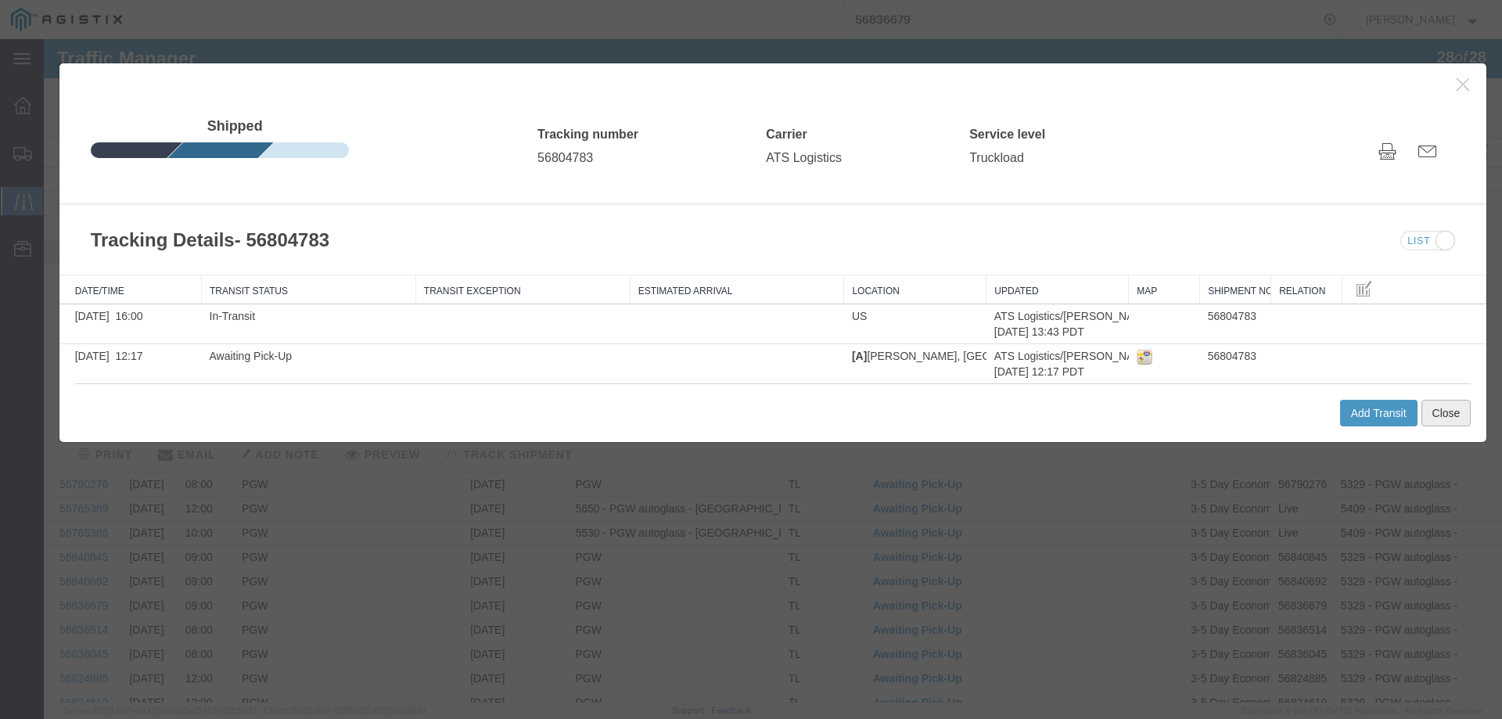
click at [1425, 416] on button "Close" at bounding box center [1446, 413] width 50 height 27
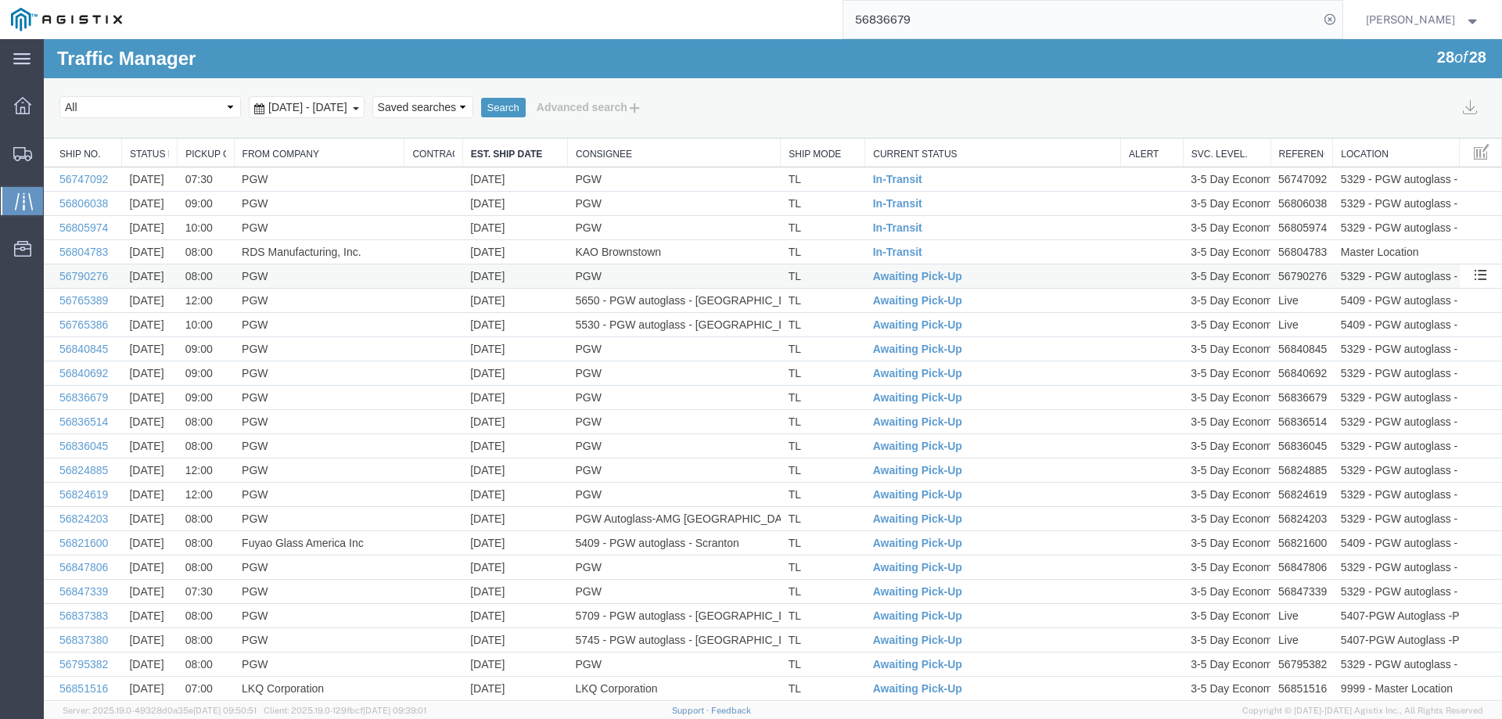
click at [855, 278] on td "TL" at bounding box center [823, 276] width 84 height 24
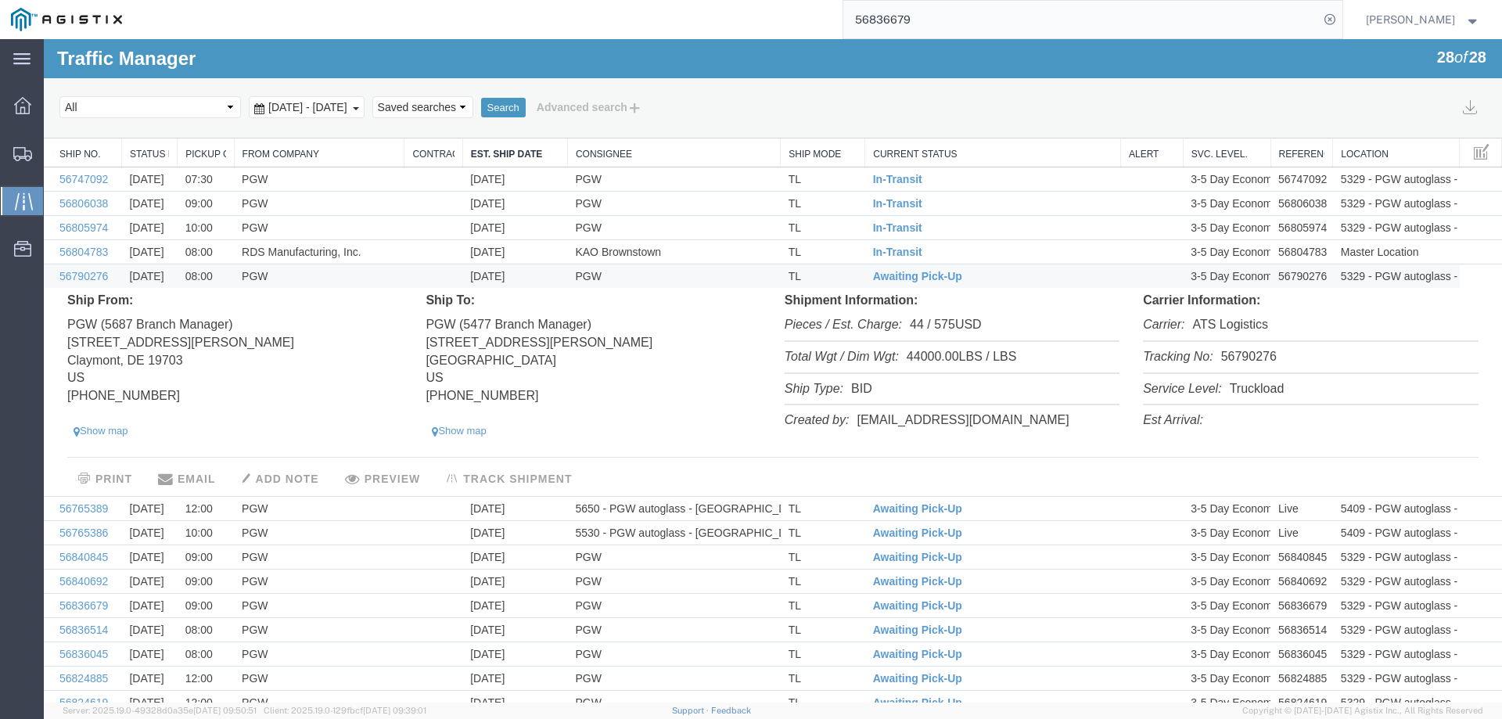
click at [1234, 357] on li "Tracking No: 56790276" at bounding box center [1310, 358] width 335 height 32
click at [904, 273] on span "Awaiting Pick-Up" at bounding box center [917, 276] width 89 height 13
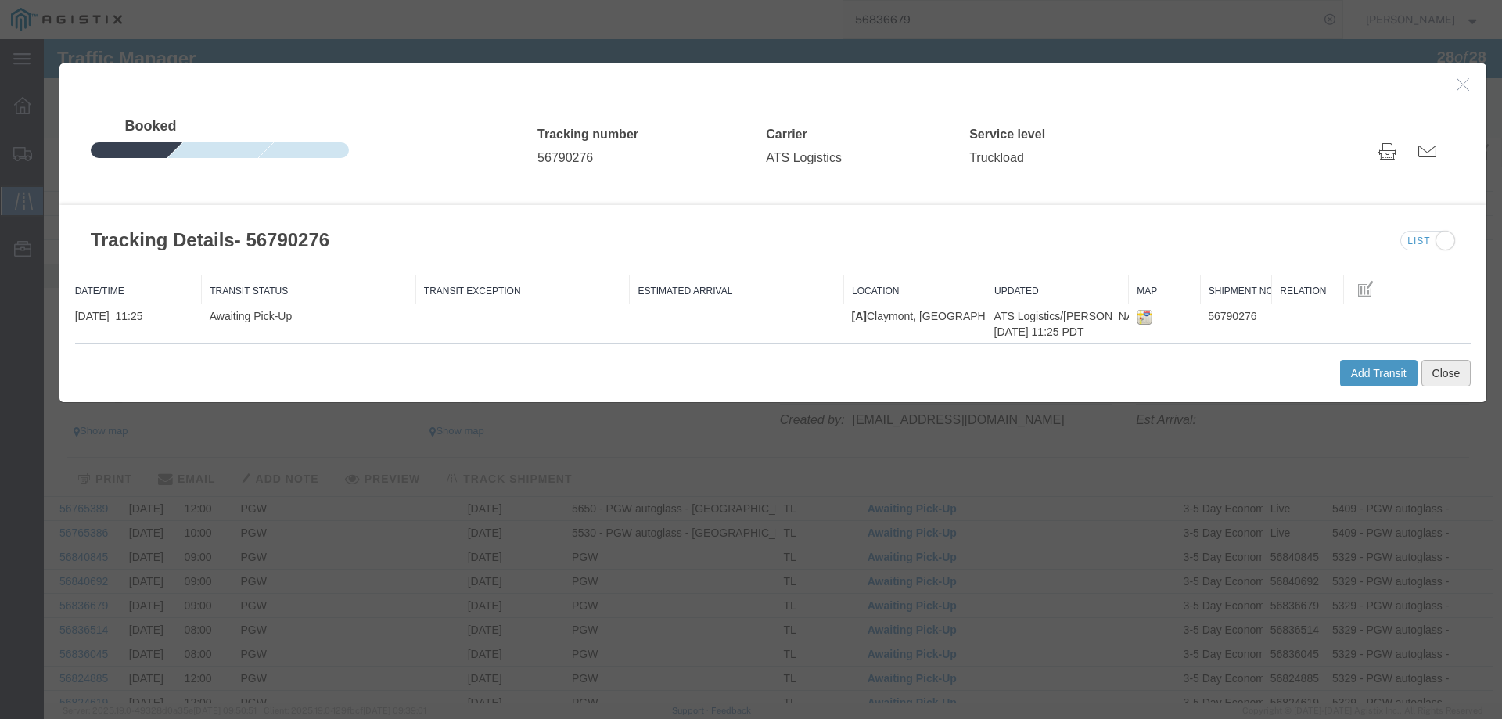
click at [1461, 367] on button "Close" at bounding box center [1446, 373] width 50 height 27
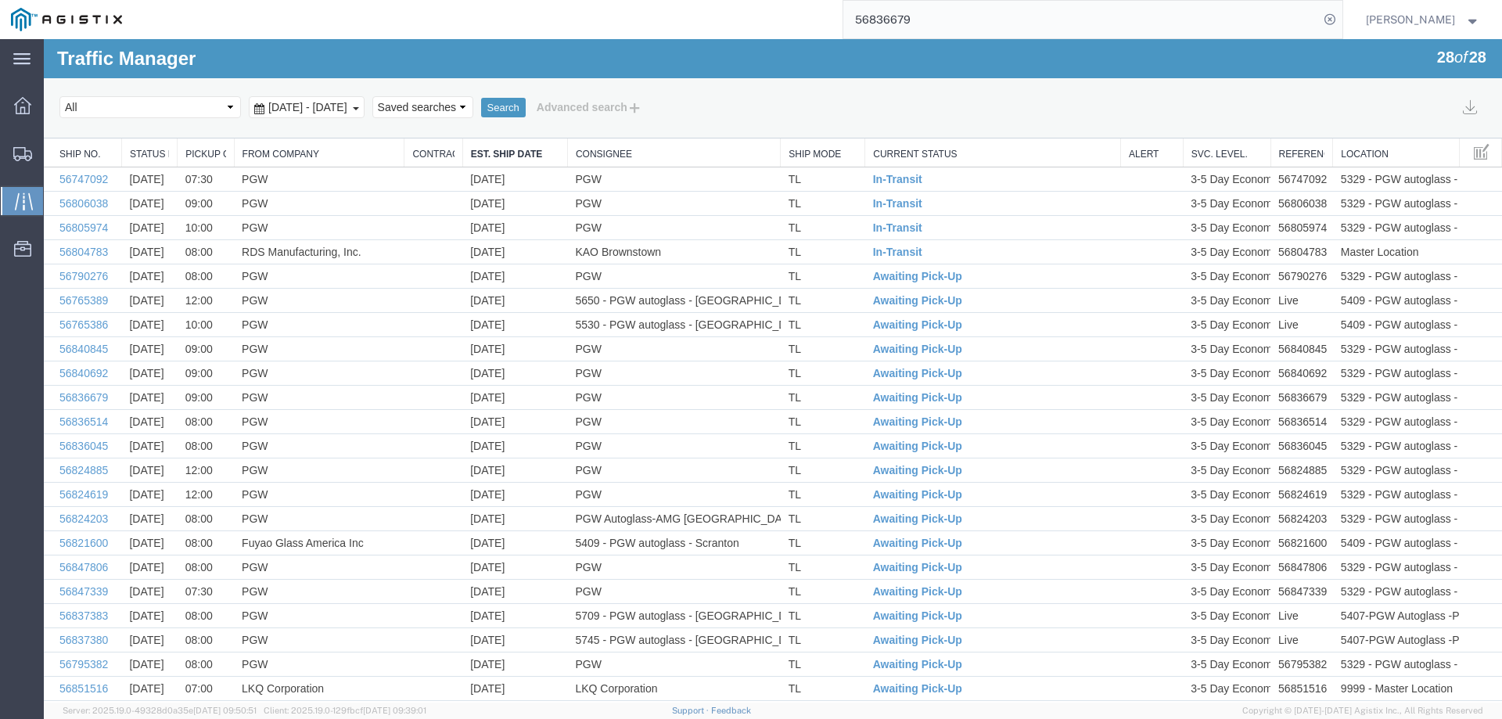
click at [970, 272] on td "Awaiting Pick-Up" at bounding box center [993, 276] width 256 height 24
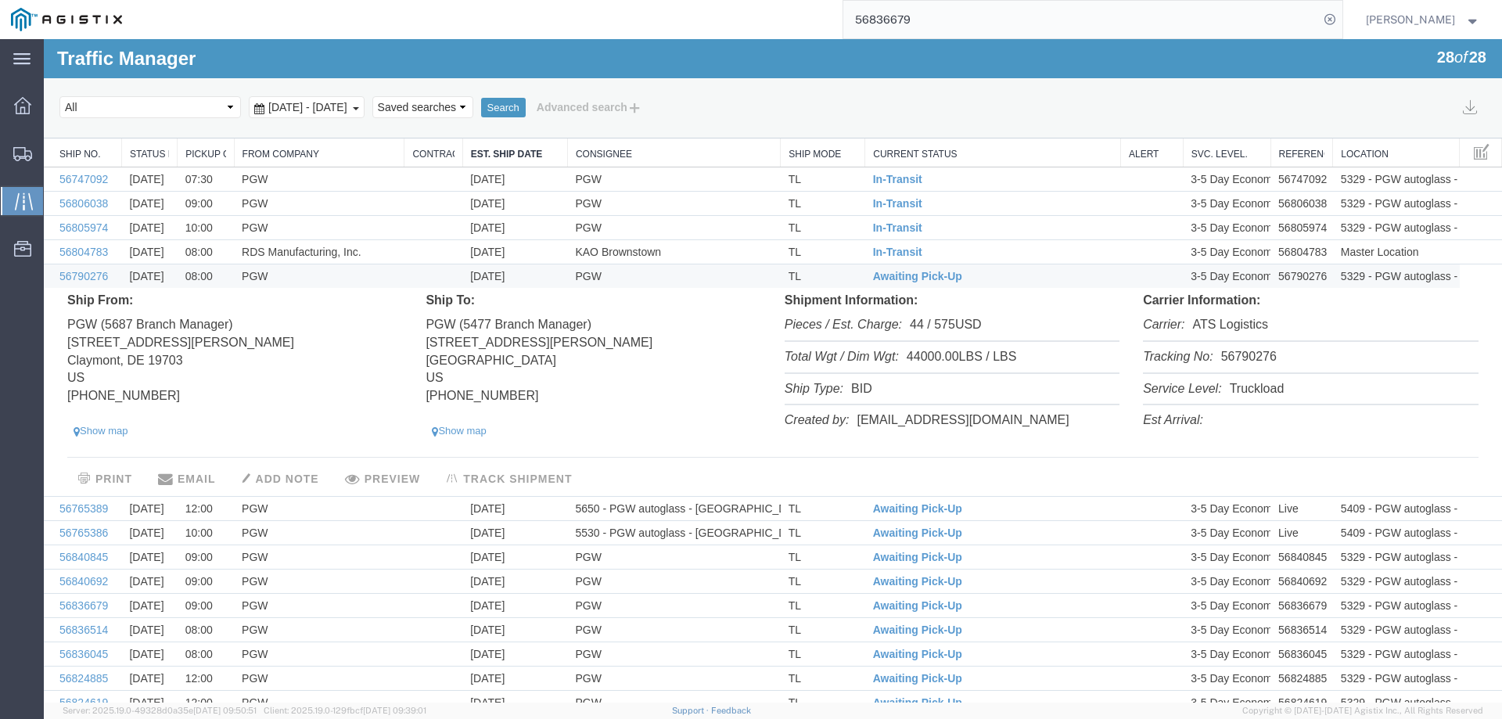
click at [1238, 354] on li "Tracking No: 56790276" at bounding box center [1310, 358] width 335 height 32
click at [1239, 354] on li "Tracking No: 56790276" at bounding box center [1310, 358] width 335 height 32
click at [902, 271] on span "Awaiting Pick-Up" at bounding box center [917, 276] width 89 height 13
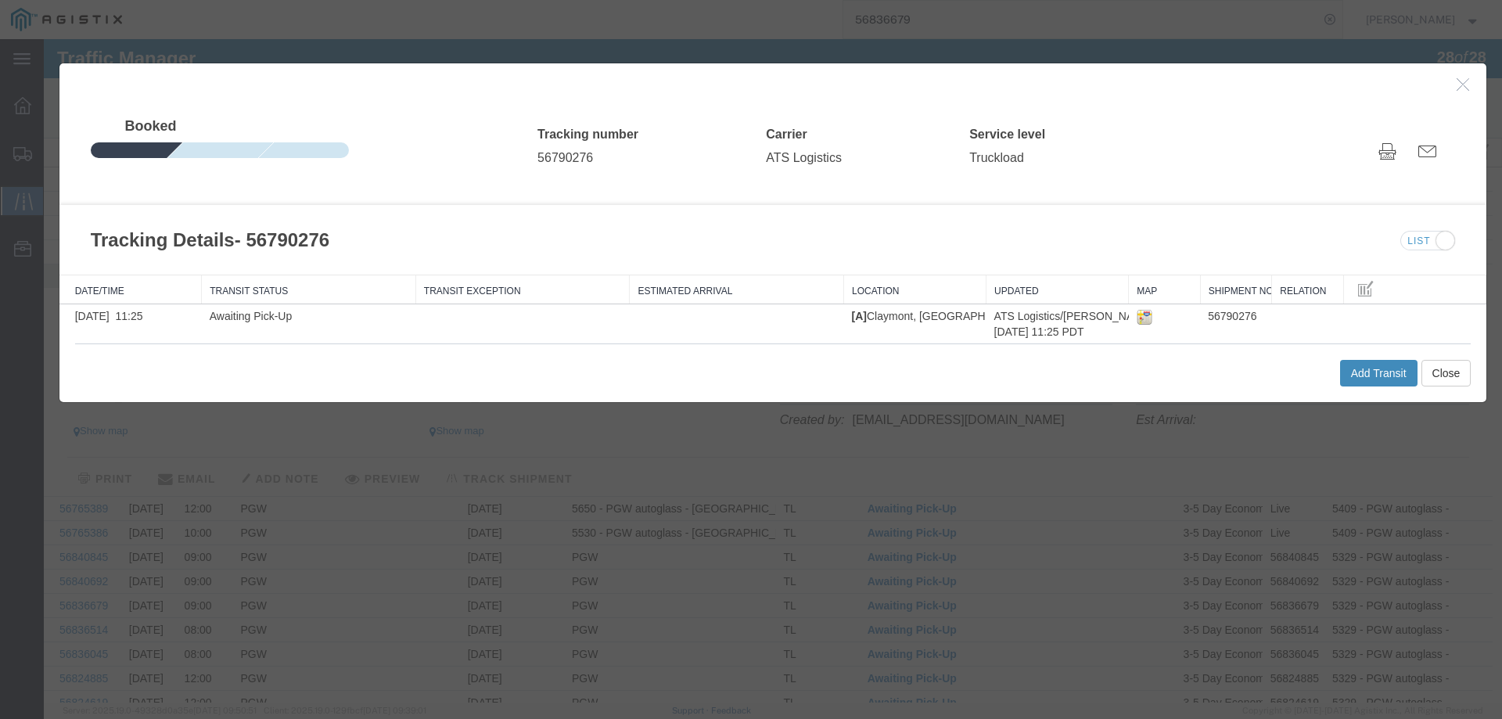
click at [1372, 369] on button "Add Transit" at bounding box center [1378, 373] width 77 height 27
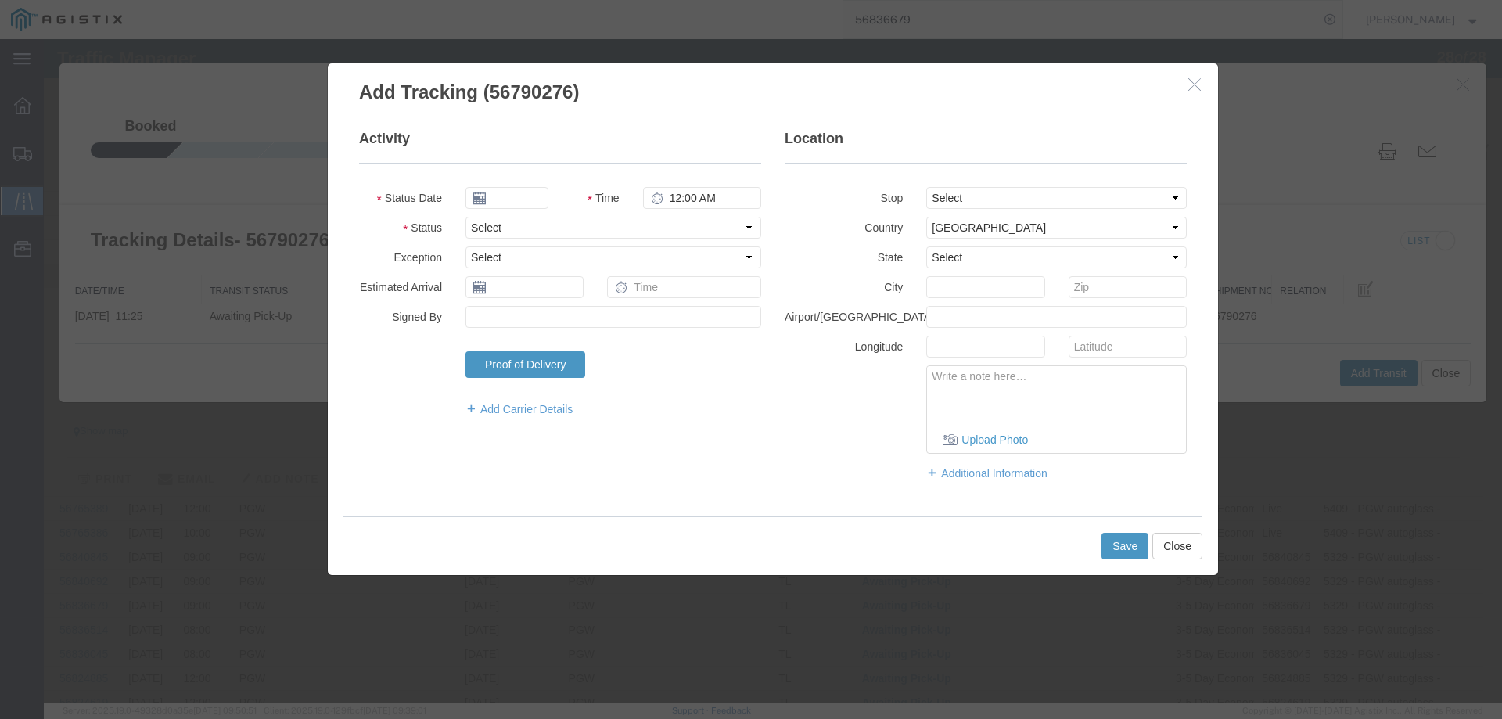
type input "09/17/2025"
type input "4:00 PM"
click at [513, 192] on input "09/17/2025" at bounding box center [506, 198] width 83 height 22
click at [523, 316] on td "16" at bounding box center [523, 318] width 23 height 23
type input "09/16/2025"
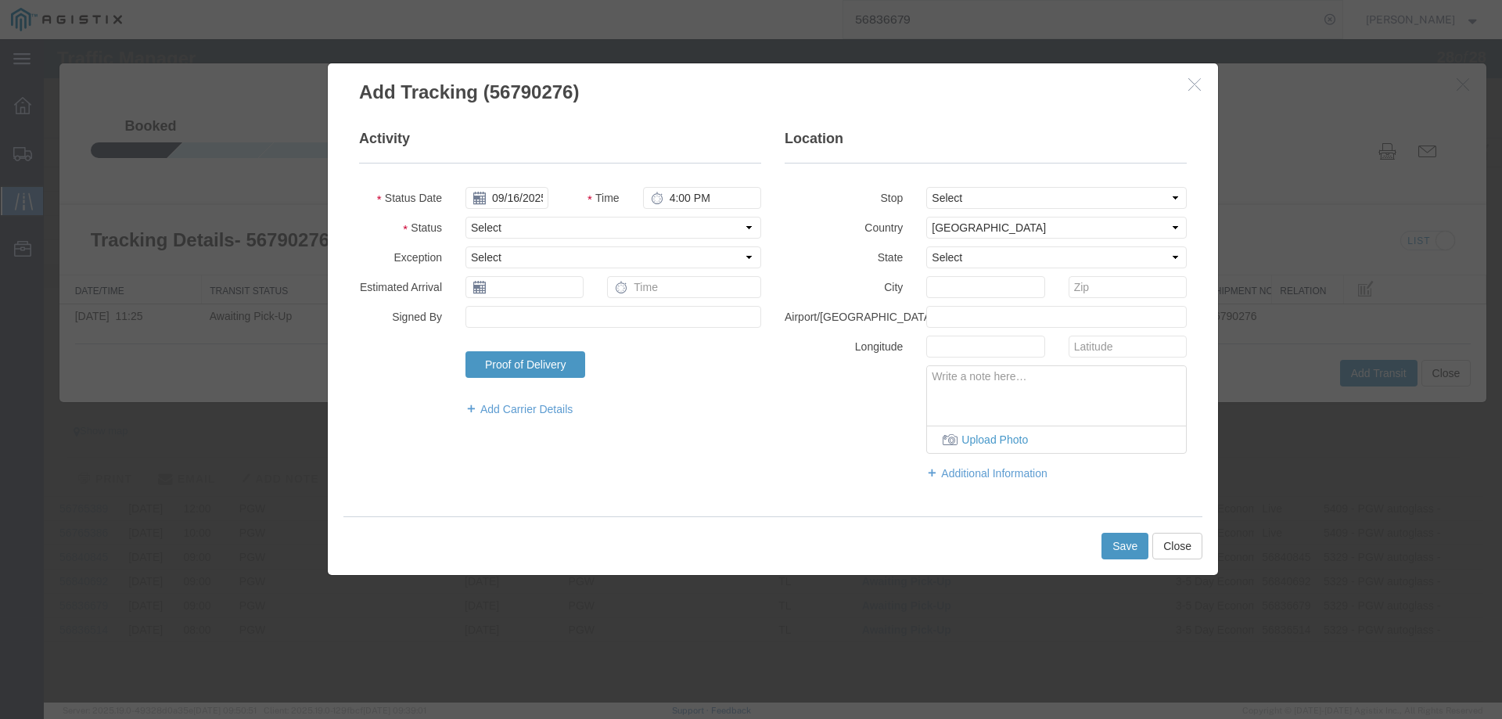
click at [511, 215] on fieldset "Activity Status Date 09/16/2025 Time 4:00 PM Status Select Arrival Notice Avail…" at bounding box center [560, 281] width 402 height 304
click at [510, 230] on select "Select Arrival Notice Available Arrival Notice Imported Arrive at Delivery Loca…" at bounding box center [613, 228] width 296 height 22
click at [465, 217] on select "Select Arrival Notice Available Arrival Notice Imported Arrive at Delivery Loca…" at bounding box center [613, 228] width 296 height 22
drag, startPoint x: 527, startPoint y: 228, endPoint x: 526, endPoint y: 235, distance: 7.9
click at [527, 228] on select "Select Arrival Notice Available Arrival Notice Imported Arrive at Delivery Loca…" at bounding box center [613, 228] width 296 height 22
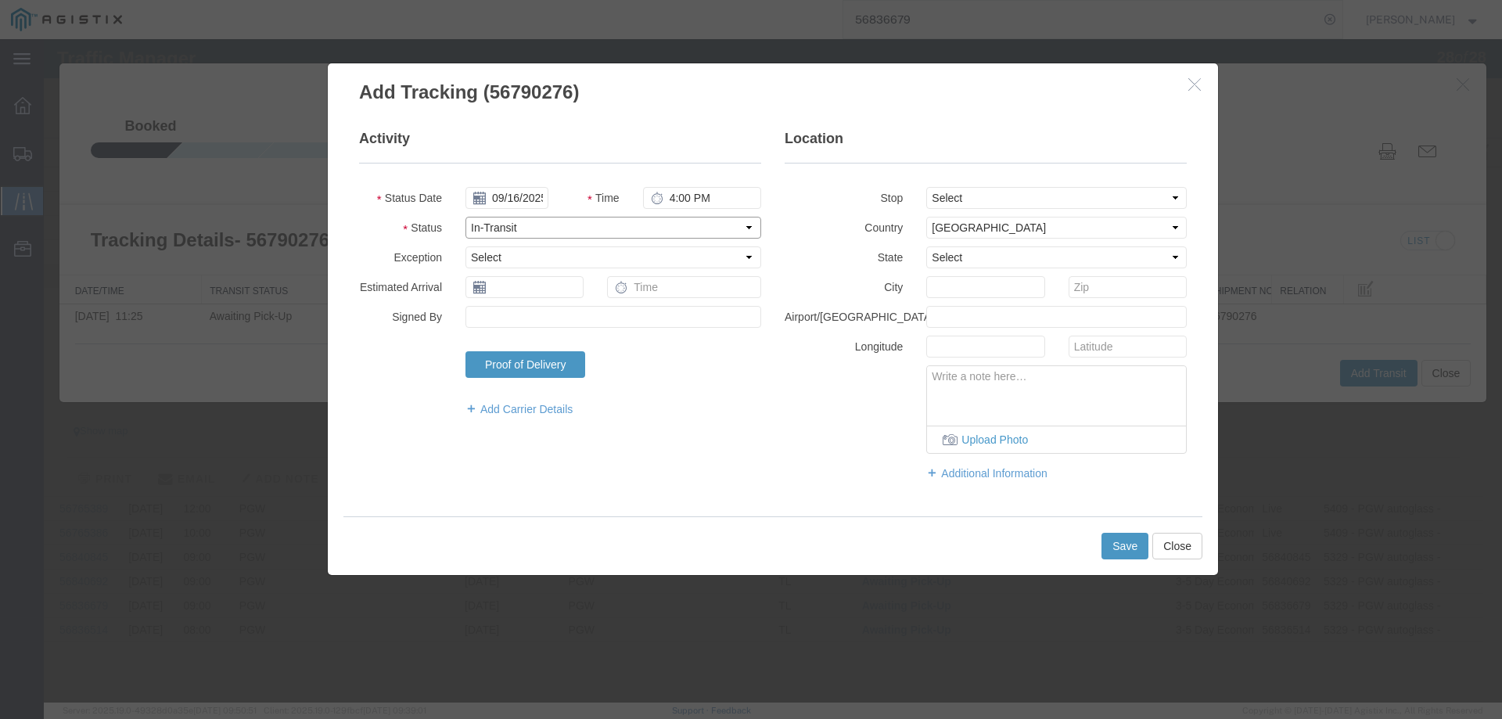
select select "DELIVRED"
click at [465, 217] on select "Select Arrival Notice Available Arrival Notice Imported Arrive at Delivery Loca…" at bounding box center [613, 228] width 296 height 22
click at [1118, 549] on button "Save" at bounding box center [1124, 546] width 47 height 27
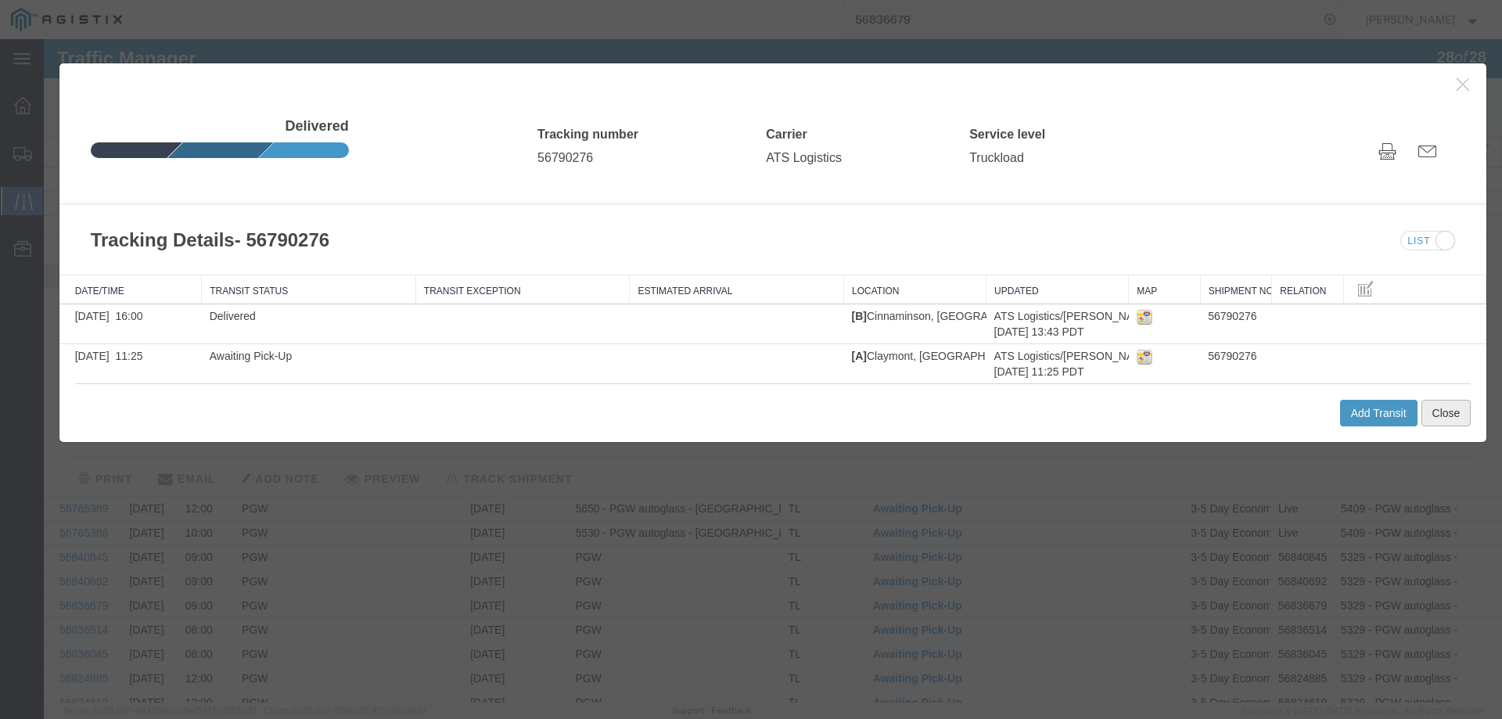
click at [1442, 414] on button "Close" at bounding box center [1446, 413] width 50 height 27
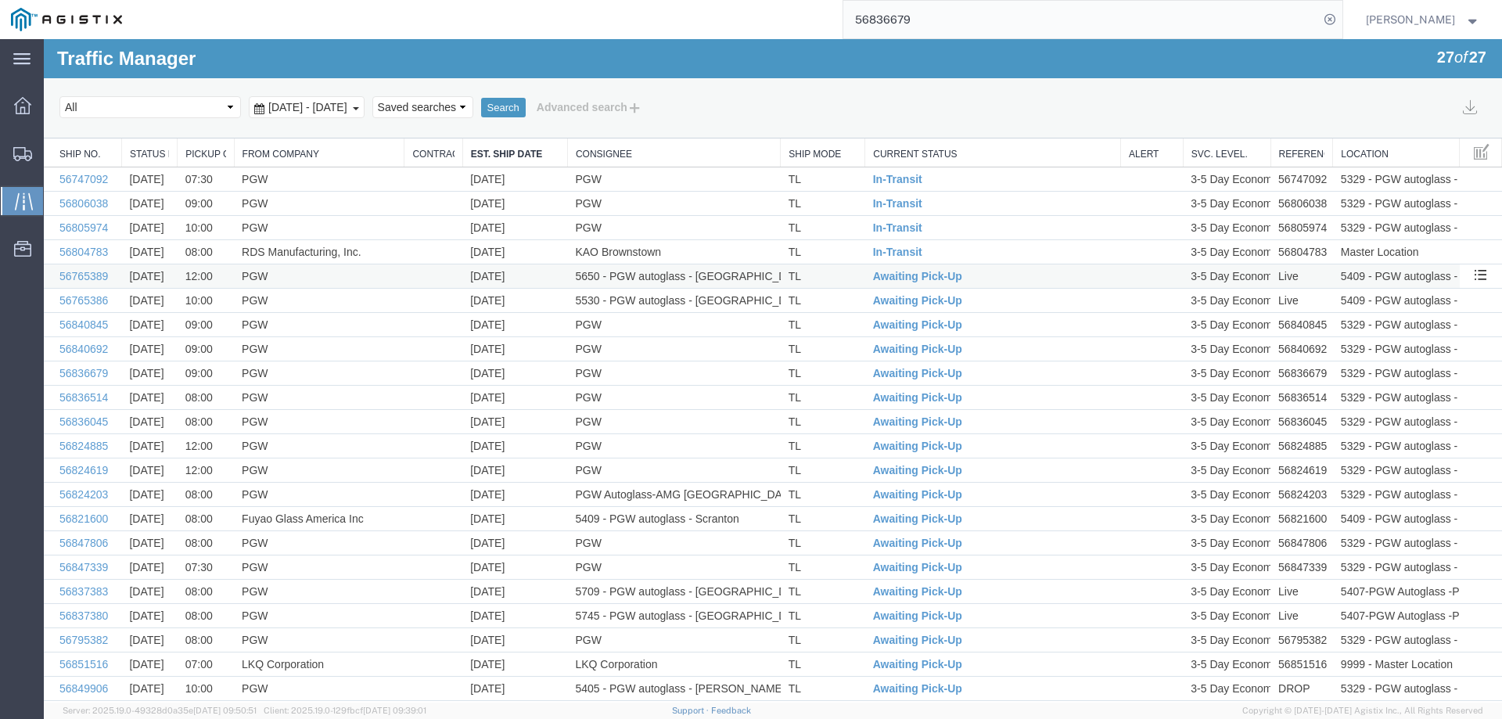
click at [835, 280] on td "TL" at bounding box center [823, 276] width 84 height 24
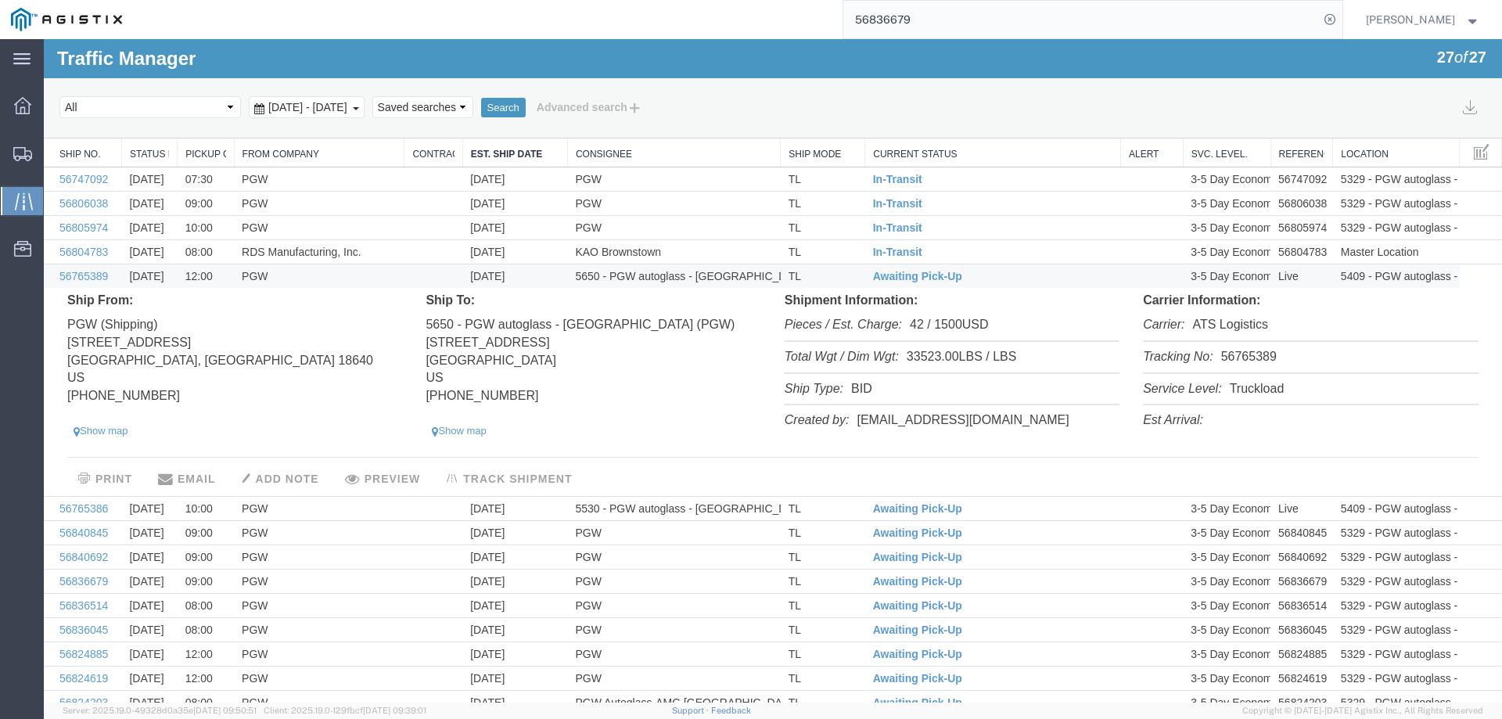
click at [1249, 354] on li "Tracking No: 56765389" at bounding box center [1310, 358] width 335 height 32
click at [908, 276] on span "Awaiting Pick-Up" at bounding box center [917, 276] width 89 height 13
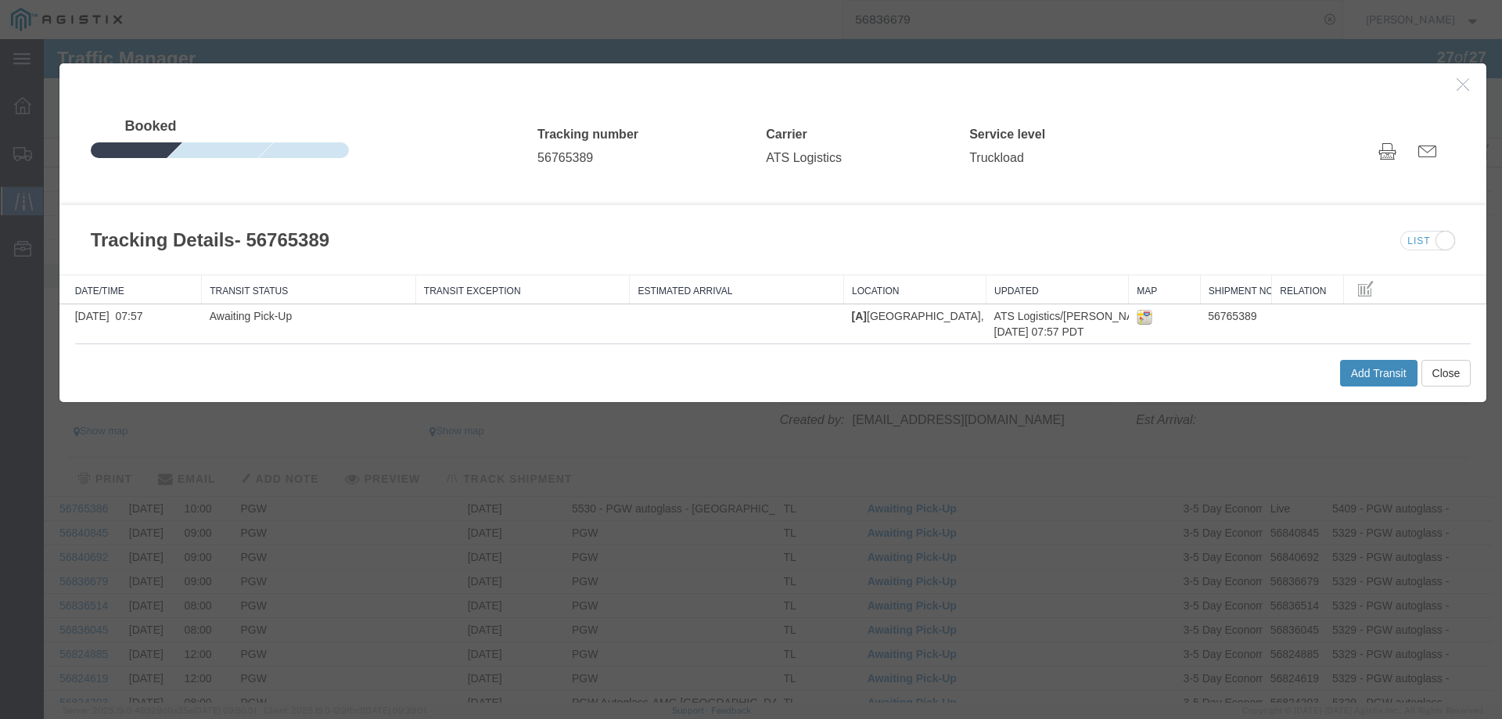
click at [1340, 375] on button "Add Transit" at bounding box center [1378, 373] width 77 height 27
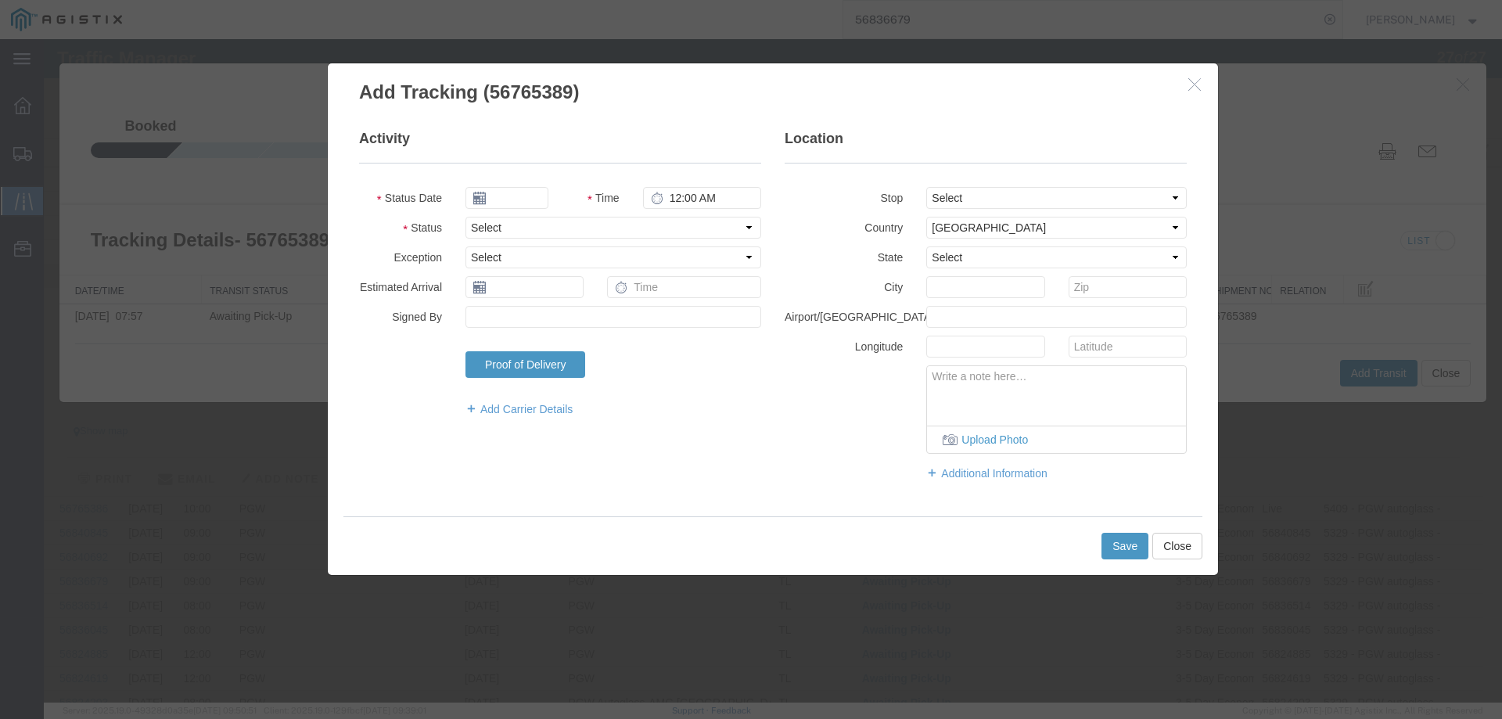
type input "09/17/2025"
type input "4:00 PM"
click at [502, 226] on select "Select Arrival Notice Available Arrival Notice Imported Arrive at Delivery Loca…" at bounding box center [613, 228] width 296 height 22
select select "DELIVRED"
click at [465, 217] on select "Select Arrival Notice Available Arrival Notice Imported Arrive at Delivery Loca…" at bounding box center [613, 228] width 296 height 22
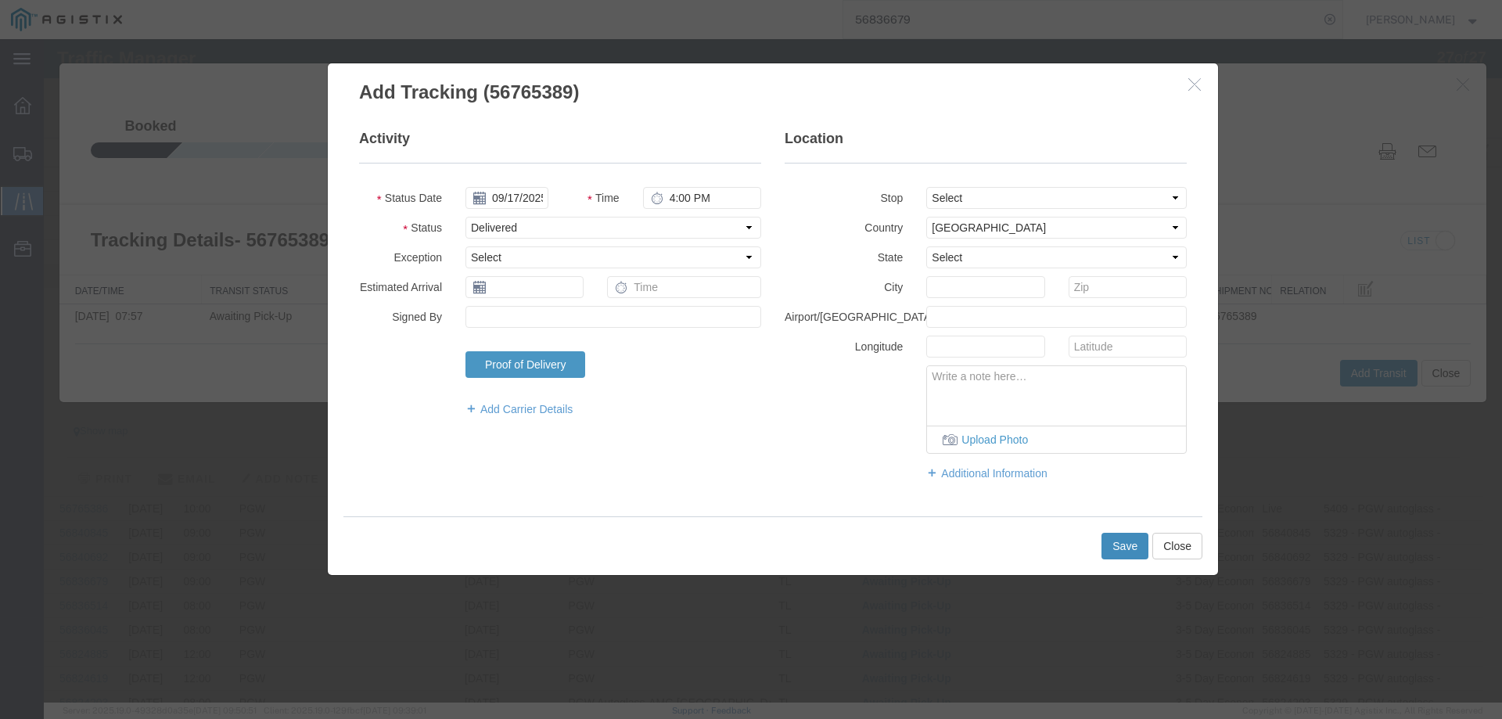
click at [1112, 533] on button "Save" at bounding box center [1124, 546] width 47 height 27
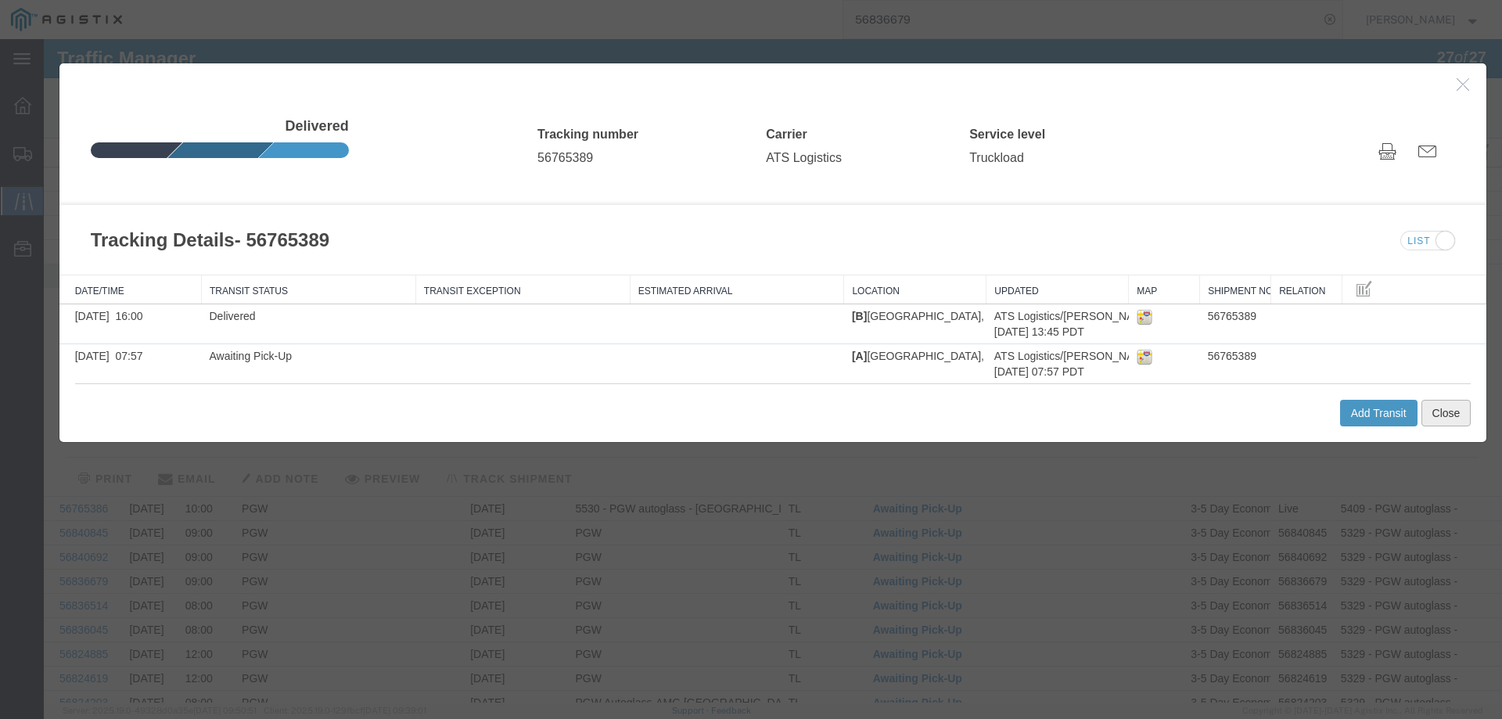
click at [1435, 418] on button "Close" at bounding box center [1446, 413] width 50 height 27
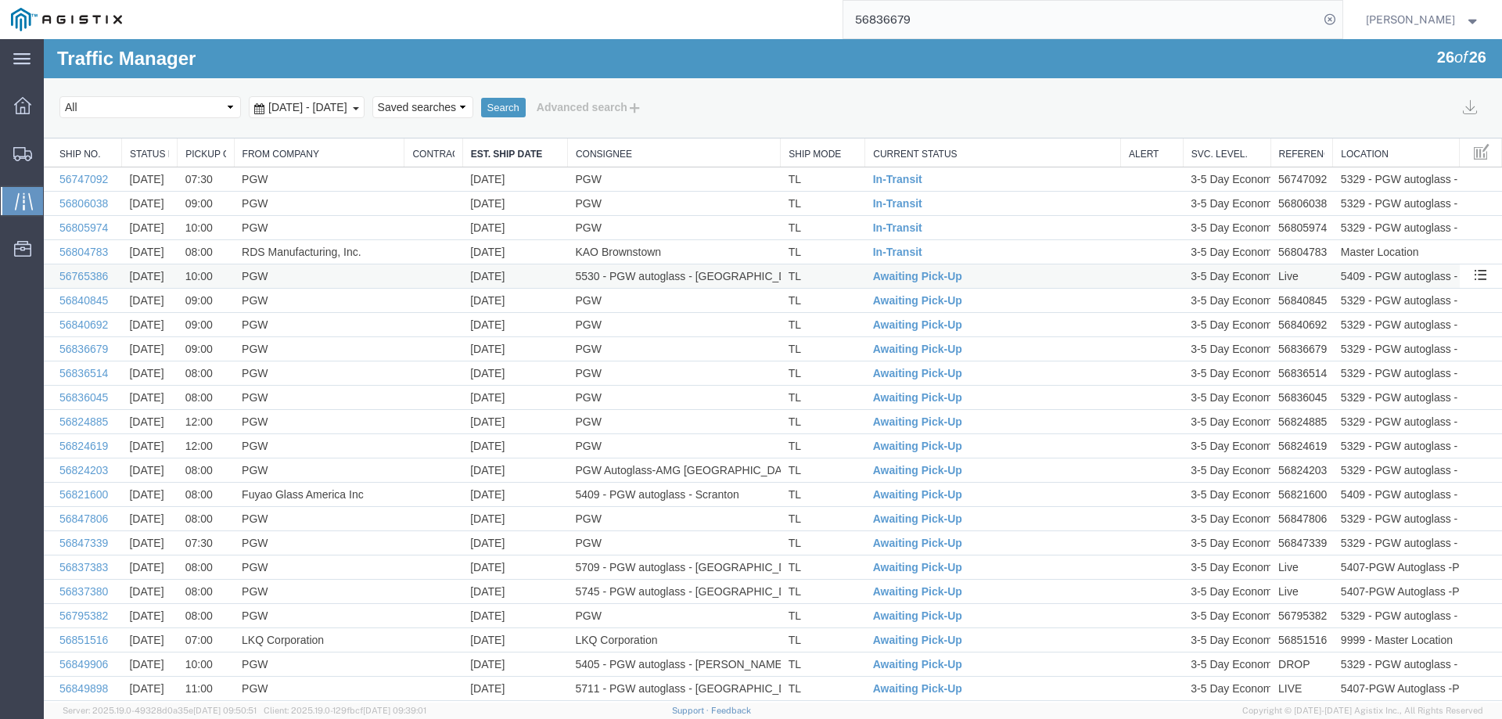
click at [839, 275] on td "TL" at bounding box center [823, 276] width 84 height 24
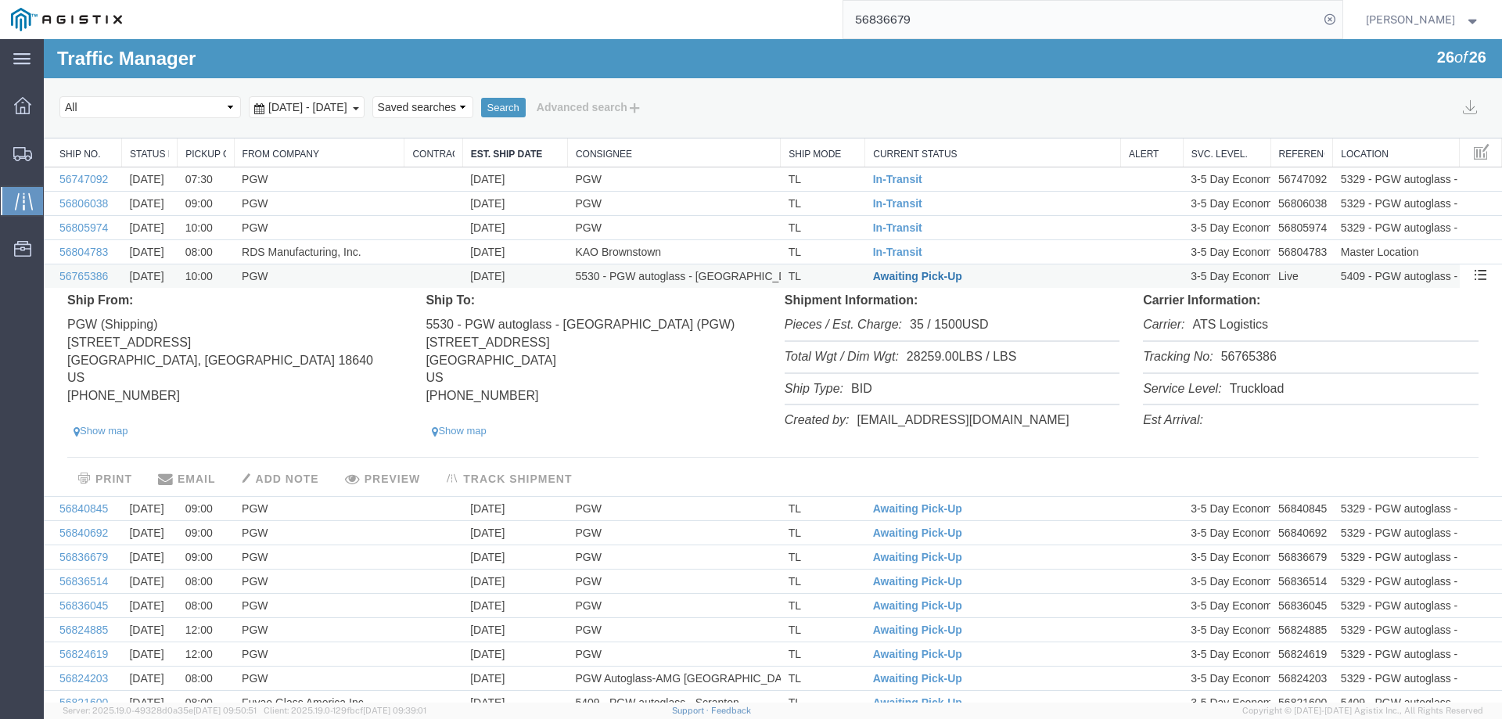
click at [892, 276] on span "Awaiting Pick-Up" at bounding box center [917, 276] width 89 height 13
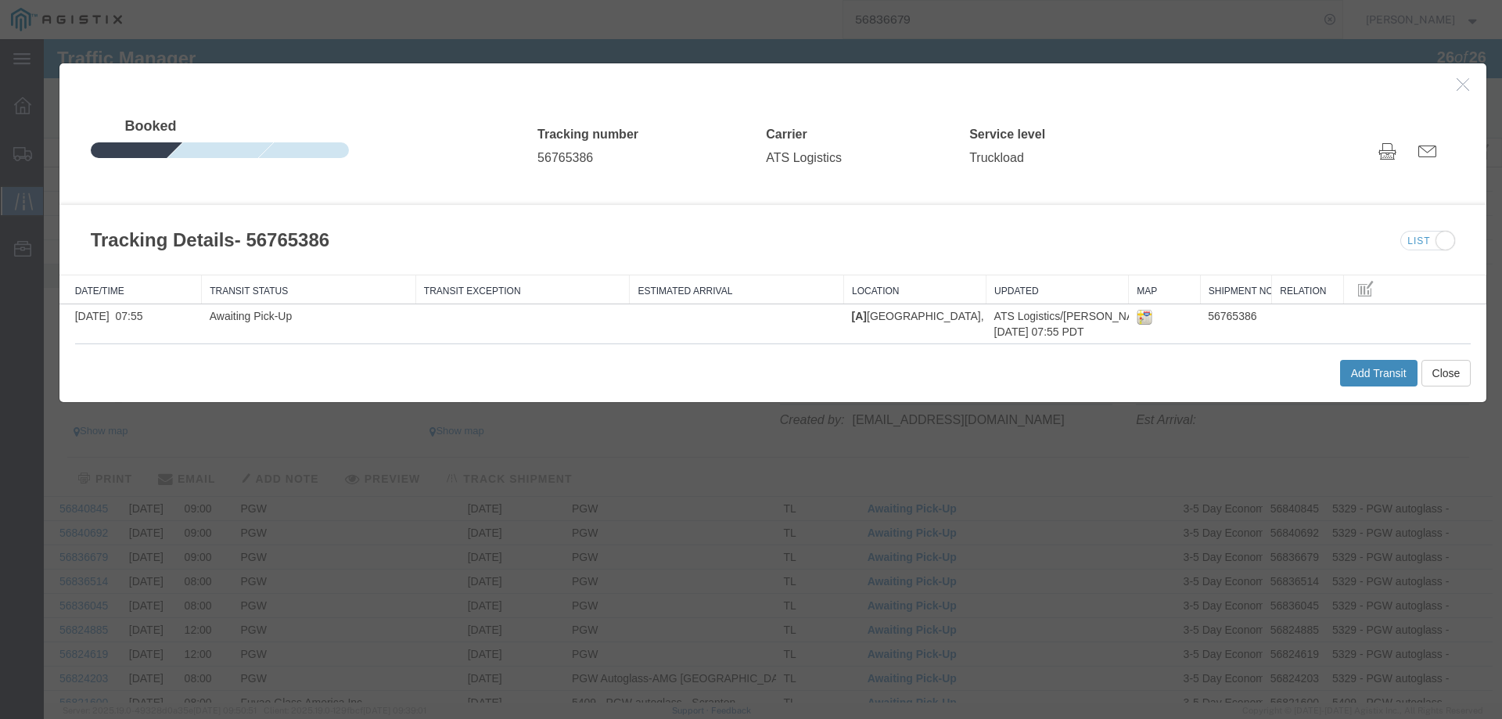
click at [1360, 377] on button "Add Transit" at bounding box center [1378, 373] width 77 height 27
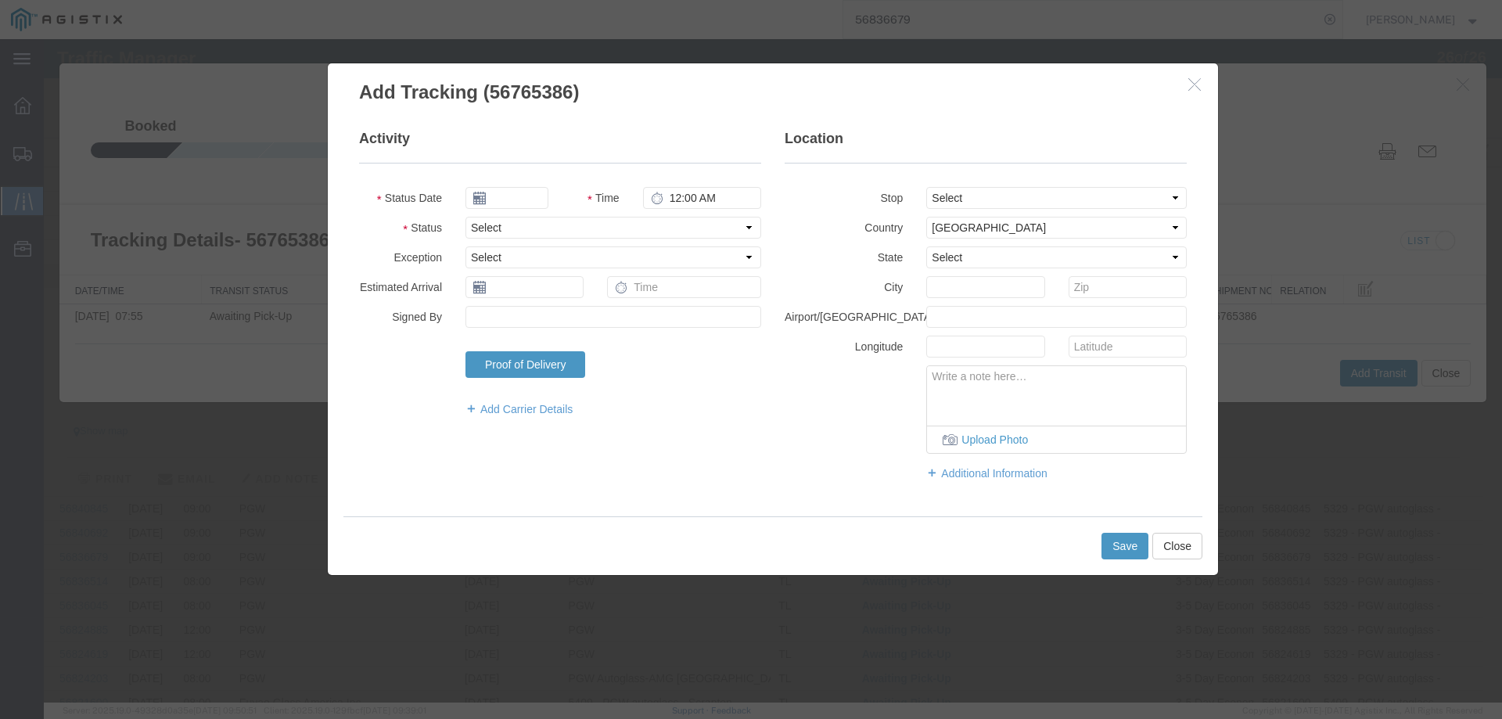
type input "09/17/2025"
type input "4:00 PM"
click at [494, 220] on select "Select Arrival Notice Available Arrival Notice Imported Arrive at Delivery Loca…" at bounding box center [613, 228] width 296 height 22
select select "DELIVRED"
click at [465, 217] on select "Select Arrival Notice Available Arrival Notice Imported Arrive at Delivery Loca…" at bounding box center [613, 228] width 296 height 22
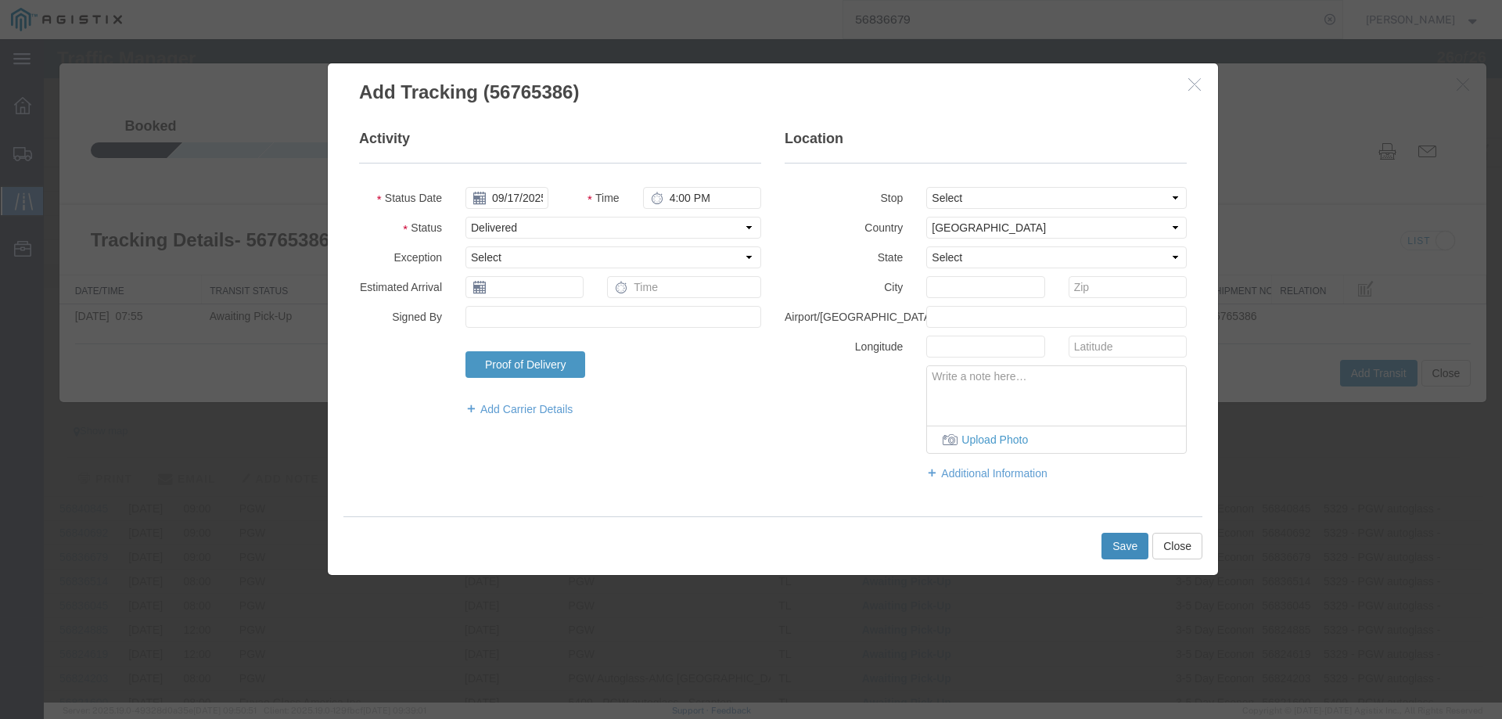
click at [1105, 533] on button "Save" at bounding box center [1124, 546] width 47 height 27
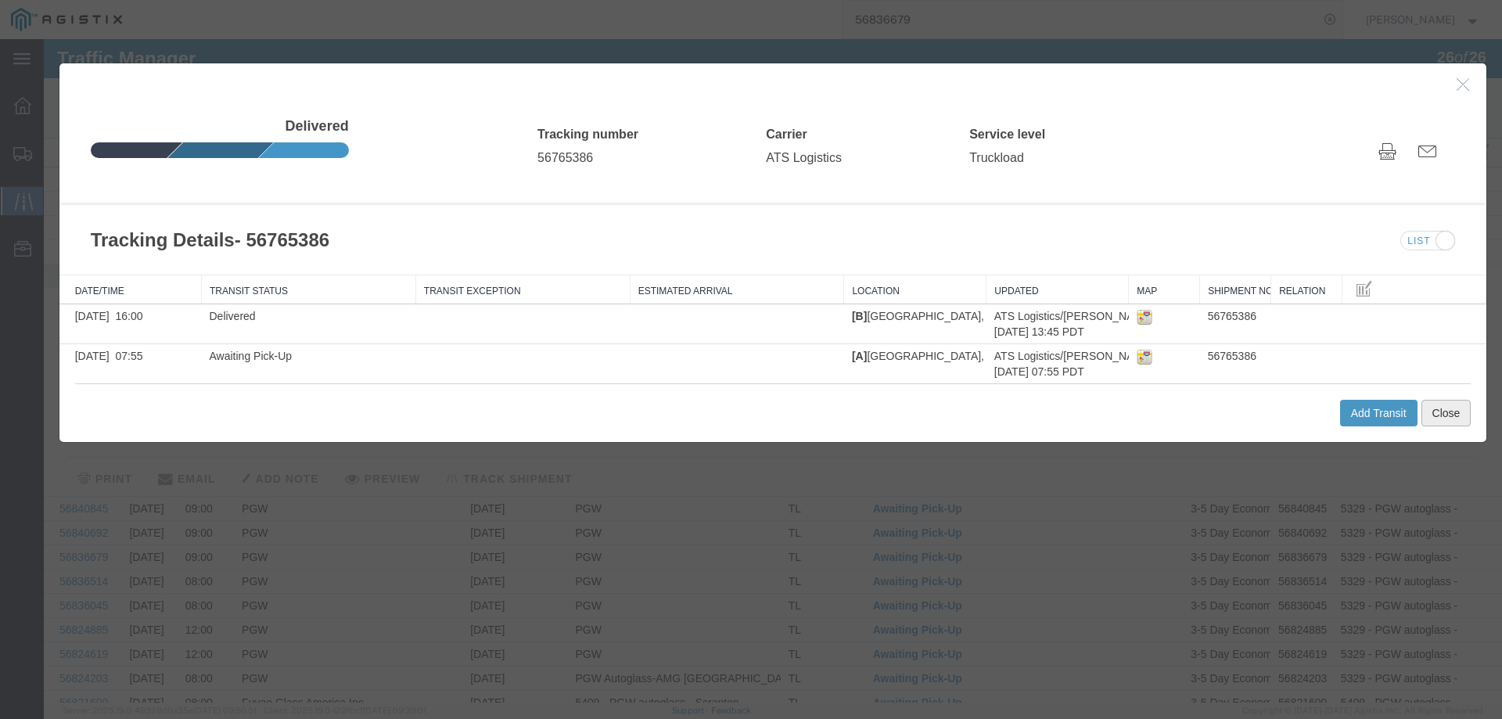
click at [1452, 413] on button "Close" at bounding box center [1446, 413] width 50 height 27
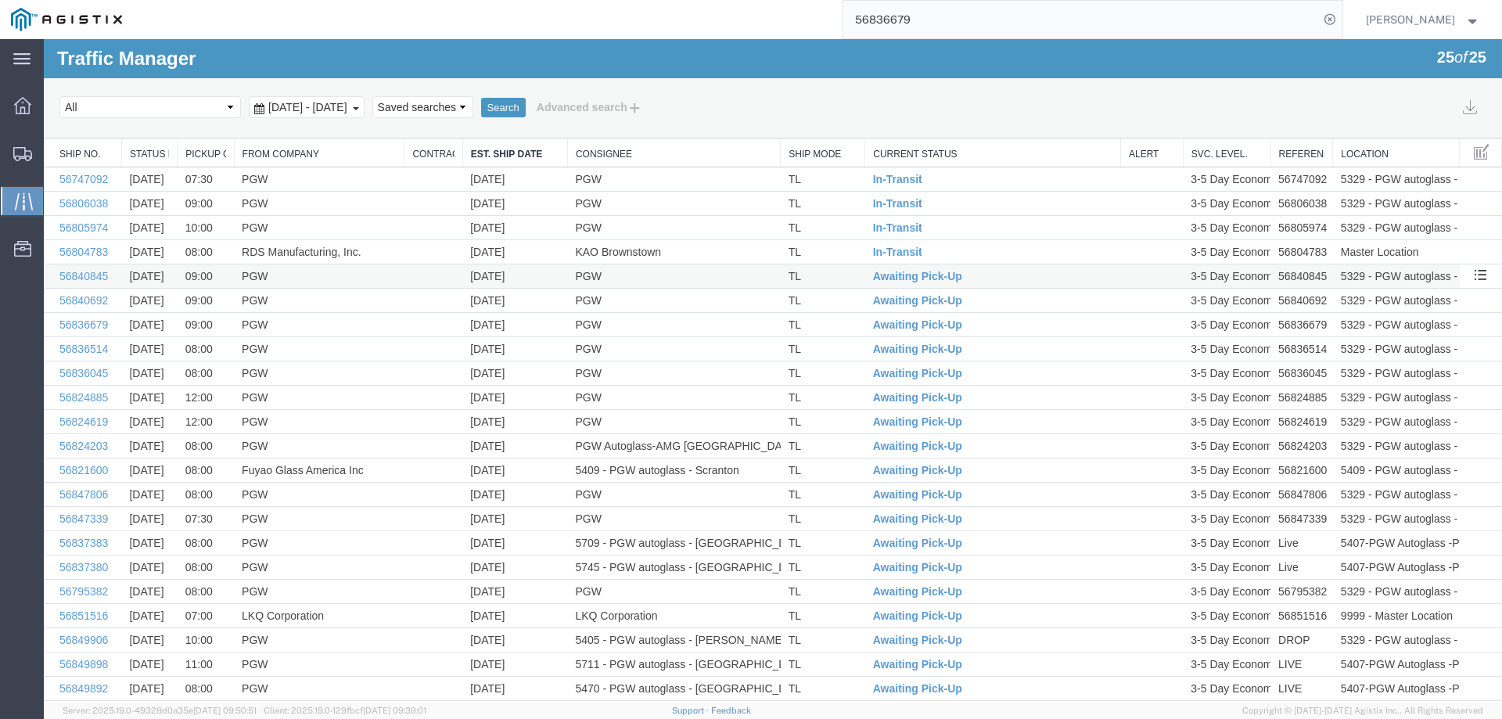
click at [843, 278] on td "TL" at bounding box center [823, 276] width 84 height 24
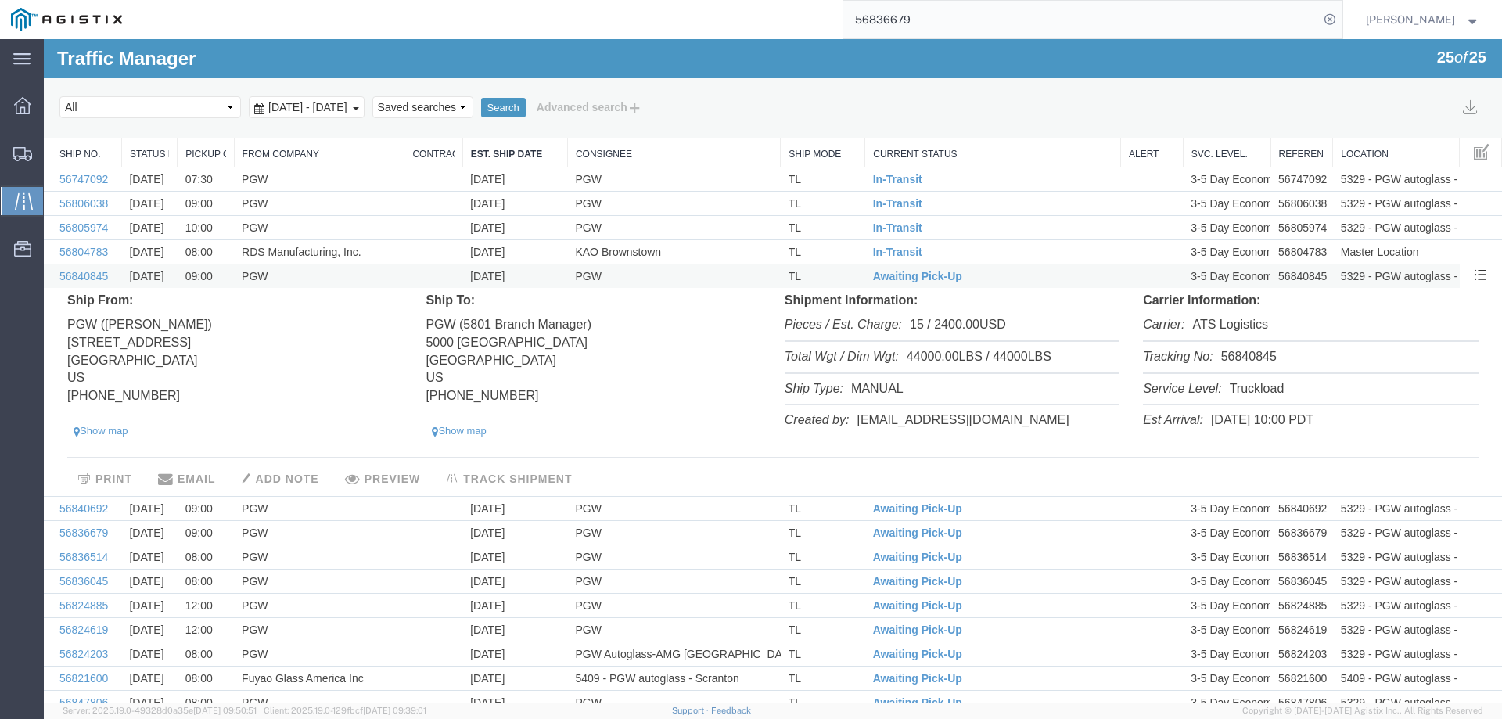
click at [999, 277] on td "Awaiting Pick-Up" at bounding box center [993, 276] width 256 height 24
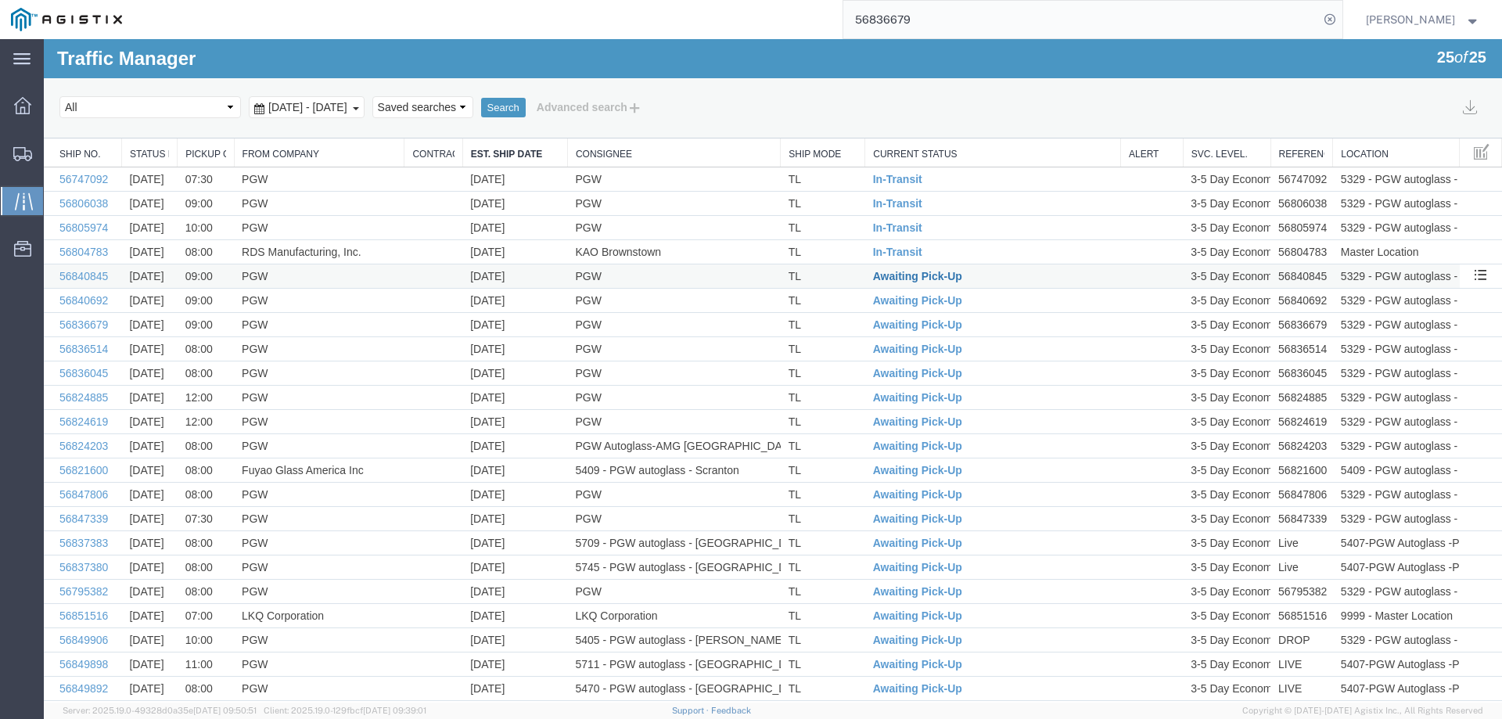
click at [901, 274] on span "Awaiting Pick-Up" at bounding box center [917, 276] width 89 height 13
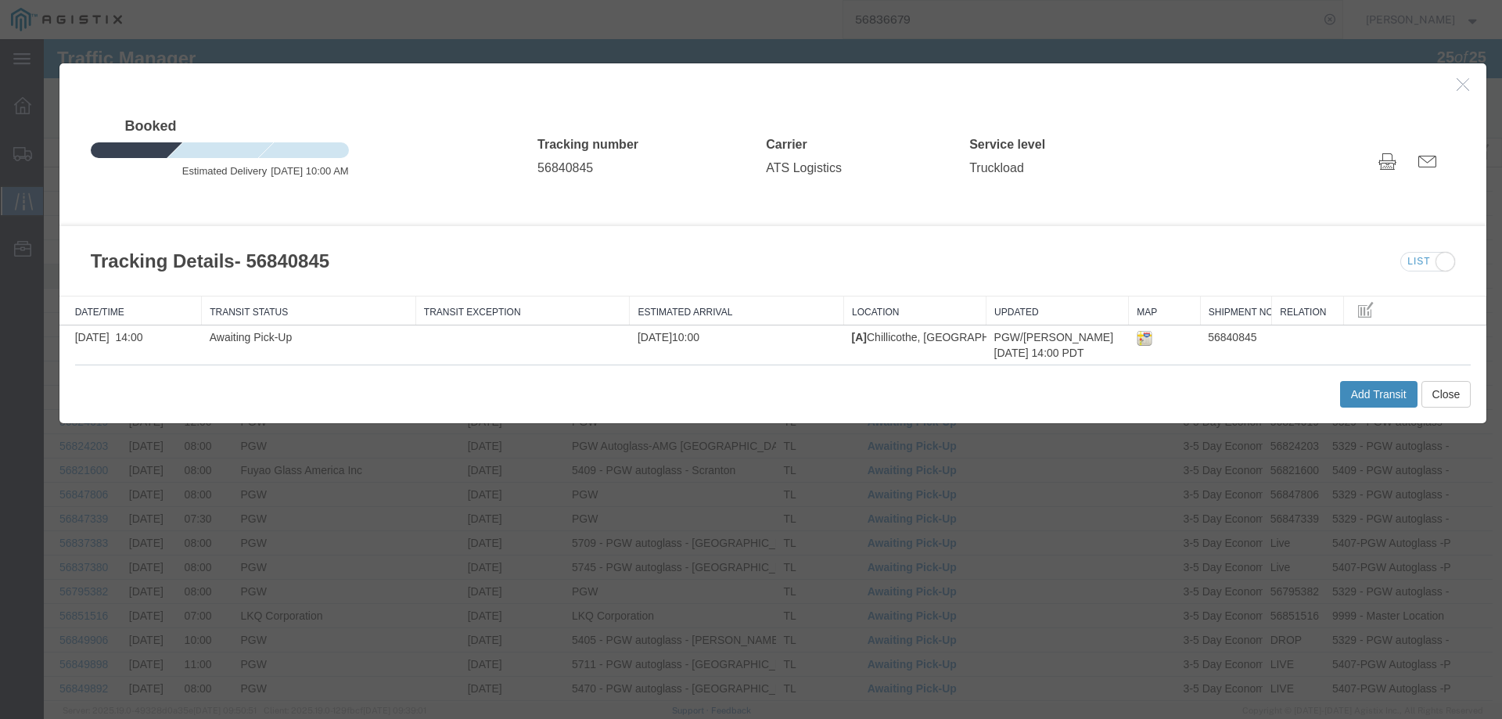
click at [1356, 389] on button "Add Transit" at bounding box center [1378, 394] width 77 height 27
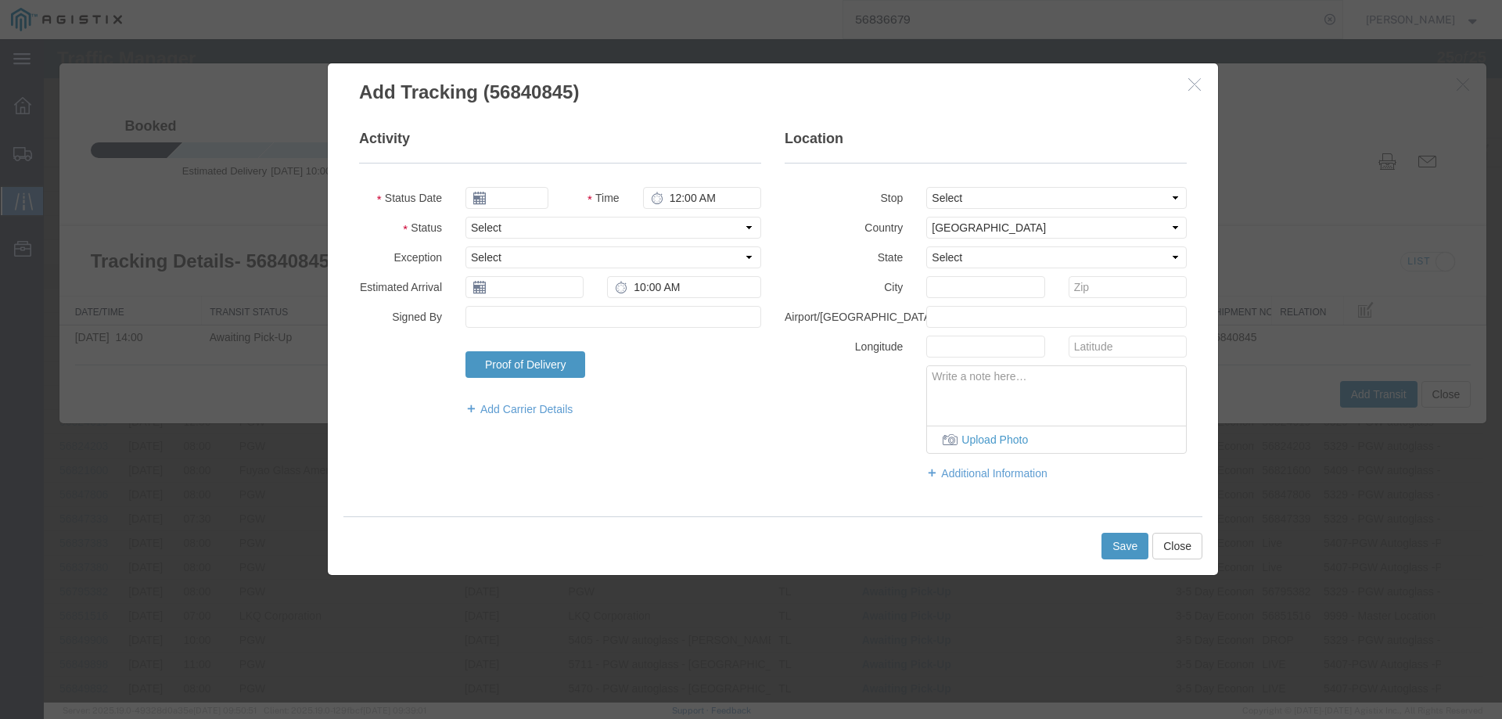
type input "09/17/2025"
type input "4:00 PM"
drag, startPoint x: 482, startPoint y: 221, endPoint x: 482, endPoint y: 235, distance: 14.1
click at [482, 221] on select "Select Arrival Notice Available Arrival Notice Imported Arrive at Delivery Loca…" at bounding box center [613, 228] width 296 height 22
select select "INTRANST"
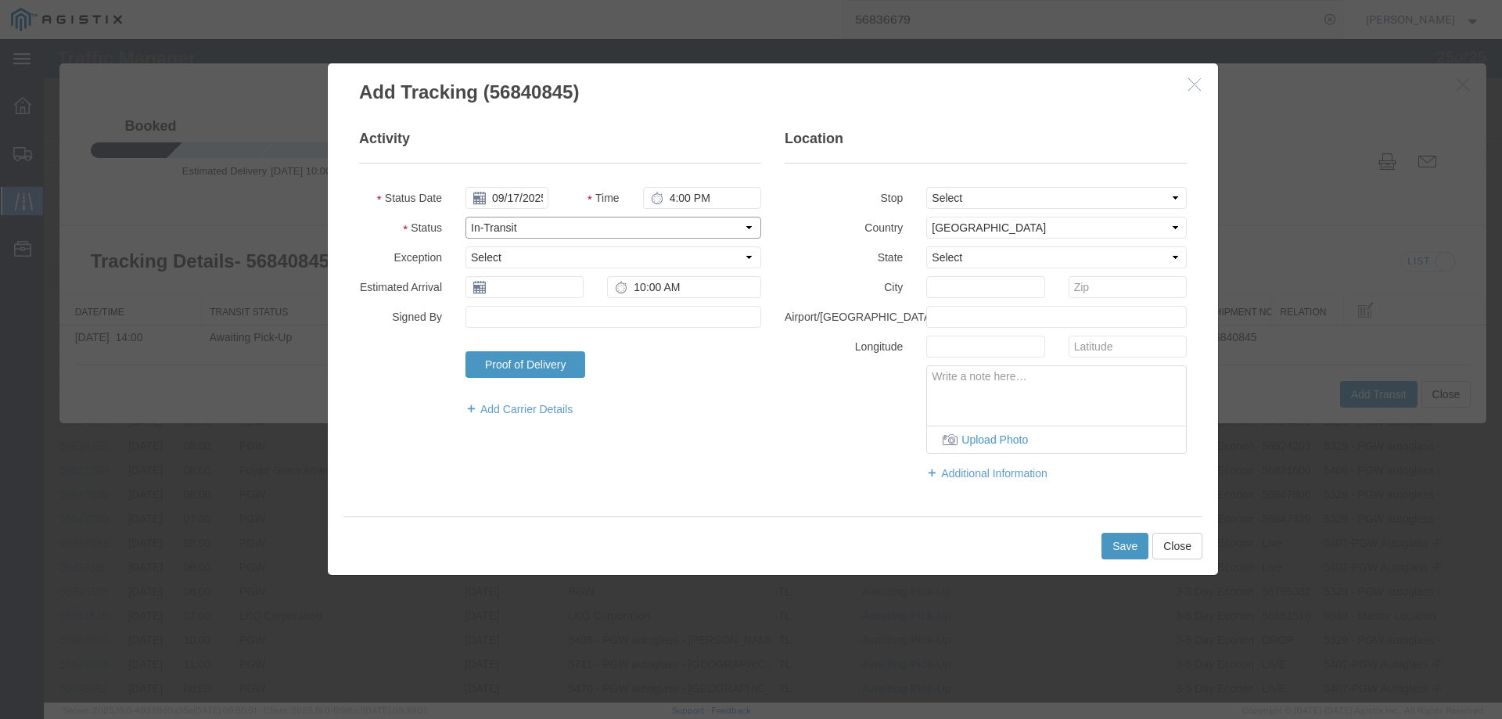
click at [465, 217] on select "Select Arrival Notice Available Arrival Notice Imported Arrive at Delivery Loca…" at bounding box center [613, 228] width 296 height 22
click at [1124, 544] on button "Save" at bounding box center [1124, 546] width 47 height 27
click at [498, 284] on input "text" at bounding box center [524, 287] width 118 height 22
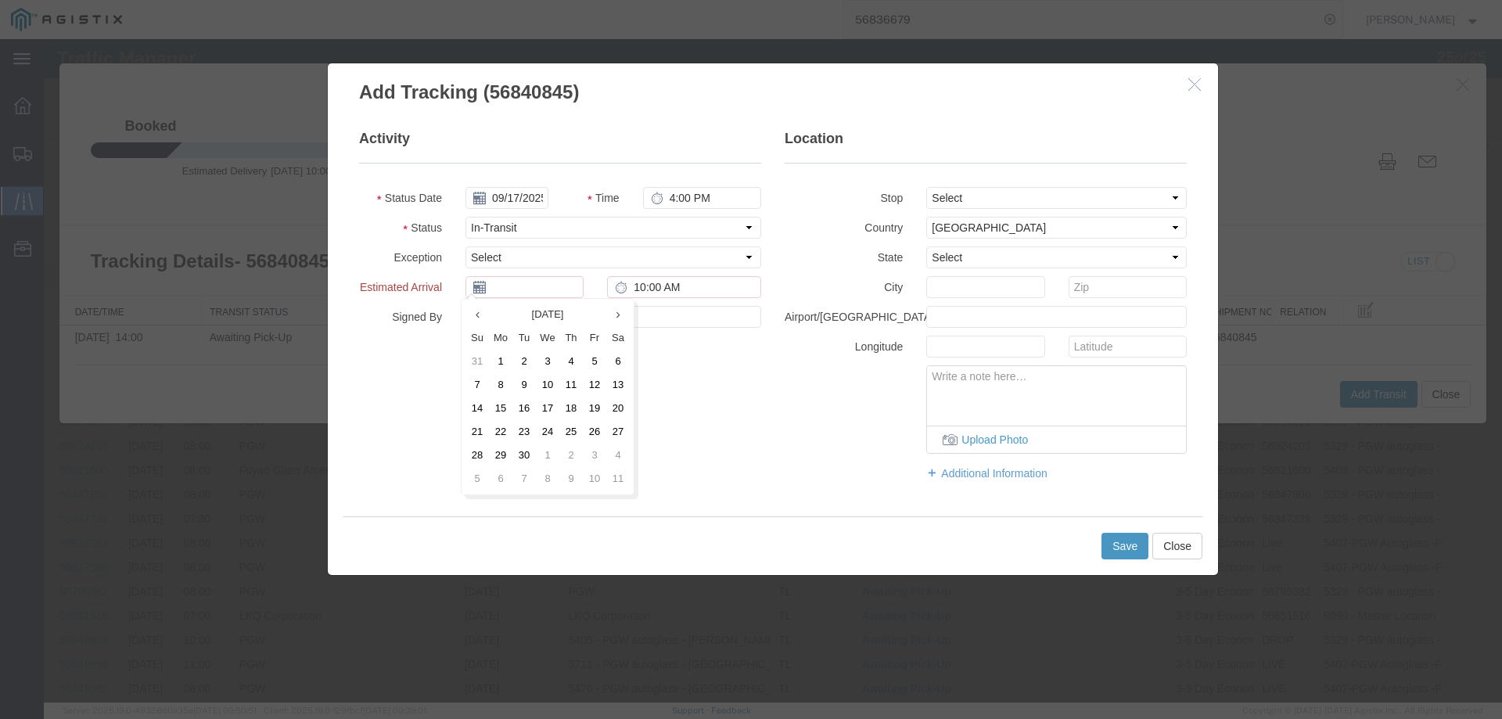
click at [591, 401] on td "19" at bounding box center [594, 408] width 23 height 23
type input "[DATE]"
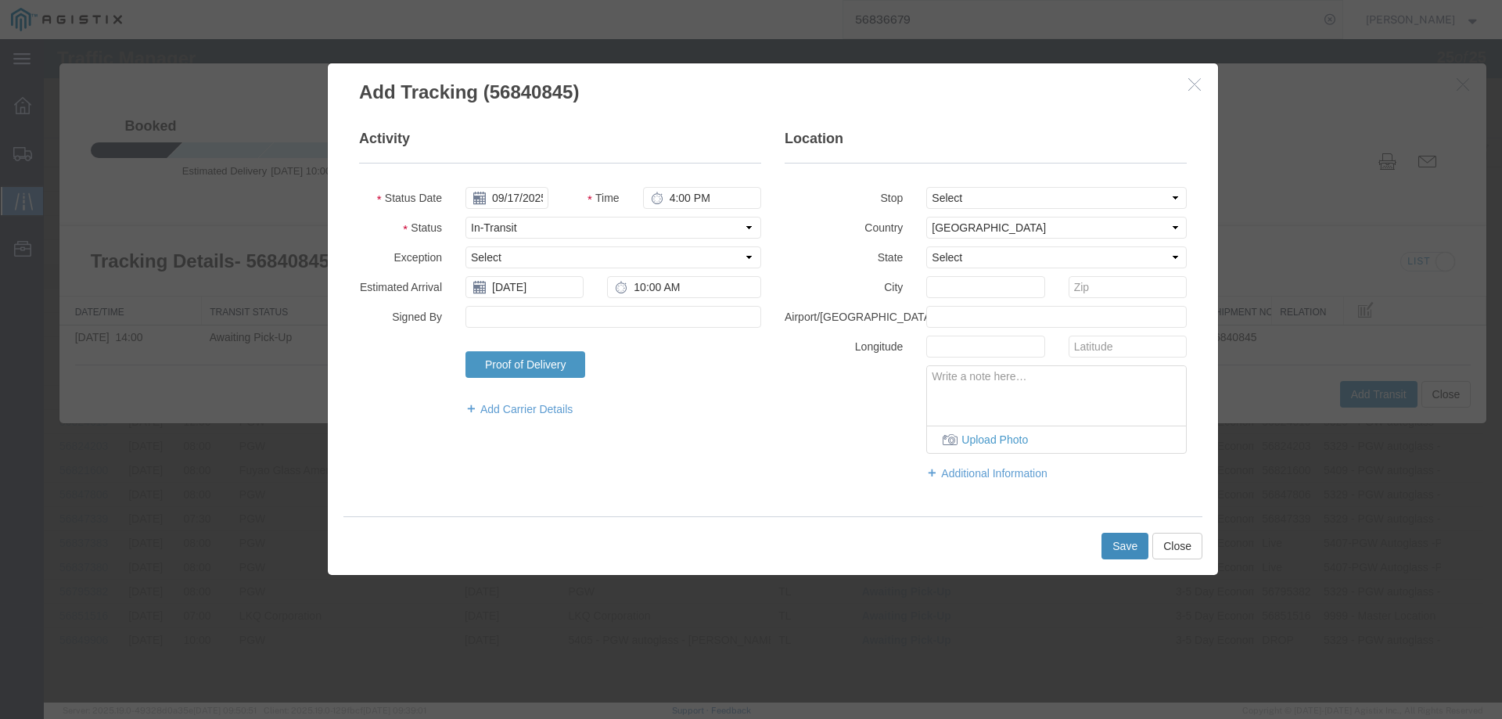
click at [1130, 545] on button "Save" at bounding box center [1124, 546] width 47 height 27
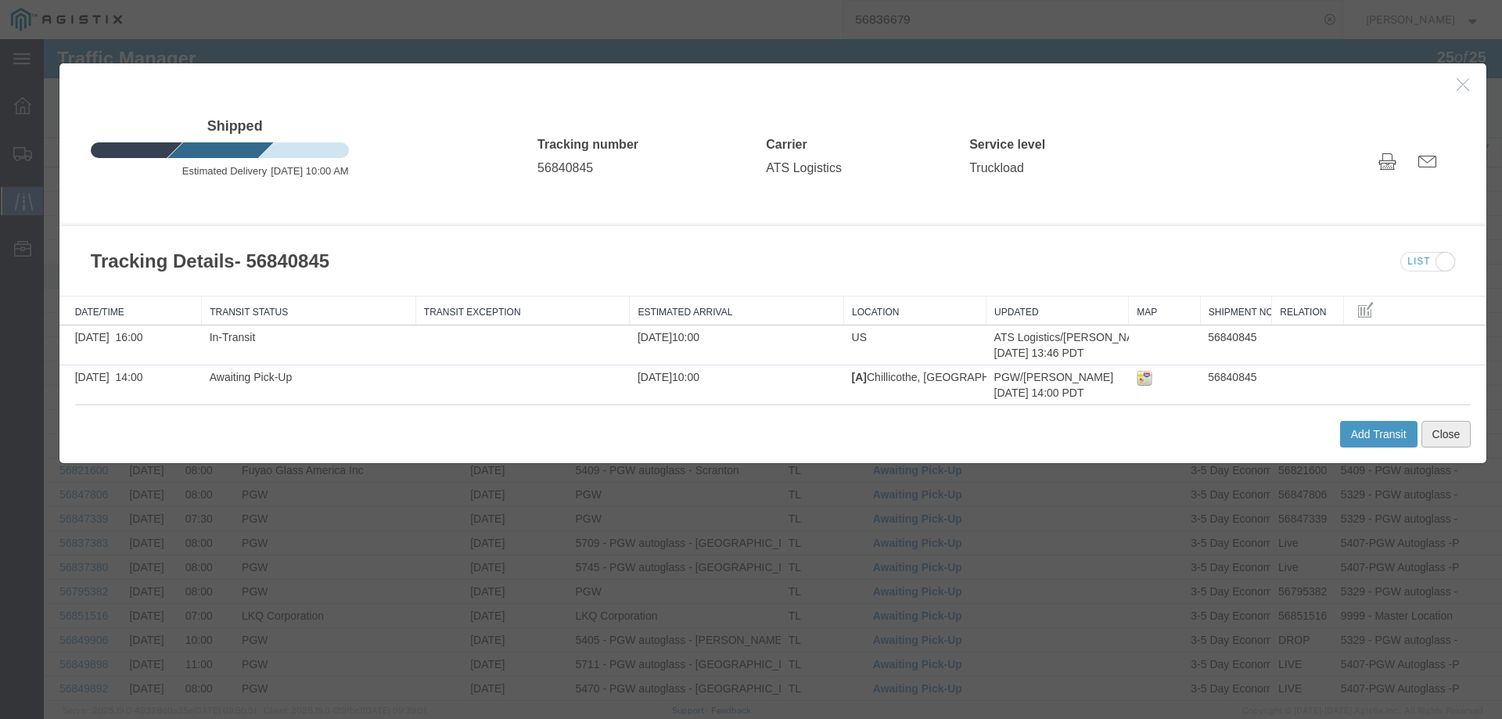
click at [1427, 439] on button "Close" at bounding box center [1446, 434] width 50 height 27
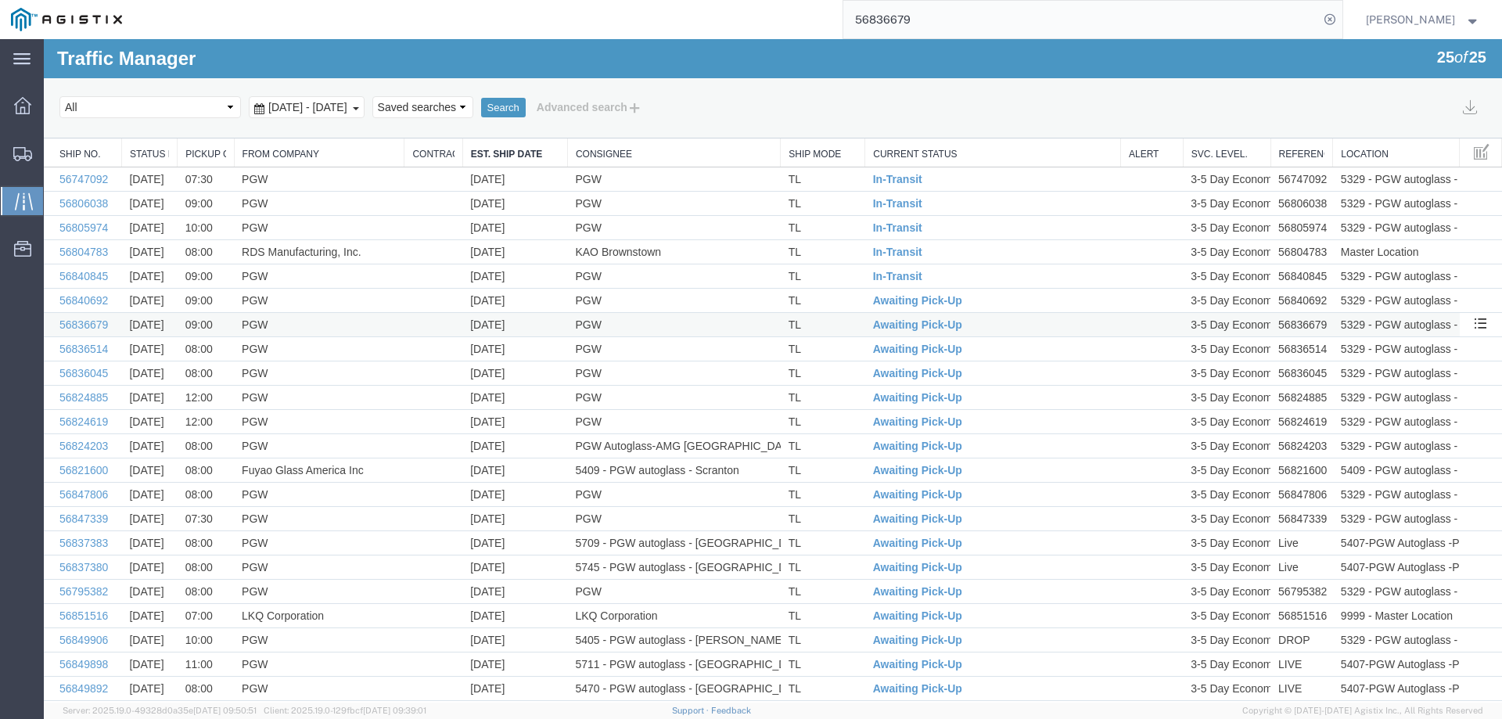
click at [836, 328] on td "TL" at bounding box center [823, 325] width 84 height 24
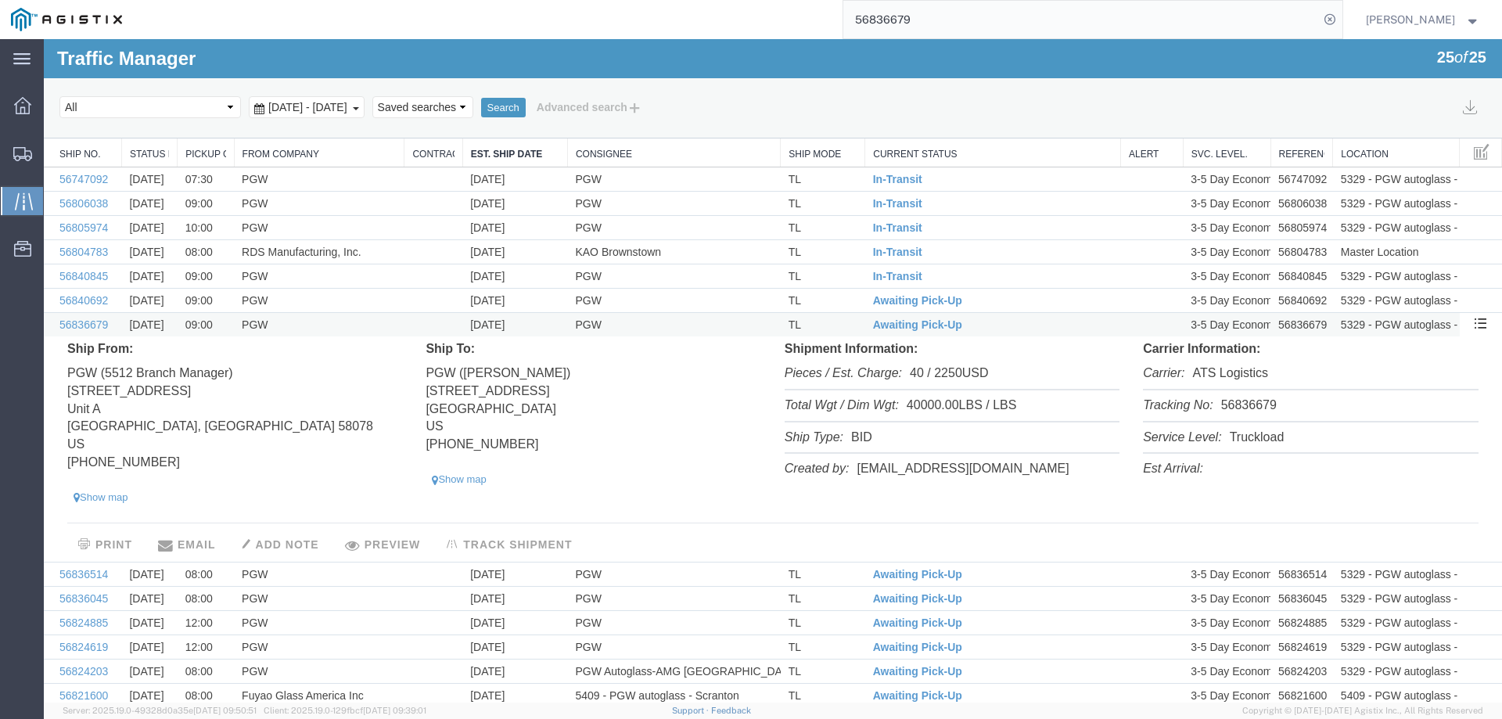
click at [818, 321] on td "TL" at bounding box center [823, 325] width 84 height 24
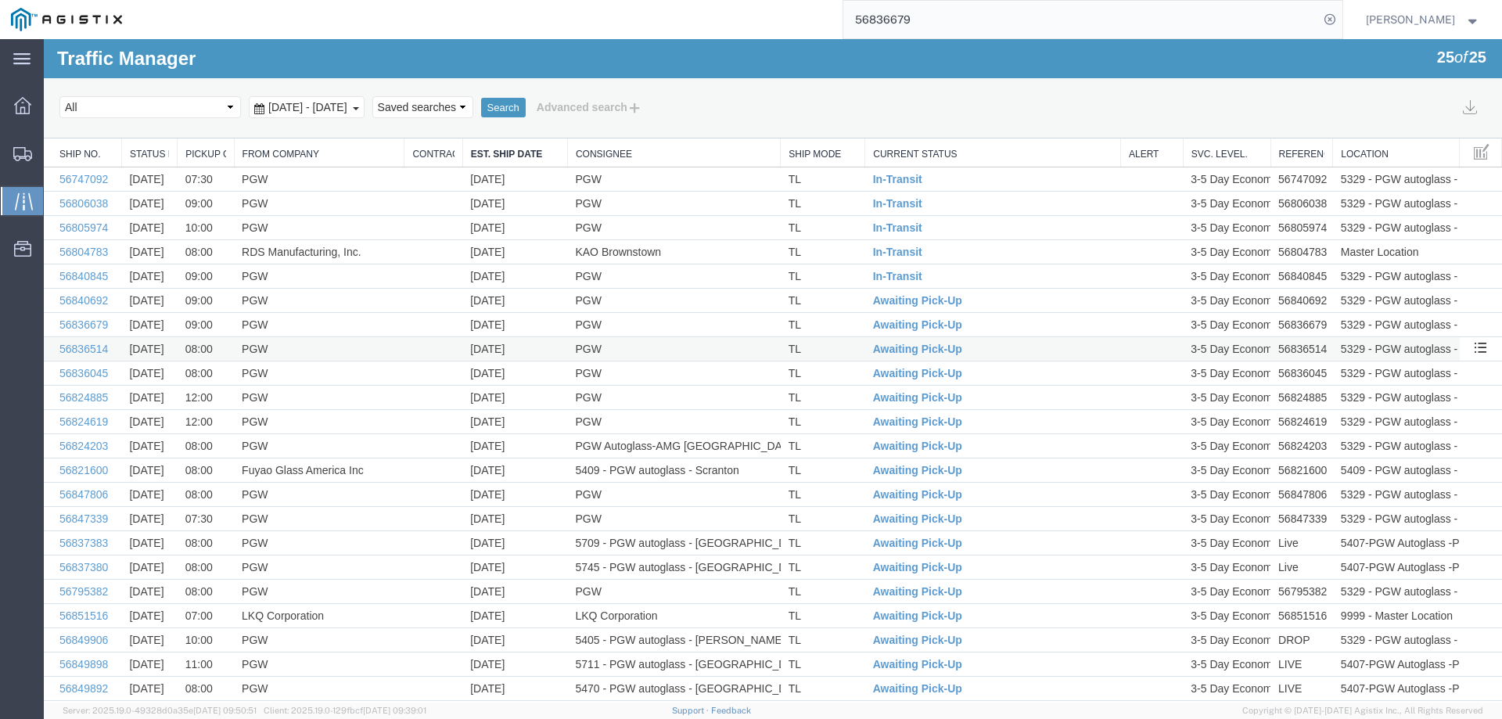
click at [825, 351] on td "TL" at bounding box center [823, 349] width 84 height 24
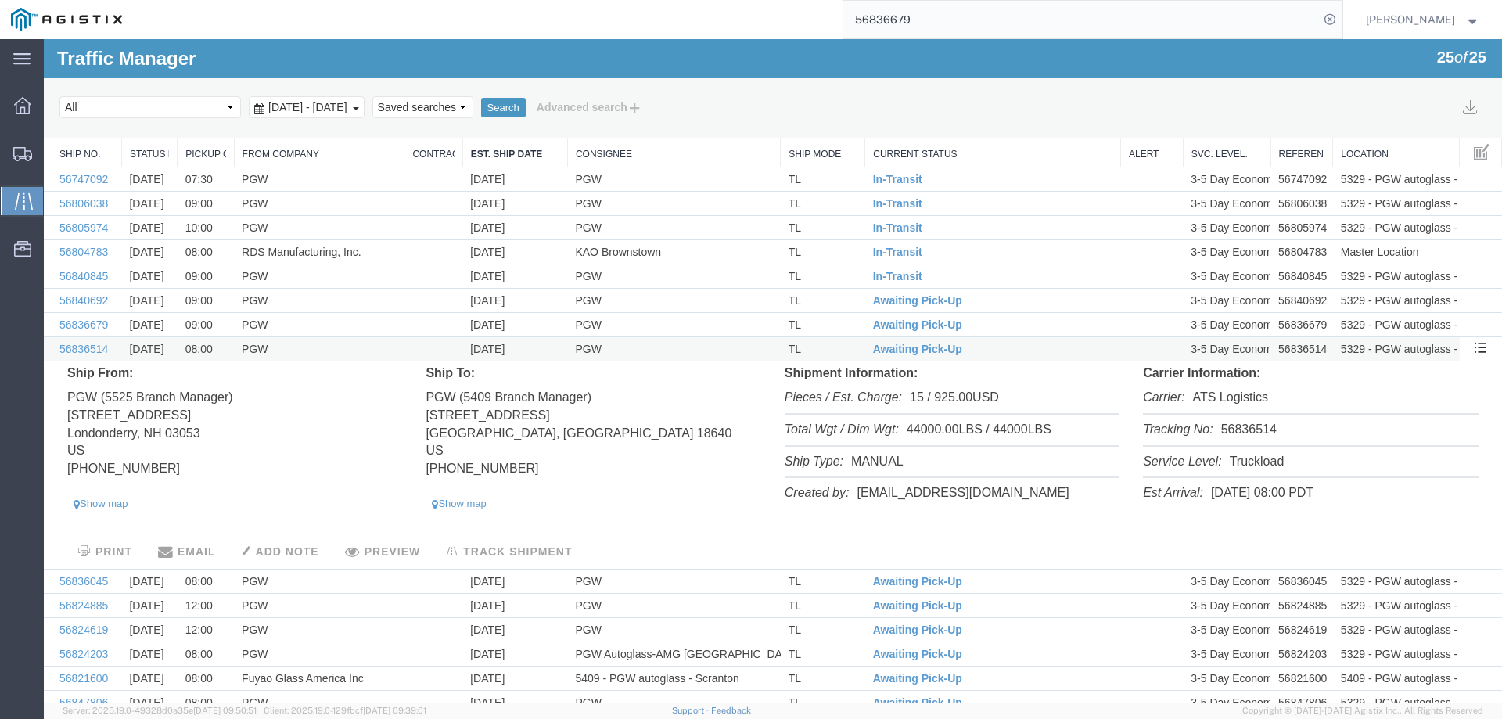
click at [838, 345] on td "TL" at bounding box center [823, 349] width 84 height 24
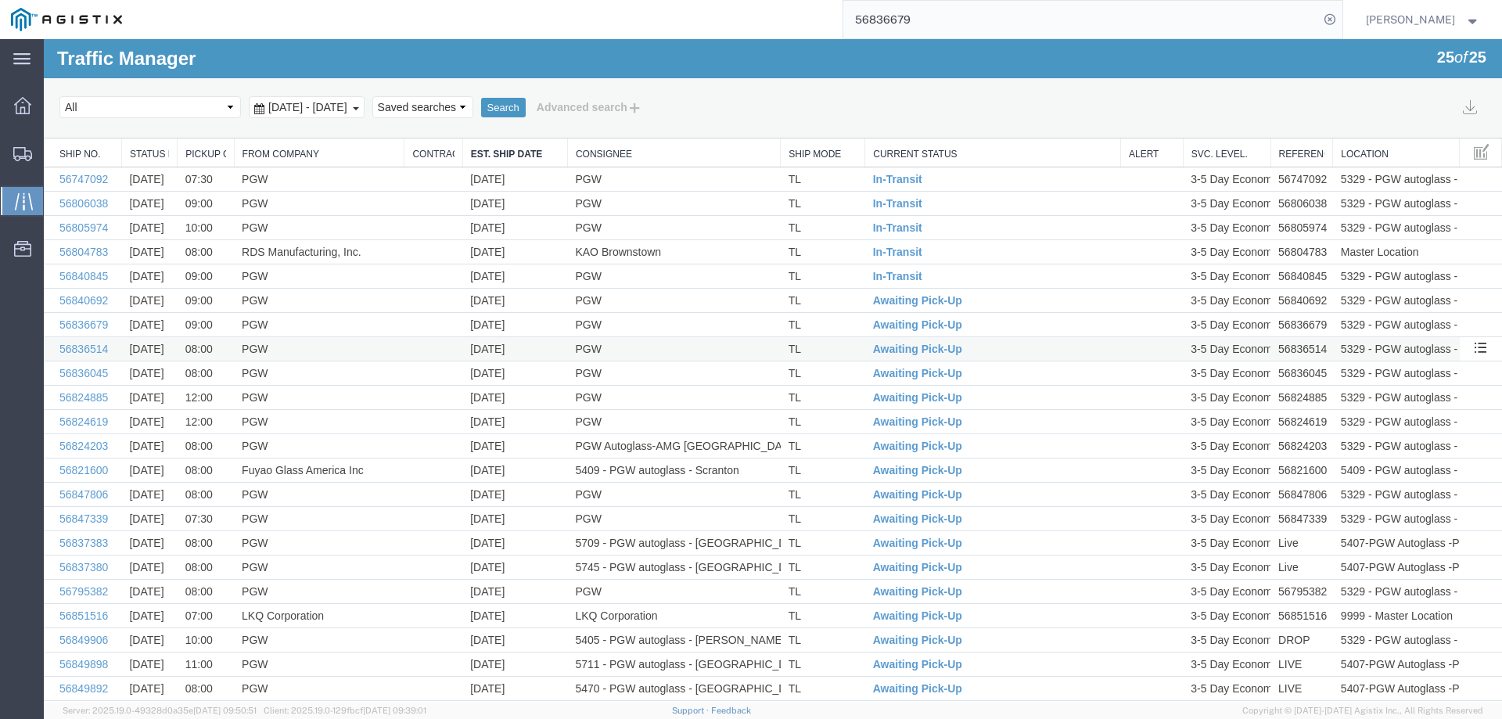
click at [821, 350] on td "TL" at bounding box center [823, 349] width 84 height 24
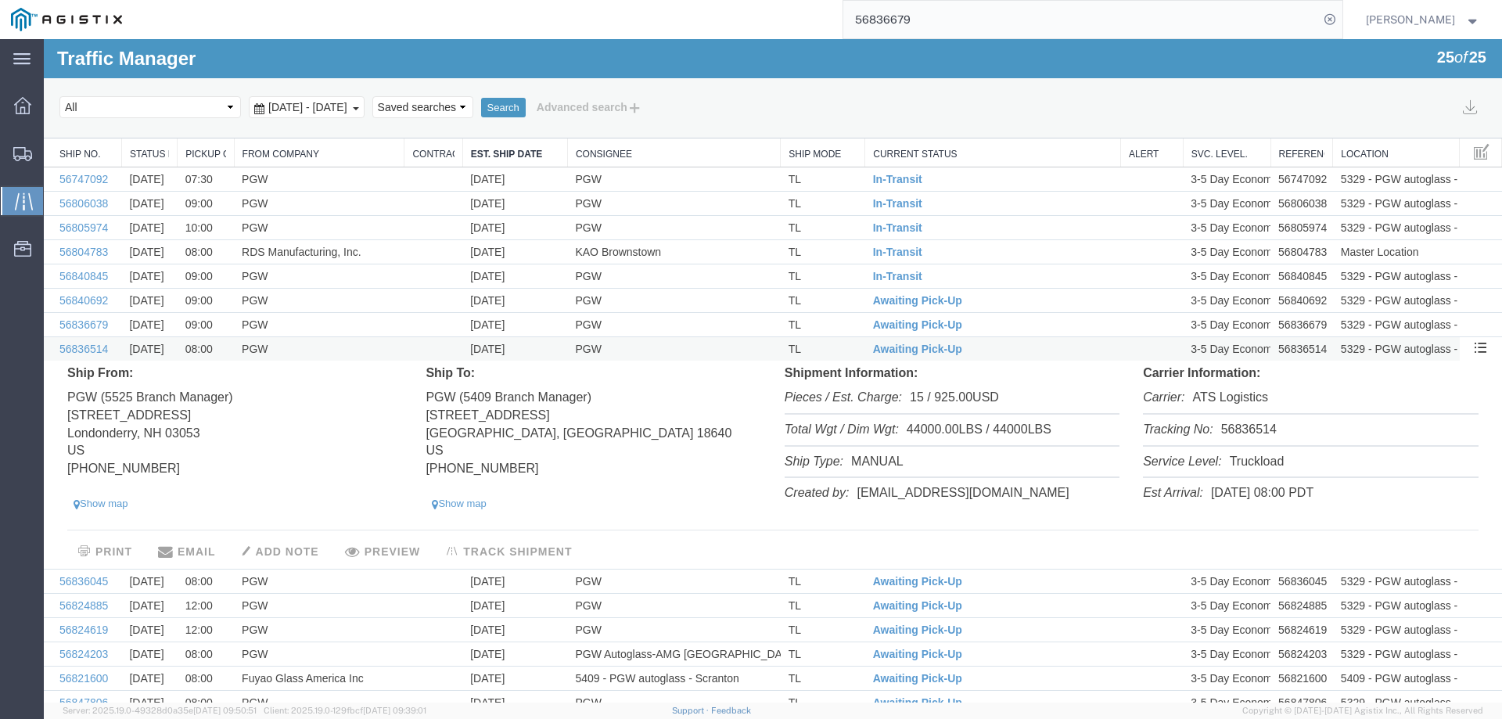
click at [821, 350] on td "TL" at bounding box center [823, 349] width 84 height 24
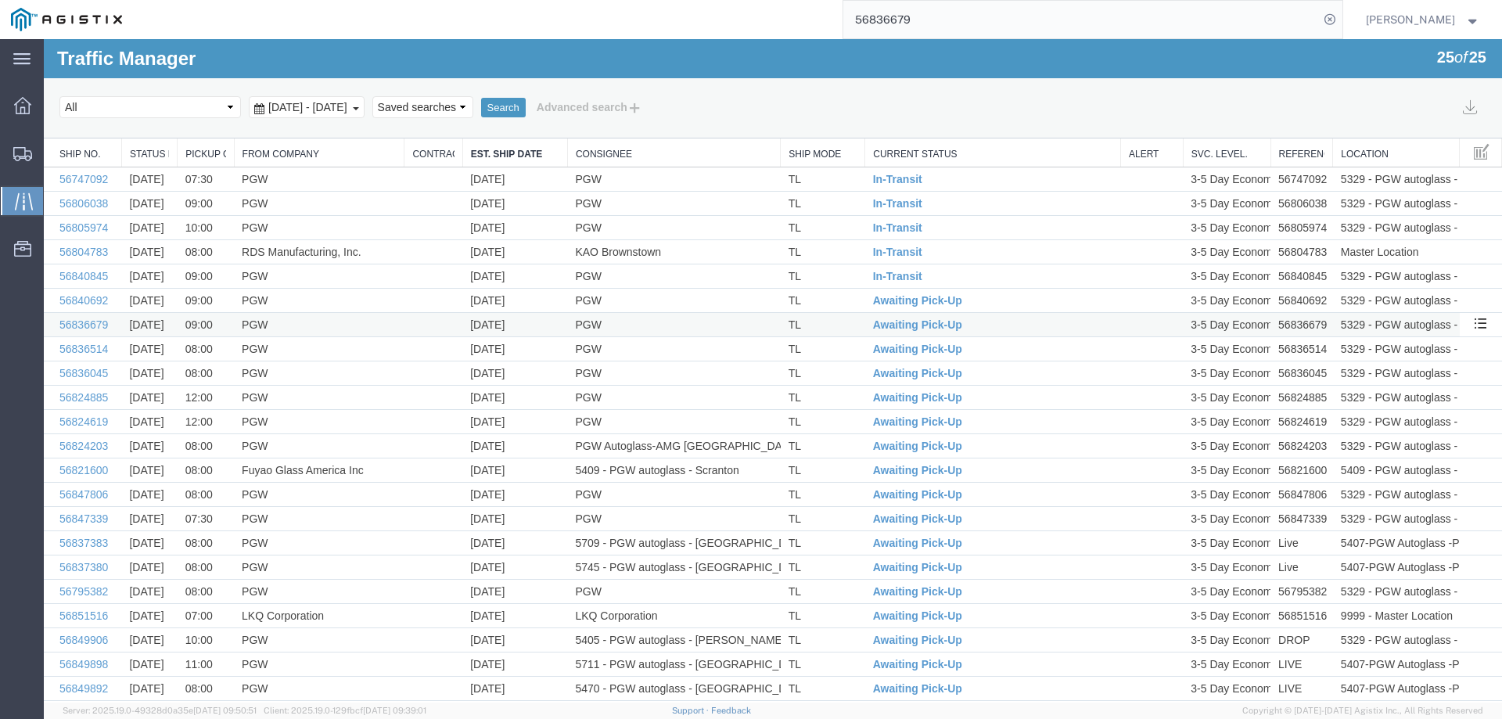
click at [826, 323] on td "TL" at bounding box center [823, 325] width 84 height 24
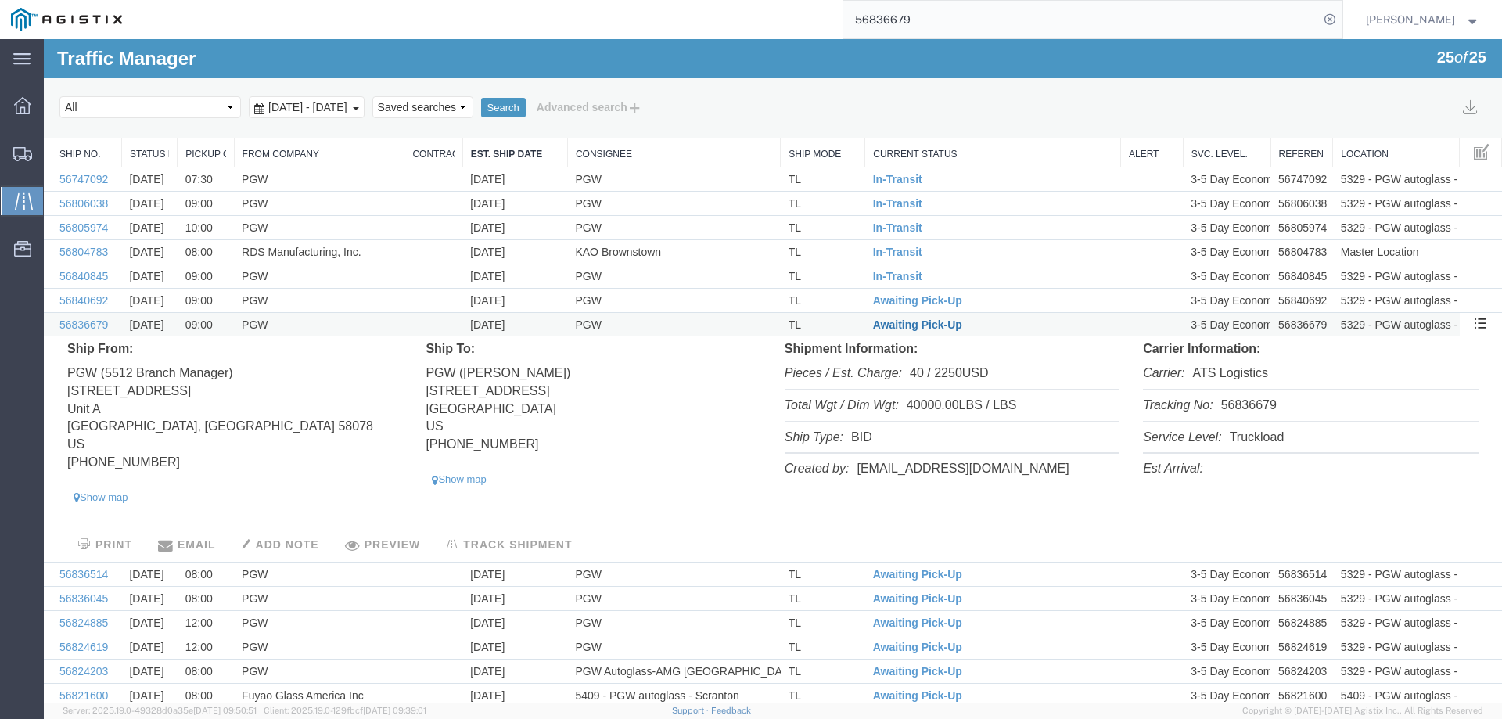
click at [904, 323] on span "Awaiting Pick-Up" at bounding box center [917, 324] width 89 height 13
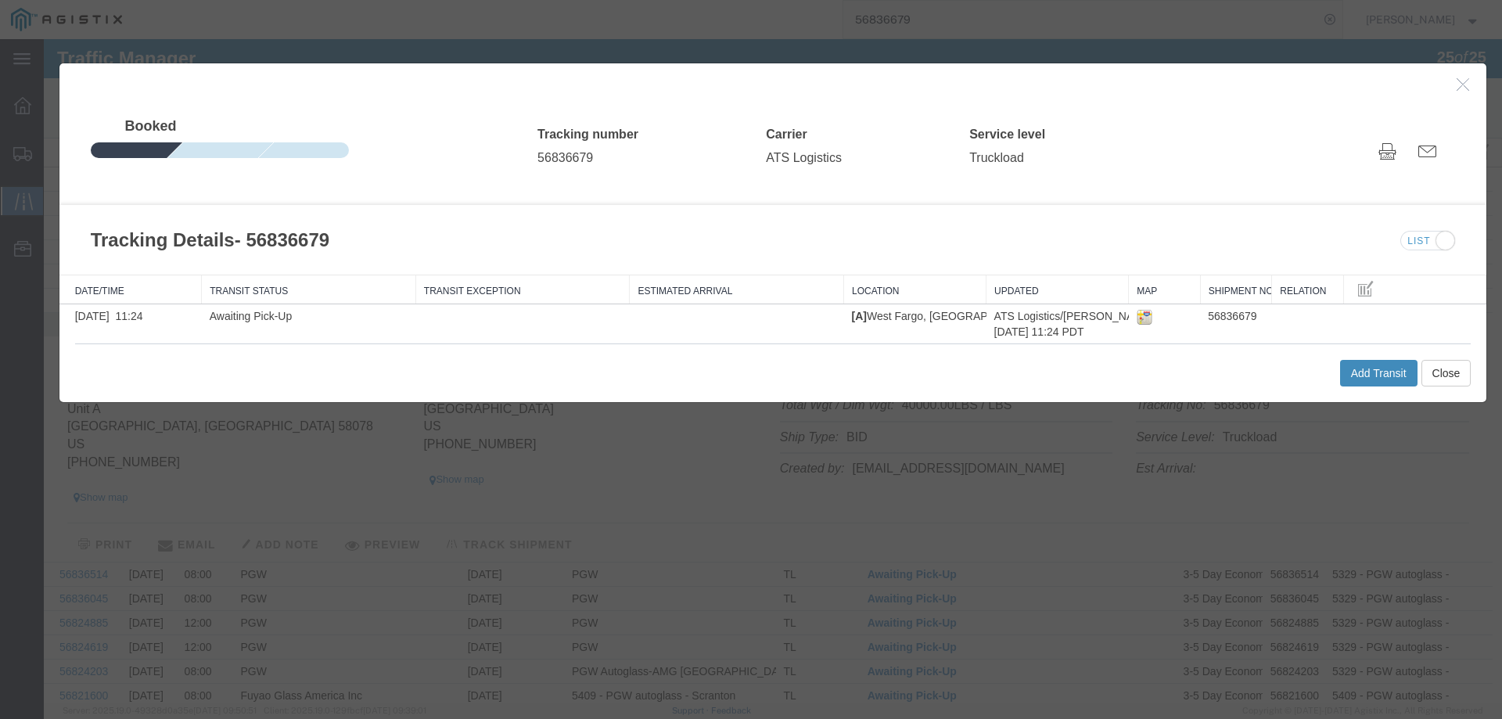
click at [1355, 370] on button "Add Transit" at bounding box center [1378, 373] width 77 height 27
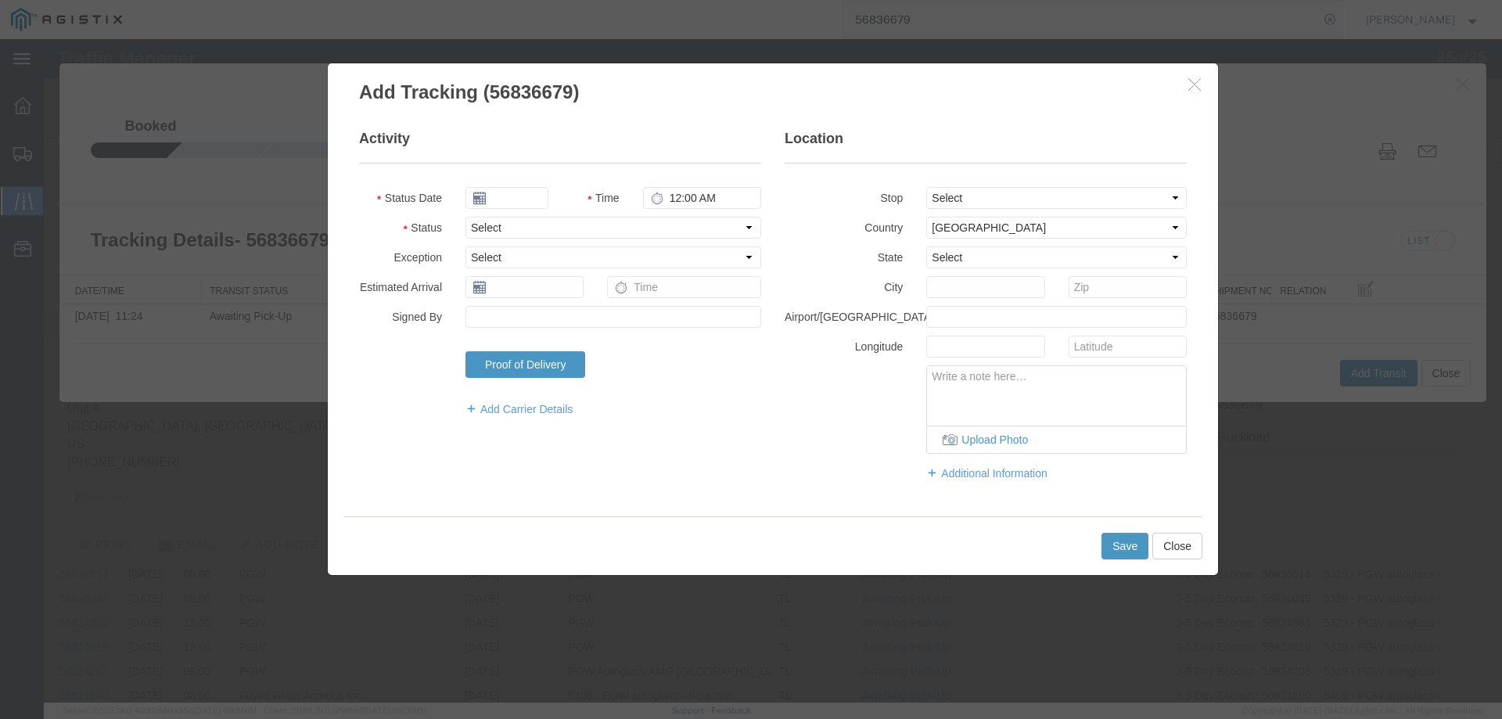
type input "09/17/2025"
type input "4:00 PM"
drag, startPoint x: 522, startPoint y: 221, endPoint x: 521, endPoint y: 234, distance: 12.5
click at [522, 221] on select "Select Arrival Notice Available Arrival Notice Imported Arrive at Delivery Loca…" at bounding box center [613, 228] width 296 height 22
select select "INTRANST"
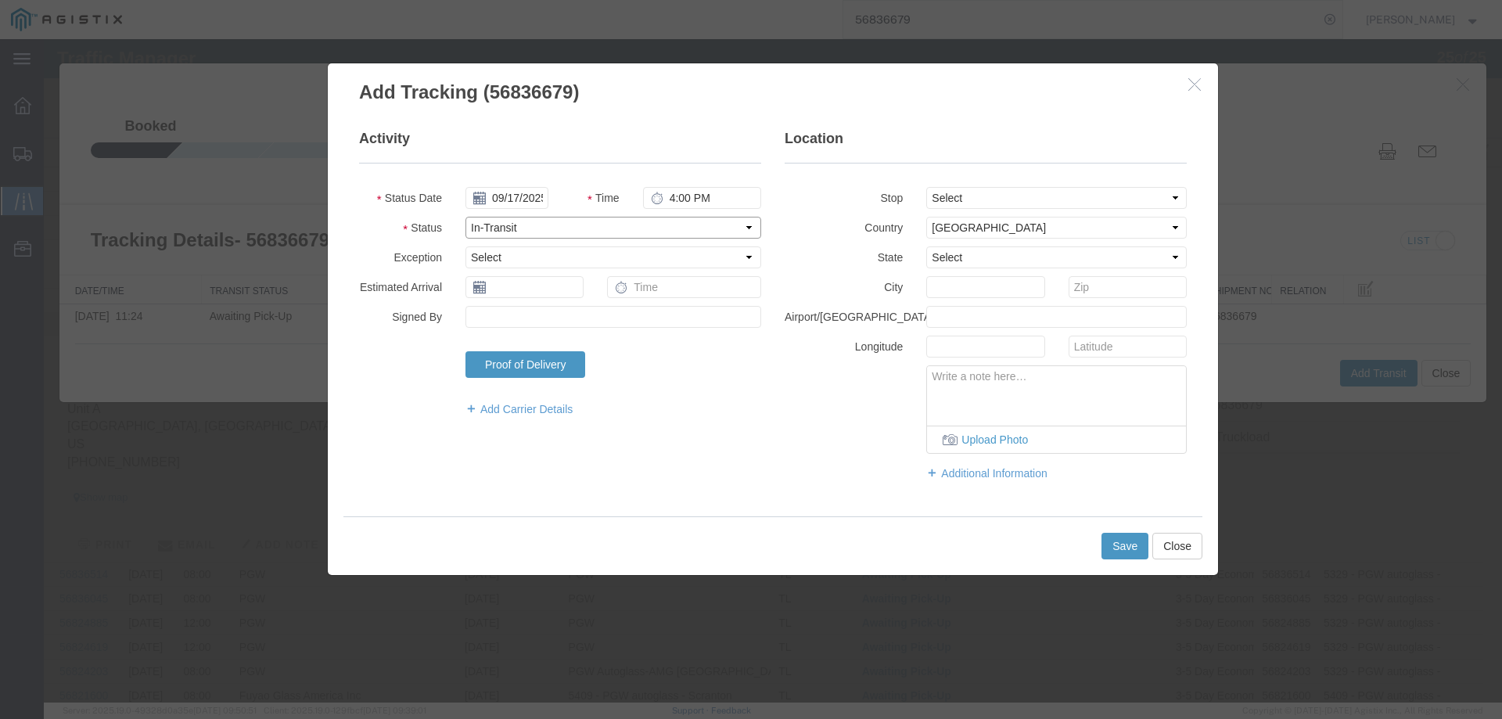
click at [465, 217] on select "Select Arrival Notice Available Arrival Notice Imported Arrive at Delivery Loca…" at bounding box center [613, 228] width 296 height 22
click at [1120, 545] on button "Save" at bounding box center [1124, 546] width 47 height 27
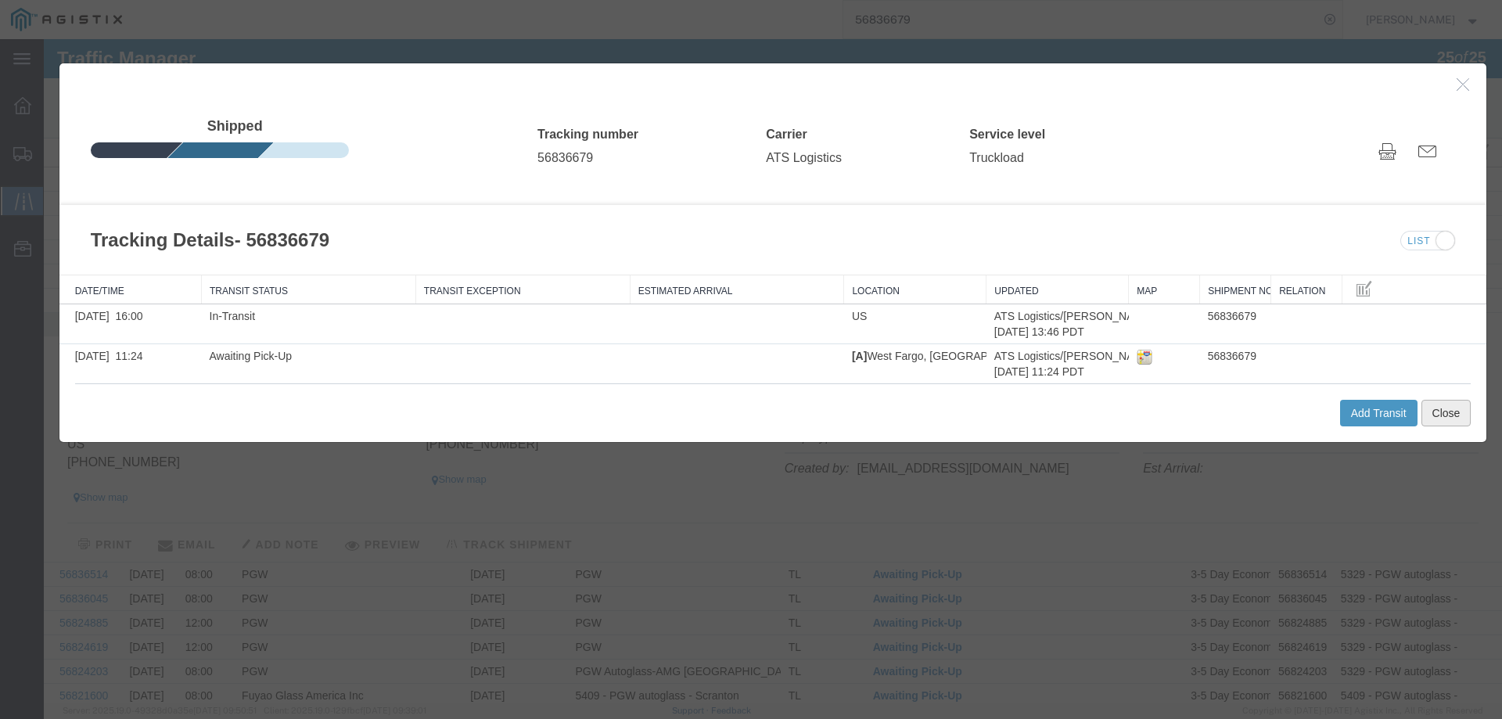
click at [1441, 403] on button "Close" at bounding box center [1446, 413] width 50 height 27
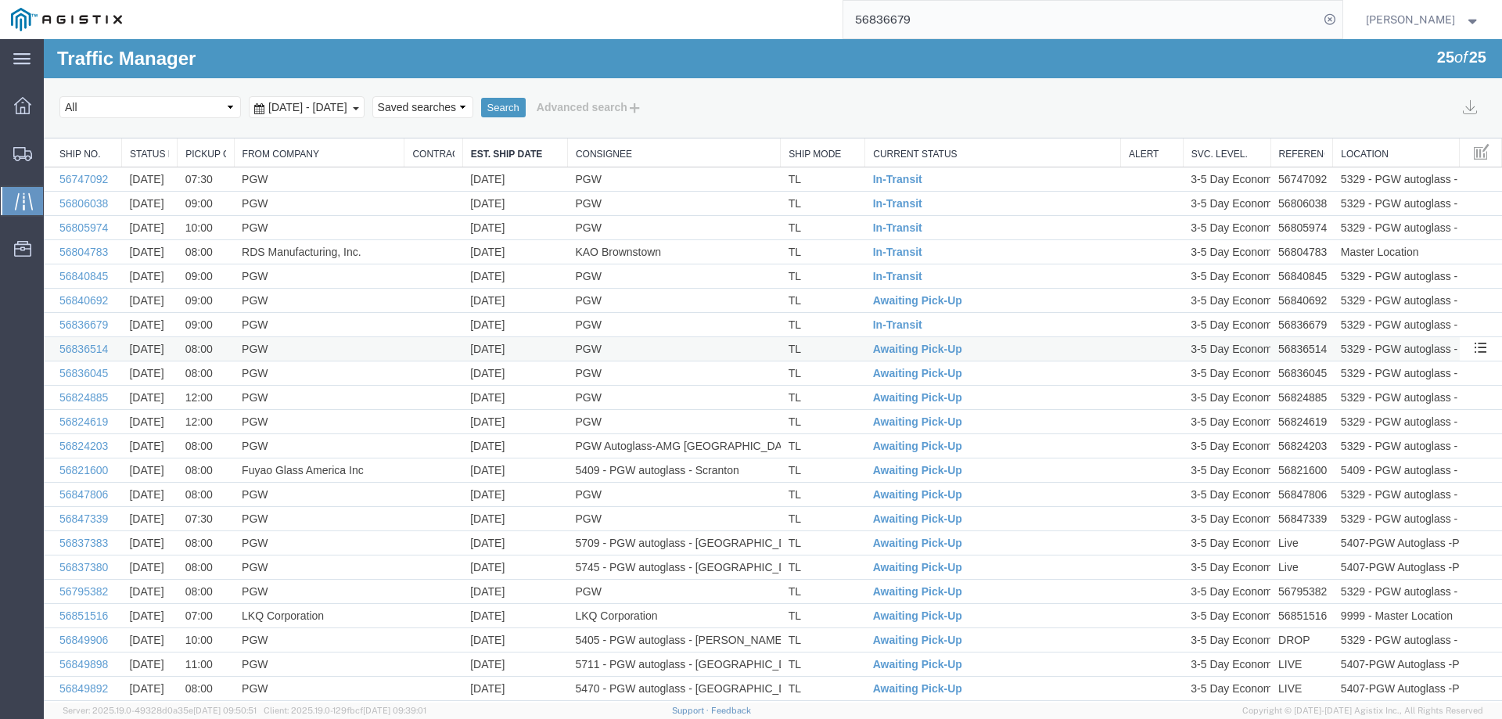
click at [828, 351] on td "TL" at bounding box center [823, 349] width 84 height 24
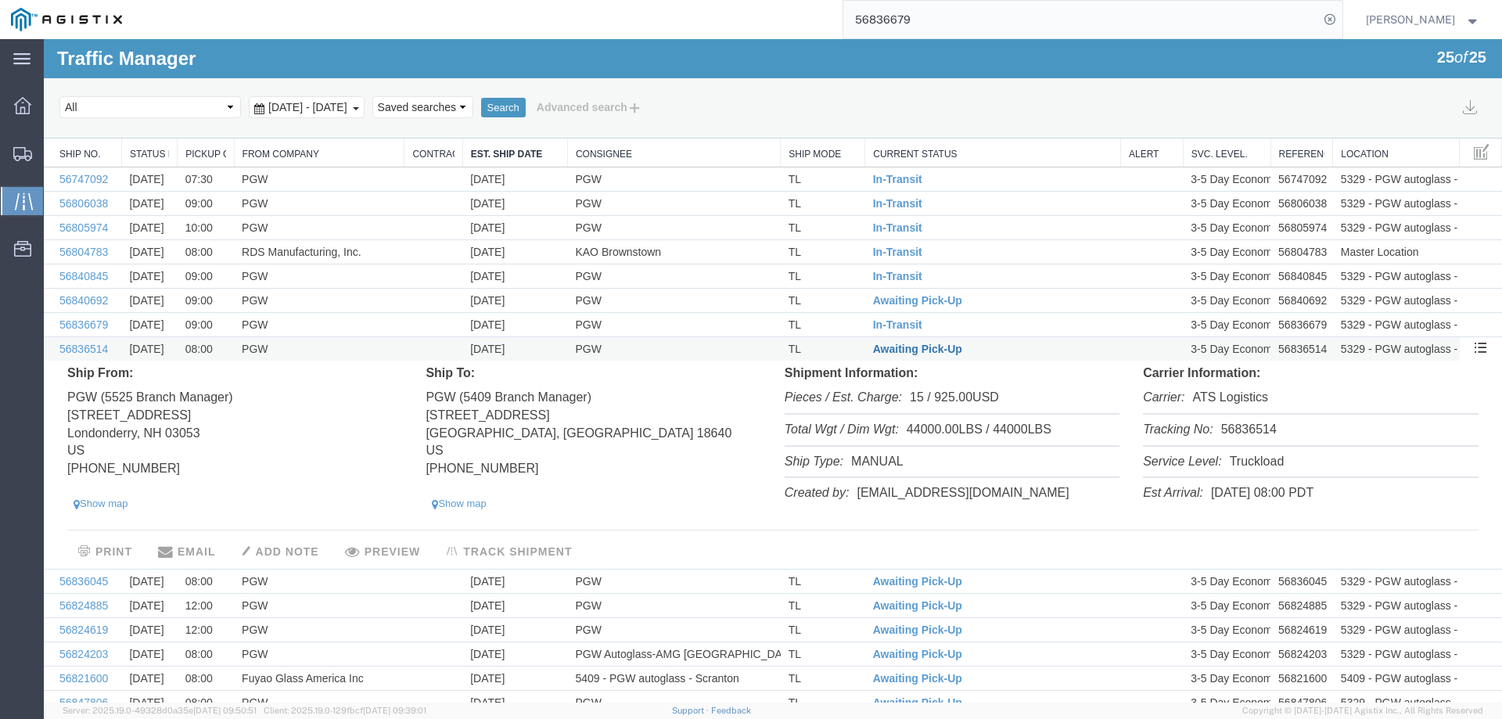
click at [900, 350] on span "Awaiting Pick-Up" at bounding box center [917, 349] width 89 height 13
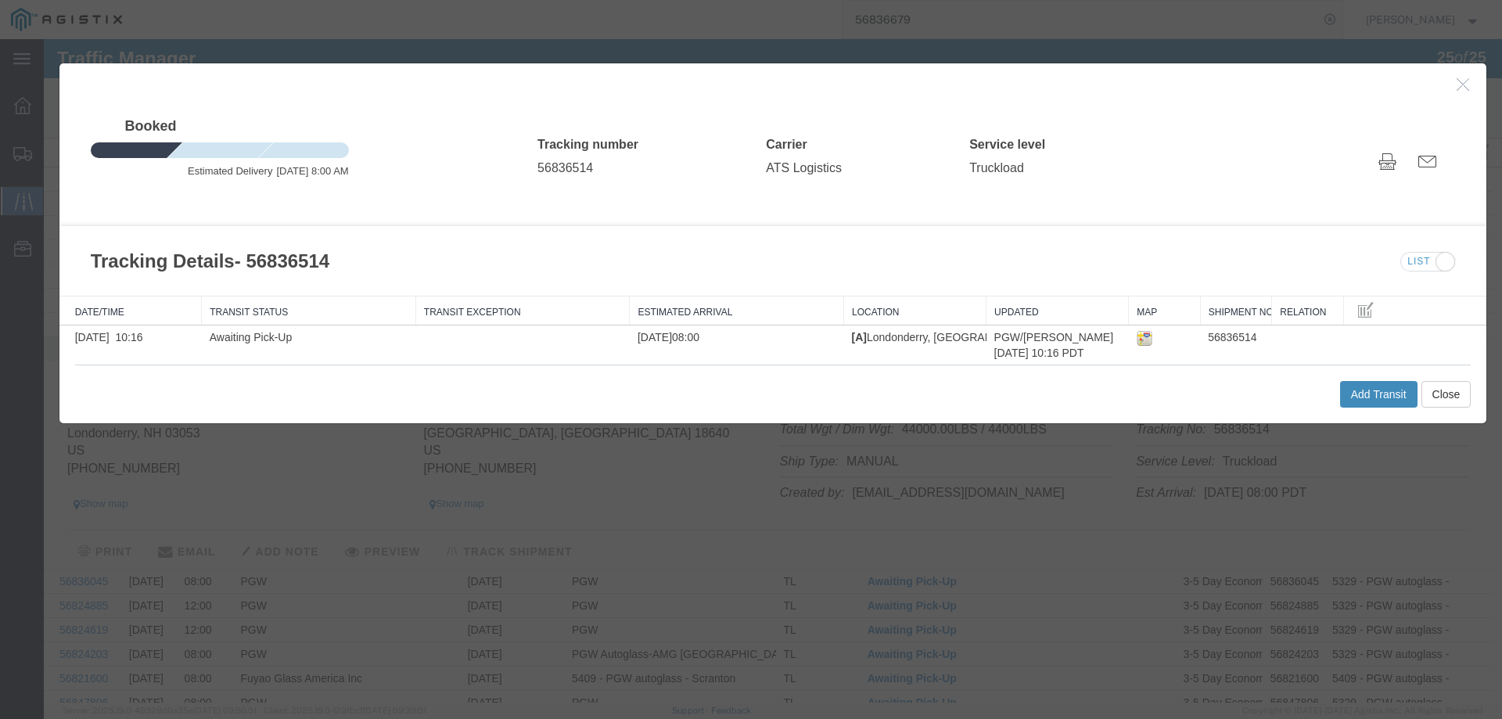
click at [1371, 396] on button "Add Transit" at bounding box center [1378, 394] width 77 height 27
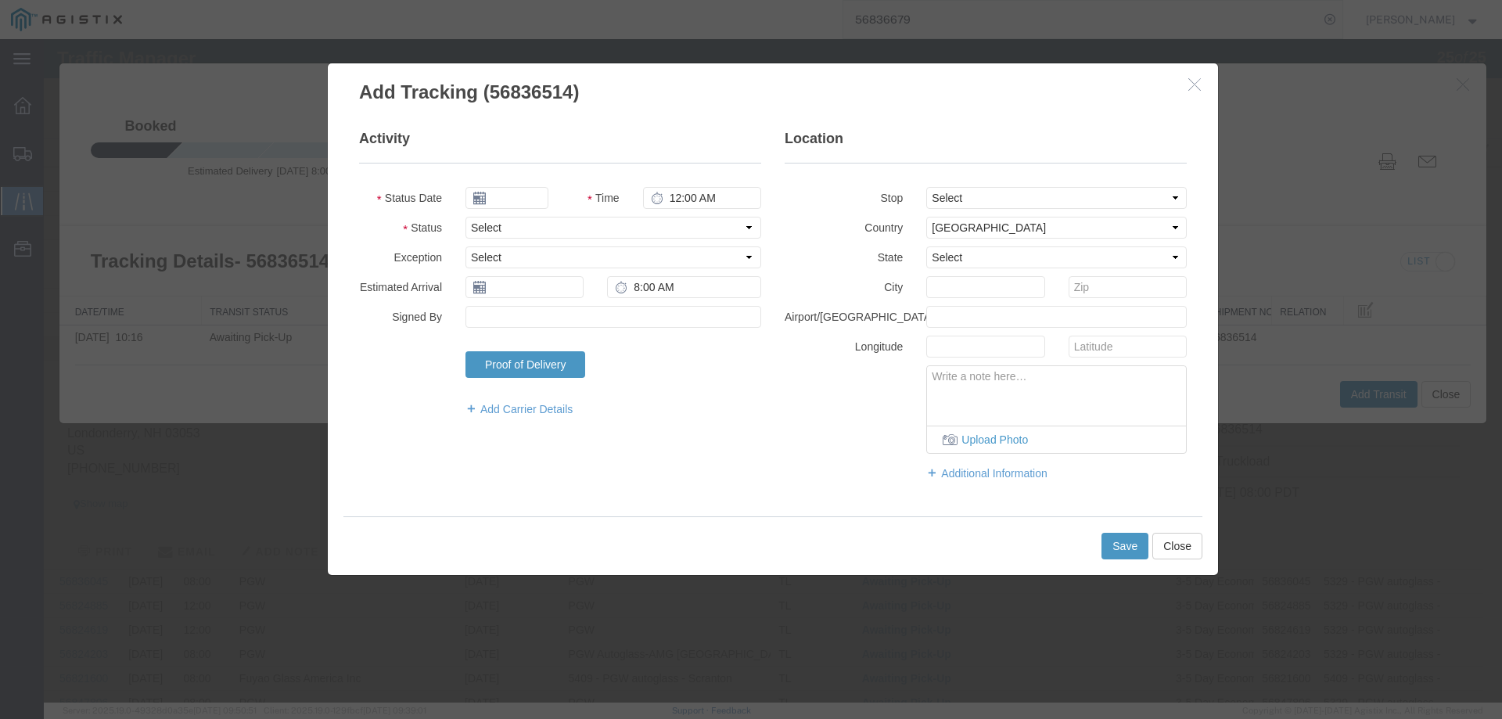
type input "09/17/2025"
type input "4:00 PM"
drag, startPoint x: 516, startPoint y: 225, endPoint x: 516, endPoint y: 235, distance: 11.0
click at [516, 225] on select "Select Arrival Notice Available Arrival Notice Imported Arrive at Delivery Loca…" at bounding box center [613, 228] width 296 height 22
select select "INTRANST"
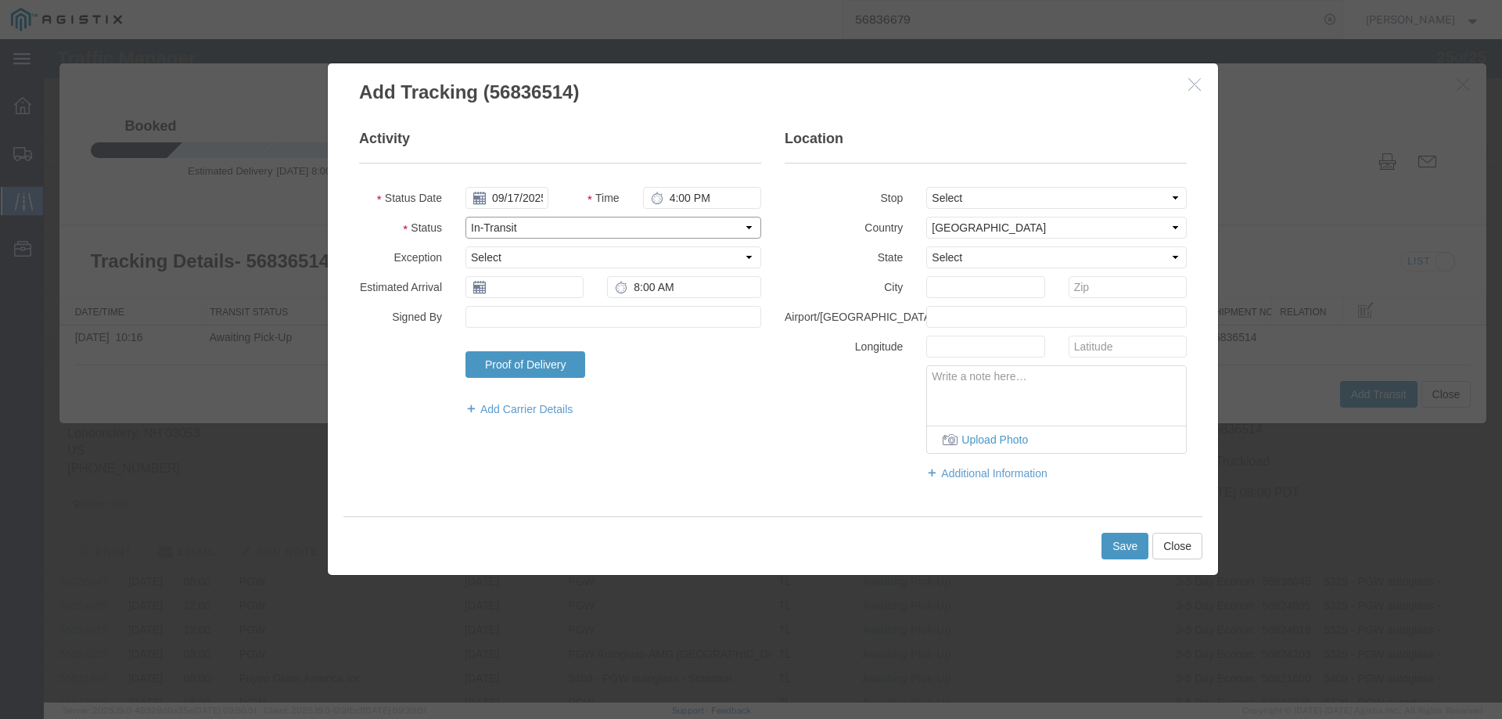
click at [465, 217] on select "Select Arrival Notice Available Arrival Notice Imported Arrive at Delivery Loca…" at bounding box center [613, 228] width 296 height 22
click at [1125, 544] on button "Save" at bounding box center [1124, 546] width 47 height 27
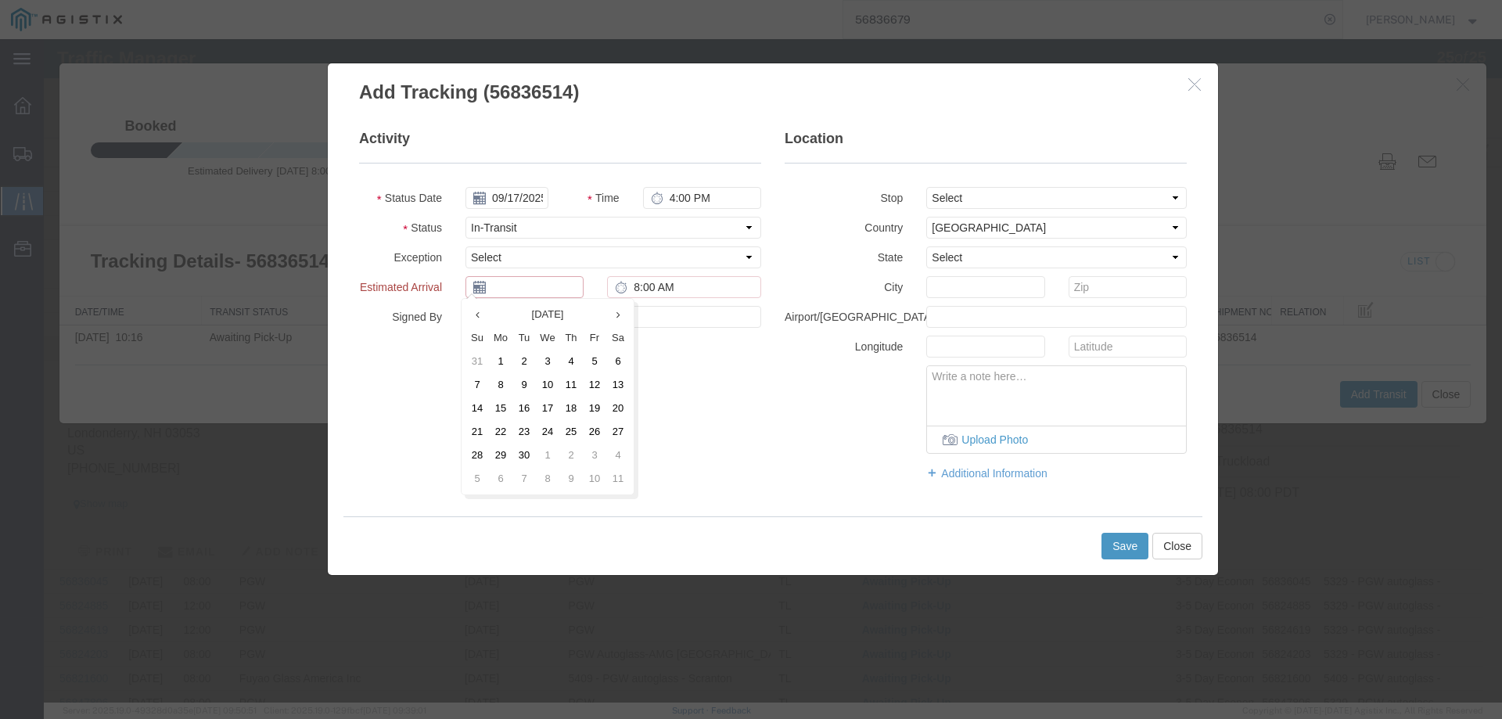
click at [527, 283] on input "text" at bounding box center [524, 287] width 118 height 22
click at [591, 408] on td "19" at bounding box center [594, 408] width 23 height 23
type input "[DATE]"
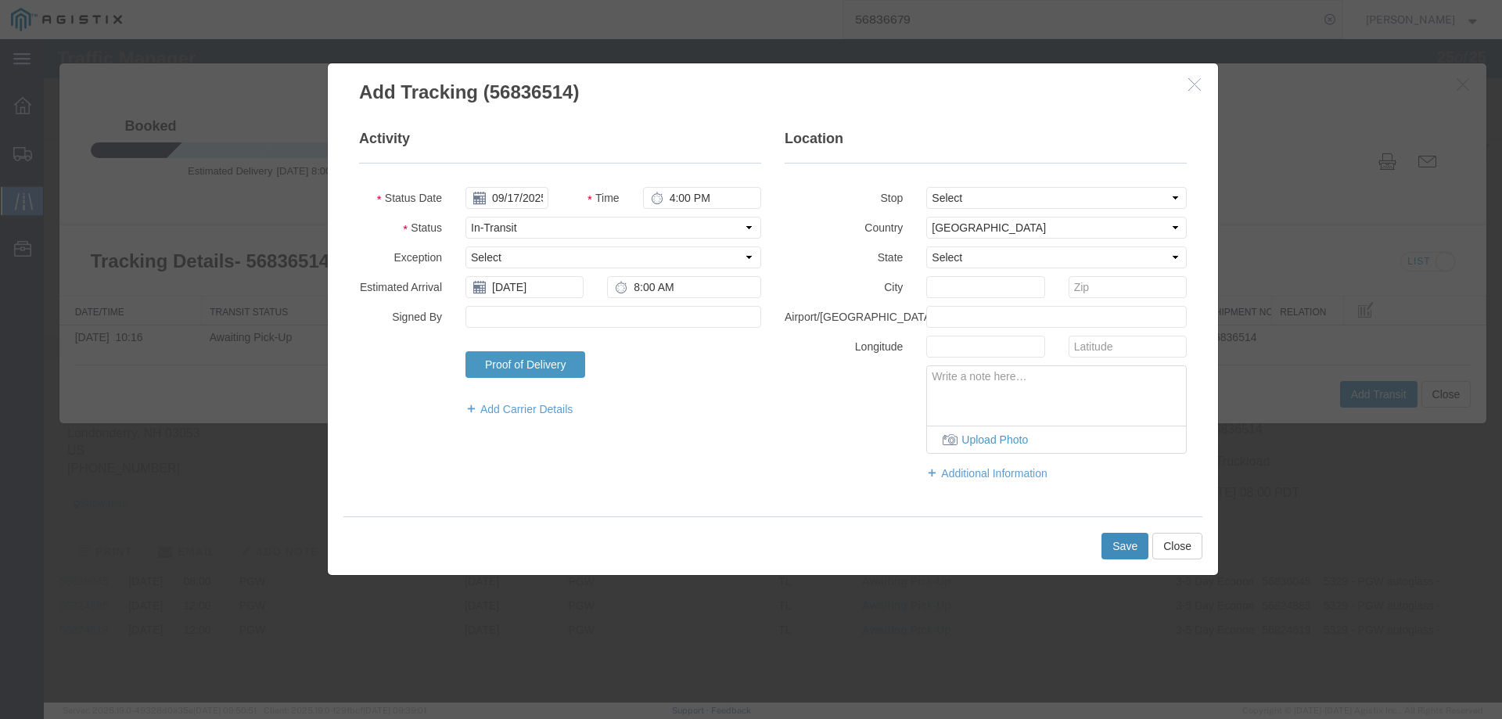
click at [1135, 554] on button "Save" at bounding box center [1124, 546] width 47 height 27
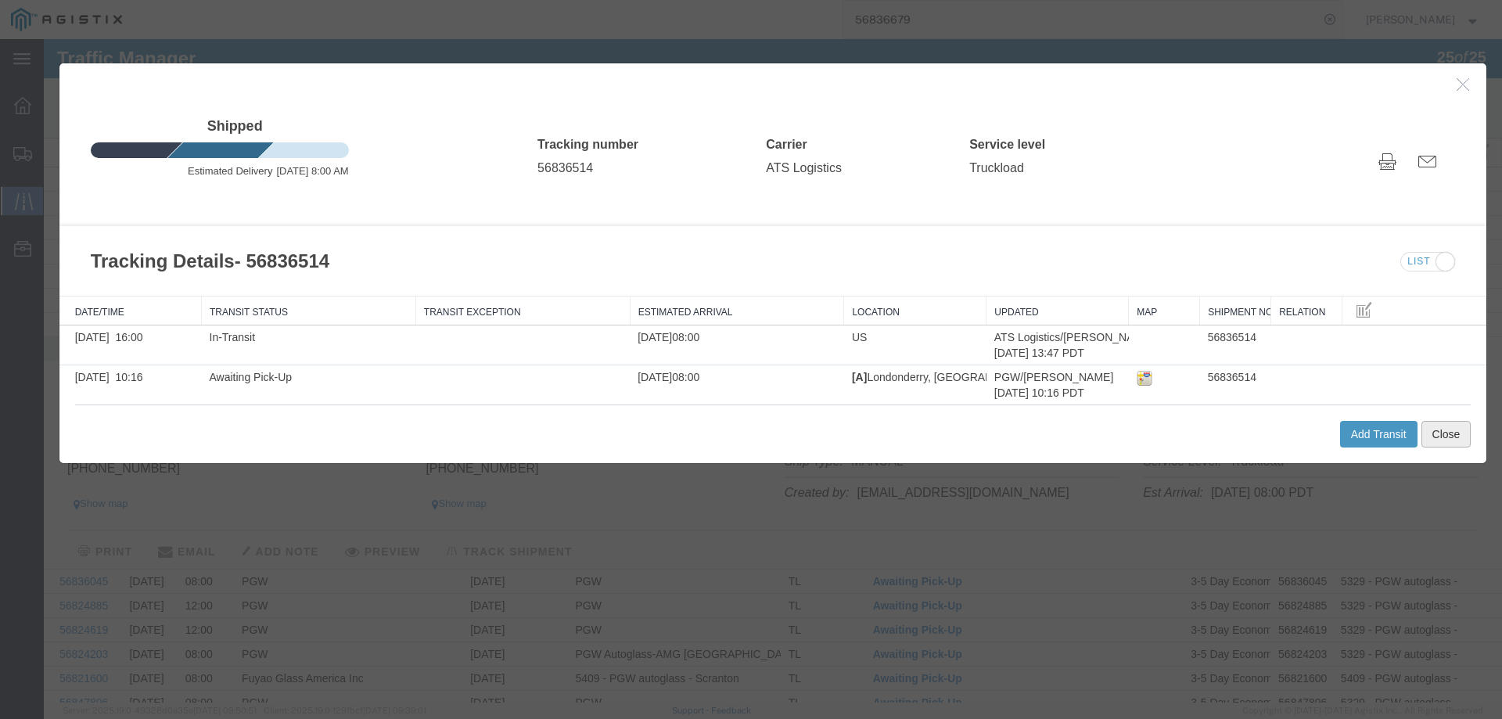
click at [1432, 429] on button "Close" at bounding box center [1446, 434] width 50 height 27
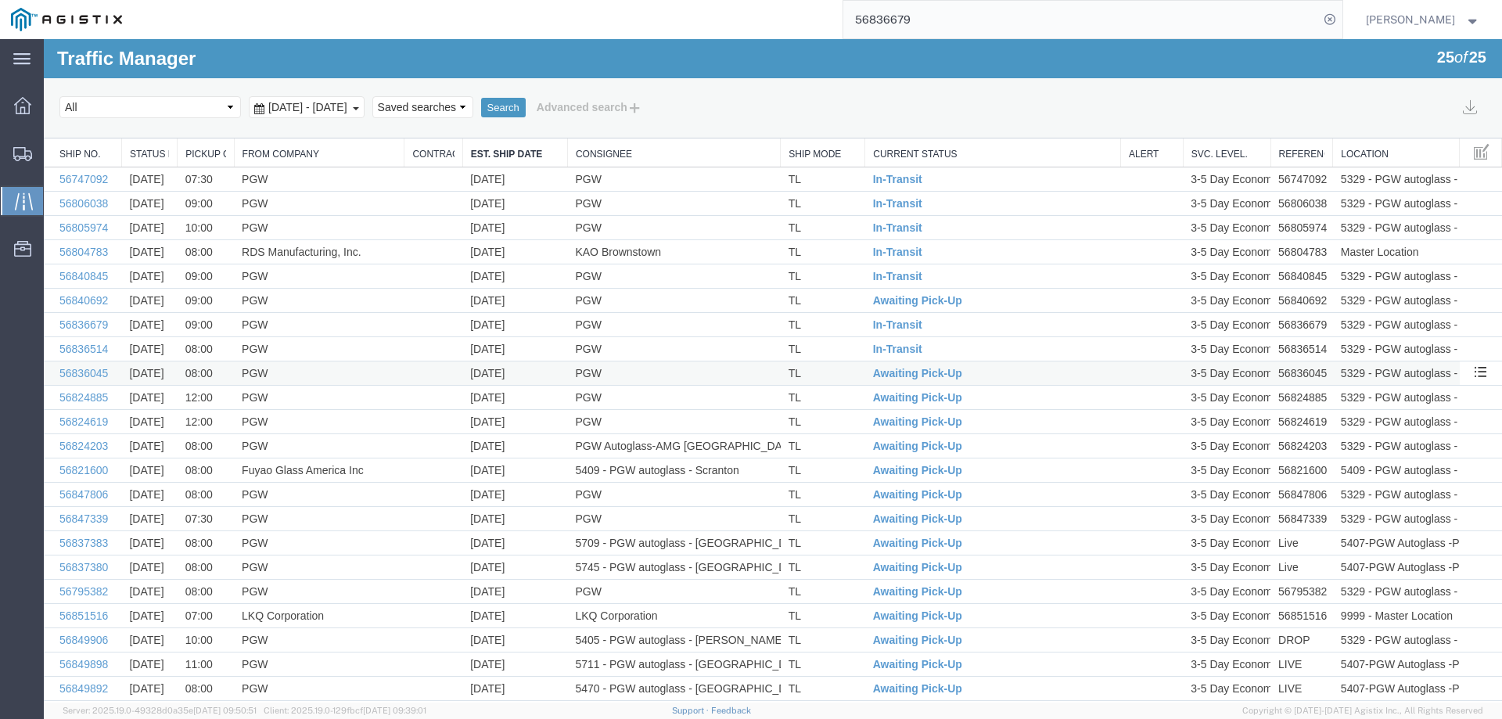
click at [811, 372] on td "TL" at bounding box center [823, 373] width 84 height 24
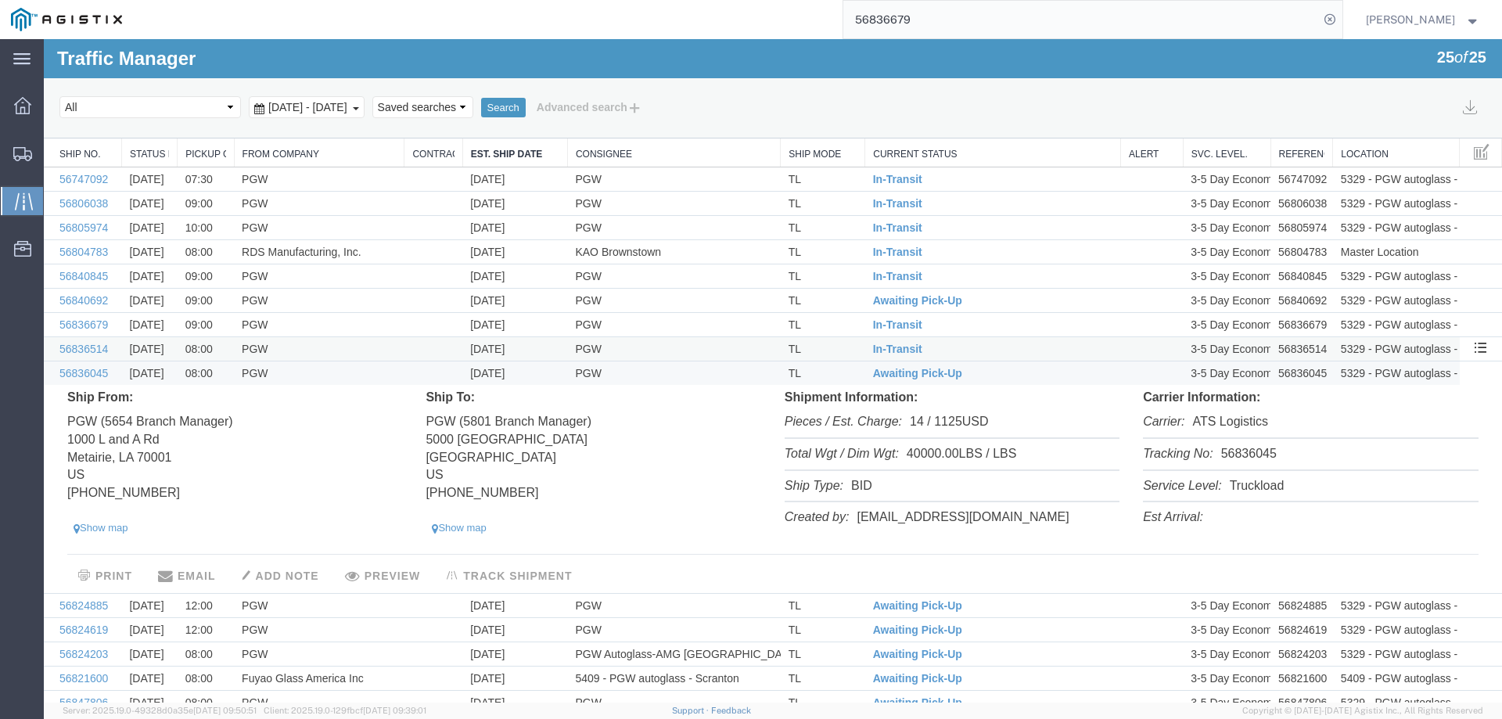
click at [829, 343] on td "TL" at bounding box center [823, 349] width 84 height 24
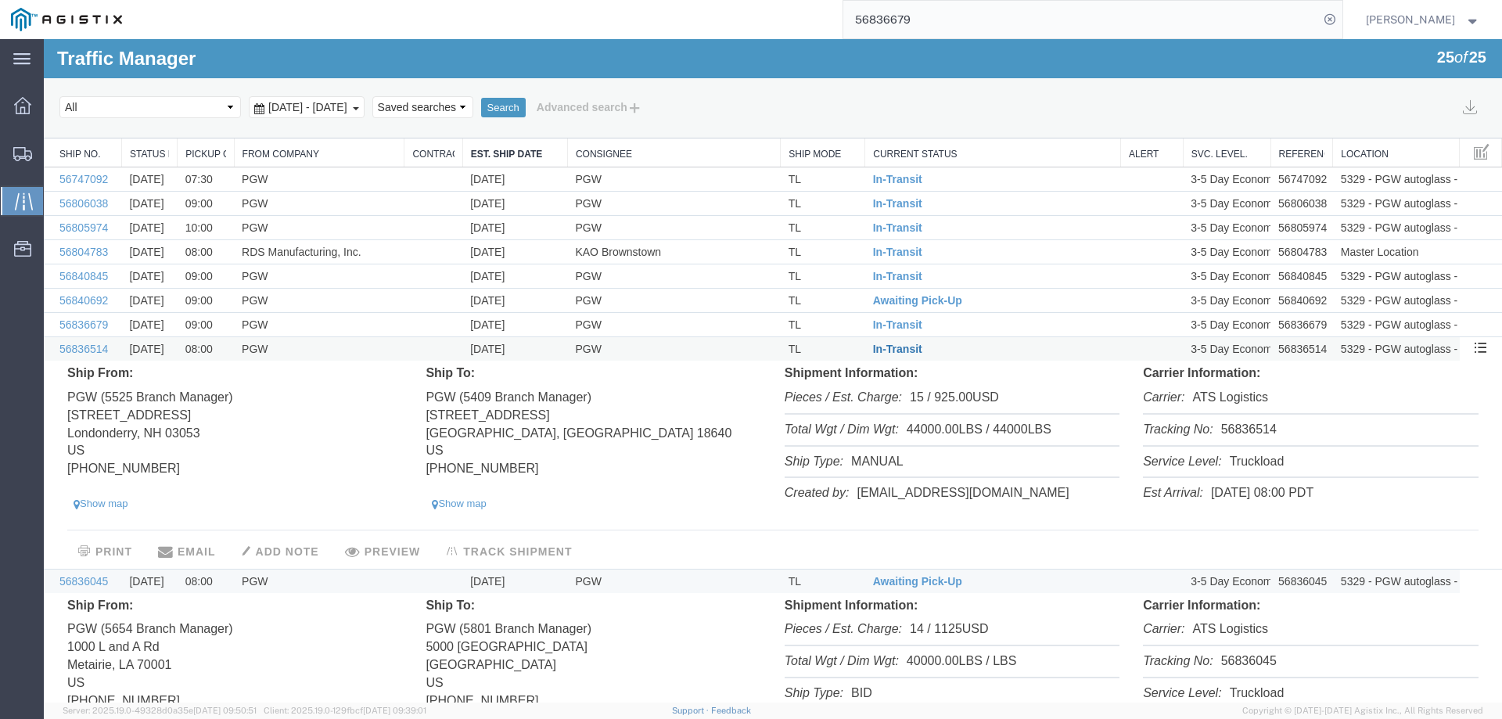
click at [889, 348] on span "In-Transit" at bounding box center [897, 349] width 49 height 13
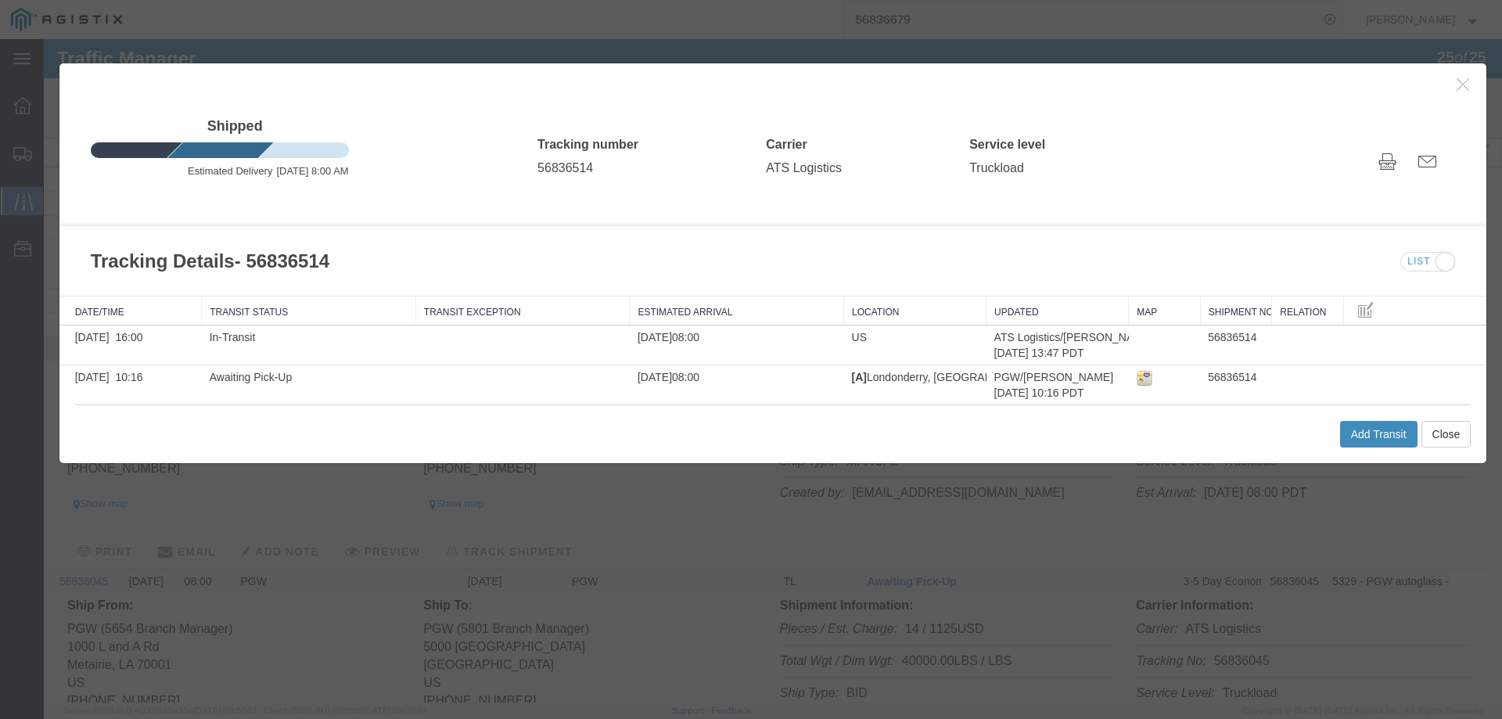
click at [1340, 434] on button "Add Transit" at bounding box center [1378, 434] width 77 height 27
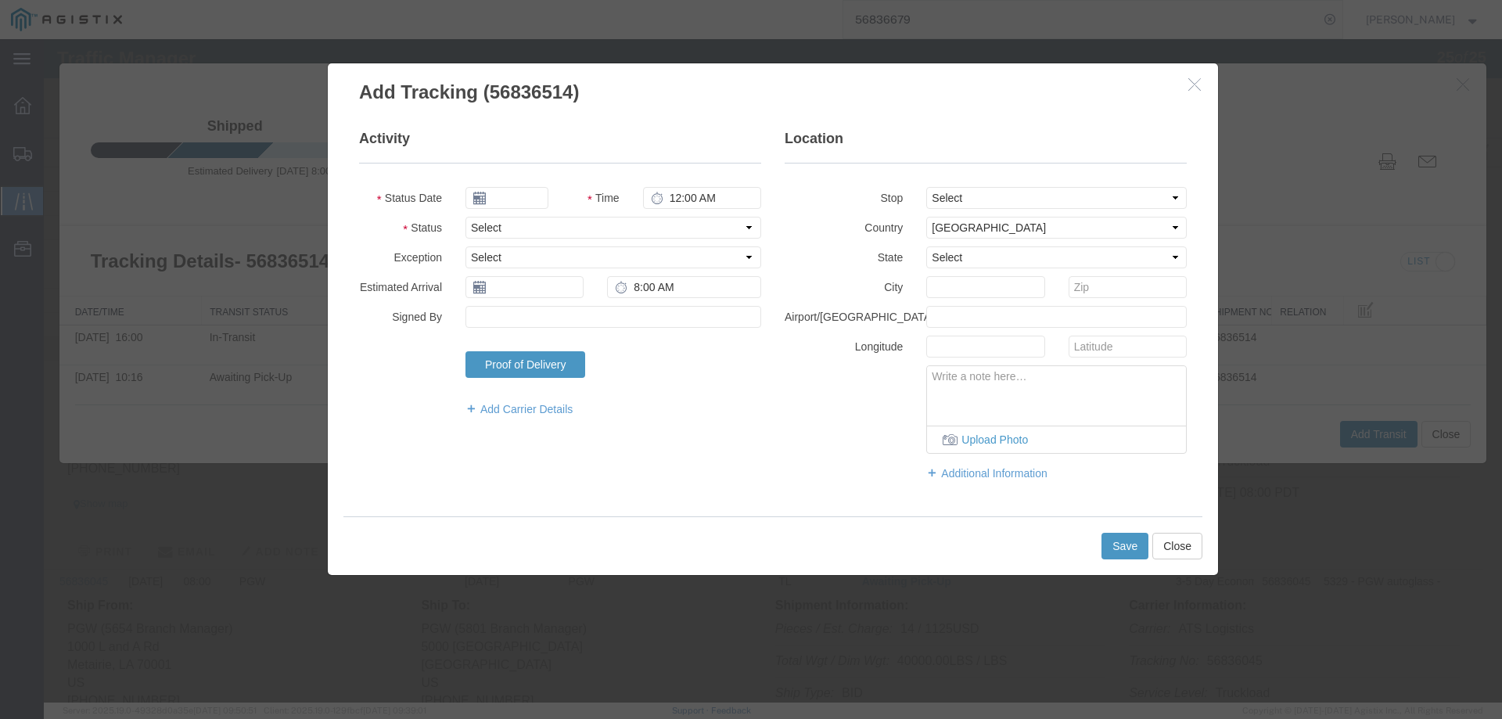
type input "09/17/2025"
type input "4:00 PM"
click at [498, 225] on select "Select Arrival Notice Available Arrival Notice Imported Arrive at Delivery Loca…" at bounding box center [613, 228] width 296 height 22
select select "INTRANST"
click at [465, 217] on select "Select Arrival Notice Available Arrival Notice Imported Arrive at Delivery Loca…" at bounding box center [613, 228] width 296 height 22
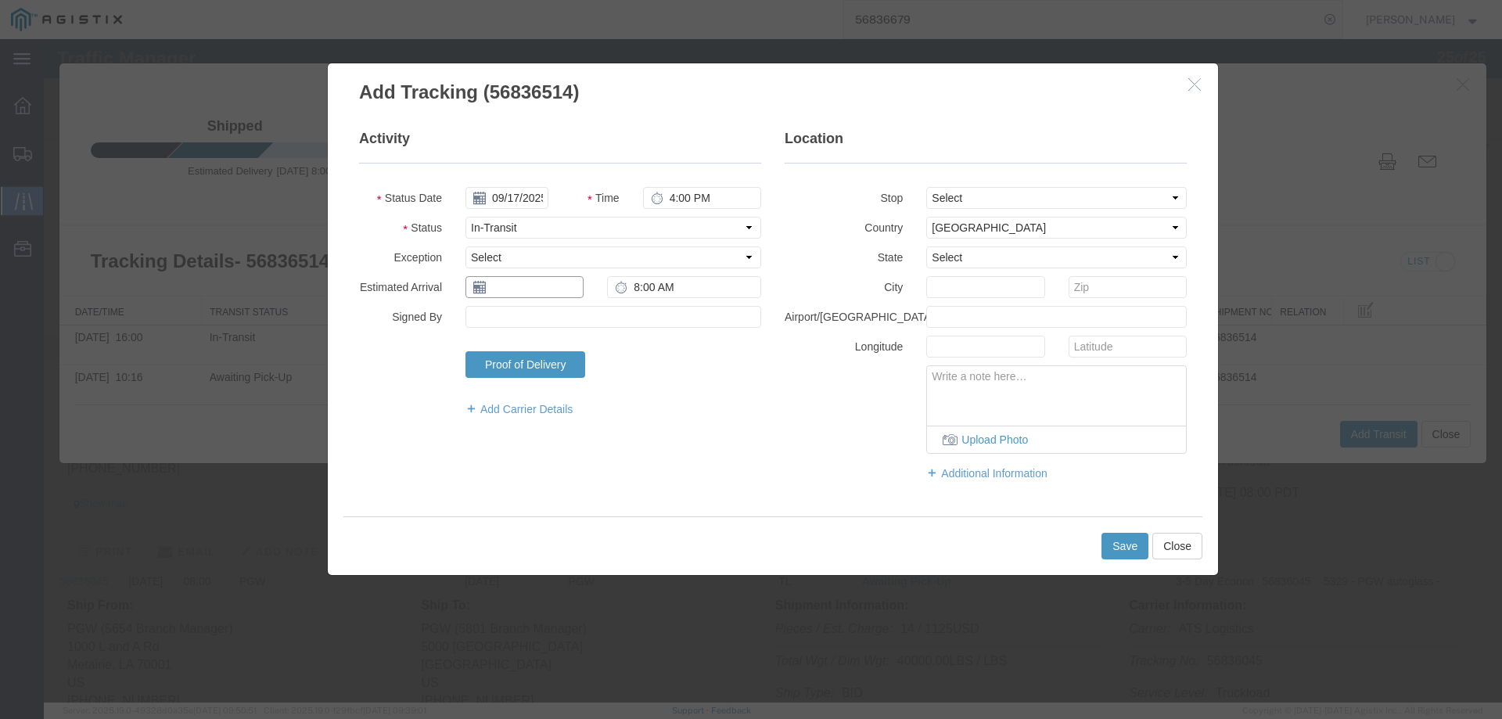
click at [487, 286] on input "text" at bounding box center [524, 287] width 118 height 22
click at [573, 408] on td "18" at bounding box center [570, 408] width 23 height 23
type input "[DATE]"
click at [1126, 543] on button "Save" at bounding box center [1124, 546] width 47 height 27
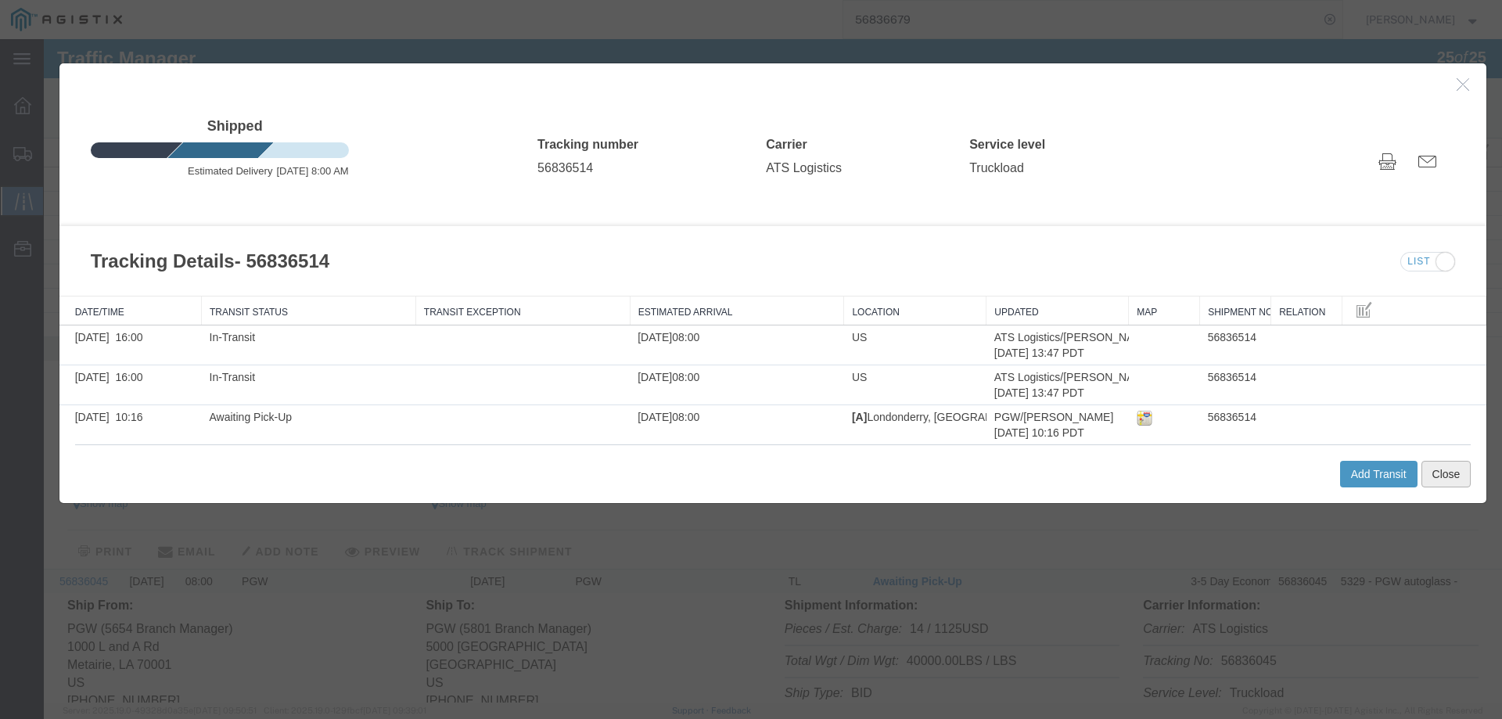
click at [1421, 469] on button "Close" at bounding box center [1446, 474] width 50 height 27
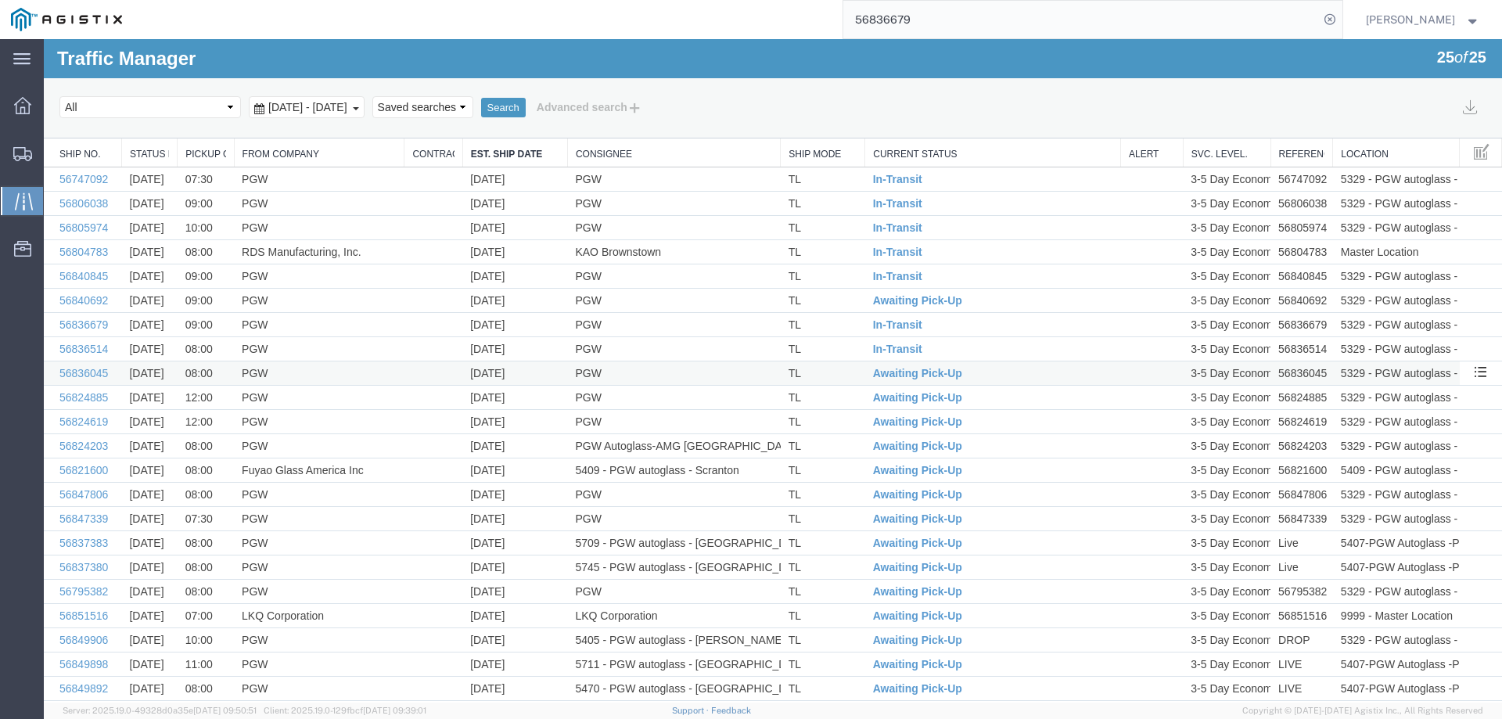
click at [835, 372] on td "TL" at bounding box center [823, 373] width 84 height 24
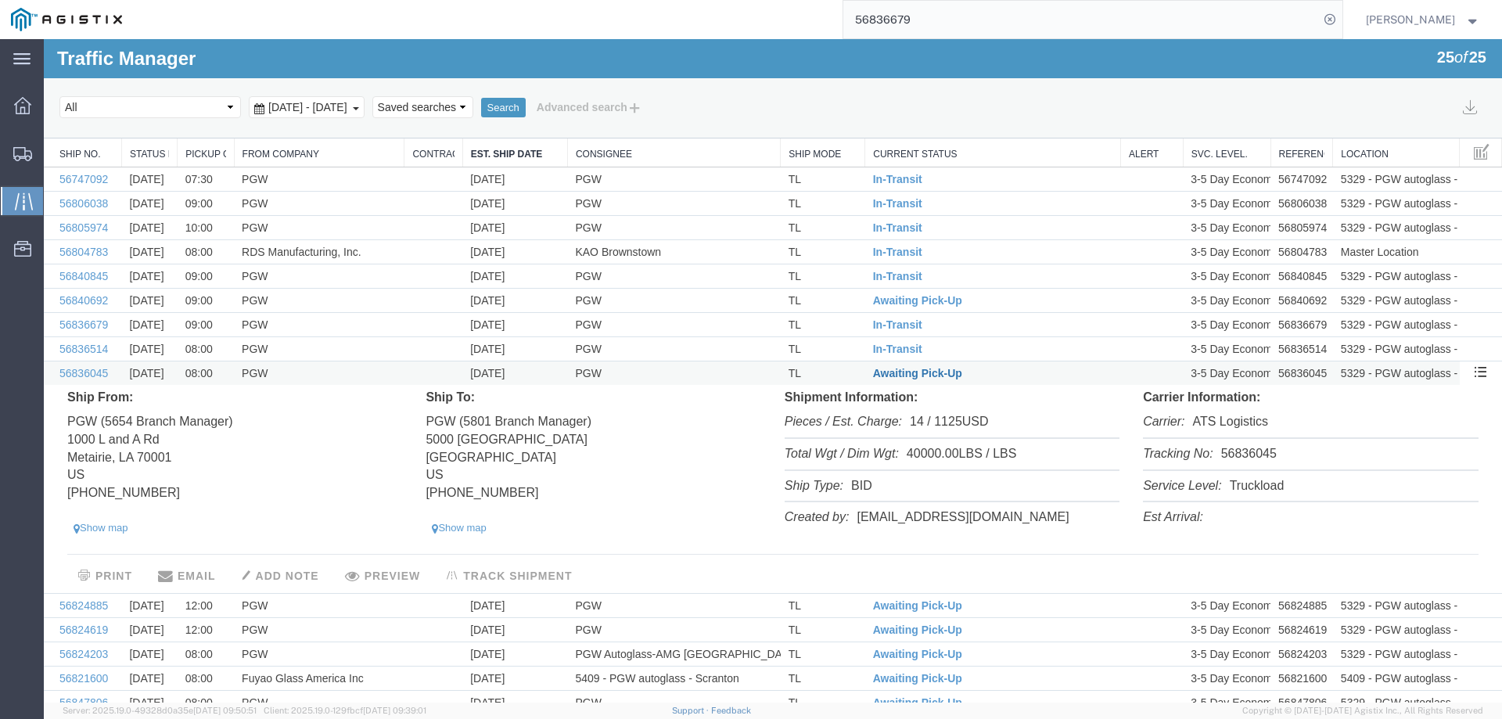
click at [900, 370] on span "Awaiting Pick-Up" at bounding box center [917, 373] width 89 height 13
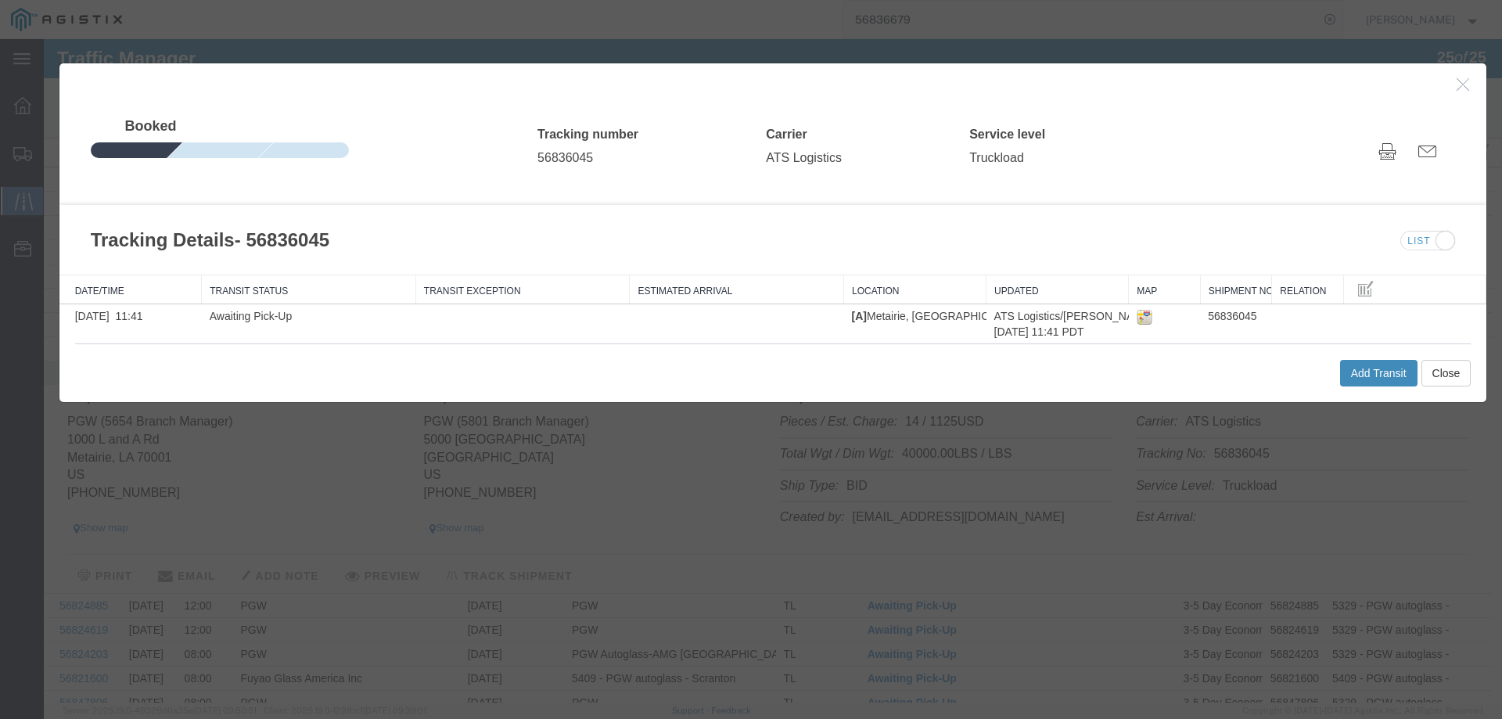
click at [1356, 364] on button "Add Transit" at bounding box center [1378, 373] width 77 height 27
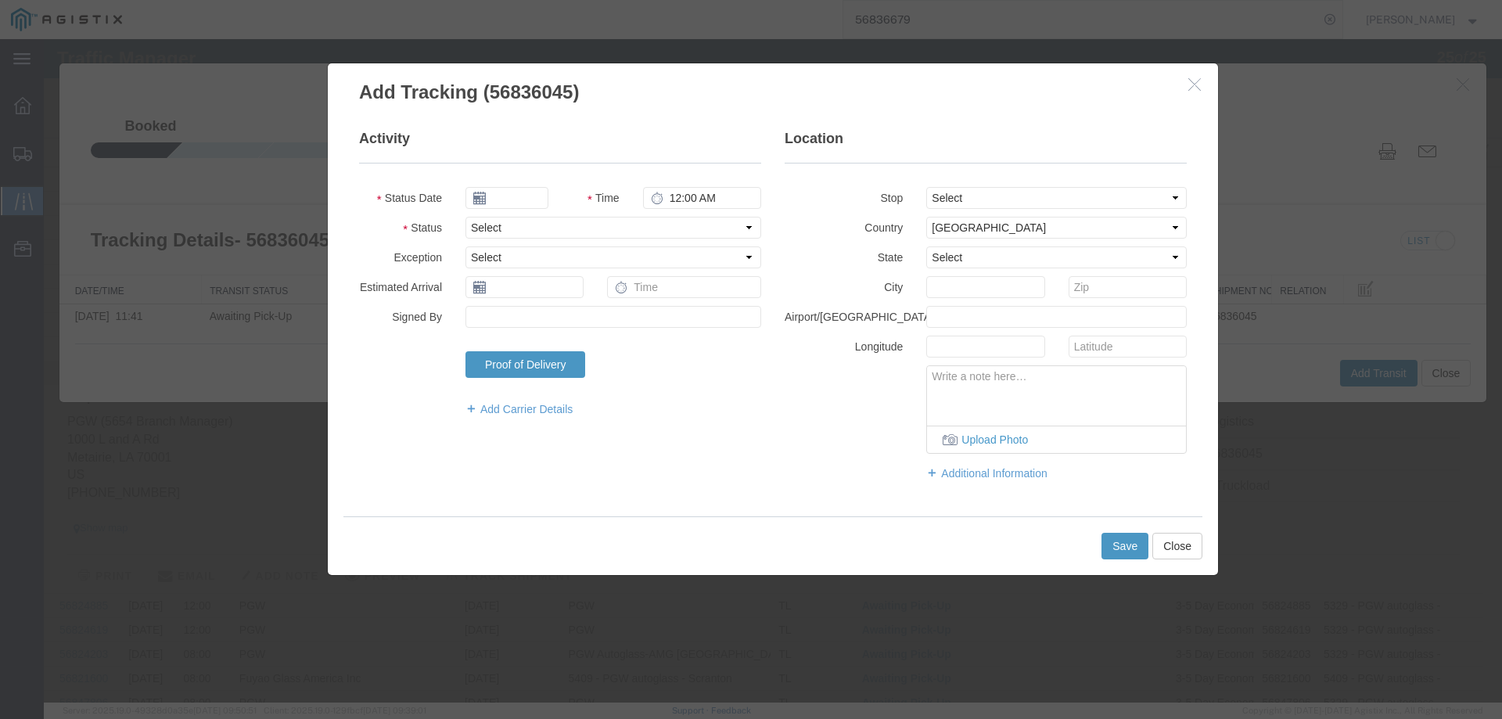
type input "09/17/2025"
type input "4:00 PM"
click at [458, 225] on div "Select Arrival Notice Available Arrival Notice Imported Arrive at Delivery Loca…" at bounding box center [613, 228] width 319 height 22
click at [481, 224] on select "Select Arrival Notice Available Arrival Notice Imported Arrive at Delivery Loca…" at bounding box center [613, 228] width 296 height 22
select select "INTRANST"
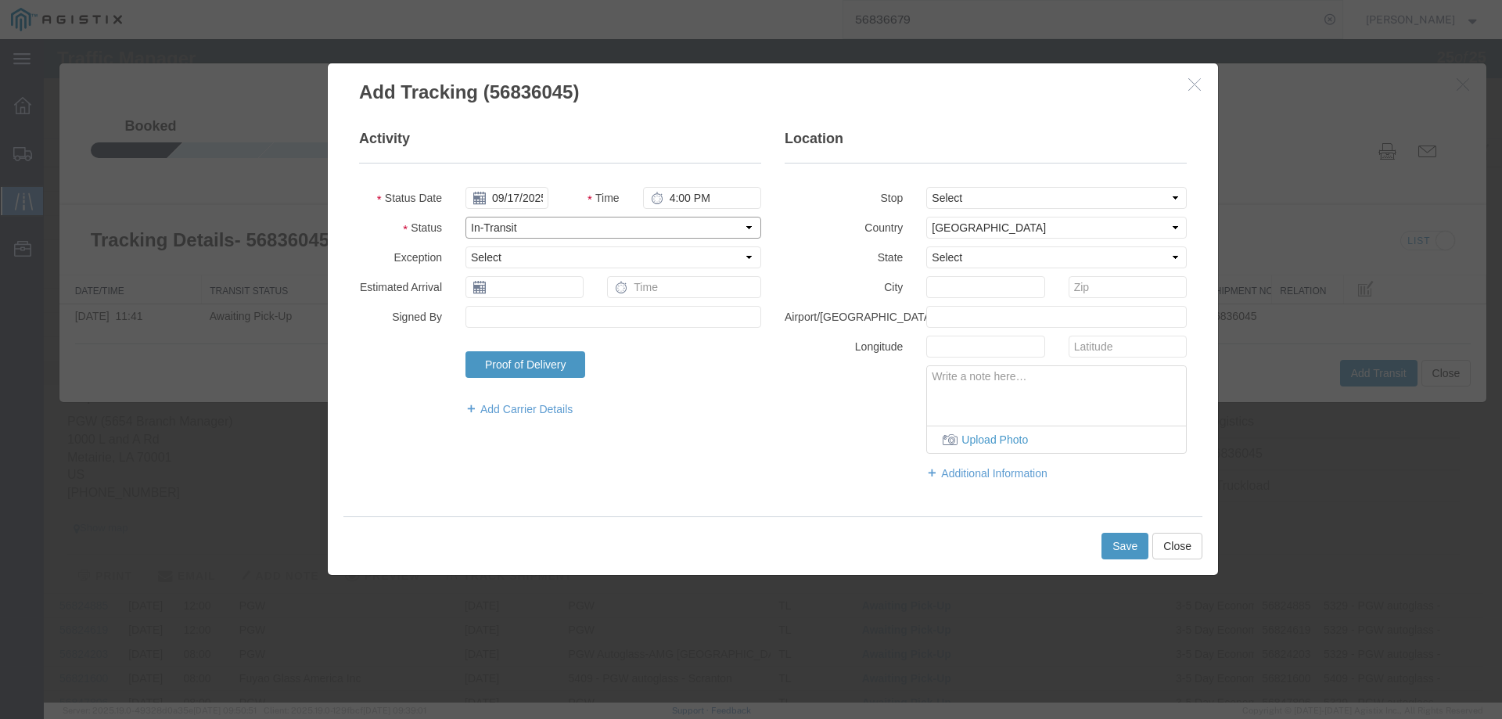
click at [465, 217] on select "Select Arrival Notice Available Arrival Notice Imported Arrive at Delivery Loca…" at bounding box center [613, 228] width 296 height 22
click at [1117, 544] on button "Save" at bounding box center [1124, 546] width 47 height 27
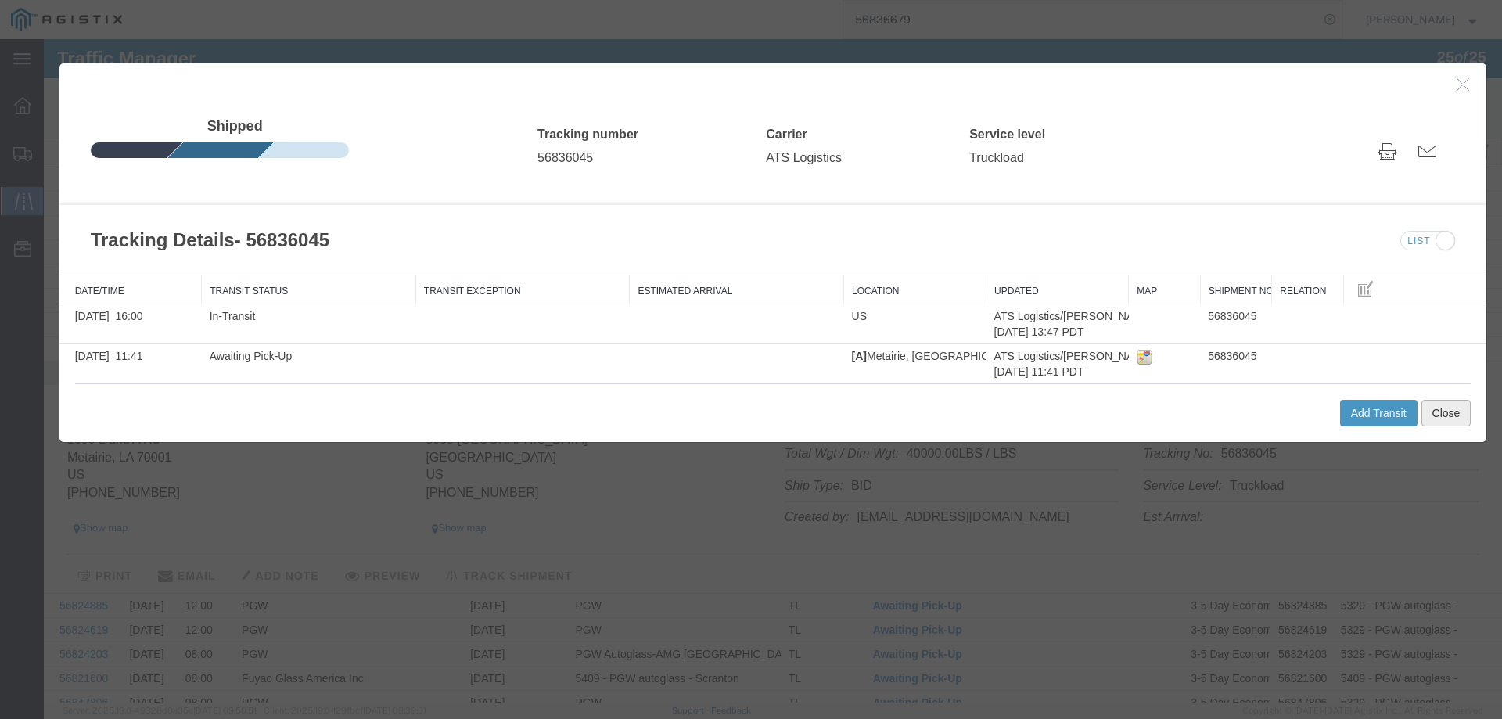
click at [1434, 407] on button "Close" at bounding box center [1446, 413] width 50 height 27
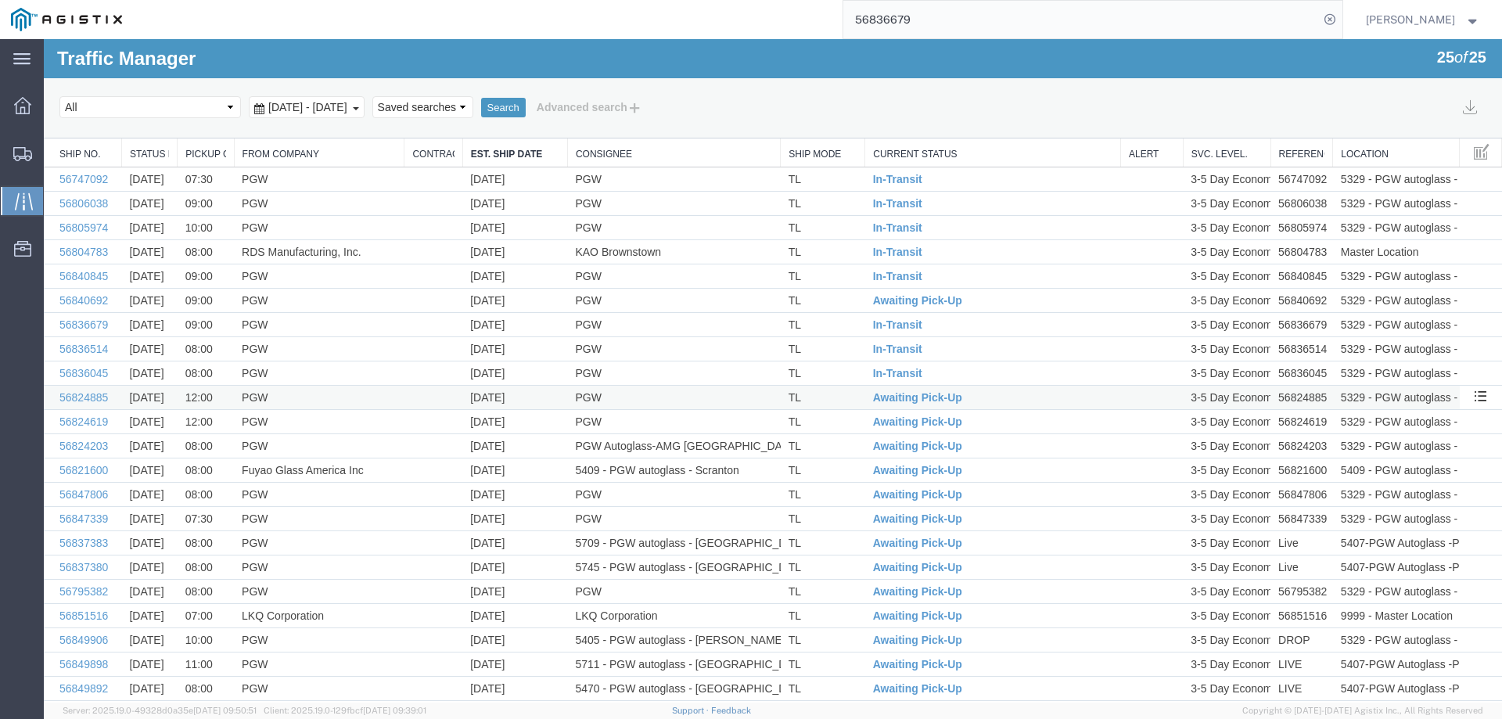
click at [836, 396] on td "TL" at bounding box center [823, 398] width 84 height 24
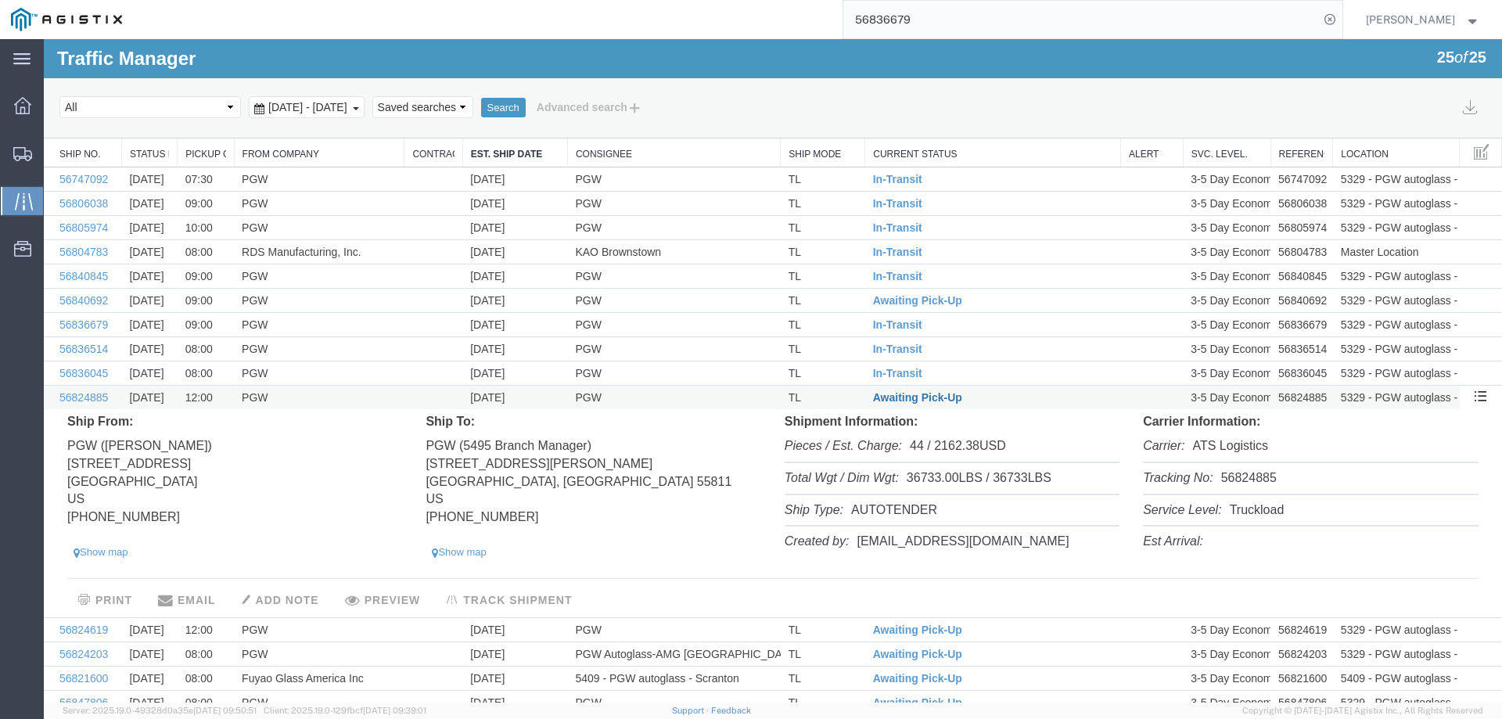
click at [889, 400] on span "Awaiting Pick-Up" at bounding box center [917, 397] width 89 height 13
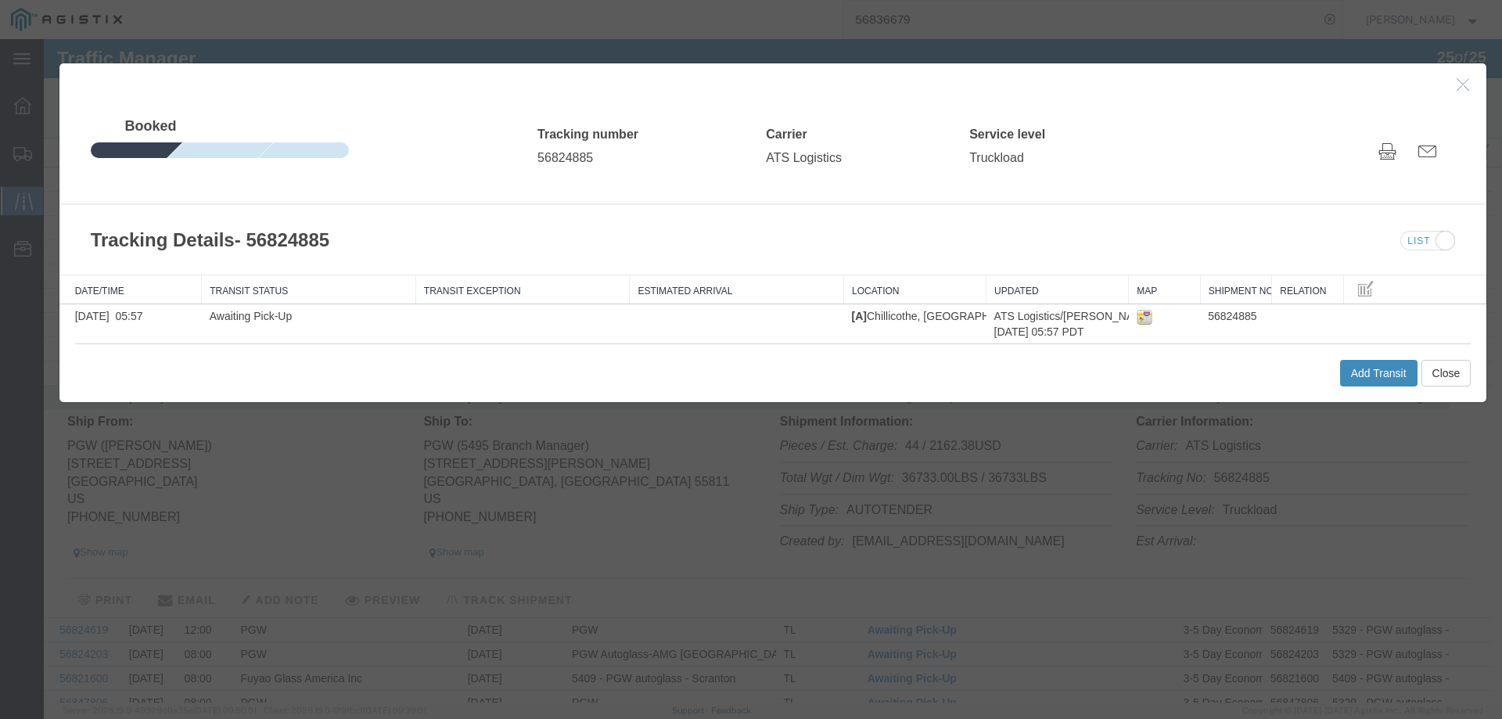
click at [1341, 373] on button "Add Transit" at bounding box center [1378, 373] width 77 height 27
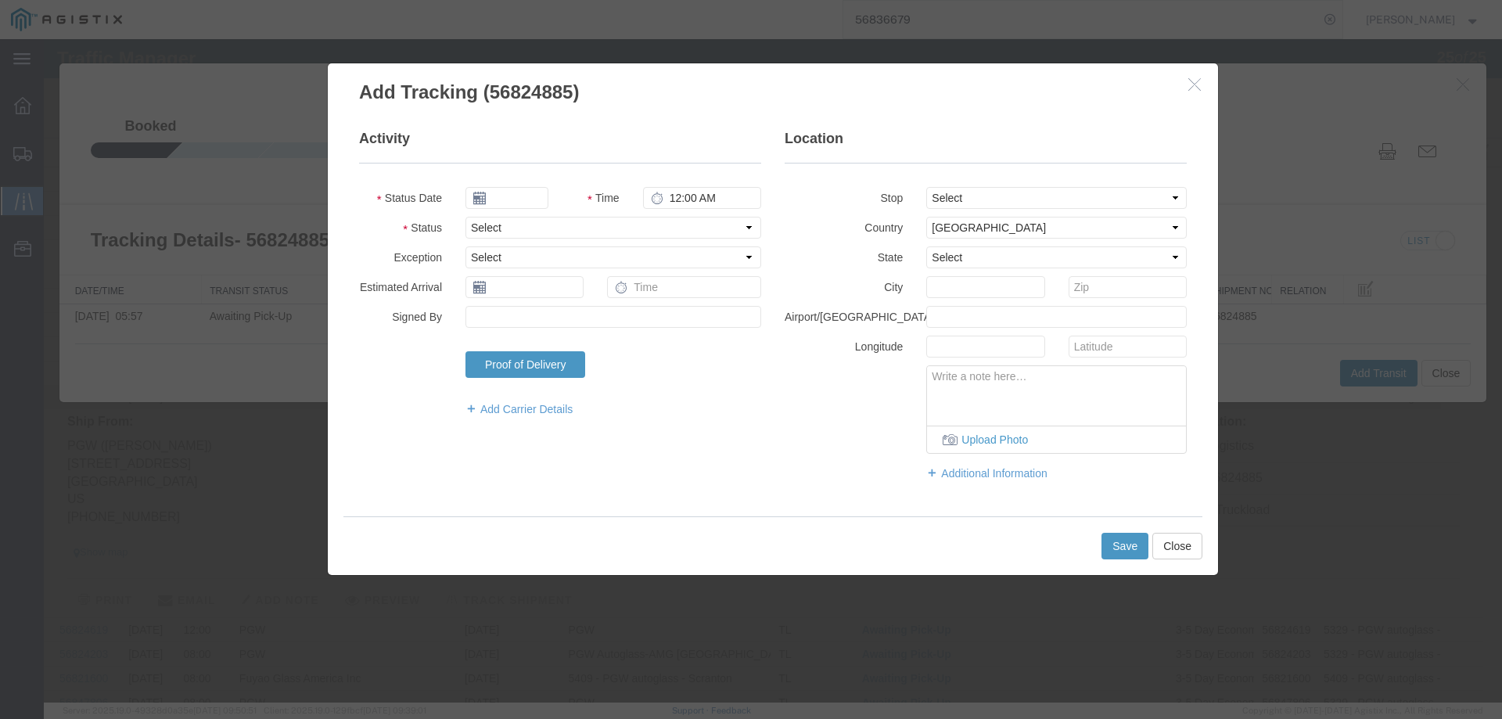
type input "09/17/2025"
type input "4:00 PM"
drag, startPoint x: 503, startPoint y: 221, endPoint x: 502, endPoint y: 231, distance: 9.4
click at [503, 221] on select "Select Arrival Notice Available Arrival Notice Imported Arrive at Delivery Loca…" at bounding box center [613, 228] width 296 height 22
select select "INTRANST"
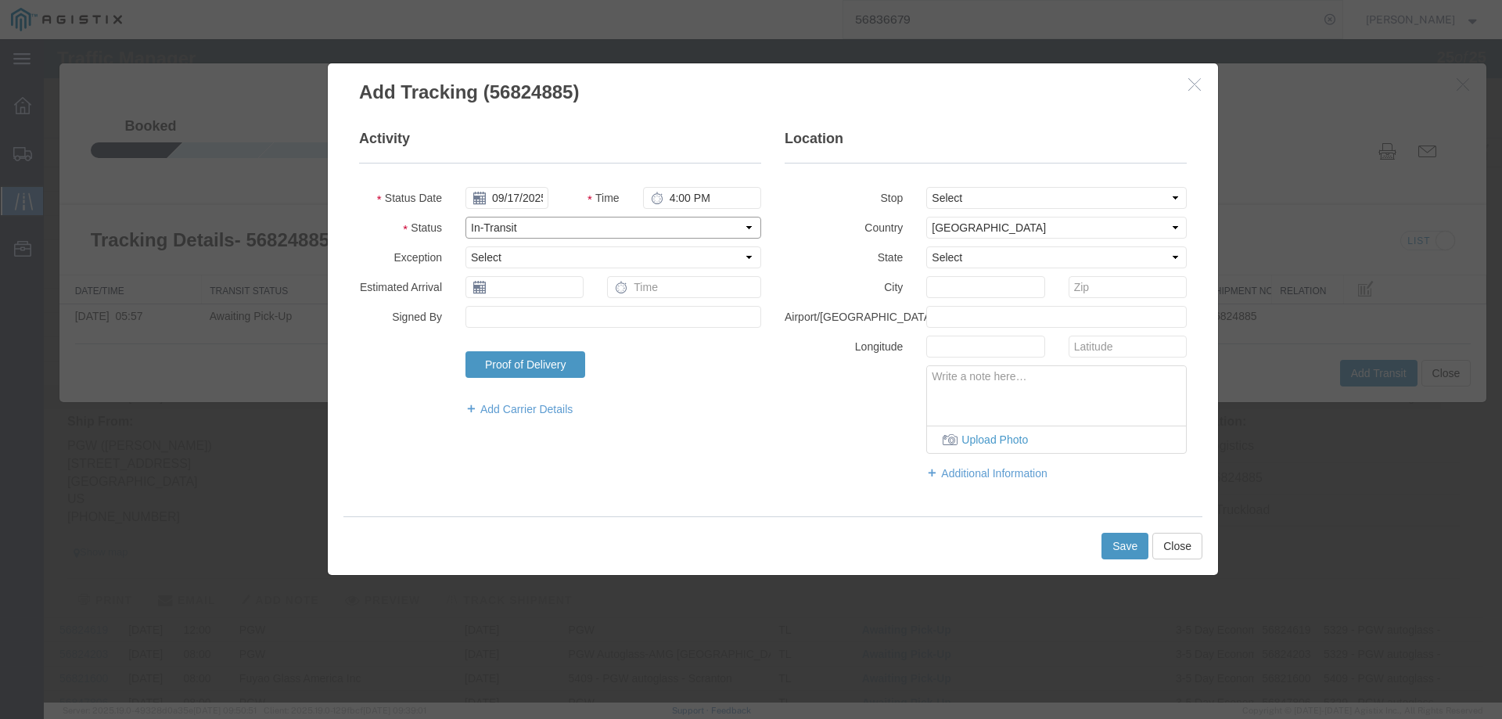
click at [465, 217] on select "Select Arrival Notice Available Arrival Notice Imported Arrive at Delivery Loca…" at bounding box center [613, 228] width 296 height 22
click at [1112, 550] on button "Save" at bounding box center [1124, 546] width 47 height 27
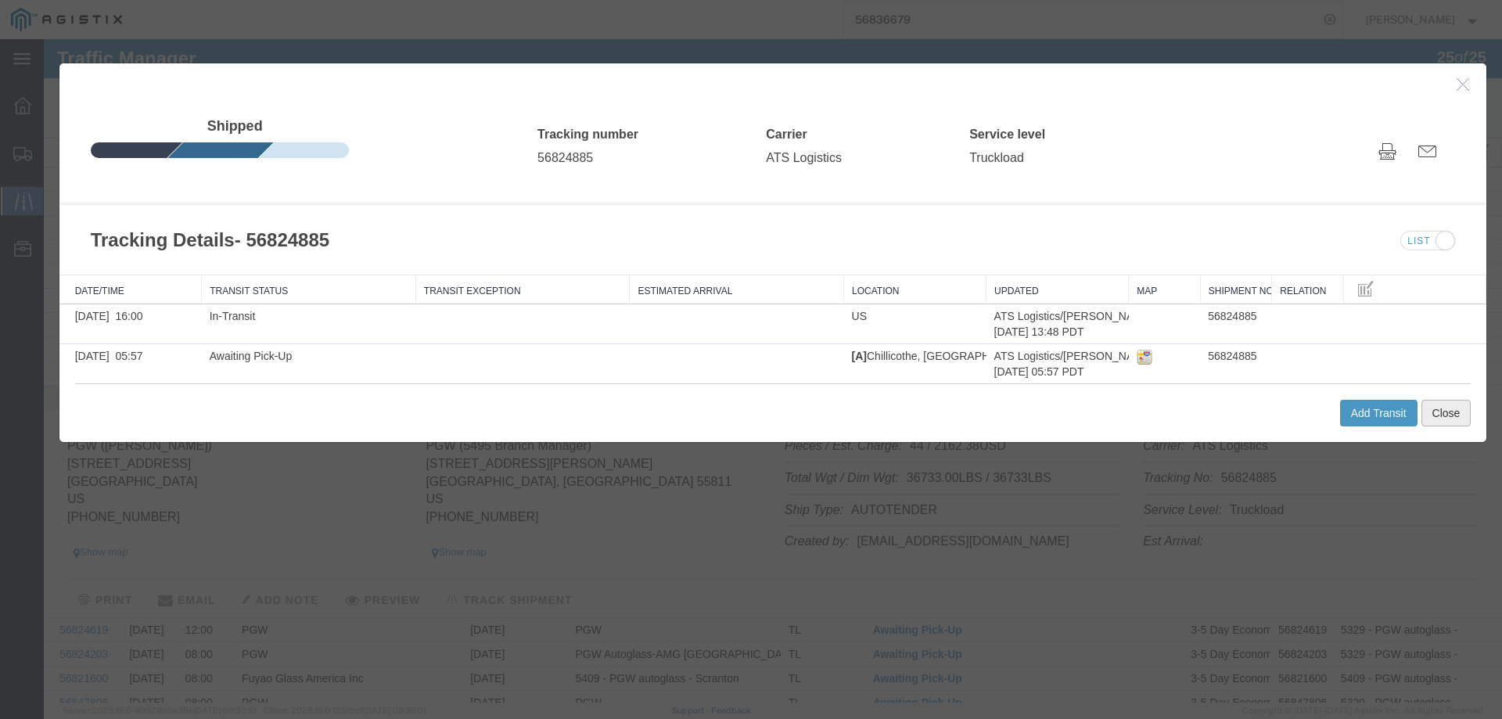
click at [1425, 408] on button "Close" at bounding box center [1446, 413] width 50 height 27
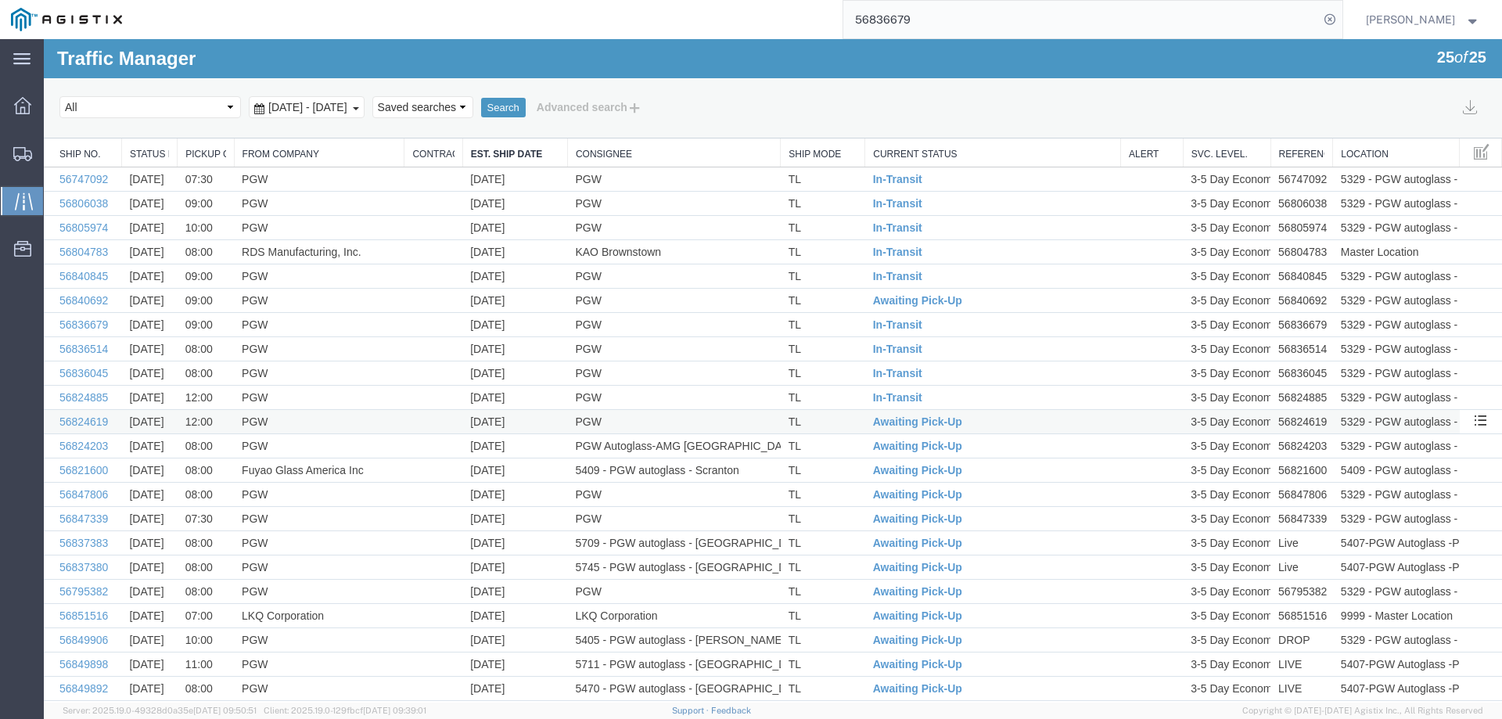
click at [830, 417] on td "TL" at bounding box center [823, 422] width 84 height 24
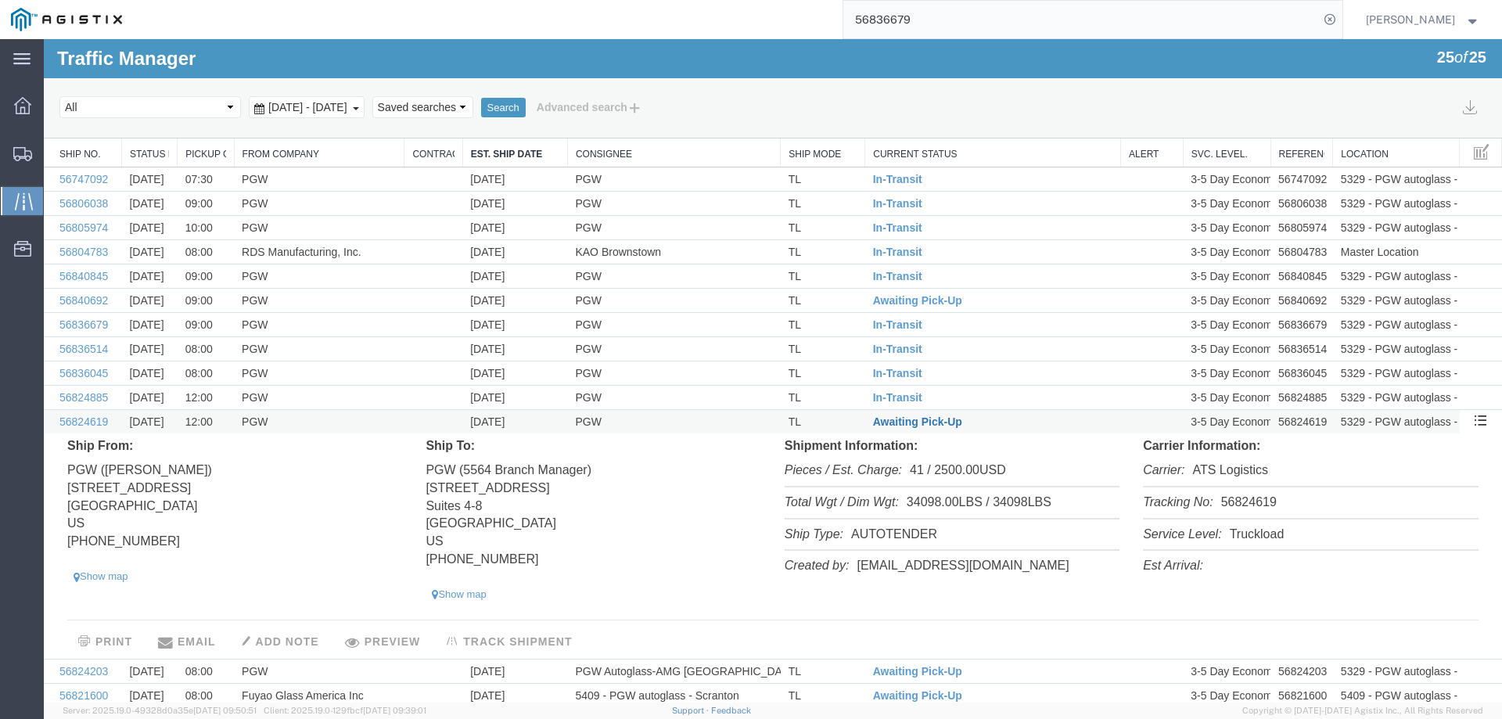
click at [882, 424] on span "Awaiting Pick-Up" at bounding box center [917, 421] width 89 height 13
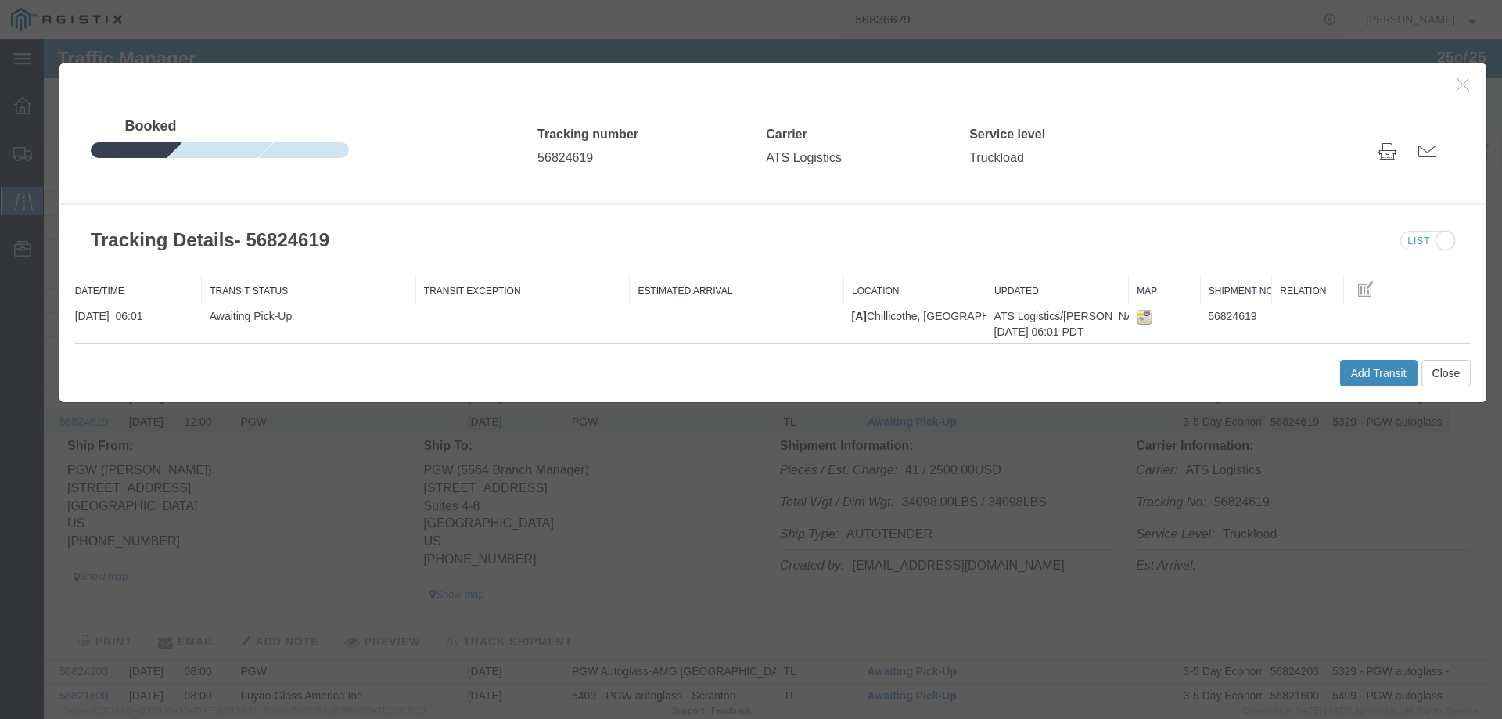
click at [1346, 378] on button "Add Transit" at bounding box center [1378, 373] width 77 height 27
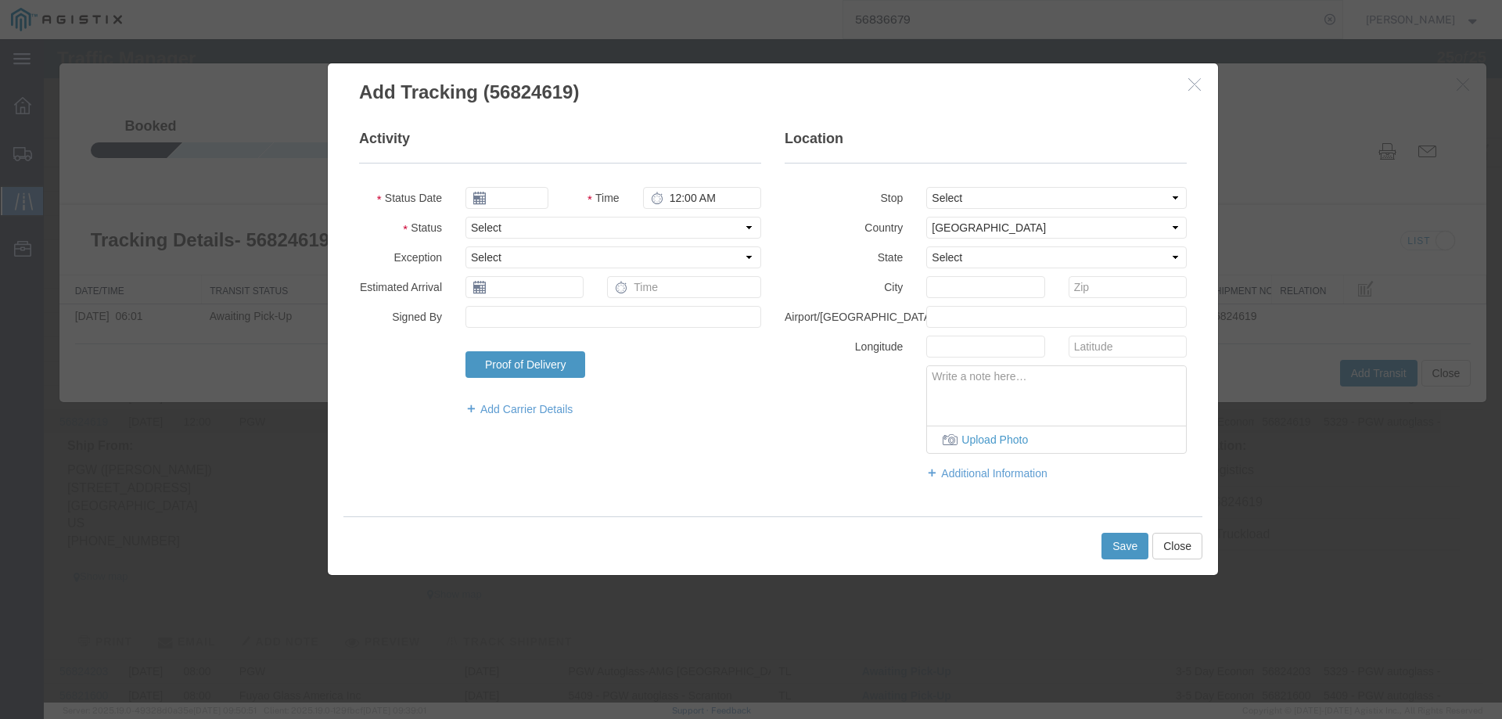
type input "09/17/2025"
type input "4:00 PM"
drag, startPoint x: 502, startPoint y: 225, endPoint x: 502, endPoint y: 238, distance: 12.5
click at [502, 225] on select "Select Arrival Notice Available Arrival Notice Imported Arrive at Delivery Loca…" at bounding box center [613, 228] width 296 height 22
select select "INTRANST"
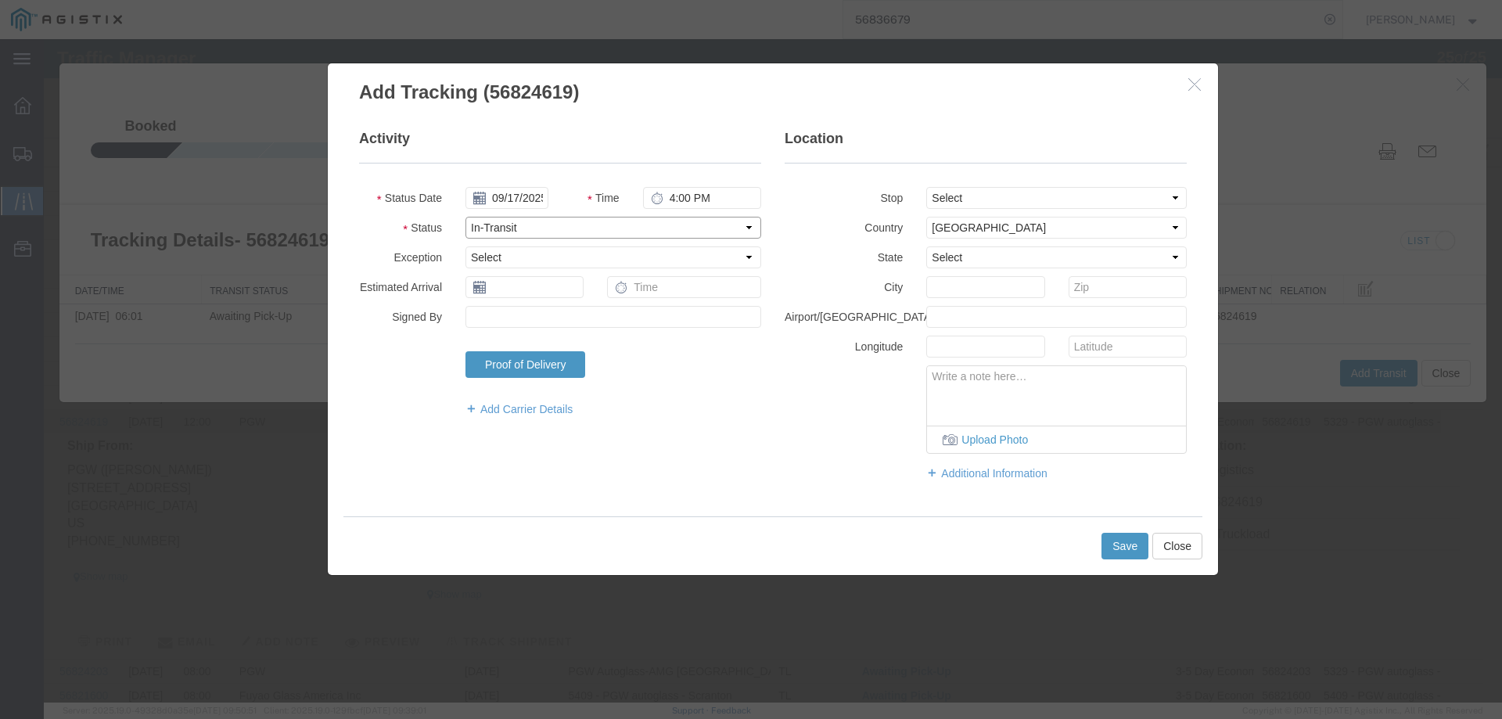
click at [465, 217] on select "Select Arrival Notice Available Arrival Notice Imported Arrive at Delivery Loca…" at bounding box center [613, 228] width 296 height 22
click at [1105, 546] on button "Save" at bounding box center [1124, 546] width 47 height 27
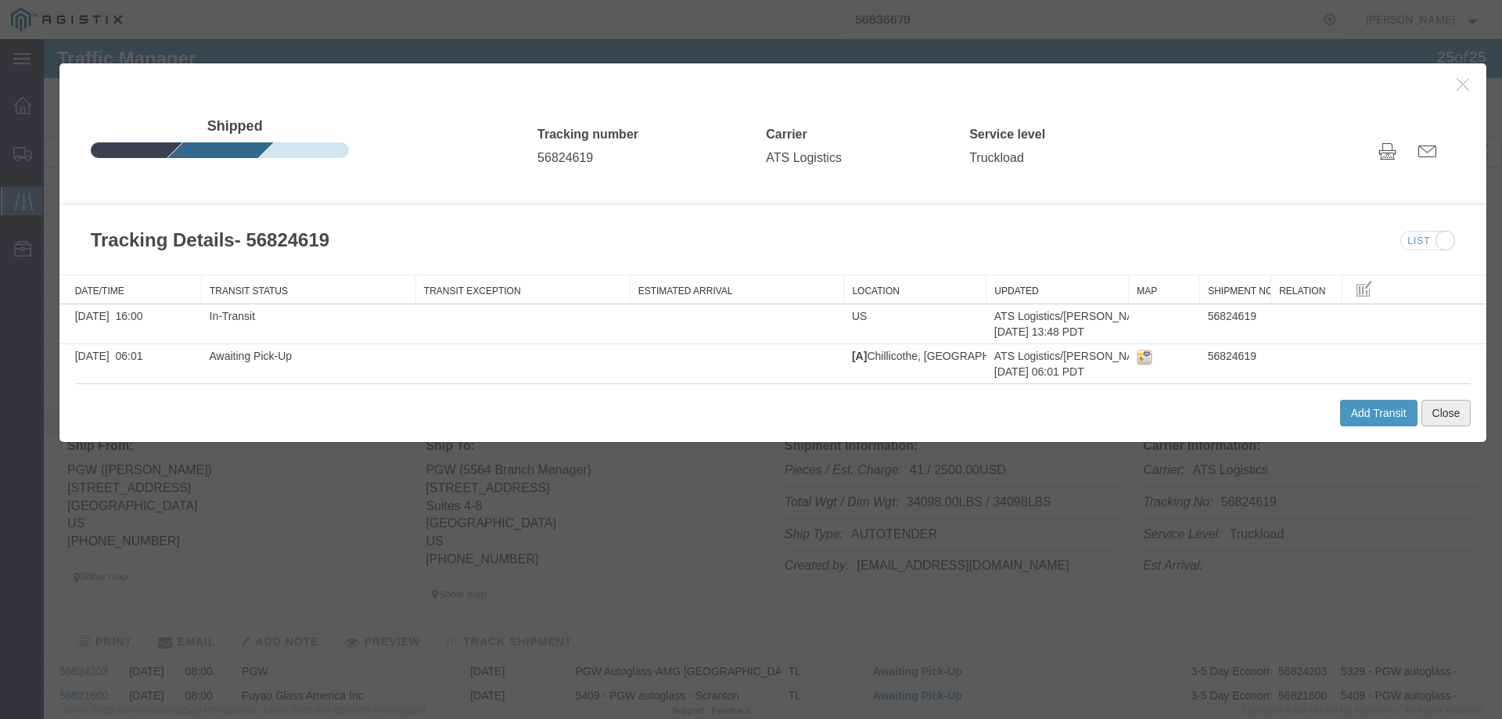
click at [1442, 419] on button "Close" at bounding box center [1446, 413] width 50 height 27
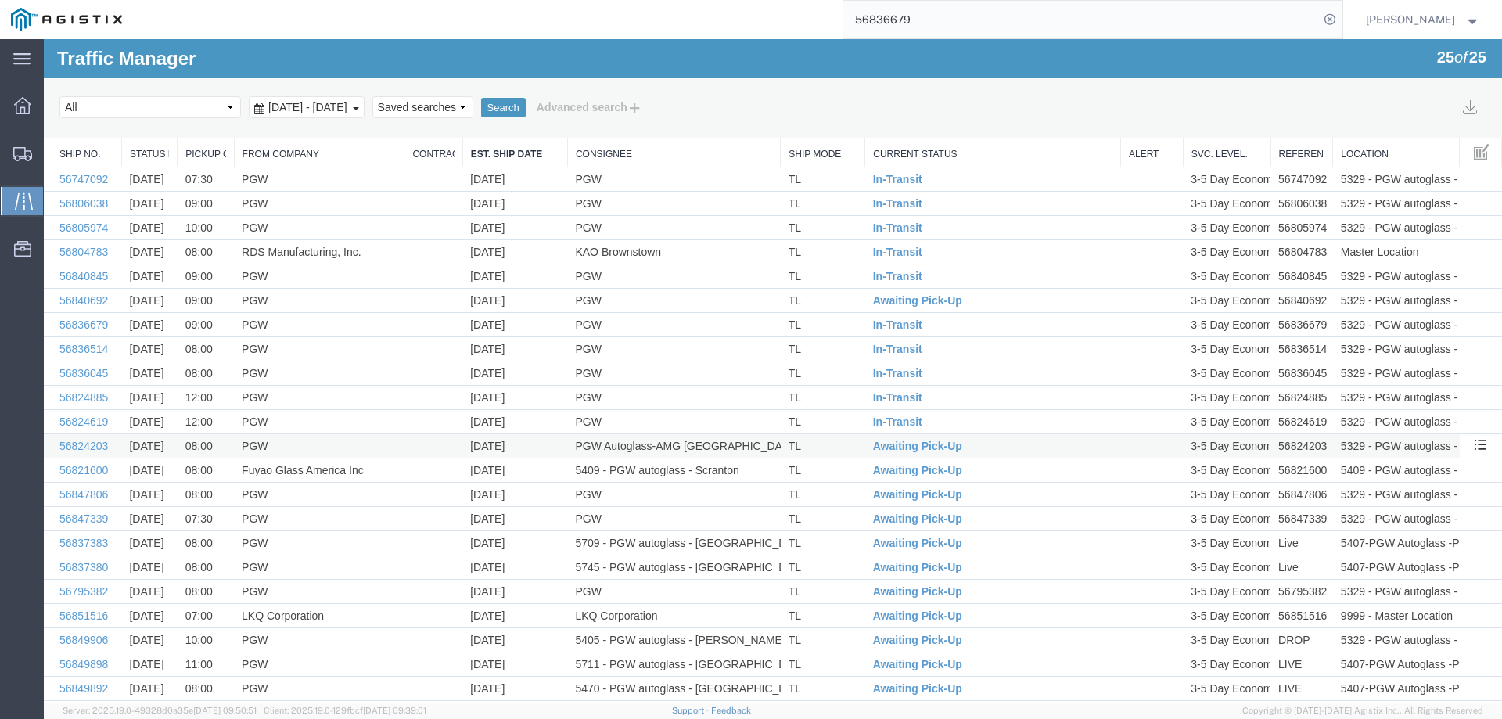
click at [828, 442] on td "TL" at bounding box center [823, 446] width 84 height 24
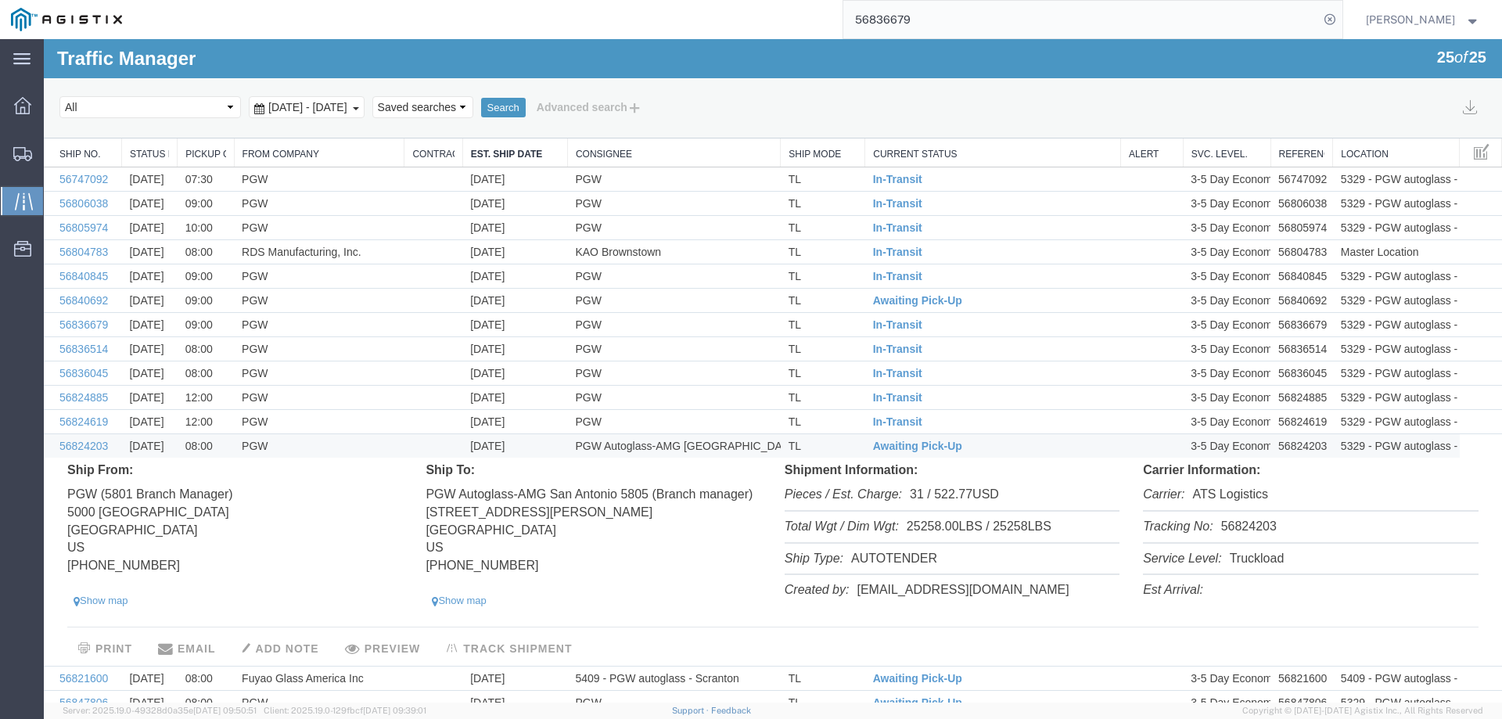
click at [1247, 532] on li "Tracking No: 56824203" at bounding box center [1310, 528] width 335 height 32
click at [849, 401] on td "TL" at bounding box center [823, 398] width 84 height 24
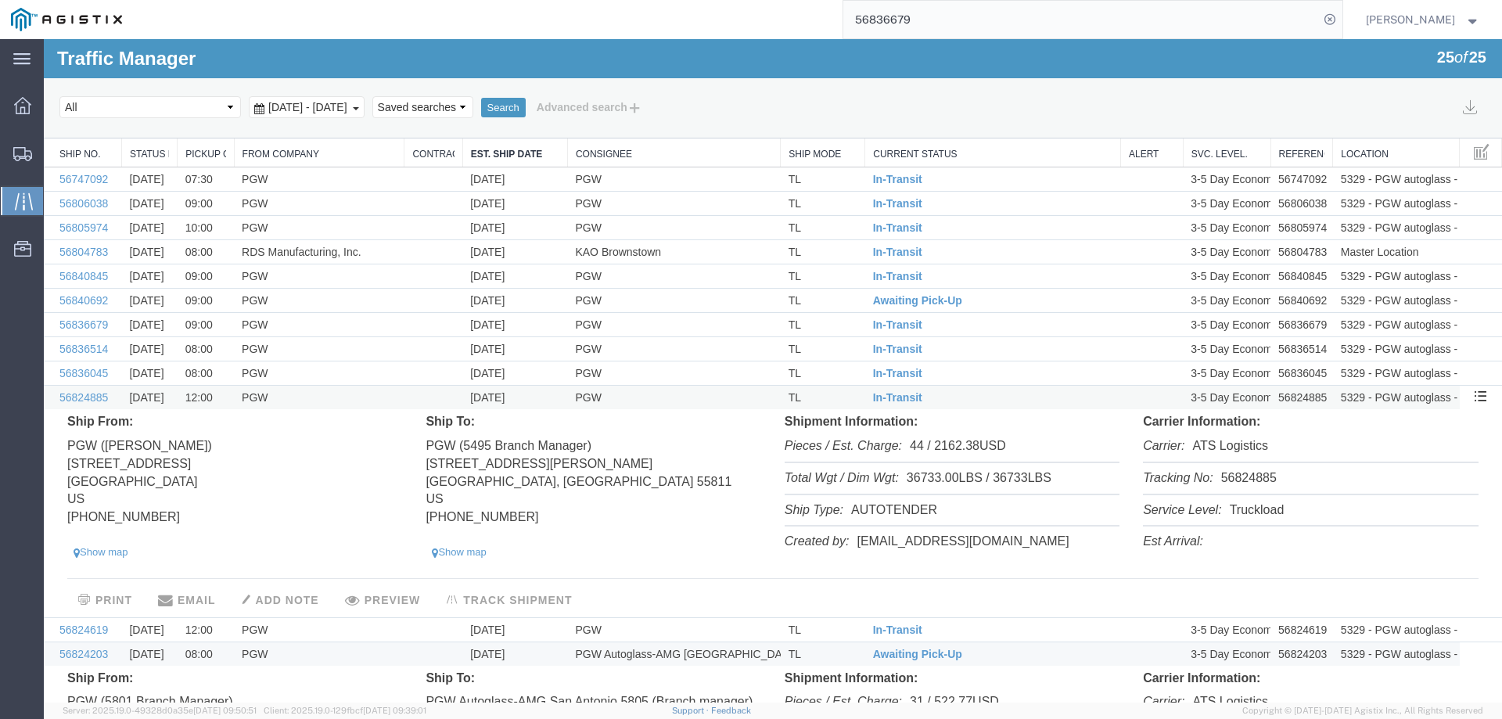
click at [932, 396] on td "In-Transit" at bounding box center [993, 398] width 256 height 24
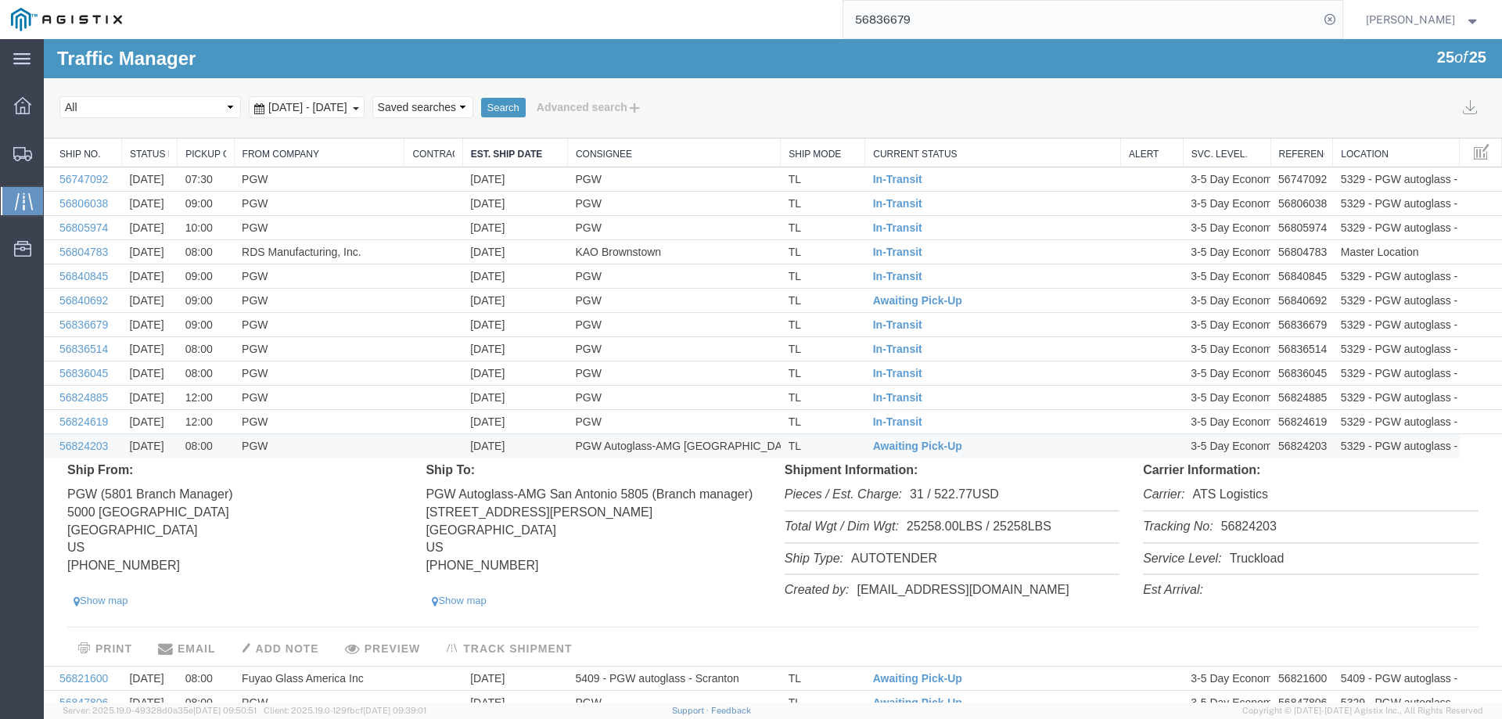
click at [1227, 525] on li "Tracking No: 56824203" at bounding box center [1310, 528] width 335 height 32
click at [888, 447] on span "Awaiting Pick-Up" at bounding box center [917, 446] width 89 height 13
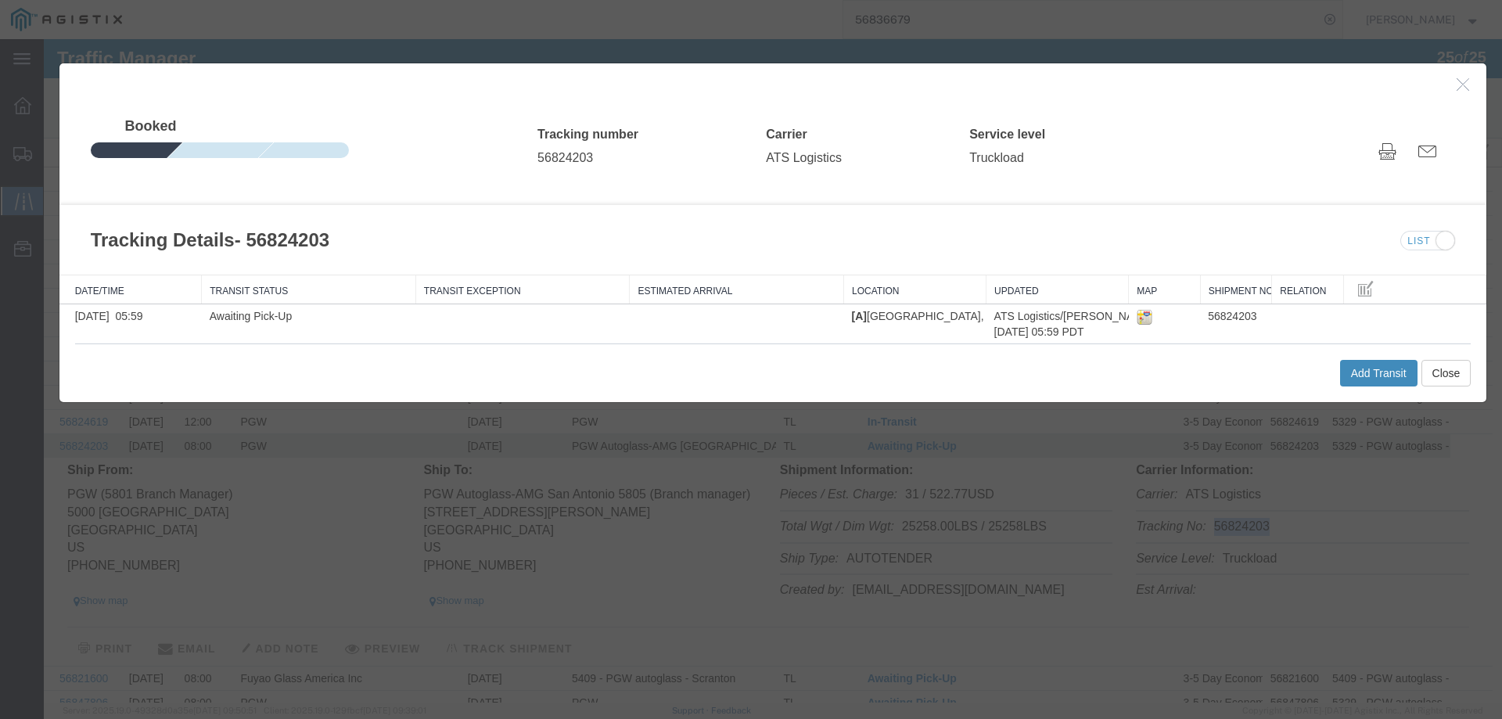
click at [1371, 363] on button "Add Transit" at bounding box center [1378, 373] width 77 height 27
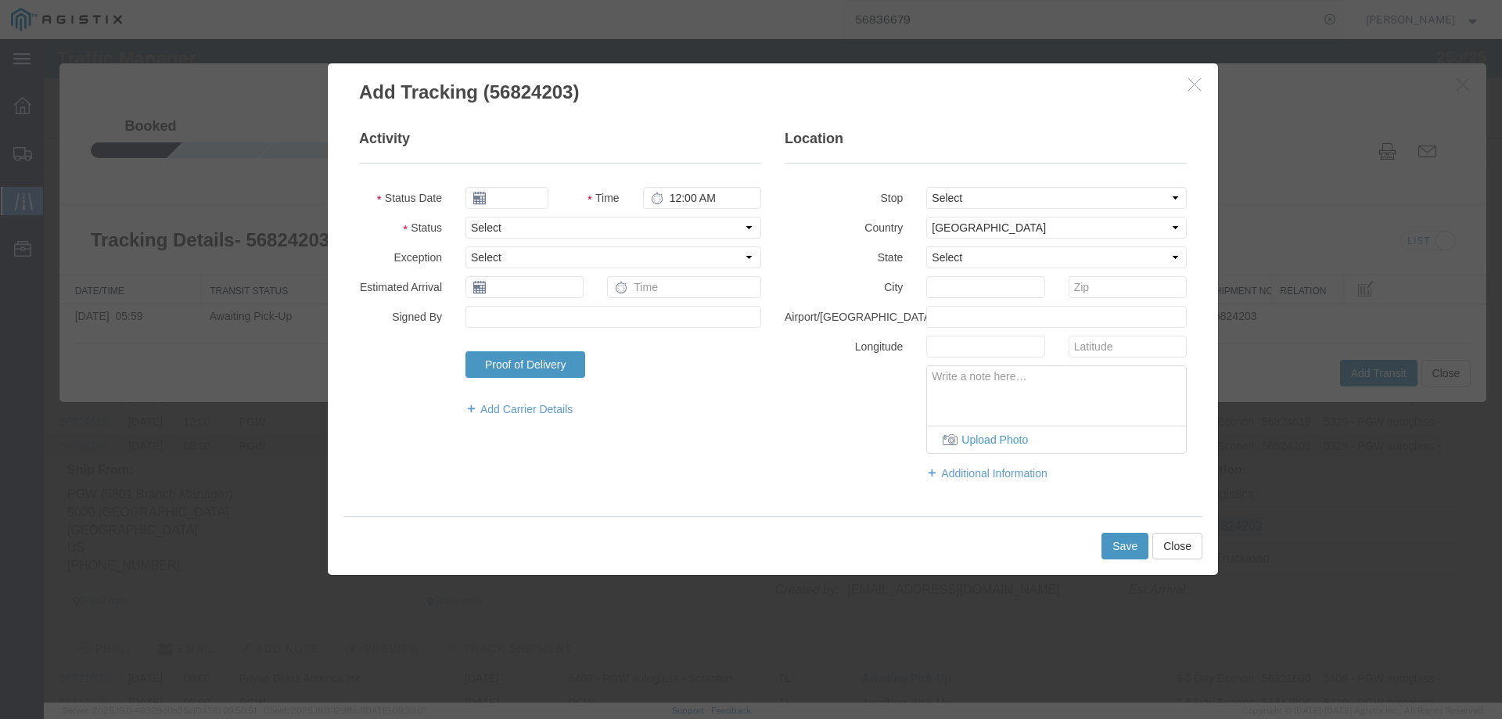
type input "09/17/2025"
type input "4:00 PM"
click at [510, 230] on select "Select Arrival Notice Available Arrival Notice Imported Arrive at Delivery Loca…" at bounding box center [613, 228] width 296 height 22
select select "INTRANST"
click at [465, 217] on select "Select Arrival Notice Available Arrival Notice Imported Arrive at Delivery Loca…" at bounding box center [613, 228] width 296 height 22
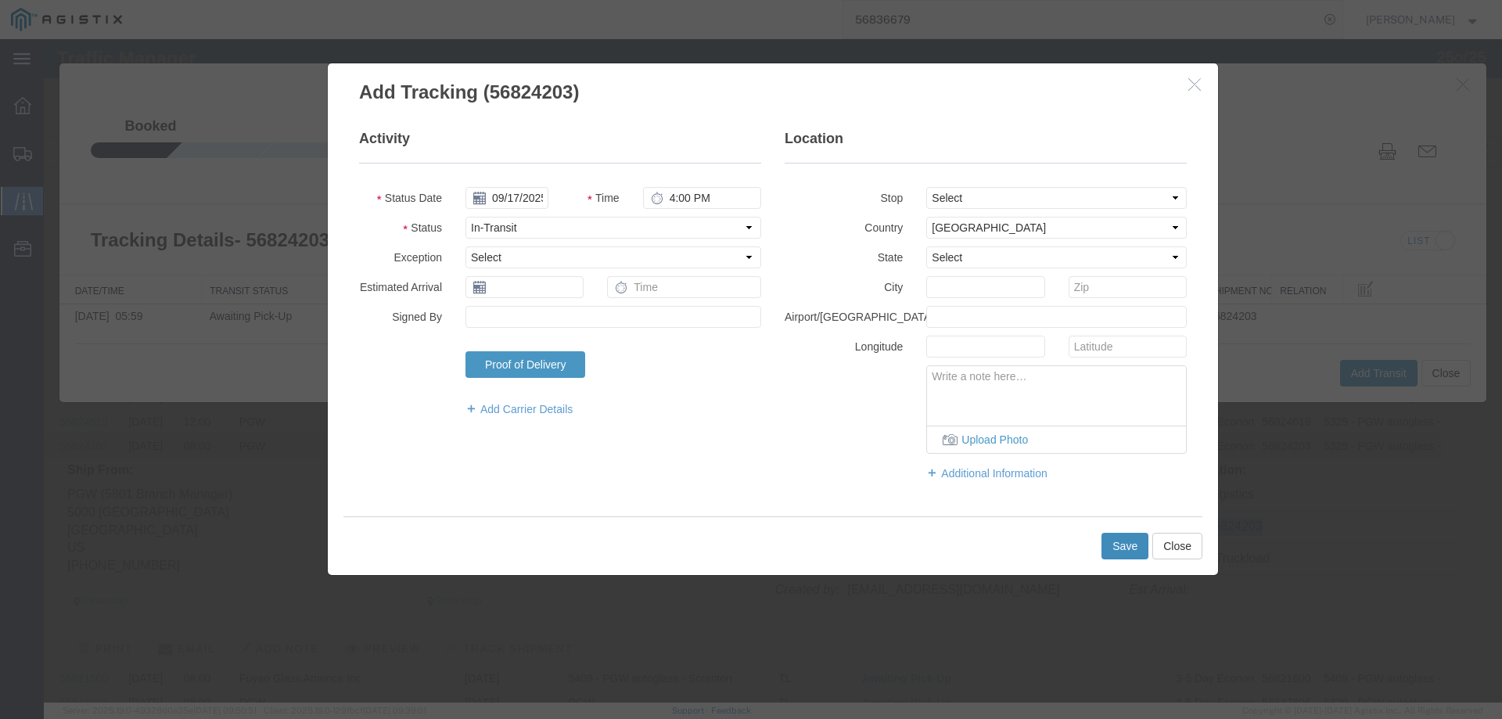
click at [1123, 552] on button "Save" at bounding box center [1124, 546] width 47 height 27
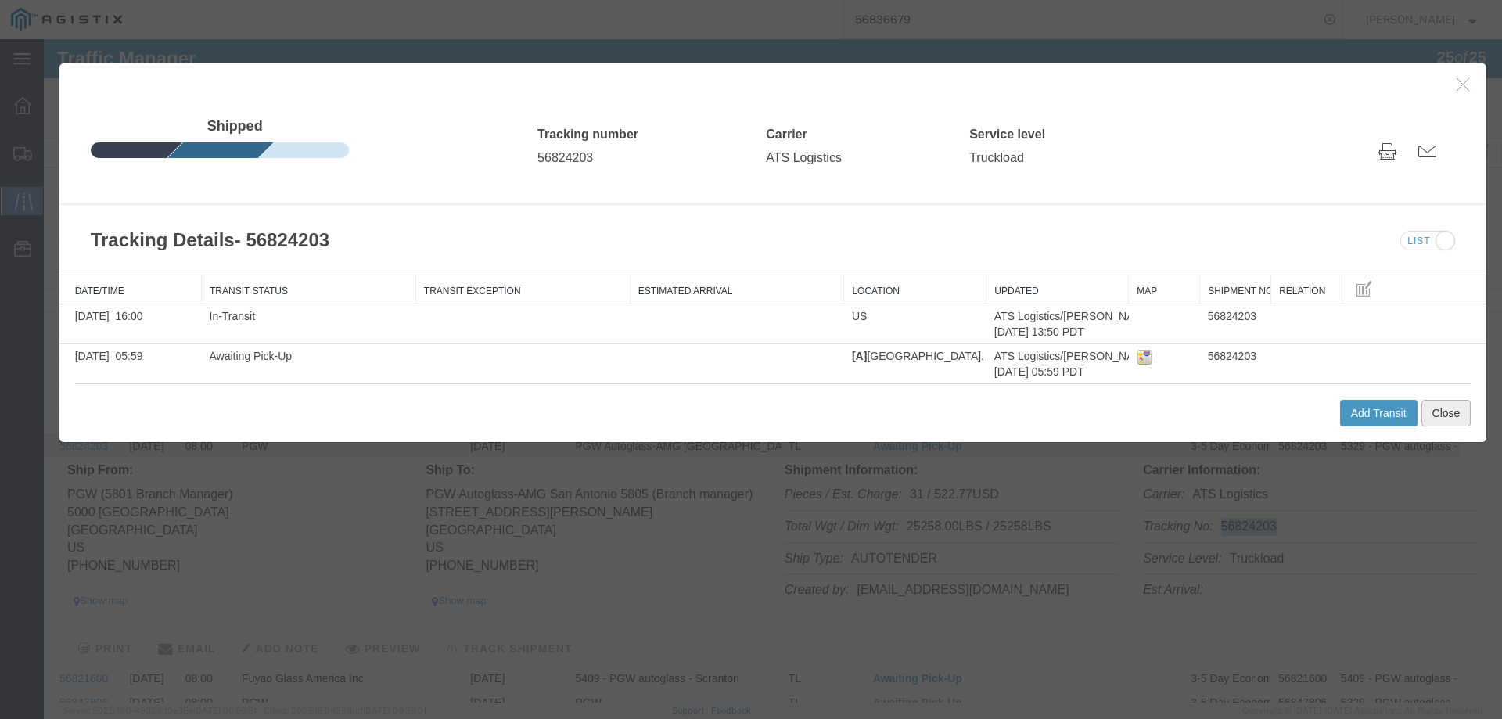
click at [1438, 417] on button "Close" at bounding box center [1446, 413] width 50 height 27
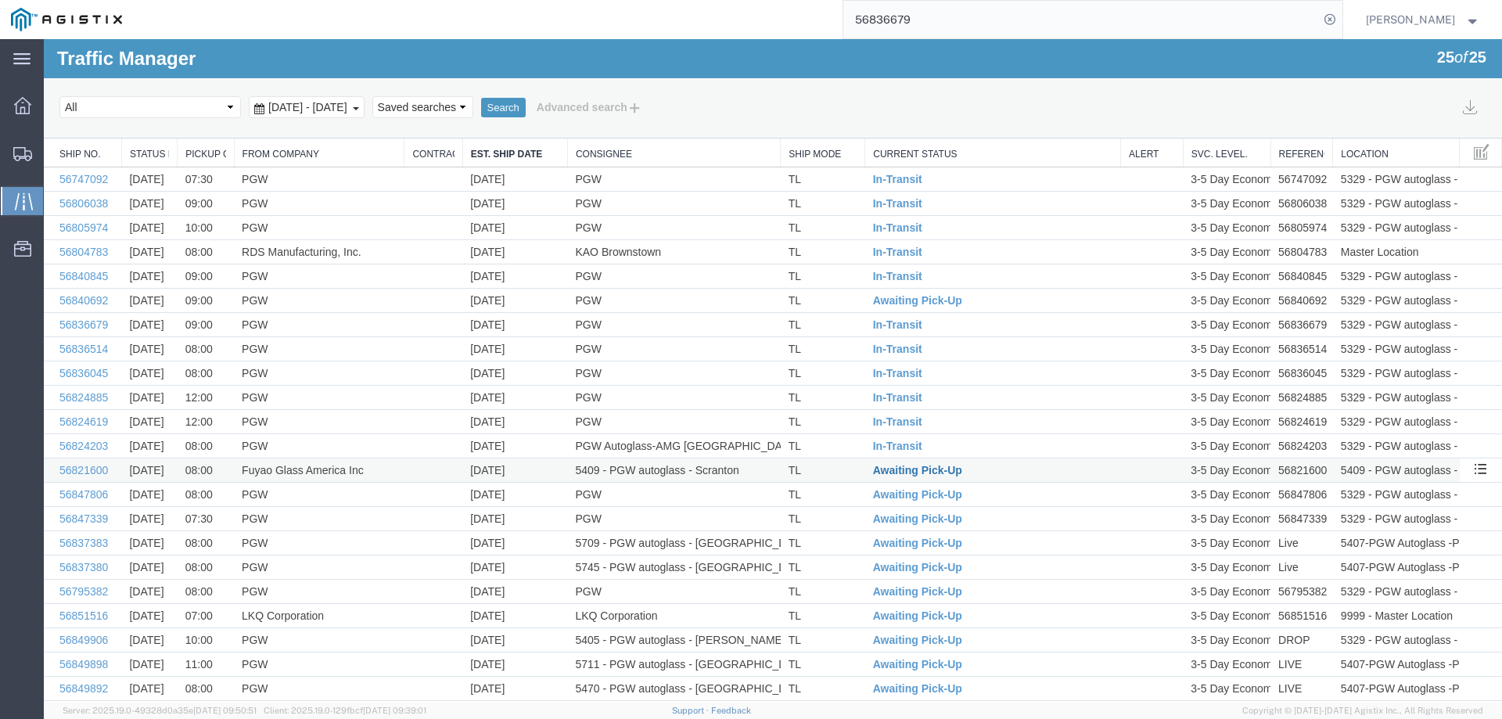
click at [929, 471] on span "Awaiting Pick-Up" at bounding box center [917, 470] width 89 height 13
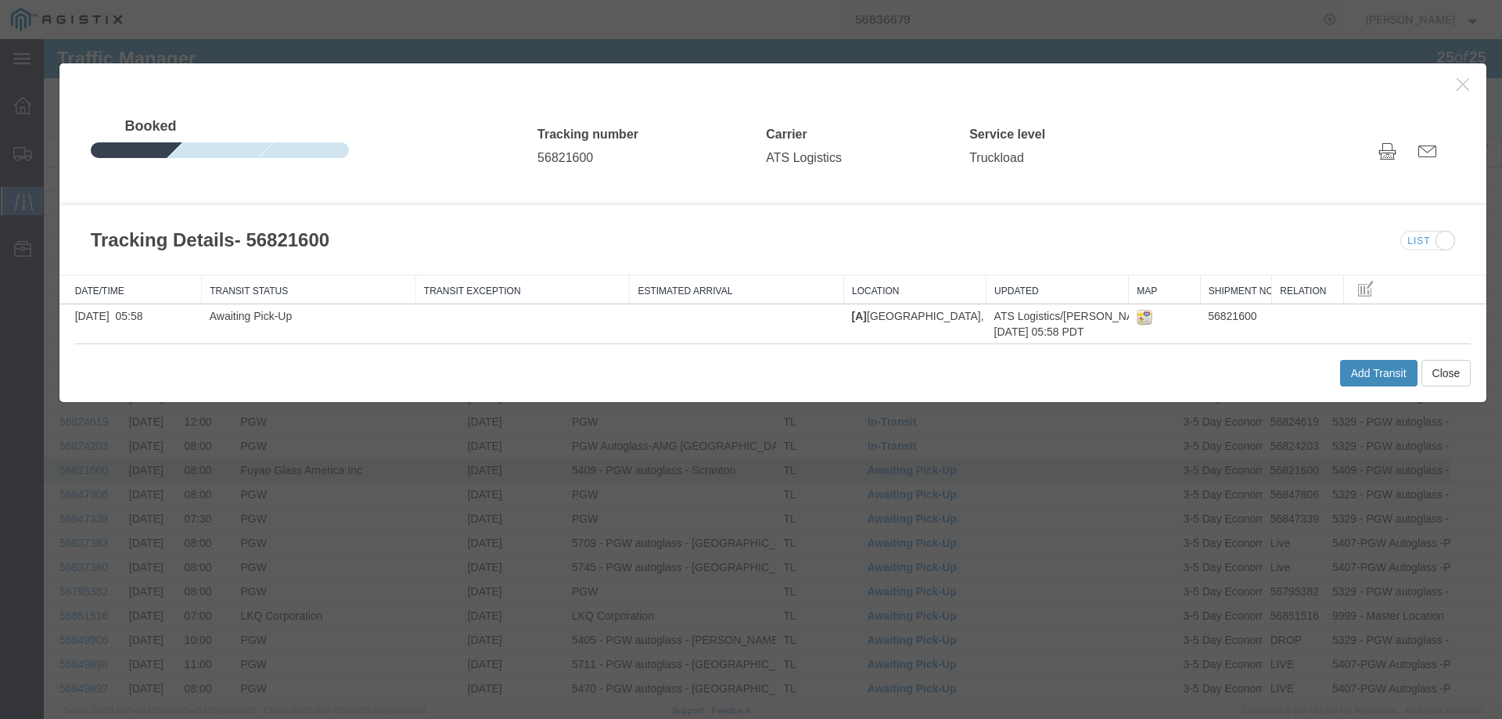
click at [1350, 365] on button "Add Transit" at bounding box center [1378, 373] width 77 height 27
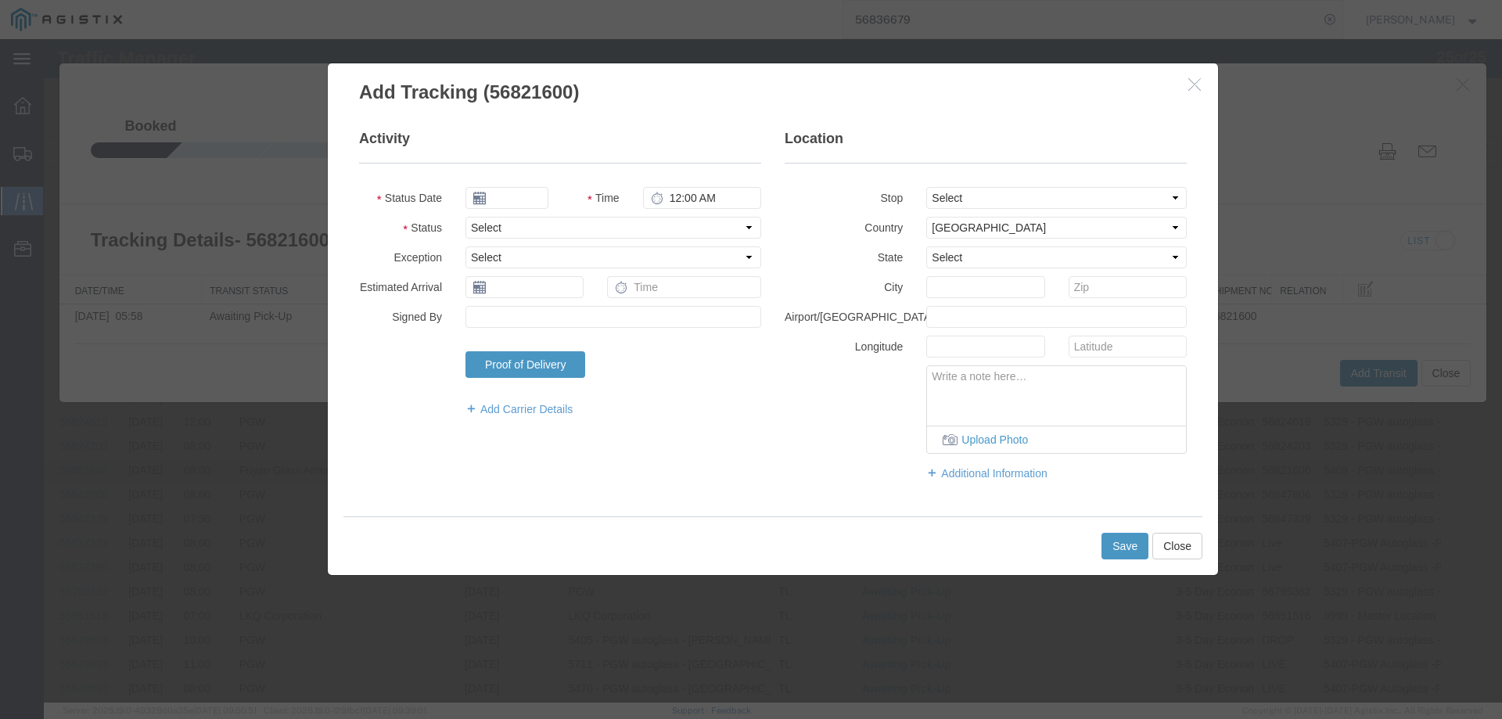
type input "09/17/2025"
type input "4:00 PM"
click at [494, 227] on select "Select Arrival Notice Available Arrival Notice Imported Arrive at Delivery Loca…" at bounding box center [613, 228] width 296 height 22
select select "INTRANST"
click at [465, 217] on select "Select Arrival Notice Available Arrival Notice Imported Arrive at Delivery Loca…" at bounding box center [613, 228] width 296 height 22
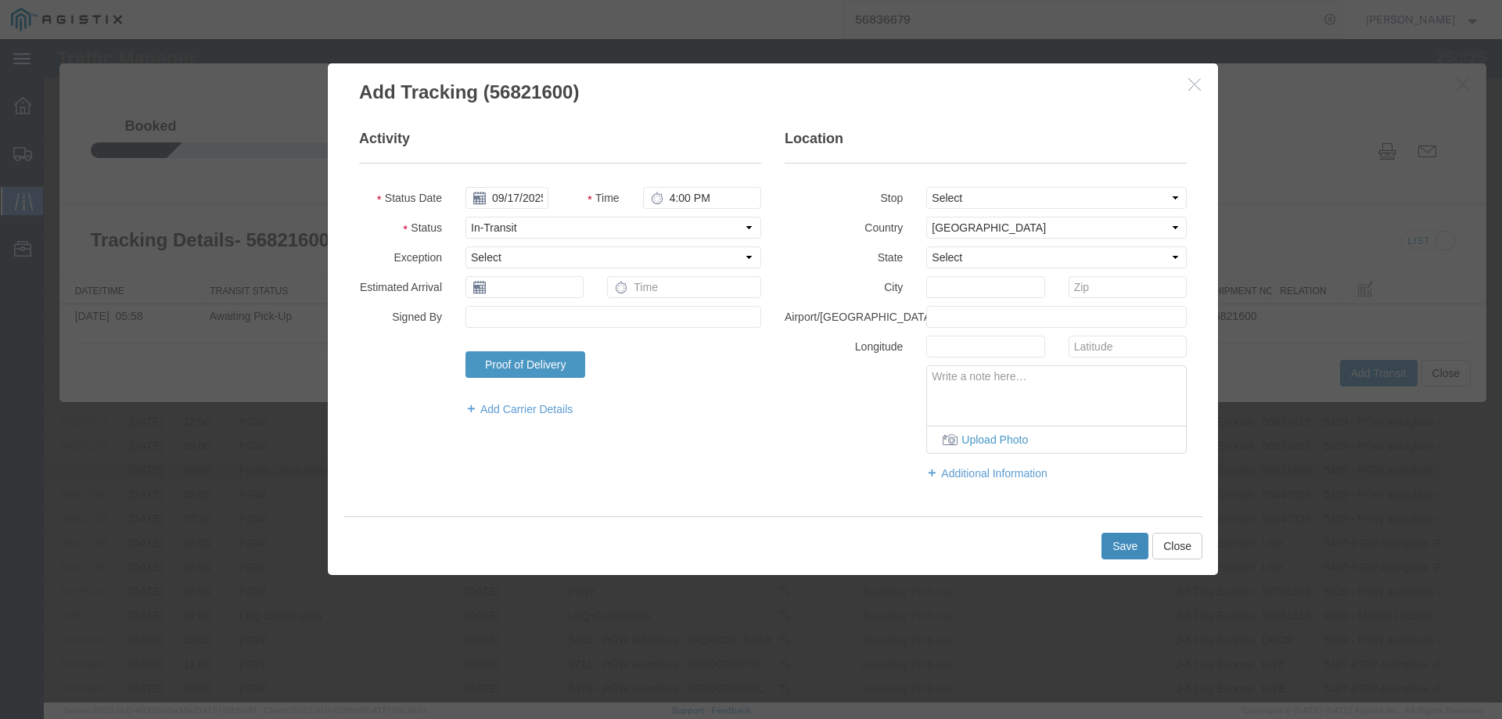
click at [1125, 550] on button "Save" at bounding box center [1124, 546] width 47 height 27
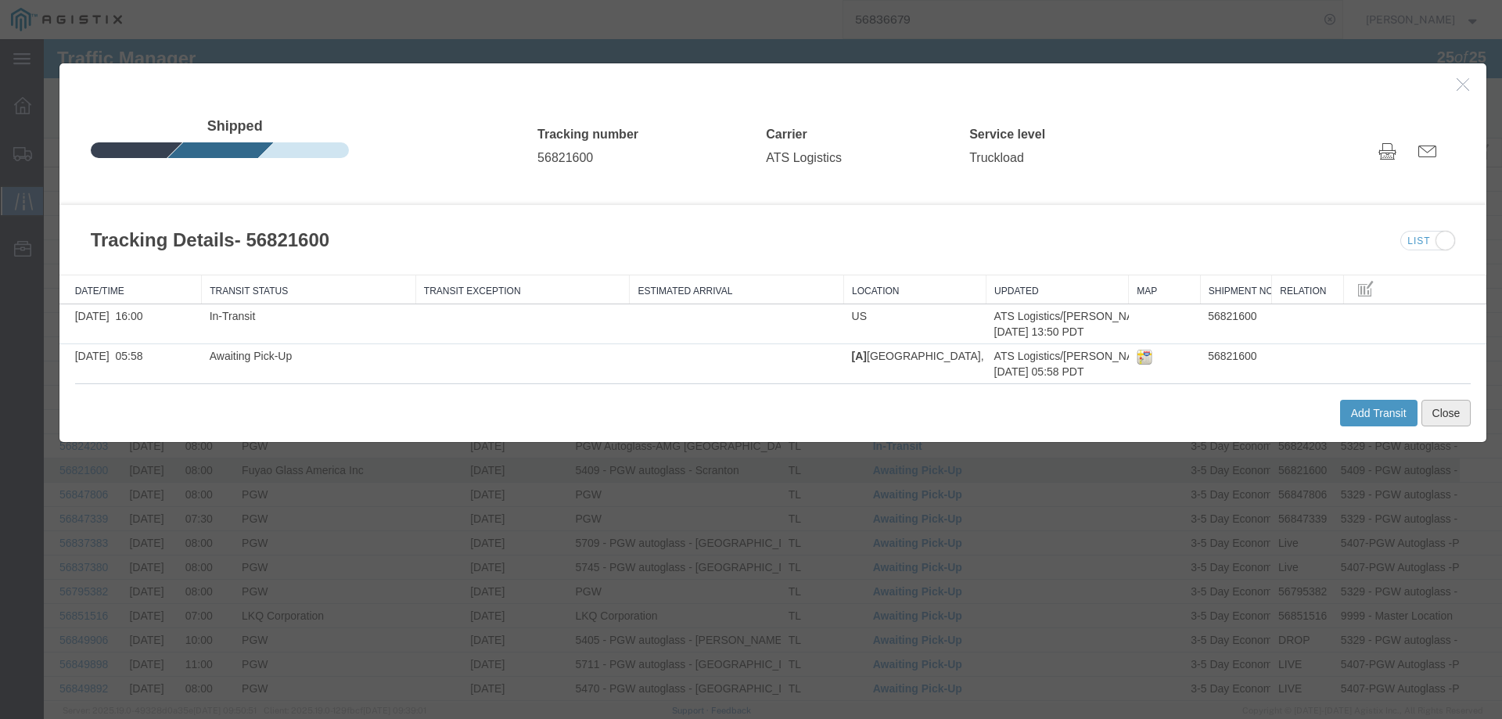
click at [1443, 413] on button "Close" at bounding box center [1446, 413] width 50 height 27
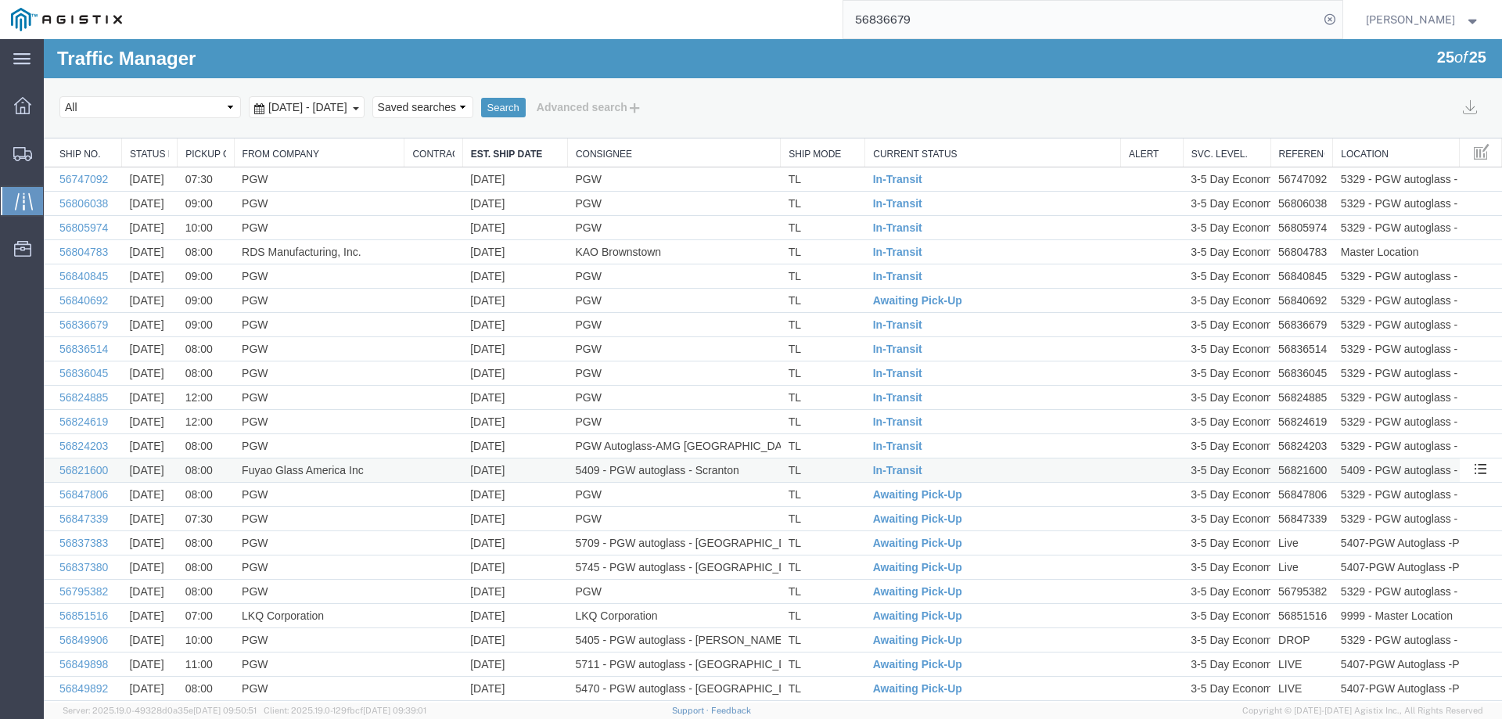
click at [827, 471] on td "TL" at bounding box center [823, 470] width 84 height 24
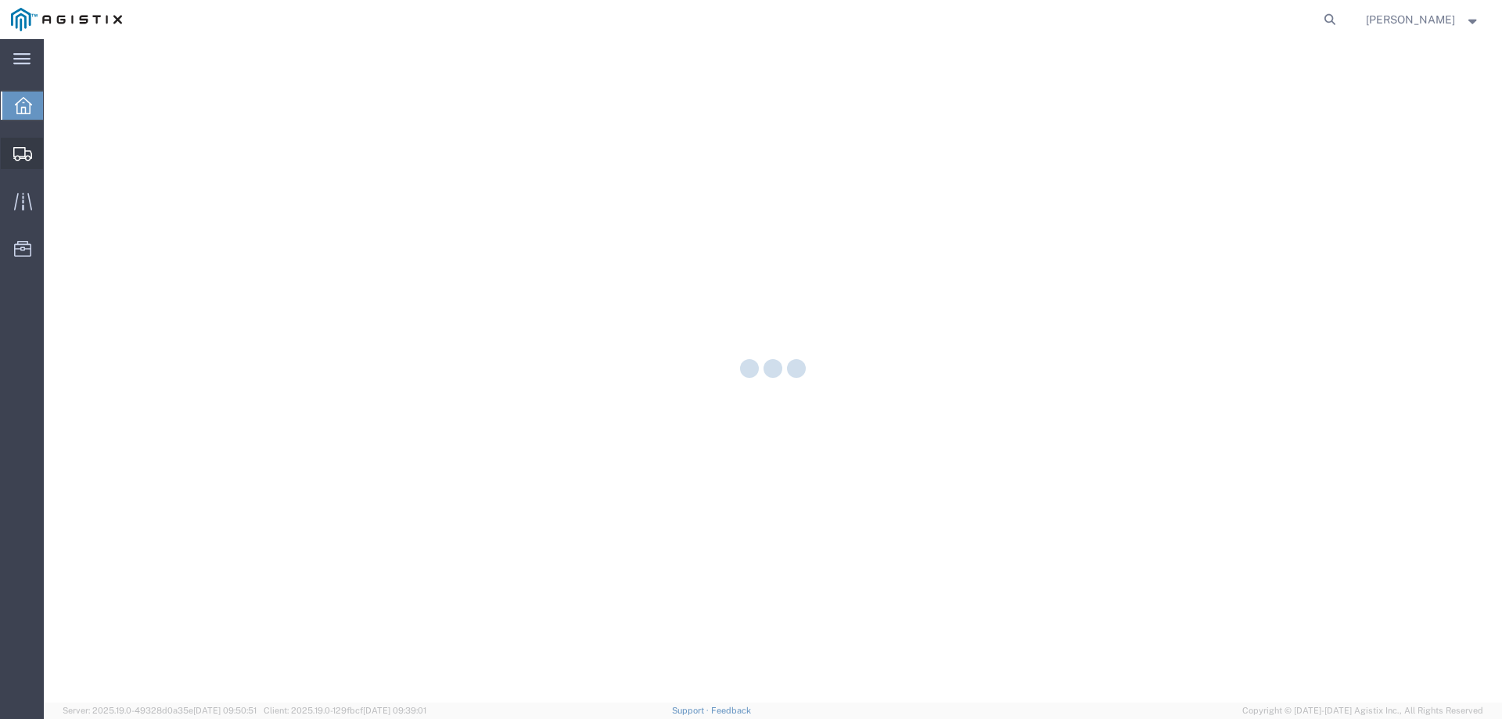
click at [27, 156] on icon at bounding box center [22, 154] width 19 height 14
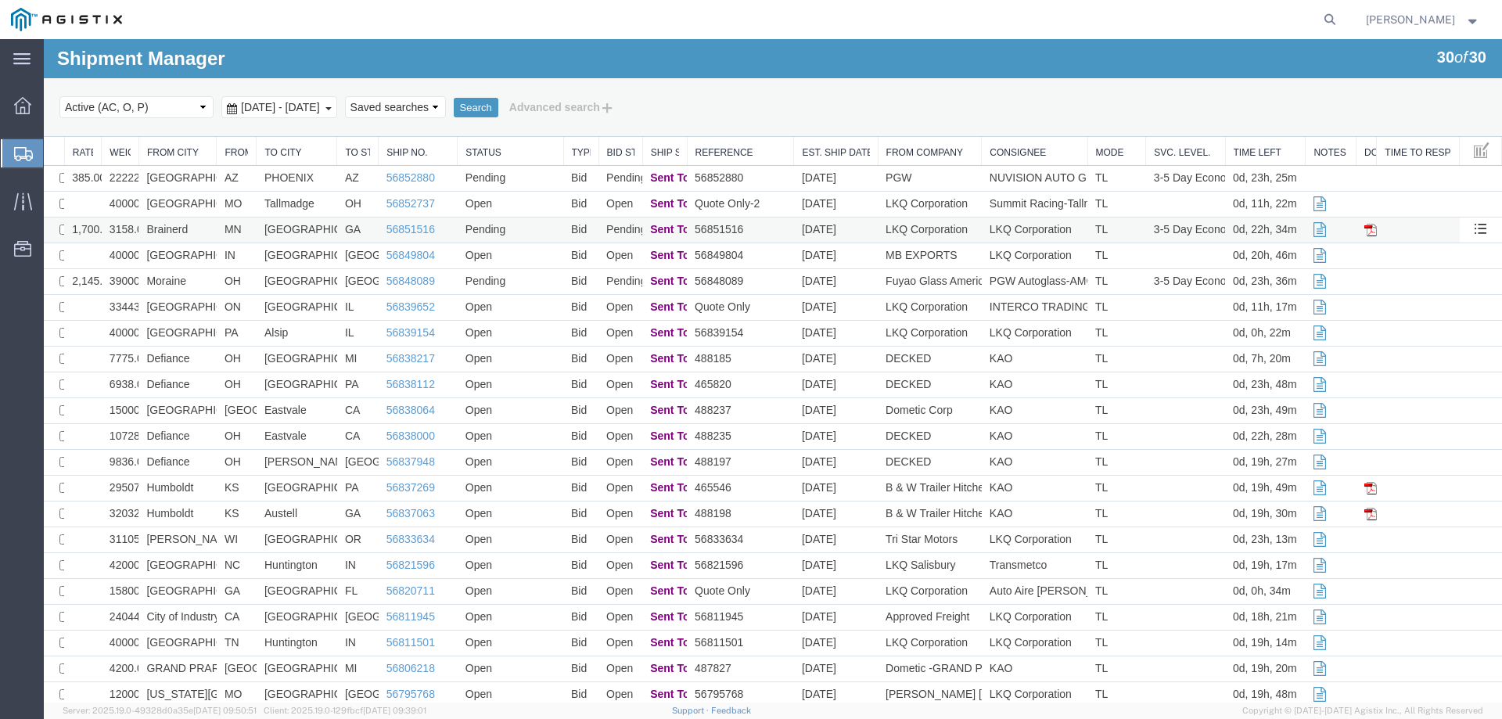
click at [520, 227] on td "Pending" at bounding box center [511, 230] width 106 height 26
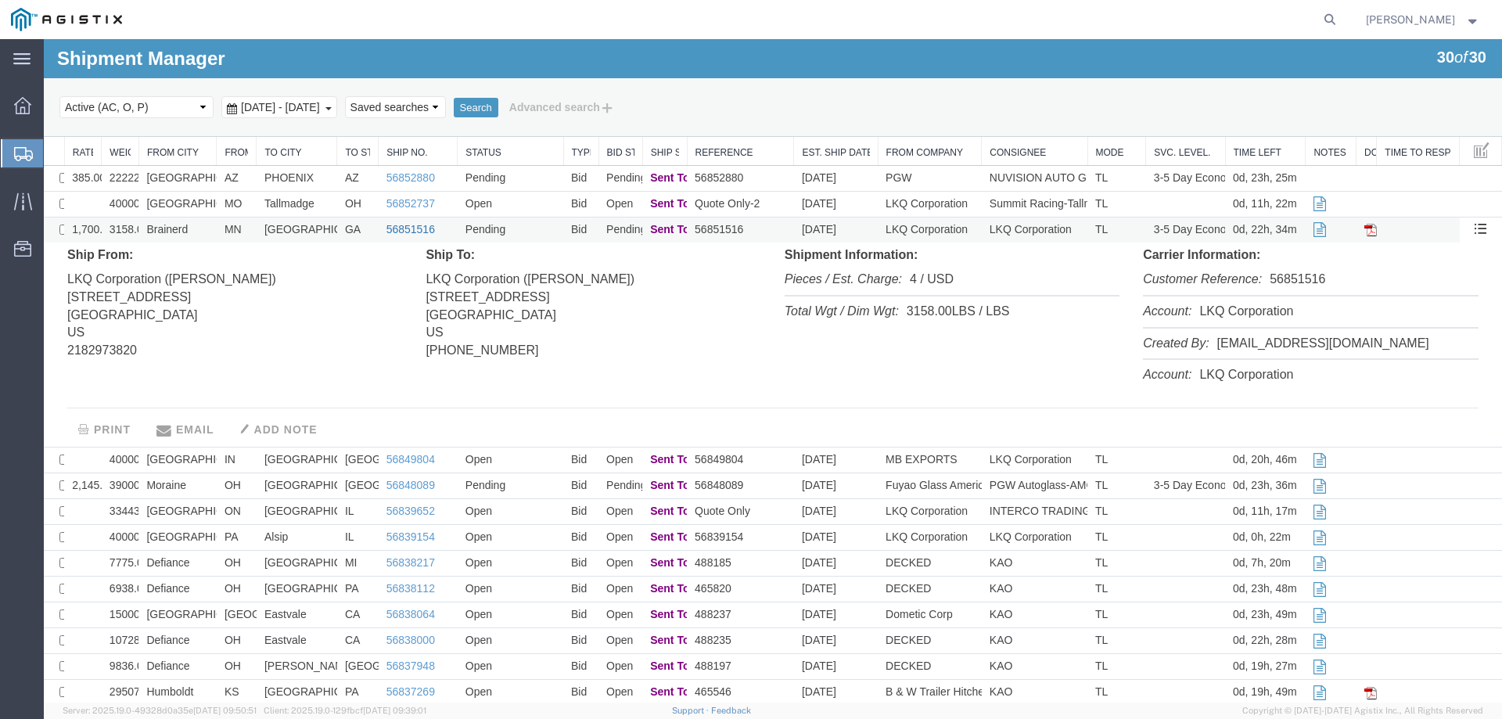
click at [404, 228] on link "56851516" at bounding box center [410, 229] width 49 height 13
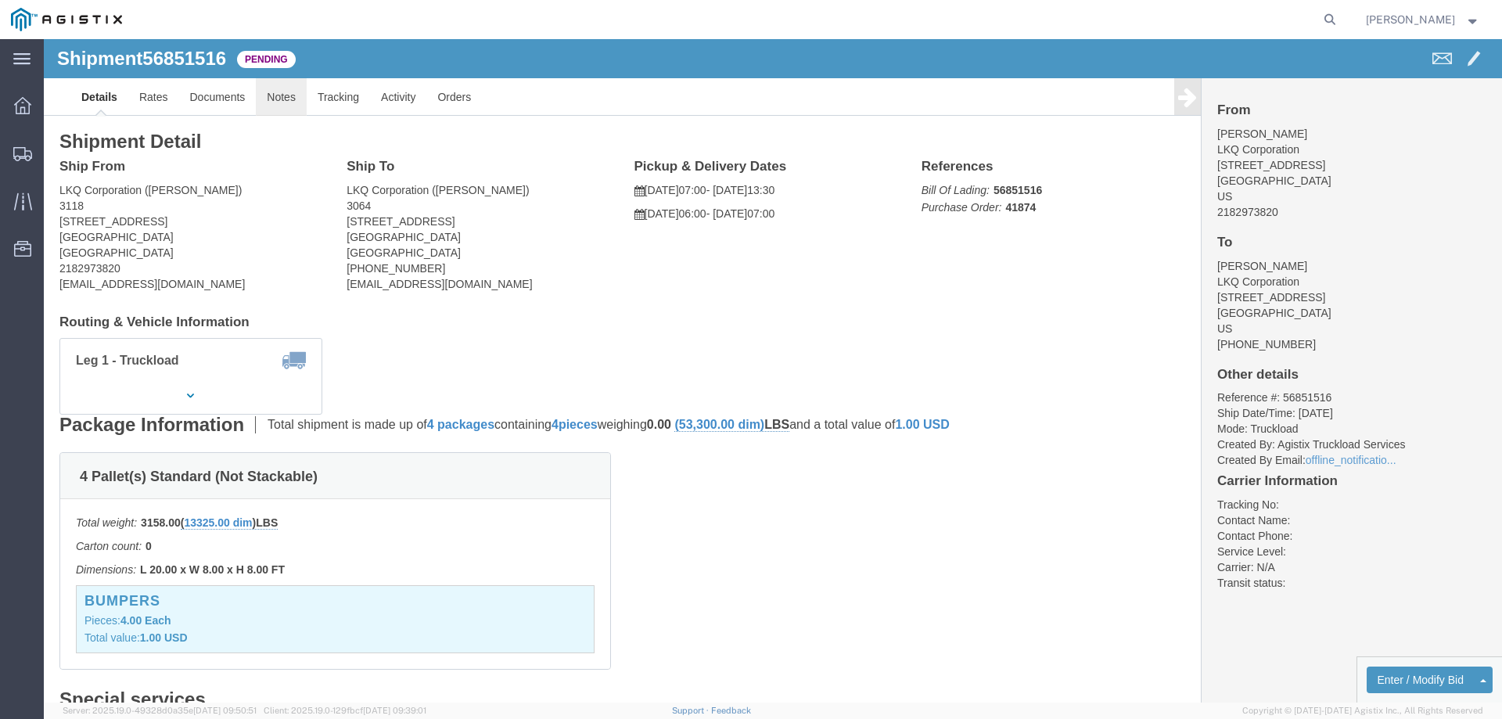
click link "Notes"
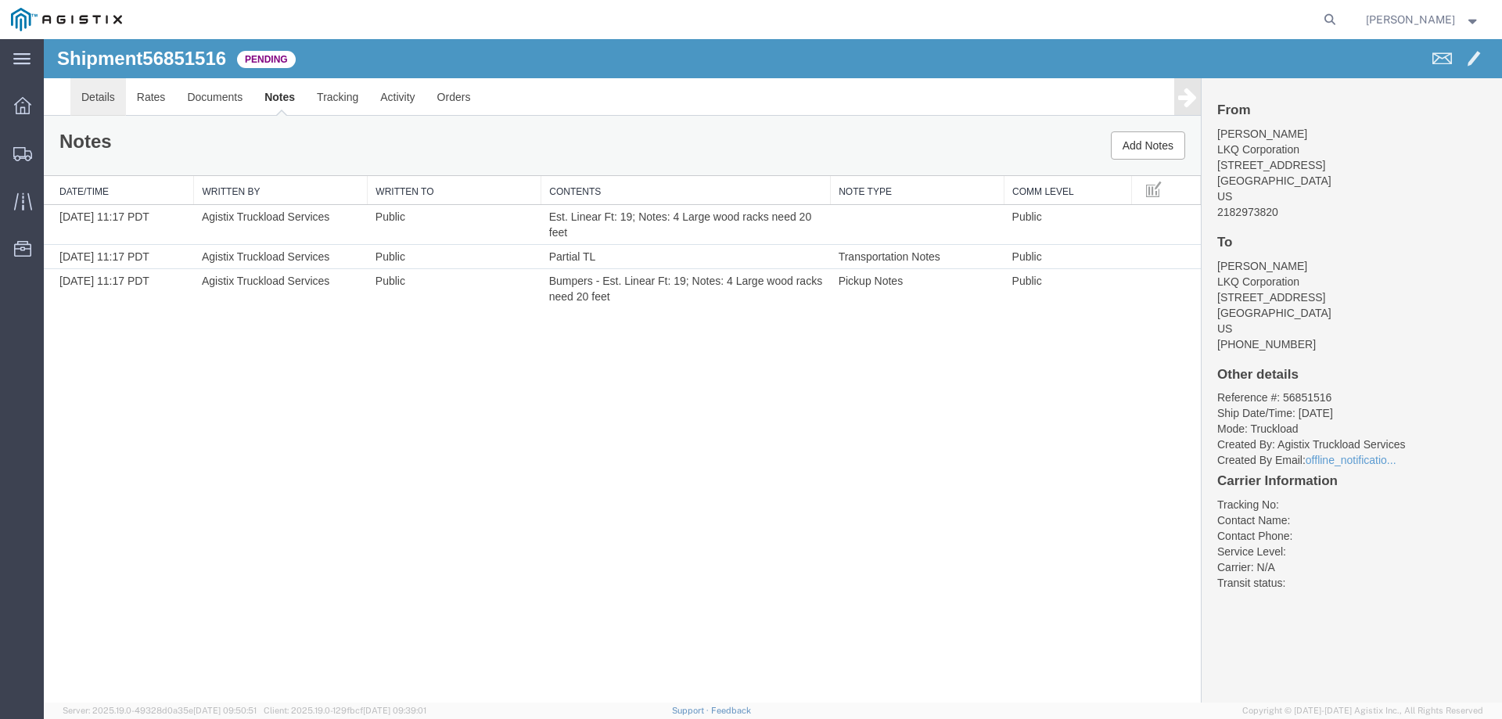
click at [102, 99] on link "Details" at bounding box center [98, 97] width 56 height 38
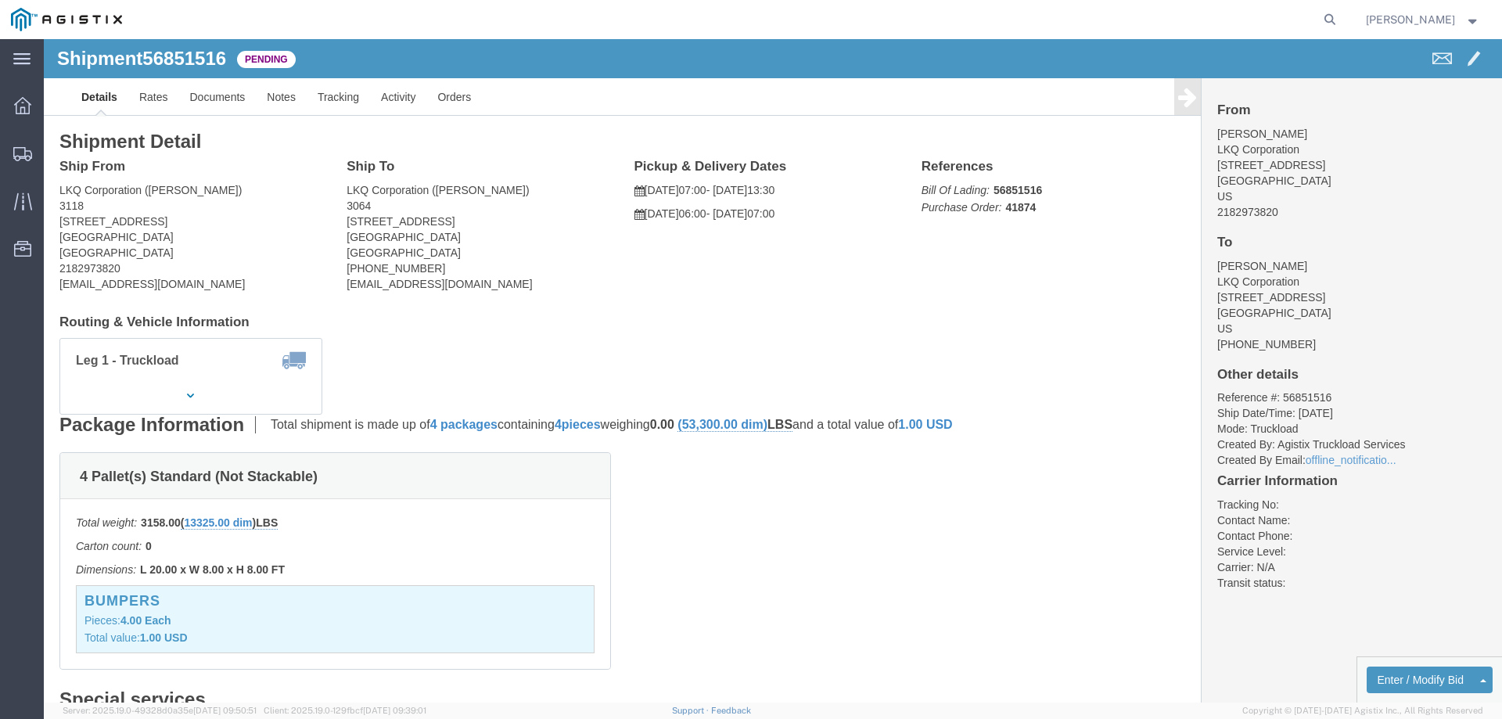
click b "56851516"
copy b "56851516"
drag, startPoint x: 128, startPoint y: 244, endPoint x: 41, endPoint y: 290, distance: 98.3
click html "Shipment 56851516 3 of 3 Pending Details Rates Documents Notes Tracking Activit…"
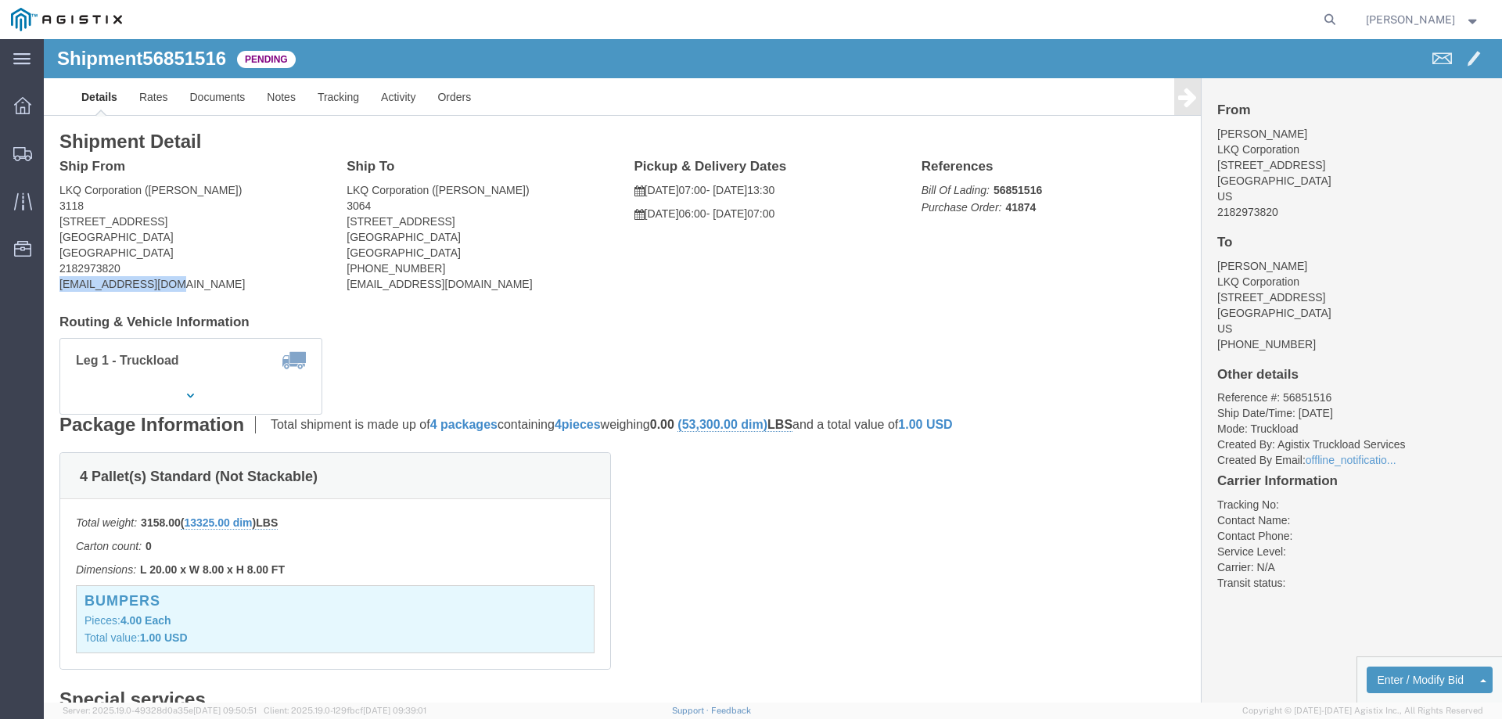
copy address "[EMAIL_ADDRESS][DOMAIN_NAME]"
click b "56851516"
copy b "56851516"
click at [23, 160] on icon at bounding box center [22, 154] width 19 height 14
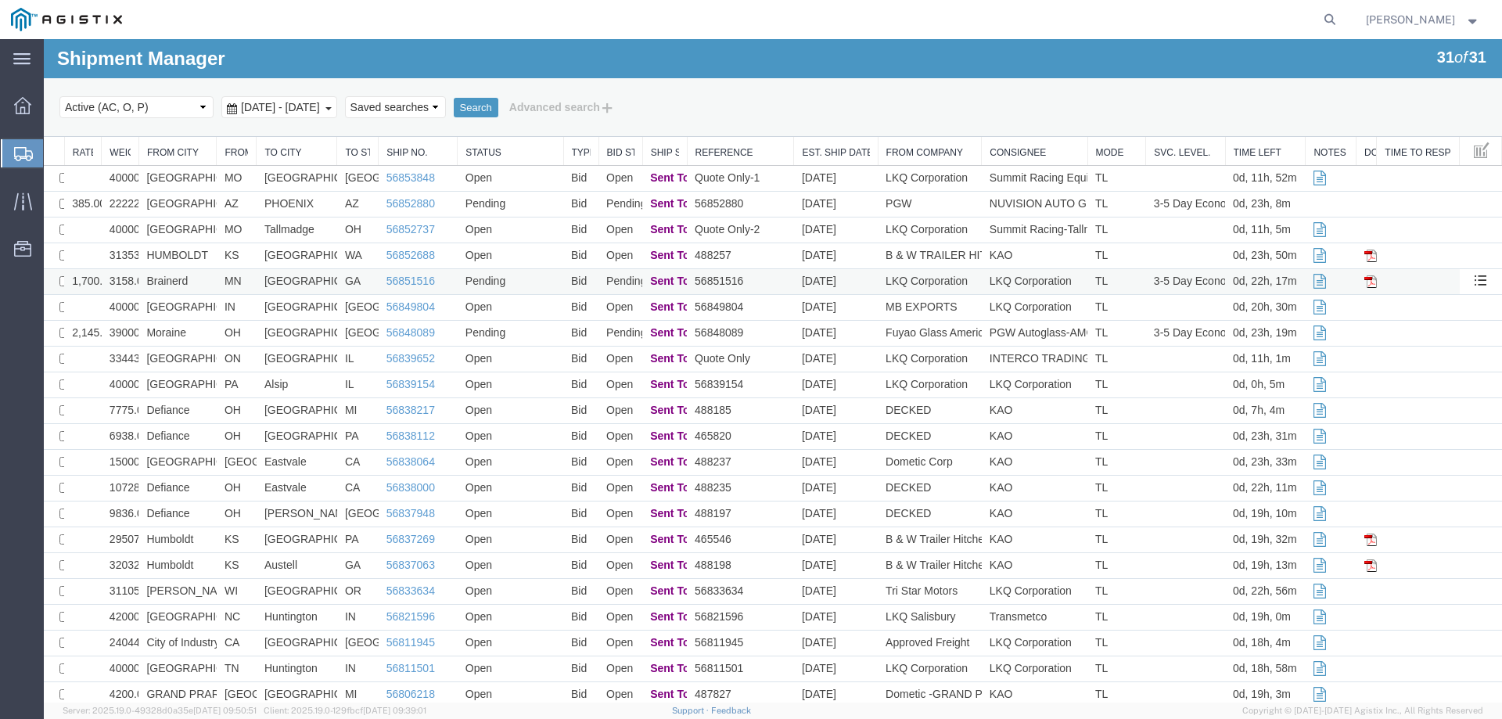
click at [207, 278] on td "Brainerd" at bounding box center [177, 282] width 78 height 26
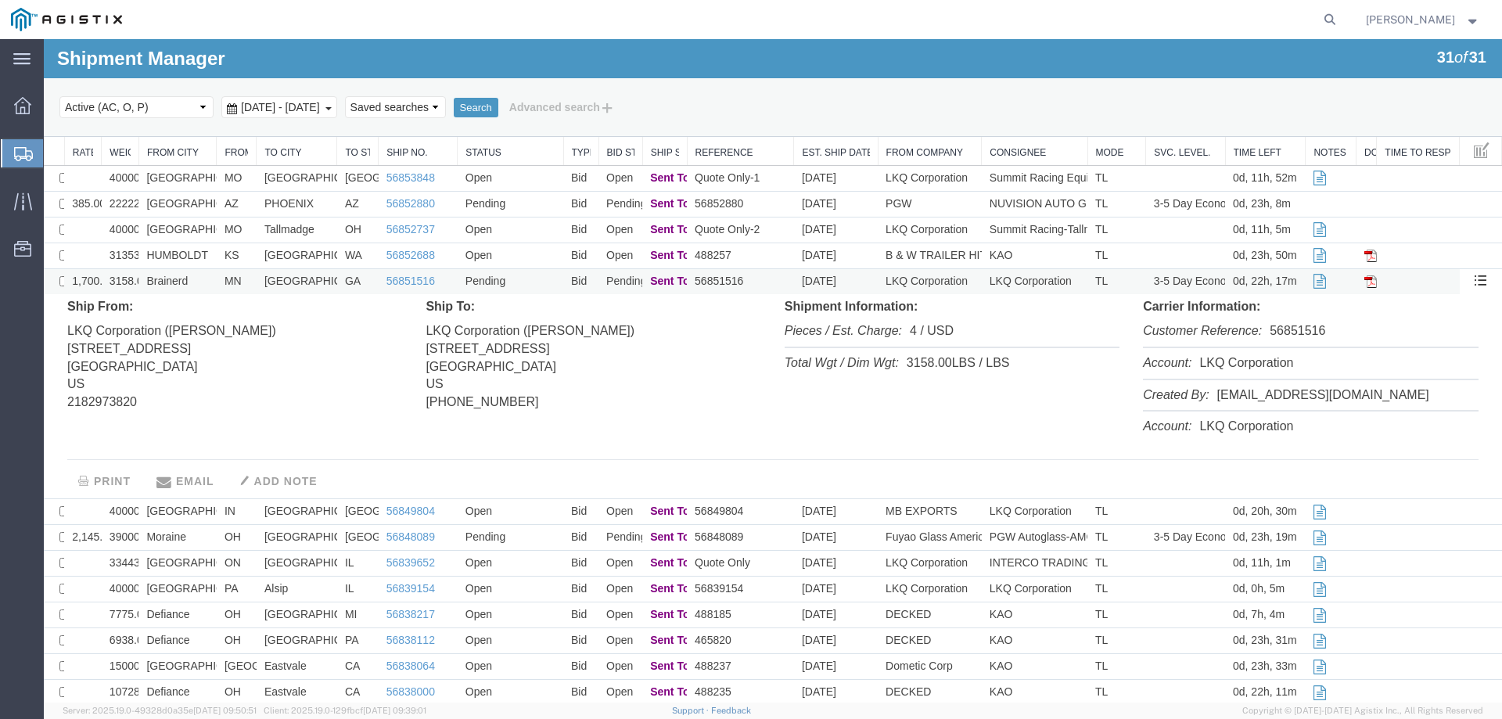
click at [207, 278] on td "Brainerd" at bounding box center [177, 282] width 78 height 26
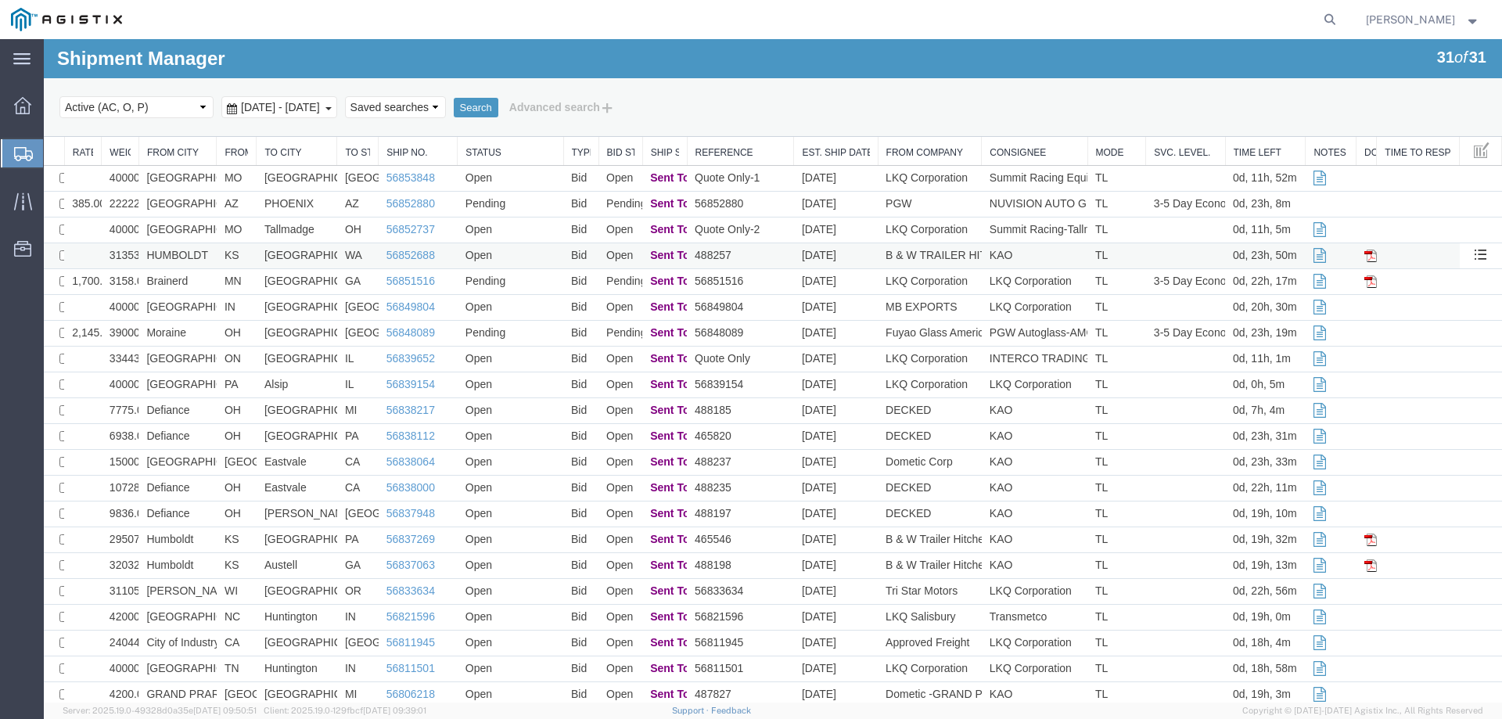
click at [207, 256] on td "HUMBOLDT" at bounding box center [177, 256] width 78 height 26
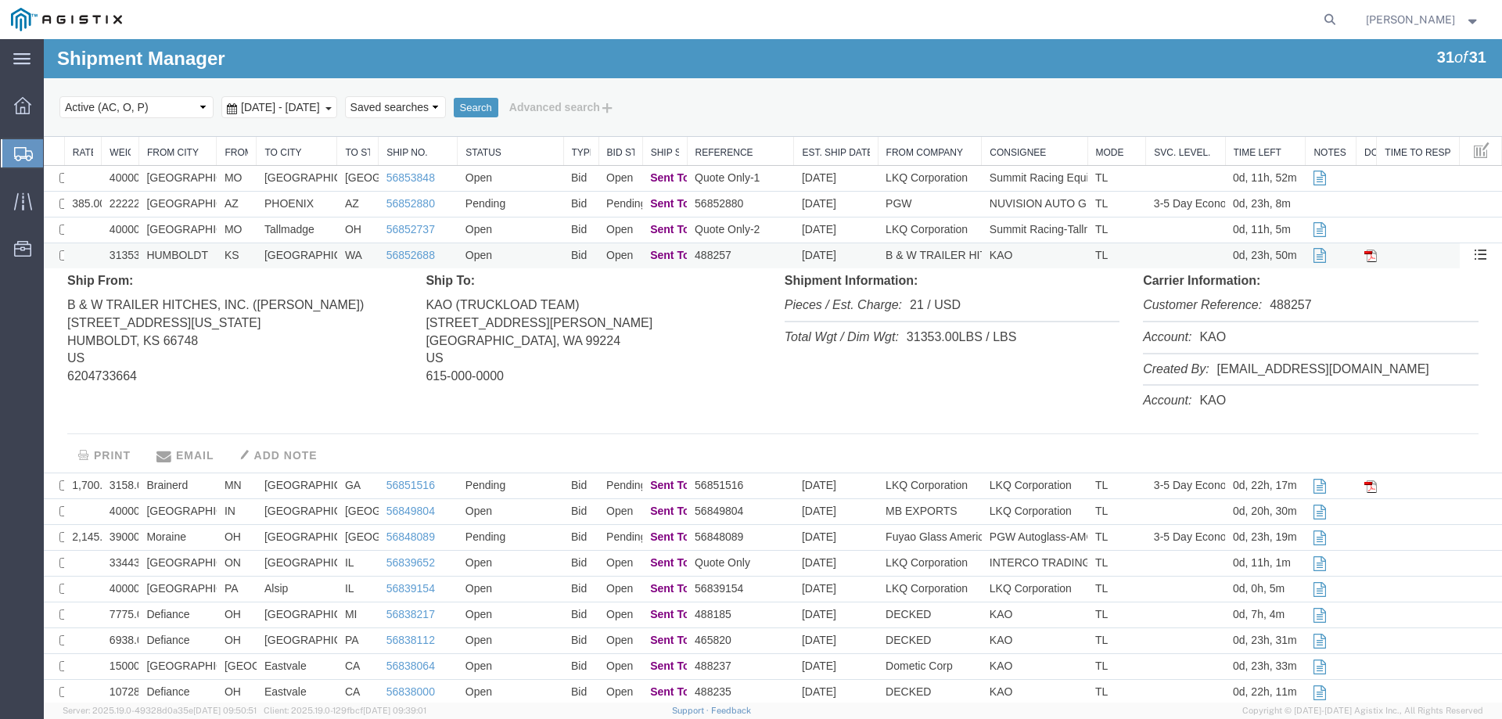
click at [207, 256] on td "HUMBOLDT" at bounding box center [177, 256] width 78 height 26
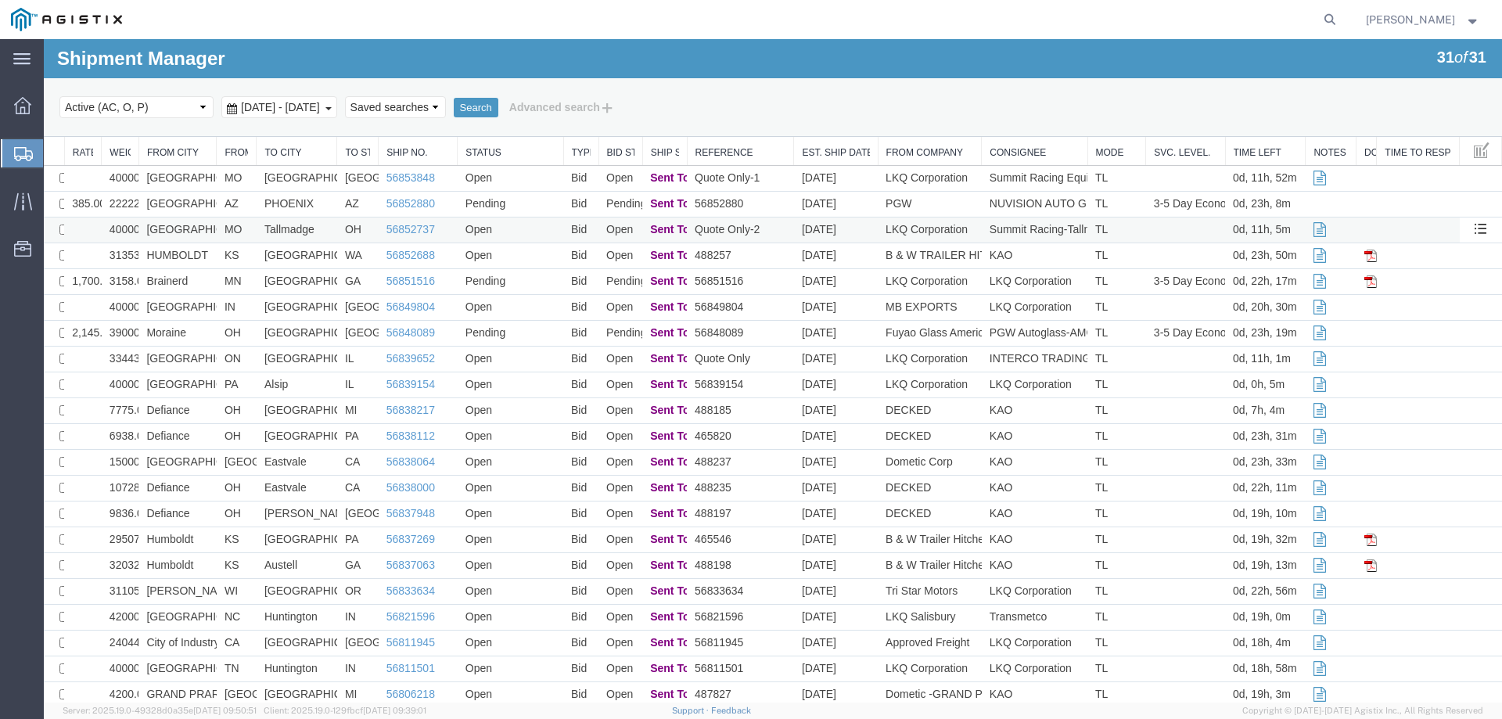
click at [208, 227] on td "Springfield" at bounding box center [177, 230] width 78 height 26
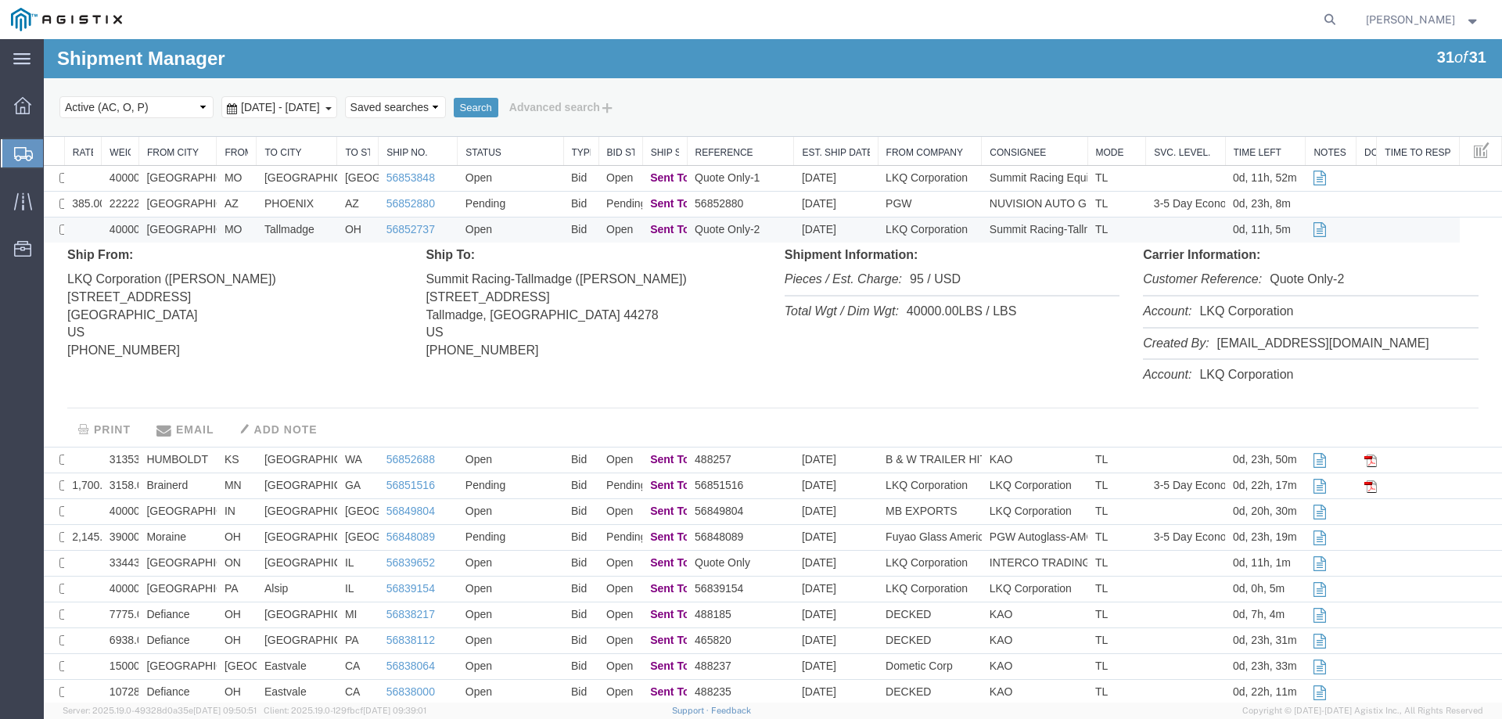
click at [208, 227] on td "Springfield" at bounding box center [177, 230] width 78 height 26
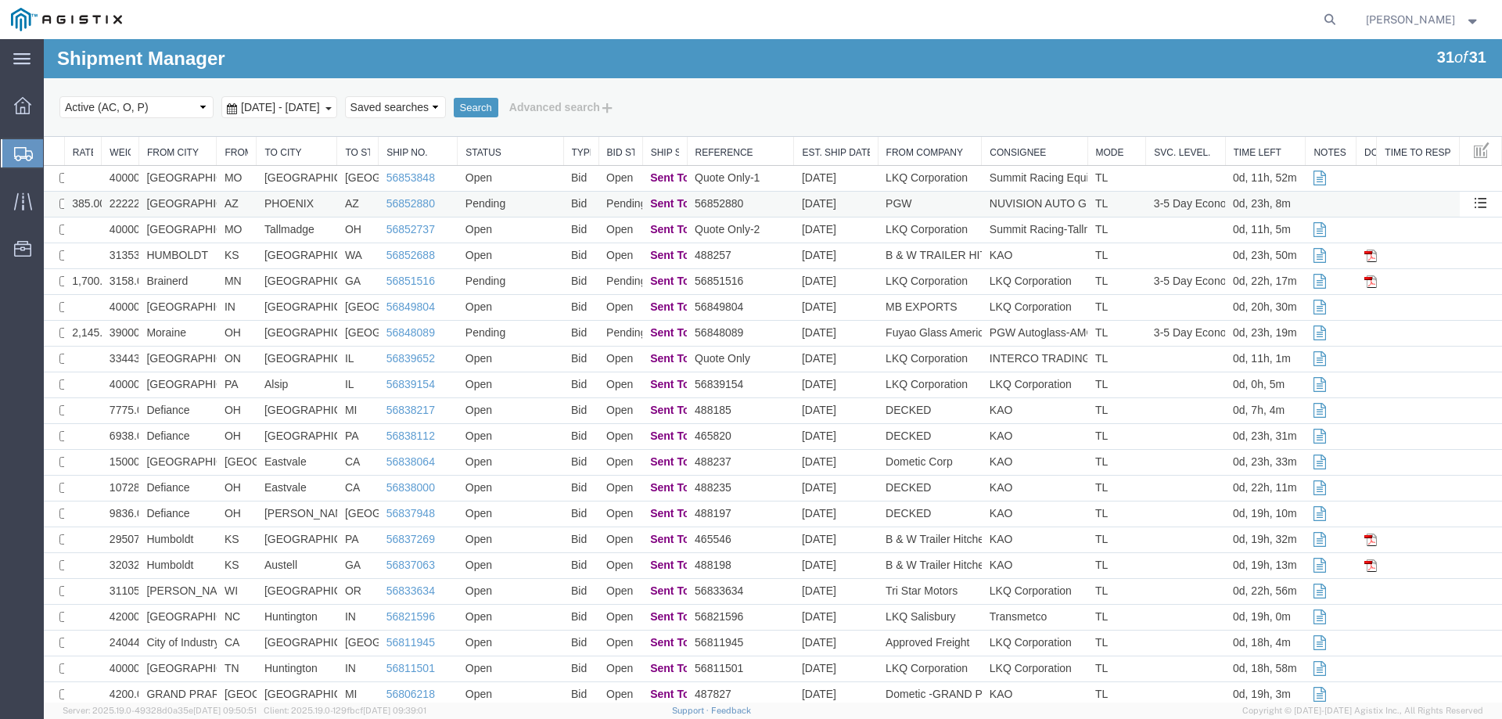
click at [207, 204] on td "[GEOGRAPHIC_DATA]" at bounding box center [177, 205] width 78 height 26
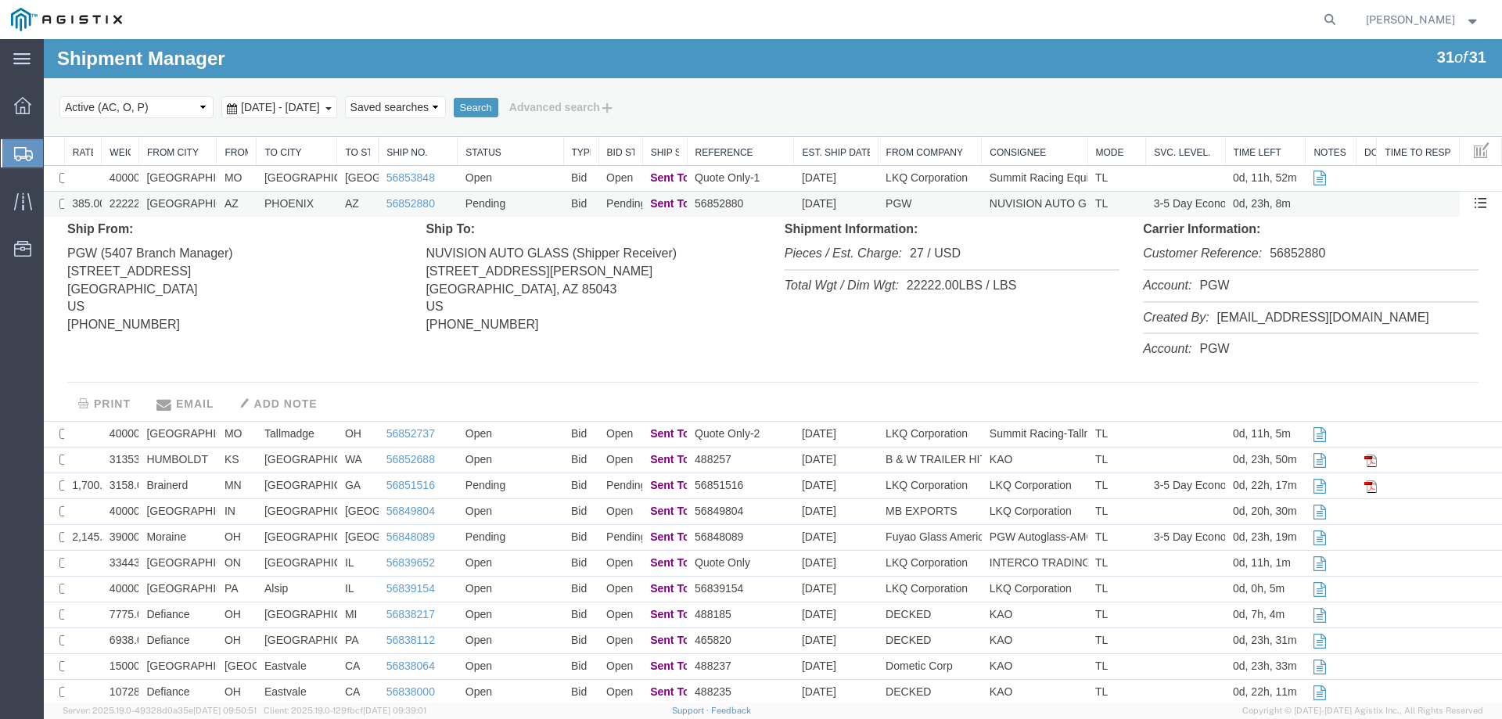
click at [207, 204] on td "[GEOGRAPHIC_DATA]" at bounding box center [177, 205] width 78 height 26
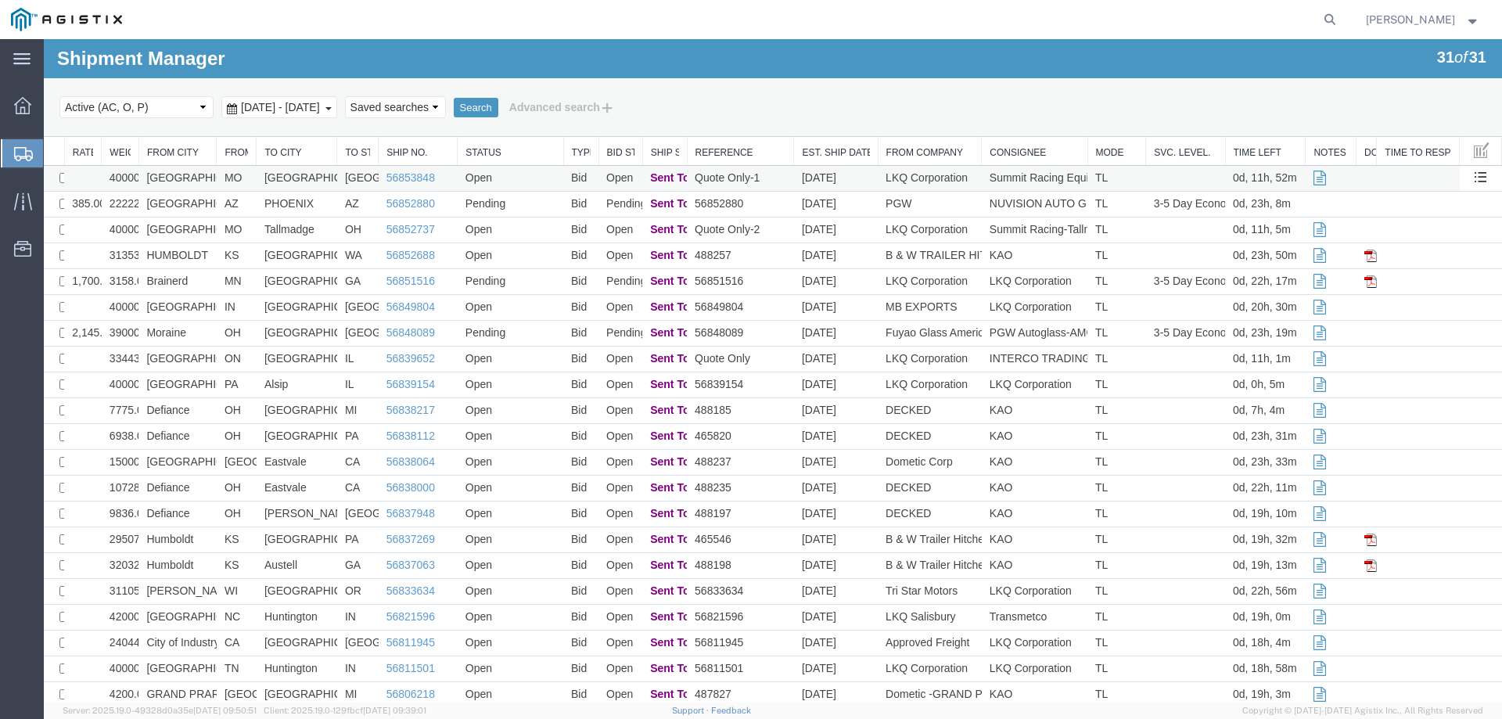
click at [207, 183] on td "Springfield" at bounding box center [177, 179] width 78 height 26
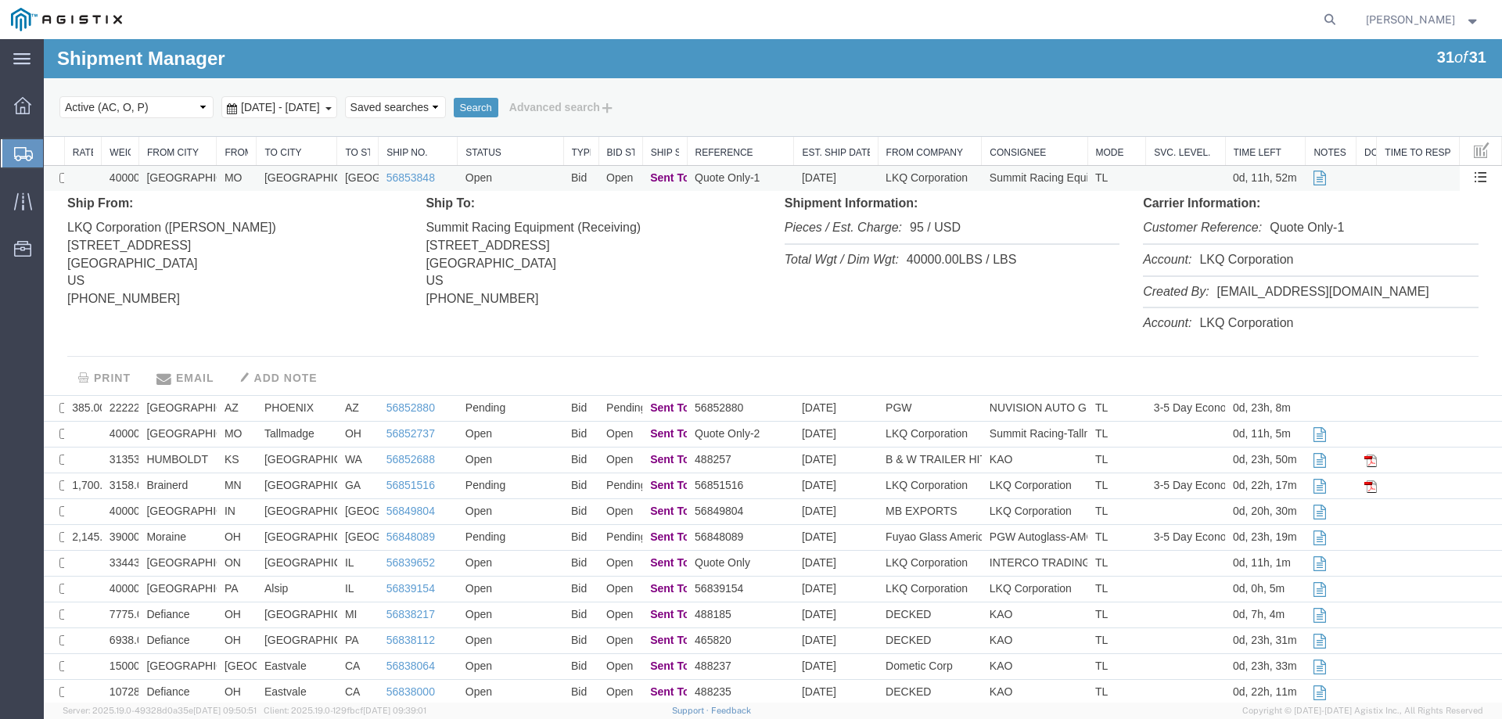
click at [207, 183] on td "Springfield" at bounding box center [177, 179] width 78 height 26
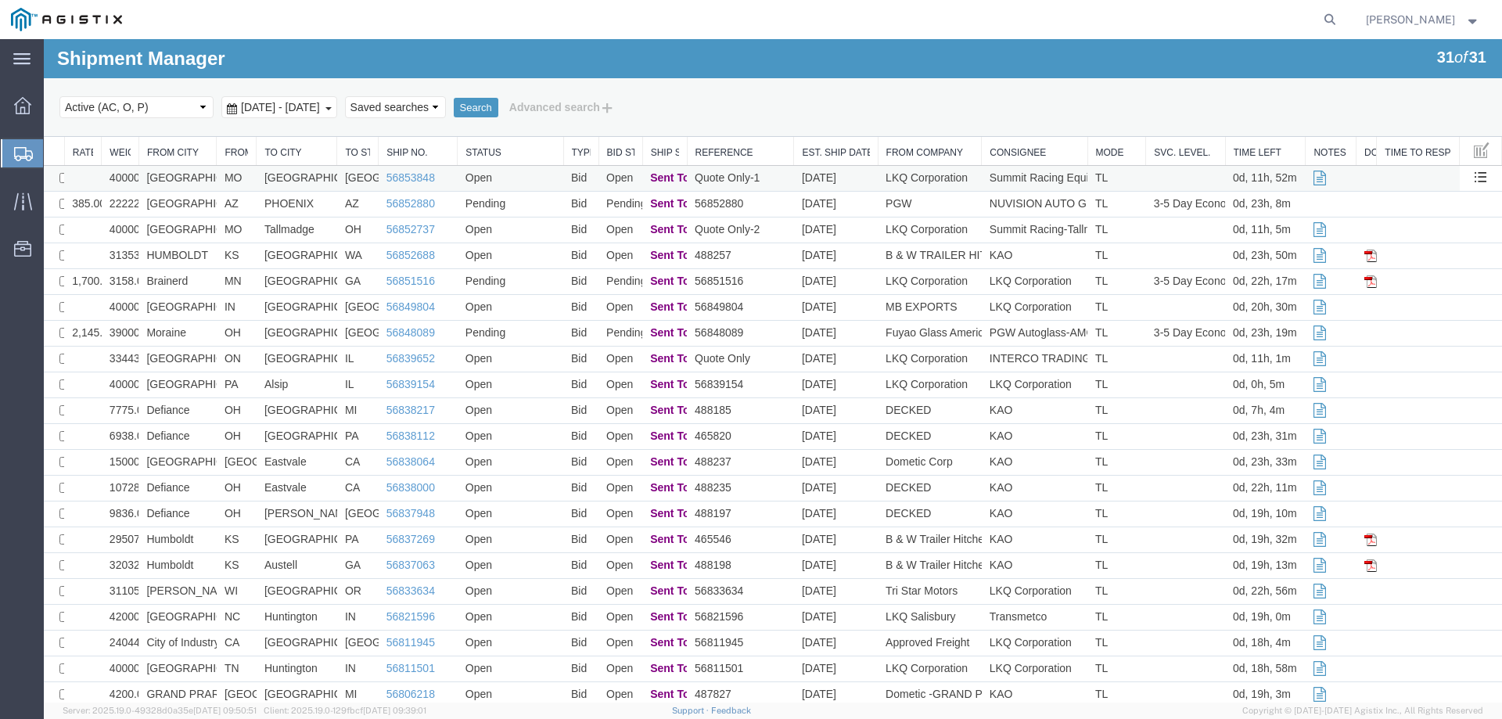
click at [207, 183] on td "Springfield" at bounding box center [177, 179] width 78 height 26
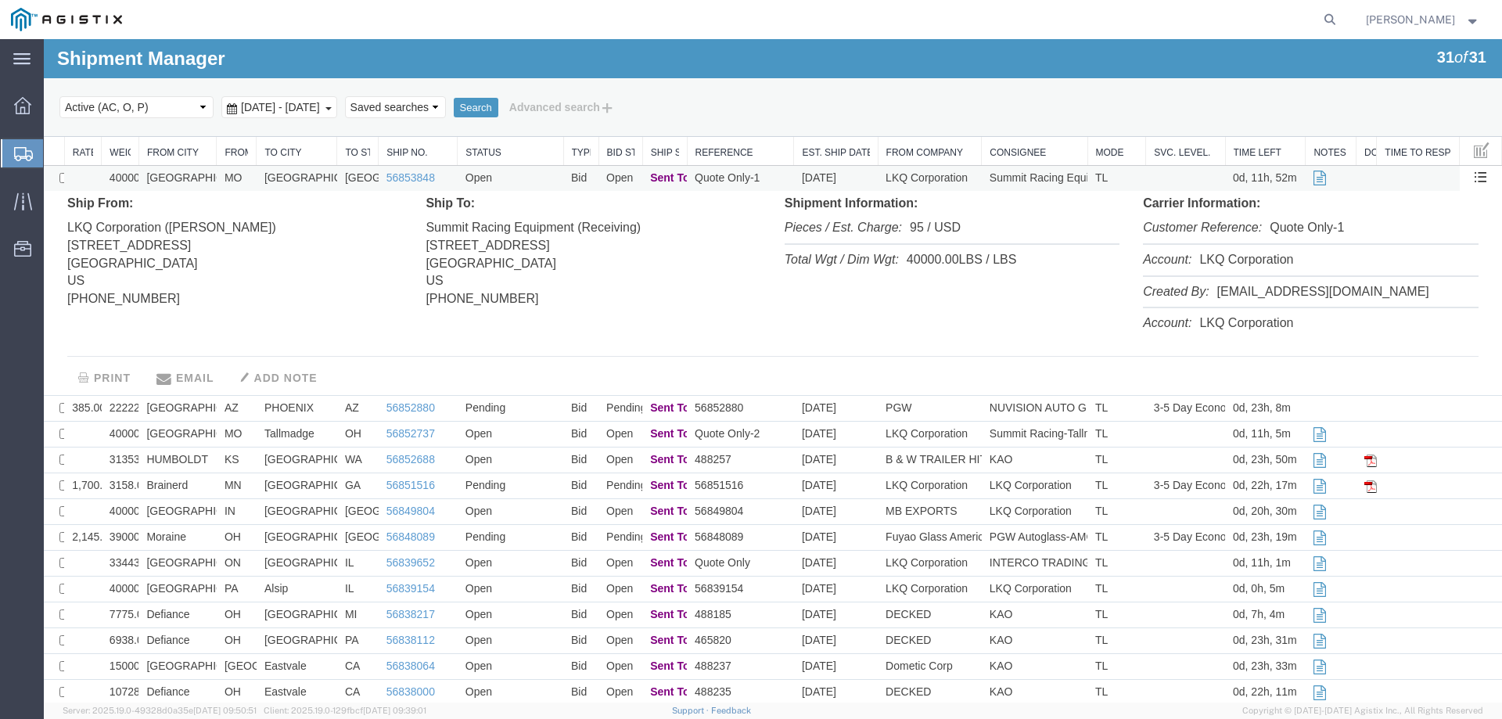
click at [207, 183] on td "Springfield" at bounding box center [177, 179] width 78 height 26
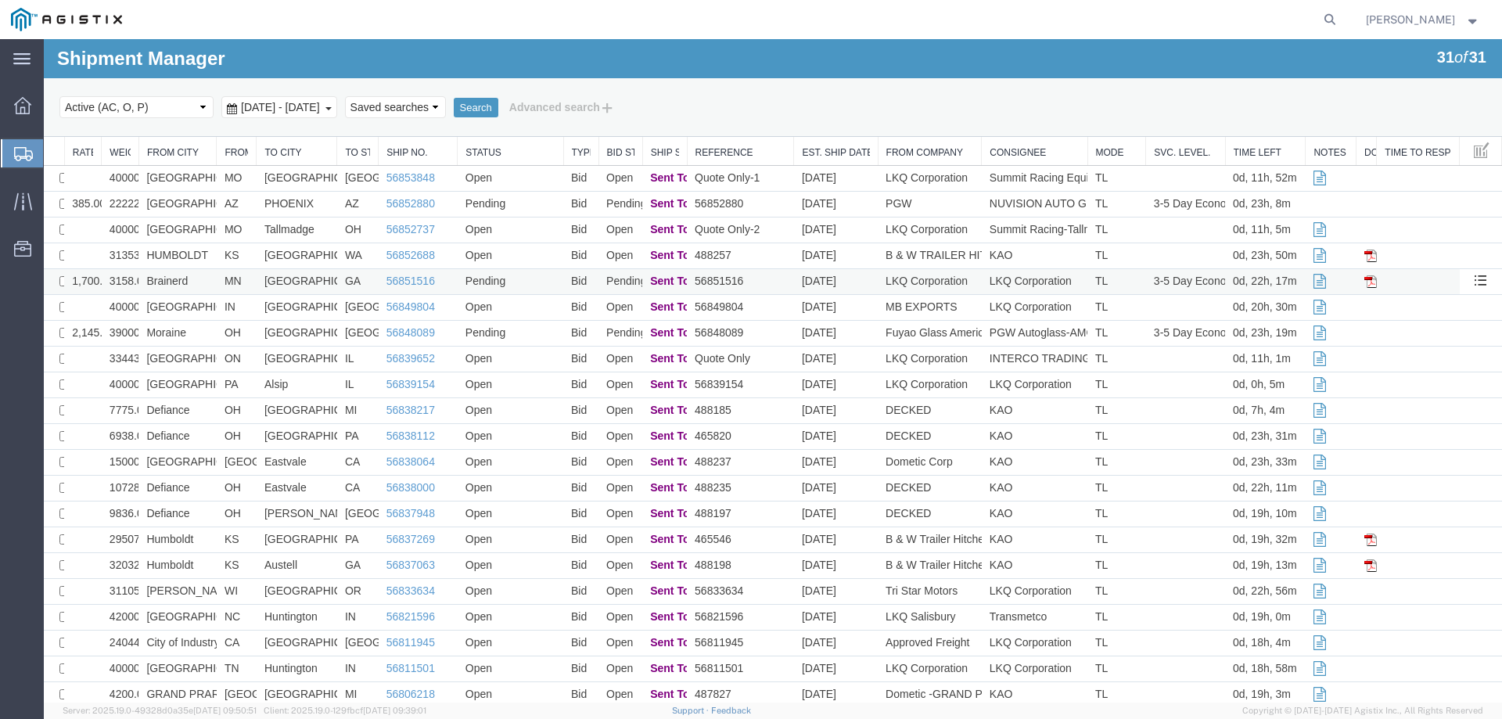
click at [204, 284] on td "Brainerd" at bounding box center [177, 282] width 78 height 26
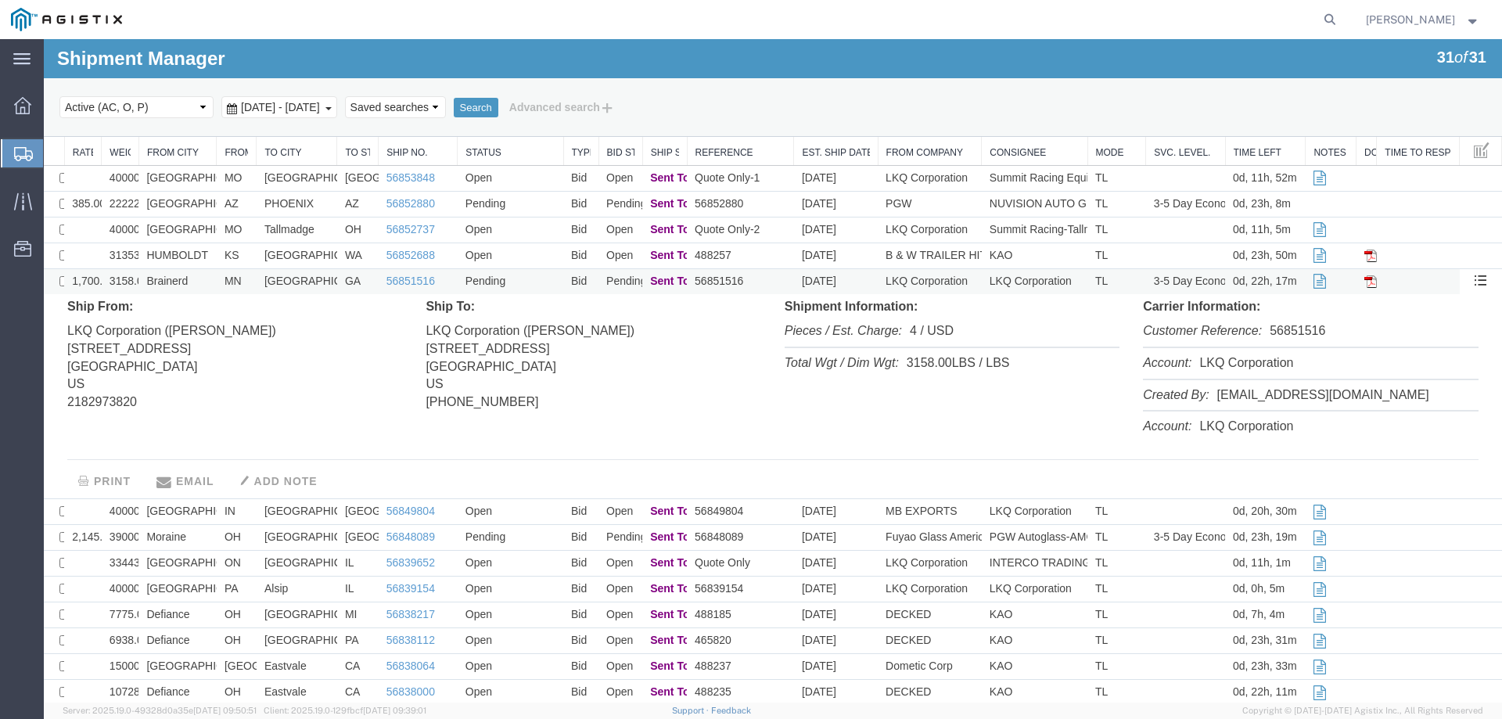
click at [204, 284] on td "Brainerd" at bounding box center [177, 282] width 78 height 26
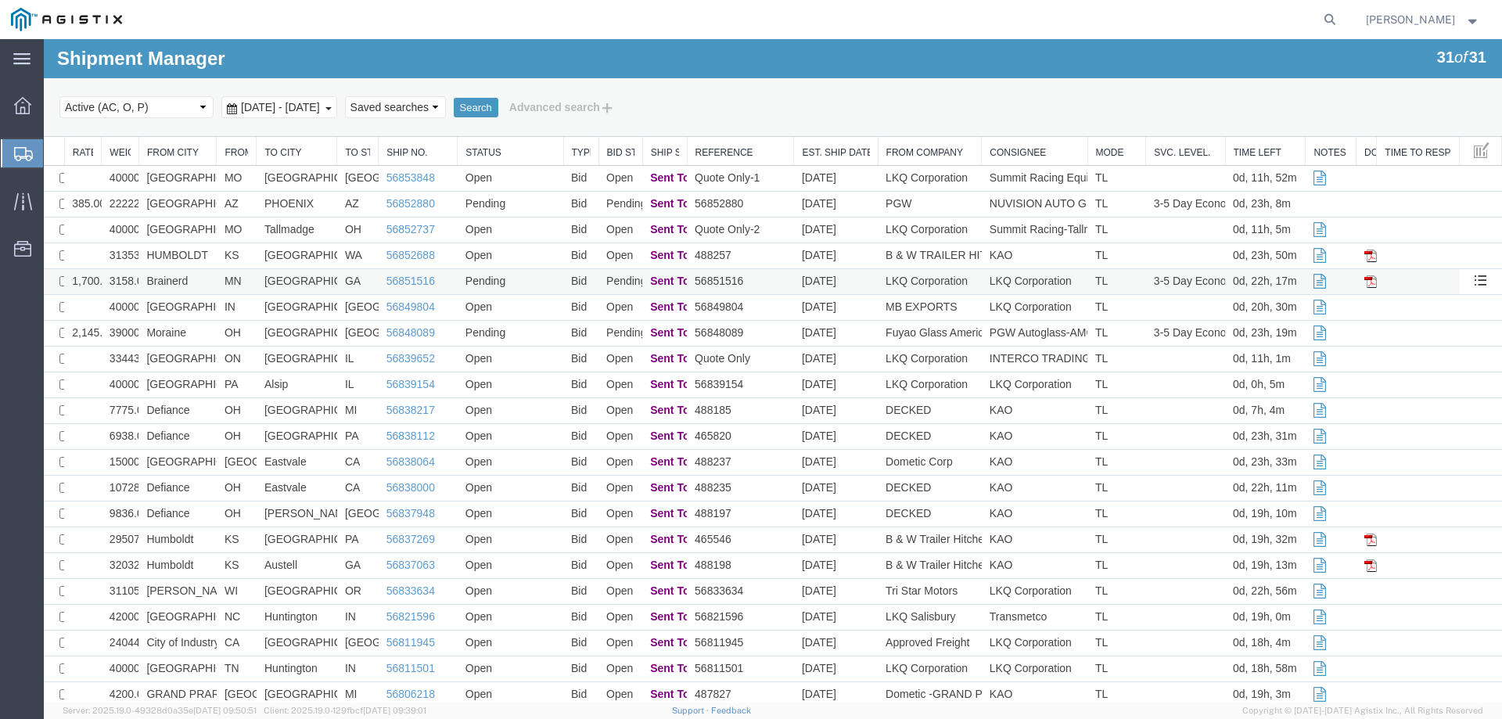
click at [204, 284] on td "Brainerd" at bounding box center [177, 282] width 78 height 26
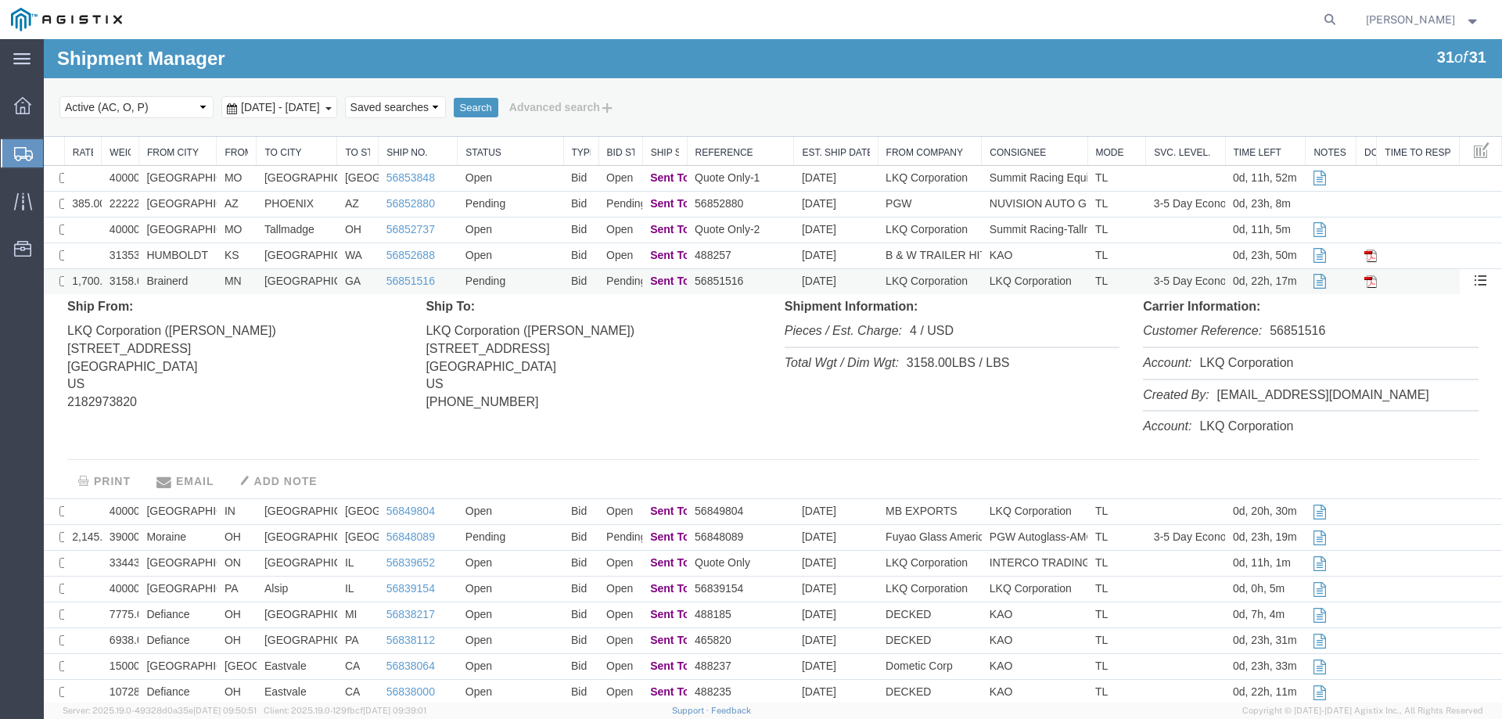
click at [204, 284] on td "Brainerd" at bounding box center [177, 282] width 78 height 26
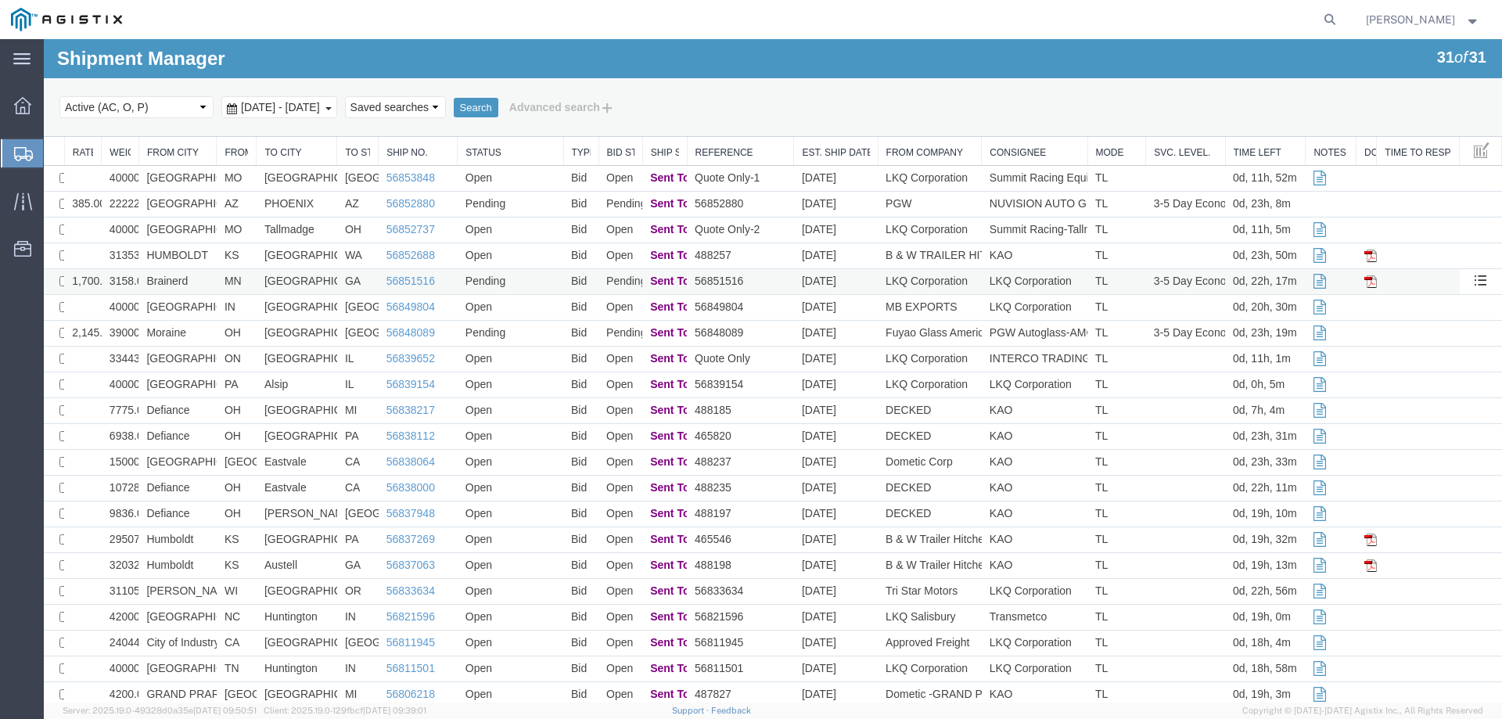
click at [317, 277] on td "[GEOGRAPHIC_DATA]" at bounding box center [297, 282] width 81 height 26
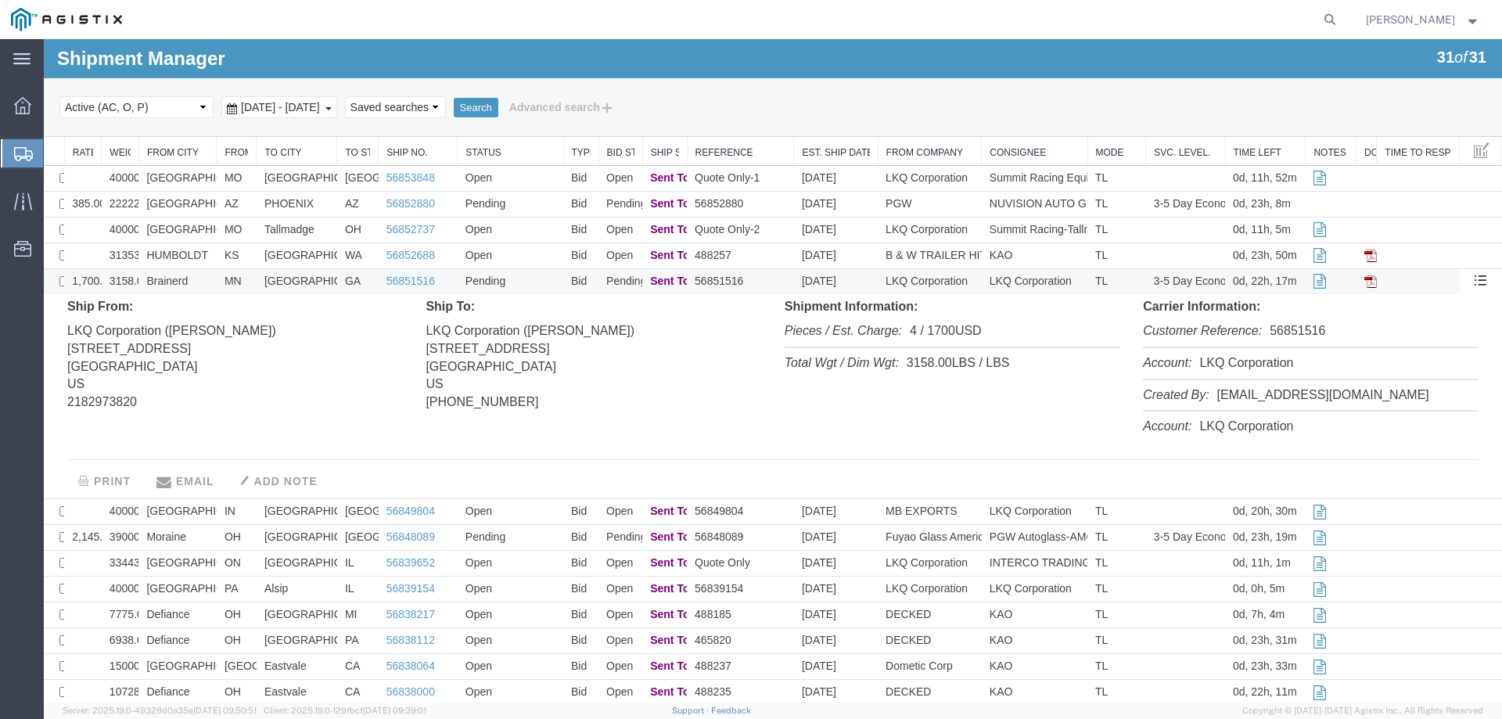
click at [317, 277] on td "[GEOGRAPHIC_DATA]" at bounding box center [297, 282] width 81 height 26
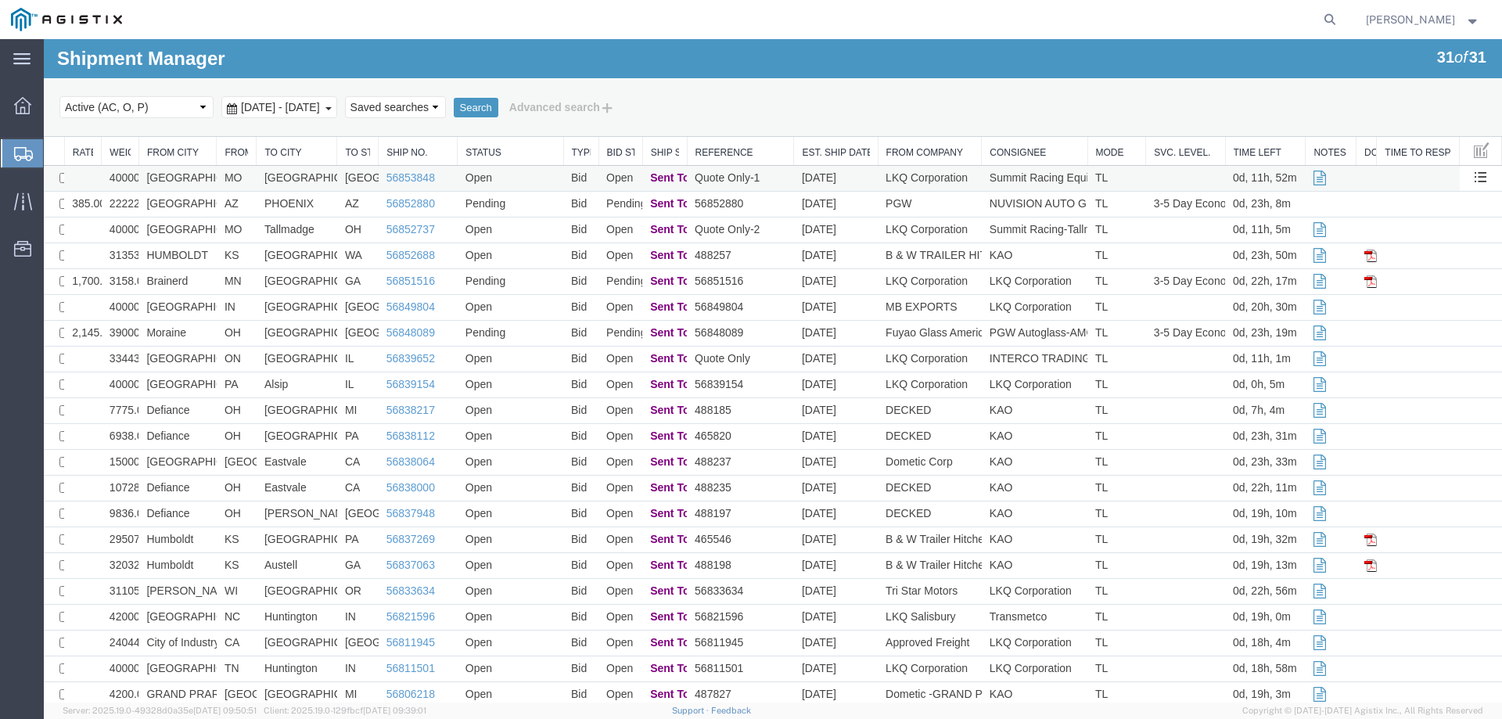
click at [344, 178] on td "[GEOGRAPHIC_DATA]" at bounding box center [357, 179] width 41 height 26
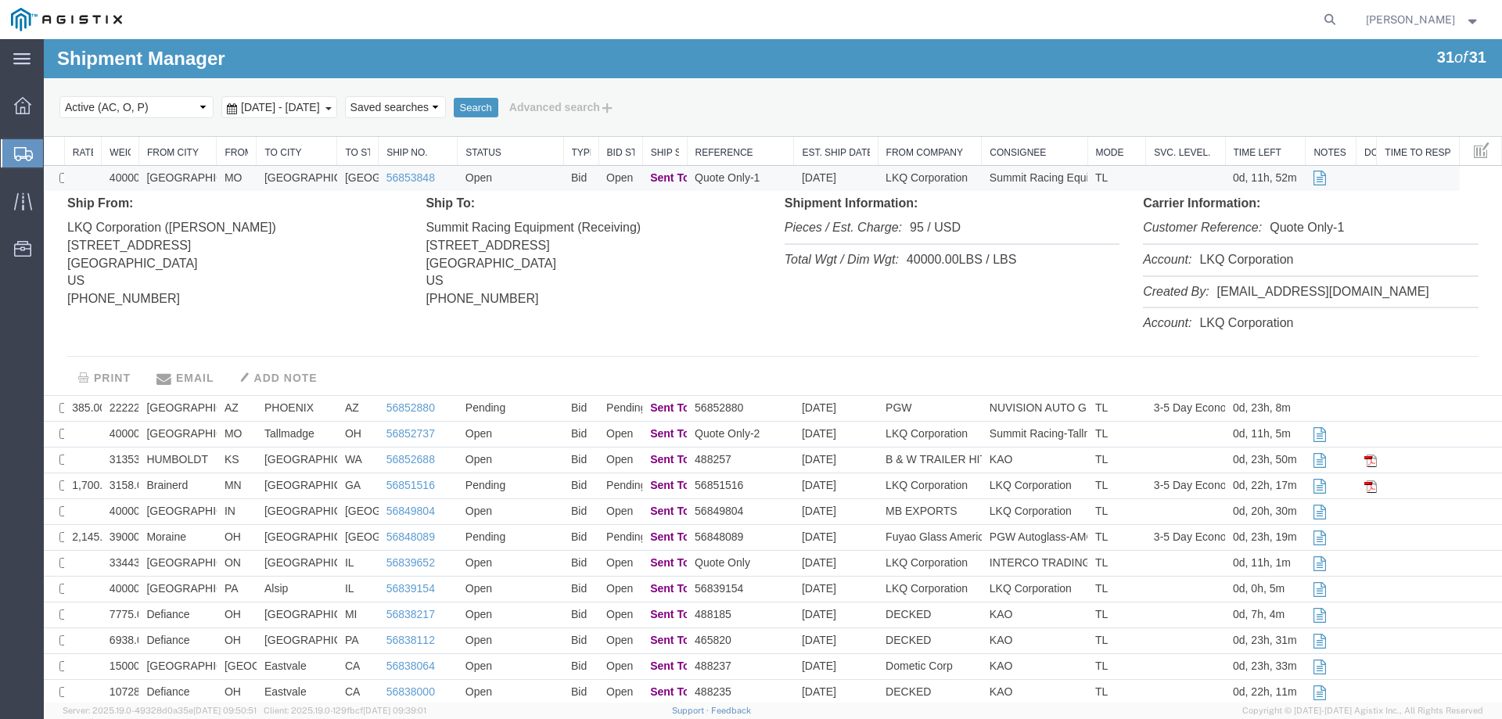
click at [334, 178] on td "Arlington" at bounding box center [297, 179] width 81 height 26
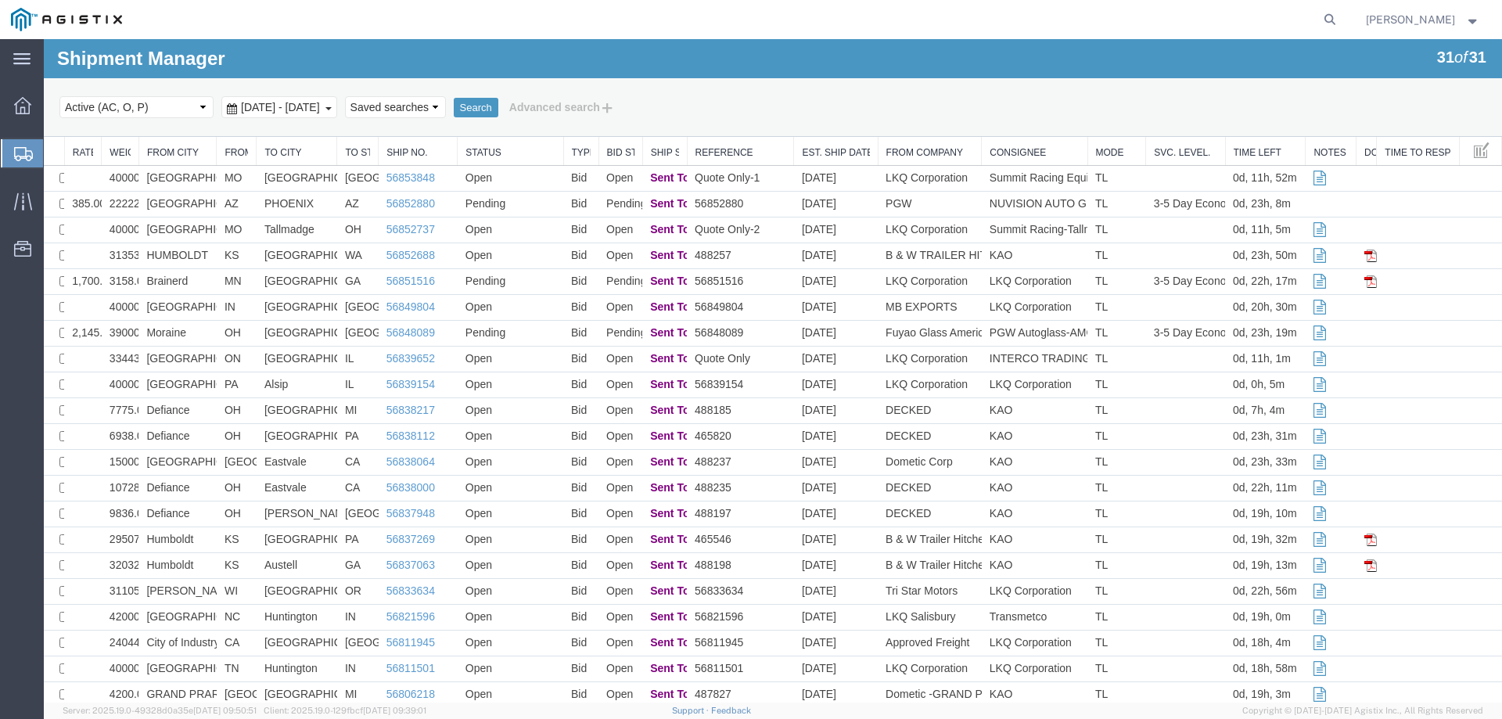
click at [329, 278] on td "[GEOGRAPHIC_DATA]" at bounding box center [297, 282] width 81 height 26
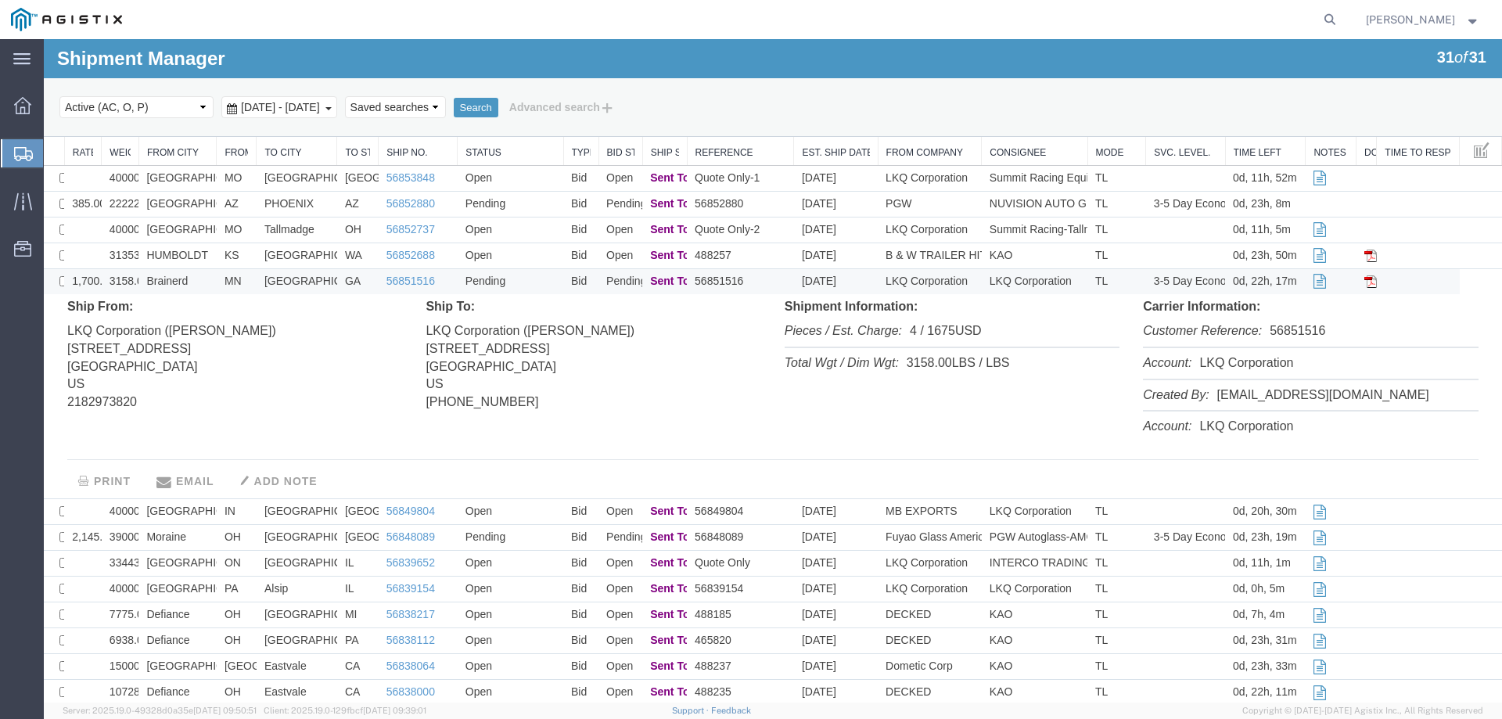
click at [329, 278] on td "[GEOGRAPHIC_DATA]" at bounding box center [297, 282] width 81 height 26
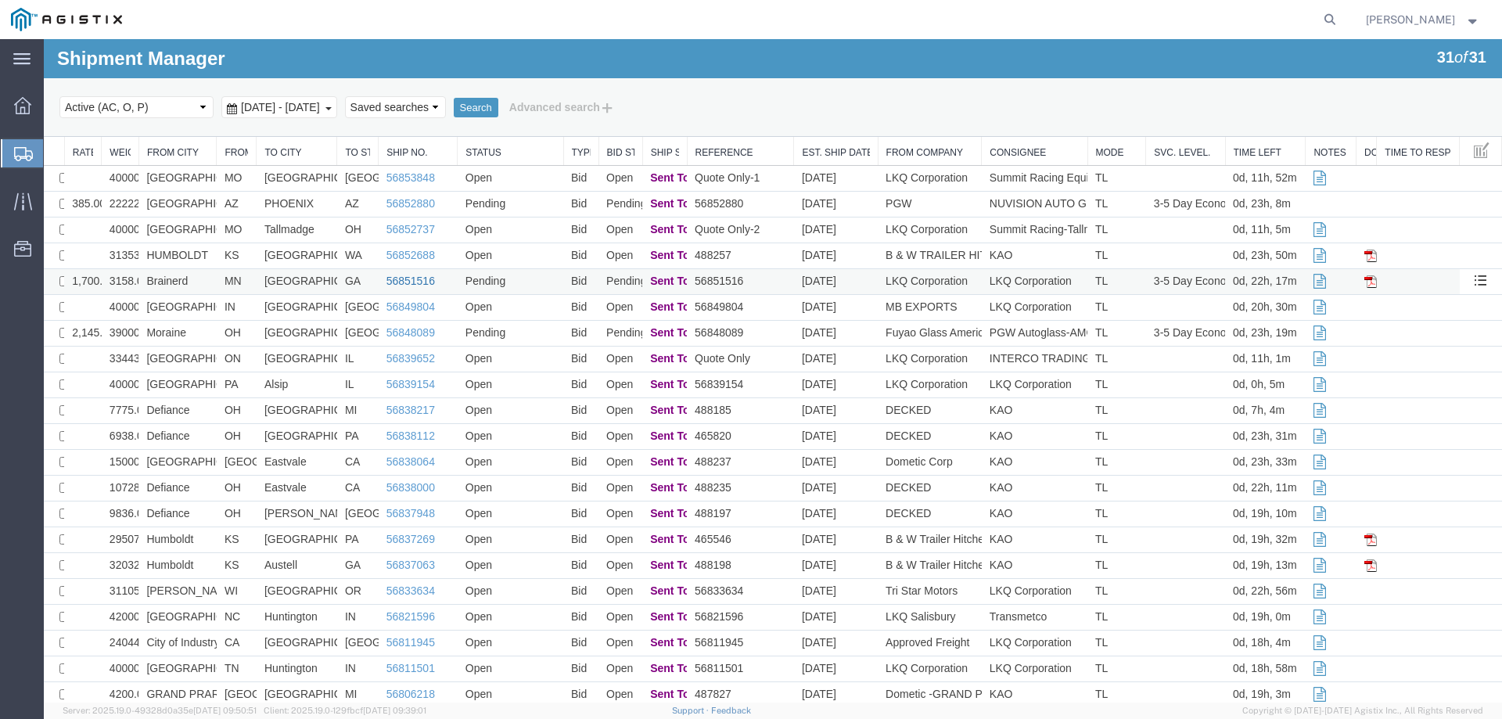
click at [408, 281] on link "56851516" at bounding box center [410, 281] width 49 height 13
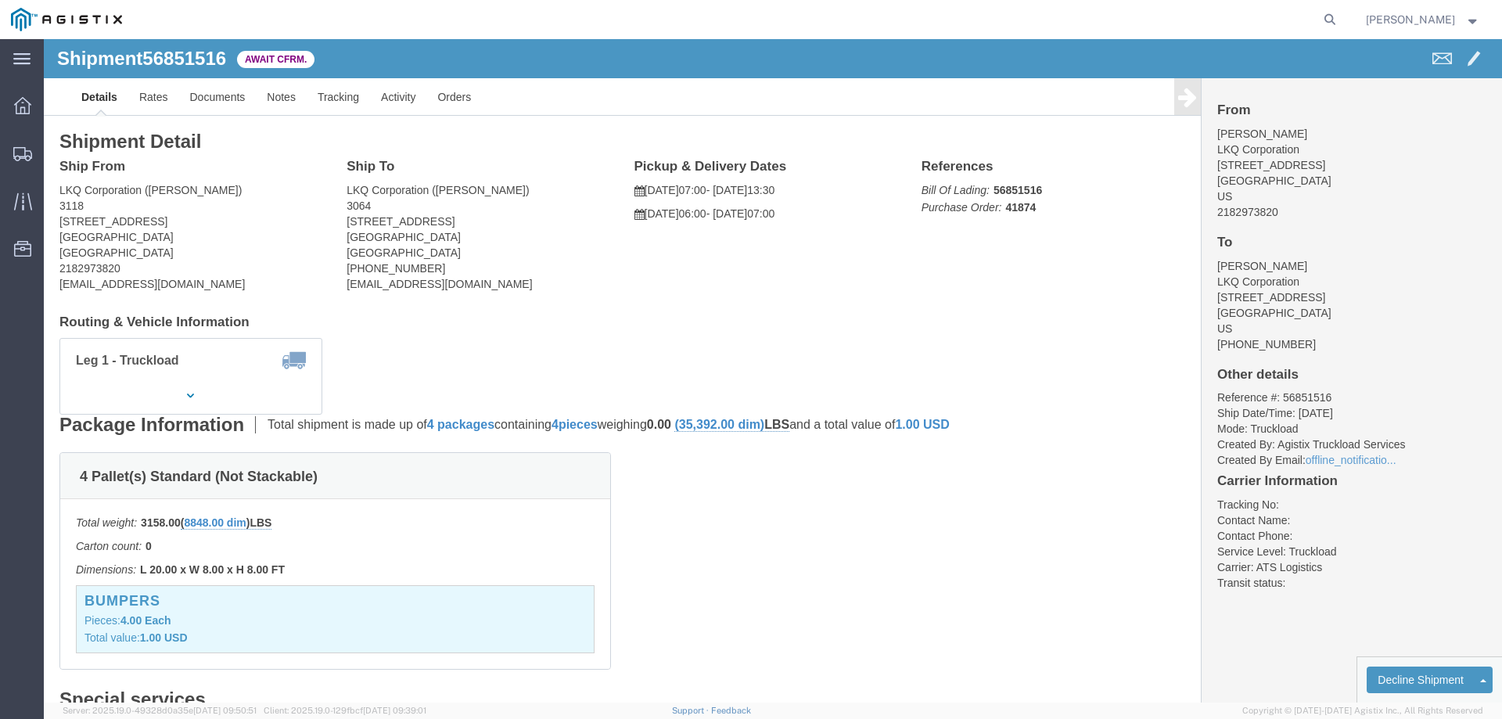
click b "56851516"
click link "Confirm"
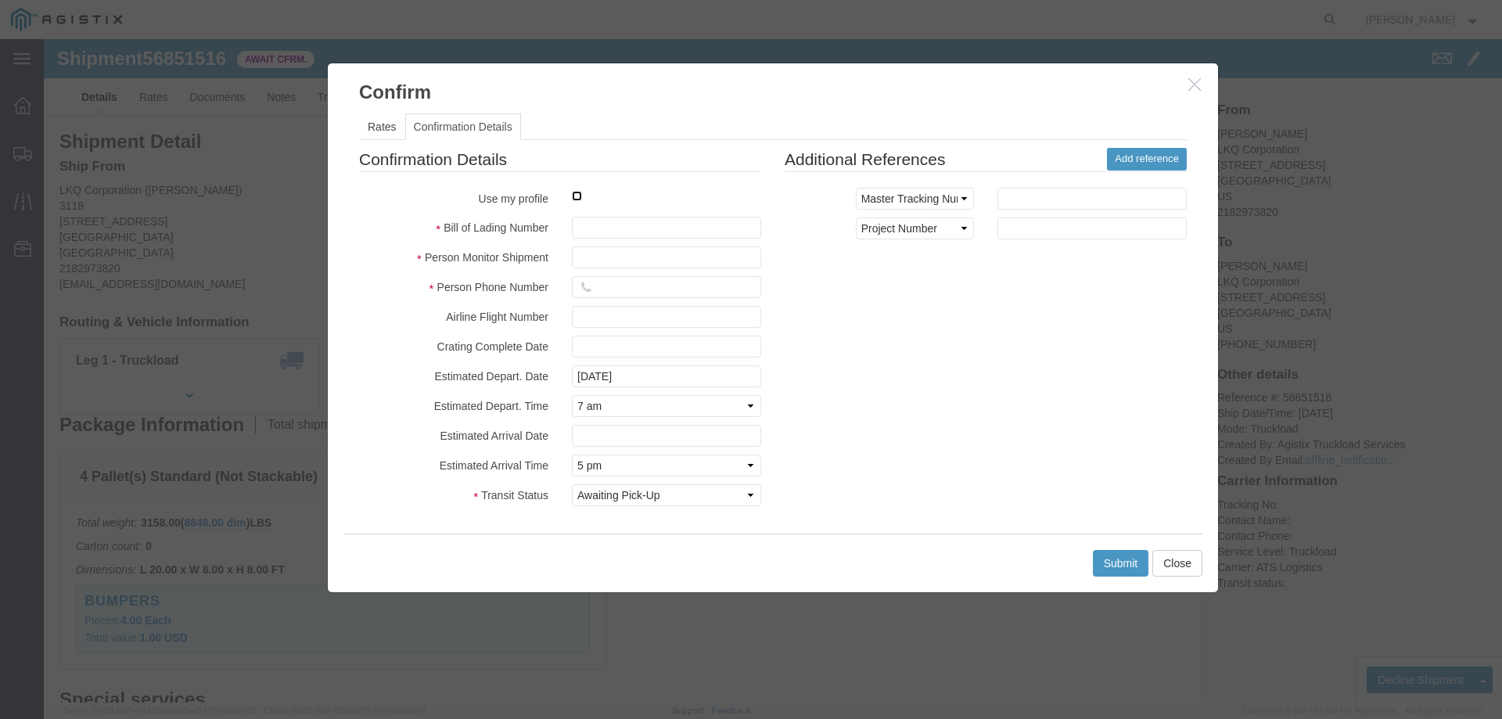
click input "checkbox"
checkbox input "true"
type input "[PERSON_NAME]"
type input "3204977237"
click input "text"
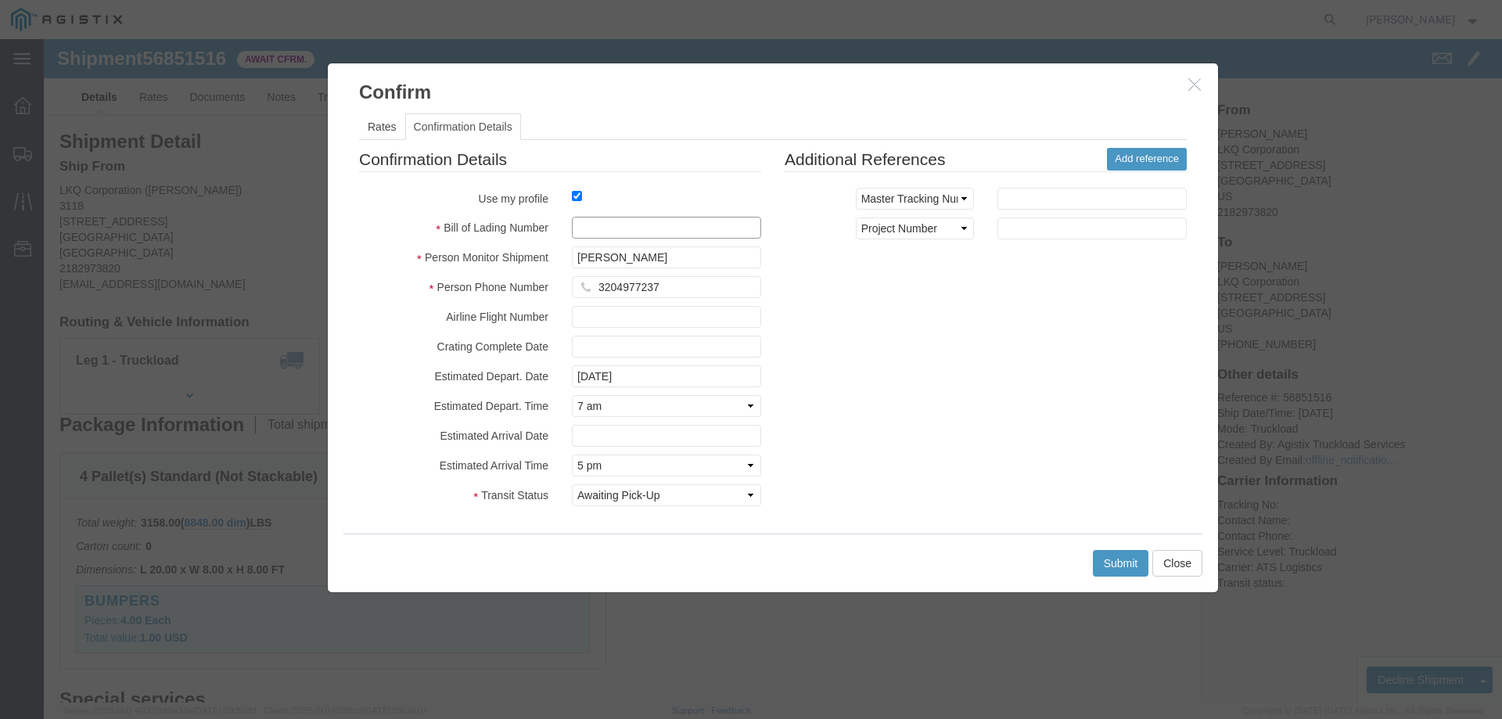
paste input "56851516"
type input "56851516"
click button "Submit"
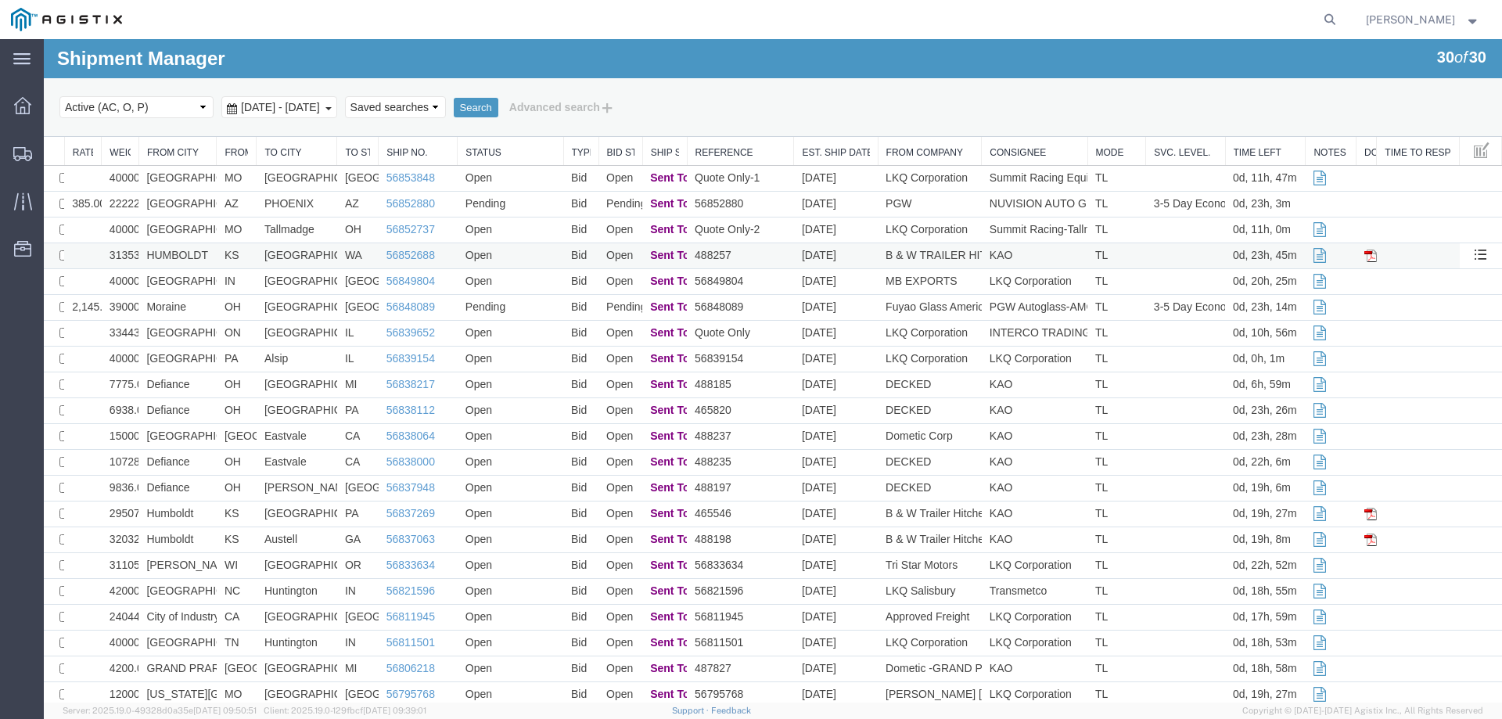
click at [510, 252] on td "Open" at bounding box center [511, 256] width 106 height 26
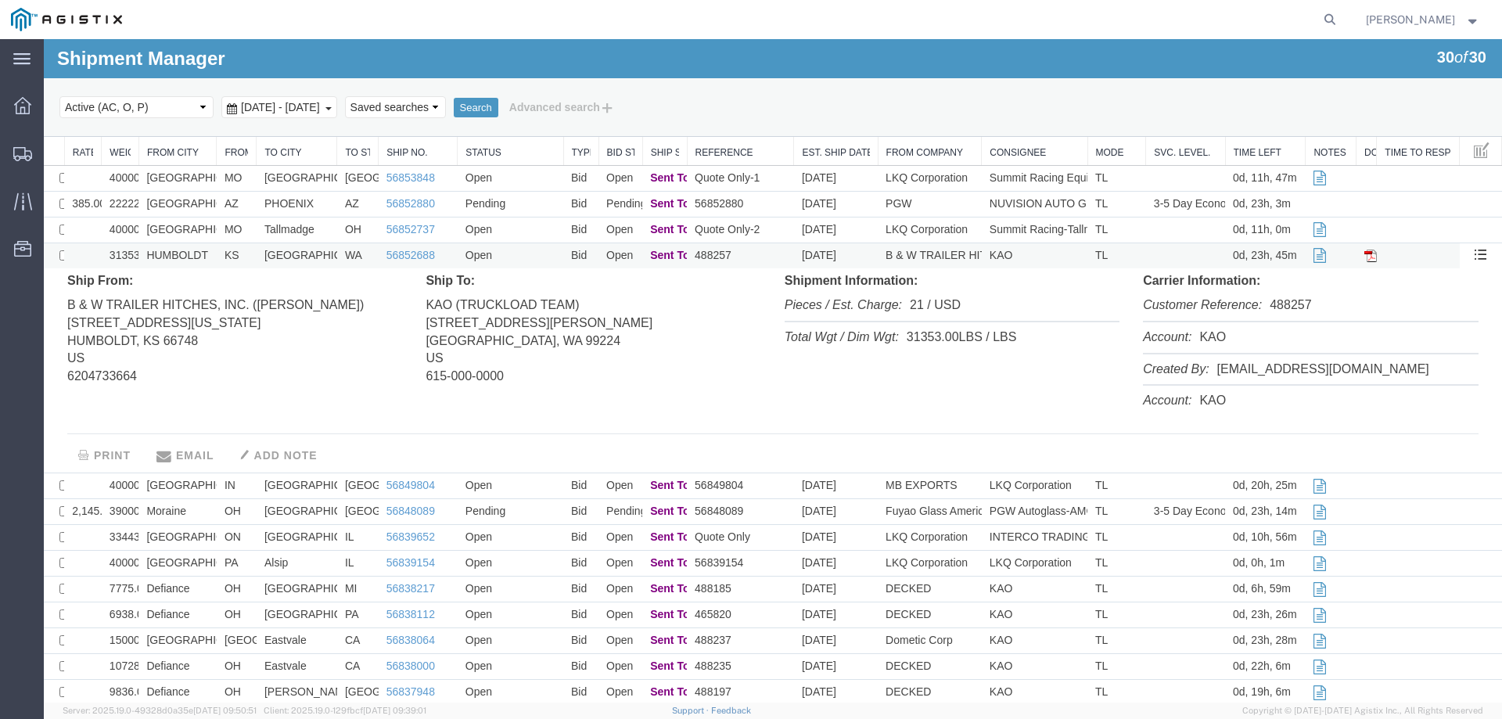
click at [510, 252] on td "Open" at bounding box center [511, 256] width 106 height 26
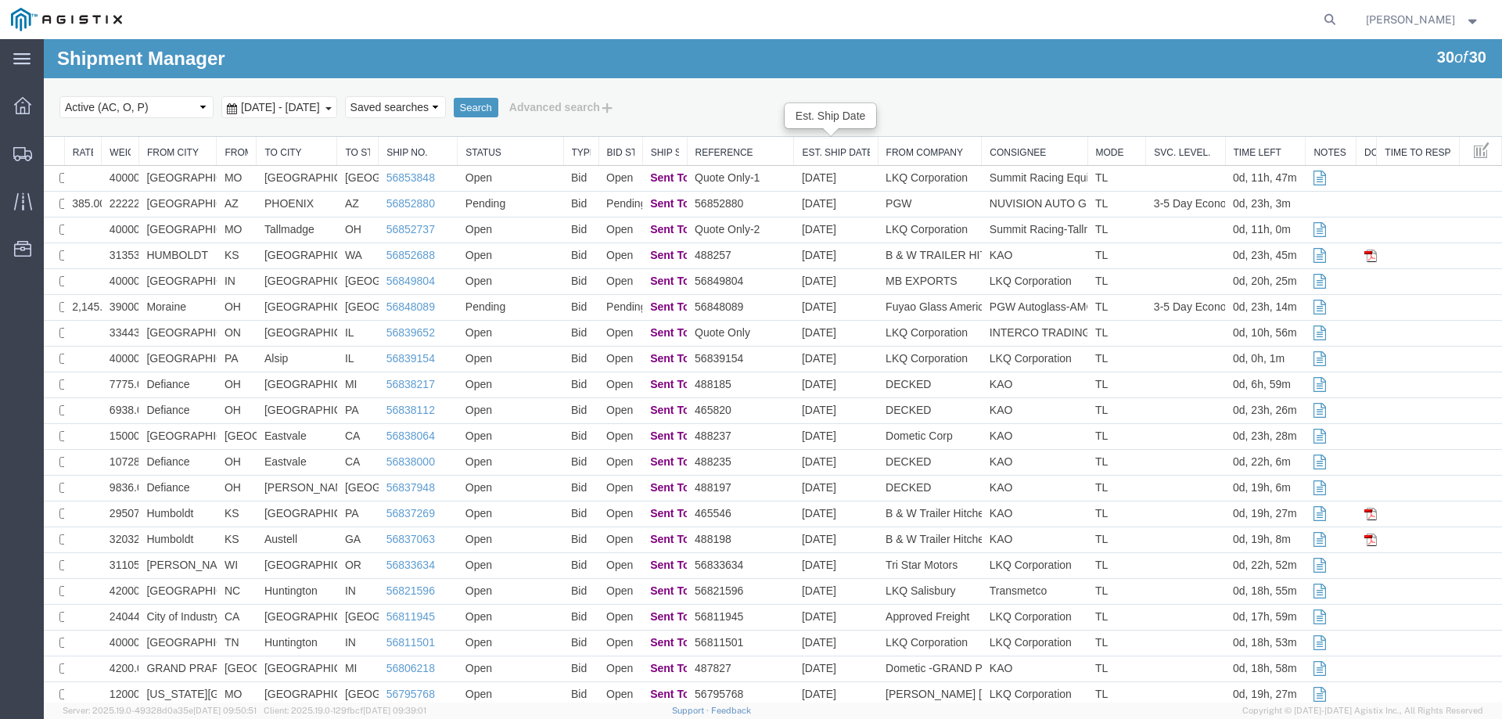
click at [834, 150] on link "Est. Ship Date" at bounding box center [835, 152] width 67 height 13
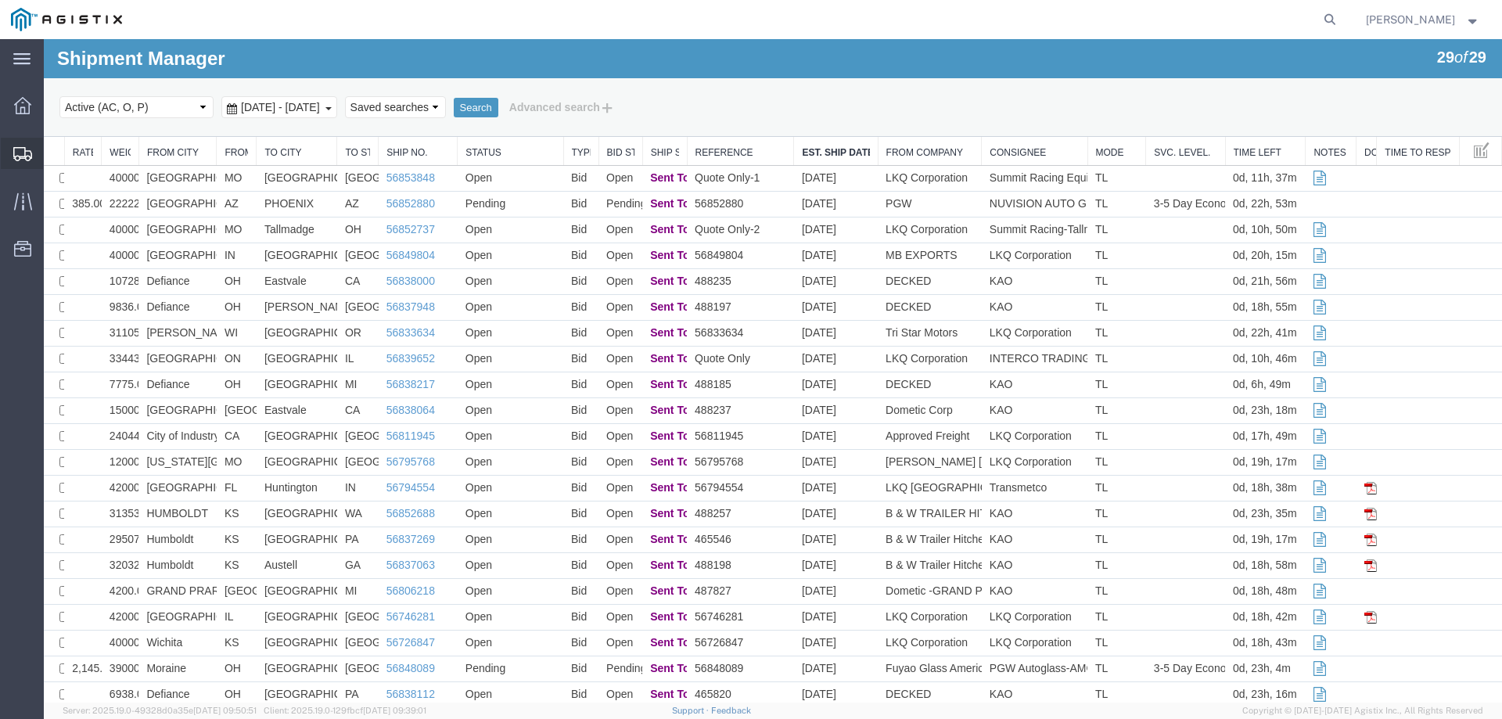
click at [21, 143] on div at bounding box center [23, 153] width 44 height 31
